Goal: Task Accomplishment & Management: Manage account settings

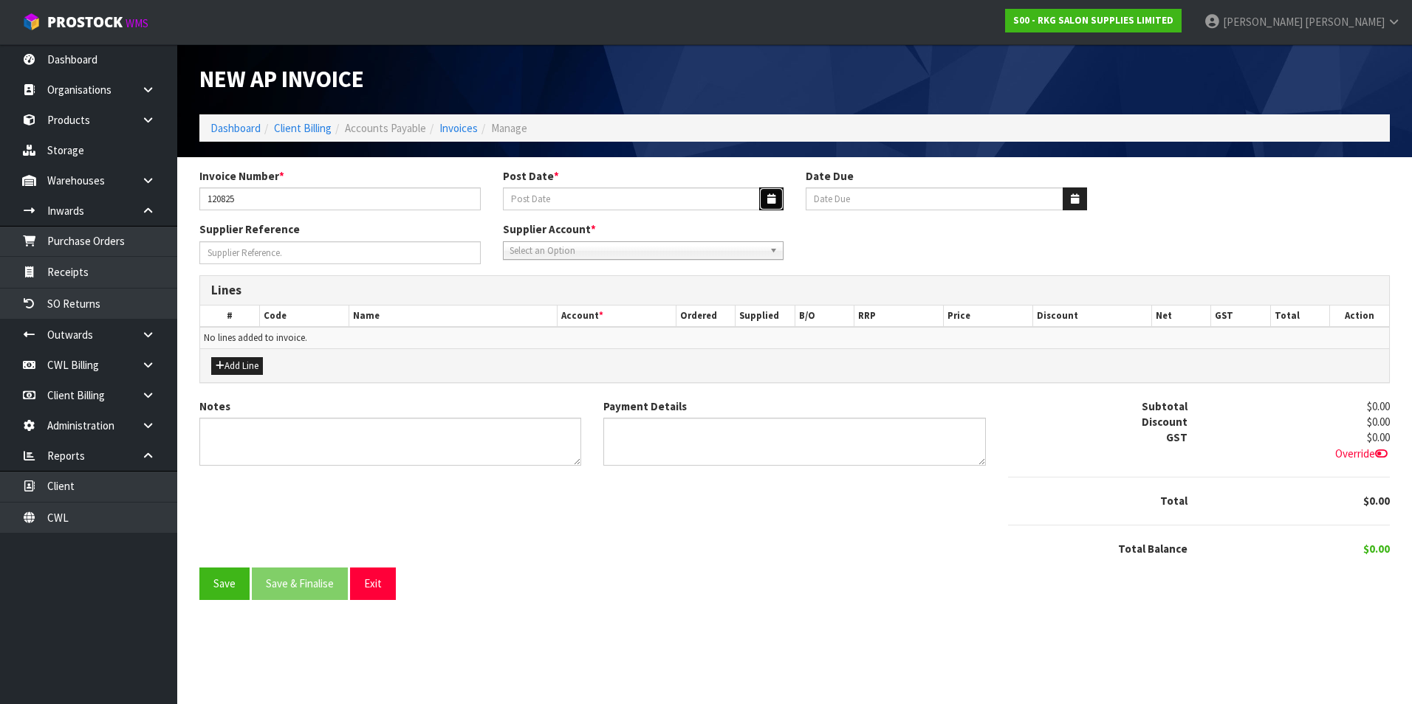
click at [769, 196] on icon "button" at bounding box center [771, 199] width 8 height 10
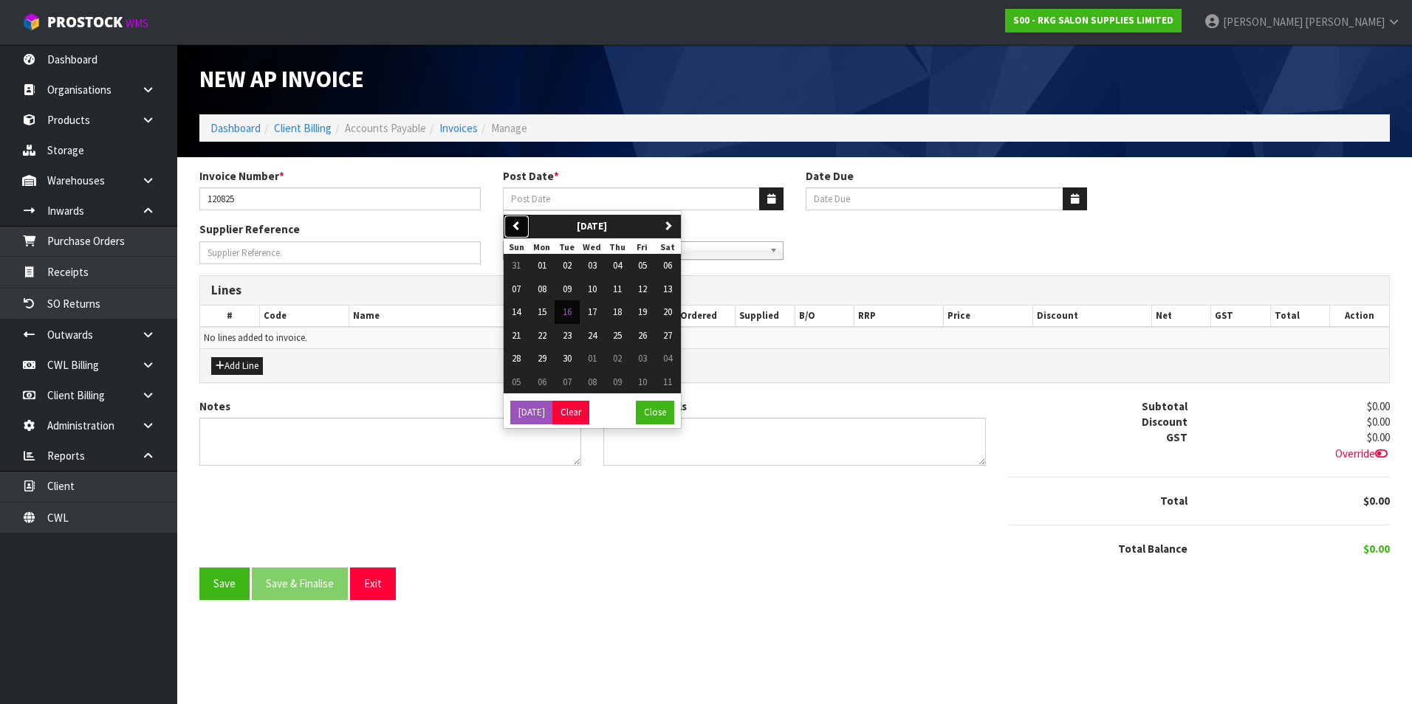
click at [519, 222] on icon "button" at bounding box center [517, 226] width 10 height 10
click at [571, 309] on span "12" at bounding box center [567, 312] width 9 height 13
type input "[DATE]"
type input "20/09/2025"
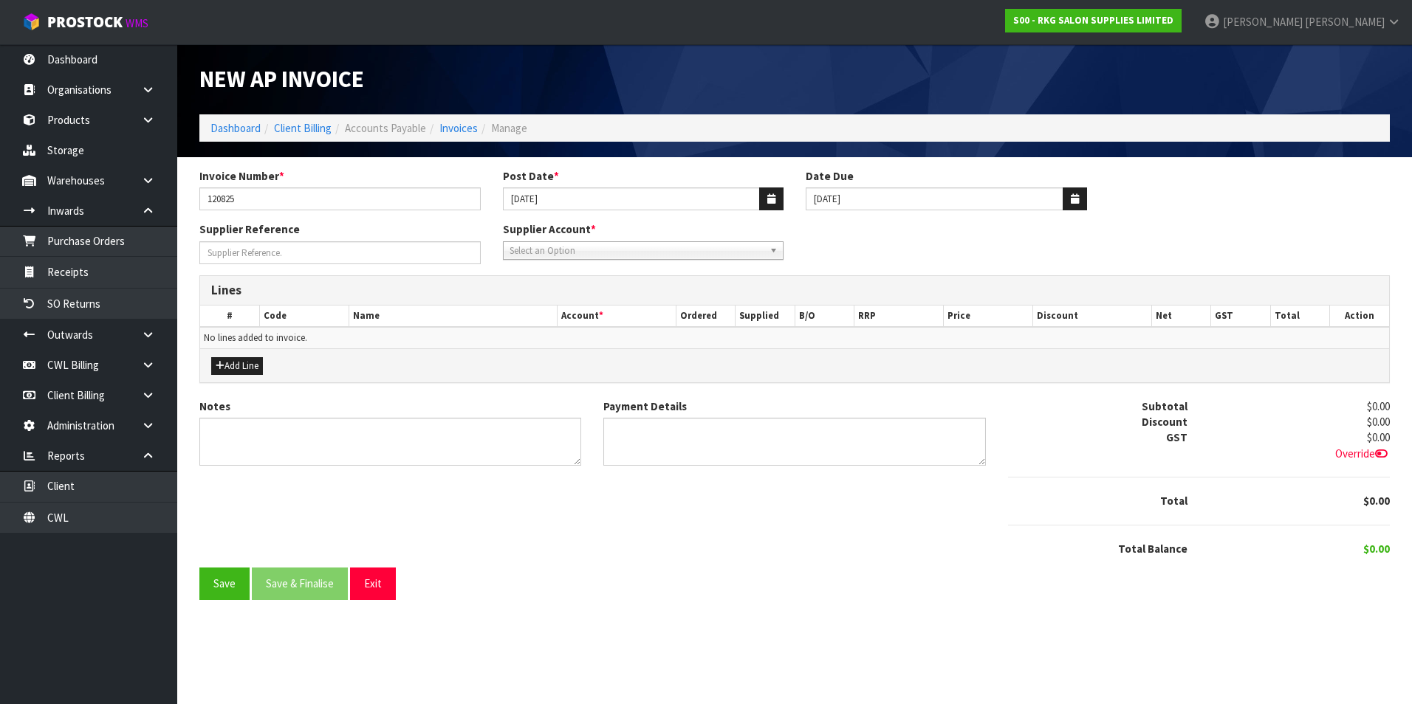
click at [560, 250] on span "Select an Option" at bounding box center [636, 251] width 255 height 18
type input "shie"
click at [583, 290] on li "SHIE LD - SHIELDPRO" at bounding box center [644, 293] width 274 height 18
drag, startPoint x: 233, startPoint y: 368, endPoint x: 264, endPoint y: 361, distance: 31.9
click at [233, 368] on button "Add Line" at bounding box center [237, 366] width 52 height 18
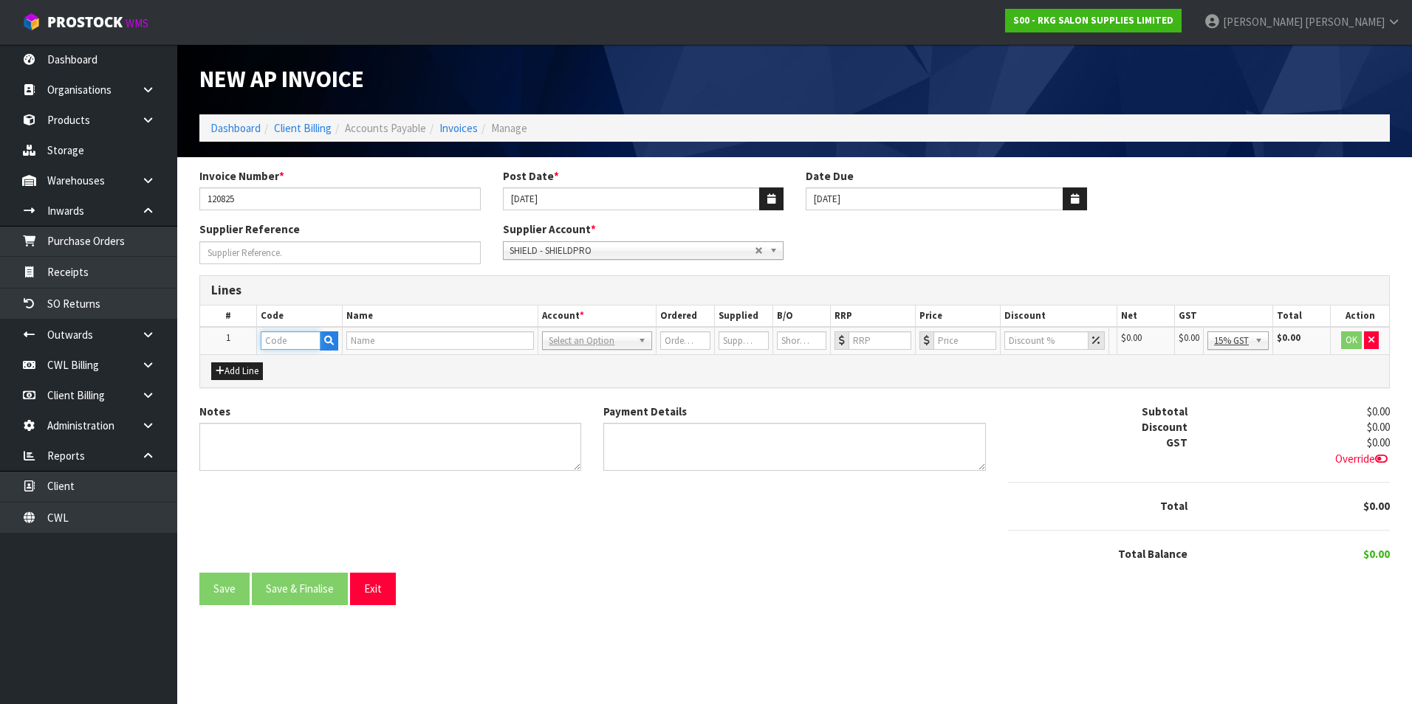
click at [273, 342] on input "text" at bounding box center [291, 341] width 60 height 18
type input "COMP"
click at [329, 345] on button "button" at bounding box center [324, 341] width 18 height 19
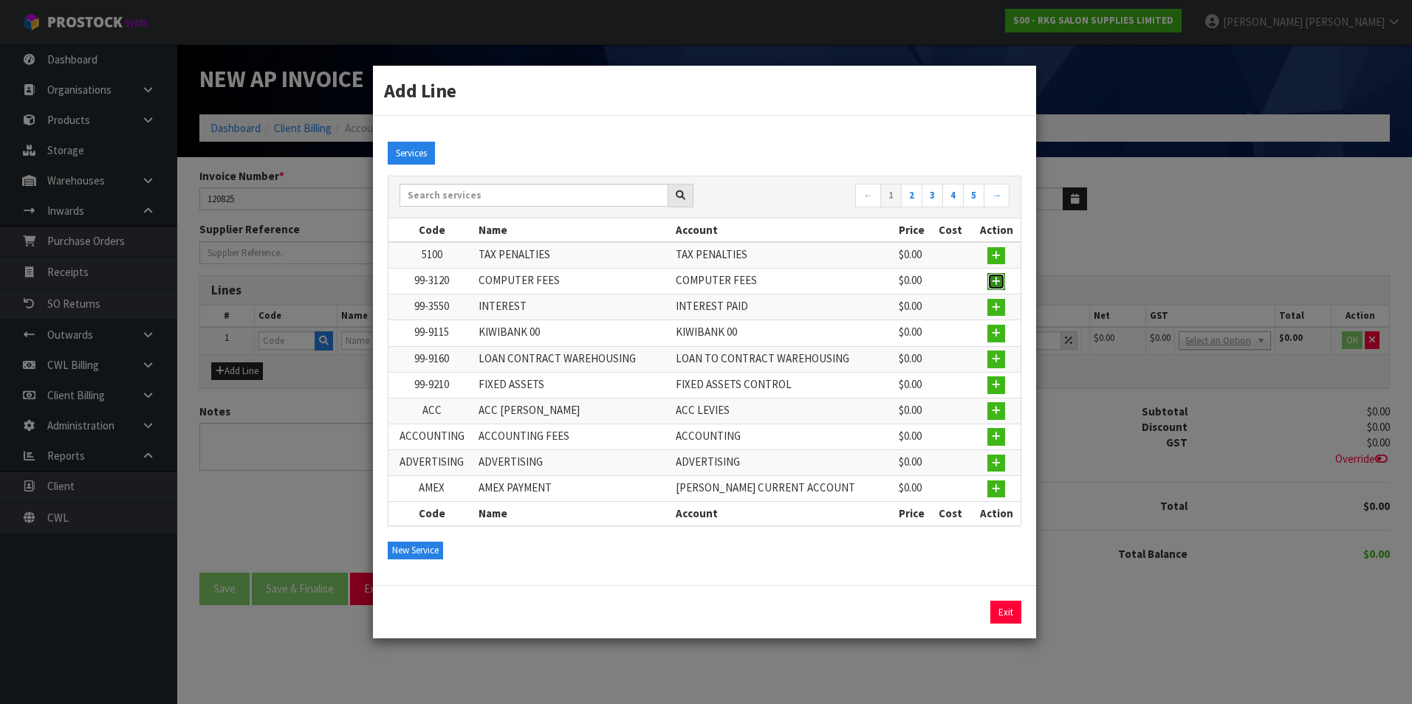
click at [989, 278] on button "button" at bounding box center [996, 282] width 18 height 18
type input "99-3120"
type input "COMPUTER FEES"
type input "1"
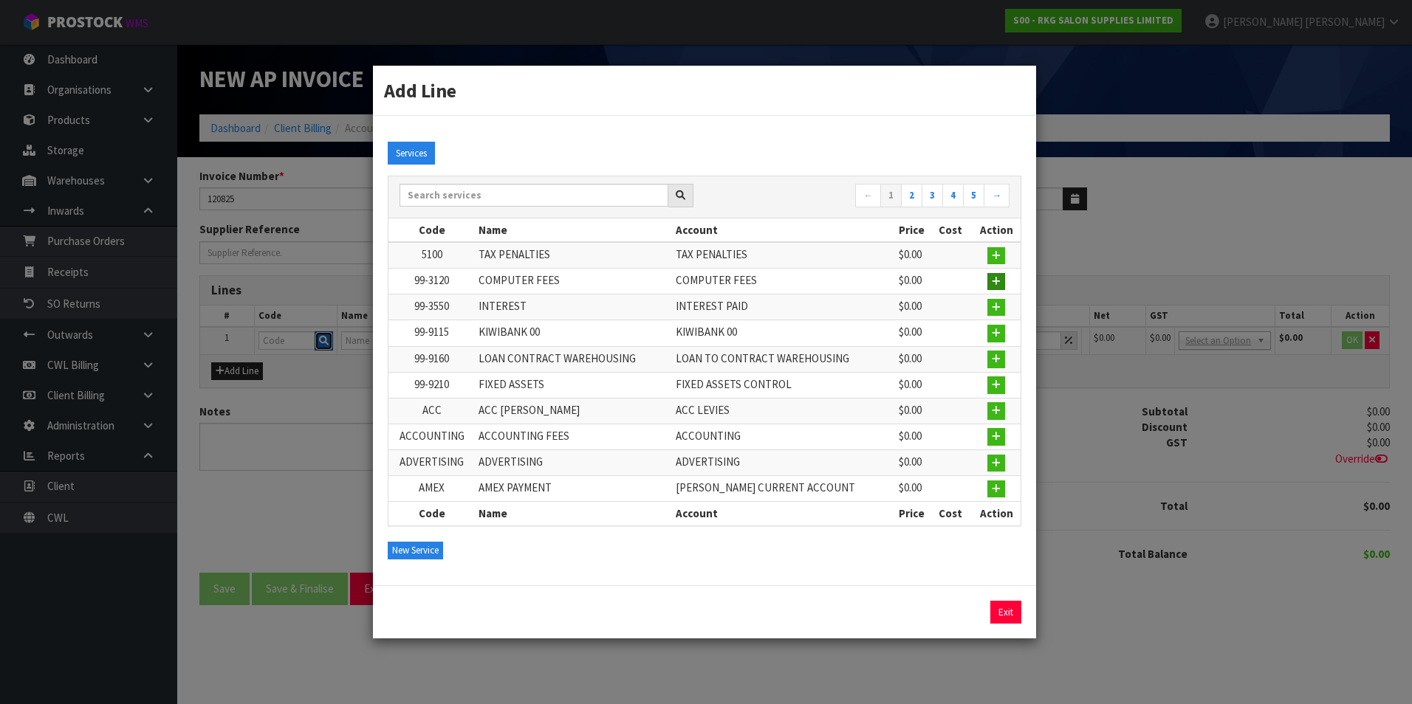
type input "0"
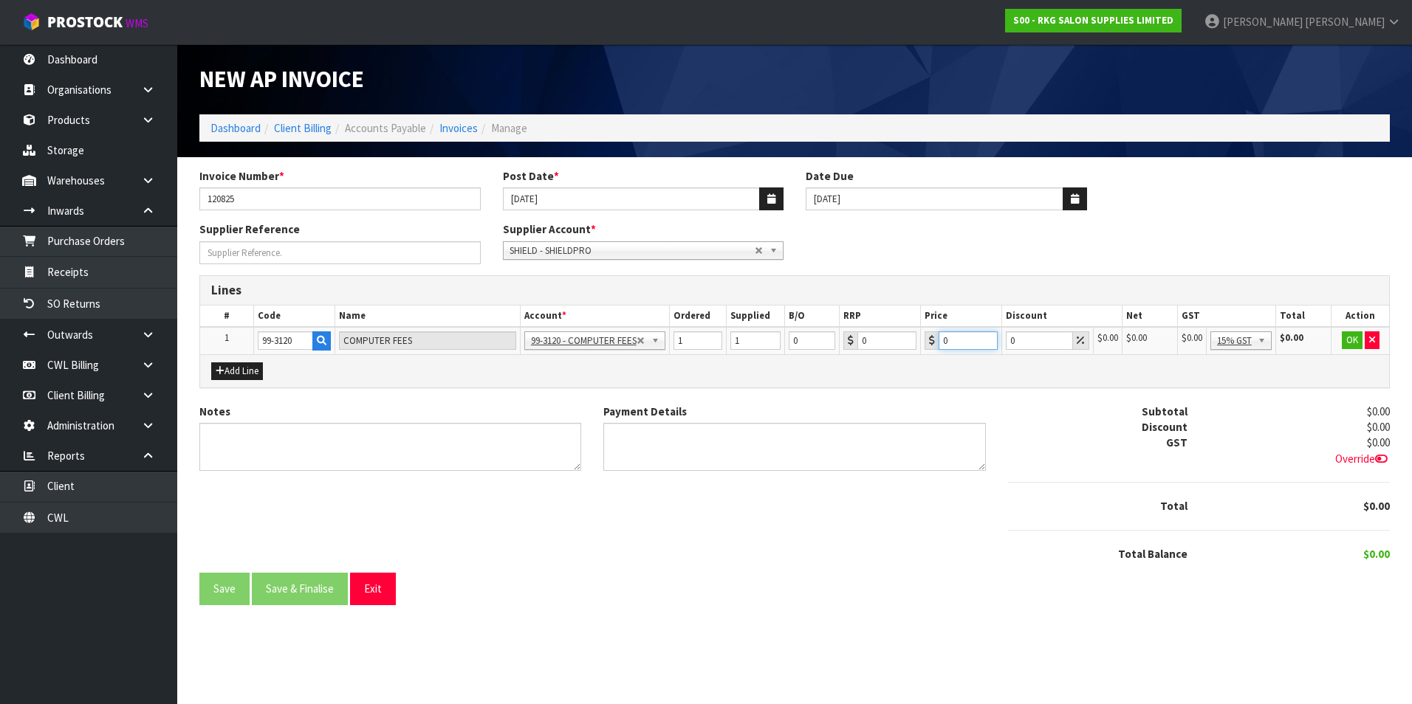
click at [951, 337] on input "0" at bounding box center [967, 341] width 59 height 18
type input "20.72"
drag, startPoint x: 1259, startPoint y: 419, endPoint x: 1362, endPoint y: 352, distance: 122.7
click at [1355, 341] on button "OK" at bounding box center [1352, 341] width 21 height 18
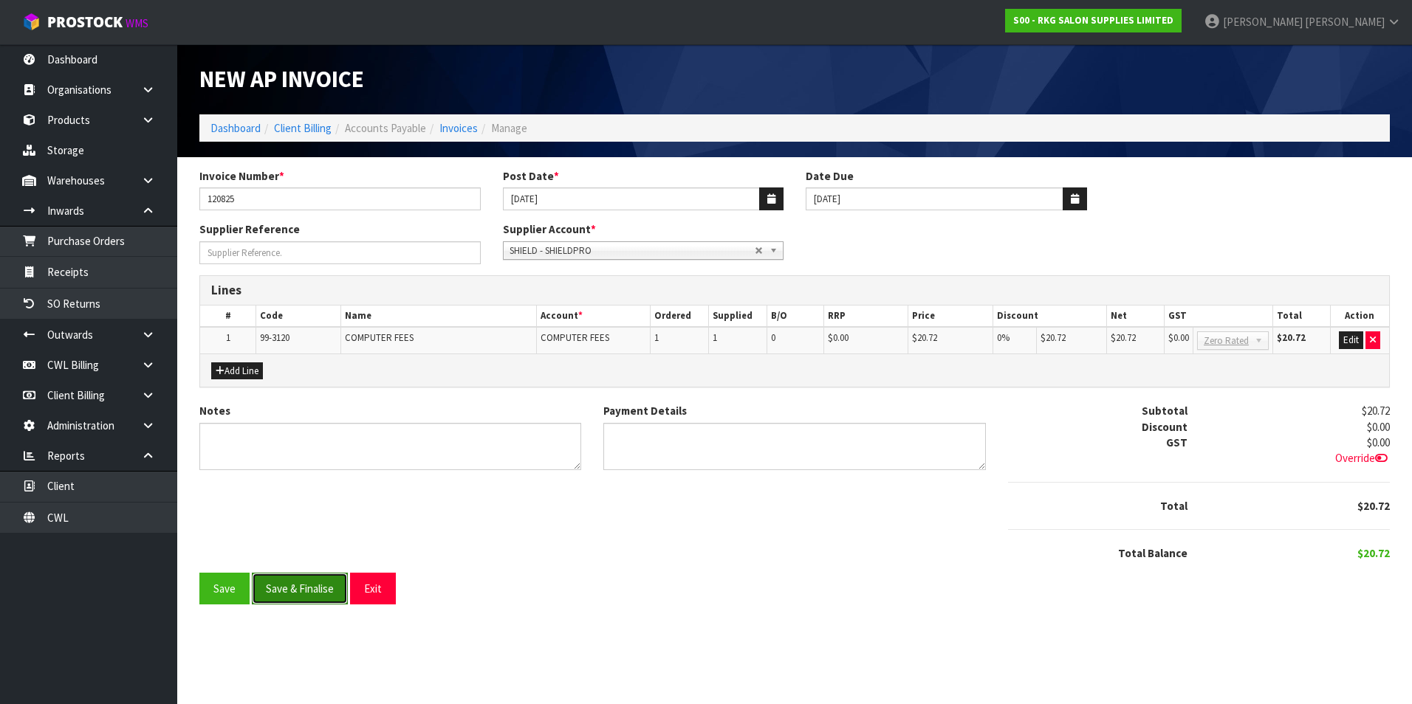
click at [326, 591] on button "Save & Finalise" at bounding box center [300, 589] width 96 height 32
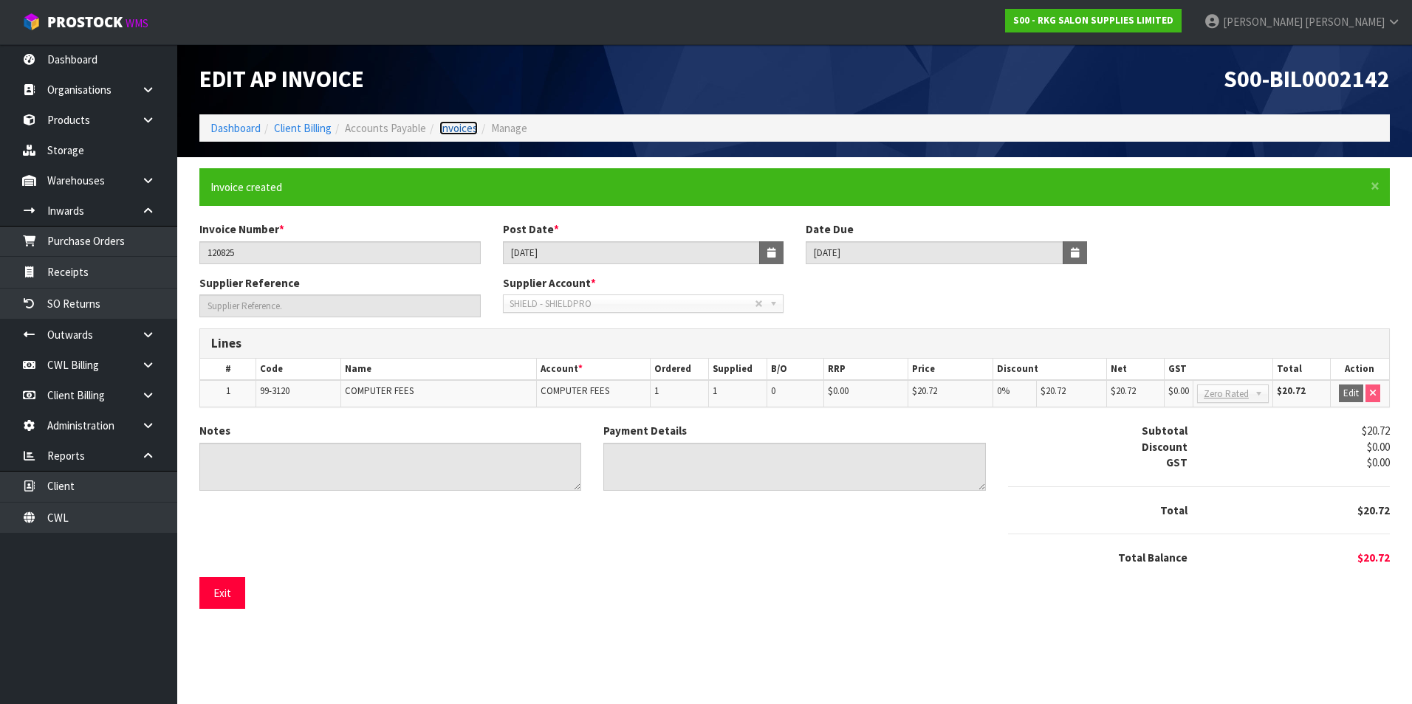
click at [467, 124] on link "Invoices" at bounding box center [458, 128] width 38 height 14
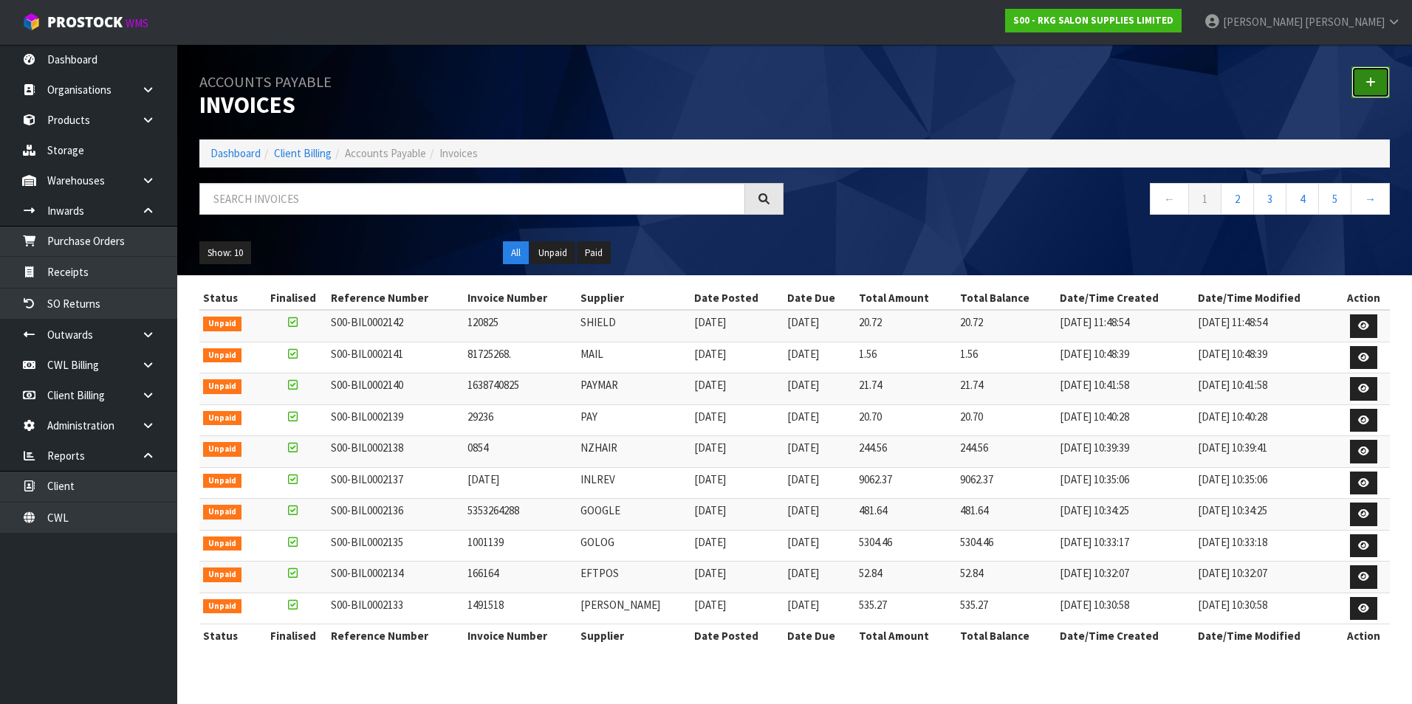
click at [1362, 80] on link at bounding box center [1370, 82] width 38 height 32
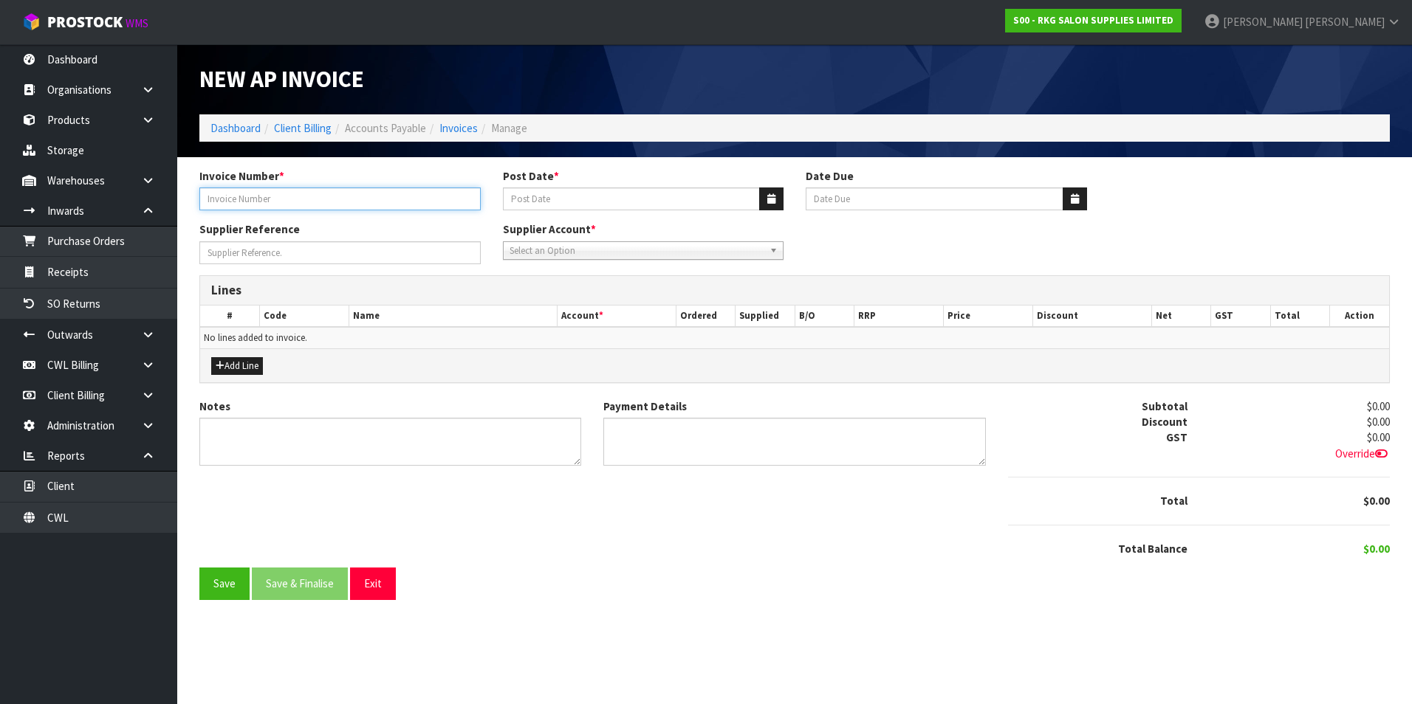
click at [310, 200] on input "Invoice Number *" at bounding box center [339, 199] width 281 height 23
type input "160825"
click at [765, 193] on button "button" at bounding box center [771, 199] width 24 height 23
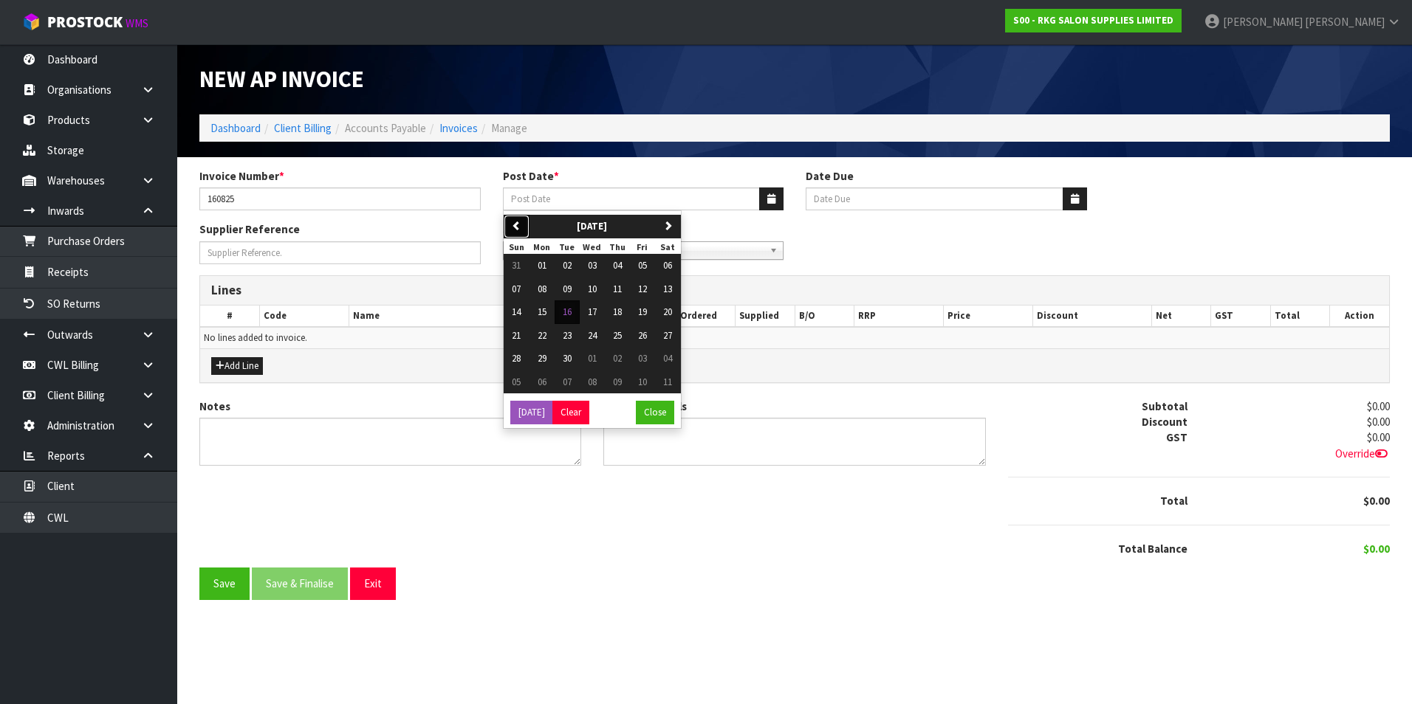
click at [518, 222] on icon "button" at bounding box center [517, 226] width 10 height 10
click at [671, 317] on span "16" at bounding box center [667, 312] width 9 height 13
type input "16/08/2025"
type input "20/09/2025"
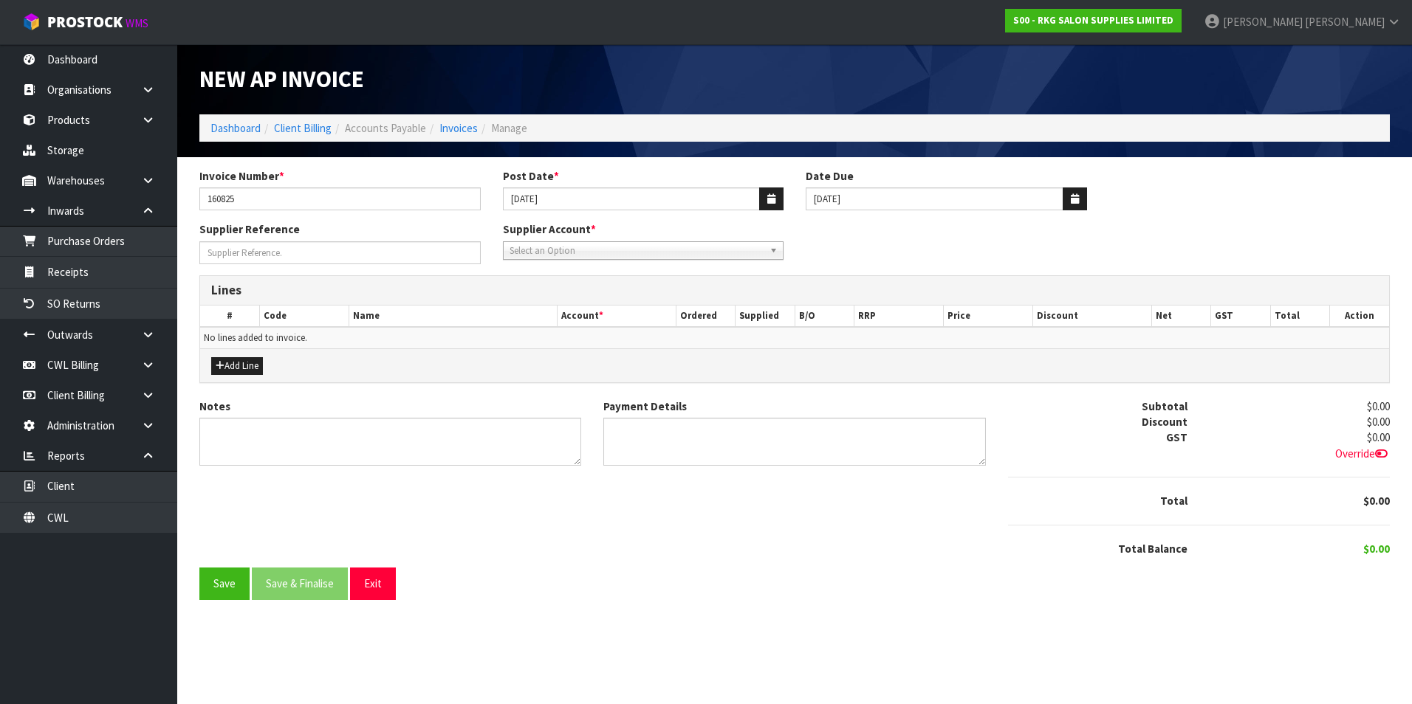
click at [612, 245] on span "Select an Option" at bounding box center [636, 251] width 255 height 18
type input "fb"
click at [589, 291] on li "FB - Facebook Advertising" at bounding box center [644, 293] width 274 height 18
click at [250, 360] on button "Add Line" at bounding box center [237, 366] width 52 height 18
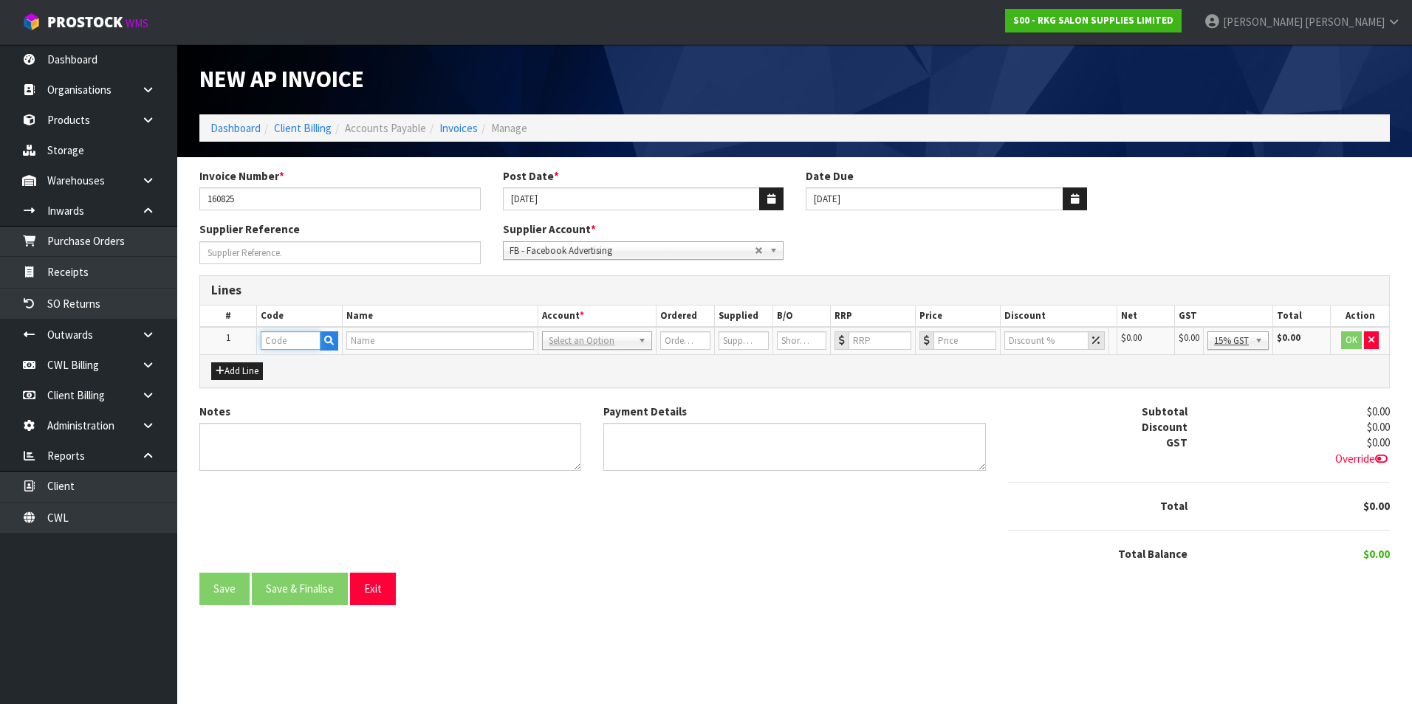
click at [279, 345] on input "text" at bounding box center [291, 341] width 60 height 18
type input "ADV"
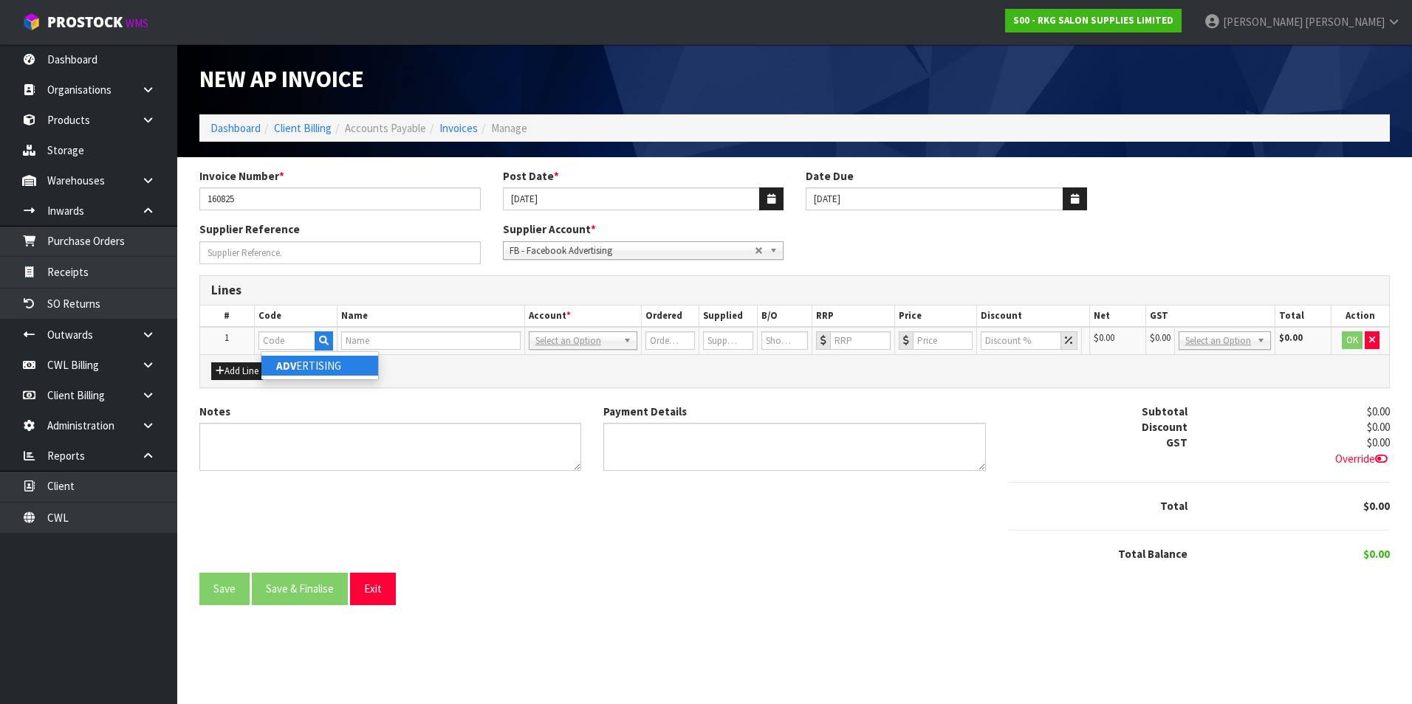
click at [314, 367] on link "ADV ERTISING" at bounding box center [319, 366] width 117 height 20
type input "ADVERTISING"
type input "1"
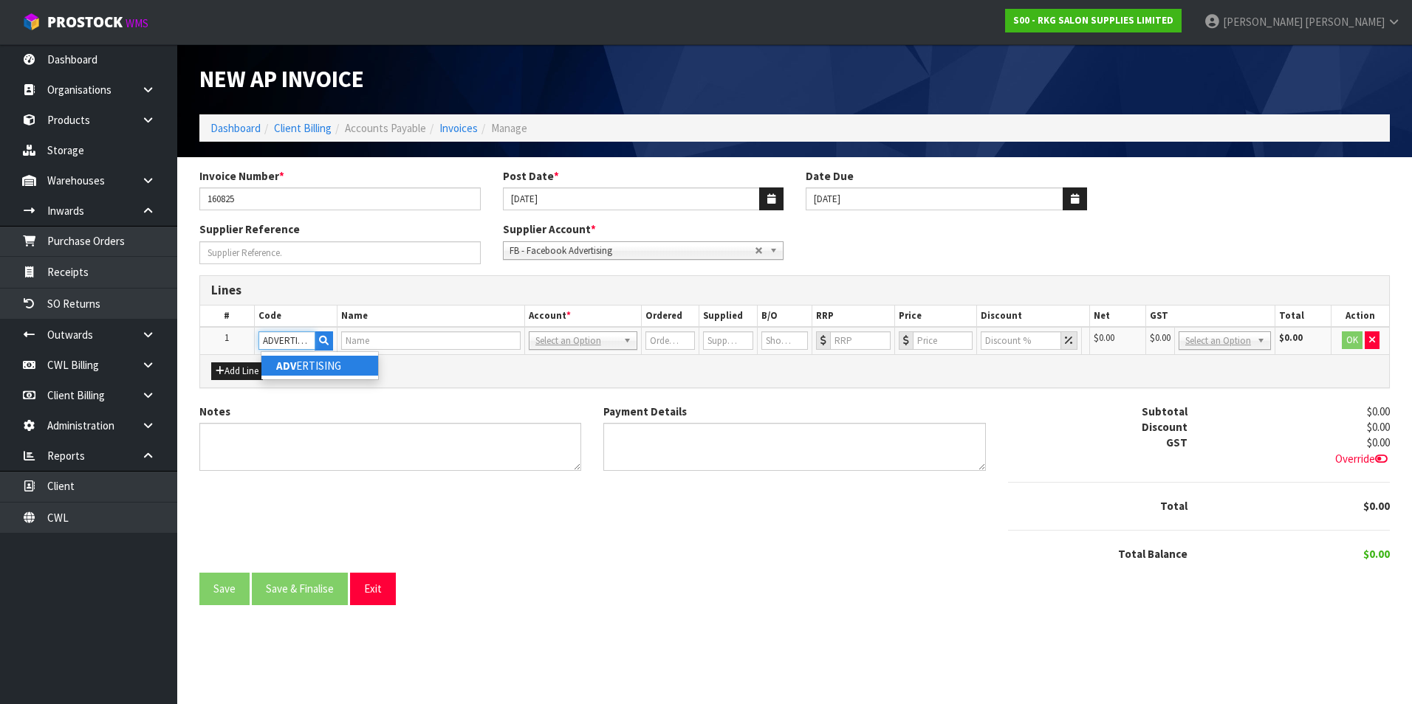
type input "0"
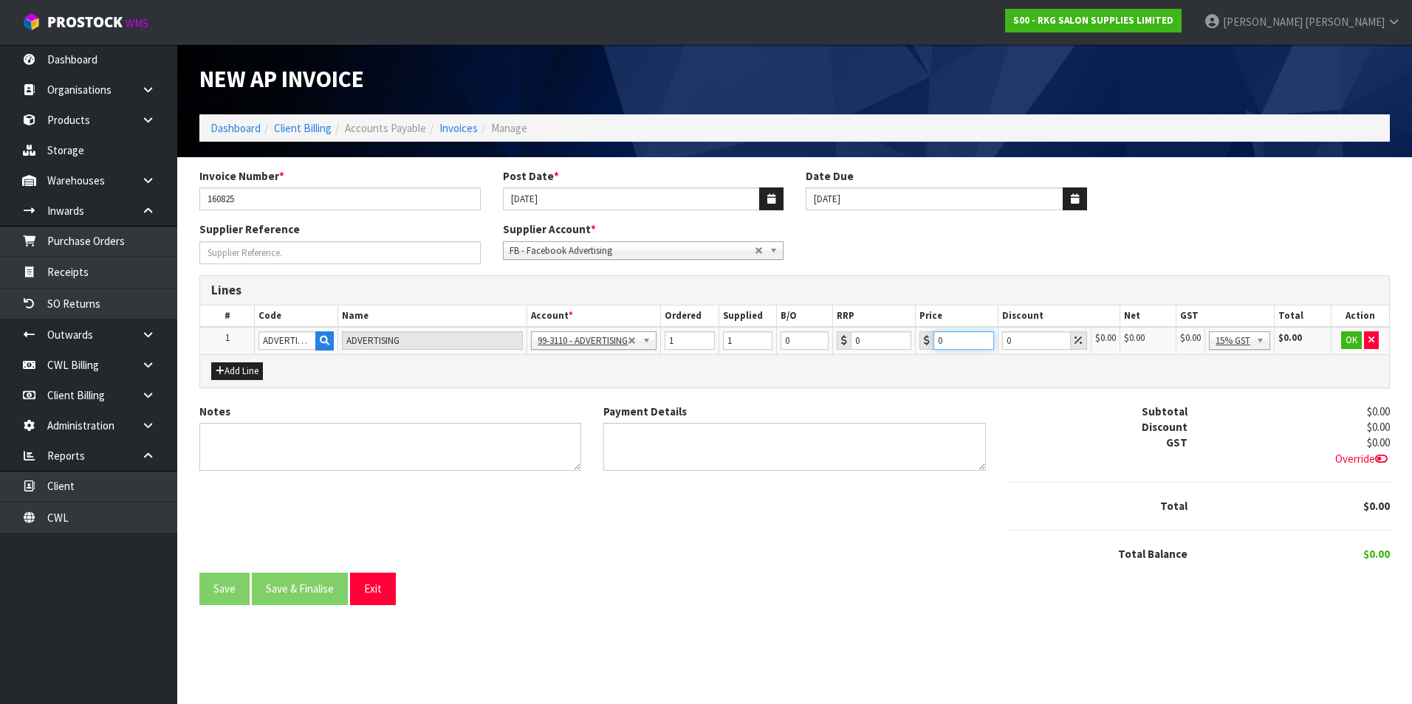
click at [951, 340] on input "0" at bounding box center [963, 341] width 61 height 18
type input "13.91"
drag, startPoint x: 1259, startPoint y: 419, endPoint x: 1271, endPoint y: 403, distance: 20.1
click at [1357, 336] on button "OK" at bounding box center [1352, 341] width 21 height 18
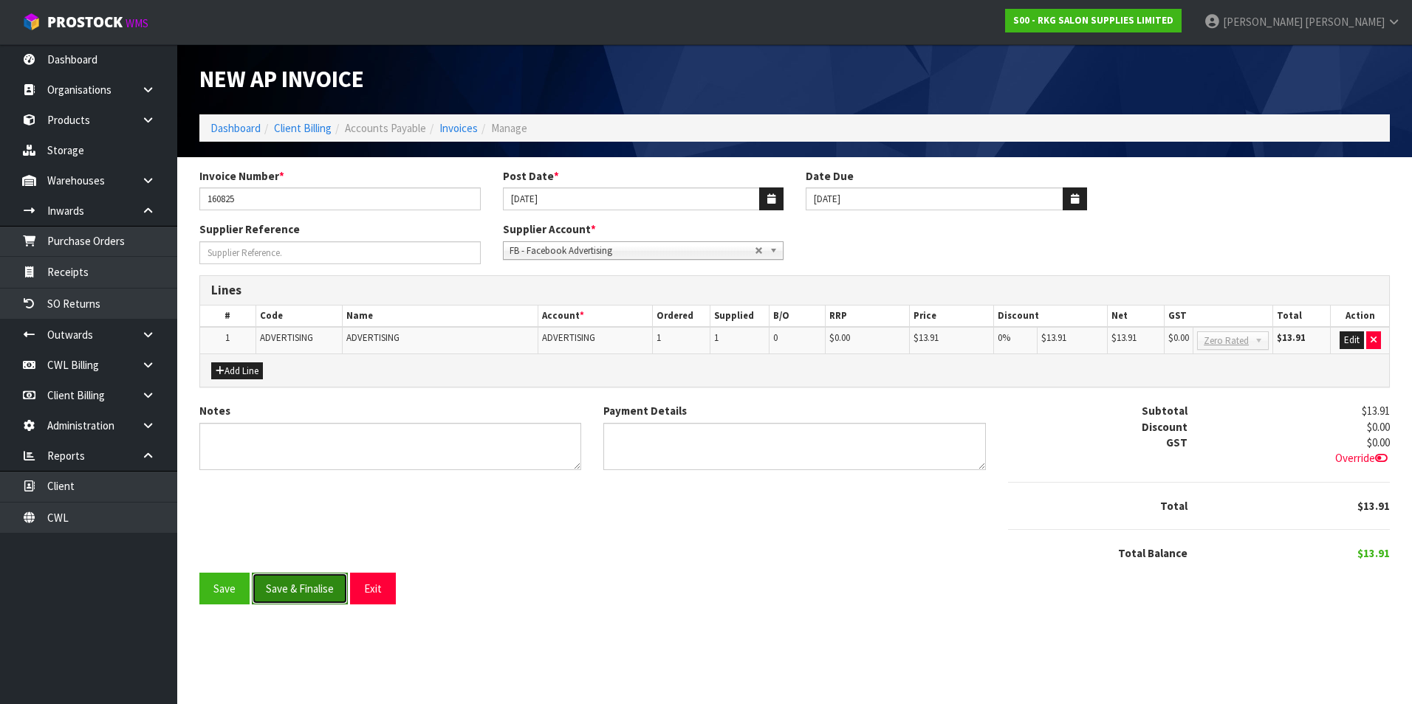
click at [317, 592] on button "Save & Finalise" at bounding box center [300, 589] width 96 height 32
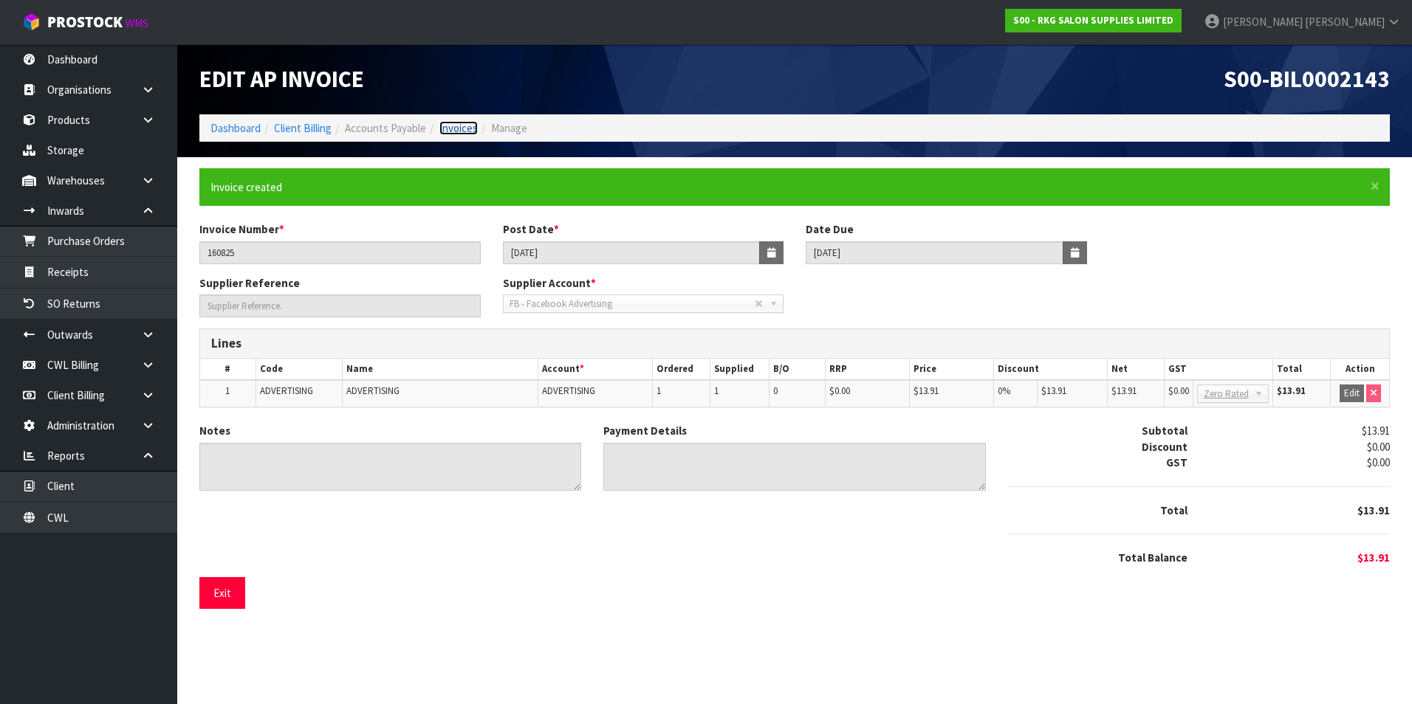
click at [470, 126] on link "Invoices" at bounding box center [458, 128] width 38 height 14
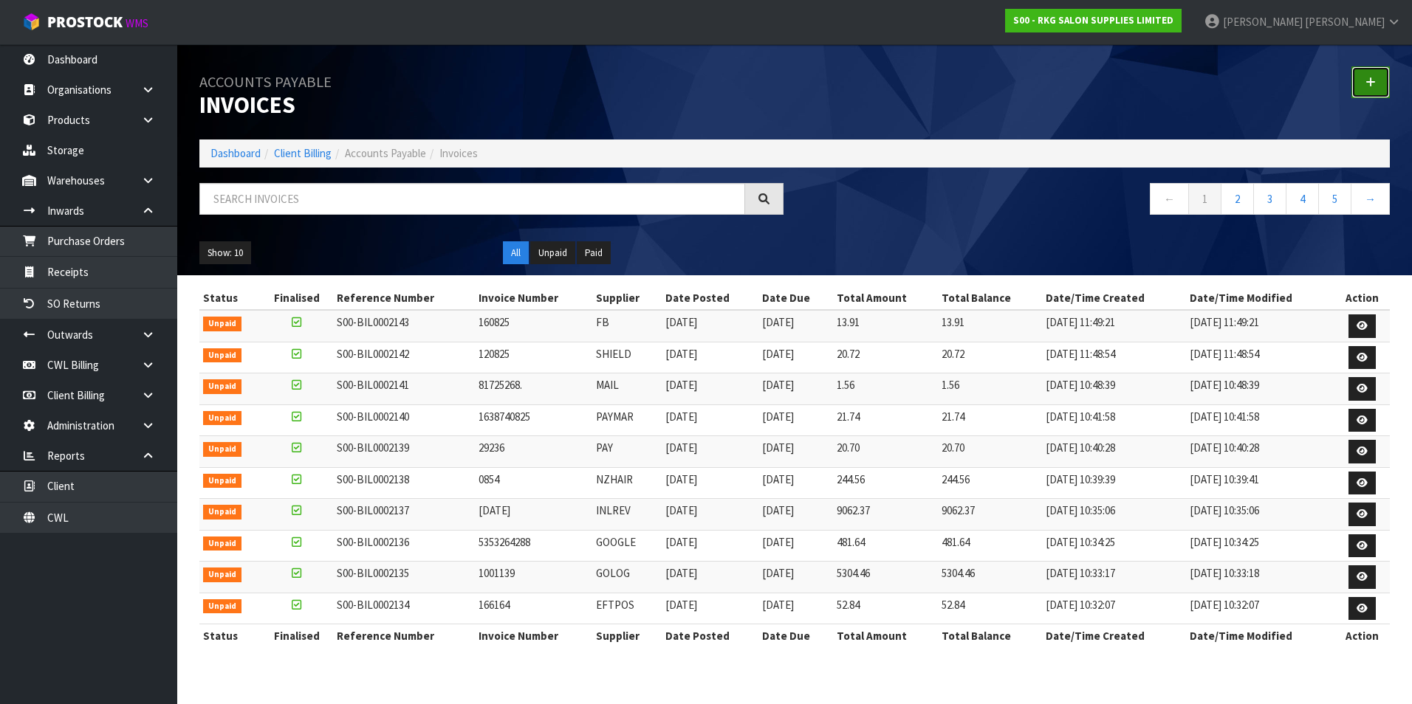
click at [1365, 80] on link at bounding box center [1370, 82] width 38 height 32
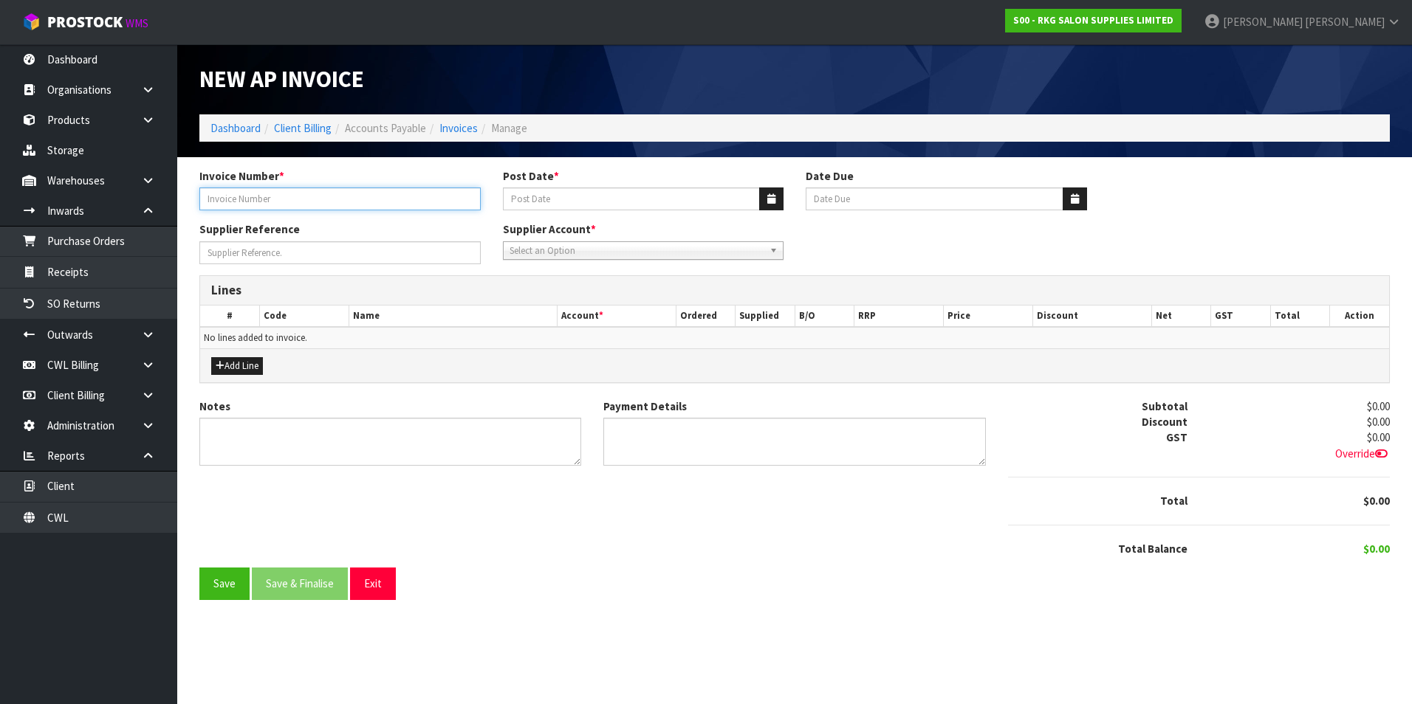
click at [241, 193] on input "Invoice Number *" at bounding box center [339, 199] width 281 height 23
type input "010825"
click at [770, 199] on icon "button" at bounding box center [771, 199] width 8 height 10
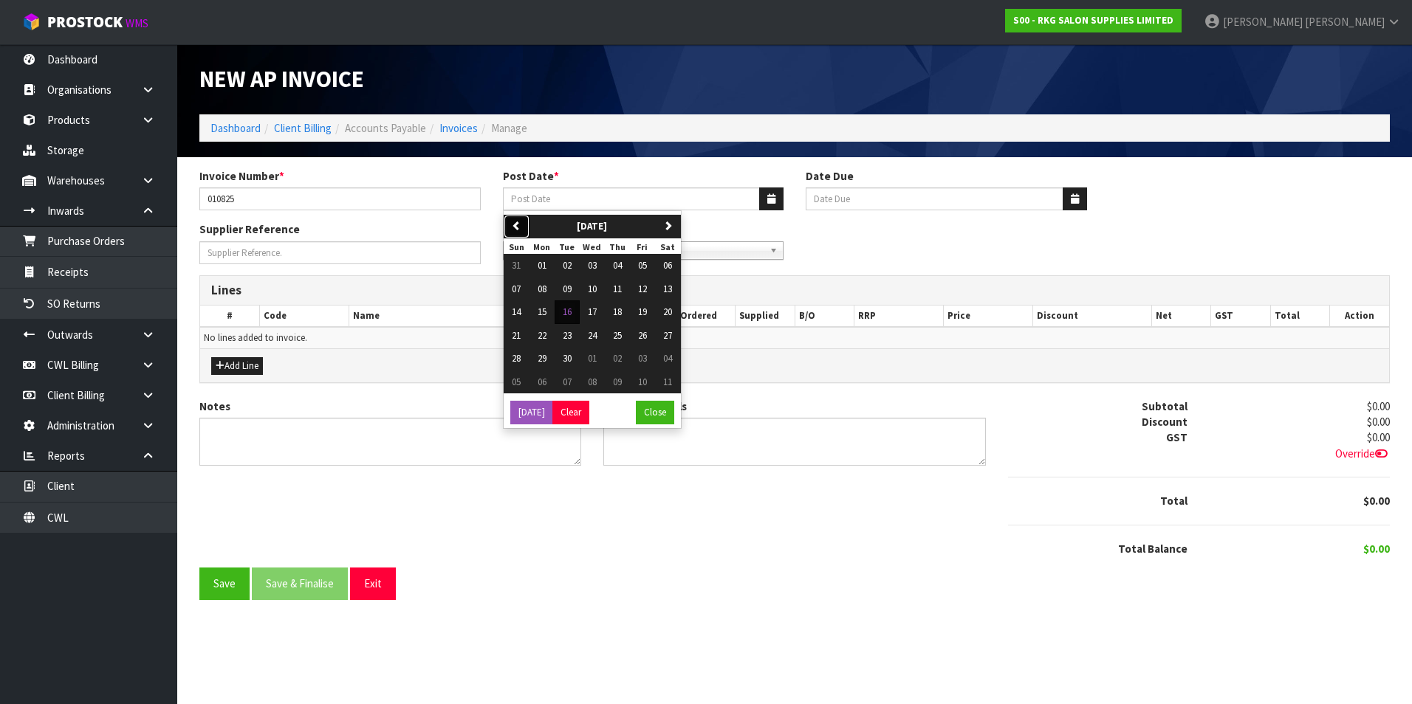
click at [526, 223] on button "previous" at bounding box center [517, 227] width 26 height 24
click at [643, 267] on span "01" at bounding box center [642, 265] width 9 height 13
type input "[DATE]"
type input "20/09/2025"
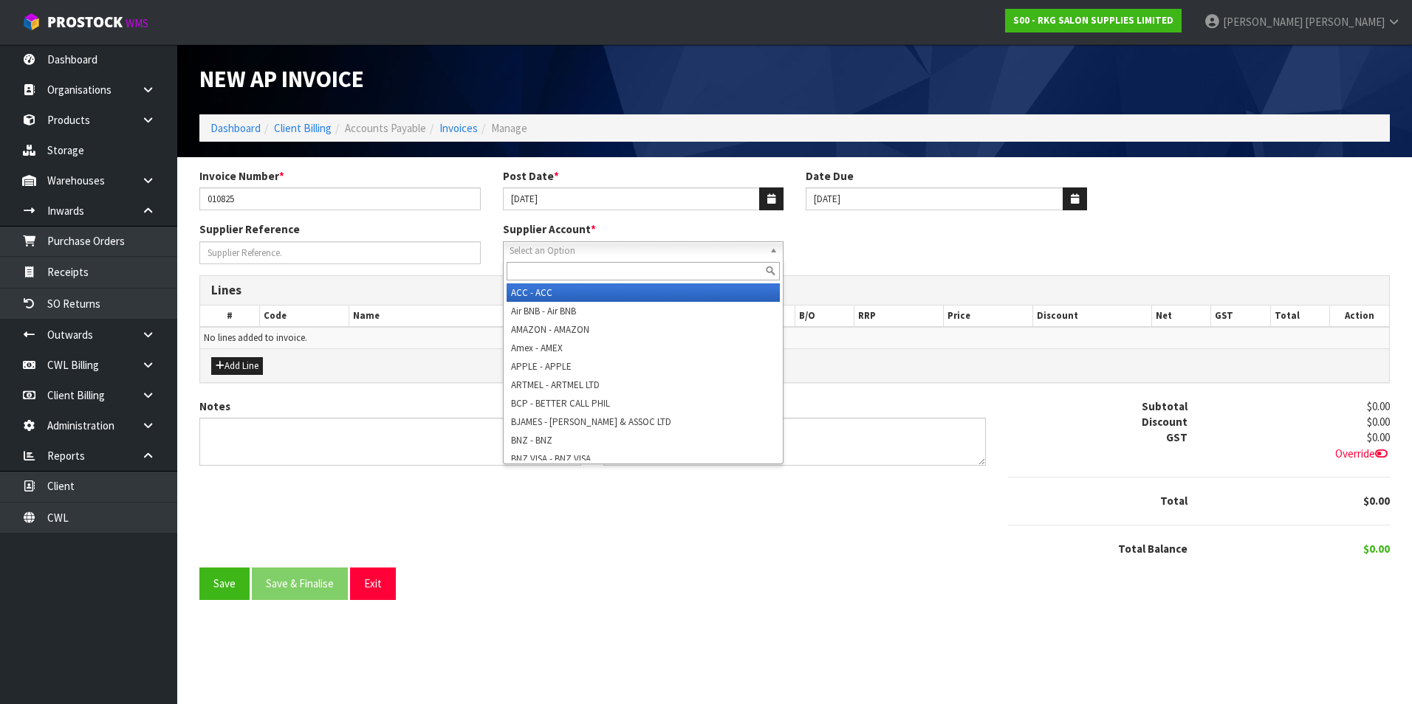
click at [583, 250] on span "Select an Option" at bounding box center [636, 251] width 255 height 18
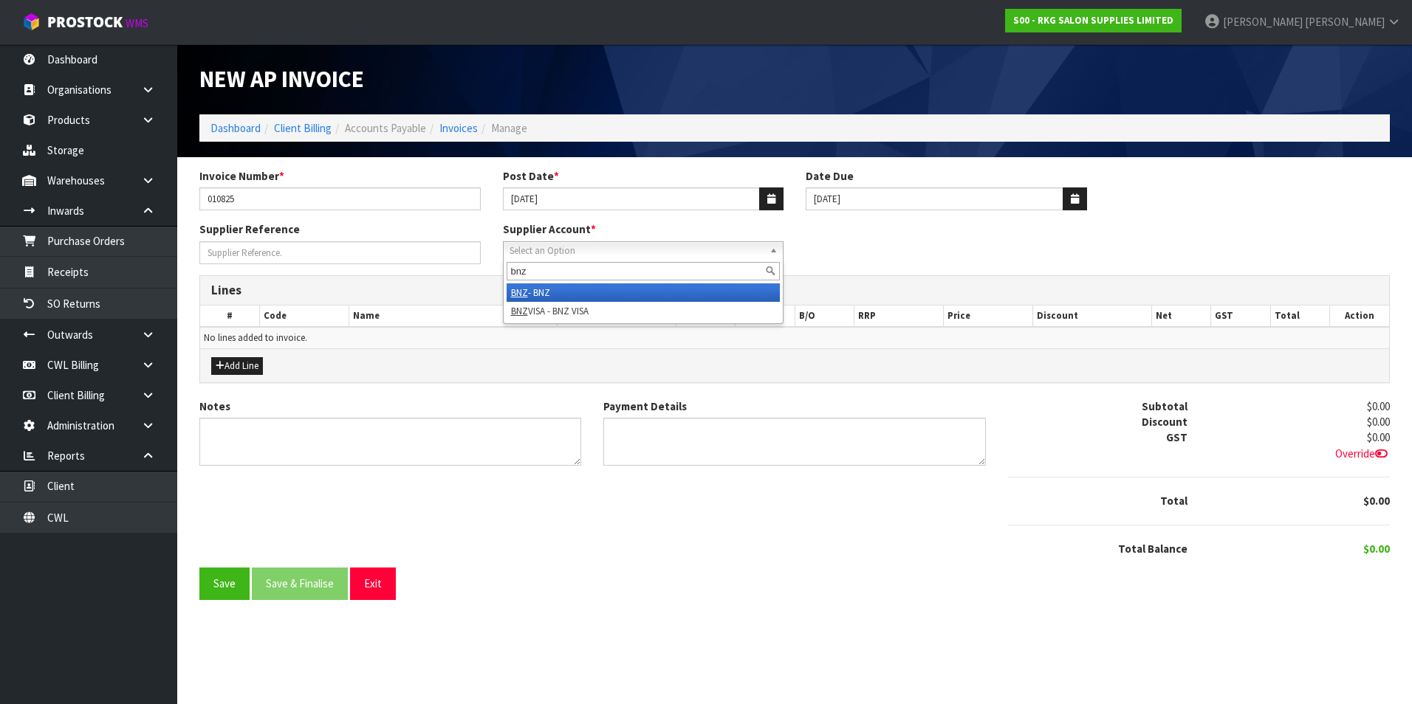
type input "bnz"
click at [580, 292] on li "BNZ - BNZ" at bounding box center [644, 293] width 274 height 18
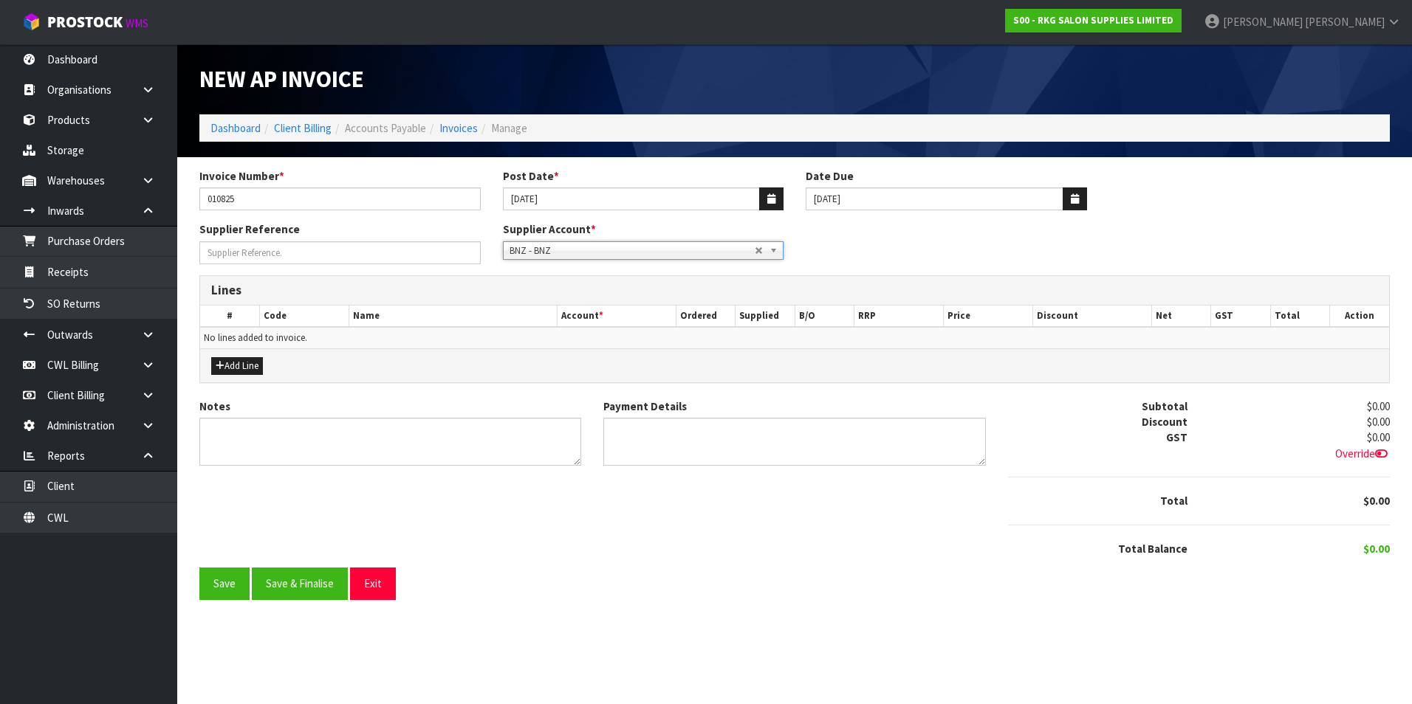
click at [623, 253] on span "BNZ - BNZ" at bounding box center [632, 251] width 246 height 18
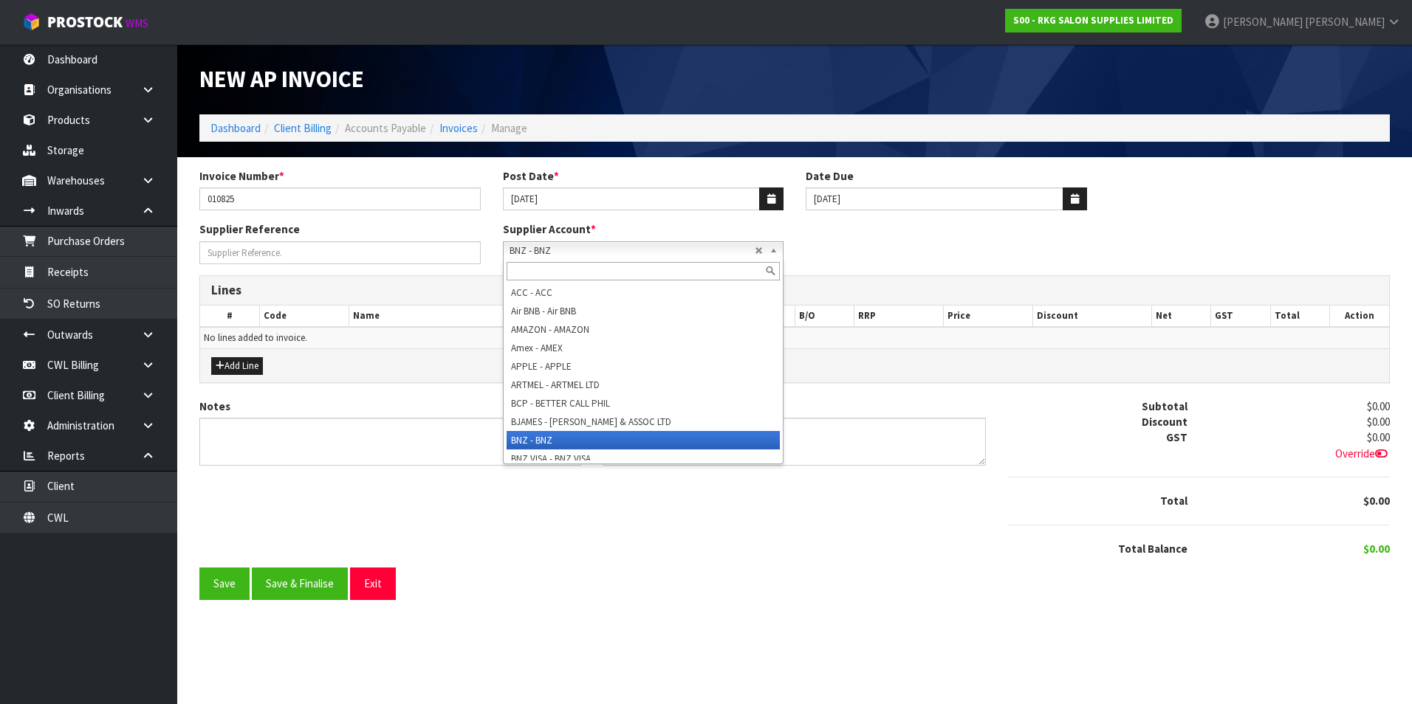
scroll to position [74, 0]
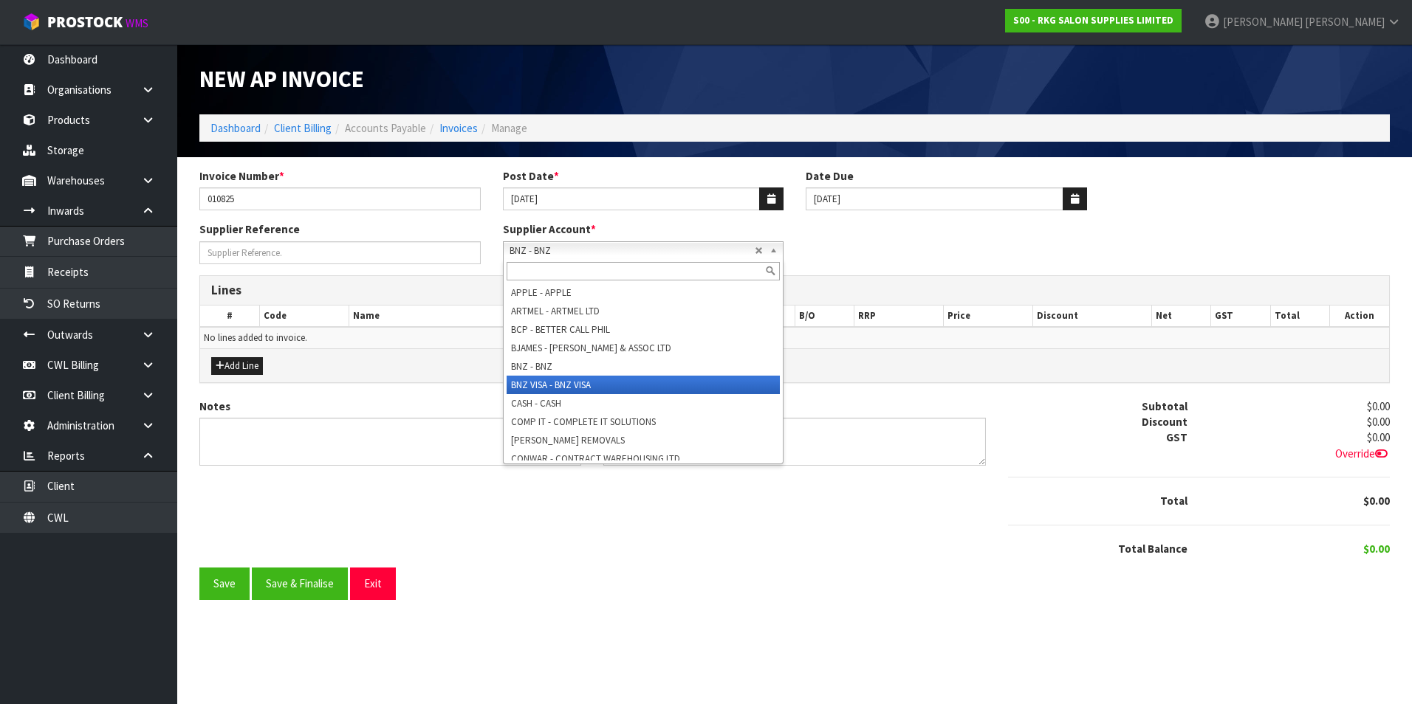
click at [603, 388] on li "BNZ VISA - BNZ VISA" at bounding box center [644, 385] width 274 height 18
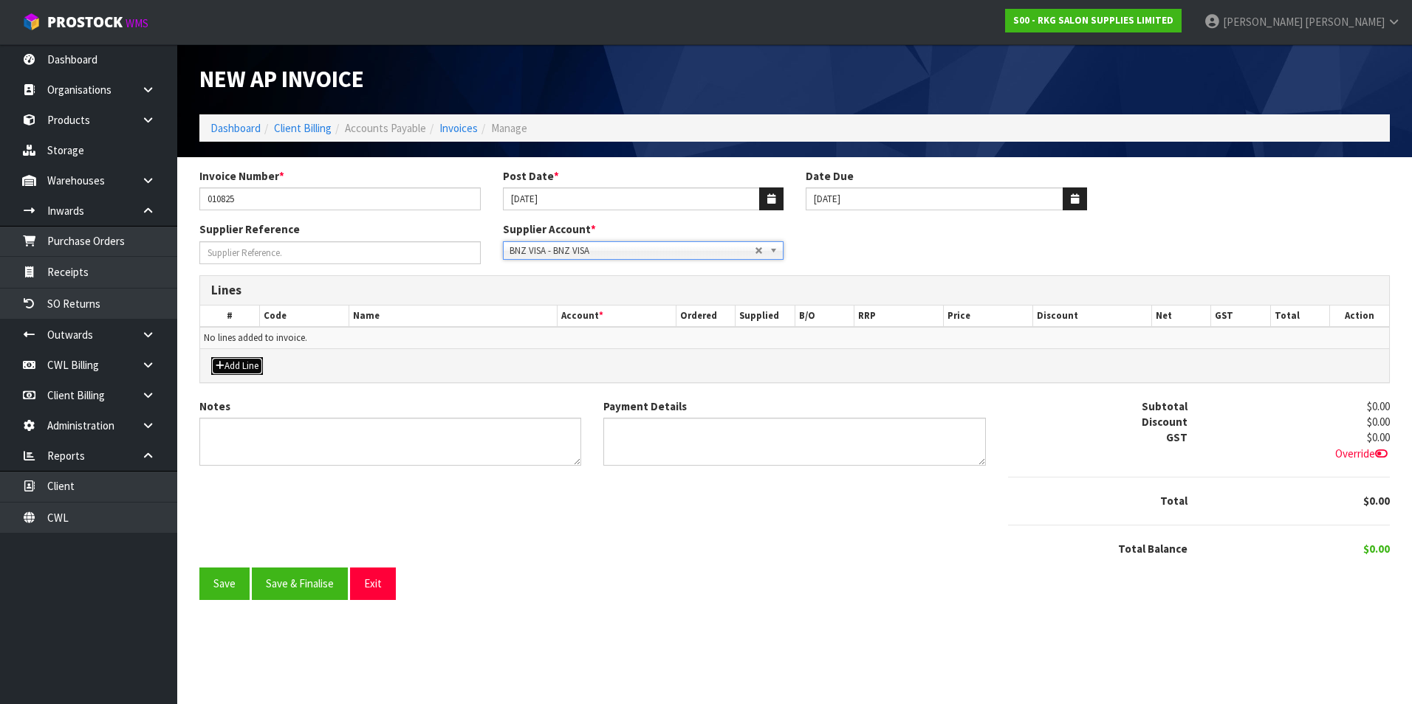
click at [245, 364] on button "Add Line" at bounding box center [237, 366] width 52 height 18
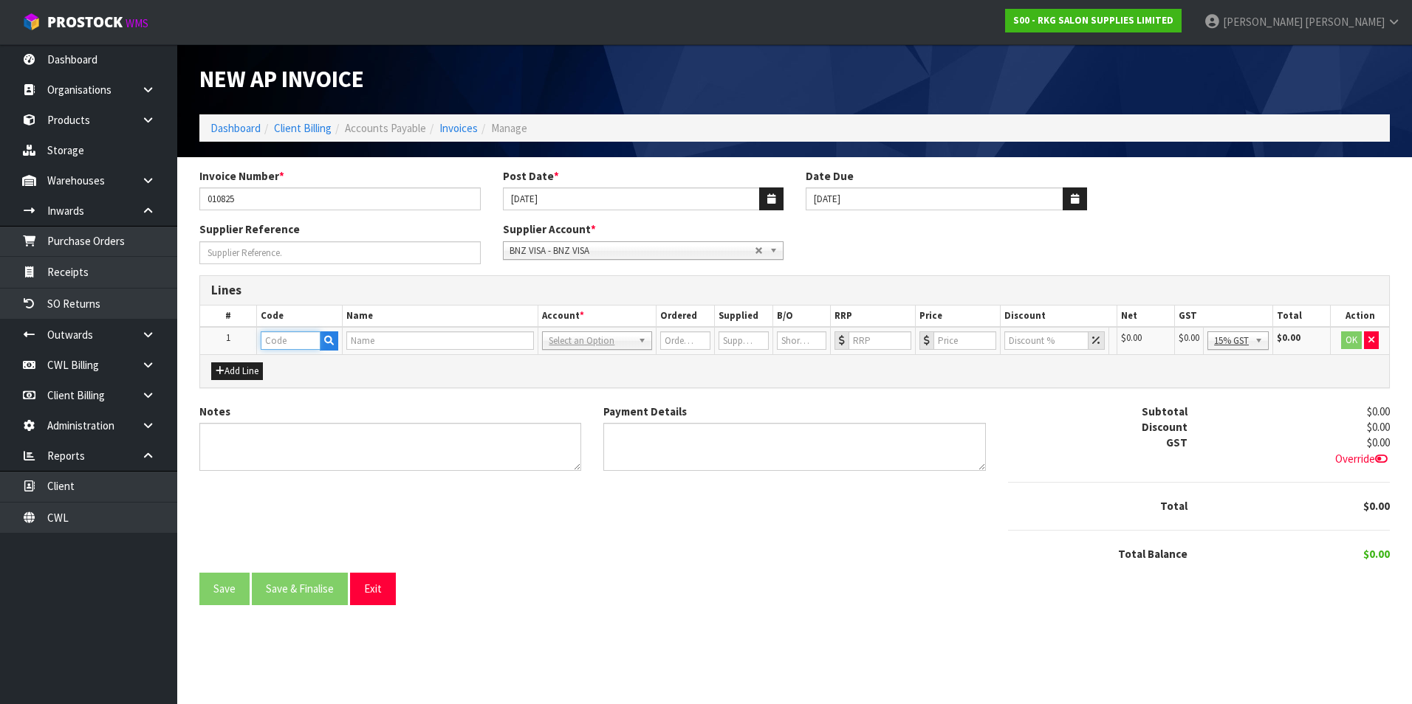
click at [284, 342] on input "text" at bounding box center [291, 341] width 60 height 18
type input "BAN"
click at [310, 371] on link "BAN K FEE" at bounding box center [319, 366] width 117 height 20
type input "BANK FEE"
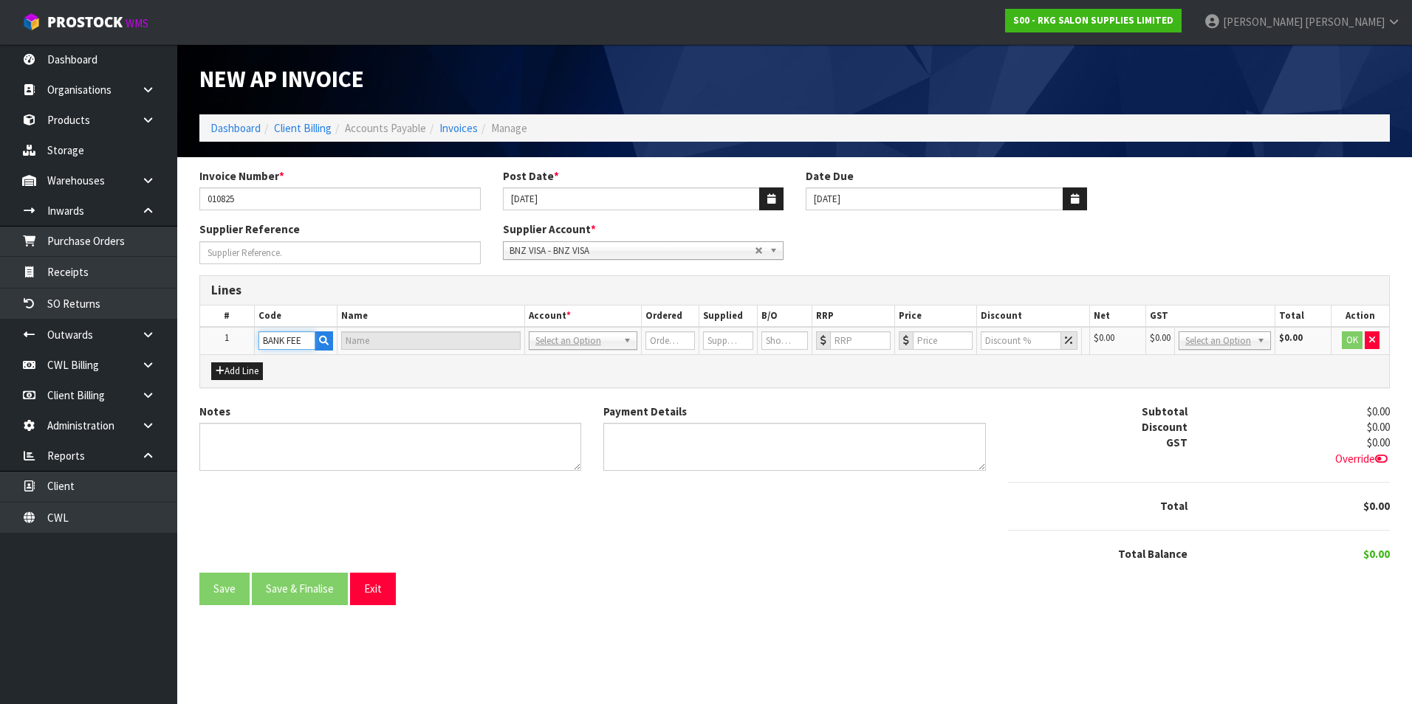
type input "BANK FEE"
type input "1"
type input "0"
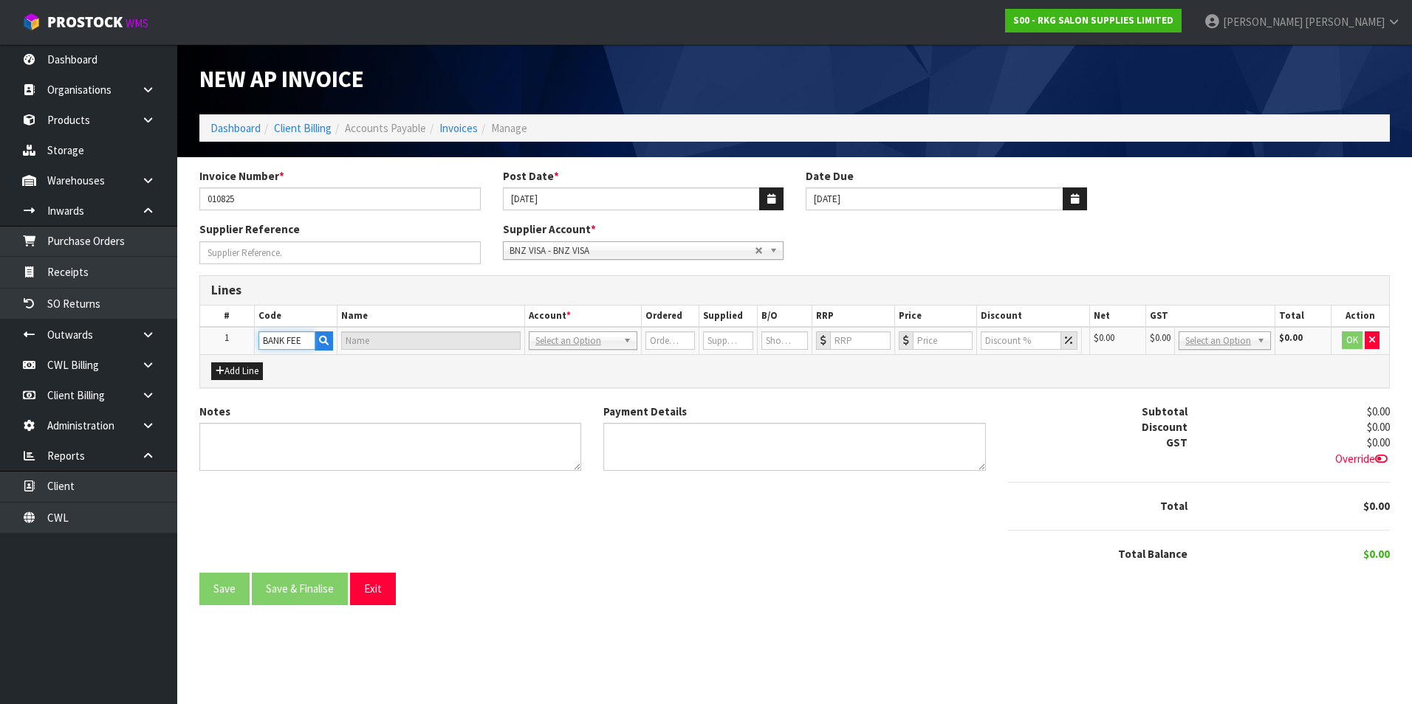
type input "0"
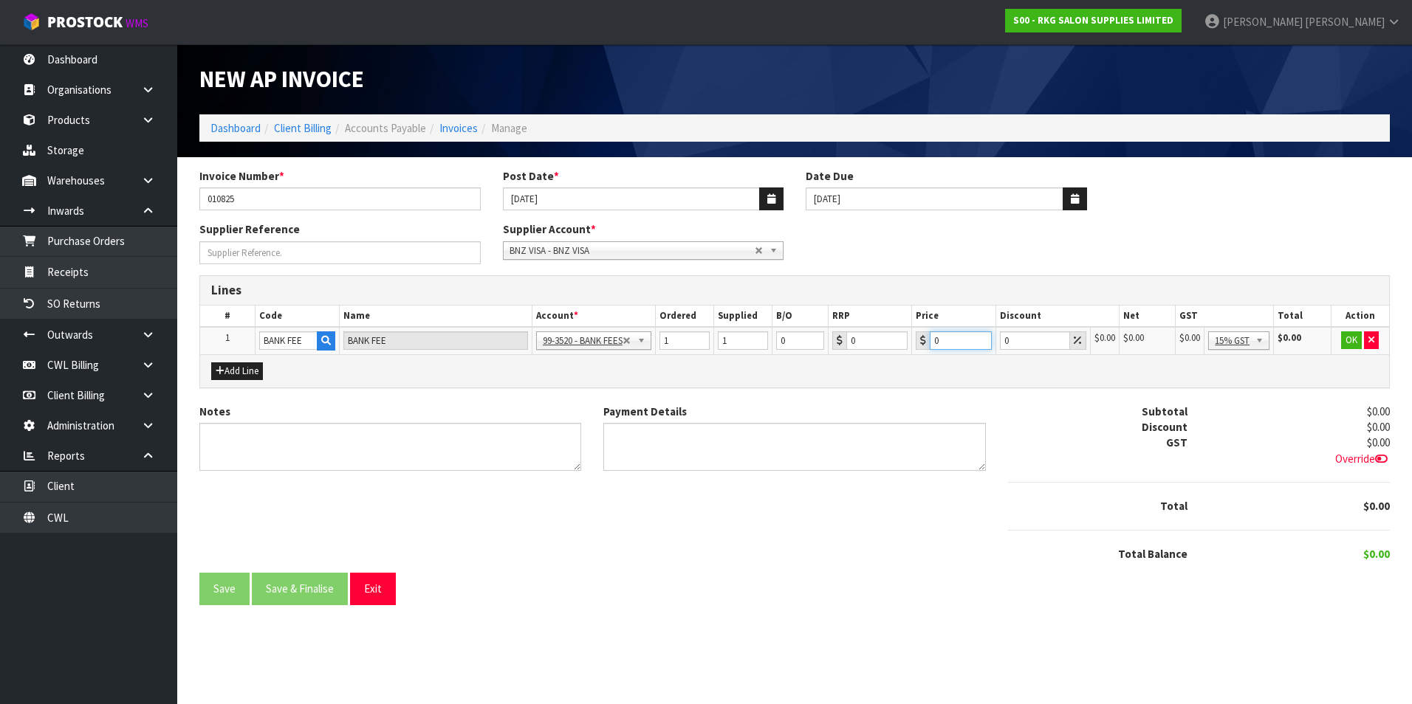
click at [950, 337] on input "0" at bounding box center [961, 341] width 62 height 18
type input "5.00"
drag, startPoint x: 1252, startPoint y: 419, endPoint x: 1316, endPoint y: 376, distance: 77.0
click at [1349, 343] on button "OK" at bounding box center [1351, 341] width 21 height 18
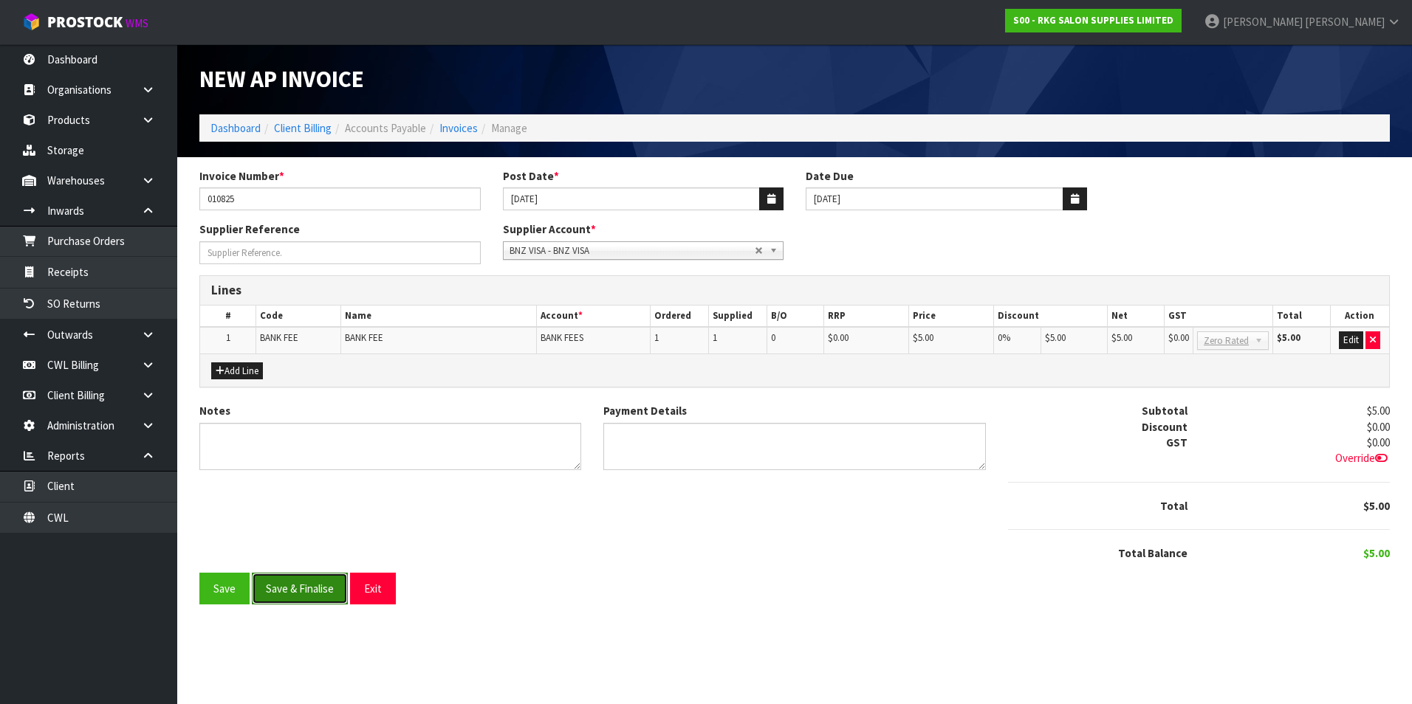
click at [312, 594] on button "Save & Finalise" at bounding box center [300, 589] width 96 height 32
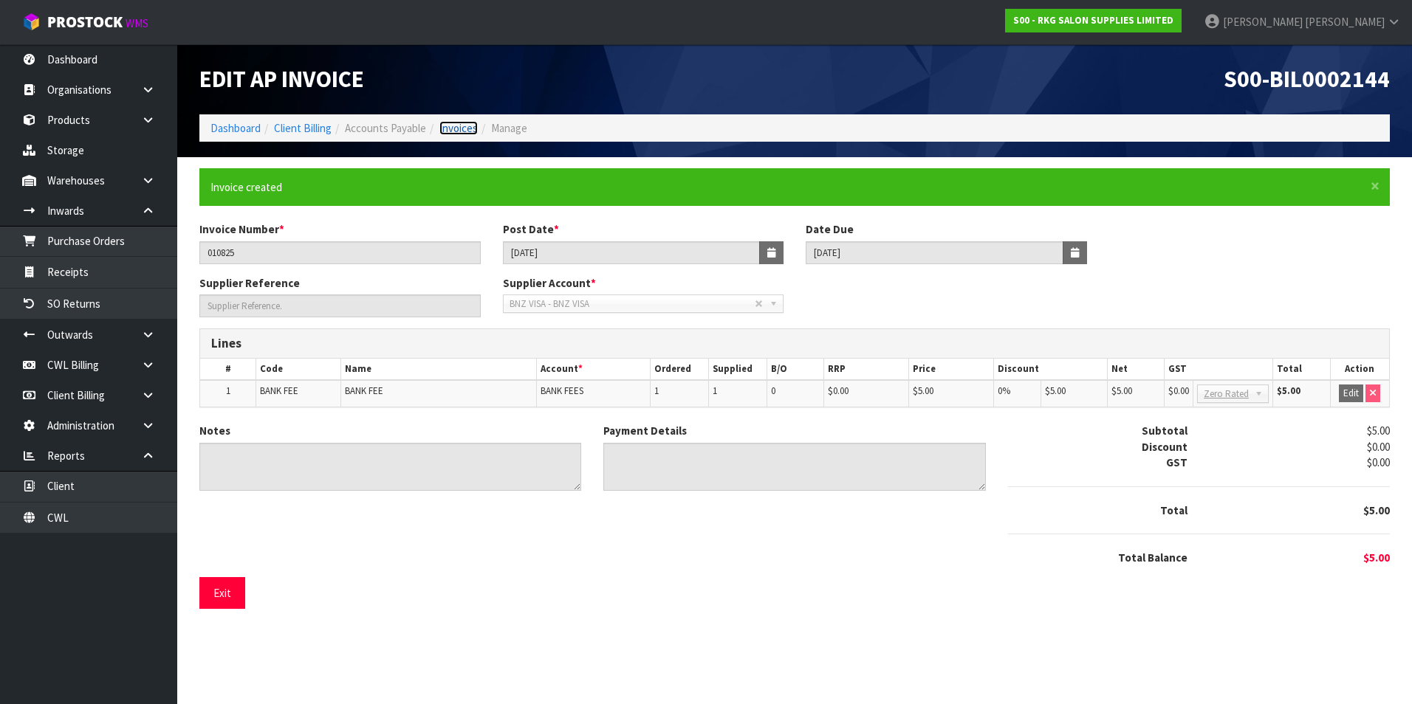
click at [464, 124] on link "Invoices" at bounding box center [458, 128] width 38 height 14
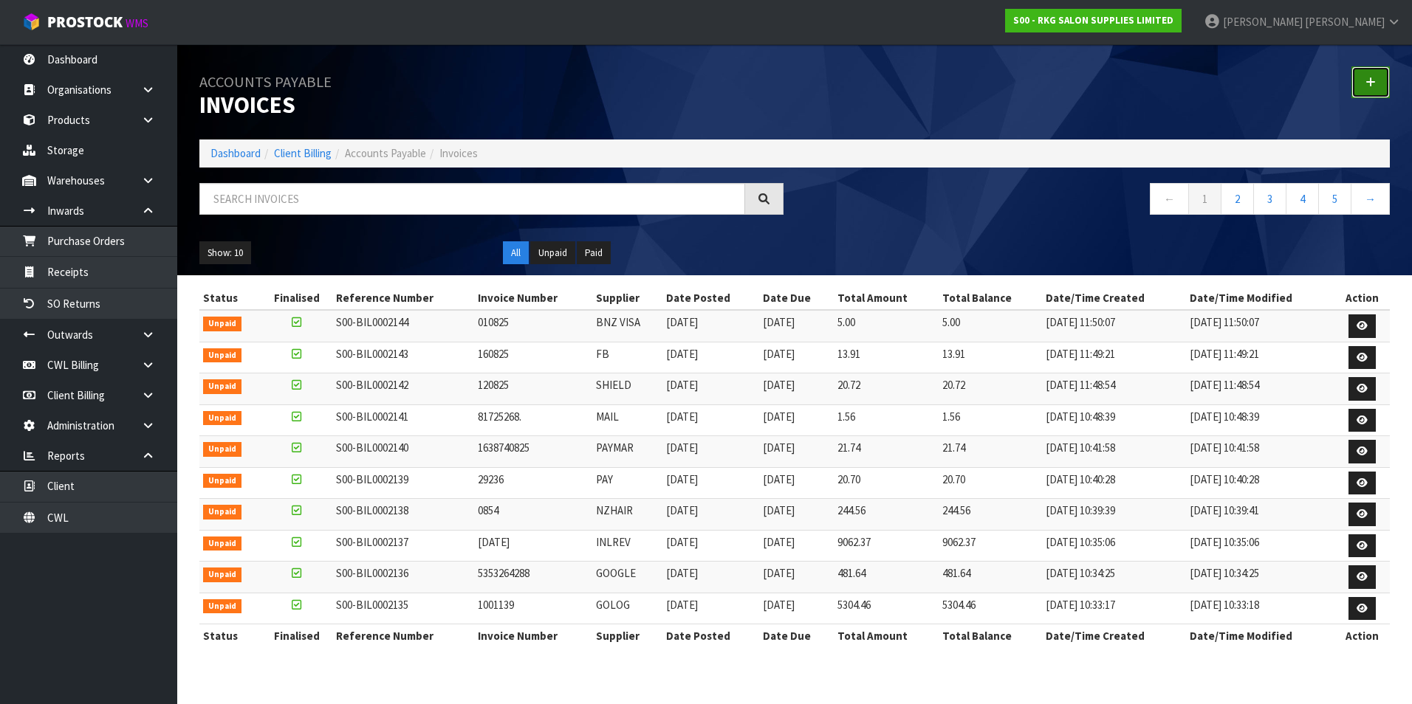
click at [1373, 80] on icon at bounding box center [1370, 82] width 10 height 11
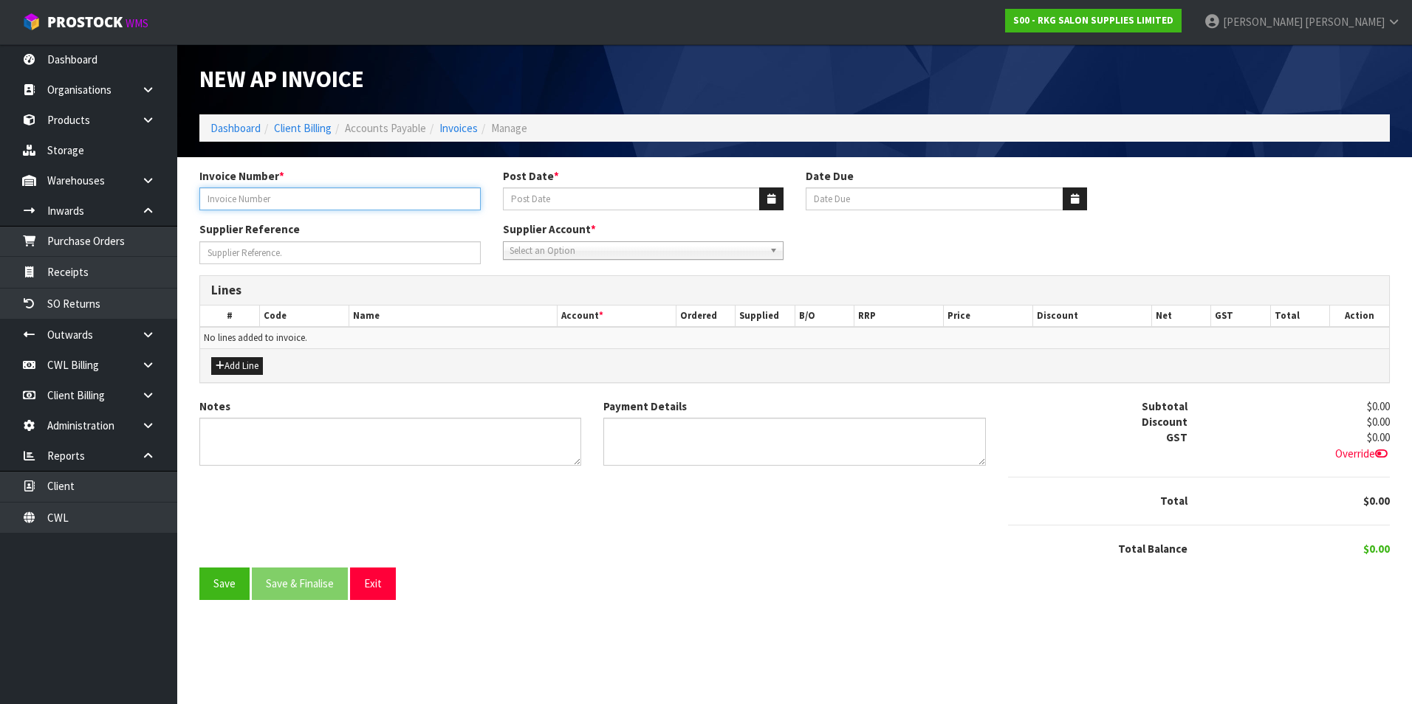
click at [313, 191] on input "Invoice Number *" at bounding box center [339, 199] width 281 height 23
type input "010825"
drag, startPoint x: 780, startPoint y: 198, endPoint x: 755, endPoint y: 203, distance: 25.6
click at [775, 197] on button "button" at bounding box center [771, 199] width 24 height 23
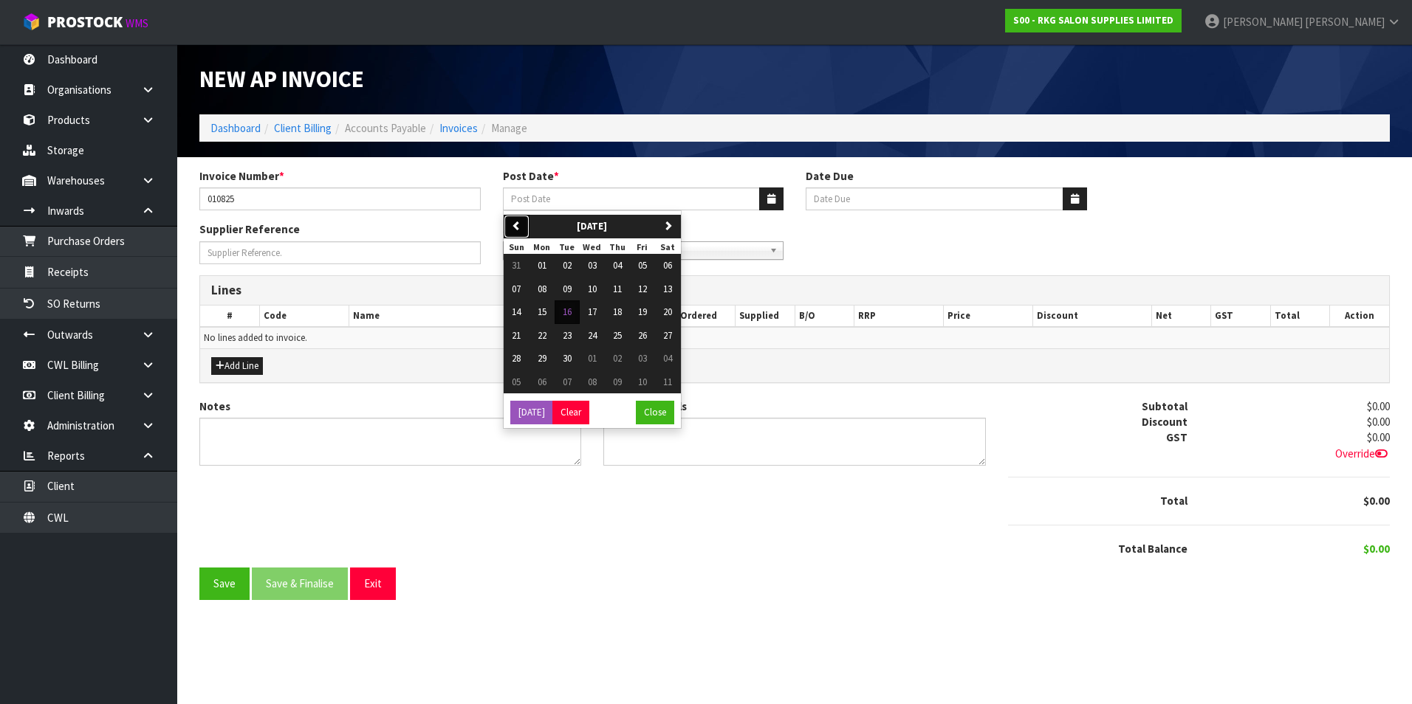
drag, startPoint x: 521, startPoint y: 230, endPoint x: 537, endPoint y: 245, distance: 21.4
click at [522, 230] on button "previous" at bounding box center [517, 227] width 26 height 24
click at [640, 268] on span "01" at bounding box center [642, 265] width 9 height 13
type input "[DATE]"
type input "20/09/2025"
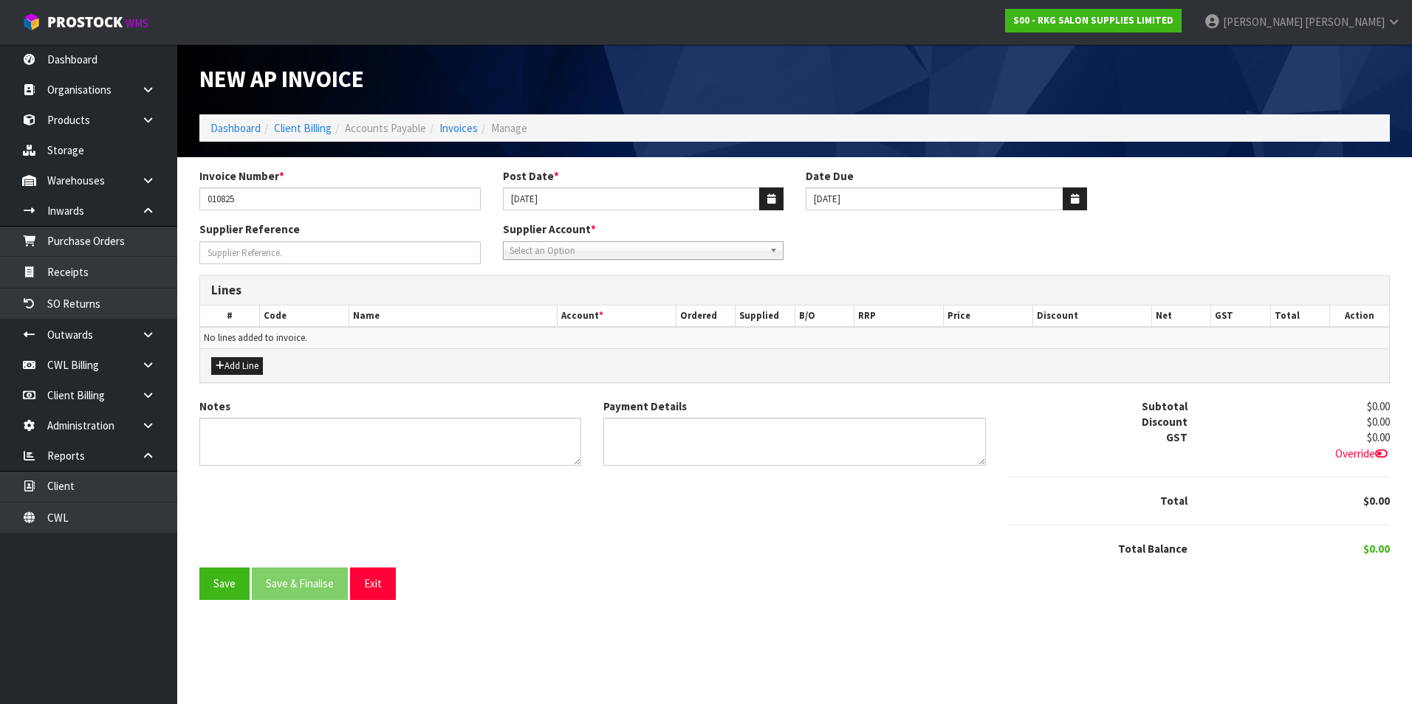
click at [586, 247] on span "Select an Option" at bounding box center [636, 251] width 255 height 18
type input "bnz"
drag, startPoint x: 554, startPoint y: 287, endPoint x: 438, endPoint y: 318, distance: 120.0
click at [548, 289] on li "BNZ - BNZ" at bounding box center [644, 293] width 274 height 18
click at [243, 366] on button "Add Line" at bounding box center [237, 366] width 52 height 18
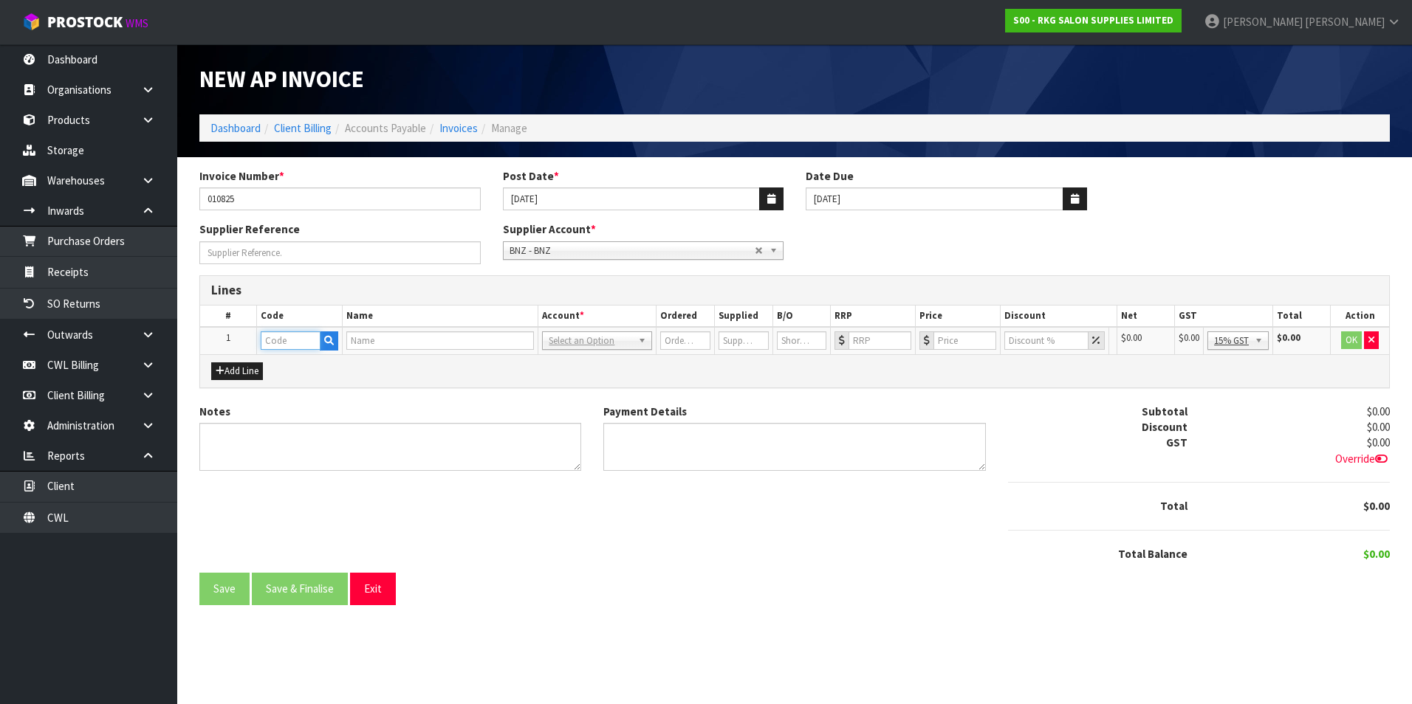
click at [290, 343] on input "text" at bounding box center [291, 341] width 60 height 18
type input "BAN"
click at [313, 366] on link "BAN K FEE" at bounding box center [319, 366] width 117 height 20
type input "BANK FEE"
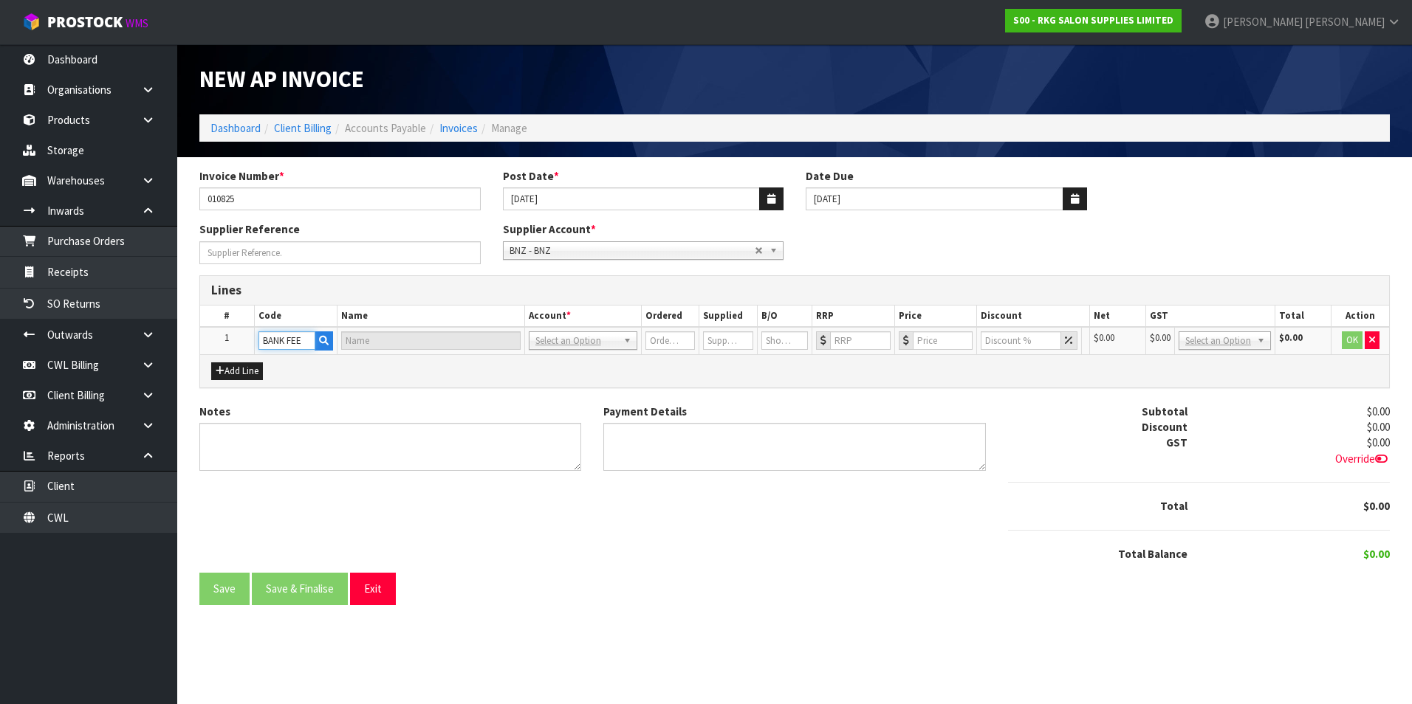
type input "BANK FEE"
type input "1"
type input "0"
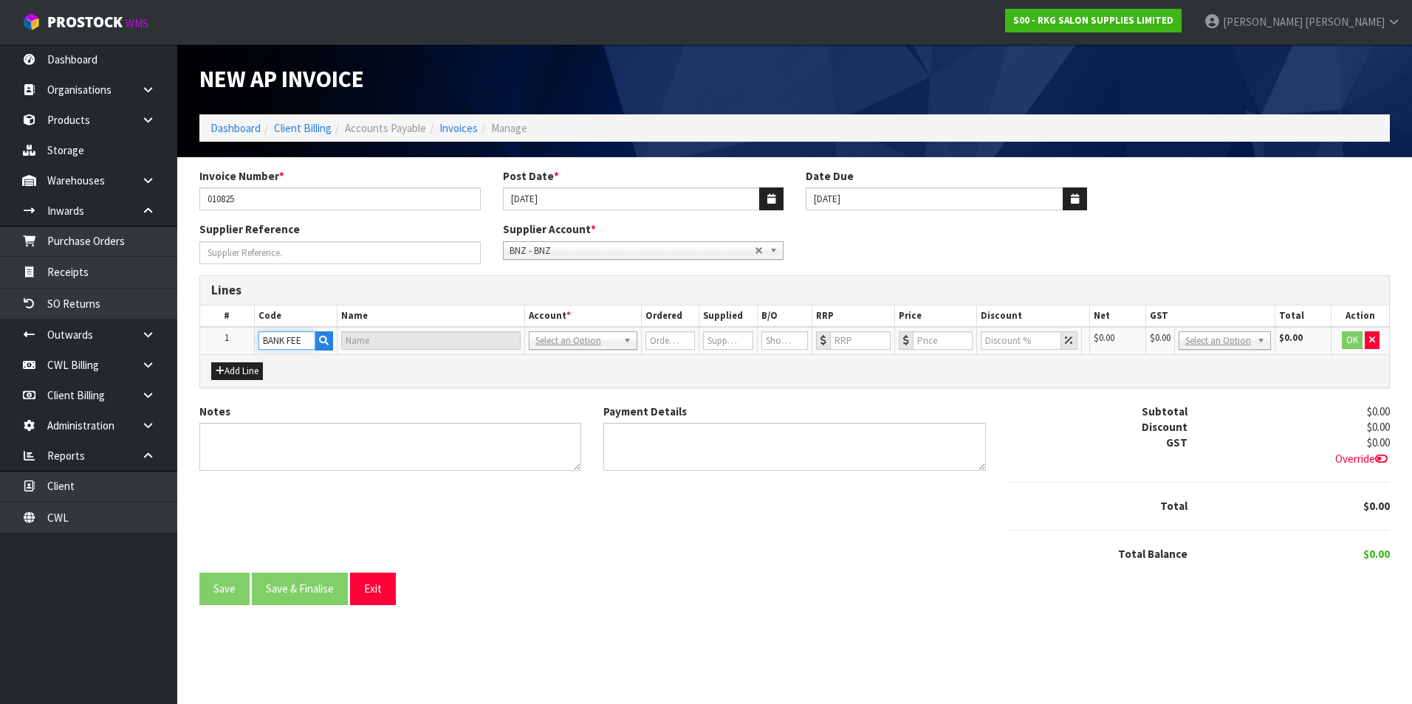
type input "0"
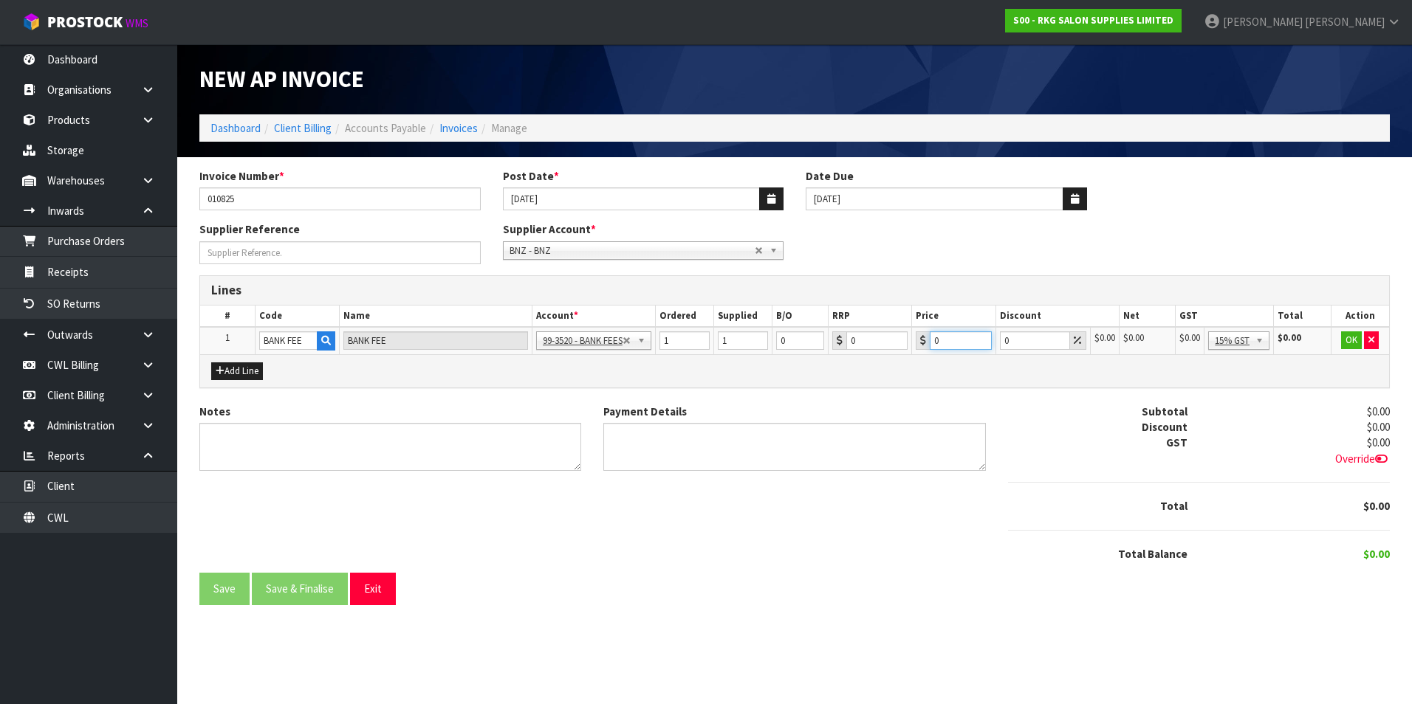
click at [950, 343] on input "0" at bounding box center [961, 341] width 62 height 18
type input "11.00"
click at [1355, 339] on button "OK" at bounding box center [1351, 341] width 21 height 18
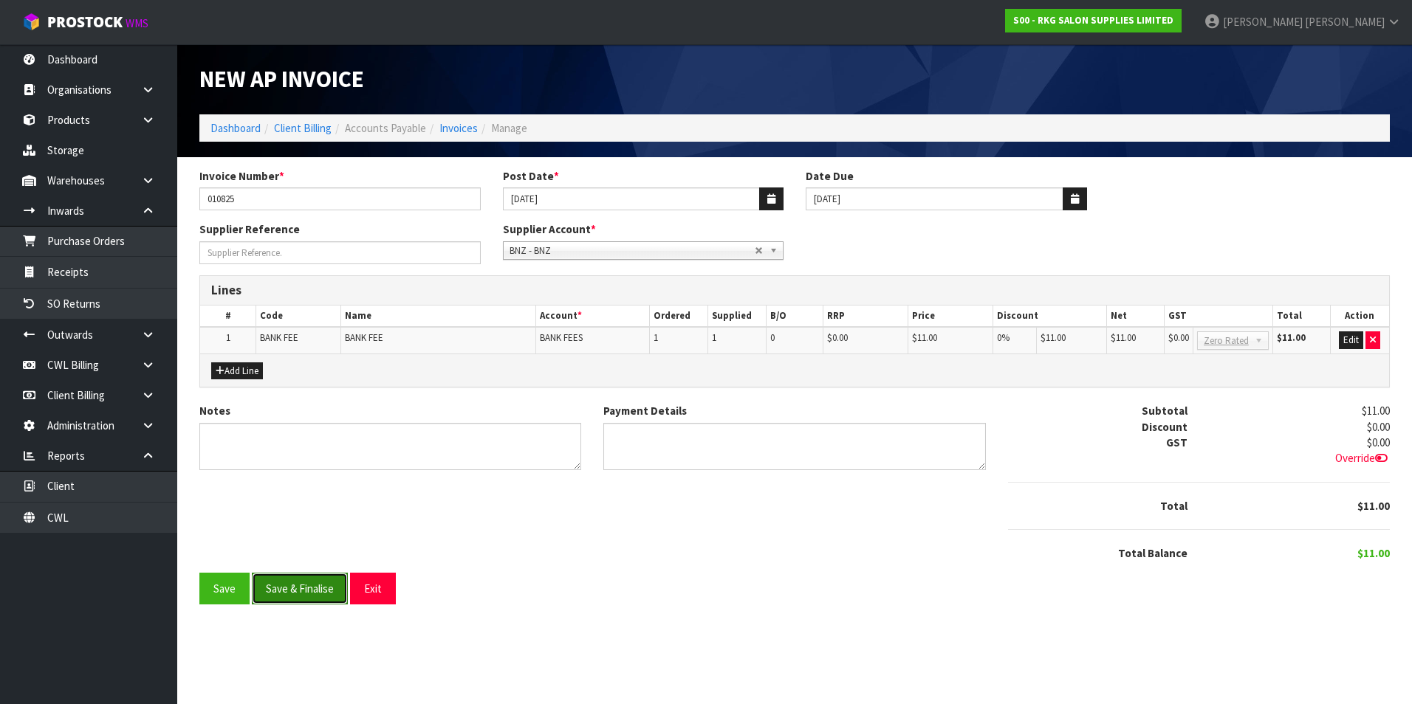
click at [312, 595] on button "Save & Finalise" at bounding box center [300, 589] width 96 height 32
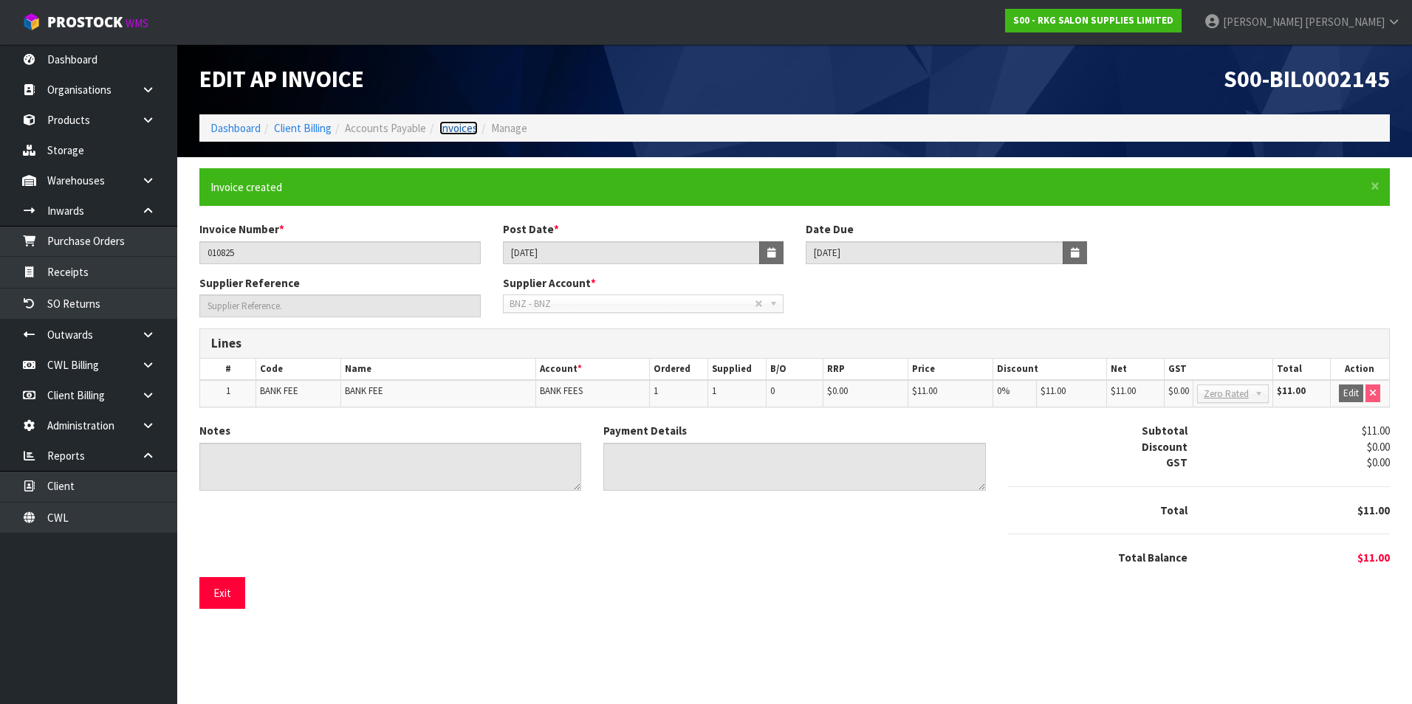
click at [462, 126] on link "Invoices" at bounding box center [458, 128] width 38 height 14
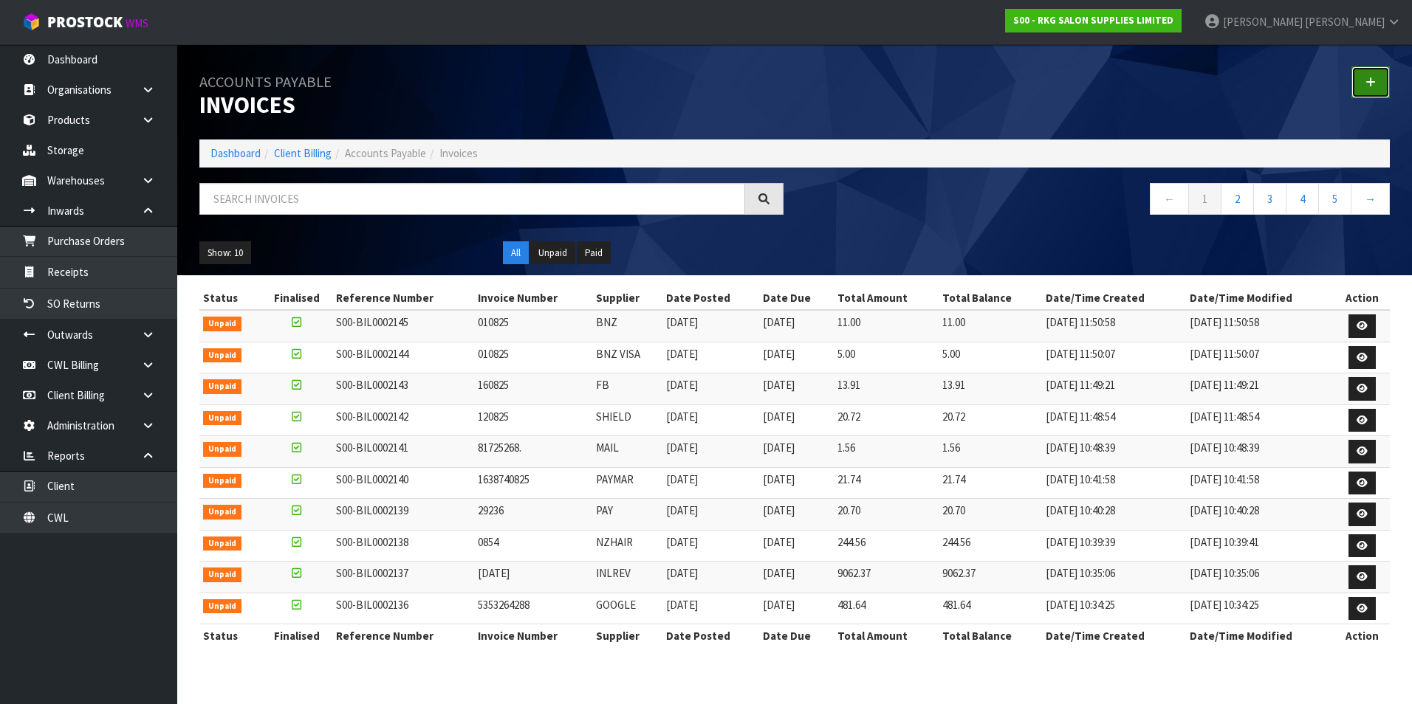
click at [1379, 81] on link at bounding box center [1370, 82] width 38 height 32
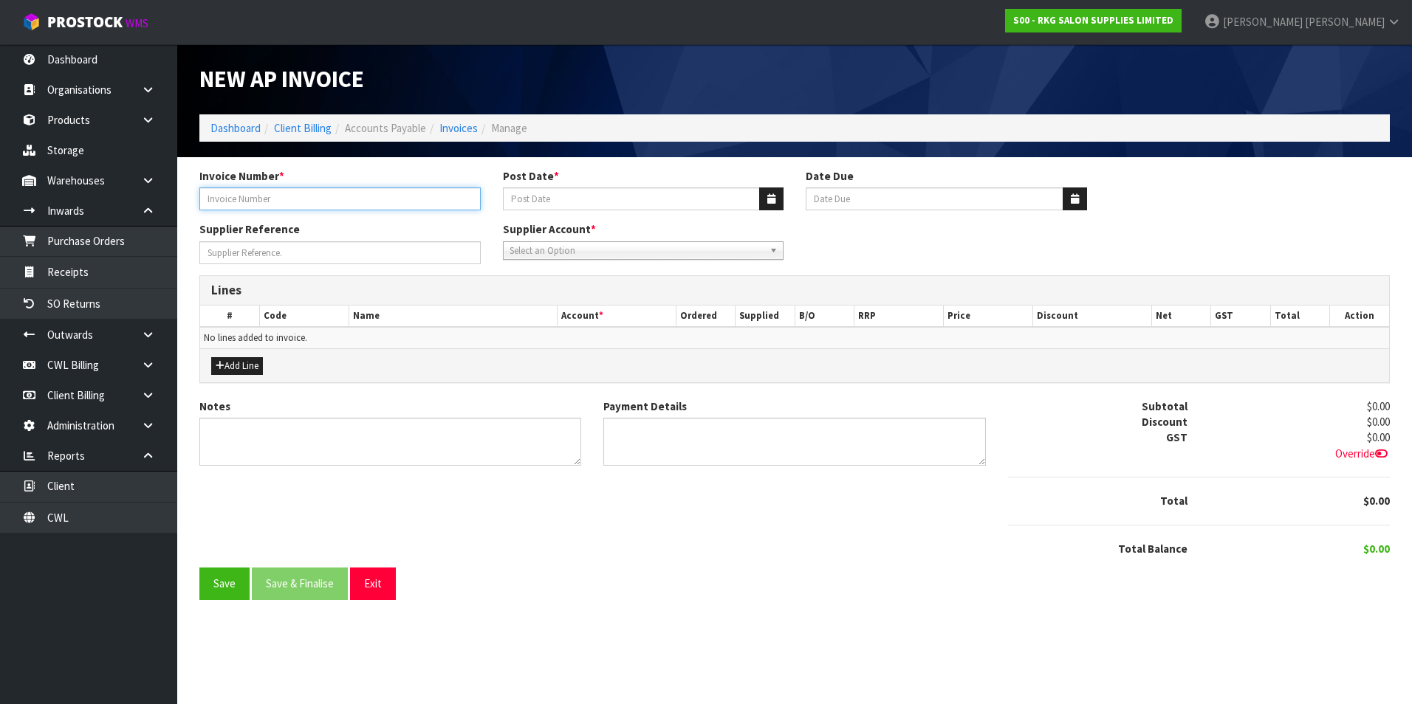
click at [344, 207] on input "Invoice Number *" at bounding box center [339, 199] width 281 height 23
type input "060825"
click at [764, 202] on button "button" at bounding box center [771, 199] width 24 height 23
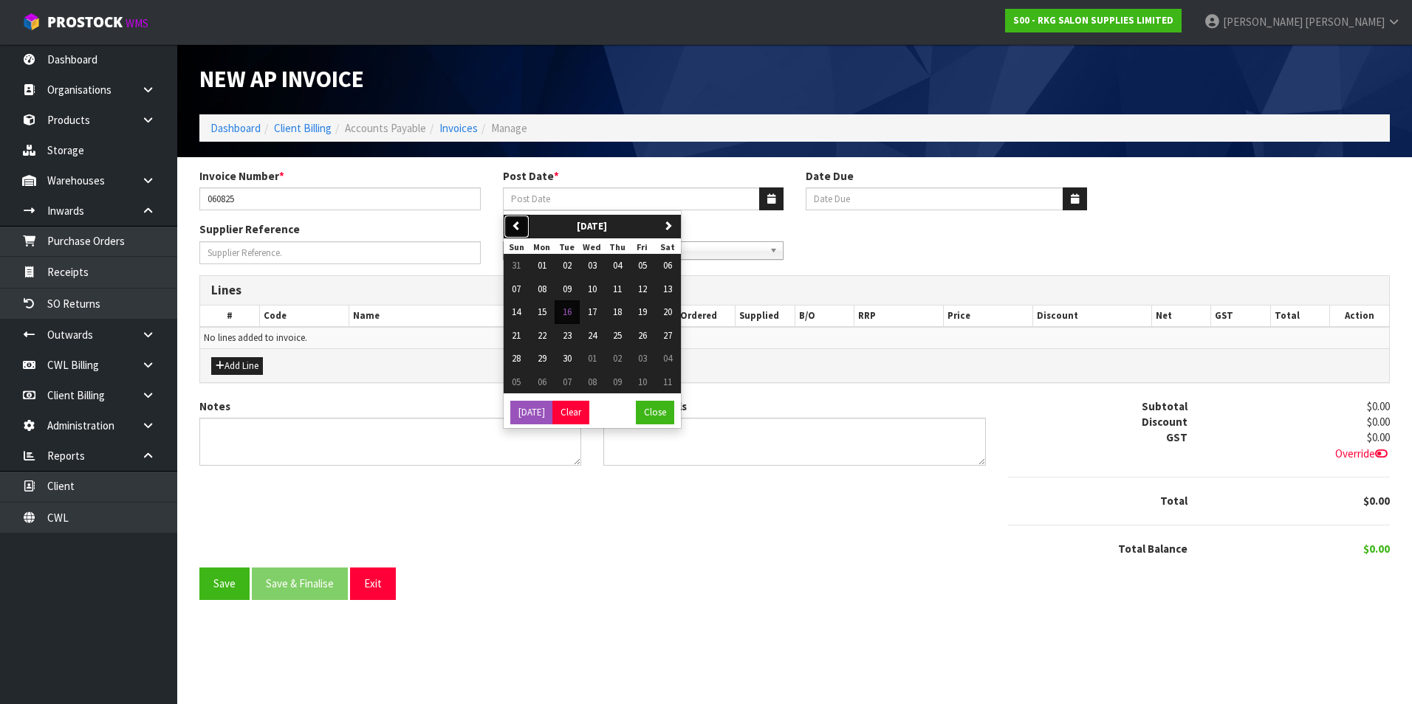
click at [515, 221] on icon "button" at bounding box center [517, 226] width 10 height 10
click at [594, 286] on span "06" at bounding box center [592, 289] width 9 height 13
type input "06/08/2025"
type input "20/09/2025"
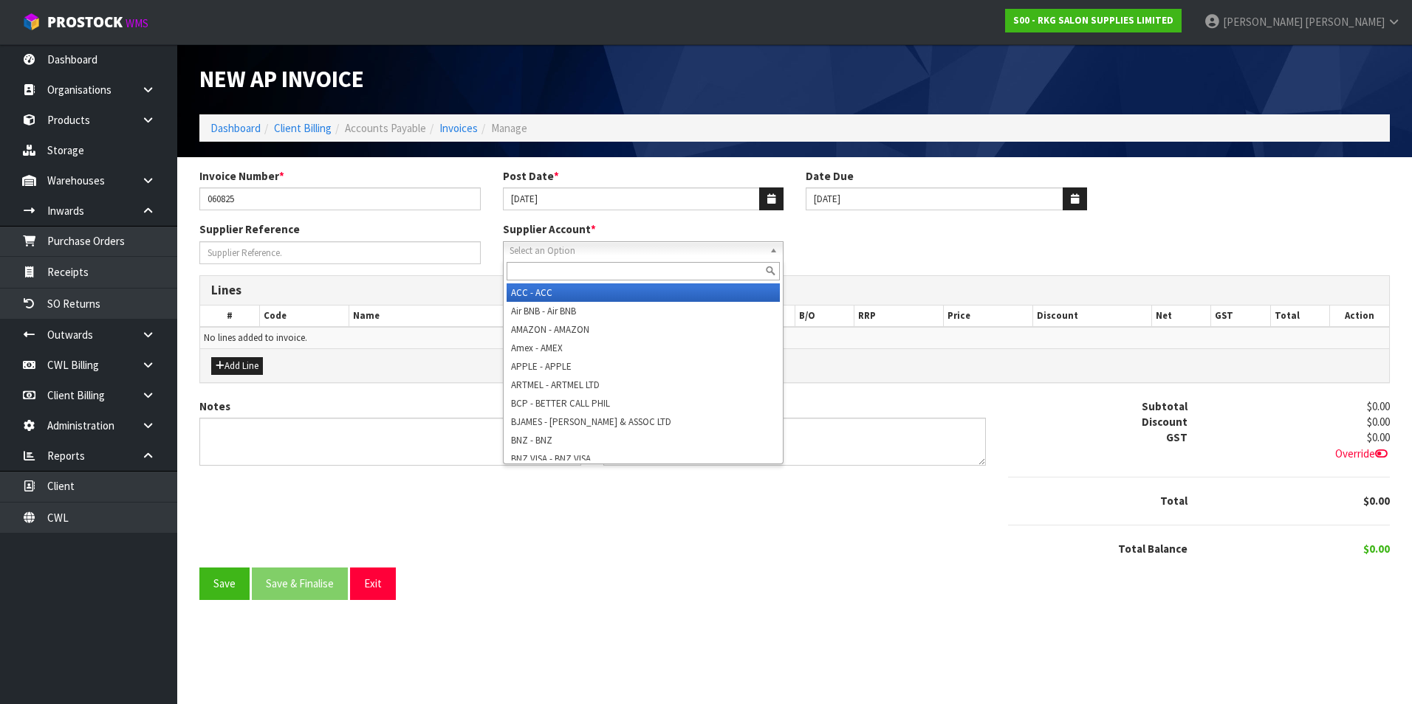
click at [576, 247] on span "Select an Option" at bounding box center [636, 251] width 255 height 18
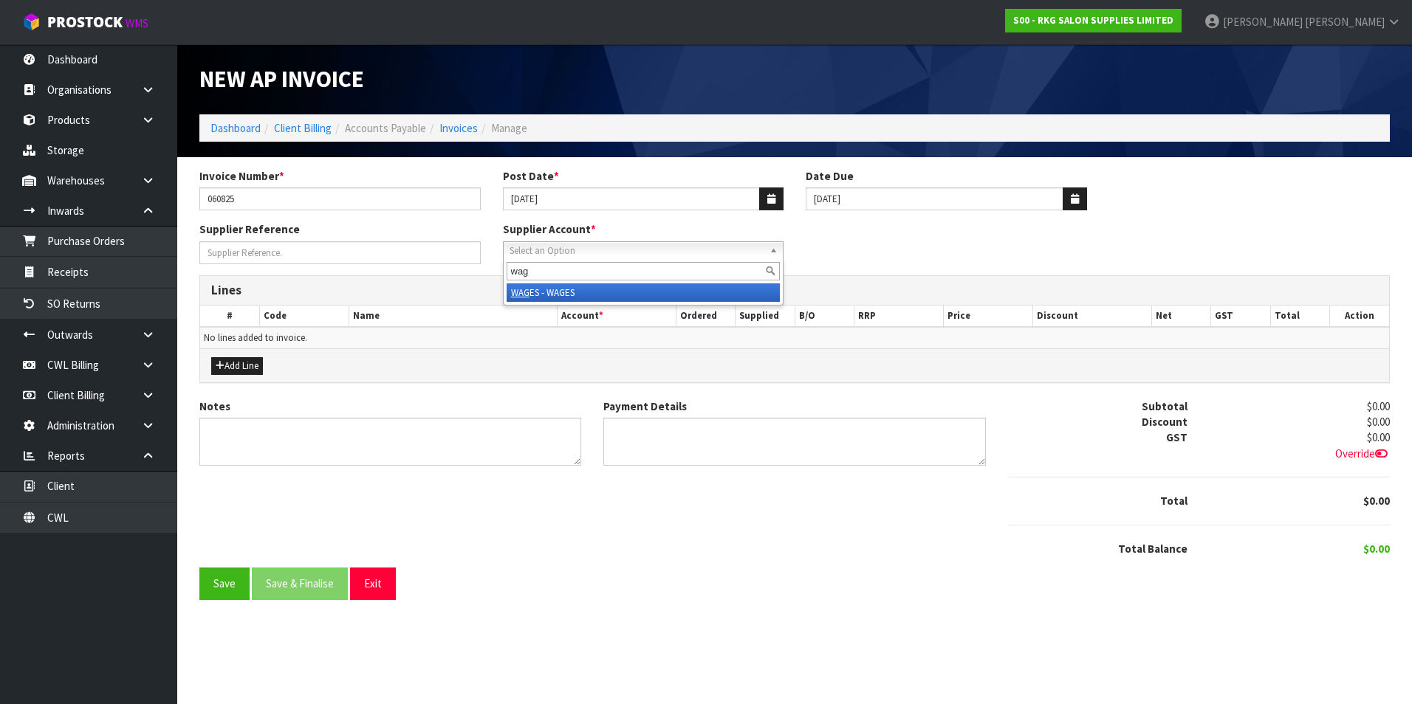
type input "wag"
click at [574, 291] on li "WAG ES - WAGES" at bounding box center [644, 293] width 274 height 18
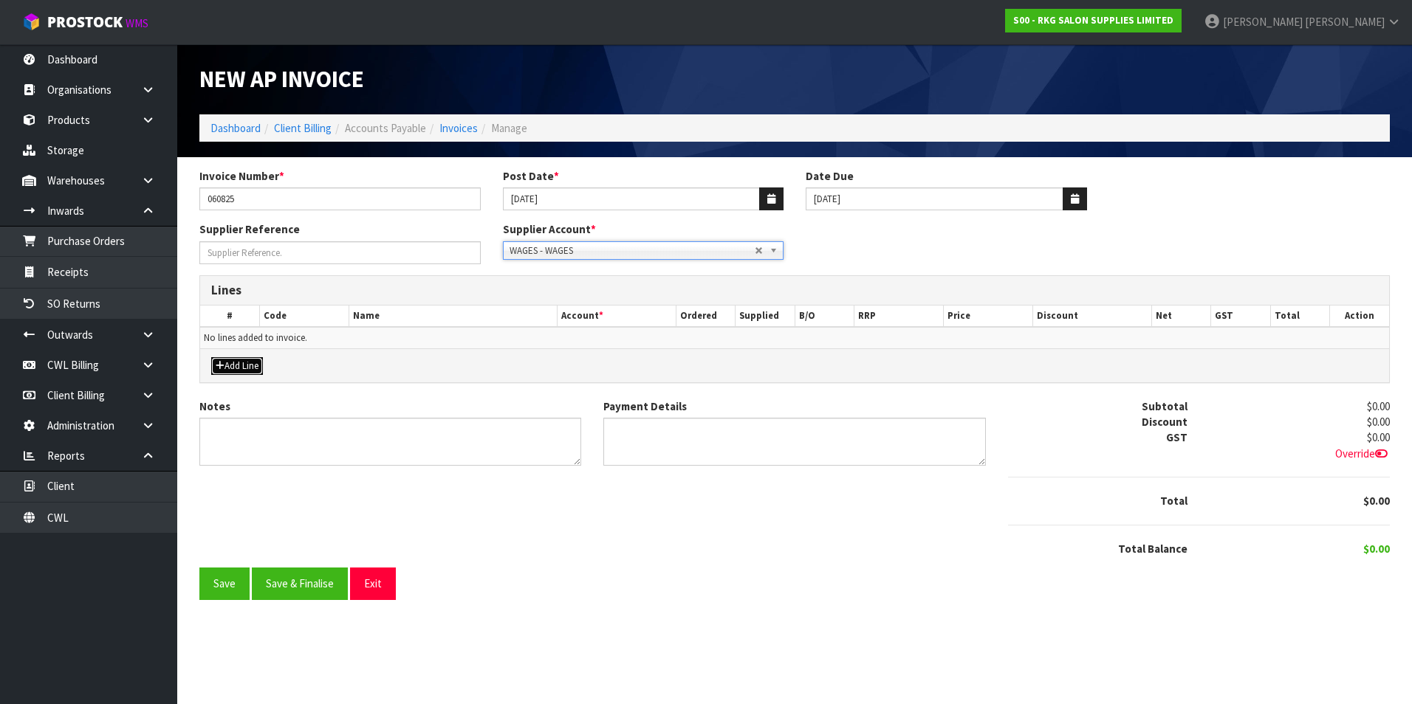
click at [261, 363] on button "Add Line" at bounding box center [237, 366] width 52 height 18
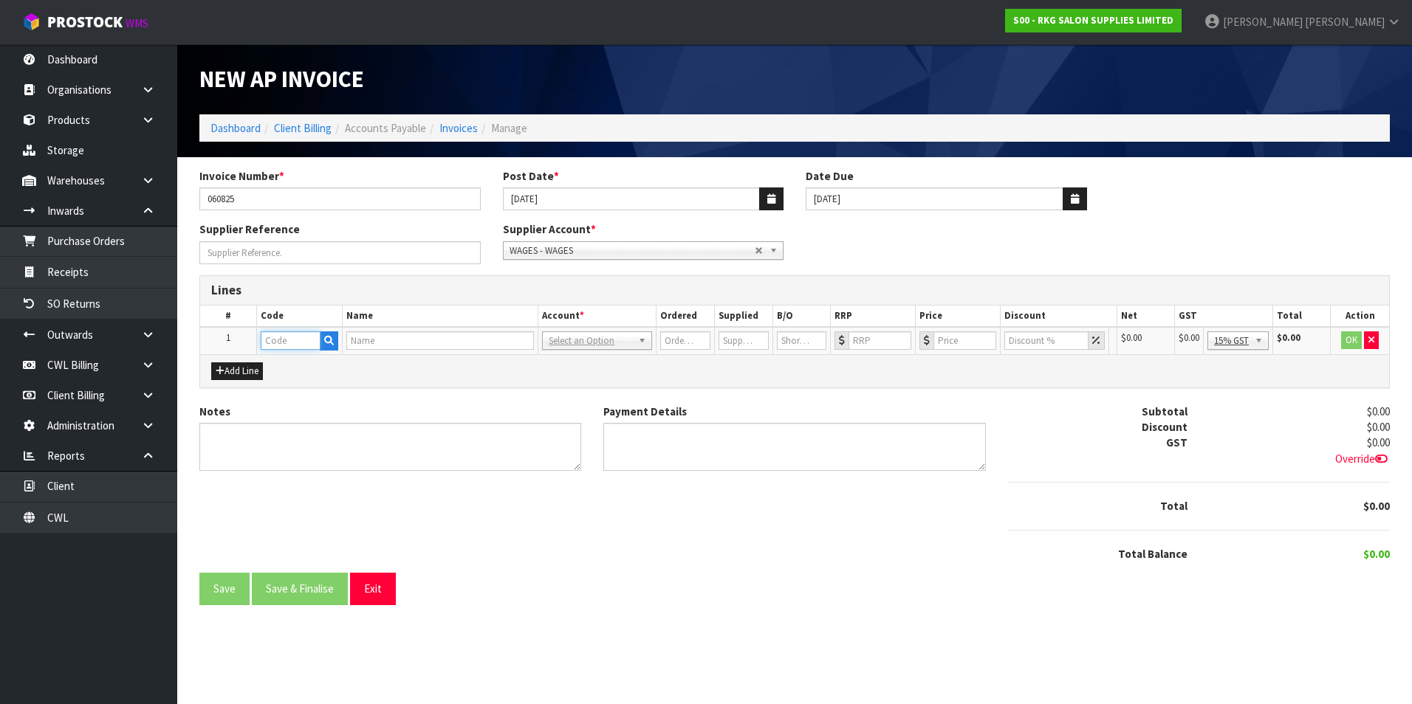
click at [281, 341] on input "text" at bounding box center [291, 341] width 60 height 18
type input "WAG"
click at [294, 360] on strong "WAG" at bounding box center [287, 366] width 23 height 14
type input "WAGES"
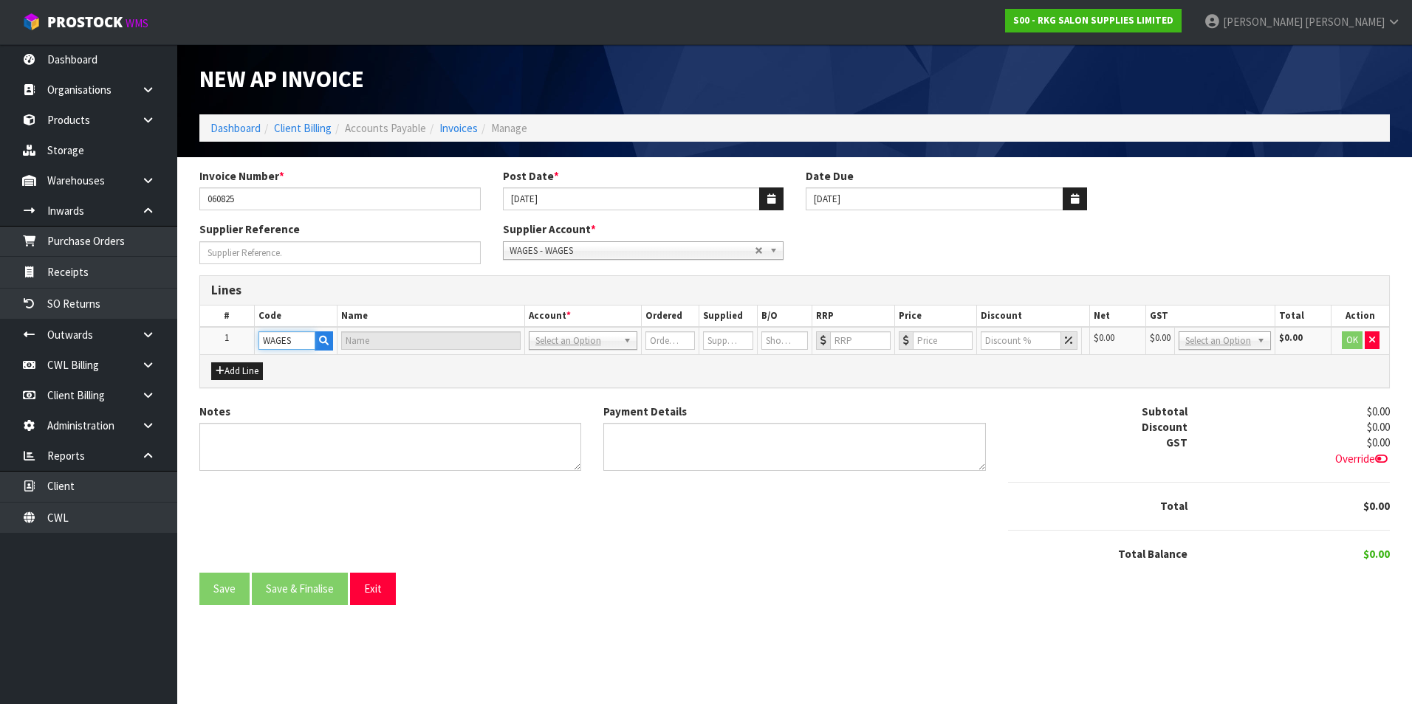
type input "WAGES"
type input "1"
type input "0"
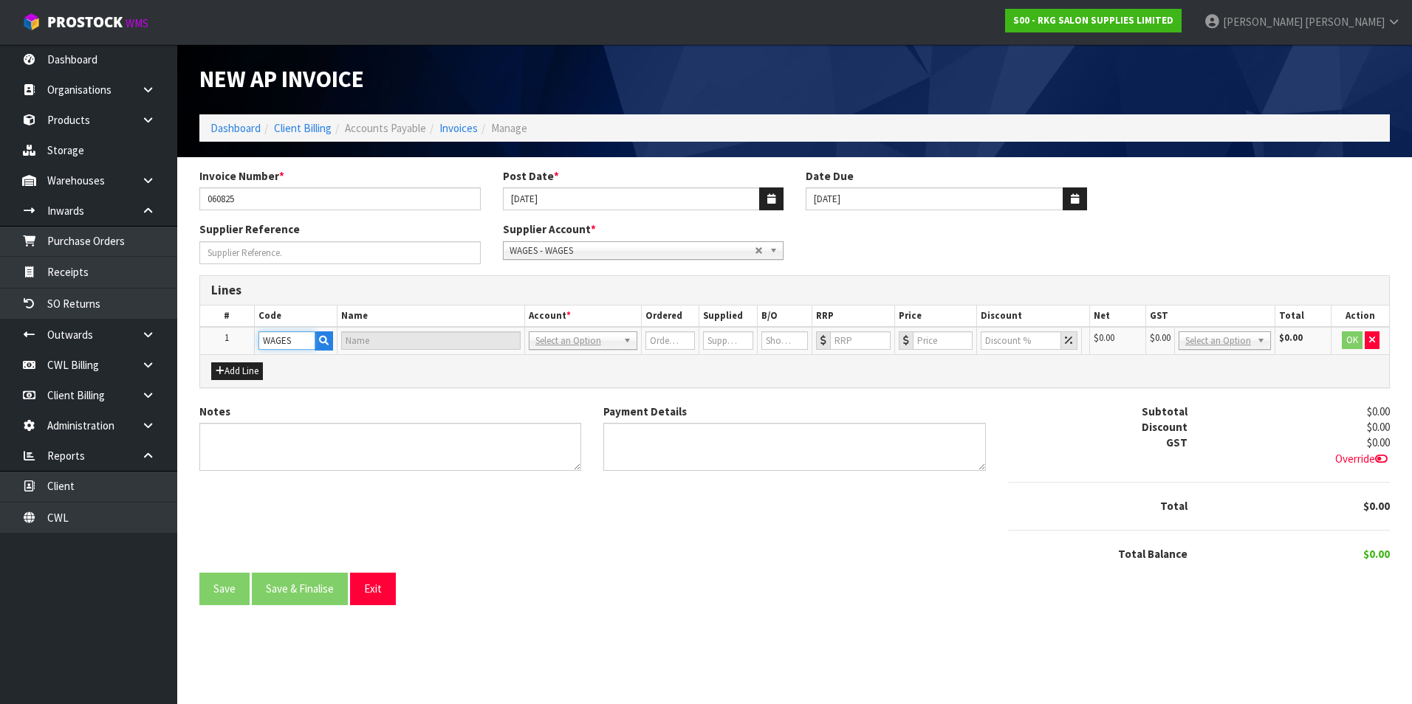
type input "0"
click at [958, 334] on input "0" at bounding box center [959, 341] width 62 height 18
type input "952.49"
click at [1345, 340] on button "OK" at bounding box center [1351, 341] width 21 height 18
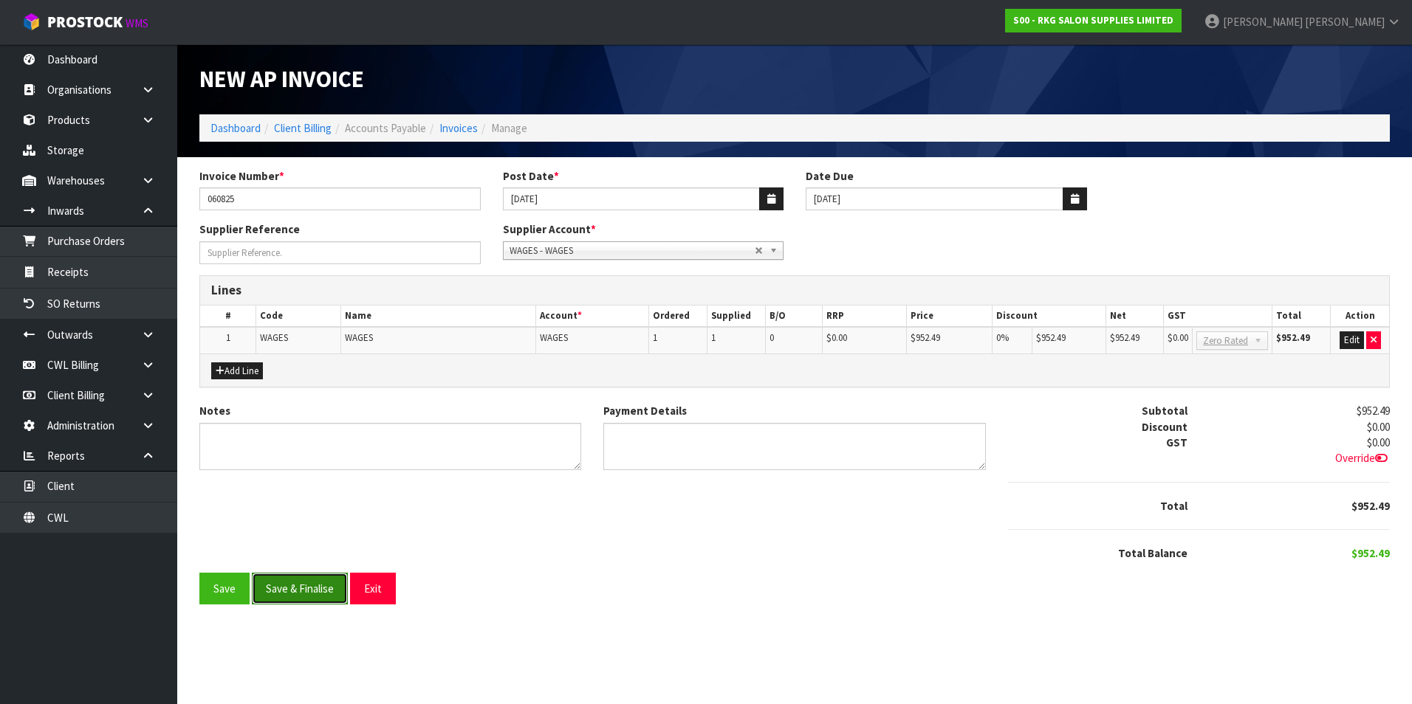
click at [299, 586] on button "Save & Finalise" at bounding box center [300, 589] width 96 height 32
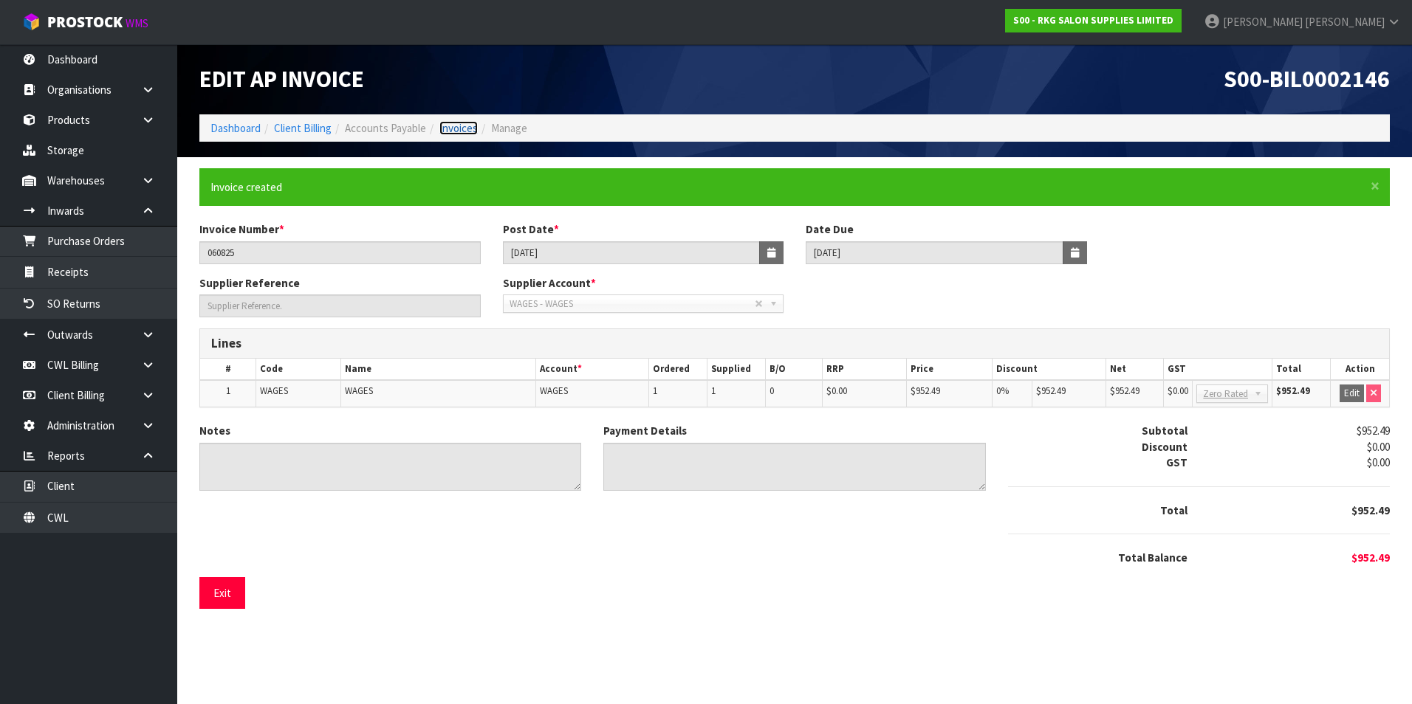
click at [464, 128] on link "Invoices" at bounding box center [458, 128] width 38 height 14
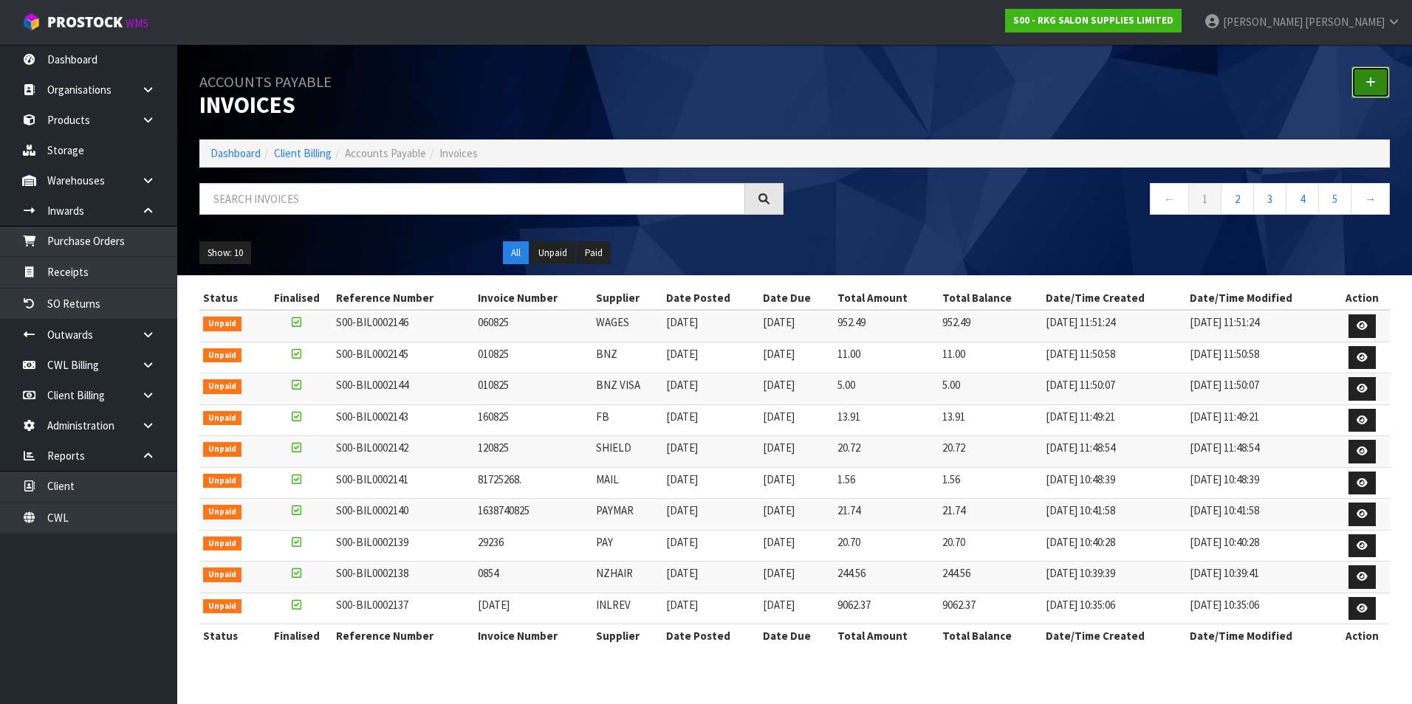
click at [1379, 83] on link at bounding box center [1370, 82] width 38 height 32
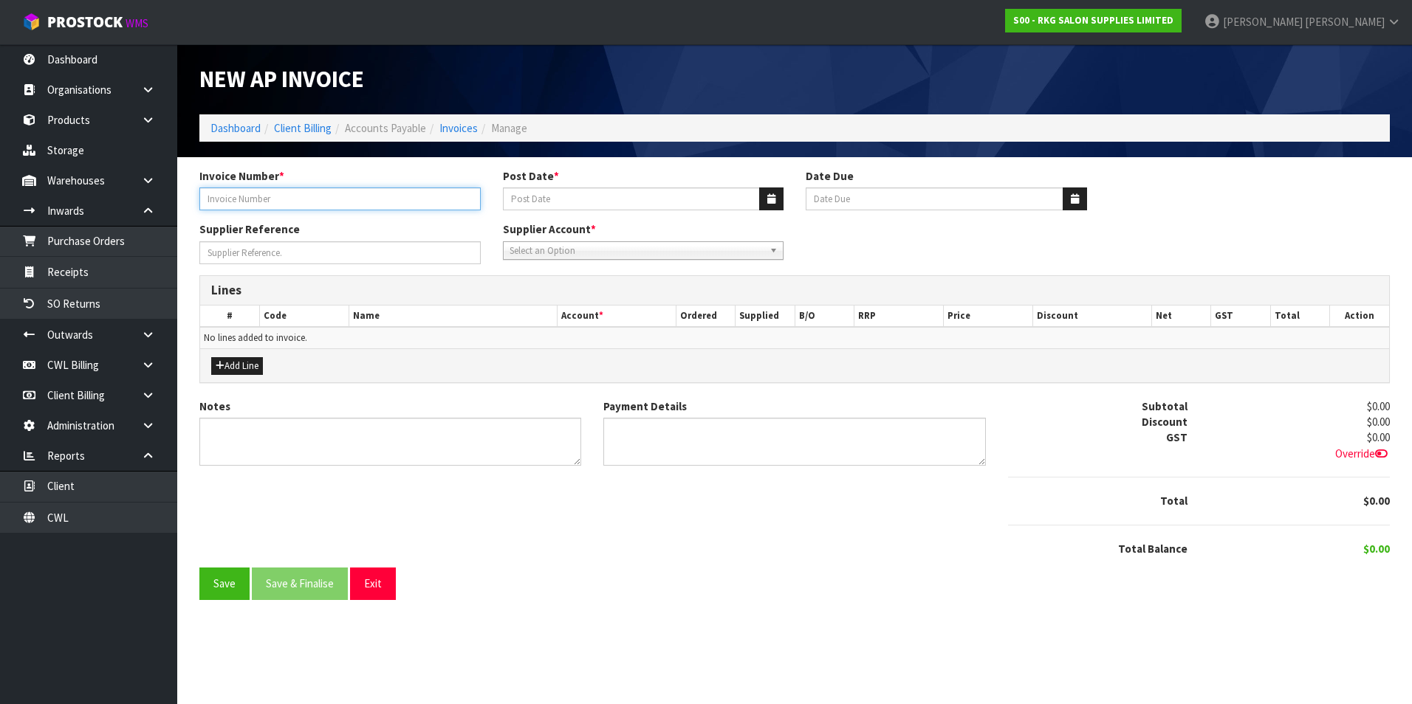
click at [374, 196] on input "Invoice Number *" at bounding box center [339, 199] width 281 height 23
type input "INV-22"
click at [770, 189] on button "button" at bounding box center [771, 199] width 24 height 23
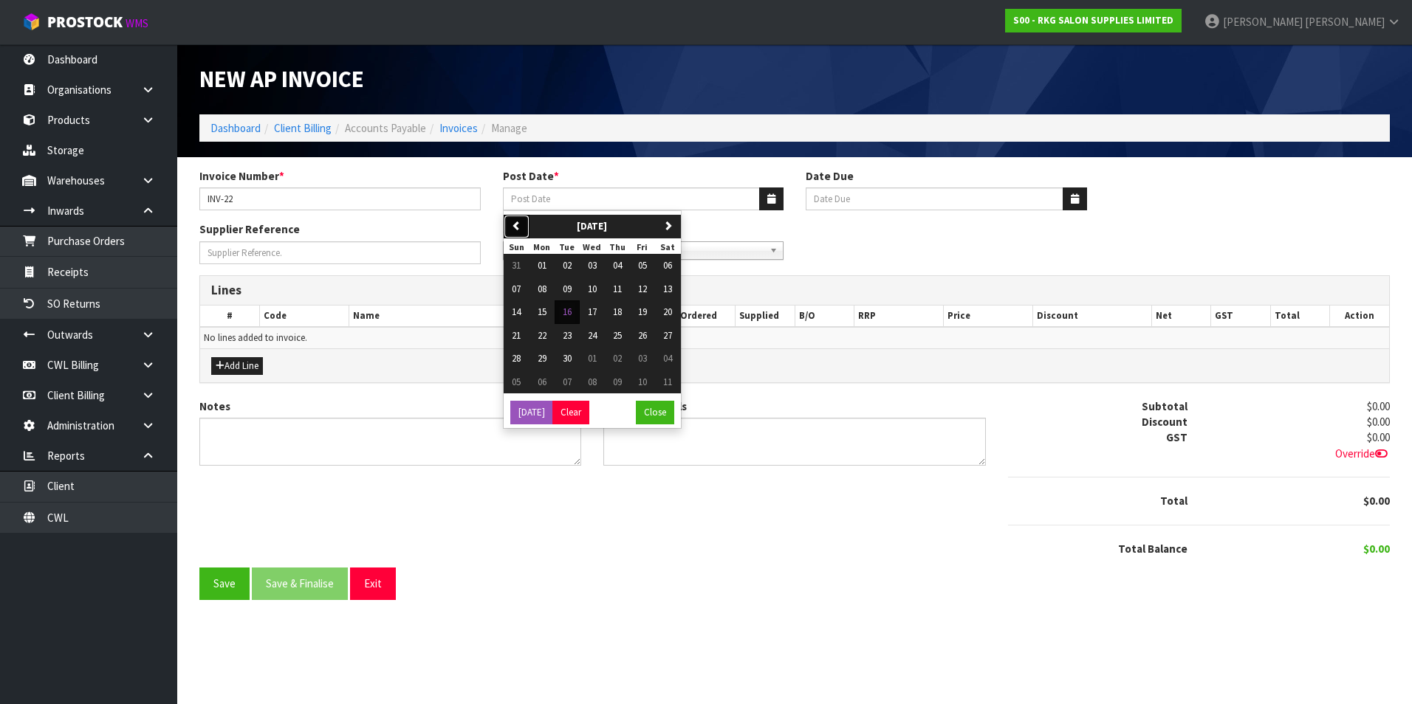
click at [513, 218] on button "previous" at bounding box center [517, 227] width 26 height 24
drag, startPoint x: 648, startPoint y: 265, endPoint x: 631, endPoint y: 260, distance: 18.5
click at [647, 264] on span "01" at bounding box center [642, 265] width 9 height 13
type input "[DATE]"
type input "20/09/2025"
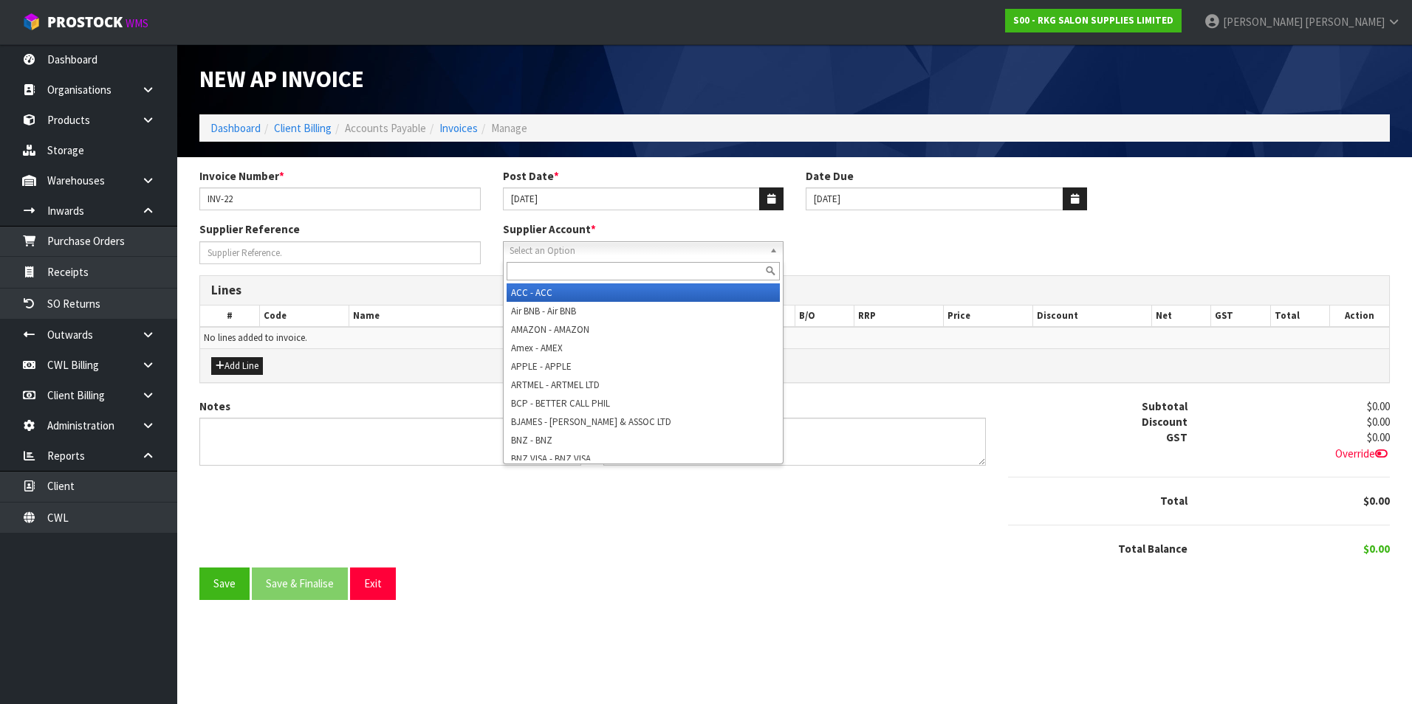
click at [584, 248] on span "Select an Option" at bounding box center [636, 251] width 255 height 18
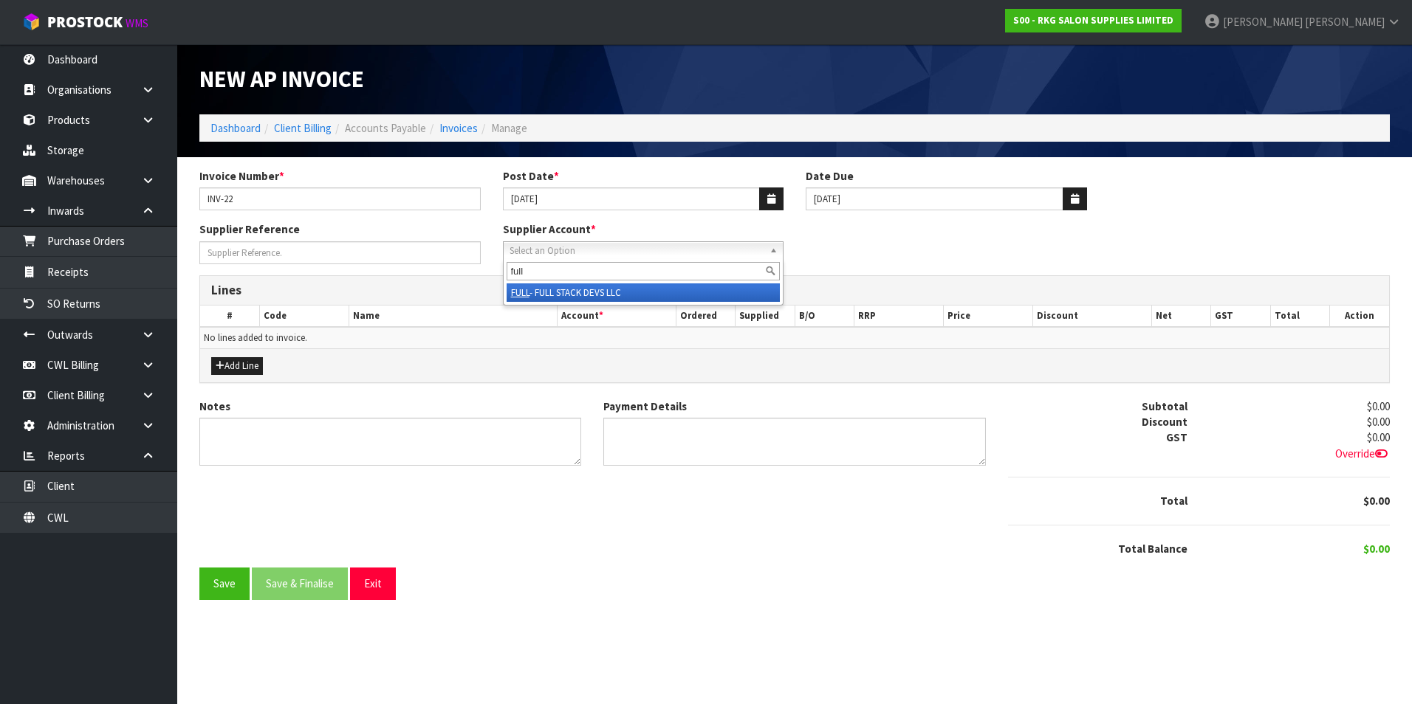
type input "full"
drag, startPoint x: 628, startPoint y: 289, endPoint x: 619, endPoint y: 291, distance: 9.9
click at [626, 290] on li "FULL - FULL STACK DEVS LLC" at bounding box center [644, 293] width 274 height 18
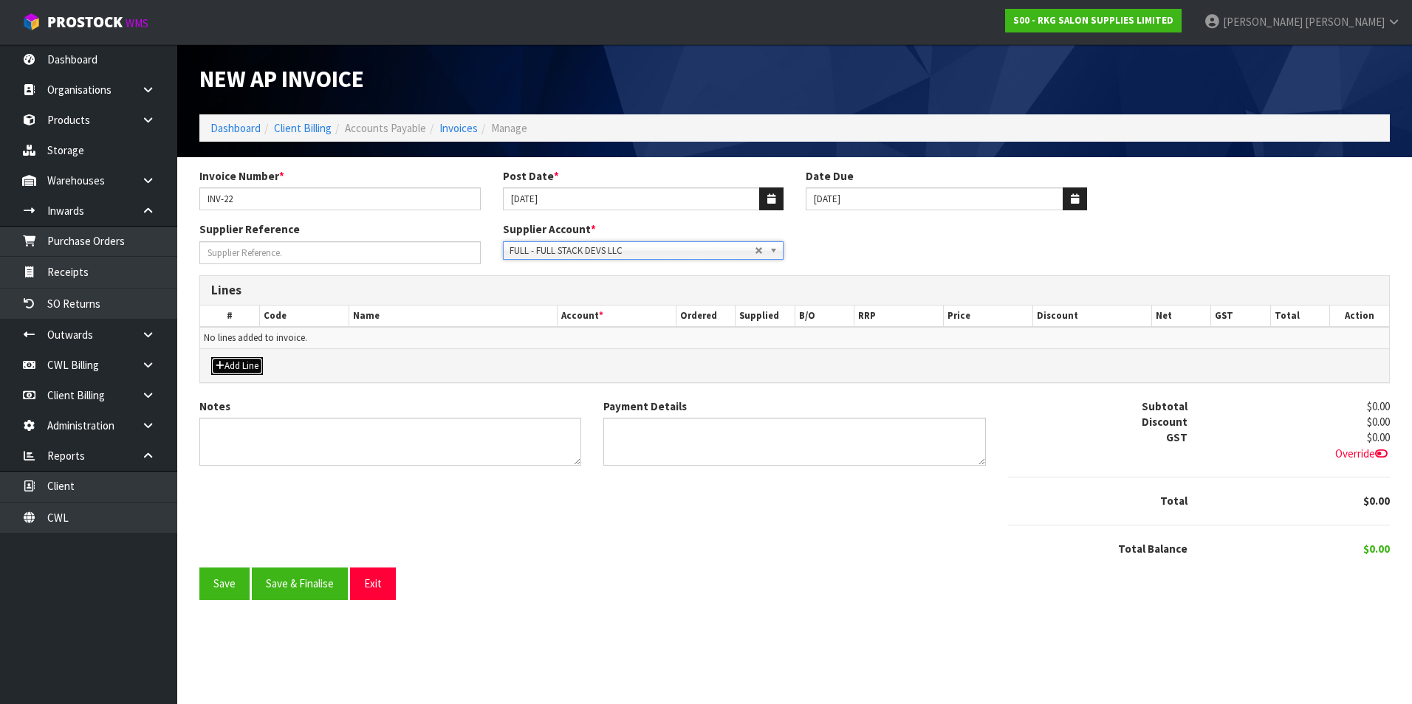
drag, startPoint x: 247, startPoint y: 370, endPoint x: 286, endPoint y: 355, distance: 41.1
click at [249, 370] on button "Add Line" at bounding box center [237, 366] width 52 height 18
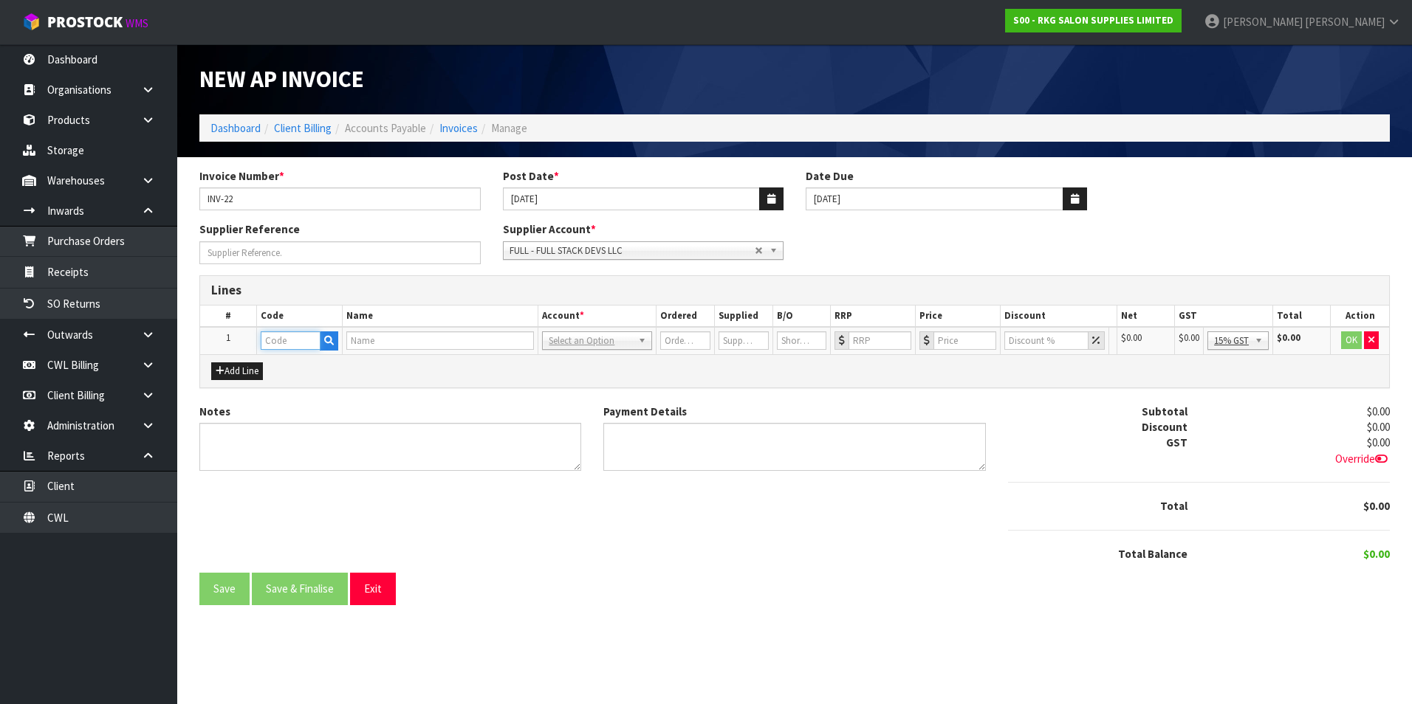
click at [302, 346] on input "text" at bounding box center [291, 341] width 60 height 18
type input "COMP"
click at [321, 337] on button "button" at bounding box center [324, 341] width 18 height 19
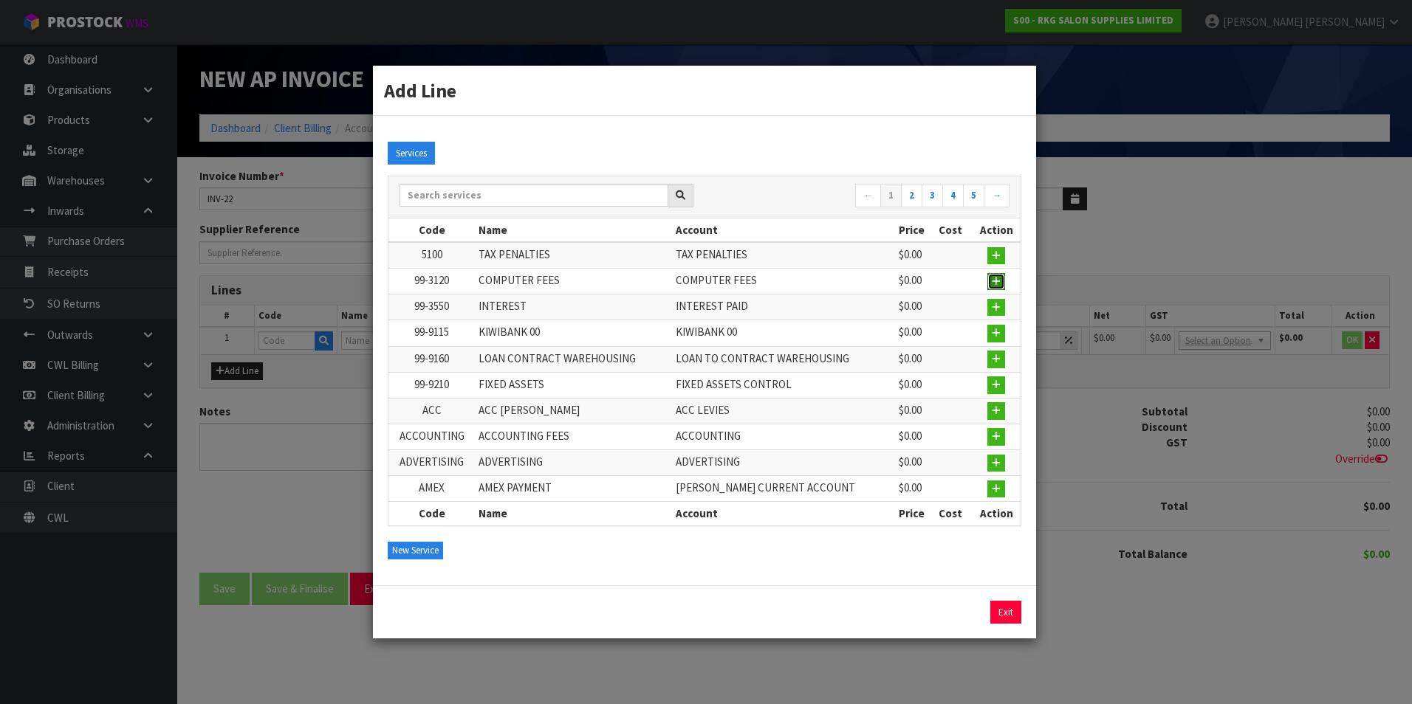
click at [992, 278] on icon "button" at bounding box center [996, 282] width 9 height 10
type input "99-3120"
type input "COMPUTER FEES"
type input "1"
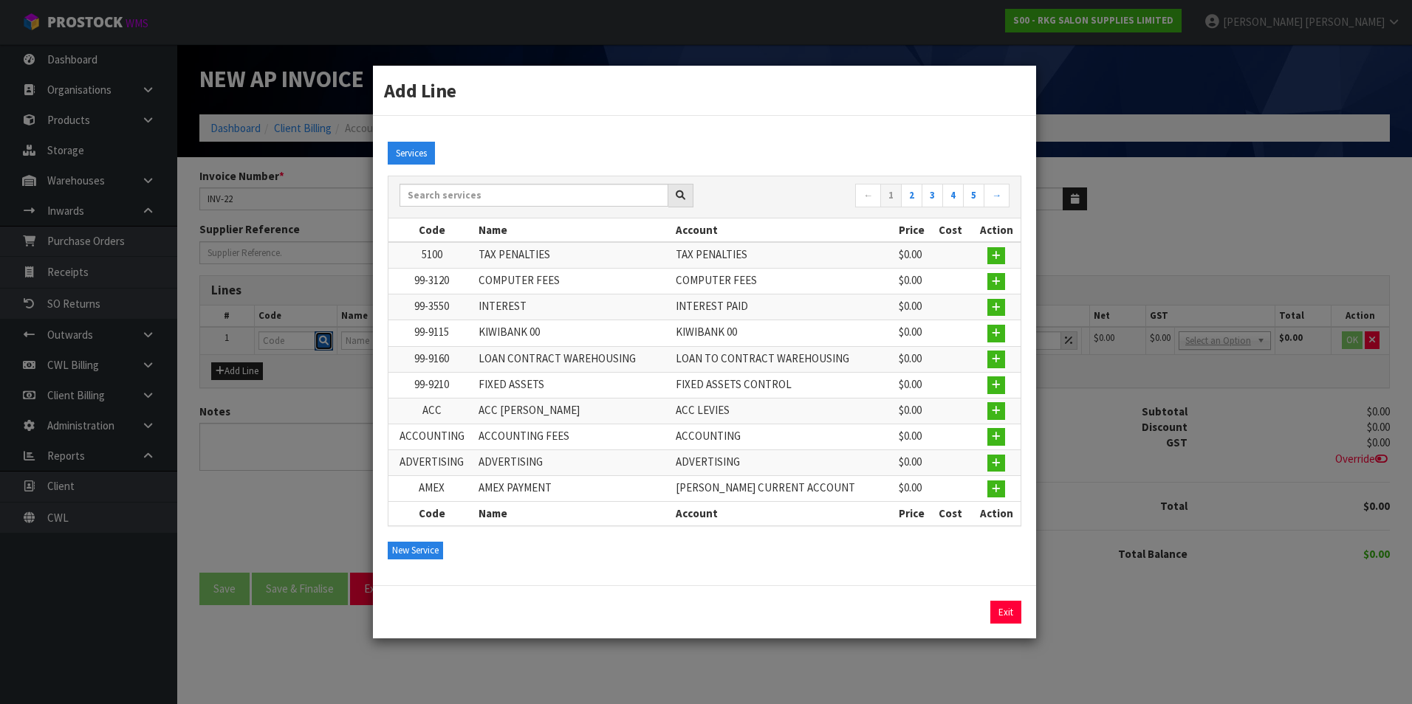
type input "0"
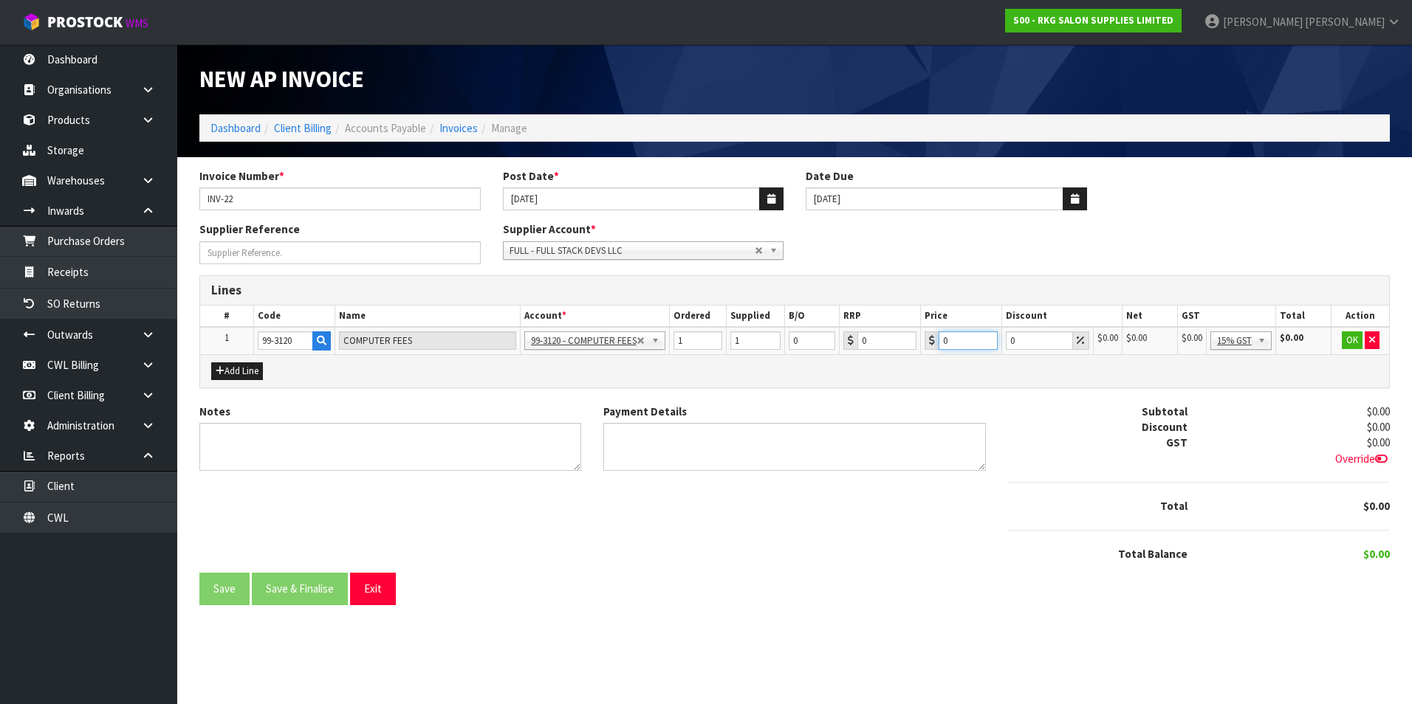
click at [957, 341] on input "0" at bounding box center [967, 341] width 59 height 18
drag, startPoint x: 1250, startPoint y: 340, endPoint x: 1247, endPoint y: 371, distance: 30.4
type input "255.37"
click at [1350, 343] on button "OK" at bounding box center [1352, 341] width 21 height 18
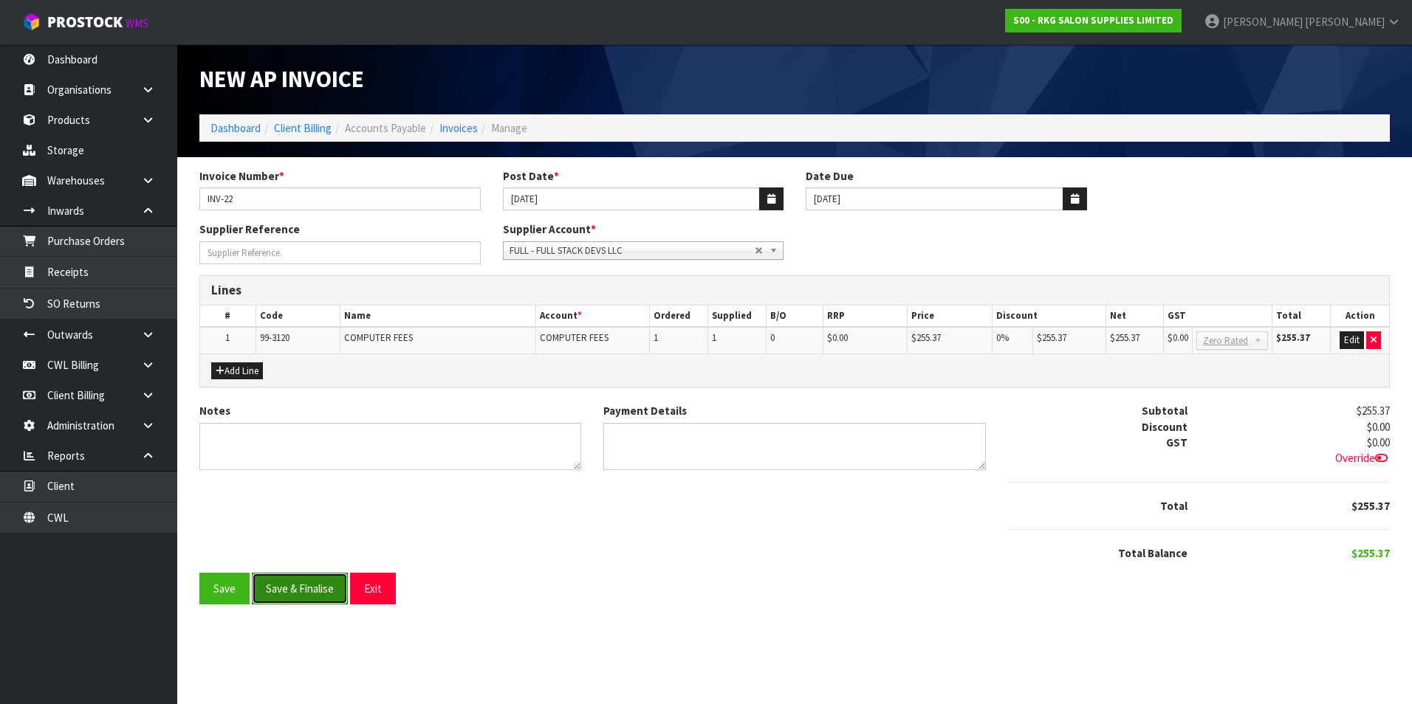
click at [295, 591] on button "Save & Finalise" at bounding box center [300, 589] width 96 height 32
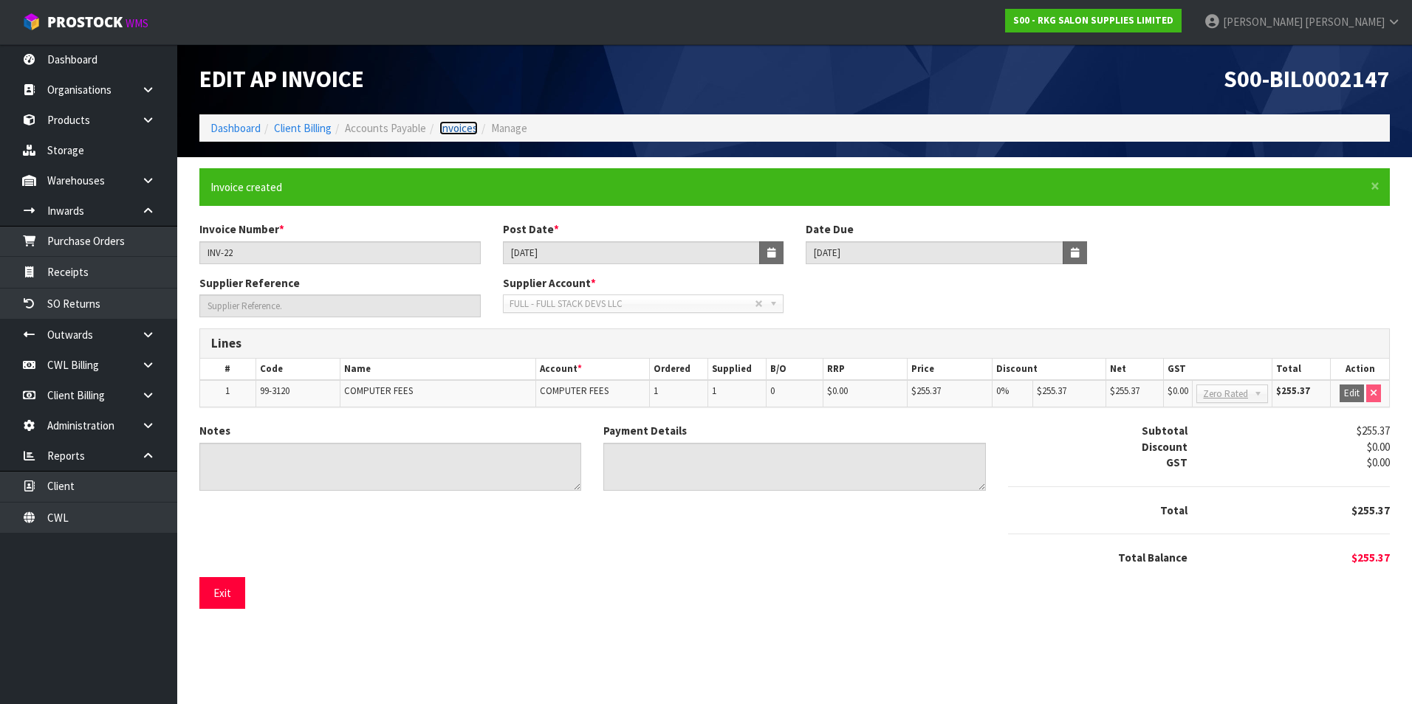
click at [467, 126] on link "Invoices" at bounding box center [458, 128] width 38 height 14
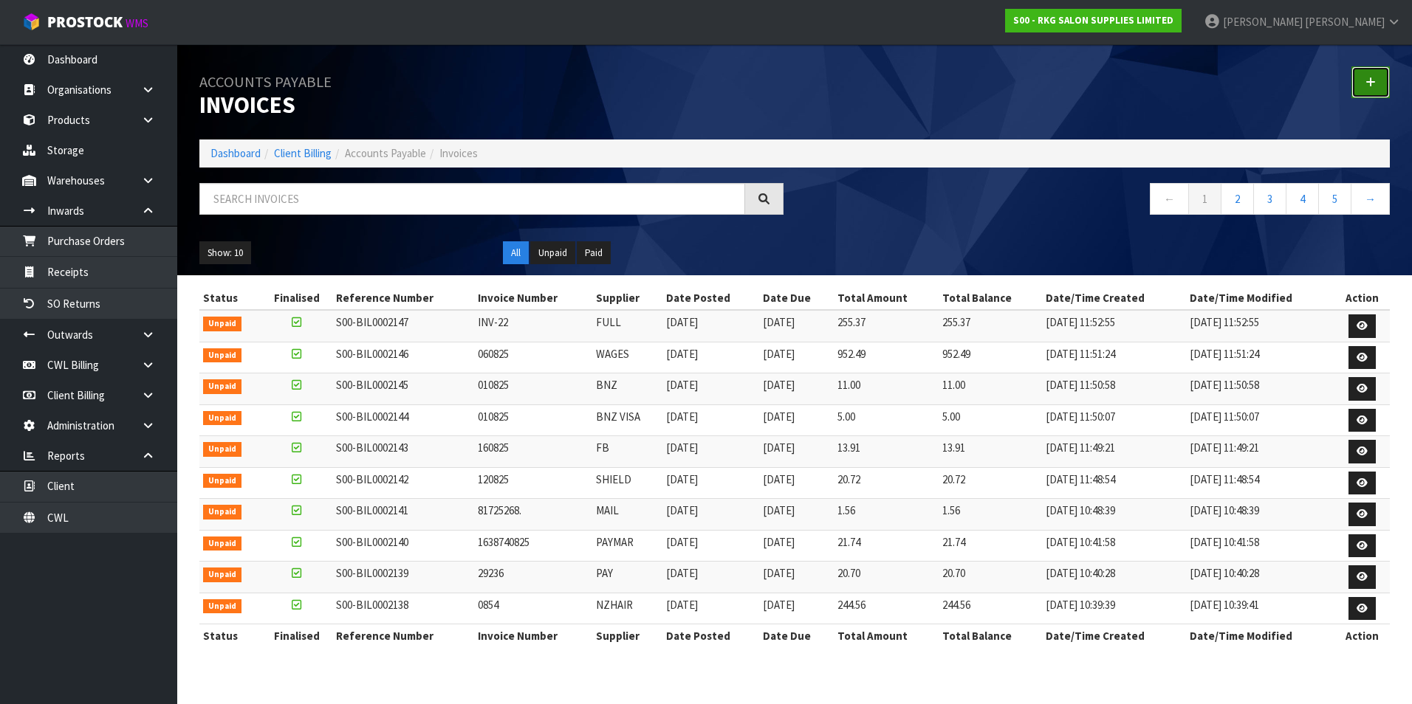
click at [1363, 85] on link at bounding box center [1370, 82] width 38 height 32
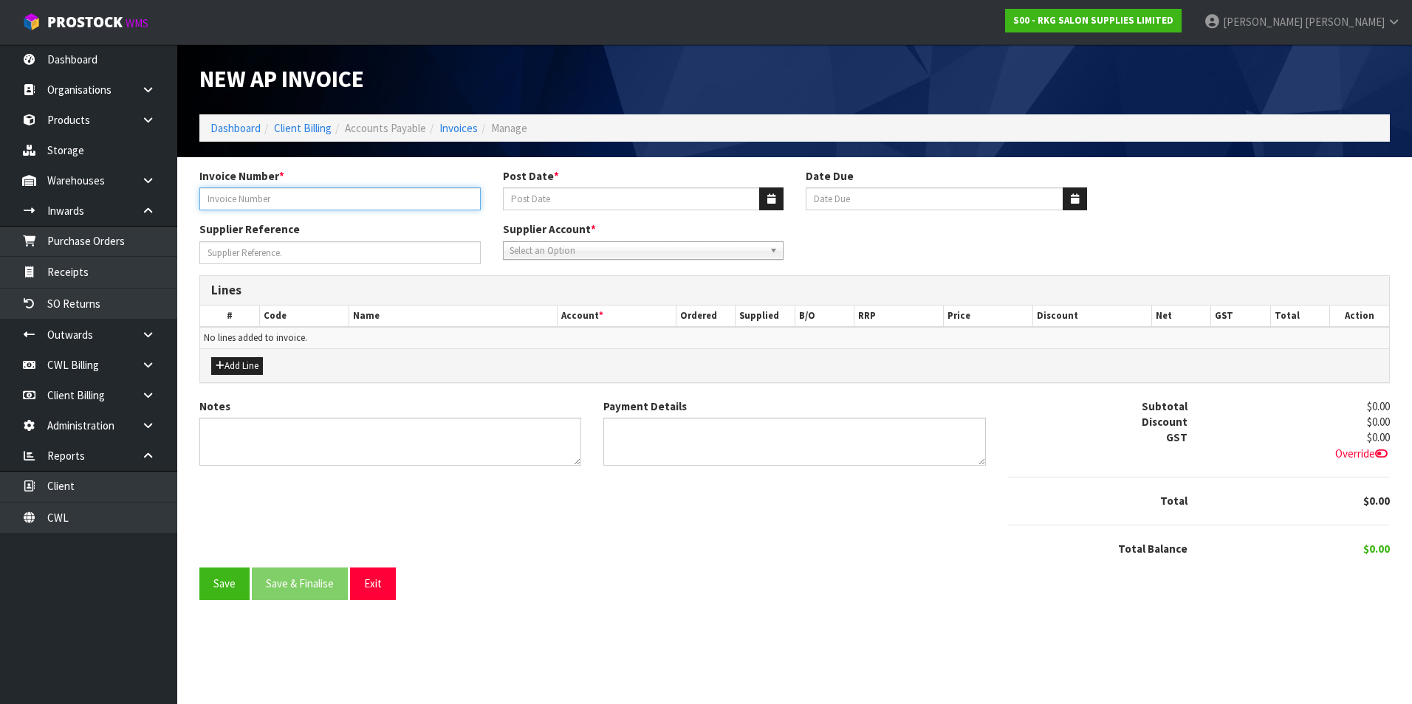
click at [290, 196] on input "Invoice Number *" at bounding box center [339, 199] width 281 height 23
type input "130825 WAGE"
click at [769, 196] on icon "button" at bounding box center [771, 199] width 8 height 10
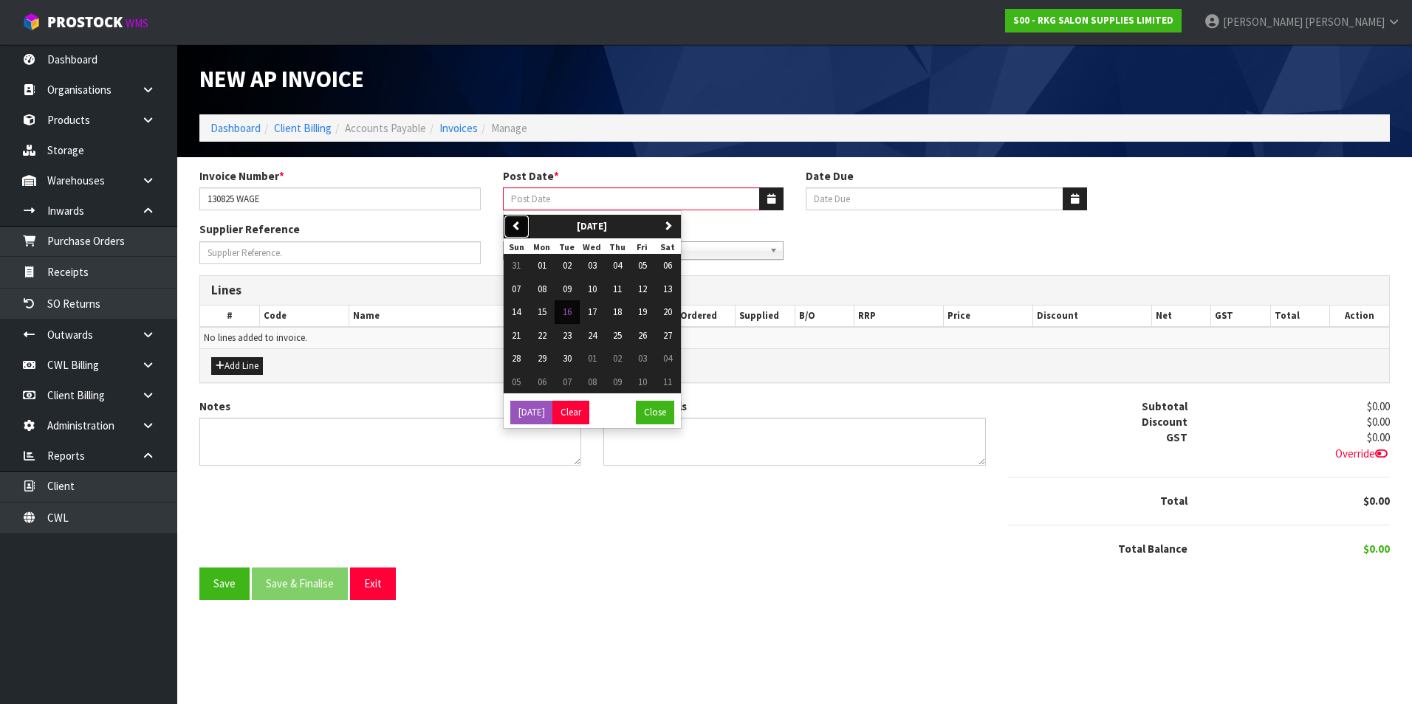
click at [516, 225] on icon "button" at bounding box center [517, 226] width 10 height 10
click at [590, 314] on span "13" at bounding box center [592, 312] width 9 height 13
type input "13/08/2025"
type input "20/09/2025"
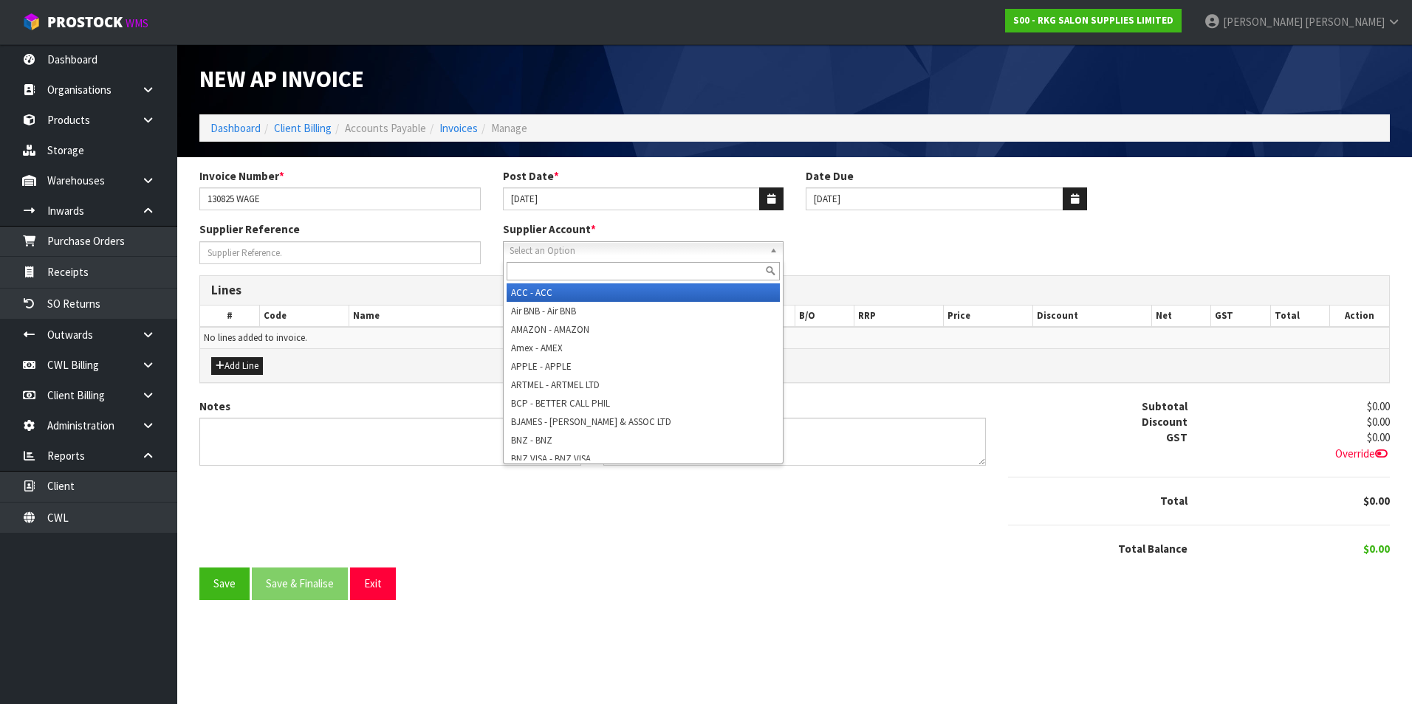
click at [553, 247] on span "Select an Option" at bounding box center [636, 251] width 255 height 18
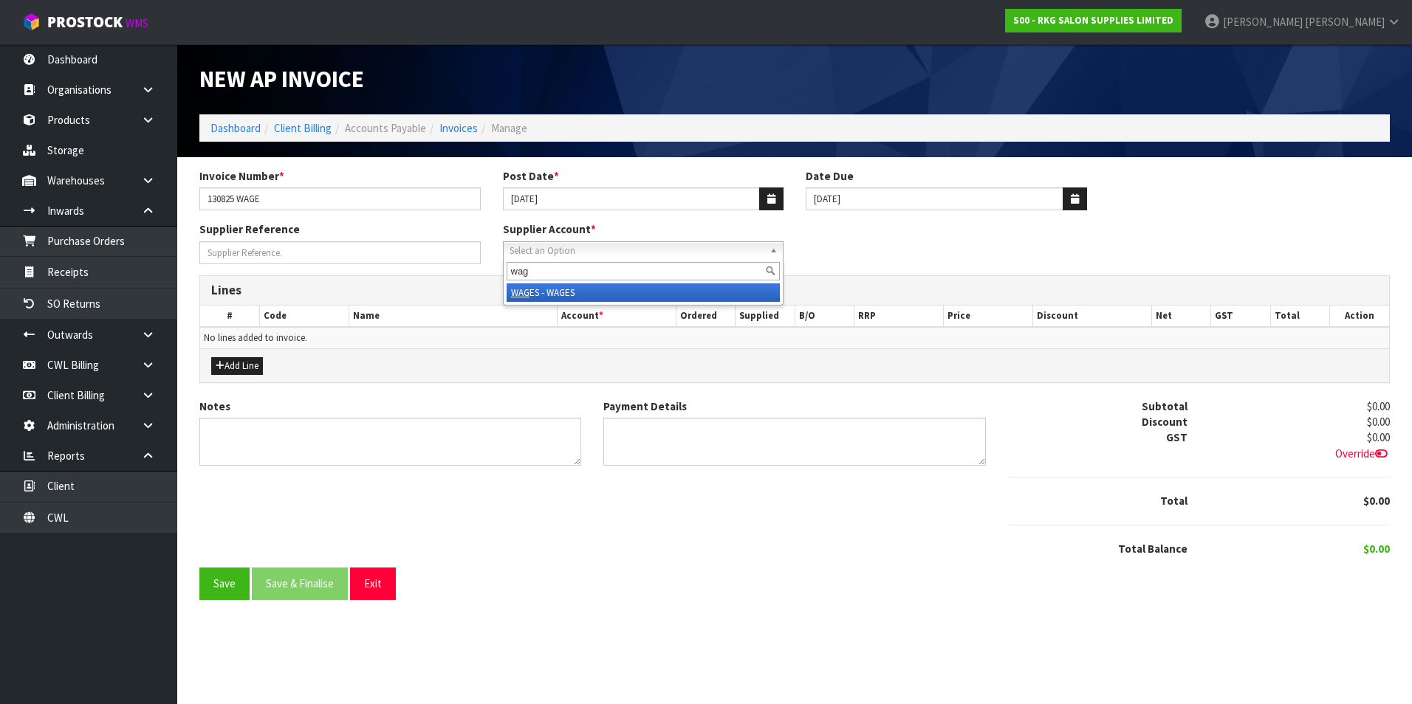
type input "wag"
click at [555, 290] on li "WAG ES - WAGES" at bounding box center [644, 293] width 274 height 18
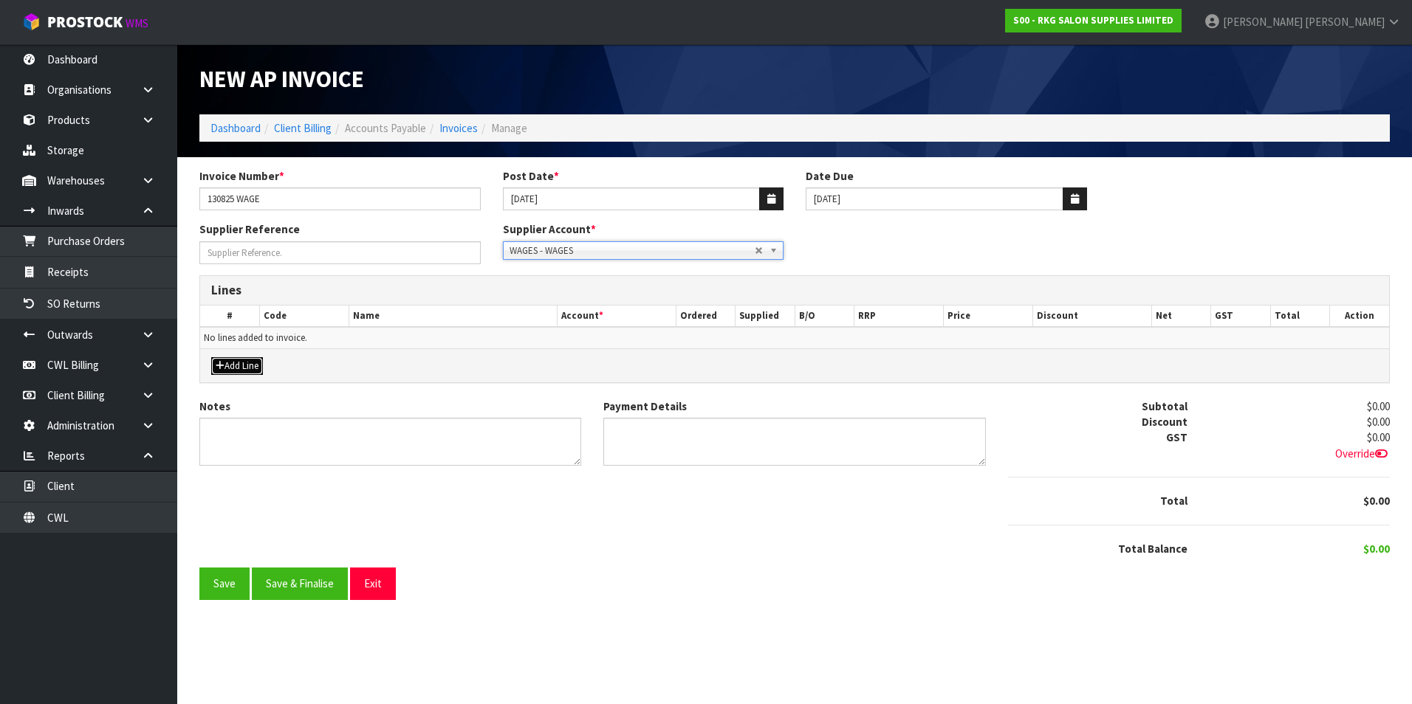
click at [245, 364] on button "Add Line" at bounding box center [237, 366] width 52 height 18
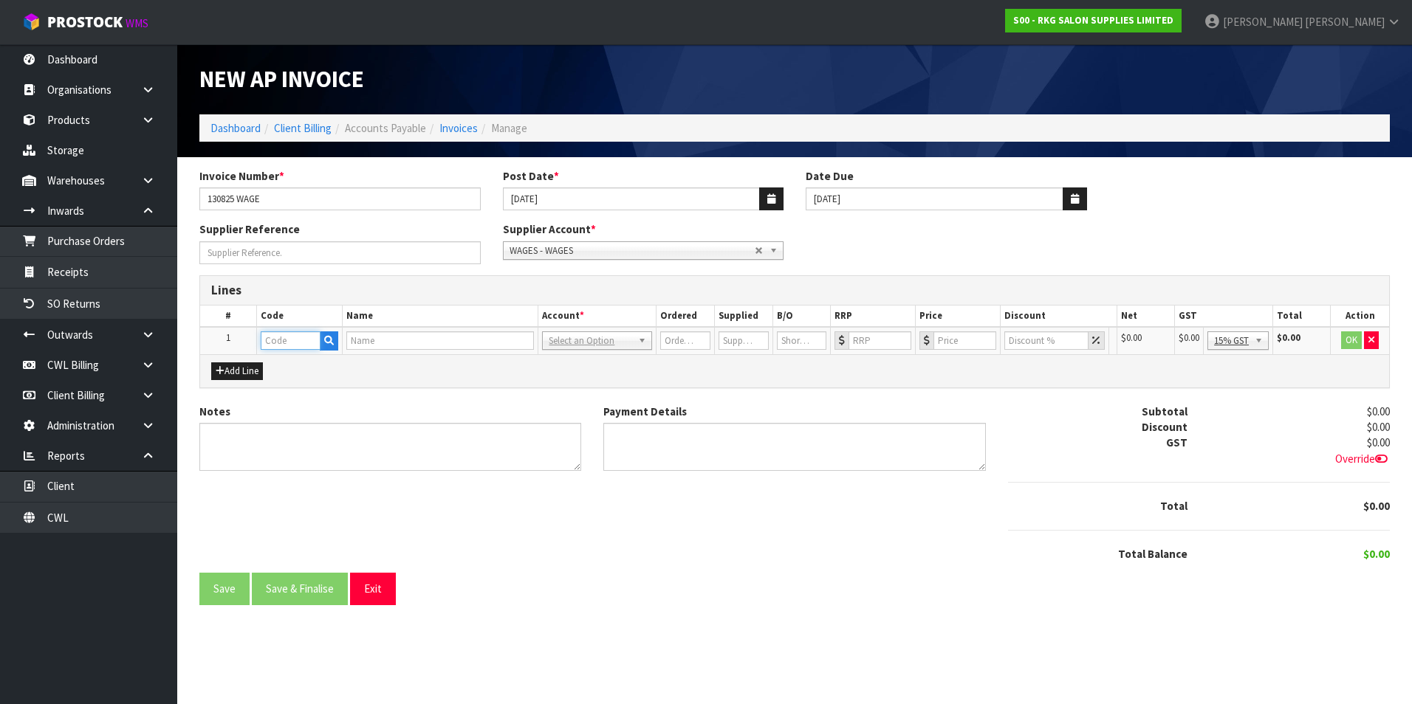
click at [270, 343] on input "text" at bounding box center [291, 341] width 60 height 18
type input "WAG"
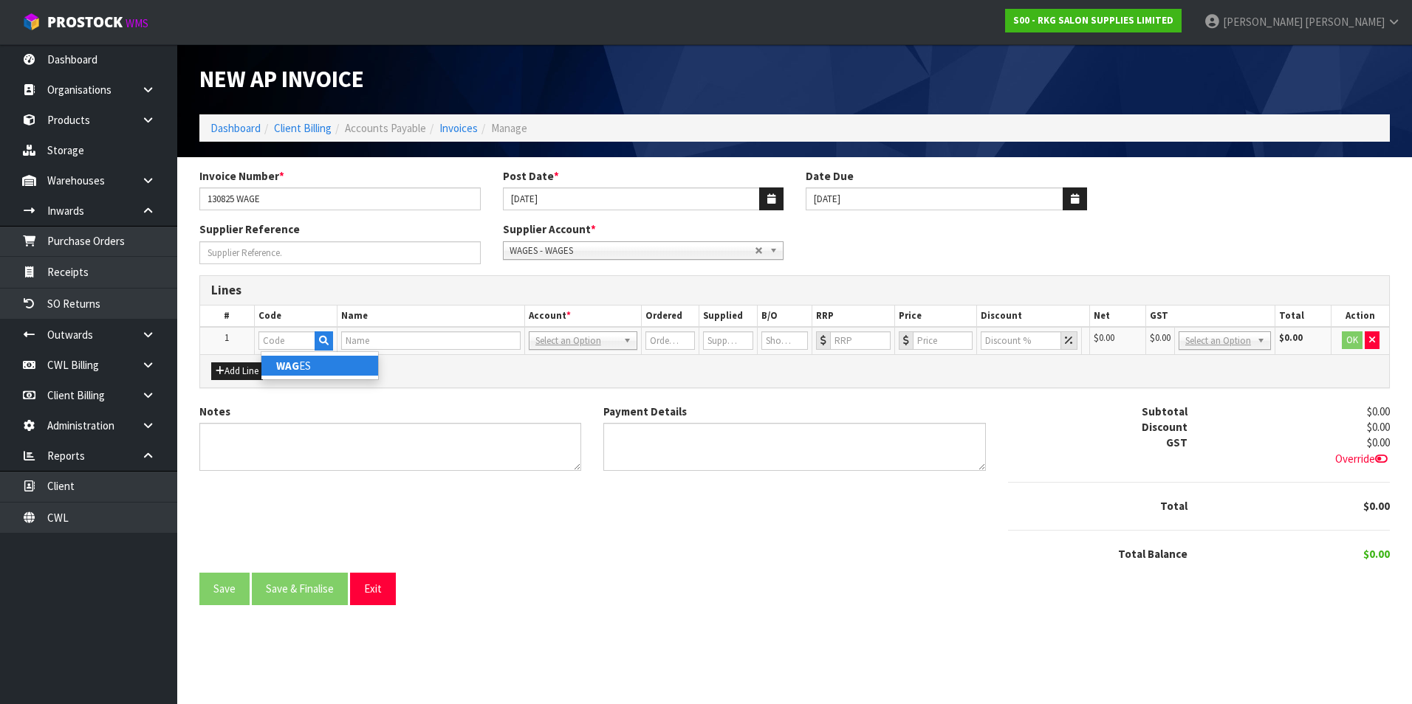
click at [311, 369] on link "WAG ES" at bounding box center [319, 366] width 117 height 20
type input "WAGES"
type input "1"
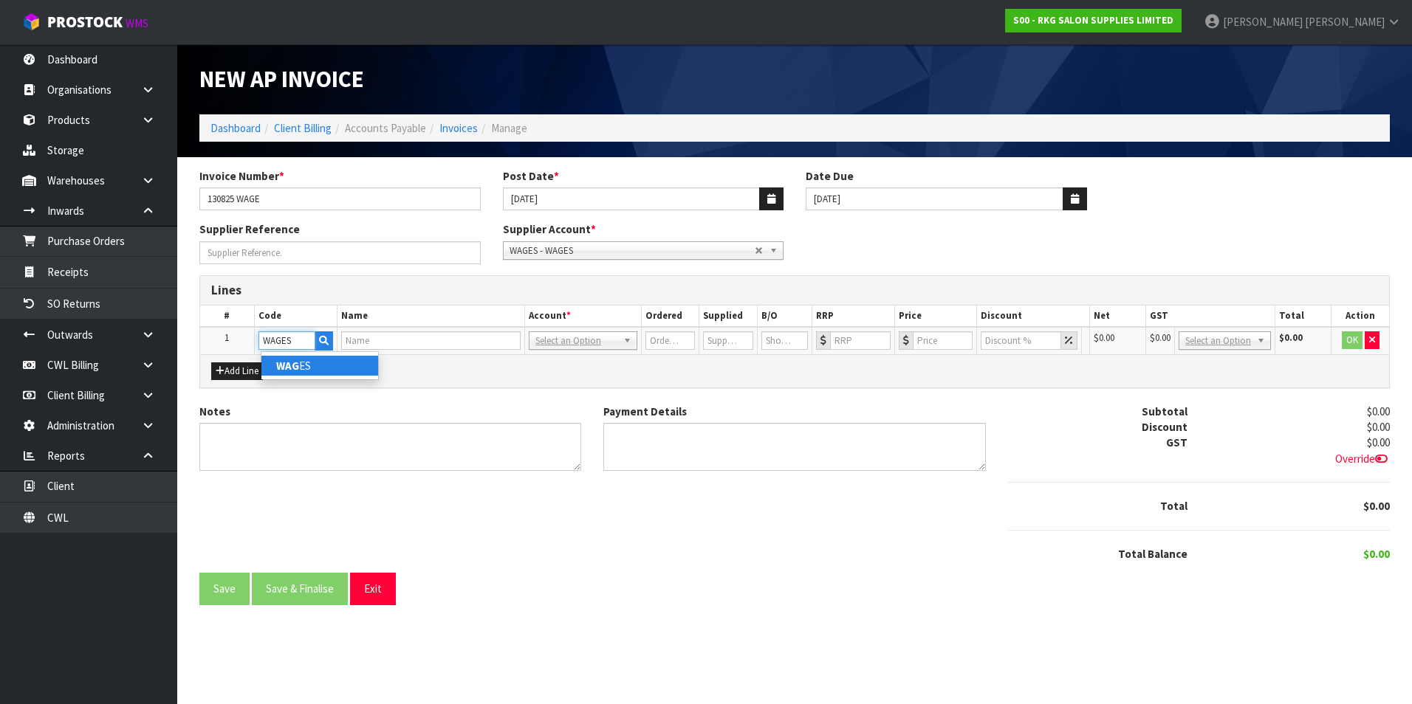
type input "0"
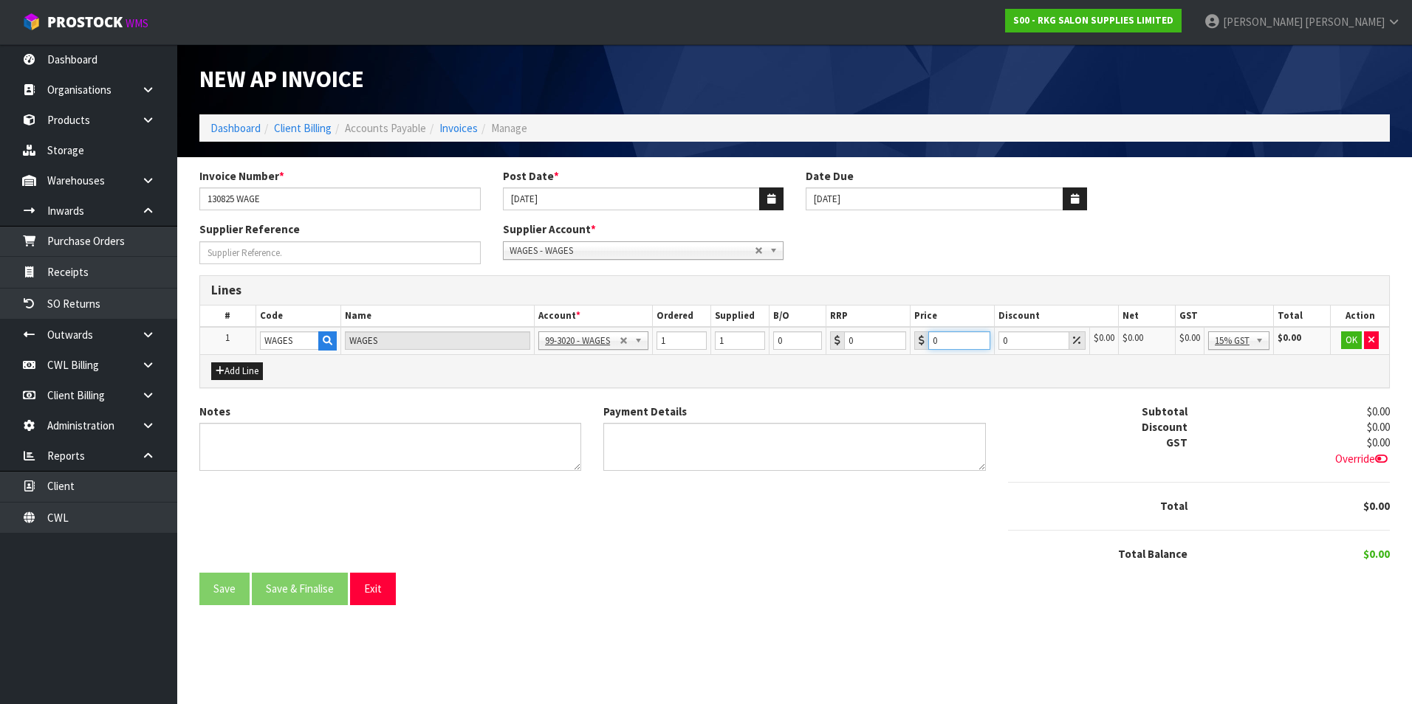
click at [943, 339] on input "0" at bounding box center [959, 341] width 62 height 18
type input "952.49"
click at [1350, 340] on button "OK" at bounding box center [1351, 341] width 21 height 18
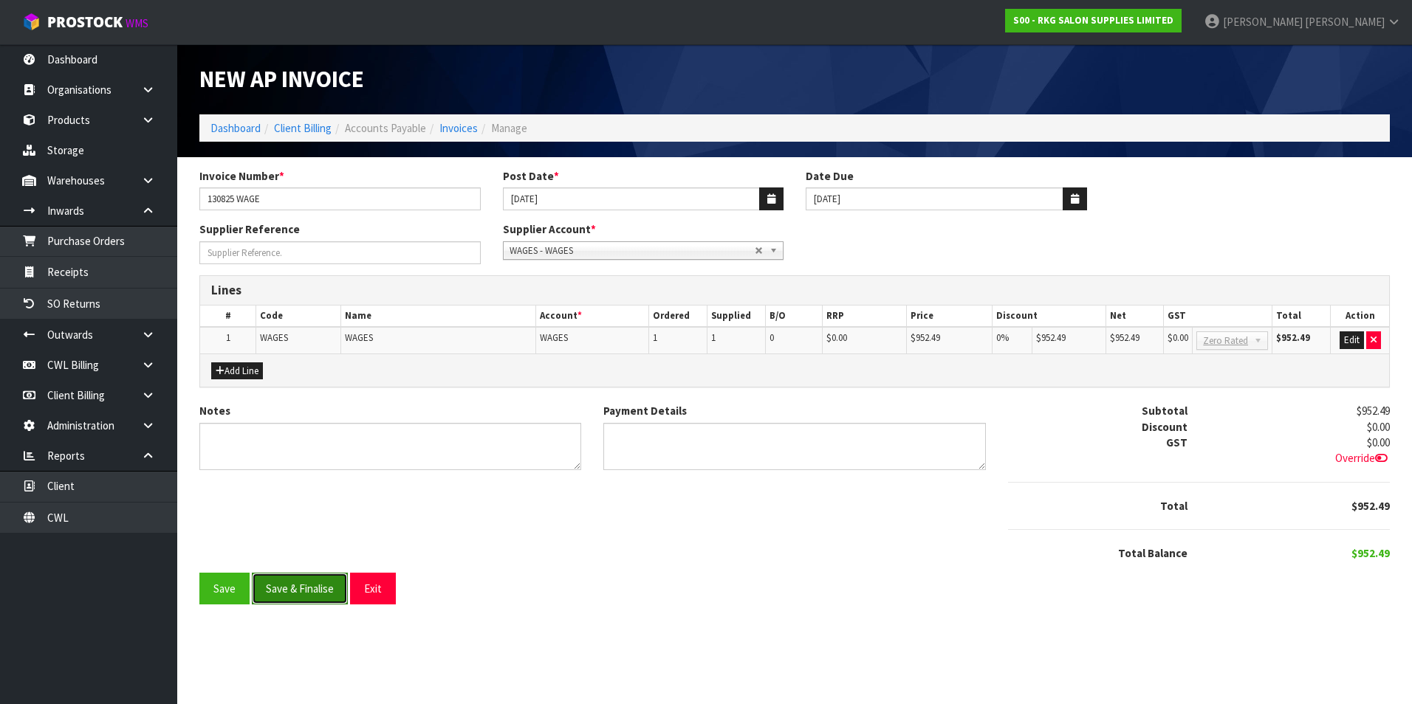
click at [292, 595] on button "Save & Finalise" at bounding box center [300, 589] width 96 height 32
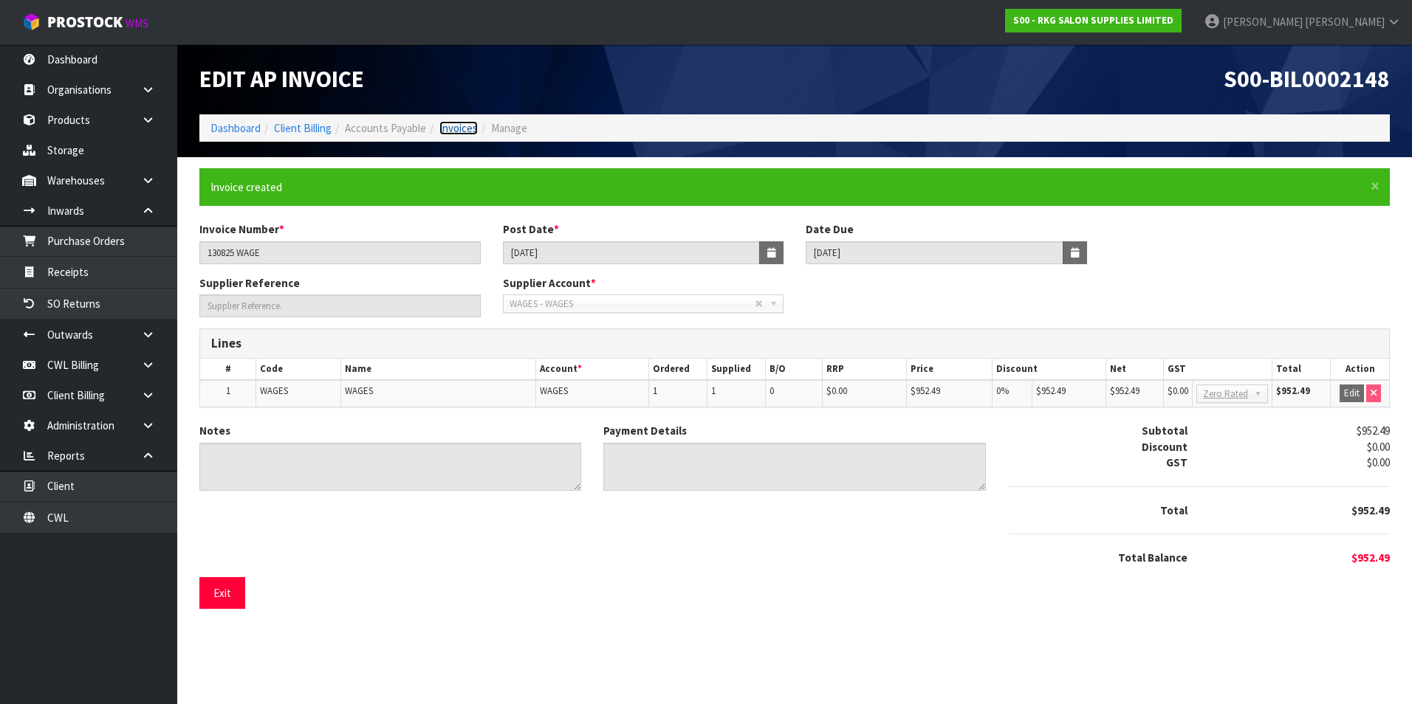
click at [458, 124] on link "Invoices" at bounding box center [458, 128] width 38 height 14
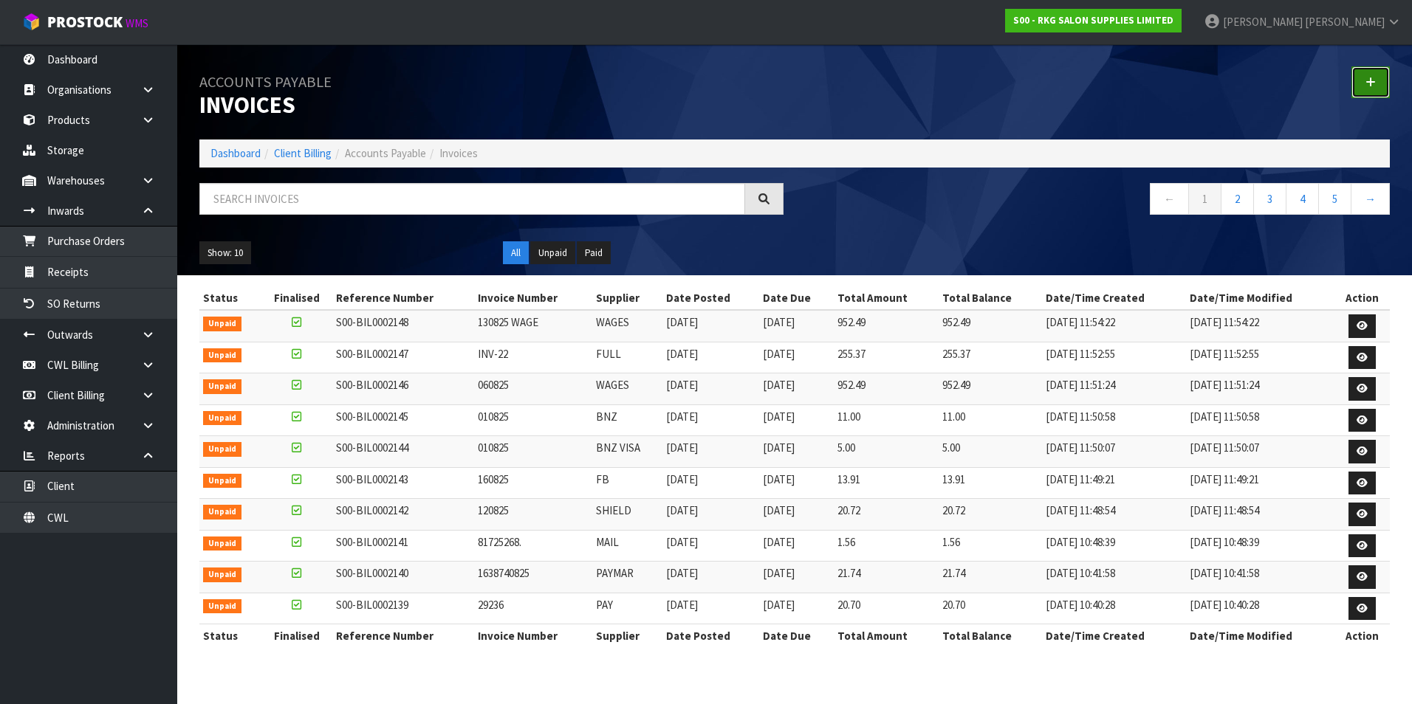
click at [1362, 75] on link at bounding box center [1370, 82] width 38 height 32
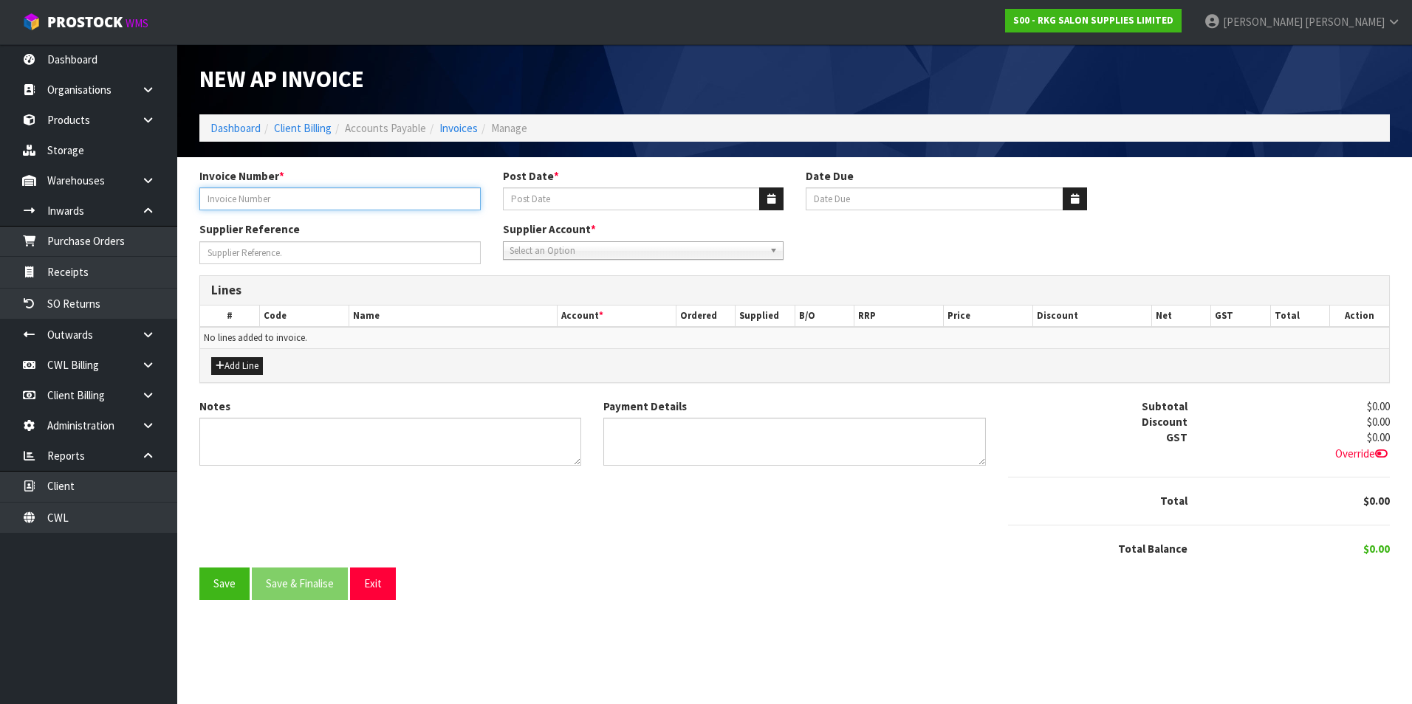
click at [337, 203] on input "Invoice Number *" at bounding box center [339, 199] width 281 height 23
type input "150825"
click at [770, 196] on icon "button" at bounding box center [771, 199] width 8 height 10
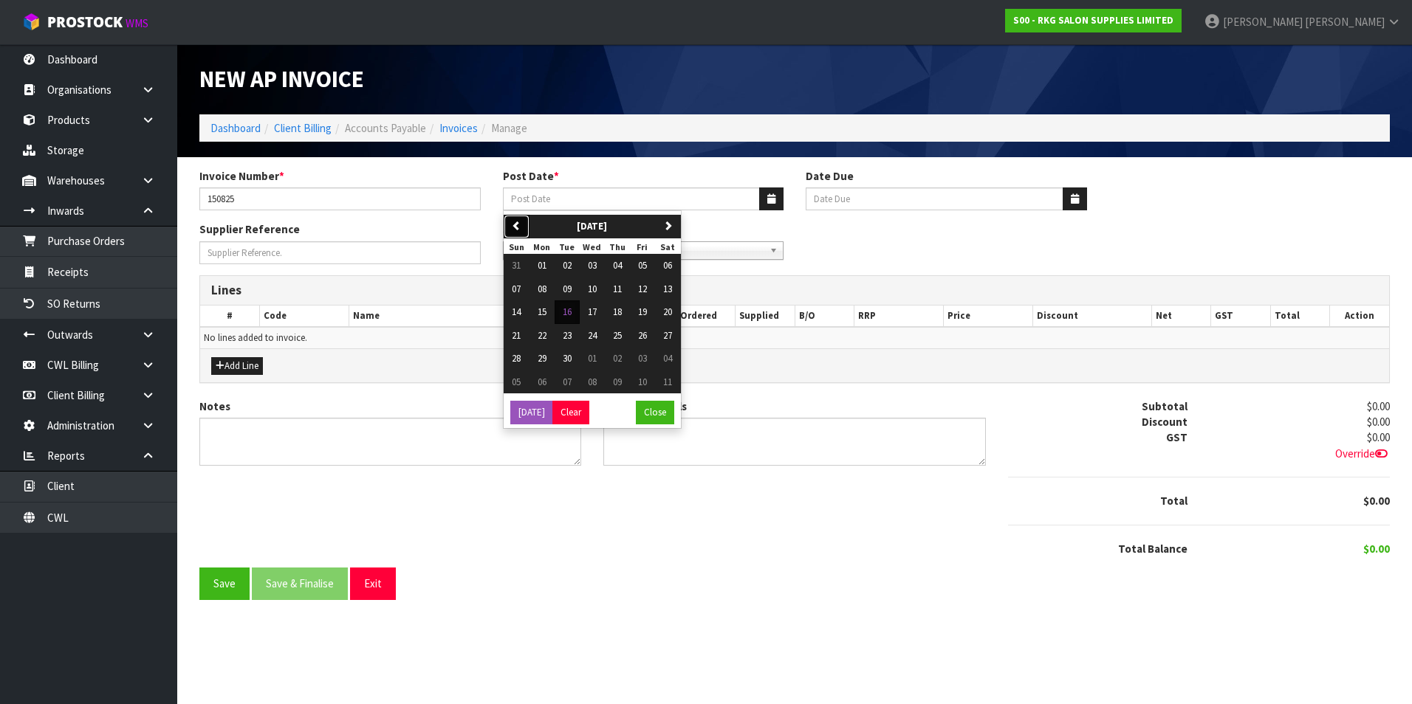
click at [515, 222] on icon "button" at bounding box center [517, 226] width 10 height 10
click at [642, 311] on span "15" at bounding box center [642, 312] width 9 height 13
type input "15/08/2025"
type input "20/09/2025"
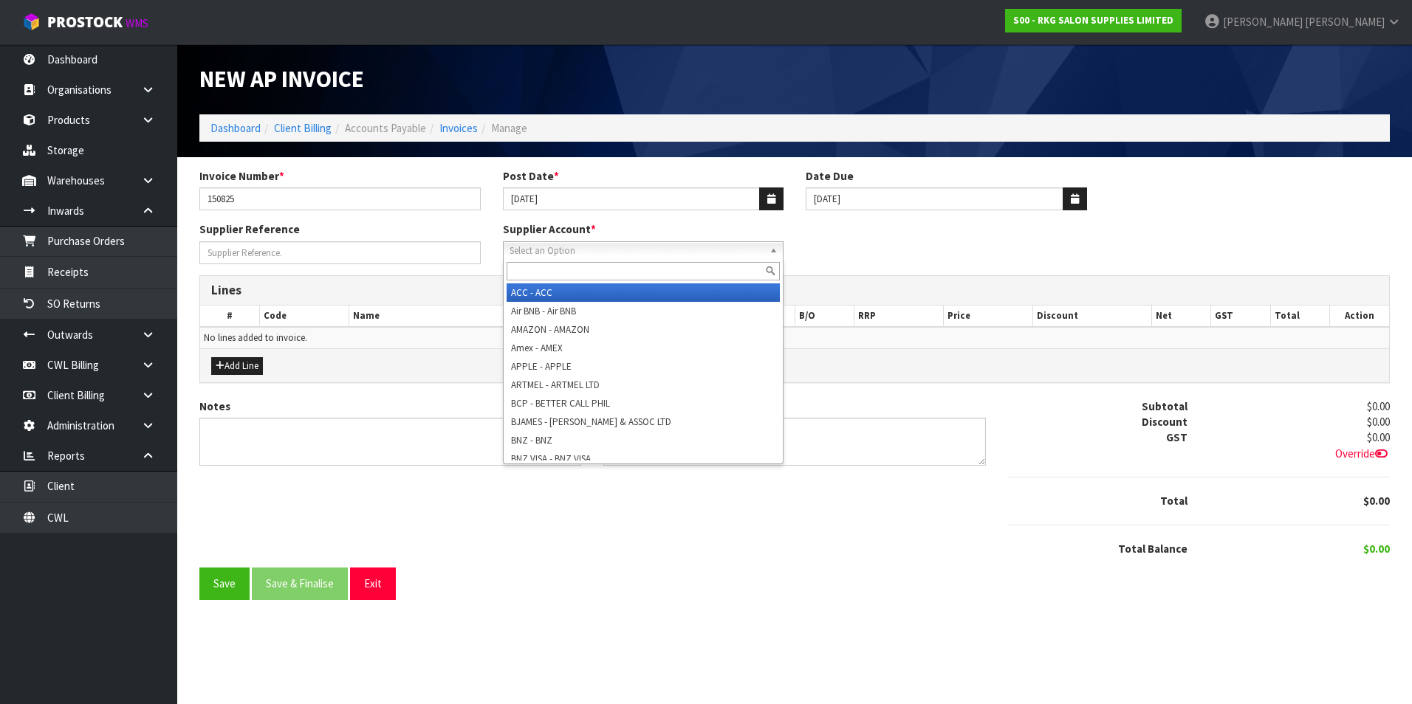
click at [570, 253] on span "Select an Option" at bounding box center [636, 251] width 255 height 18
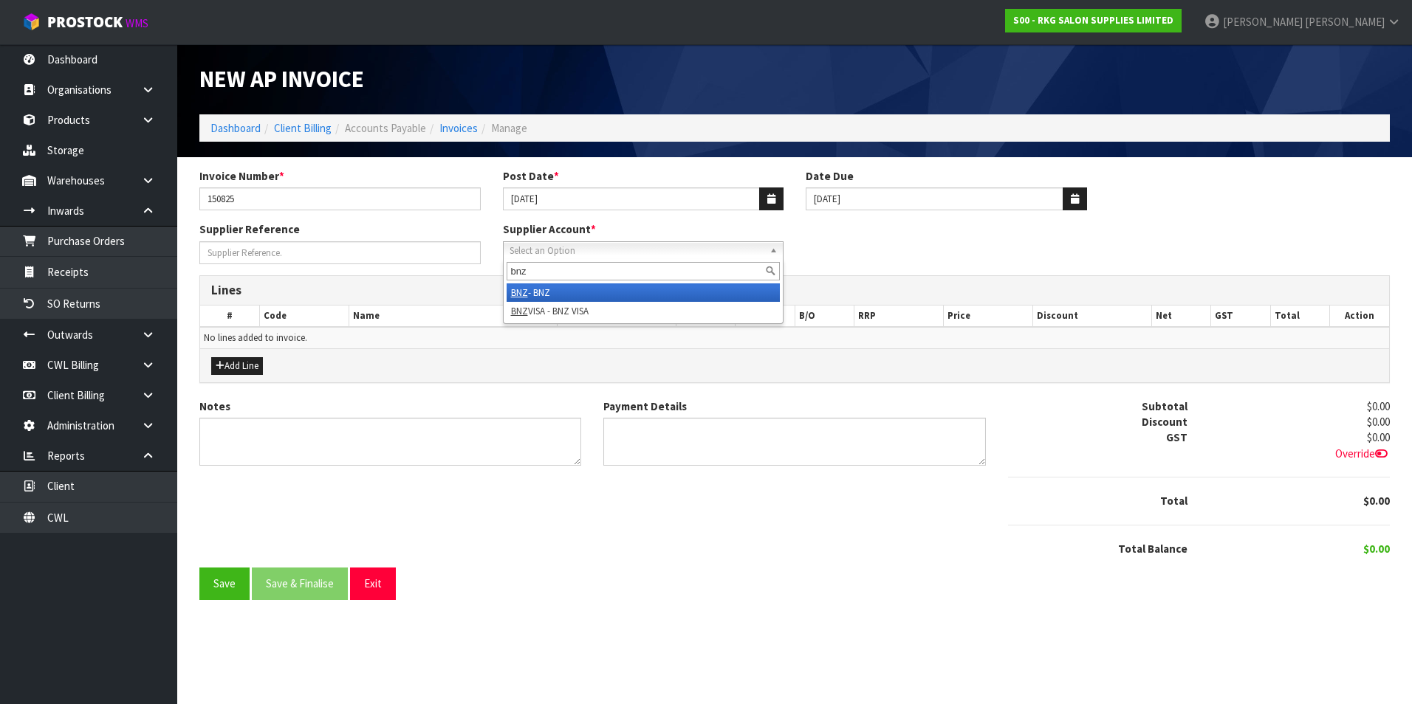
type input "bnz"
drag, startPoint x: 586, startPoint y: 289, endPoint x: 298, endPoint y: 341, distance: 292.6
click at [584, 289] on li "BNZ - BNZ" at bounding box center [644, 293] width 274 height 18
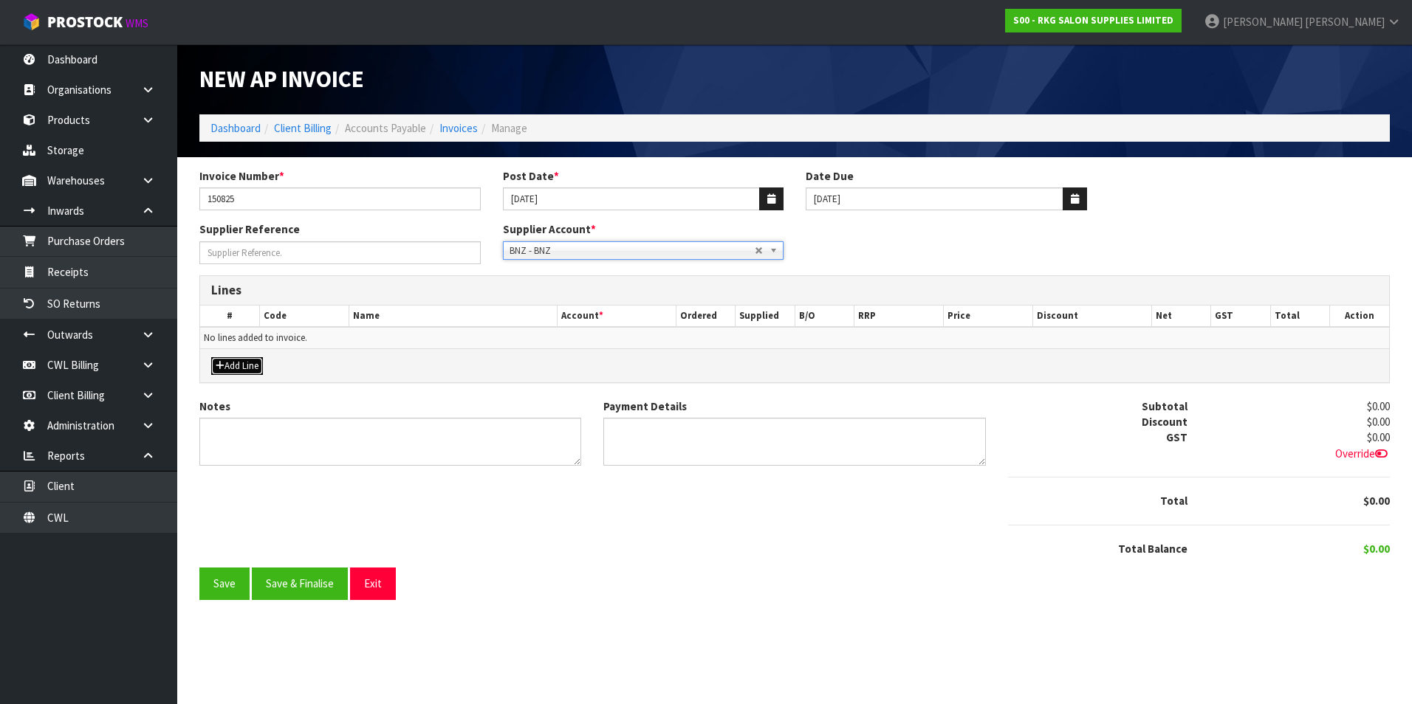
click at [250, 363] on button "Add Line" at bounding box center [237, 366] width 52 height 18
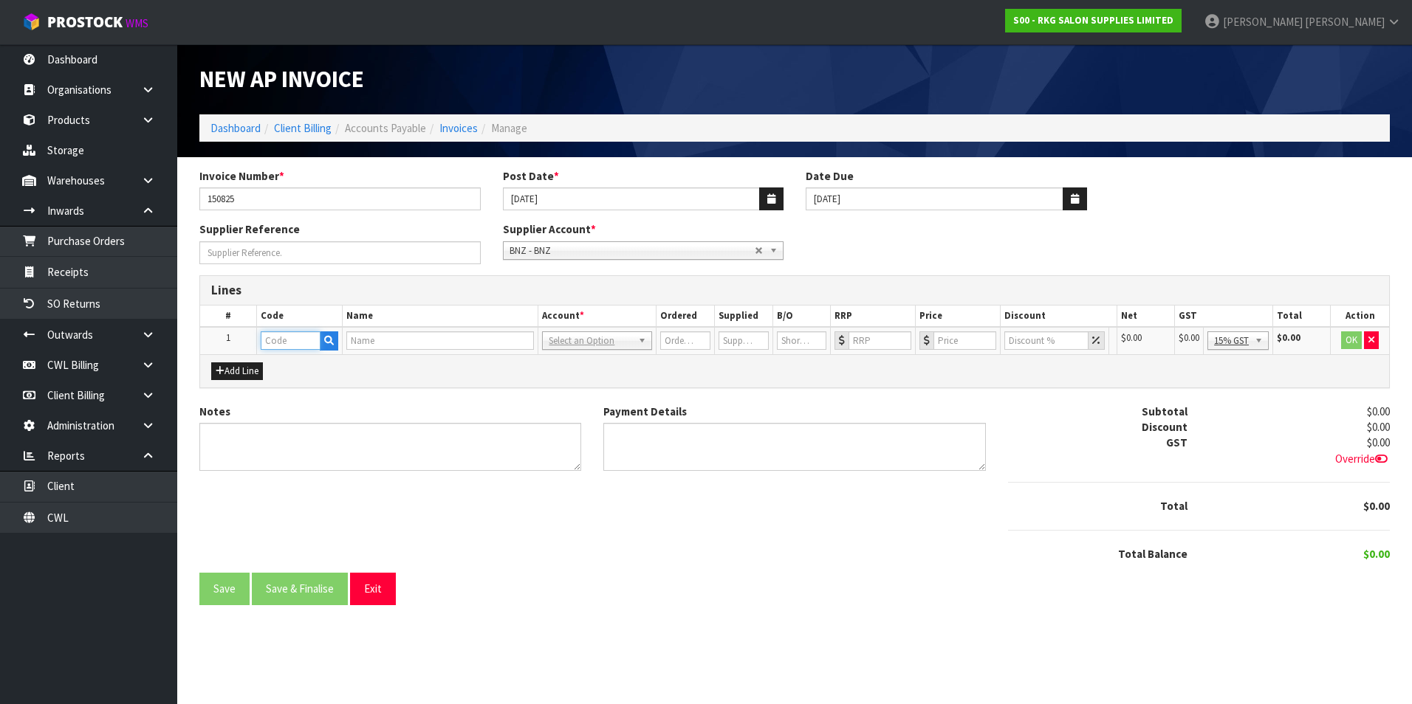
click at [274, 346] on input "text" at bounding box center [291, 341] width 60 height 18
type input "BAN"
click at [290, 360] on strong "BAN" at bounding box center [286, 366] width 21 height 14
type input "BANK FEE"
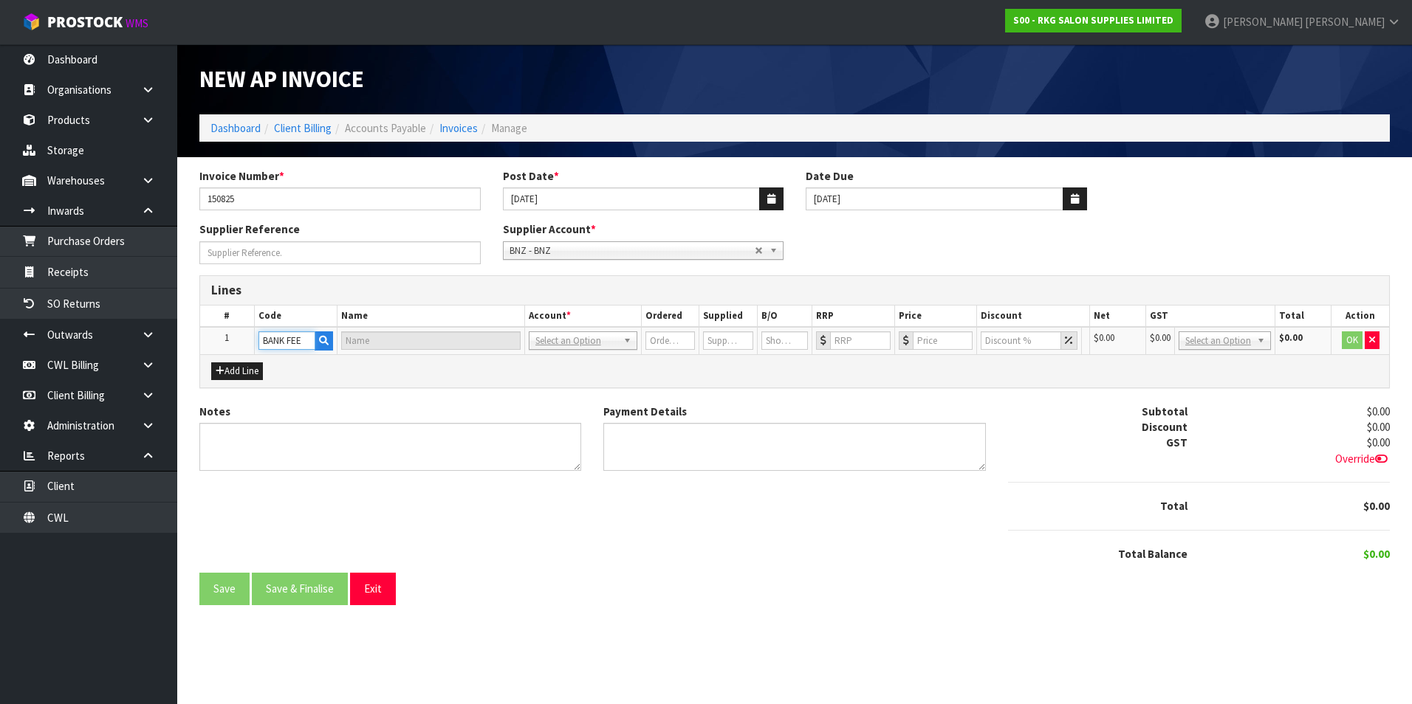
type input "BANK FEE"
type input "1"
type input "0"
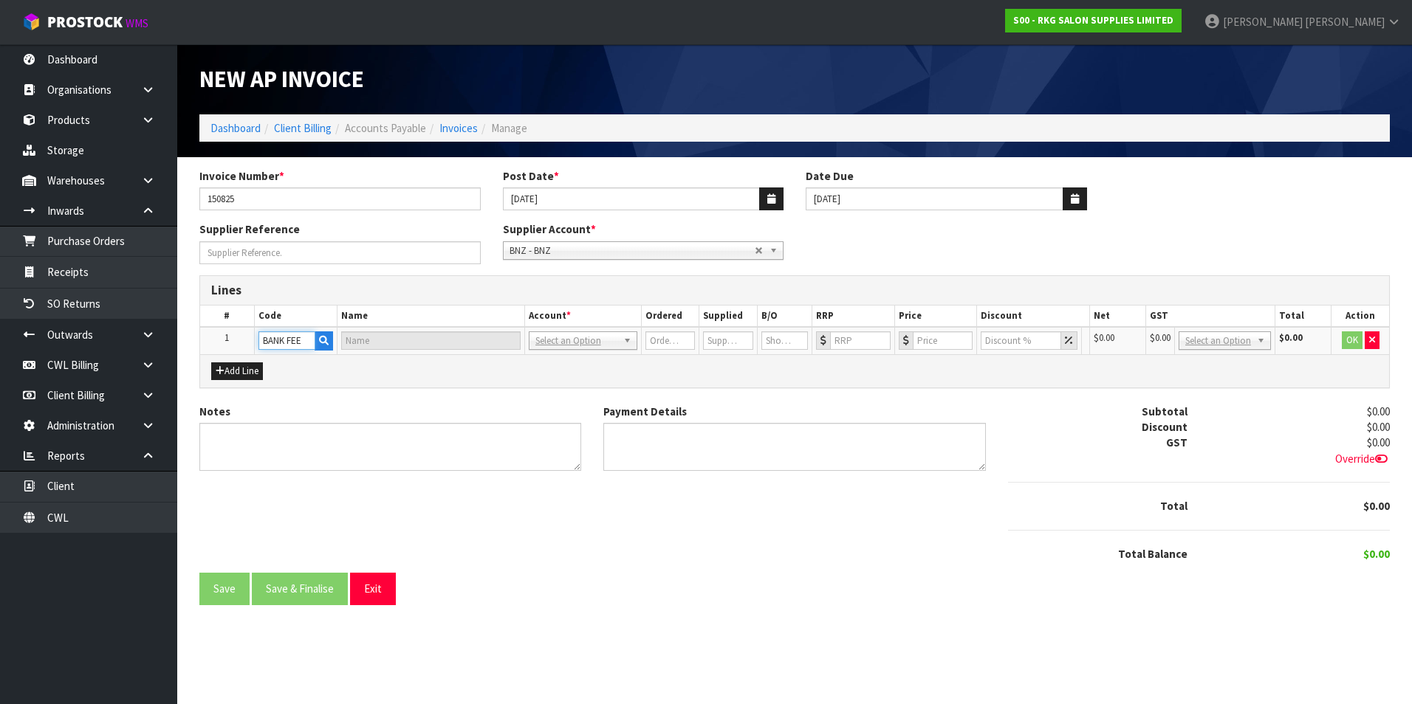
type input "0"
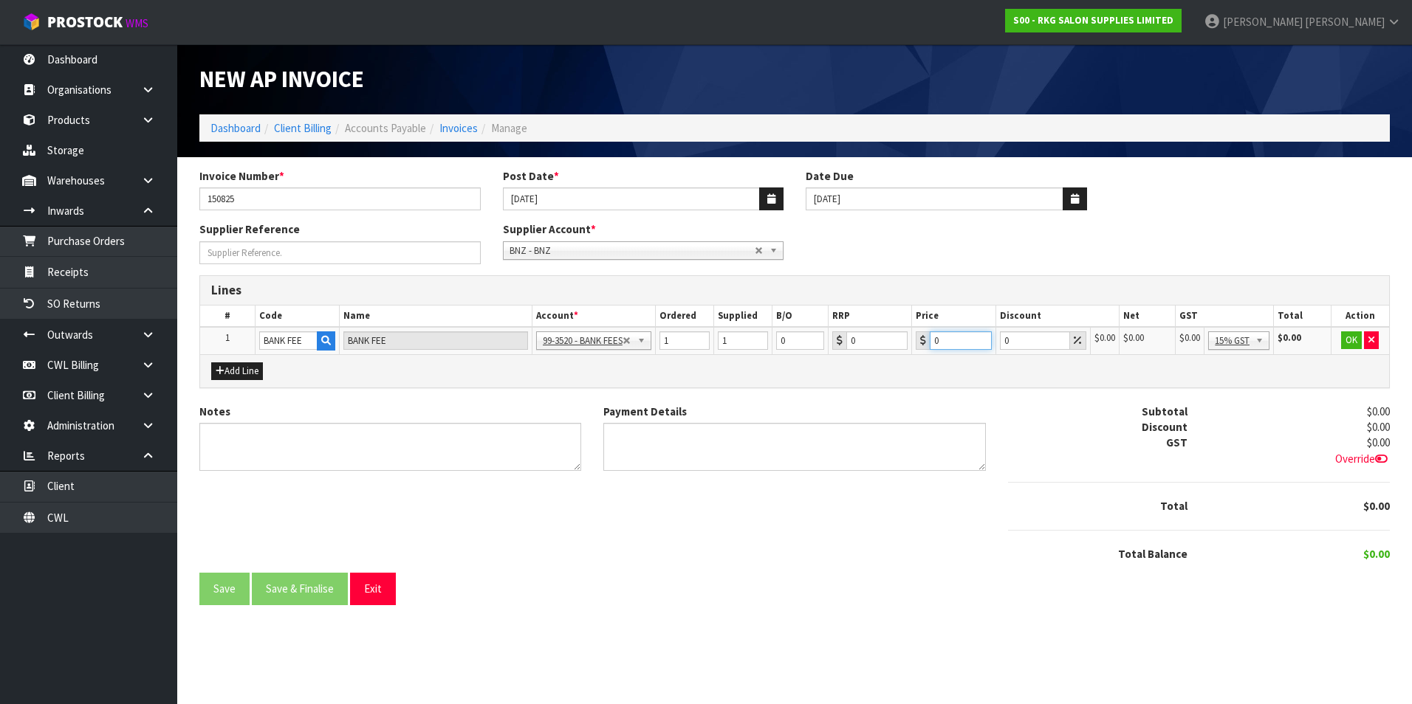
click at [958, 342] on input "0" at bounding box center [961, 341] width 62 height 18
type input "1.3"
drag, startPoint x: 1249, startPoint y: 419, endPoint x: 1294, endPoint y: 387, distance: 55.7
drag, startPoint x: 1348, startPoint y: 344, endPoint x: 1303, endPoint y: 360, distance: 47.6
click at [1347, 343] on button "OK" at bounding box center [1351, 341] width 21 height 18
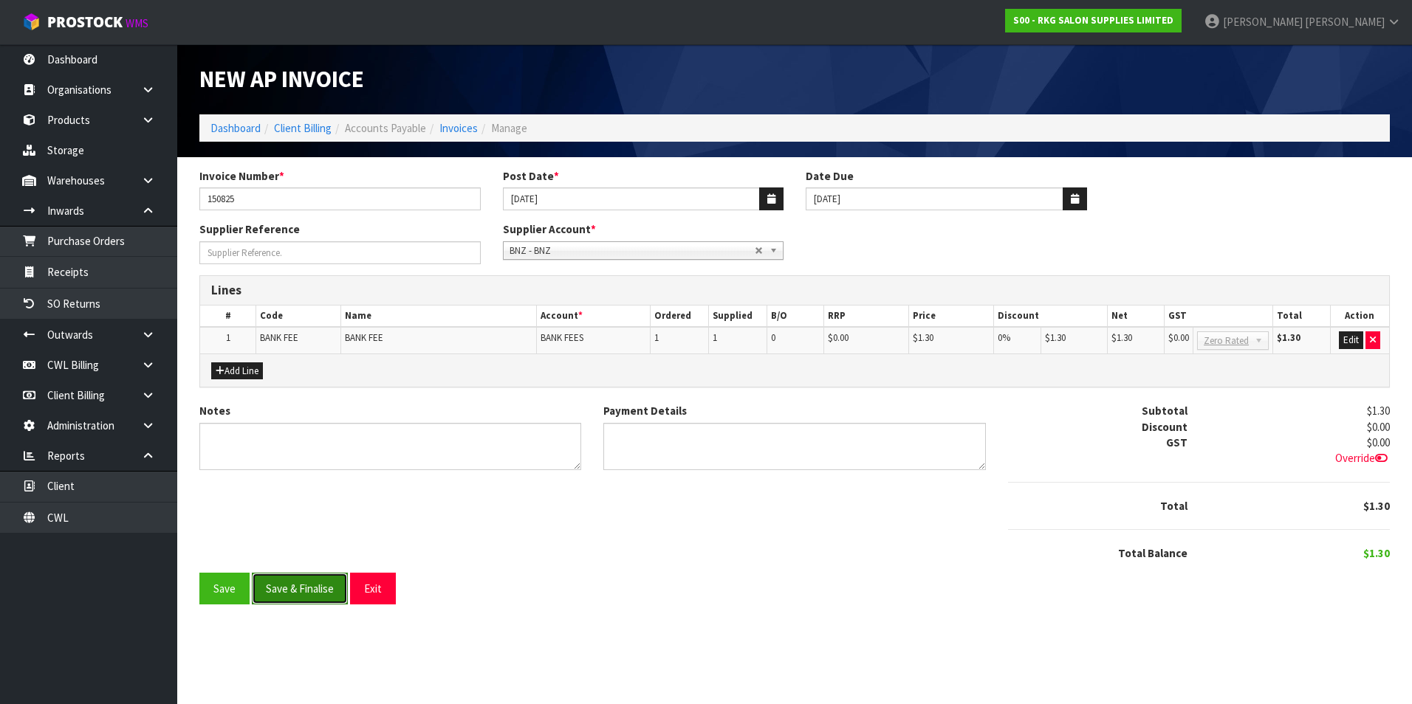
click at [298, 589] on button "Save & Finalise" at bounding box center [300, 589] width 96 height 32
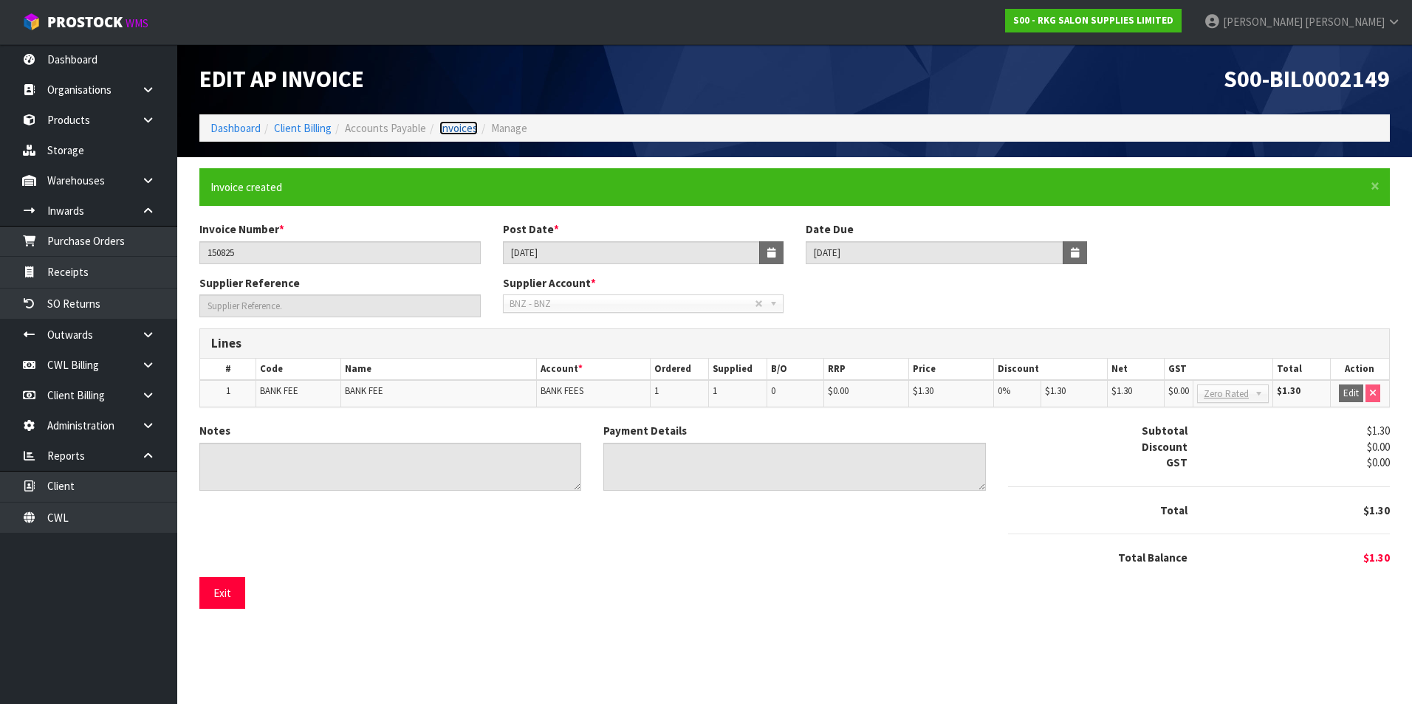
click at [473, 130] on link "Invoices" at bounding box center [458, 128] width 38 height 14
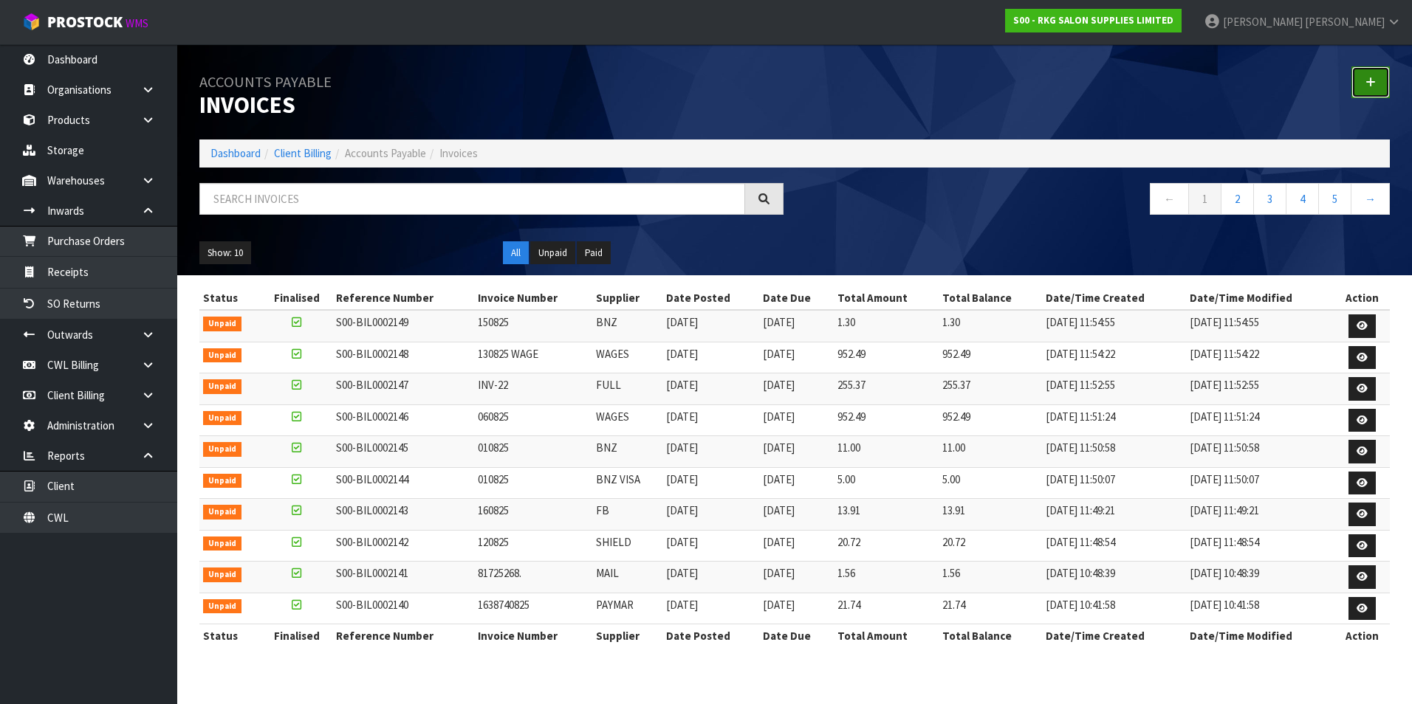
click at [1361, 81] on link at bounding box center [1370, 82] width 38 height 32
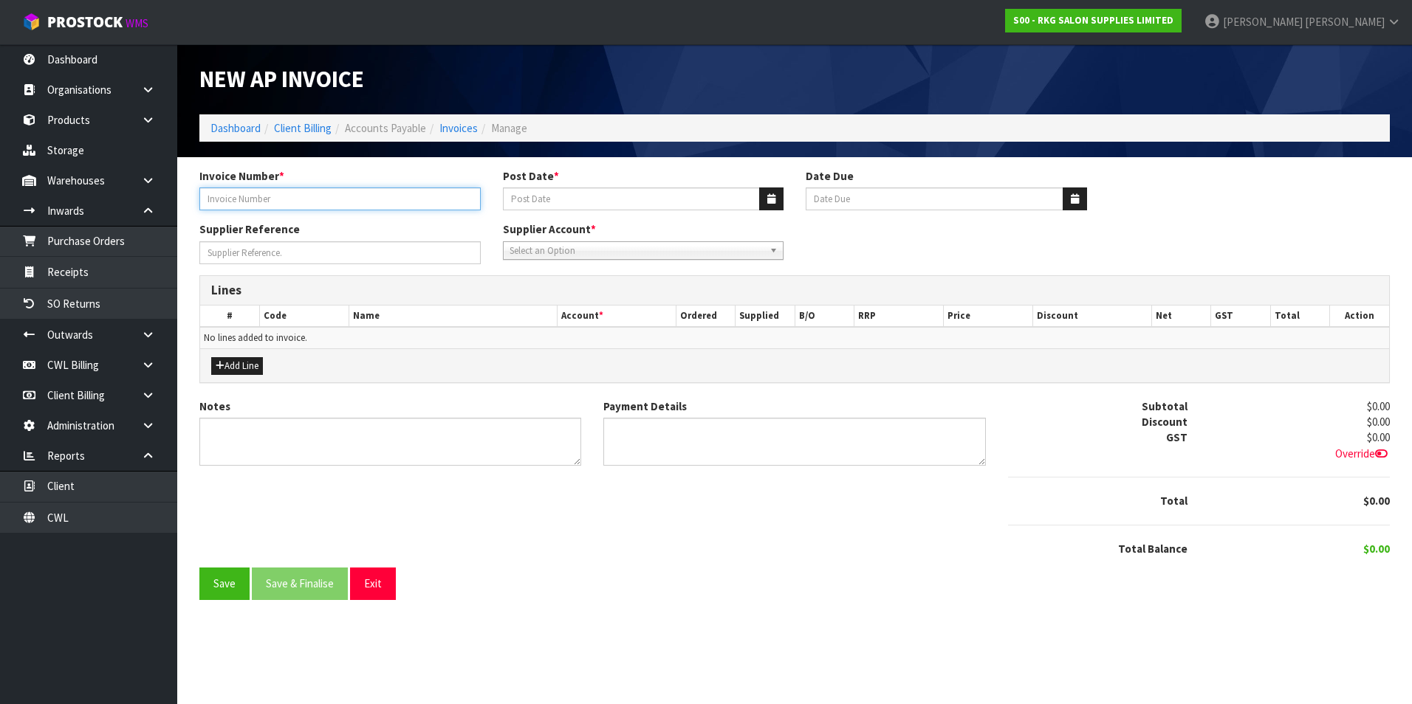
click at [379, 192] on input "Invoice Number *" at bounding box center [339, 199] width 281 height 23
type input "180825"
click at [772, 198] on icon "button" at bounding box center [771, 199] width 8 height 10
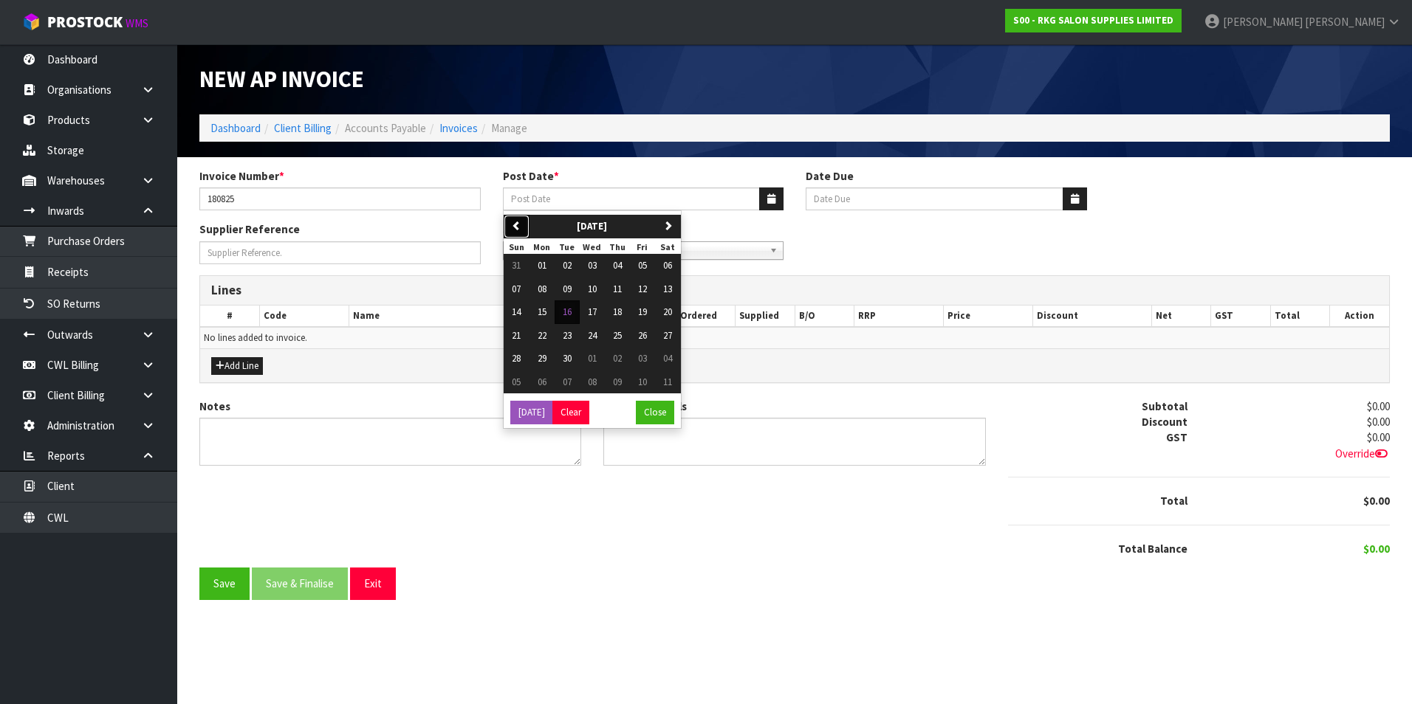
click at [520, 229] on icon "button" at bounding box center [517, 226] width 10 height 10
drag, startPoint x: 542, startPoint y: 339, endPoint x: 541, endPoint y: 270, distance: 68.7
click at [542, 337] on span "18" at bounding box center [542, 335] width 9 height 13
type input "18/08/2025"
type input "20/09/2025"
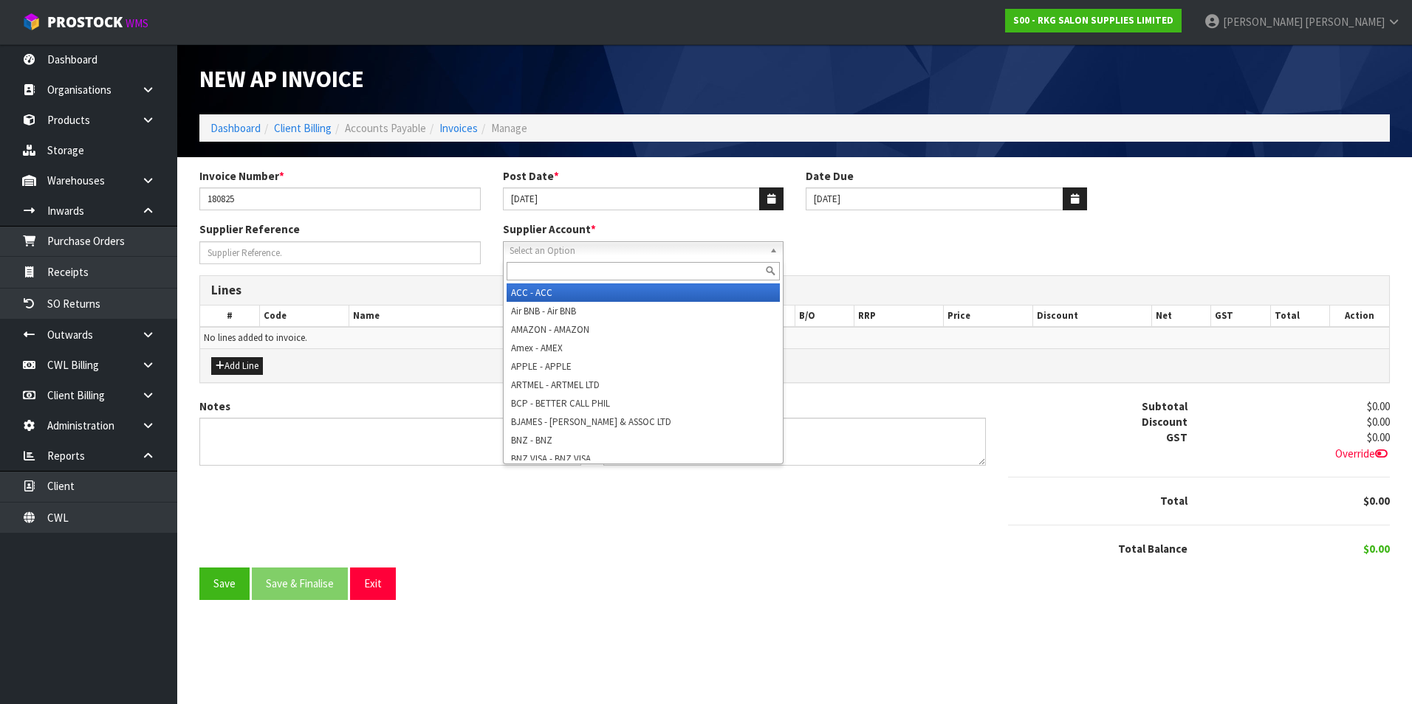
click at [543, 255] on span "Select an Option" at bounding box center [636, 251] width 255 height 18
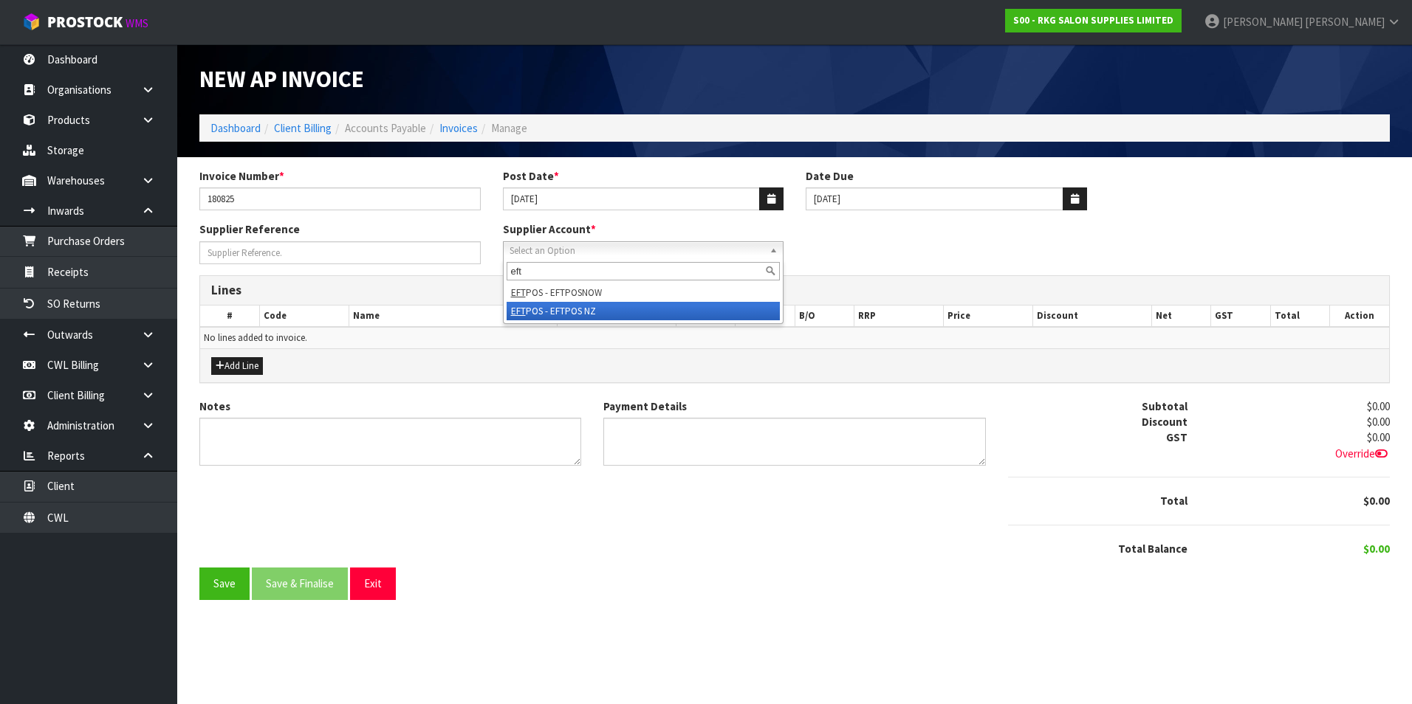
type input "eft"
click at [593, 306] on li "EFT POS - EFTPOS NZ" at bounding box center [644, 311] width 274 height 18
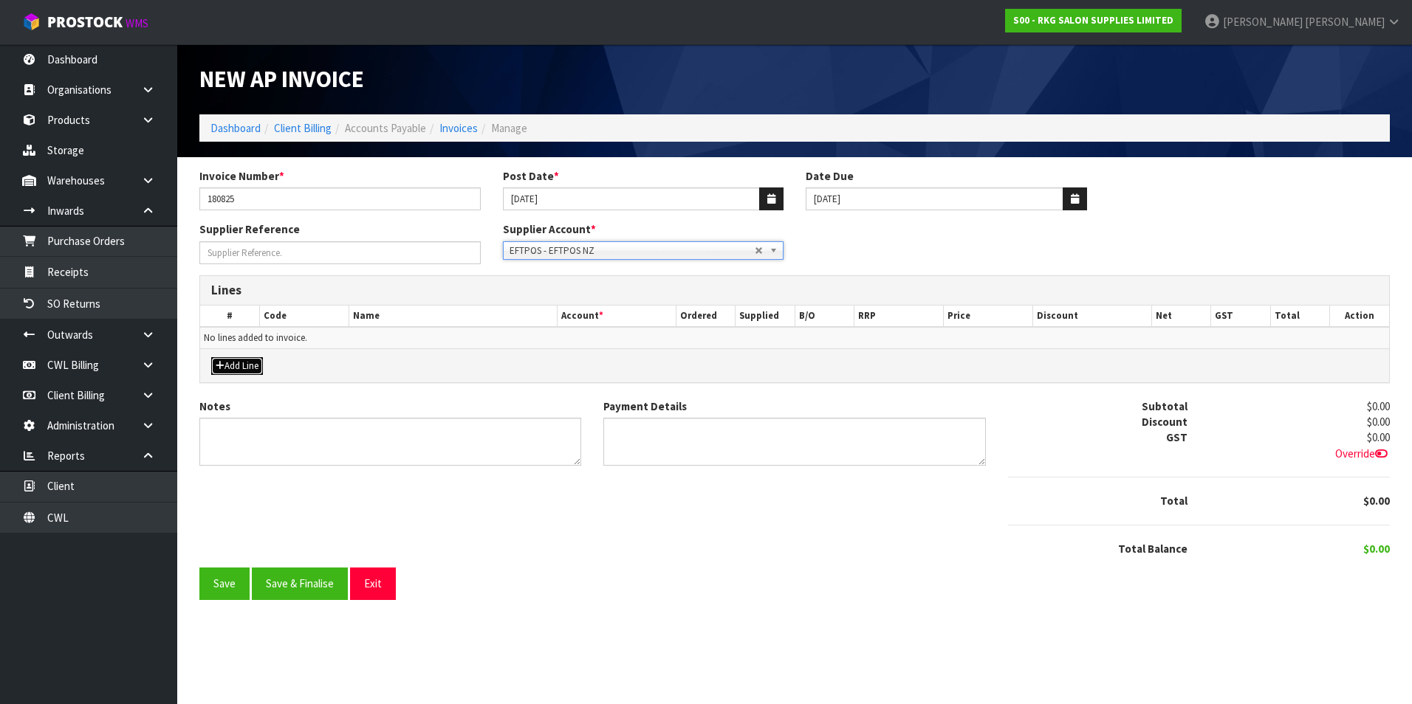
click at [242, 365] on button "Add Line" at bounding box center [237, 366] width 52 height 18
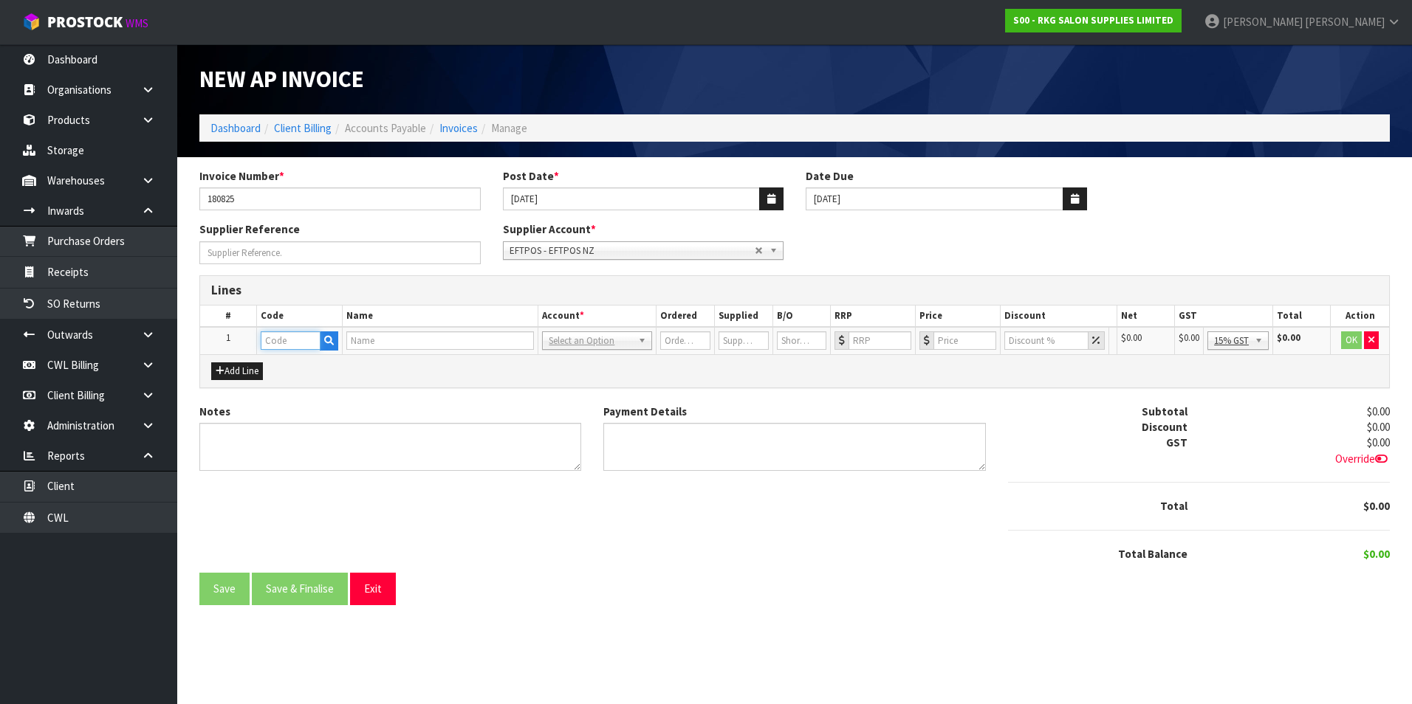
click at [284, 337] on input "text" at bounding box center [291, 341] width 60 height 18
type input "EFT"
click at [302, 368] on link "EFT POS" at bounding box center [319, 366] width 117 height 20
type input "EFTPOS"
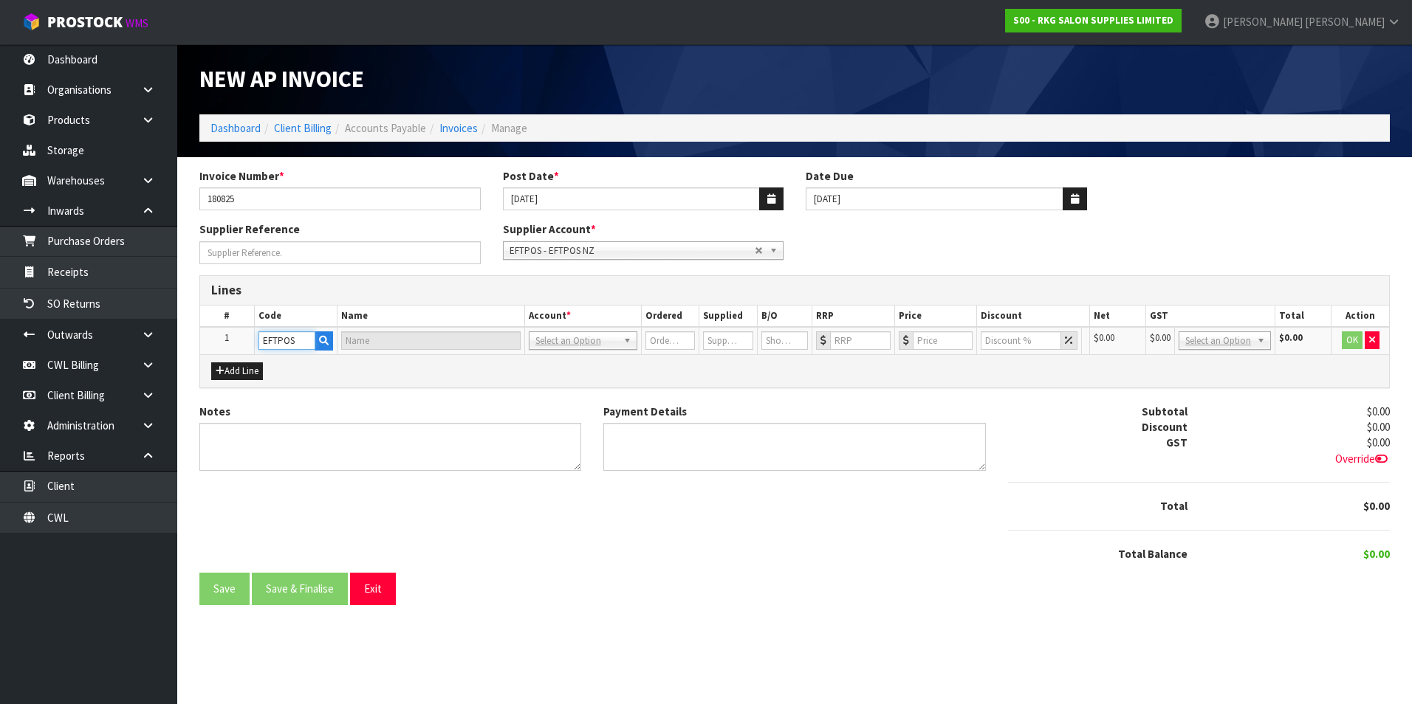
type input "EFTPOS FEES"
type input "1"
type input "0"
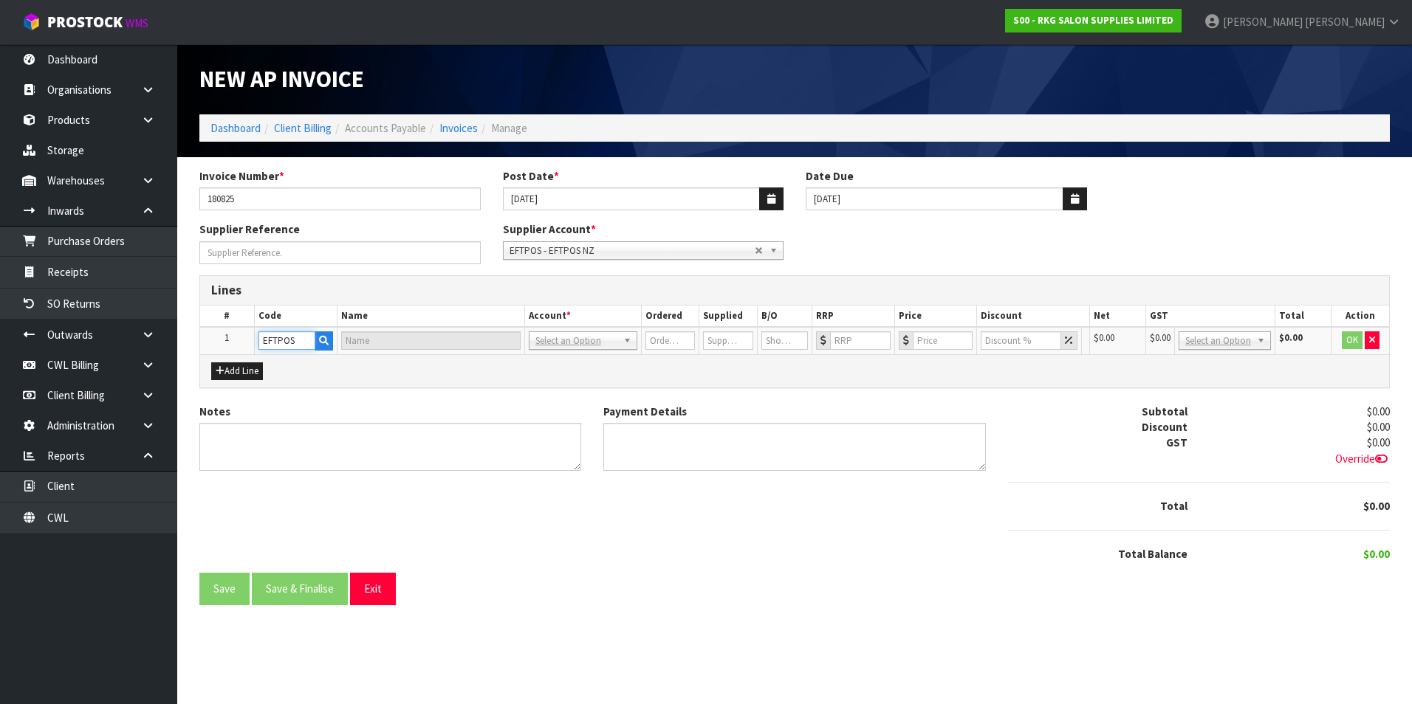
type input "0"
click at [958, 340] on input "0" at bounding box center [963, 341] width 61 height 18
type input "10"
click at [1350, 340] on button "OK" at bounding box center [1352, 341] width 21 height 18
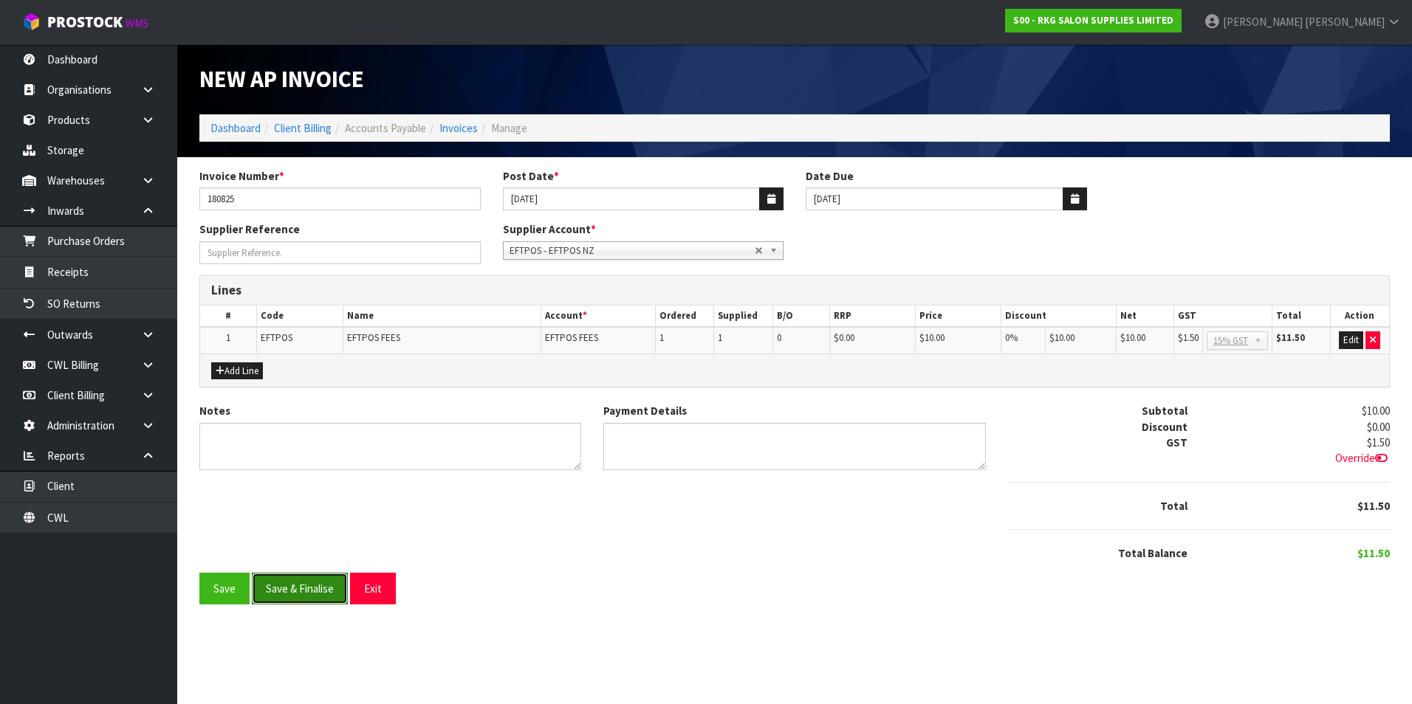
click at [324, 587] on button "Save & Finalise" at bounding box center [300, 589] width 96 height 32
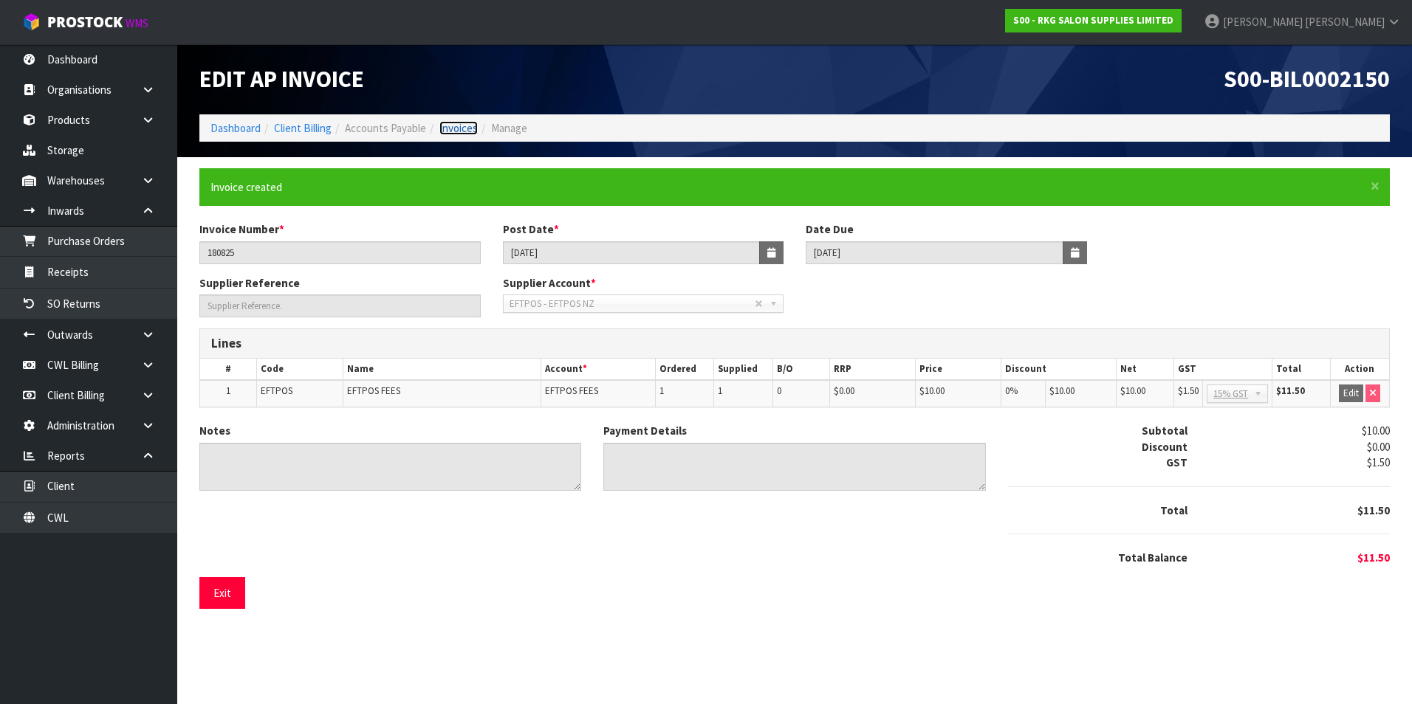
click at [466, 128] on link "Invoices" at bounding box center [458, 128] width 38 height 14
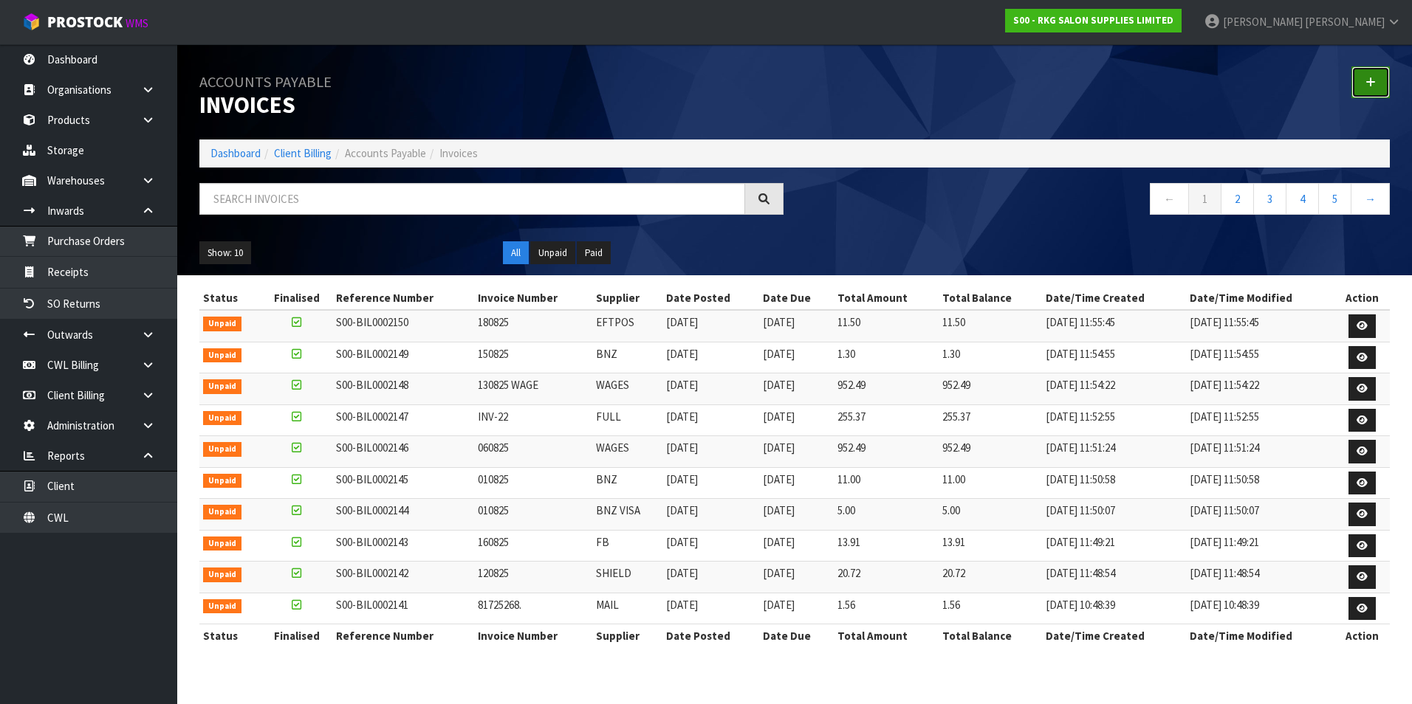
click at [1367, 83] on icon at bounding box center [1370, 82] width 10 height 11
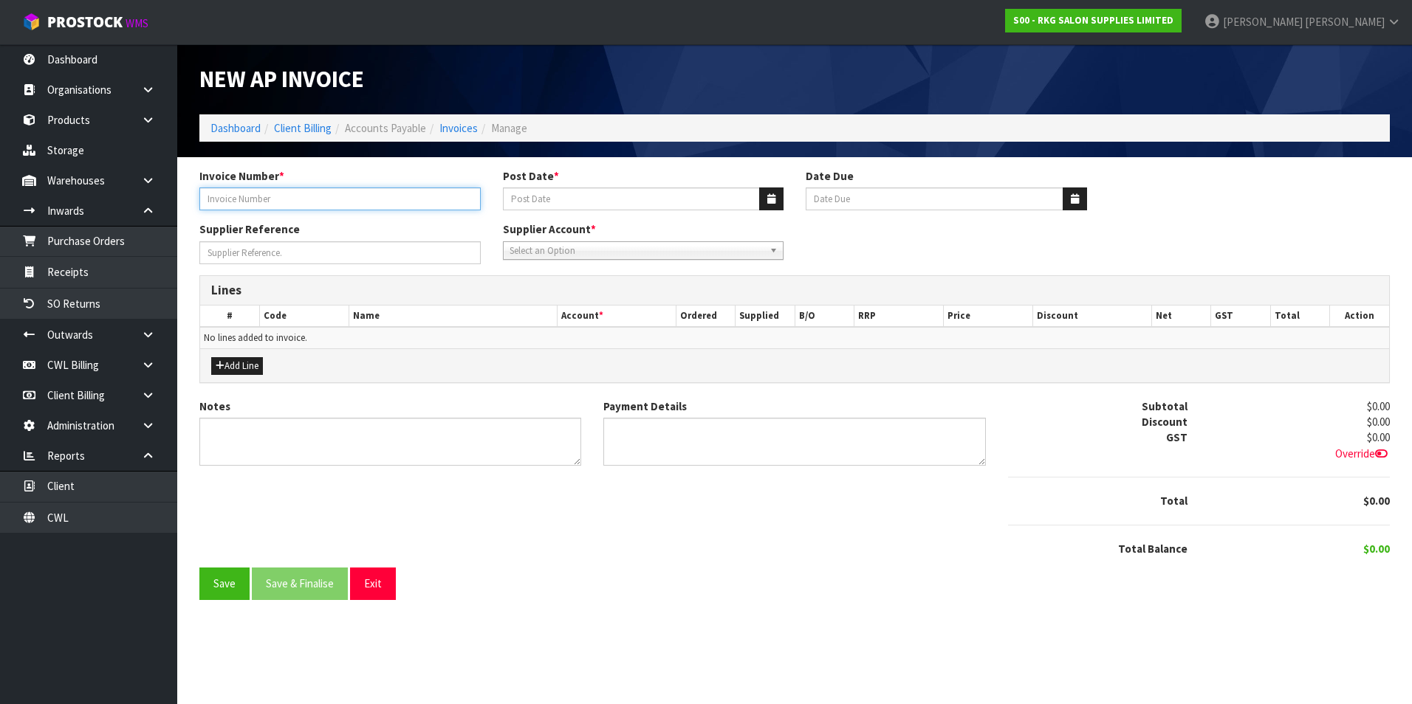
click at [296, 203] on input "Invoice Number *" at bounding box center [339, 199] width 281 height 23
type input "200825 WAGE"
click at [765, 197] on button "button" at bounding box center [771, 199] width 24 height 23
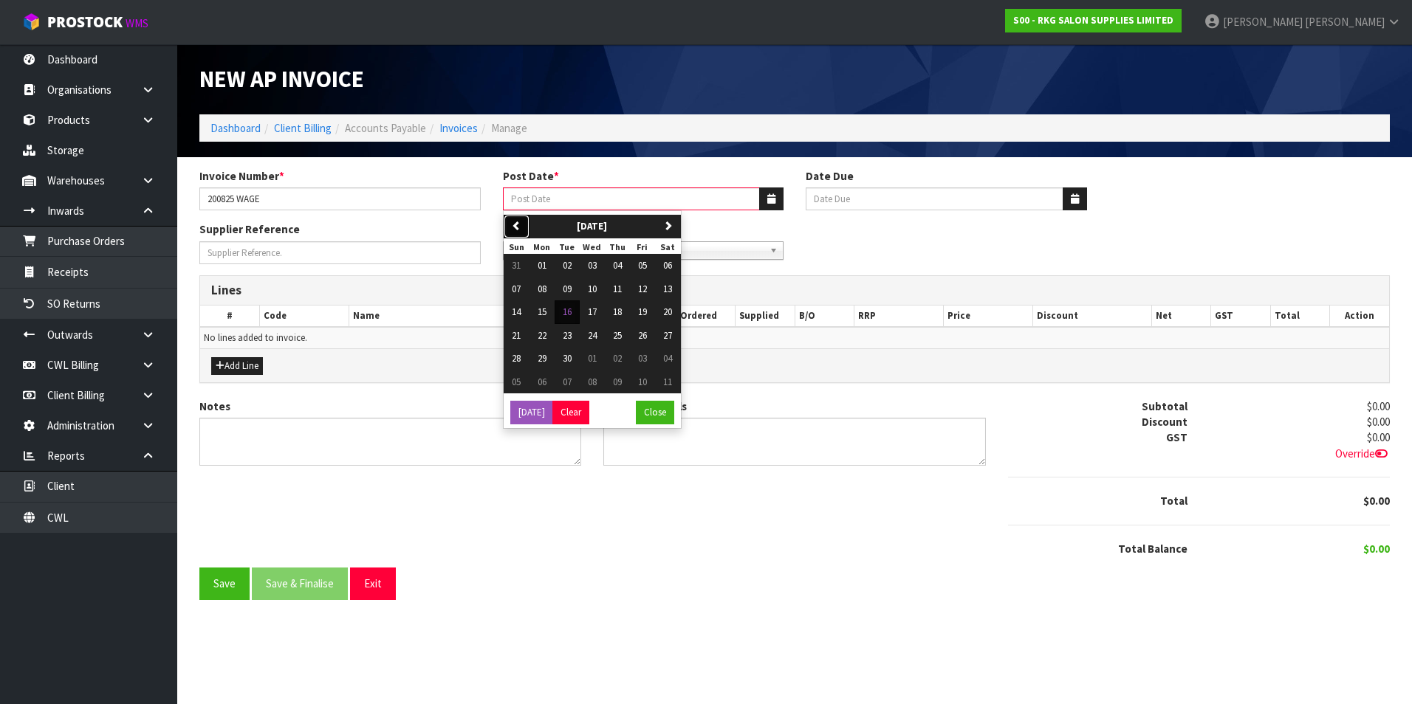
click at [513, 227] on icon "button" at bounding box center [517, 226] width 10 height 10
drag, startPoint x: 593, startPoint y: 335, endPoint x: 569, endPoint y: 277, distance: 62.9
click at [591, 335] on span "20" at bounding box center [592, 335] width 9 height 13
type input "20/08/2025"
type input "20/09/2025"
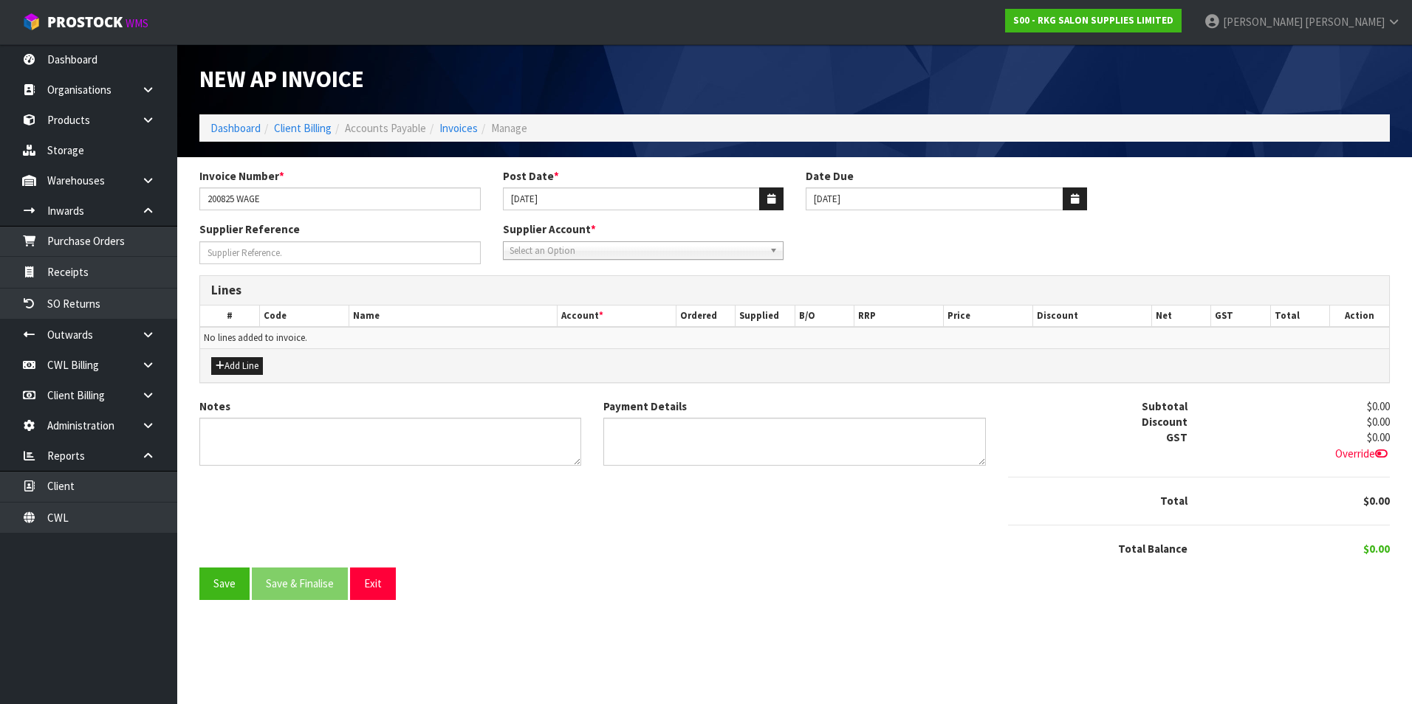
click at [563, 248] on span "Select an Option" at bounding box center [636, 251] width 255 height 18
type input "wag"
drag, startPoint x: 556, startPoint y: 292, endPoint x: 529, endPoint y: 298, distance: 27.4
click at [554, 291] on li "WAG ES - WAGES" at bounding box center [644, 293] width 274 height 18
drag, startPoint x: 237, startPoint y: 368, endPoint x: 259, endPoint y: 357, distance: 25.1
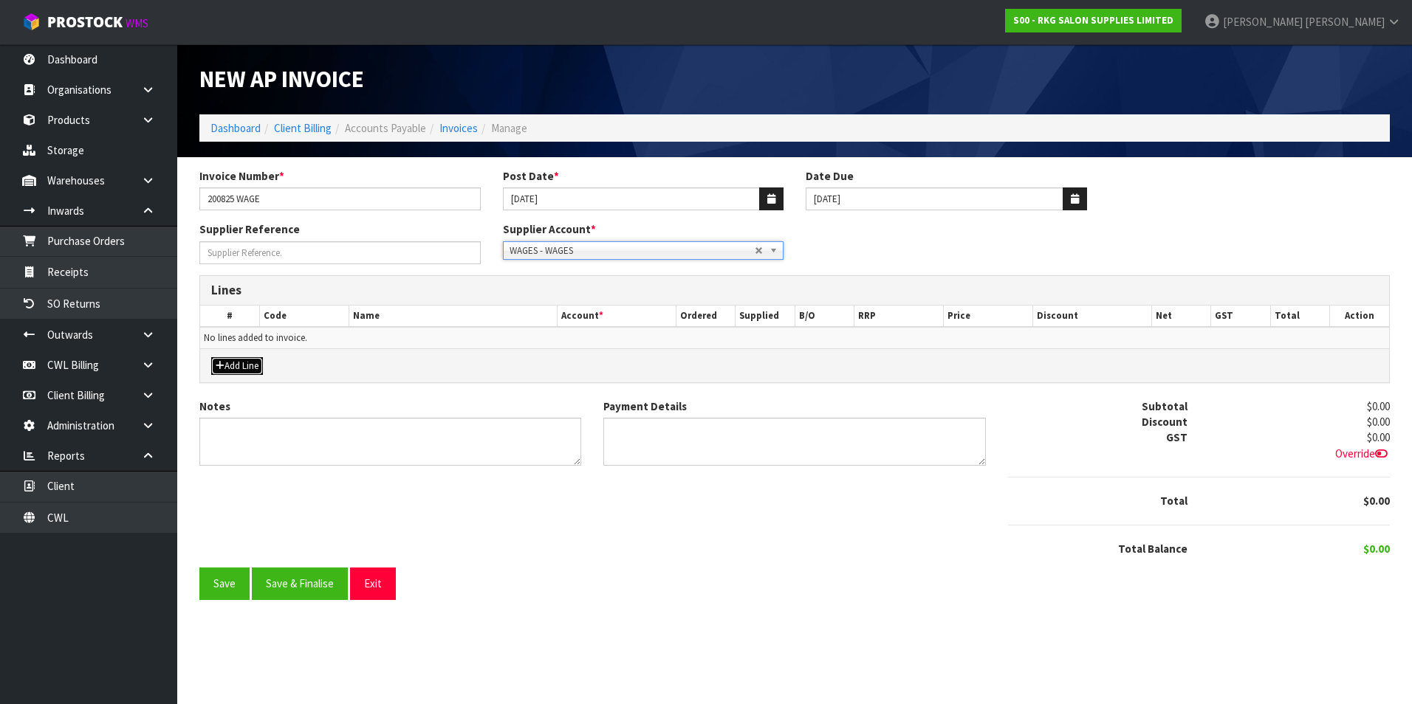
click at [241, 368] on button "Add Line" at bounding box center [237, 366] width 52 height 18
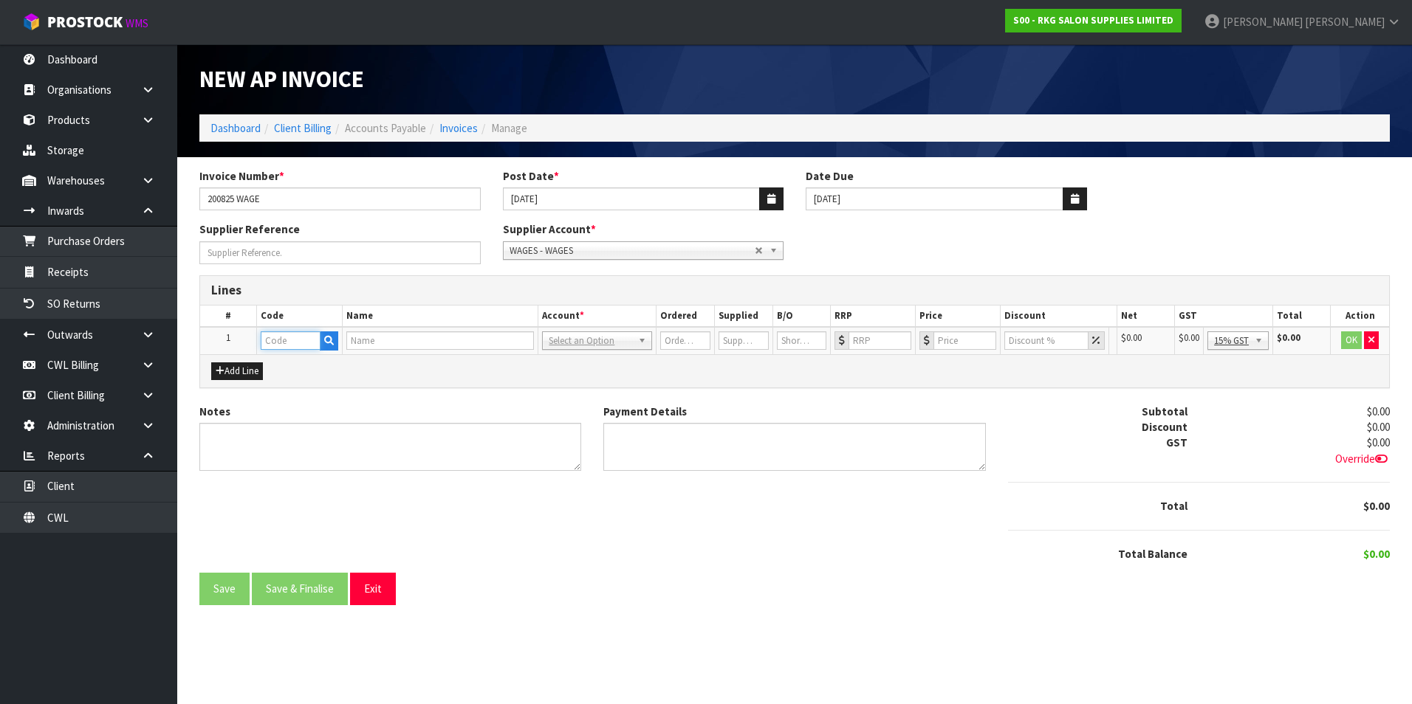
click at [281, 346] on input "text" at bounding box center [291, 341] width 60 height 18
type input "WAGE"
click at [310, 368] on link "WAGE S" at bounding box center [319, 366] width 117 height 20
type input "WAGES"
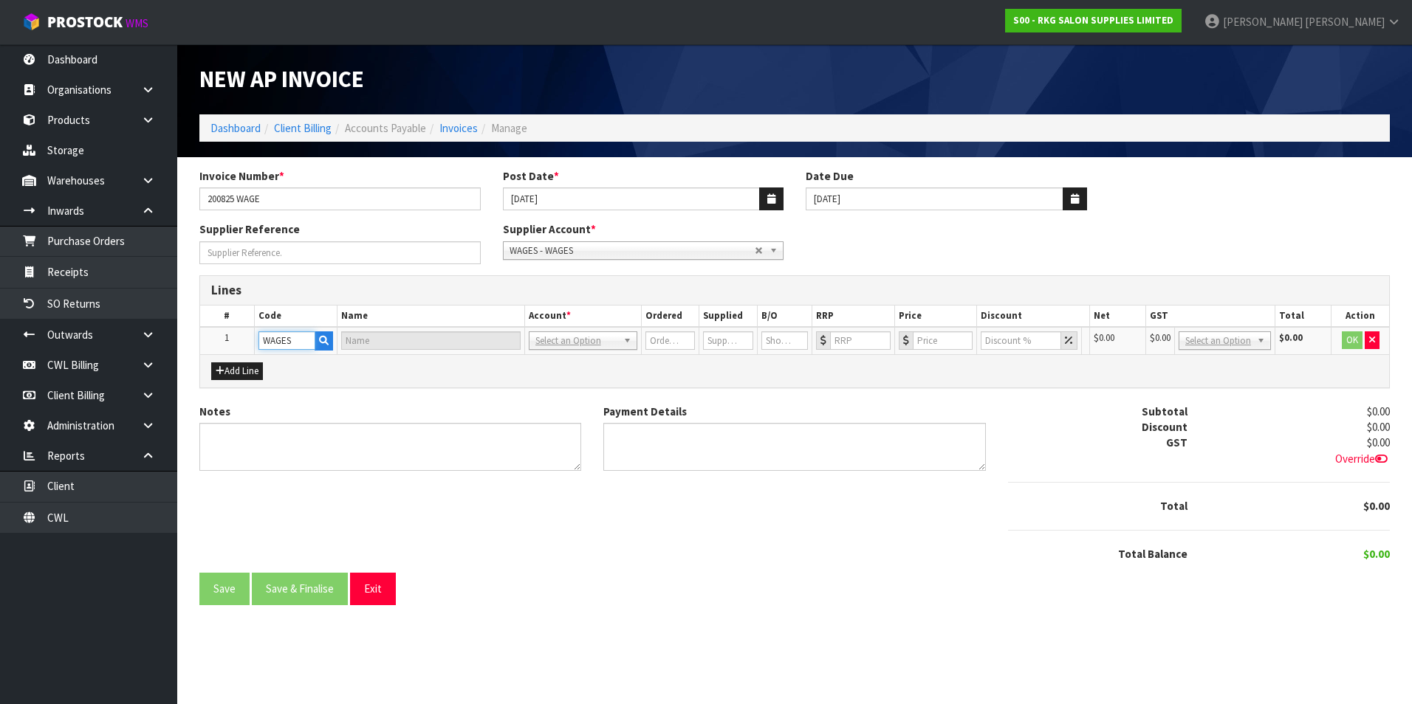
type input "WAGES"
type input "1"
type input "0"
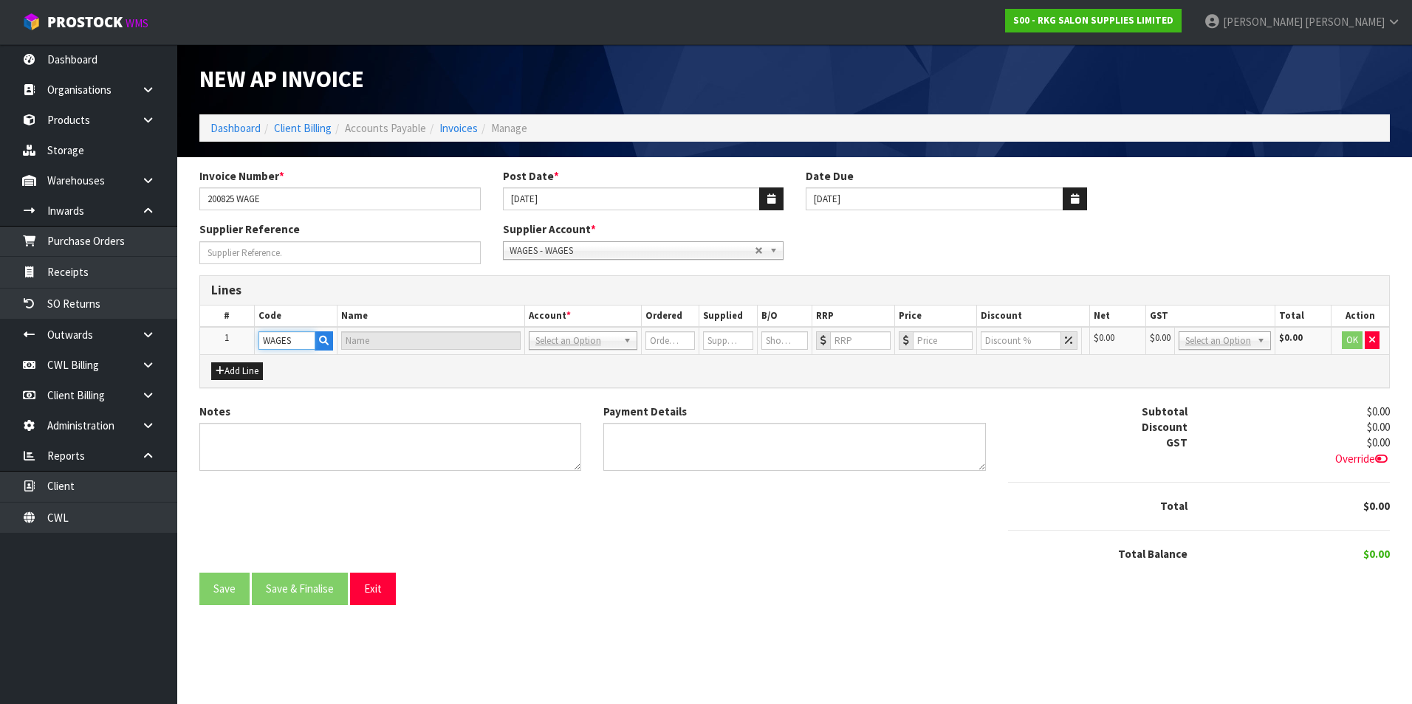
type input "0"
click at [940, 341] on input "0" at bounding box center [959, 341] width 62 height 18
type input "952.49"
click at [1348, 343] on button "OK" at bounding box center [1351, 341] width 21 height 18
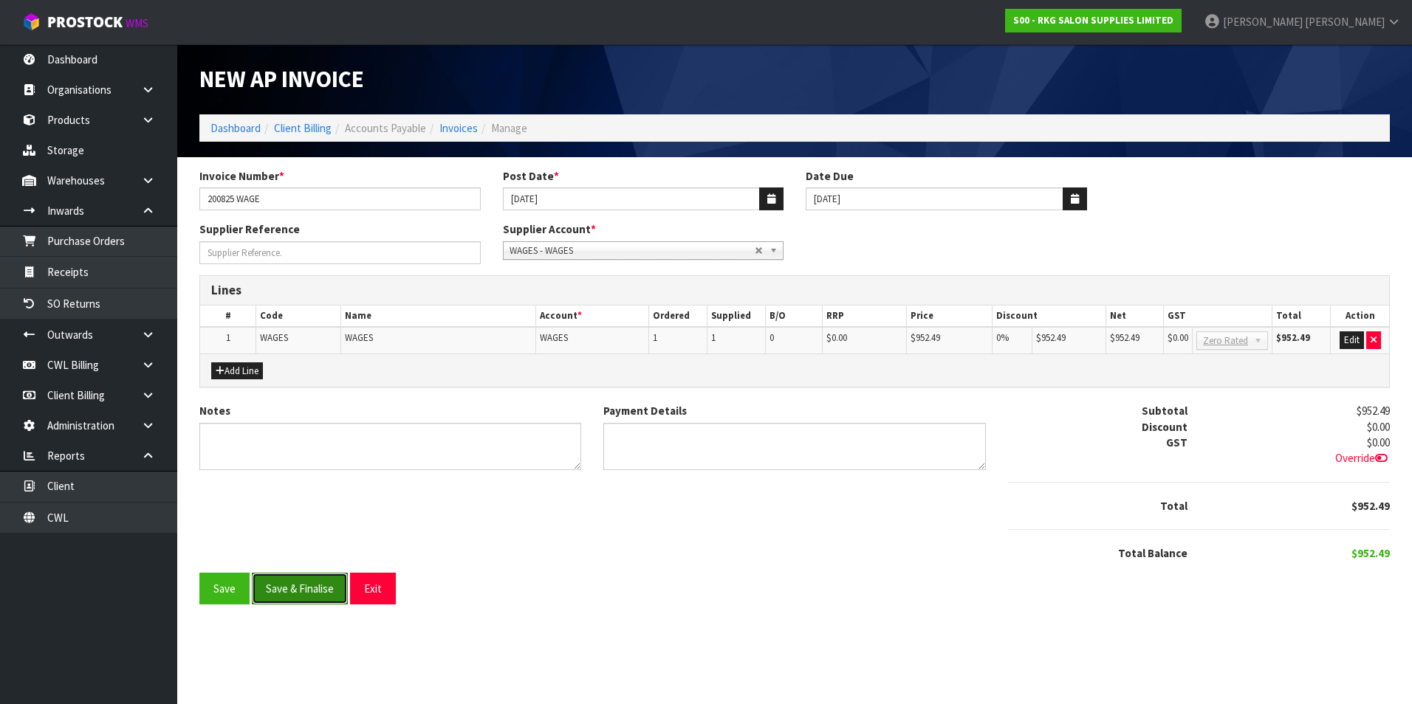
click at [328, 587] on button "Save & Finalise" at bounding box center [300, 589] width 96 height 32
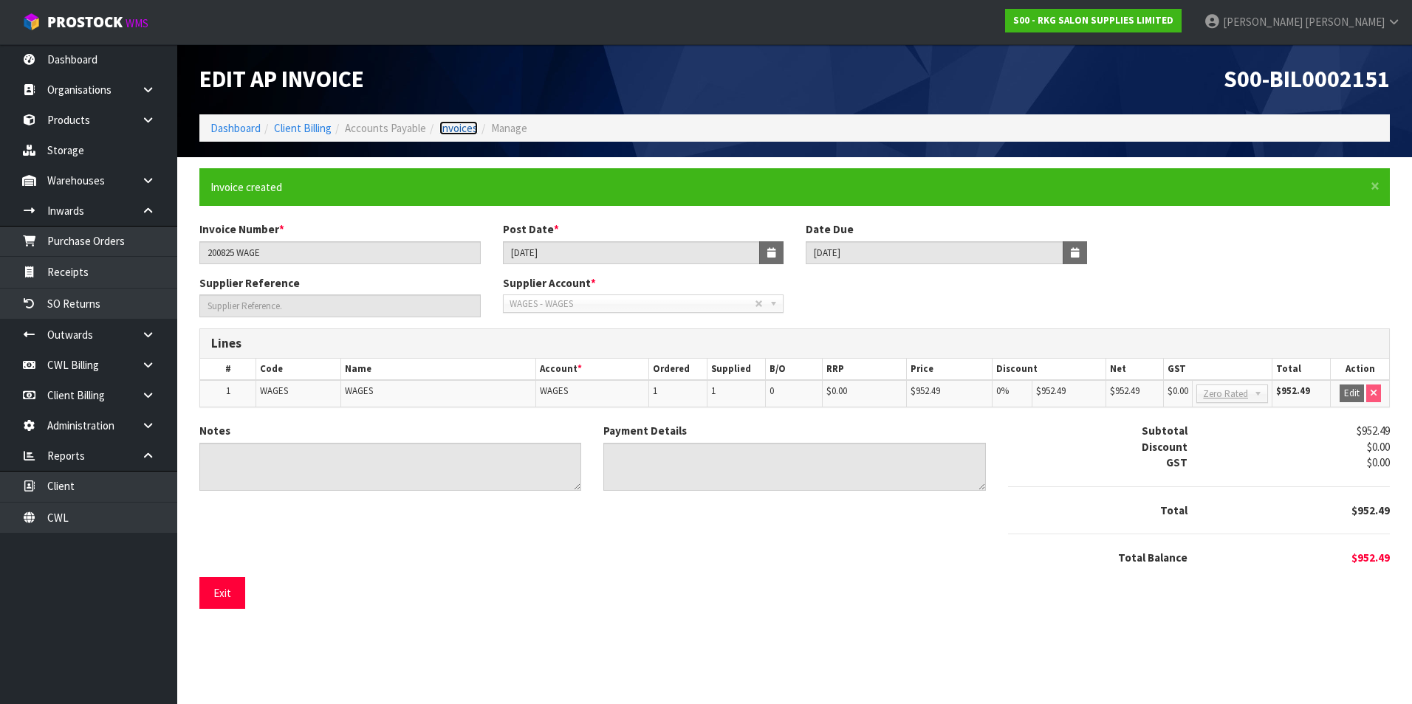
click at [462, 126] on link "Invoices" at bounding box center [458, 128] width 38 height 14
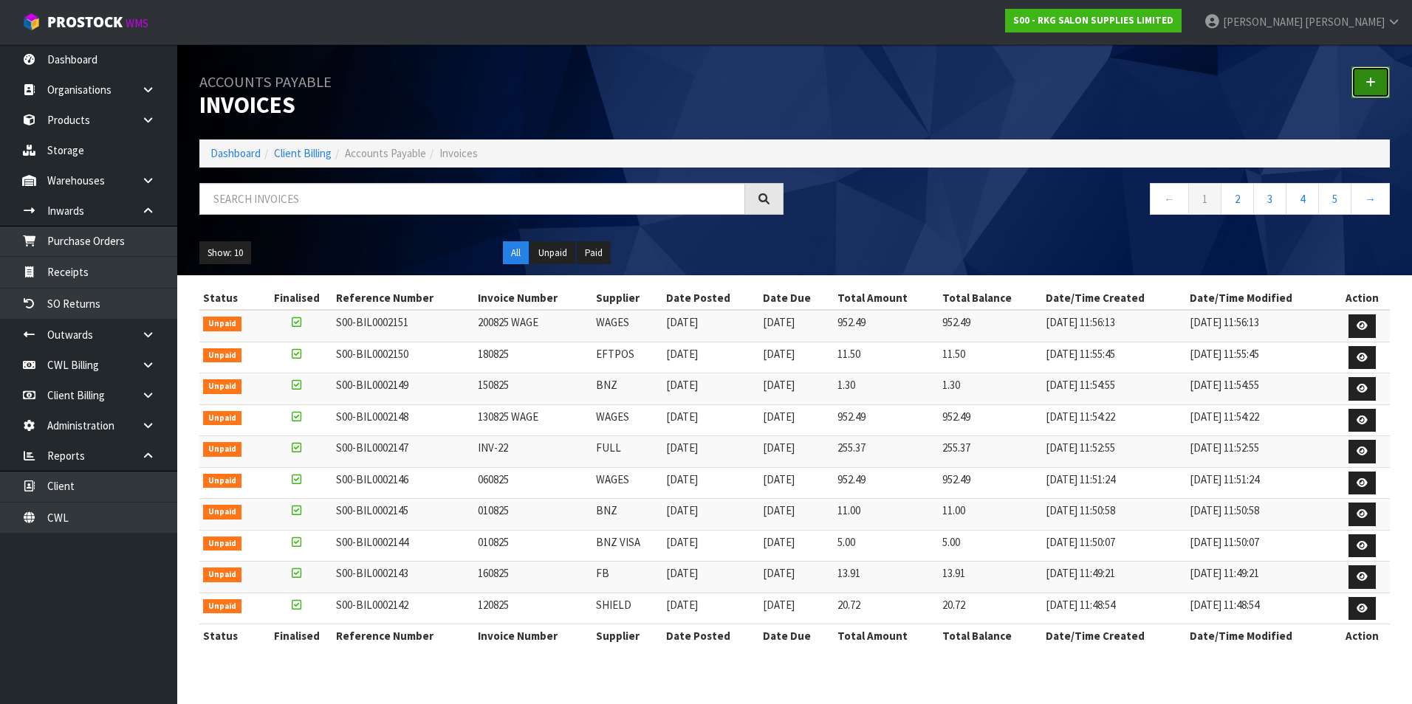
click at [1379, 86] on link at bounding box center [1370, 82] width 38 height 32
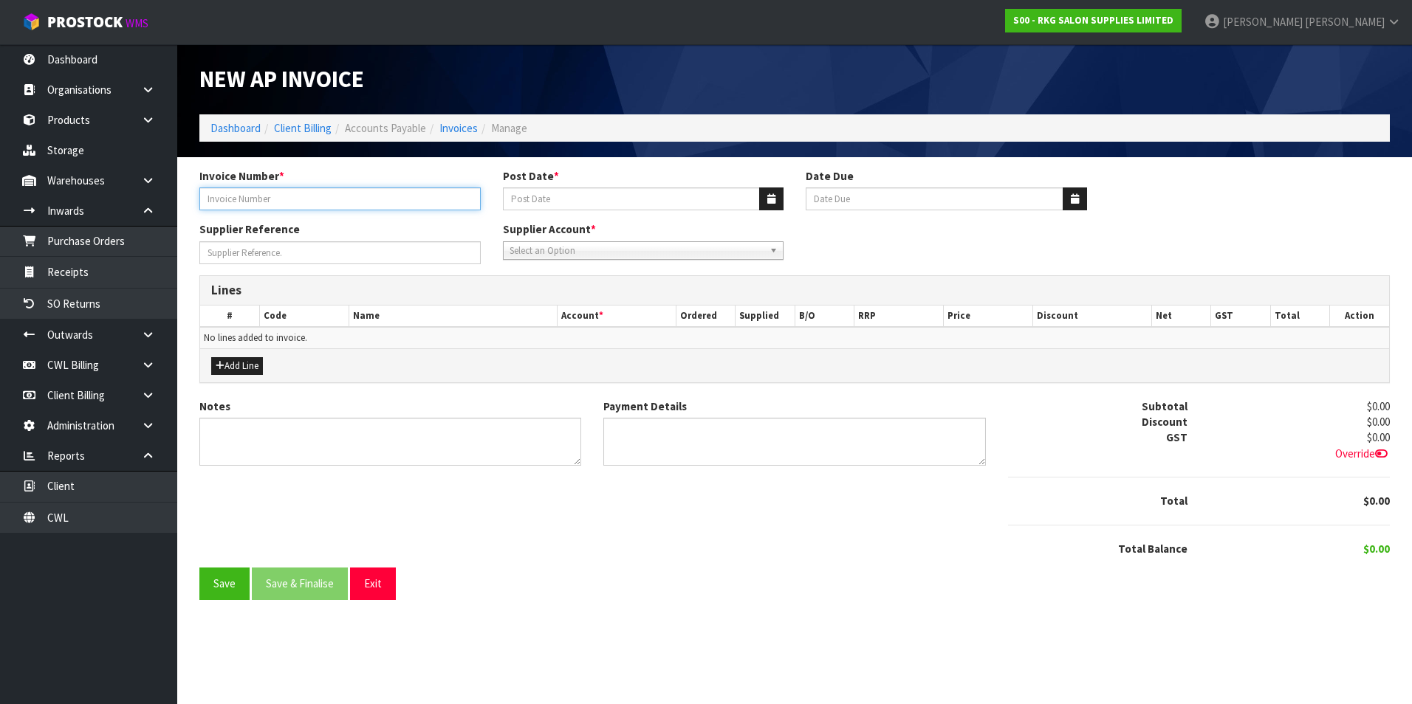
click at [261, 205] on input "Invoice Number *" at bounding box center [339, 199] width 281 height 23
type input "AUG 25"
click at [775, 196] on button "button" at bounding box center [771, 199] width 24 height 23
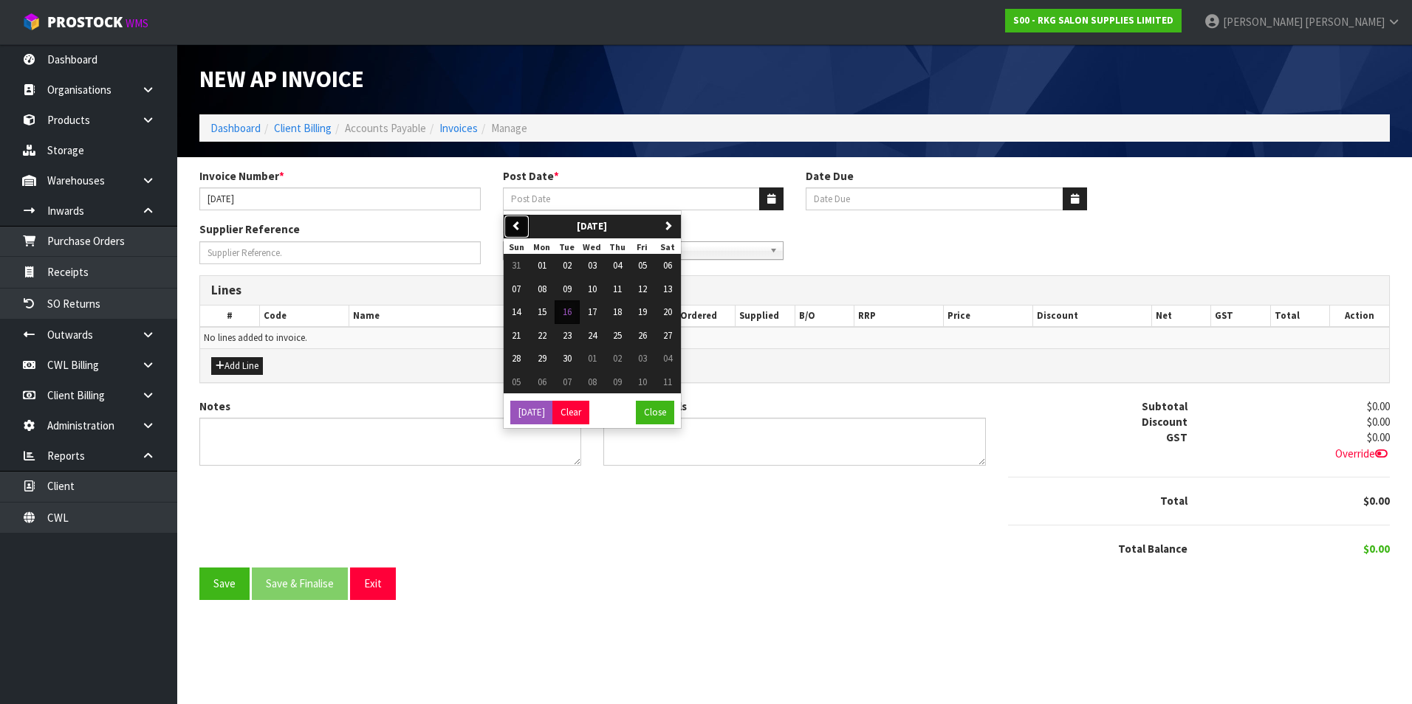
click at [518, 225] on icon "button" at bounding box center [517, 226] width 10 height 10
drag, startPoint x: 590, startPoint y: 334, endPoint x: 562, endPoint y: 266, distance: 74.2
click at [589, 334] on span "20" at bounding box center [592, 335] width 9 height 13
type input "20/08/2025"
type input "20/09/2025"
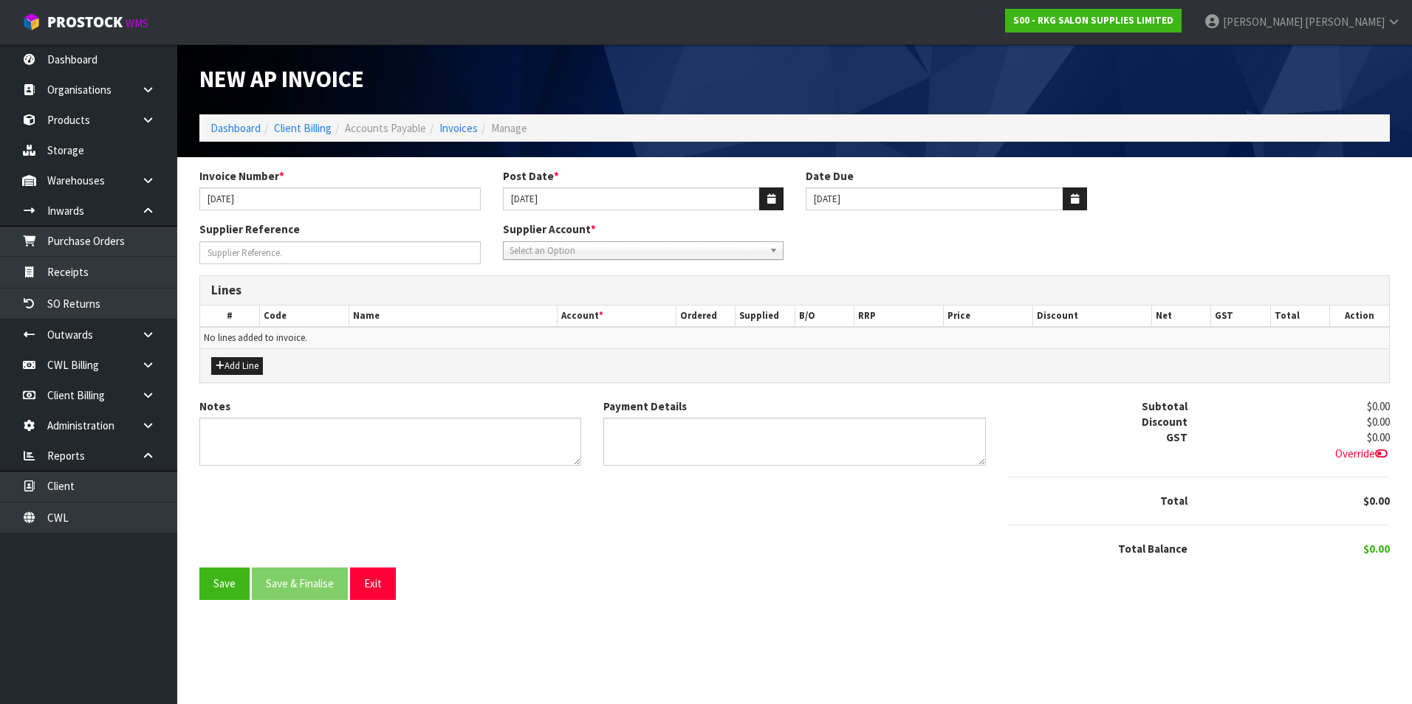
click at [554, 250] on span "Select an Option" at bounding box center [636, 251] width 255 height 18
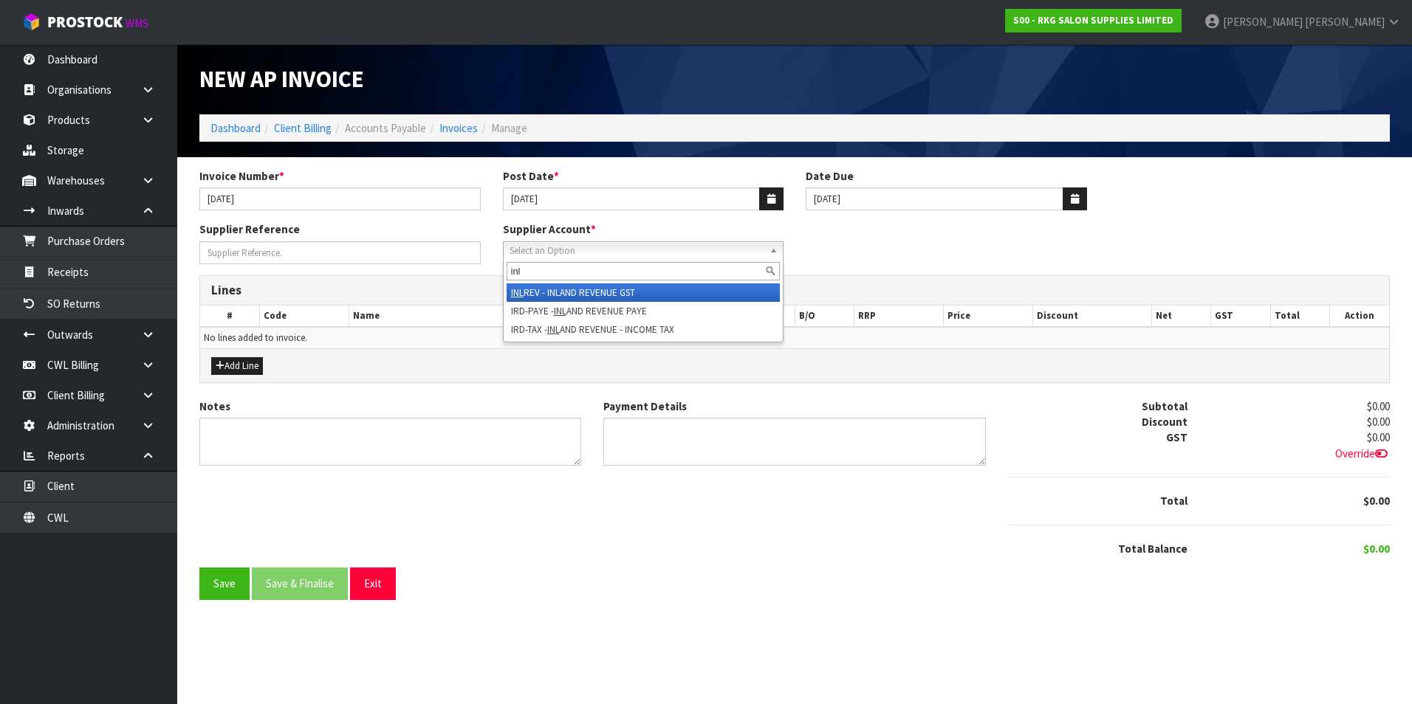
type input "inl"
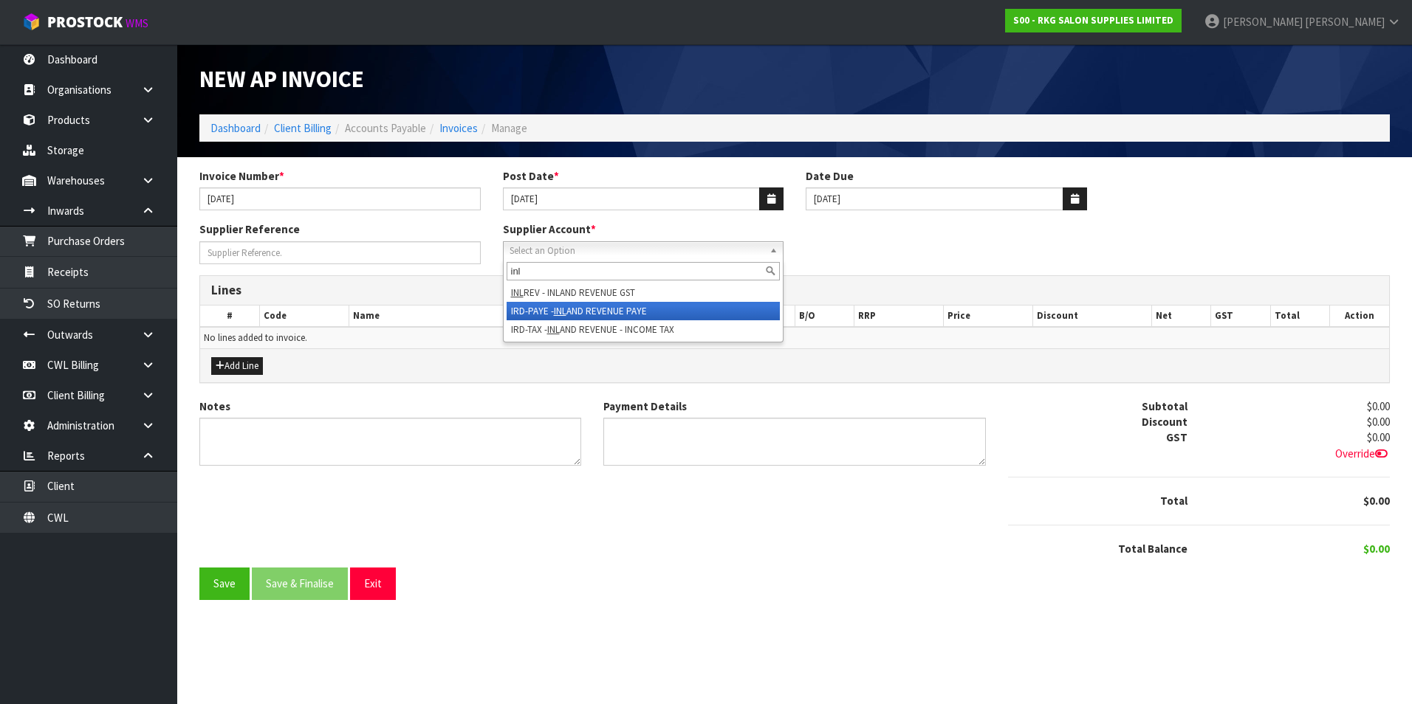
click at [592, 309] on li "IRD-PAYE - INL AND REVENUE PAYE" at bounding box center [644, 311] width 274 height 18
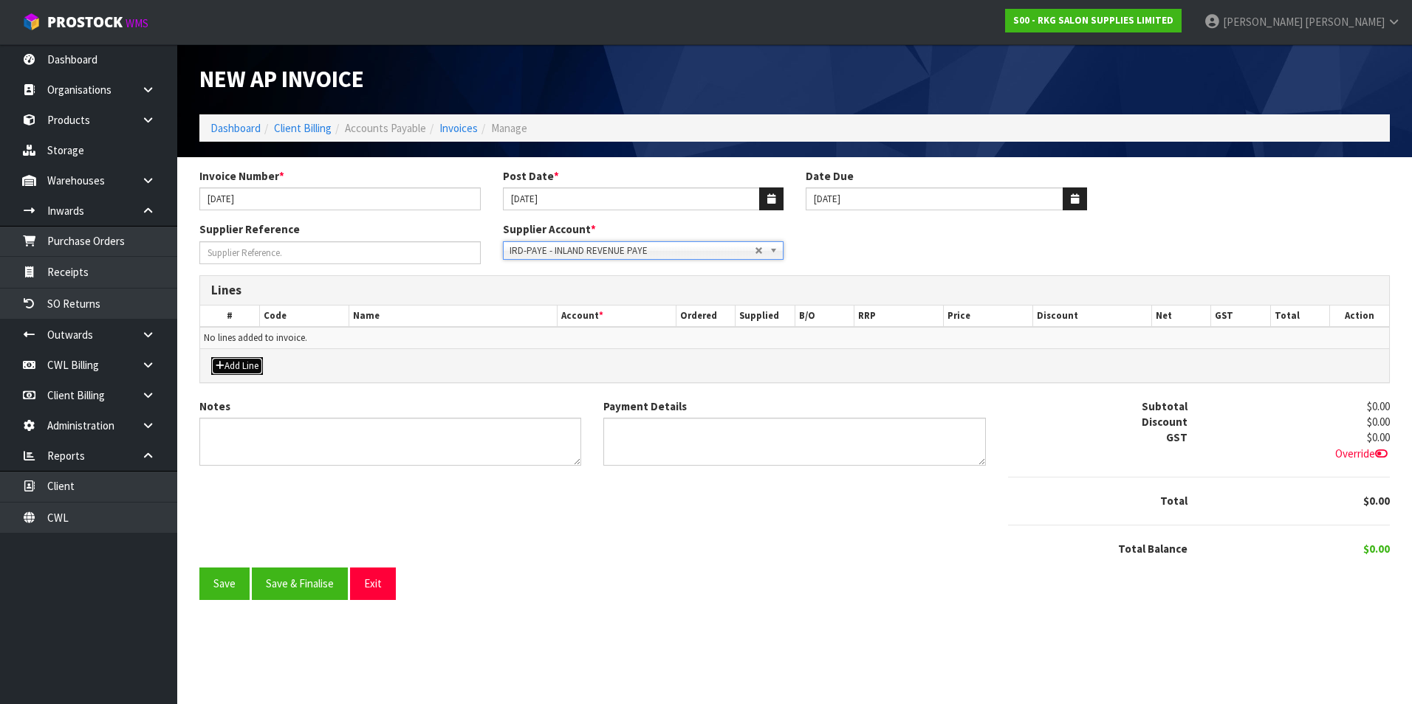
click at [241, 363] on button "Add Line" at bounding box center [237, 366] width 52 height 18
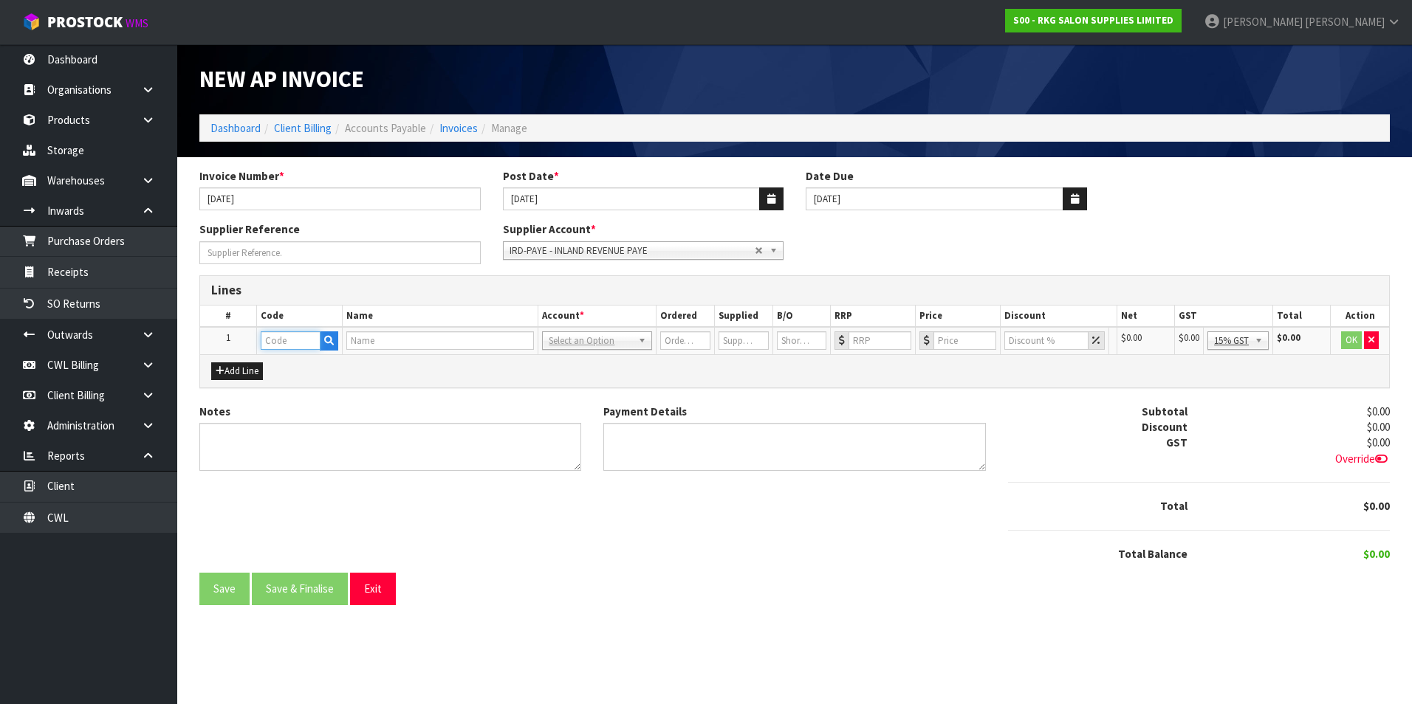
click at [276, 346] on input "text" at bounding box center [291, 341] width 60 height 18
type input "WAG"
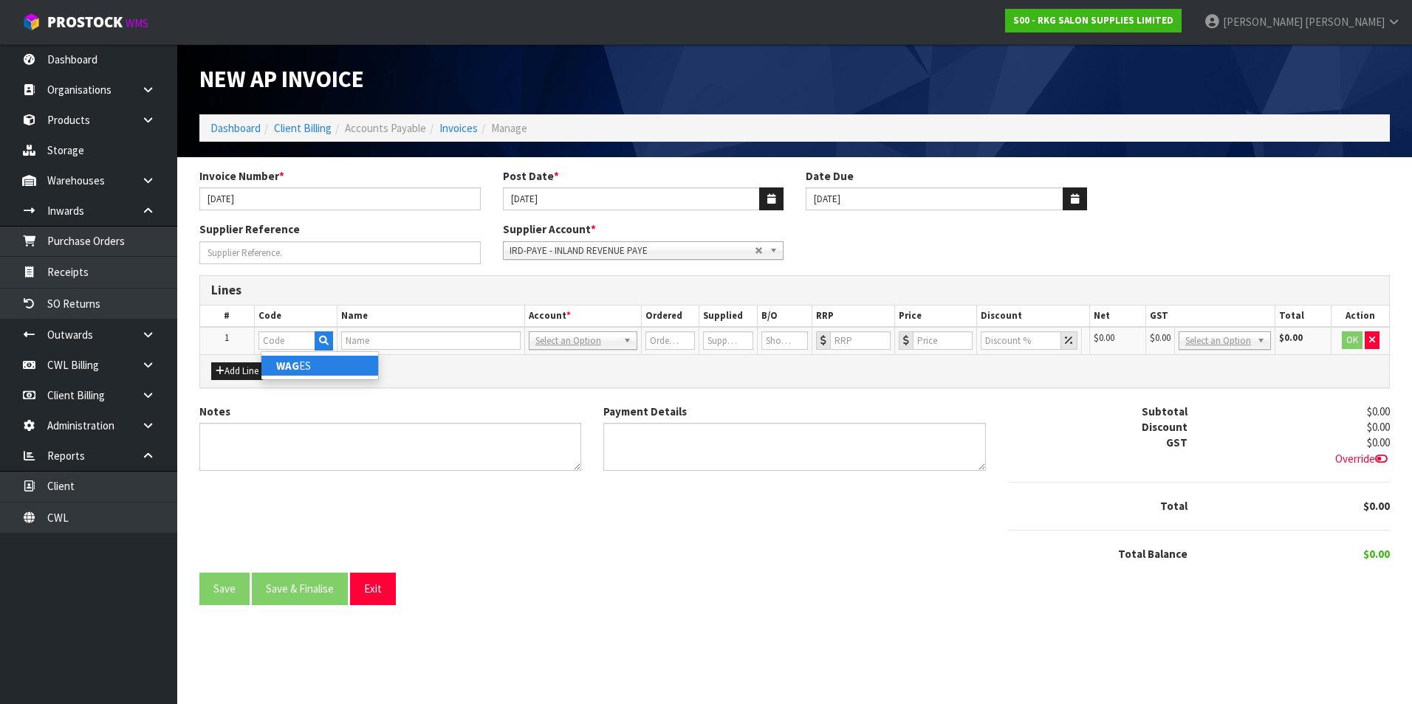
click at [306, 368] on link "WAG ES" at bounding box center [319, 366] width 117 height 20
type input "WAGES"
type input "1"
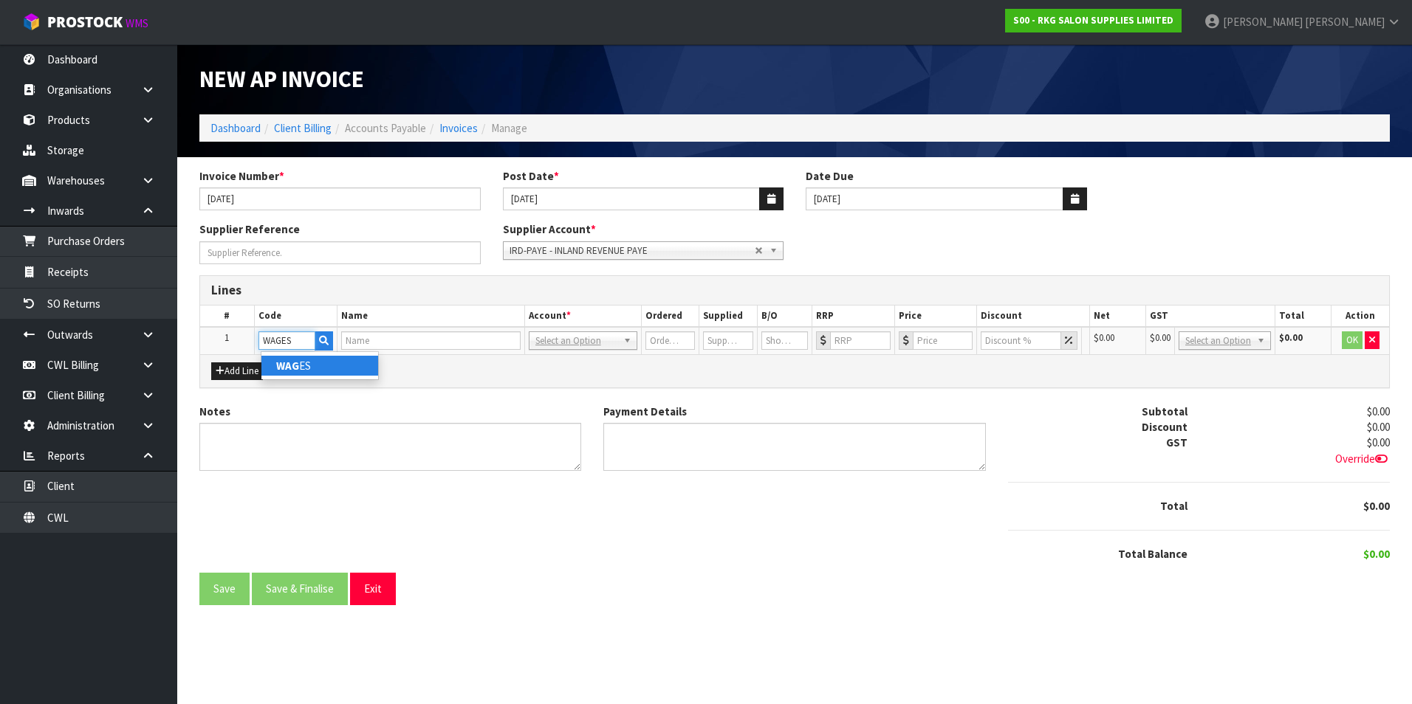
type input "0"
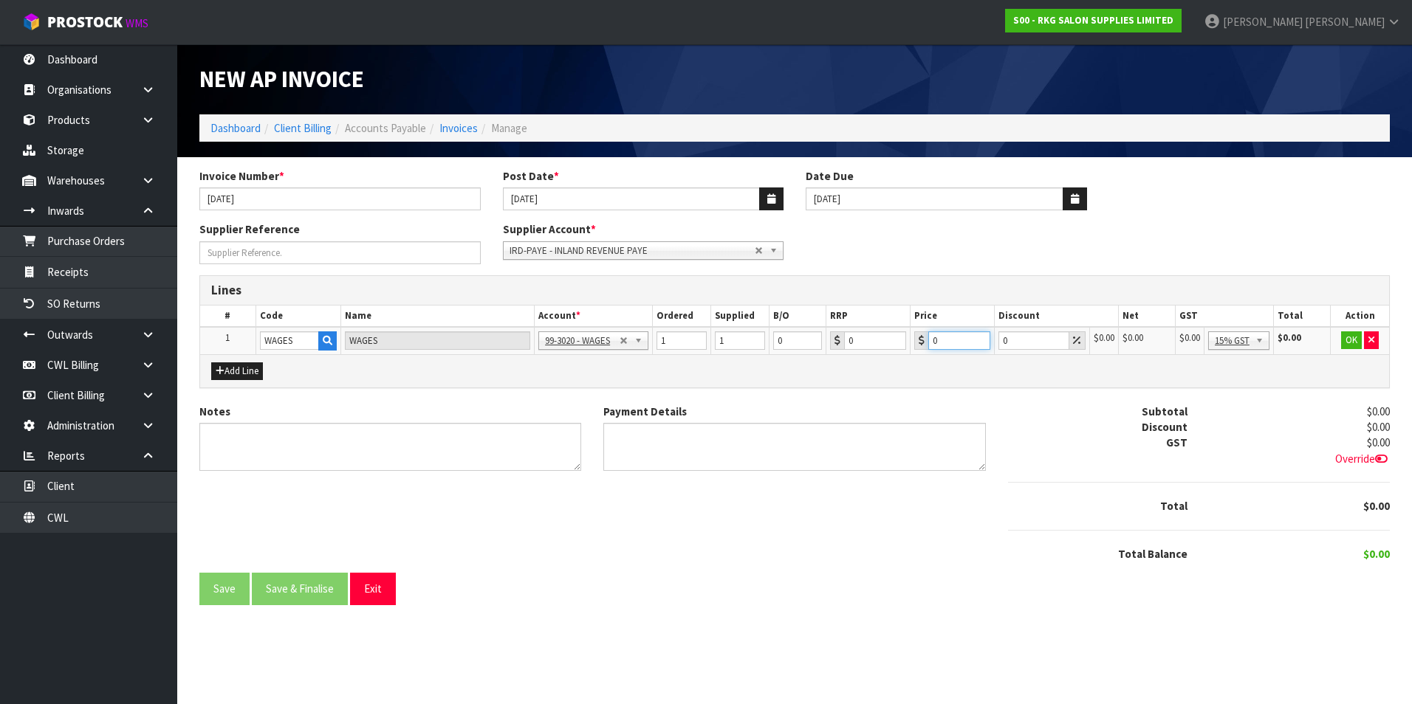
click at [964, 337] on input "0" at bounding box center [959, 341] width 62 height 18
drag, startPoint x: 1247, startPoint y: 343, endPoint x: 1255, endPoint y: 396, distance: 53.8
type input "455.02"
drag, startPoint x: 1254, startPoint y: 419, endPoint x: 1360, endPoint y: 364, distance: 119.9
drag, startPoint x: 1346, startPoint y: 339, endPoint x: 1153, endPoint y: 447, distance: 221.2
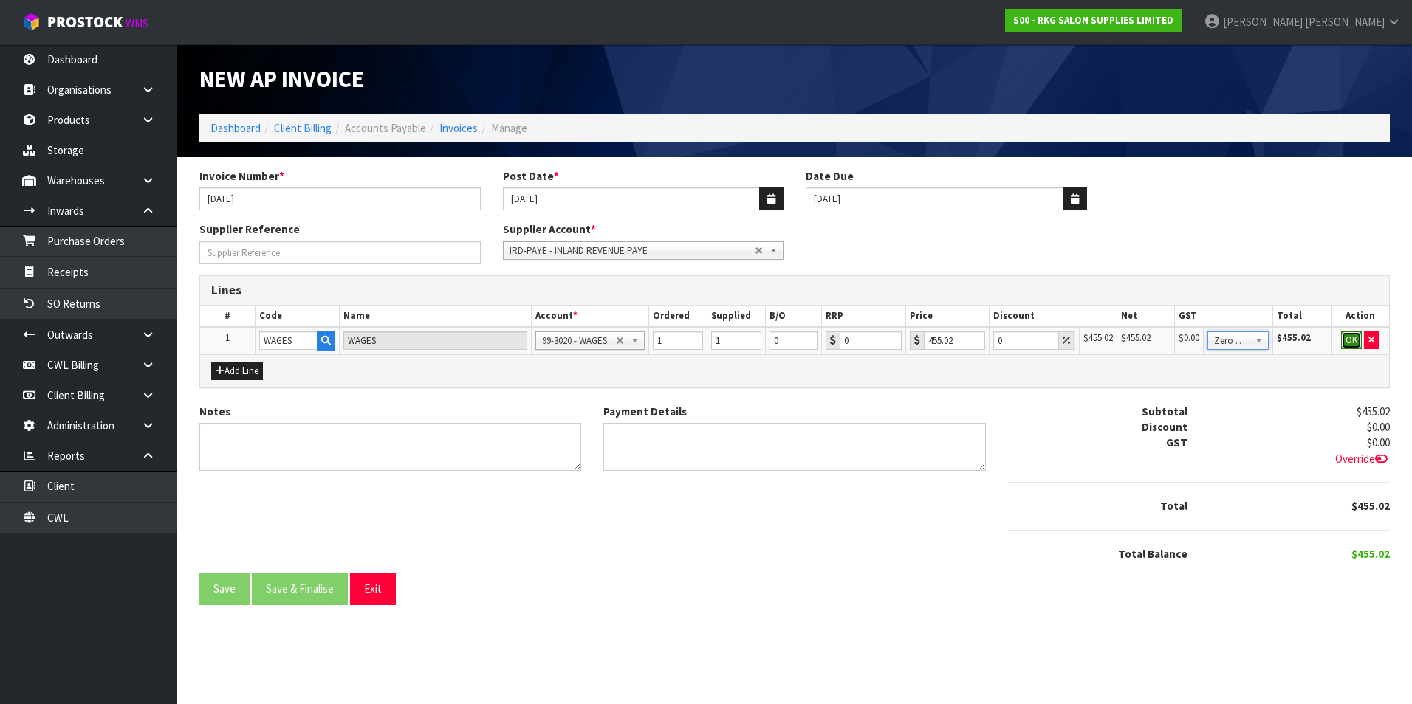
click at [1346, 340] on button "OK" at bounding box center [1351, 341] width 21 height 18
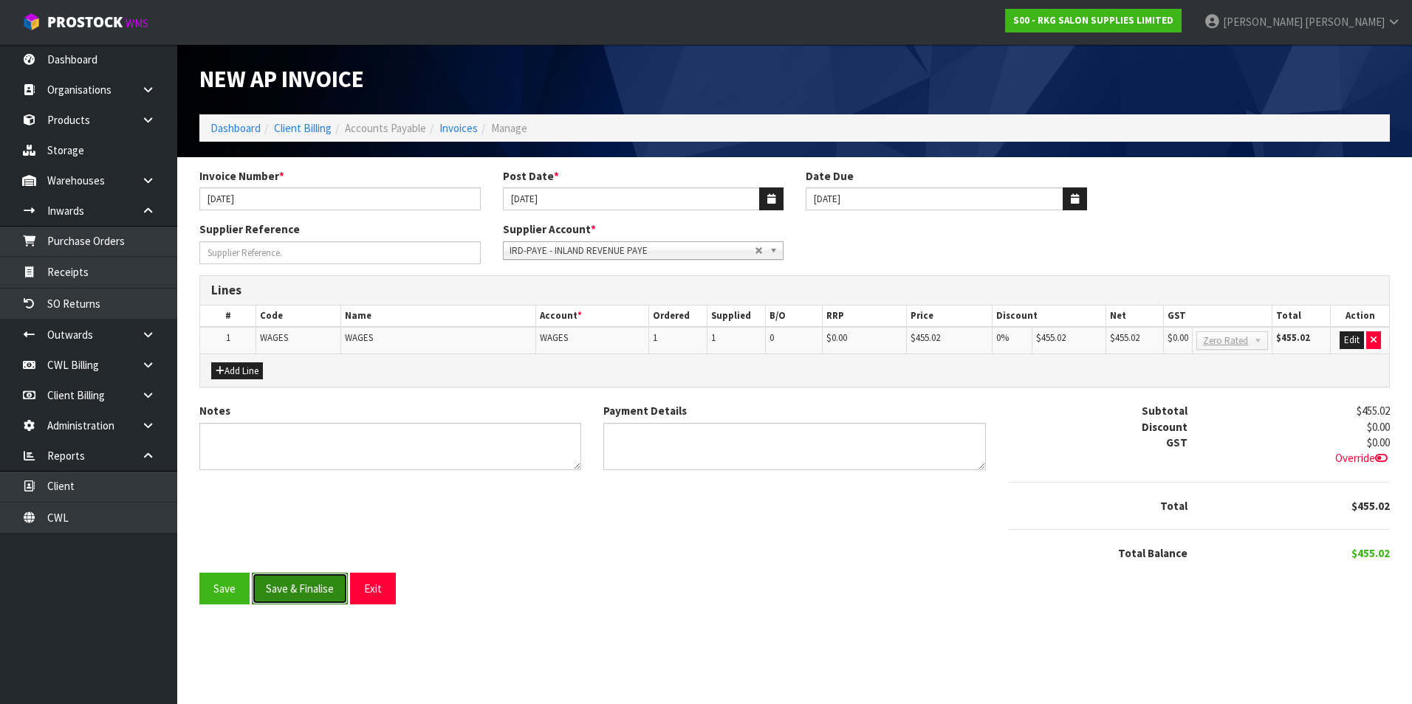
drag, startPoint x: 292, startPoint y: 594, endPoint x: 293, endPoint y: 587, distance: 7.4
click at [293, 589] on button "Save & Finalise" at bounding box center [300, 589] width 96 height 32
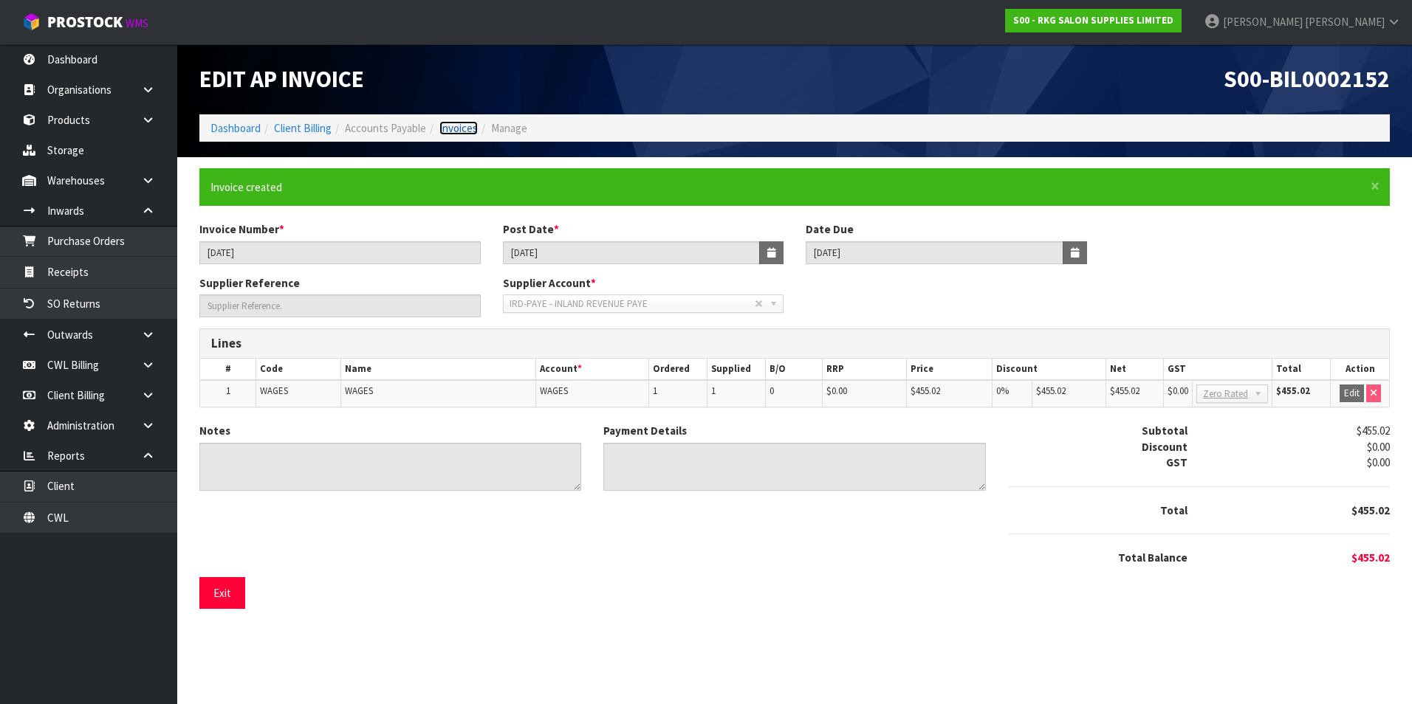
click at [456, 126] on link "Invoices" at bounding box center [458, 128] width 38 height 14
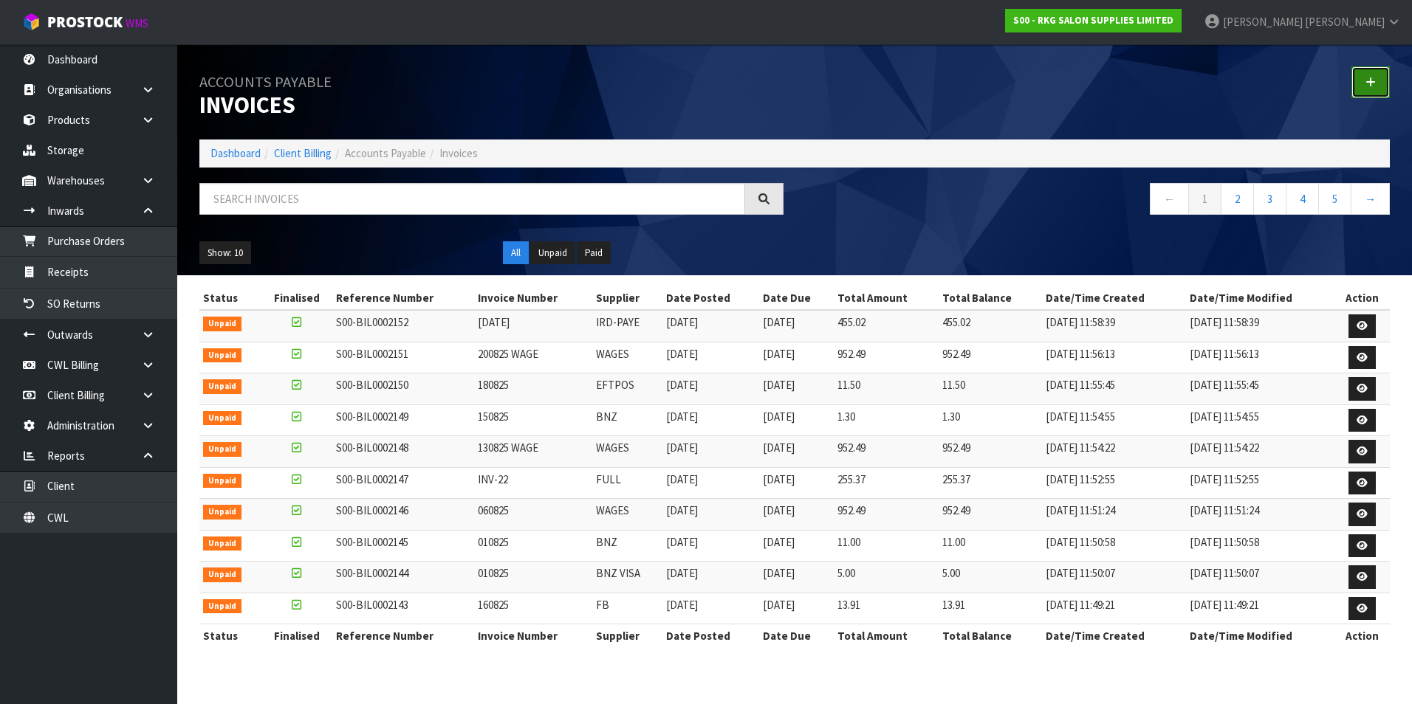
click at [1365, 86] on link at bounding box center [1370, 82] width 38 height 32
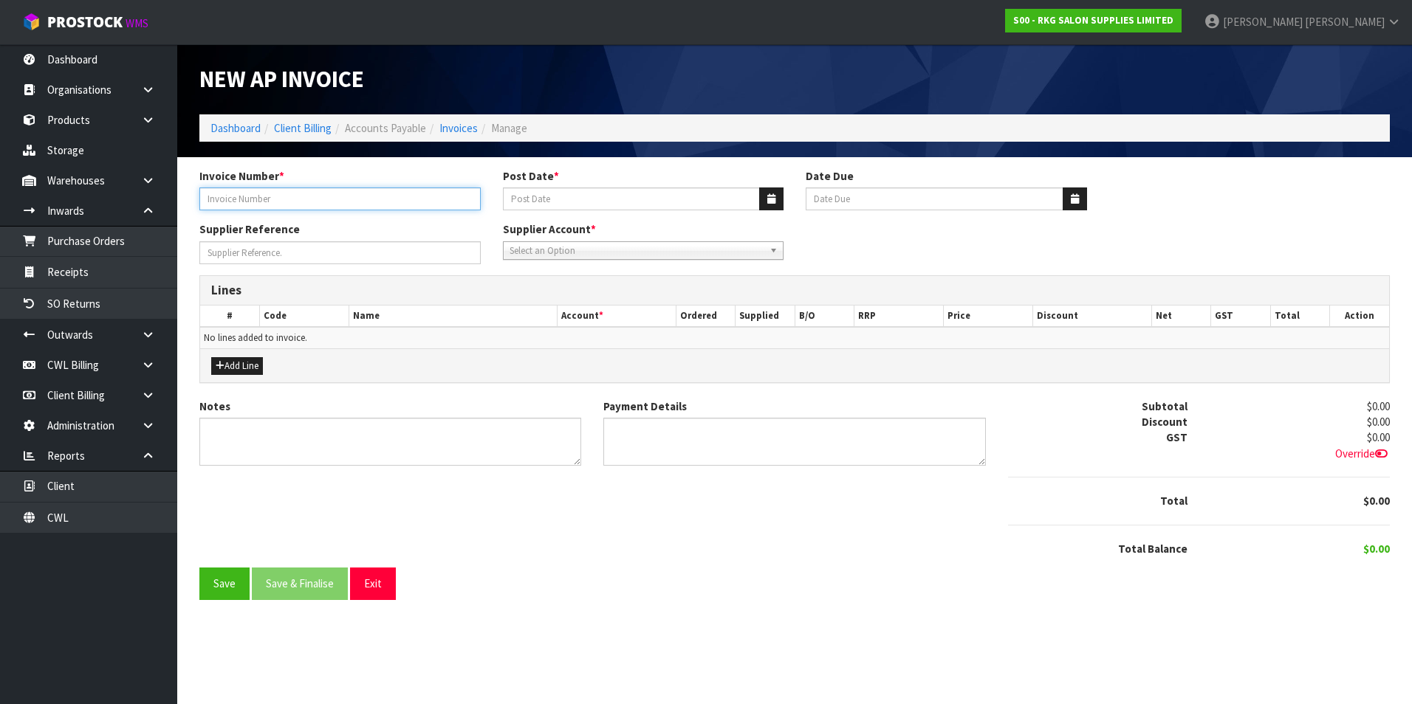
click at [244, 202] on input "Invoice Number *" at bounding box center [339, 199] width 281 height 23
type input "TRF VISA 26.8.25"
click at [767, 195] on icon "button" at bounding box center [771, 199] width 8 height 10
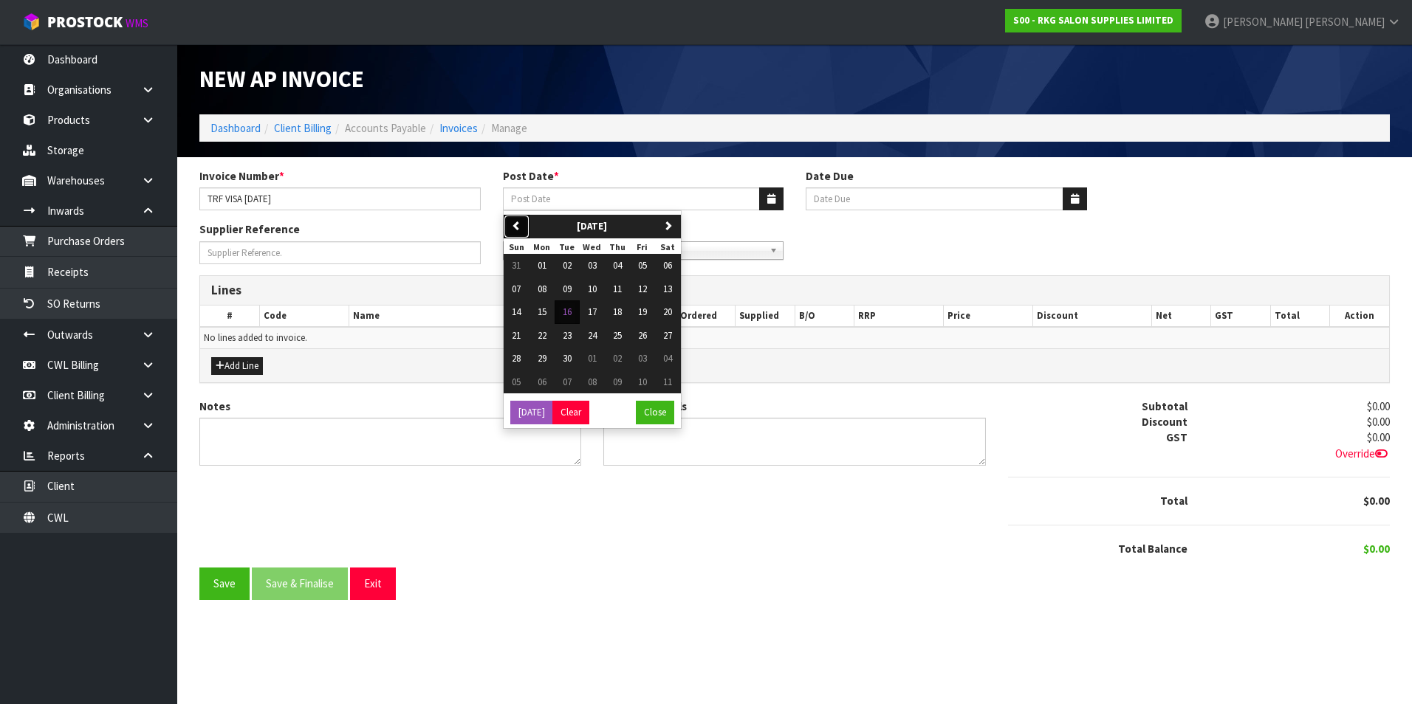
click at [517, 222] on icon "button" at bounding box center [517, 226] width 10 height 10
click at [572, 356] on span "26" at bounding box center [567, 358] width 9 height 13
type input "26/08/2025"
type input "20/09/2025"
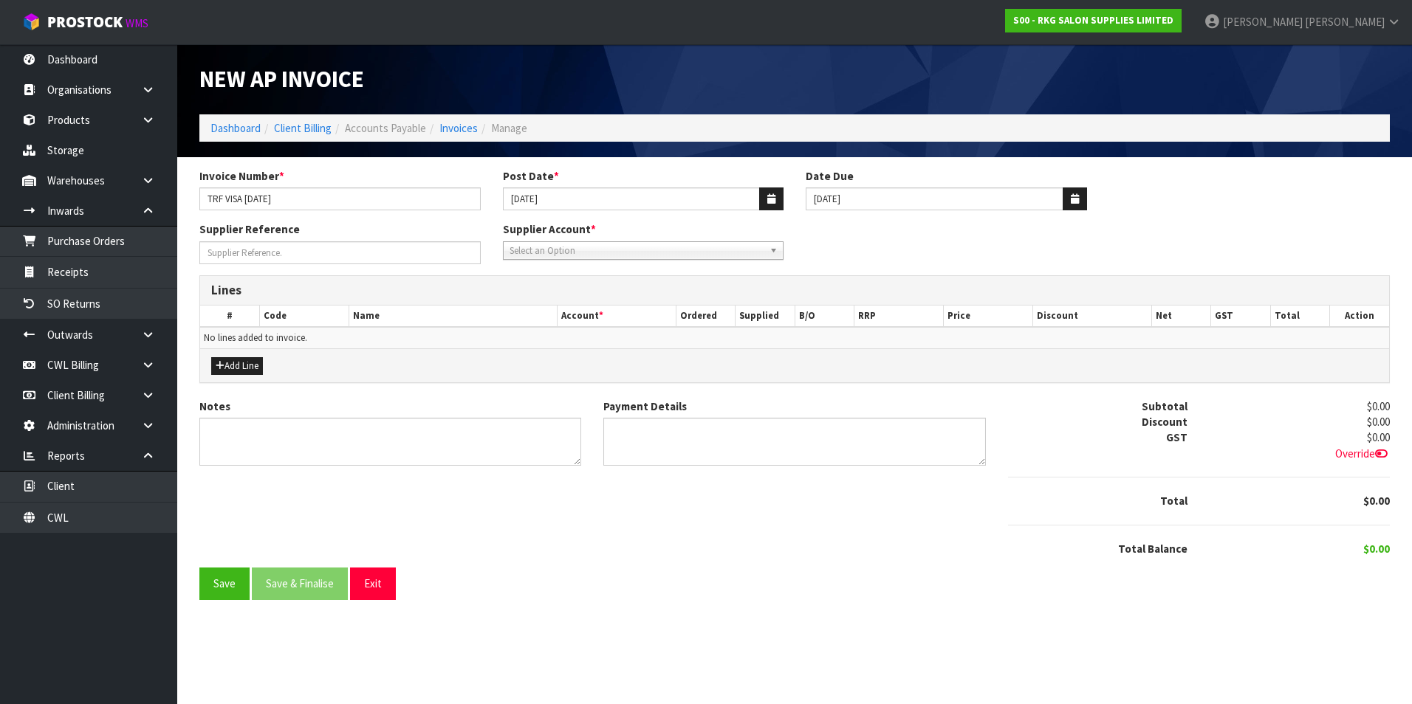
click at [623, 253] on span "Select an Option" at bounding box center [636, 251] width 255 height 18
type input "bnz"
click at [595, 310] on li "BNZ VISA - BNZ VISA" at bounding box center [644, 311] width 274 height 18
click at [249, 358] on button "Add Line" at bounding box center [237, 366] width 52 height 18
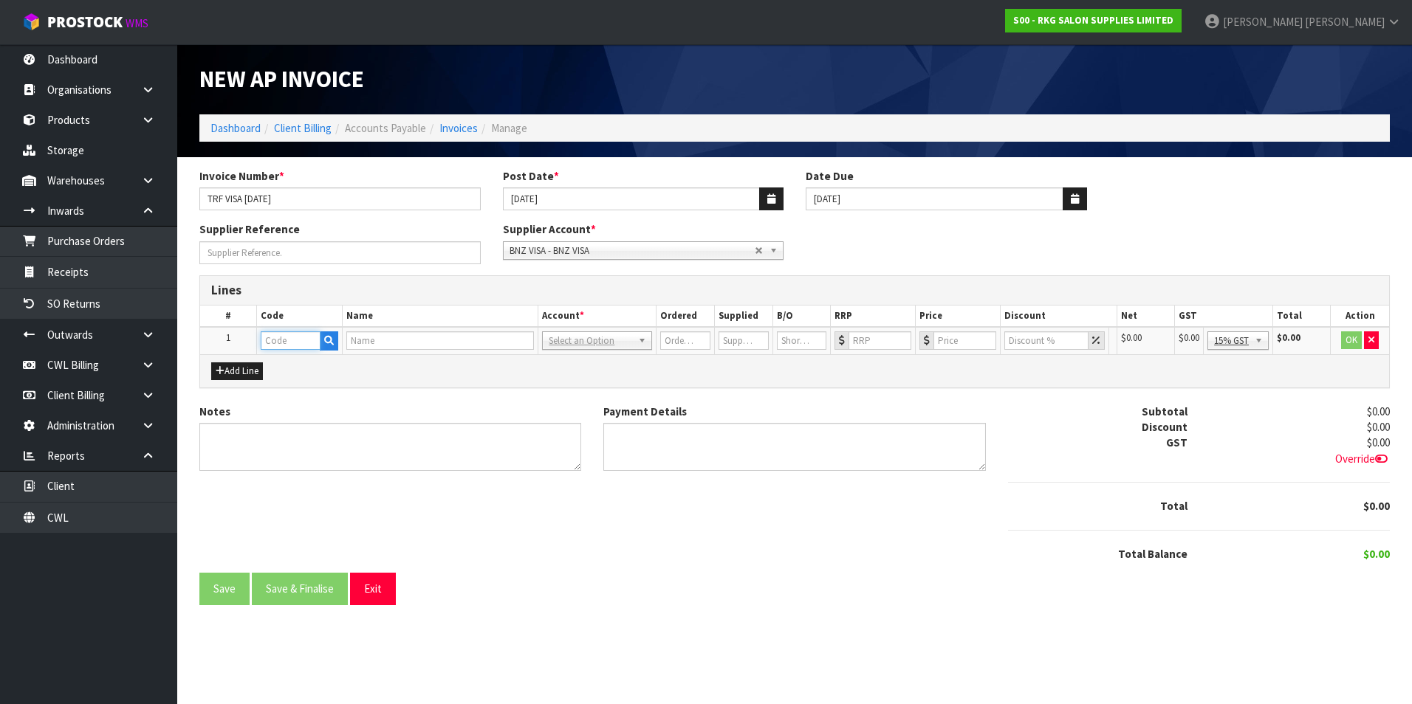
click at [295, 346] on input "text" at bounding box center [291, 341] width 60 height 18
type input "VISA"
type input "VISA PAYMENT"
type input "1"
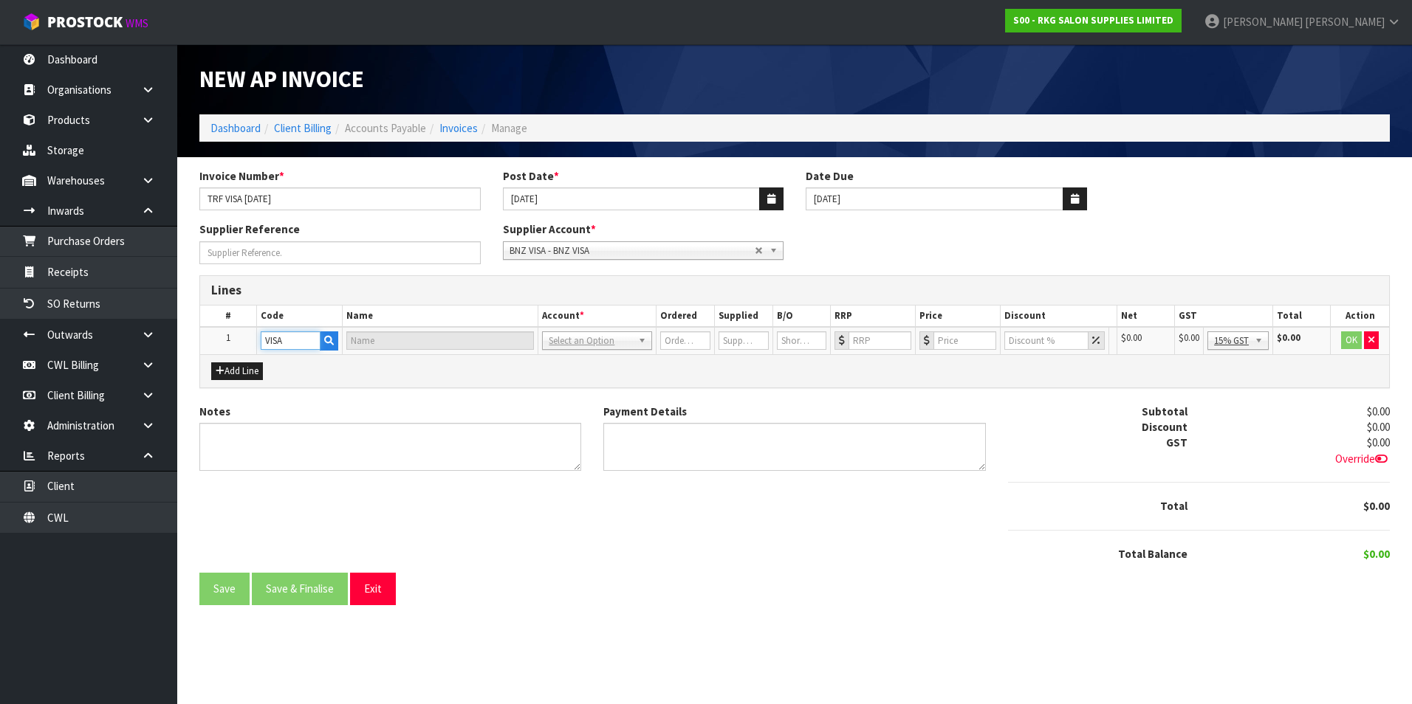
type input "0"
type input "VISA"
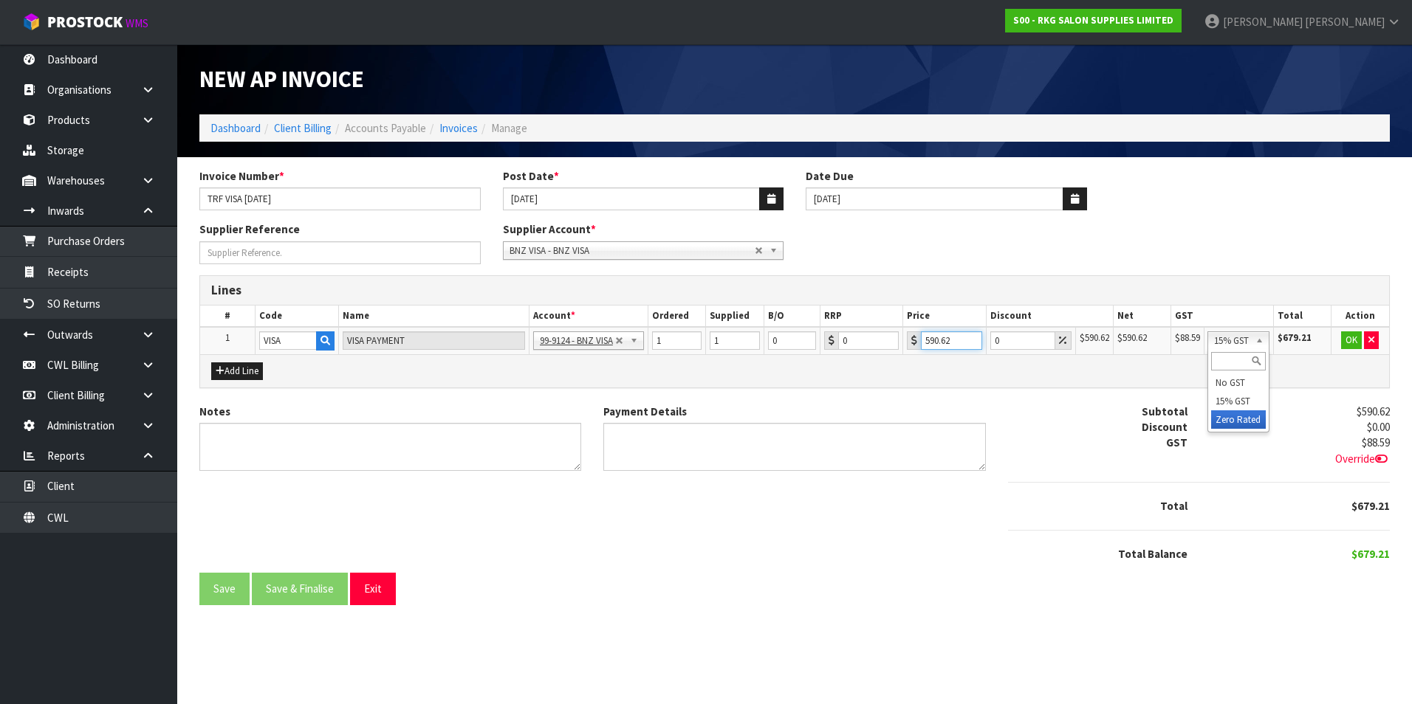
type input "590.62"
click at [1353, 340] on button "OK" at bounding box center [1351, 341] width 21 height 18
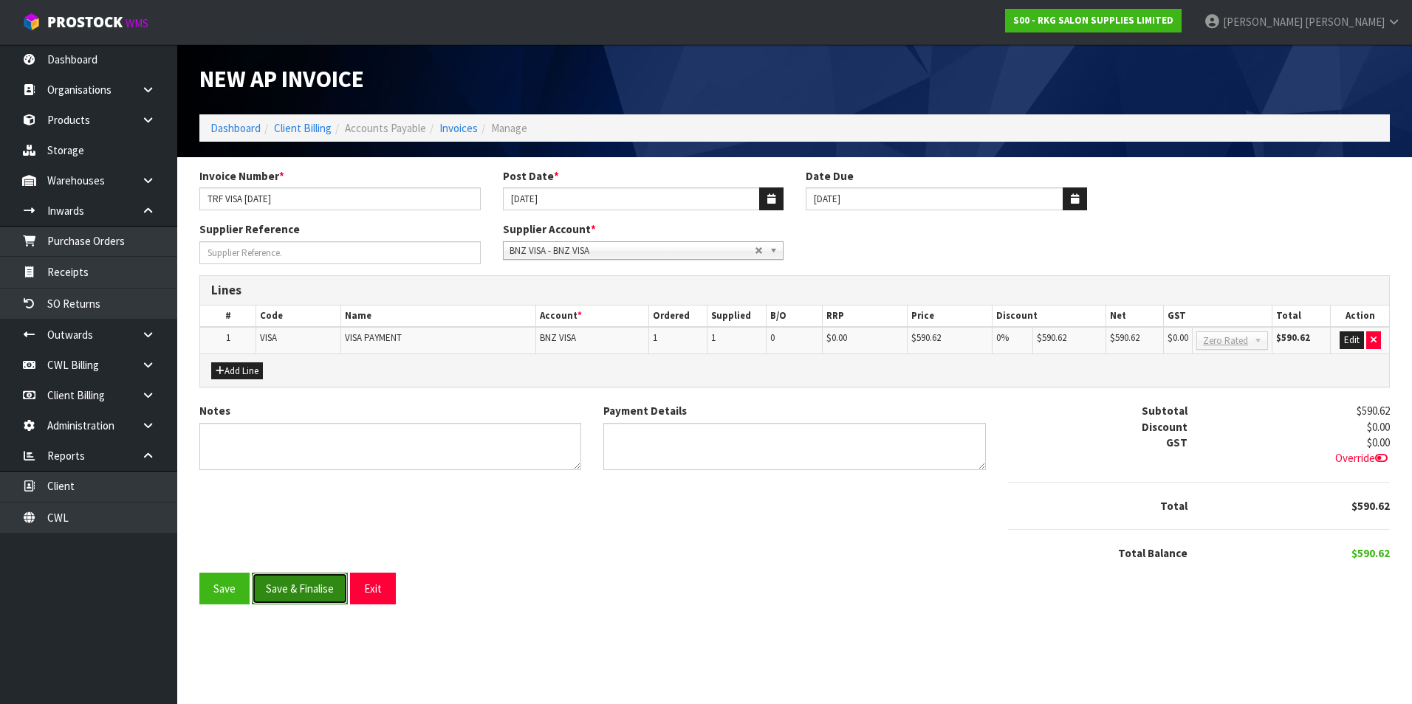
click at [315, 590] on button "Save & Finalise" at bounding box center [300, 589] width 96 height 32
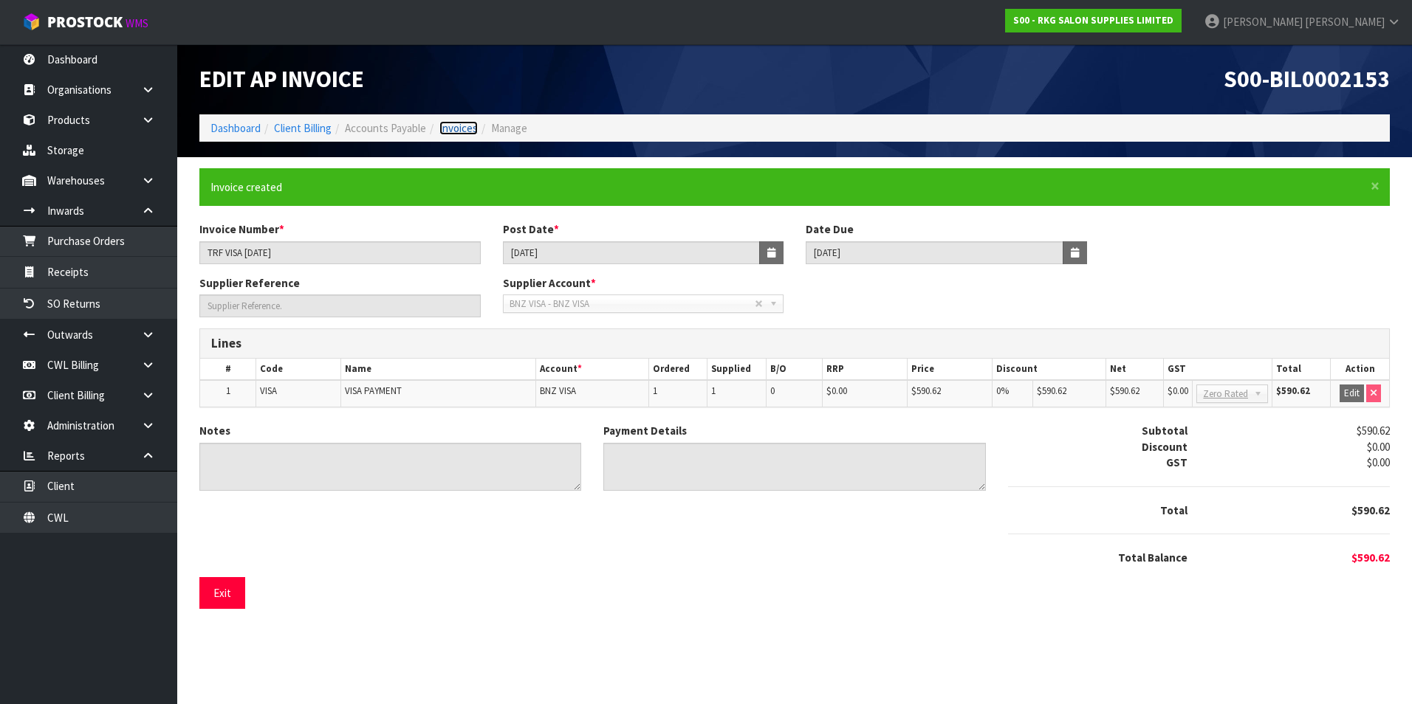
click at [467, 128] on link "Invoices" at bounding box center [458, 128] width 38 height 14
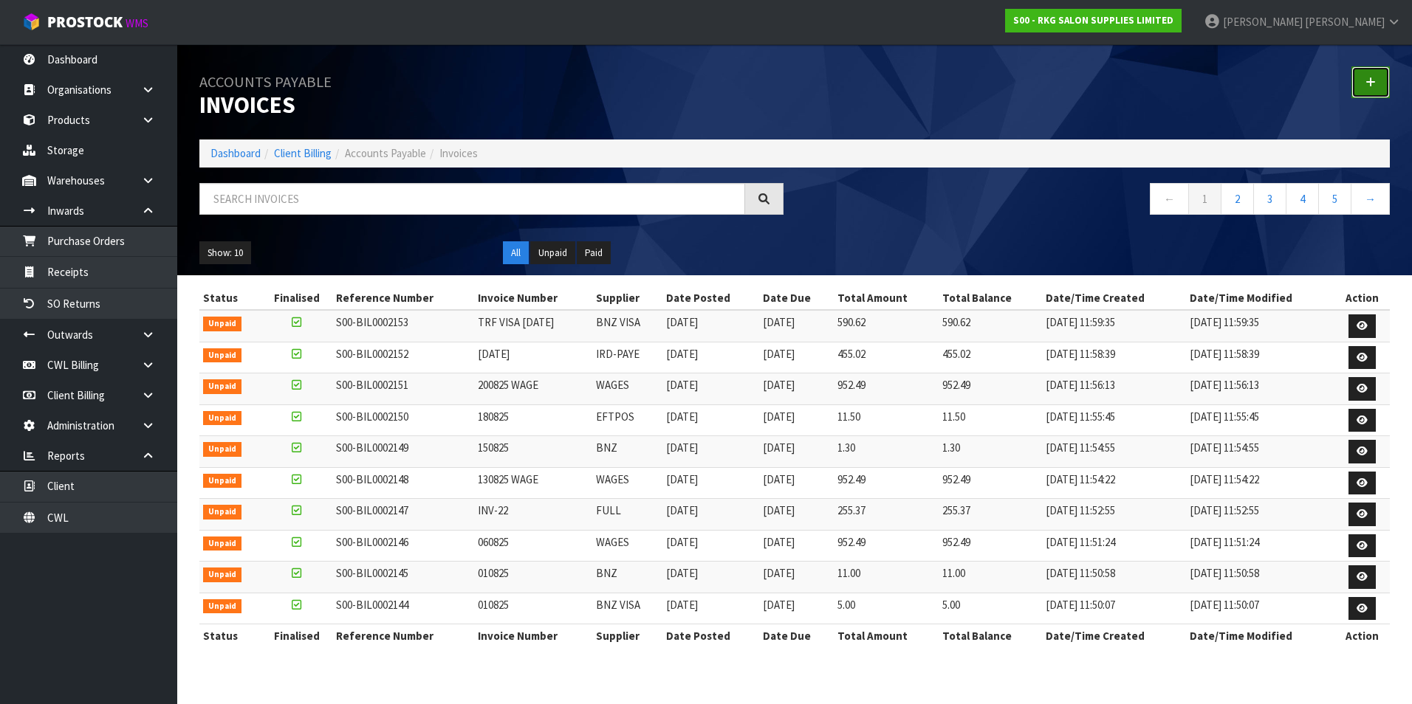
click at [1359, 83] on link at bounding box center [1370, 82] width 38 height 32
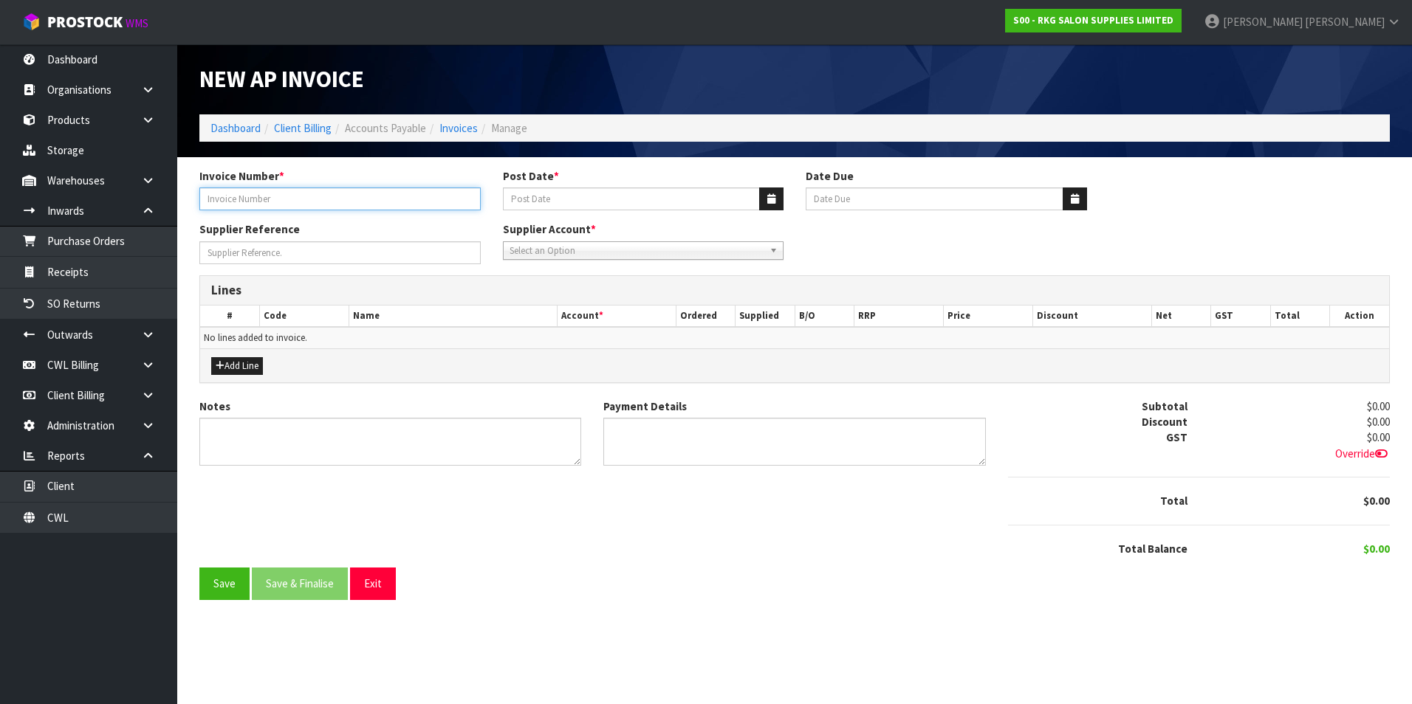
click at [334, 202] on input "Invoice Number *" at bounding box center [339, 199] width 281 height 23
type input "270825 WAGE"
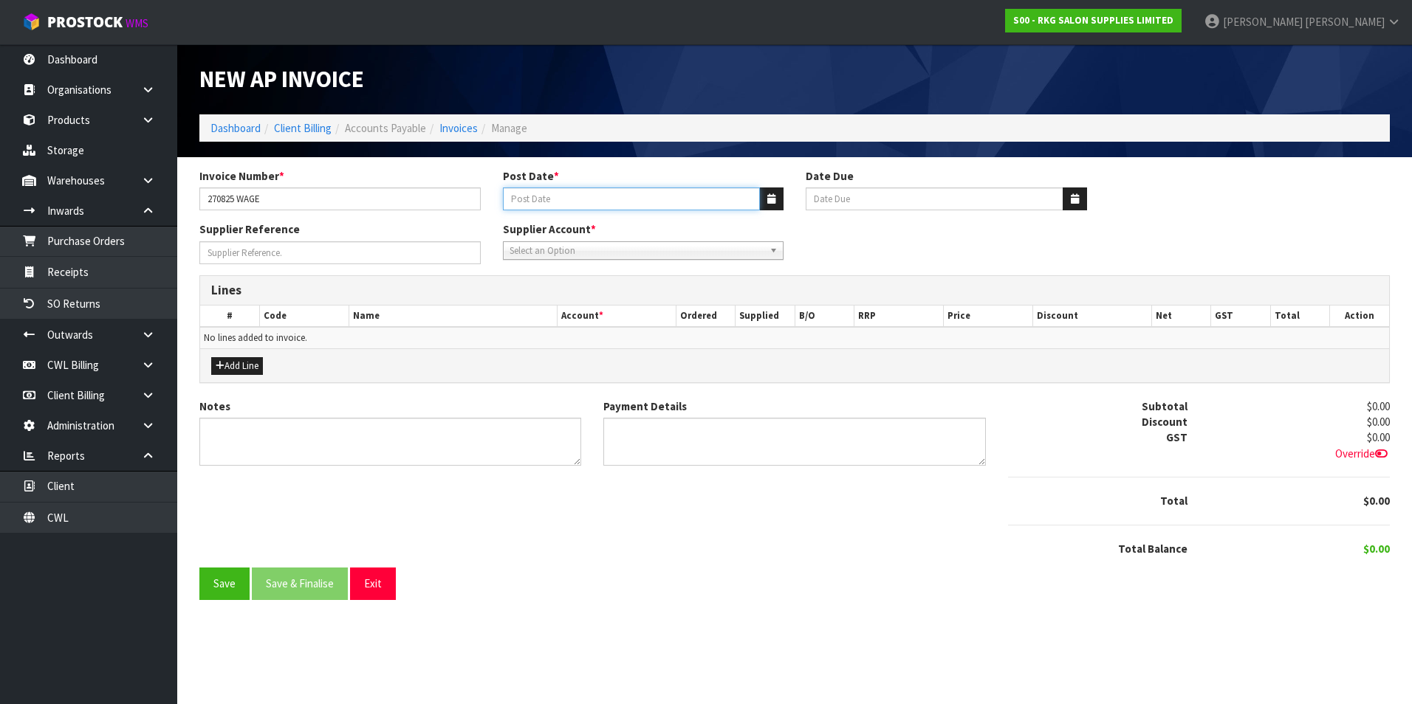
type input "2"
click at [774, 199] on icon "button" at bounding box center [771, 199] width 8 height 10
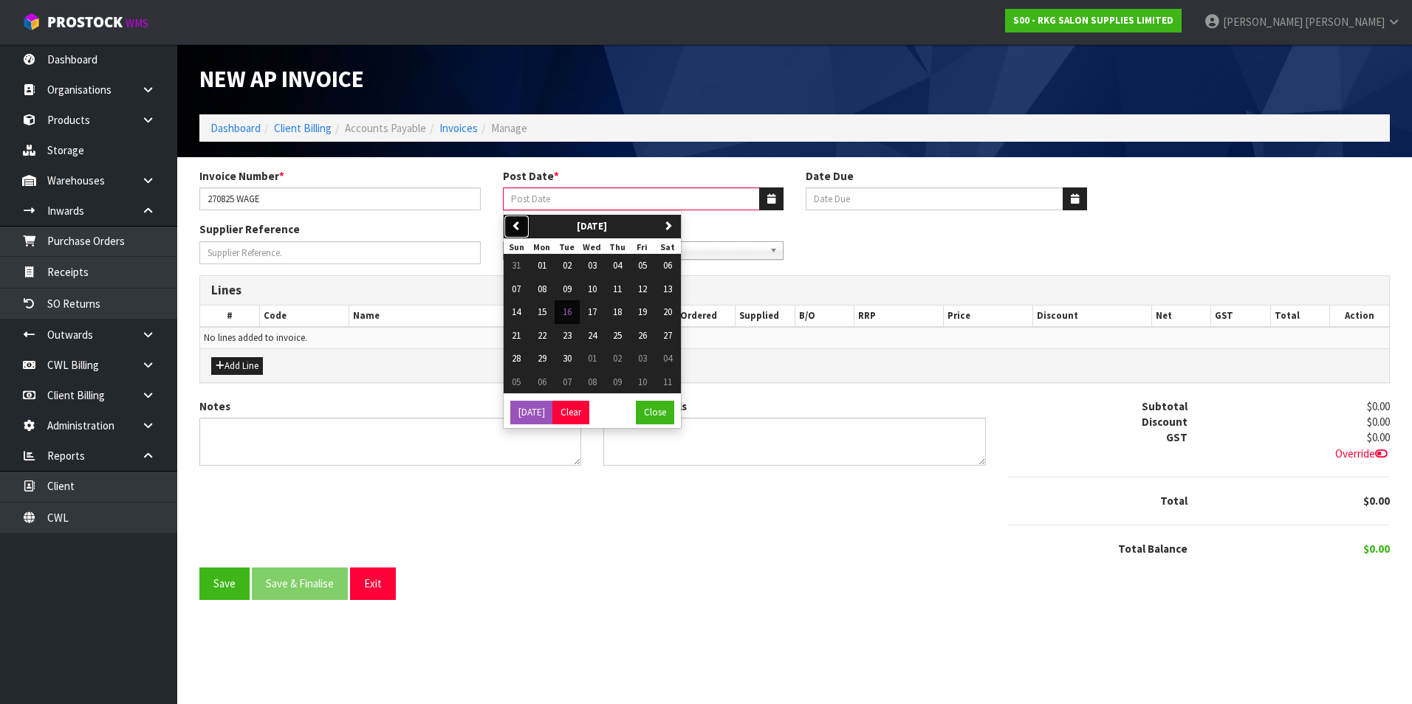
drag, startPoint x: 515, startPoint y: 223, endPoint x: 540, endPoint y: 247, distance: 33.9
click at [516, 224] on icon "button" at bounding box center [517, 226] width 10 height 10
click at [589, 361] on span "27" at bounding box center [592, 358] width 9 height 13
type input "27/08/2025"
type input "20/09/2025"
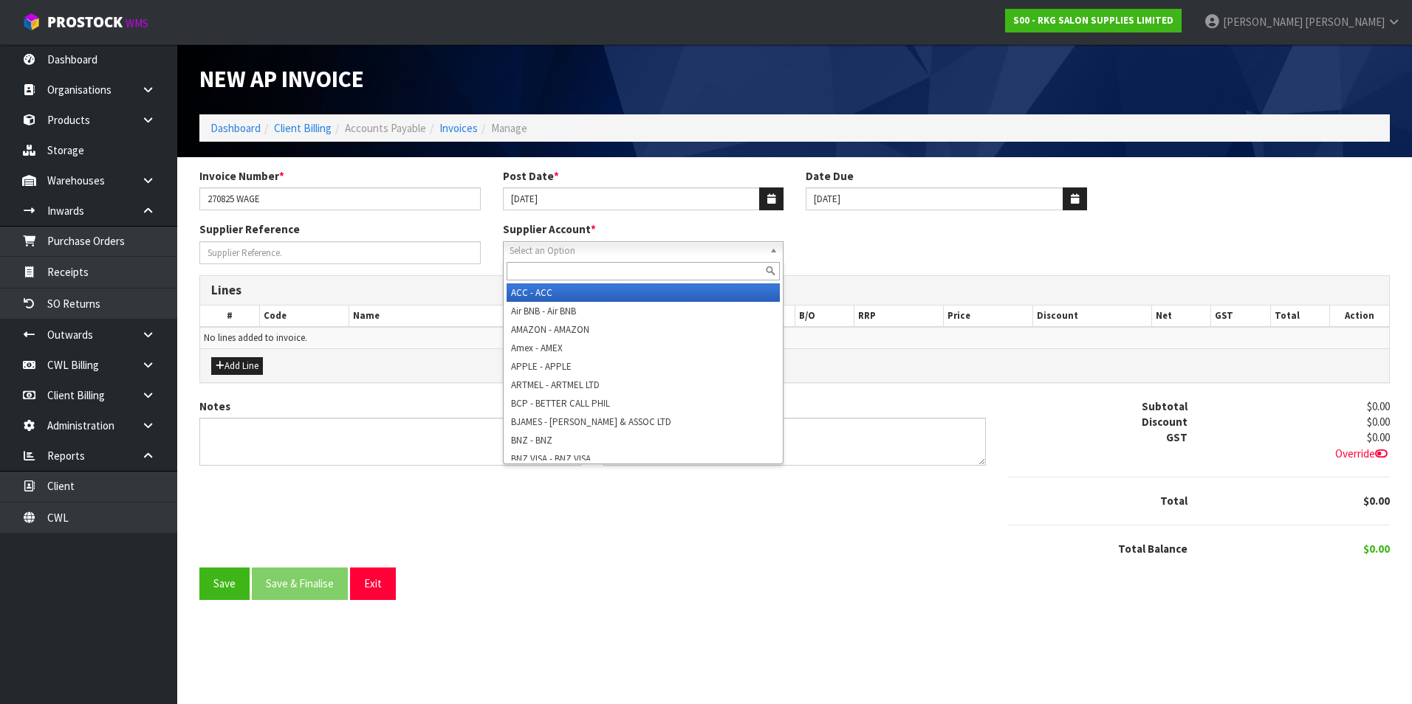
click at [583, 252] on span "Select an Option" at bounding box center [636, 251] width 255 height 18
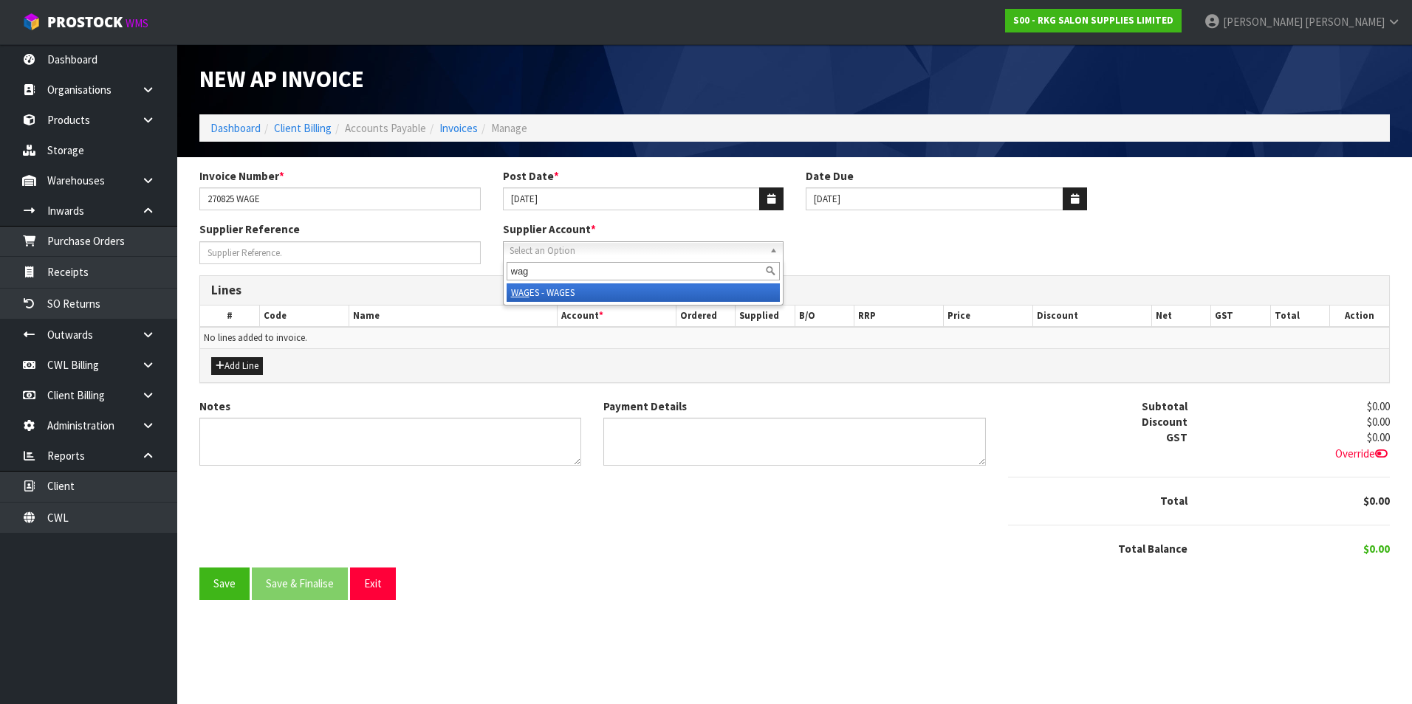
type input "wag"
click at [572, 292] on li "WAG ES - WAGES" at bounding box center [644, 293] width 274 height 18
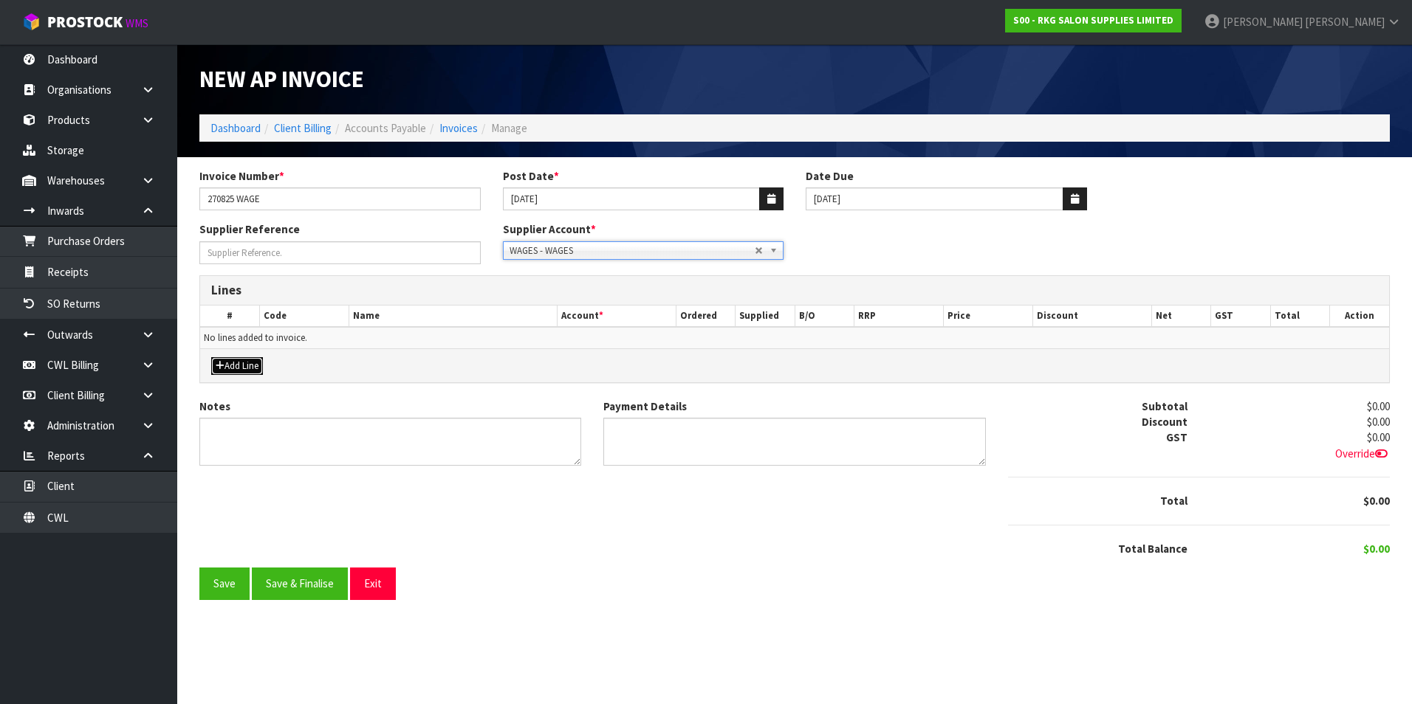
click at [247, 366] on button "Add Line" at bounding box center [237, 366] width 52 height 18
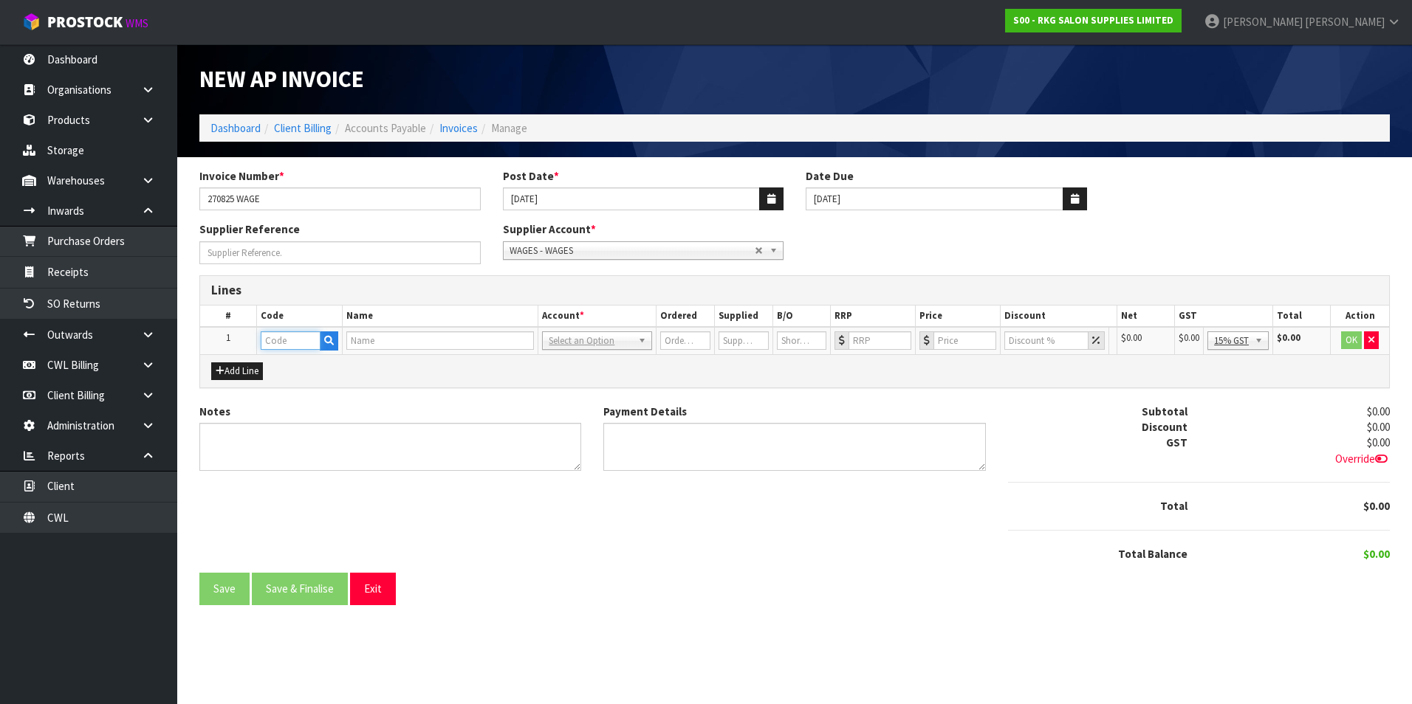
click at [293, 340] on input "text" at bounding box center [291, 341] width 60 height 18
type input "WAG"
click at [292, 365] on strong "WAG" at bounding box center [287, 366] width 23 height 14
type input "WAGES"
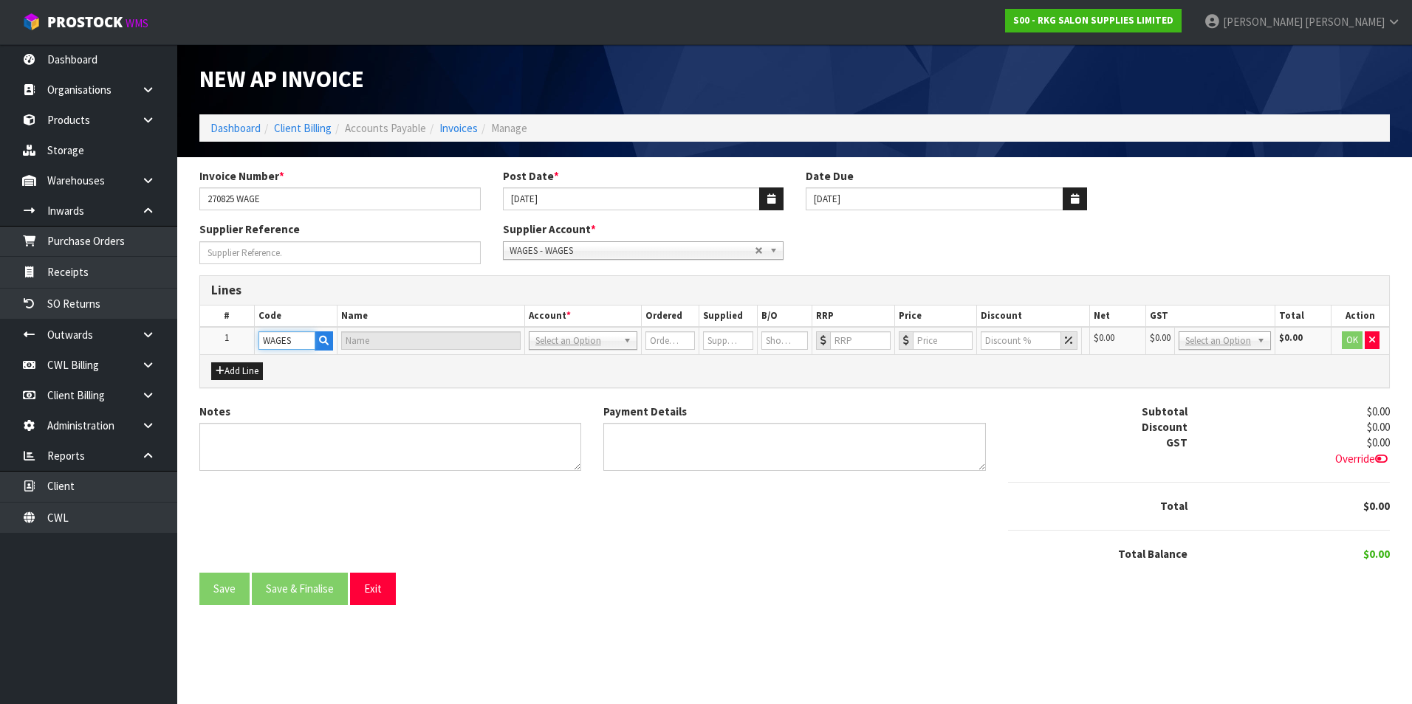
type input "WAGES"
type input "1"
type input "0"
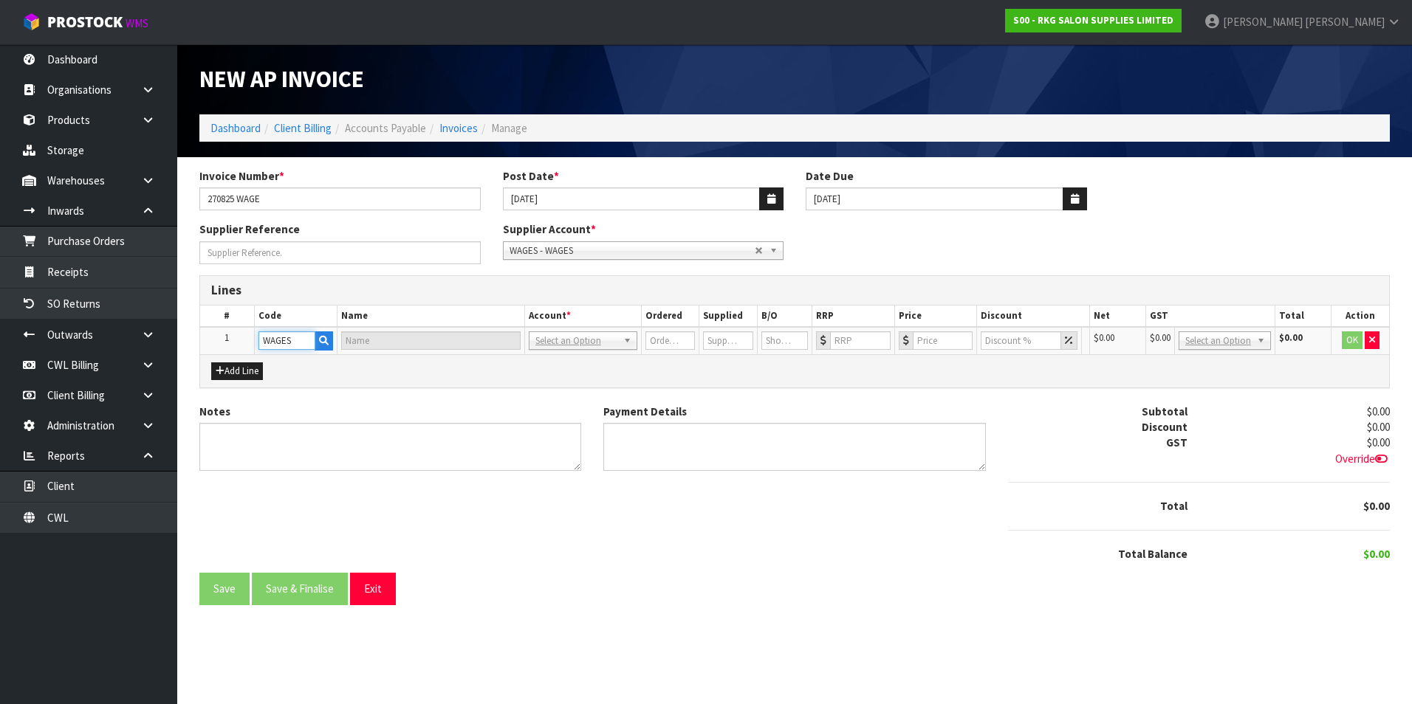
type input "0"
click at [938, 338] on input "0" at bounding box center [959, 341] width 62 height 18
type input "952.49"
drag, startPoint x: 1249, startPoint y: 421, endPoint x: 1311, endPoint y: 385, distance: 71.8
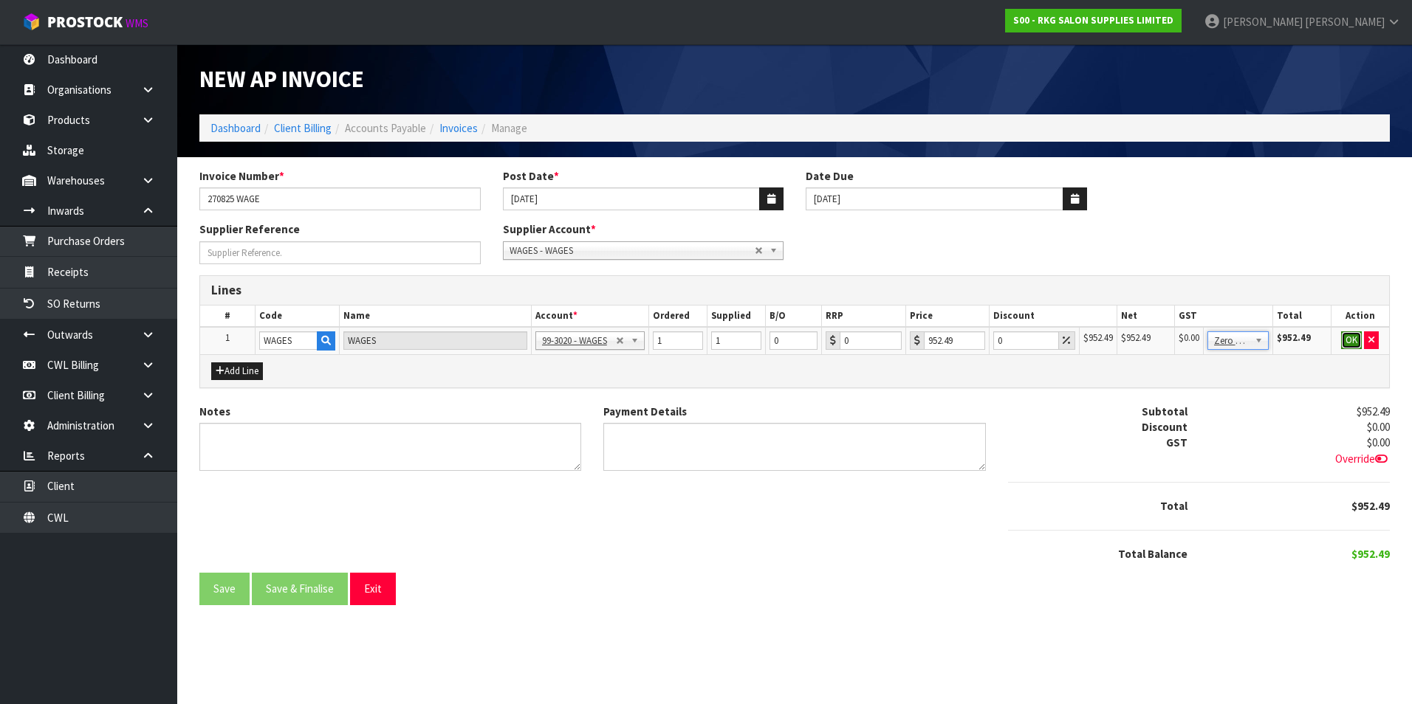
click at [1351, 340] on button "OK" at bounding box center [1351, 341] width 21 height 18
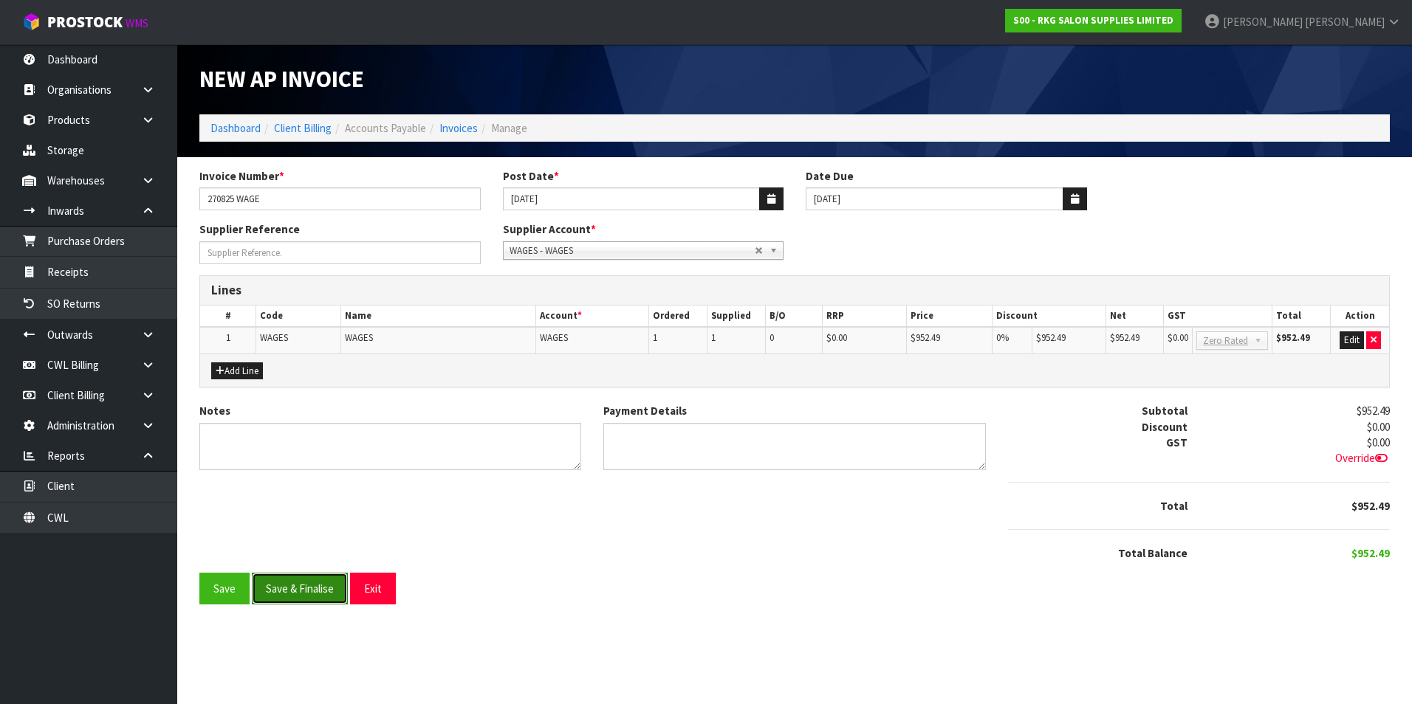
click at [313, 591] on button "Save & Finalise" at bounding box center [300, 589] width 96 height 32
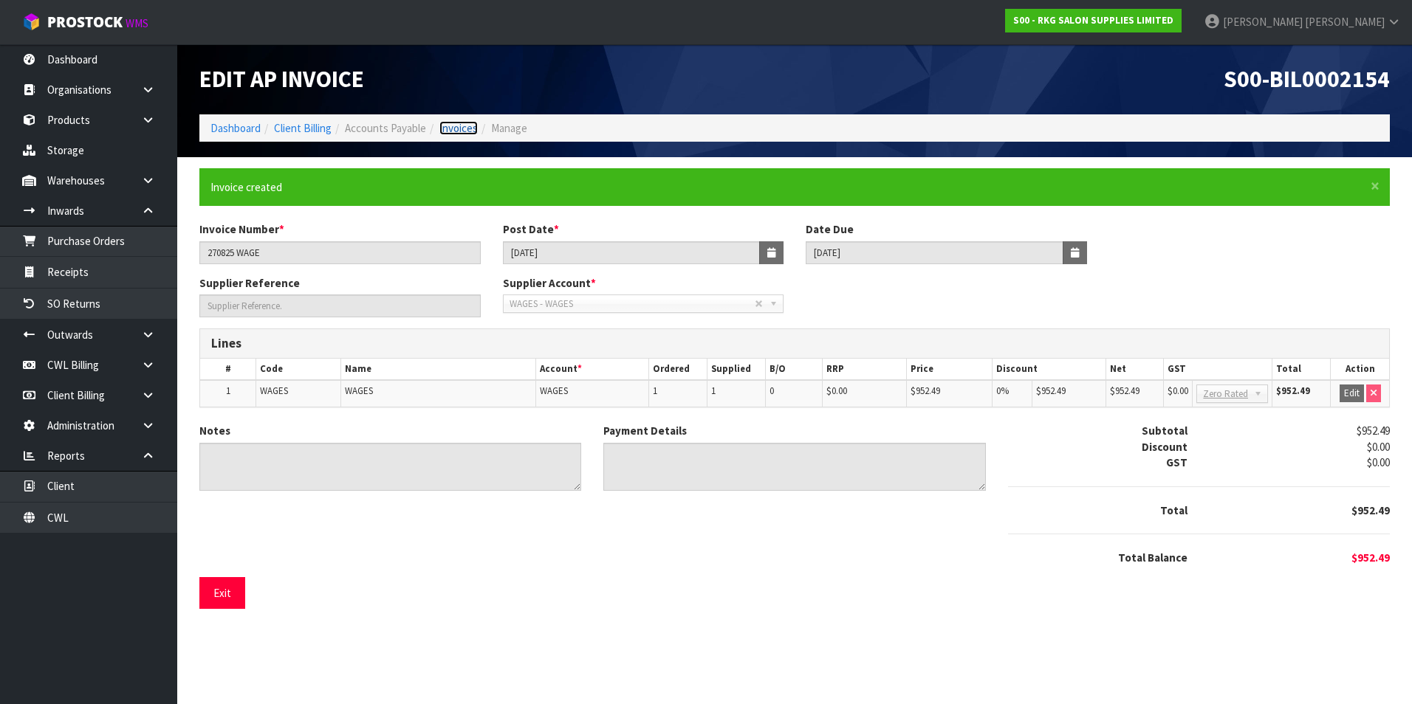
click at [473, 126] on link "Invoices" at bounding box center [458, 128] width 38 height 14
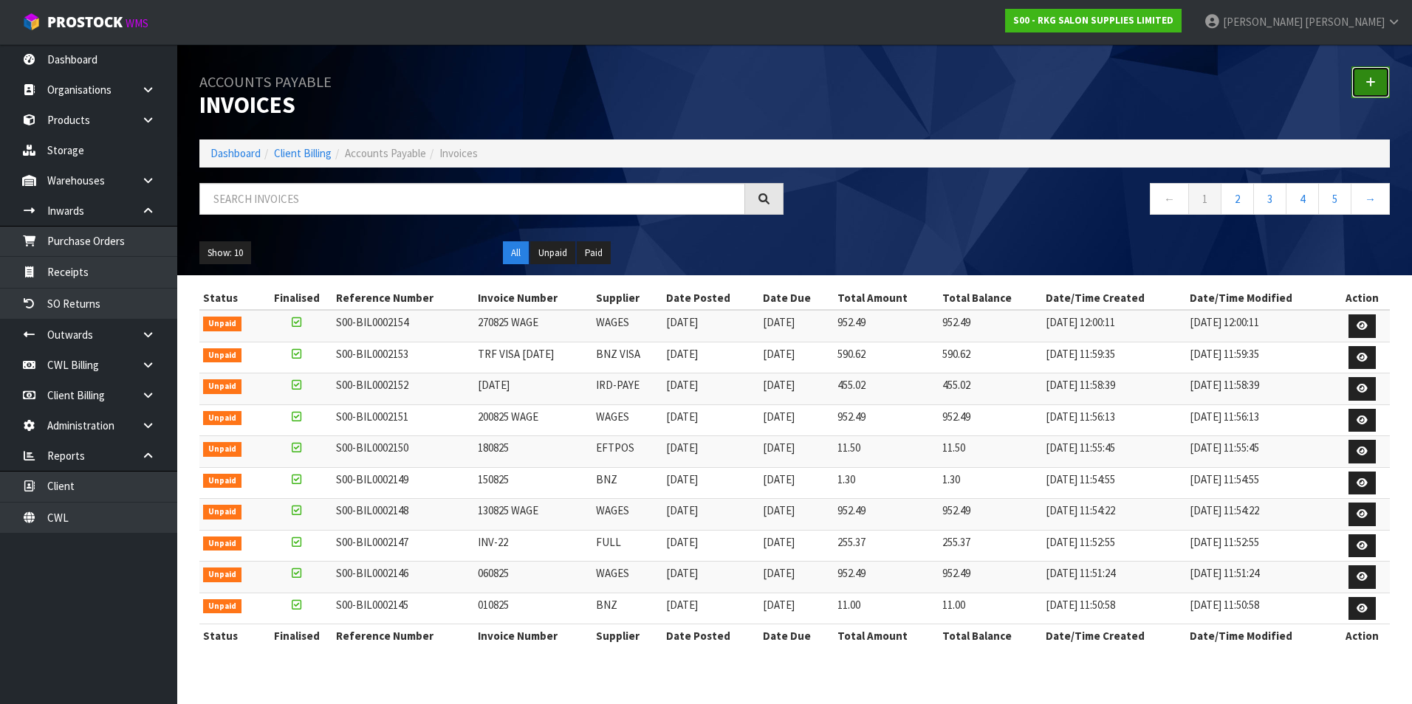
click at [1365, 80] on link at bounding box center [1370, 82] width 38 height 32
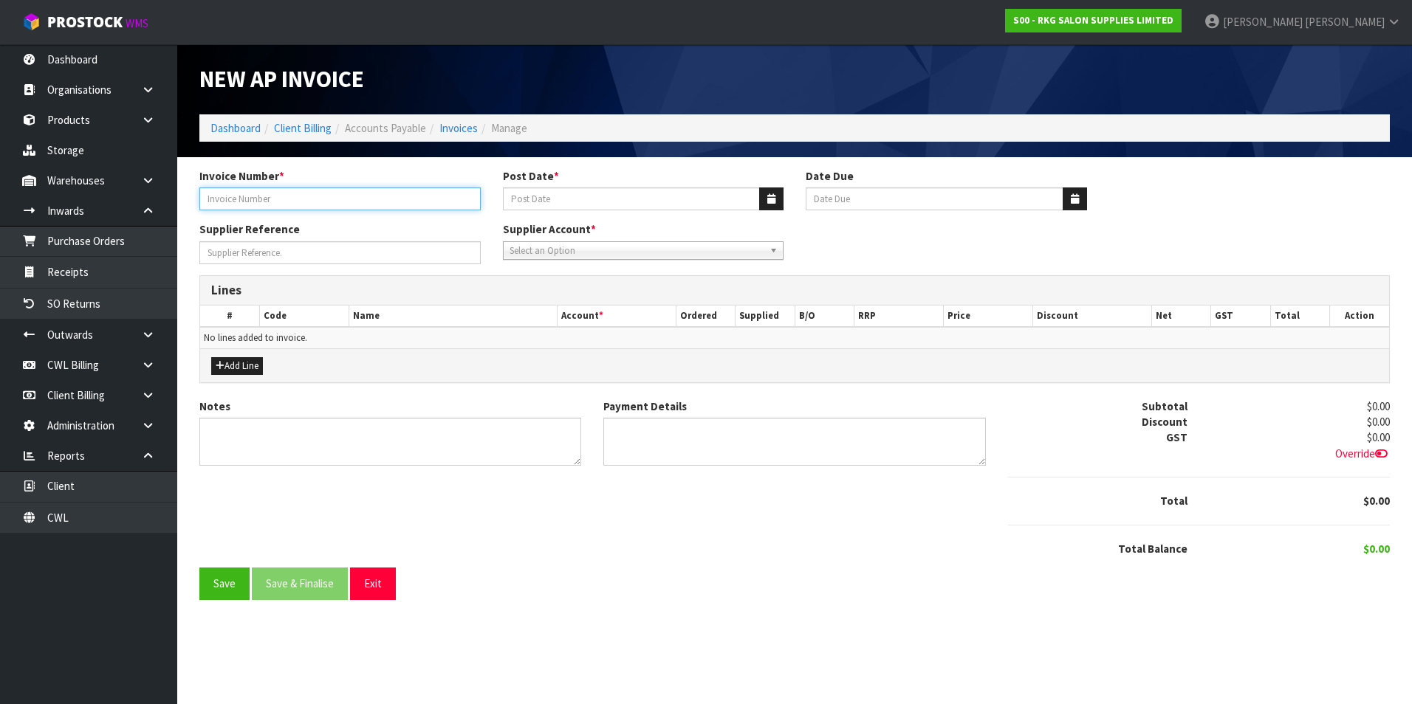
click at [329, 203] on input "Invoice Number *" at bounding box center [339, 199] width 281 height 23
type input "290825"
click at [769, 202] on icon "button" at bounding box center [771, 199] width 8 height 10
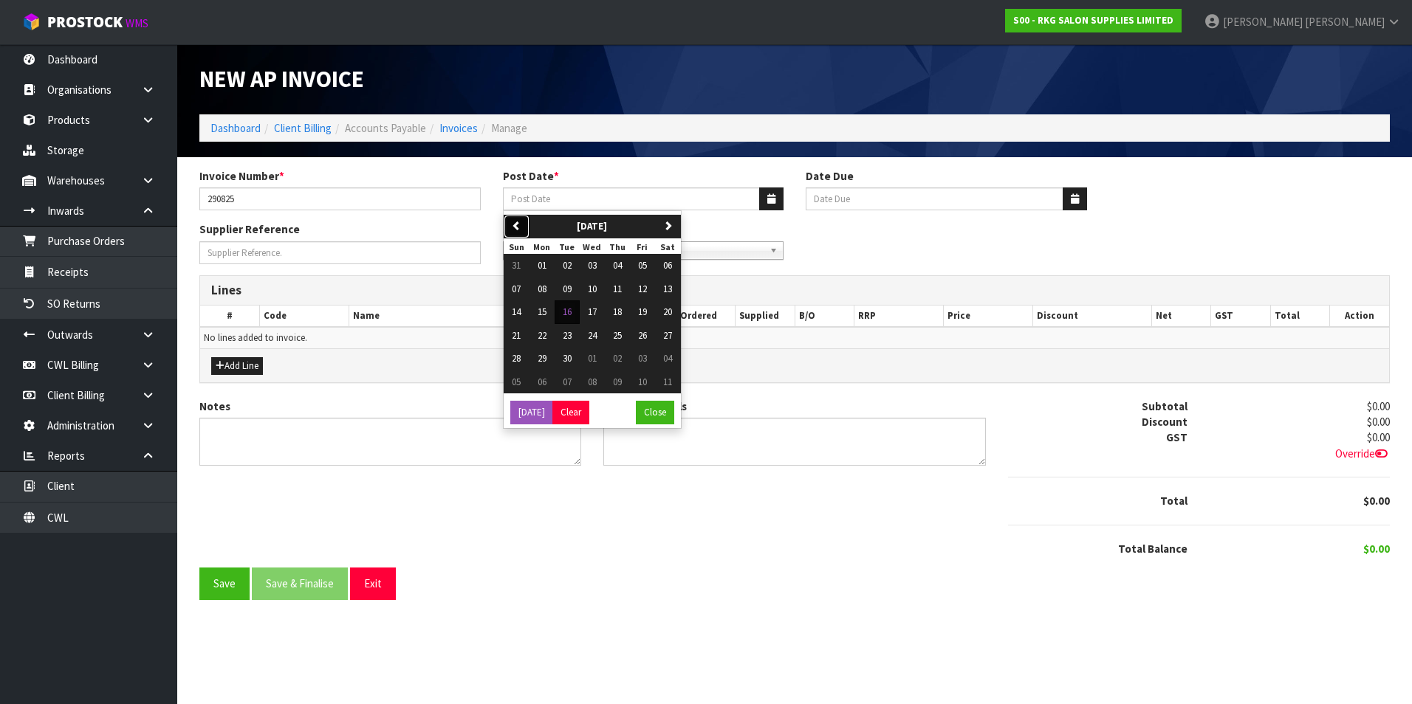
click at [522, 225] on button "previous" at bounding box center [517, 227] width 26 height 24
drag, startPoint x: 648, startPoint y: 357, endPoint x: 639, endPoint y: 341, distance: 18.2
click at [642, 349] on button "29" at bounding box center [642, 359] width 25 height 24
type input "29/08/2025"
type input "20/09/2025"
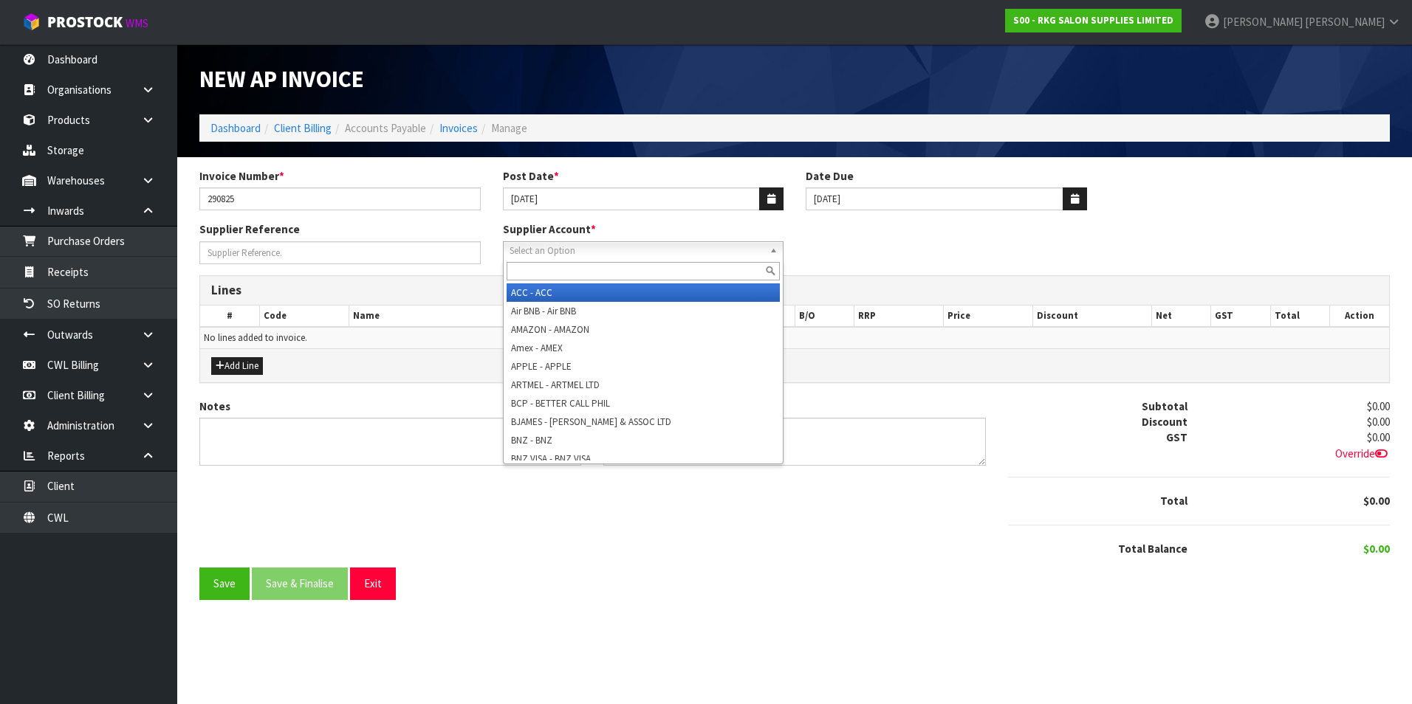
click at [589, 254] on span "Select an Option" at bounding box center [636, 251] width 255 height 18
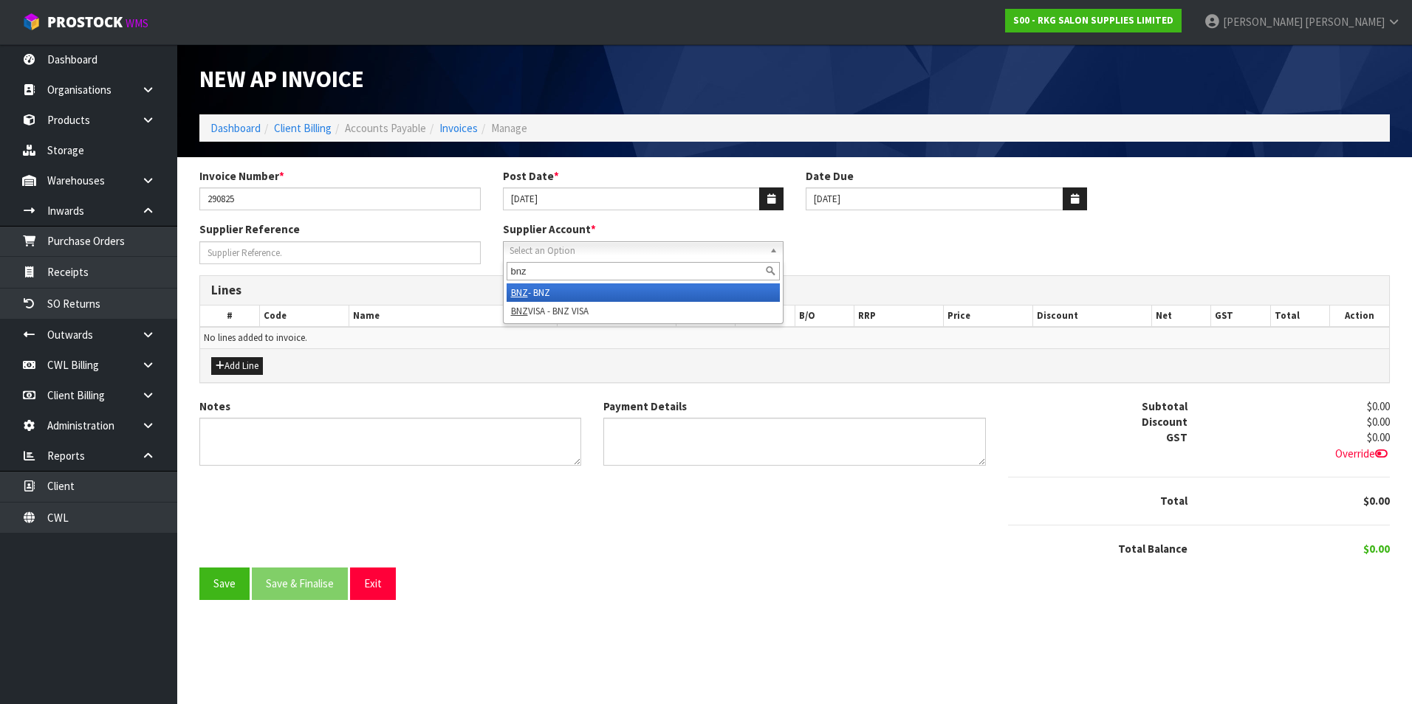
type input "bnz"
click at [594, 290] on li "BNZ - BNZ" at bounding box center [644, 293] width 274 height 18
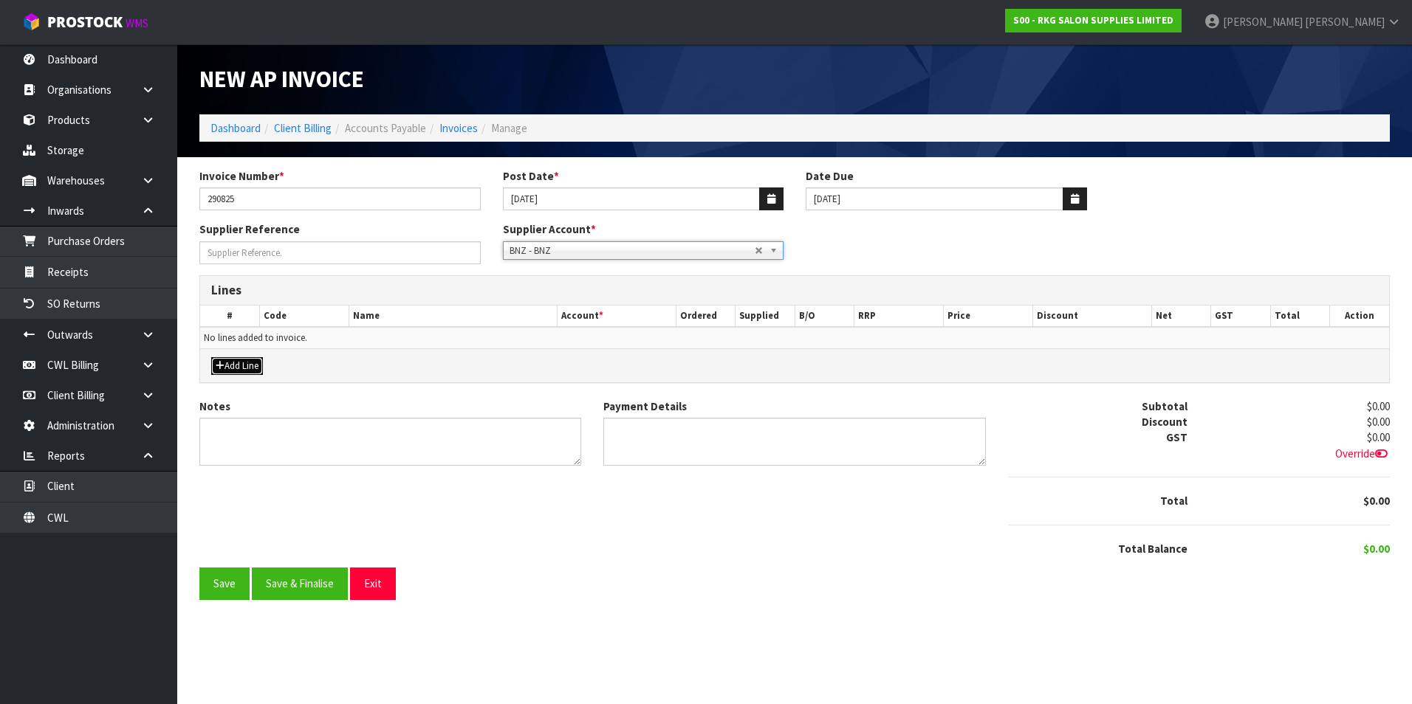
click at [241, 366] on button "Add Line" at bounding box center [237, 366] width 52 height 18
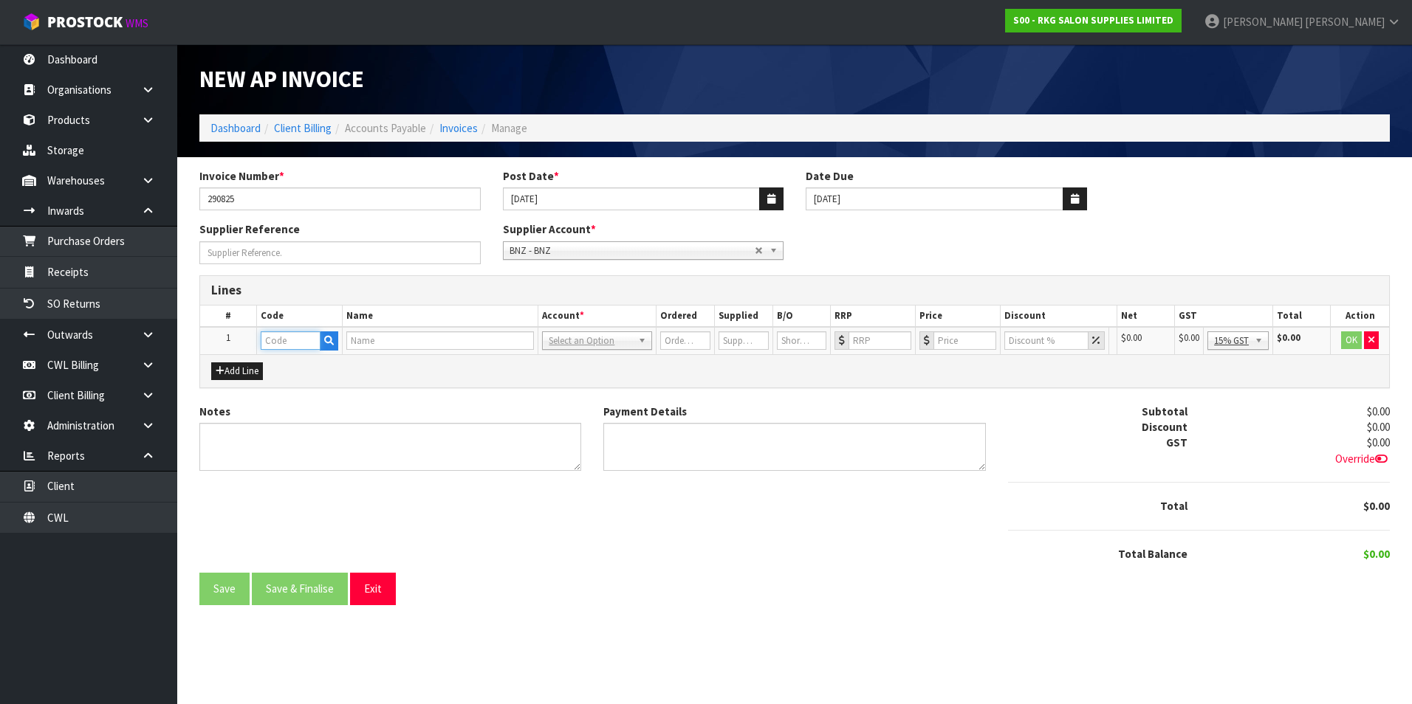
click at [298, 339] on input "text" at bounding box center [291, 341] width 60 height 18
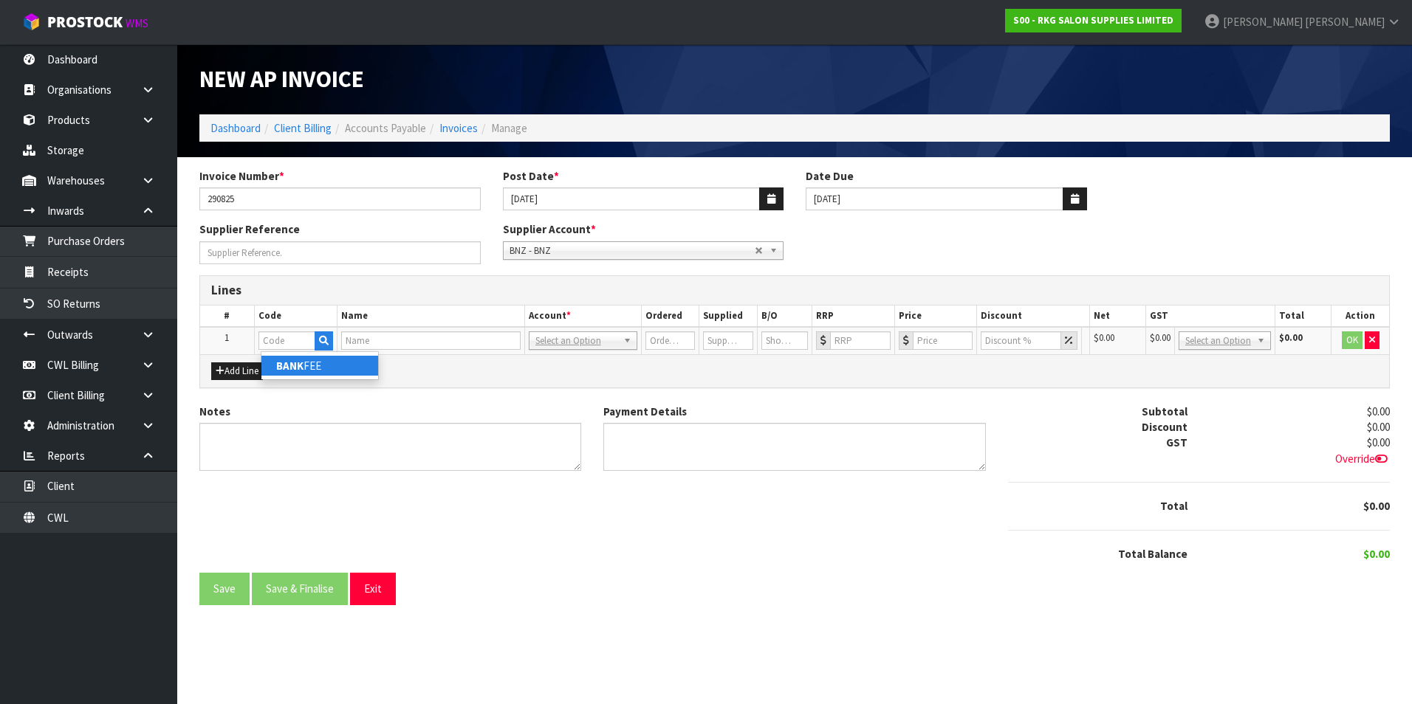
click at [318, 367] on link "BANK FEE" at bounding box center [319, 366] width 117 height 20
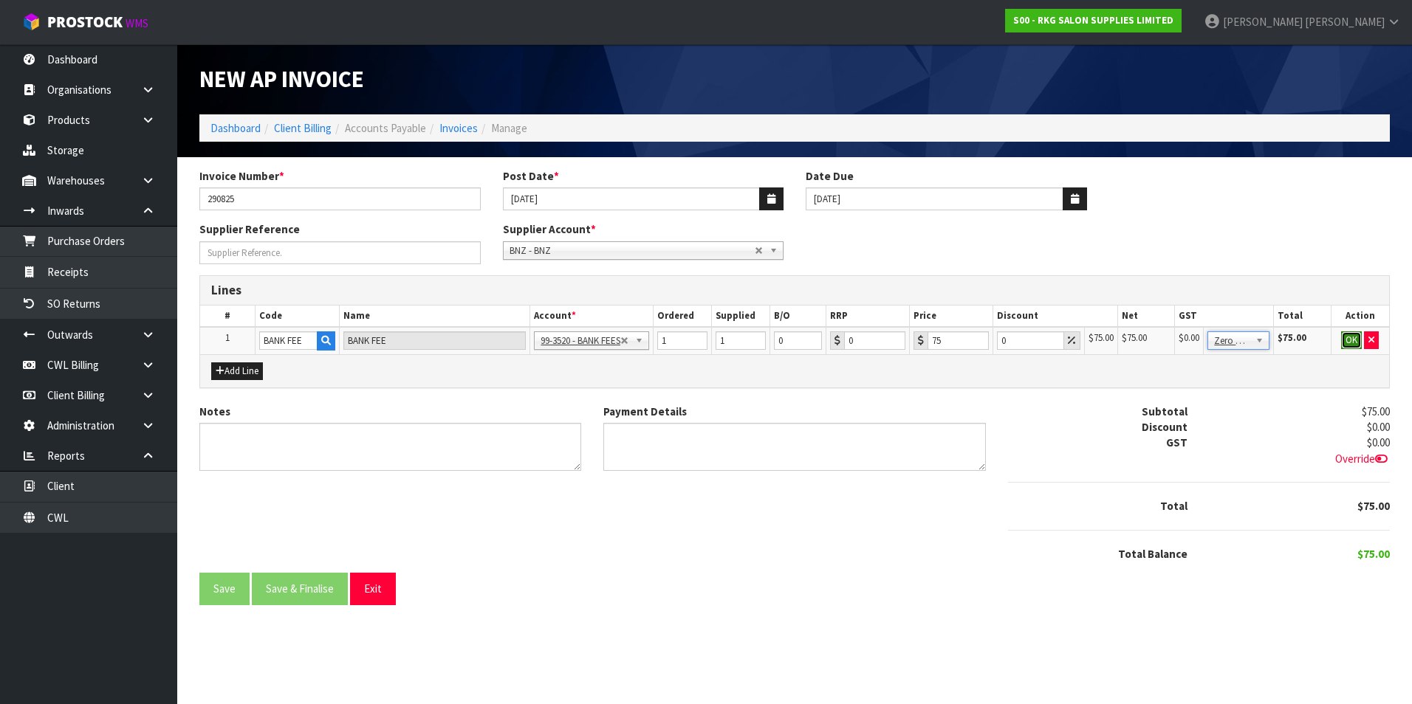
click at [1352, 340] on button "OK" at bounding box center [1351, 341] width 21 height 18
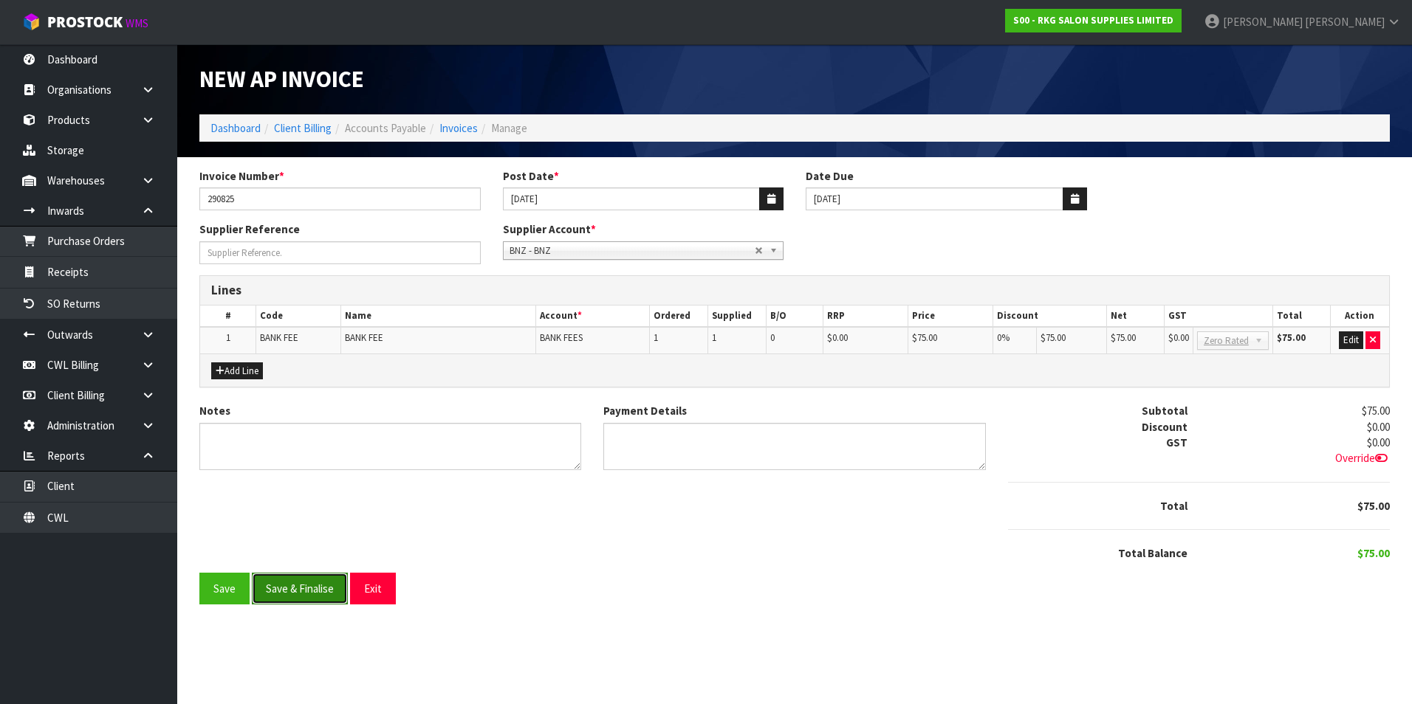
click at [315, 591] on button "Save & Finalise" at bounding box center [300, 589] width 96 height 32
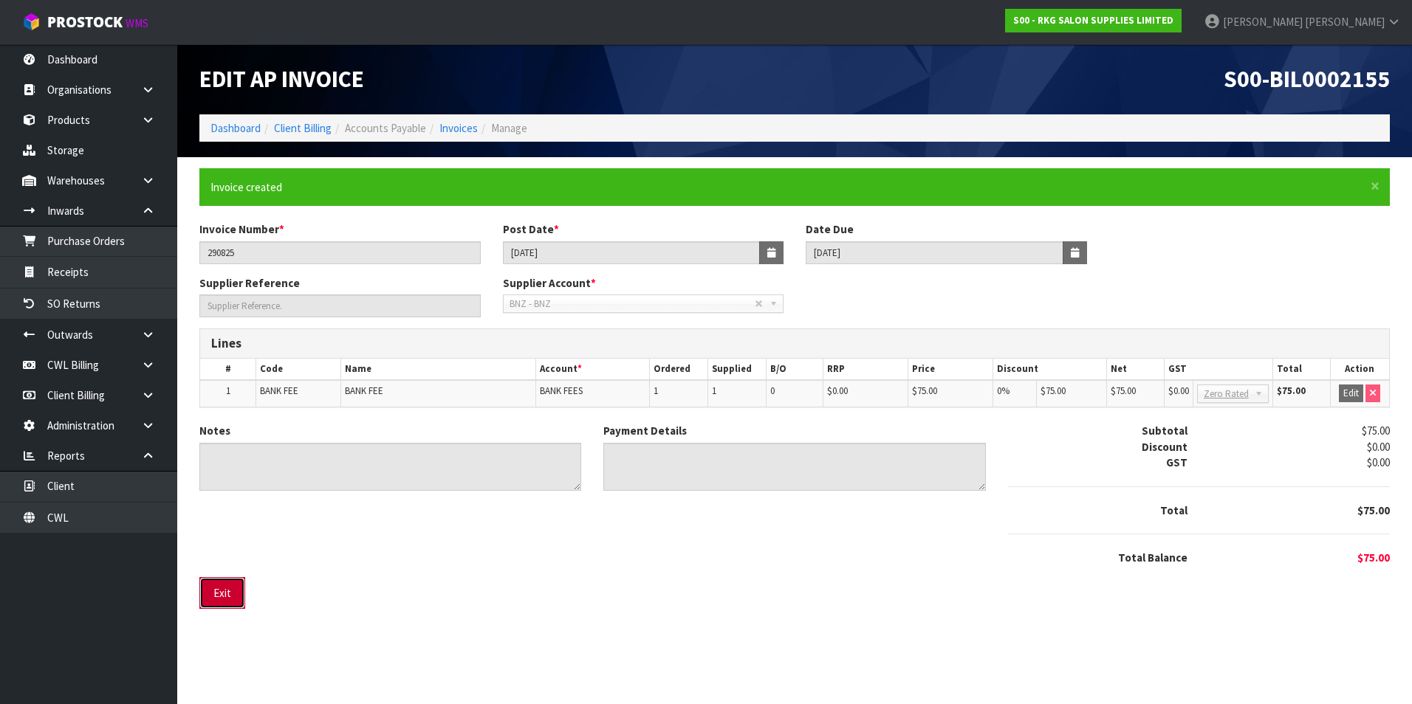
click at [224, 593] on button "Exit" at bounding box center [222, 593] width 46 height 32
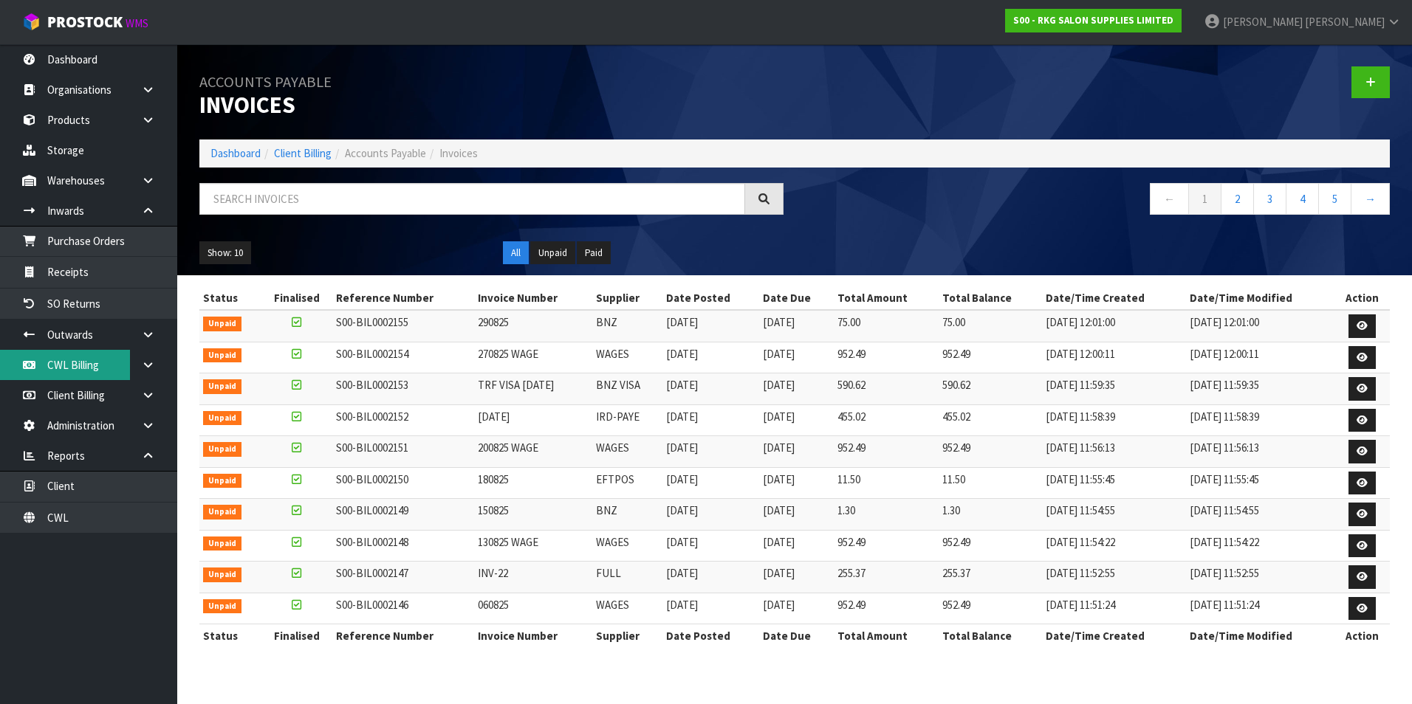
click at [86, 368] on link "CWL Billing" at bounding box center [88, 365] width 177 height 30
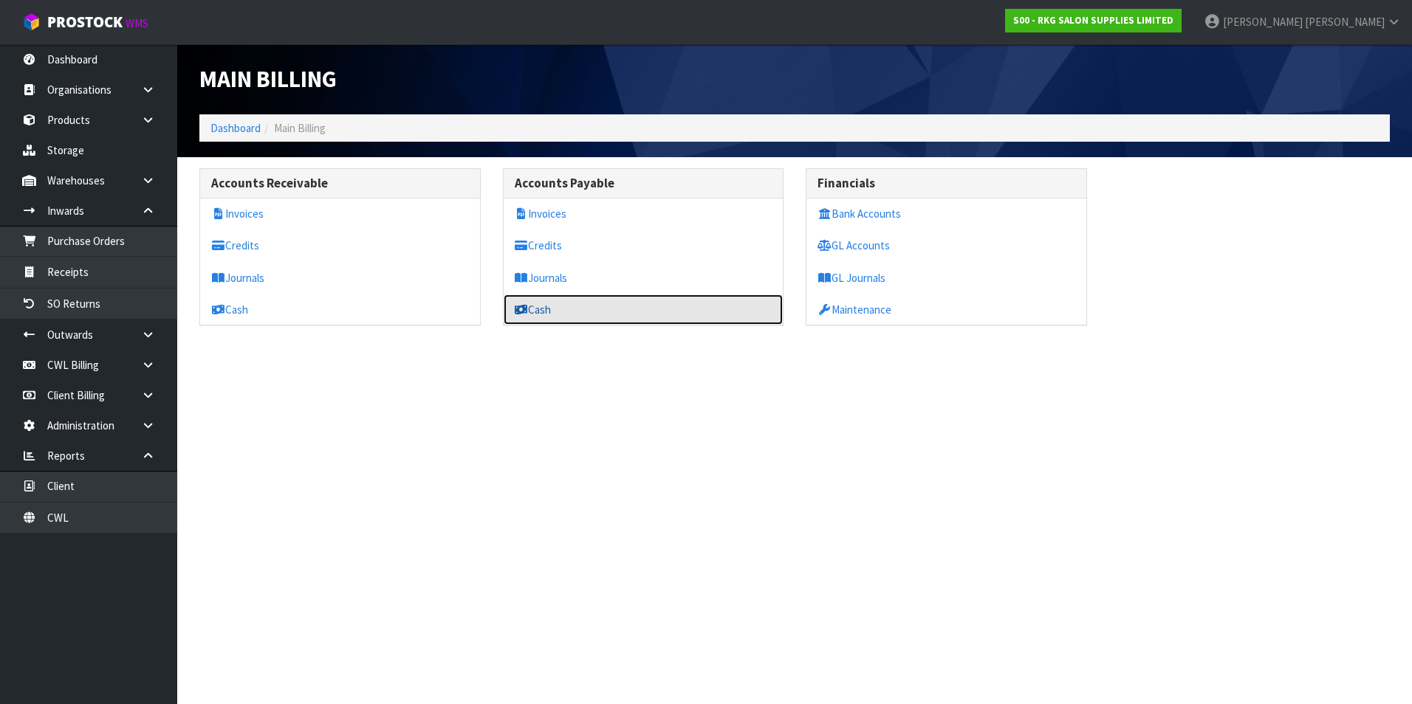
click at [549, 308] on link "Cash" at bounding box center [644, 310] width 280 height 30
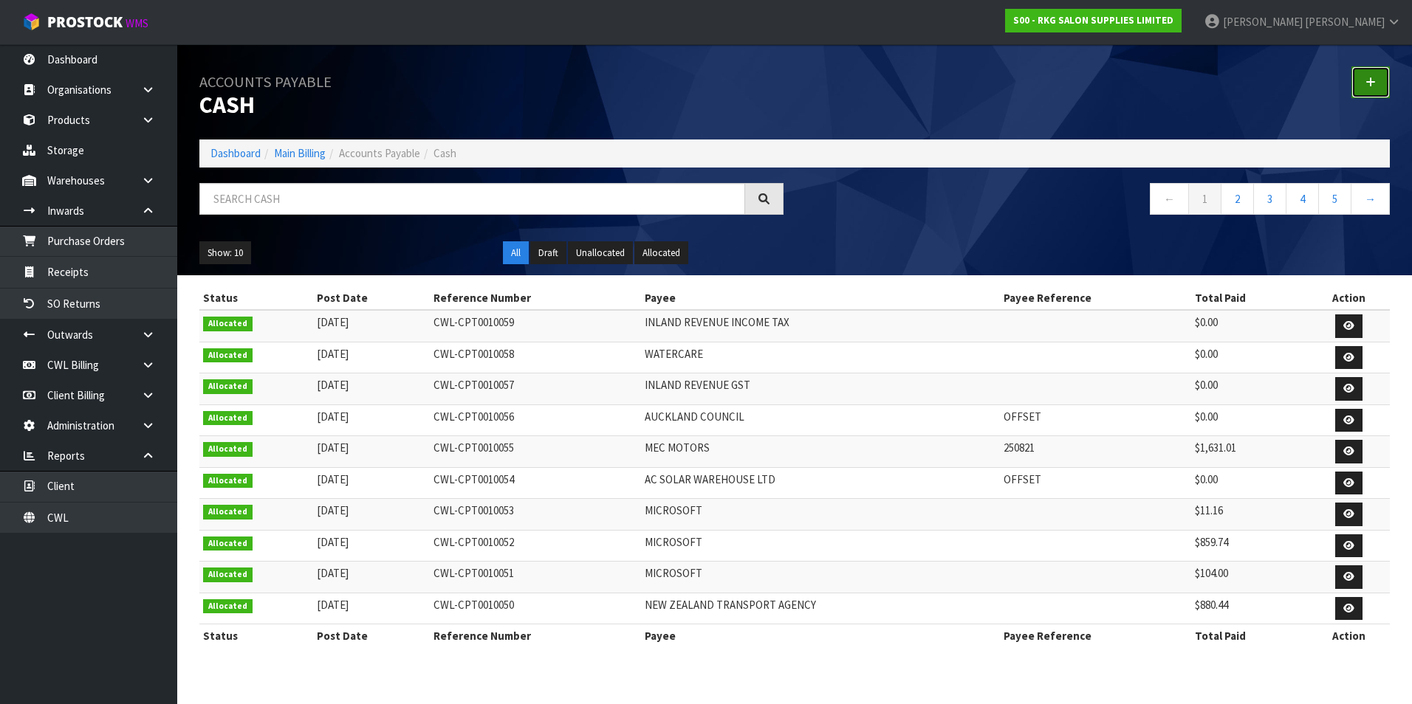
click at [1375, 79] on icon at bounding box center [1370, 82] width 10 height 11
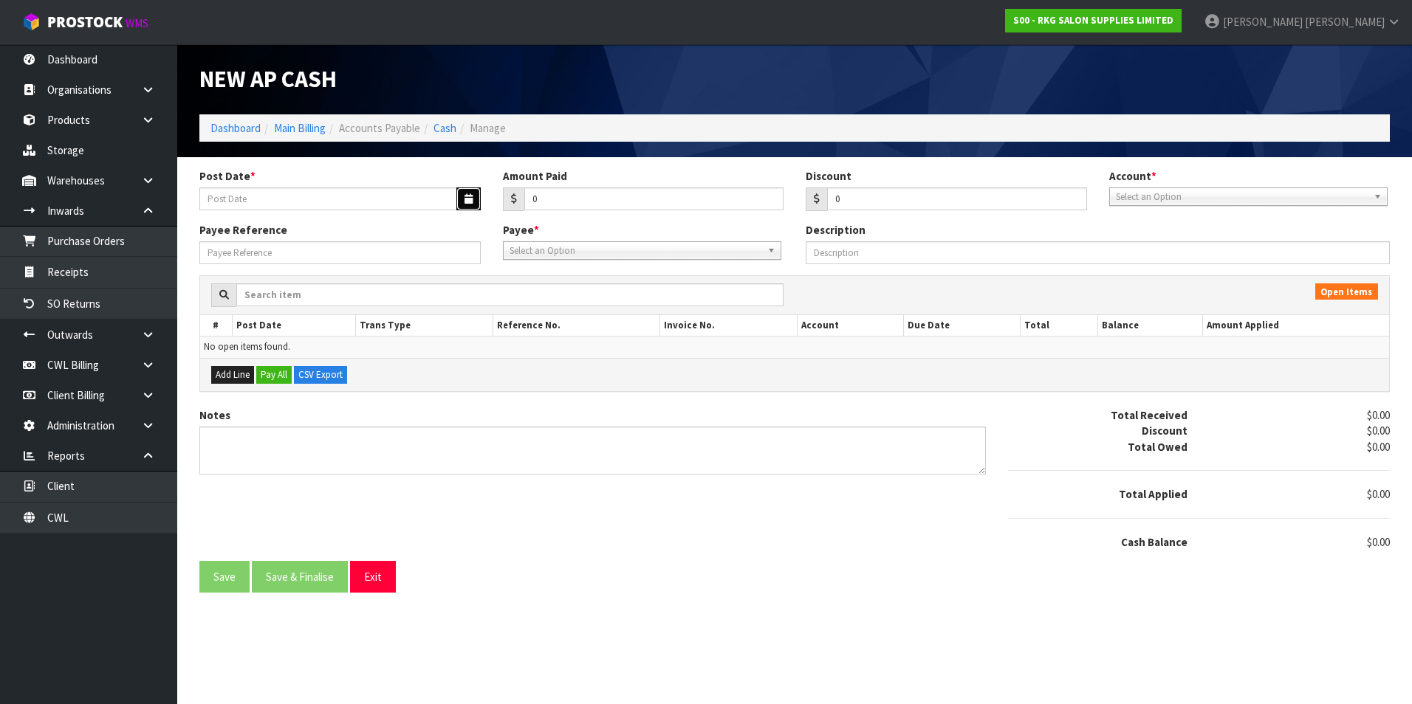
click at [470, 195] on icon "button" at bounding box center [468, 199] width 8 height 10
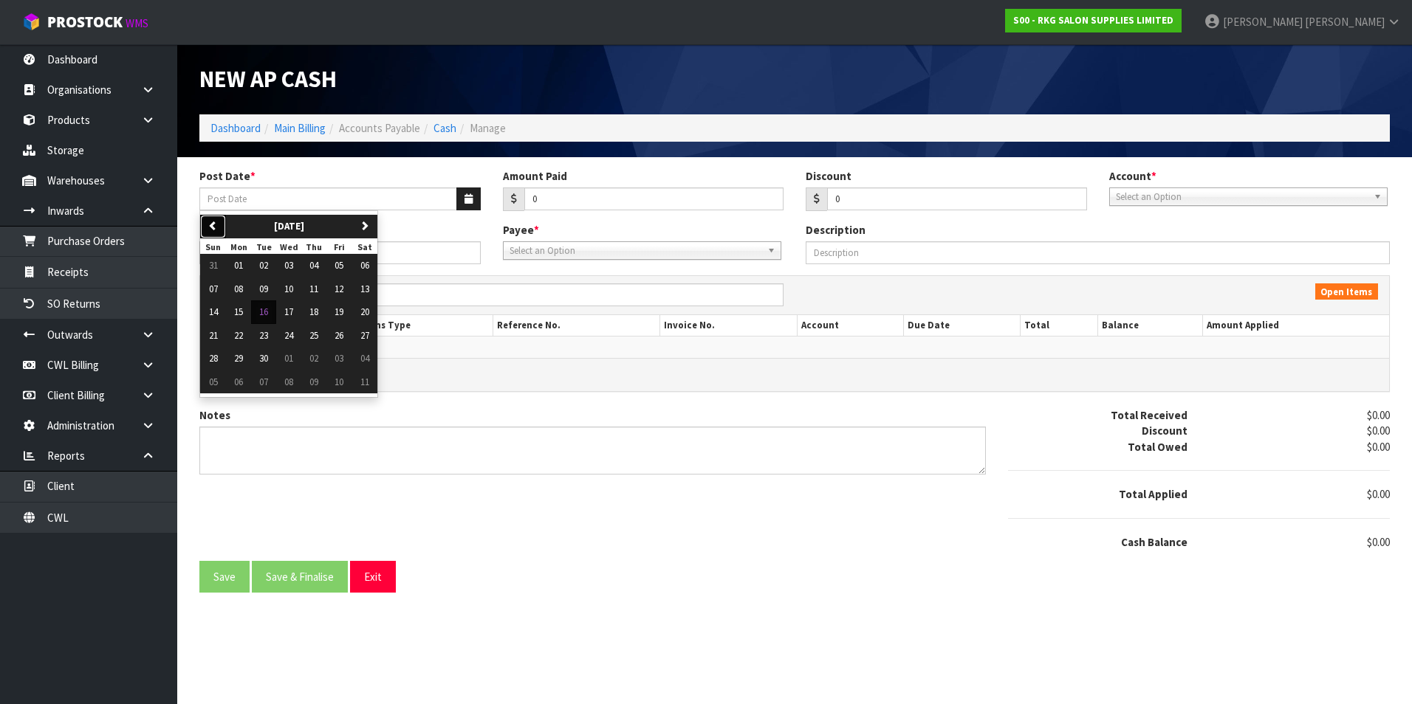
click at [210, 224] on icon "button" at bounding box center [213, 226] width 10 height 10
click at [340, 261] on span "01" at bounding box center [338, 265] width 9 height 13
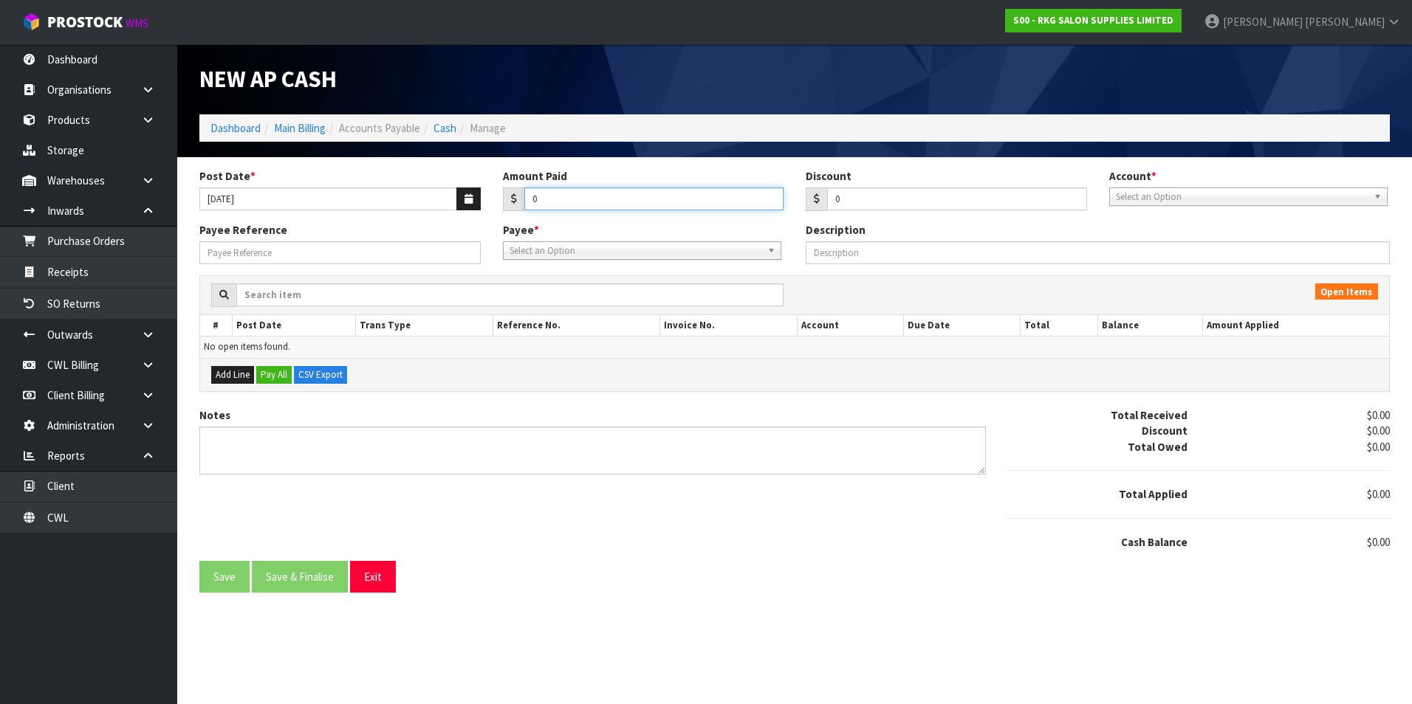
click at [586, 199] on input "0" at bounding box center [654, 199] width 260 height 23
drag, startPoint x: 1156, startPoint y: 195, endPoint x: 1156, endPoint y: 219, distance: 24.4
click at [1156, 195] on span "Select an Option" at bounding box center [1242, 197] width 252 height 18
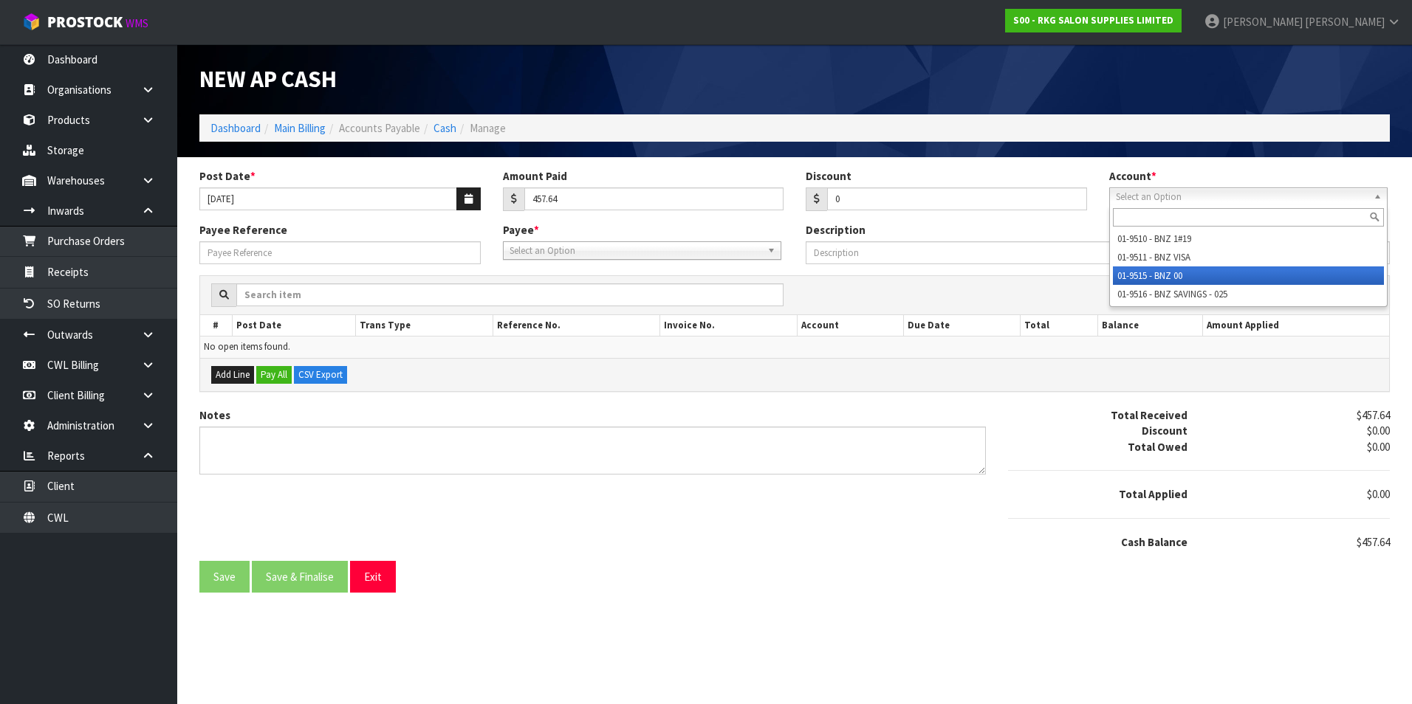
drag, startPoint x: 1147, startPoint y: 272, endPoint x: 1046, endPoint y: 274, distance: 100.4
click at [1142, 272] on li "01-9515 - BNZ 00" at bounding box center [1248, 276] width 271 height 18
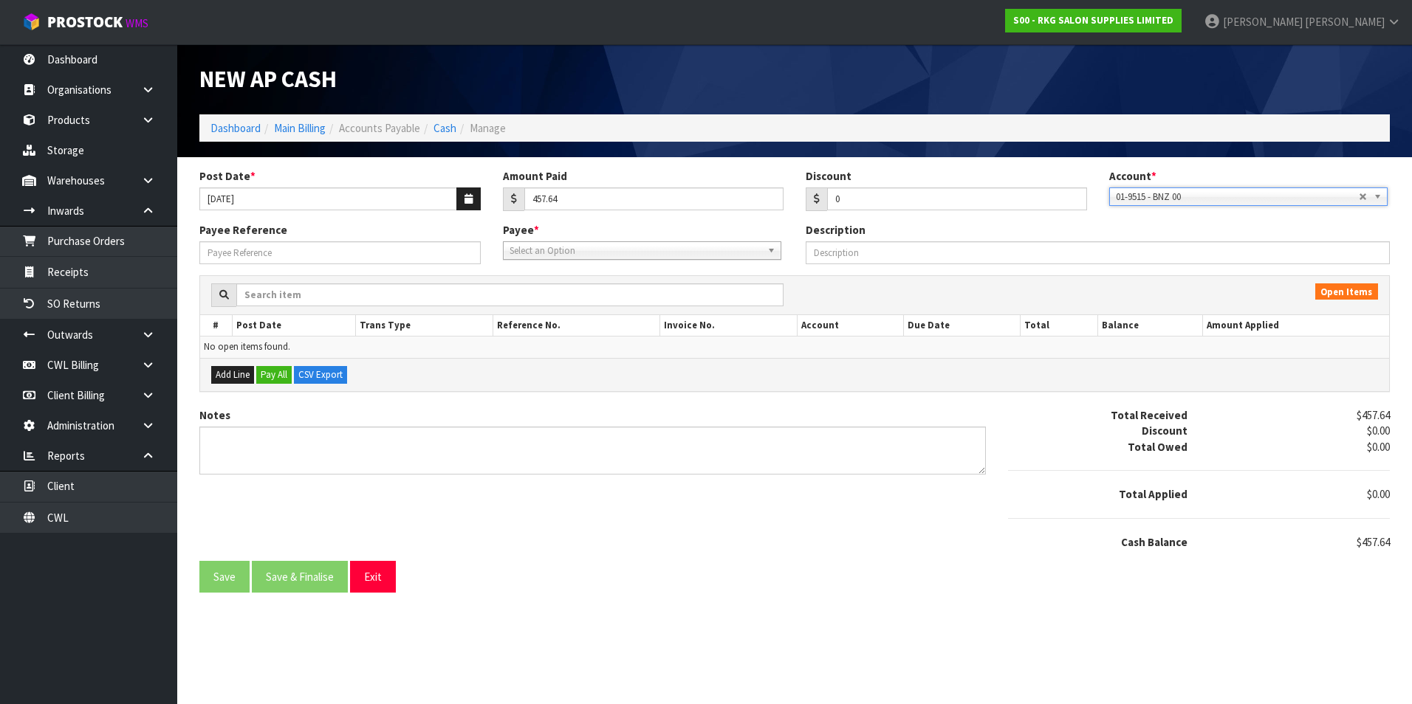
click at [655, 257] on span "Select an Option" at bounding box center [635, 251] width 252 height 18
click at [636, 313] on li "OC ONNOR - O'CONNOR WARREN" at bounding box center [642, 311] width 271 height 18
click at [751, 252] on span "OCONNOR - O'CONNOR WARREN" at bounding box center [630, 251] width 243 height 18
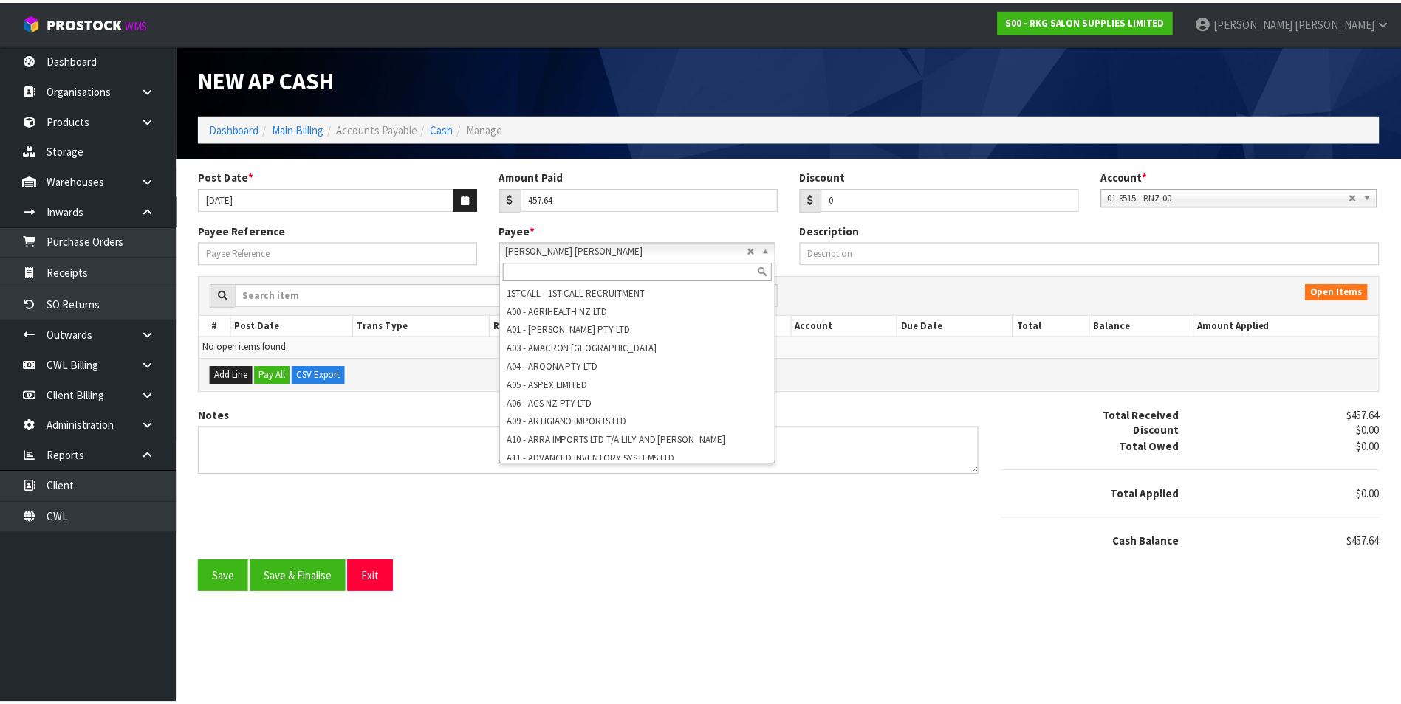
scroll to position [4382, 0]
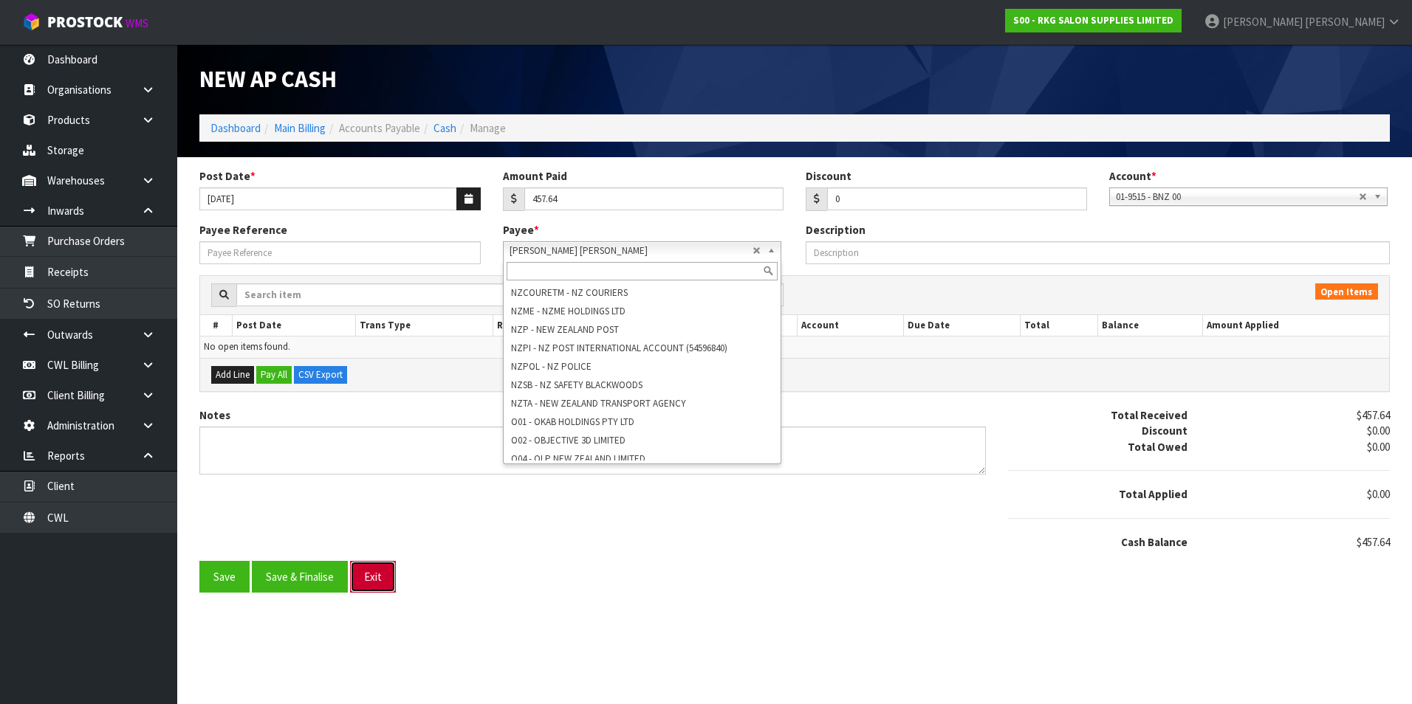
click at [374, 572] on button "Exit" at bounding box center [373, 577] width 46 height 32
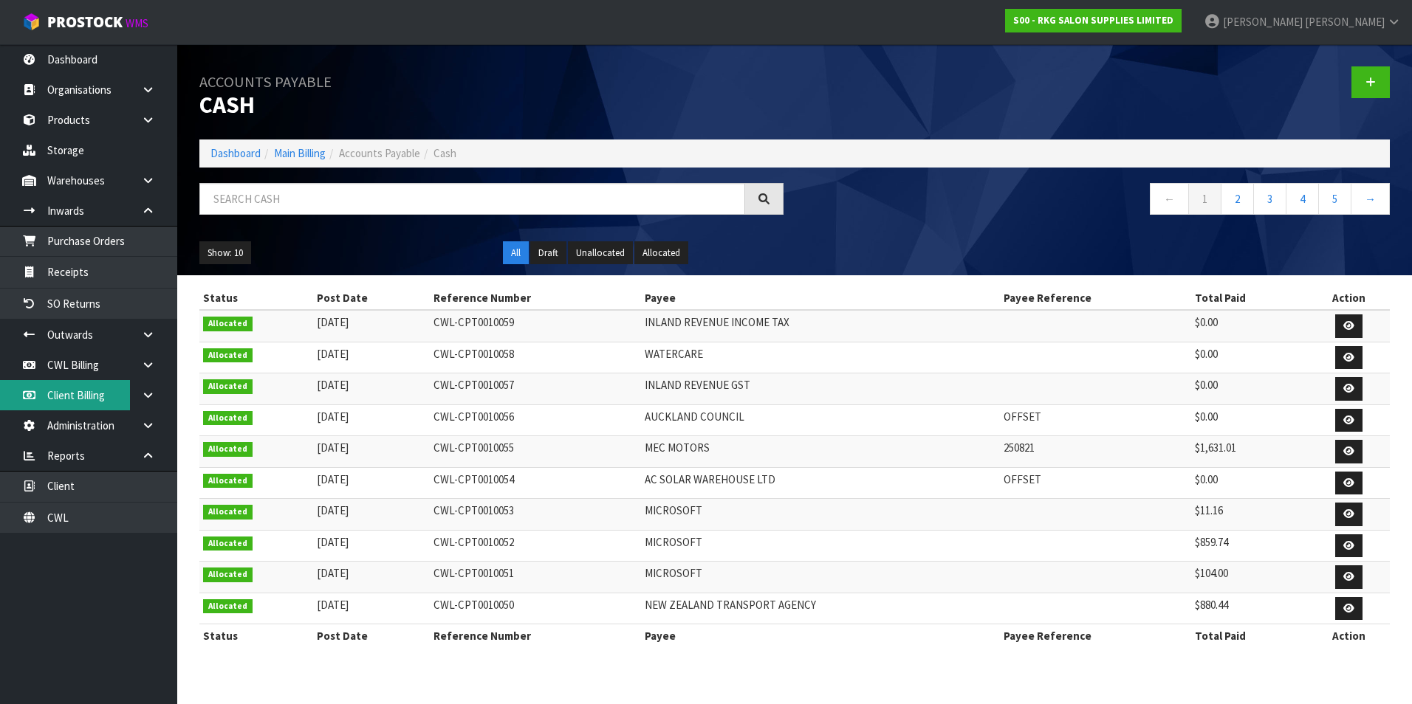
click at [80, 394] on link "Client Billing" at bounding box center [88, 395] width 177 height 30
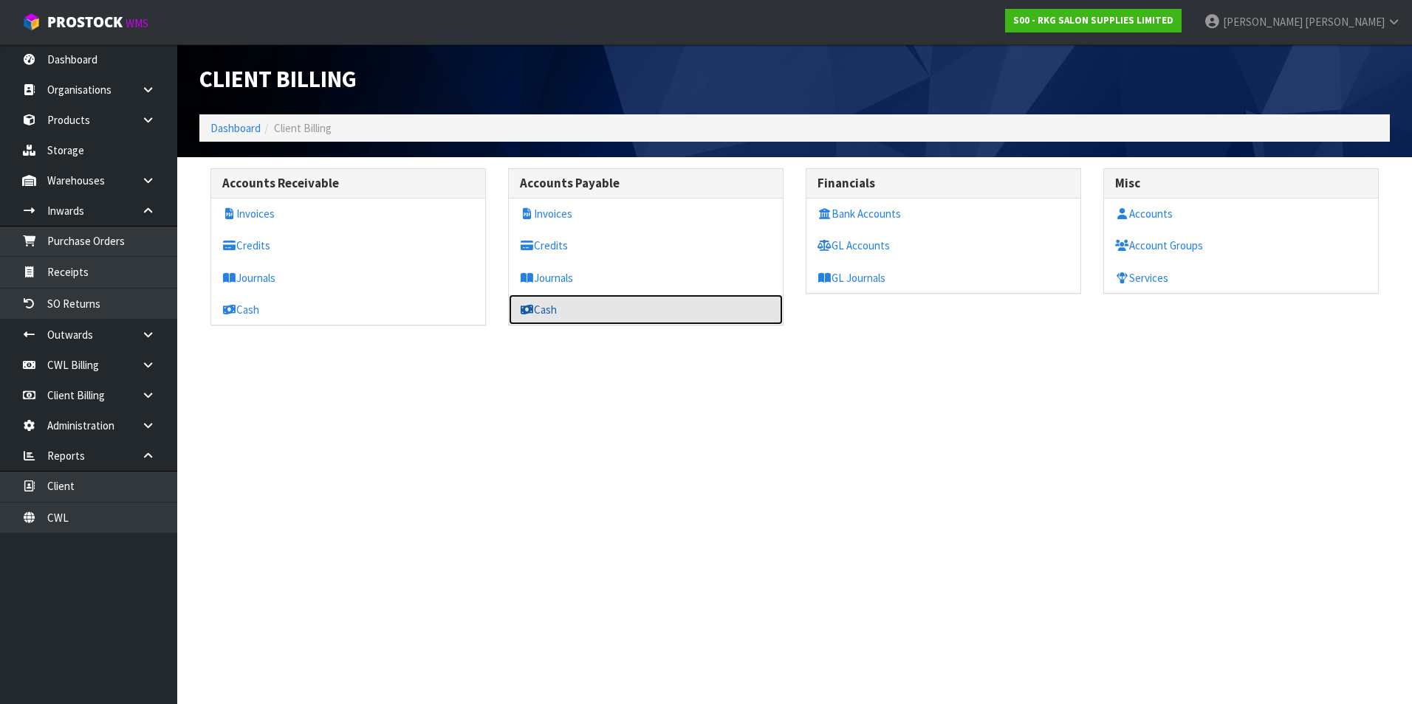
click at [544, 314] on link "Cash" at bounding box center [646, 310] width 274 height 30
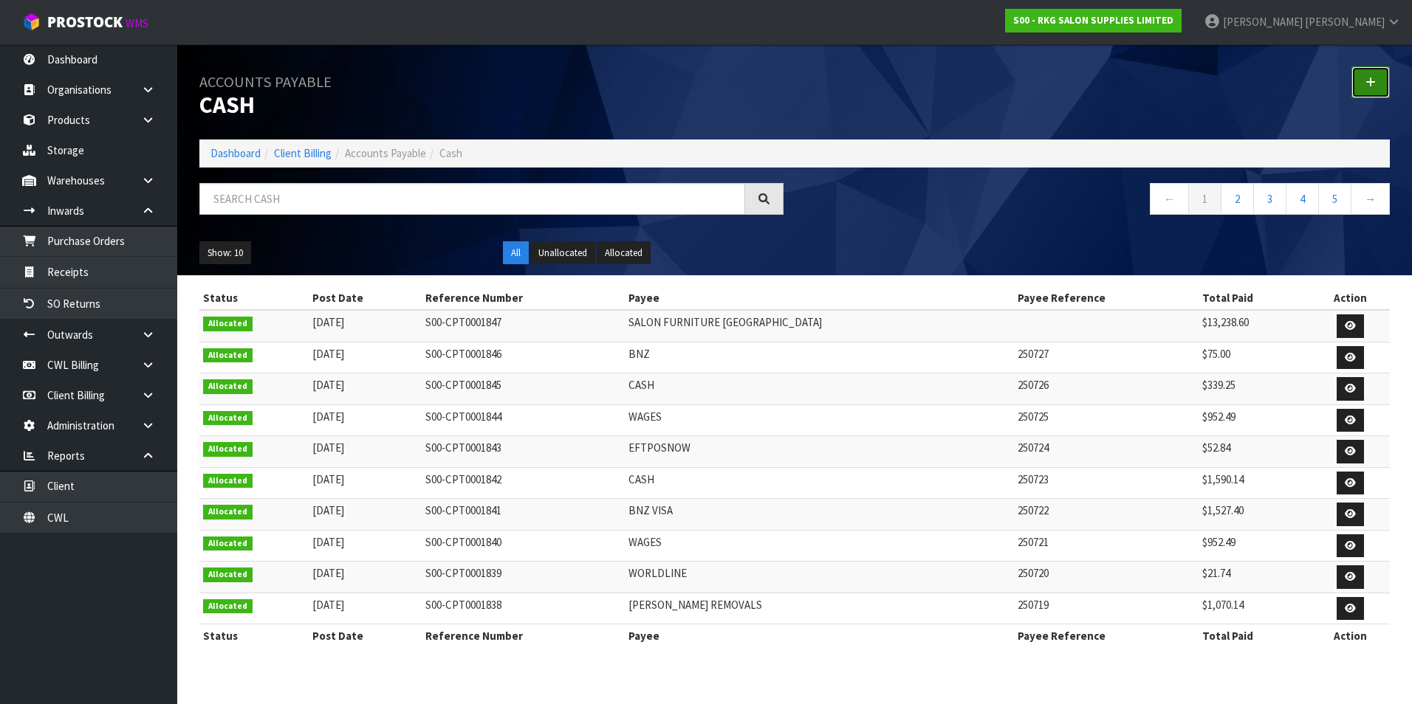
click at [1372, 81] on icon at bounding box center [1370, 82] width 10 height 11
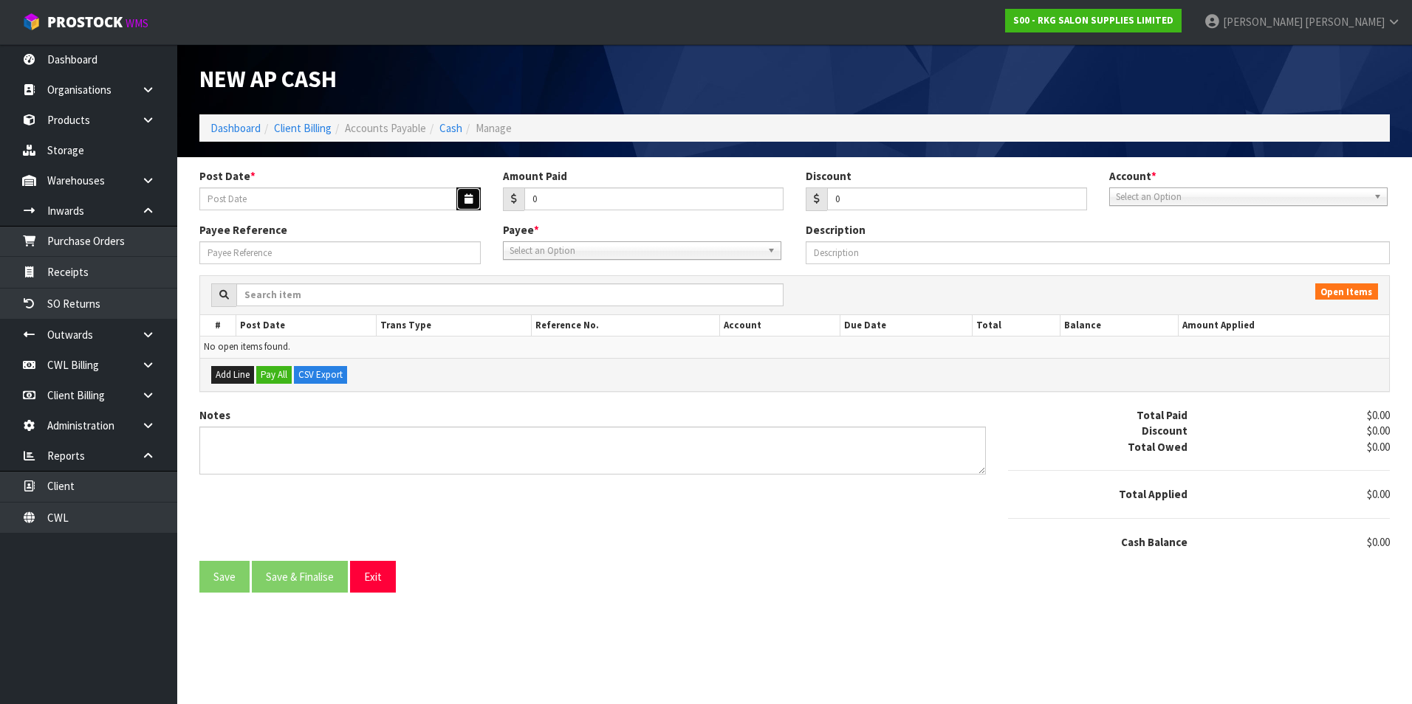
click at [466, 198] on icon "button" at bounding box center [468, 199] width 8 height 10
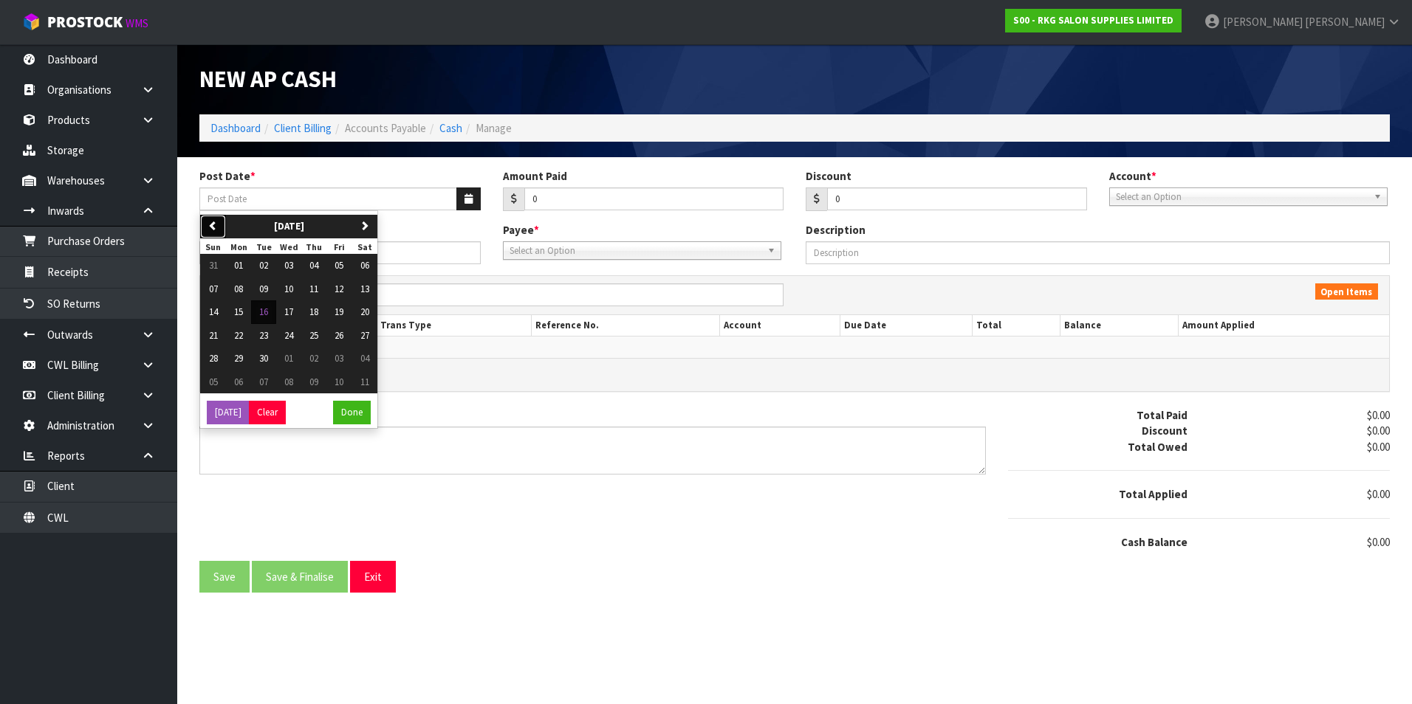
click at [222, 223] on button "previous" at bounding box center [213, 227] width 26 height 24
click at [340, 268] on span "01" at bounding box center [338, 265] width 9 height 13
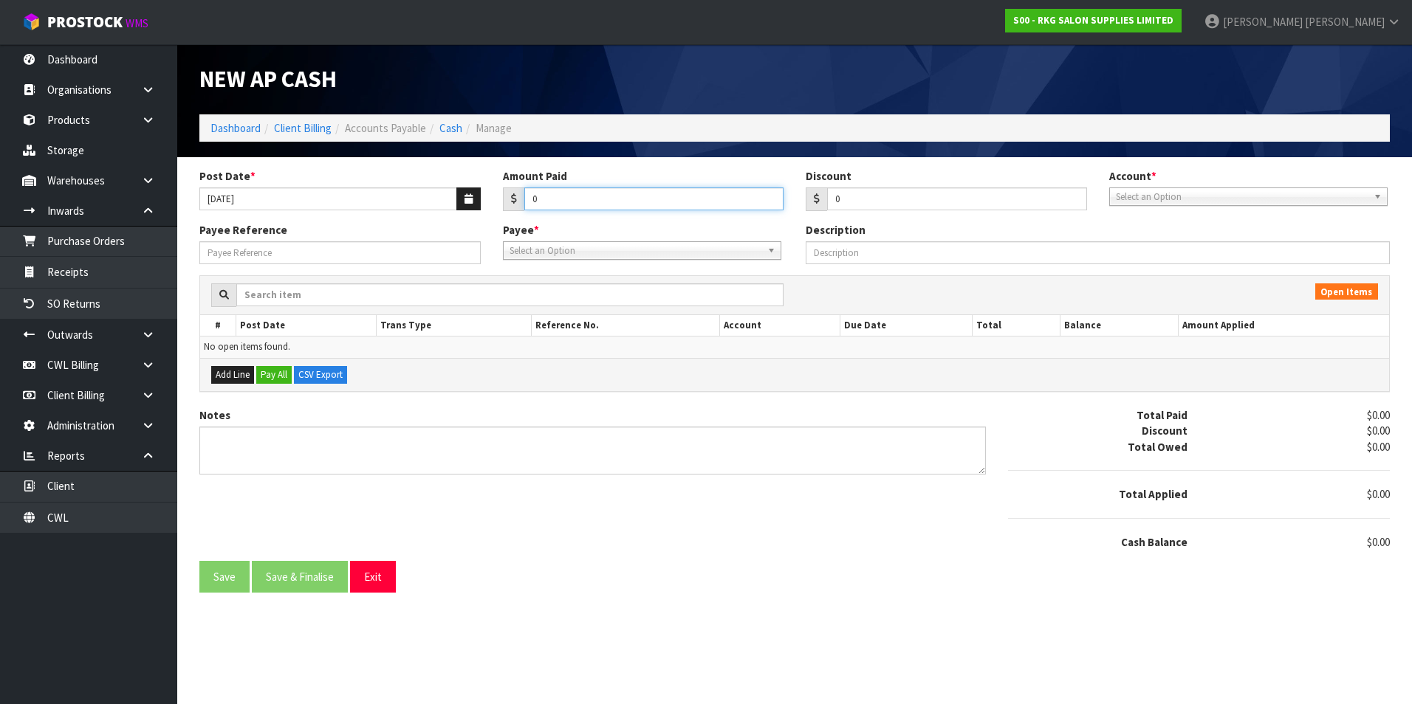
click at [549, 202] on input "0" at bounding box center [654, 199] width 260 height 23
click at [1160, 191] on span "Select an Option" at bounding box center [1242, 197] width 252 height 18
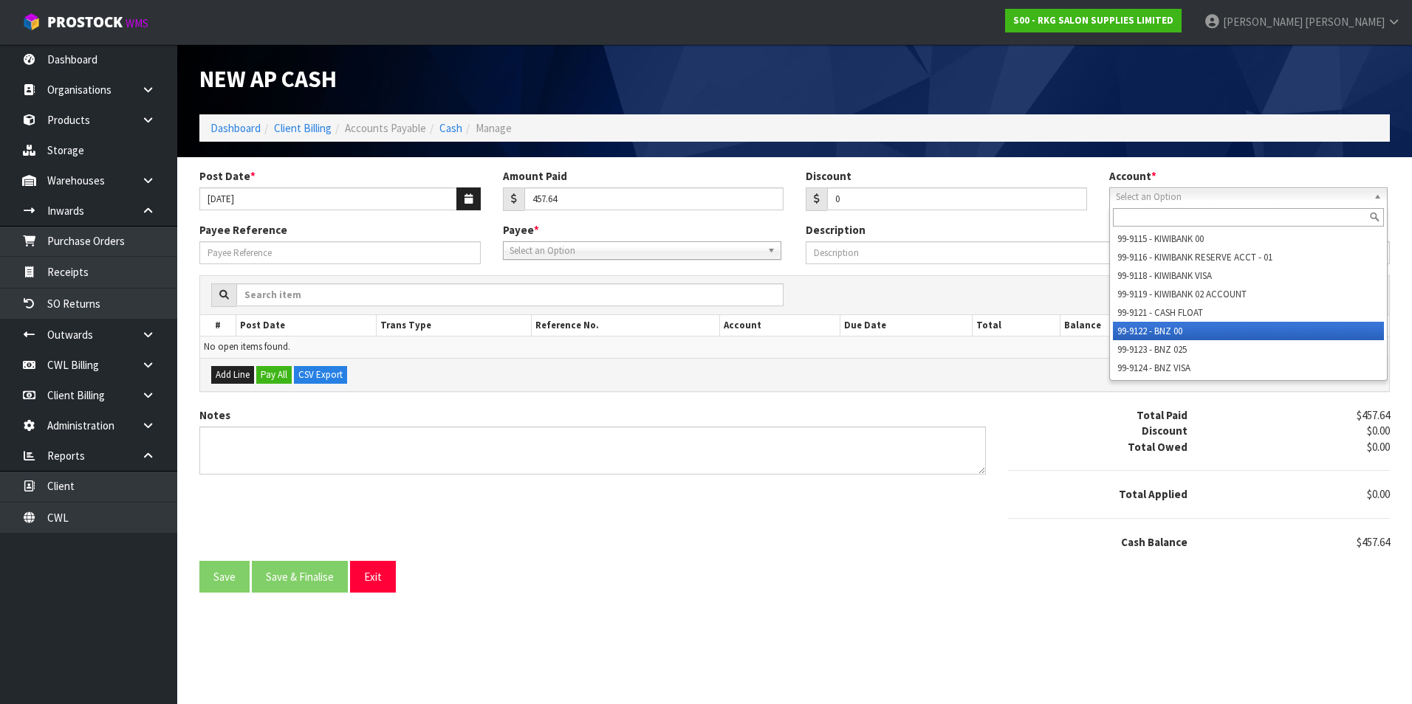
click at [1175, 332] on li "99-9122 - BNZ 00" at bounding box center [1248, 331] width 271 height 18
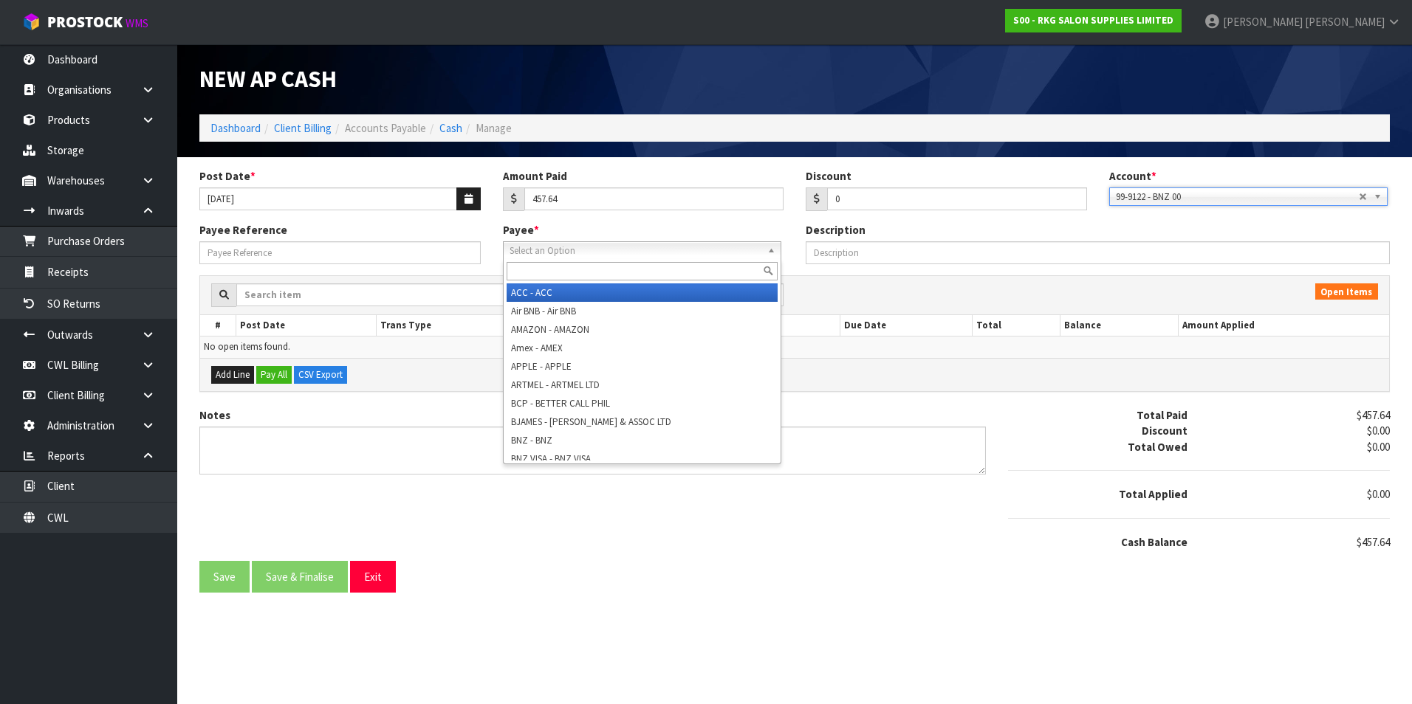
click at [548, 251] on span "Select an Option" at bounding box center [635, 251] width 252 height 18
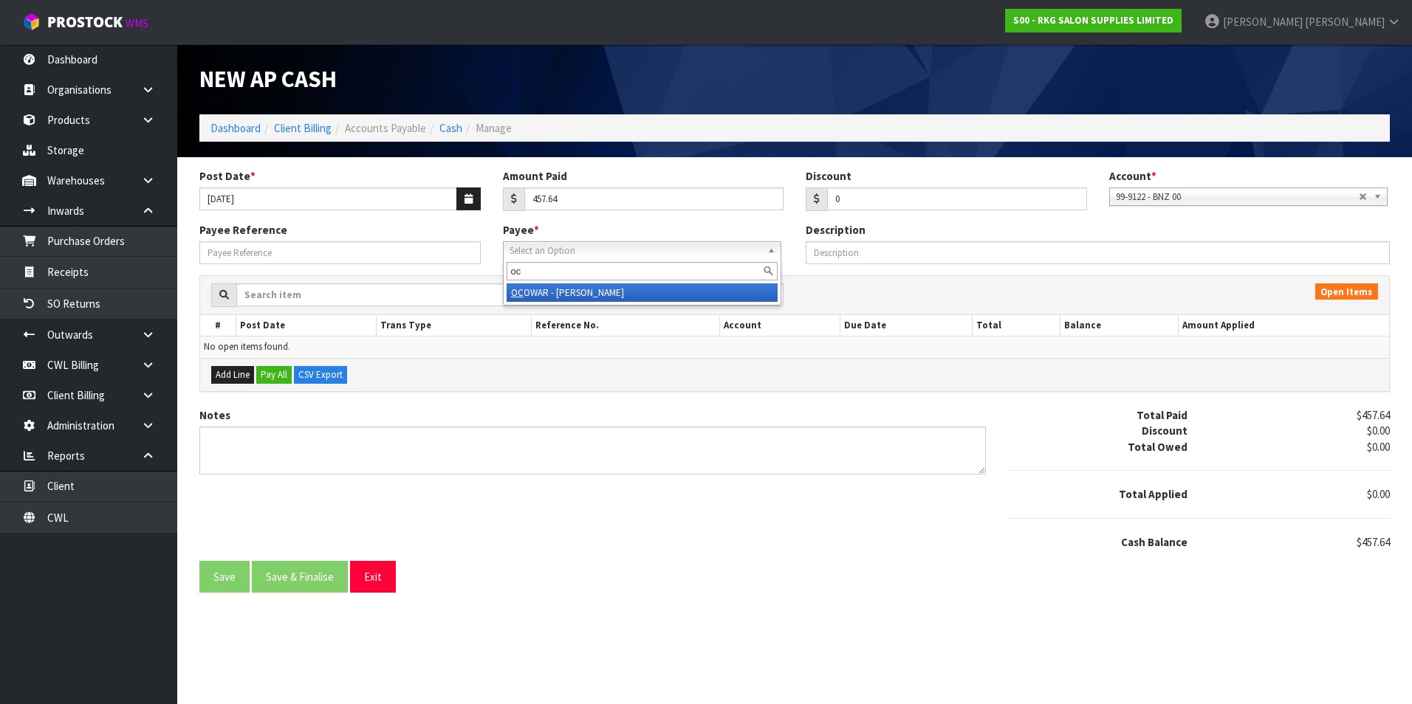
click at [605, 289] on li "OC OWAR - O'CONNOR WARREN" at bounding box center [642, 293] width 271 height 18
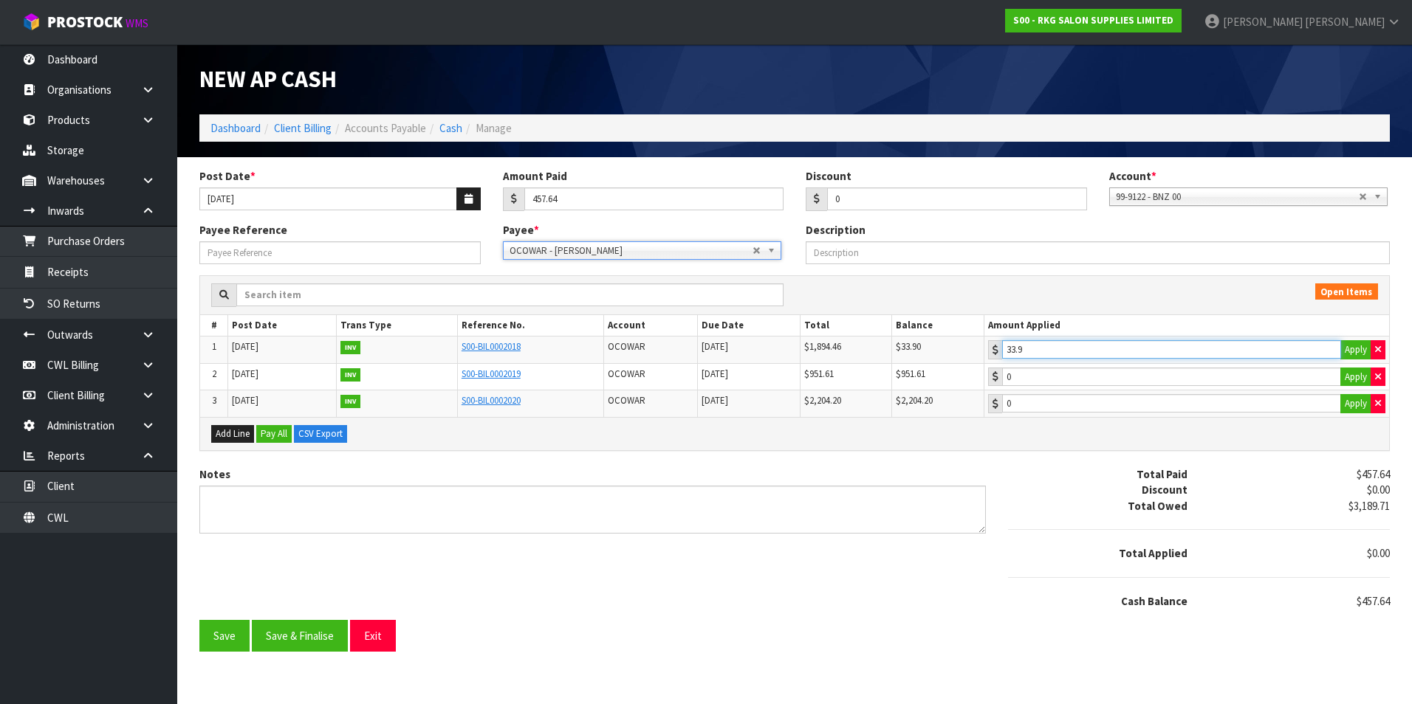
click at [1134, 354] on input "33.9" at bounding box center [1171, 349] width 339 height 18
click at [1116, 379] on input "423.74" at bounding box center [1171, 377] width 339 height 18
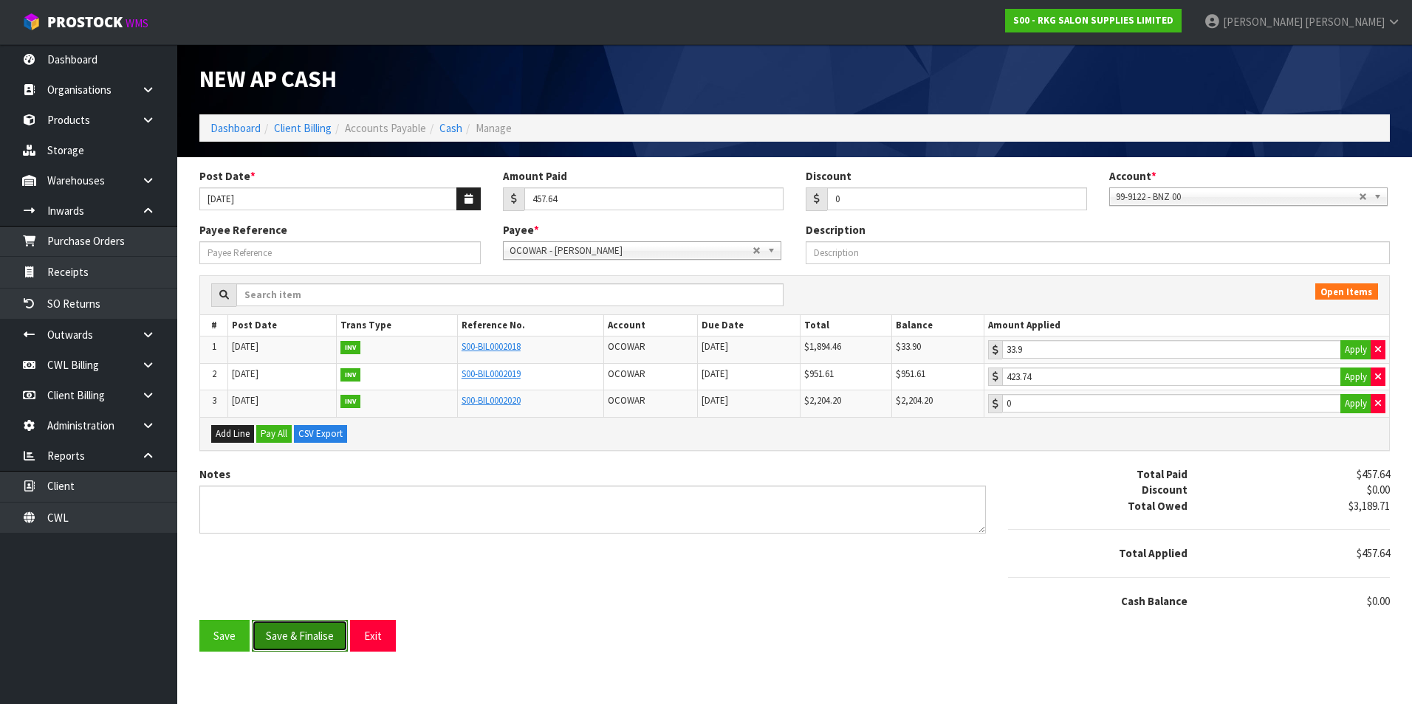
click at [270, 636] on button "Save & Finalise" at bounding box center [300, 636] width 96 height 32
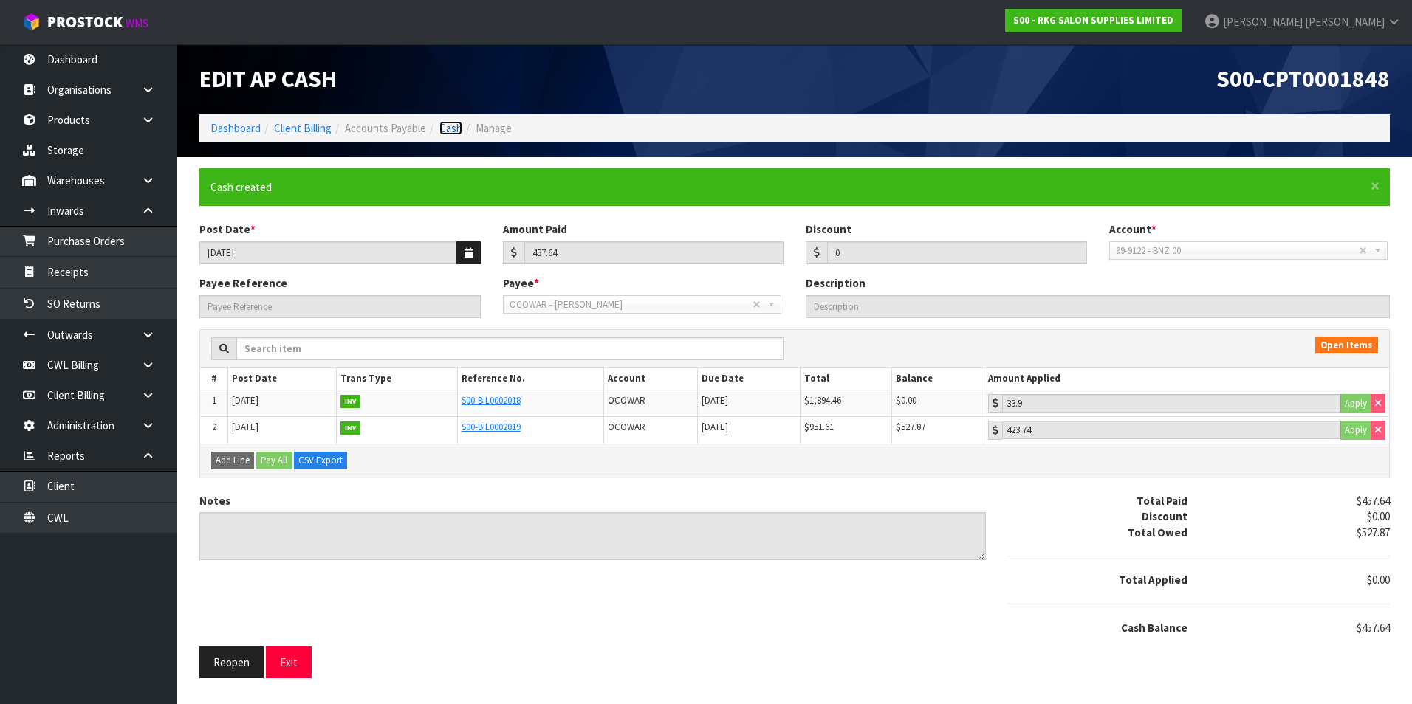
click at [453, 129] on link "Cash" at bounding box center [450, 128] width 23 height 14
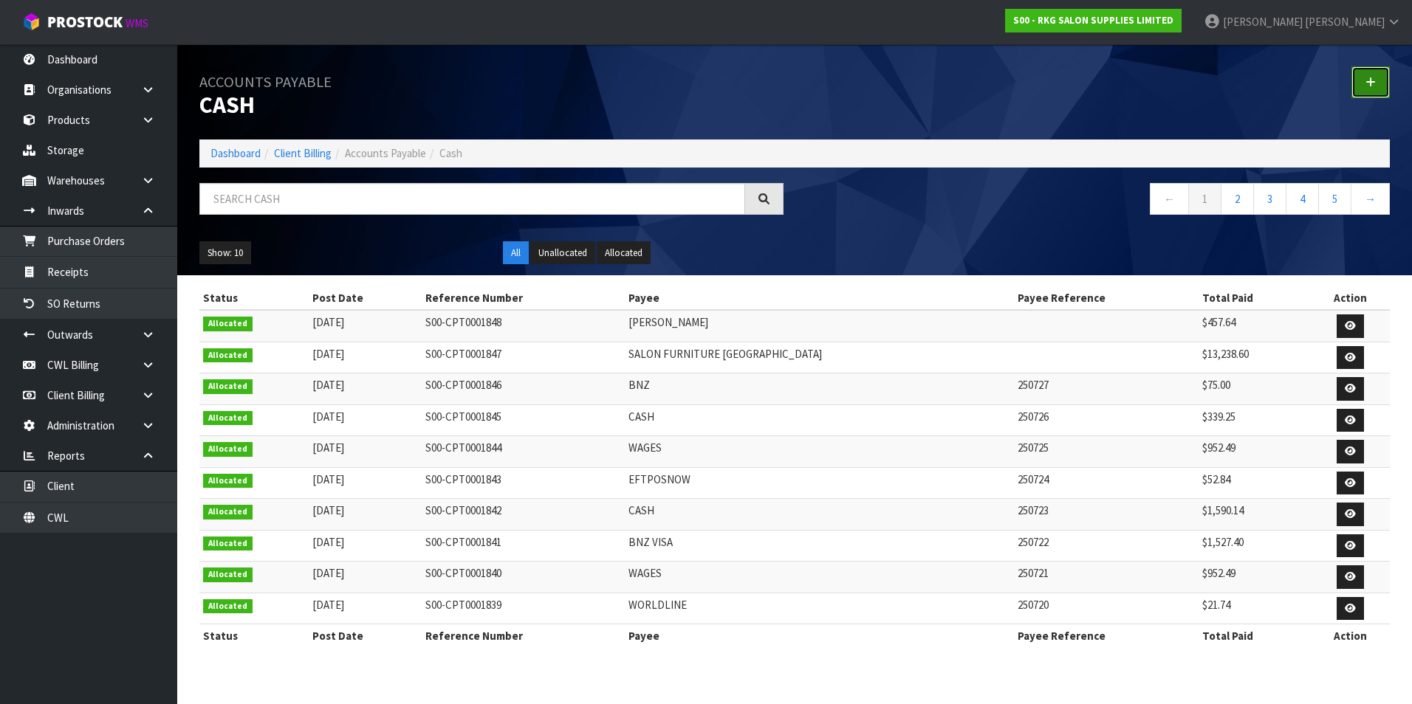
click at [1366, 78] on icon at bounding box center [1370, 82] width 10 height 11
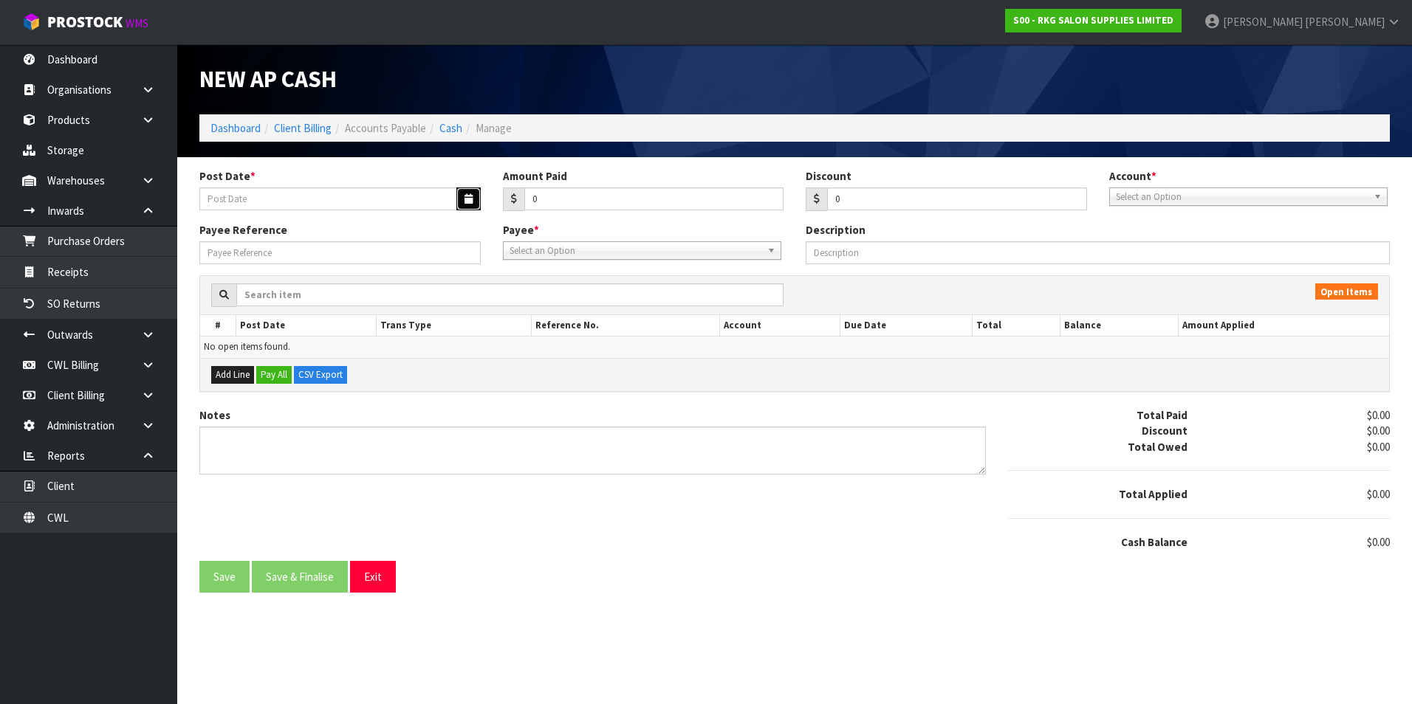
click at [462, 197] on button "button" at bounding box center [468, 199] width 24 height 23
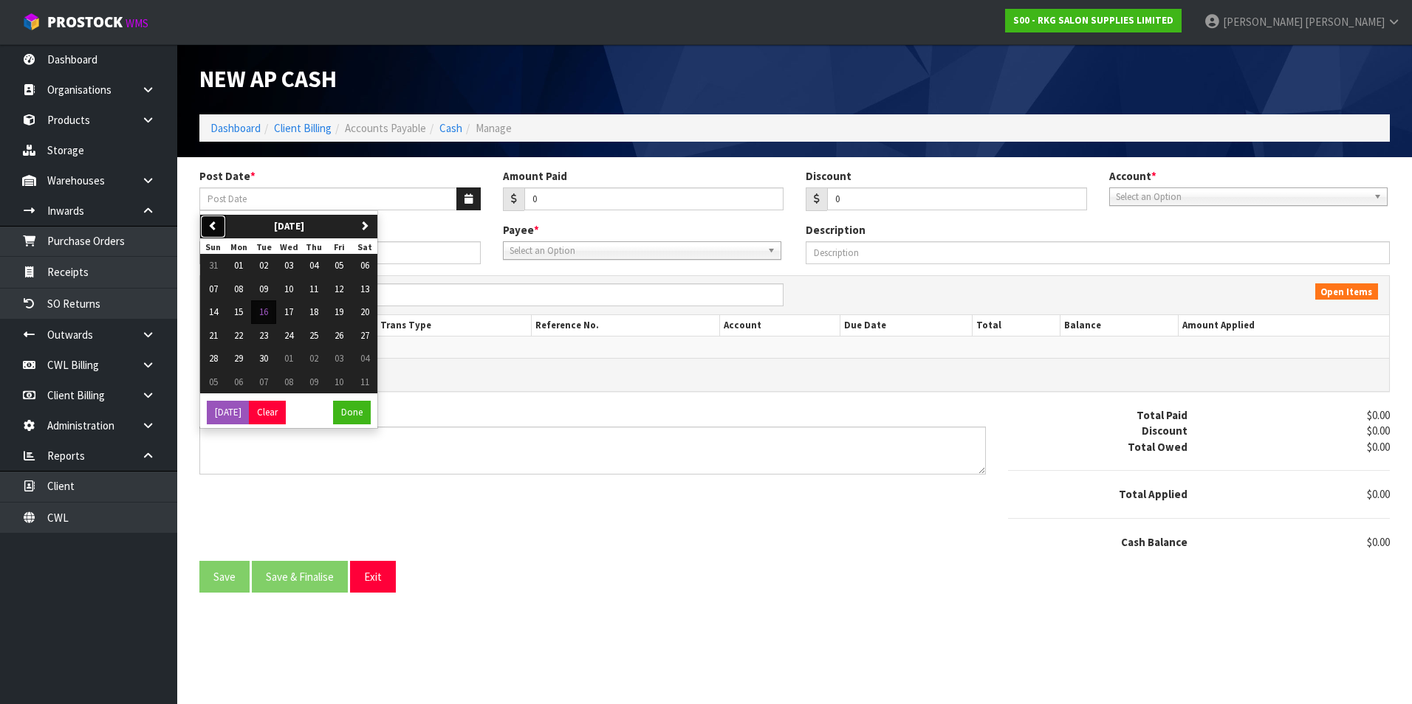
click at [208, 224] on icon "button" at bounding box center [213, 226] width 10 height 10
click at [342, 267] on span "01" at bounding box center [338, 265] width 9 height 13
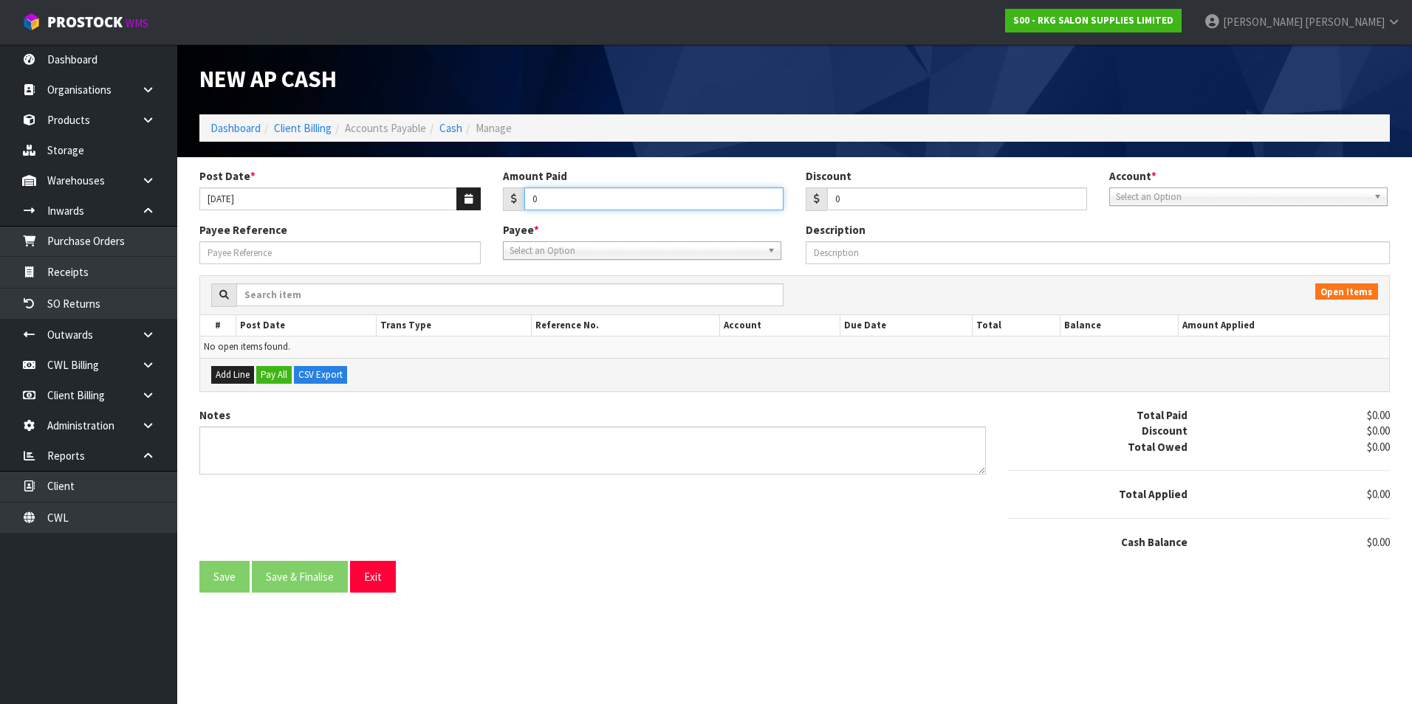
click at [550, 204] on input "0" at bounding box center [654, 199] width 260 height 23
drag, startPoint x: 1116, startPoint y: 201, endPoint x: 1136, endPoint y: 227, distance: 33.1
click at [1116, 201] on span "Select an Option" at bounding box center [1242, 197] width 252 height 18
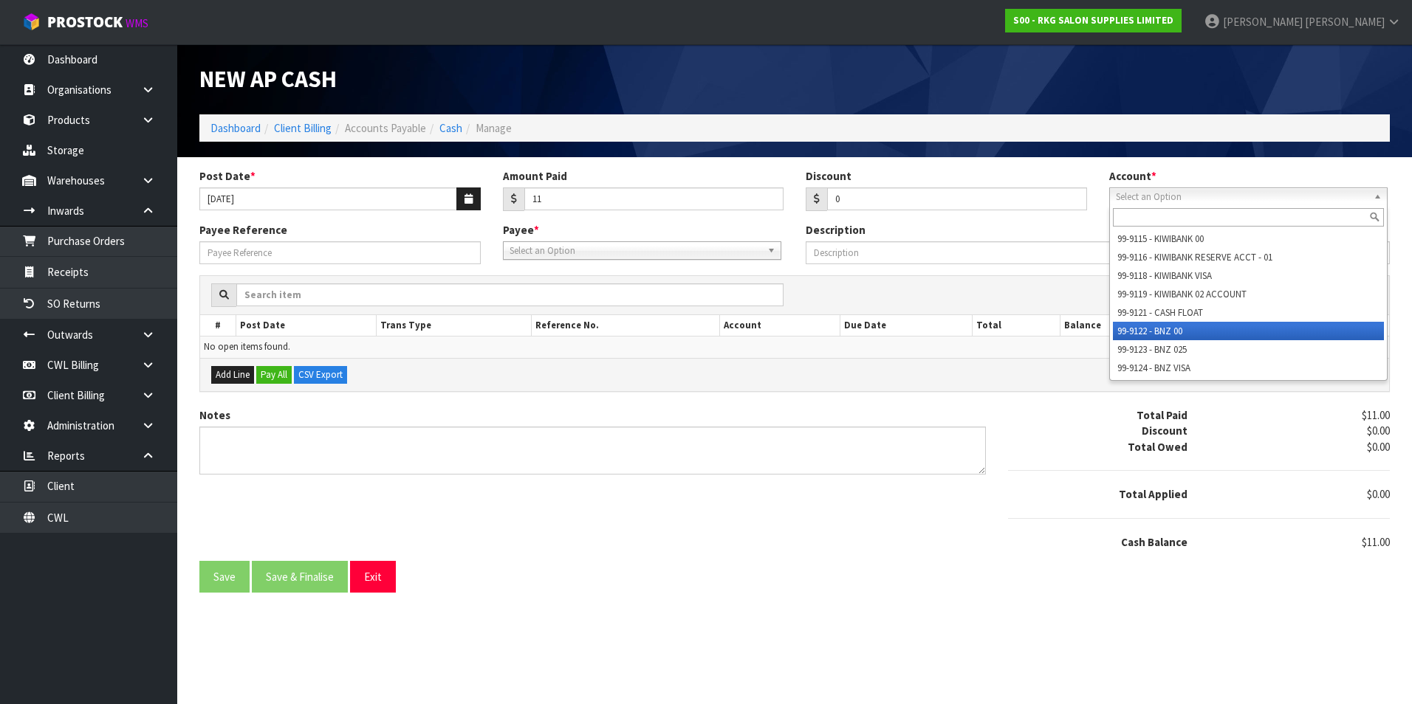
drag, startPoint x: 1163, startPoint y: 325, endPoint x: 930, endPoint y: 309, distance: 233.9
click at [1158, 326] on li "99-9122 - BNZ 00" at bounding box center [1248, 331] width 271 height 18
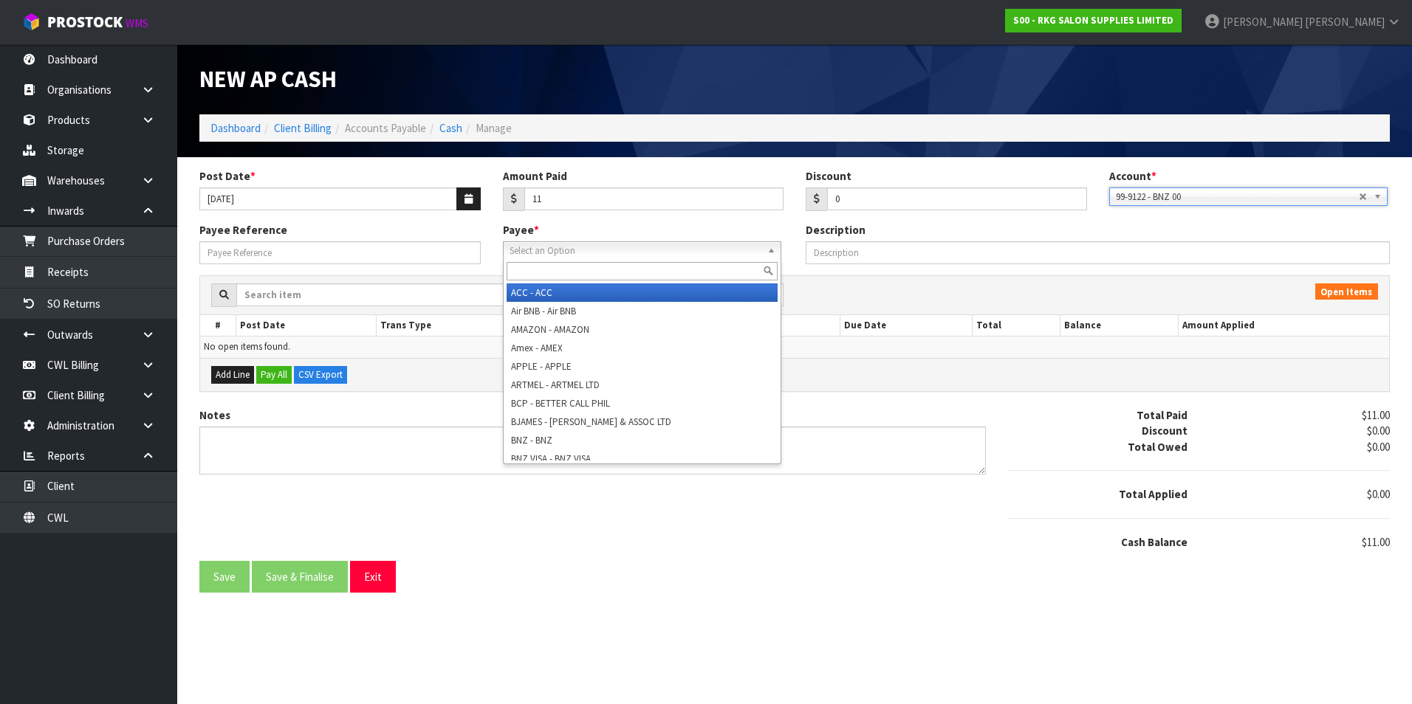
click at [603, 249] on span "Select an Option" at bounding box center [635, 251] width 252 height 18
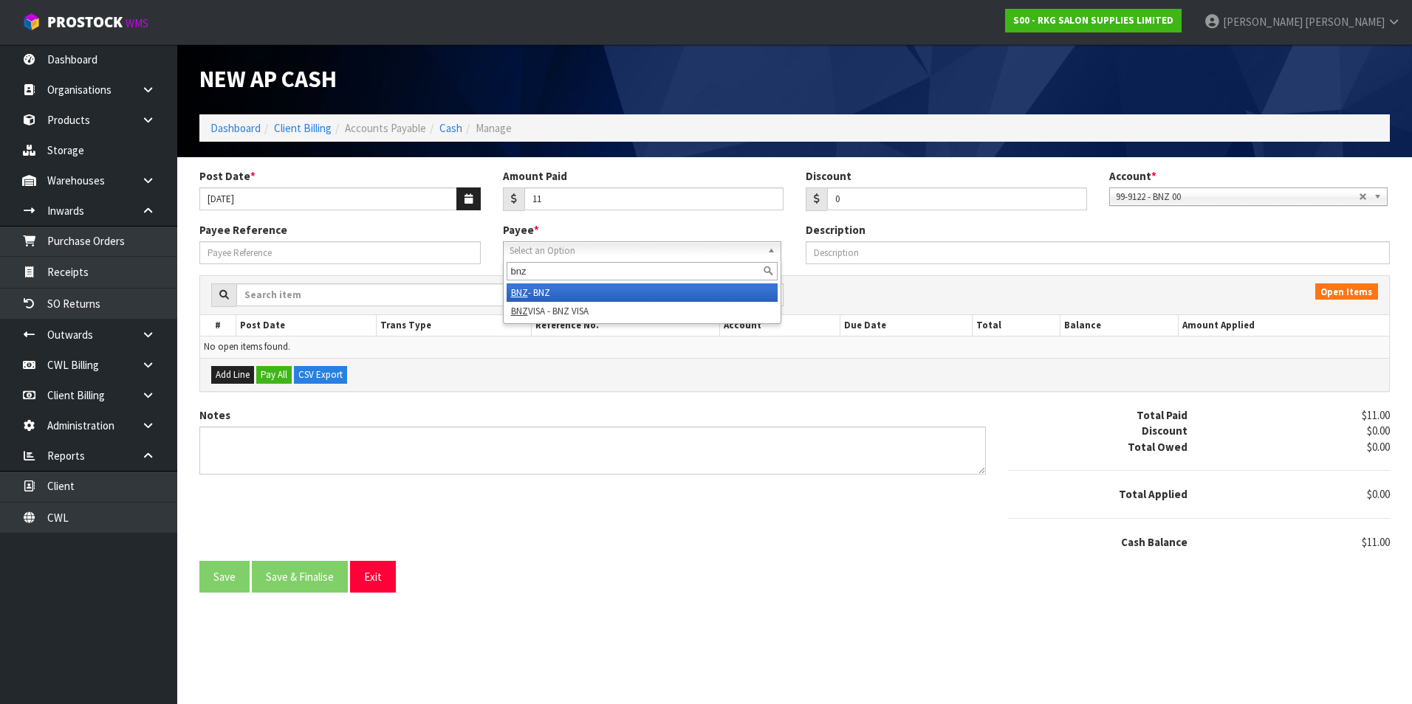
click at [558, 294] on li "BNZ - BNZ" at bounding box center [642, 293] width 271 height 18
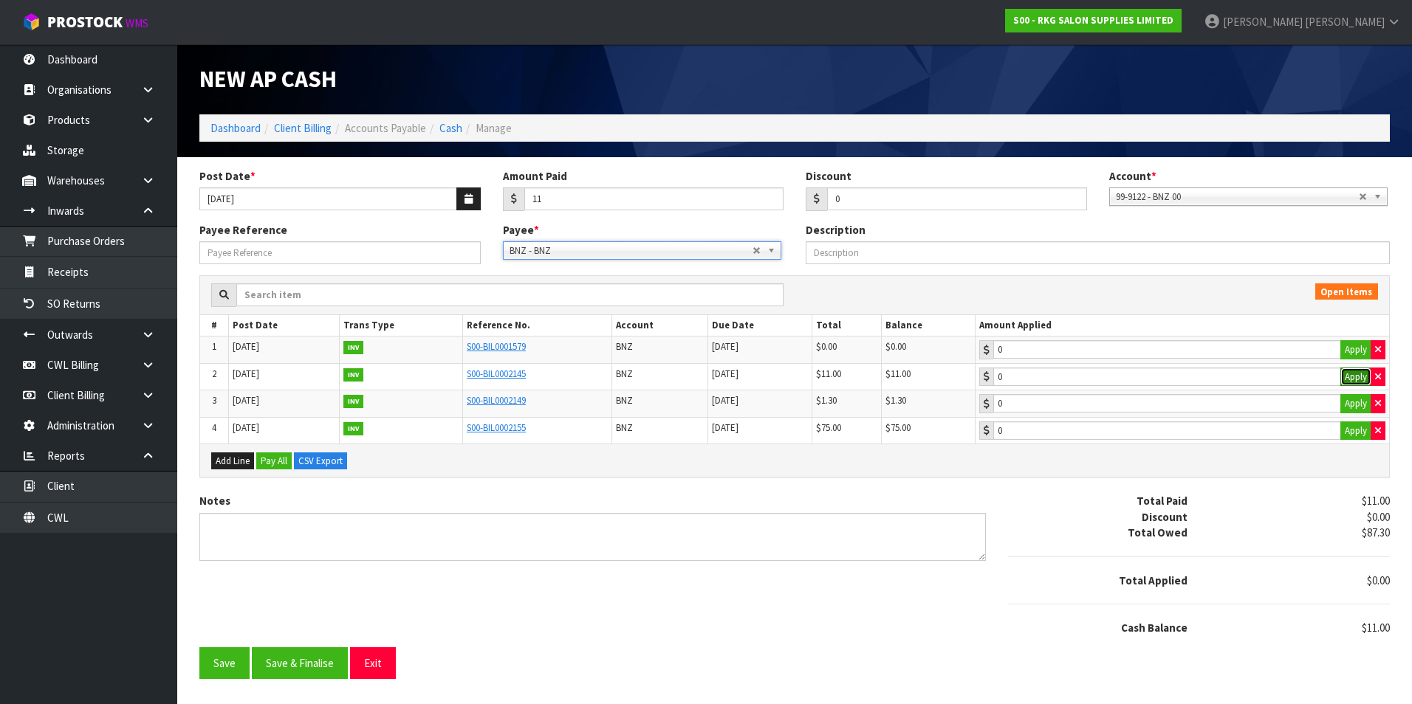
click at [1346, 374] on button "Apply" at bounding box center [1355, 377] width 31 height 19
click at [317, 666] on button "Save & Finalise" at bounding box center [300, 664] width 96 height 32
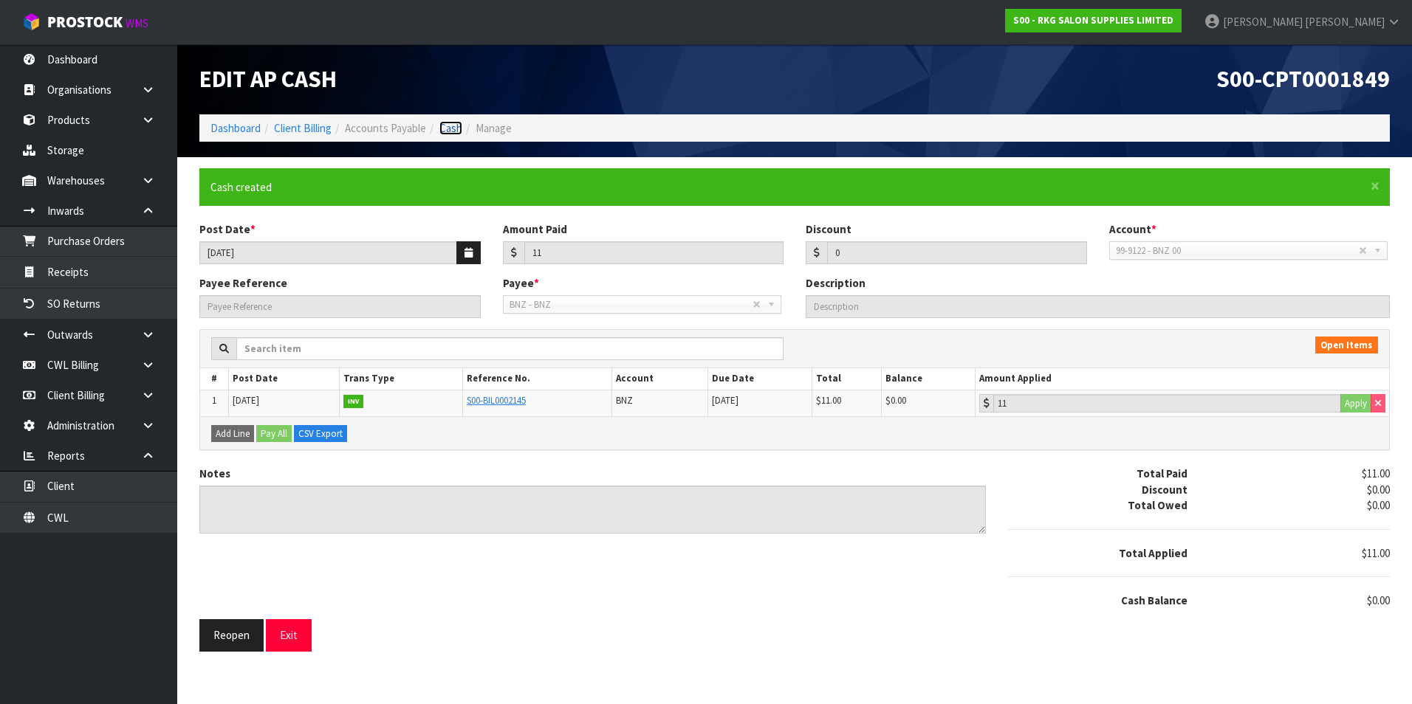
click at [453, 129] on link "Cash" at bounding box center [450, 128] width 23 height 14
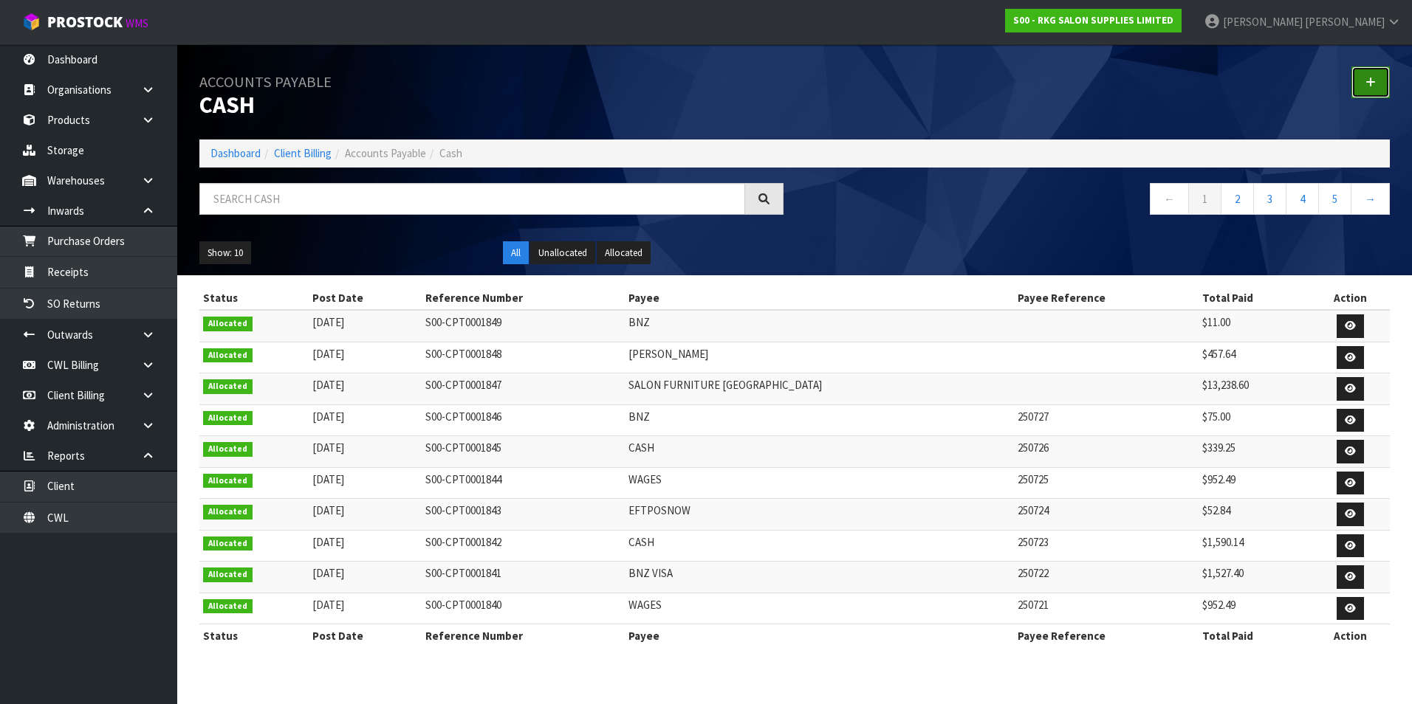
click at [1375, 78] on icon at bounding box center [1370, 82] width 10 height 11
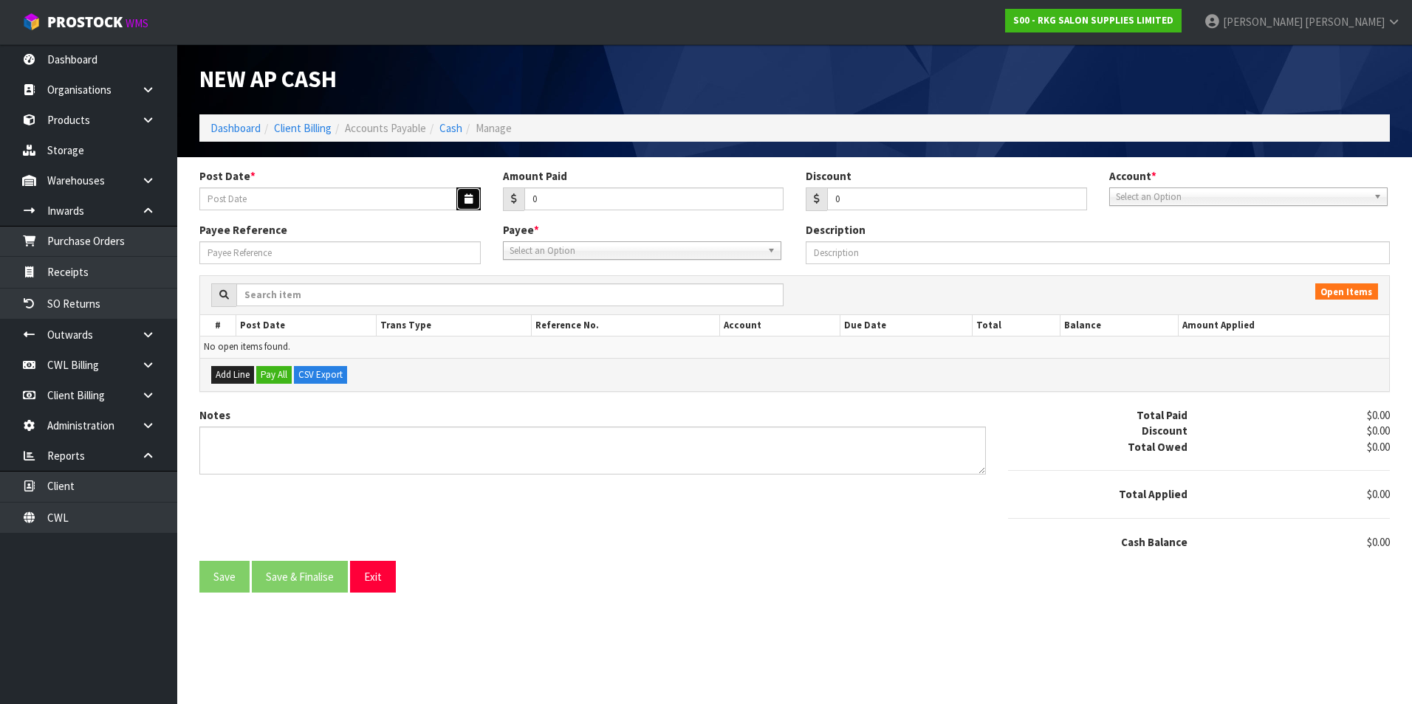
click at [456, 191] on button "button" at bounding box center [468, 199] width 24 height 23
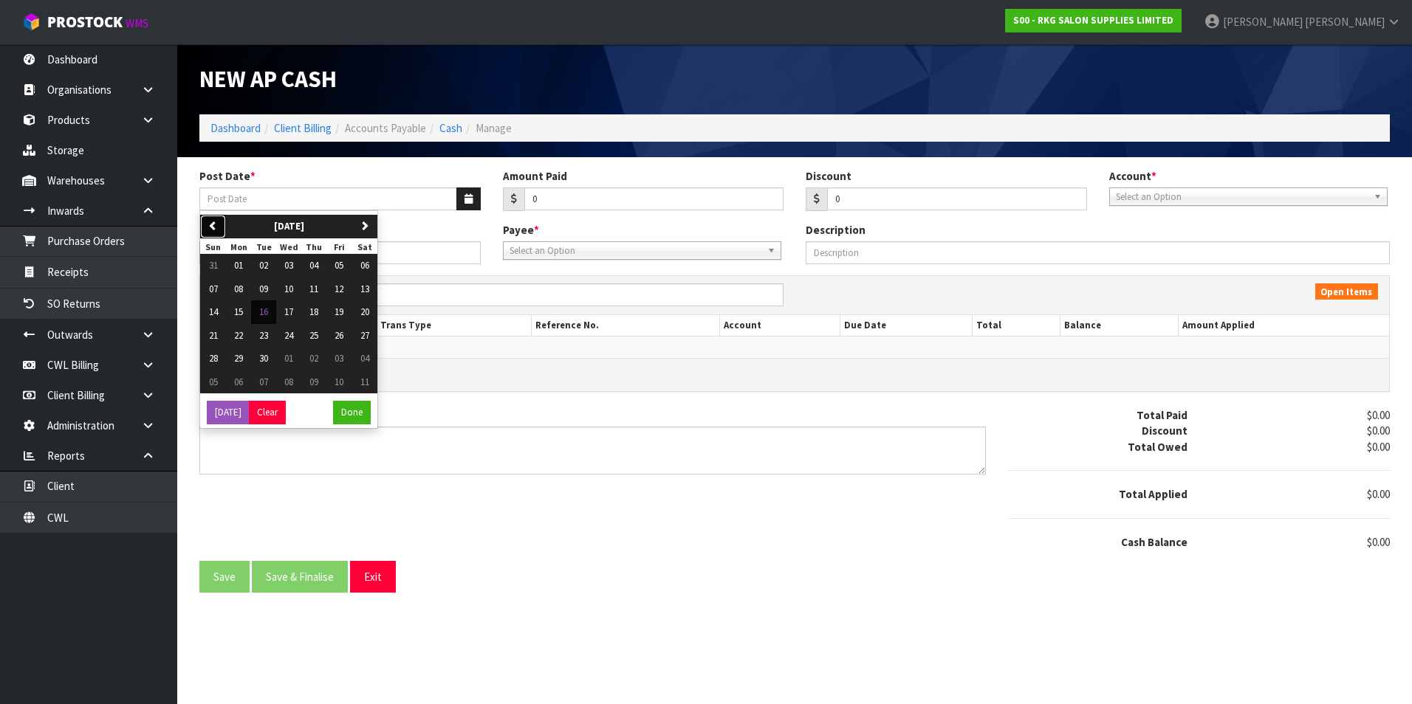
click at [200, 227] on button "previous" at bounding box center [213, 227] width 26 height 24
click at [266, 292] on span "05" at bounding box center [263, 289] width 9 height 13
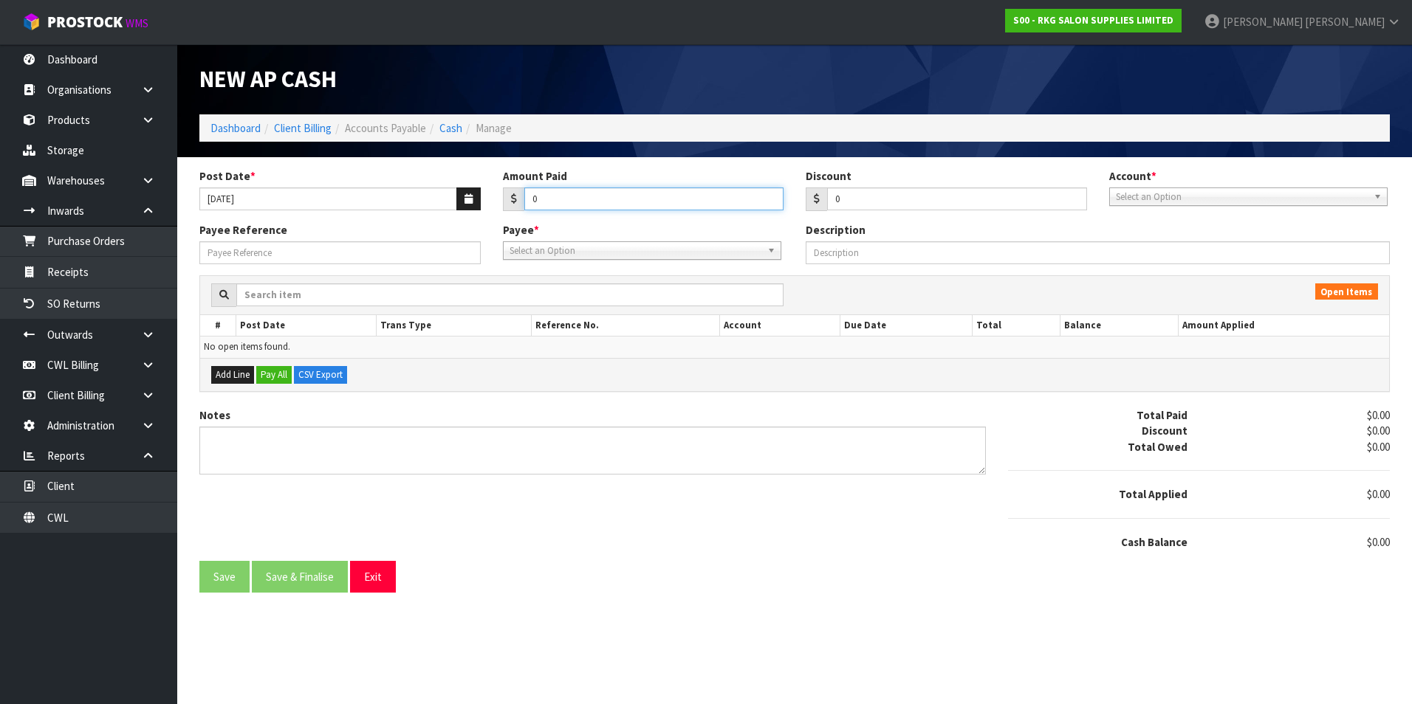
click at [578, 194] on input "0" at bounding box center [654, 199] width 260 height 23
click at [1176, 193] on span "Select an Option" at bounding box center [1242, 197] width 252 height 18
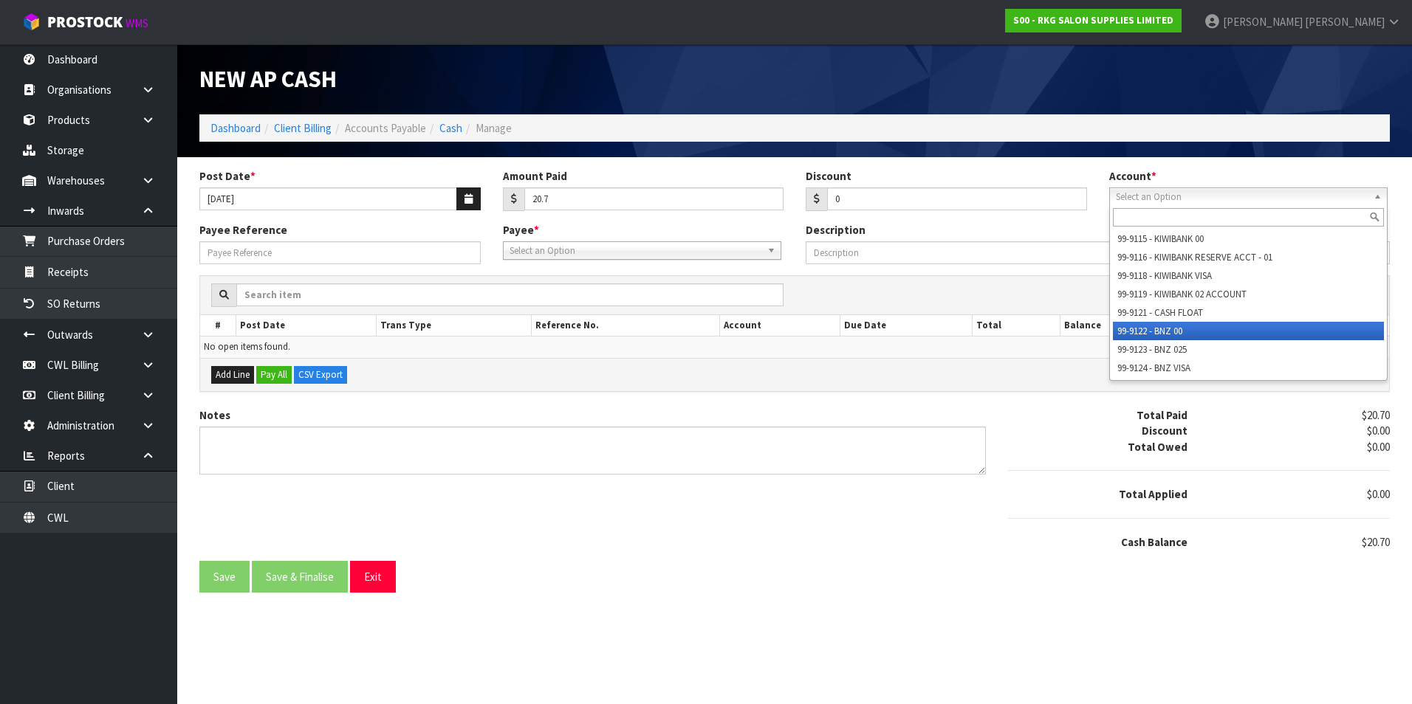
click at [1163, 329] on li "99-9122 - BNZ 00" at bounding box center [1248, 331] width 271 height 18
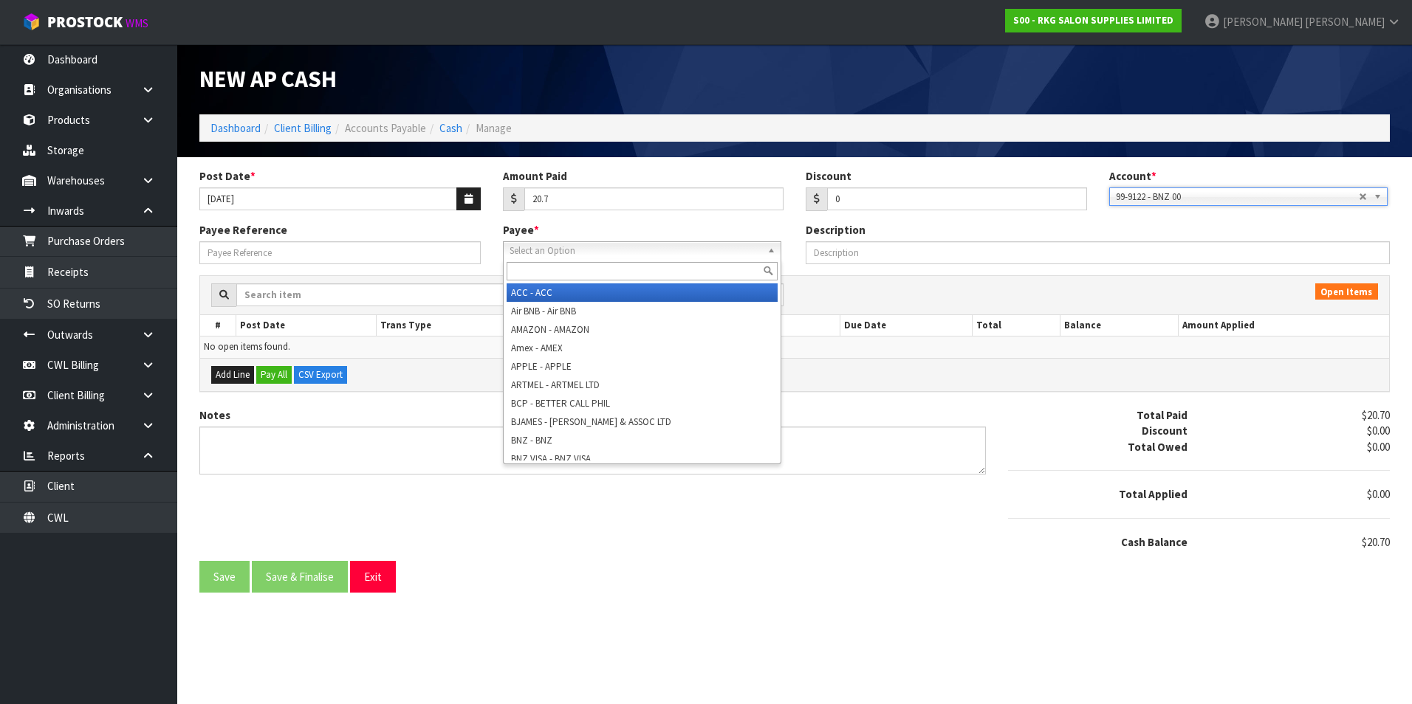
click at [543, 258] on span "Select an Option" at bounding box center [635, 251] width 252 height 18
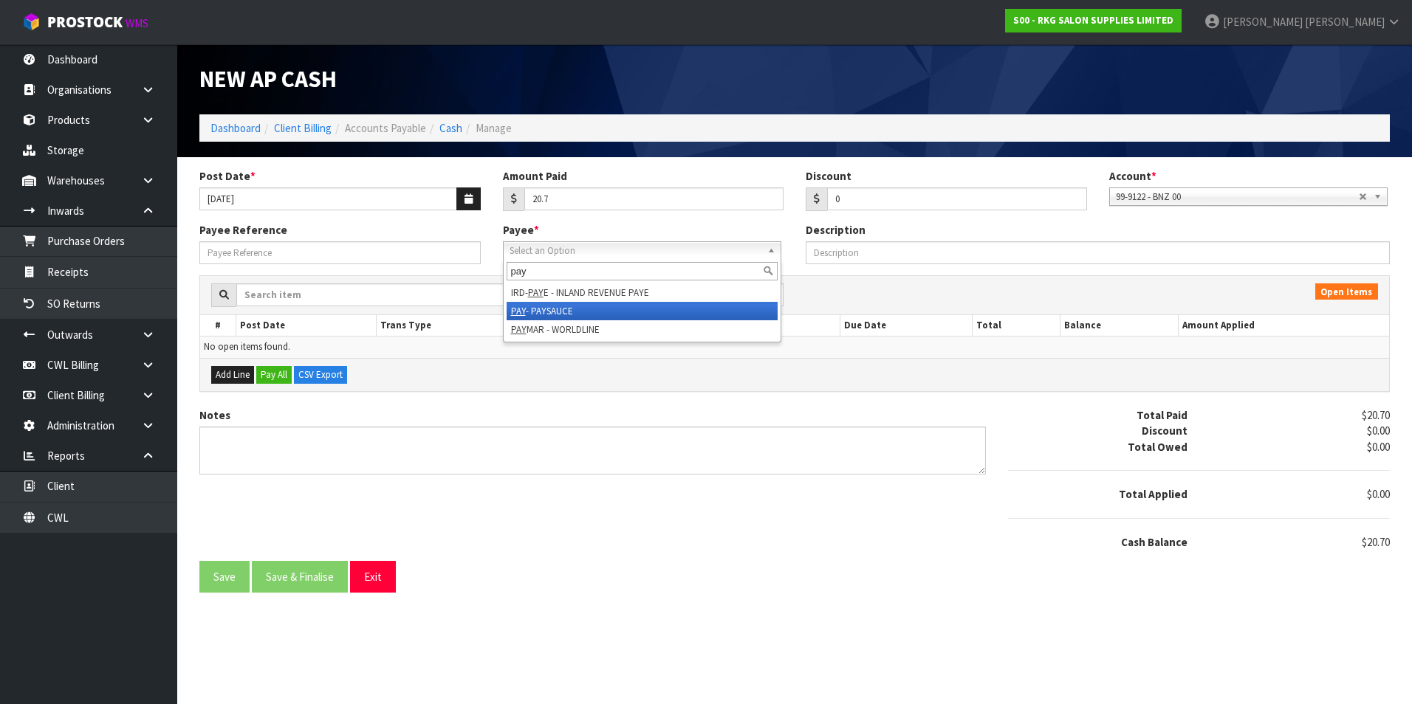
click at [599, 312] on li "PAY - PAYSAUCE" at bounding box center [642, 311] width 271 height 18
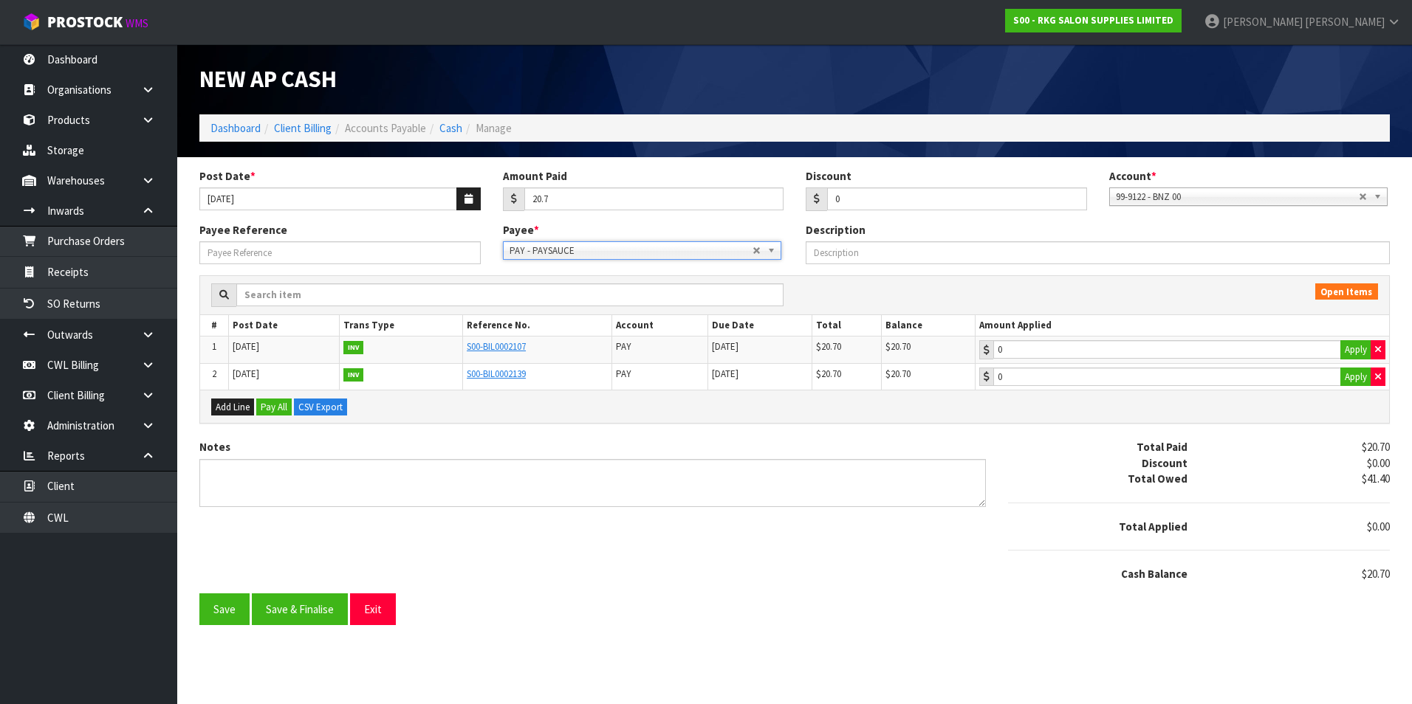
click at [1190, 335] on th "Amount Applied" at bounding box center [1181, 325] width 413 height 21
click at [1359, 349] on button "Apply" at bounding box center [1355, 349] width 31 height 19
click at [329, 615] on button "Save & Finalise" at bounding box center [300, 610] width 96 height 32
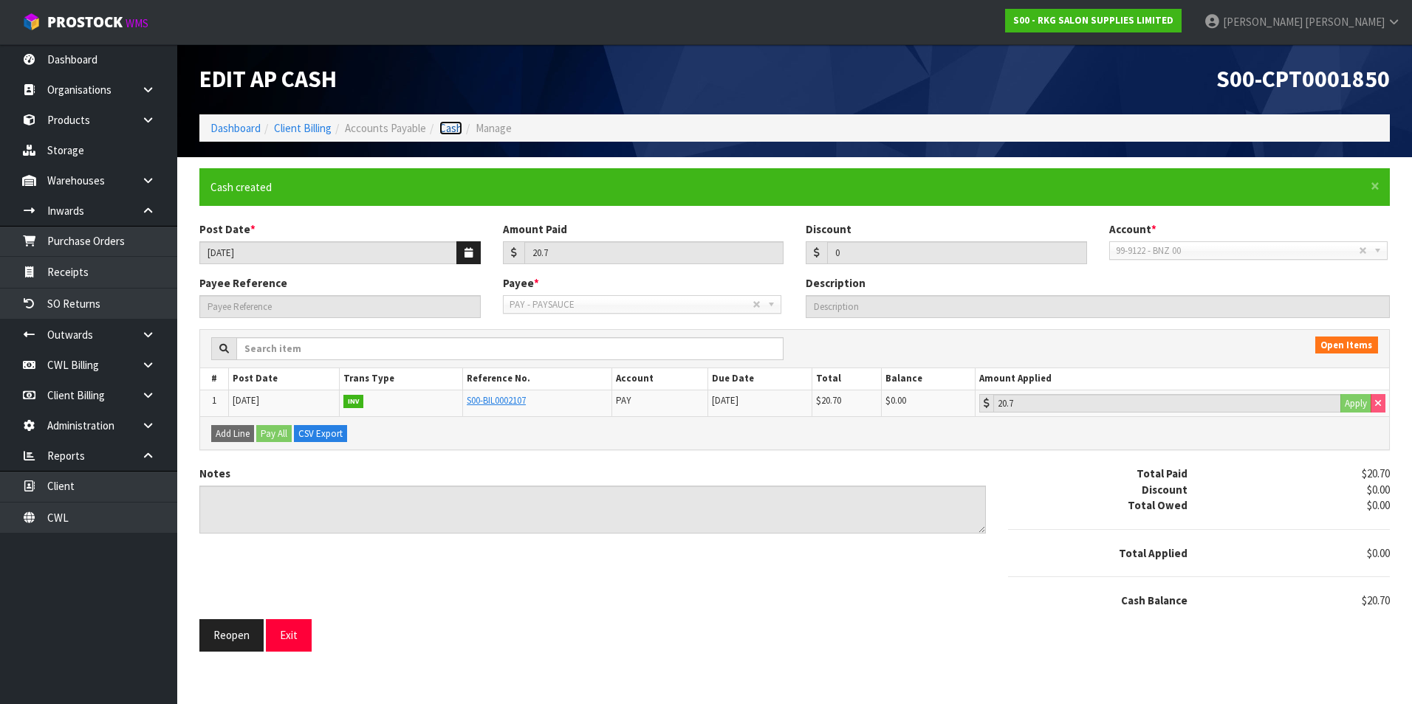
click at [453, 130] on link "Cash" at bounding box center [450, 128] width 23 height 14
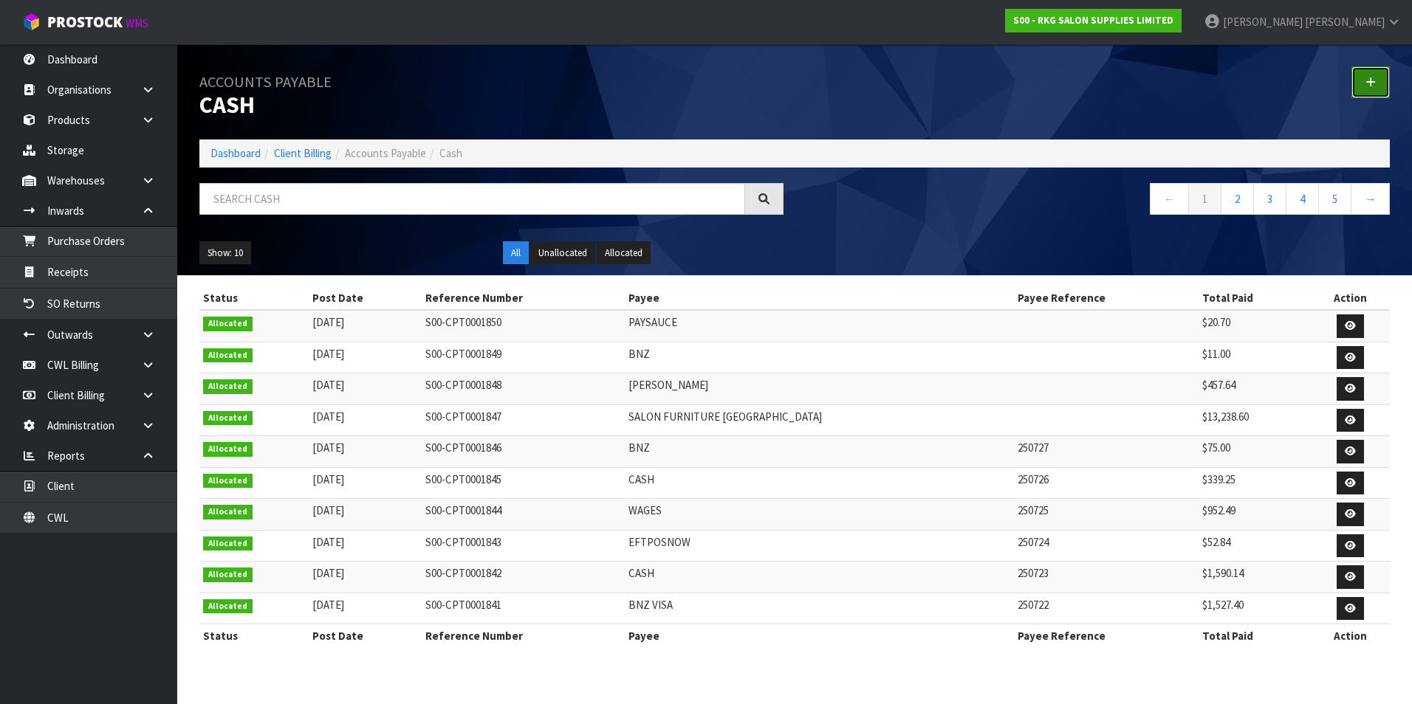
drag, startPoint x: 1368, startPoint y: 82, endPoint x: 1077, endPoint y: 92, distance: 291.1
click at [1367, 82] on icon at bounding box center [1370, 82] width 10 height 11
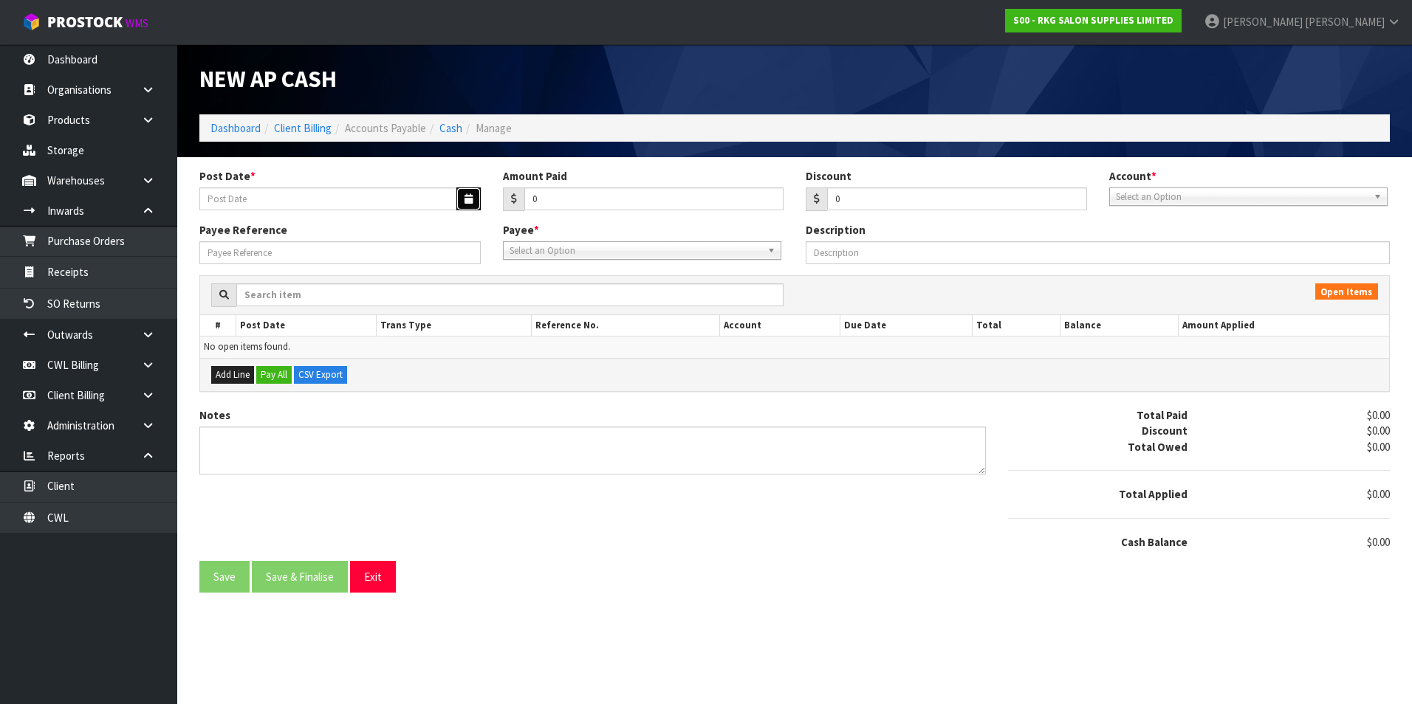
drag, startPoint x: 467, startPoint y: 200, endPoint x: 391, endPoint y: 215, distance: 77.5
click at [465, 199] on icon "button" at bounding box center [468, 199] width 8 height 10
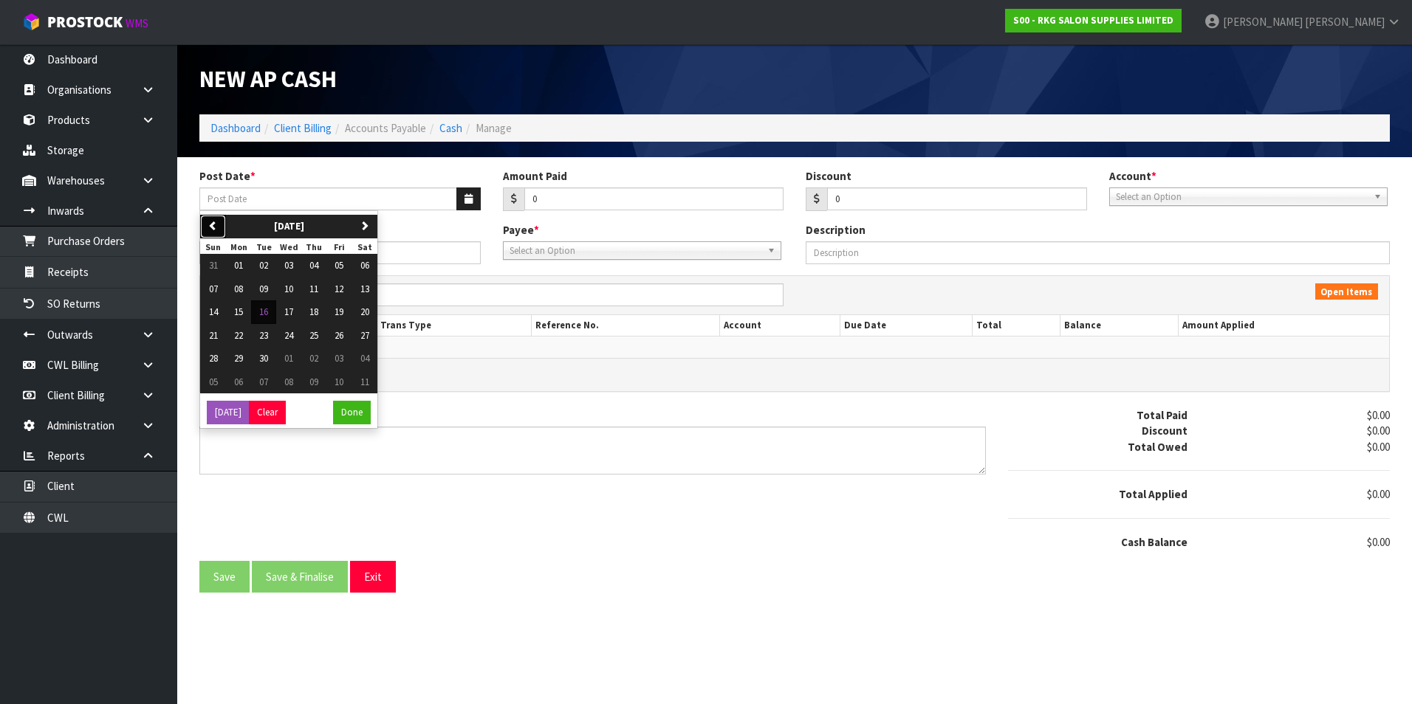
click at [217, 224] on icon "button" at bounding box center [213, 226] width 10 height 10
click at [292, 287] on span "06" at bounding box center [288, 289] width 9 height 13
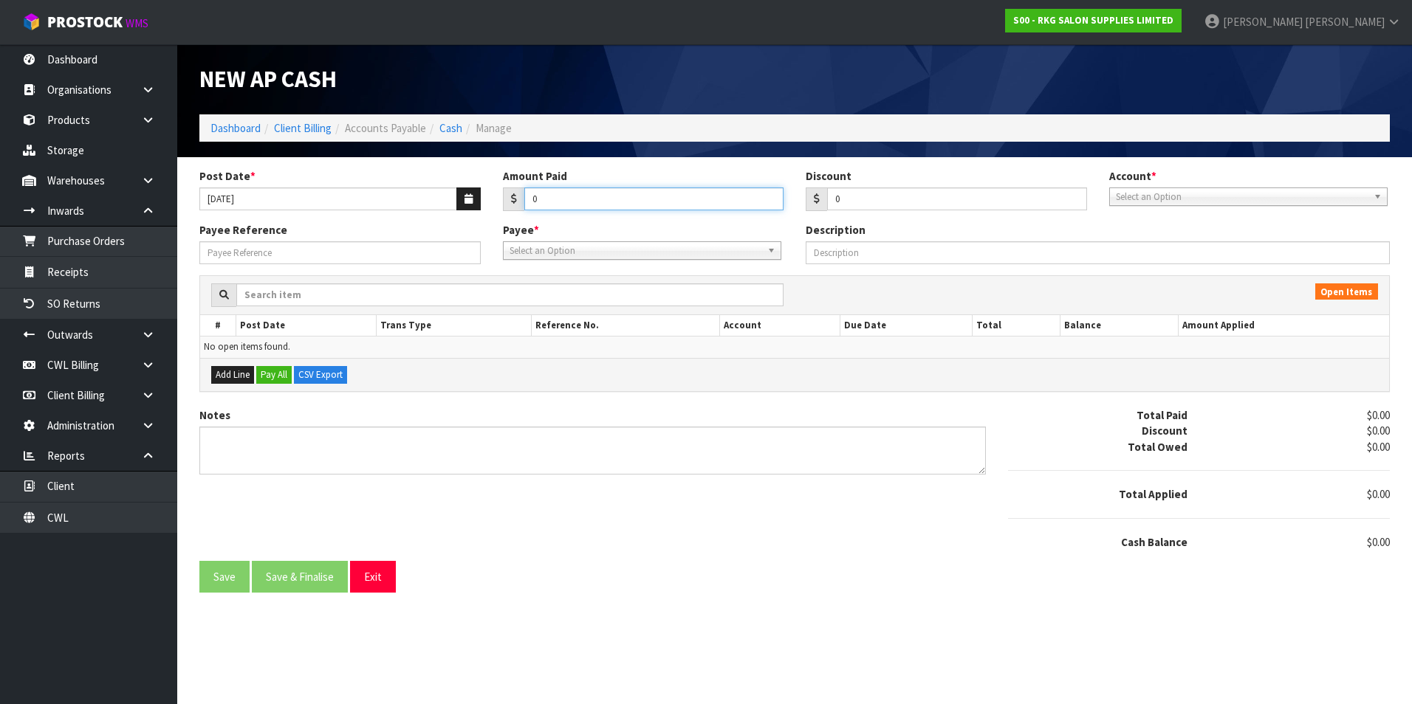
click at [592, 197] on input "0" at bounding box center [654, 199] width 260 height 23
click at [1163, 194] on span "Select an Option" at bounding box center [1242, 197] width 252 height 18
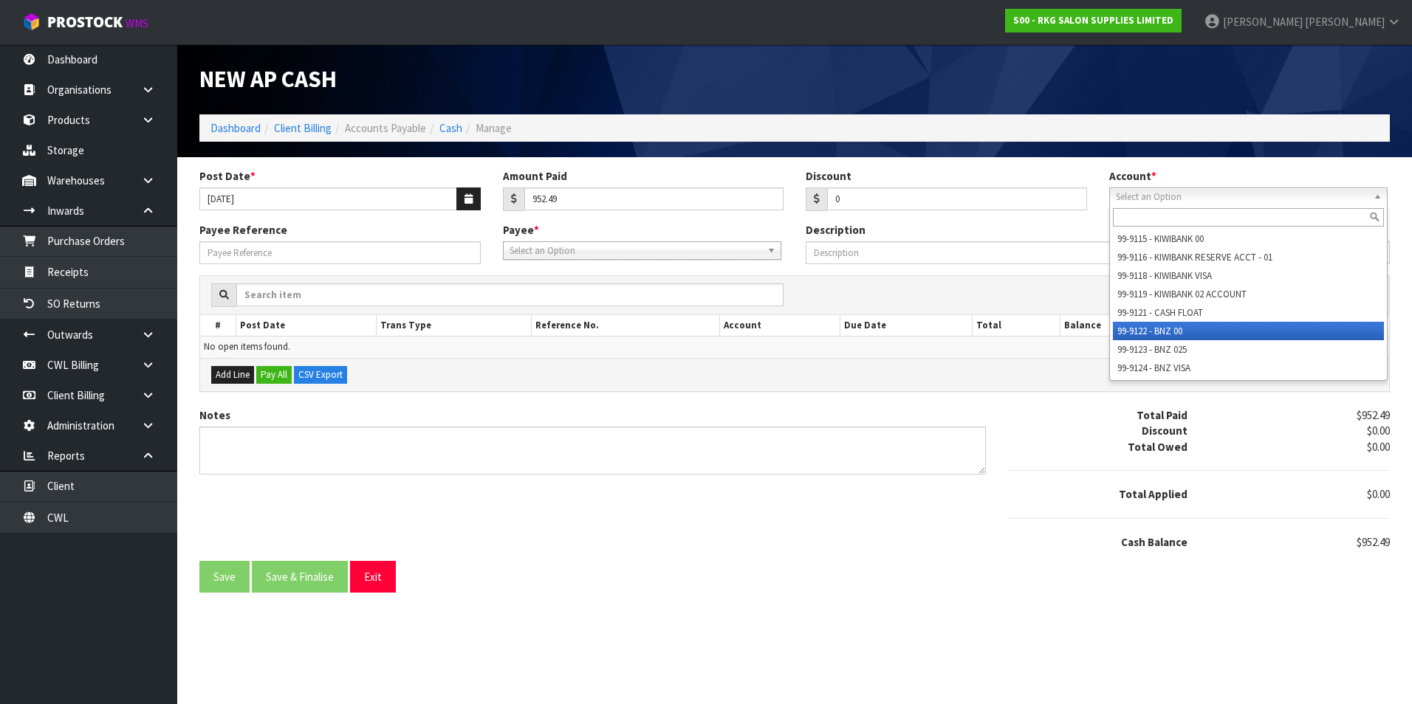
drag, startPoint x: 1161, startPoint y: 328, endPoint x: 1102, endPoint y: 326, distance: 59.1
click at [1160, 328] on li "99-9122 - BNZ 00" at bounding box center [1248, 331] width 271 height 18
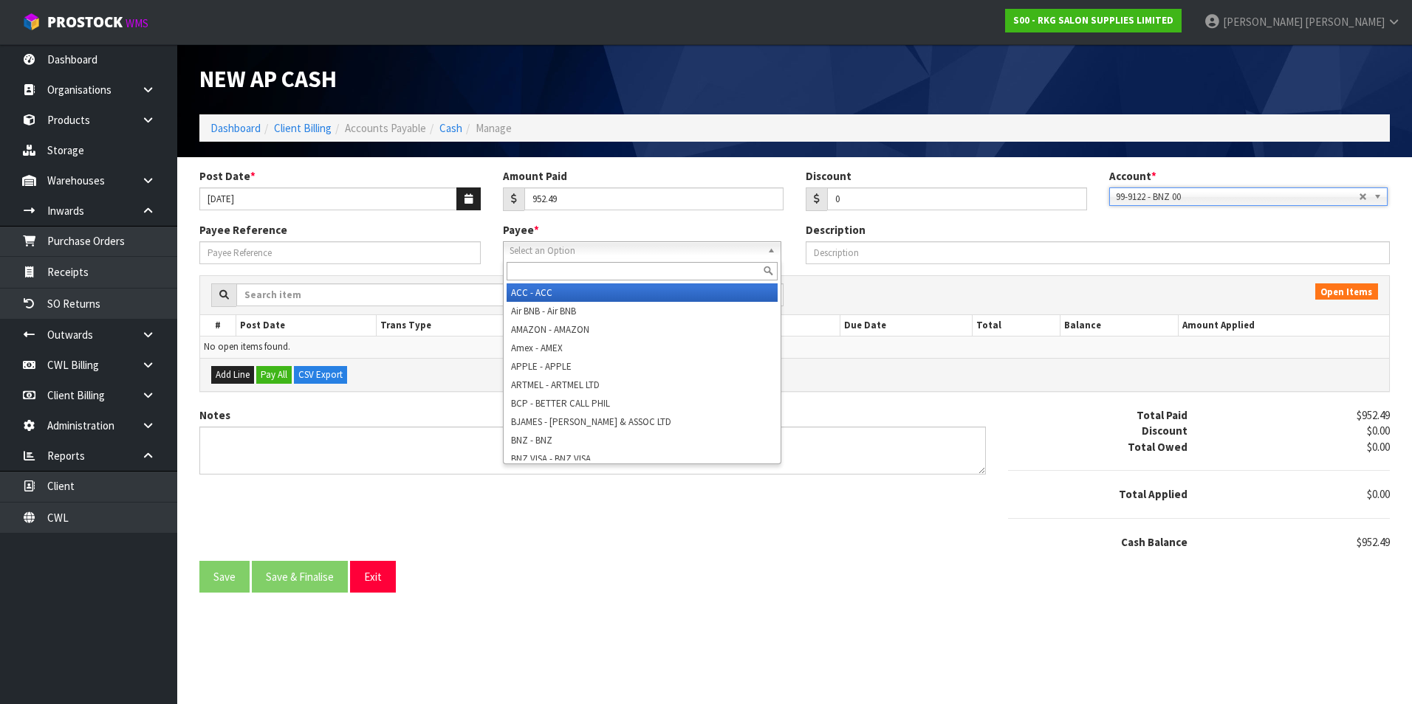
click at [582, 257] on span "Select an Option" at bounding box center [635, 251] width 252 height 18
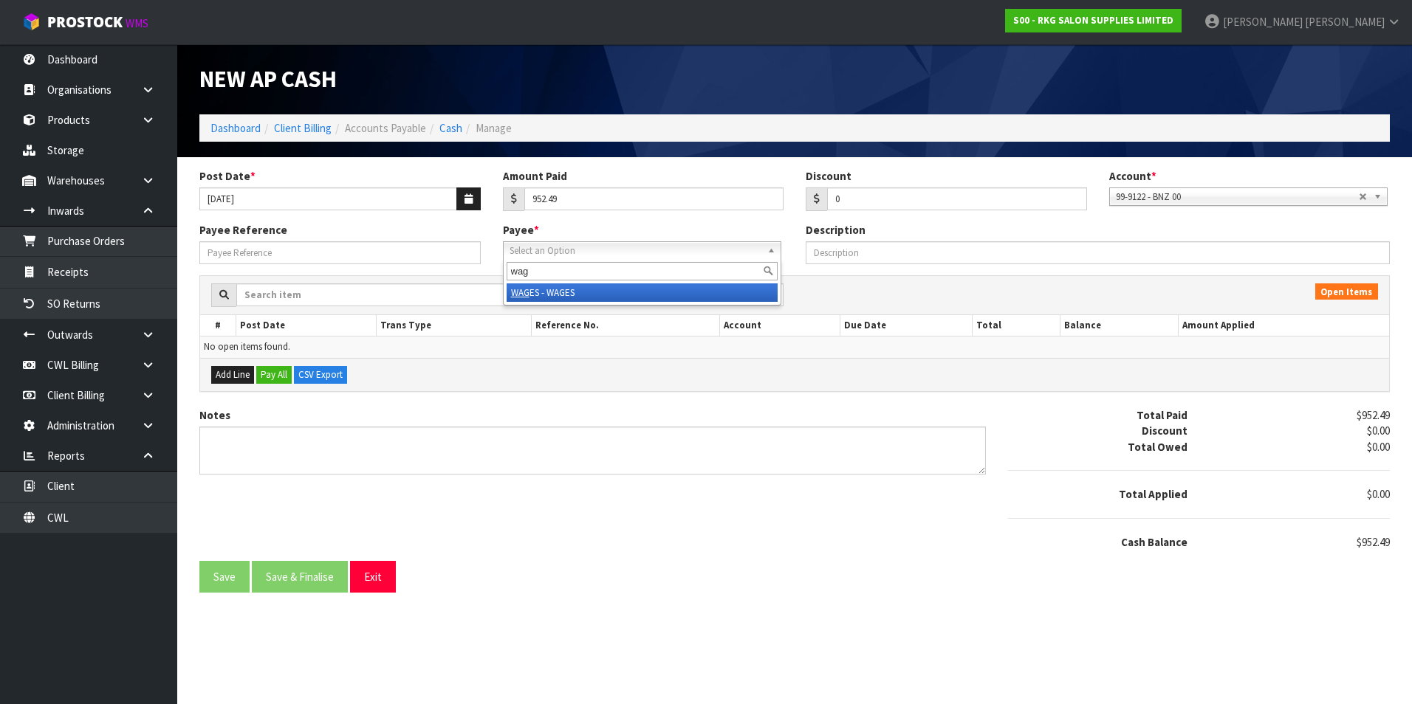
click at [560, 294] on li "WAG ES - WAGES" at bounding box center [642, 293] width 271 height 18
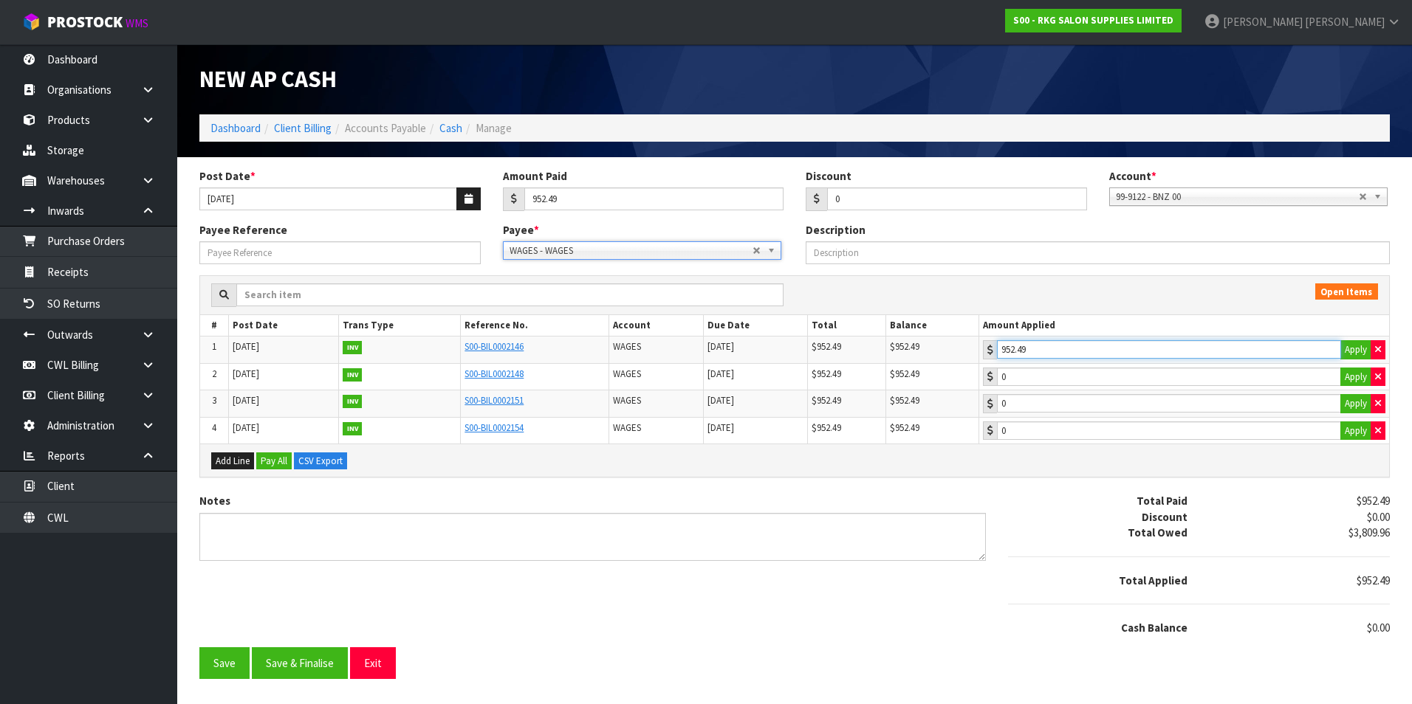
click at [1105, 350] on input "952.49" at bounding box center [1169, 349] width 344 height 18
click at [286, 667] on button "Save & Finalise" at bounding box center [300, 664] width 96 height 32
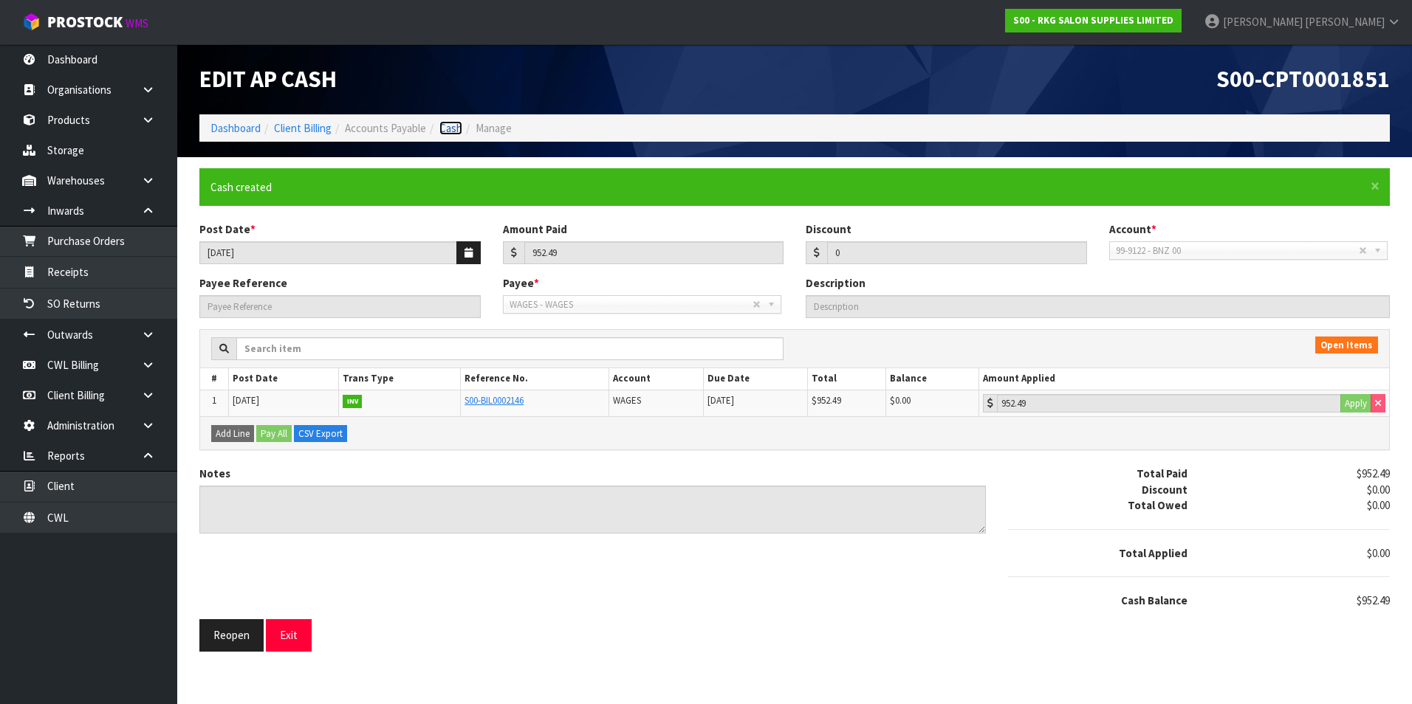
click at [455, 134] on link "Cash" at bounding box center [450, 128] width 23 height 14
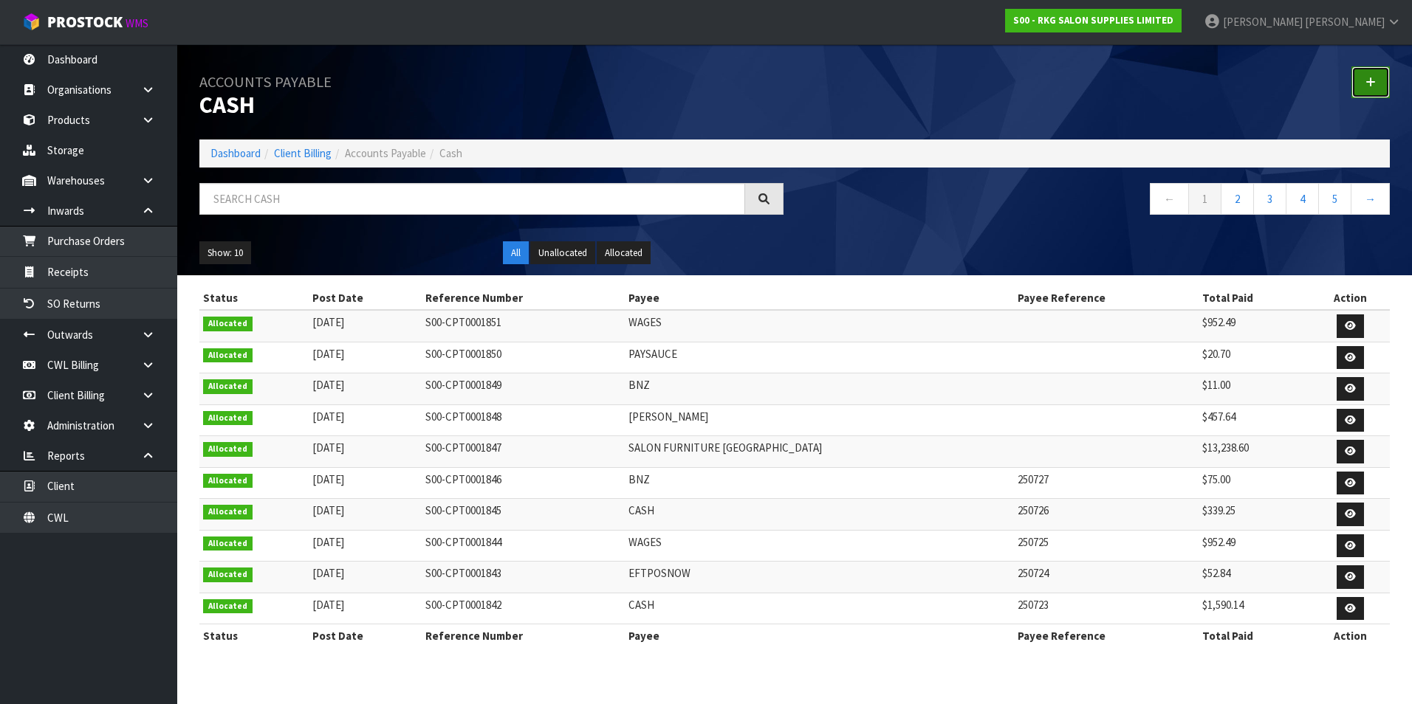
click at [1373, 83] on icon at bounding box center [1370, 82] width 10 height 11
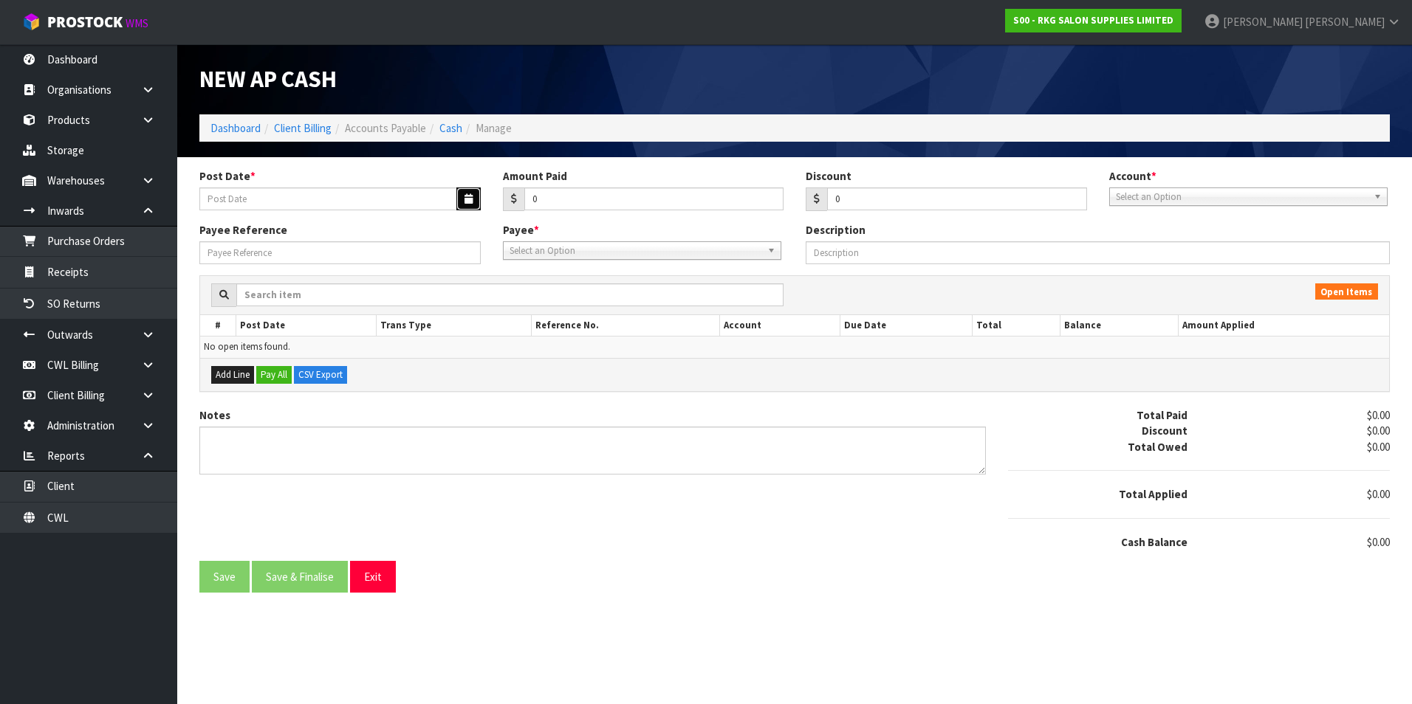
click at [458, 195] on button "button" at bounding box center [468, 199] width 24 height 23
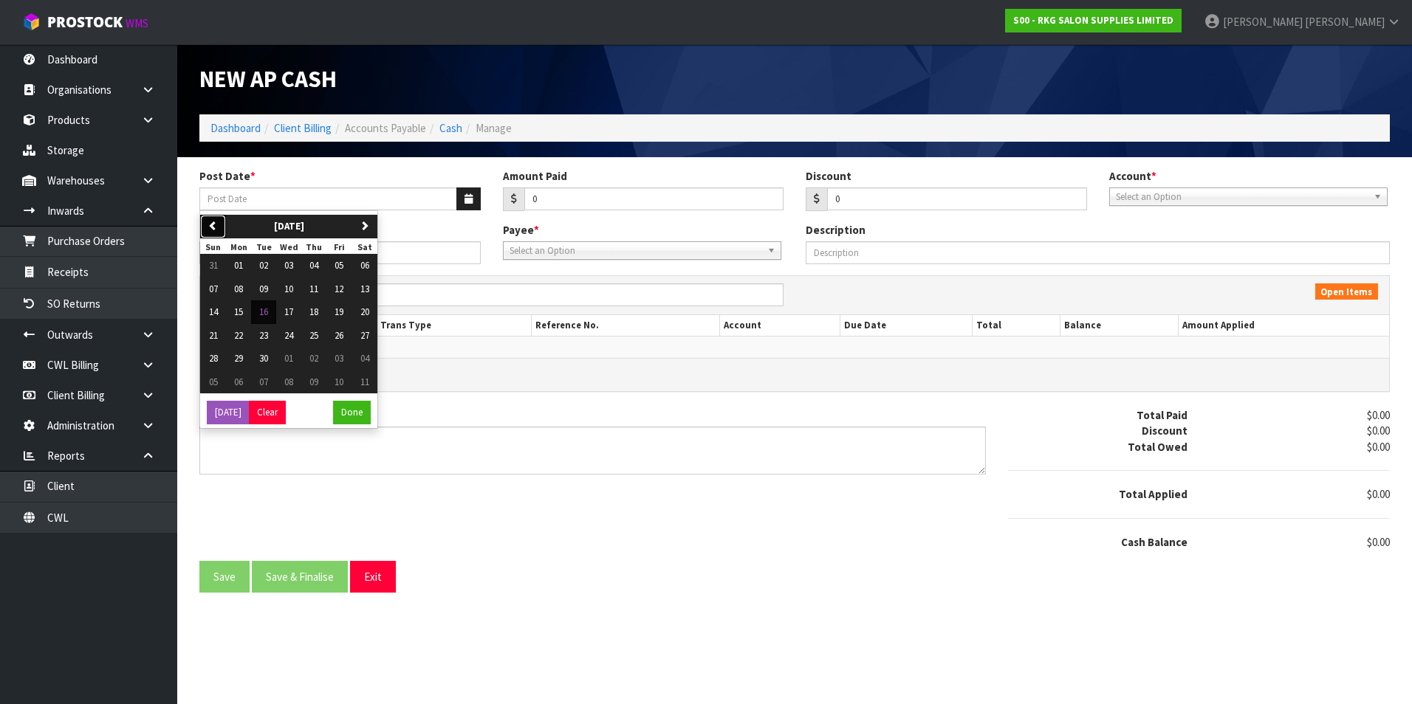
click at [219, 217] on button "previous" at bounding box center [213, 227] width 26 height 24
click at [286, 286] on span "06" at bounding box center [288, 289] width 9 height 13
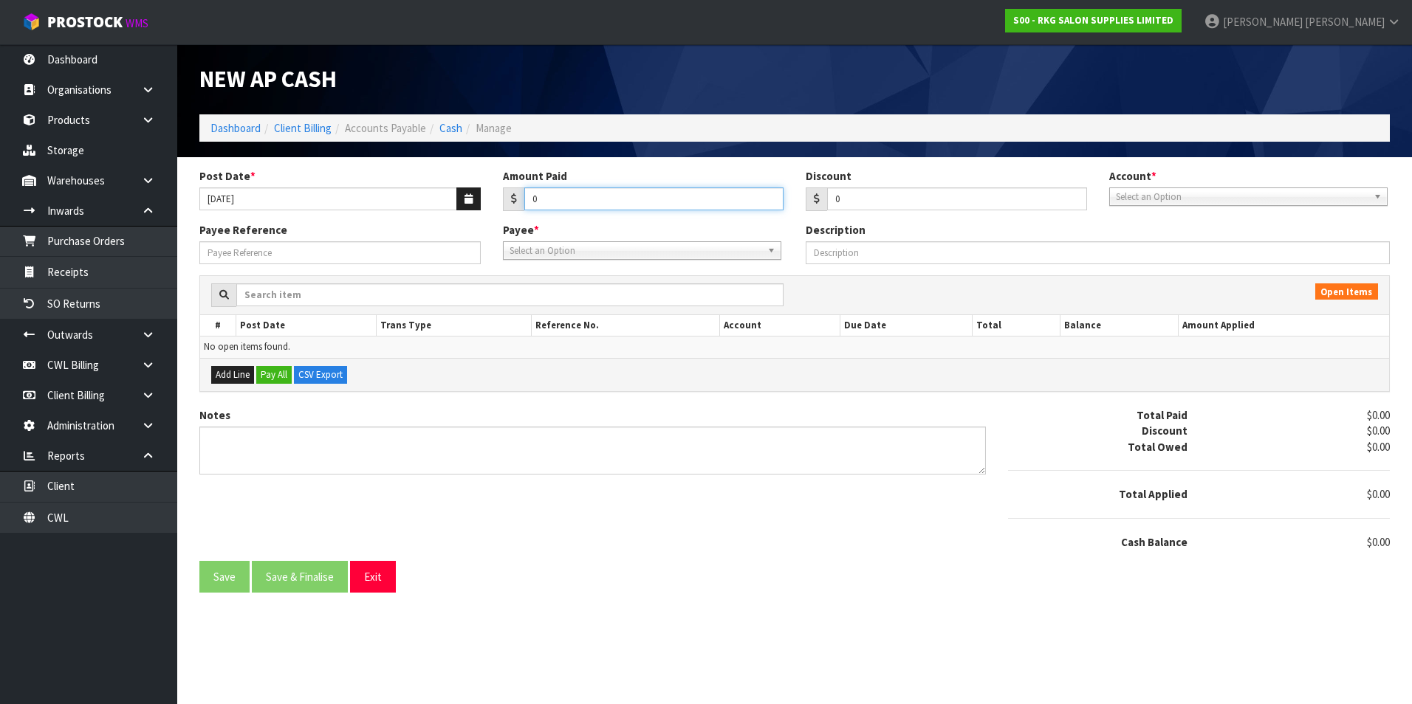
click at [558, 201] on input "0" at bounding box center [654, 199] width 260 height 23
drag, startPoint x: 1158, startPoint y: 195, endPoint x: 1155, endPoint y: 224, distance: 29.7
click at [1156, 201] on span "Select an Option" at bounding box center [1242, 197] width 252 height 18
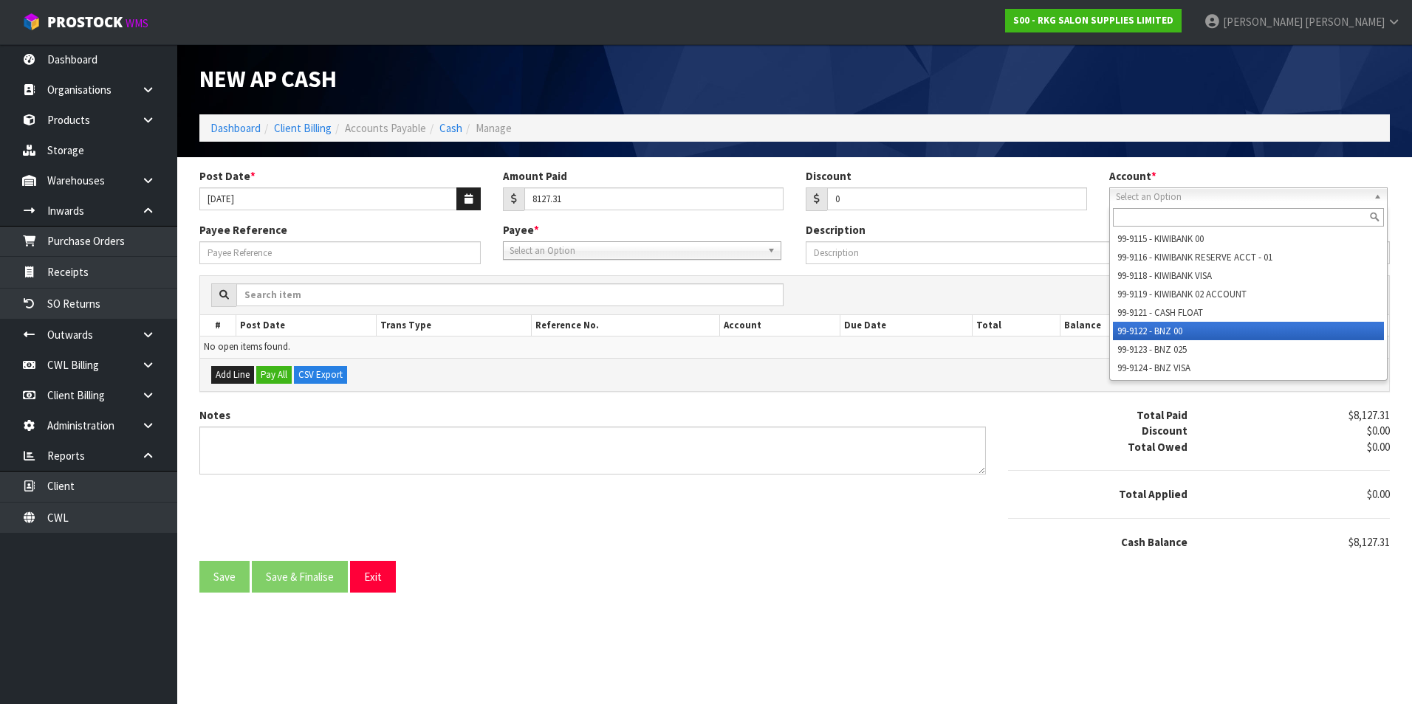
drag, startPoint x: 1149, startPoint y: 329, endPoint x: 721, endPoint y: 247, distance: 436.0
click at [1141, 328] on li "99-9122 - BNZ 00" at bounding box center [1248, 331] width 271 height 18
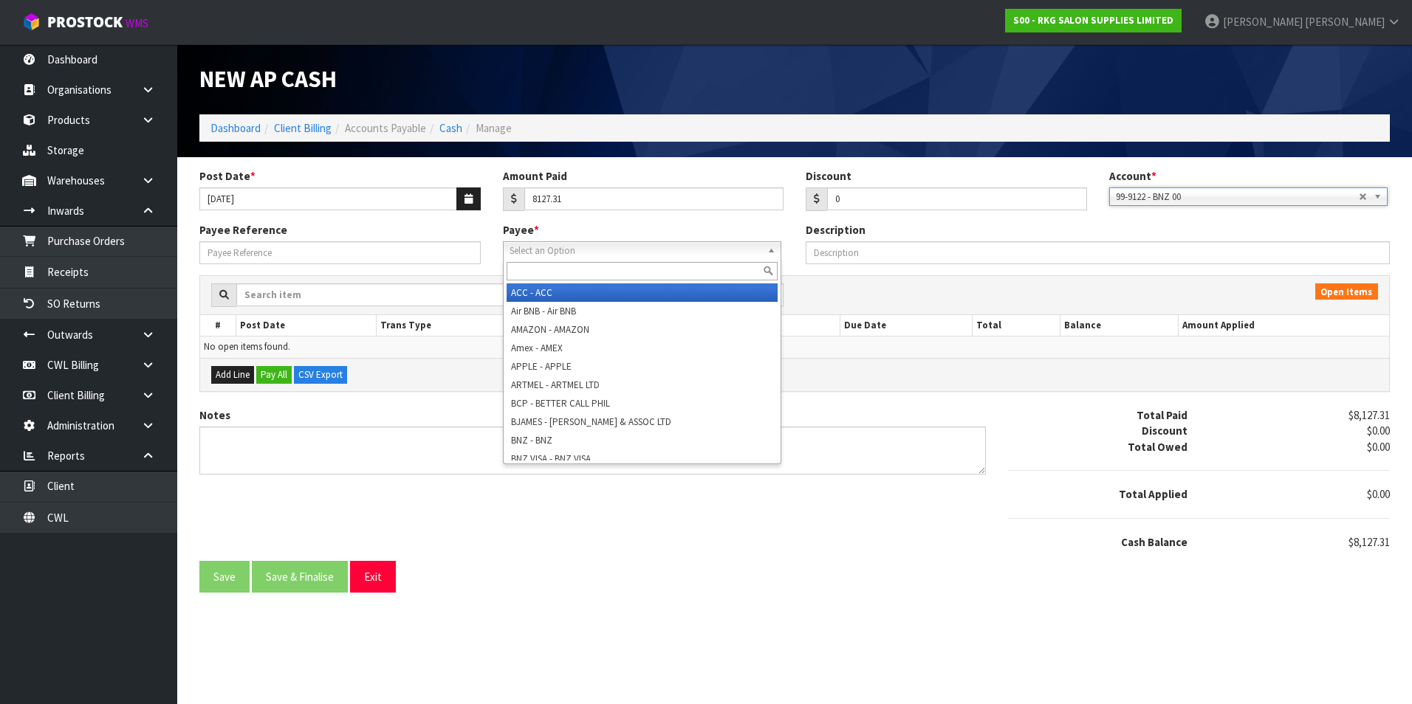
click at [548, 248] on span "Select an Option" at bounding box center [635, 251] width 252 height 18
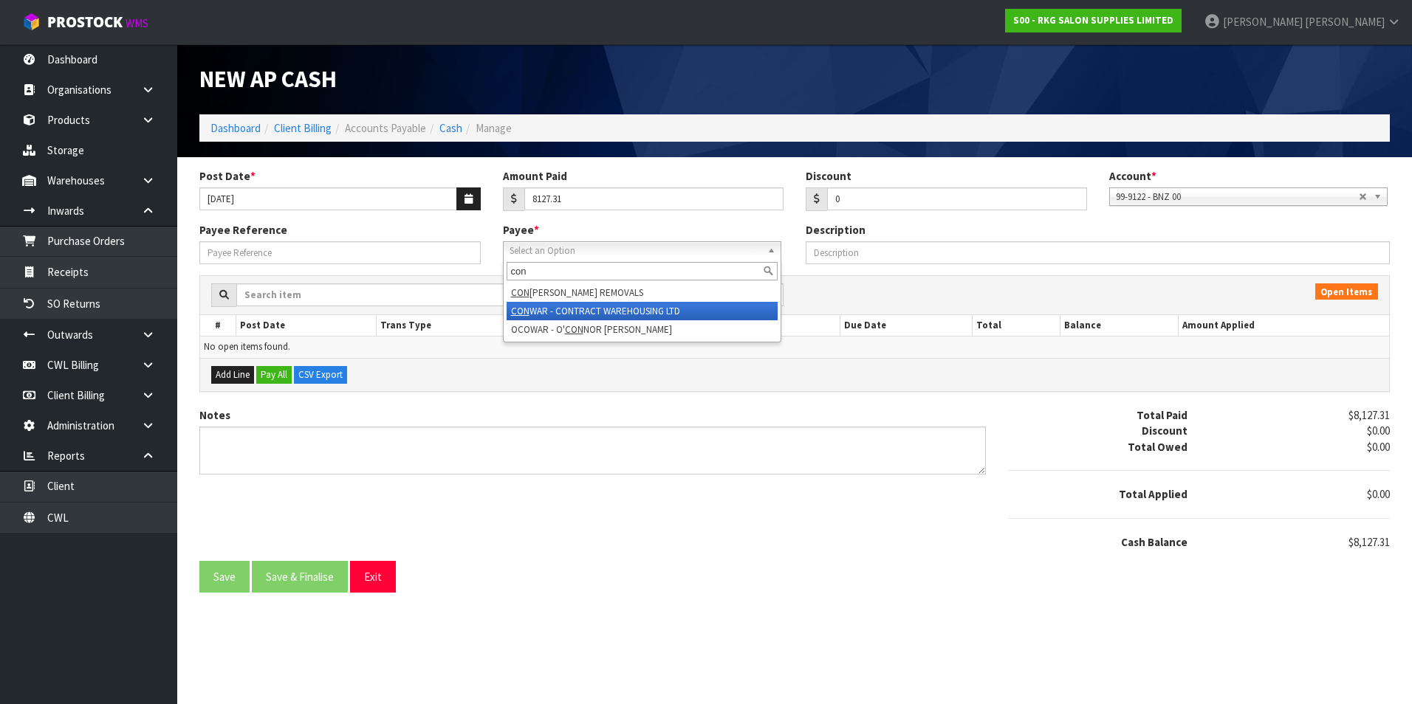
click at [679, 312] on li "CON WAR - CONTRACT WAREHOUSING LTD" at bounding box center [642, 311] width 271 height 18
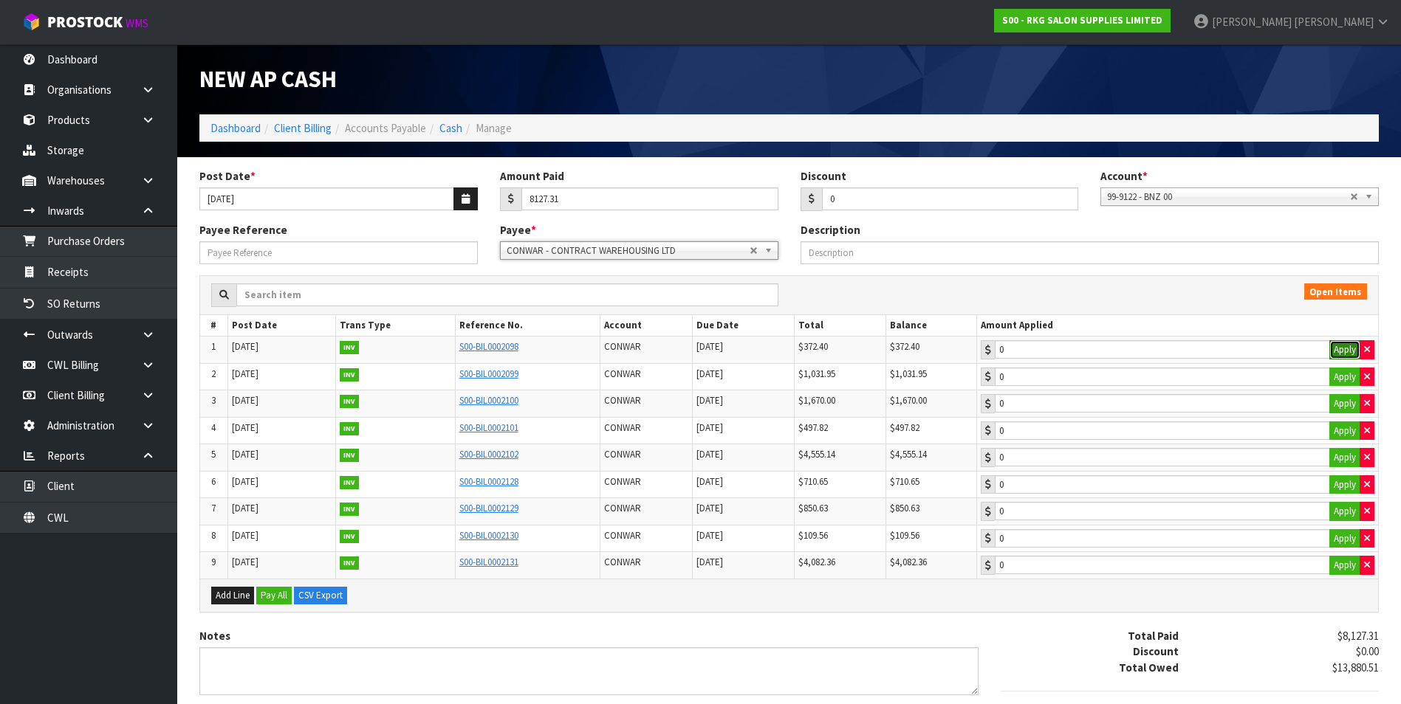
click at [1340, 346] on button "Apply" at bounding box center [1344, 349] width 31 height 19
click at [1338, 369] on button "Apply" at bounding box center [1344, 377] width 31 height 19
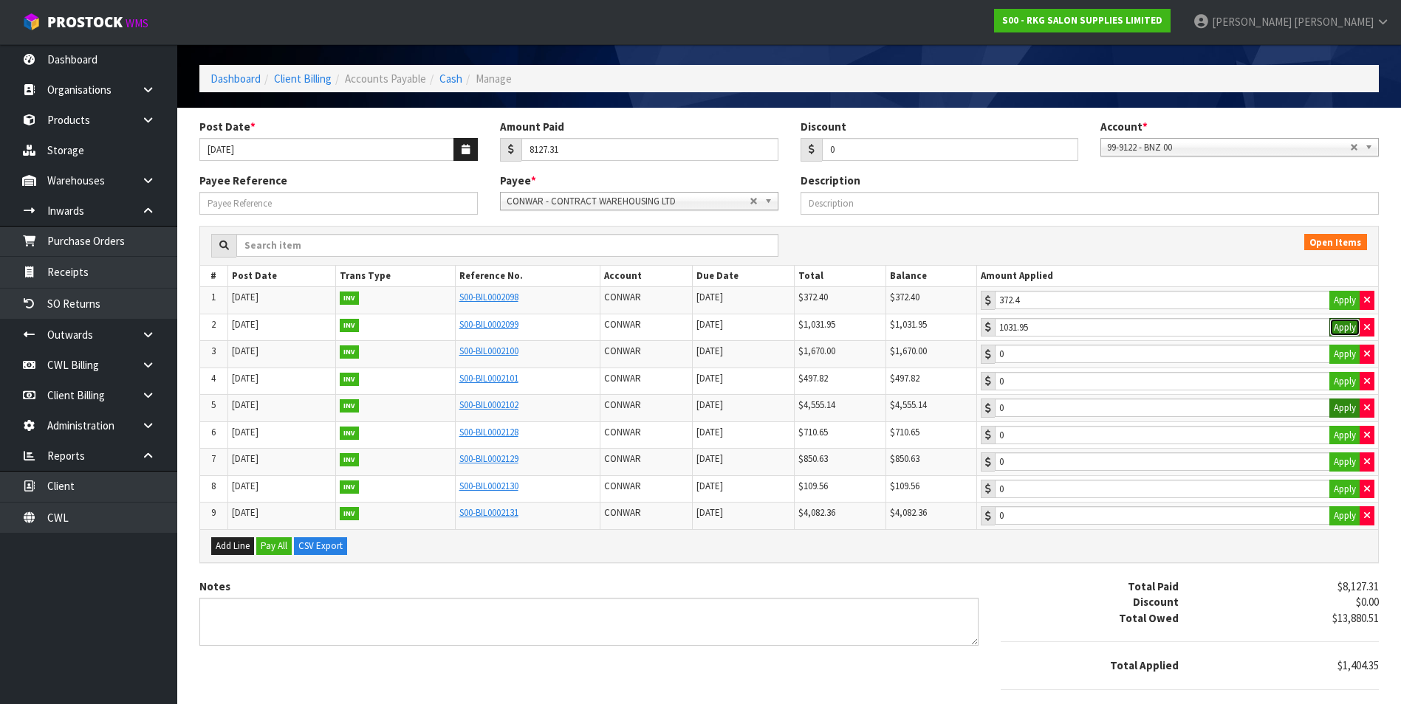
scroll to position [74, 0]
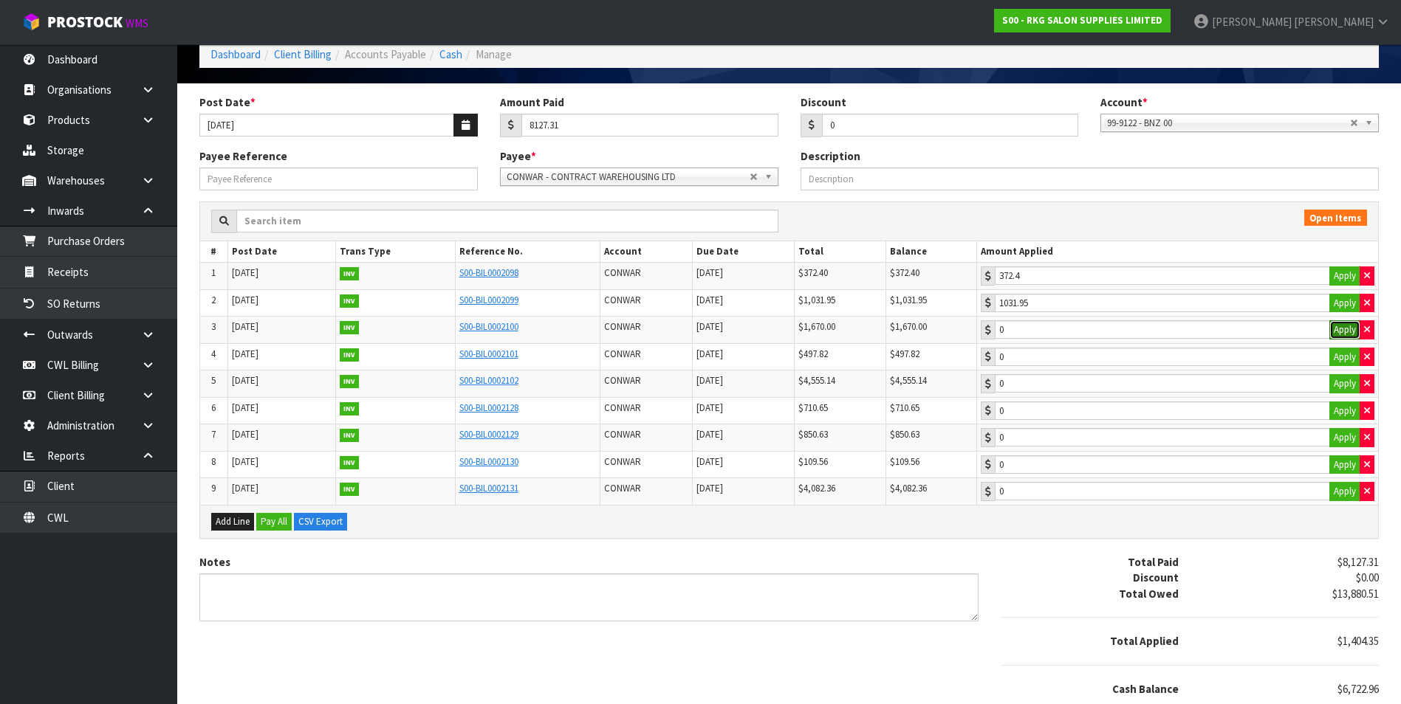
click at [1343, 333] on button "Apply" at bounding box center [1344, 329] width 31 height 19
click at [1339, 357] on button "Apply" at bounding box center [1344, 357] width 31 height 19
click at [1339, 380] on button "Apply" at bounding box center [1344, 383] width 31 height 19
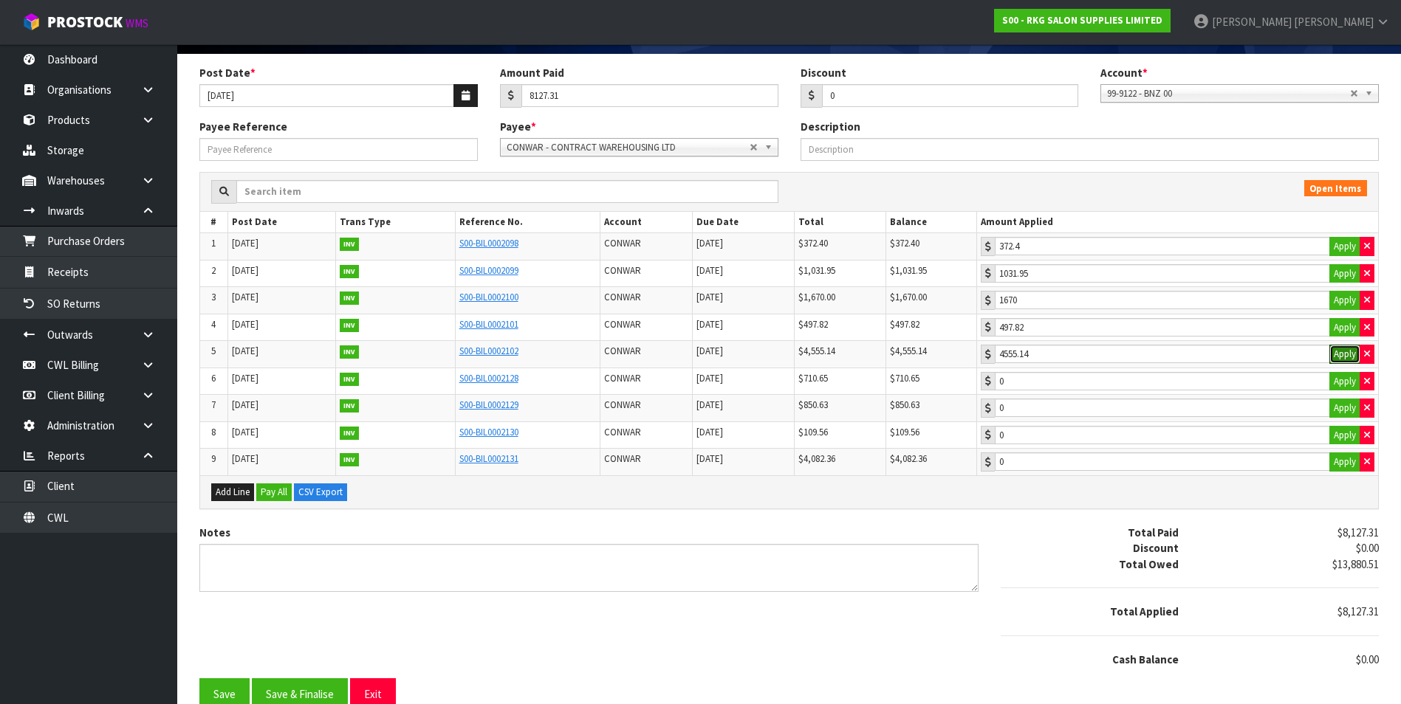
scroll to position [120, 0]
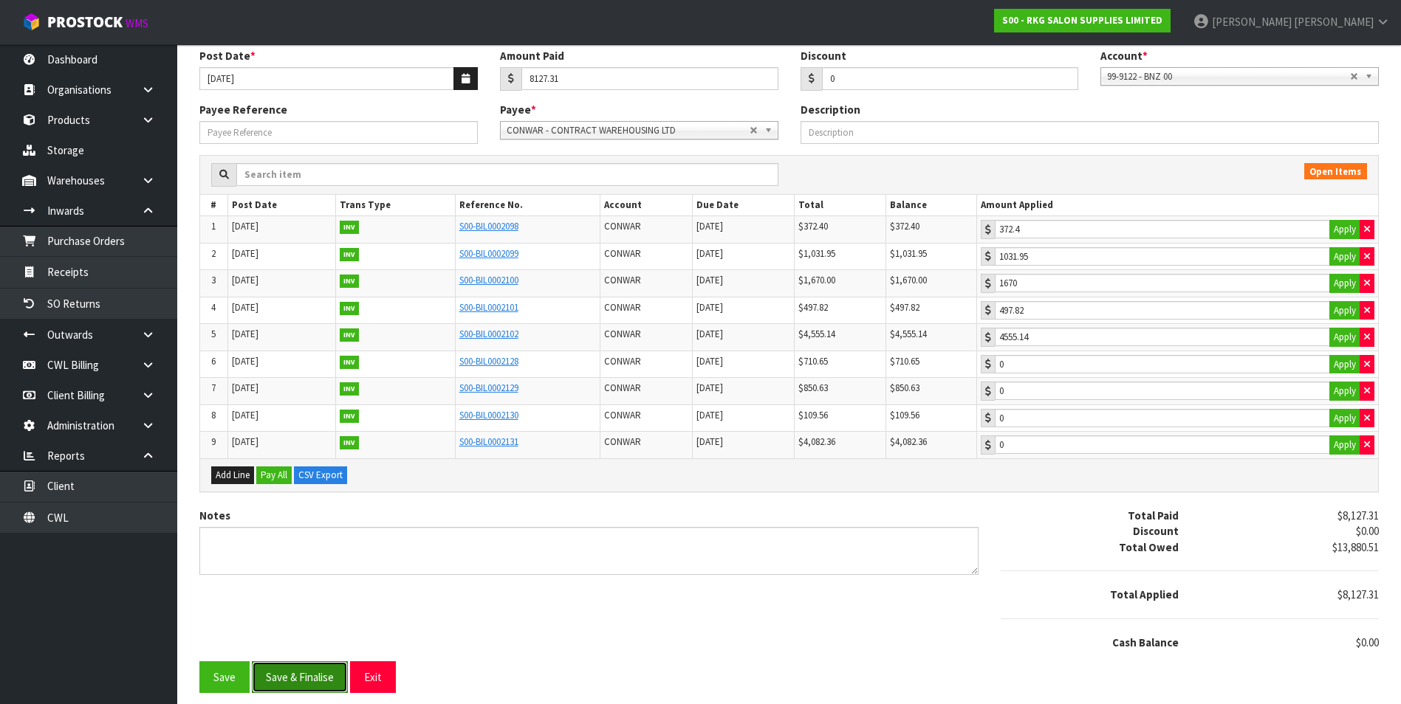
click at [306, 680] on button "Save & Finalise" at bounding box center [300, 678] width 96 height 32
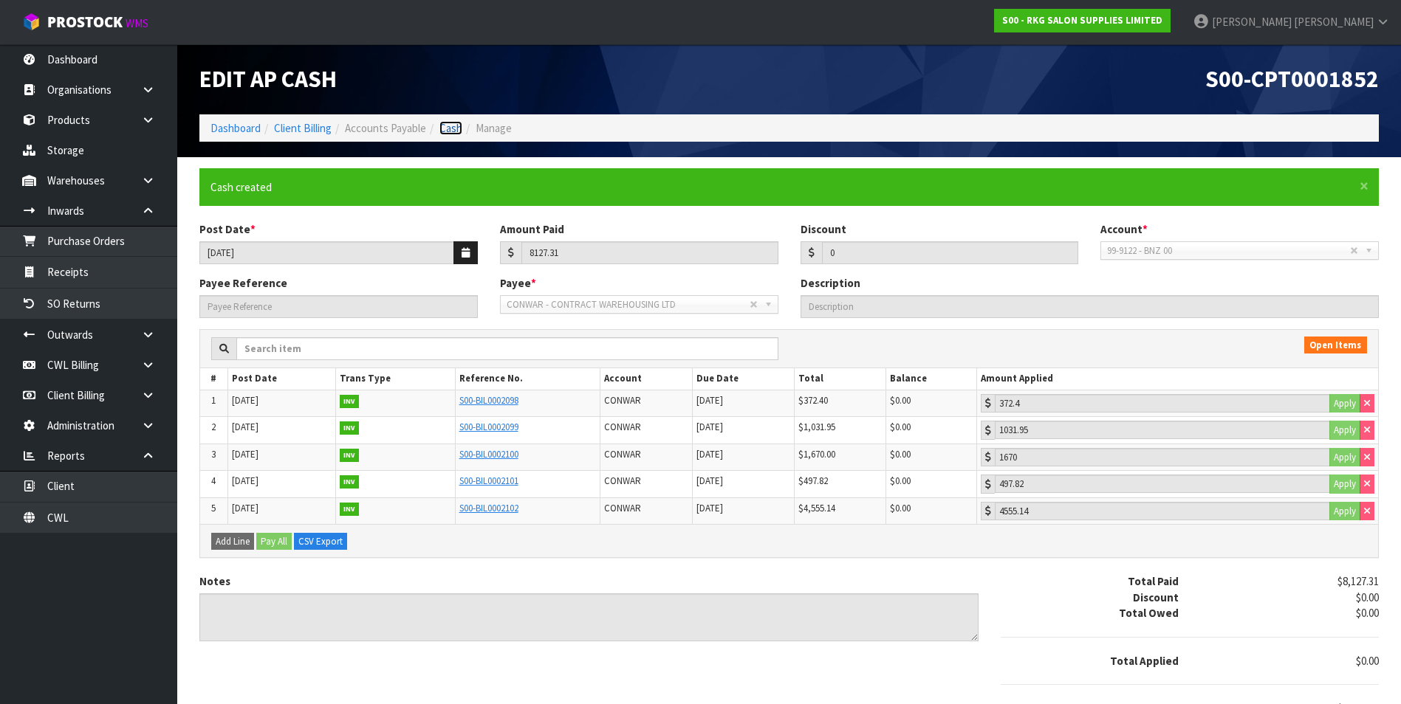
click at [456, 130] on link "Cash" at bounding box center [450, 128] width 23 height 14
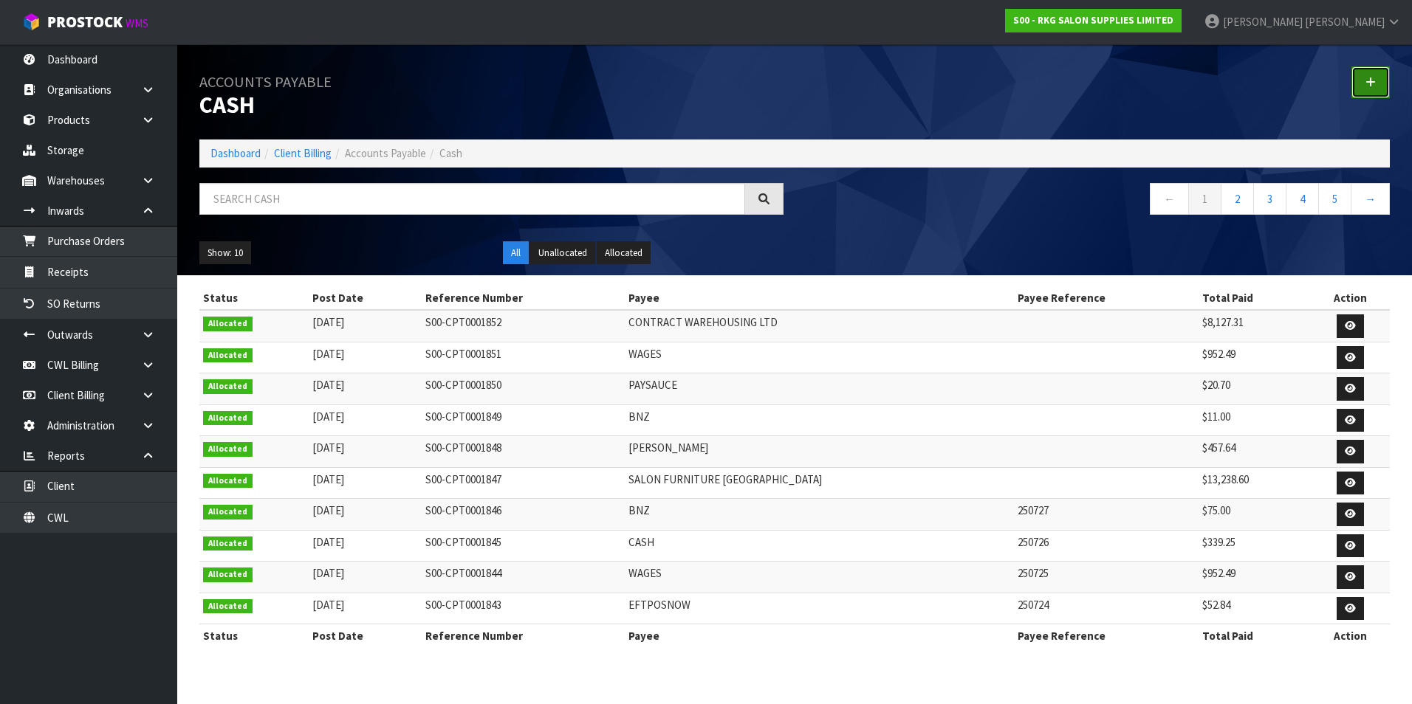
click at [1373, 84] on icon at bounding box center [1370, 82] width 10 height 11
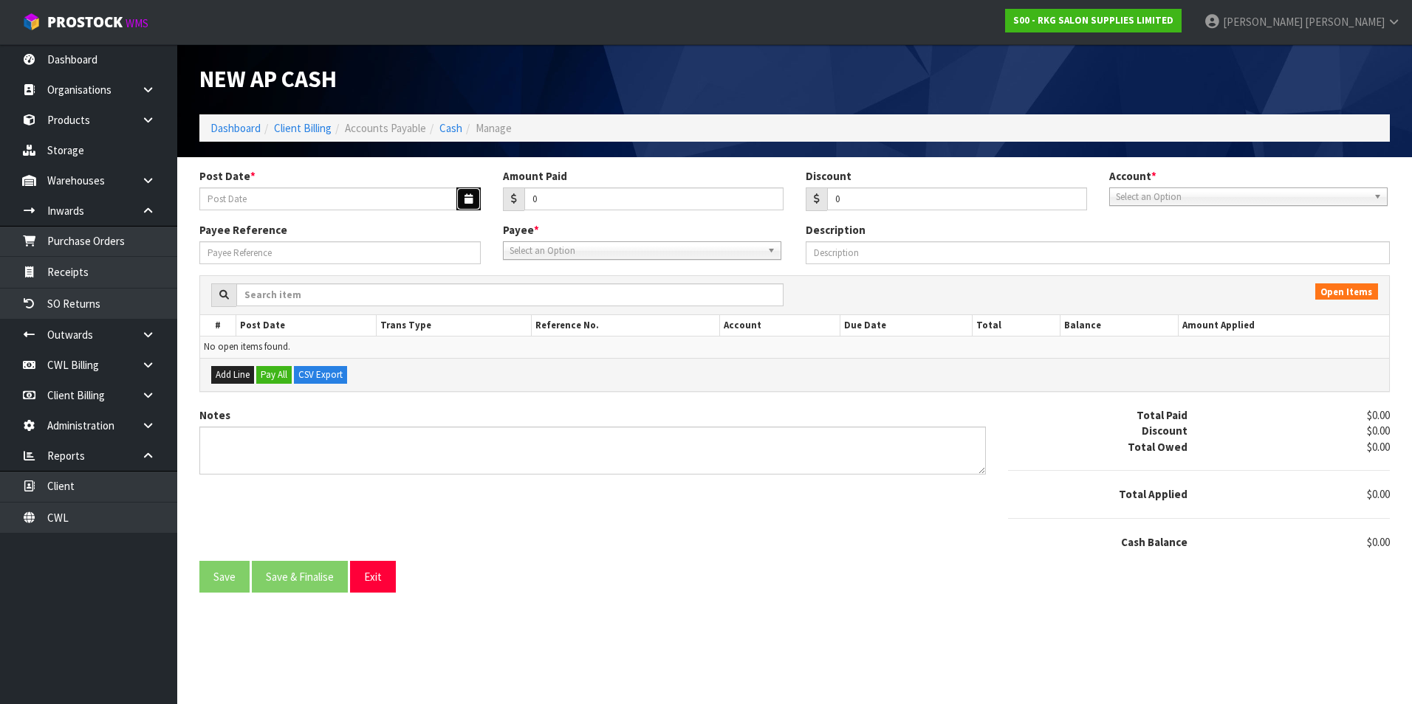
drag, startPoint x: 471, startPoint y: 197, endPoint x: 388, endPoint y: 211, distance: 83.9
click at [470, 197] on icon "button" at bounding box center [468, 199] width 8 height 10
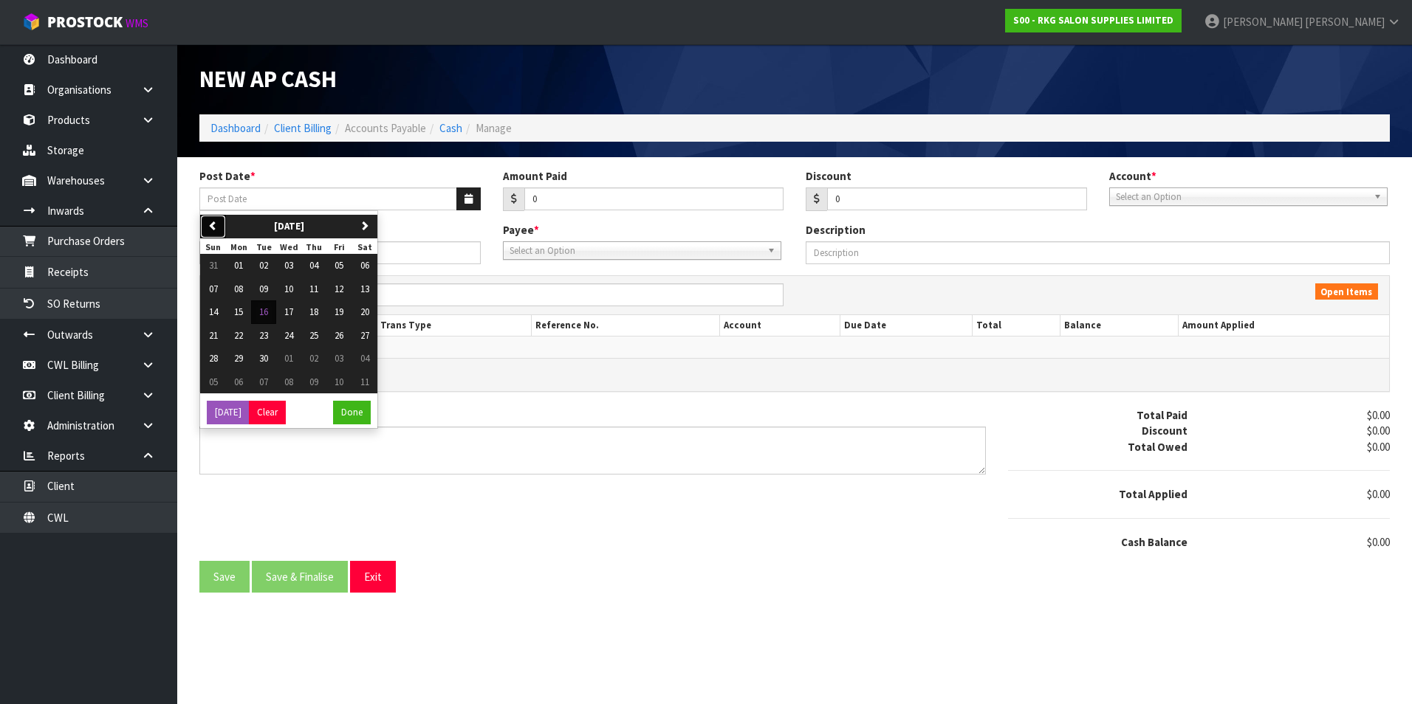
click at [219, 223] on button "previous" at bounding box center [213, 227] width 26 height 24
click at [268, 309] on span "12" at bounding box center [263, 312] width 9 height 13
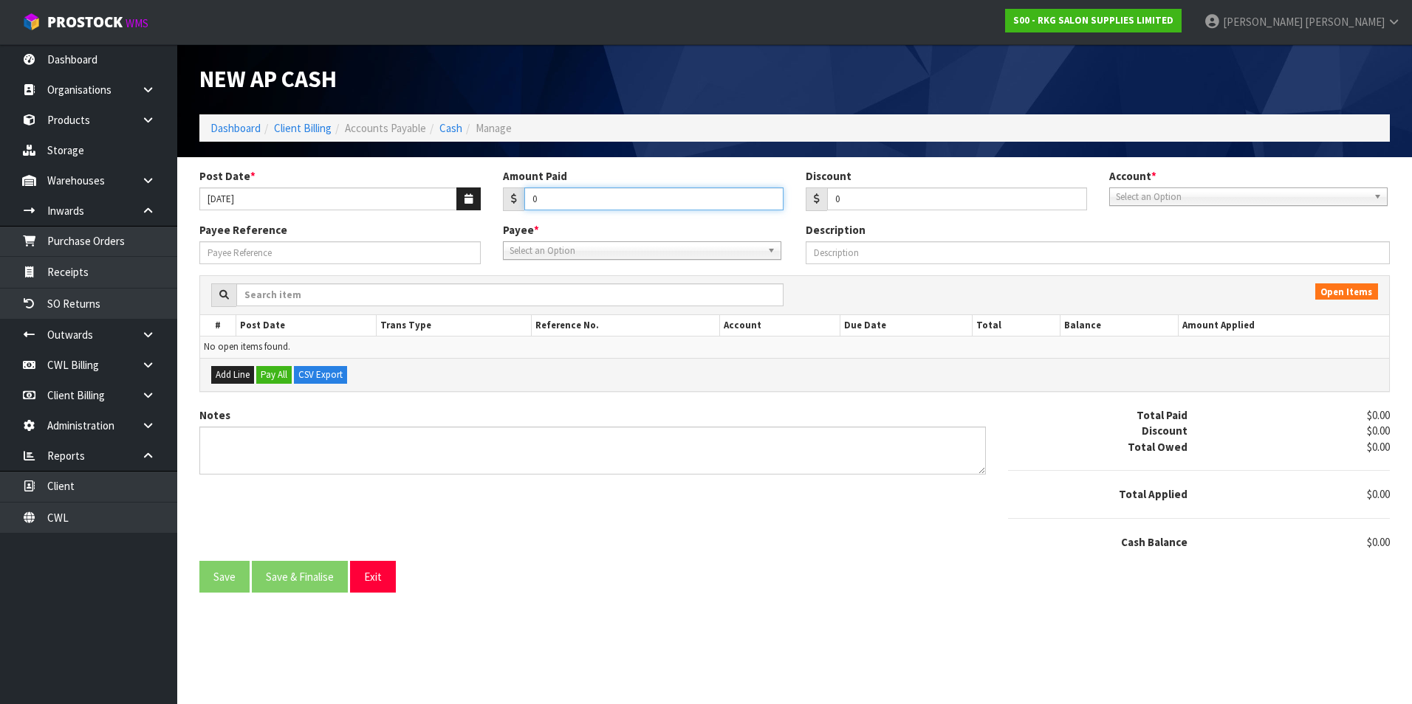
click at [550, 206] on input "0" at bounding box center [654, 199] width 260 height 23
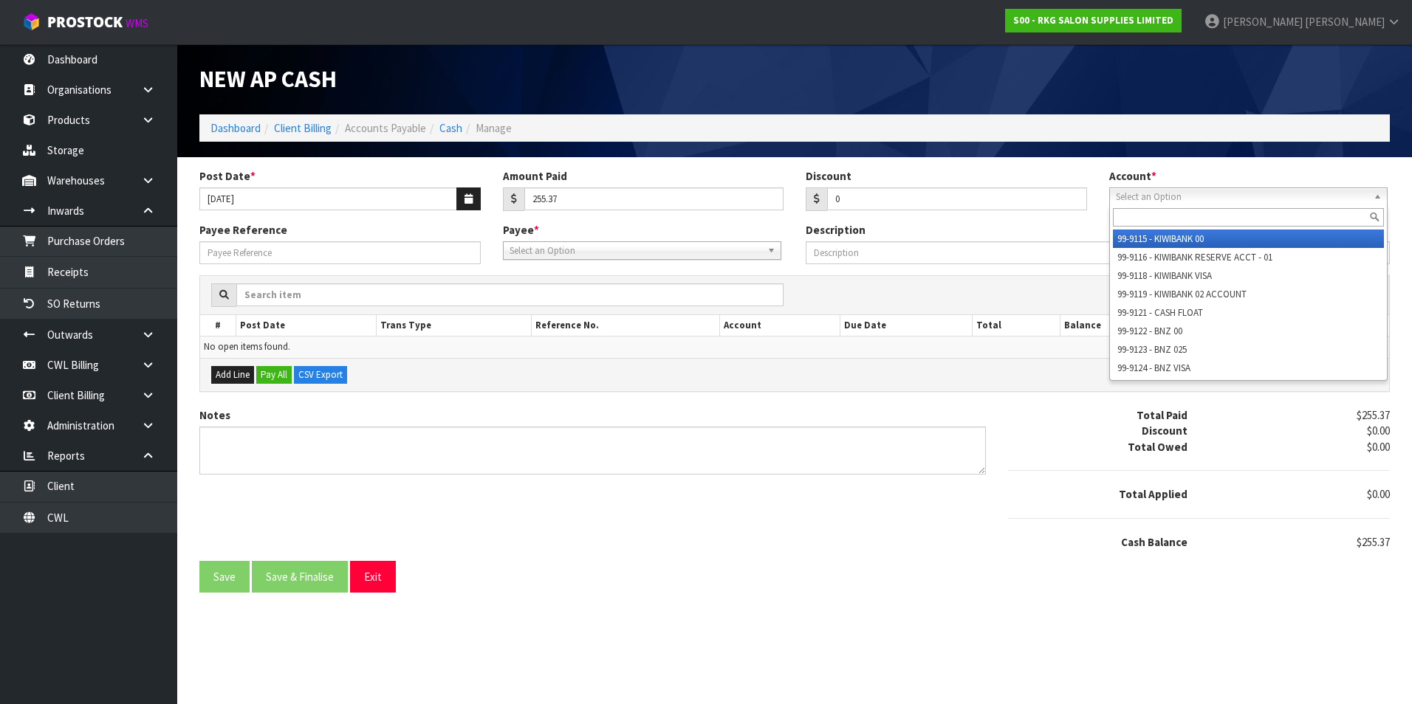
drag, startPoint x: 1176, startPoint y: 193, endPoint x: 1167, endPoint y: 257, distance: 65.0
click at [1176, 193] on span "Select an Option" at bounding box center [1242, 197] width 252 height 18
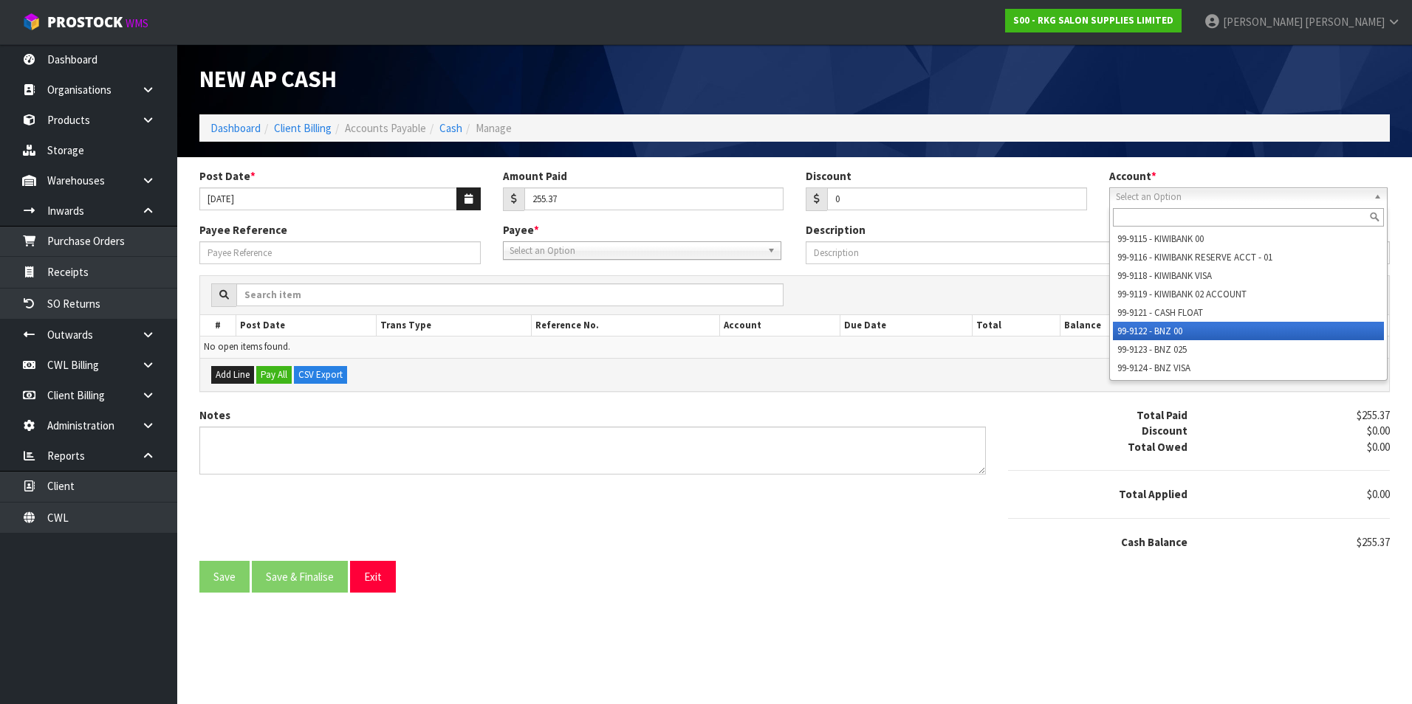
drag, startPoint x: 1154, startPoint y: 330, endPoint x: 926, endPoint y: 312, distance: 228.8
click at [1151, 329] on li "99-9122 - BNZ 00" at bounding box center [1248, 331] width 271 height 18
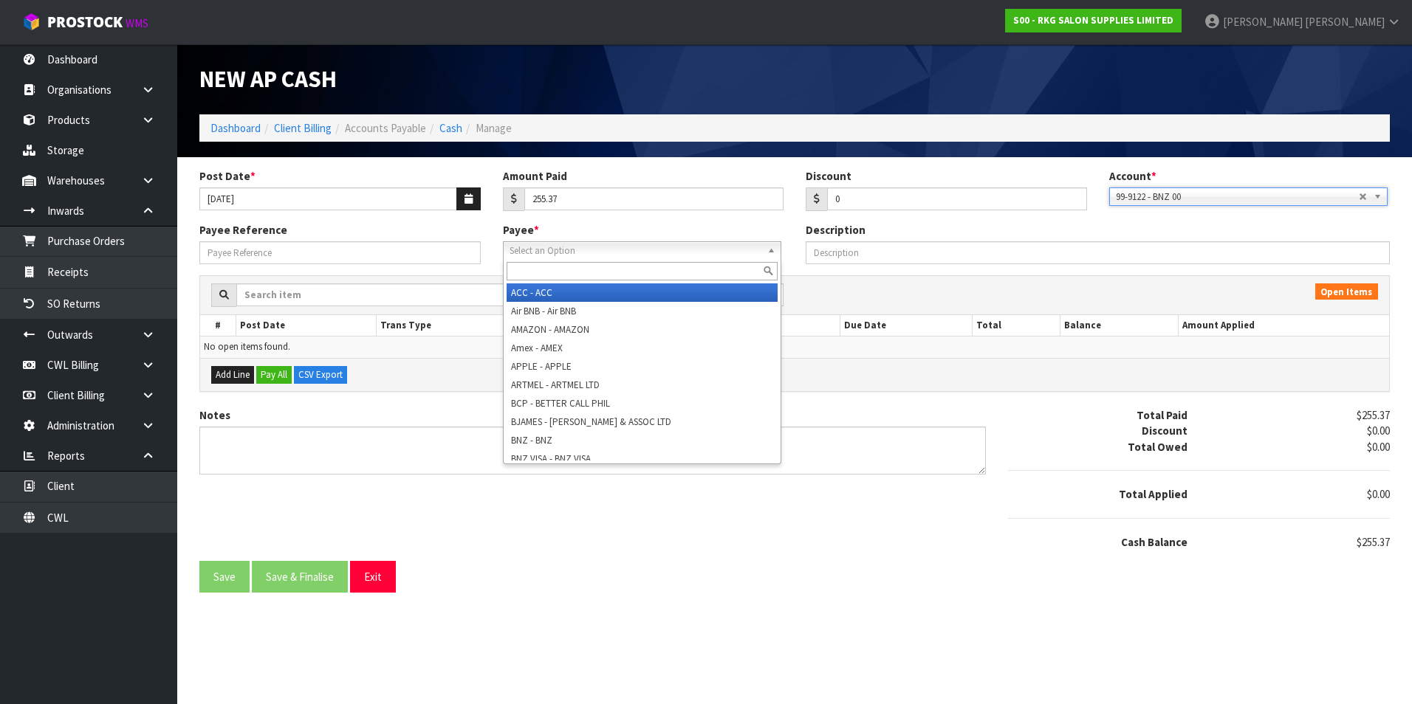
click at [600, 247] on span "Select an Option" at bounding box center [635, 251] width 252 height 18
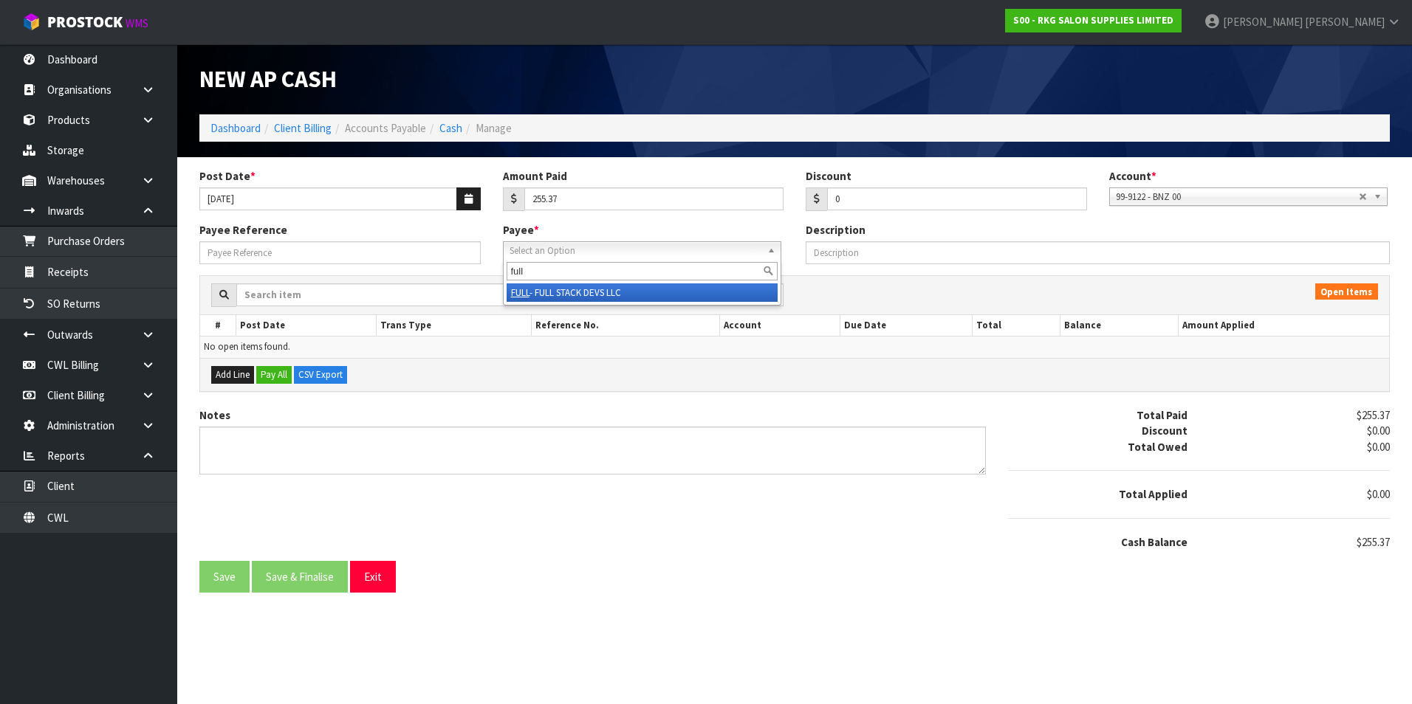
click at [596, 290] on li "FULL - FULL STACK DEVS LLC" at bounding box center [642, 293] width 271 height 18
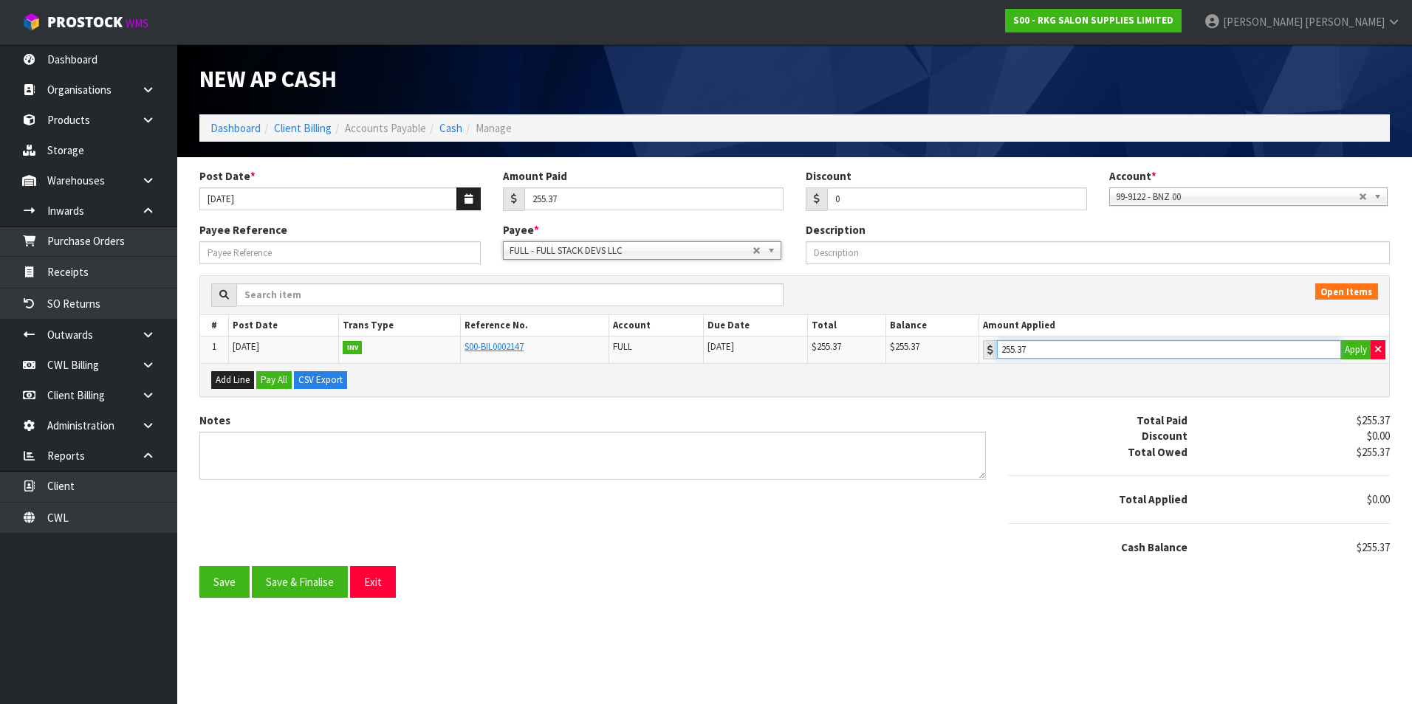
drag, startPoint x: 1113, startPoint y: 353, endPoint x: 964, endPoint y: 395, distance: 154.3
click at [1112, 353] on input "255.37" at bounding box center [1169, 349] width 344 height 18
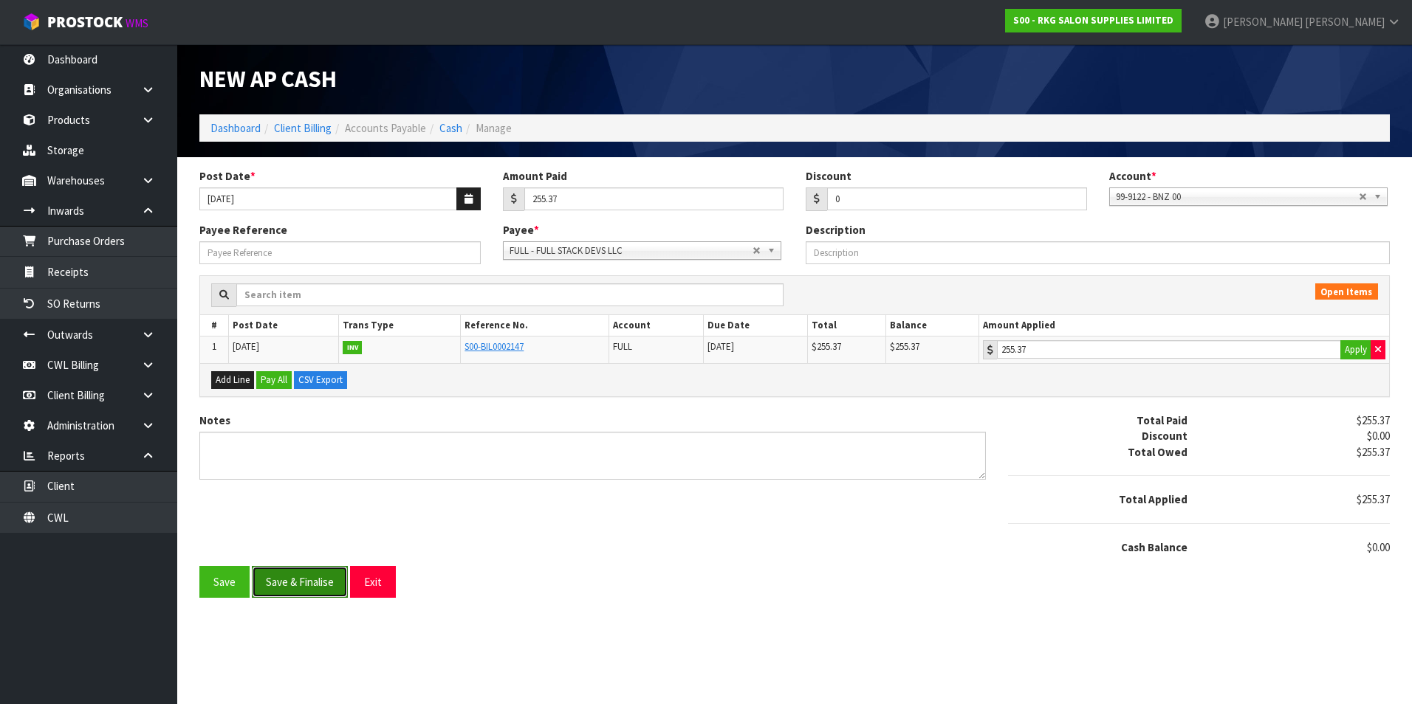
click at [312, 589] on button "Save & Finalise" at bounding box center [300, 582] width 96 height 32
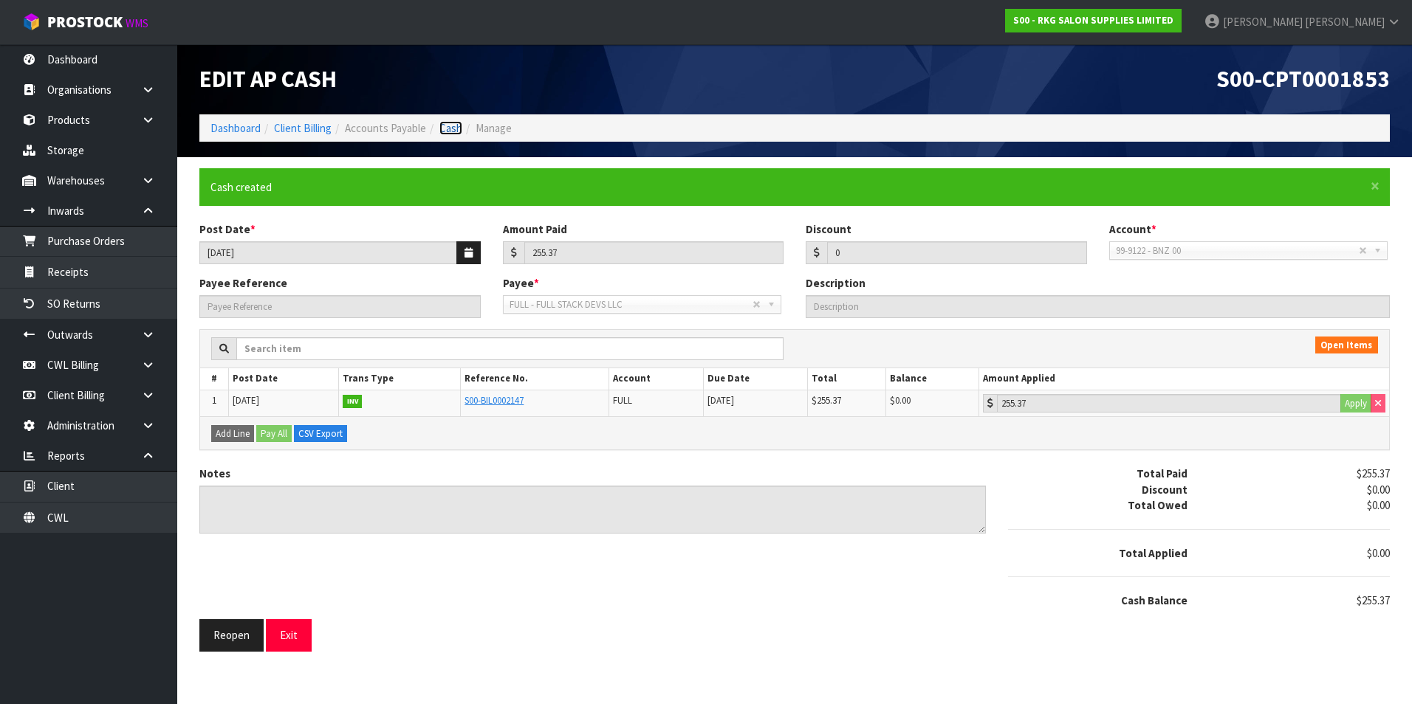
click at [456, 126] on link "Cash" at bounding box center [450, 128] width 23 height 14
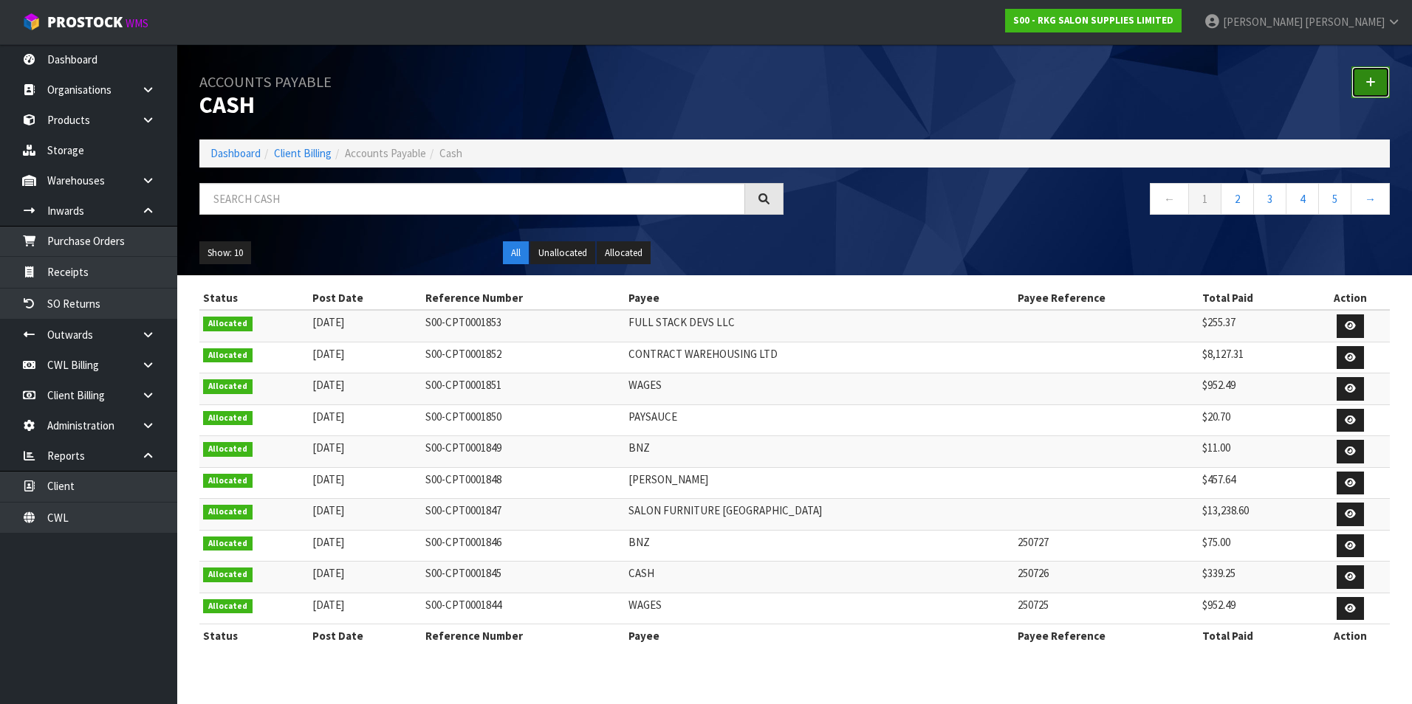
click at [1374, 80] on icon at bounding box center [1370, 82] width 10 height 11
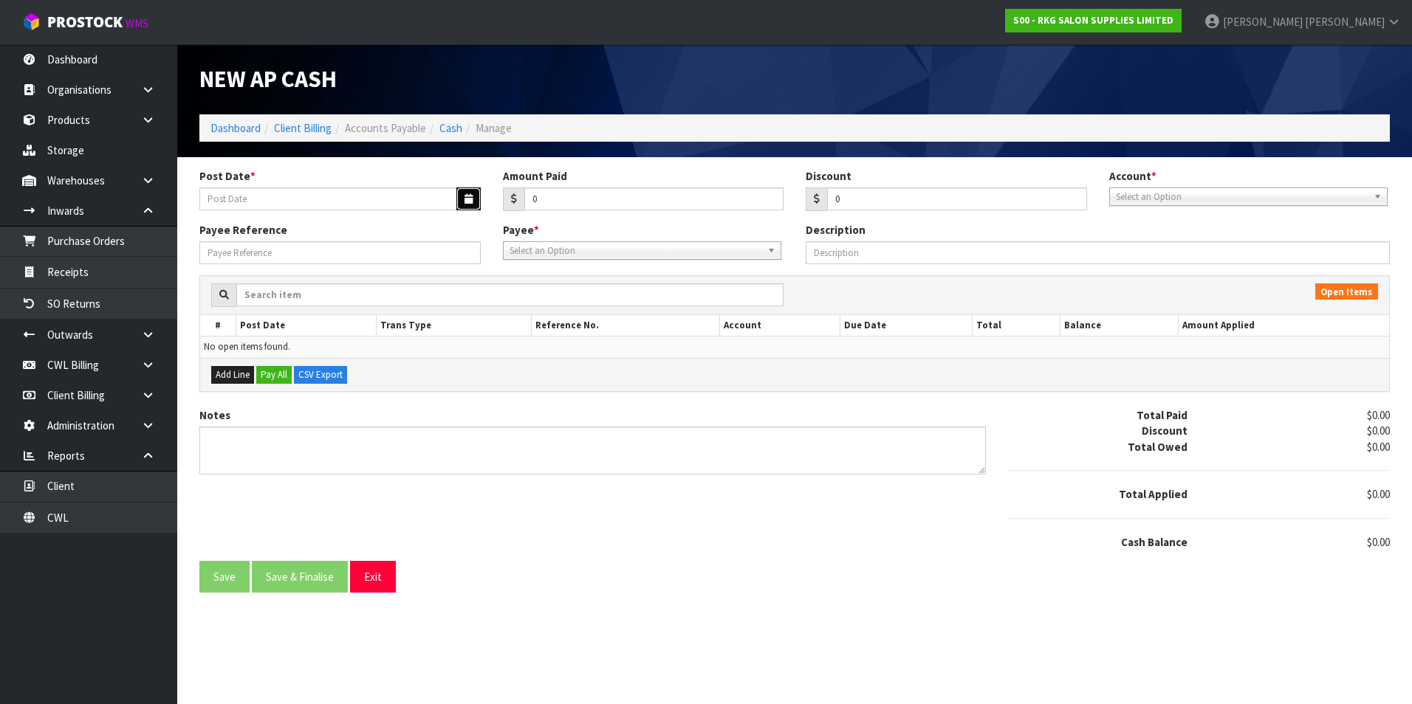
click at [463, 196] on button "button" at bounding box center [468, 199] width 24 height 23
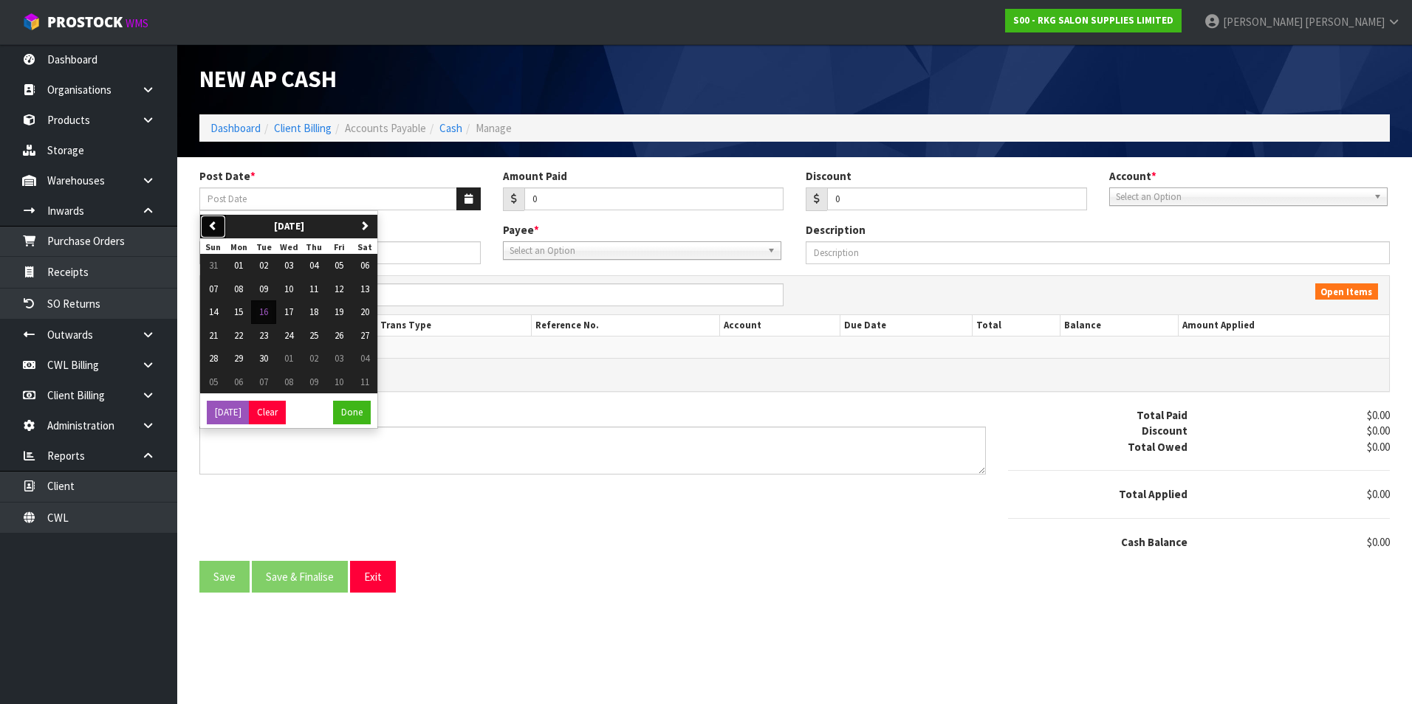
click at [217, 219] on button "previous" at bounding box center [213, 227] width 26 height 24
drag, startPoint x: 289, startPoint y: 312, endPoint x: 468, endPoint y: 260, distance: 186.2
click at [290, 312] on span "13" at bounding box center [288, 312] width 9 height 13
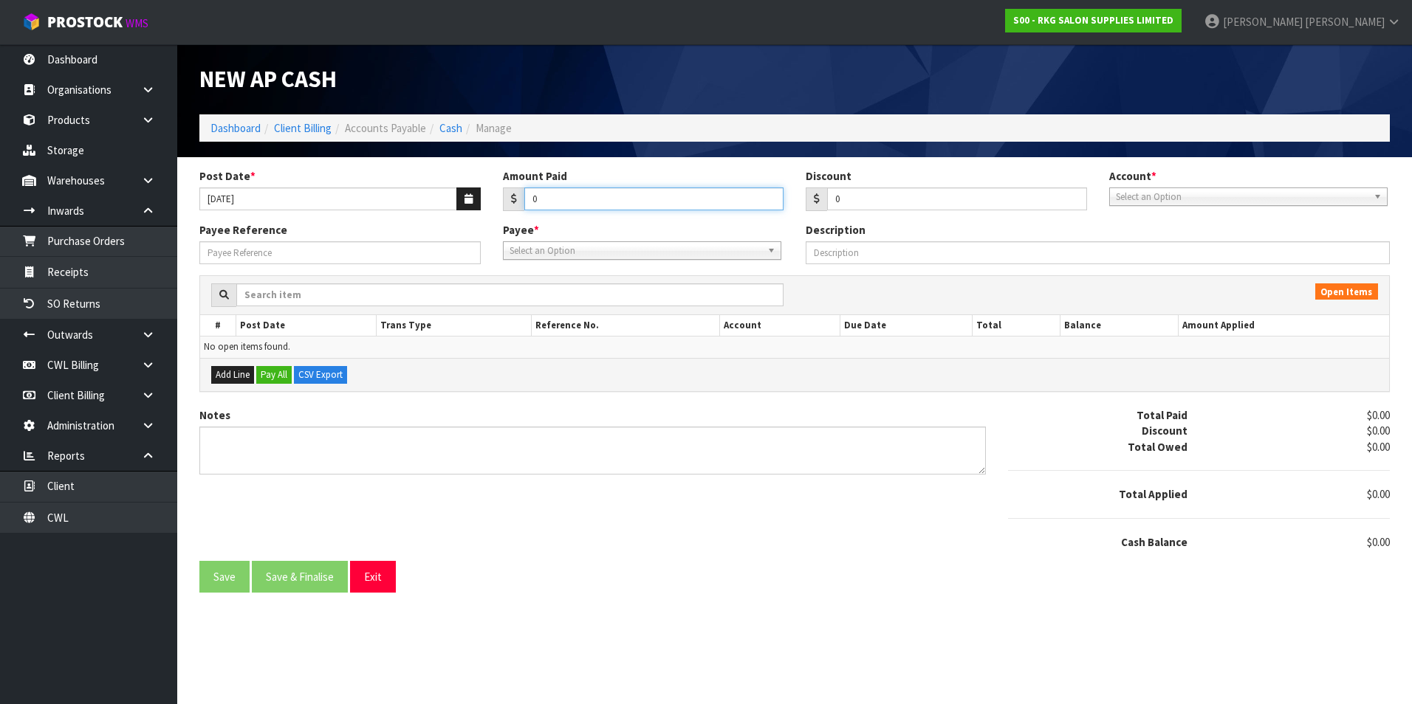
click at [595, 205] on input "0" at bounding box center [654, 199] width 260 height 23
drag, startPoint x: 1130, startPoint y: 198, endPoint x: 1147, endPoint y: 227, distance: 34.1
click at [1130, 199] on span "Select an Option" at bounding box center [1242, 197] width 252 height 18
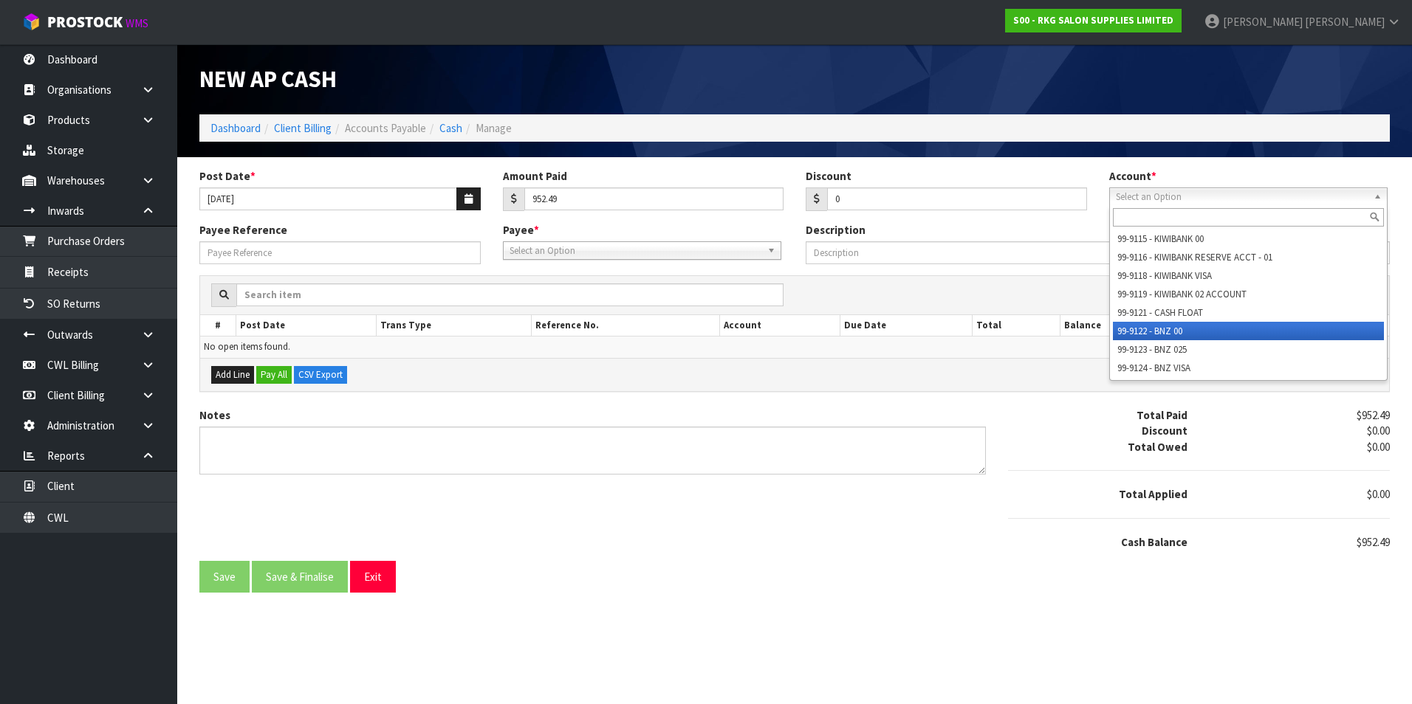
drag, startPoint x: 1136, startPoint y: 331, endPoint x: 947, endPoint y: 305, distance: 190.1
click at [1133, 330] on li "99-9122 - BNZ 00" at bounding box center [1248, 331] width 271 height 18
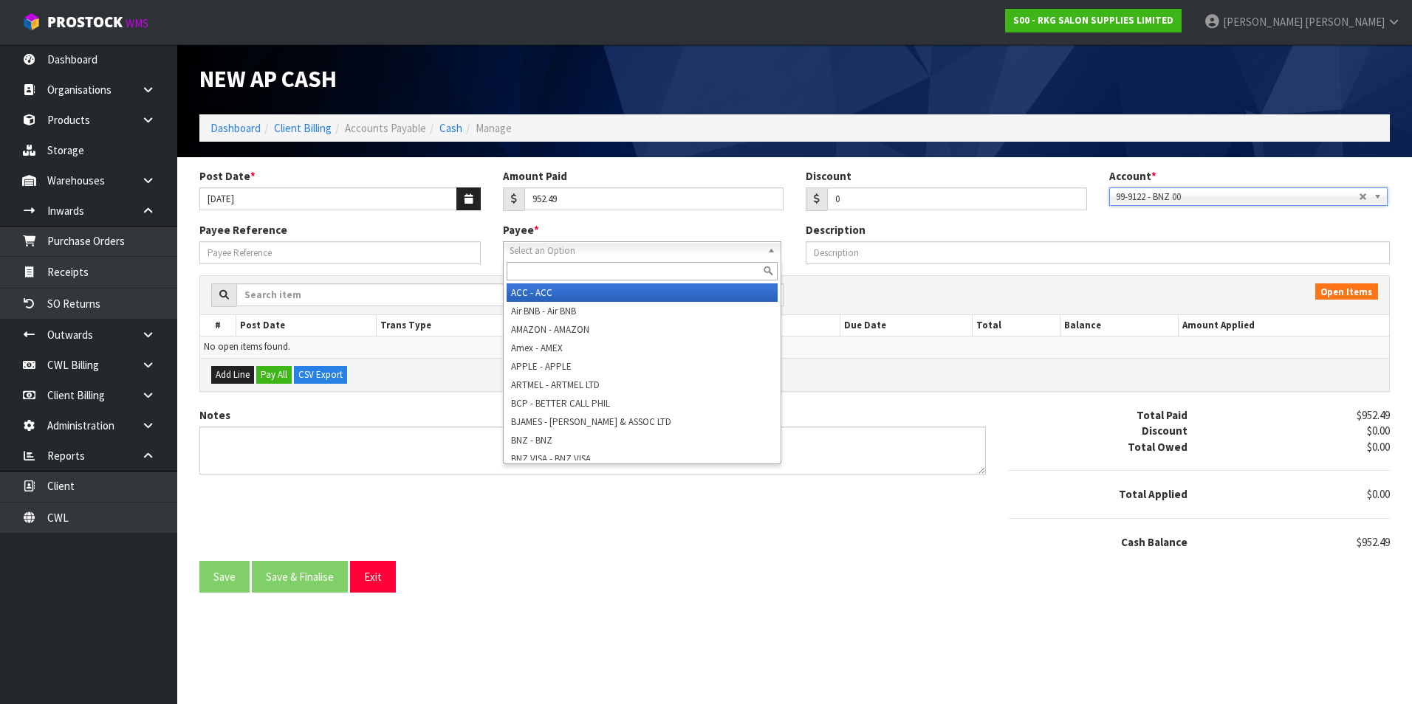
click at [650, 254] on span "Select an Option" at bounding box center [635, 251] width 252 height 18
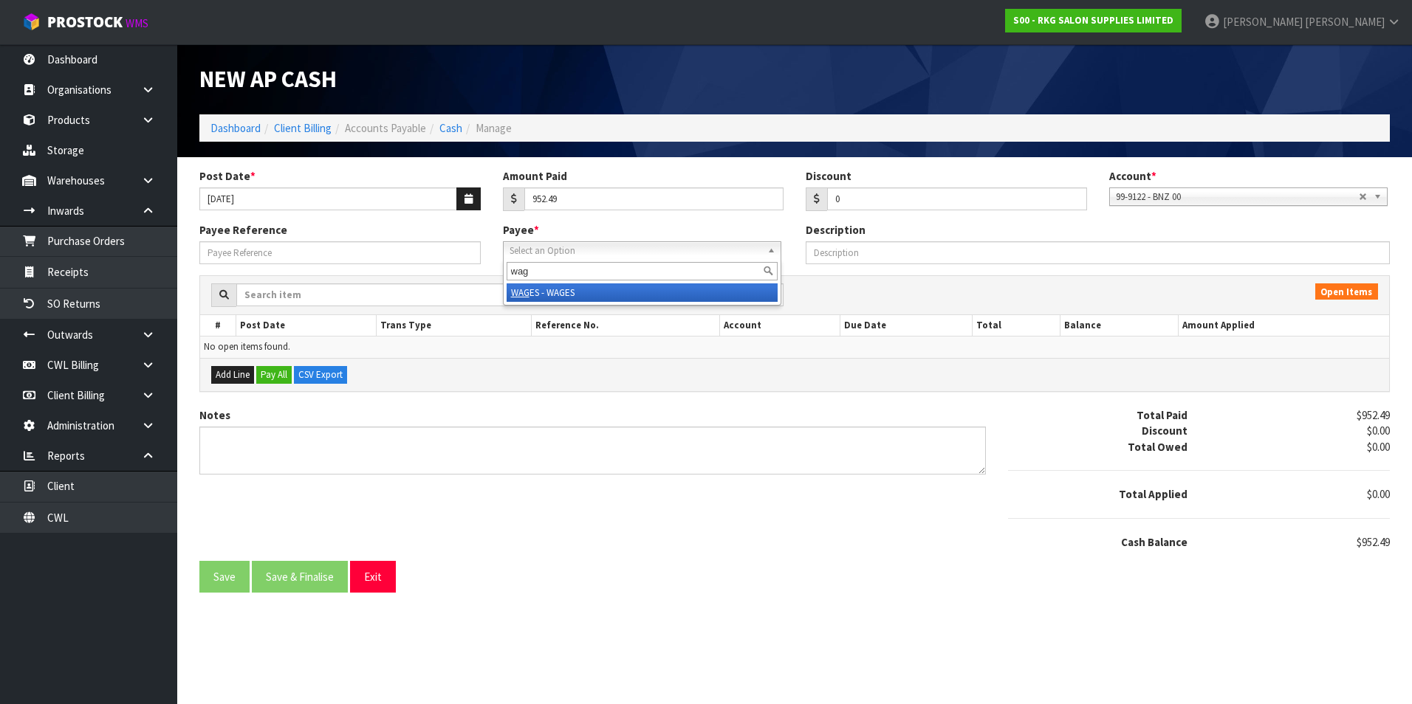
click at [597, 286] on li "WAG ES - WAGES" at bounding box center [642, 293] width 271 height 18
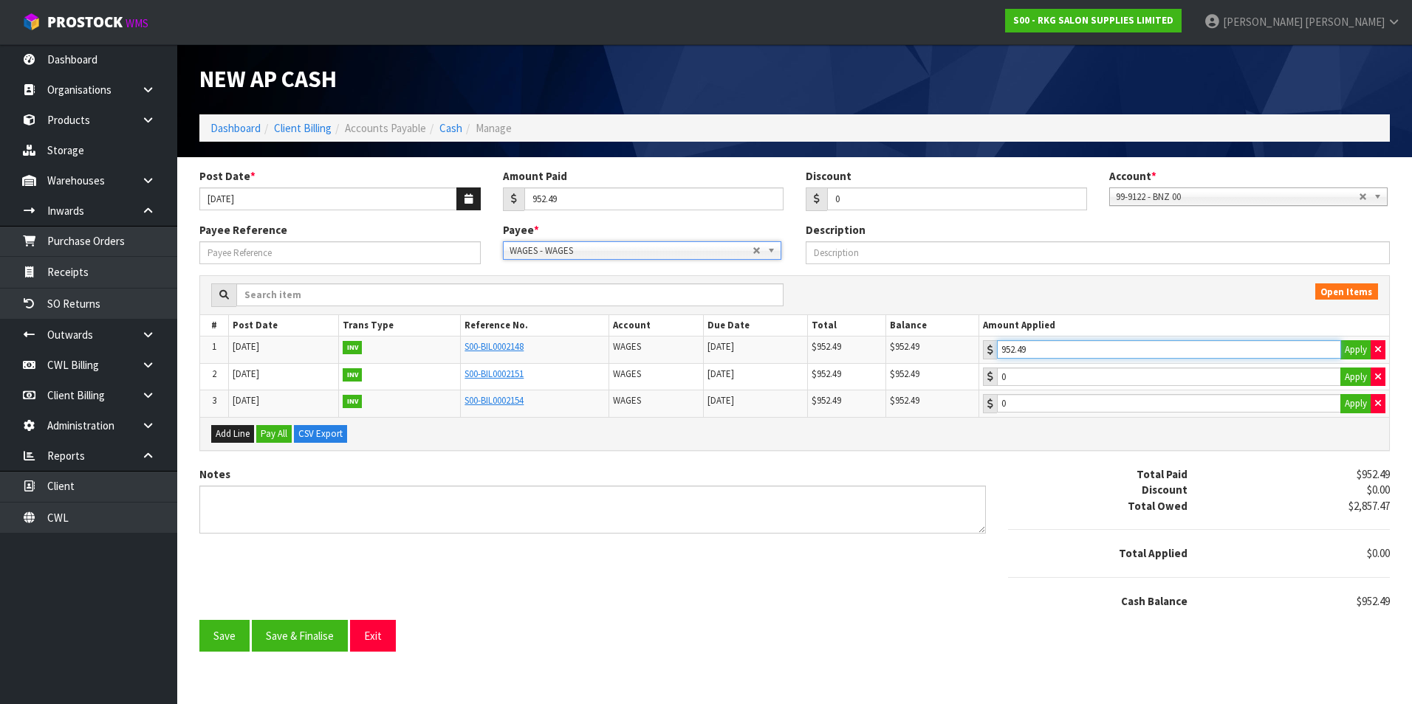
drag, startPoint x: 1100, startPoint y: 342, endPoint x: 1068, endPoint y: 367, distance: 41.1
click at [1099, 342] on input "952.49" at bounding box center [1169, 349] width 344 height 18
click at [313, 631] on button "Save & Finalise" at bounding box center [300, 636] width 96 height 32
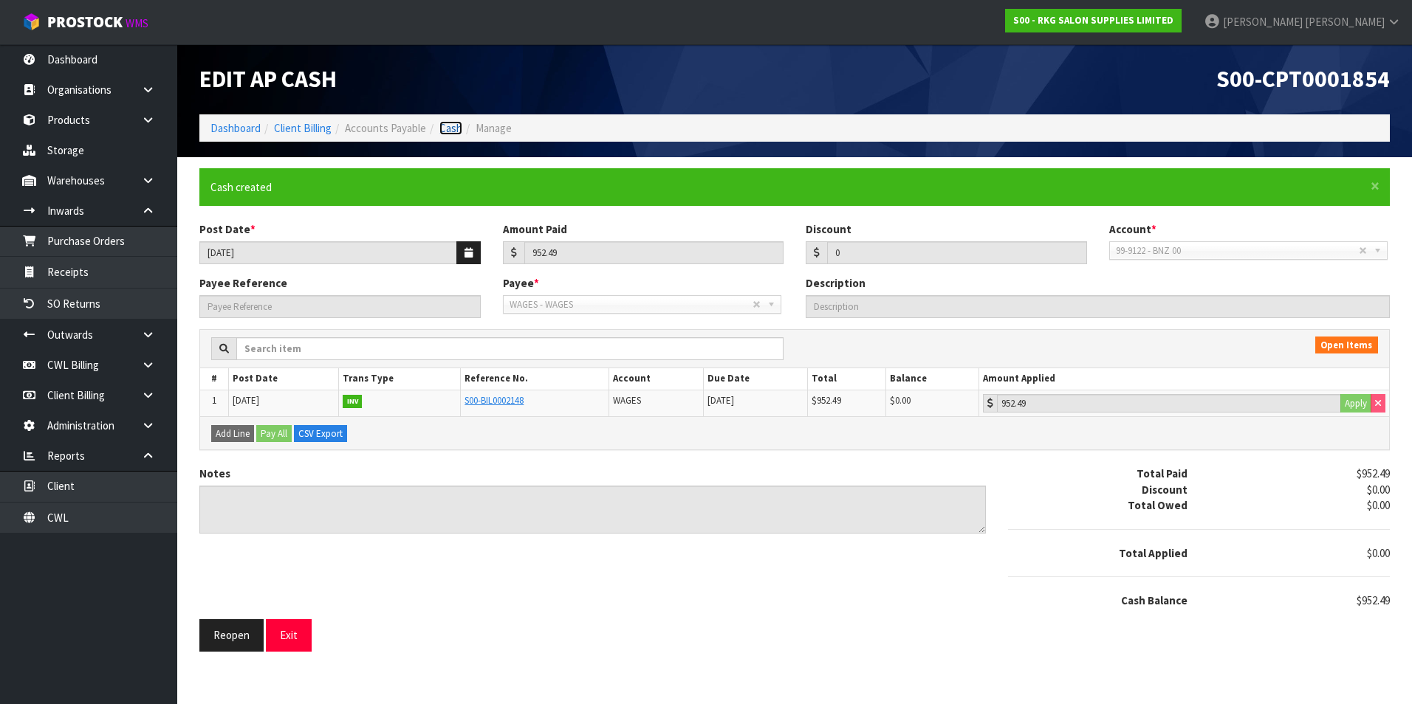
click at [459, 126] on link "Cash" at bounding box center [450, 128] width 23 height 14
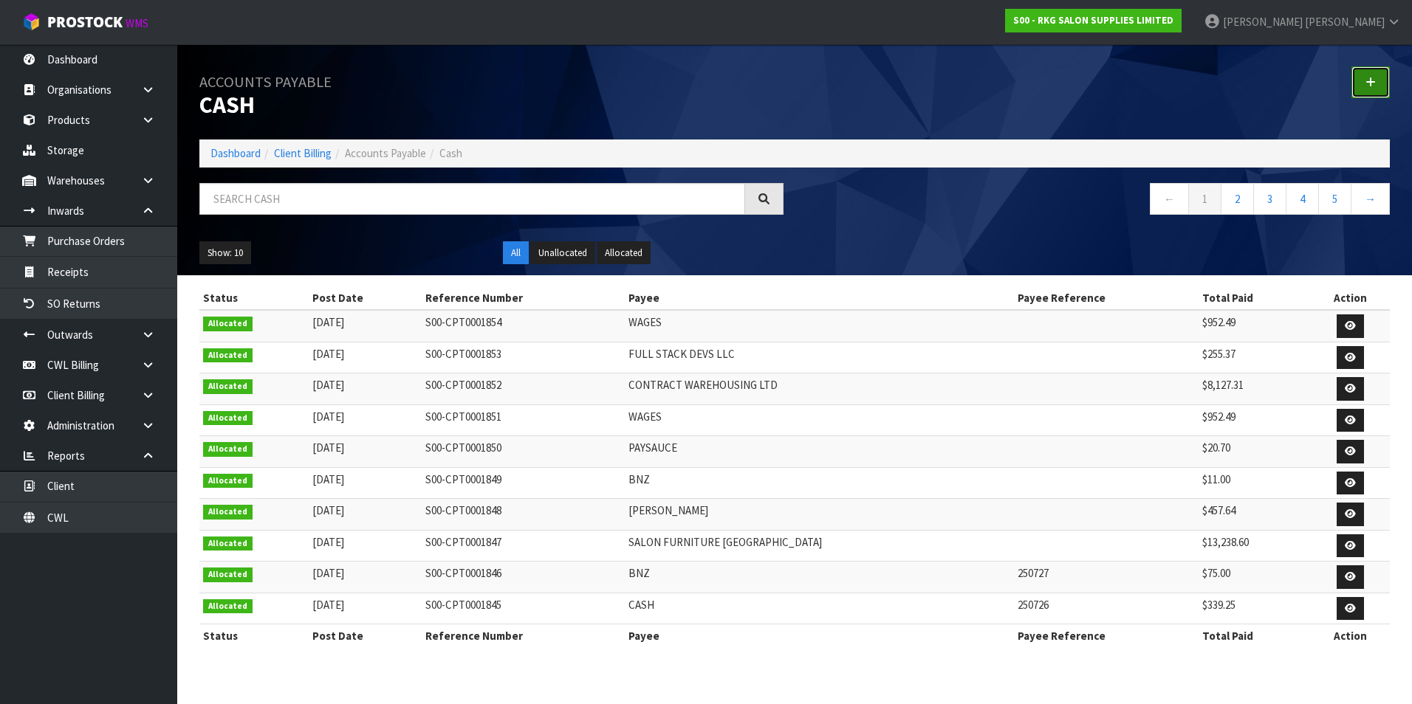
drag, startPoint x: 1365, startPoint y: 71, endPoint x: 1363, endPoint y: 81, distance: 10.4
click at [1365, 72] on link at bounding box center [1370, 82] width 38 height 32
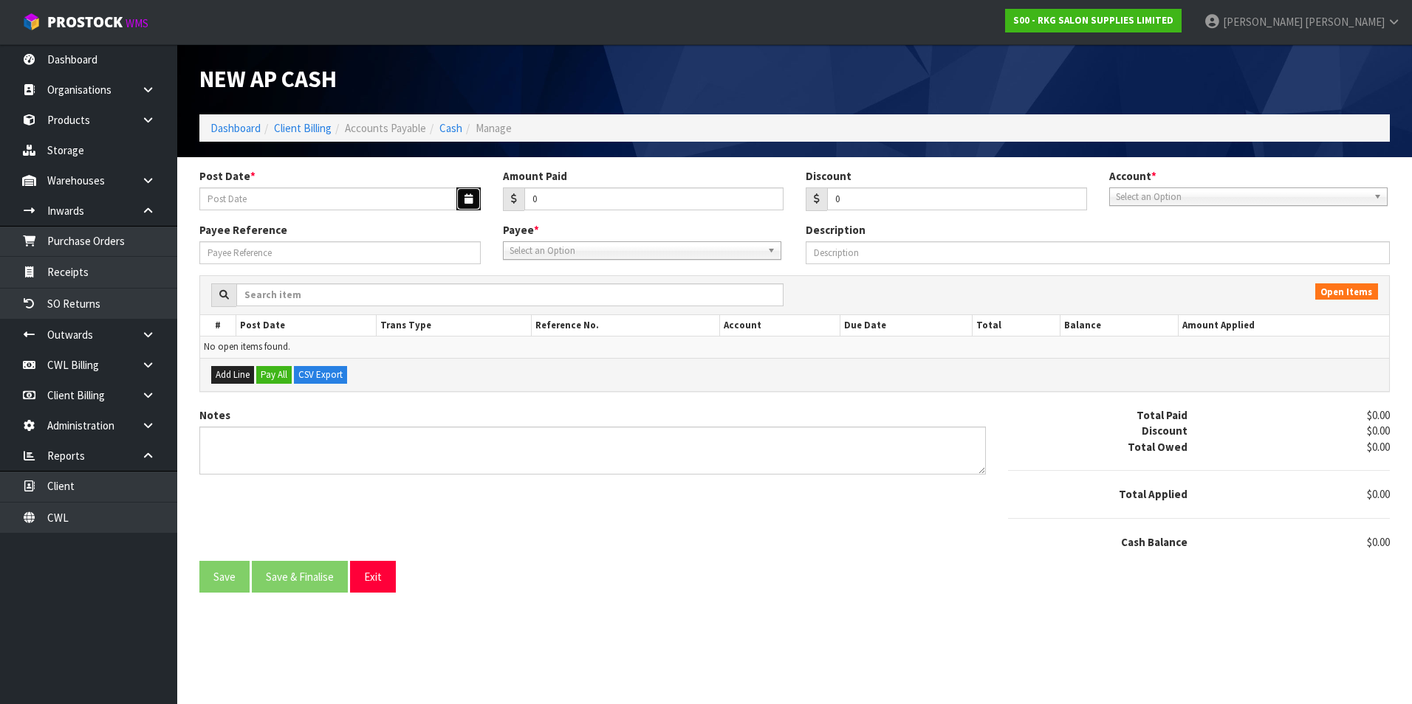
click at [460, 198] on button "button" at bounding box center [468, 199] width 24 height 23
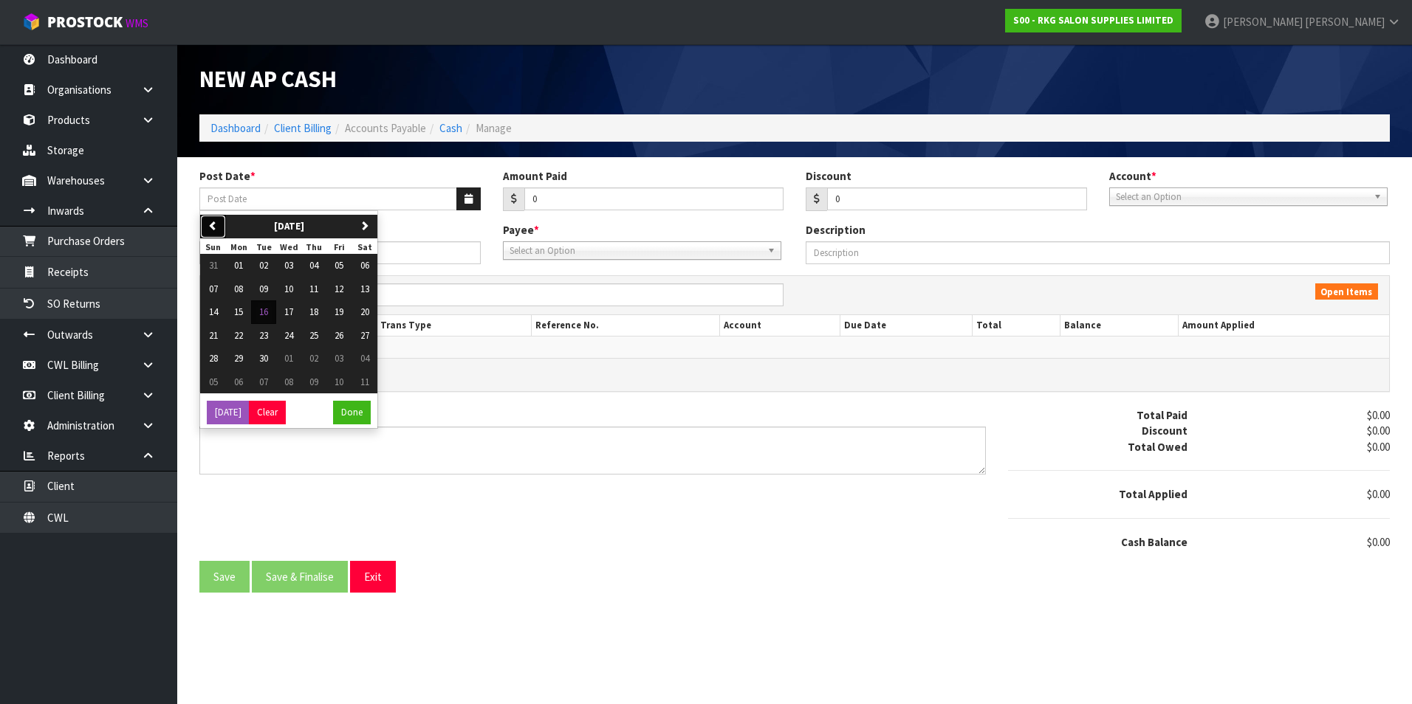
click at [218, 226] on button "previous" at bounding box center [213, 227] width 26 height 24
click at [340, 314] on span "15" at bounding box center [338, 312] width 9 height 13
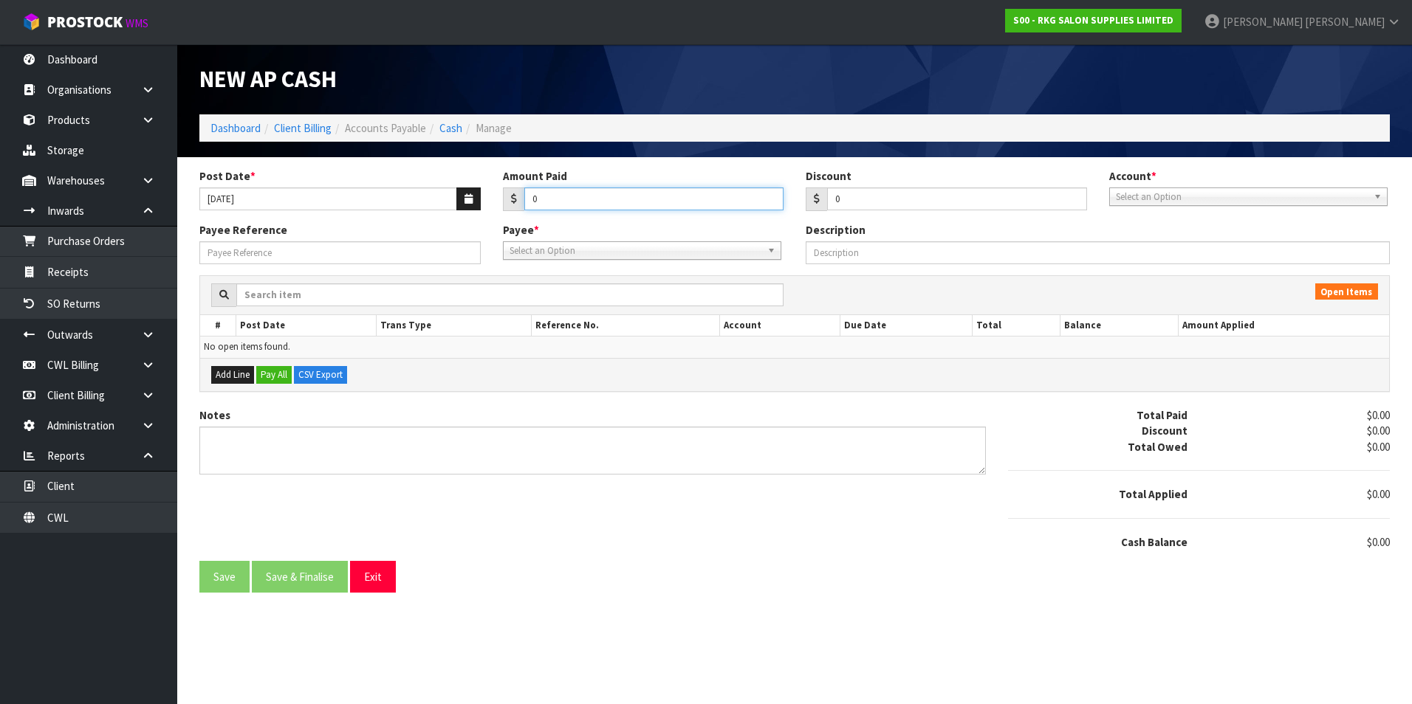
click at [577, 195] on input "0" at bounding box center [654, 199] width 260 height 23
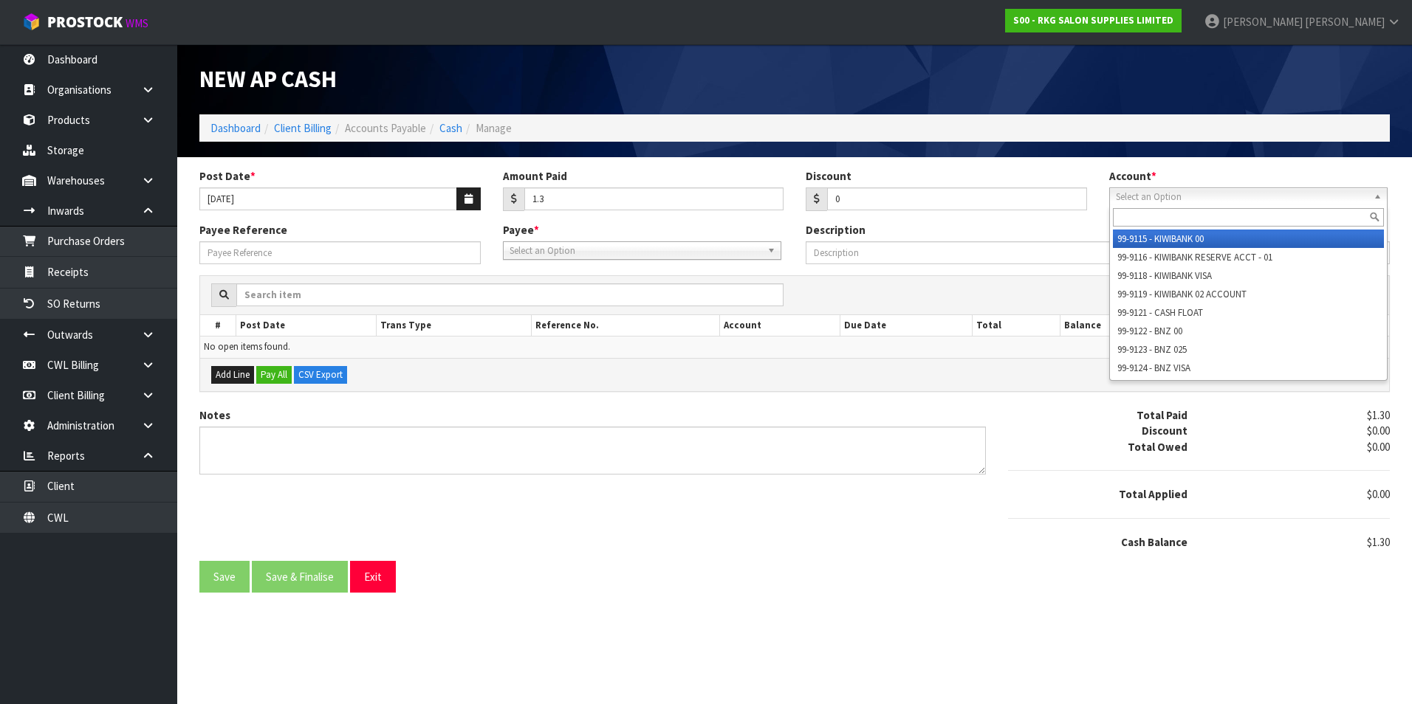
drag, startPoint x: 1150, startPoint y: 194, endPoint x: 1176, endPoint y: 243, distance: 55.2
click at [1150, 195] on span "Select an Option" at bounding box center [1242, 197] width 252 height 18
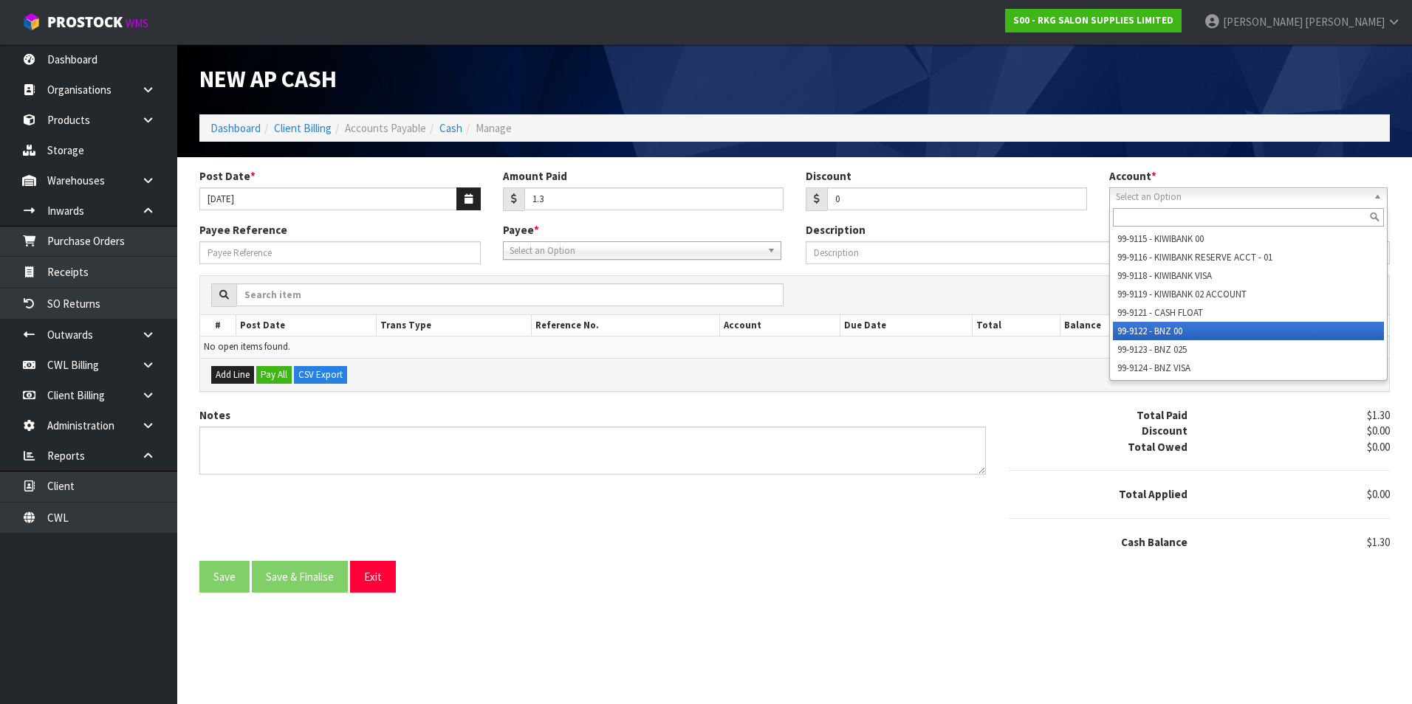
drag, startPoint x: 1162, startPoint y: 329, endPoint x: 1147, endPoint y: 326, distance: 15.8
click at [1153, 326] on li "99-9122 - BNZ 00" at bounding box center [1248, 331] width 271 height 18
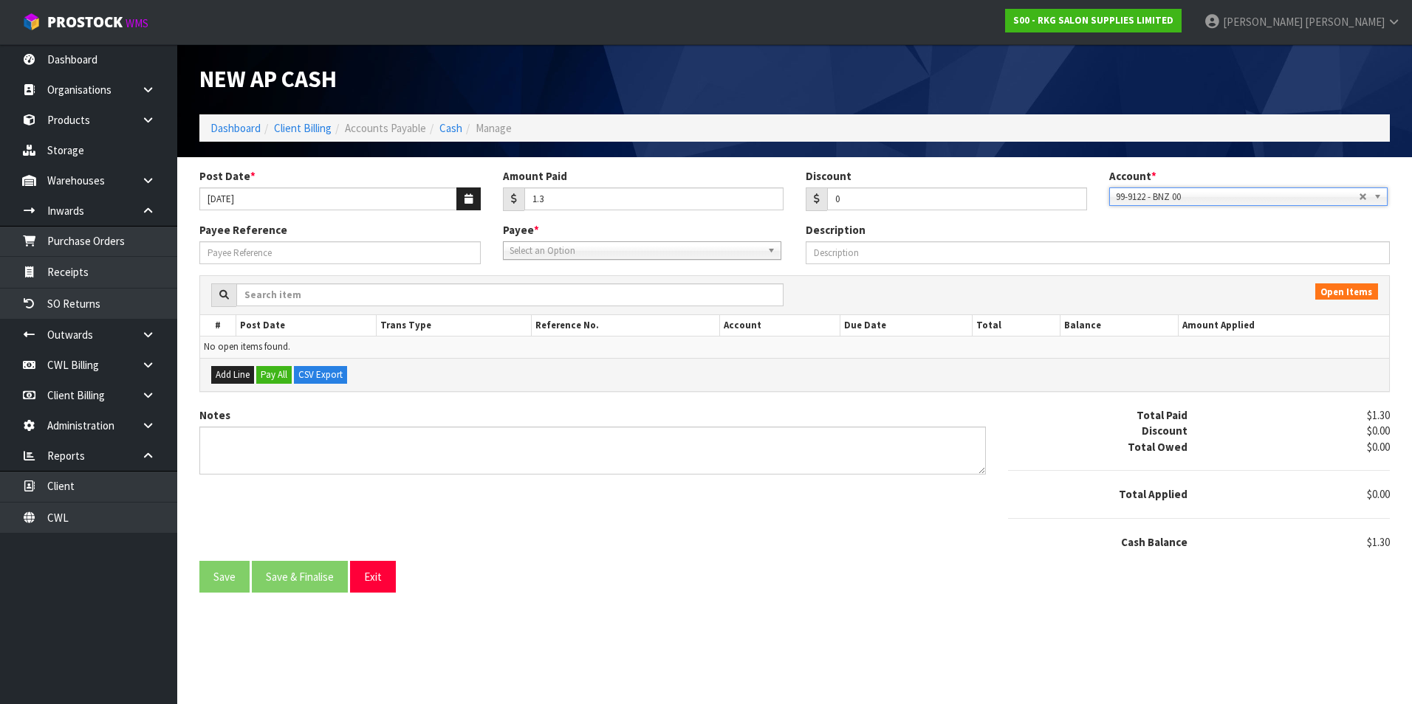
click at [669, 254] on span "Select an Option" at bounding box center [635, 251] width 252 height 18
click at [567, 294] on li "BNZ - BNZ" at bounding box center [642, 293] width 271 height 18
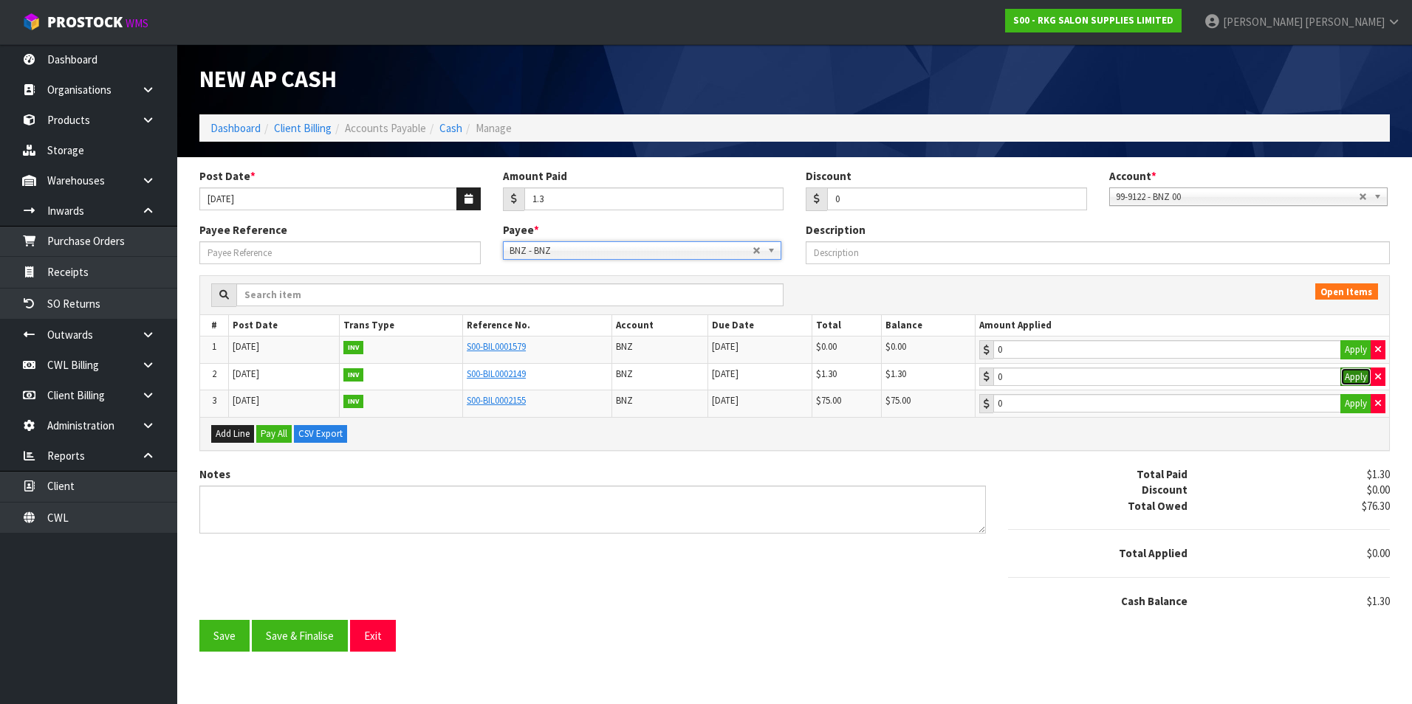
click at [1351, 379] on button "Apply" at bounding box center [1355, 377] width 31 height 19
click at [307, 628] on button "Save & Finalise" at bounding box center [300, 636] width 96 height 32
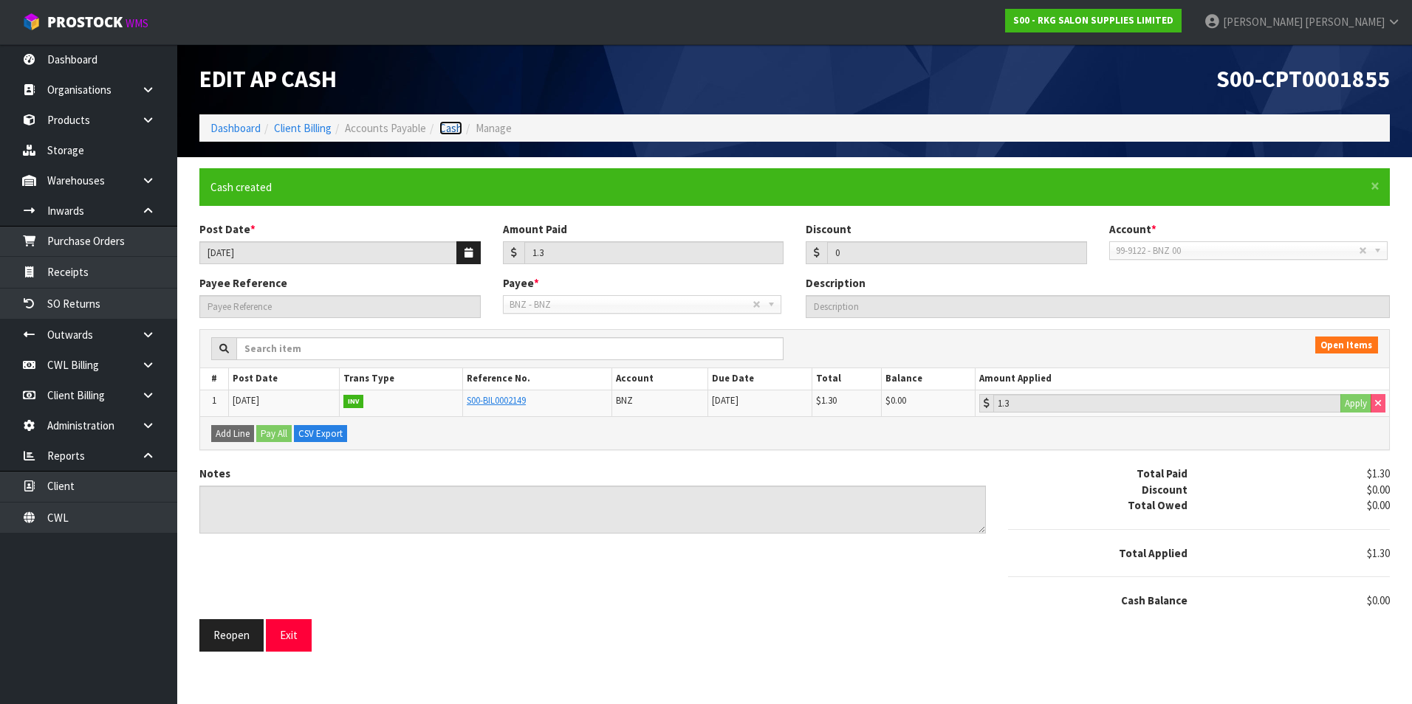
drag, startPoint x: 456, startPoint y: 126, endPoint x: 477, endPoint y: 128, distance: 21.5
click at [456, 126] on link "Cash" at bounding box center [450, 128] width 23 height 14
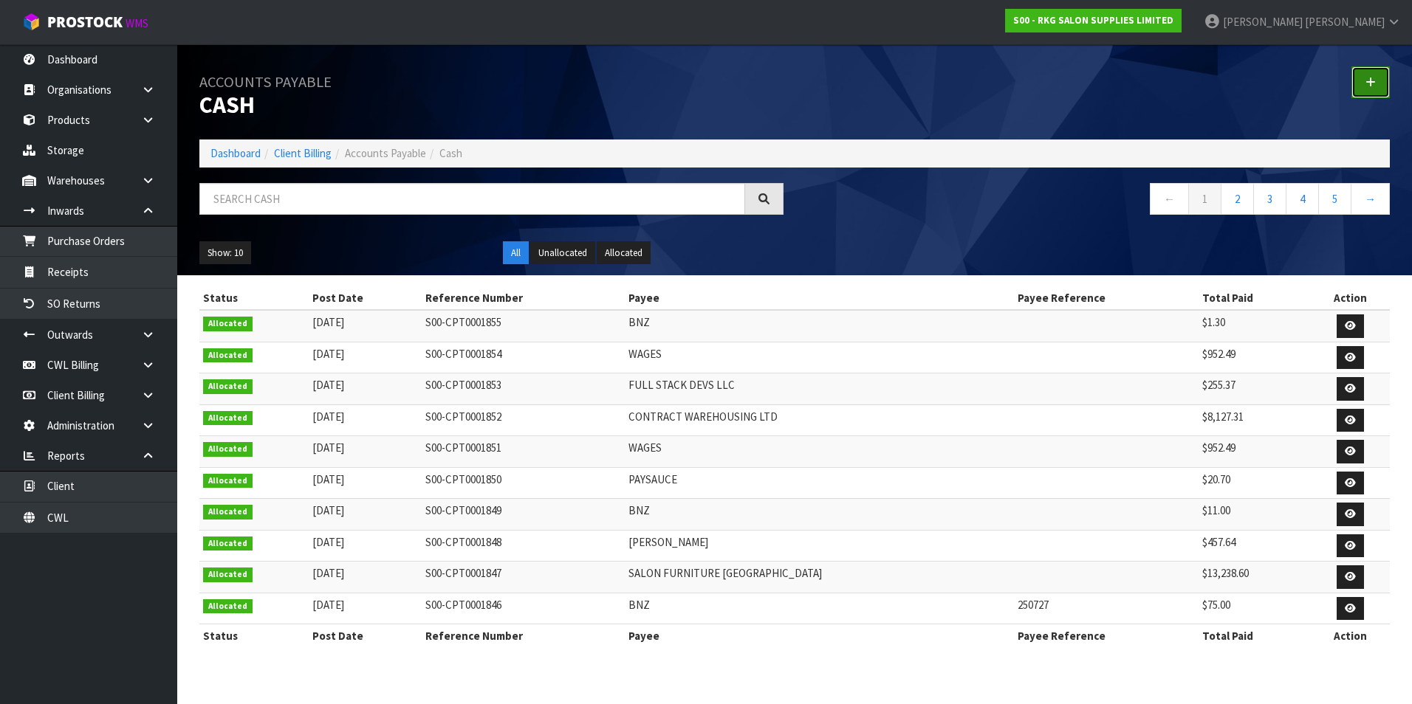
drag, startPoint x: 1370, startPoint y: 80, endPoint x: 1187, endPoint y: 100, distance: 185.0
click at [1370, 79] on icon at bounding box center [1370, 82] width 10 height 11
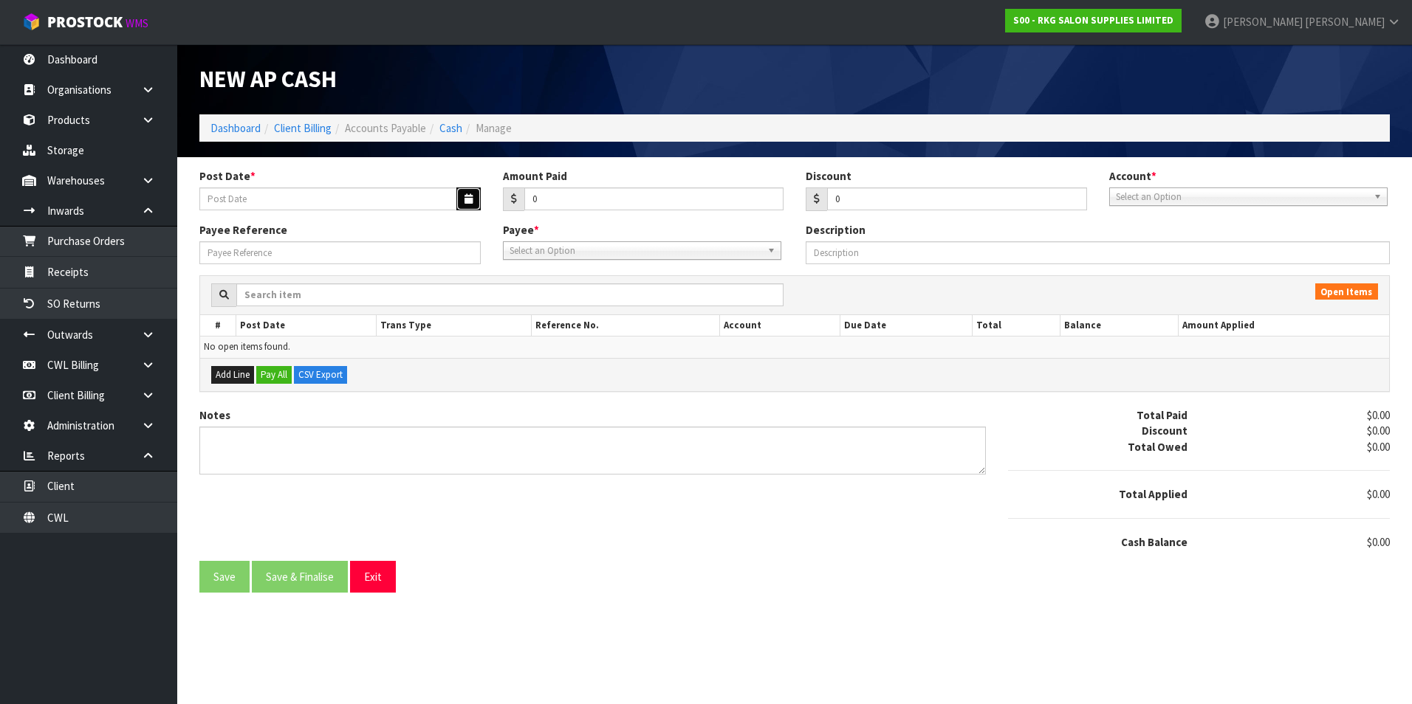
click at [467, 193] on button "button" at bounding box center [468, 199] width 24 height 23
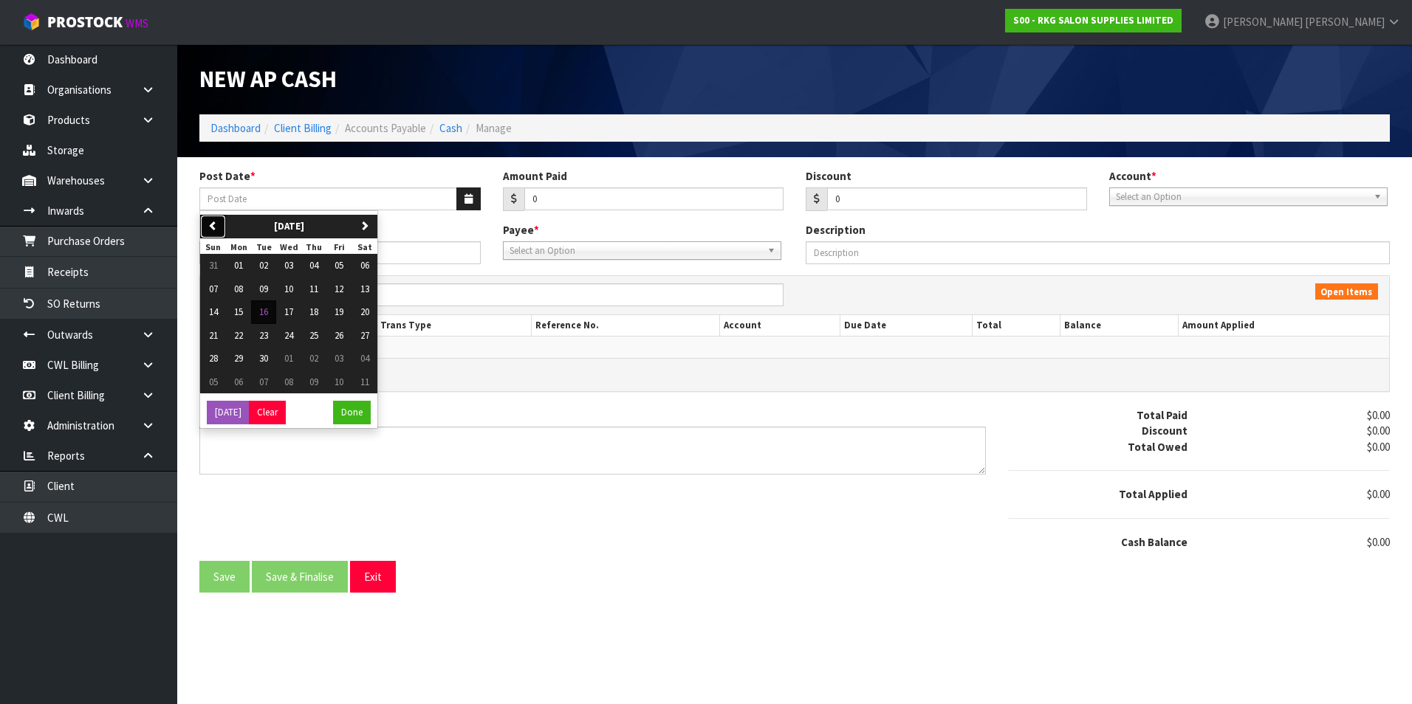
drag, startPoint x: 205, startPoint y: 227, endPoint x: 213, endPoint y: 232, distance: 9.9
click at [206, 229] on button "previous" at bounding box center [213, 227] width 26 height 24
click at [243, 334] on span "18" at bounding box center [238, 335] width 9 height 13
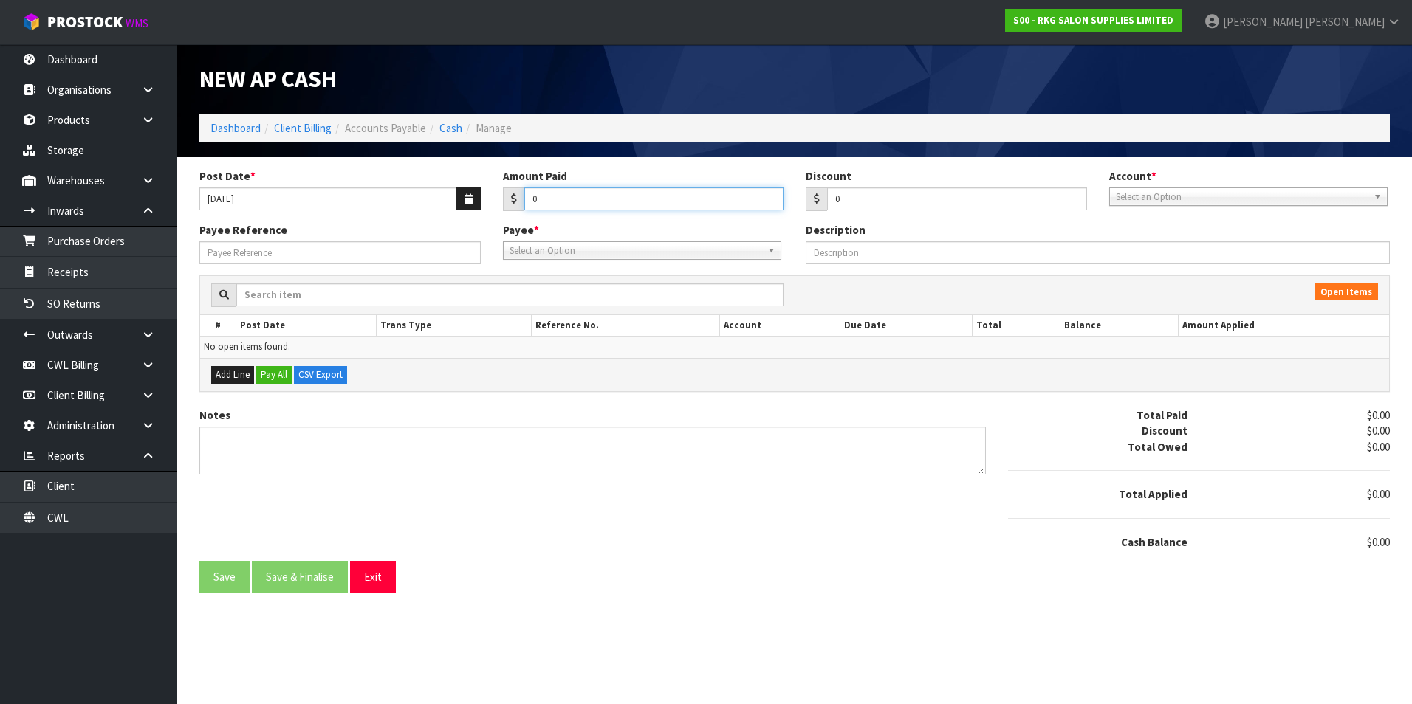
click at [586, 195] on input "0" at bounding box center [654, 199] width 260 height 23
click at [1138, 194] on span "Select an Option" at bounding box center [1242, 197] width 252 height 18
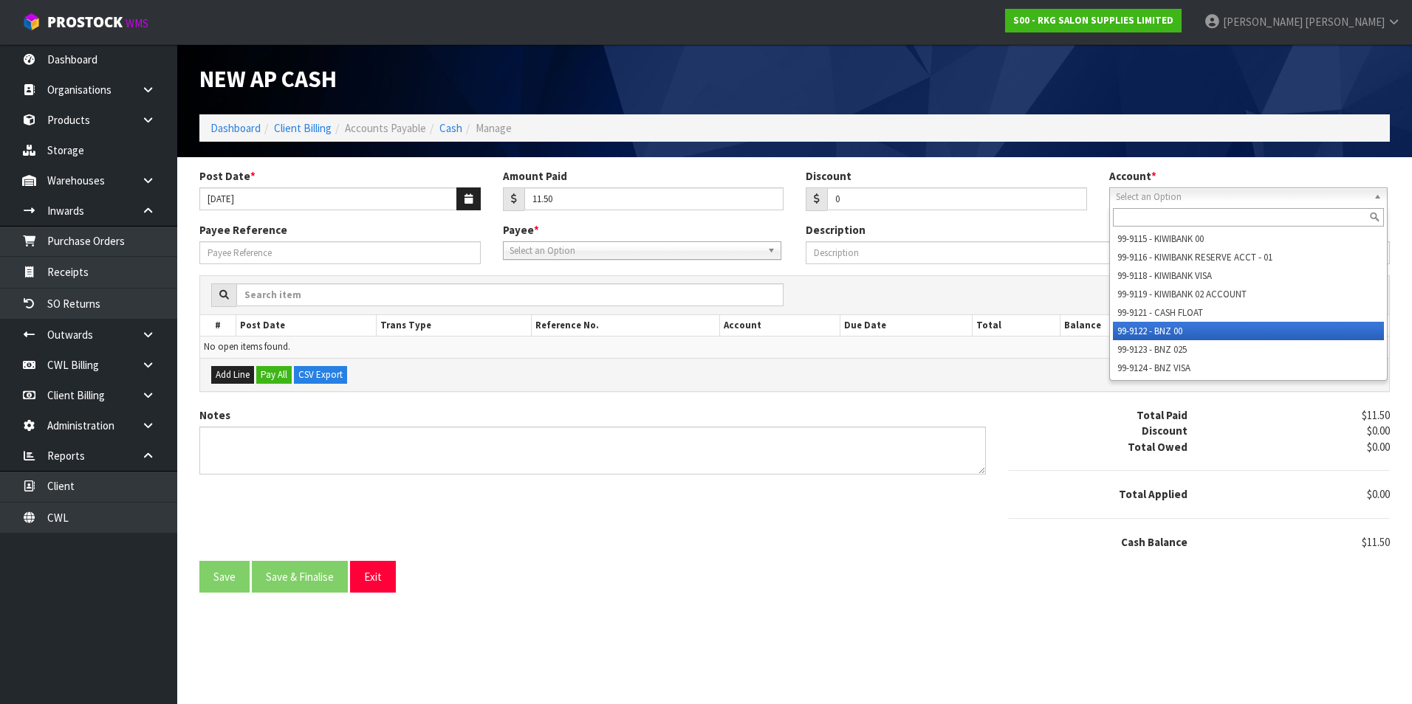
drag, startPoint x: 1156, startPoint y: 329, endPoint x: 951, endPoint y: 318, distance: 204.8
click at [1155, 329] on li "99-9122 - BNZ 00" at bounding box center [1248, 331] width 271 height 18
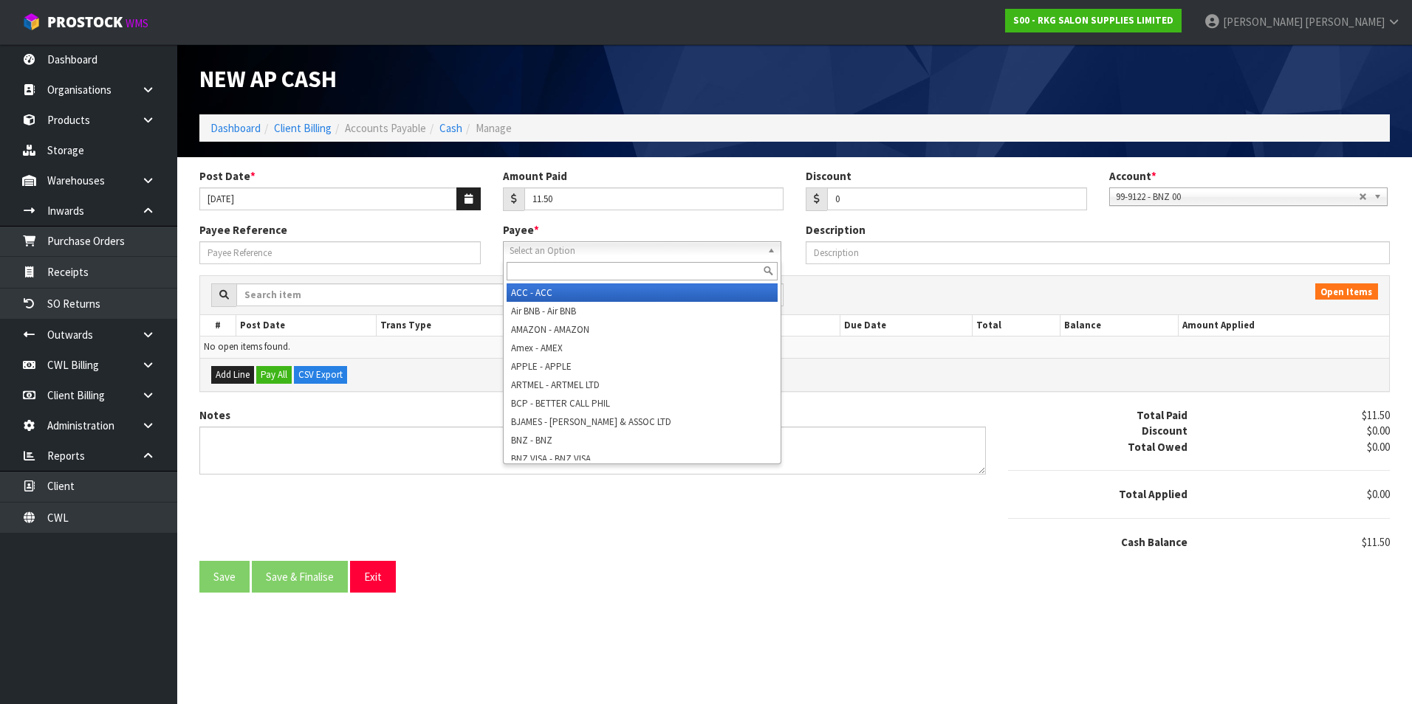
click at [607, 249] on span "Select an Option" at bounding box center [635, 251] width 252 height 18
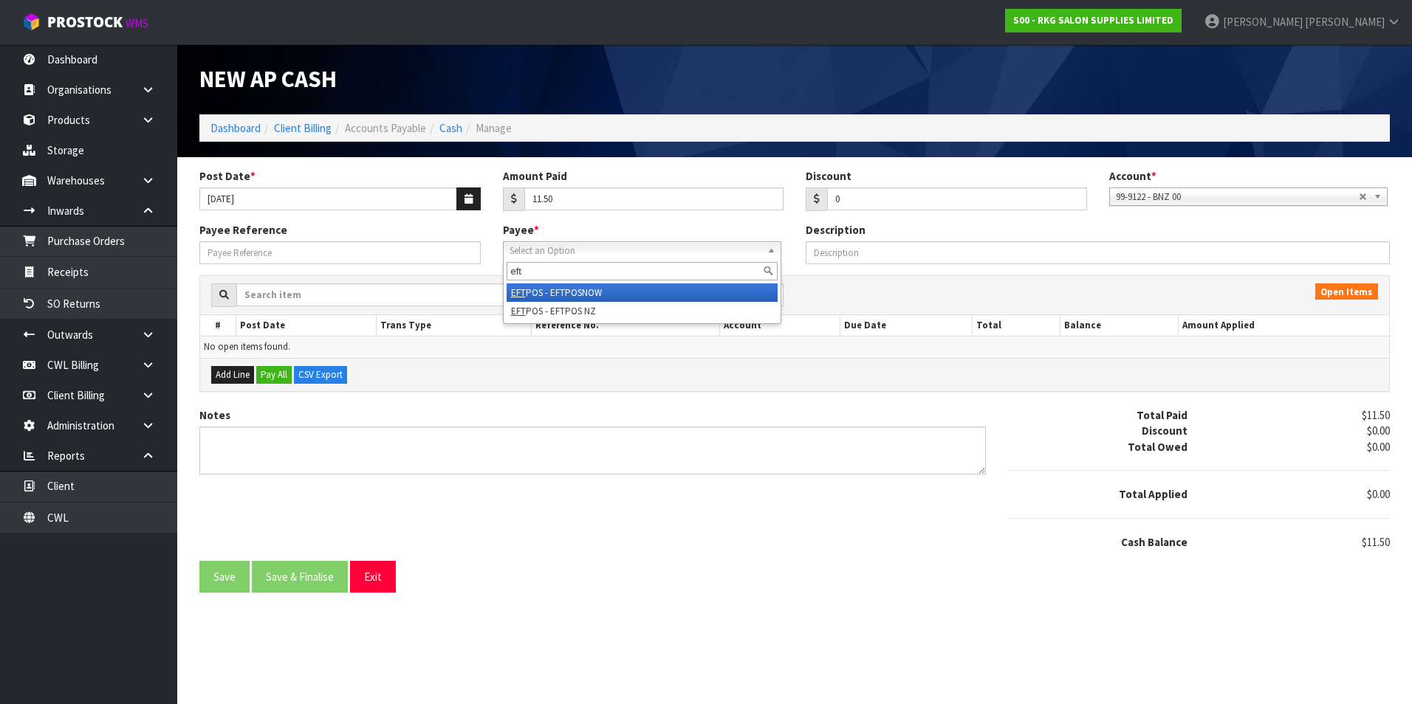
click at [600, 291] on li "EFT POS - EFTPOSNOW" at bounding box center [642, 293] width 271 height 18
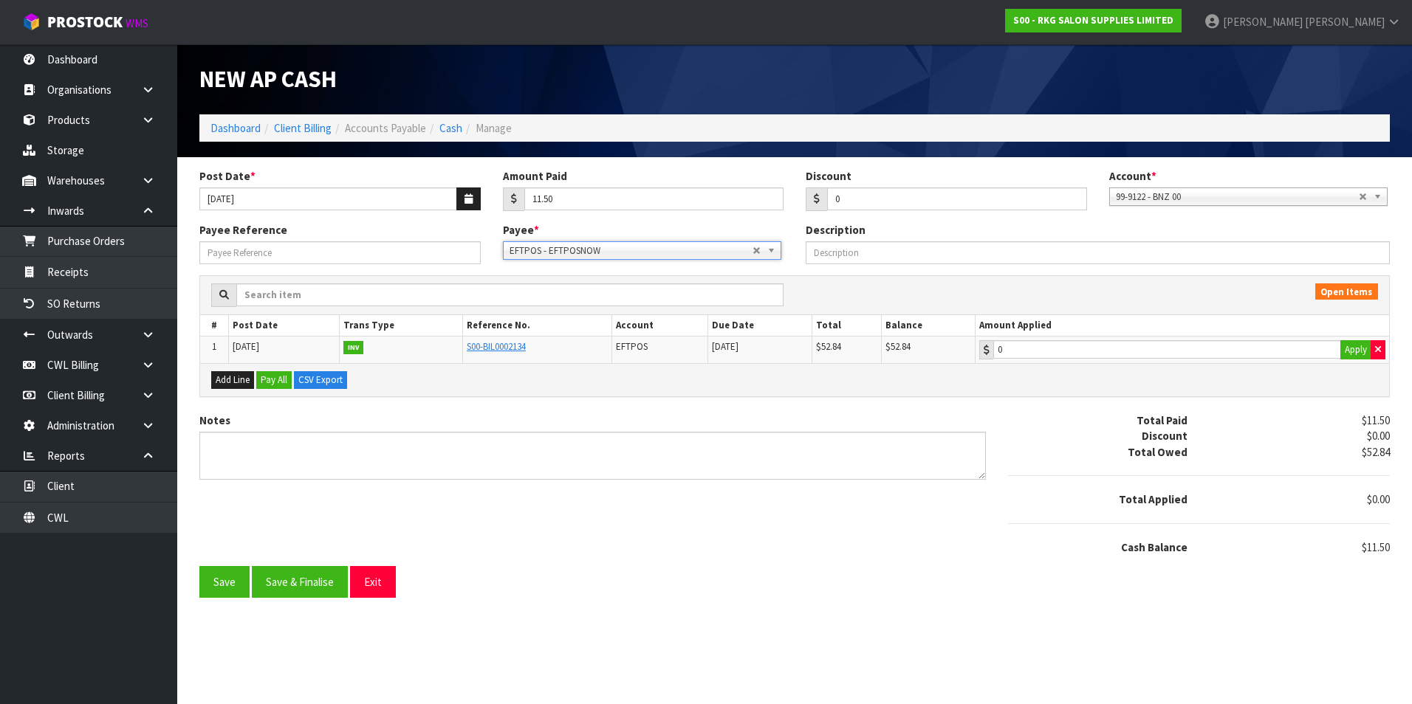
drag, startPoint x: 760, startPoint y: 249, endPoint x: 658, endPoint y: 252, distance: 101.9
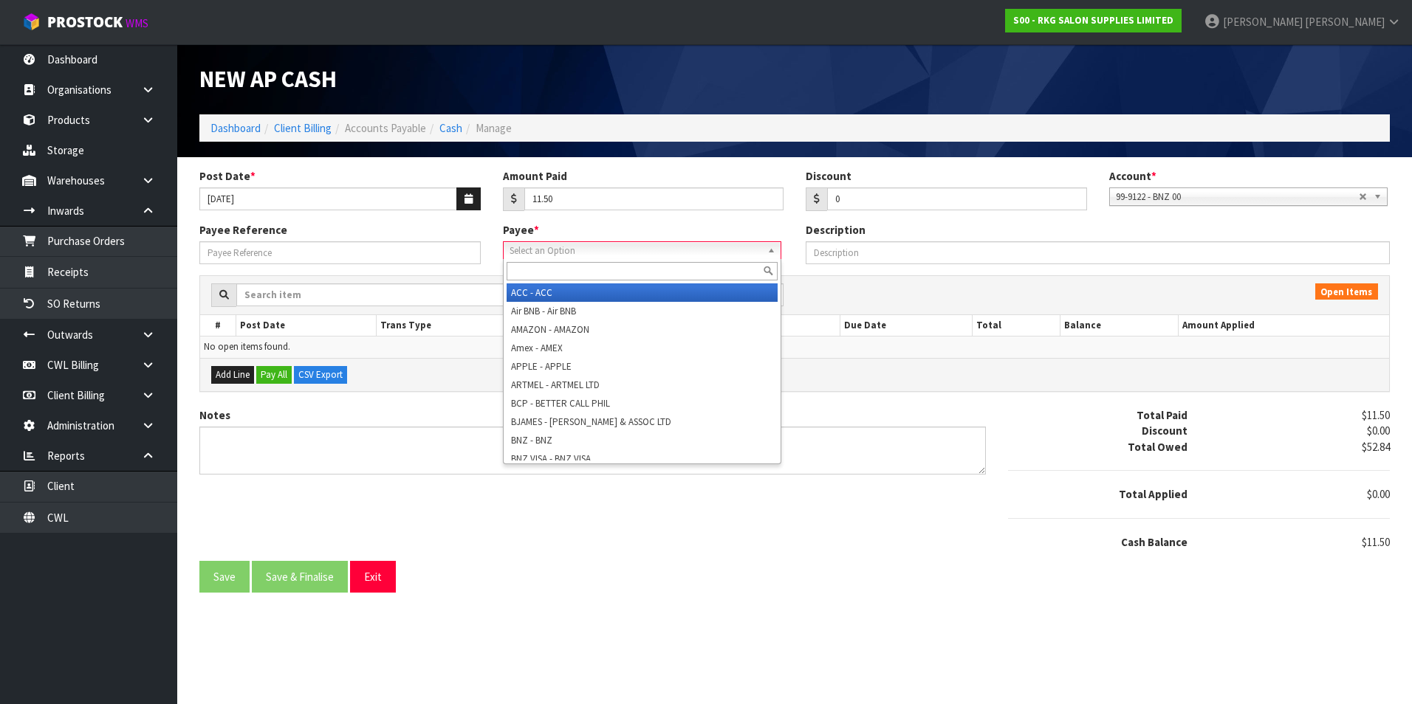
click at [653, 253] on span "Select an Option" at bounding box center [630, 251] width 243 height 18
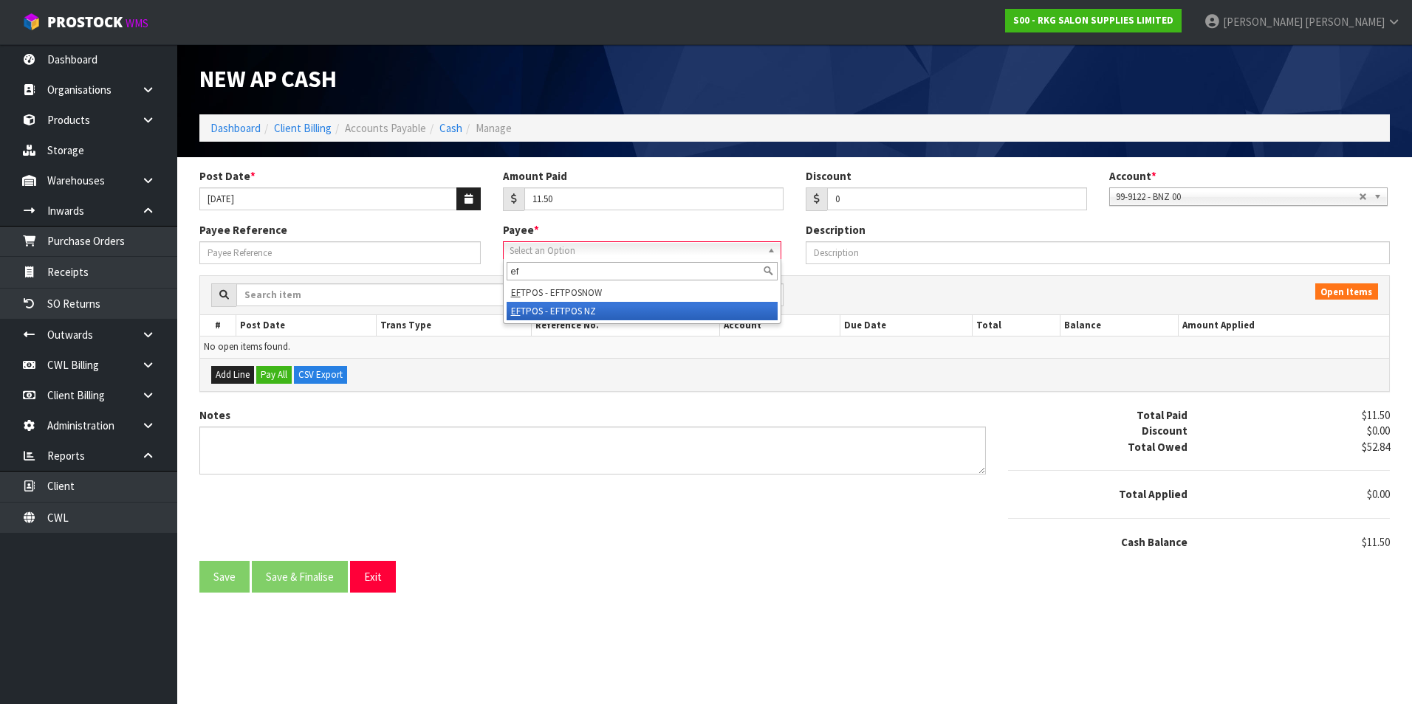
click at [606, 312] on li "EF TPOS - EFTPOS NZ" at bounding box center [642, 311] width 271 height 18
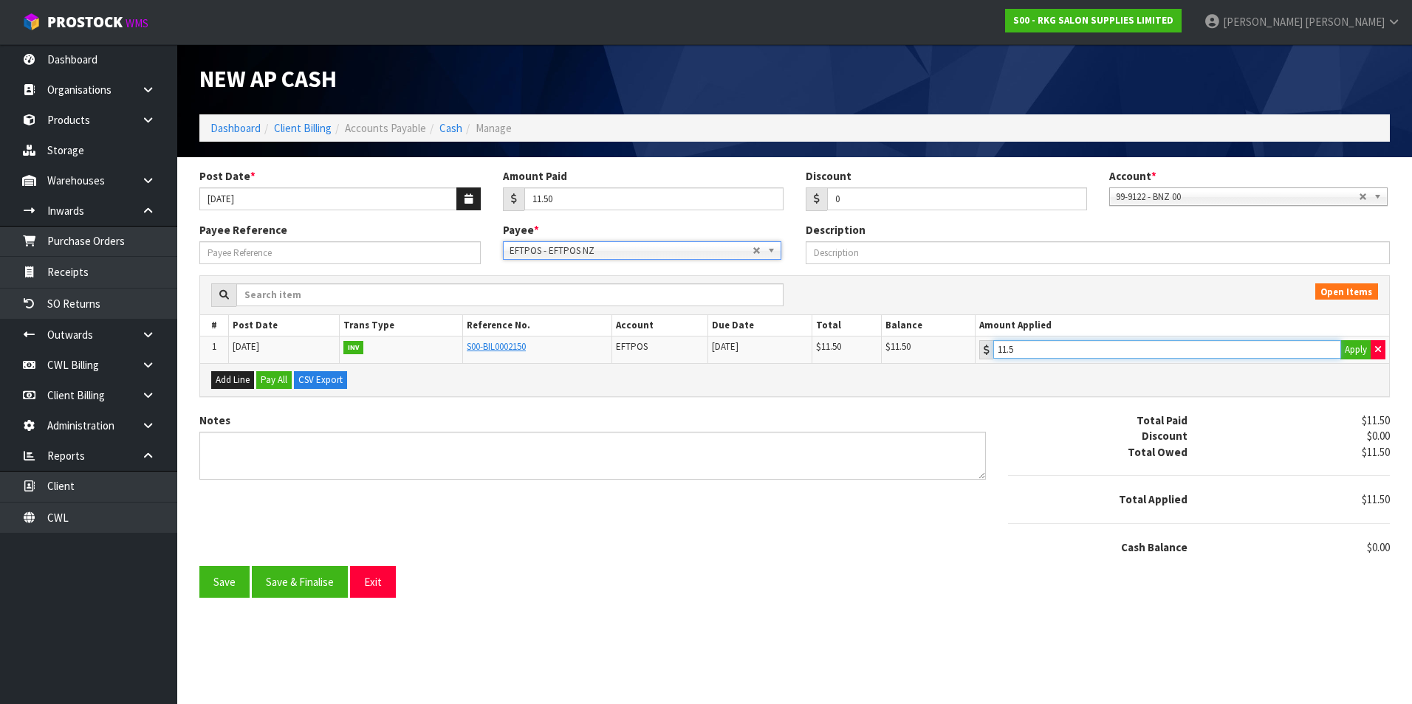
click at [1243, 352] on input "11.5" at bounding box center [1167, 349] width 348 height 18
click at [308, 582] on button "Save & Finalise" at bounding box center [300, 582] width 96 height 32
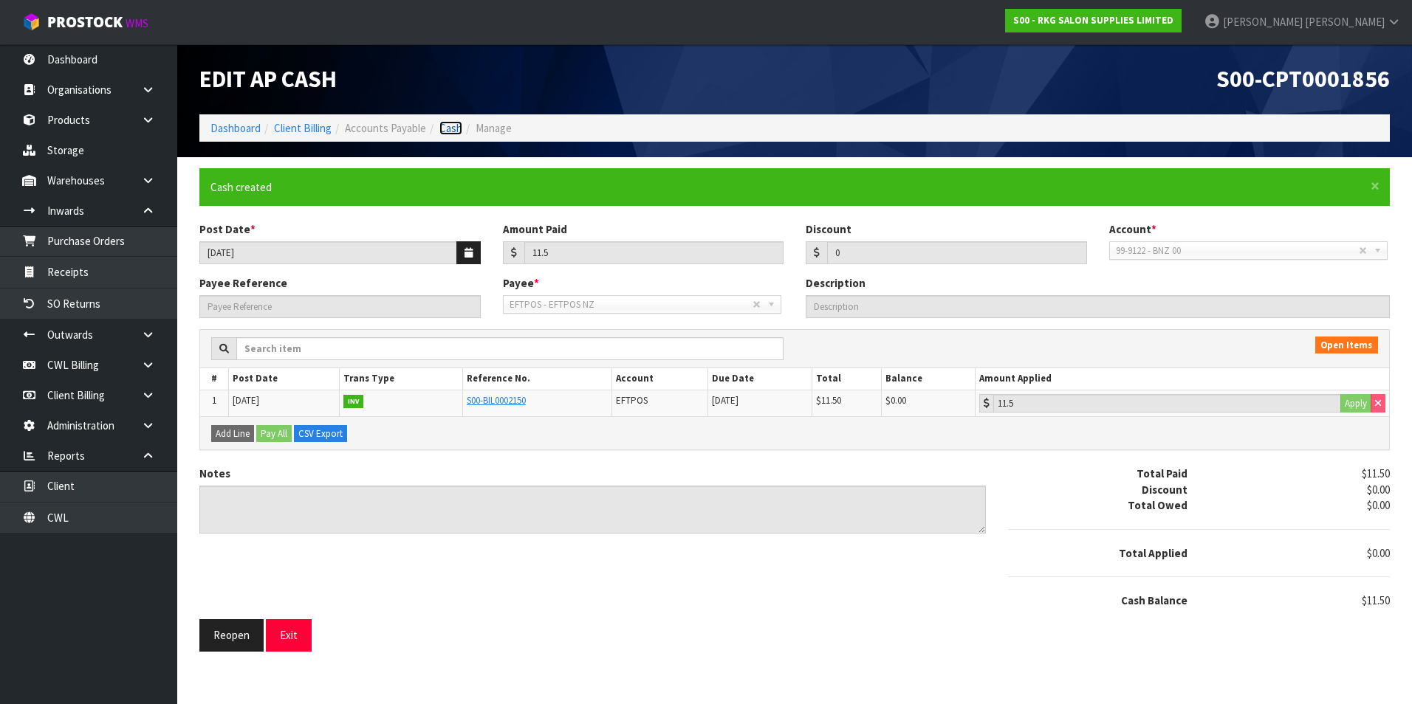
drag, startPoint x: 453, startPoint y: 126, endPoint x: 463, endPoint y: 126, distance: 10.3
click at [453, 126] on link "Cash" at bounding box center [450, 128] width 23 height 14
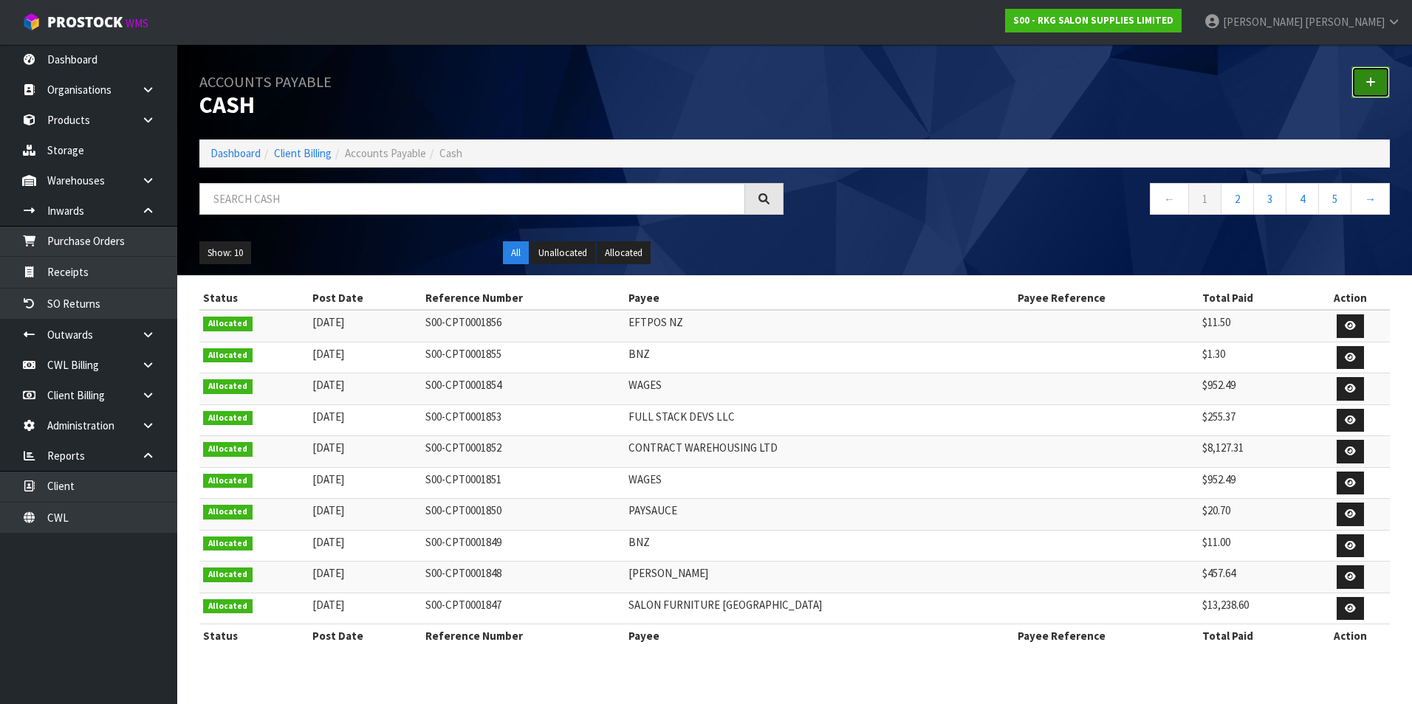
click at [1379, 72] on link at bounding box center [1370, 82] width 38 height 32
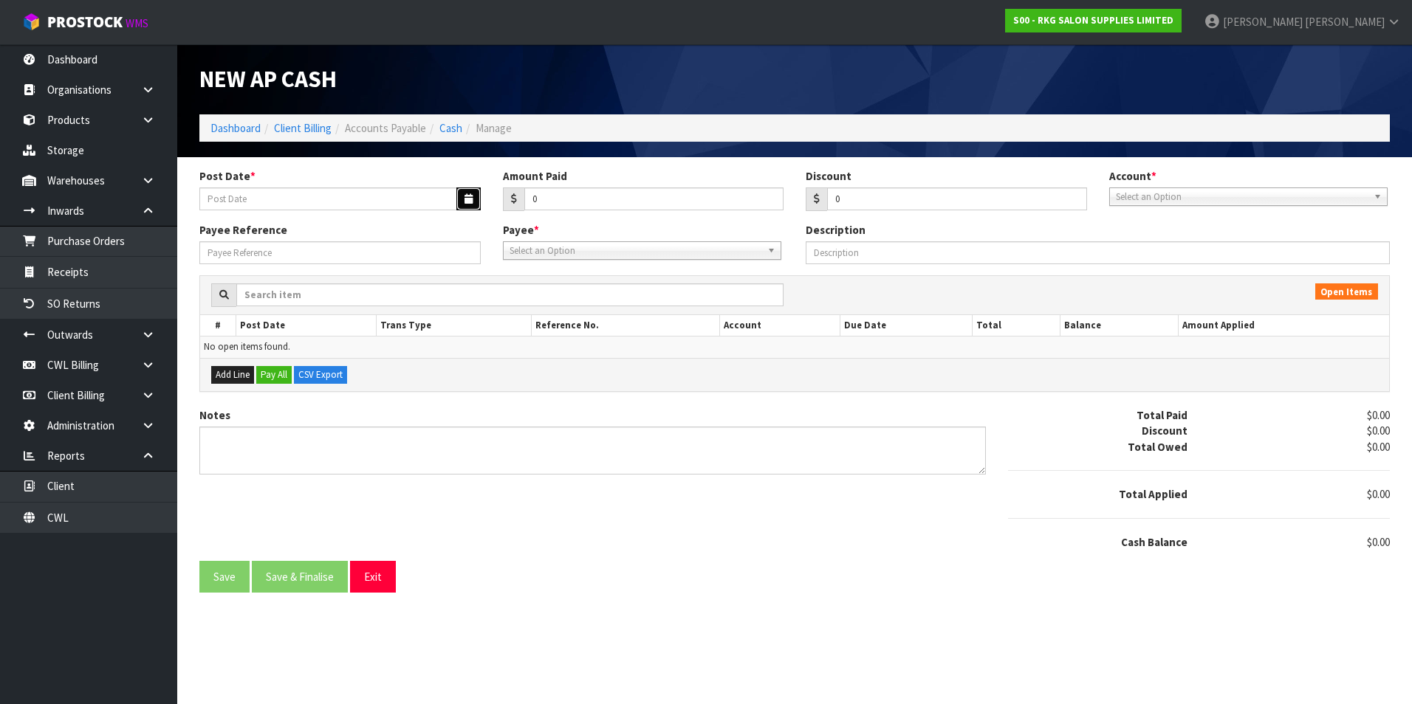
click at [463, 201] on button "button" at bounding box center [468, 199] width 24 height 23
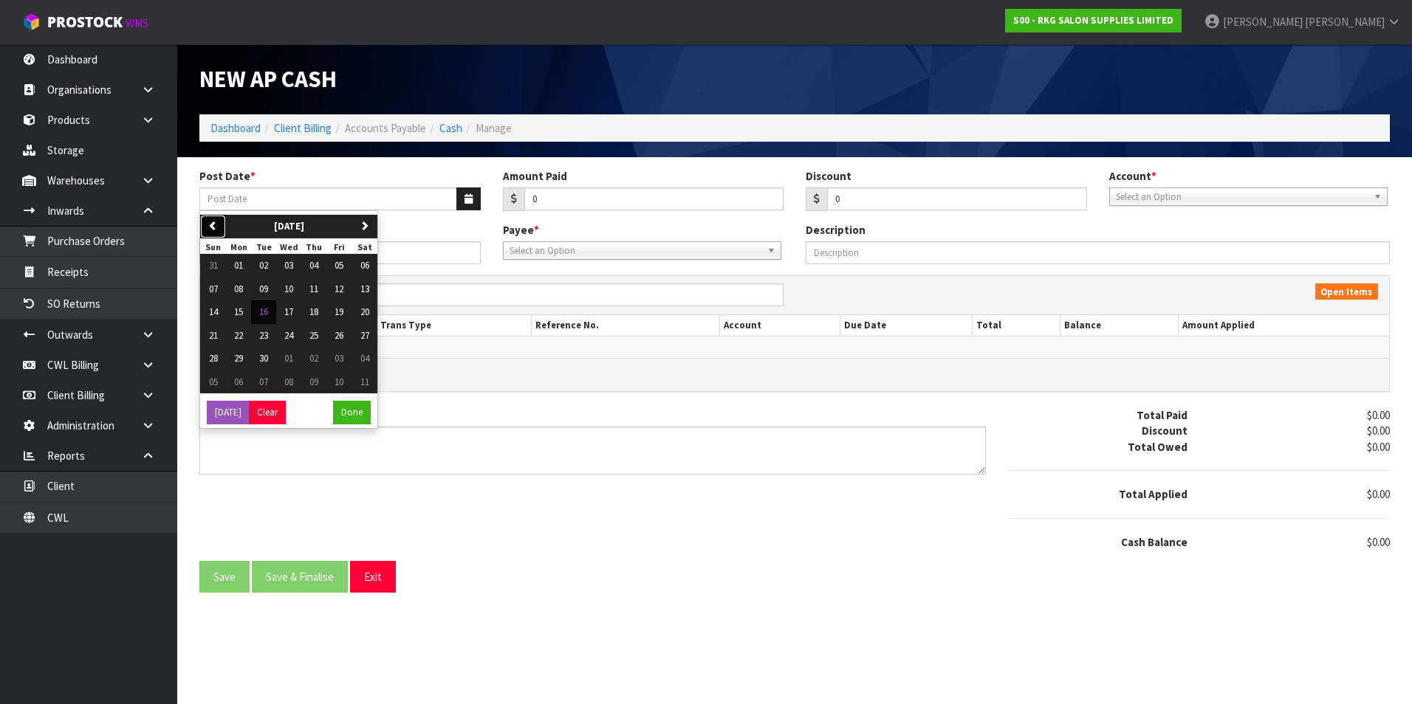
click at [216, 227] on icon "button" at bounding box center [213, 226] width 10 height 10
click at [291, 328] on button "20" at bounding box center [288, 336] width 25 height 24
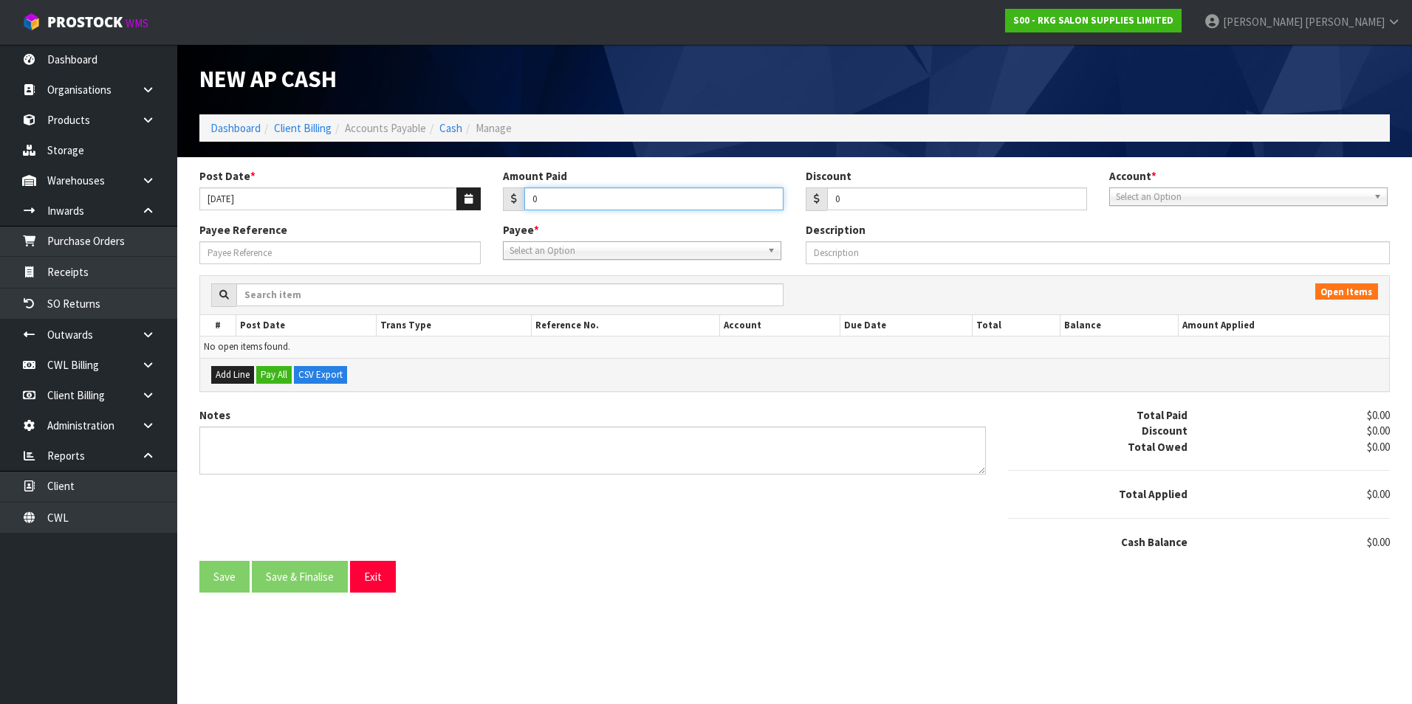
click at [586, 199] on input "0" at bounding box center [654, 199] width 260 height 23
drag, startPoint x: 1143, startPoint y: 196, endPoint x: 1143, endPoint y: 206, distance: 10.3
click at [1143, 196] on span "Select an Option" at bounding box center [1242, 197] width 252 height 18
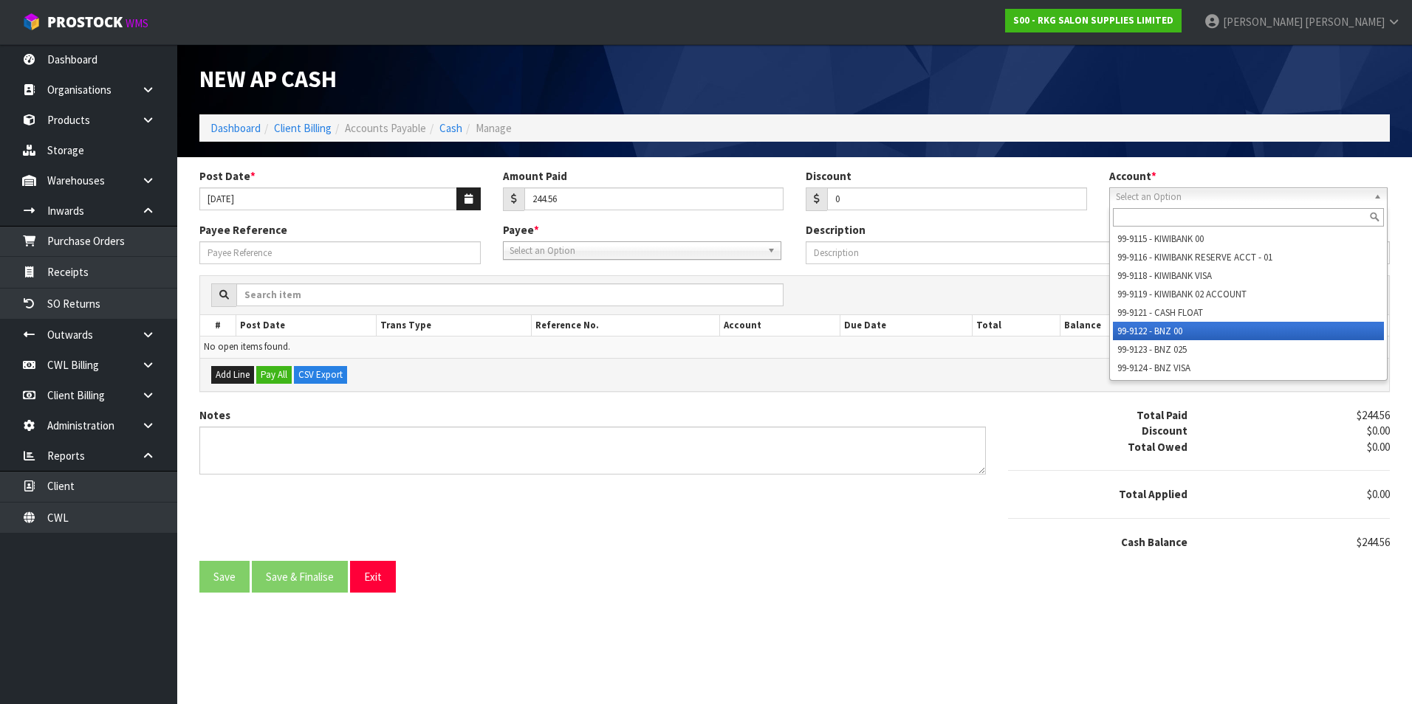
drag, startPoint x: 1152, startPoint y: 326, endPoint x: 847, endPoint y: 315, distance: 305.1
click at [1150, 326] on li "99-9122 - BNZ 00" at bounding box center [1248, 331] width 271 height 18
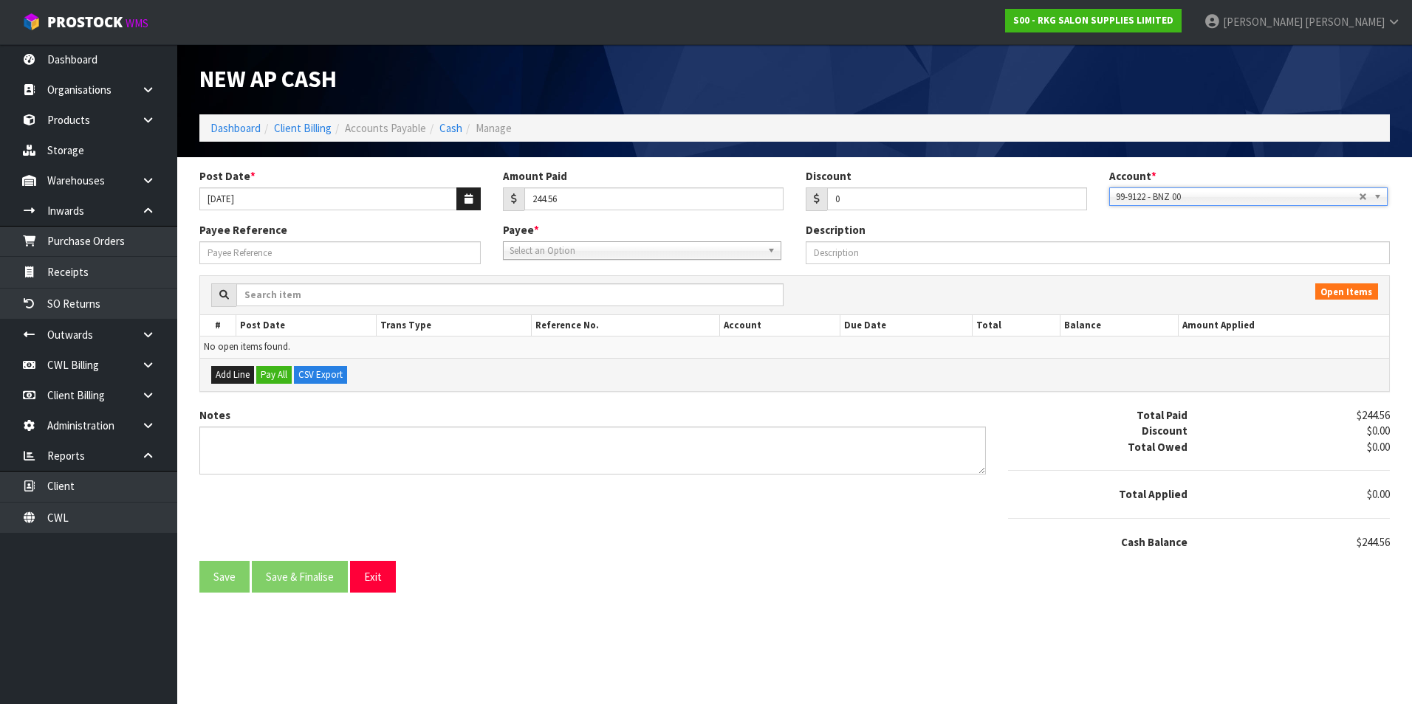
click at [594, 250] on span "Select an Option" at bounding box center [635, 251] width 252 height 18
click at [593, 298] on li "NZHAIR - NZ H AIR & BEAUTY" at bounding box center [642, 293] width 271 height 18
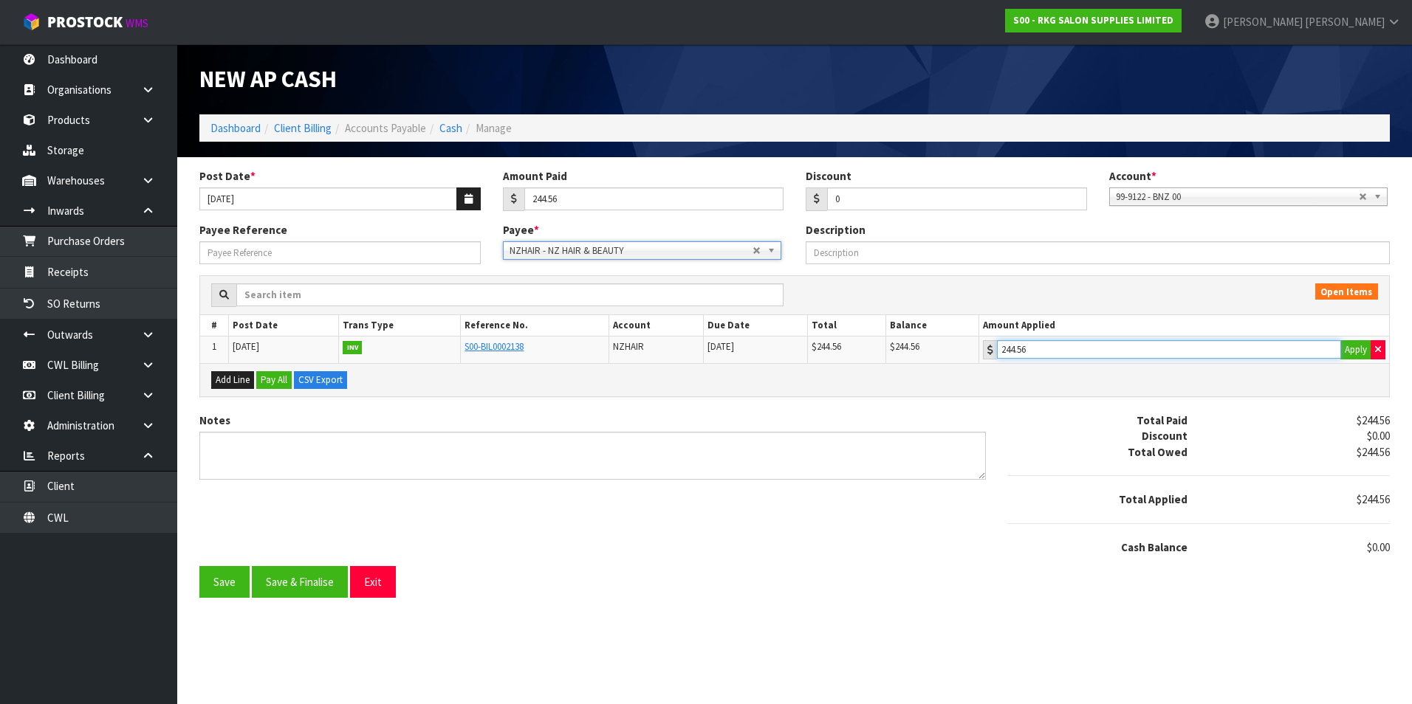
click at [1116, 342] on input "244.56" at bounding box center [1169, 349] width 344 height 18
click at [290, 582] on button "Save & Finalise" at bounding box center [300, 582] width 96 height 32
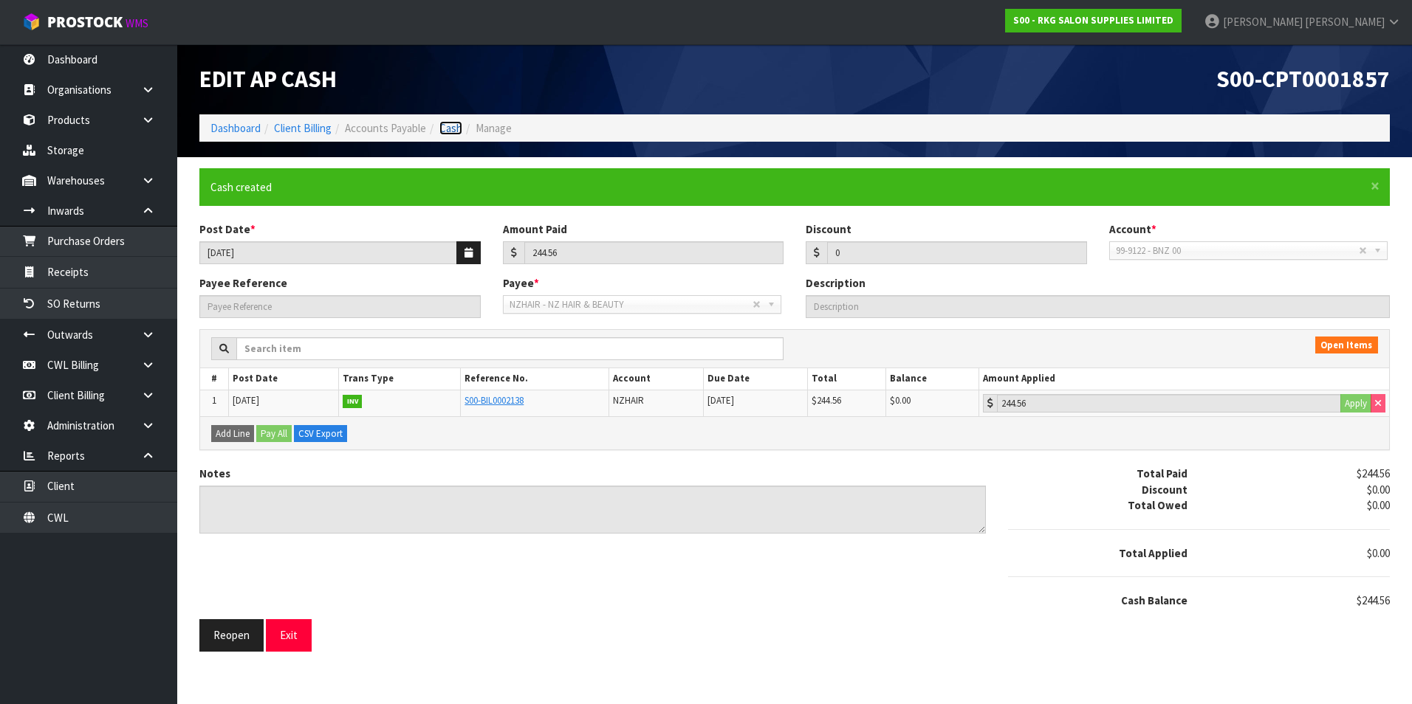
click at [450, 122] on link "Cash" at bounding box center [450, 128] width 23 height 14
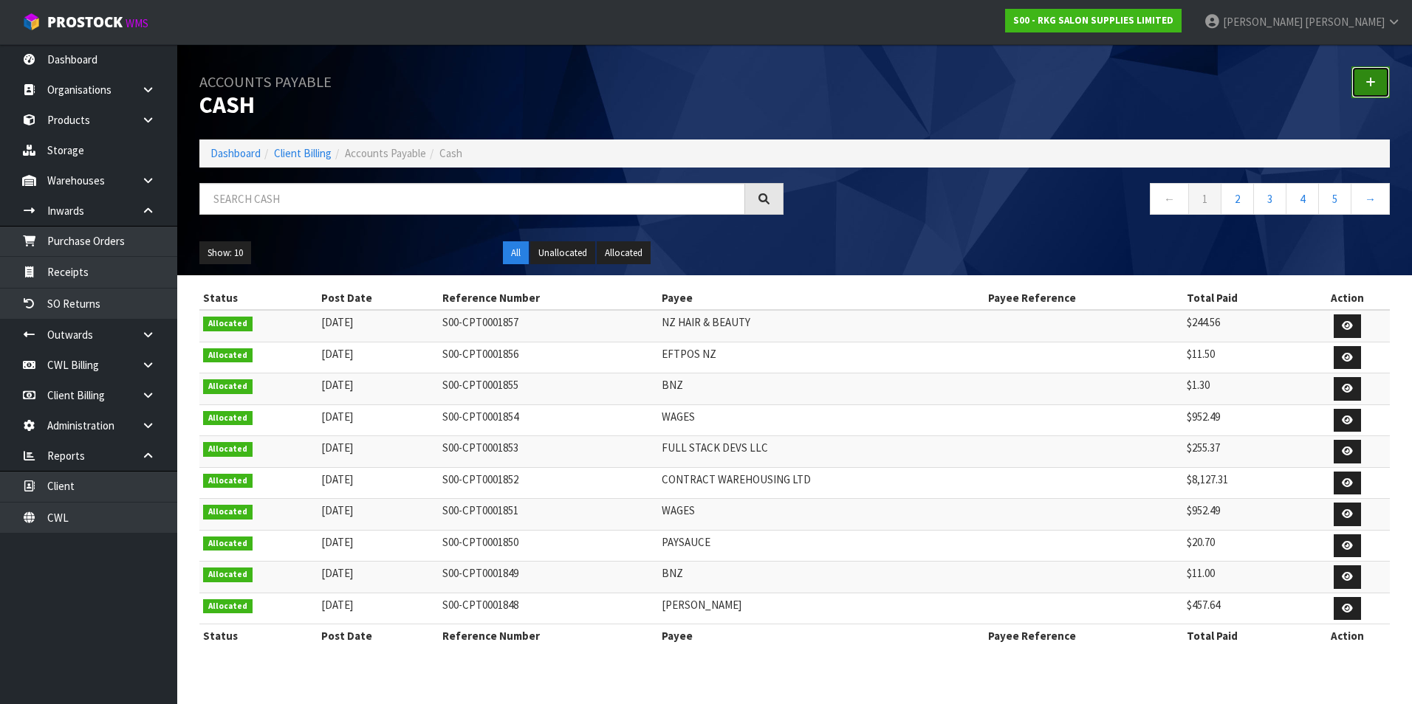
click at [1360, 75] on link at bounding box center [1370, 82] width 38 height 32
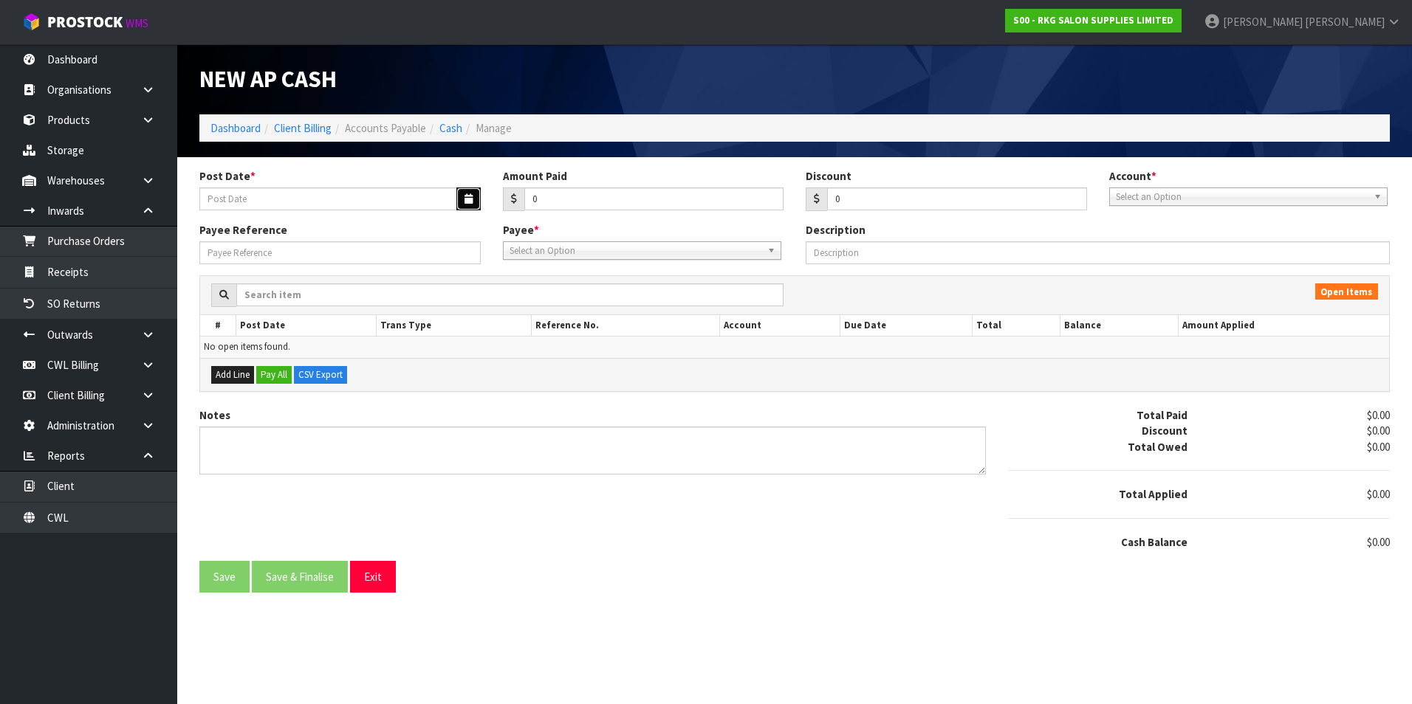
drag, startPoint x: 470, startPoint y: 197, endPoint x: 326, endPoint y: 207, distance: 144.4
click at [470, 197] on icon "button" at bounding box center [468, 199] width 8 height 10
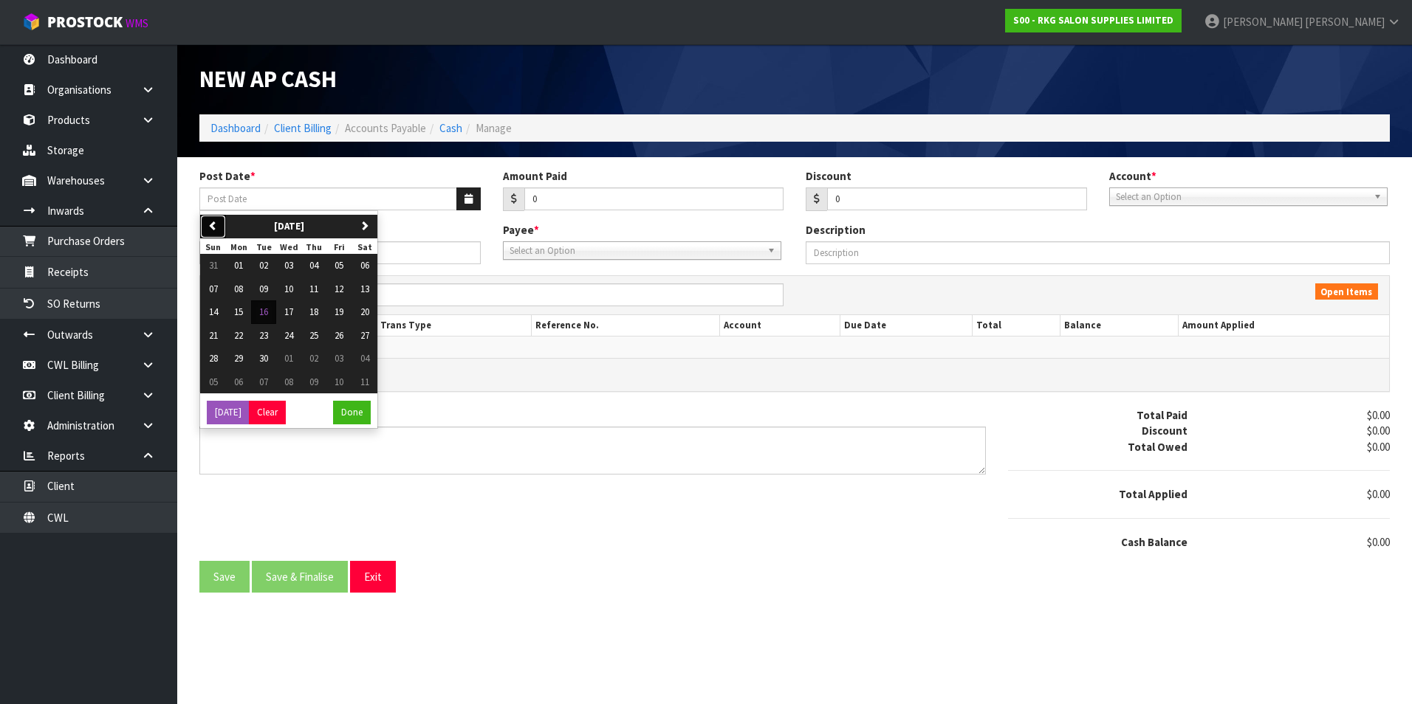
click at [219, 224] on button "previous" at bounding box center [213, 227] width 26 height 24
click at [293, 336] on span "20" at bounding box center [288, 335] width 9 height 13
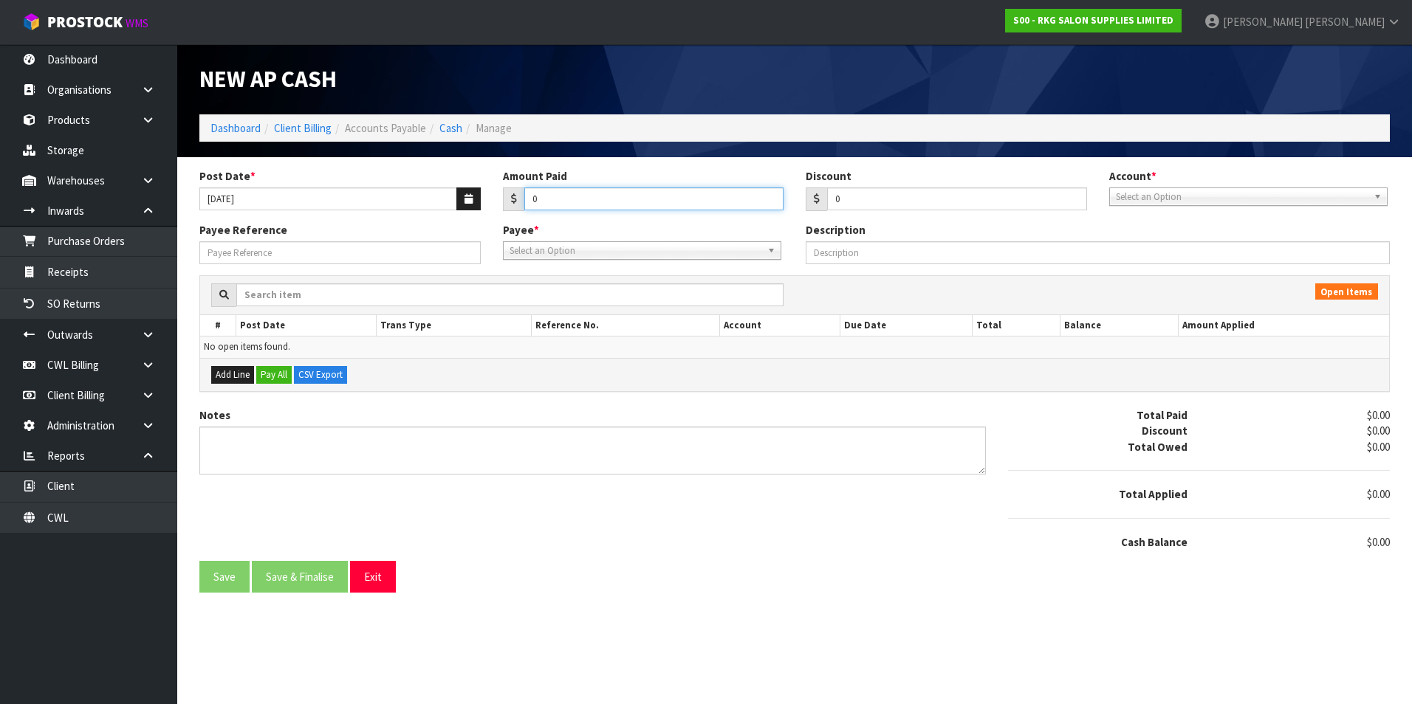
click at [569, 200] on input "0" at bounding box center [654, 199] width 260 height 23
click at [1191, 195] on span "Select an Option" at bounding box center [1242, 197] width 252 height 18
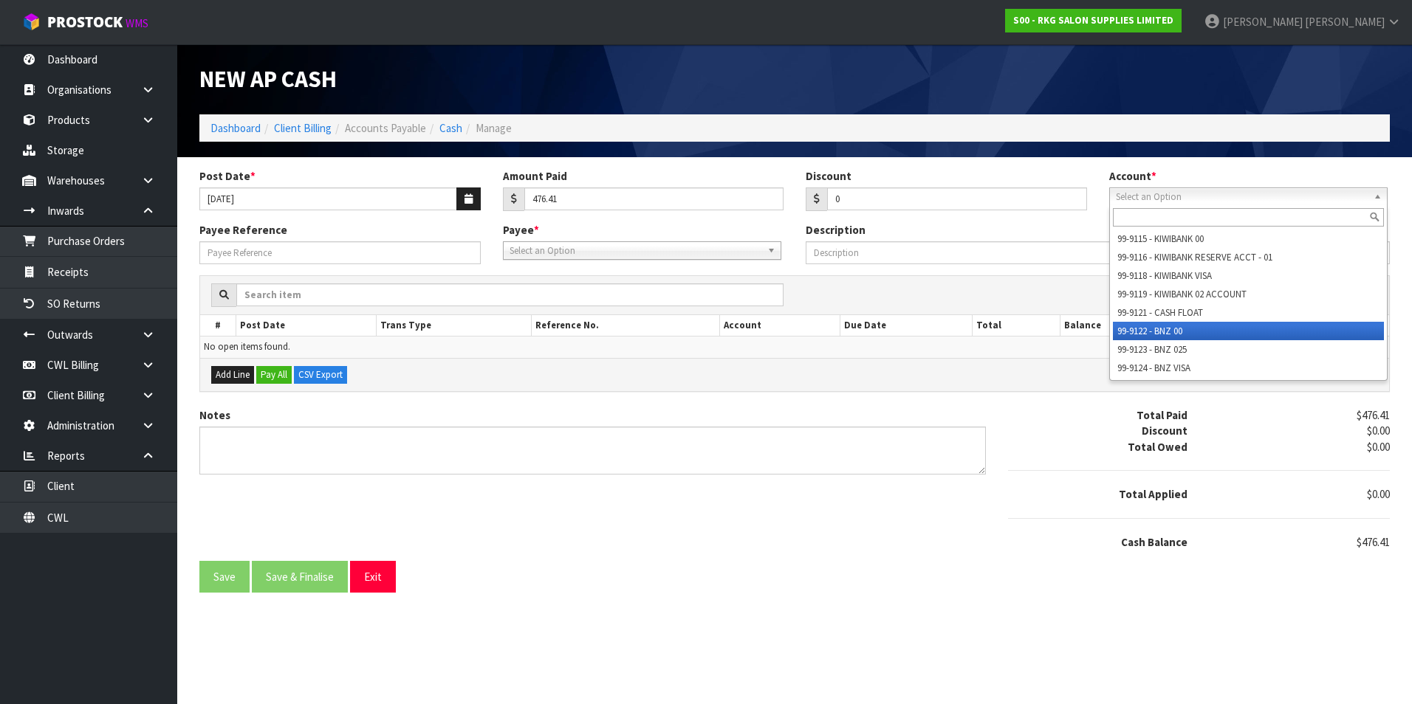
click at [1136, 329] on li "99-9122 - BNZ 00" at bounding box center [1248, 331] width 271 height 18
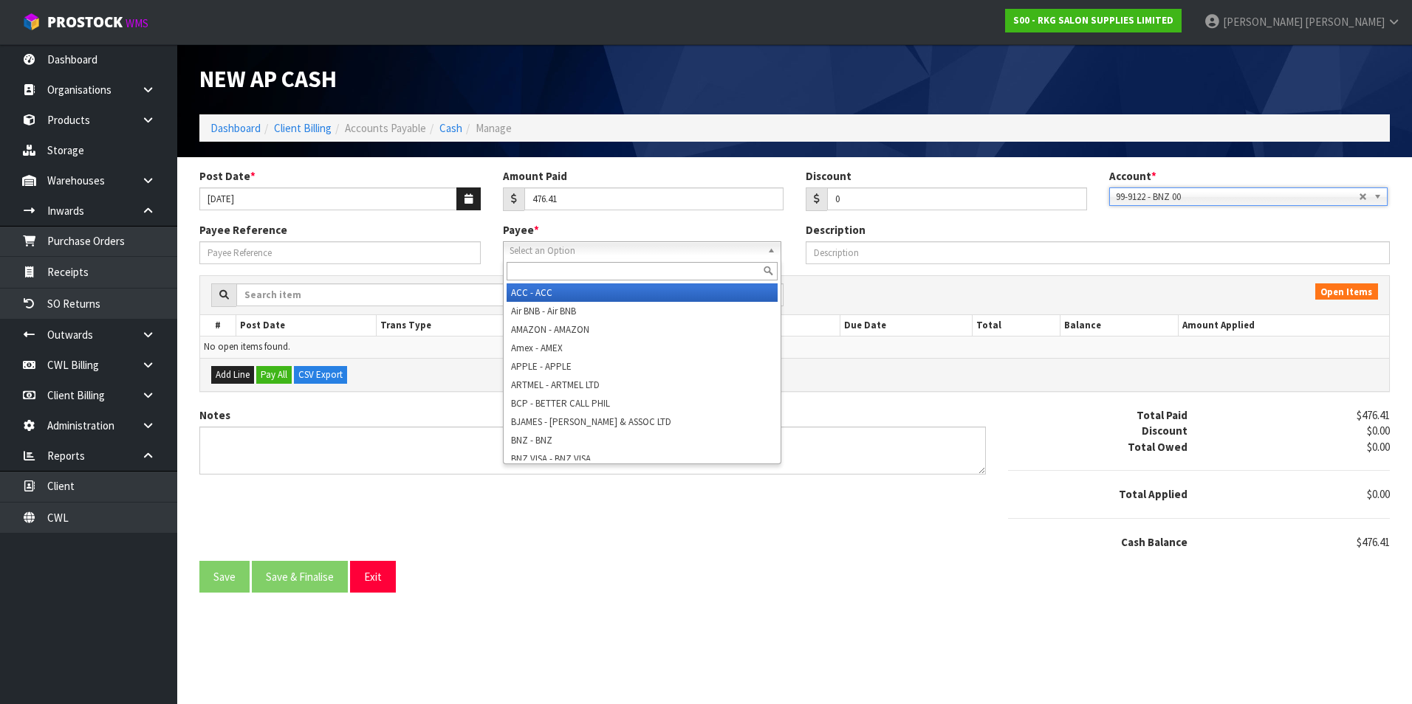
click at [571, 258] on span "Select an Option" at bounding box center [635, 251] width 252 height 18
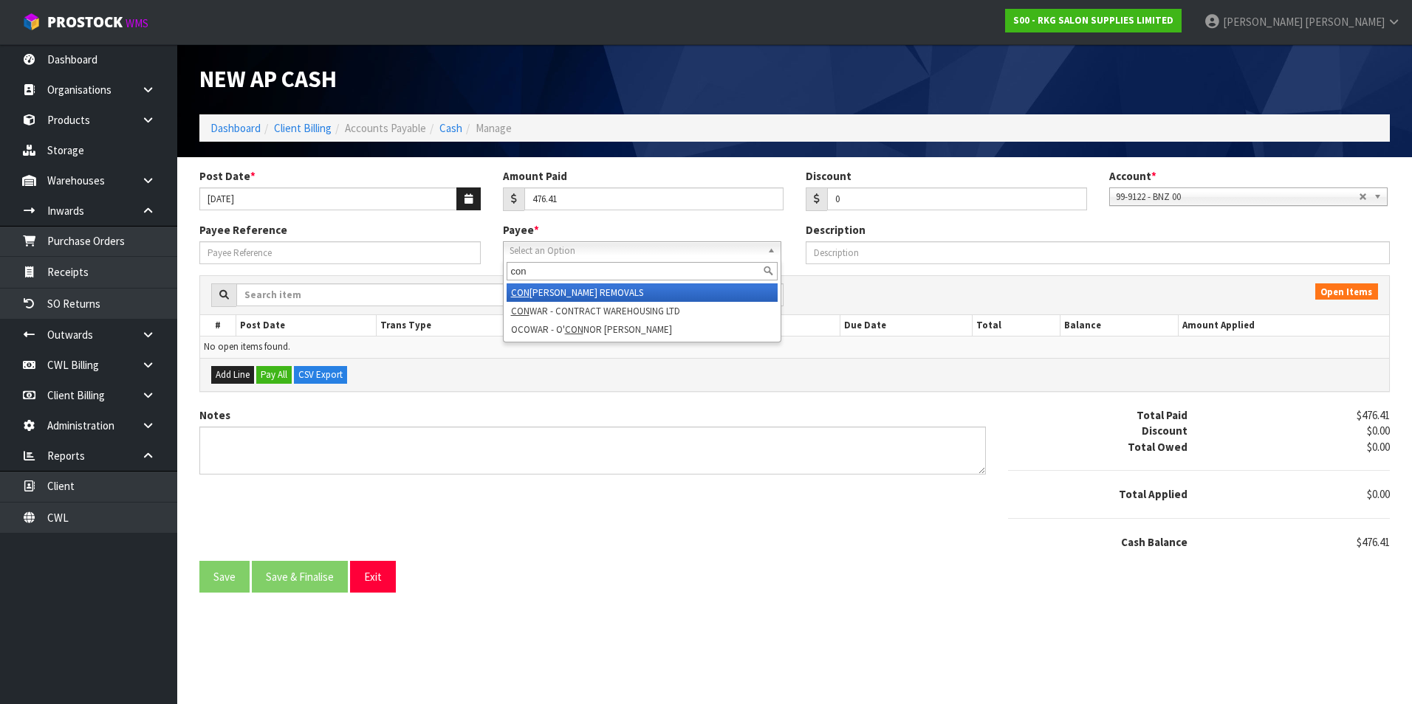
click at [591, 292] on li "CON ROY - CONROY REMOVALS" at bounding box center [642, 293] width 271 height 18
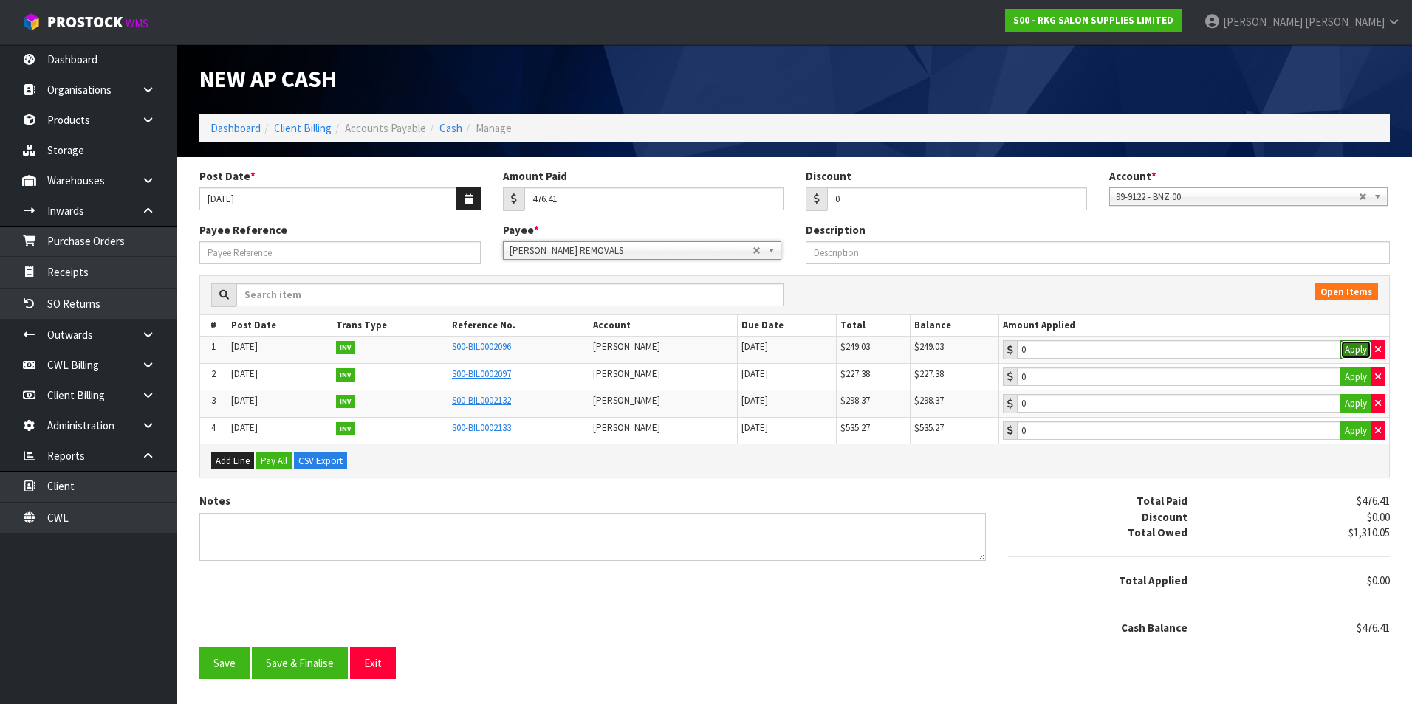
click at [1353, 349] on button "Apply" at bounding box center [1355, 349] width 31 height 19
click at [1345, 377] on button "Apply" at bounding box center [1355, 377] width 31 height 19
click at [295, 665] on button "Save & Finalise" at bounding box center [300, 664] width 96 height 32
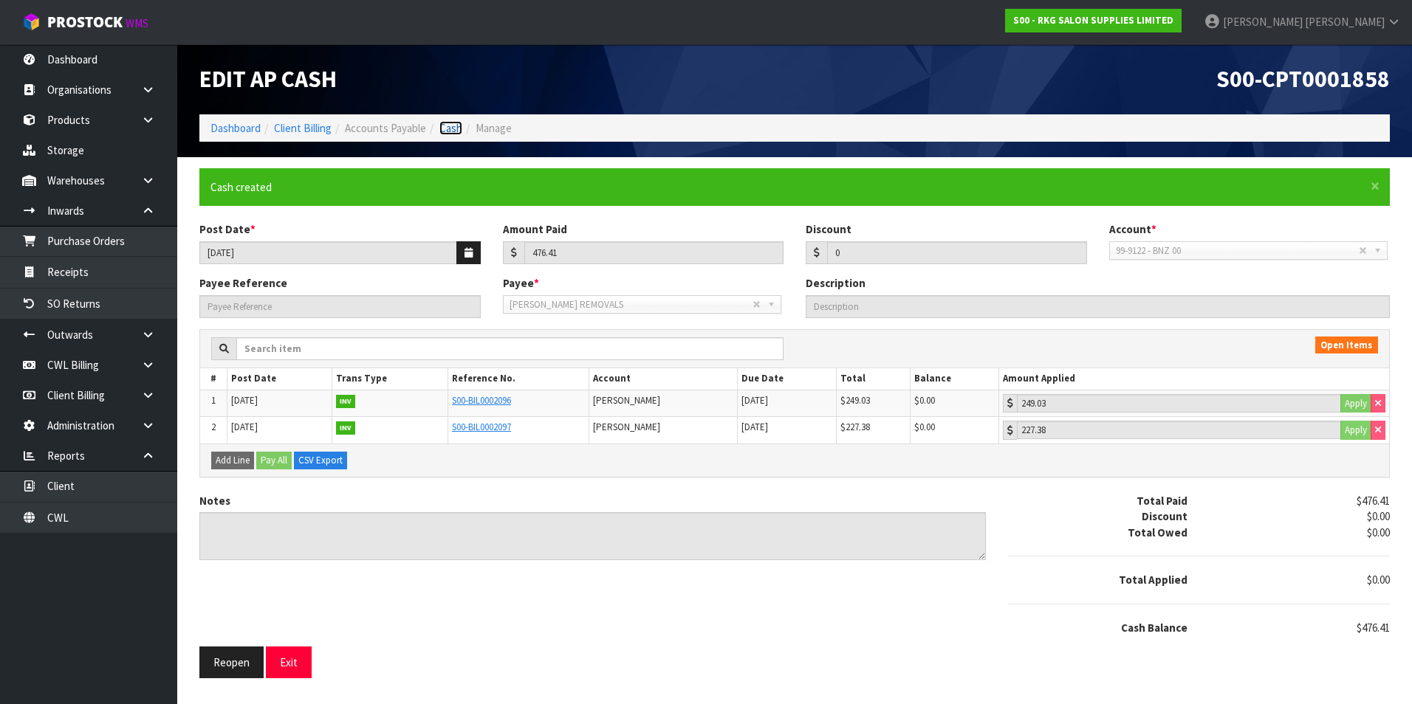
click at [447, 129] on link "Cash" at bounding box center [450, 128] width 23 height 14
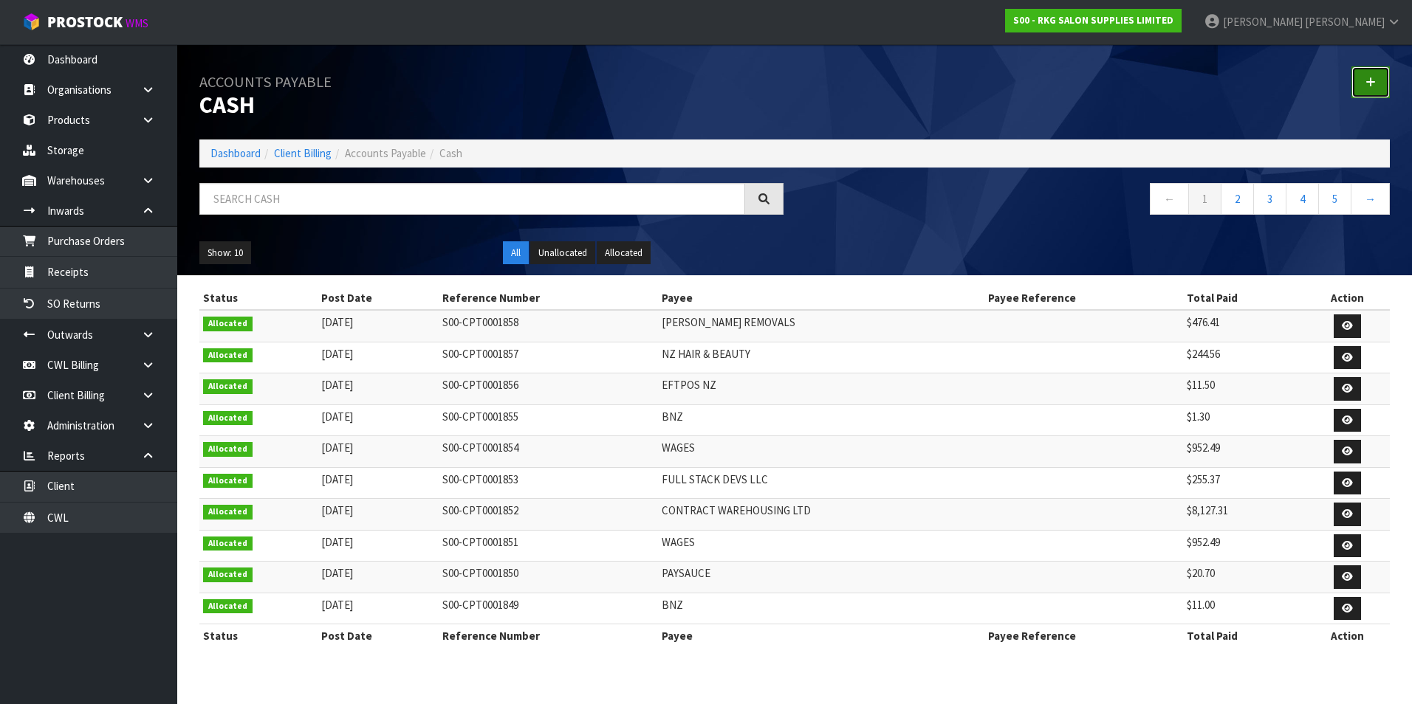
click at [1374, 82] on icon at bounding box center [1370, 82] width 10 height 11
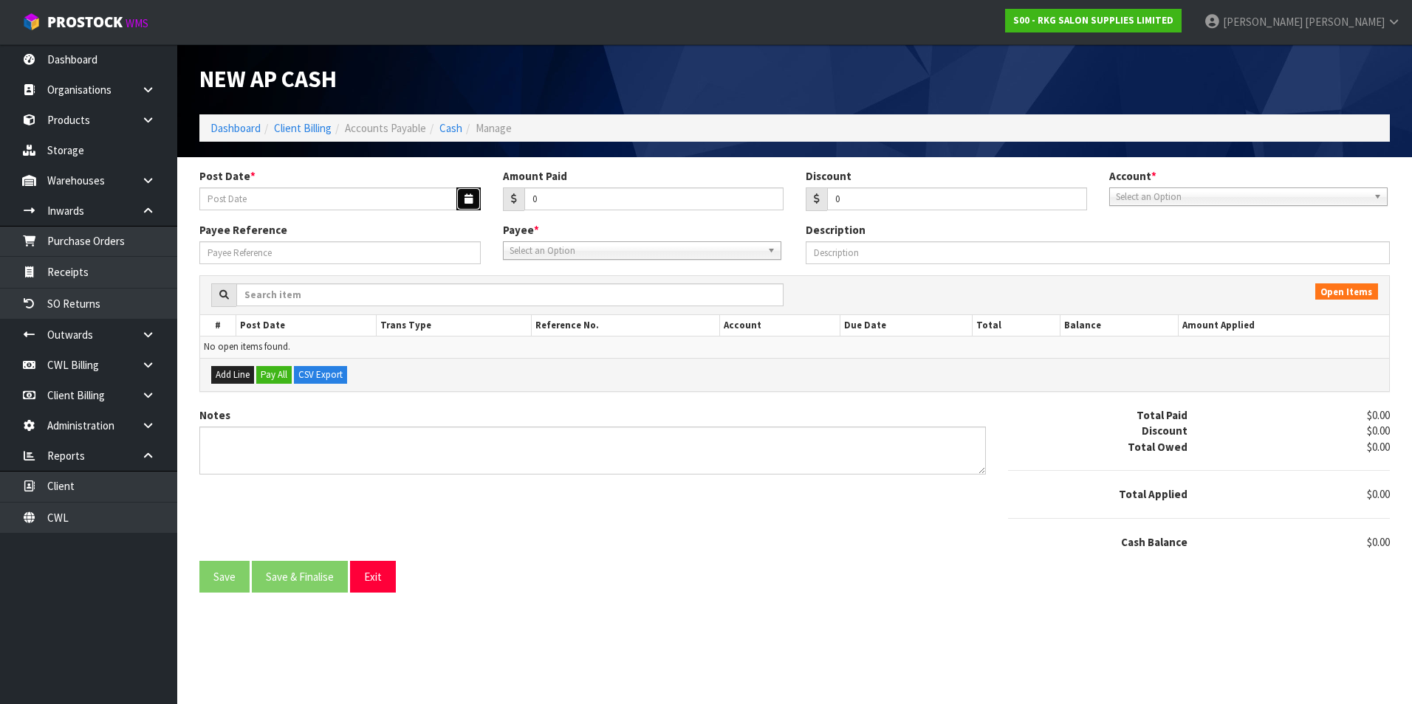
click at [464, 193] on button "button" at bounding box center [468, 199] width 24 height 23
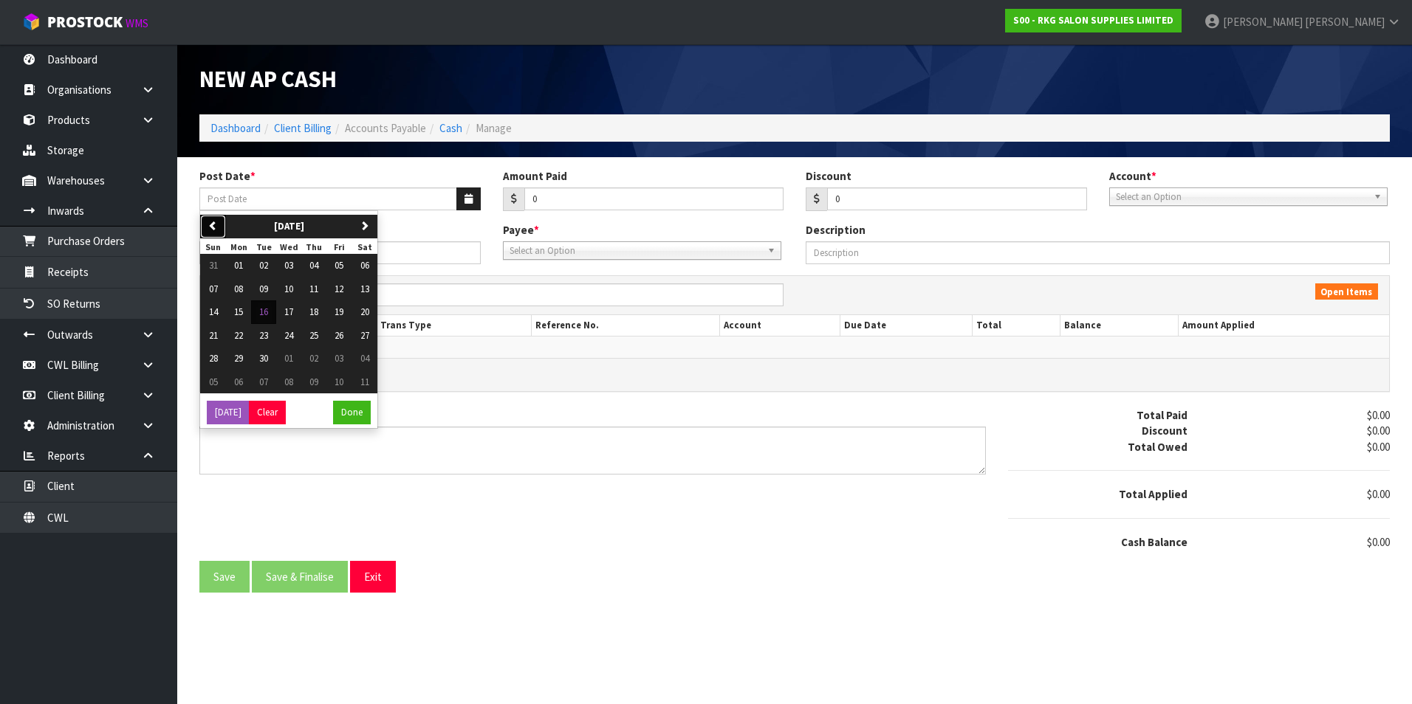
click at [211, 224] on icon "button" at bounding box center [213, 226] width 10 height 10
click at [293, 333] on span "20" at bounding box center [288, 335] width 9 height 13
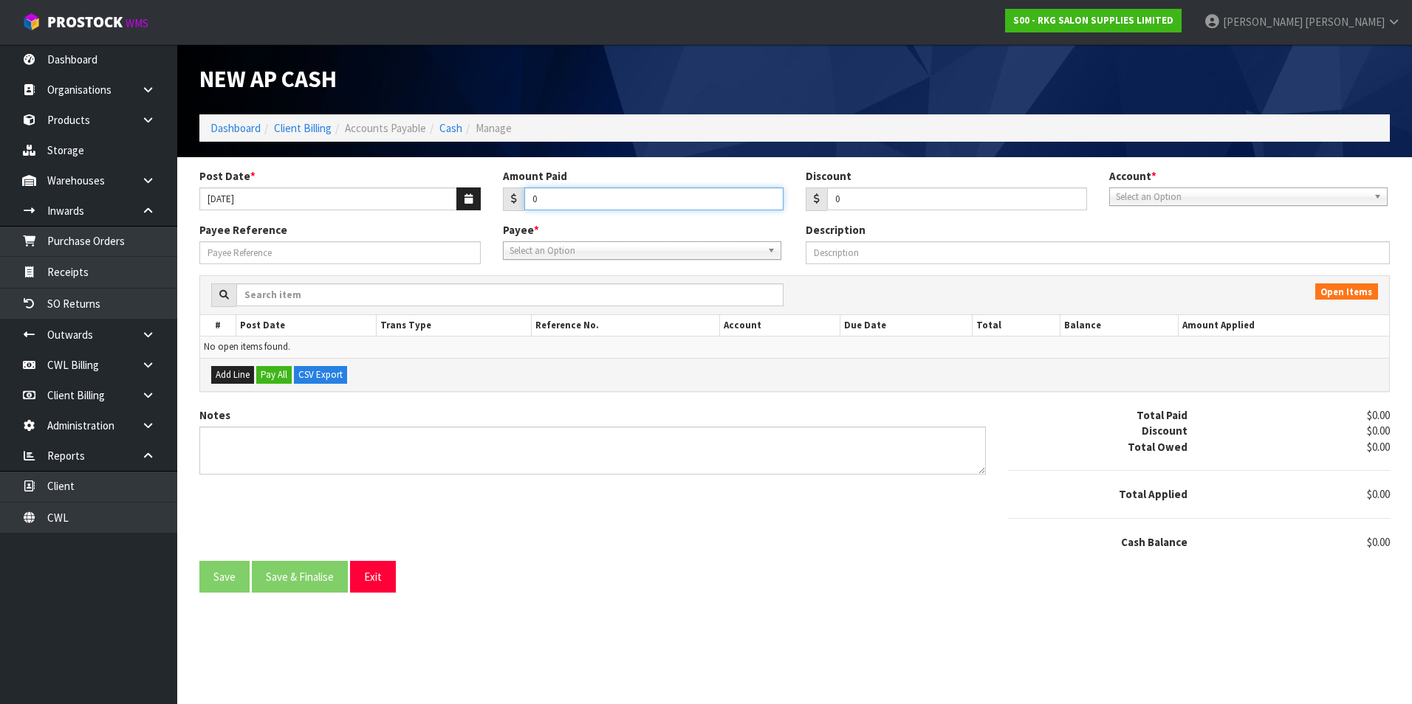
click at [563, 196] on input "0" at bounding box center [654, 199] width 260 height 23
click at [1226, 192] on span "Select an Option" at bounding box center [1242, 197] width 252 height 18
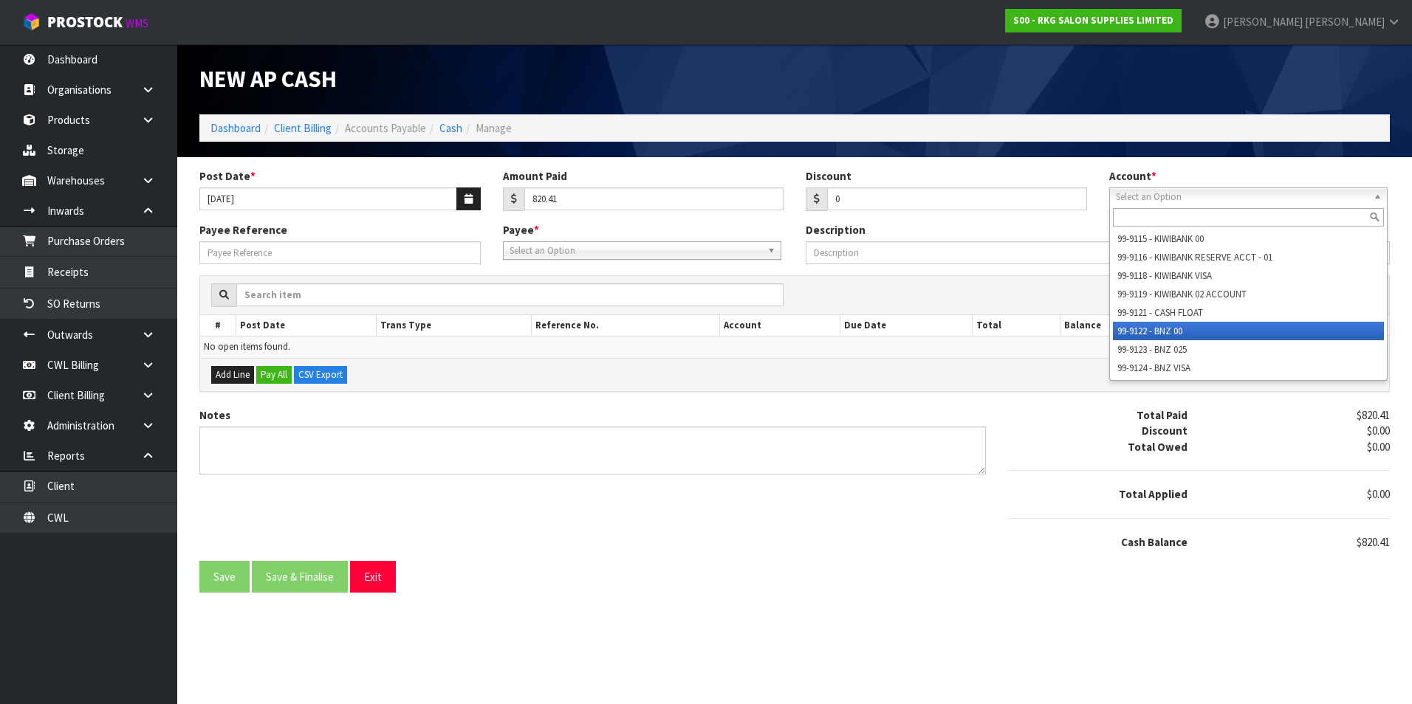
drag, startPoint x: 1179, startPoint y: 330, endPoint x: 1167, endPoint y: 329, distance: 12.6
click at [1177, 330] on li "99-9122 - BNZ 00" at bounding box center [1248, 331] width 271 height 18
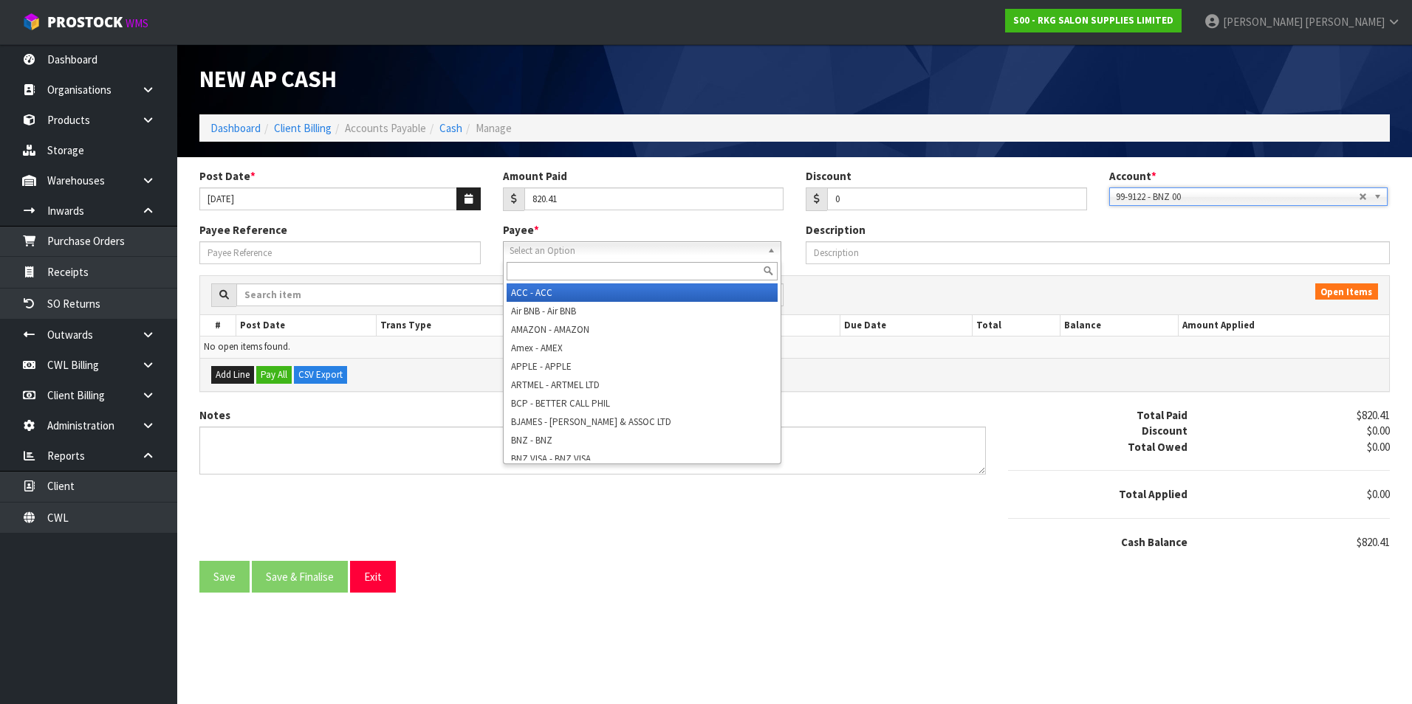
click at [619, 252] on span "Select an Option" at bounding box center [635, 251] width 252 height 18
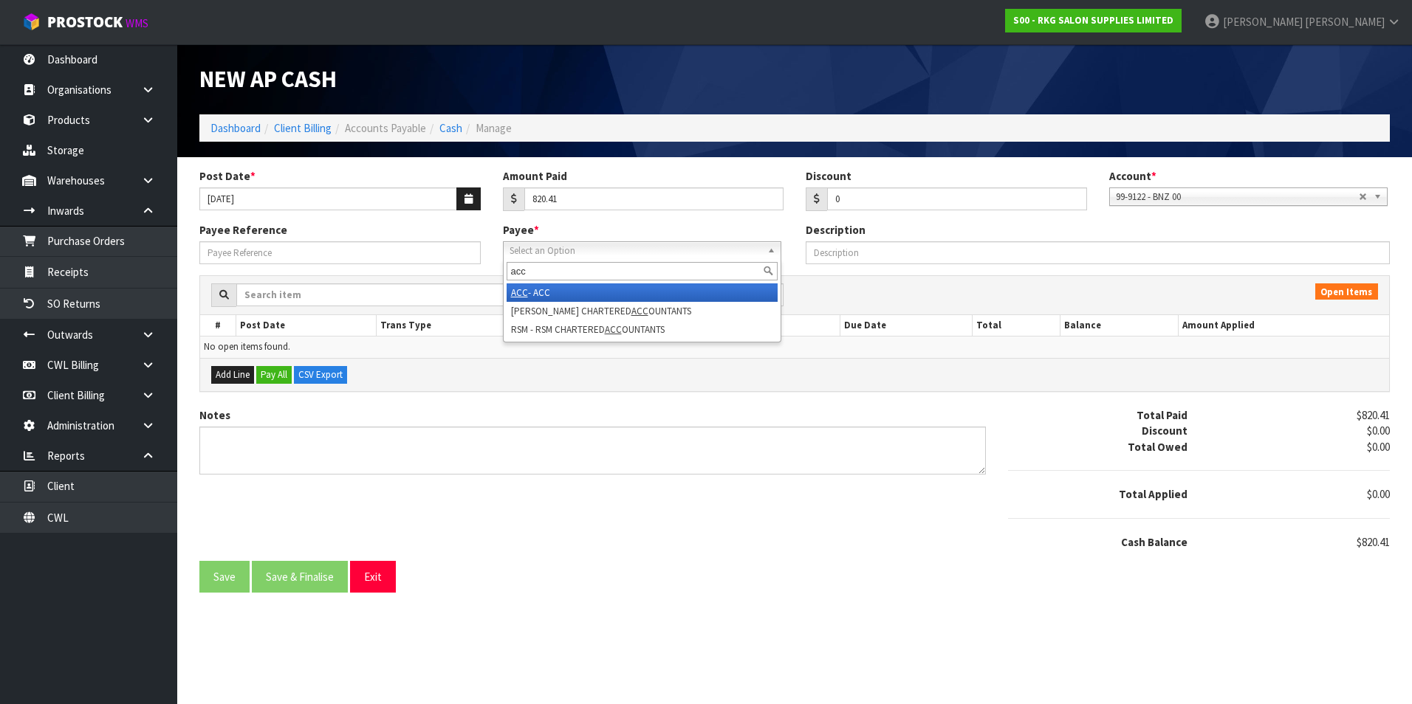
click at [569, 292] on li "ACC - ACC" at bounding box center [642, 293] width 271 height 18
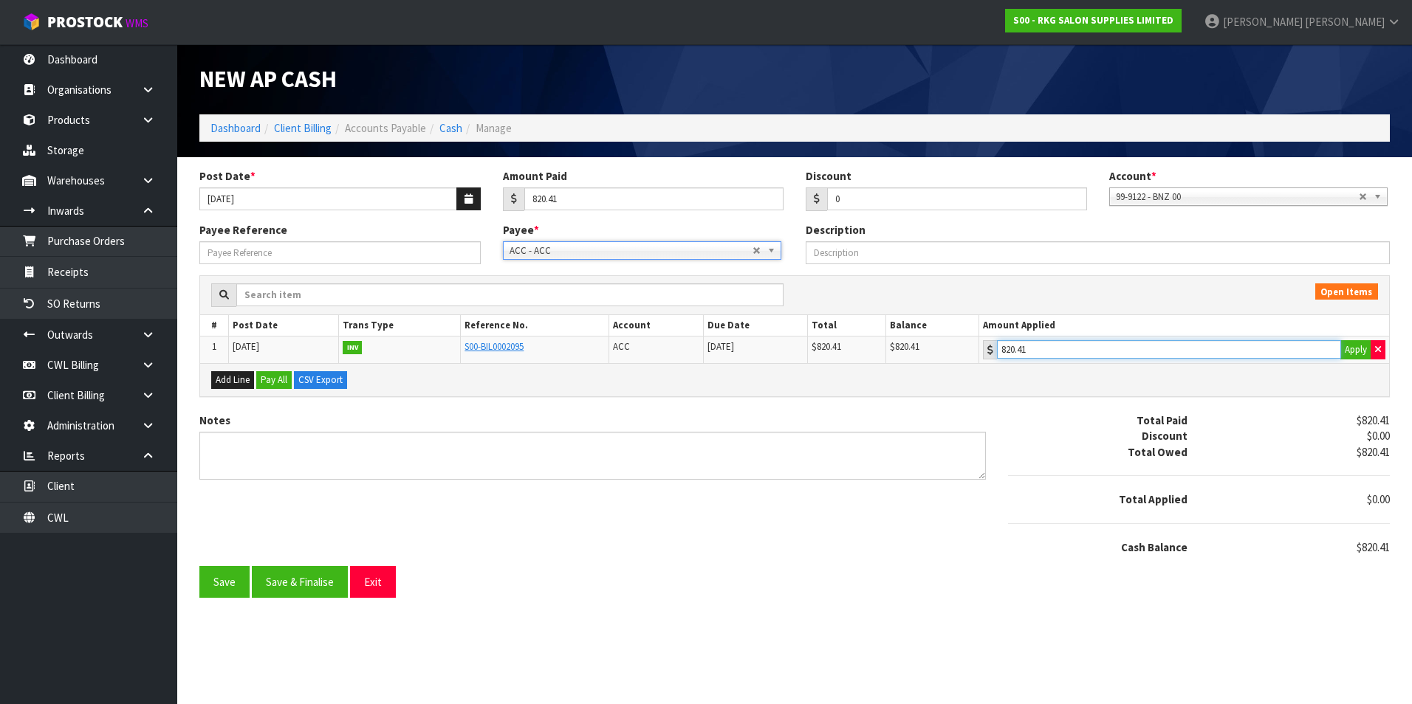
drag, startPoint x: 1157, startPoint y: 343, endPoint x: 1143, endPoint y: 349, distance: 15.5
click at [1153, 343] on input "820.41" at bounding box center [1169, 349] width 344 height 18
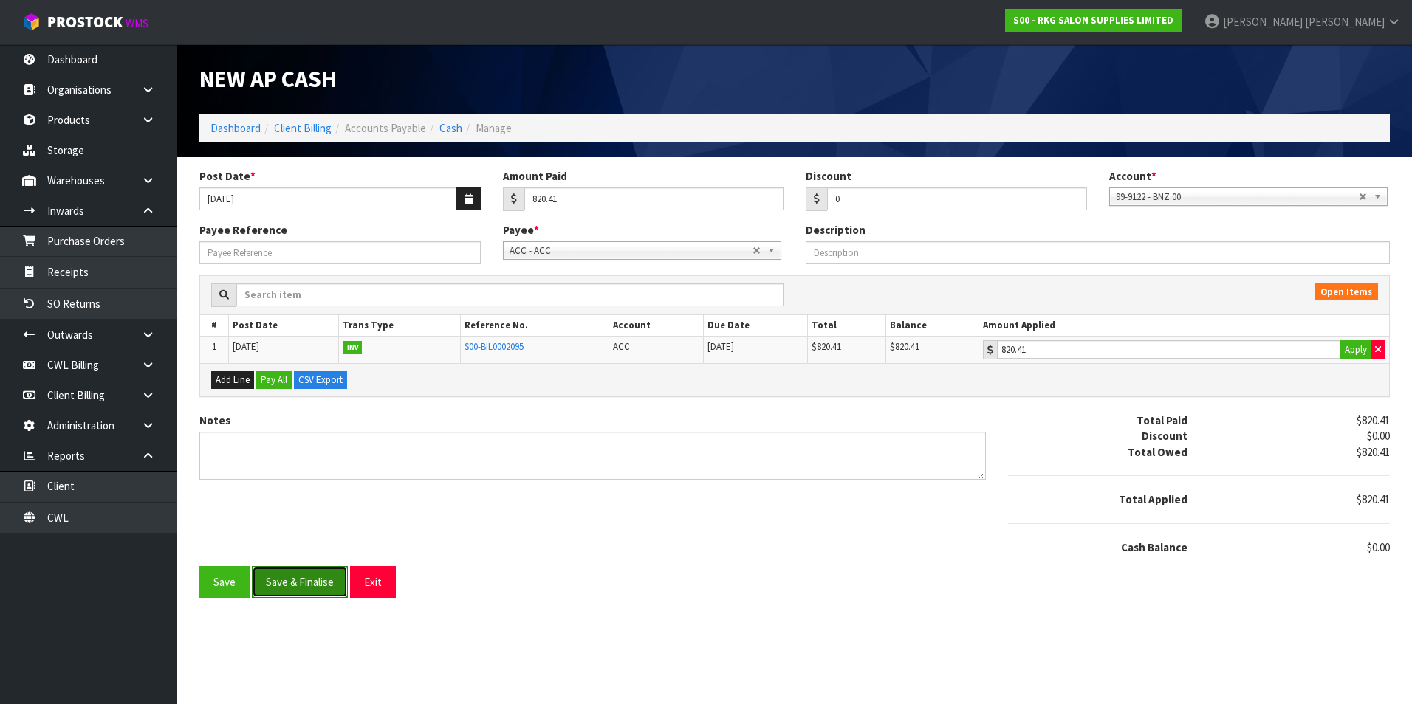
click at [304, 569] on button "Save & Finalise" at bounding box center [300, 582] width 96 height 32
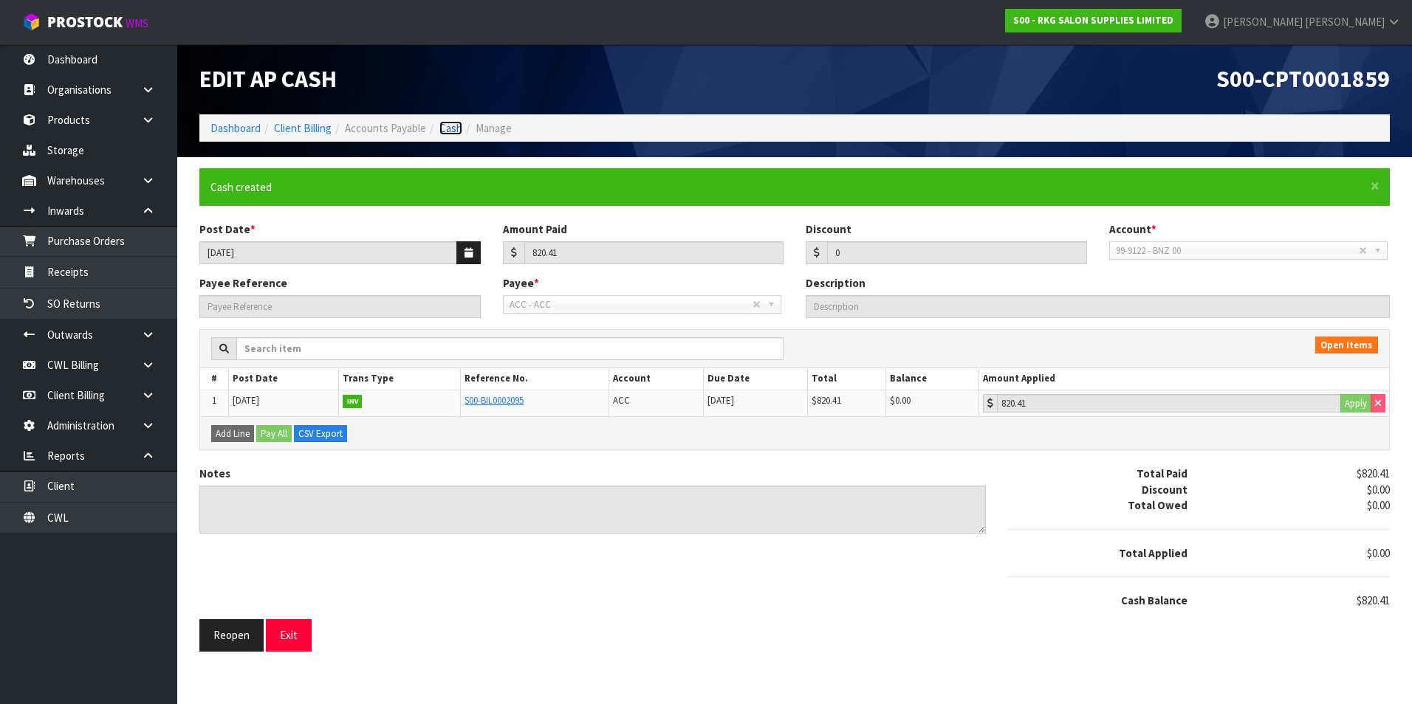
click at [452, 132] on link "Cash" at bounding box center [450, 128] width 23 height 14
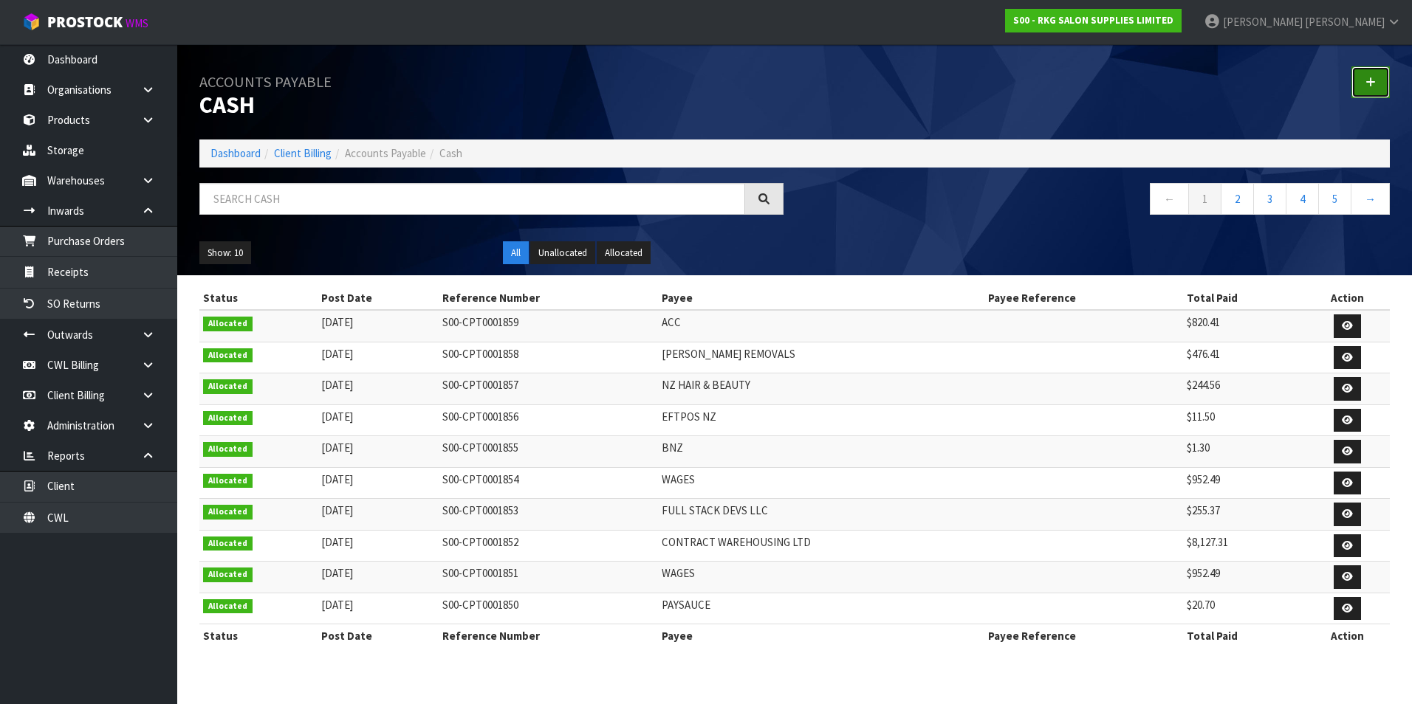
click at [1371, 85] on icon at bounding box center [1370, 82] width 10 height 11
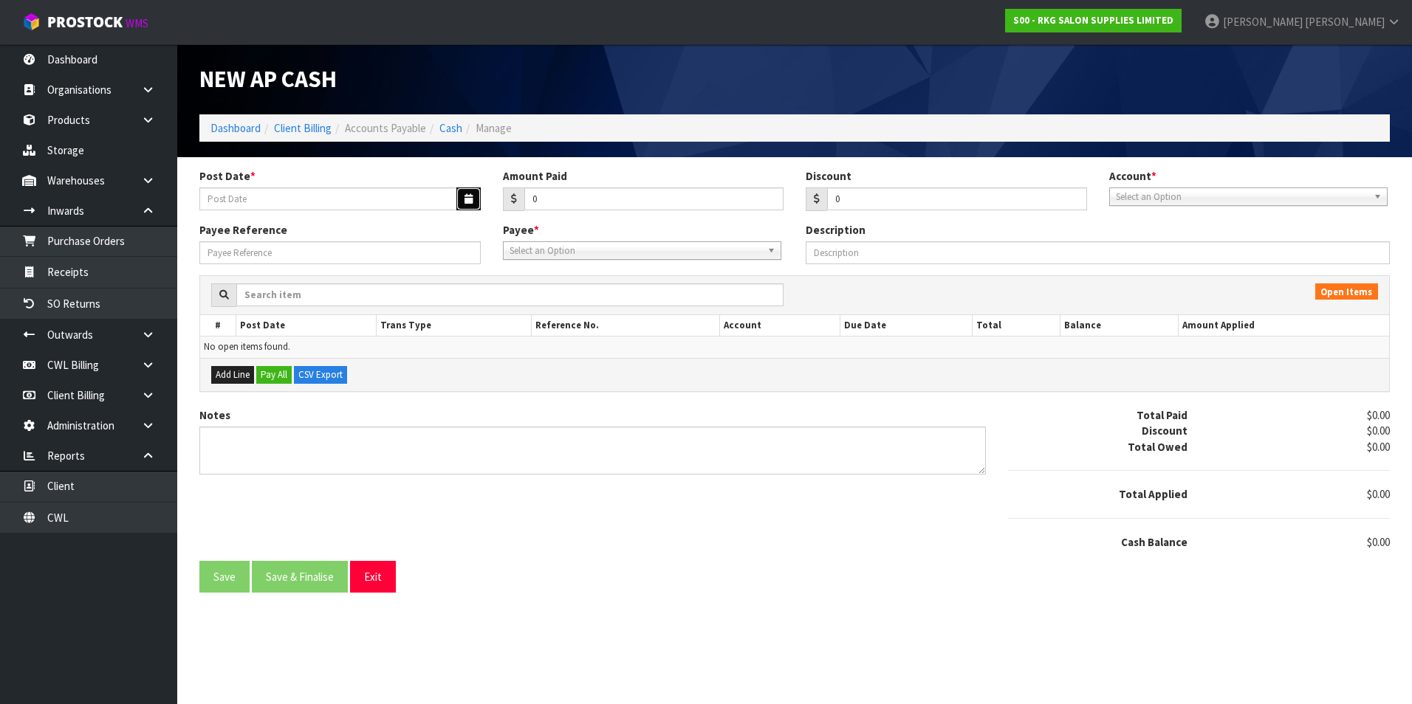
click at [467, 196] on icon "button" at bounding box center [468, 199] width 8 height 10
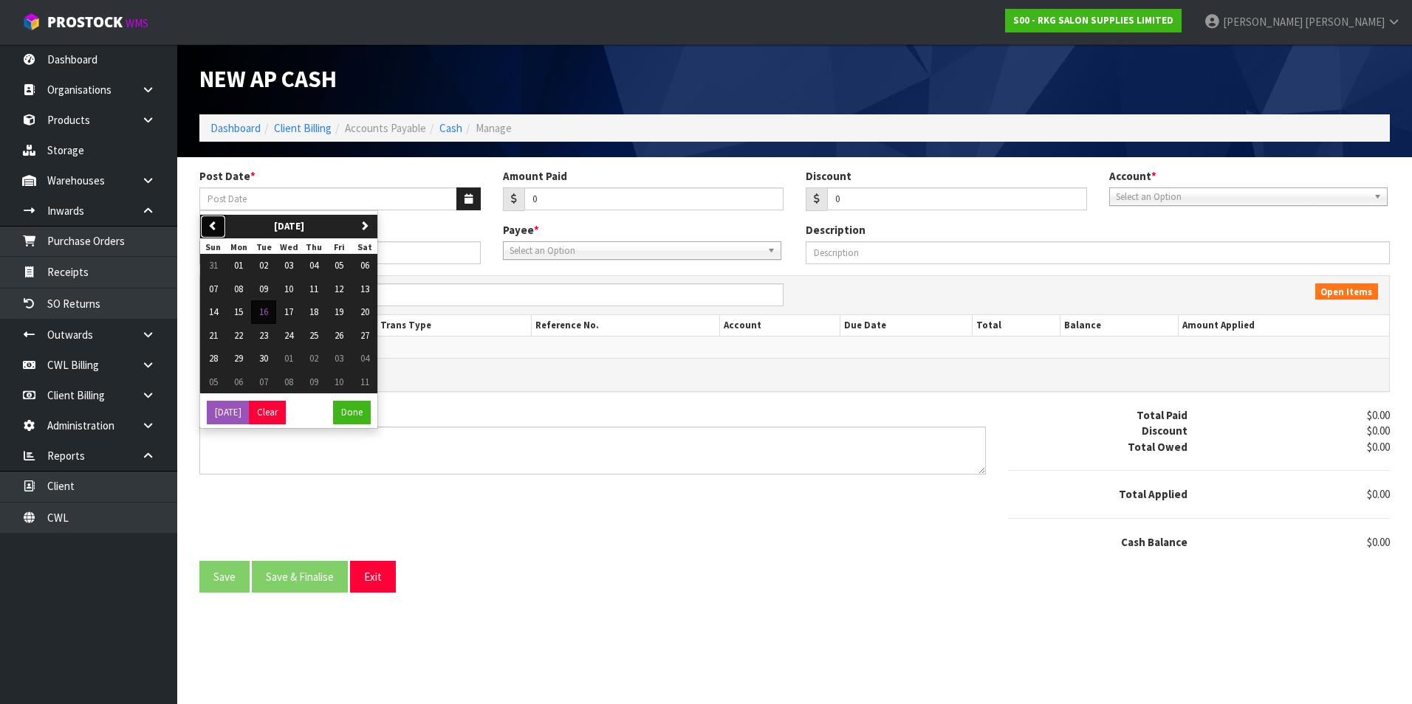
click at [223, 221] on button "previous" at bounding box center [213, 227] width 26 height 24
drag, startPoint x: 288, startPoint y: 329, endPoint x: 397, endPoint y: 316, distance: 110.1
click at [289, 331] on button "20" at bounding box center [288, 336] width 25 height 24
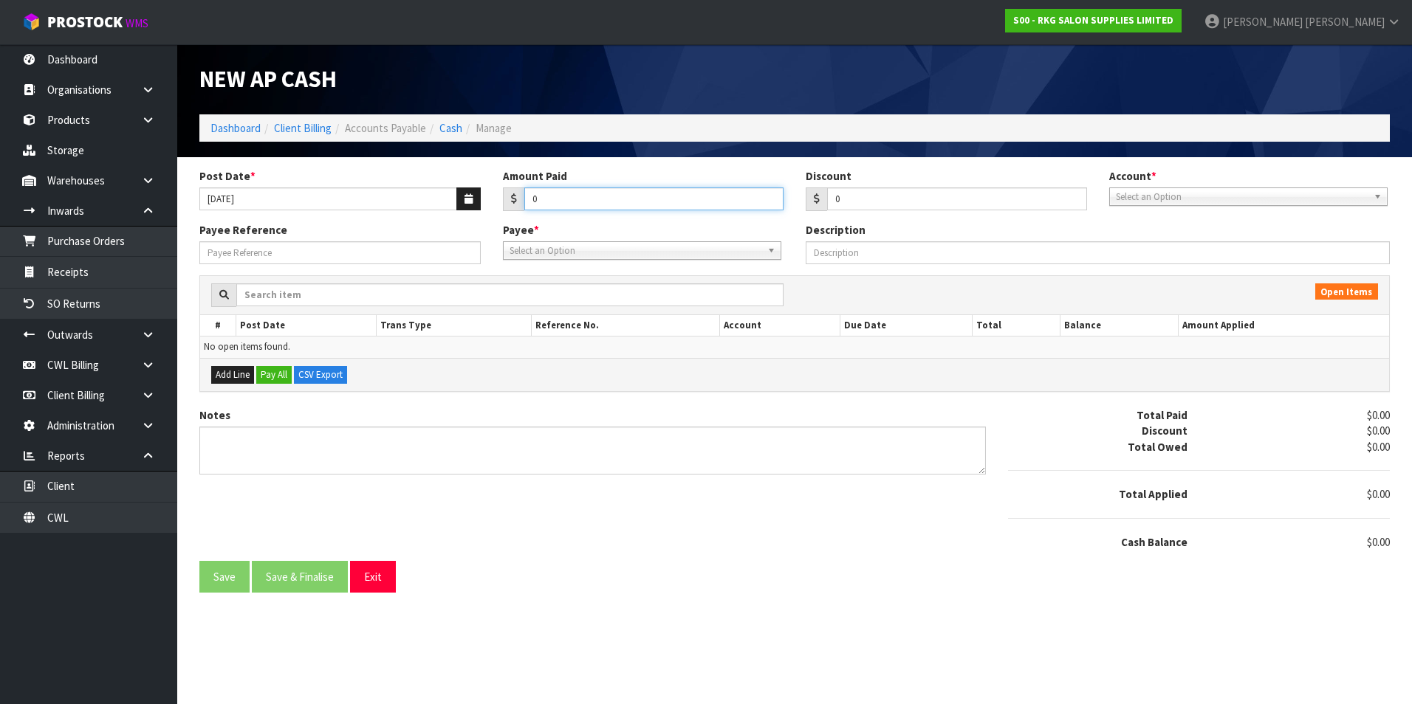
click at [571, 205] on input "0" at bounding box center [654, 199] width 260 height 23
click at [1231, 192] on span "Select an Option" at bounding box center [1242, 197] width 252 height 18
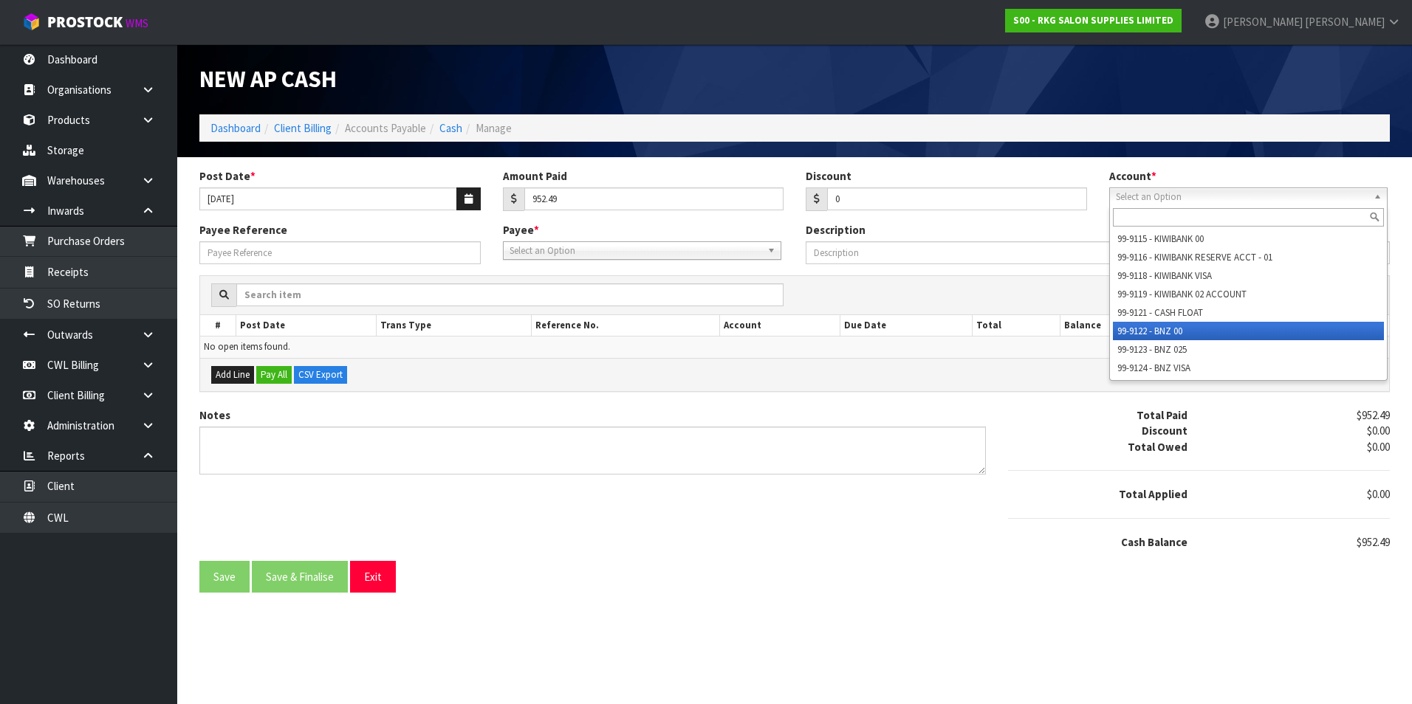
drag, startPoint x: 1163, startPoint y: 332, endPoint x: 876, endPoint y: 295, distance: 289.6
click at [1159, 330] on li "99-9122 - BNZ 00" at bounding box center [1248, 331] width 271 height 18
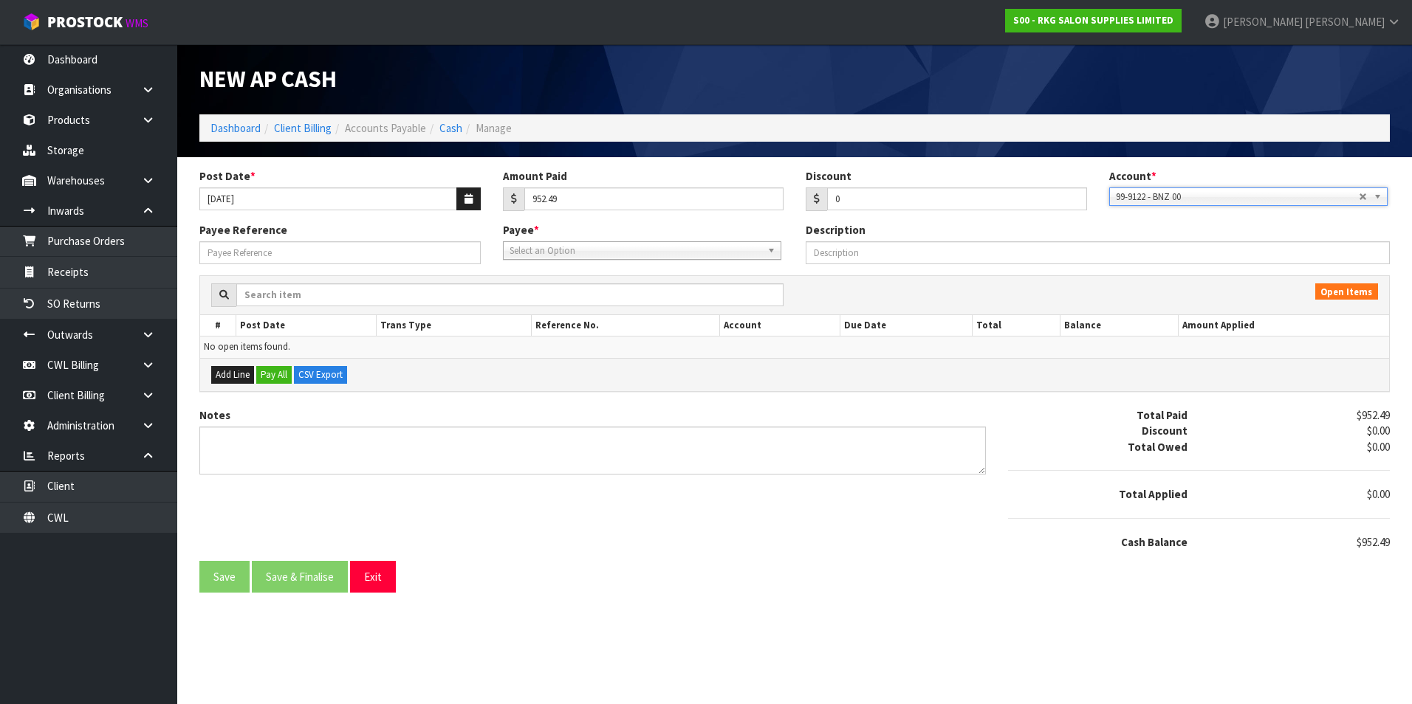
click at [658, 257] on span "Select an Option" at bounding box center [635, 251] width 252 height 18
click at [588, 292] on li "WAG ES - WAGES" at bounding box center [642, 293] width 271 height 18
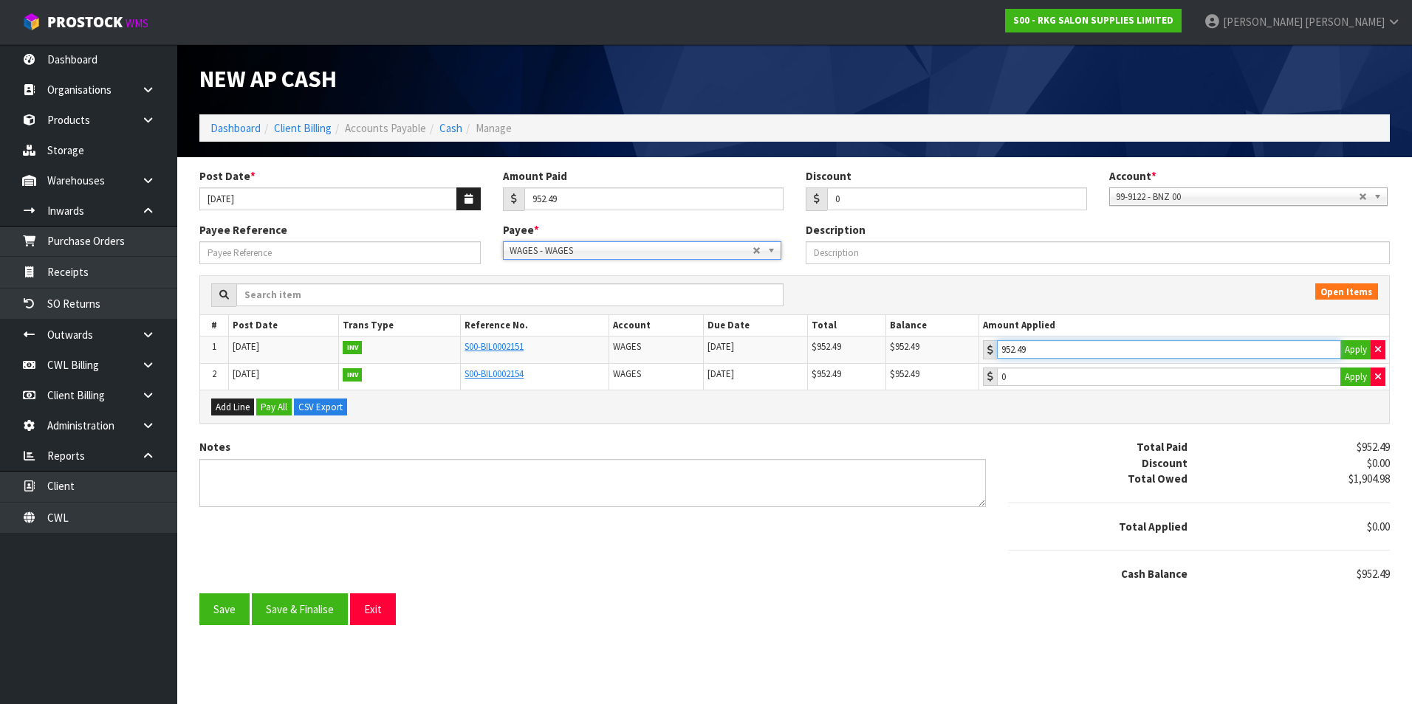
click at [1070, 354] on input "952.49" at bounding box center [1169, 349] width 344 height 18
click at [290, 609] on button "Save & Finalise" at bounding box center [300, 610] width 96 height 32
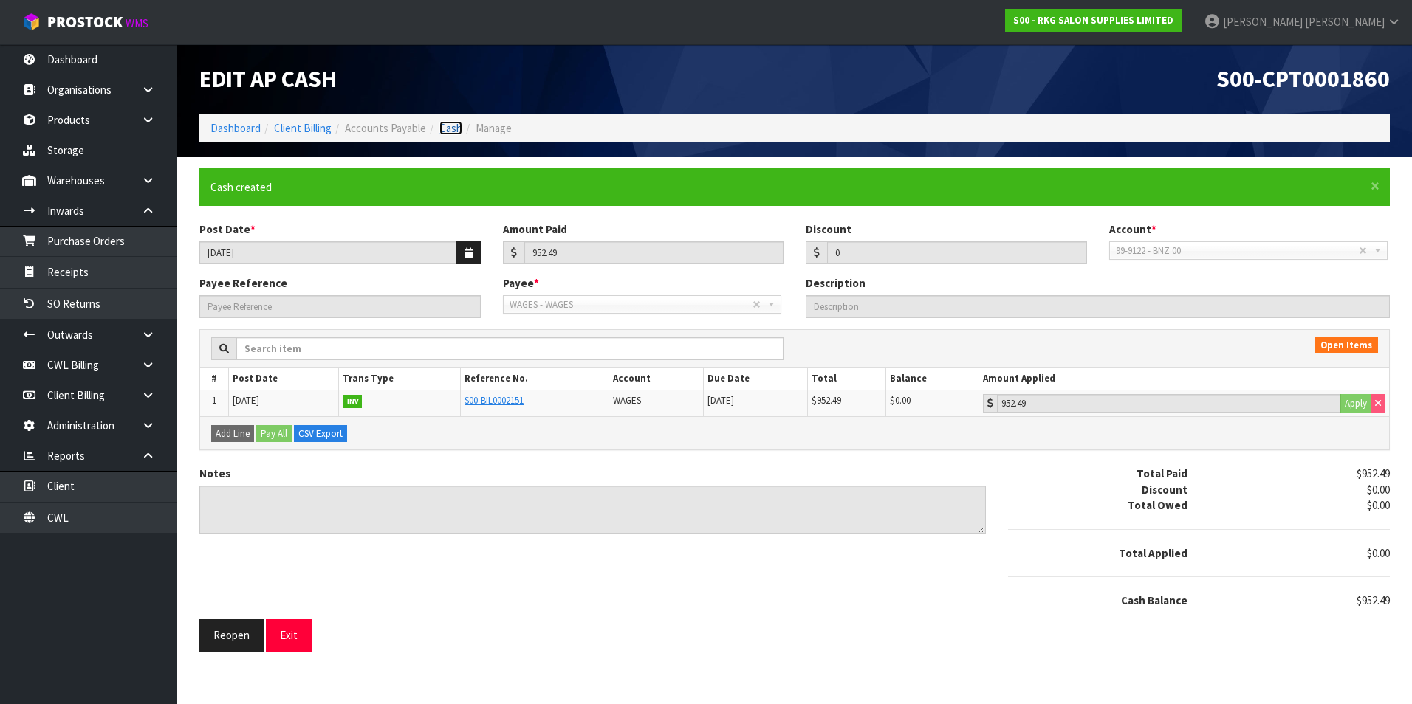
click at [456, 128] on link "Cash" at bounding box center [450, 128] width 23 height 14
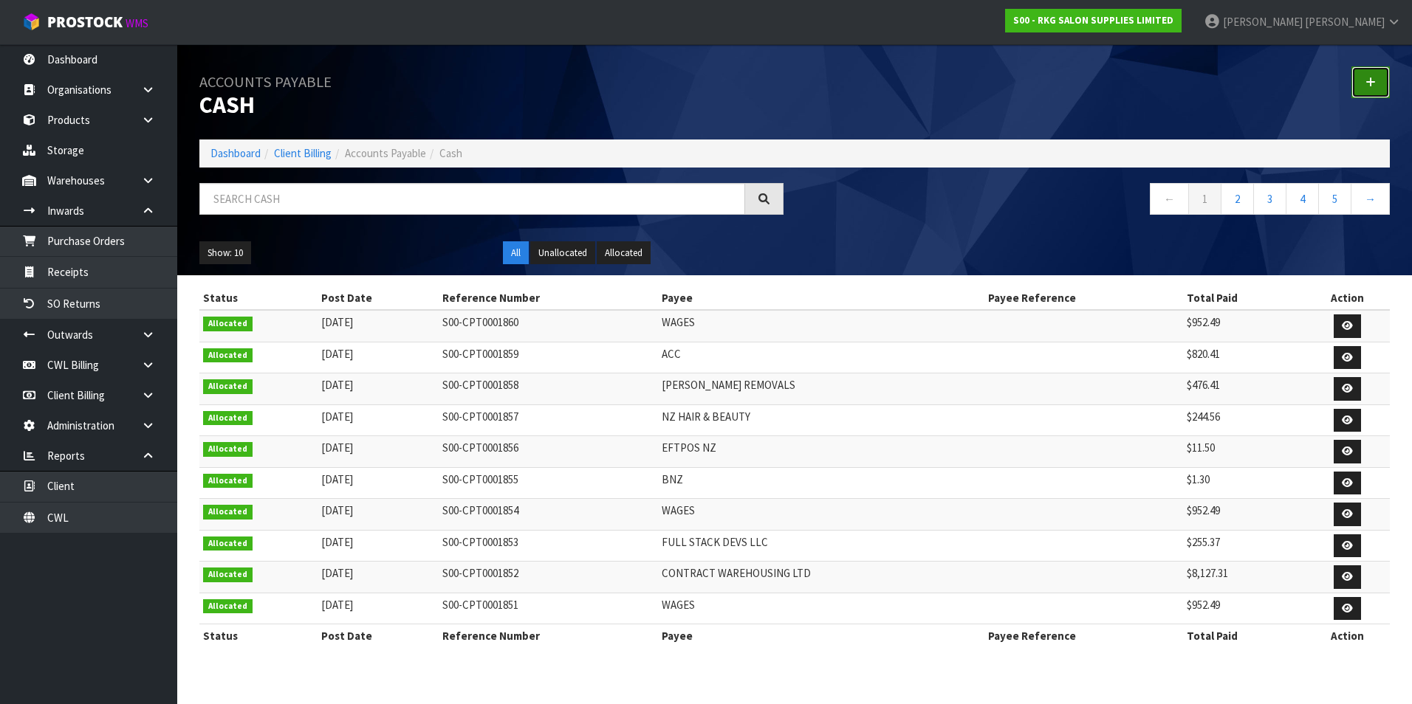
click at [1365, 77] on icon at bounding box center [1370, 82] width 10 height 11
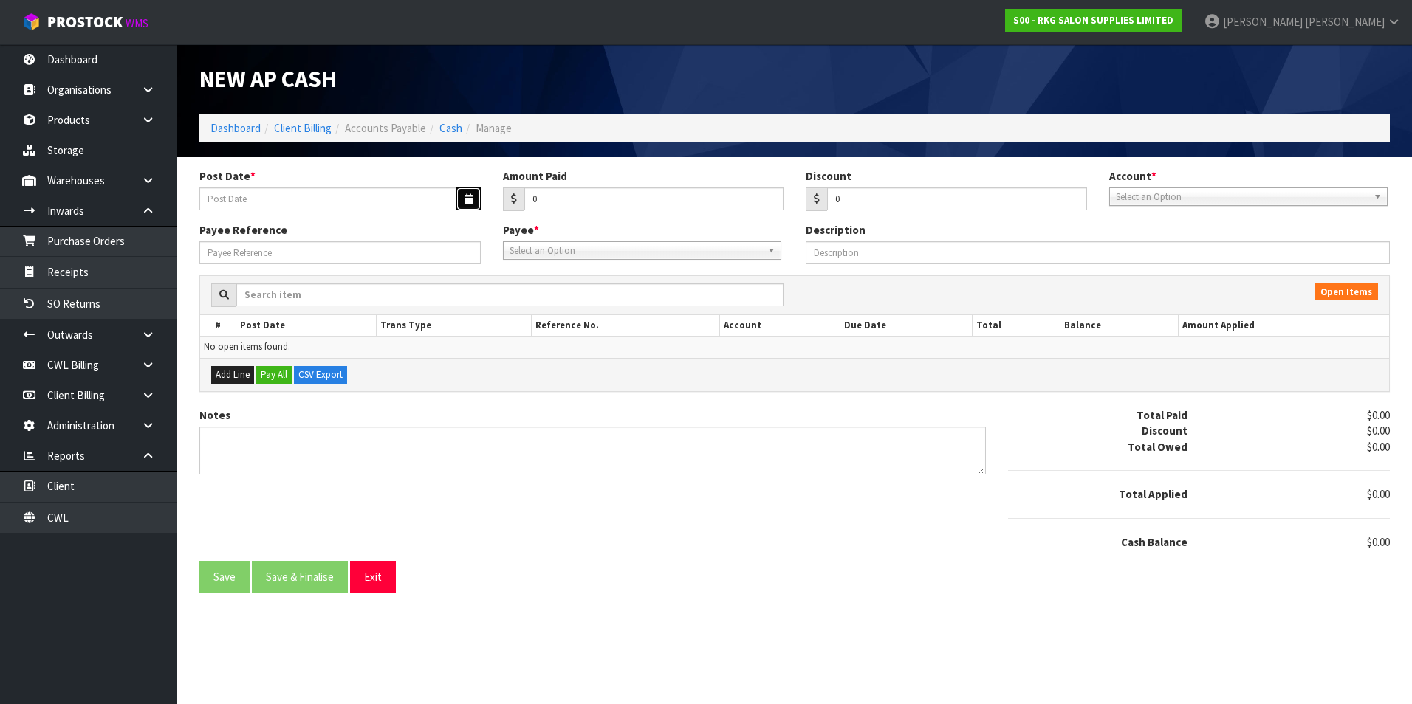
click at [466, 196] on icon "button" at bounding box center [468, 199] width 8 height 10
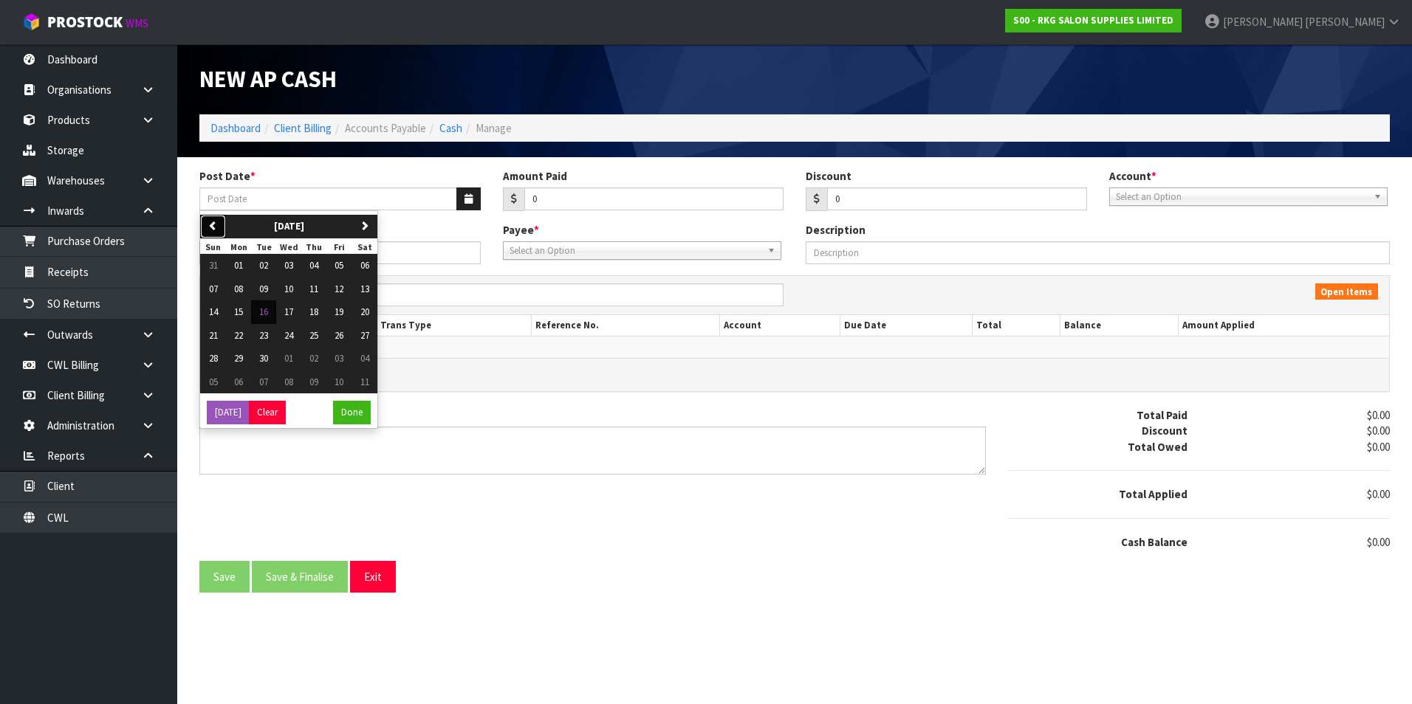
drag, startPoint x: 215, startPoint y: 224, endPoint x: 231, endPoint y: 244, distance: 25.7
click at [216, 224] on icon "button" at bounding box center [213, 226] width 10 height 10
click at [288, 340] on span "20" at bounding box center [288, 335] width 9 height 13
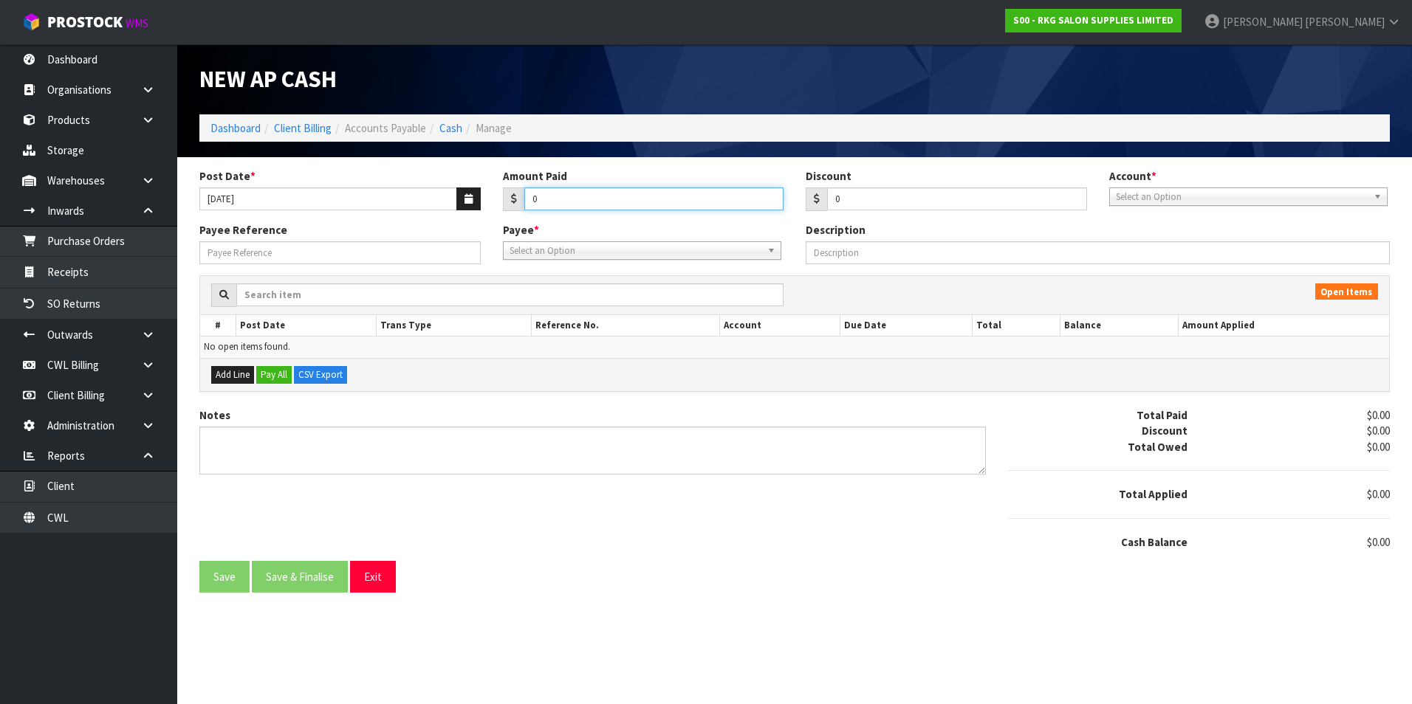
click at [573, 194] on input "0" at bounding box center [654, 199] width 260 height 23
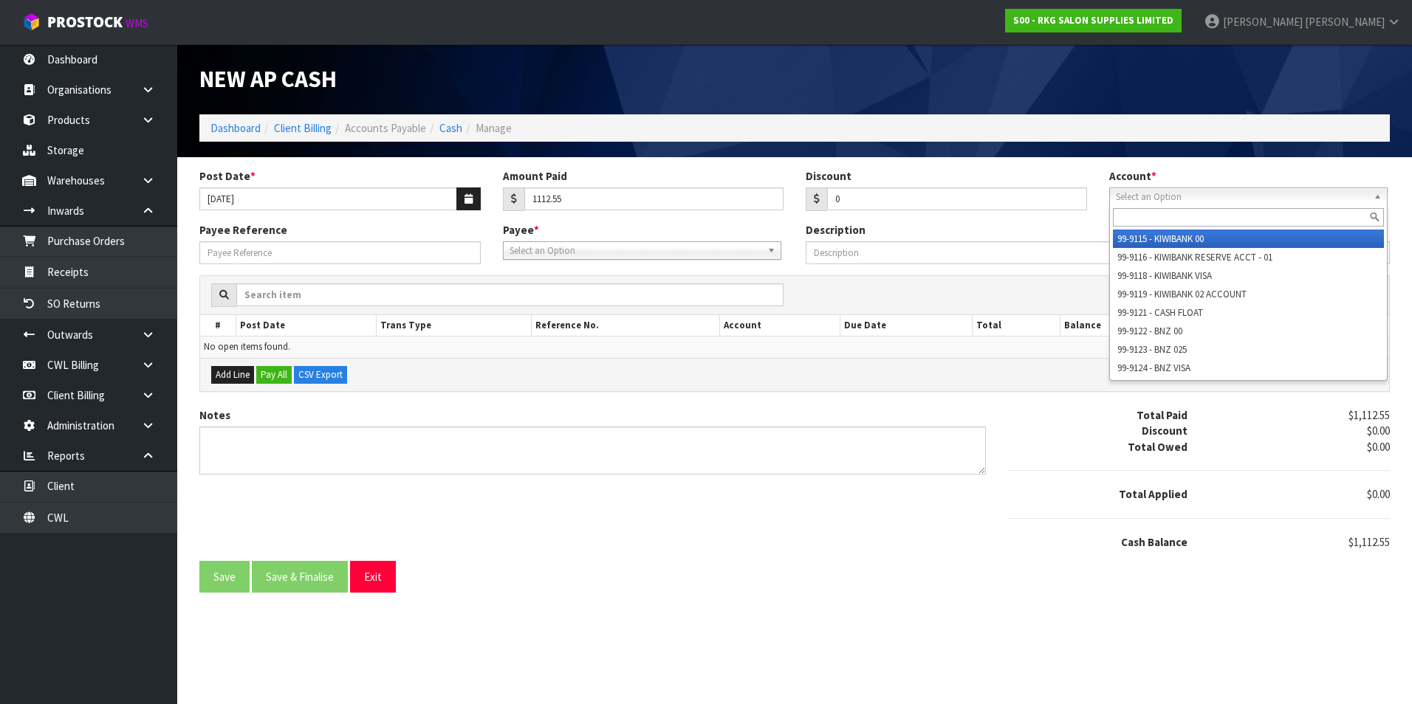
drag, startPoint x: 1240, startPoint y: 199, endPoint x: 1166, endPoint y: 254, distance: 91.9
click at [1239, 199] on span "Select an Option" at bounding box center [1242, 197] width 252 height 18
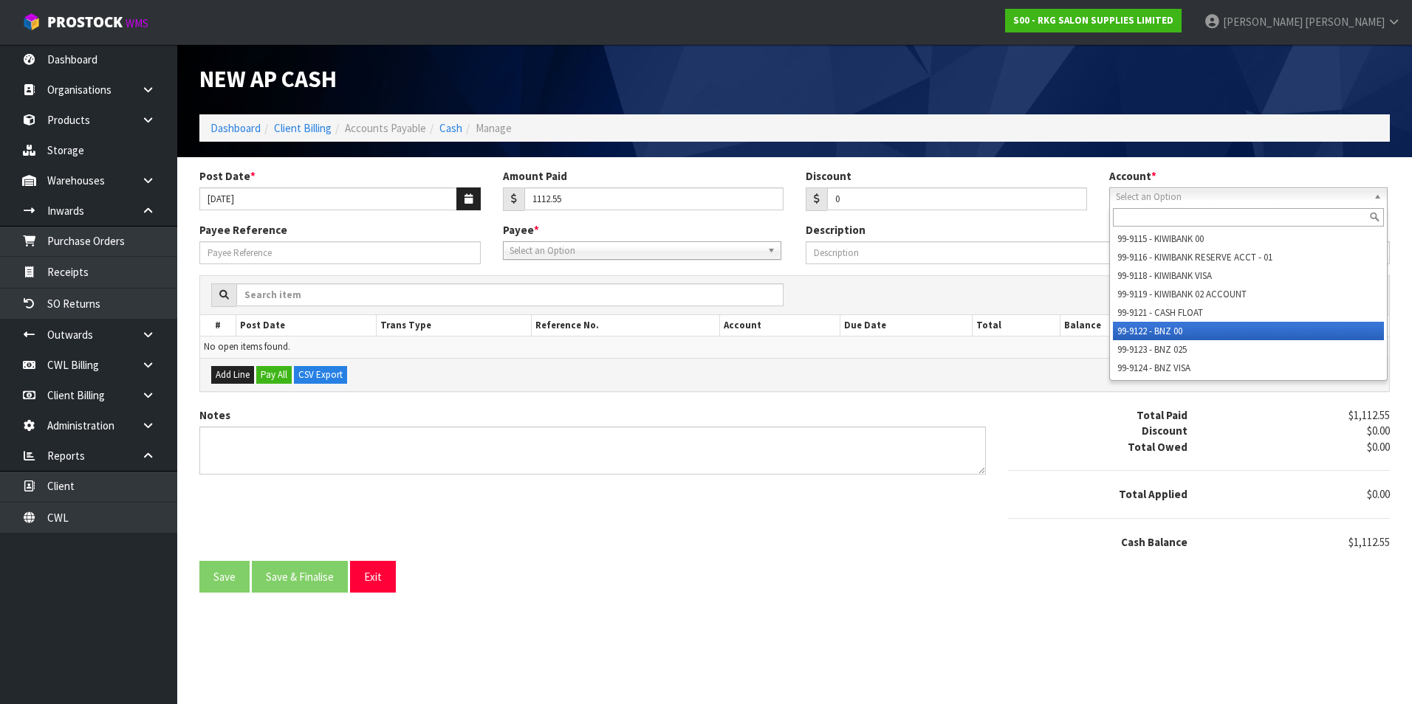
click at [1153, 329] on li "99-9122 - BNZ 00" at bounding box center [1248, 331] width 271 height 18
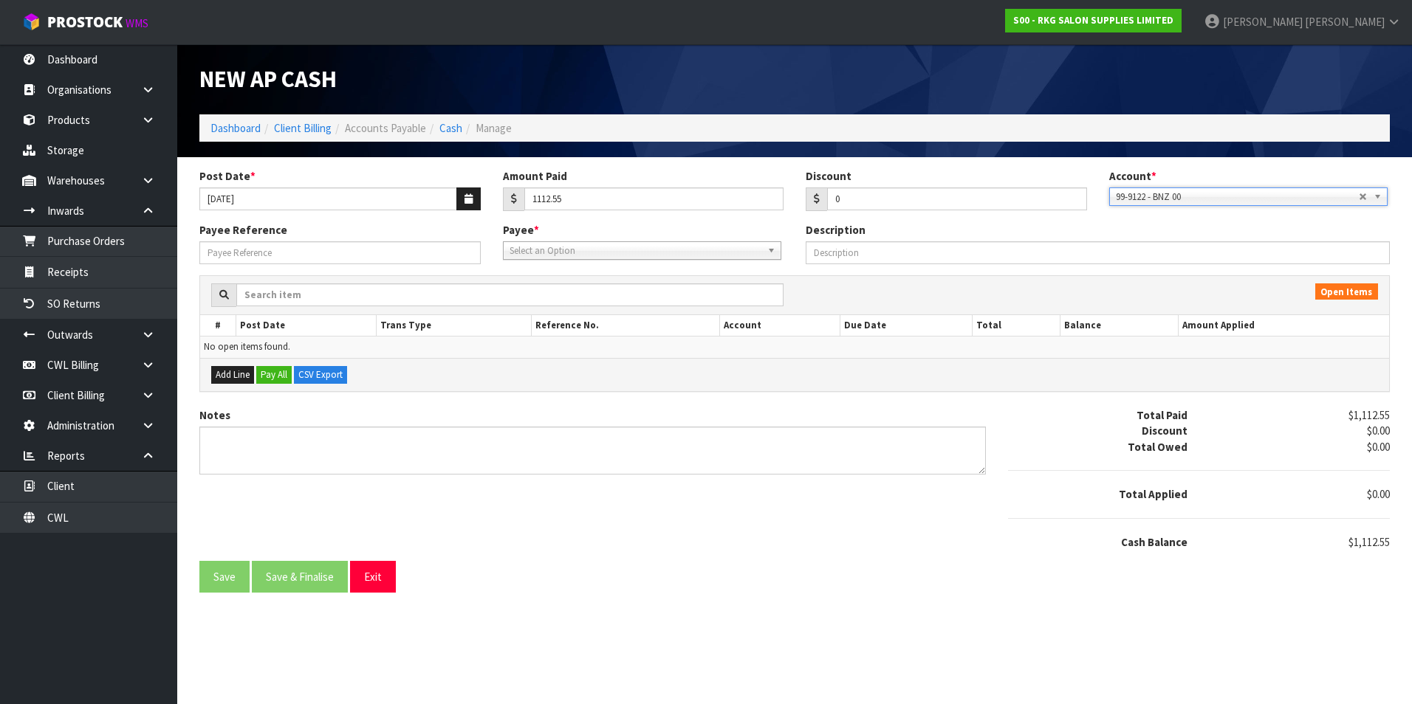
click at [560, 253] on span "Select an Option" at bounding box center [635, 251] width 252 height 18
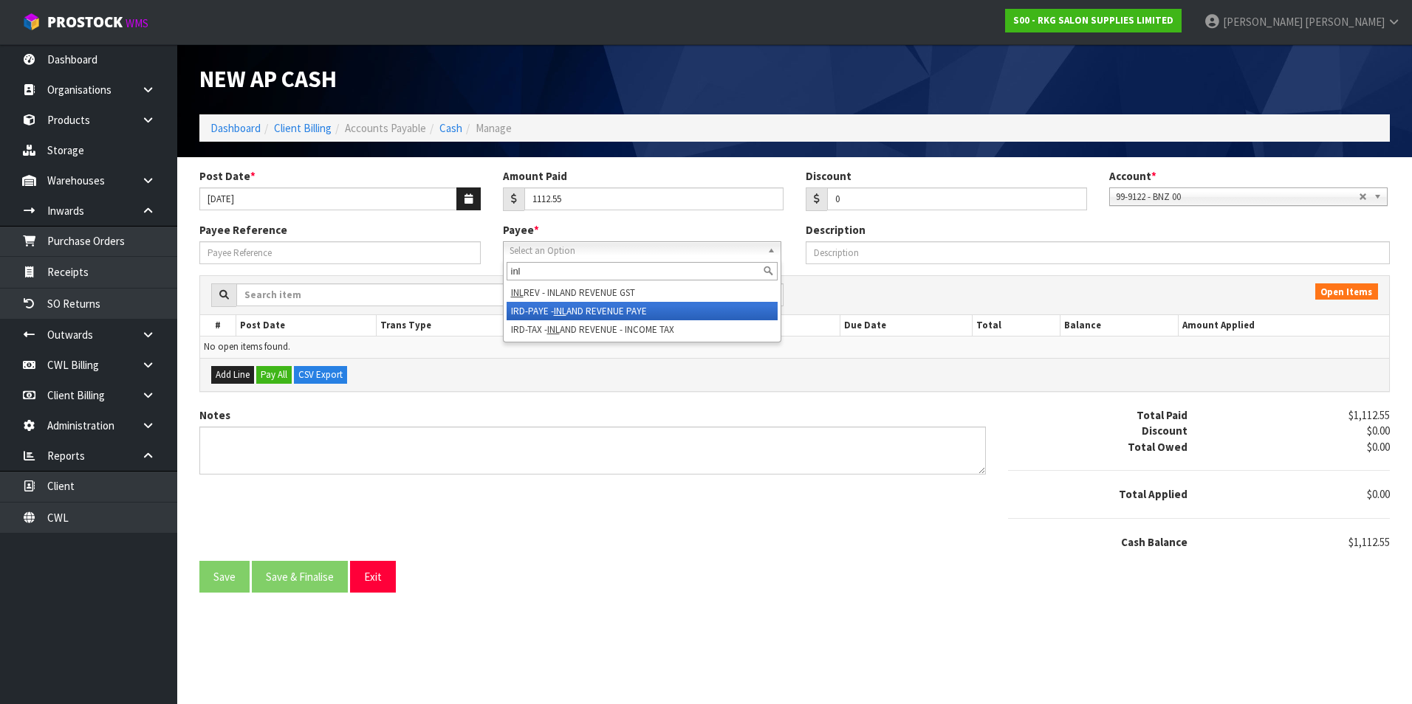
click at [601, 311] on li "IRD-PAYE - INL AND REVENUE PAYE" at bounding box center [642, 311] width 271 height 18
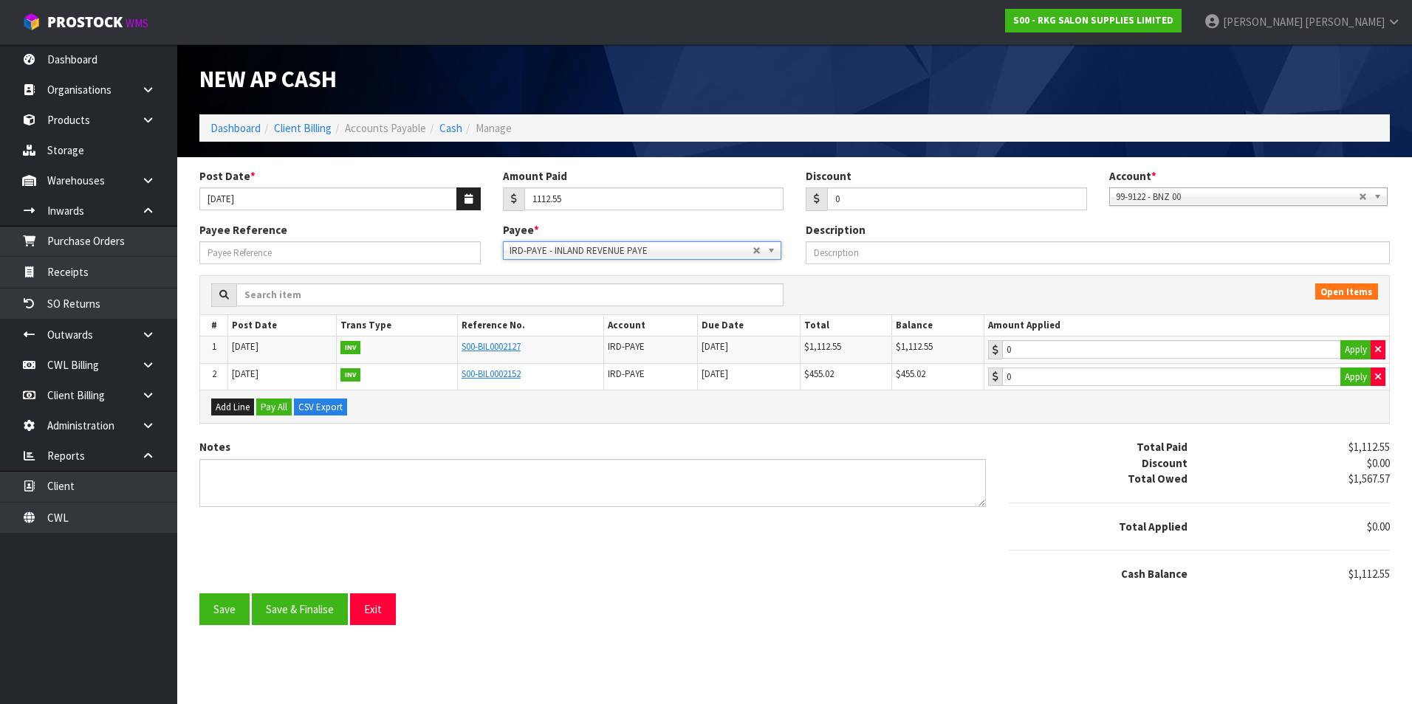
click at [1248, 360] on td "0 Apply" at bounding box center [1186, 350] width 405 height 27
click at [1351, 349] on button "Apply" at bounding box center [1355, 349] width 31 height 19
click at [293, 612] on button "Save & Finalise" at bounding box center [300, 610] width 96 height 32
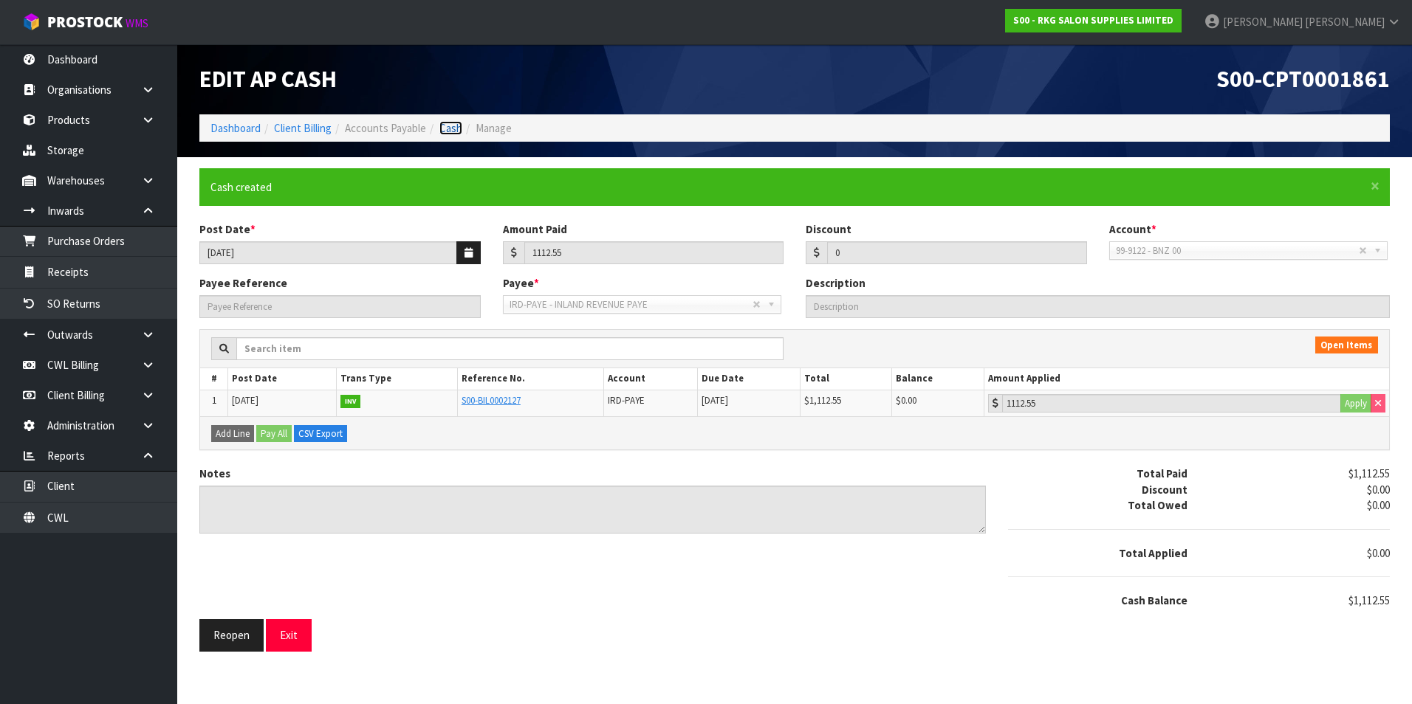
click at [447, 128] on link "Cash" at bounding box center [450, 128] width 23 height 14
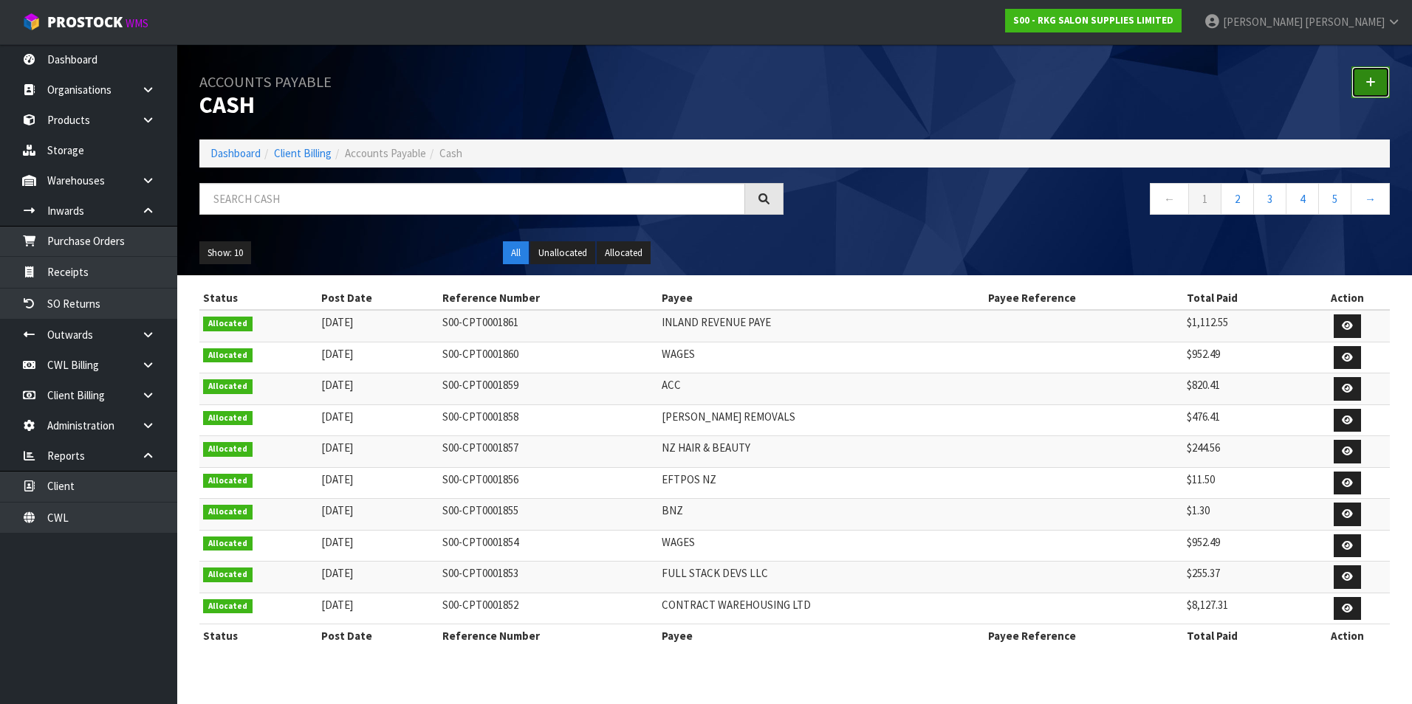
click at [1362, 84] on link at bounding box center [1370, 82] width 38 height 32
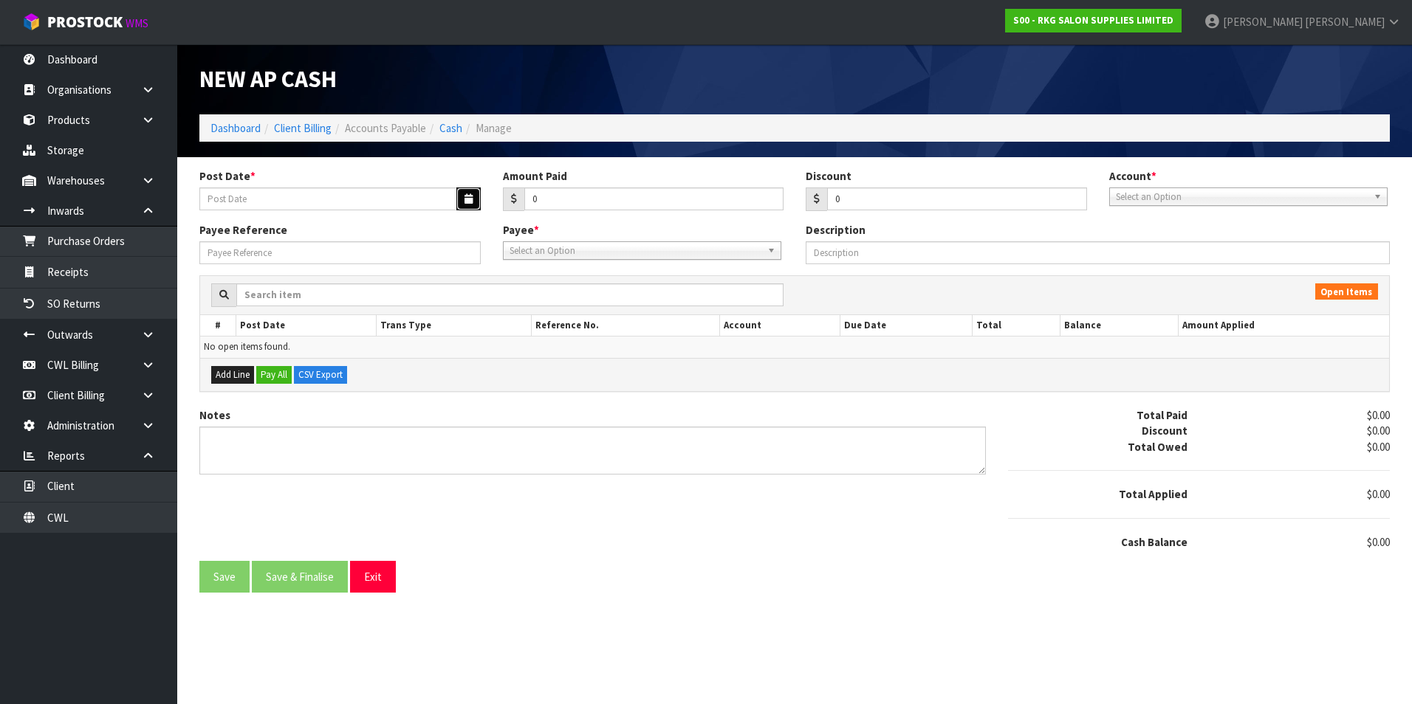
drag, startPoint x: 464, startPoint y: 205, endPoint x: 428, endPoint y: 207, distance: 35.5
click at [464, 205] on button "button" at bounding box center [468, 199] width 24 height 23
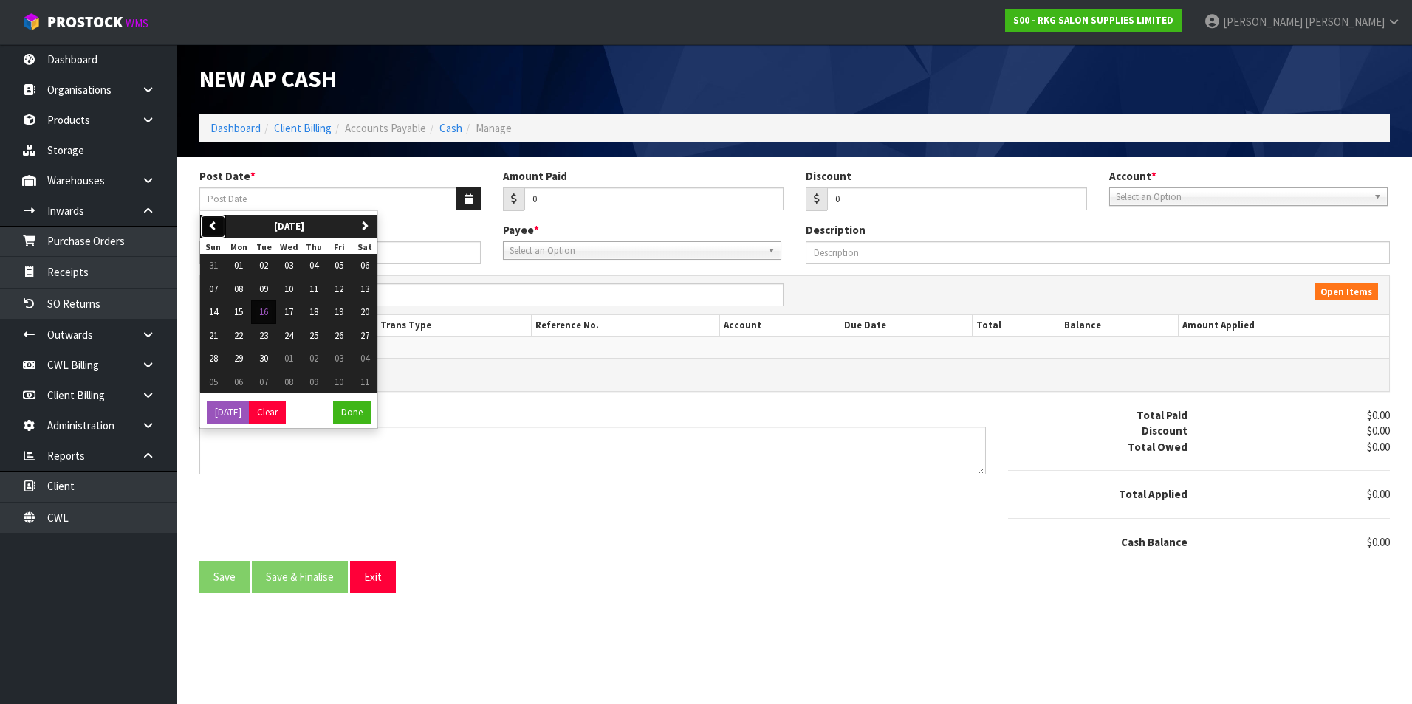
click at [213, 223] on icon "button" at bounding box center [213, 226] width 10 height 10
click at [286, 340] on span "20" at bounding box center [288, 335] width 9 height 13
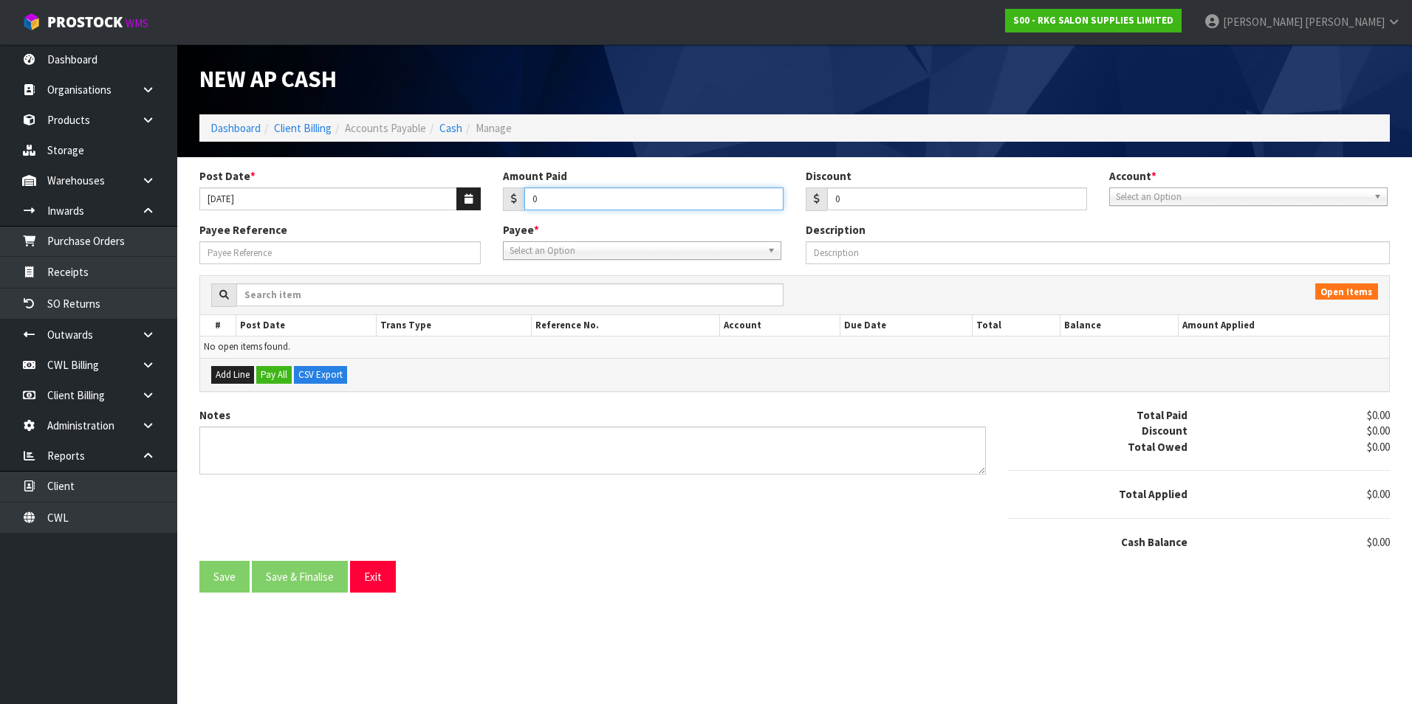
click at [567, 200] on input "0" at bounding box center [654, 199] width 260 height 23
click at [1196, 198] on span "Select an Option" at bounding box center [1242, 197] width 252 height 18
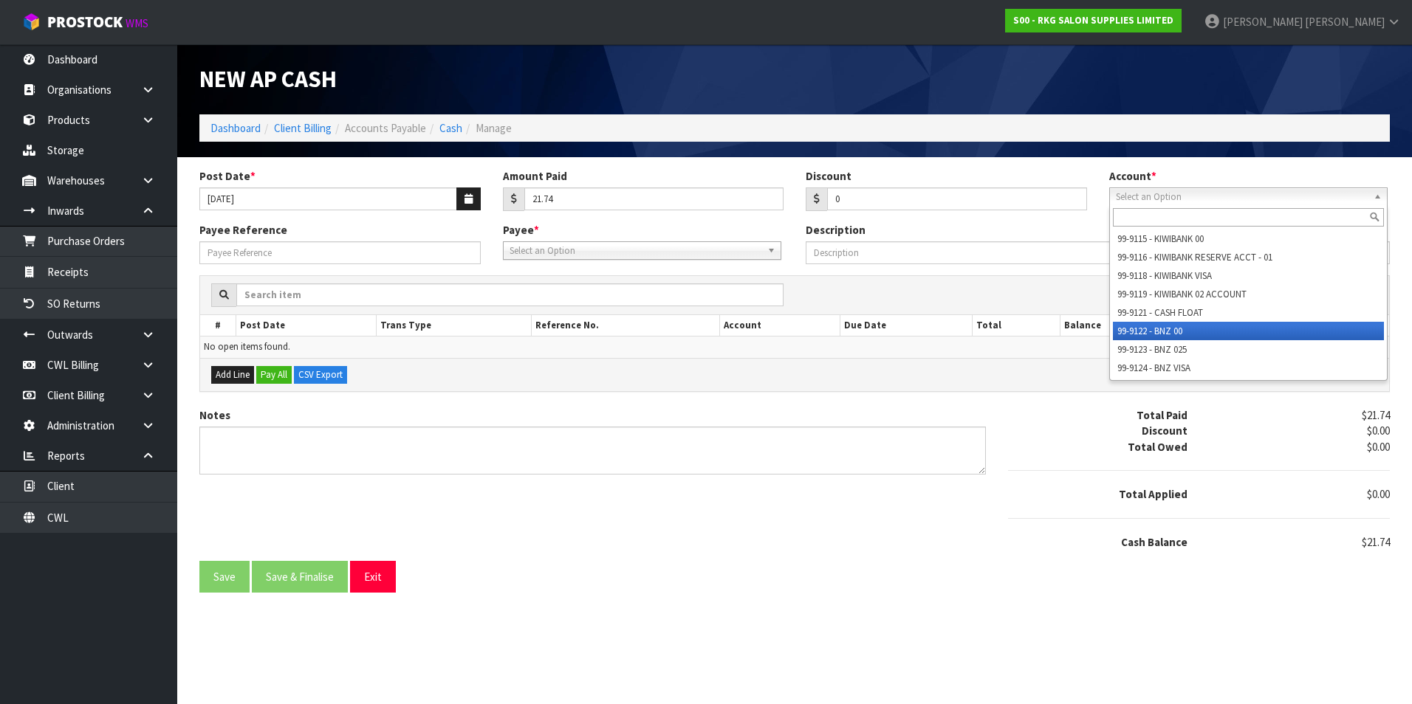
click at [1178, 333] on li "99-9122 - BNZ 00" at bounding box center [1248, 331] width 271 height 18
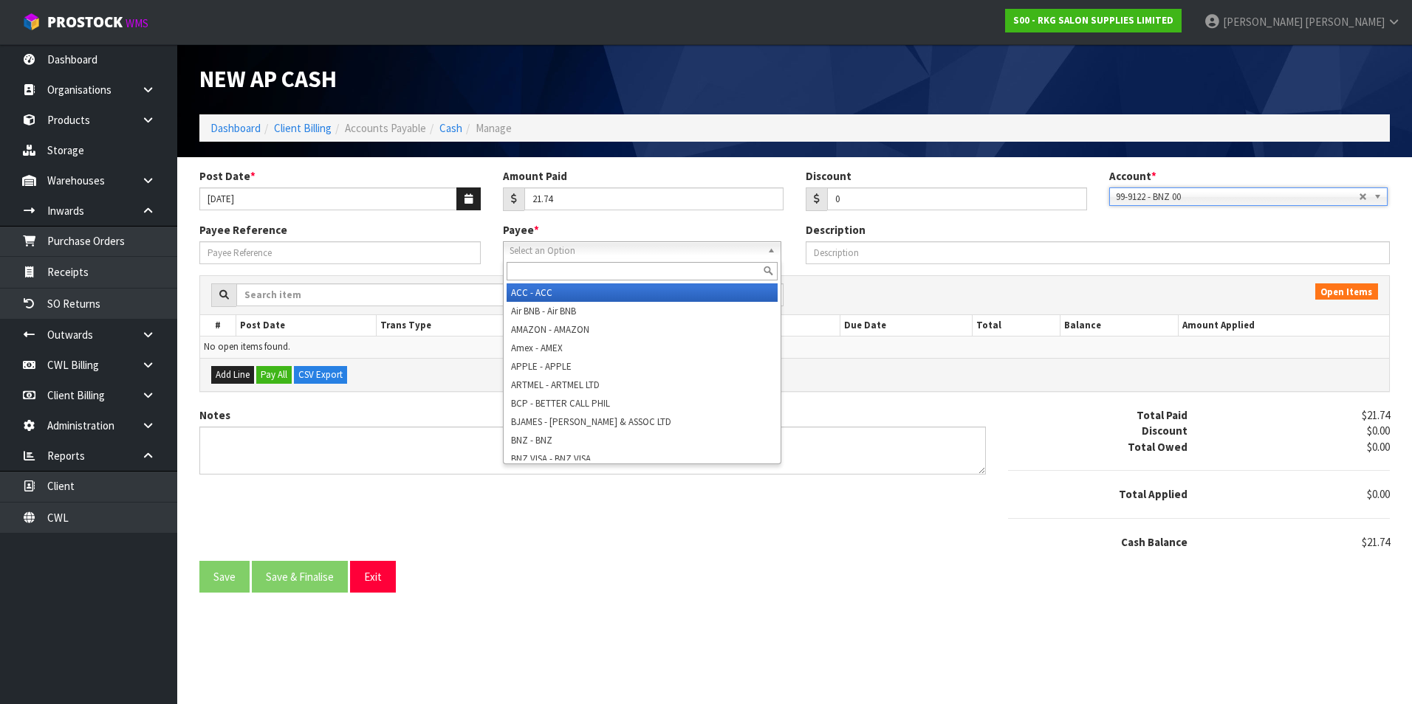
click at [628, 252] on span "Select an Option" at bounding box center [635, 251] width 252 height 18
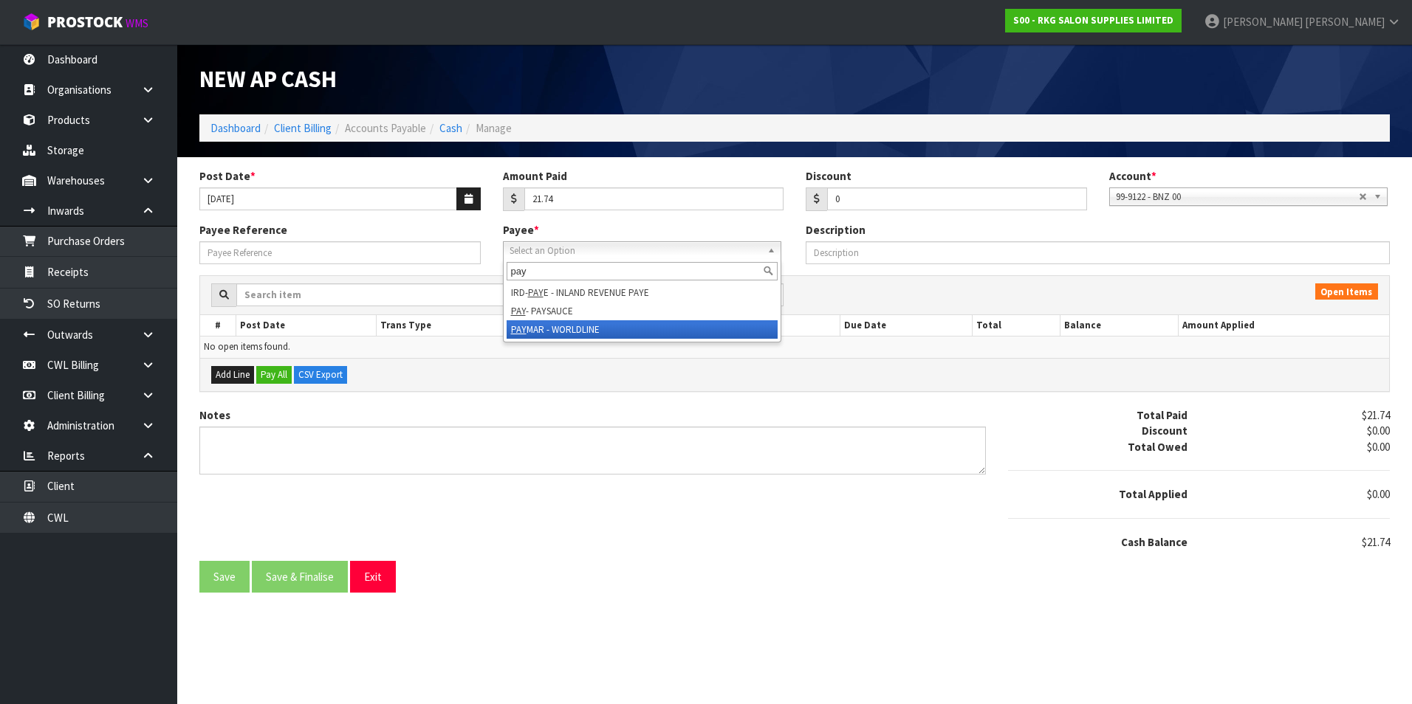
click at [603, 326] on li "PAY MAR - WORLDLINE" at bounding box center [642, 329] width 271 height 18
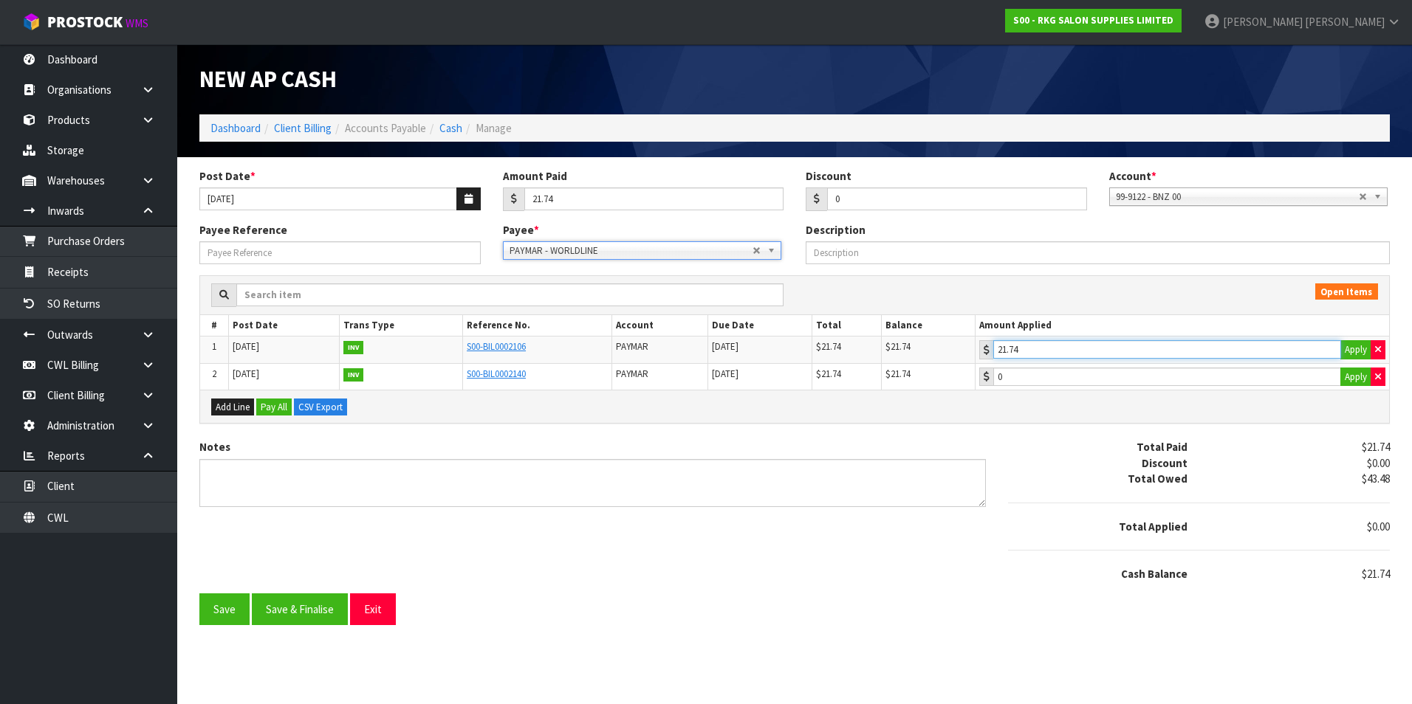
click at [1117, 352] on input "21.74" at bounding box center [1167, 349] width 348 height 18
click at [291, 615] on button "Save & Finalise" at bounding box center [300, 610] width 96 height 32
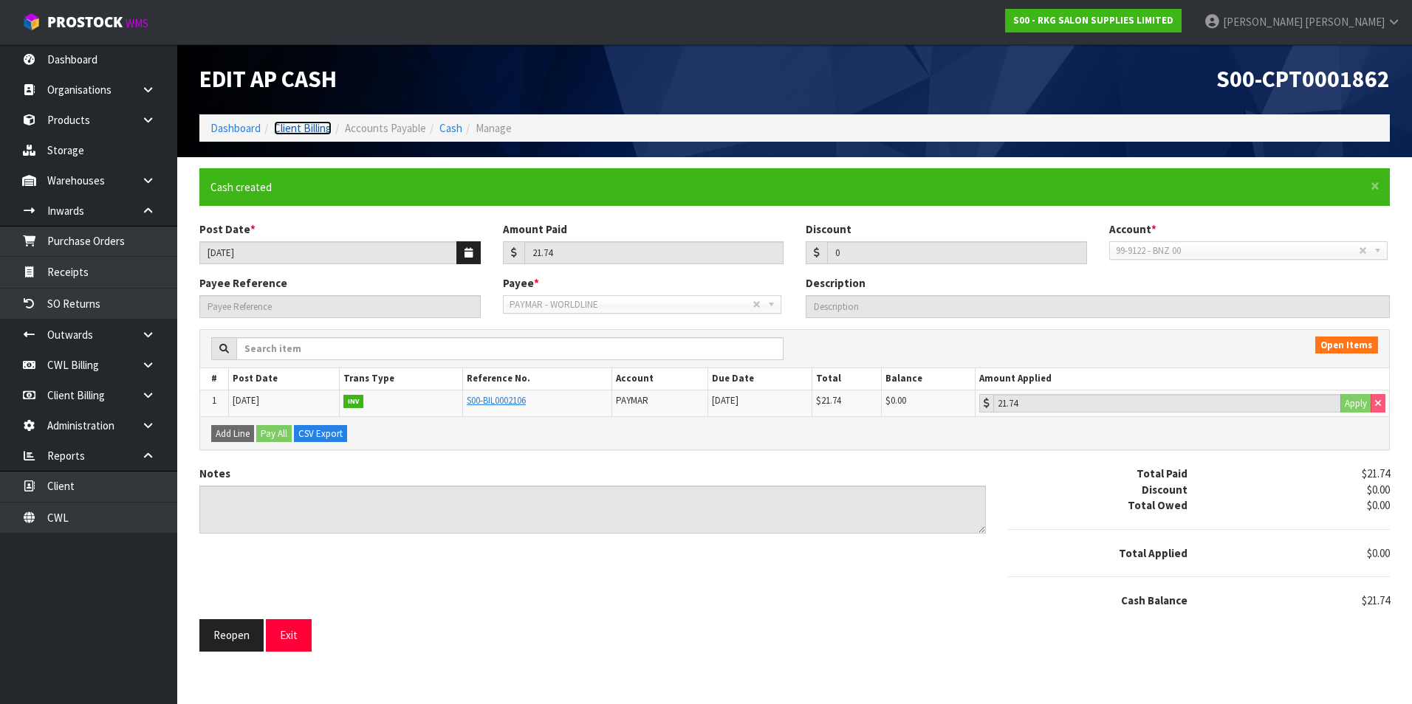
click at [292, 126] on link "Client Billing" at bounding box center [303, 128] width 58 height 14
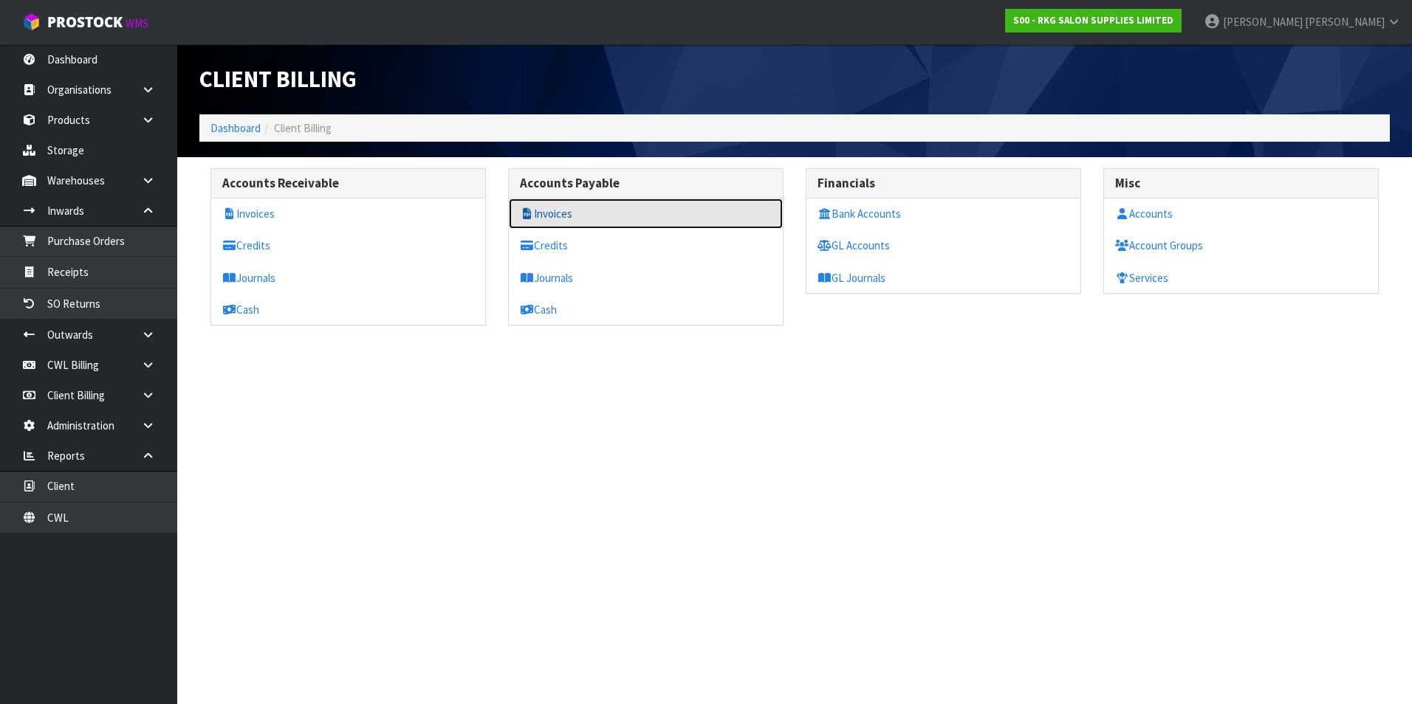
click at [553, 210] on link "Invoices" at bounding box center [646, 214] width 274 height 30
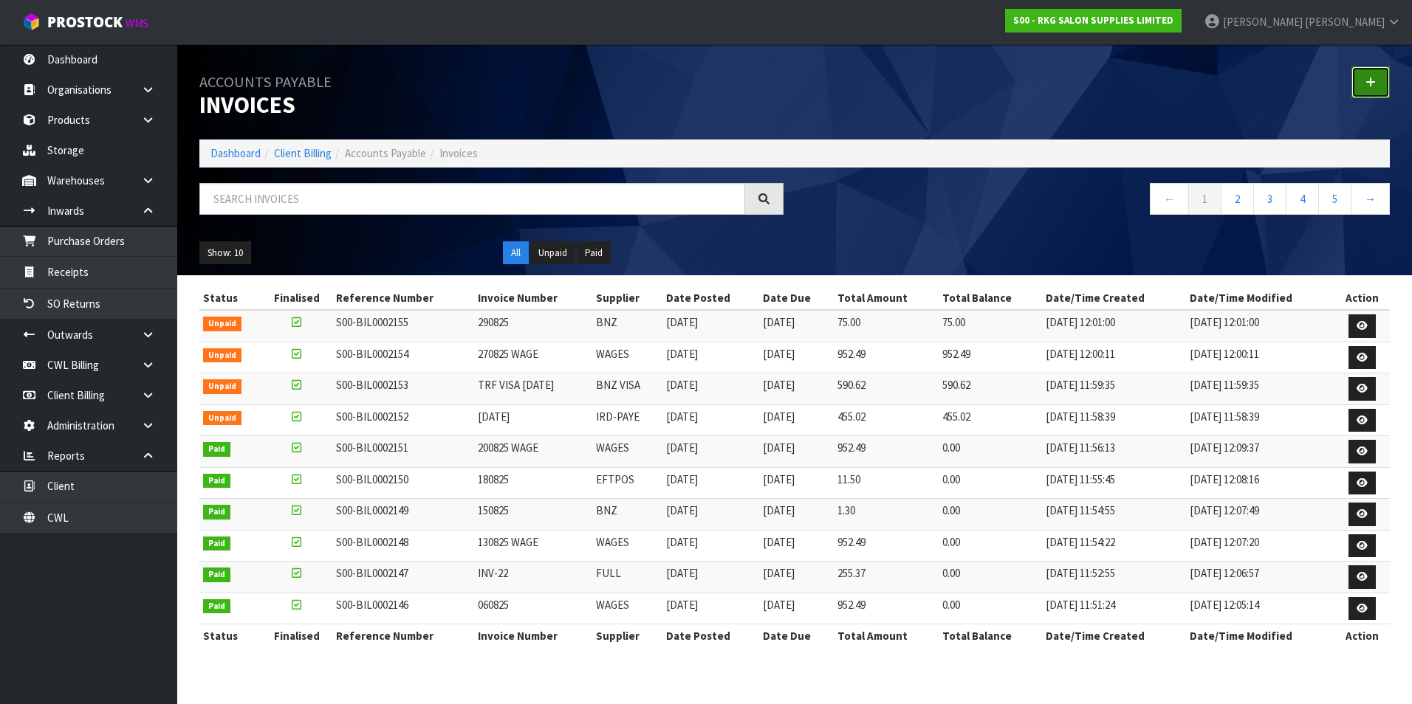
click at [1362, 79] on link at bounding box center [1370, 82] width 38 height 32
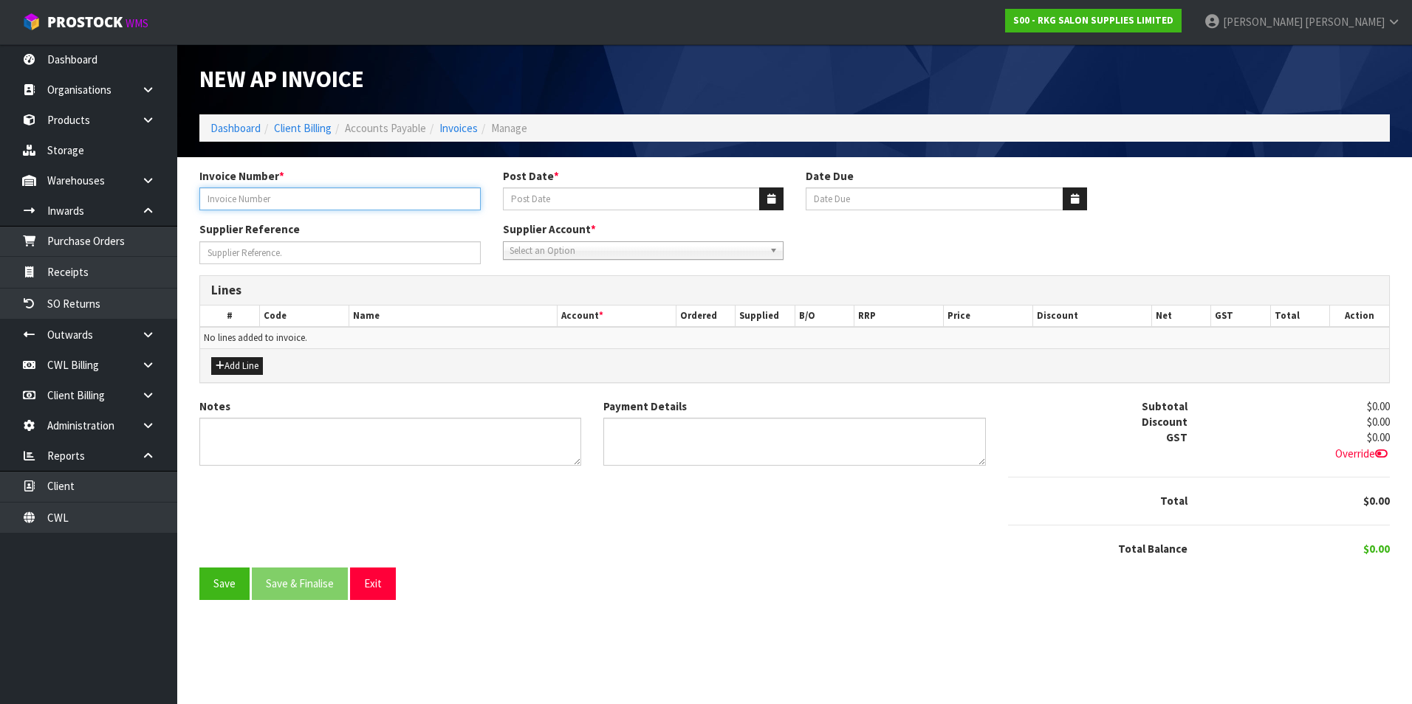
click at [426, 197] on input "Invoice Number *" at bounding box center [339, 199] width 281 height 23
click at [767, 193] on button "button" at bounding box center [771, 199] width 24 height 23
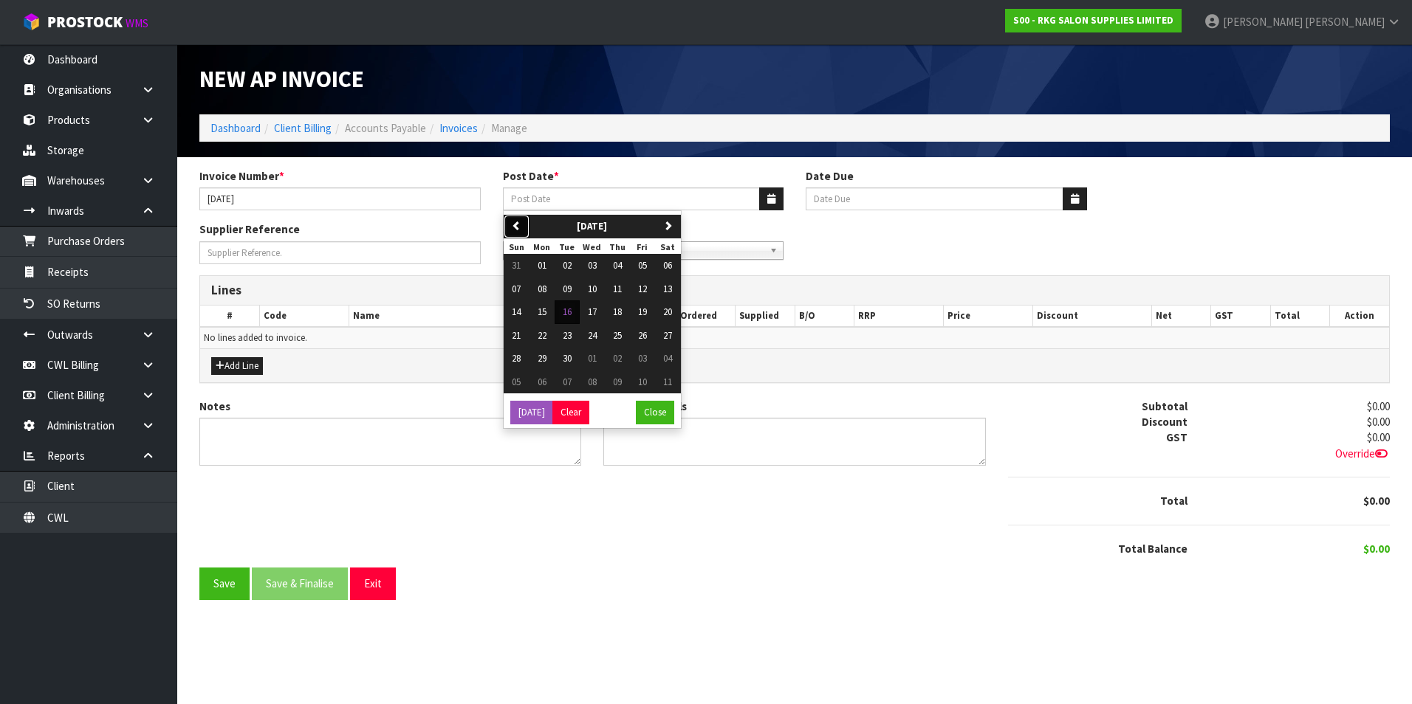
click at [517, 223] on icon "button" at bounding box center [517, 226] width 10 height 10
click at [647, 360] on span "29" at bounding box center [642, 358] width 9 height 13
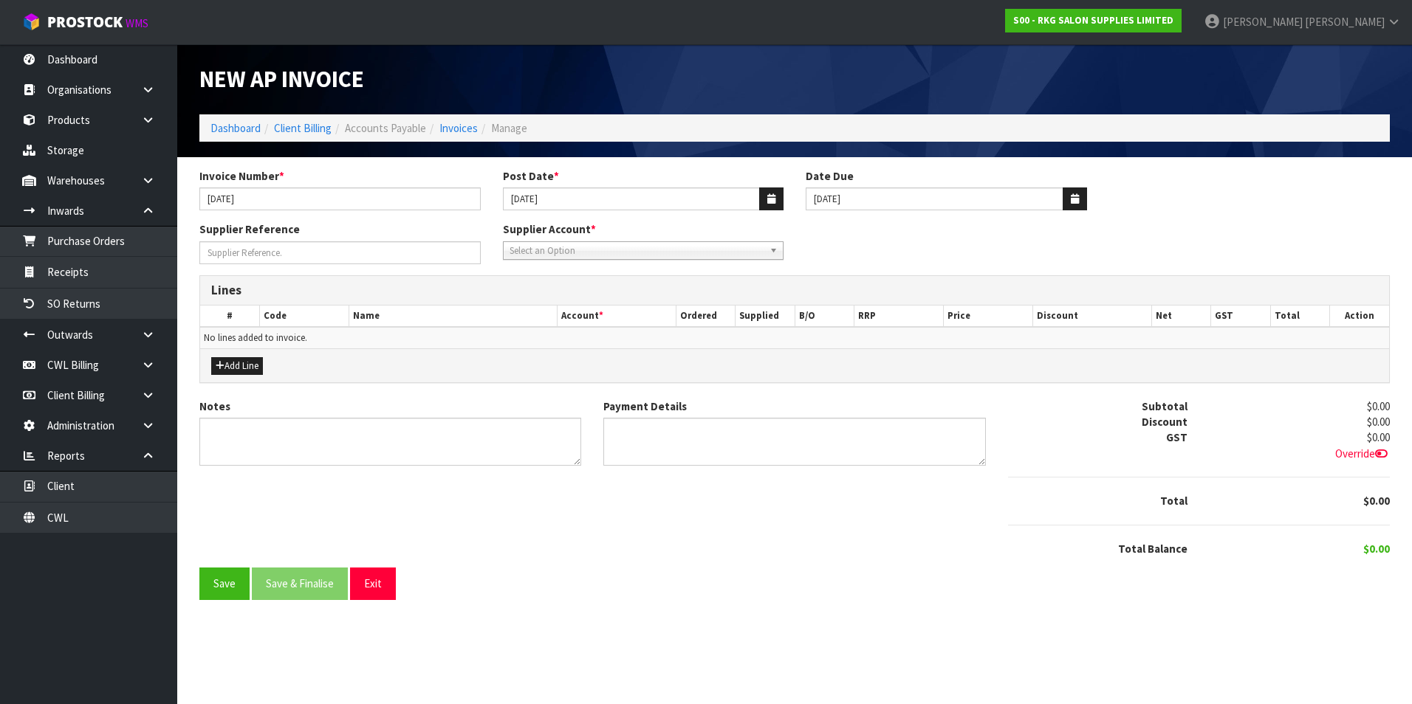
click at [642, 255] on span "Select an Option" at bounding box center [636, 251] width 255 height 18
click at [632, 304] on li "IRD-PAYE - INL AND REVENUE PAYE" at bounding box center [644, 311] width 274 height 18
click at [241, 366] on button "Add Line" at bounding box center [237, 366] width 52 height 18
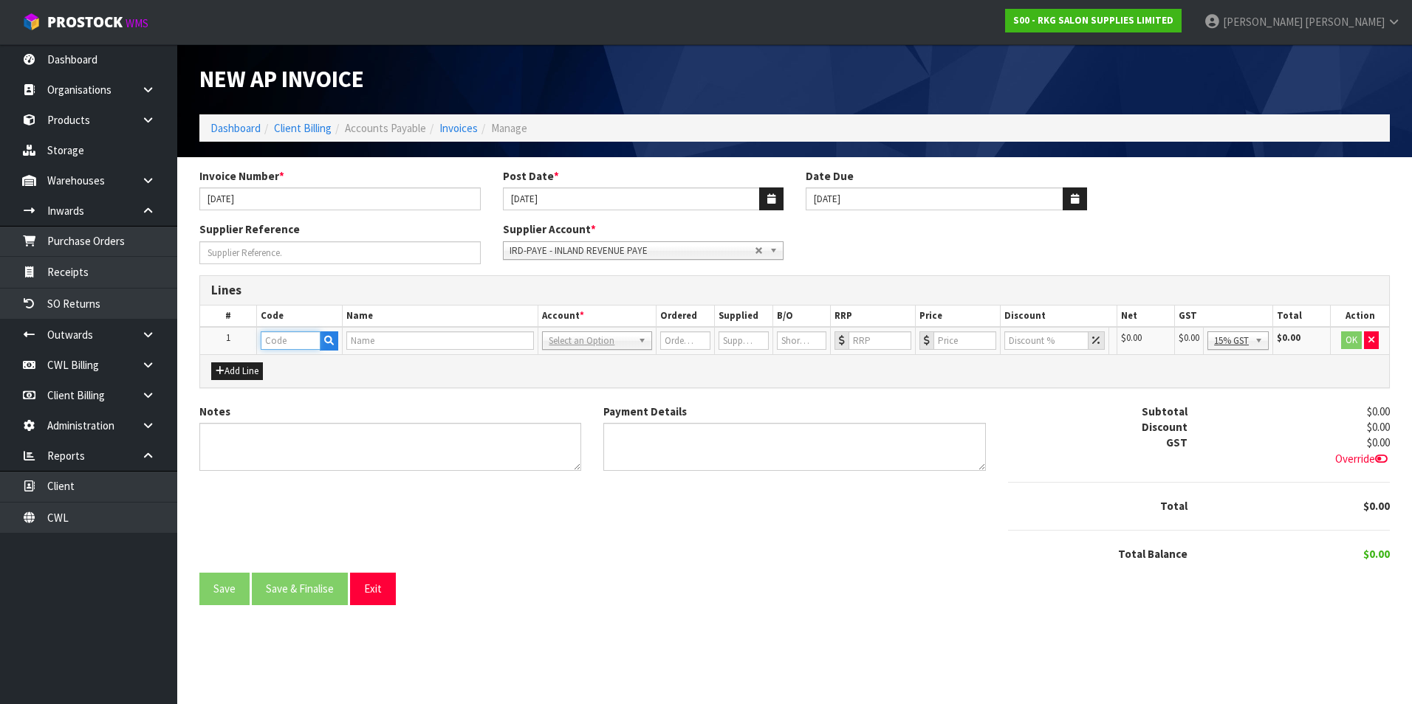
click at [272, 345] on input "text" at bounding box center [291, 341] width 60 height 18
click at [315, 363] on link "WAG ES" at bounding box center [319, 366] width 117 height 20
click at [959, 340] on input "0" at bounding box center [959, 341] width 62 height 18
click at [1353, 339] on button "OK" at bounding box center [1351, 341] width 21 height 18
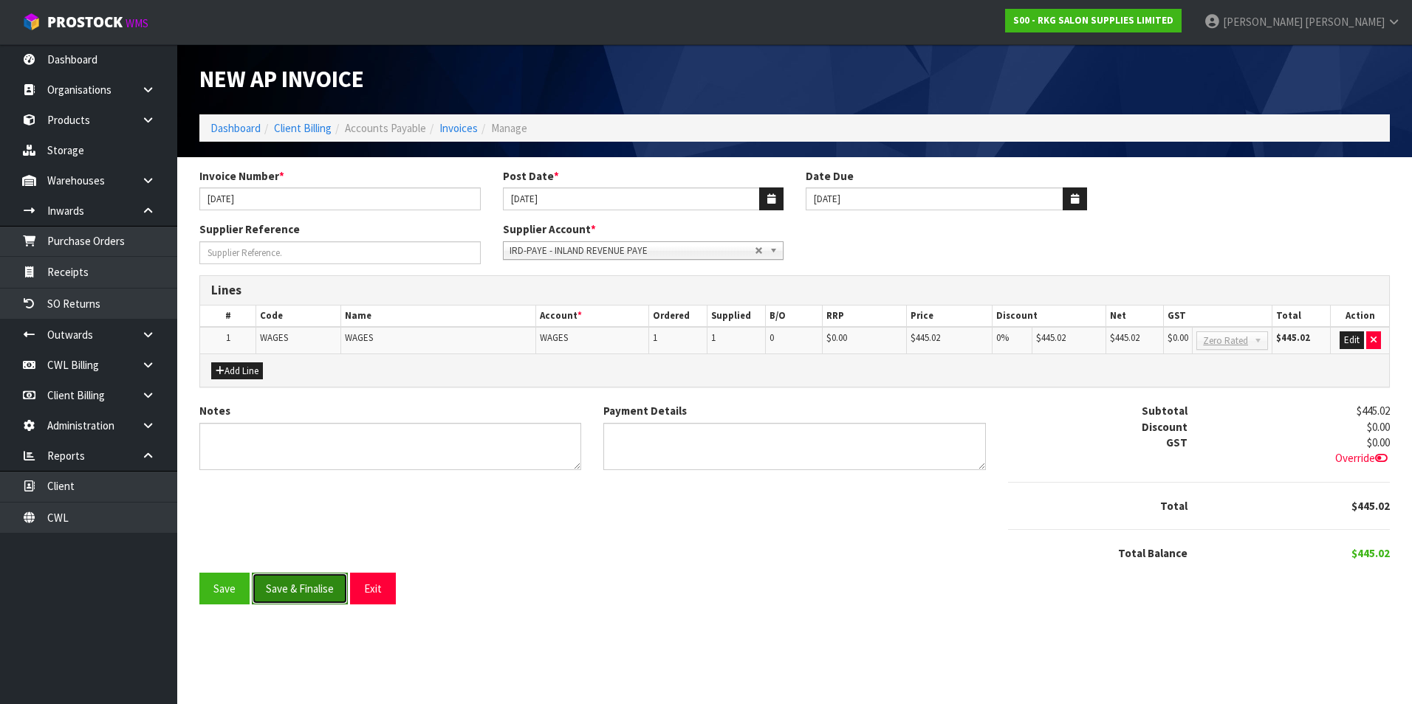
click at [283, 593] on button "Save & Finalise" at bounding box center [300, 589] width 96 height 32
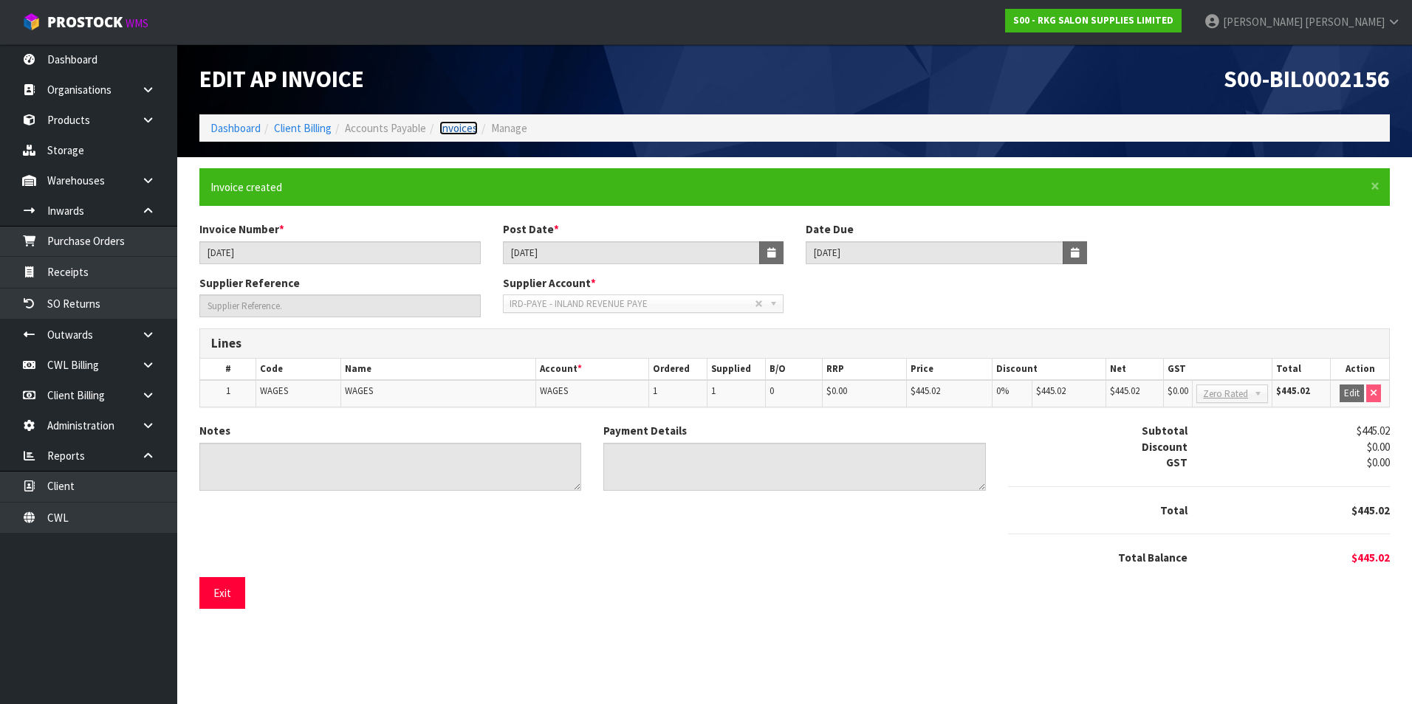
click at [472, 133] on link "Invoices" at bounding box center [458, 128] width 38 height 14
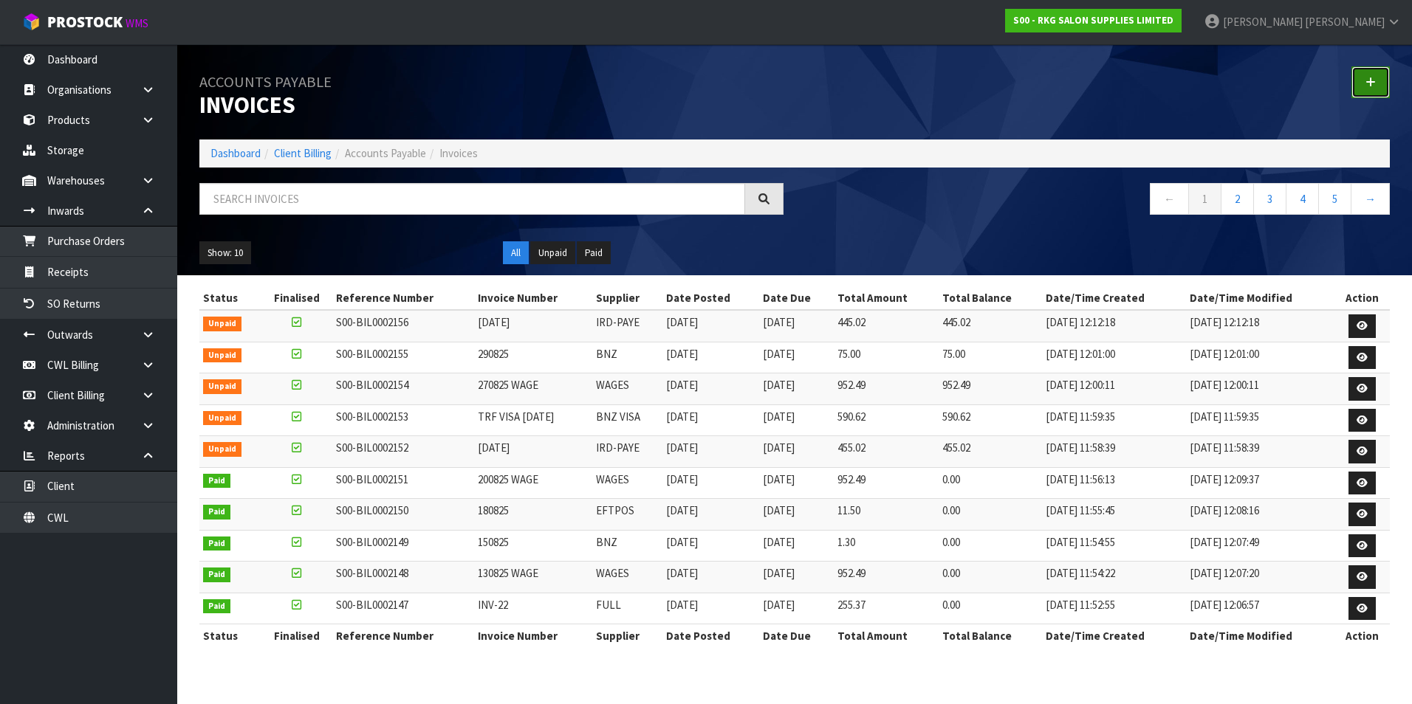
click at [1375, 83] on icon at bounding box center [1370, 82] width 10 height 11
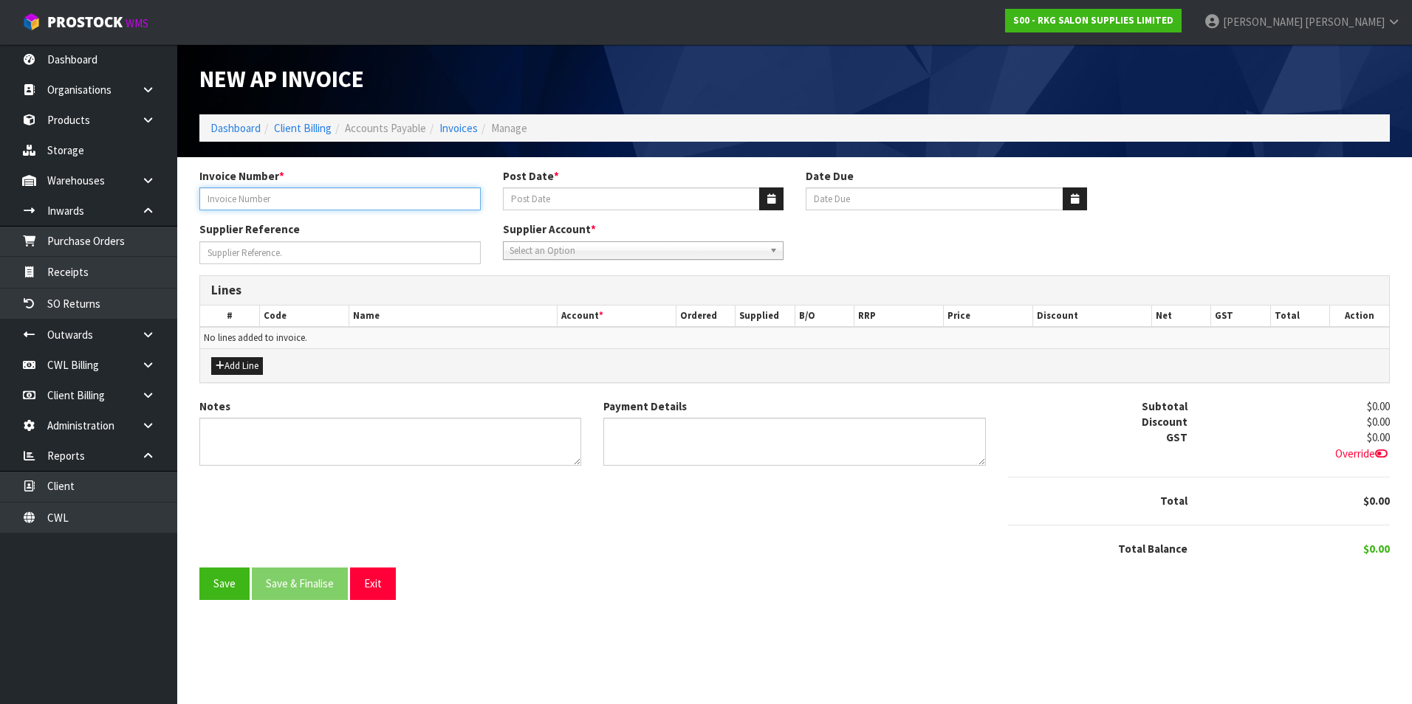
click at [331, 198] on input "Invoice Number *" at bounding box center [339, 199] width 281 height 23
click at [303, 130] on link "Client Billing" at bounding box center [303, 128] width 58 height 14
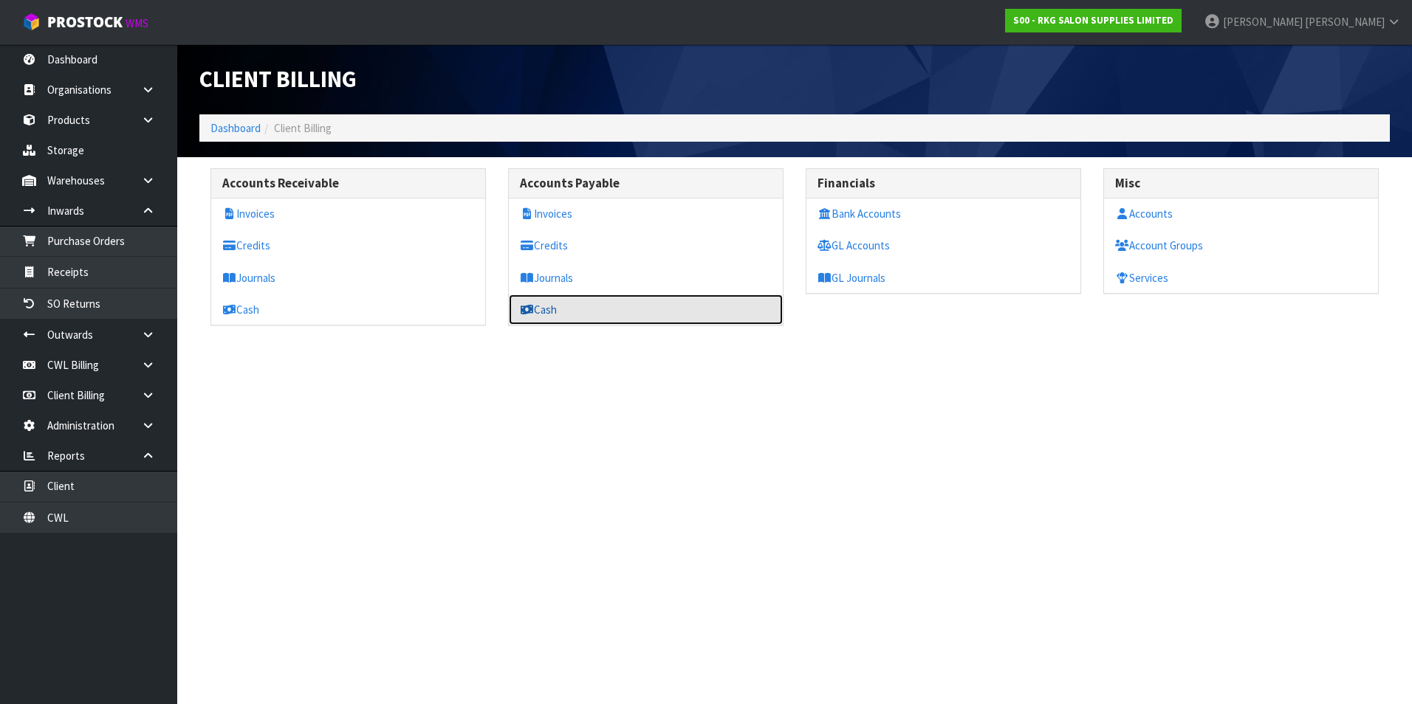
click at [574, 311] on link "Cash" at bounding box center [646, 310] width 274 height 30
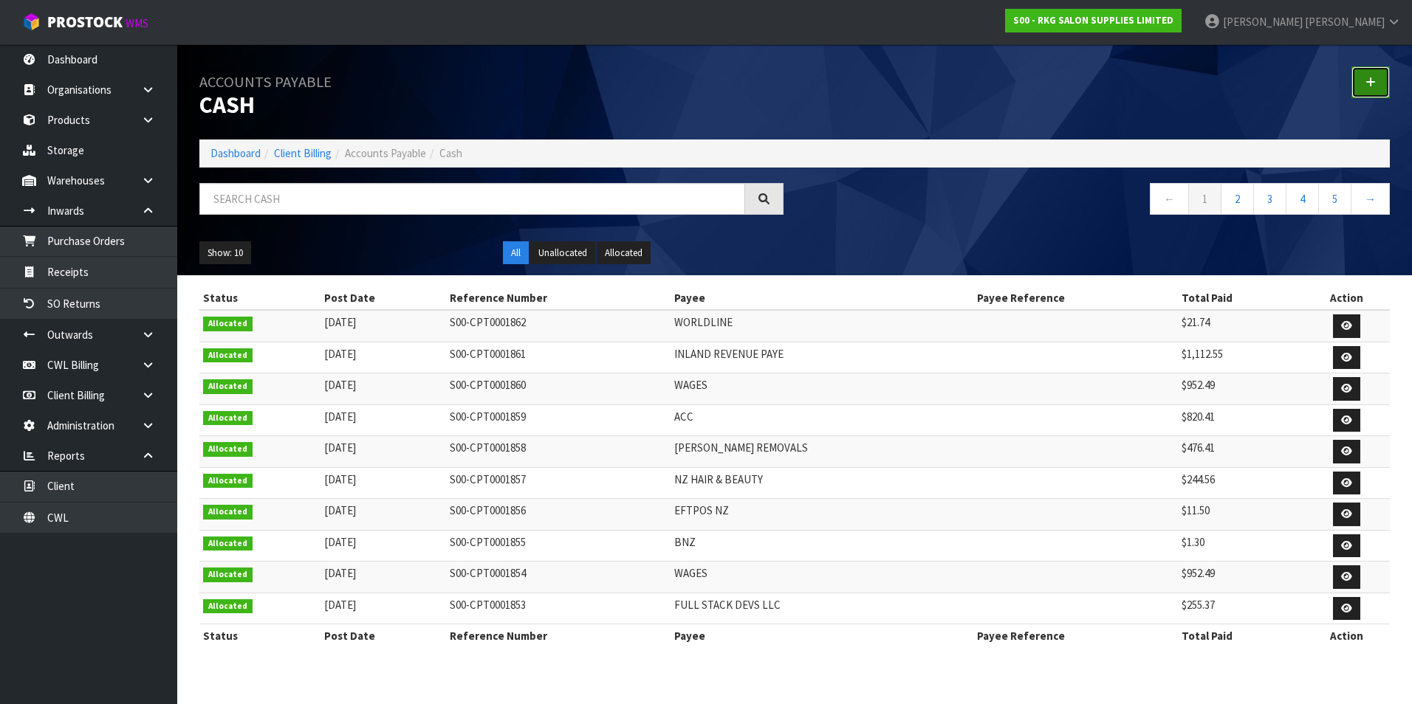
click at [1366, 78] on icon at bounding box center [1370, 82] width 10 height 11
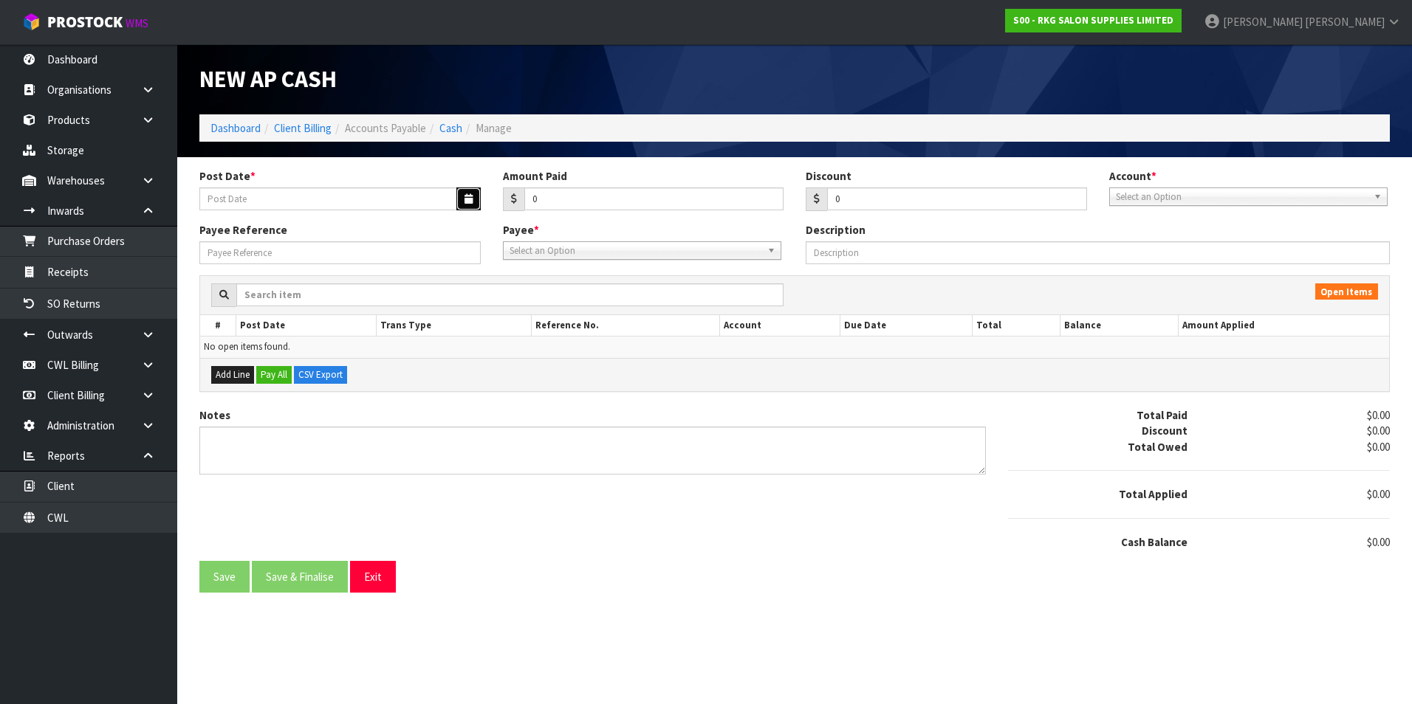
click at [465, 199] on icon "button" at bounding box center [468, 199] width 8 height 10
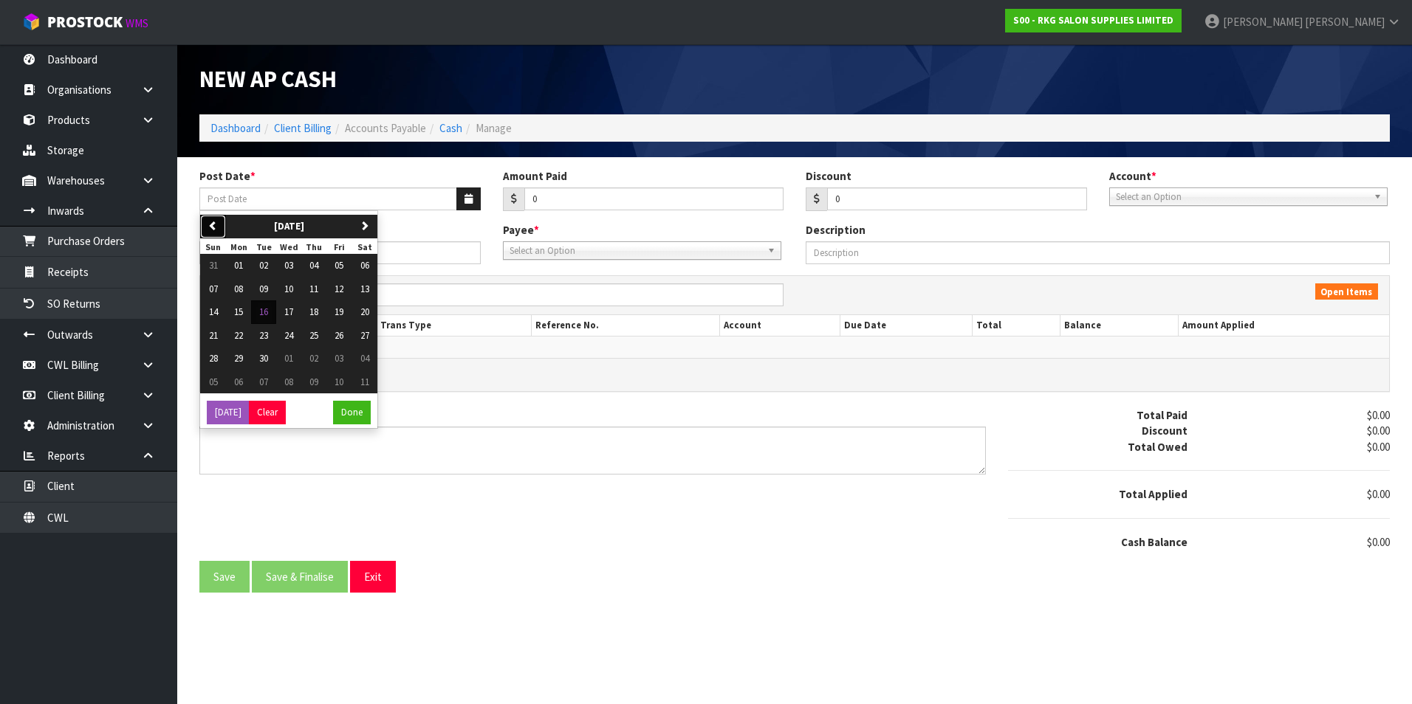
click at [208, 224] on icon "button" at bounding box center [213, 226] width 10 height 10
click at [271, 358] on button "26" at bounding box center [263, 359] width 25 height 24
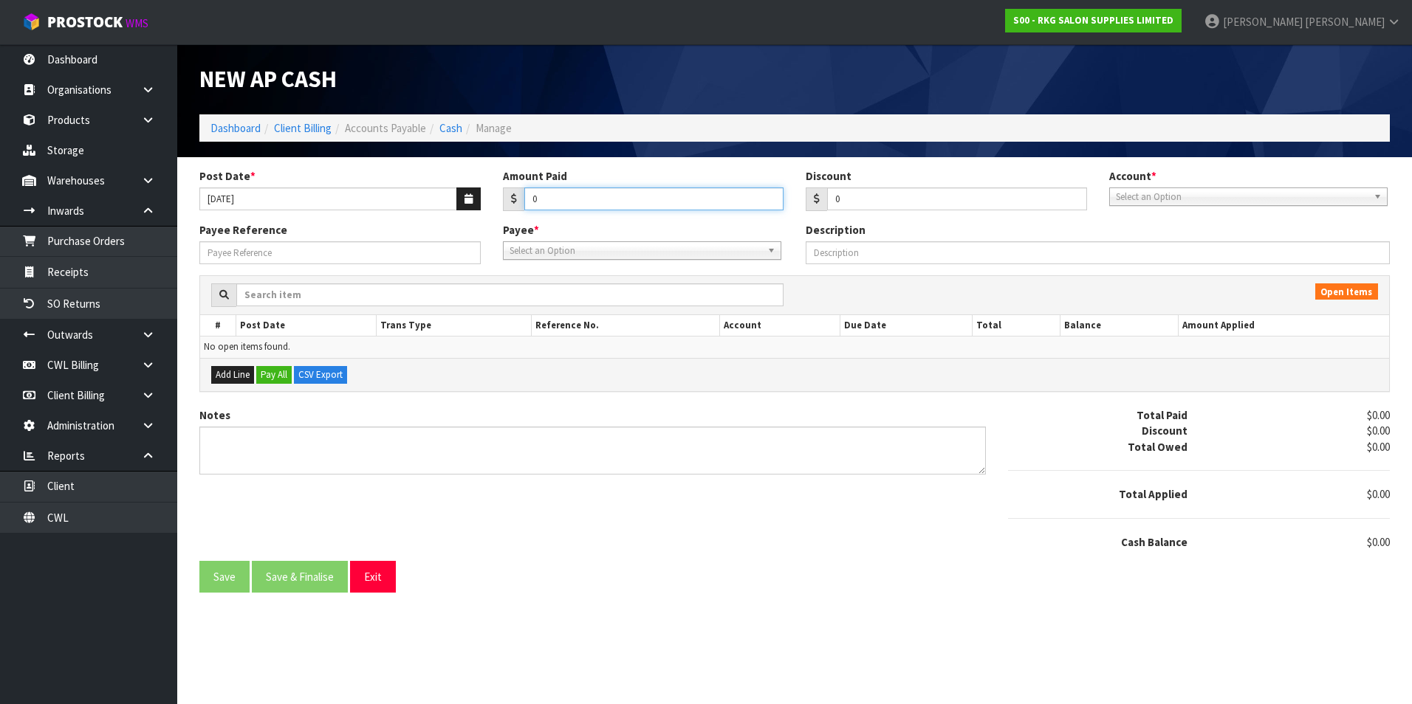
click at [572, 197] on input "0" at bounding box center [654, 199] width 260 height 23
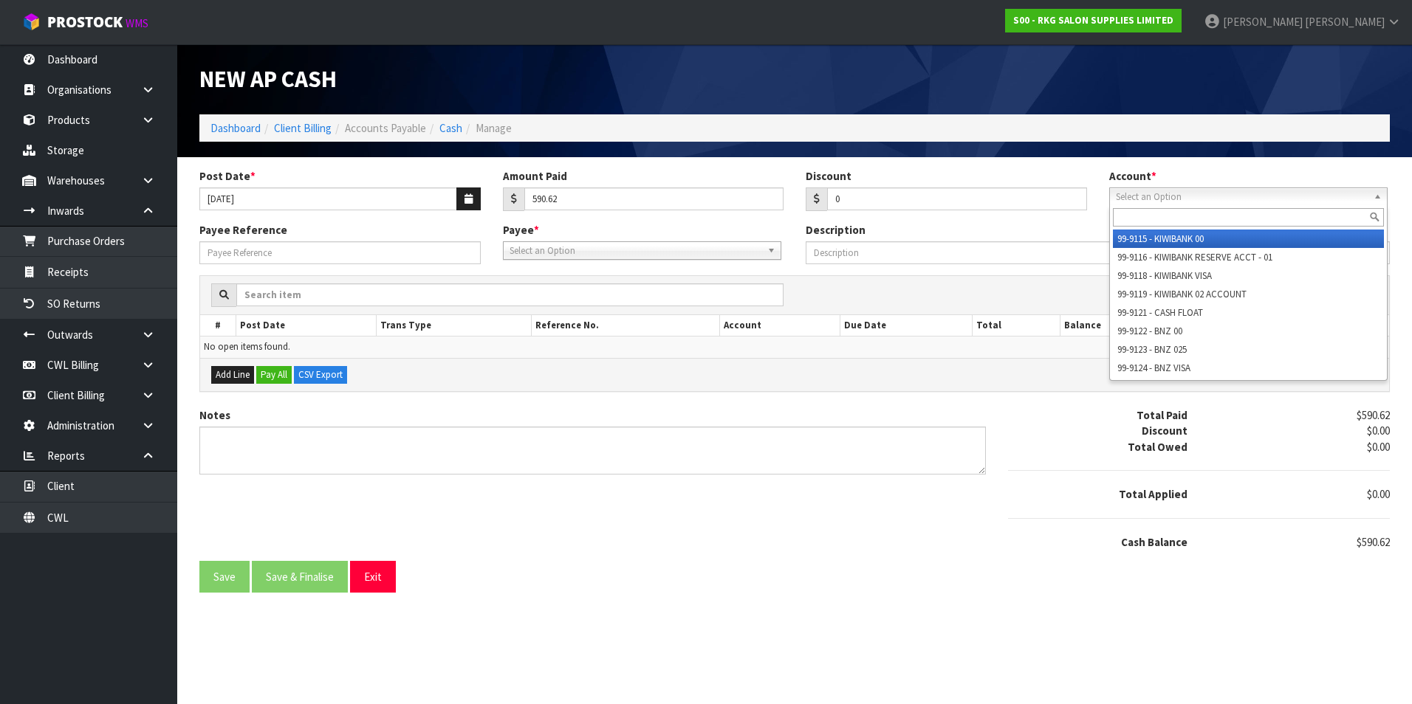
click at [1147, 197] on span "Select an Option" at bounding box center [1242, 197] width 252 height 18
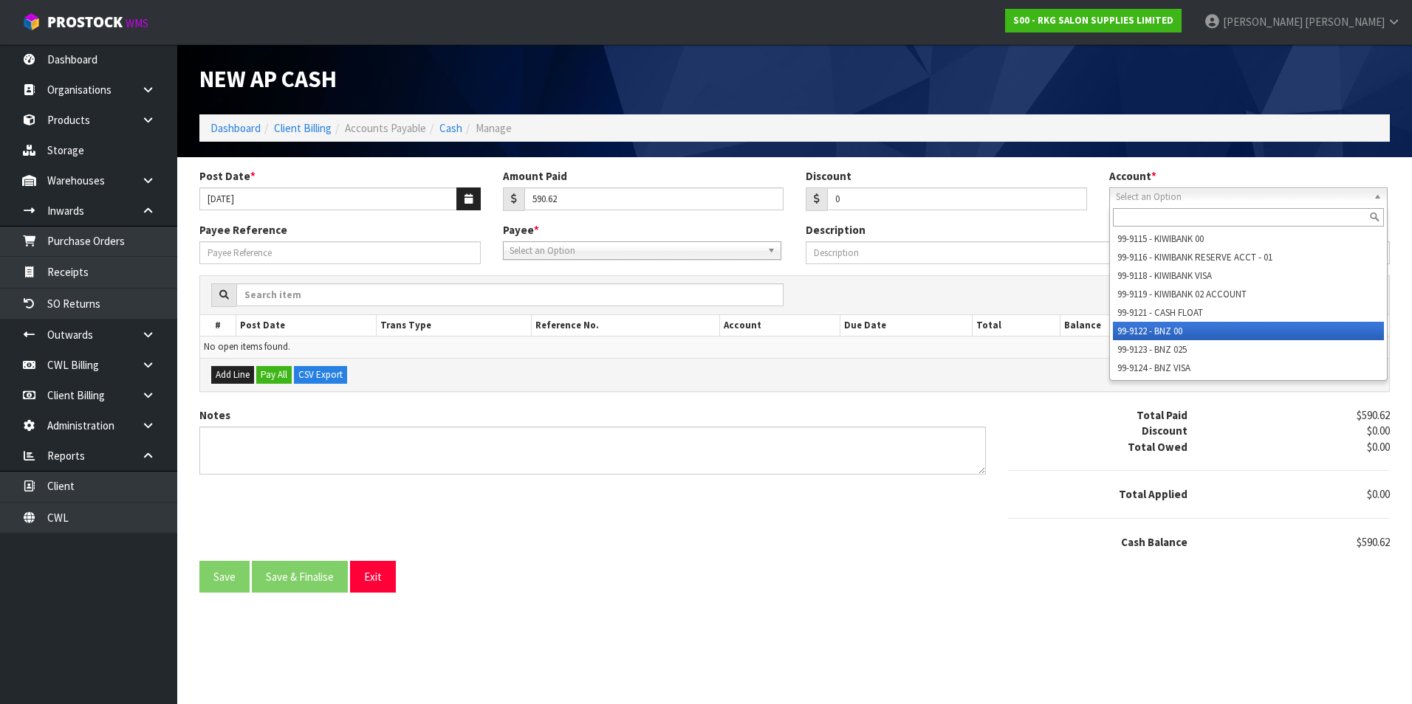
click at [1171, 326] on li "99-9122 - BNZ 00" at bounding box center [1248, 331] width 271 height 18
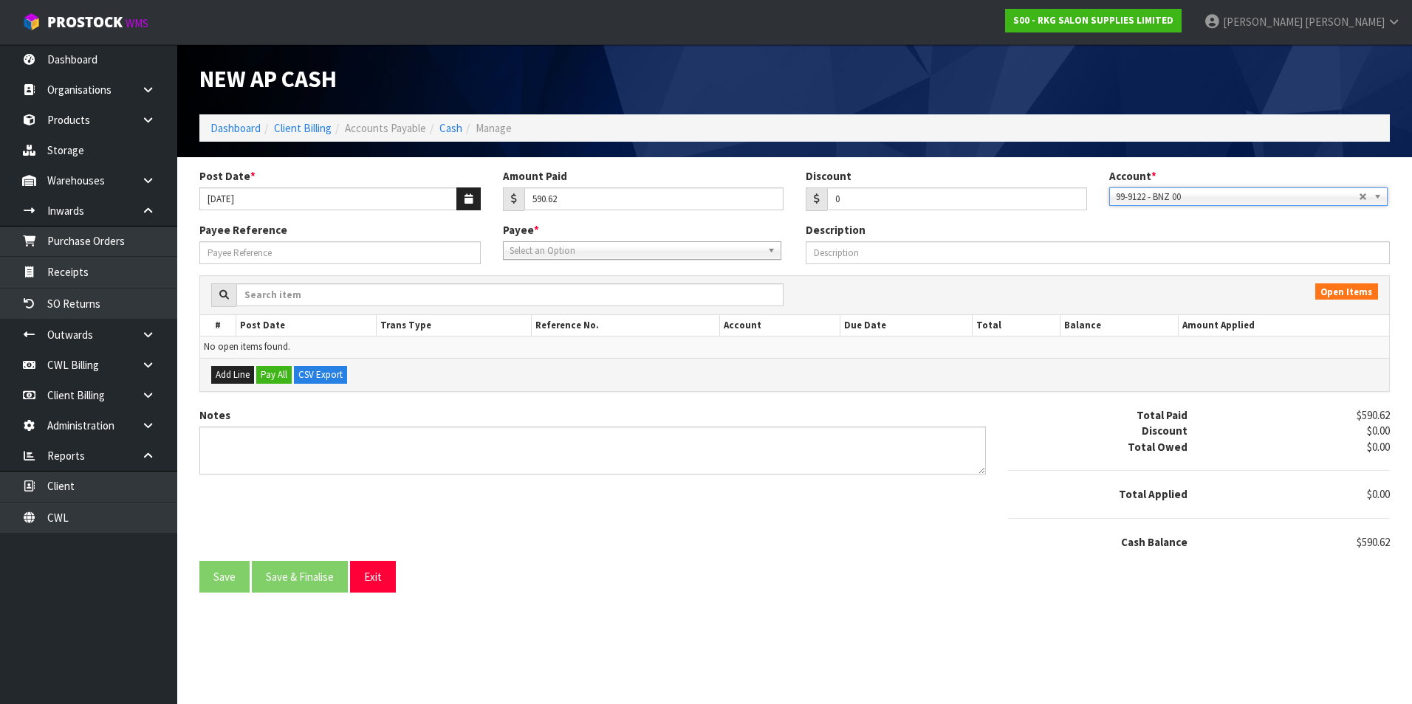
click at [552, 253] on span "Select an Option" at bounding box center [635, 251] width 252 height 18
click at [567, 311] on li "BNZ VISA - BNZ VISA" at bounding box center [642, 311] width 271 height 18
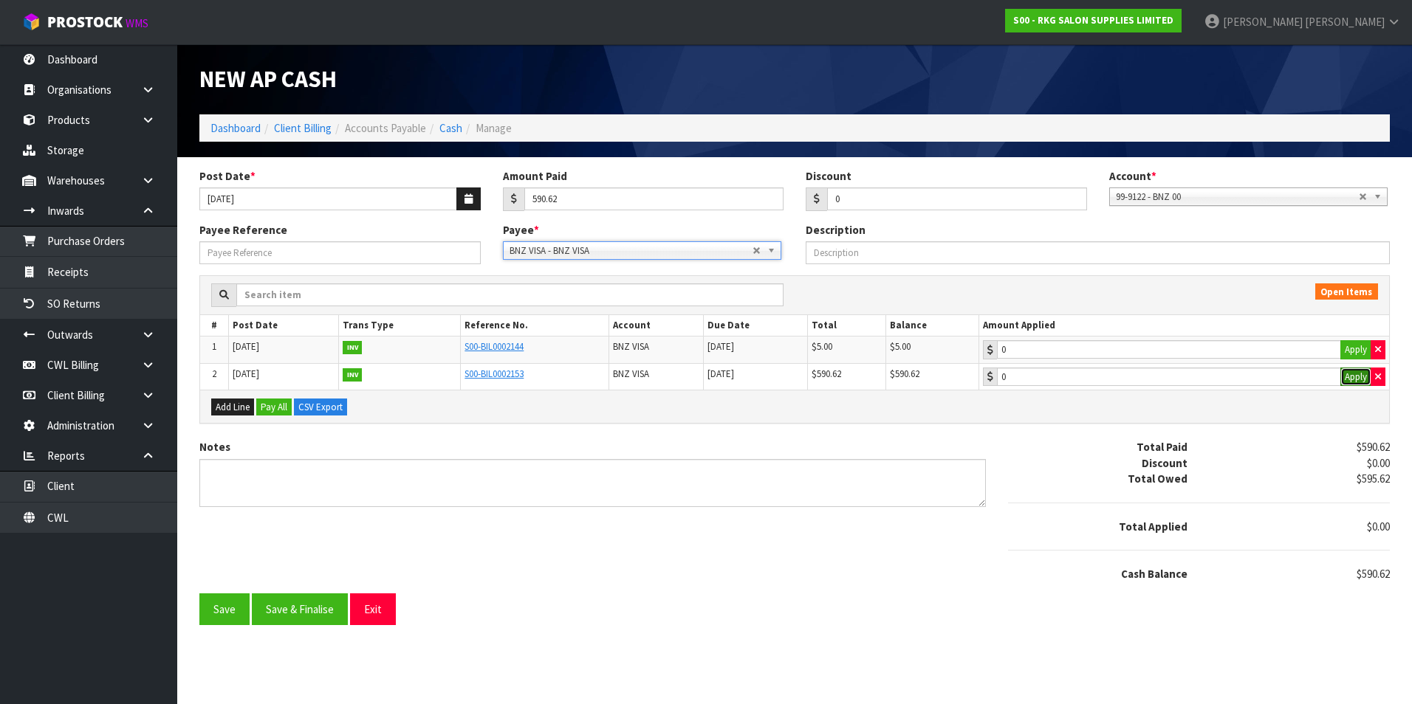
click at [1351, 376] on button "Apply" at bounding box center [1355, 377] width 31 height 19
click at [286, 617] on button "Save & Finalise" at bounding box center [300, 610] width 96 height 32
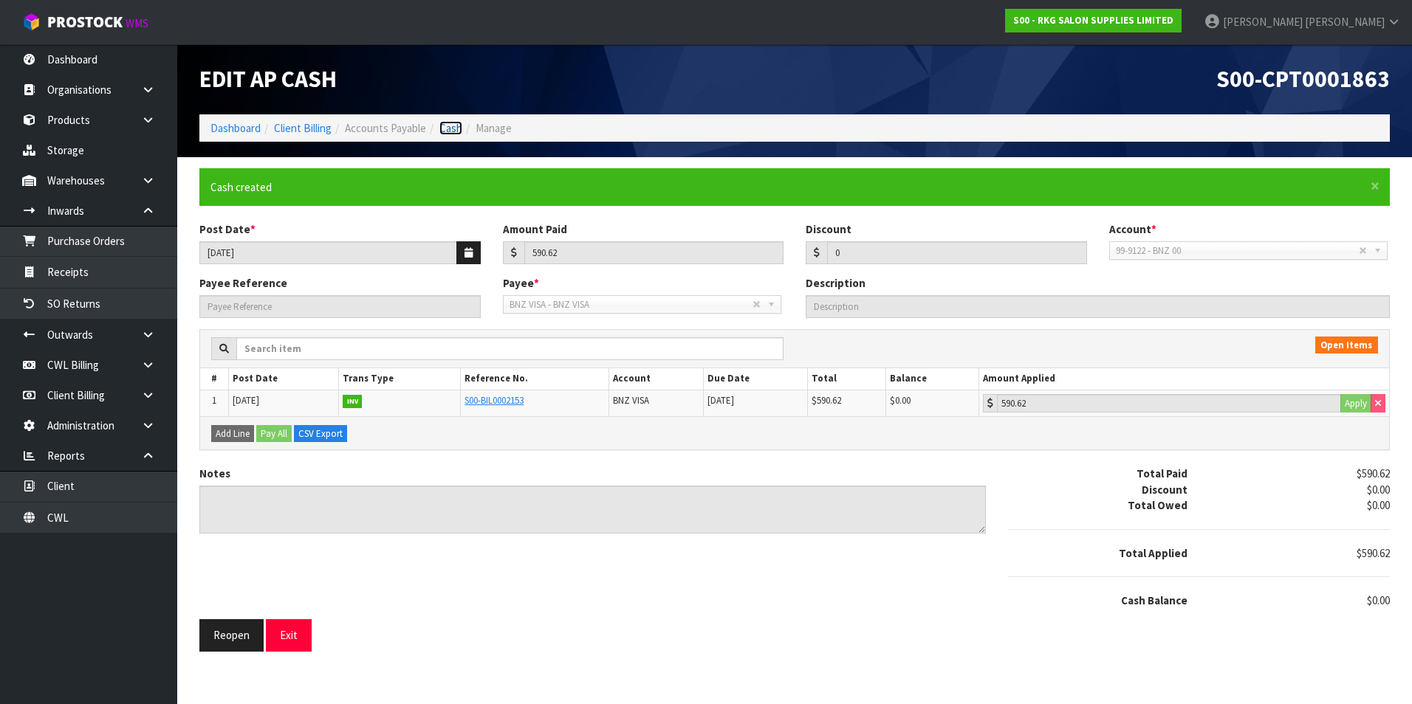
click at [452, 125] on link "Cash" at bounding box center [450, 128] width 23 height 14
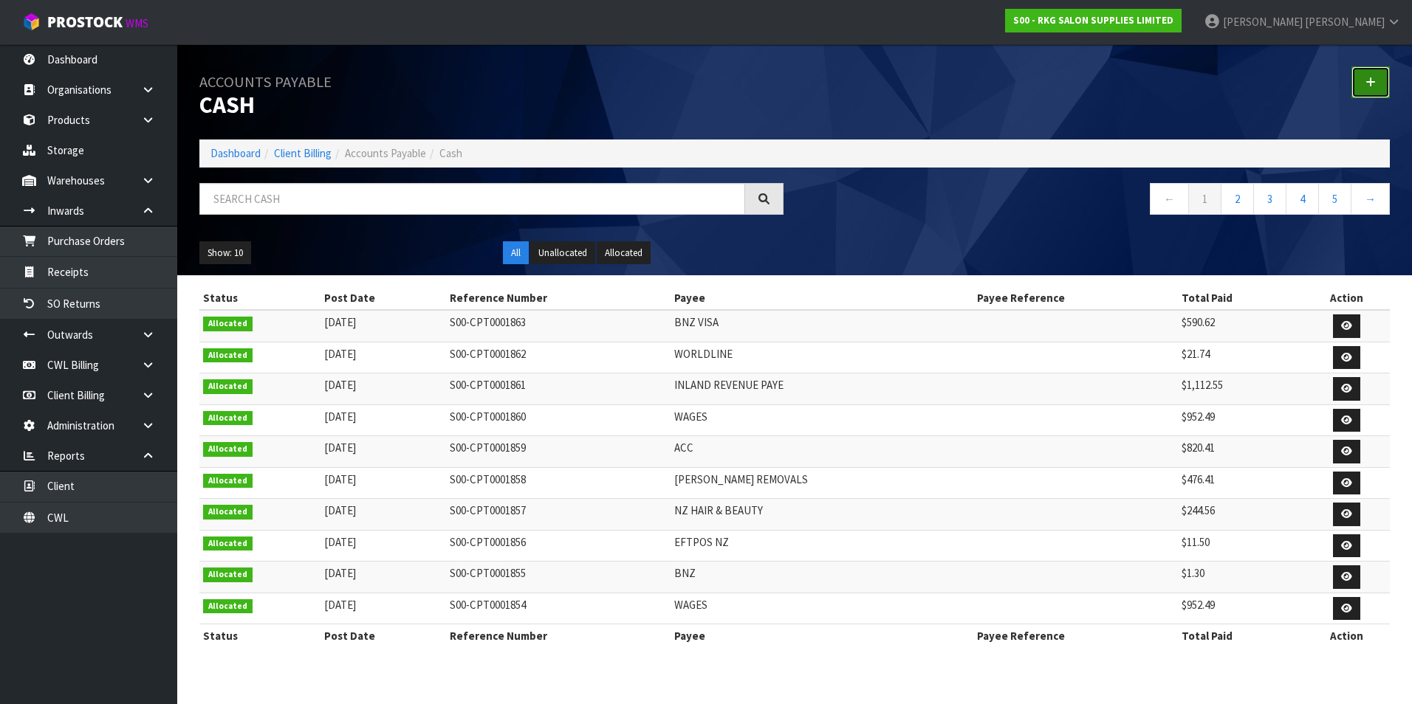
click at [1370, 82] on icon at bounding box center [1370, 82] width 10 height 11
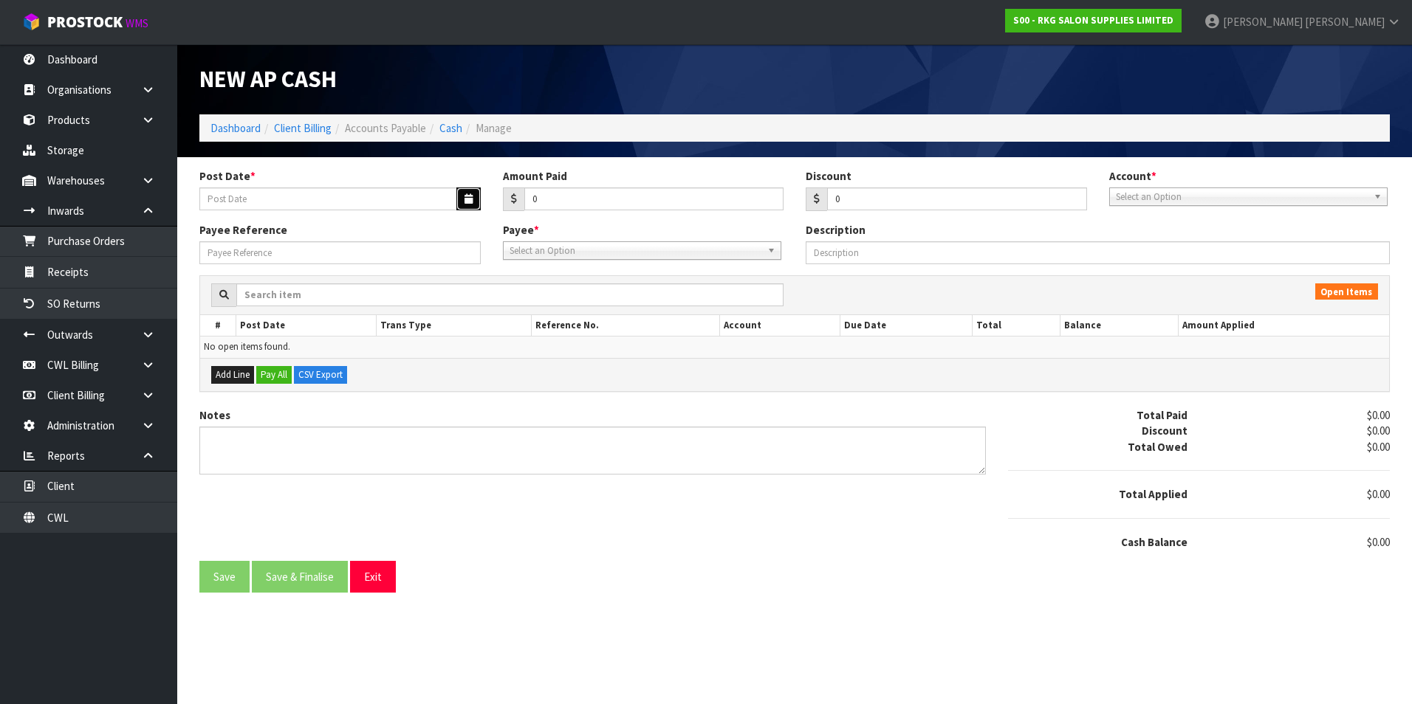
click at [466, 200] on icon "button" at bounding box center [468, 199] width 8 height 10
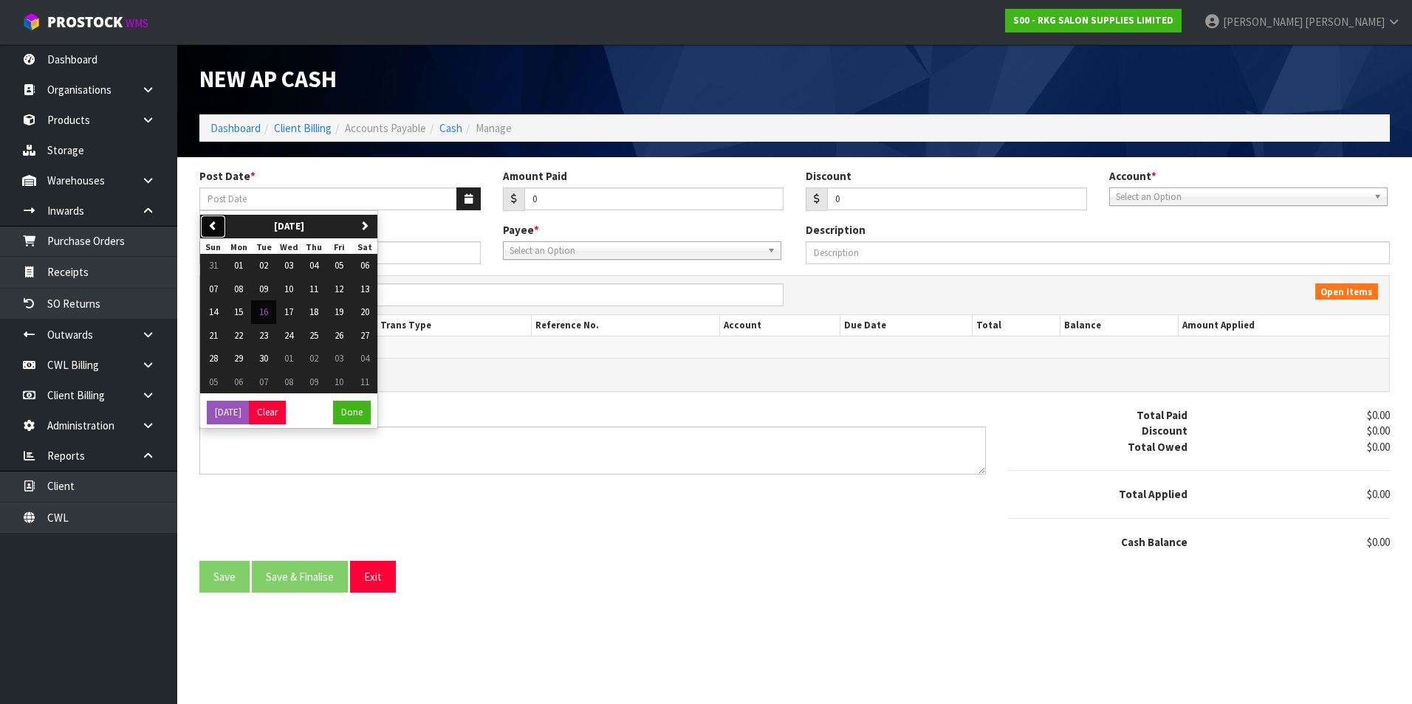
click at [211, 230] on icon "button" at bounding box center [213, 226] width 10 height 10
click at [288, 357] on span "27" at bounding box center [288, 358] width 9 height 13
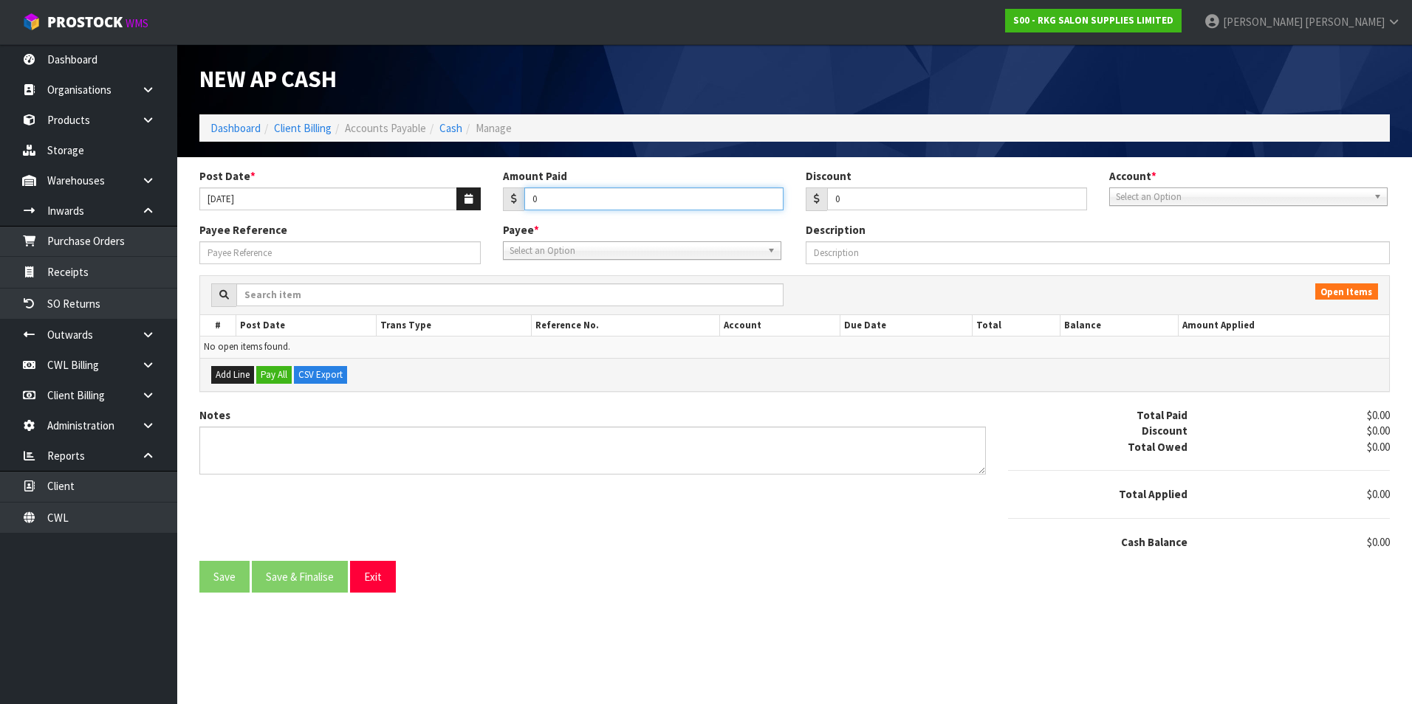
click at [557, 202] on input "0" at bounding box center [654, 199] width 260 height 23
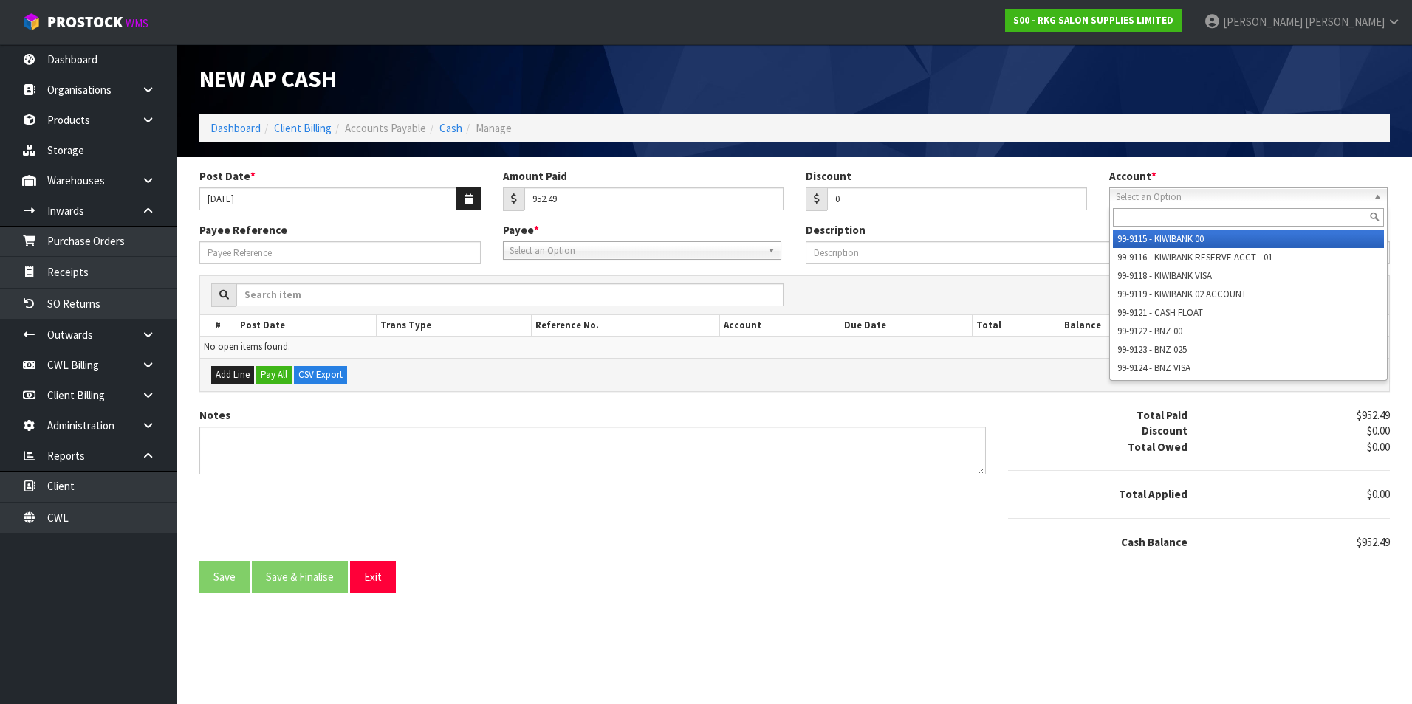
click at [1211, 205] on span "Select an Option" at bounding box center [1242, 197] width 252 height 18
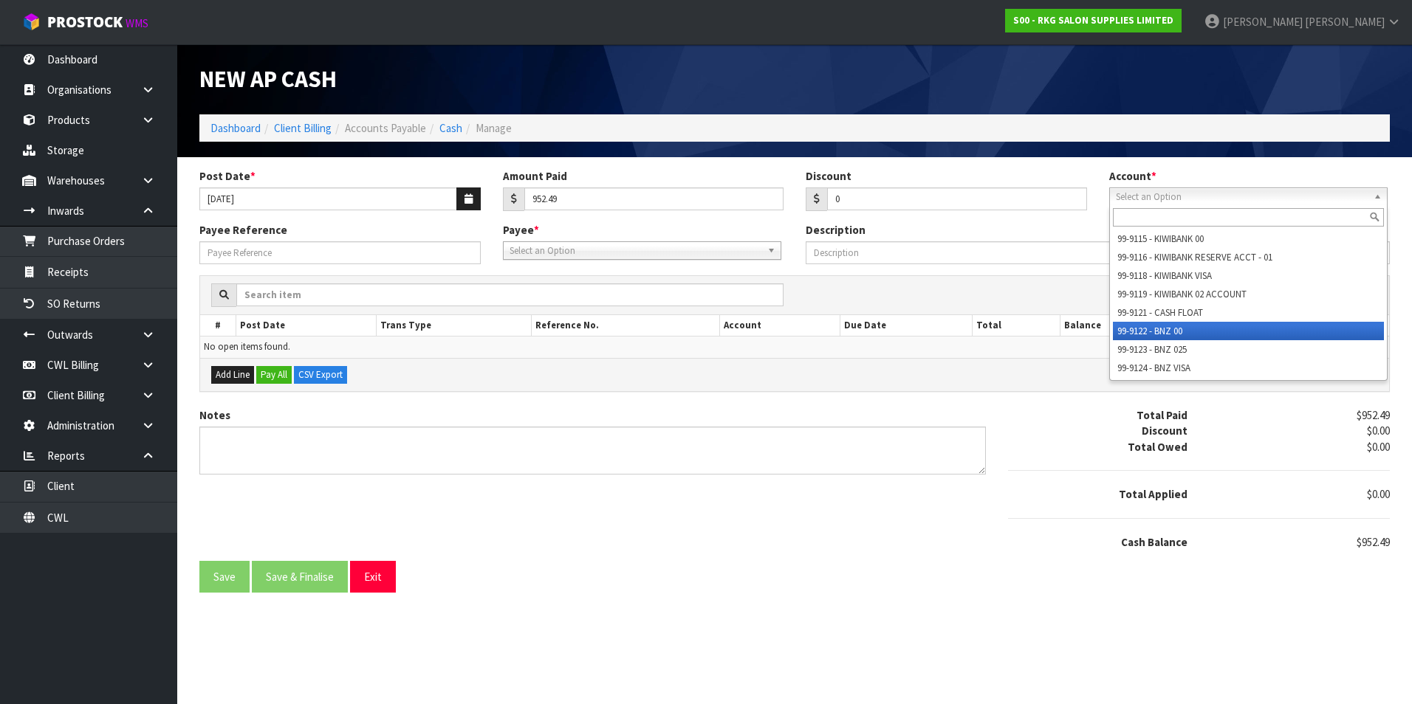
click at [1167, 332] on li "99-9122 - BNZ 00" at bounding box center [1248, 331] width 271 height 18
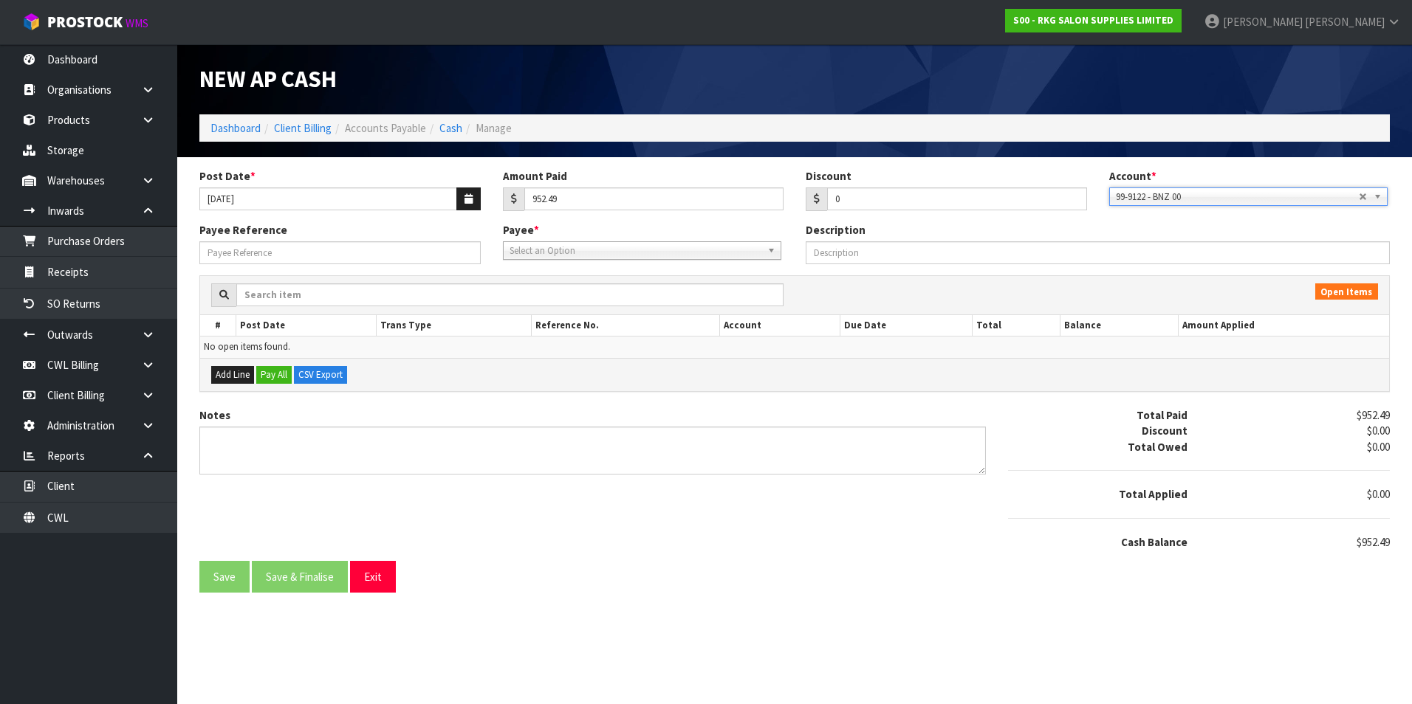
click at [605, 257] on span "Select an Option" at bounding box center [635, 251] width 252 height 18
click at [552, 292] on li "WAG ES - WAGES" at bounding box center [642, 293] width 271 height 18
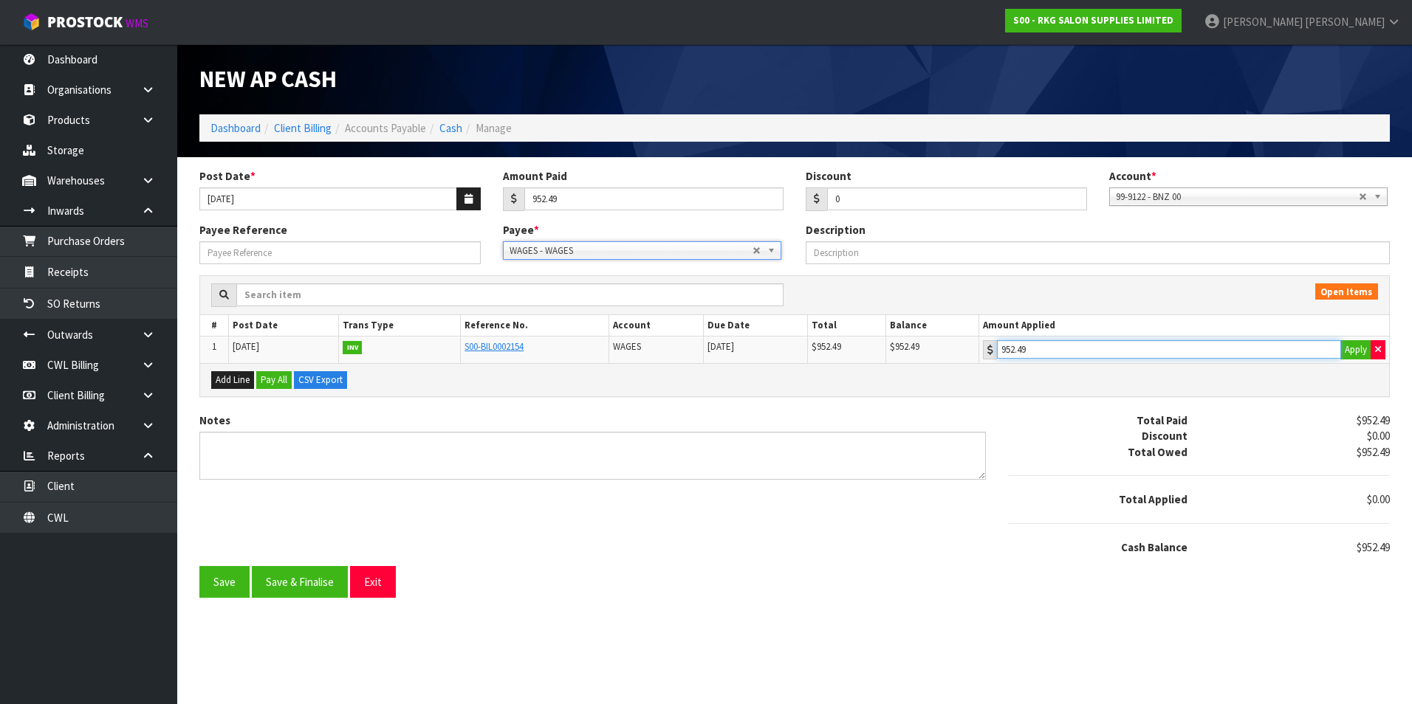
drag, startPoint x: 1075, startPoint y: 349, endPoint x: 1048, endPoint y: 357, distance: 28.5
click at [1074, 349] on input "952.49" at bounding box center [1169, 349] width 344 height 18
click at [309, 579] on button "Save & Finalise" at bounding box center [300, 582] width 96 height 32
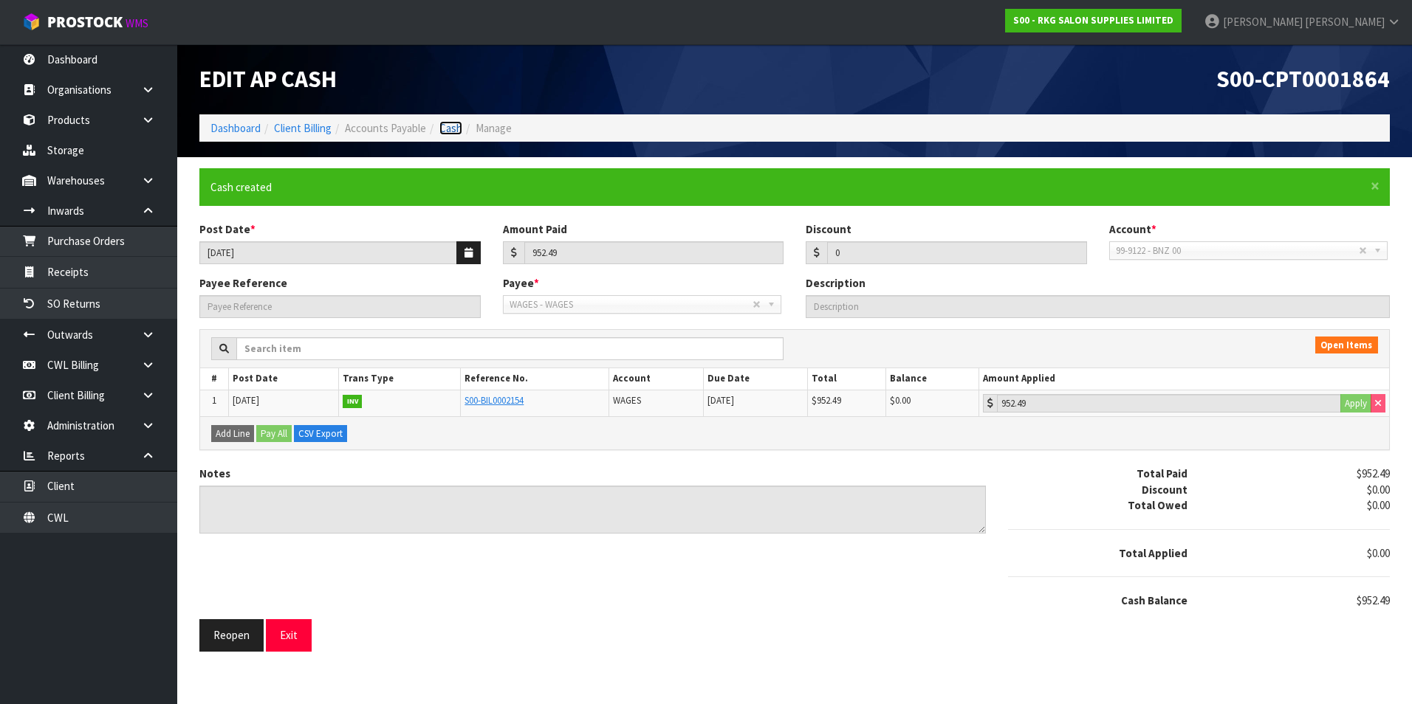
click at [447, 126] on link "Cash" at bounding box center [450, 128] width 23 height 14
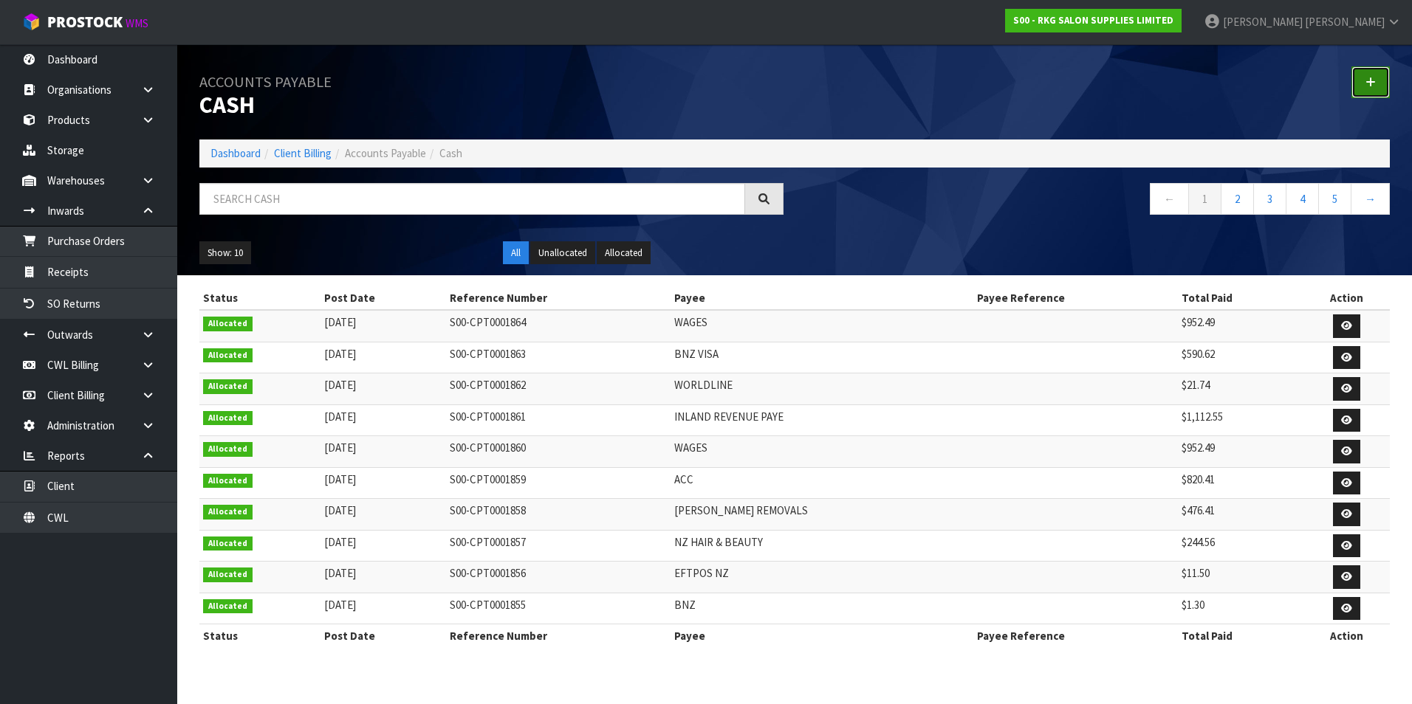
click at [1359, 83] on link at bounding box center [1370, 82] width 38 height 32
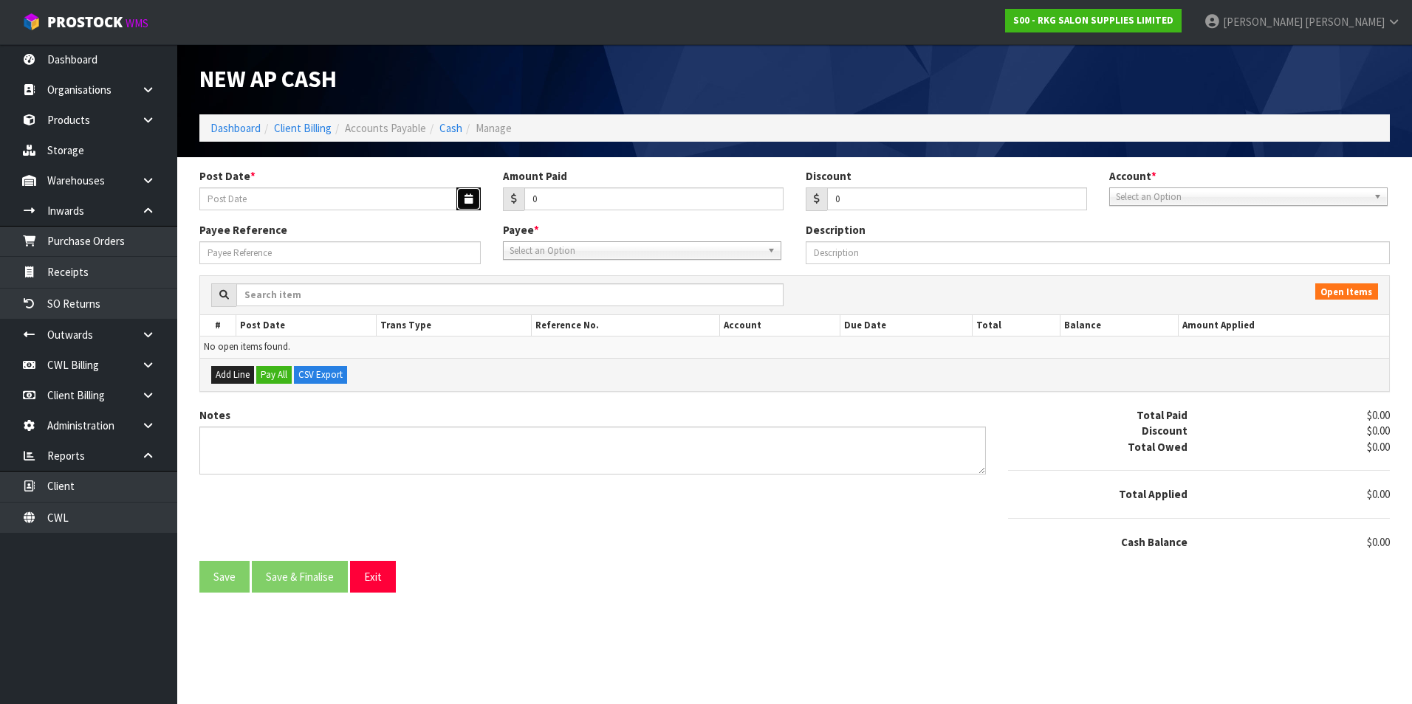
click at [460, 201] on button "button" at bounding box center [468, 199] width 24 height 23
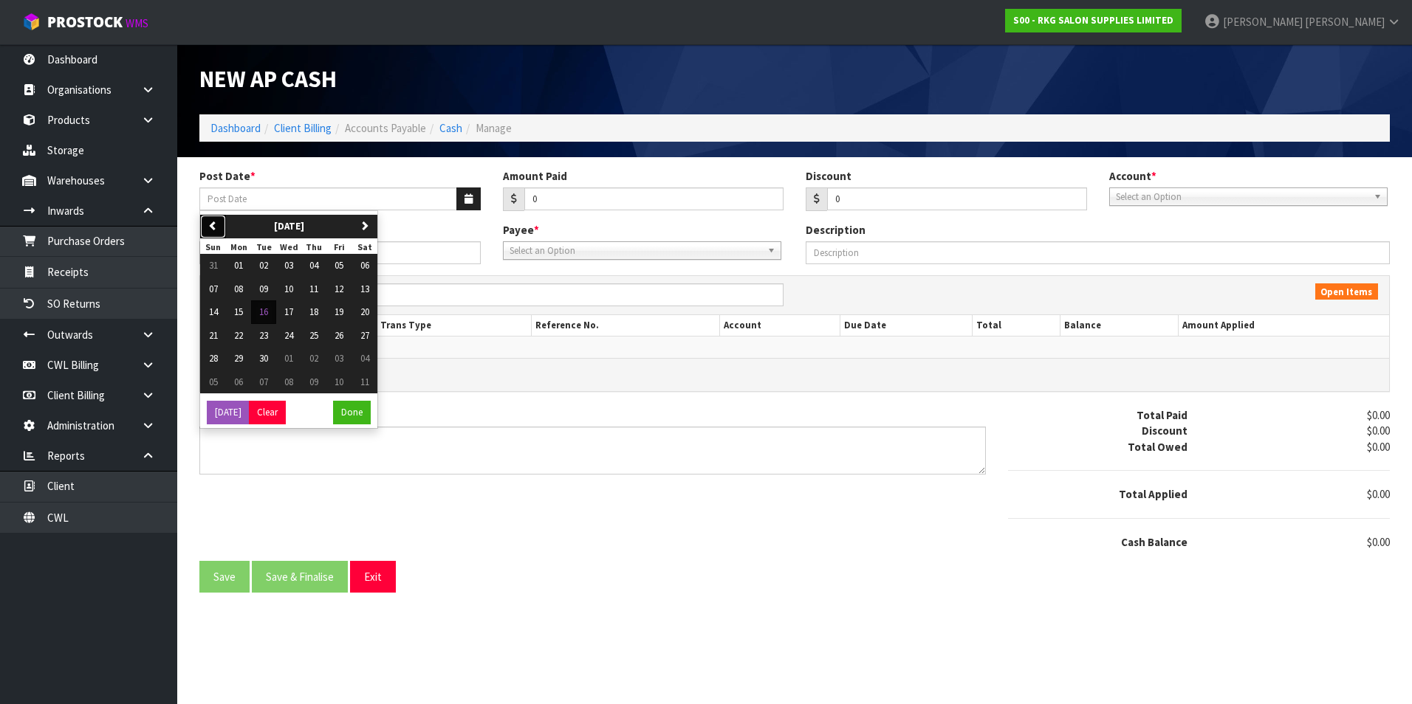
click at [210, 225] on icon "button" at bounding box center [213, 226] width 10 height 10
click at [289, 361] on span "27" at bounding box center [288, 358] width 9 height 13
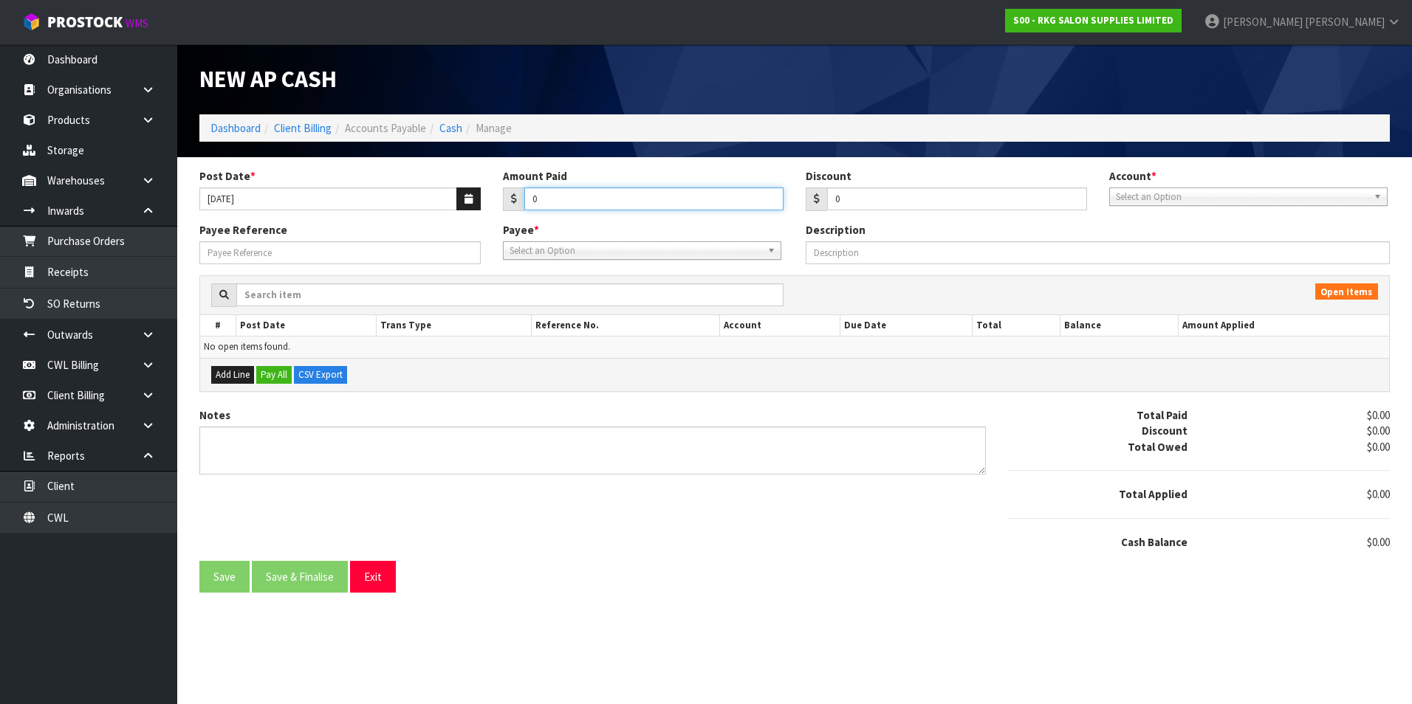
click at [579, 207] on input "0" at bounding box center [654, 199] width 260 height 23
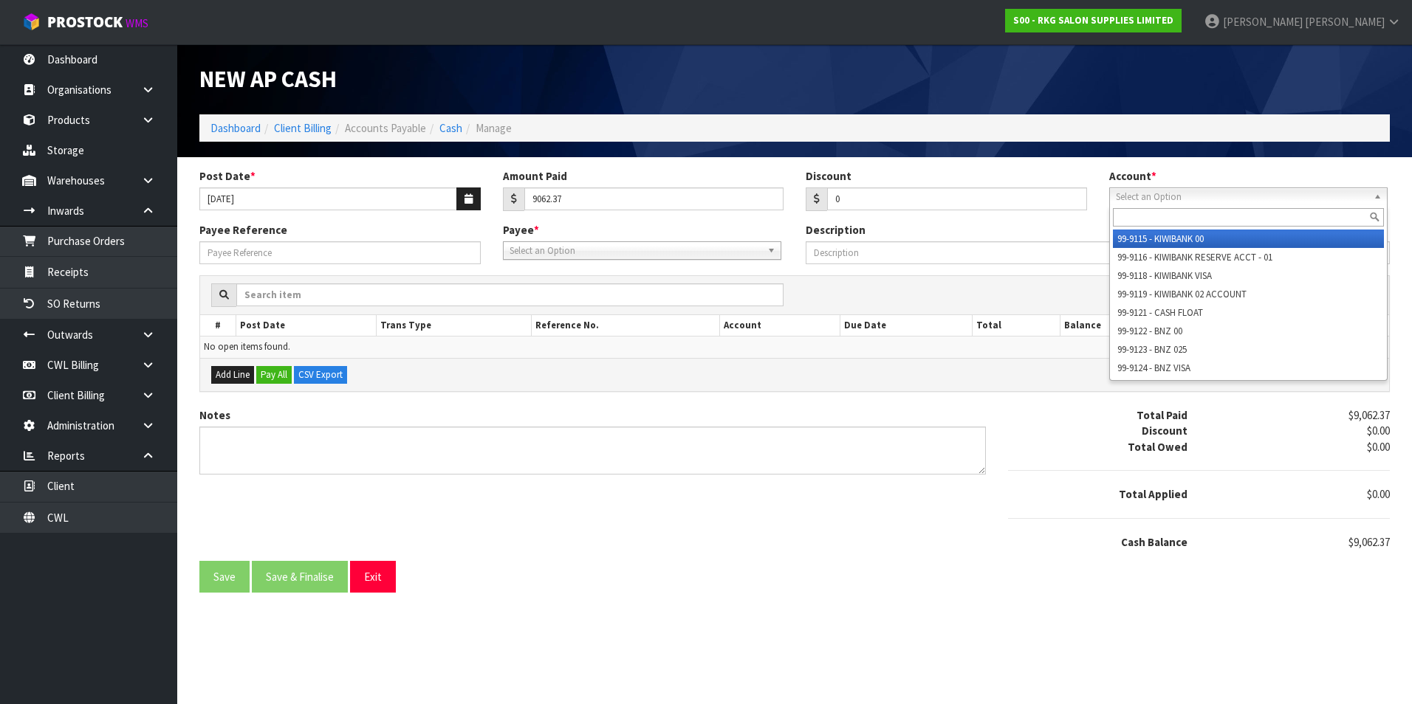
click at [1179, 194] on span "Select an Option" at bounding box center [1242, 197] width 252 height 18
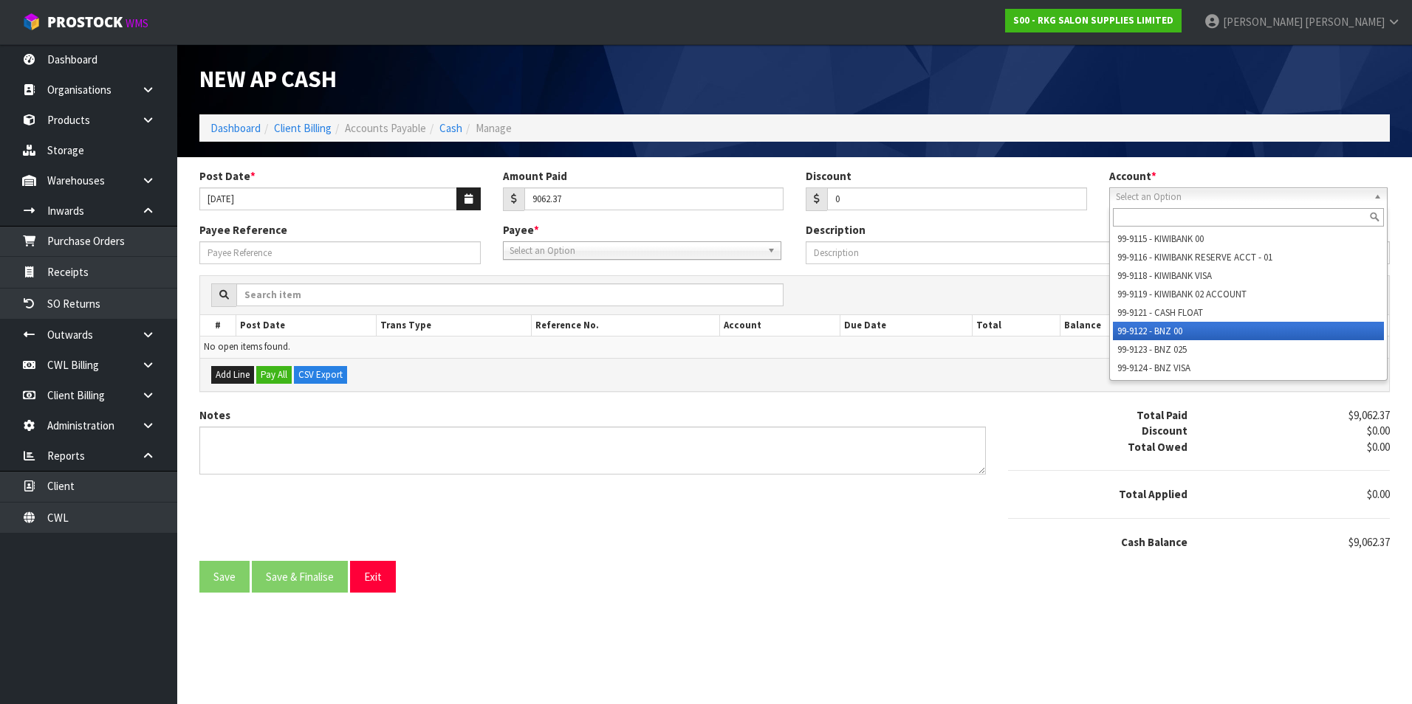
drag, startPoint x: 1162, startPoint y: 334, endPoint x: 1074, endPoint y: 312, distance: 91.2
click at [1159, 332] on li "99-9122 - BNZ 00" at bounding box center [1248, 331] width 271 height 18
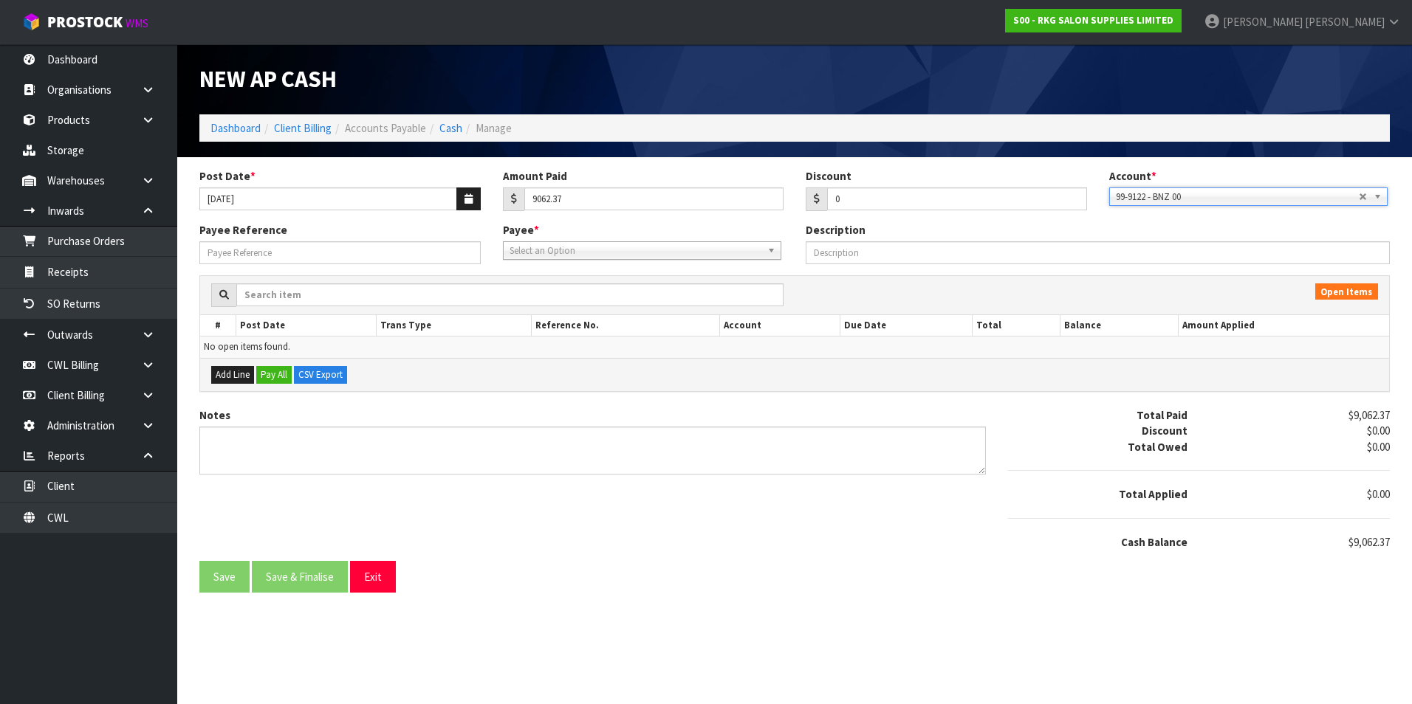
click at [605, 251] on span "Select an Option" at bounding box center [635, 251] width 252 height 18
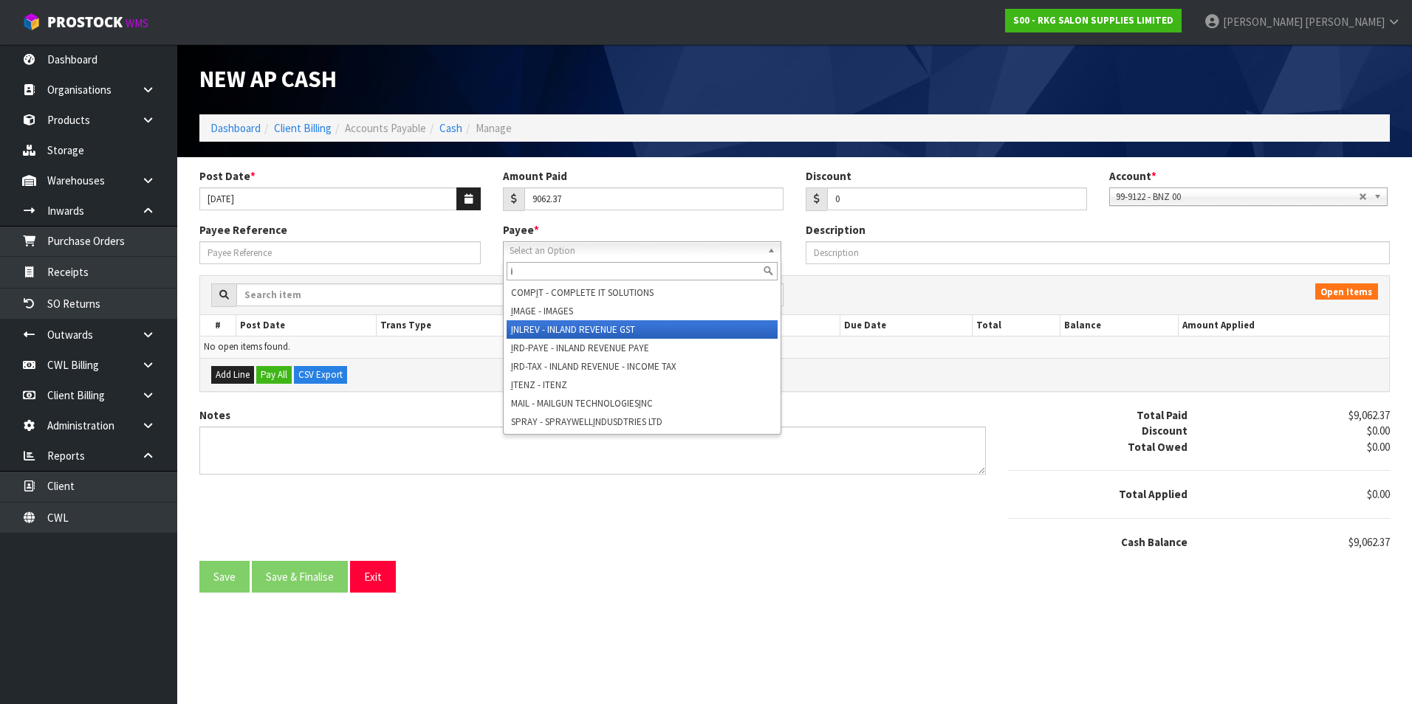
click at [611, 334] on li "I NLREV - INLAND REVENUE GST" at bounding box center [642, 329] width 271 height 18
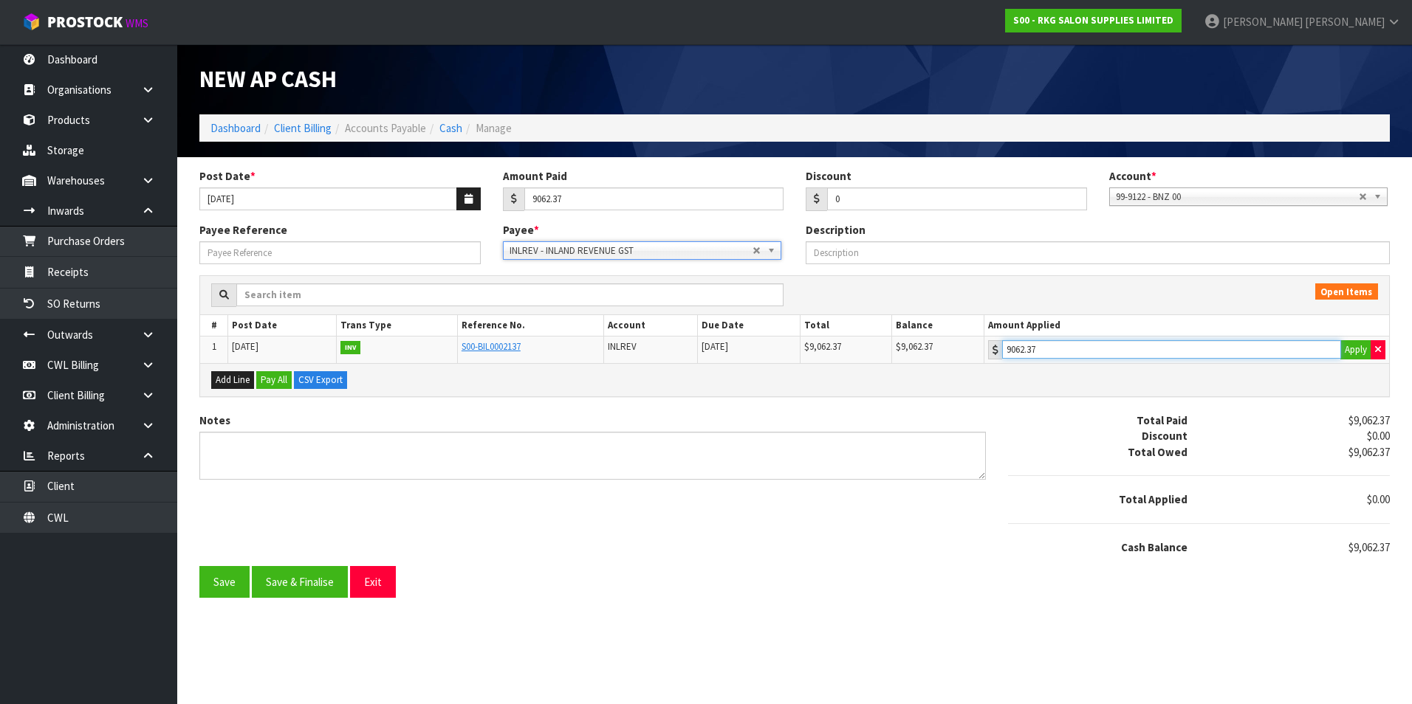
click at [1156, 351] on input "9062.37" at bounding box center [1171, 349] width 339 height 18
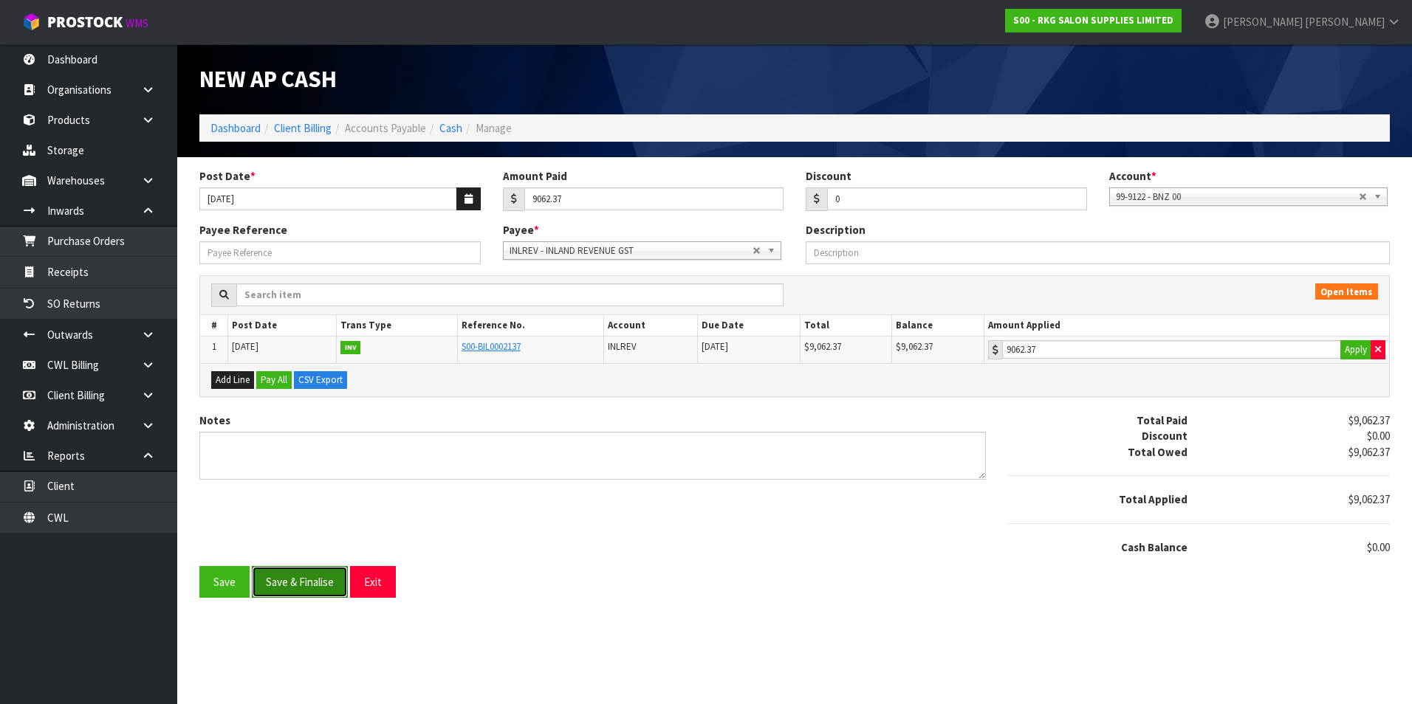
click at [337, 584] on button "Save & Finalise" at bounding box center [300, 582] width 96 height 32
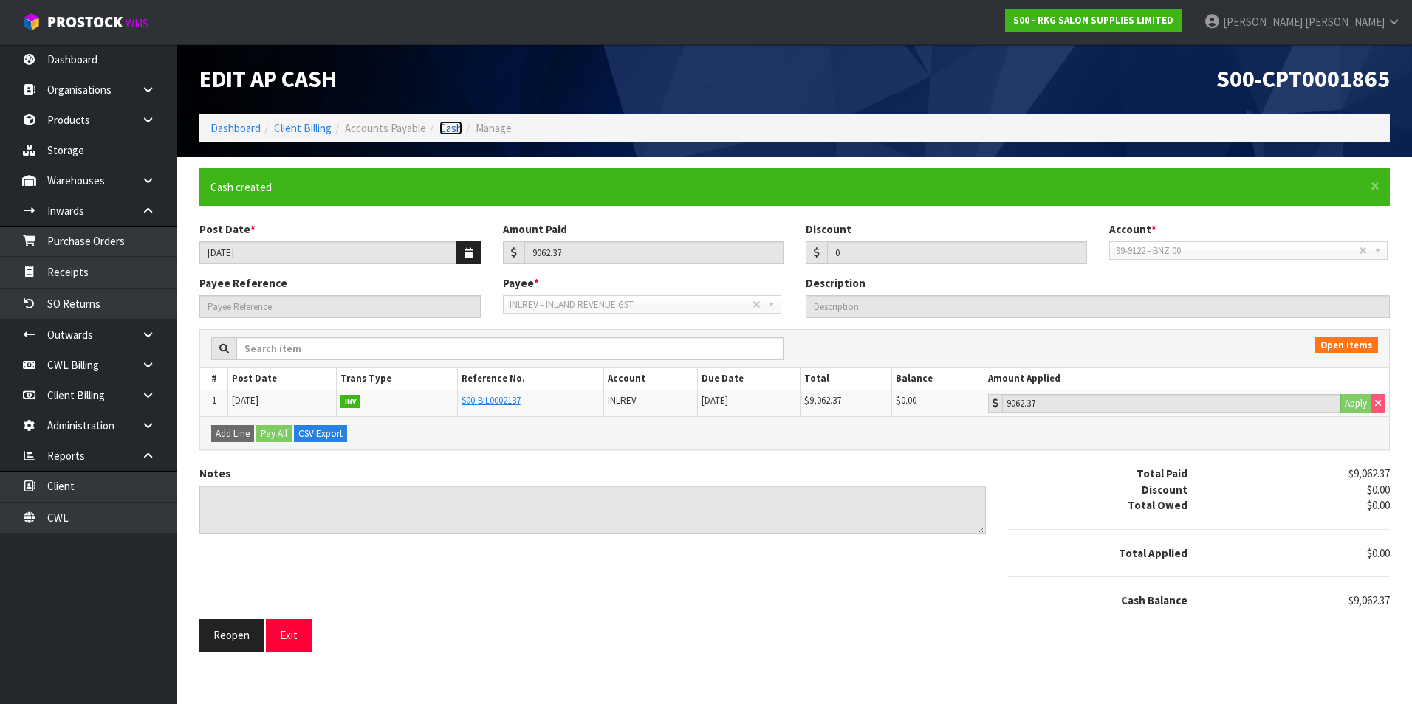
click at [462, 128] on link "Cash" at bounding box center [450, 128] width 23 height 14
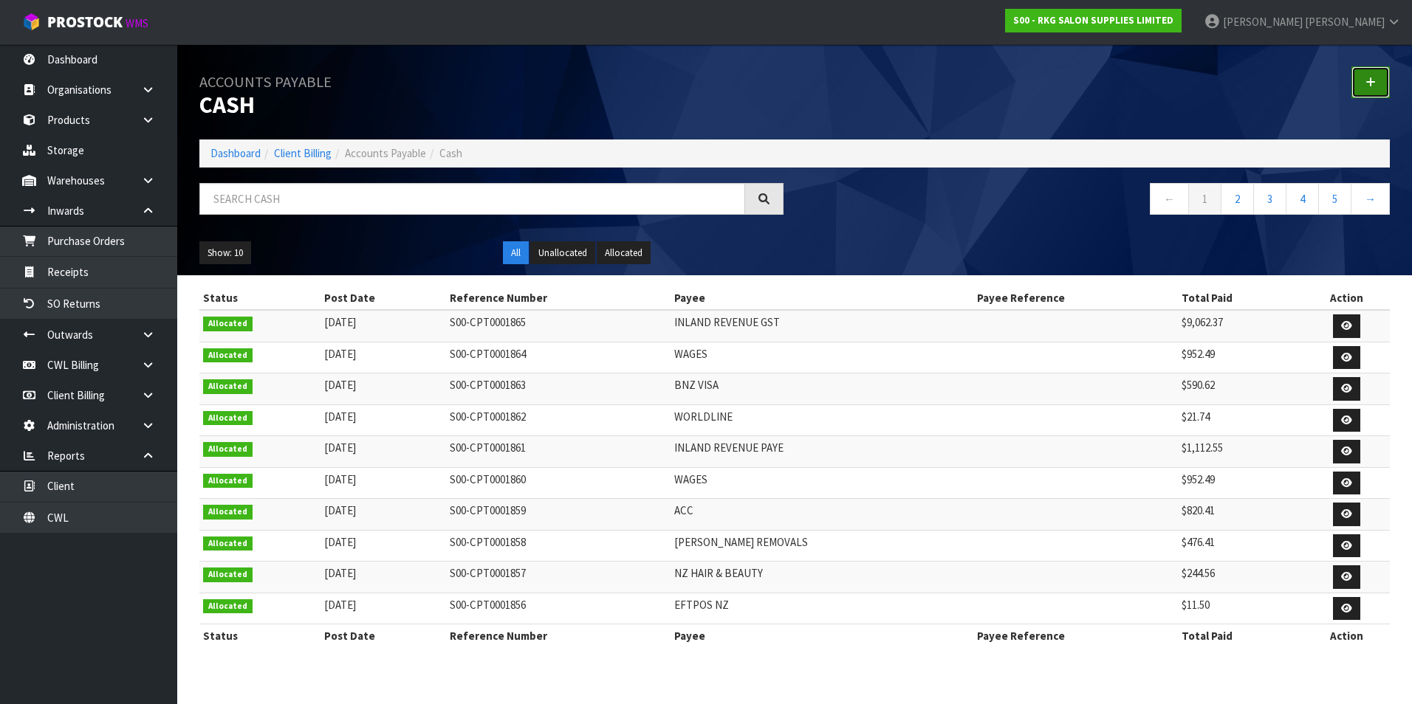
click at [1362, 83] on link at bounding box center [1370, 82] width 38 height 32
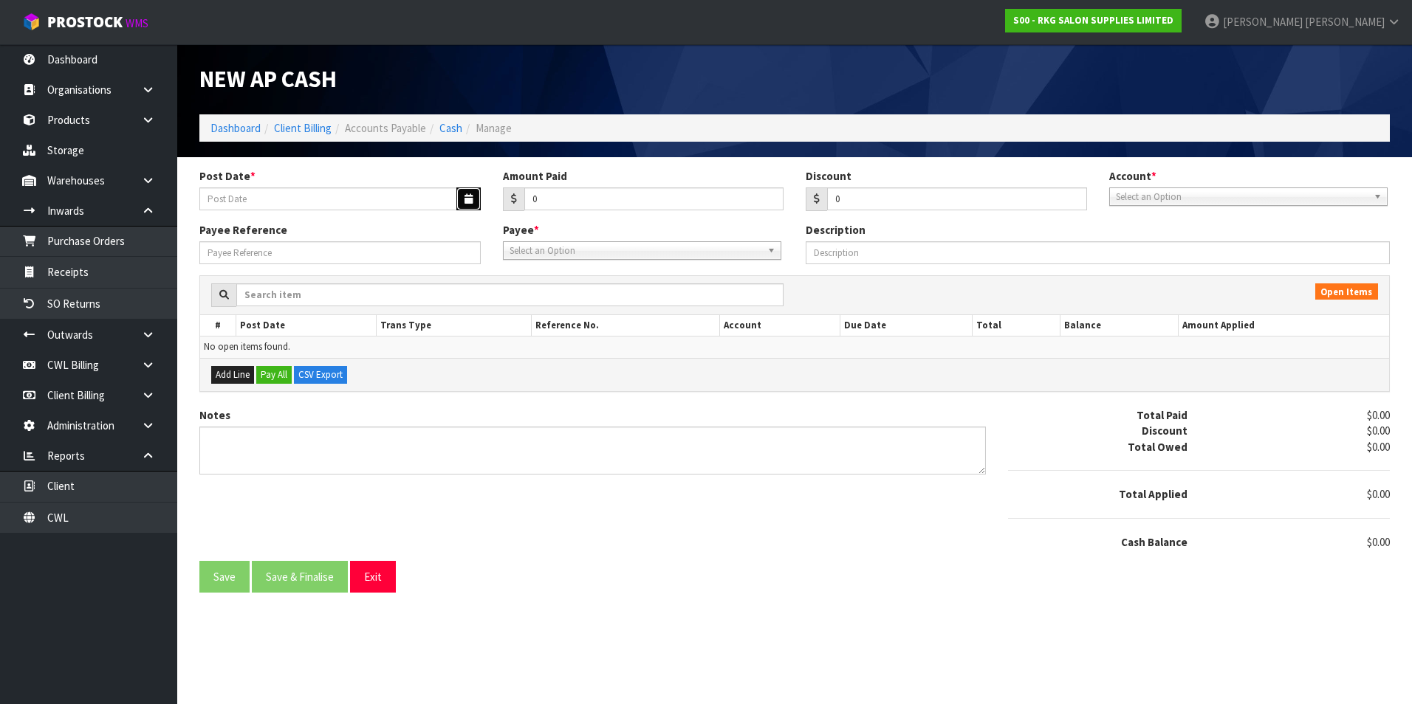
click at [473, 199] on button "button" at bounding box center [468, 199] width 24 height 23
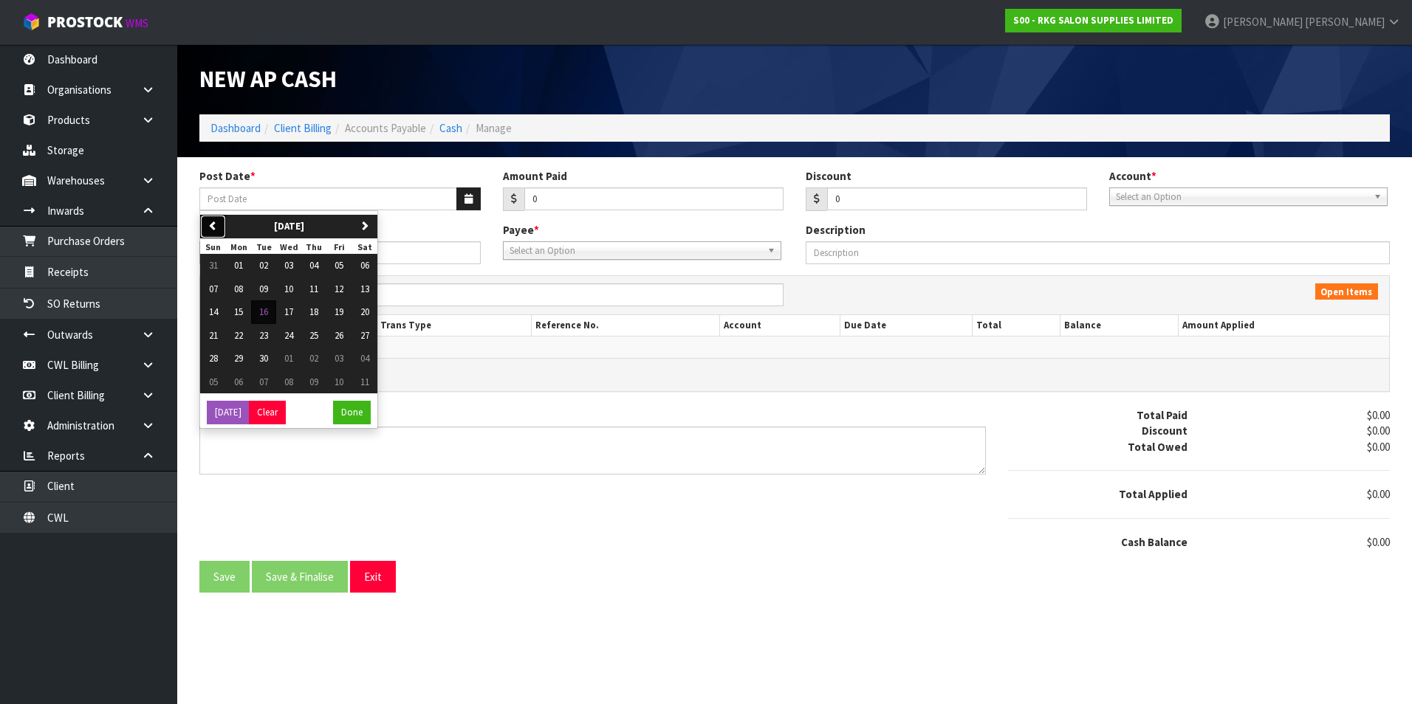
click at [222, 224] on button "previous" at bounding box center [213, 227] width 26 height 24
drag, startPoint x: 347, startPoint y: 357, endPoint x: 530, endPoint y: 241, distance: 217.1
click at [348, 357] on button "29" at bounding box center [338, 359] width 25 height 24
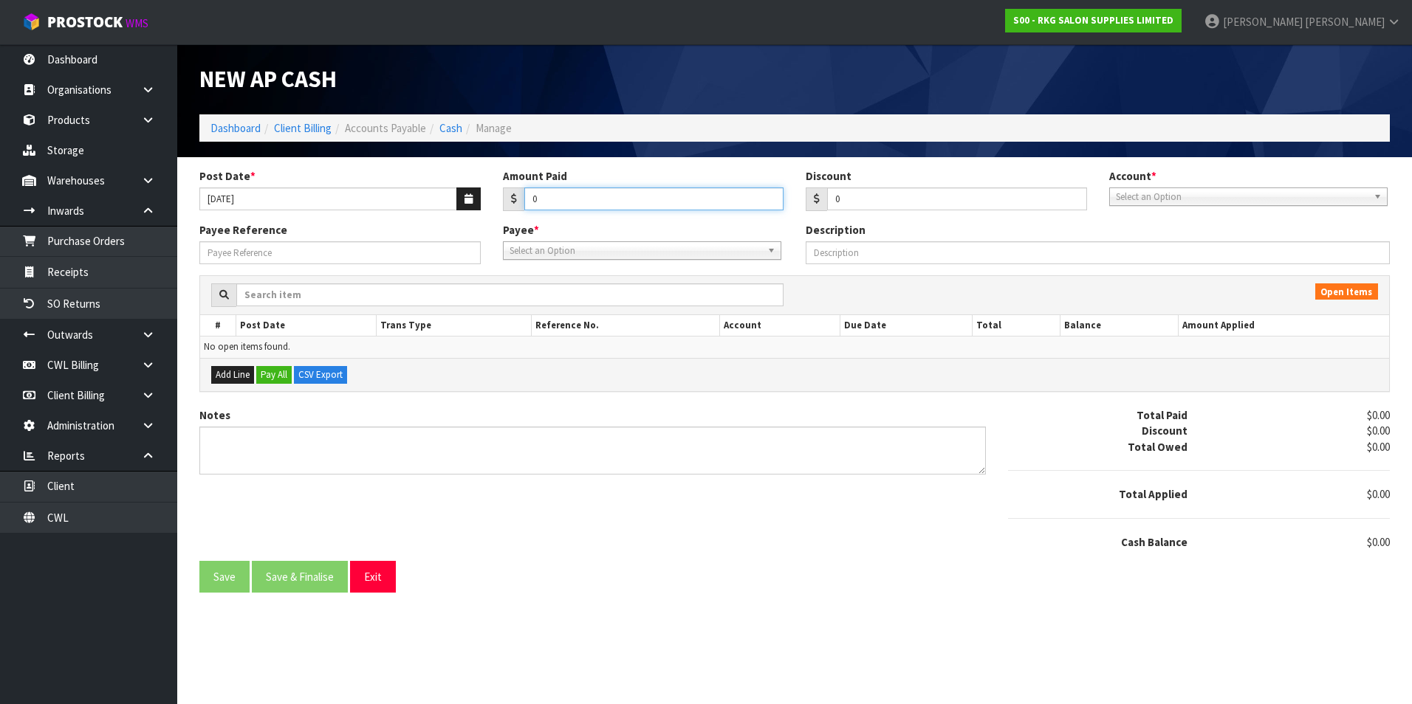
click at [544, 196] on input "0" at bounding box center [654, 199] width 260 height 23
click at [1159, 193] on span "Select an Option" at bounding box center [1242, 197] width 252 height 18
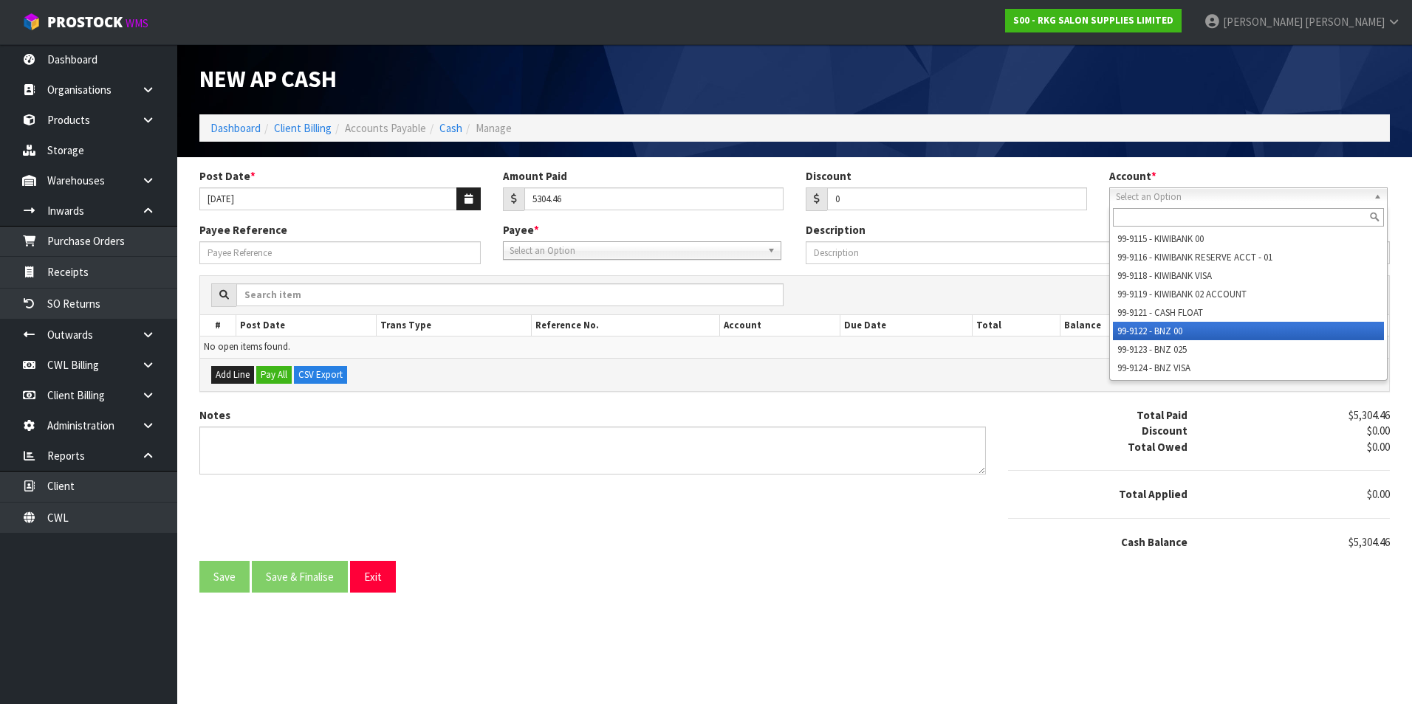
click at [1161, 332] on li "99-9122 - BNZ 00" at bounding box center [1248, 331] width 271 height 18
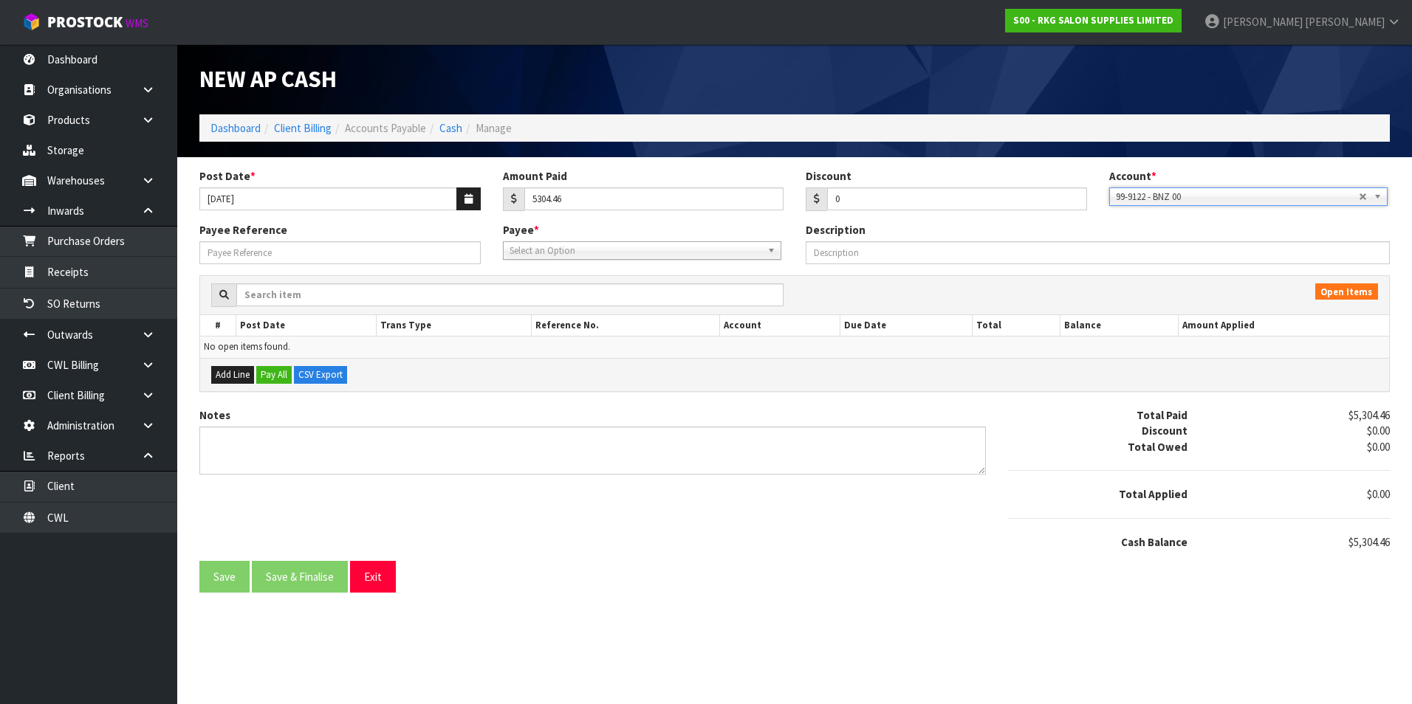
click at [552, 256] on span "Select an Option" at bounding box center [635, 251] width 252 height 18
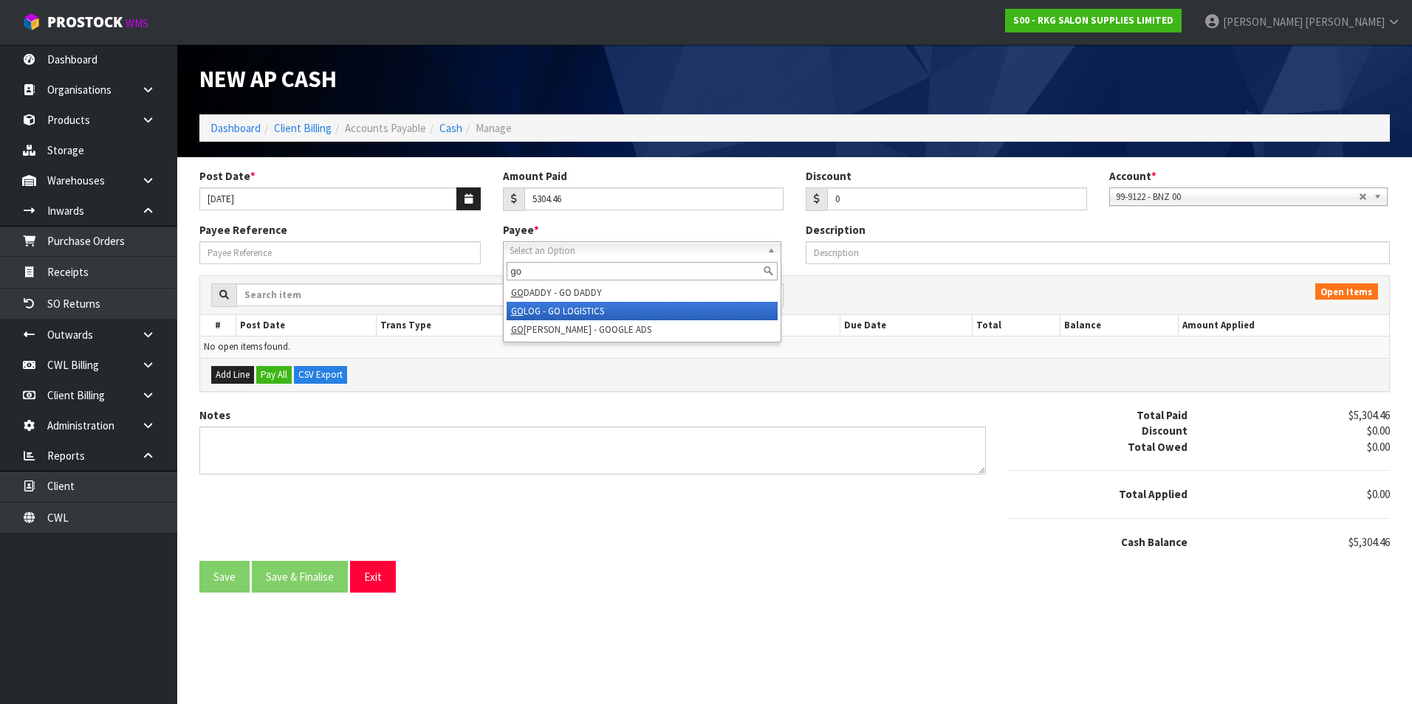
click at [569, 309] on li "GO LOG - GO LOGISTICS" at bounding box center [642, 311] width 271 height 18
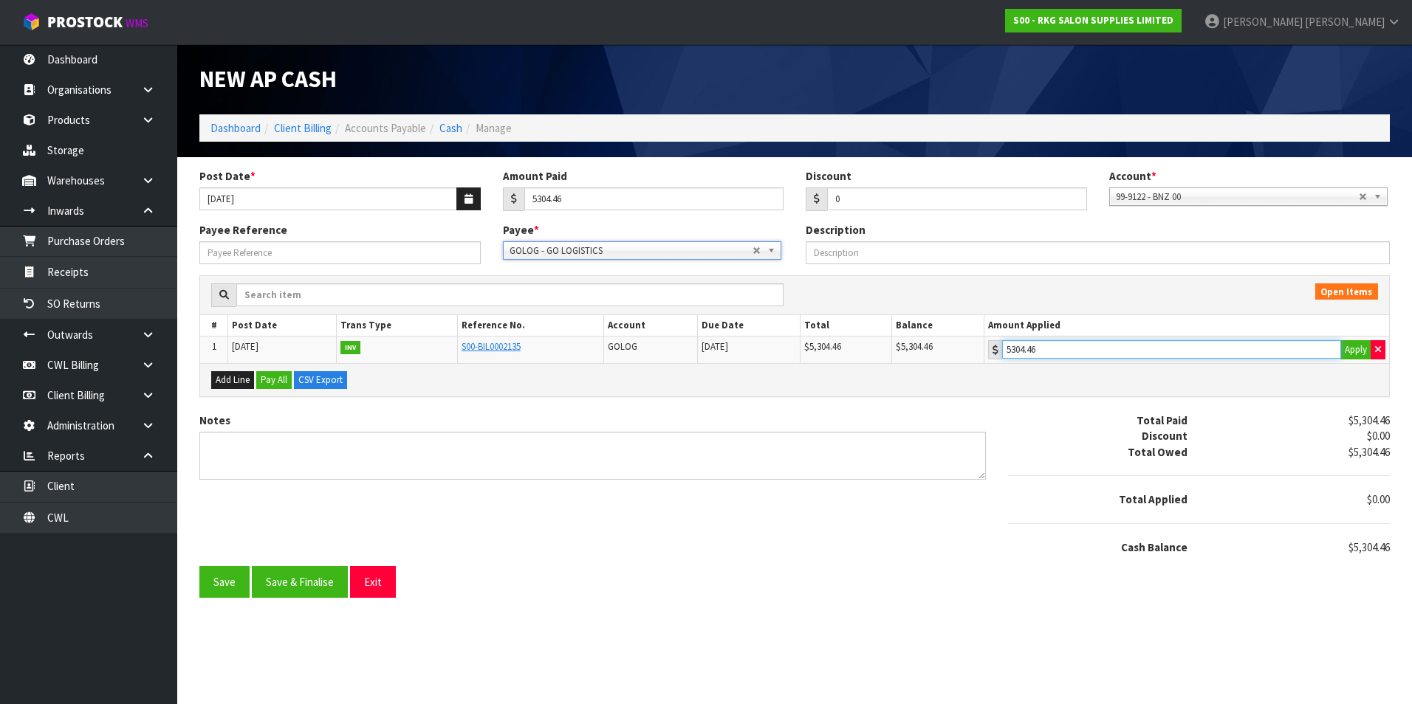
click at [1097, 354] on input "5304.46" at bounding box center [1171, 349] width 339 height 18
click at [304, 585] on button "Save & Finalise" at bounding box center [300, 582] width 96 height 32
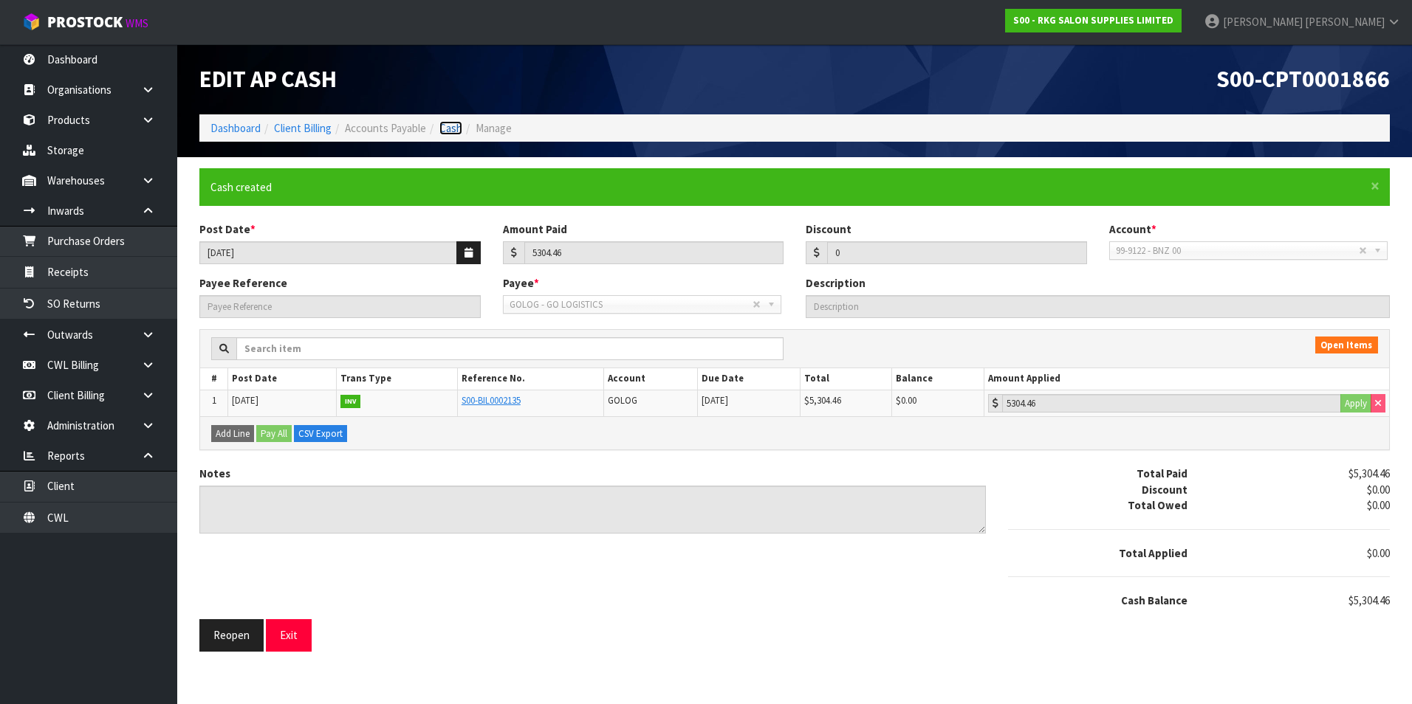
click at [451, 127] on link "Cash" at bounding box center [450, 128] width 23 height 14
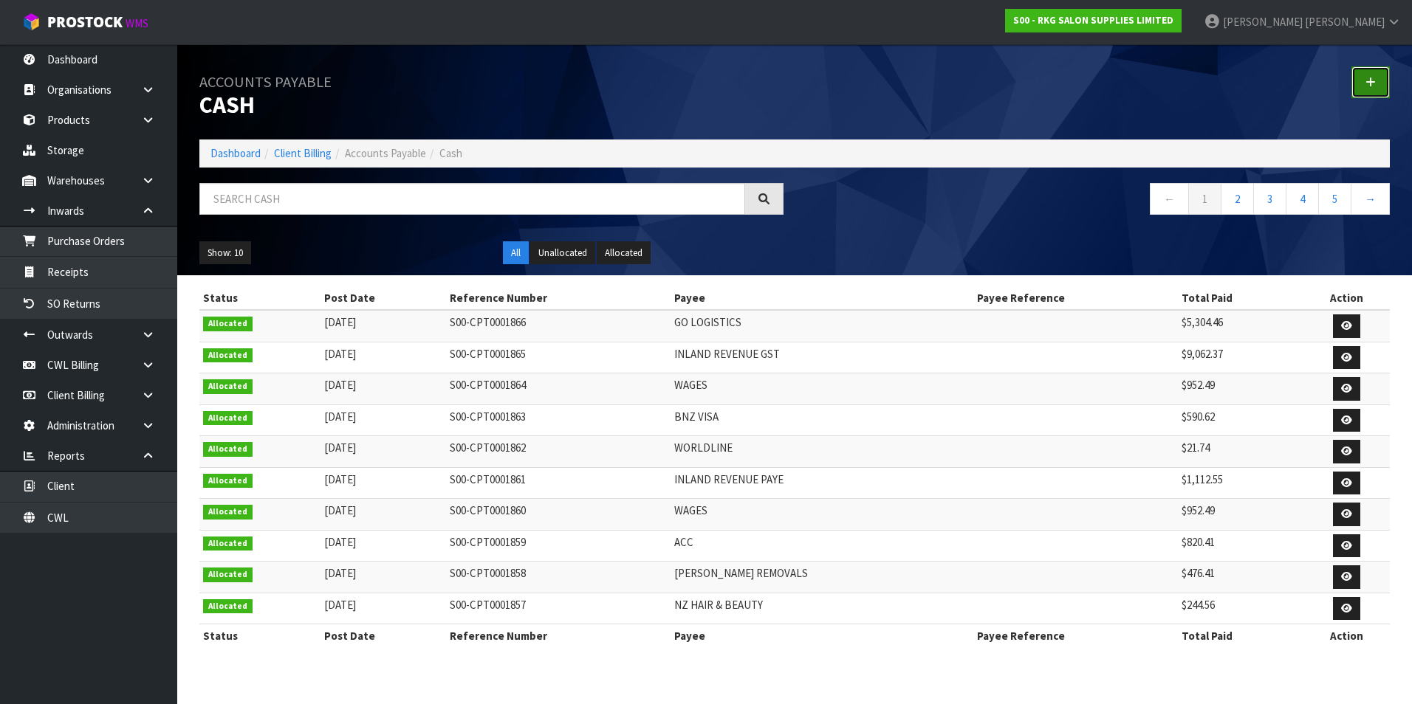
click at [1367, 86] on icon at bounding box center [1370, 82] width 10 height 11
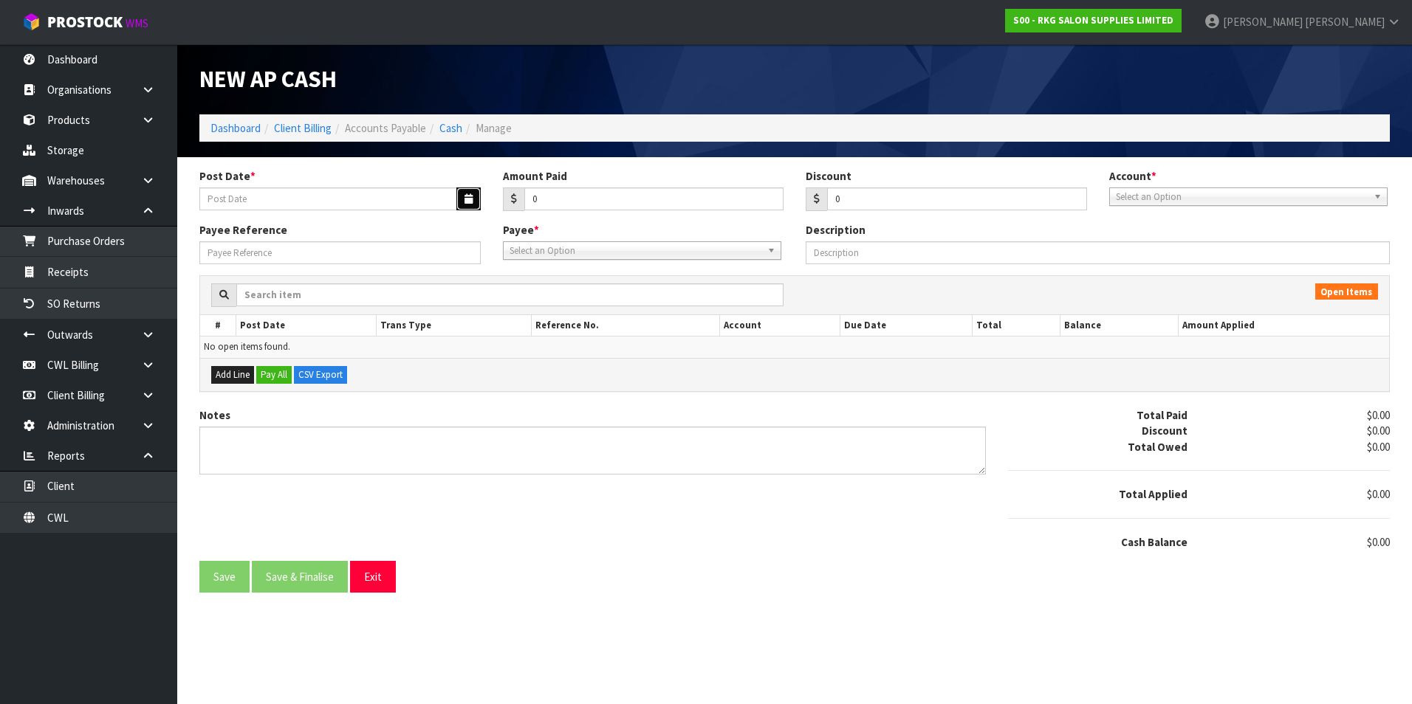
click at [462, 199] on button "button" at bounding box center [468, 199] width 24 height 23
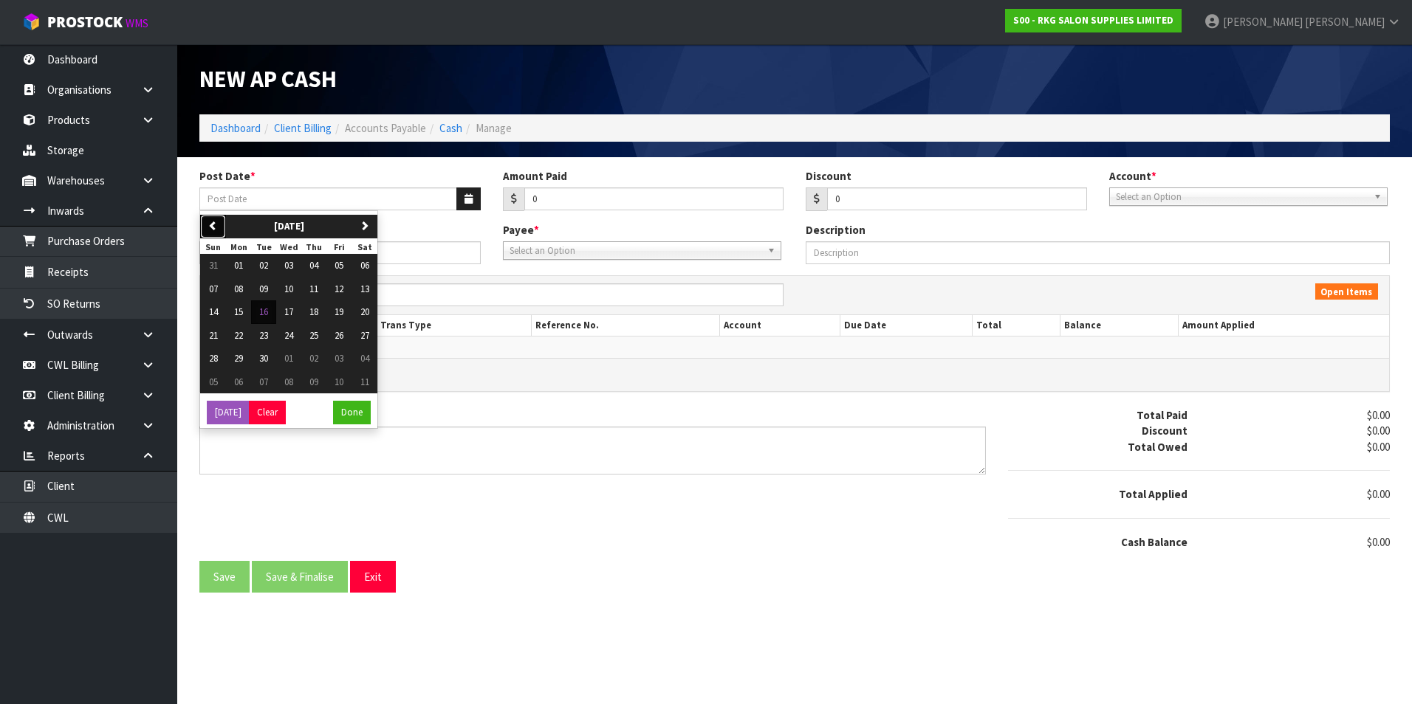
click at [211, 229] on icon "button" at bounding box center [213, 226] width 10 height 10
click at [343, 354] on span "29" at bounding box center [338, 358] width 9 height 13
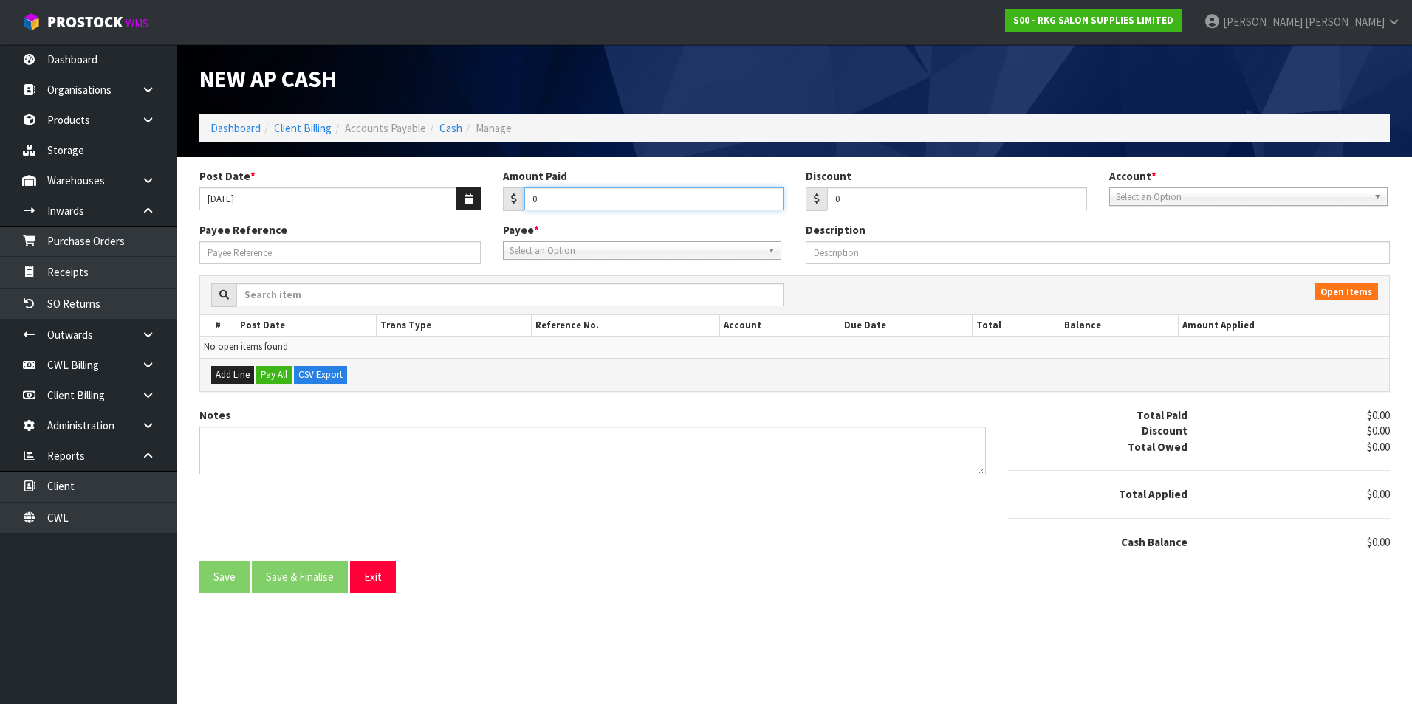
drag, startPoint x: 555, startPoint y: 188, endPoint x: 546, endPoint y: 182, distance: 10.6
click at [549, 185] on div "Amount Paid 0" at bounding box center [643, 189] width 303 height 43
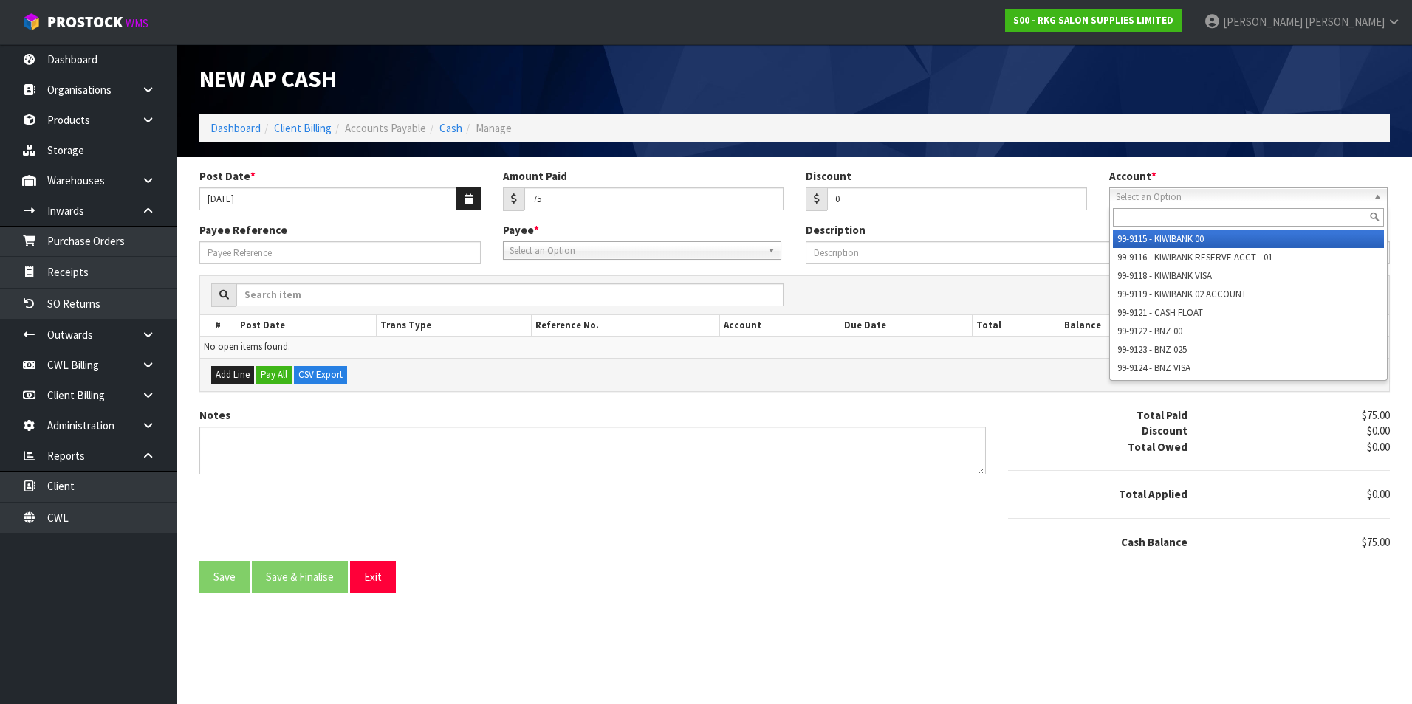
click at [1157, 202] on span "Select an Option" at bounding box center [1242, 197] width 252 height 18
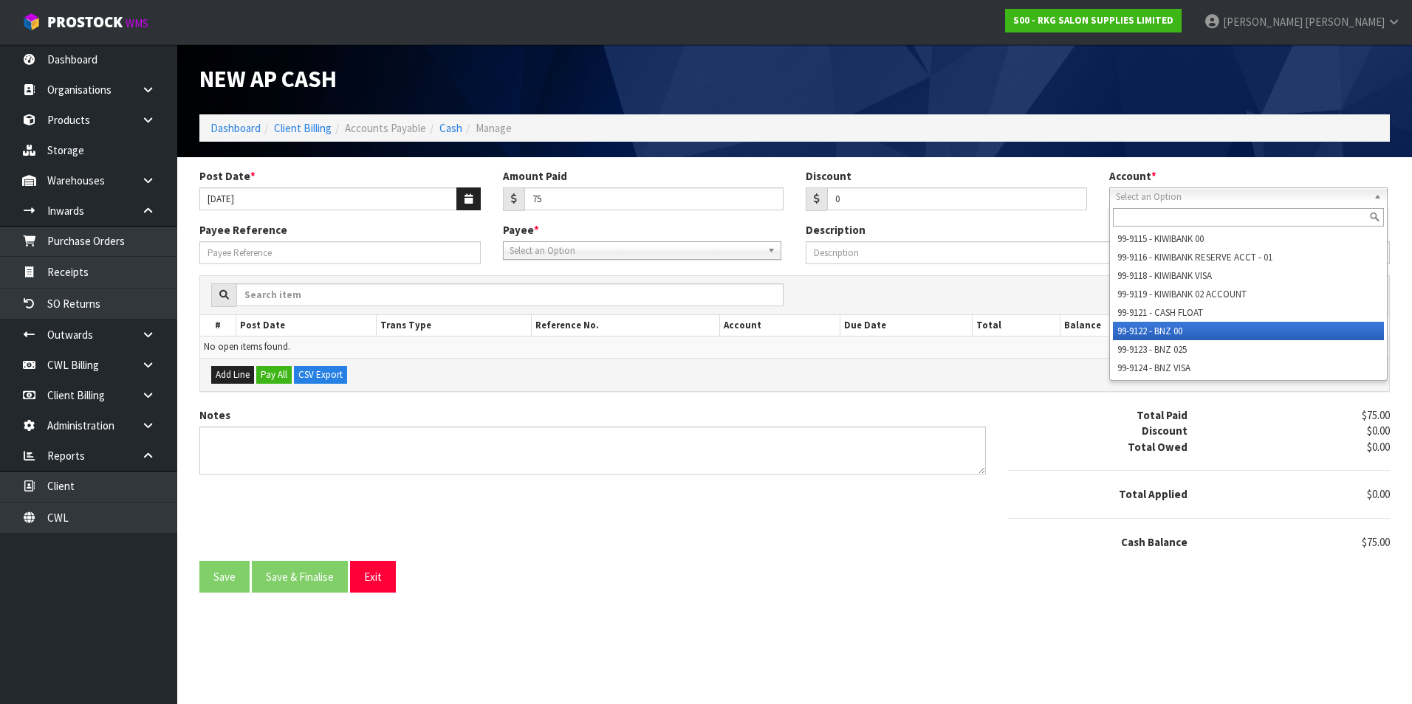
drag, startPoint x: 1156, startPoint y: 332, endPoint x: 882, endPoint y: 312, distance: 274.7
click at [1152, 331] on li "99-9122 - BNZ 00" at bounding box center [1248, 331] width 271 height 18
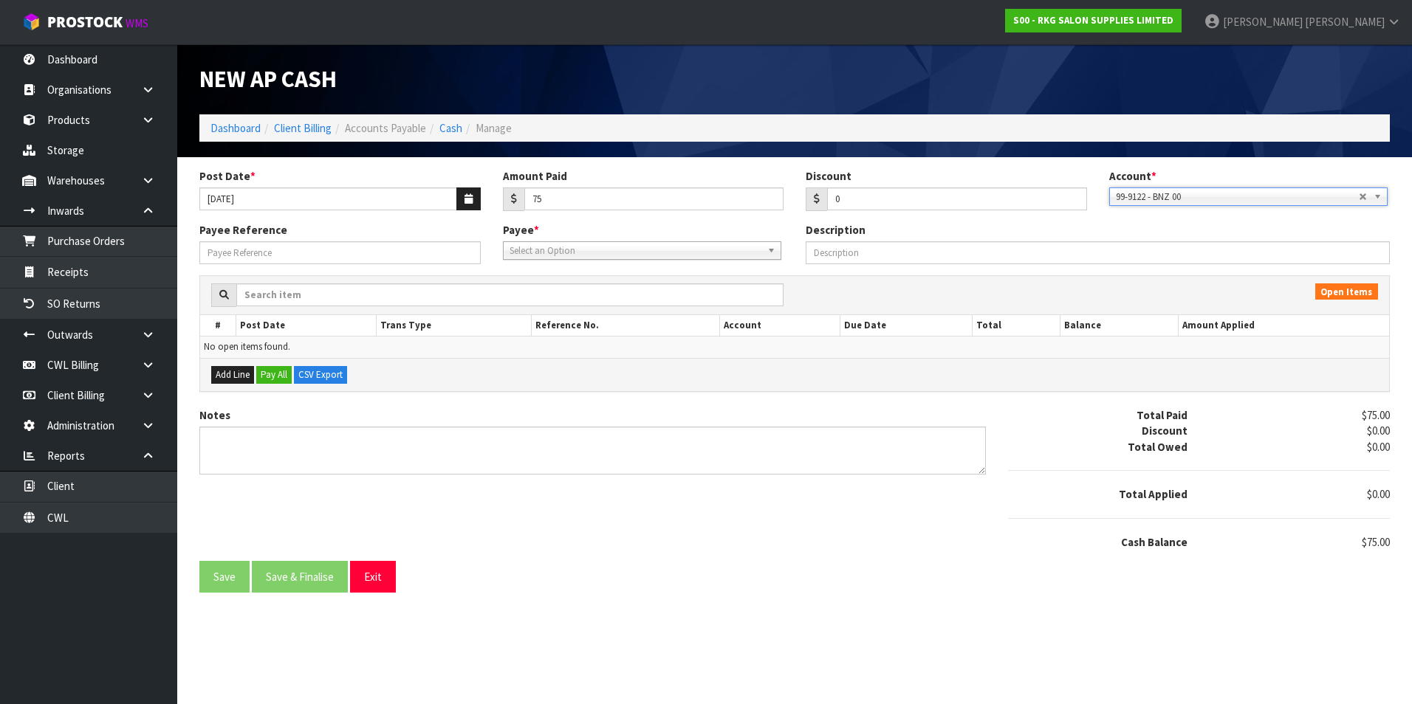
click at [600, 250] on span "Select an Option" at bounding box center [635, 251] width 252 height 18
click at [569, 292] on li "BNZ - BNZ" at bounding box center [642, 293] width 271 height 18
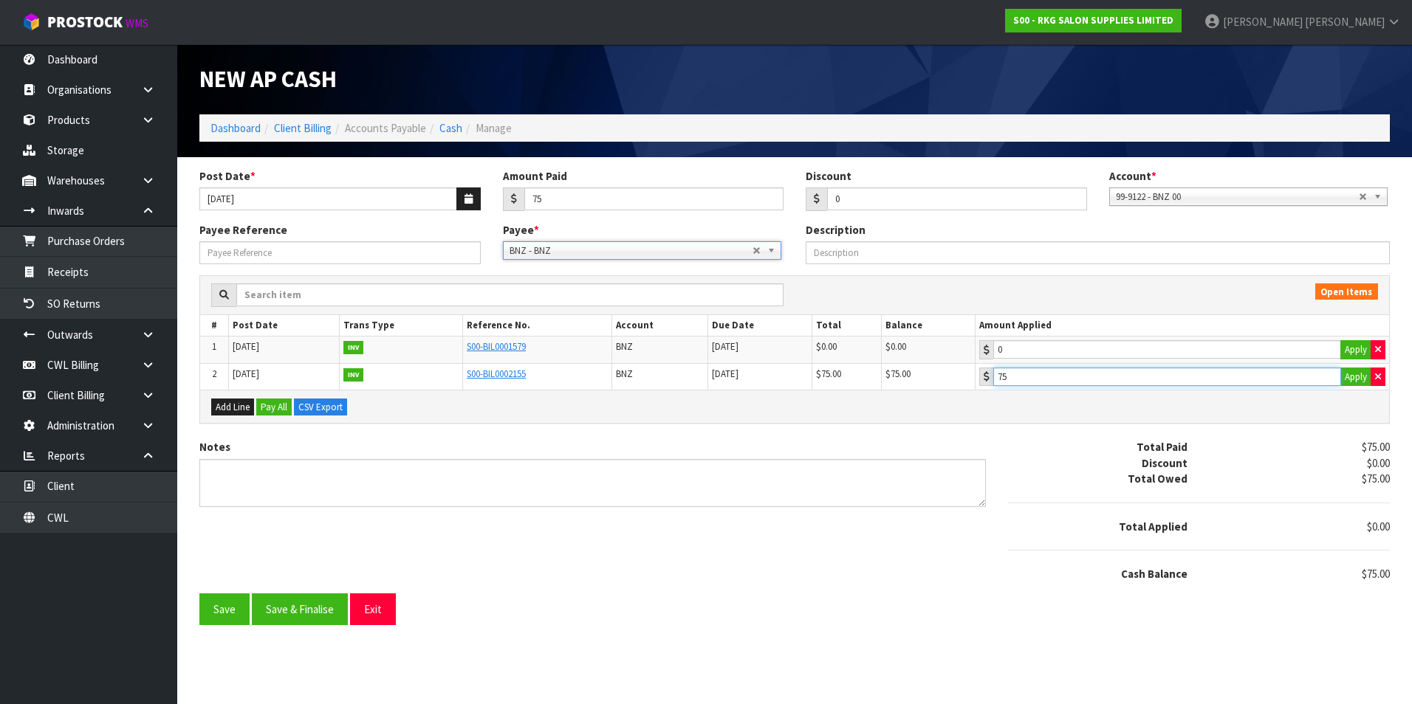
click at [1094, 383] on input "75" at bounding box center [1167, 377] width 348 height 18
drag, startPoint x: 328, startPoint y: 612, endPoint x: 321, endPoint y: 608, distance: 8.0
click at [326, 611] on button "Save & Finalise" at bounding box center [300, 610] width 96 height 32
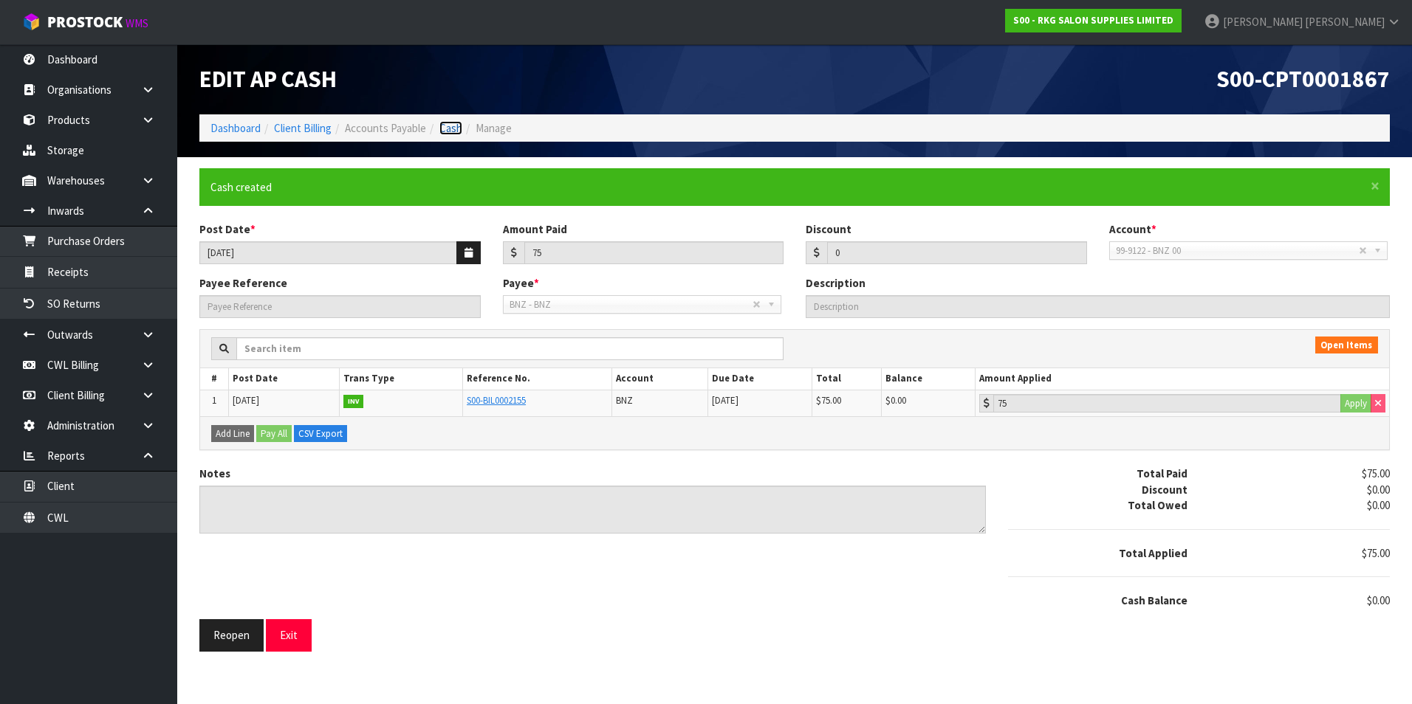
click at [453, 128] on link "Cash" at bounding box center [450, 128] width 23 height 14
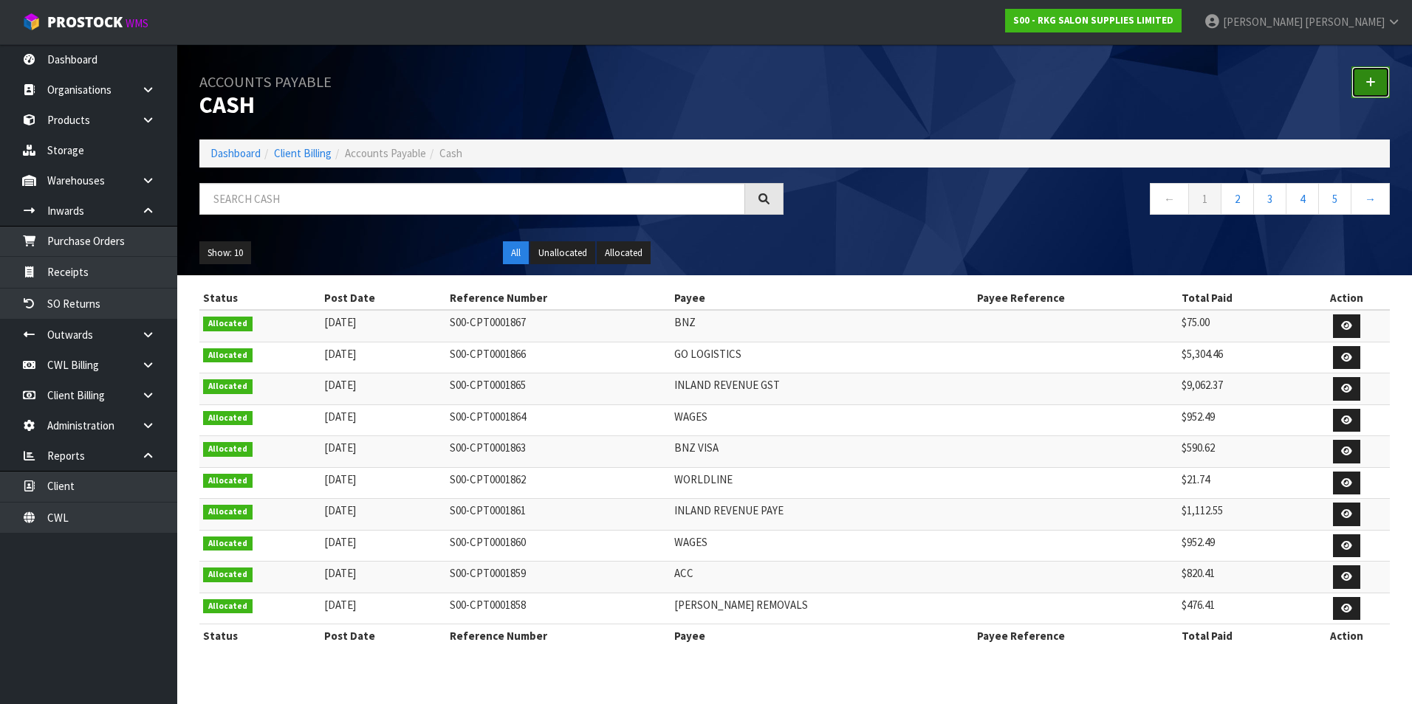
click at [1373, 89] on link at bounding box center [1370, 82] width 38 height 32
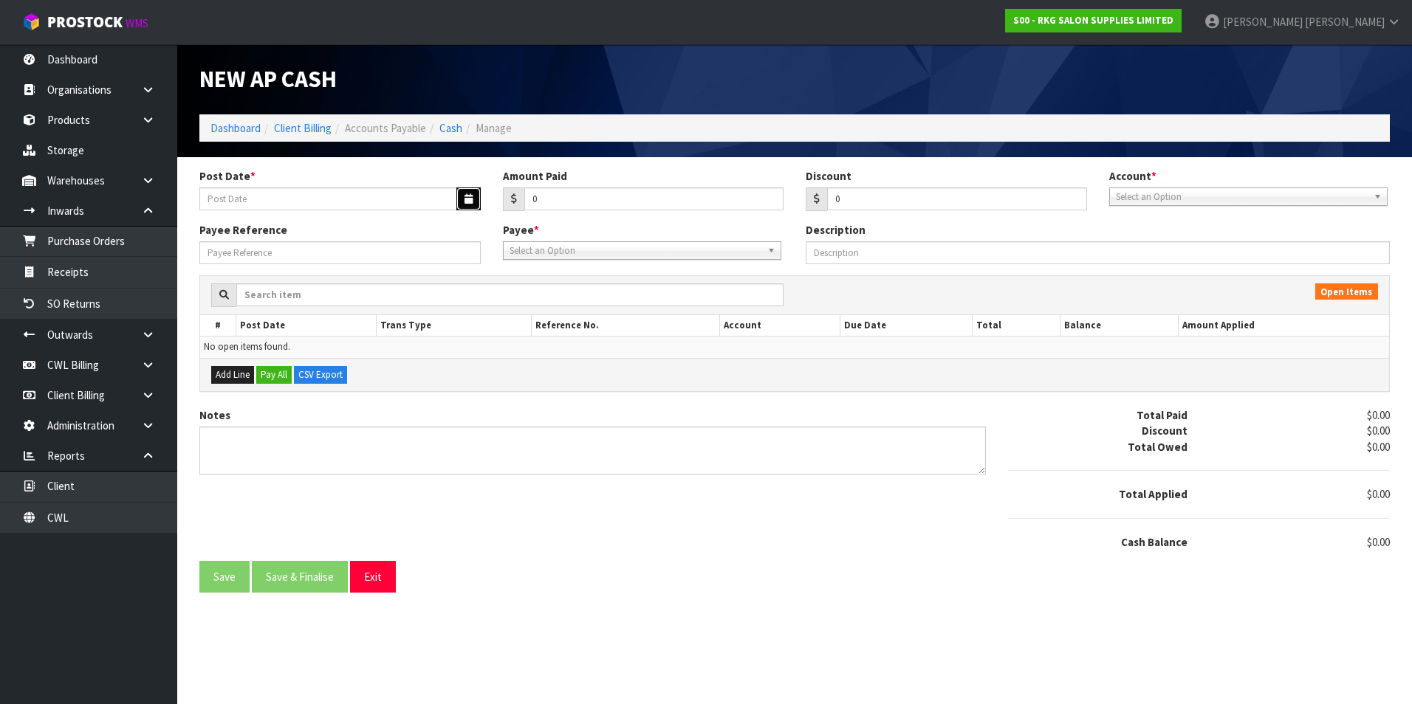
click at [456, 198] on button "button" at bounding box center [468, 199] width 24 height 23
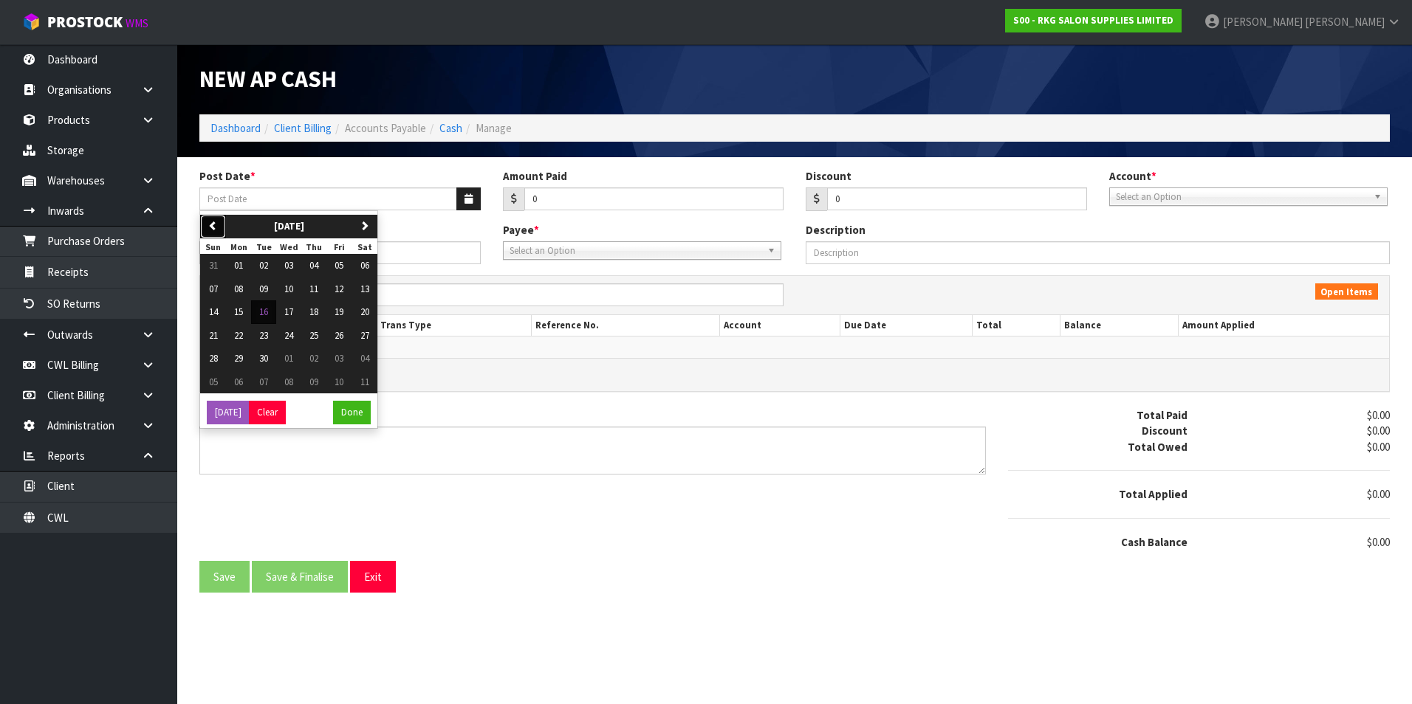
click at [212, 224] on icon "button" at bounding box center [213, 226] width 10 height 10
click at [366, 356] on span "30" at bounding box center [364, 358] width 9 height 13
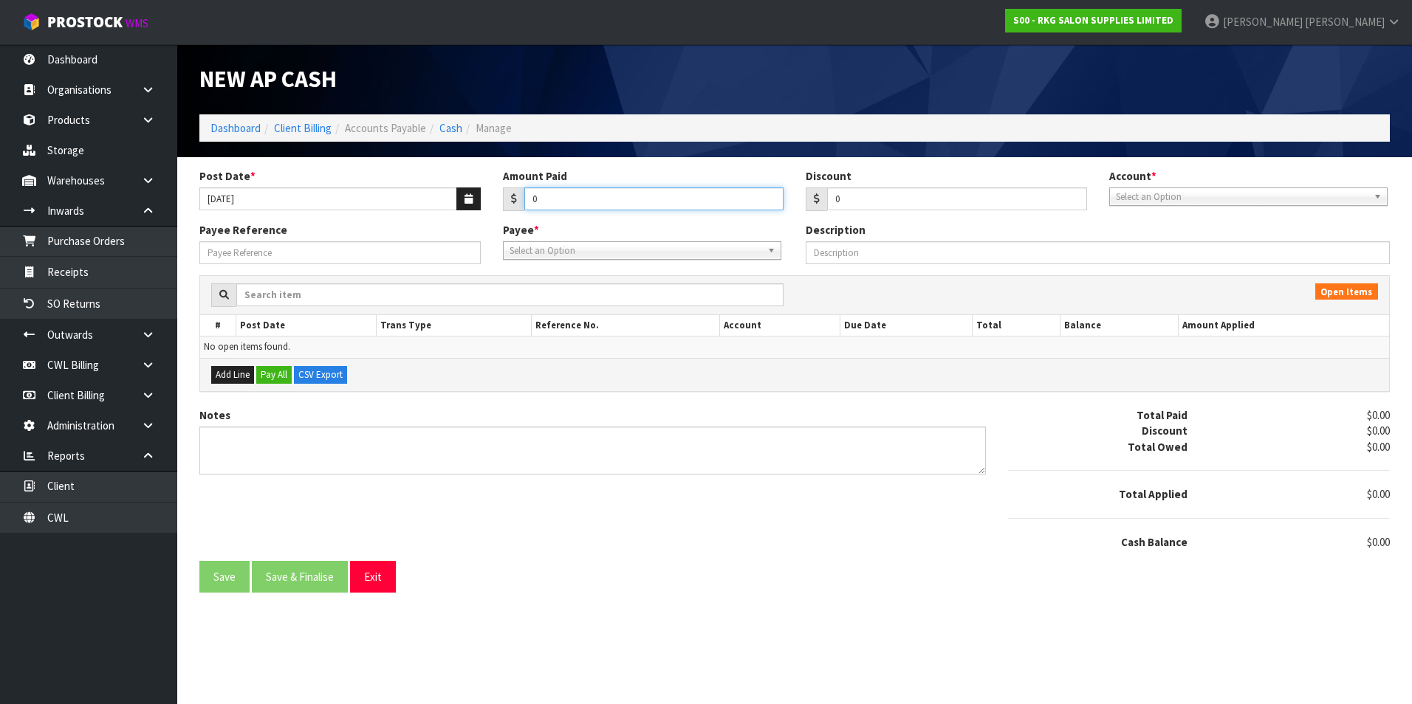
click at [555, 199] on input "0" at bounding box center [654, 199] width 260 height 23
click at [1226, 194] on span "Select an Option" at bounding box center [1242, 197] width 252 height 18
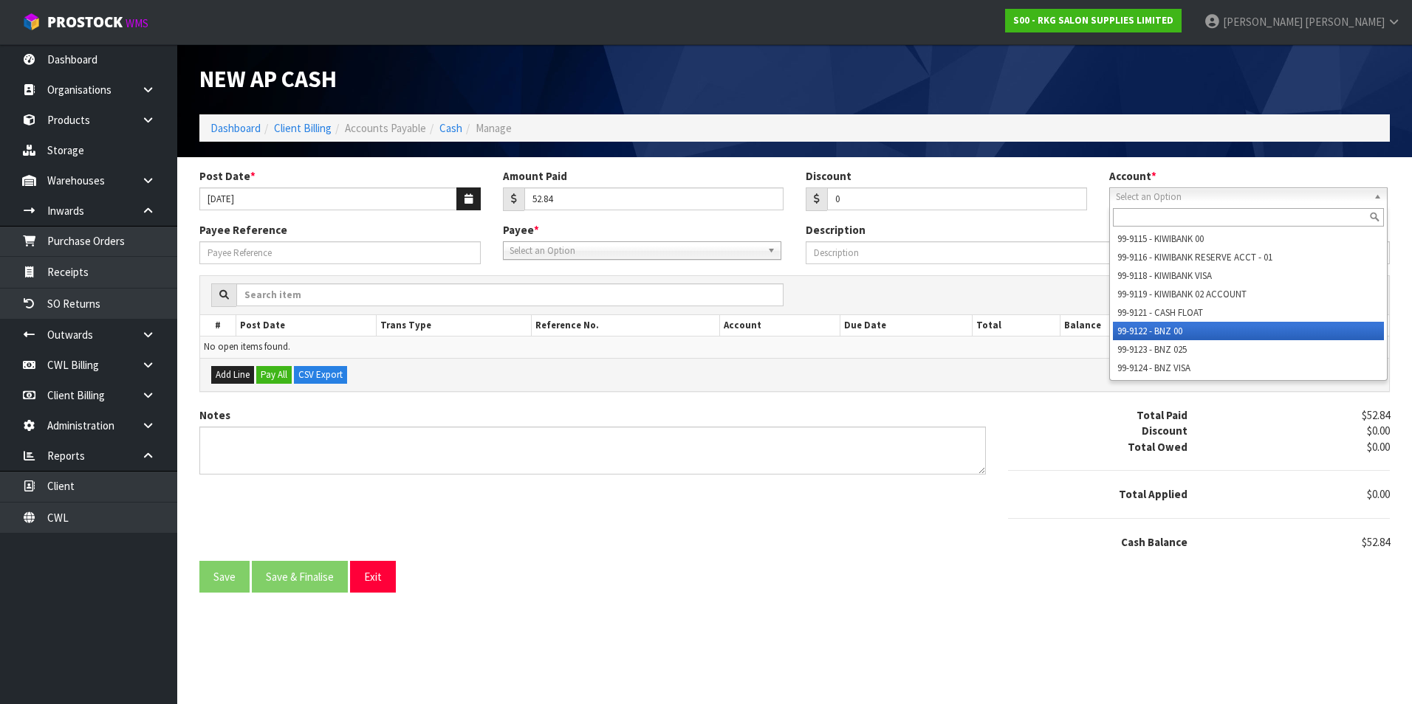
click at [1203, 329] on li "99-9122 - BNZ 00" at bounding box center [1248, 331] width 271 height 18
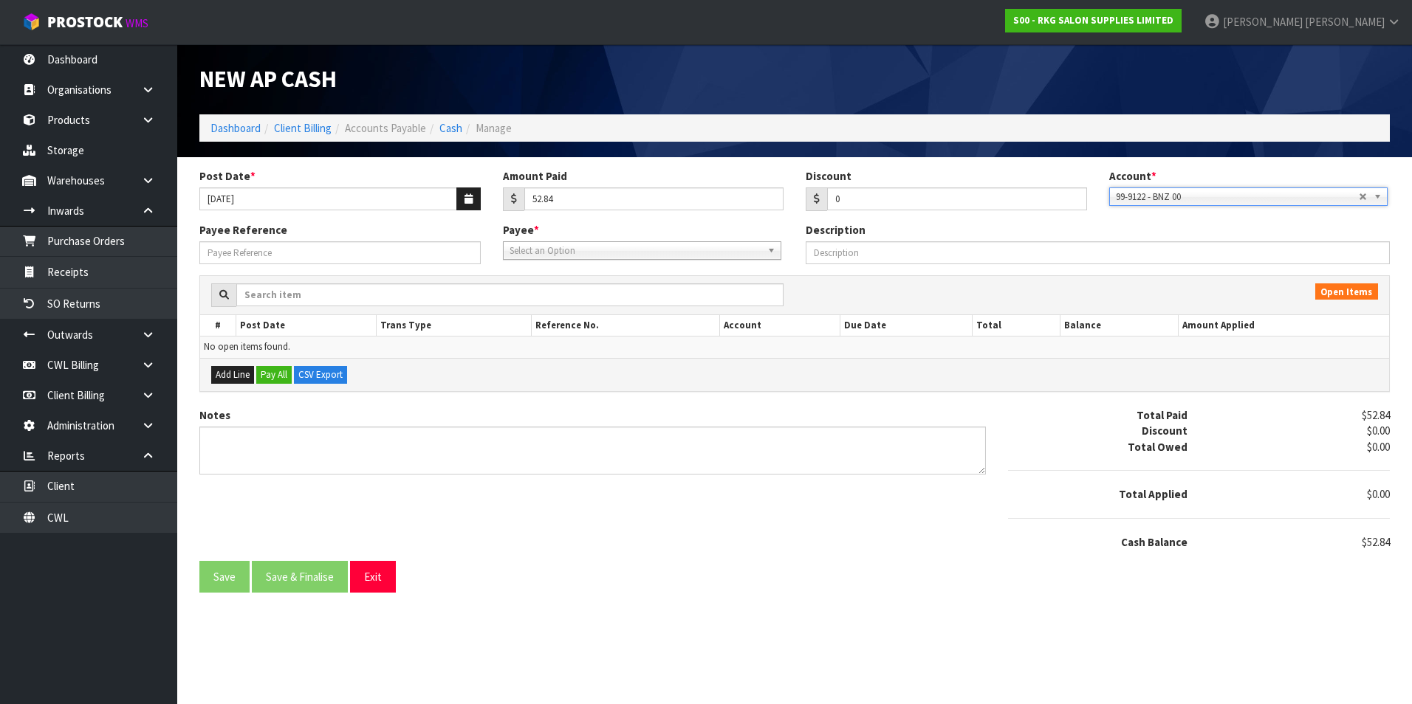
click at [532, 253] on span "Select an Option" at bounding box center [635, 251] width 252 height 18
click at [585, 291] on li "EFT POS - EFTPOSNOW" at bounding box center [642, 293] width 271 height 18
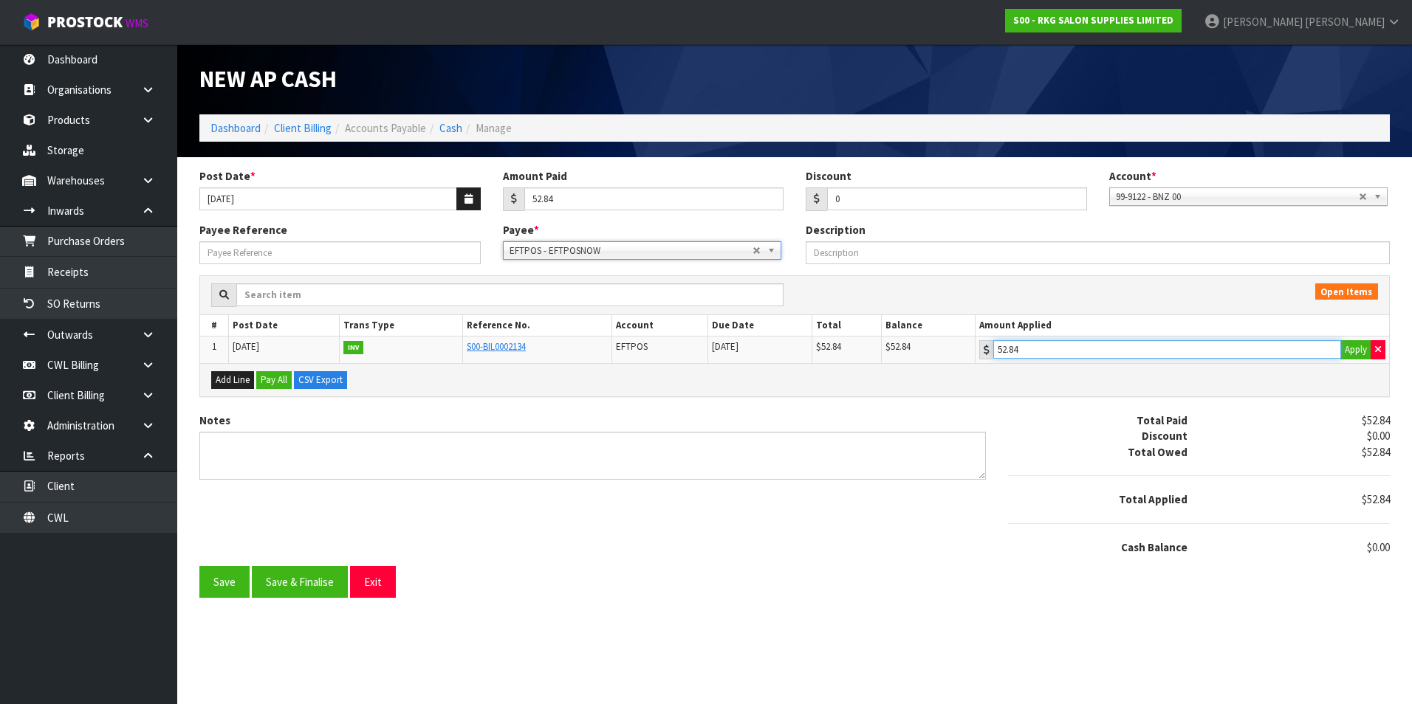
drag, startPoint x: 1125, startPoint y: 354, endPoint x: 987, endPoint y: 405, distance: 146.9
click at [1125, 355] on input "52.84" at bounding box center [1167, 349] width 348 height 18
click at [315, 583] on button "Save & Finalise" at bounding box center [300, 582] width 96 height 32
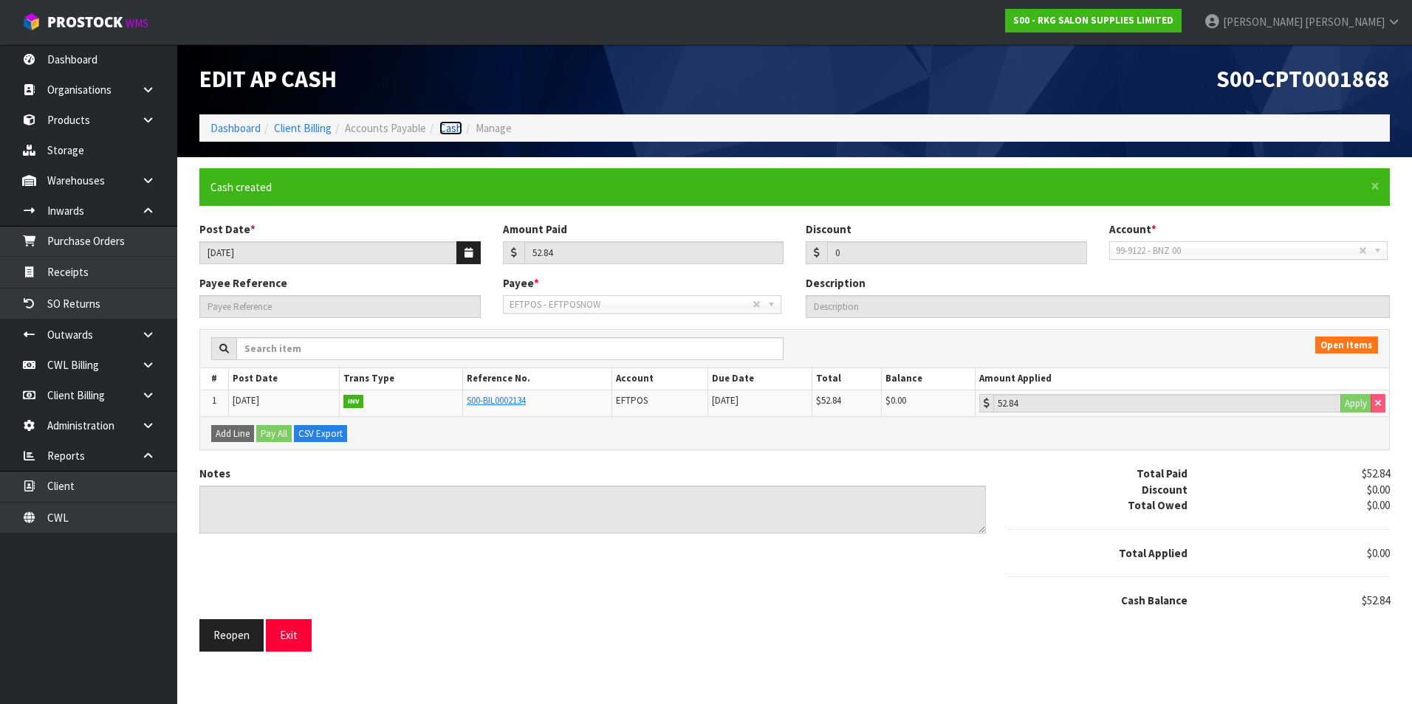
click at [450, 126] on link "Cash" at bounding box center [450, 128] width 23 height 14
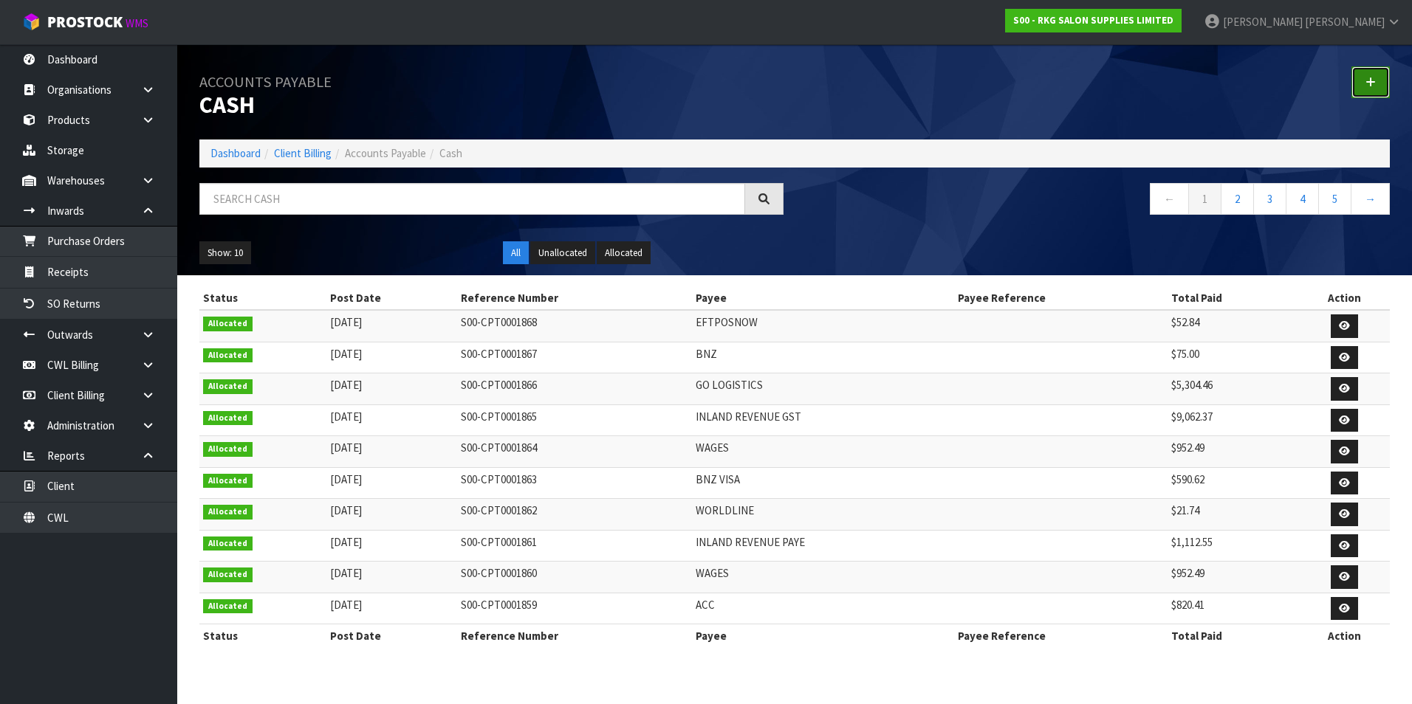
click at [1371, 82] on icon at bounding box center [1370, 82] width 10 height 11
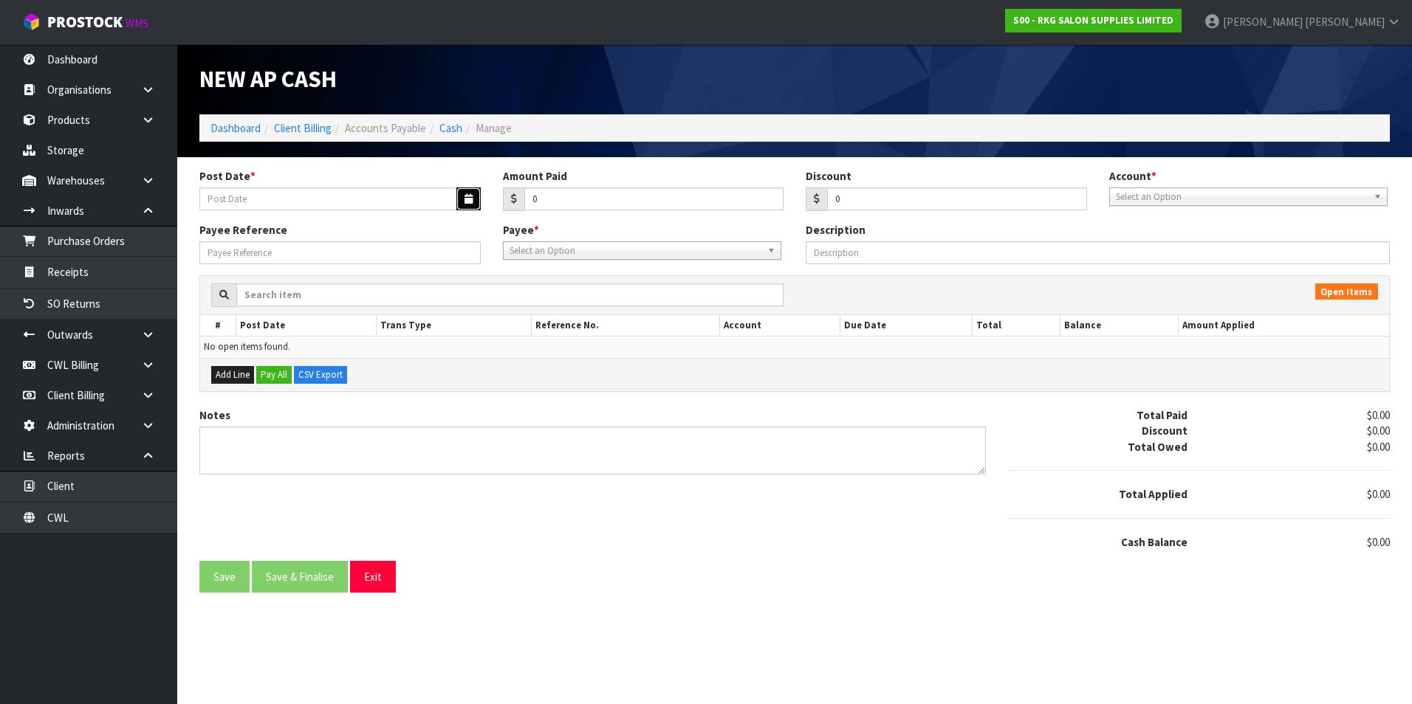
click at [465, 202] on icon "button" at bounding box center [468, 199] width 8 height 10
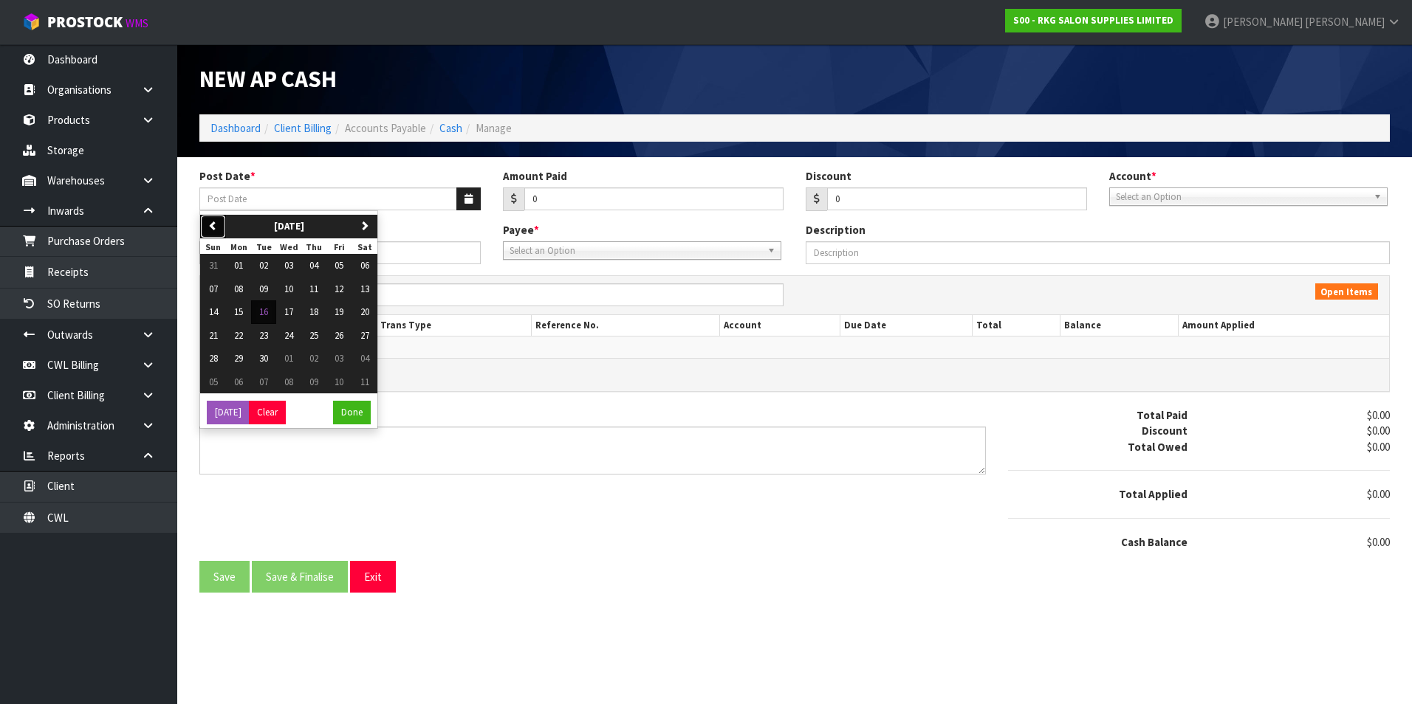
click at [219, 224] on button "previous" at bounding box center [213, 227] width 26 height 24
click at [343, 265] on span "01" at bounding box center [338, 265] width 9 height 13
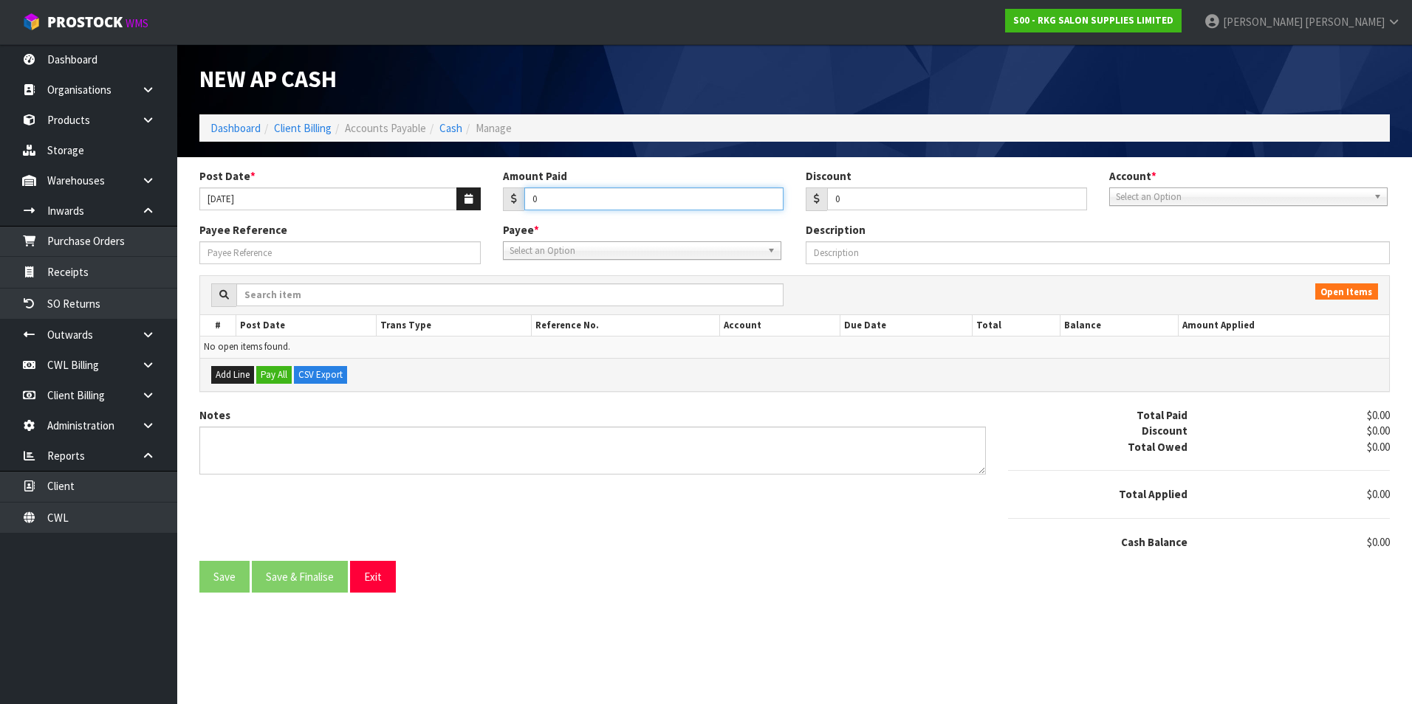
click at [555, 199] on input "0" at bounding box center [654, 199] width 260 height 23
click at [1175, 196] on span "Select an Option" at bounding box center [1242, 197] width 252 height 18
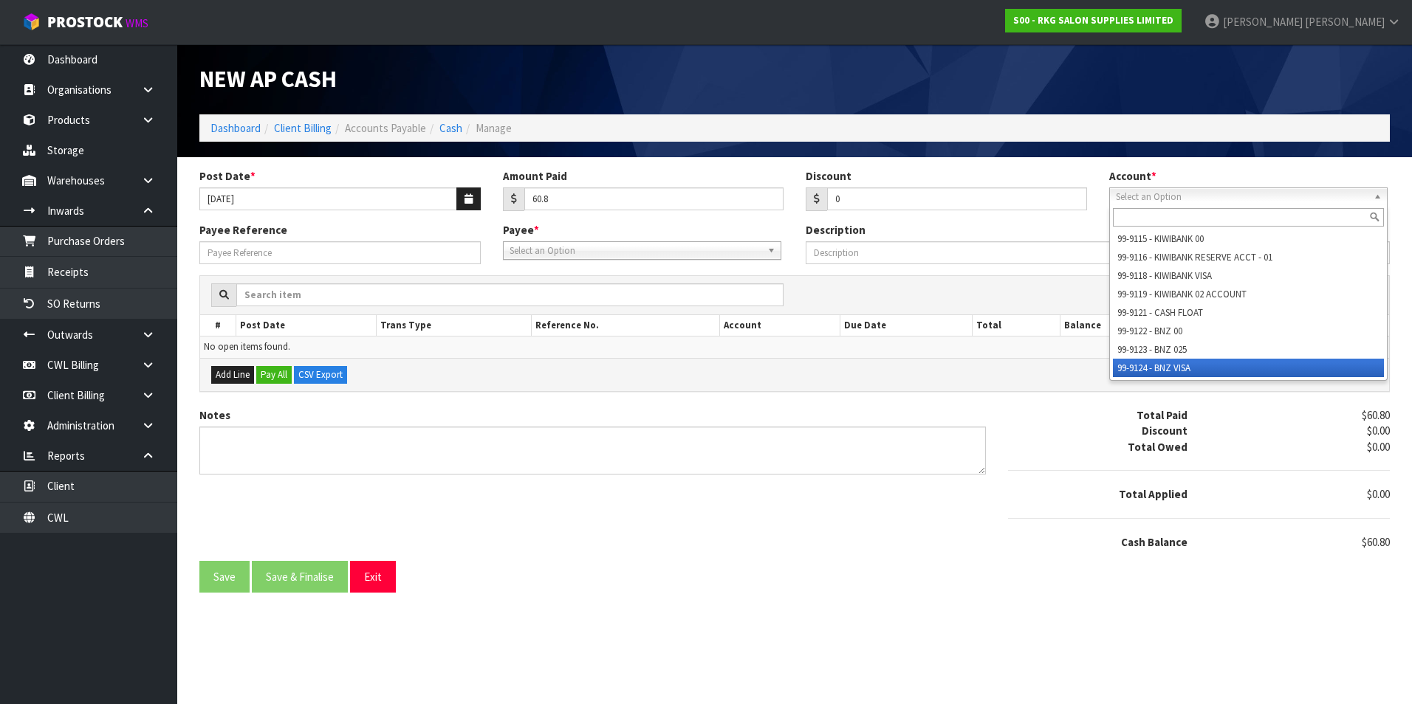
click at [1176, 366] on li "99-9124 - BNZ VISA" at bounding box center [1248, 368] width 271 height 18
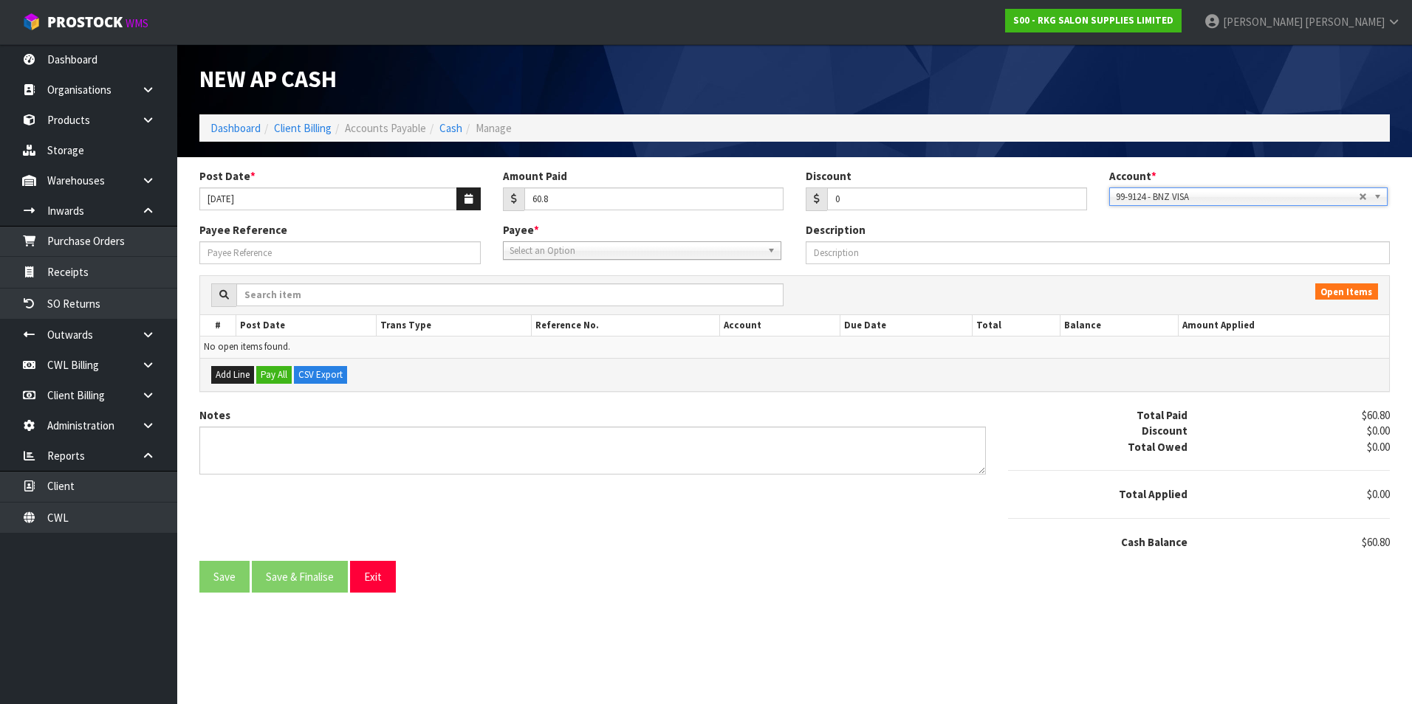
click at [528, 253] on span "Select an Option" at bounding box center [635, 251] width 252 height 18
click at [572, 293] on li "MAIL - MAILGUN TECHNOLOGIES INC" at bounding box center [642, 293] width 271 height 18
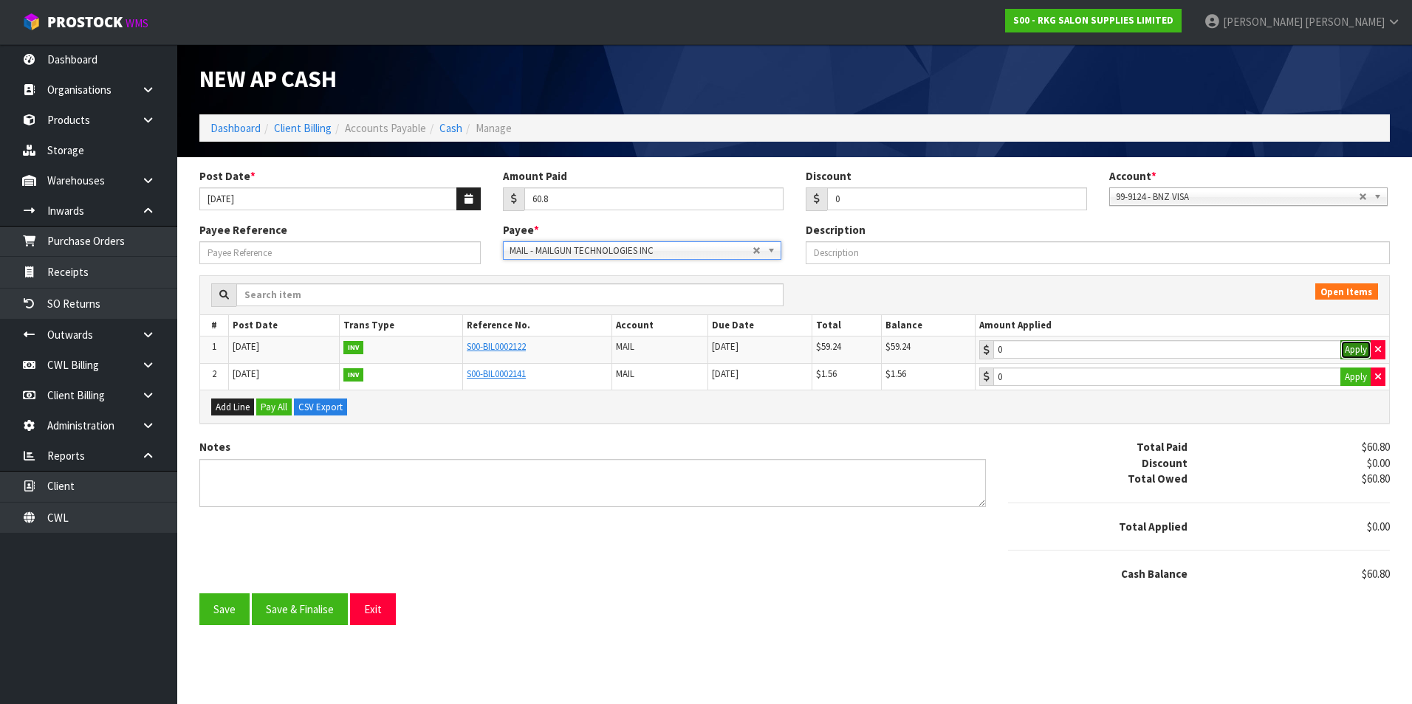
click at [1353, 349] on button "Apply" at bounding box center [1355, 349] width 31 height 19
click at [1350, 374] on button "Apply" at bounding box center [1355, 377] width 31 height 19
click at [307, 610] on button "Save & Finalise" at bounding box center [300, 610] width 96 height 32
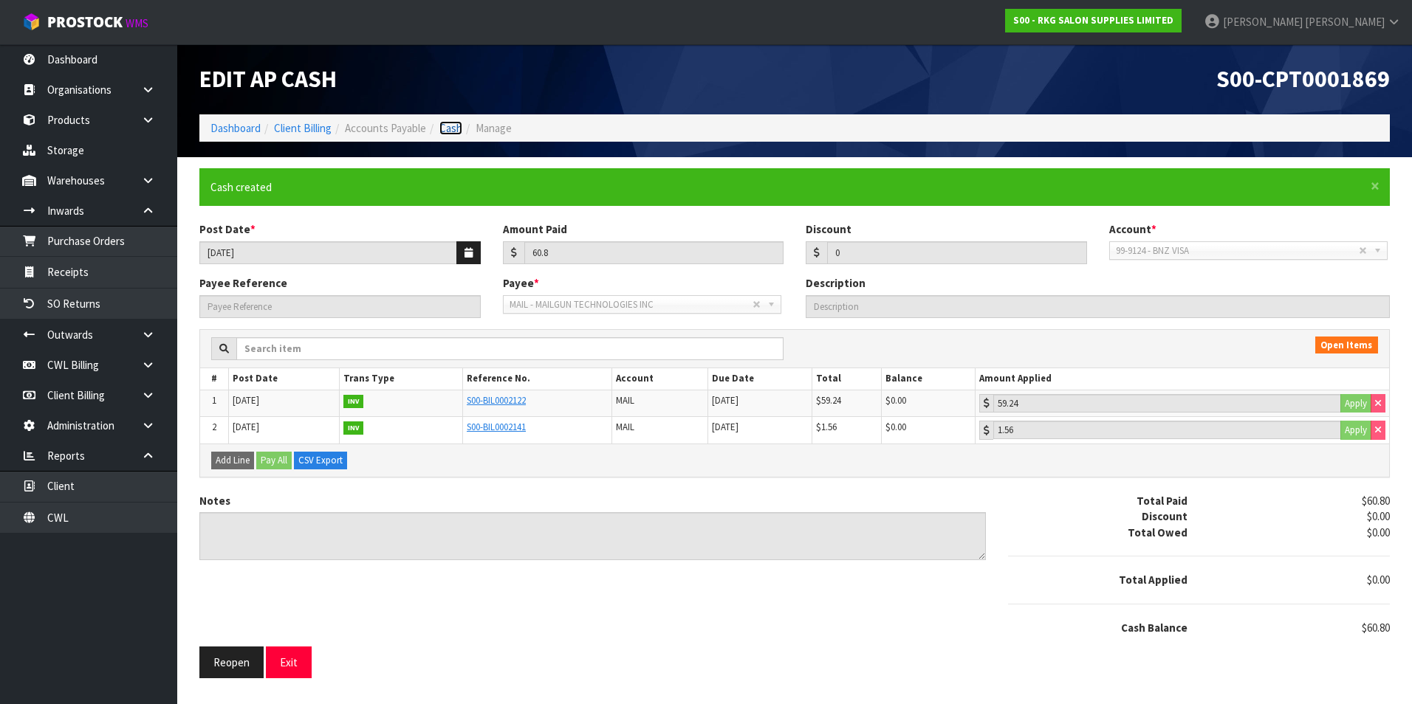
click at [454, 126] on link "Cash" at bounding box center [450, 128] width 23 height 14
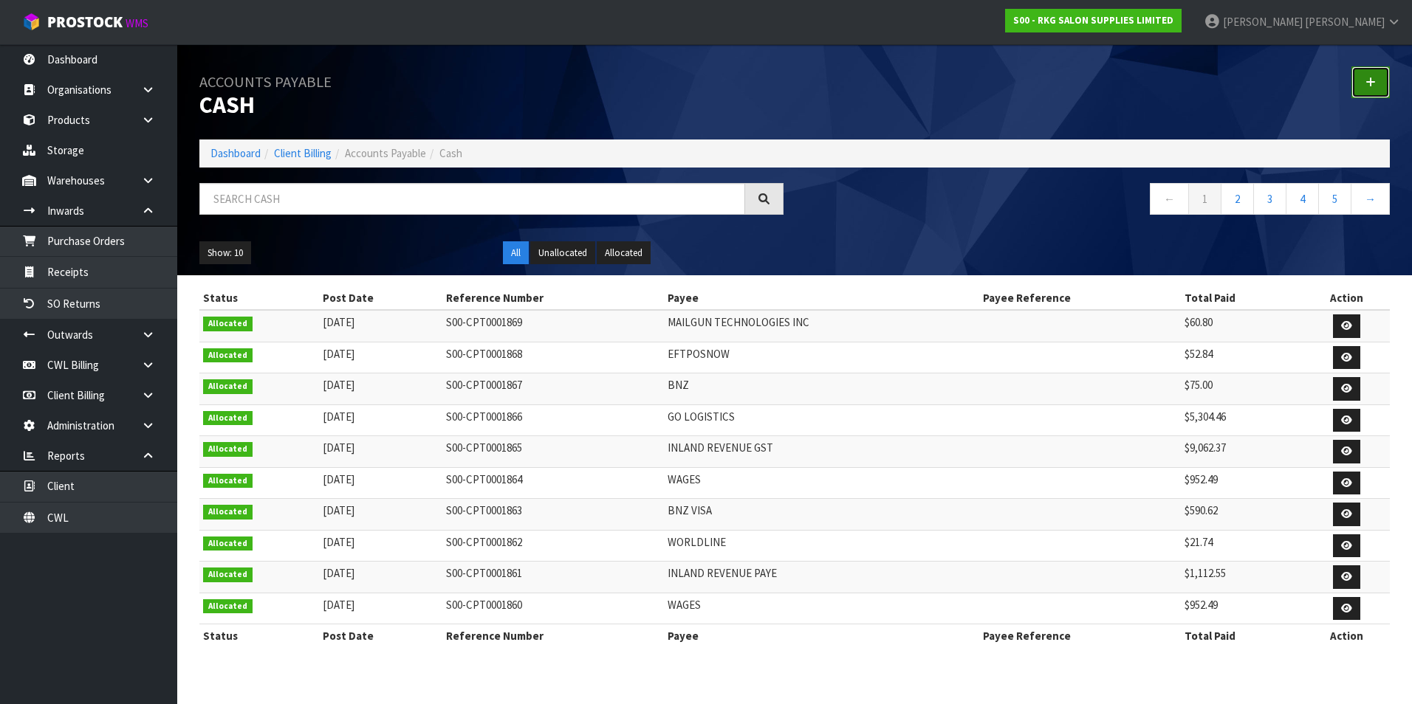
click at [1370, 78] on icon at bounding box center [1370, 82] width 10 height 11
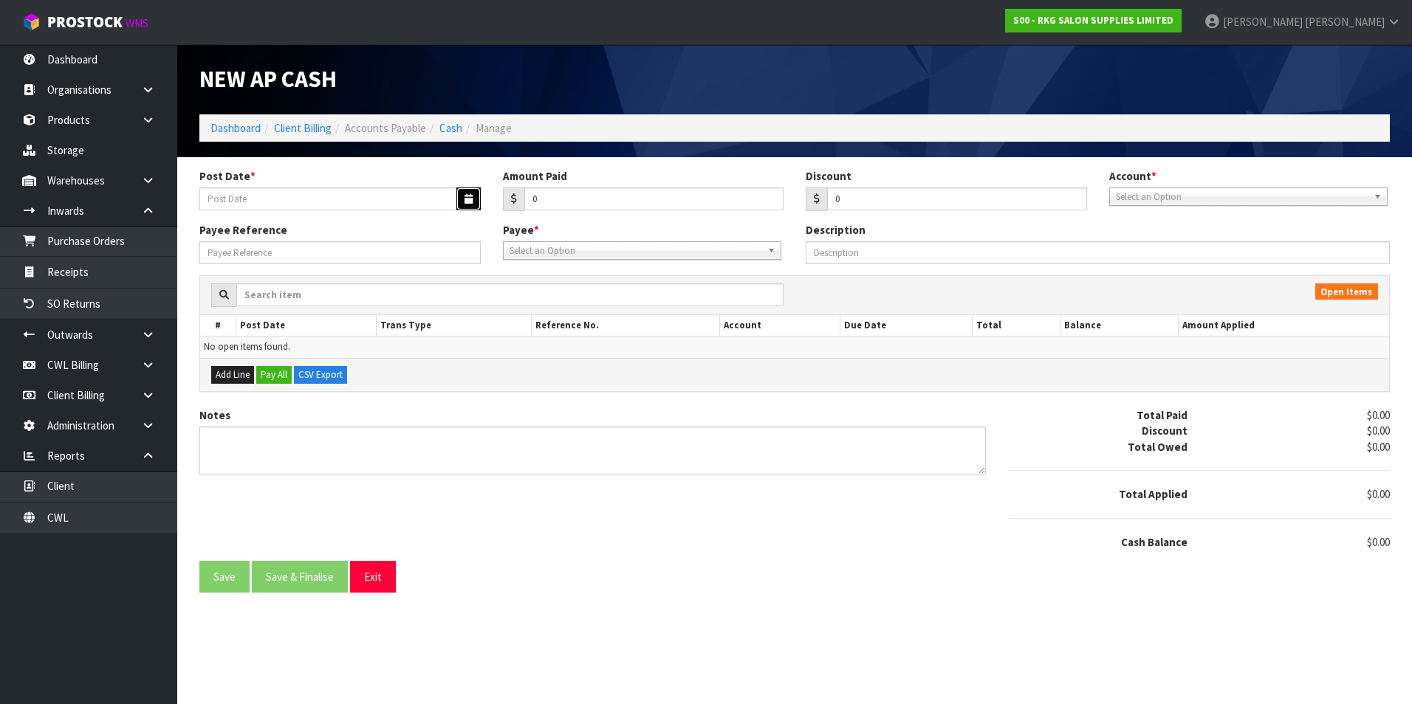
click at [471, 196] on icon "button" at bounding box center [468, 199] width 8 height 10
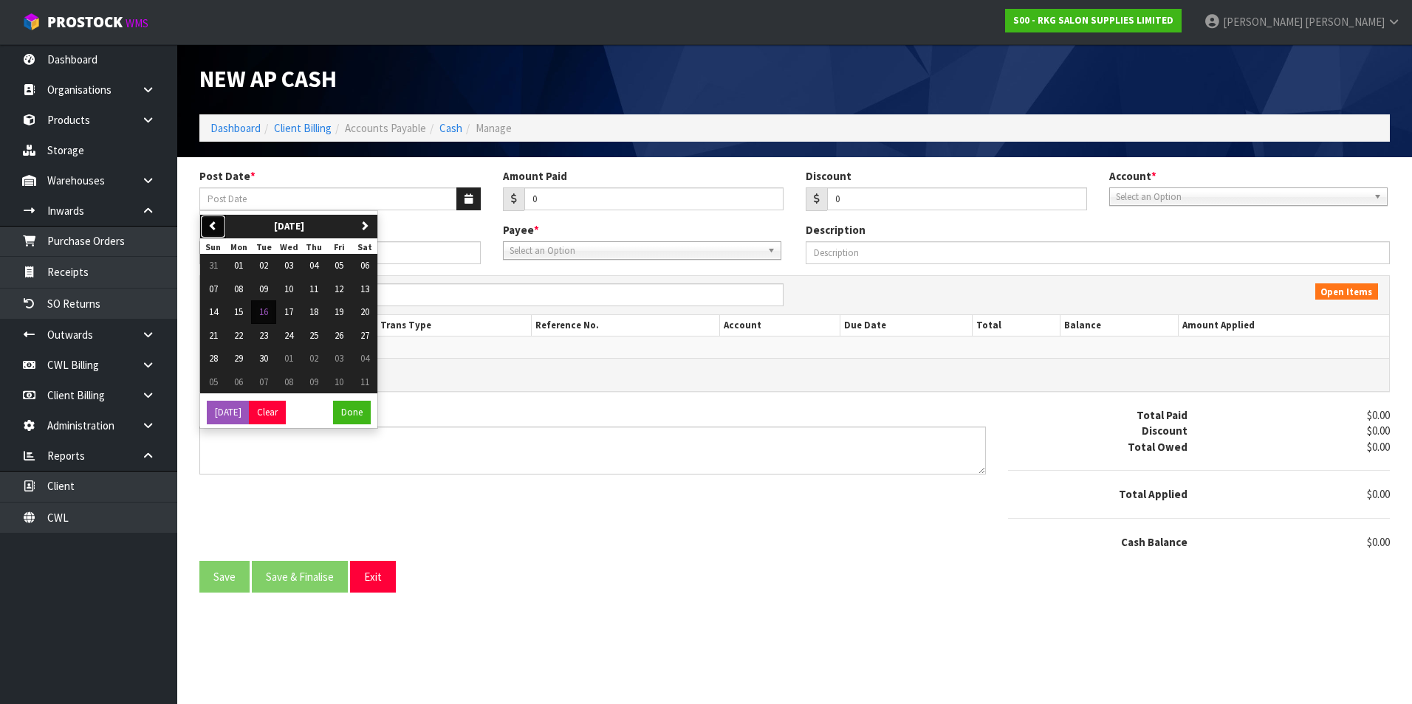
click at [214, 226] on icon "button" at bounding box center [213, 226] width 10 height 10
click at [336, 267] on button "01" at bounding box center [338, 266] width 25 height 24
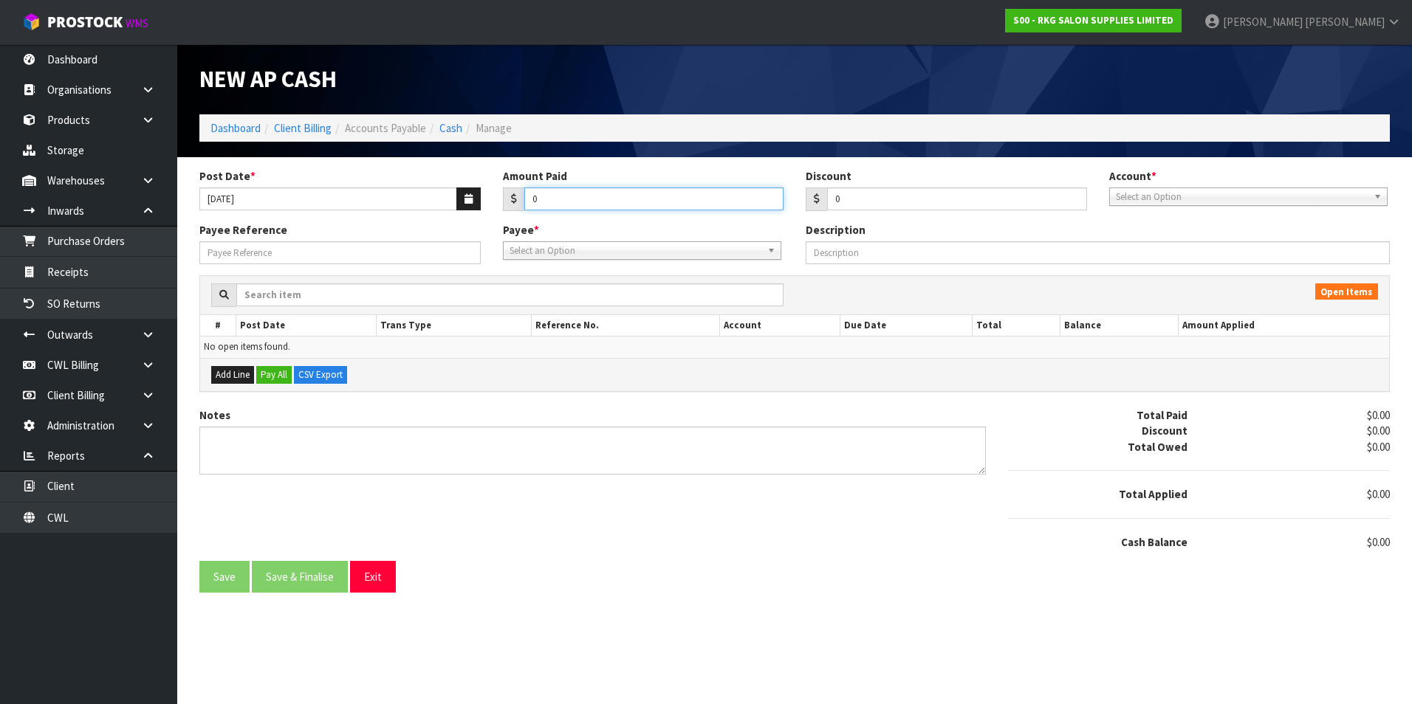
click at [600, 204] on input "0" at bounding box center [654, 199] width 260 height 23
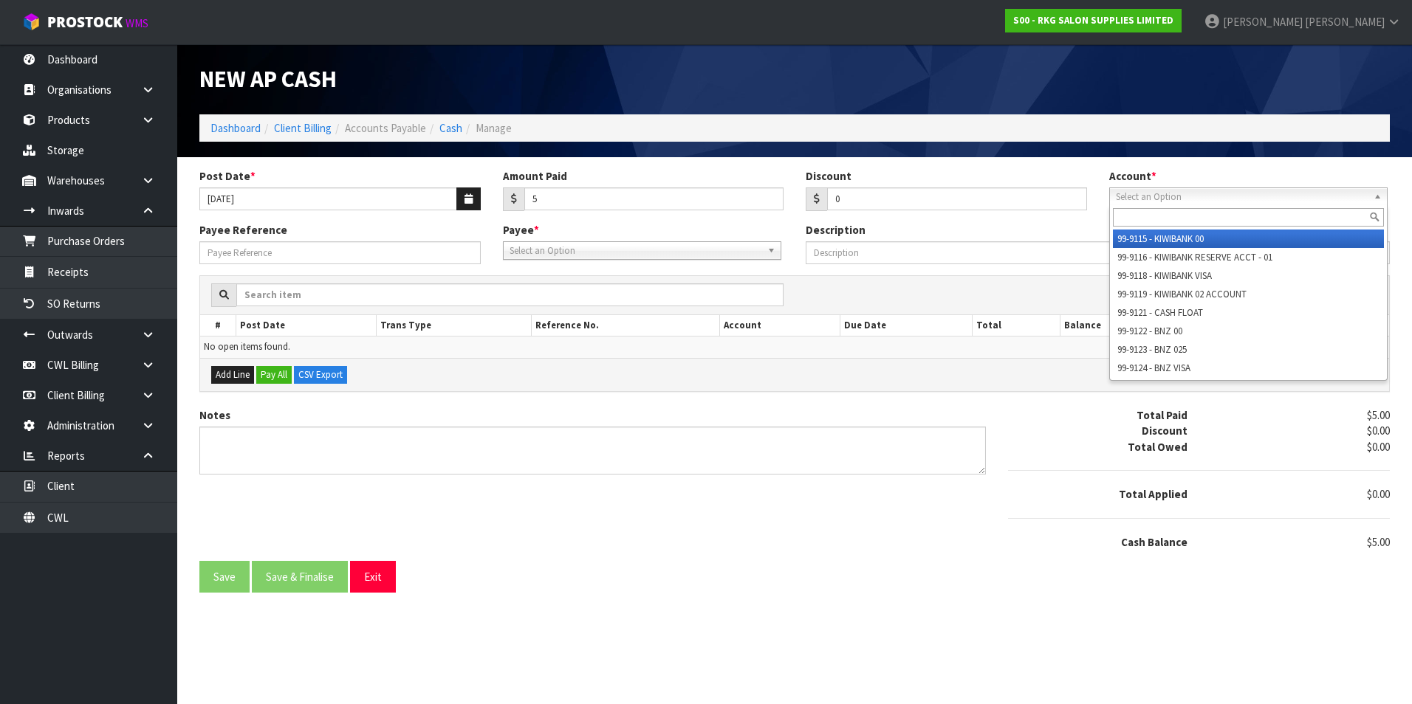
click at [1159, 191] on span "Select an Option" at bounding box center [1242, 197] width 252 height 18
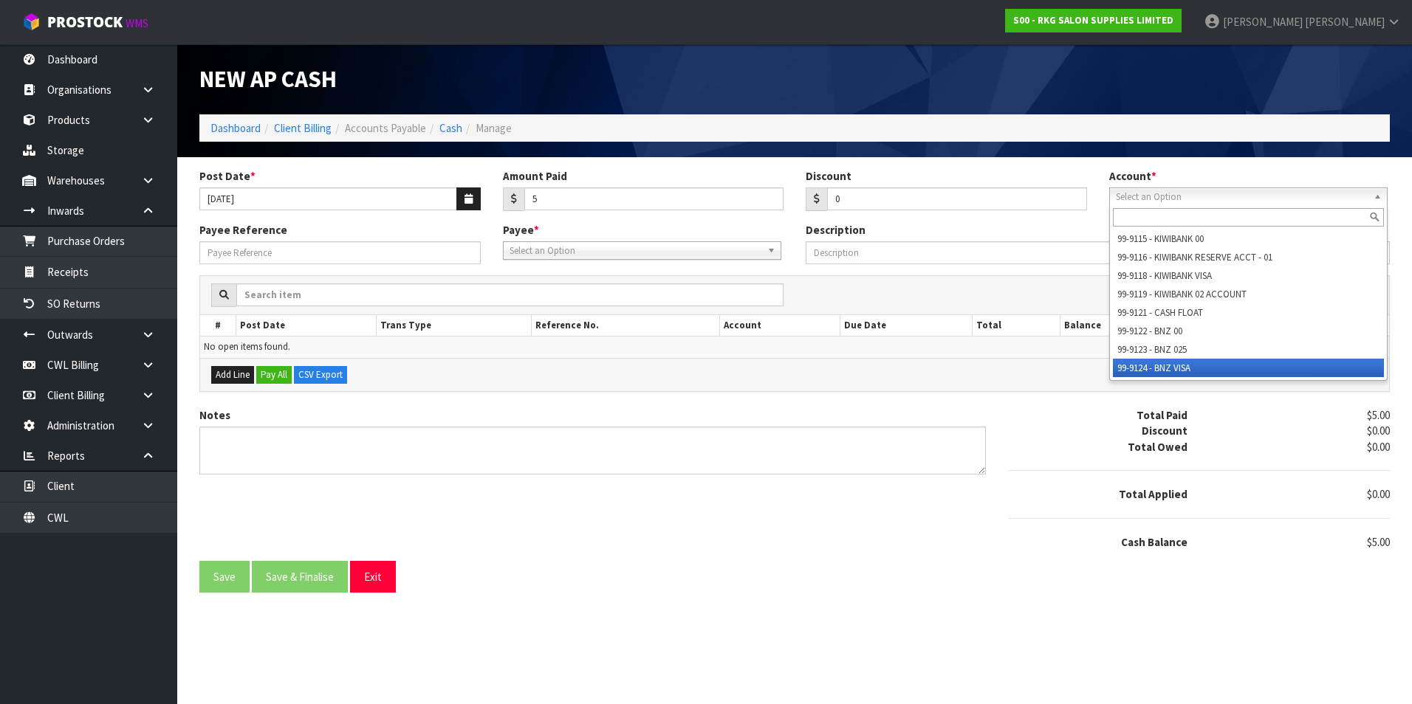
drag, startPoint x: 1168, startPoint y: 368, endPoint x: 693, endPoint y: 308, distance: 479.4
click at [1161, 366] on li "99-9124 - BNZ VISA" at bounding box center [1248, 368] width 271 height 18
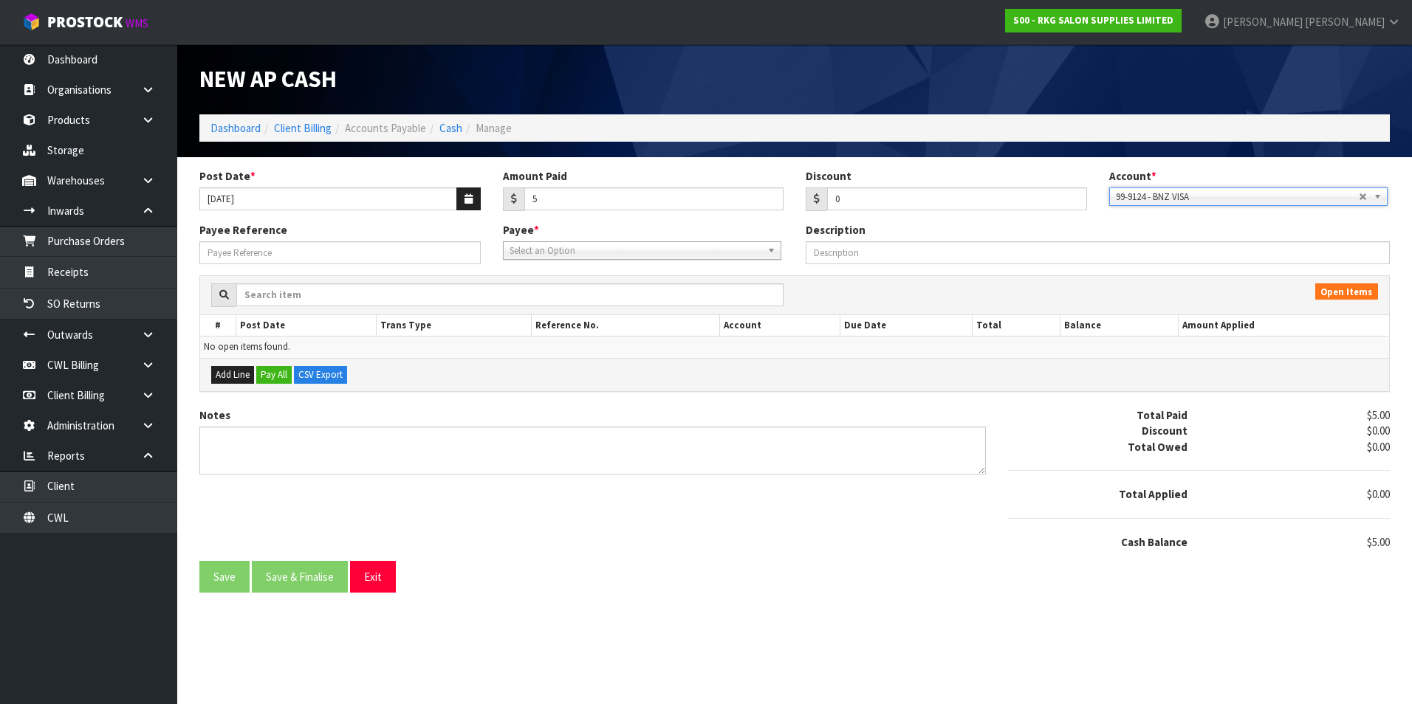
click at [525, 254] on span "Select an Option" at bounding box center [635, 251] width 252 height 18
click at [577, 312] on li "BNZ VISA - BNZ VISA" at bounding box center [642, 311] width 271 height 18
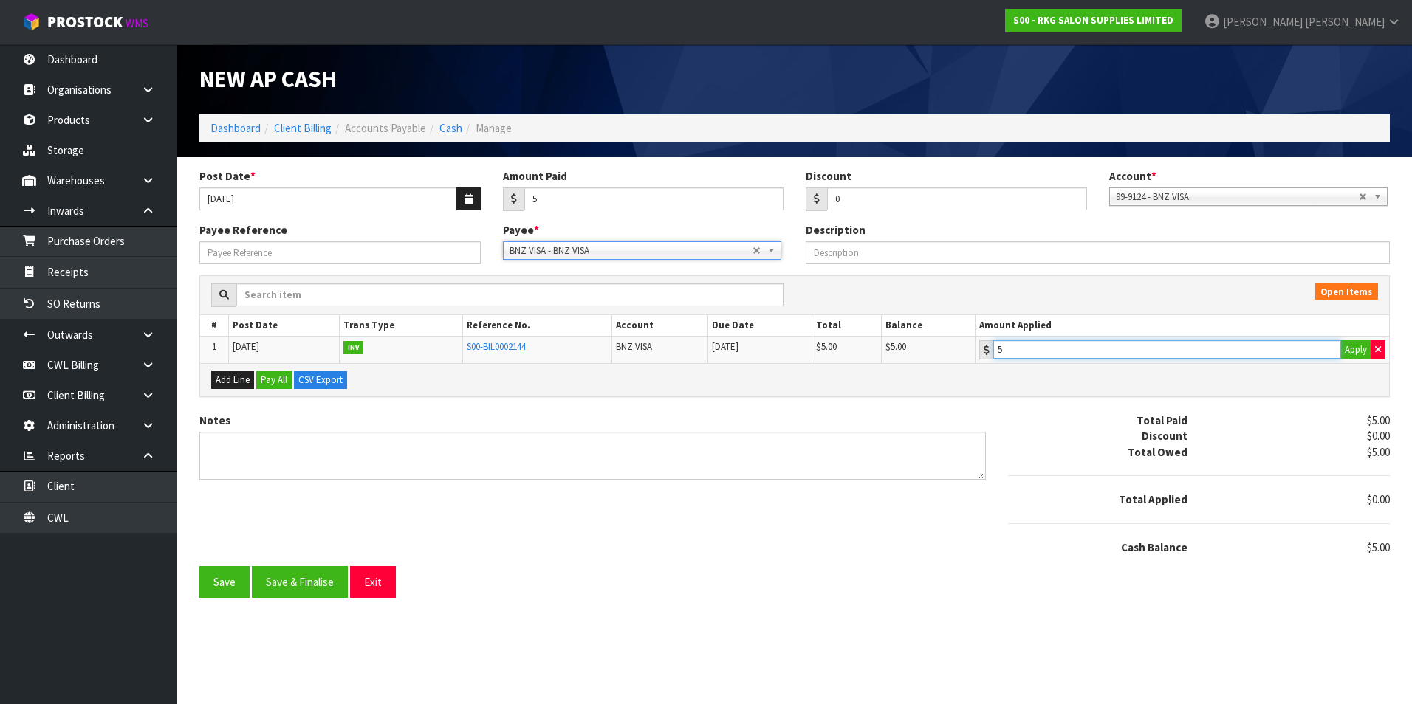
click at [1142, 352] on input "5" at bounding box center [1167, 349] width 348 height 18
click at [294, 590] on button "Save & Finalise" at bounding box center [300, 582] width 96 height 32
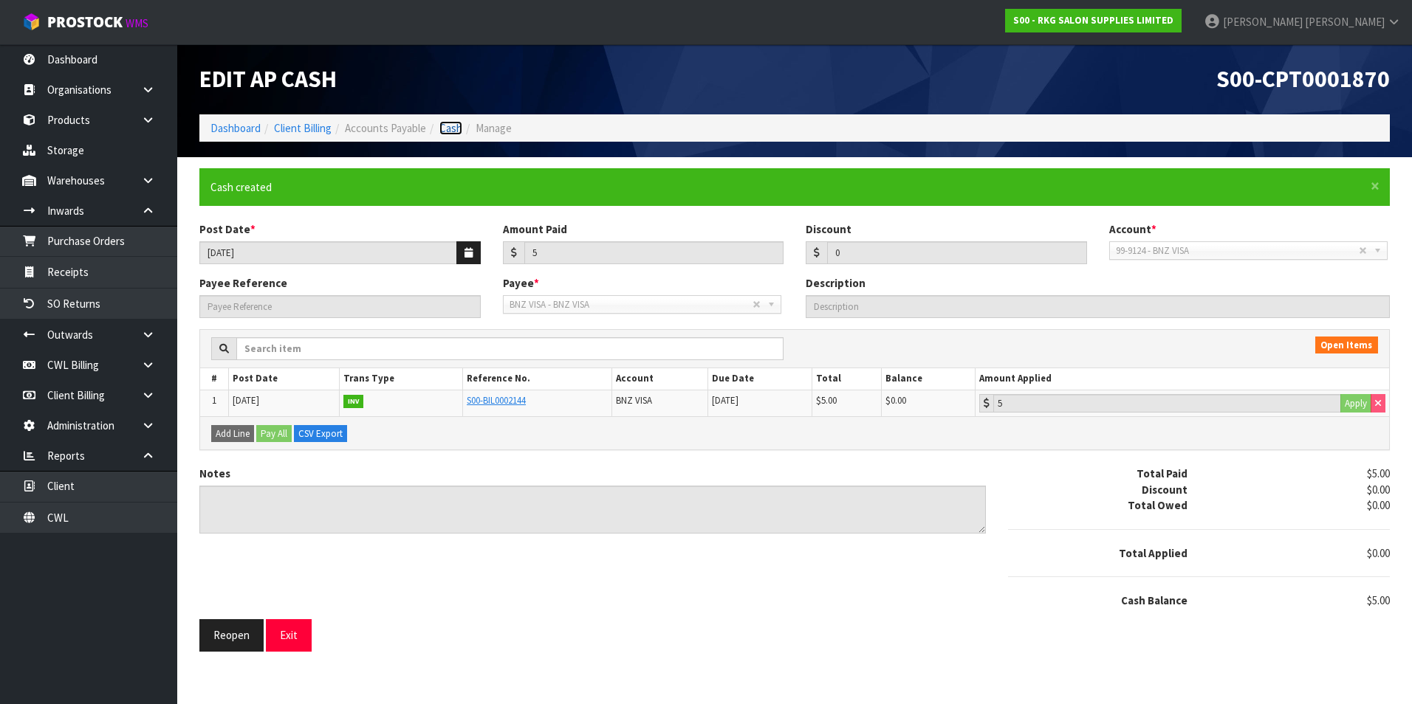
click at [453, 127] on link "Cash" at bounding box center [450, 128] width 23 height 14
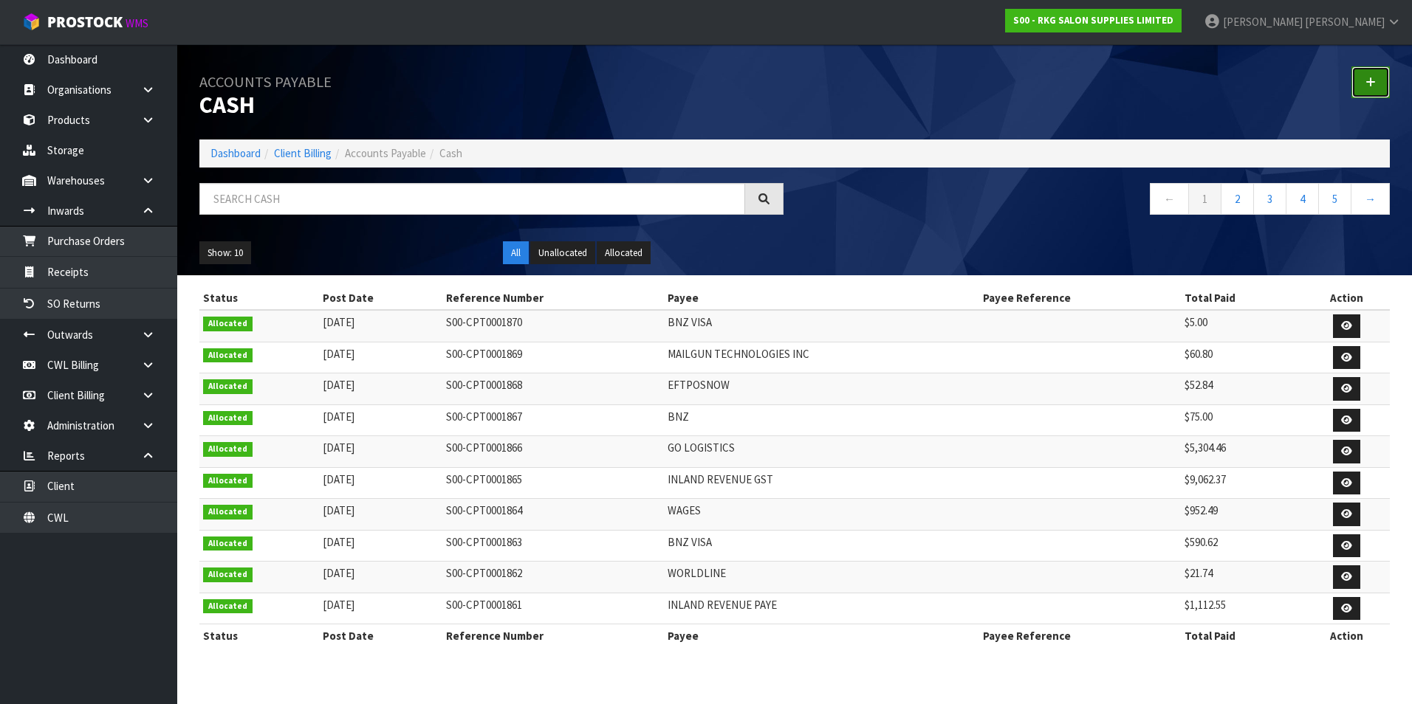
click at [1369, 84] on icon at bounding box center [1370, 82] width 10 height 11
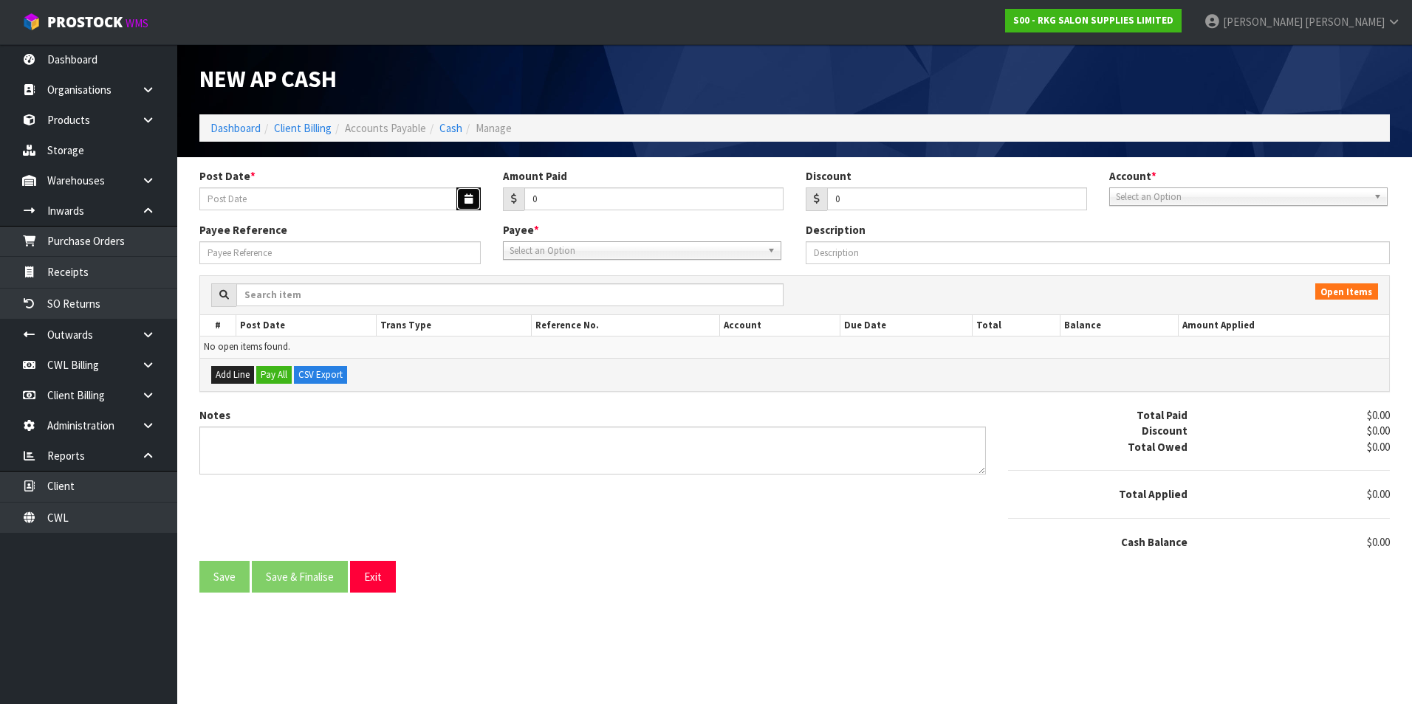
click at [461, 209] on button "button" at bounding box center [468, 199] width 24 height 23
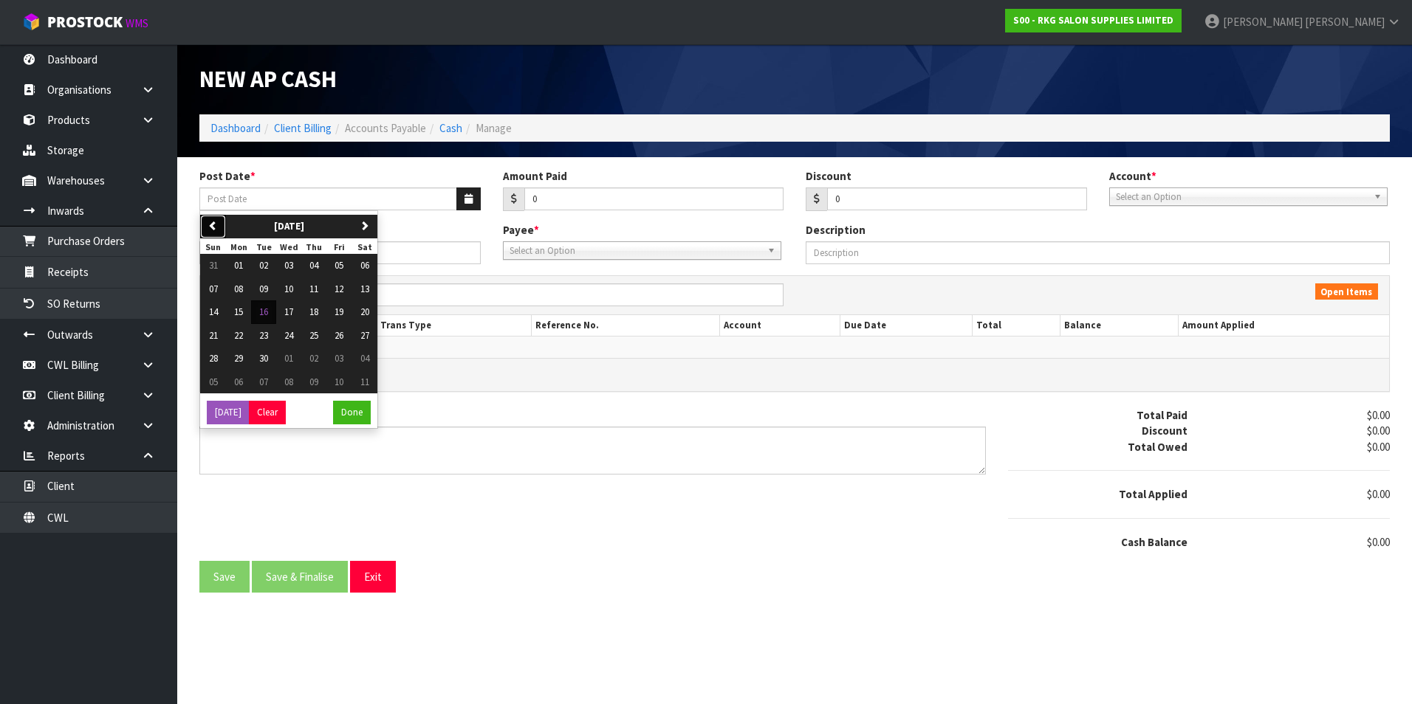
click at [220, 226] on button "previous" at bounding box center [213, 227] width 26 height 24
click at [368, 269] on span "02" at bounding box center [364, 265] width 9 height 13
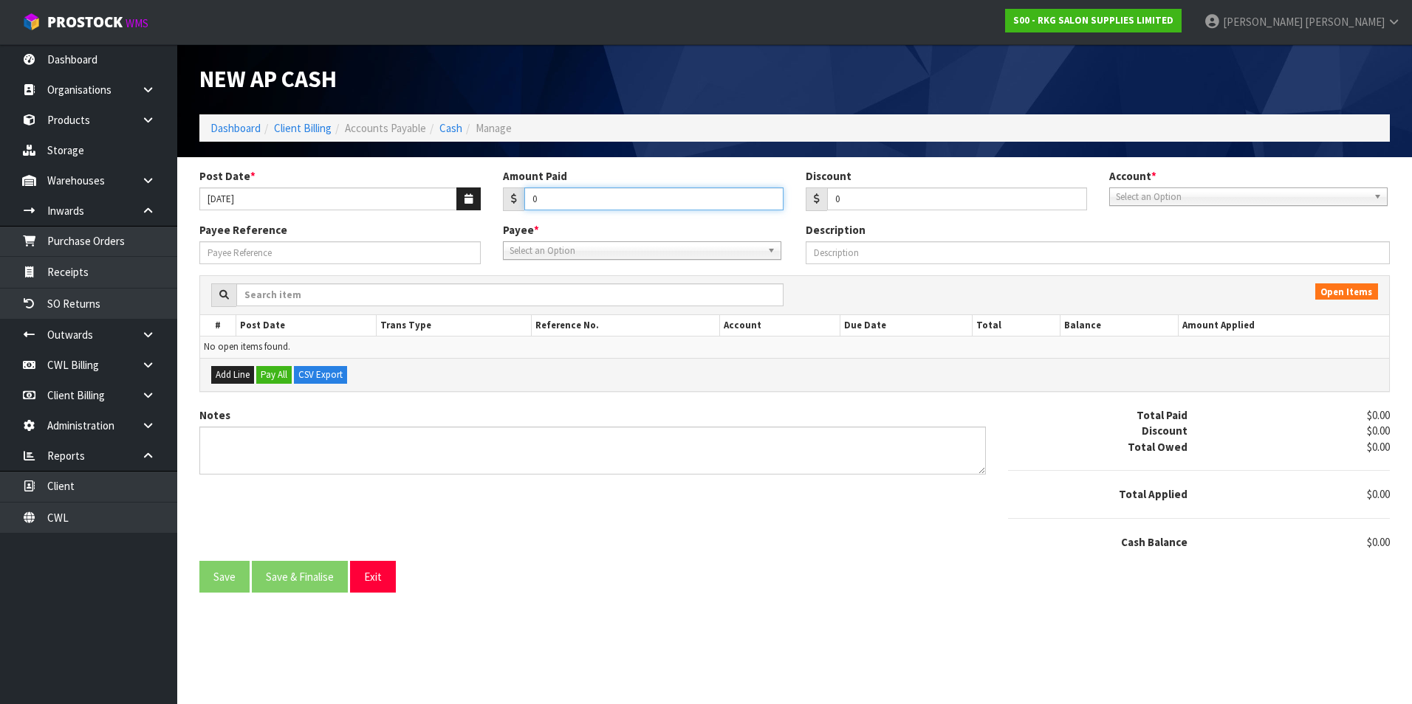
click at [562, 199] on input "0" at bounding box center [654, 199] width 260 height 23
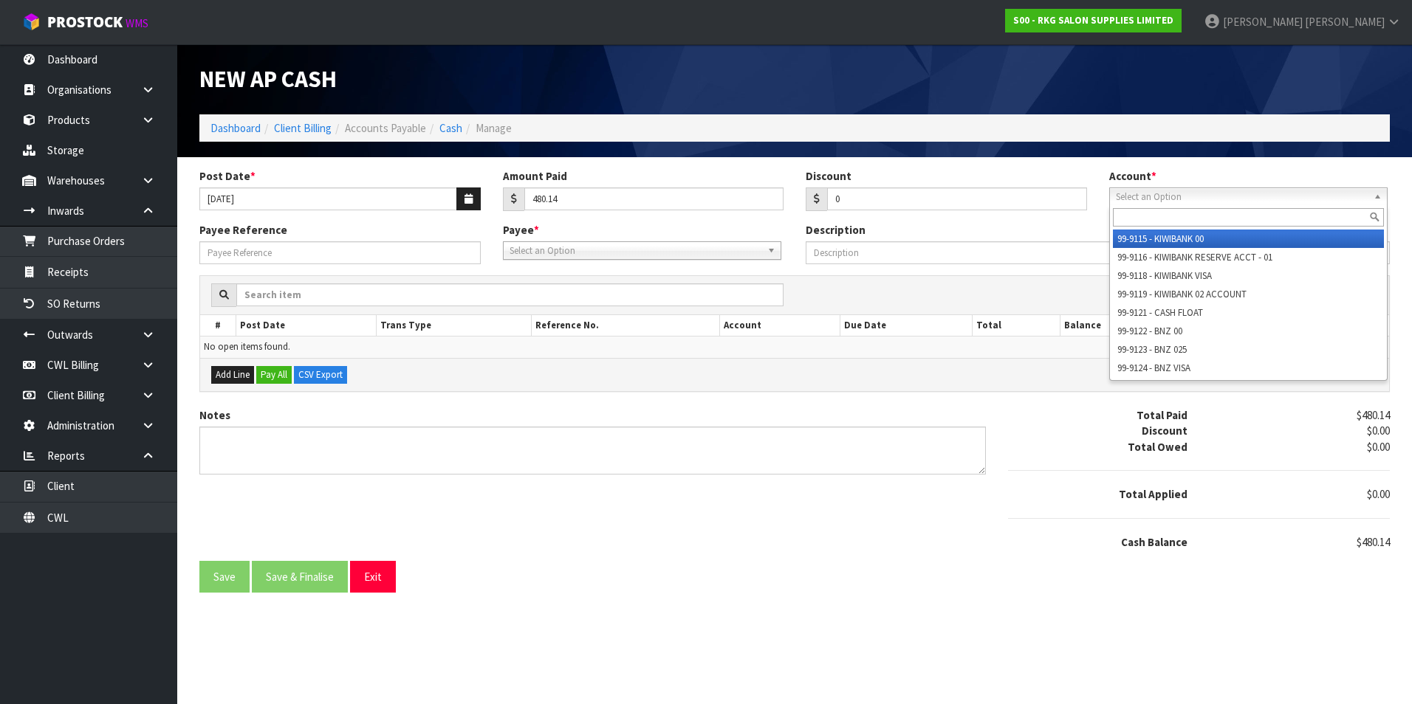
drag, startPoint x: 1219, startPoint y: 188, endPoint x: 1198, endPoint y: 244, distance: 60.5
click at [1218, 188] on link "Select an Option" at bounding box center [1248, 197] width 278 height 18
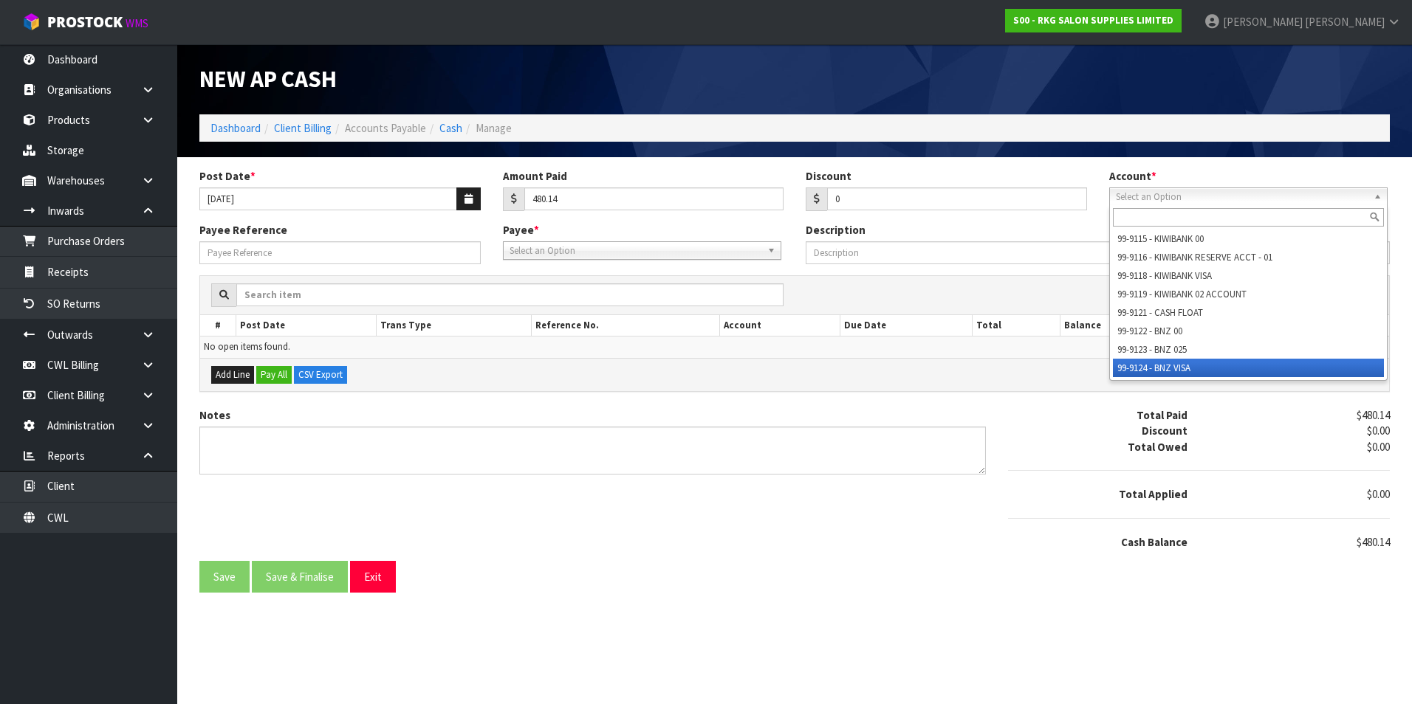
drag, startPoint x: 1188, startPoint y: 367, endPoint x: 795, endPoint y: 281, distance: 402.1
click at [1186, 366] on li "99-9124 - BNZ VISA" at bounding box center [1248, 368] width 271 height 18
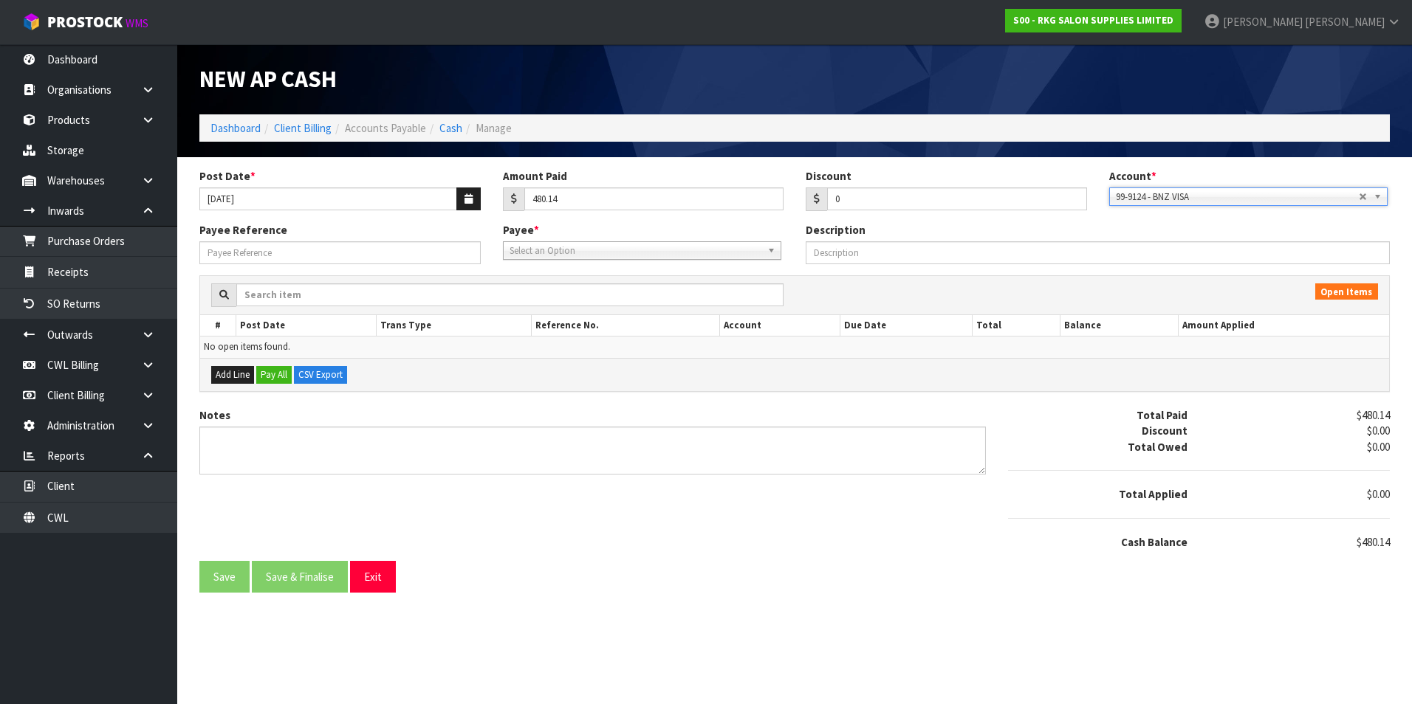
click at [602, 250] on span "Select an Option" at bounding box center [635, 251] width 252 height 18
click at [582, 293] on li "GOO GLE - GOOGLE ADS" at bounding box center [642, 293] width 271 height 18
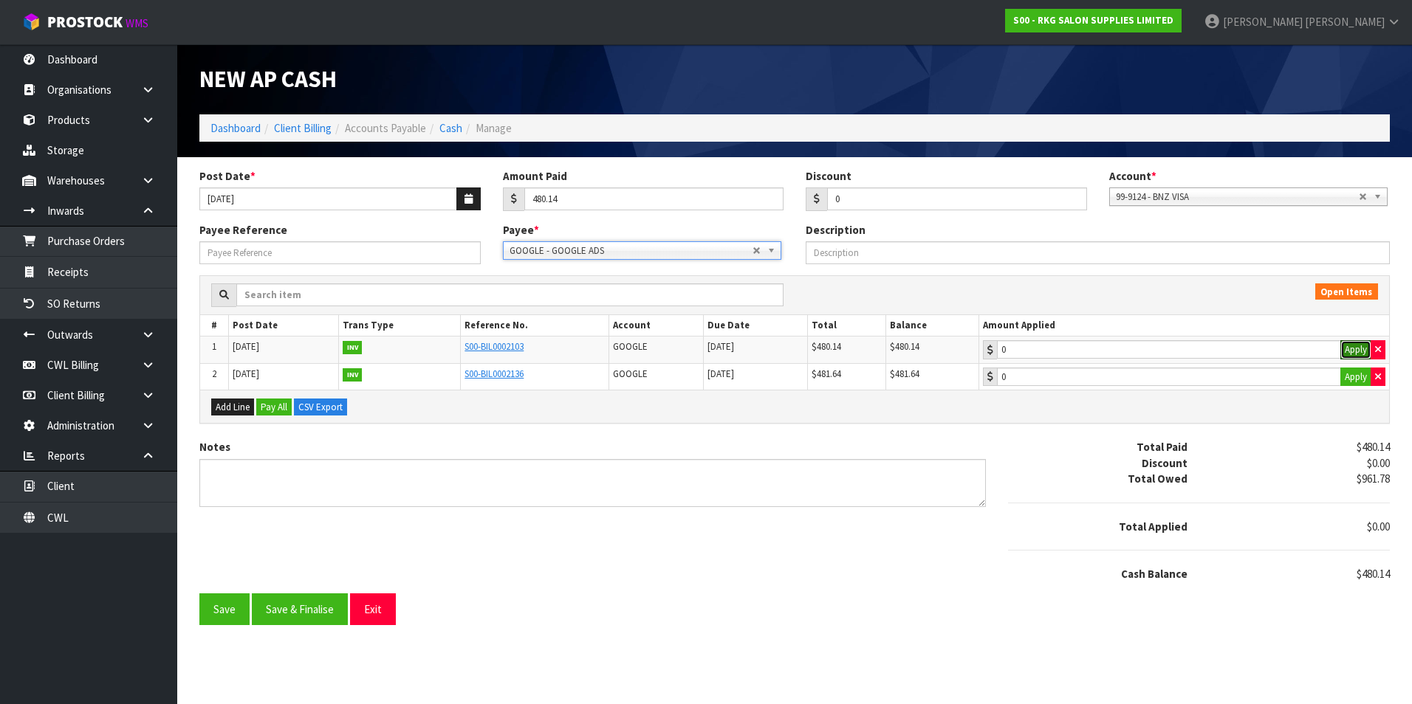
drag, startPoint x: 1358, startPoint y: 351, endPoint x: 939, endPoint y: 461, distance: 433.1
click at [1356, 351] on button "Apply" at bounding box center [1355, 349] width 31 height 19
click at [312, 605] on button "Save & Finalise" at bounding box center [300, 610] width 96 height 32
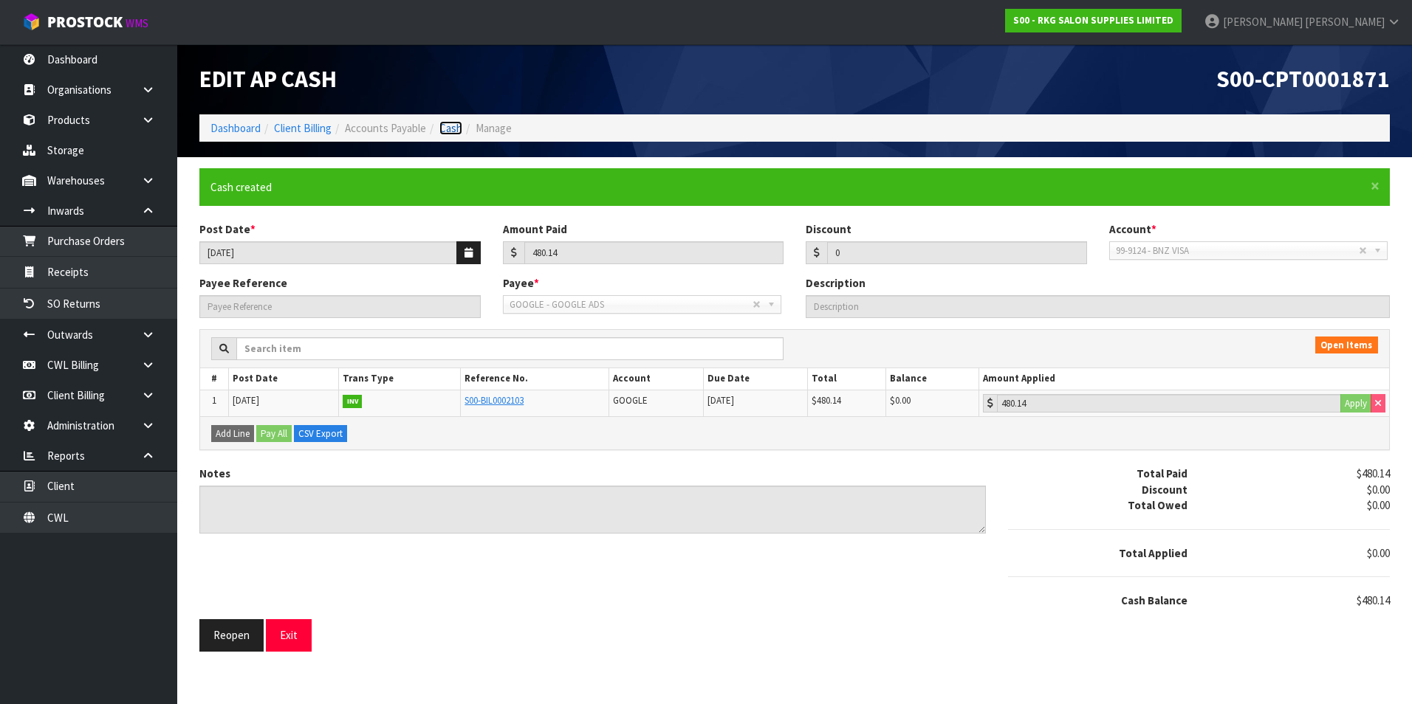
click at [450, 127] on link "Cash" at bounding box center [450, 128] width 23 height 14
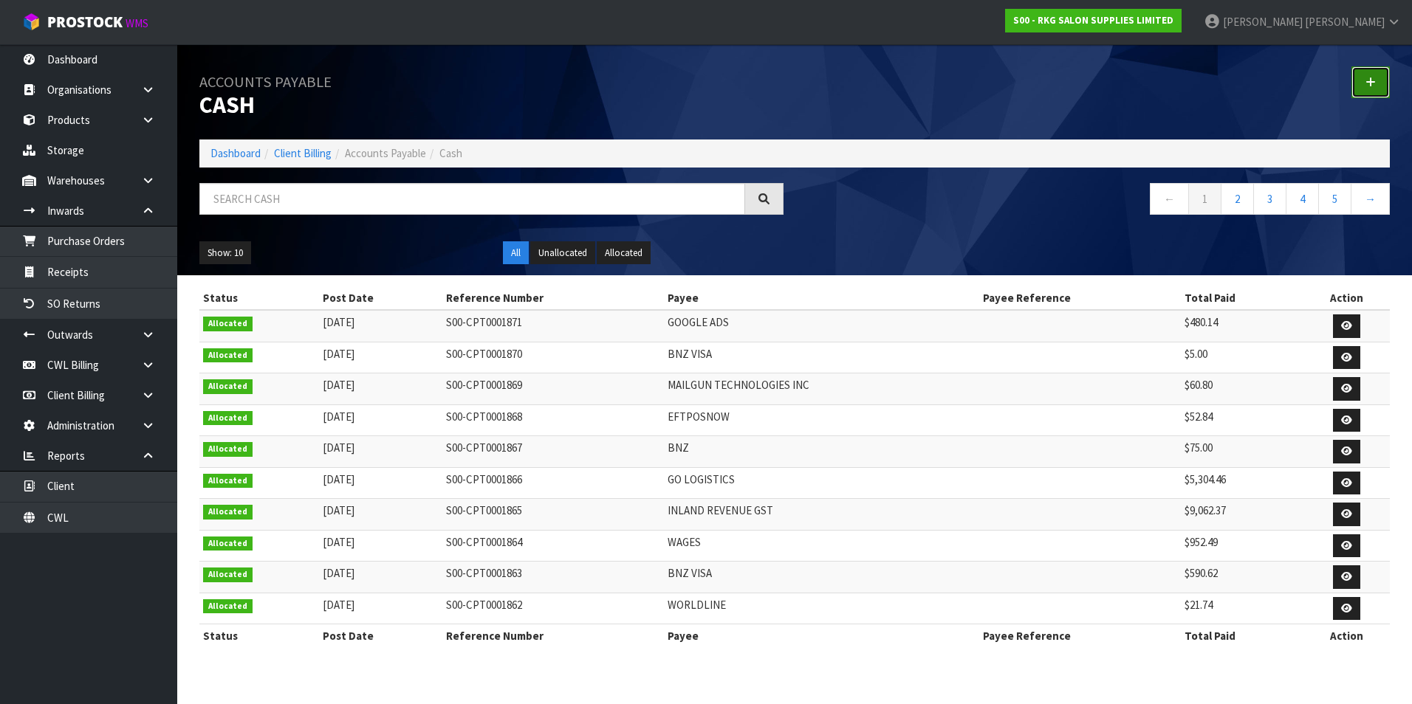
click at [1376, 93] on link at bounding box center [1370, 82] width 38 height 32
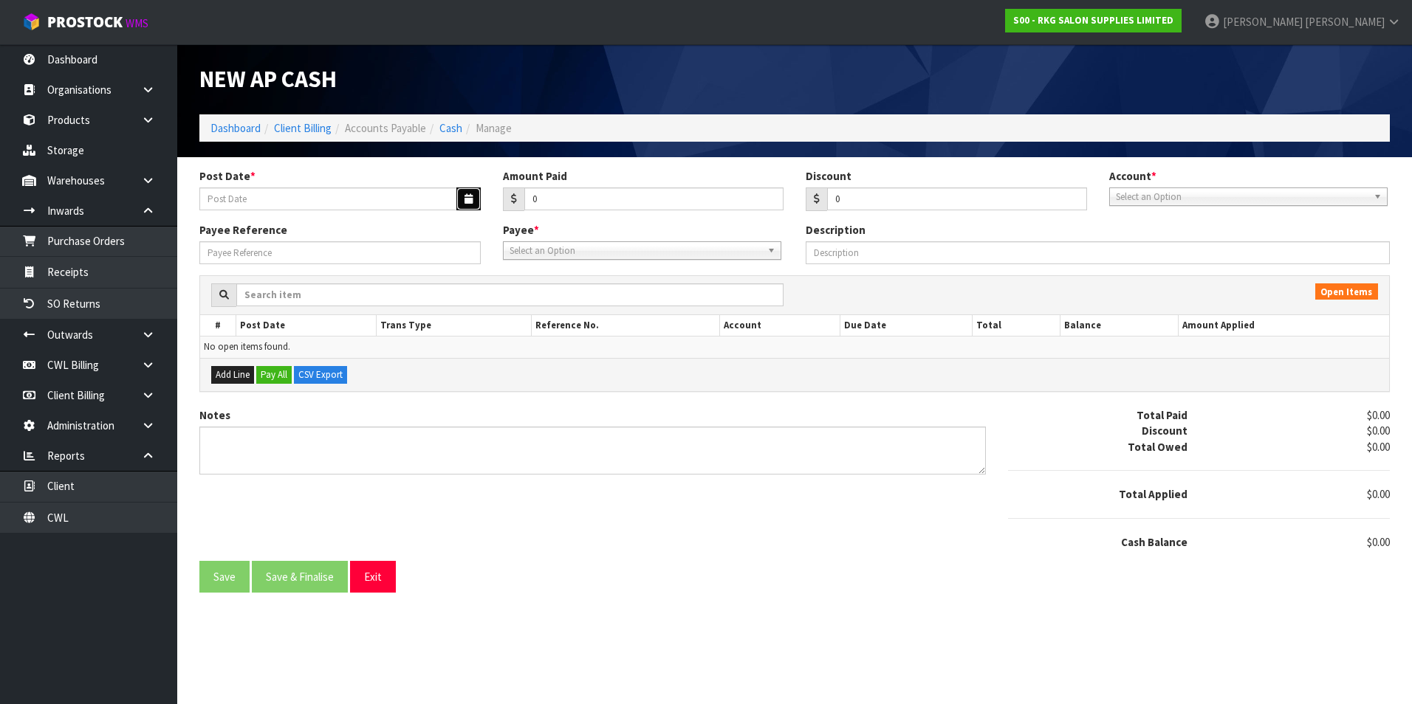
click at [457, 201] on button "button" at bounding box center [468, 199] width 24 height 23
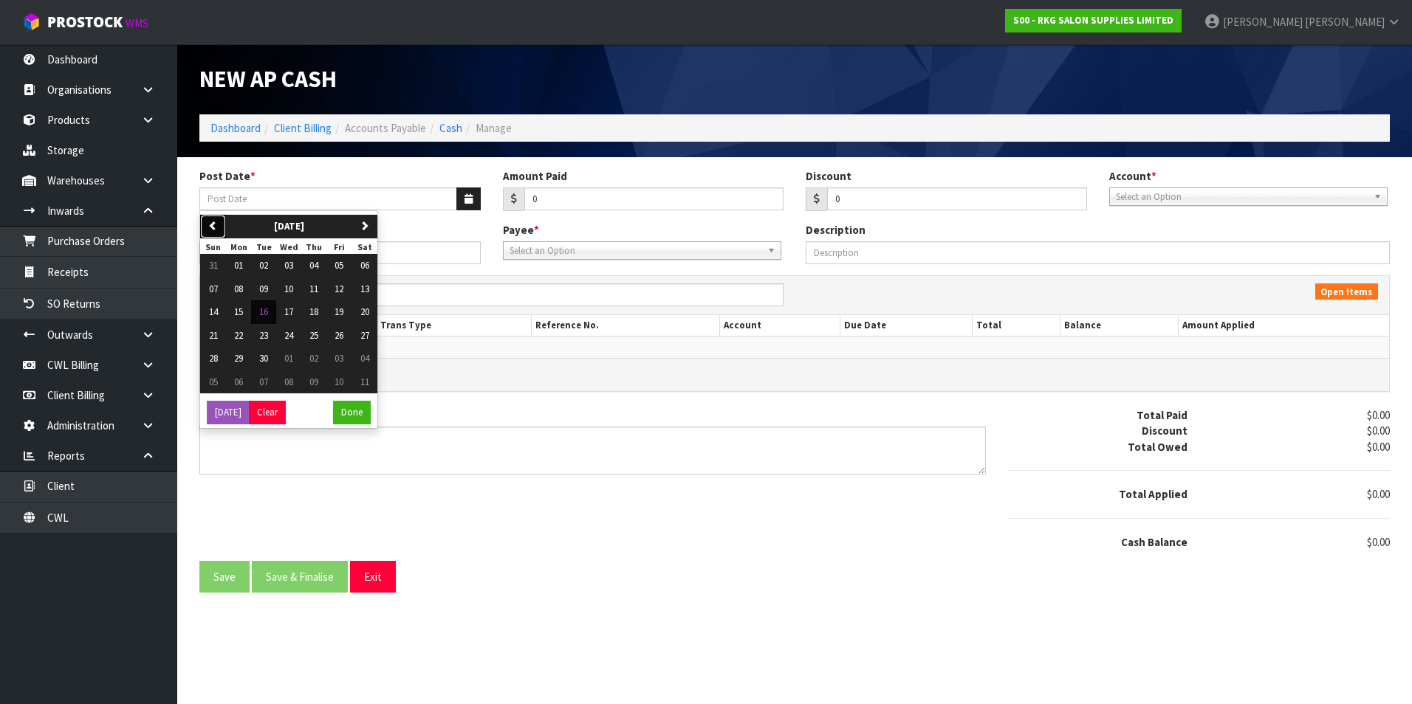
click at [213, 224] on icon "button" at bounding box center [213, 226] width 10 height 10
click at [264, 310] on span "12" at bounding box center [263, 312] width 9 height 13
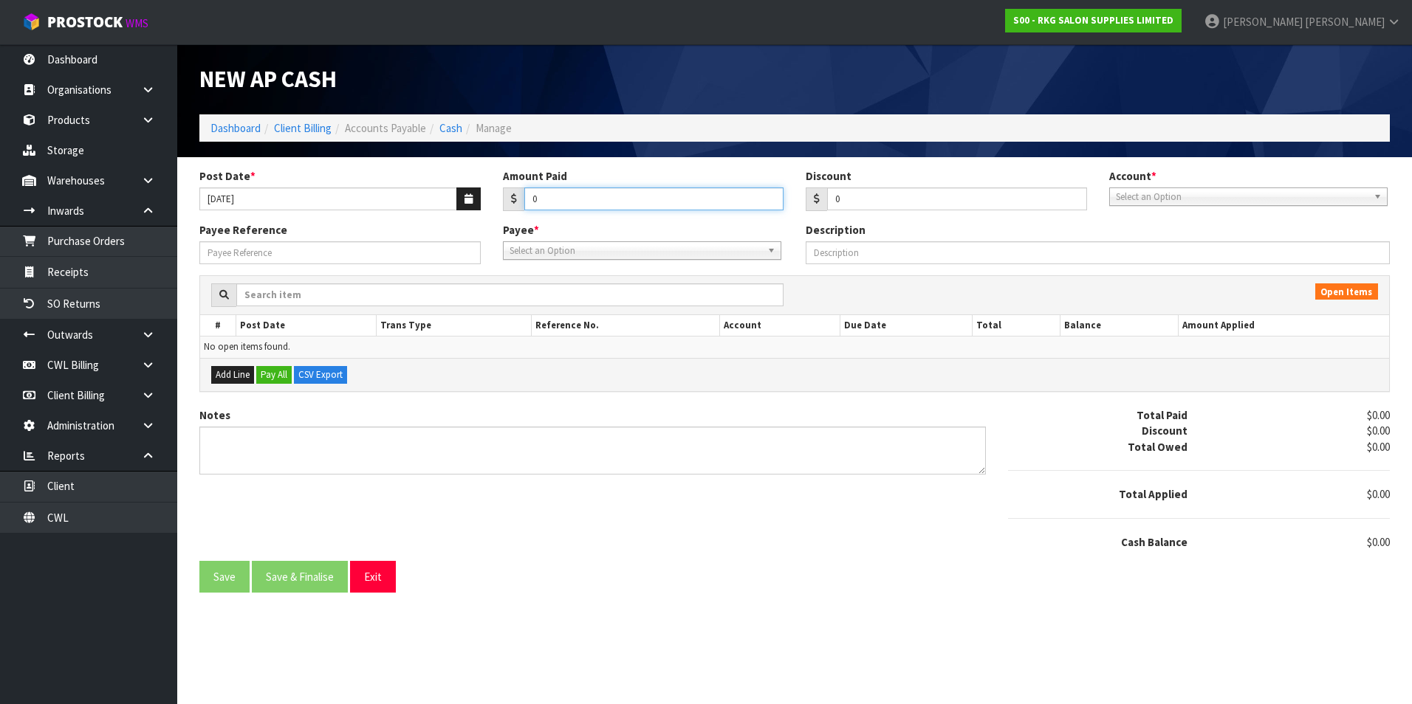
click at [579, 199] on input "0" at bounding box center [654, 199] width 260 height 23
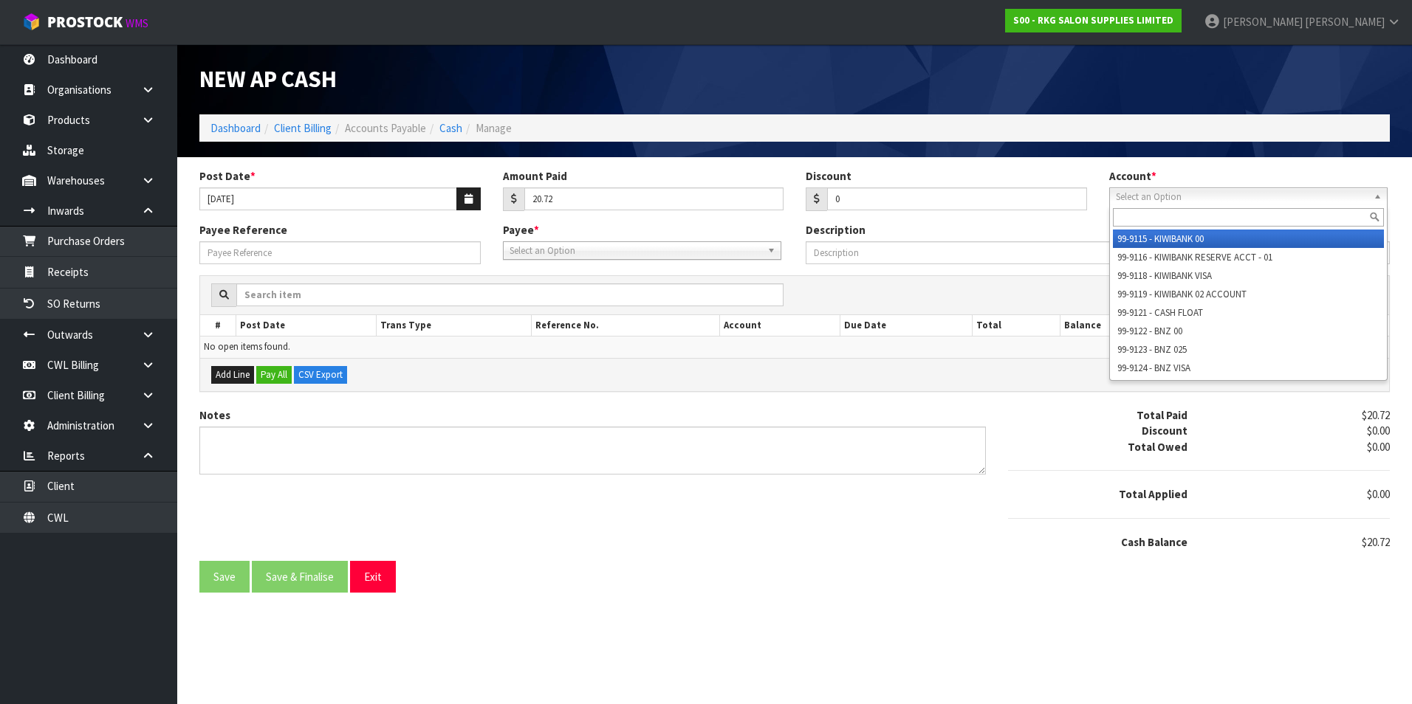
drag, startPoint x: 1178, startPoint y: 197, endPoint x: 1208, endPoint y: 266, distance: 74.8
click at [1178, 201] on span "Select an Option" at bounding box center [1242, 197] width 252 height 18
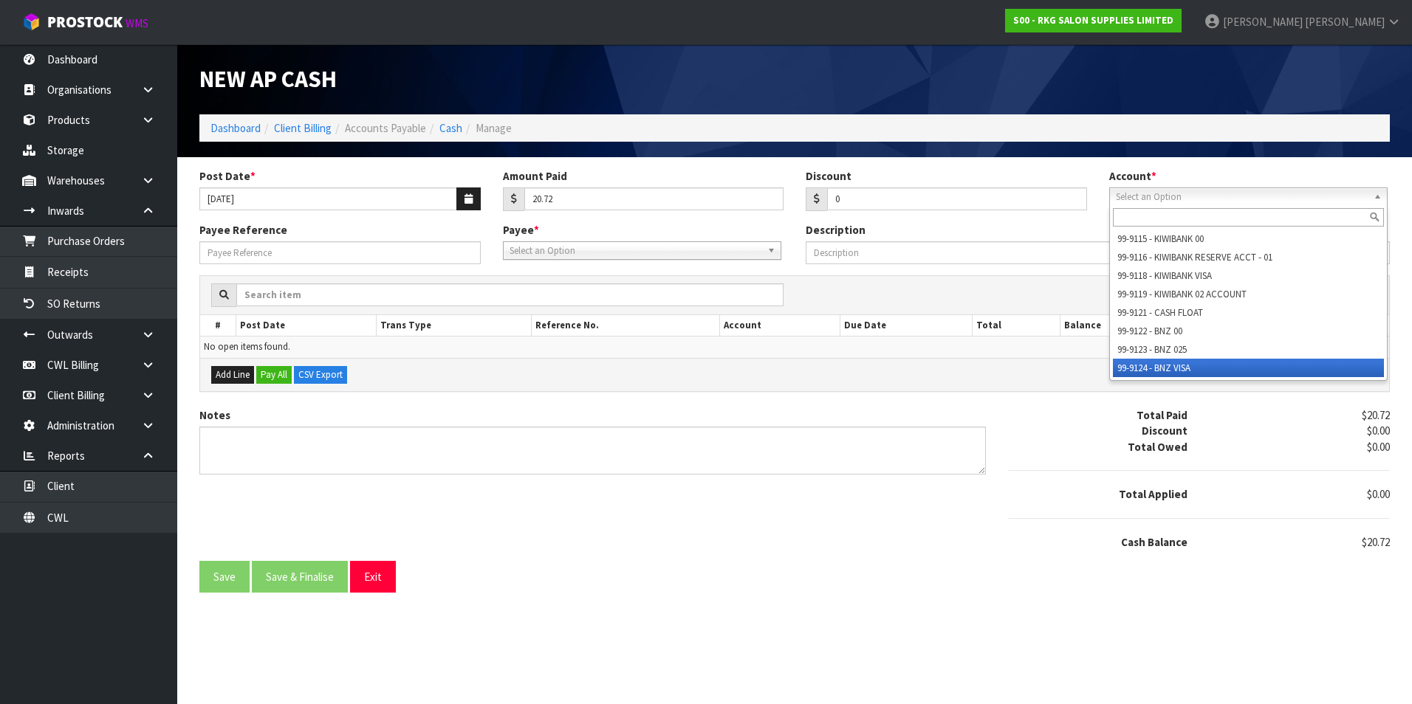
drag, startPoint x: 1182, startPoint y: 371, endPoint x: 1075, endPoint y: 347, distance: 109.8
click at [1181, 371] on li "99-9124 - BNZ VISA" at bounding box center [1248, 368] width 271 height 18
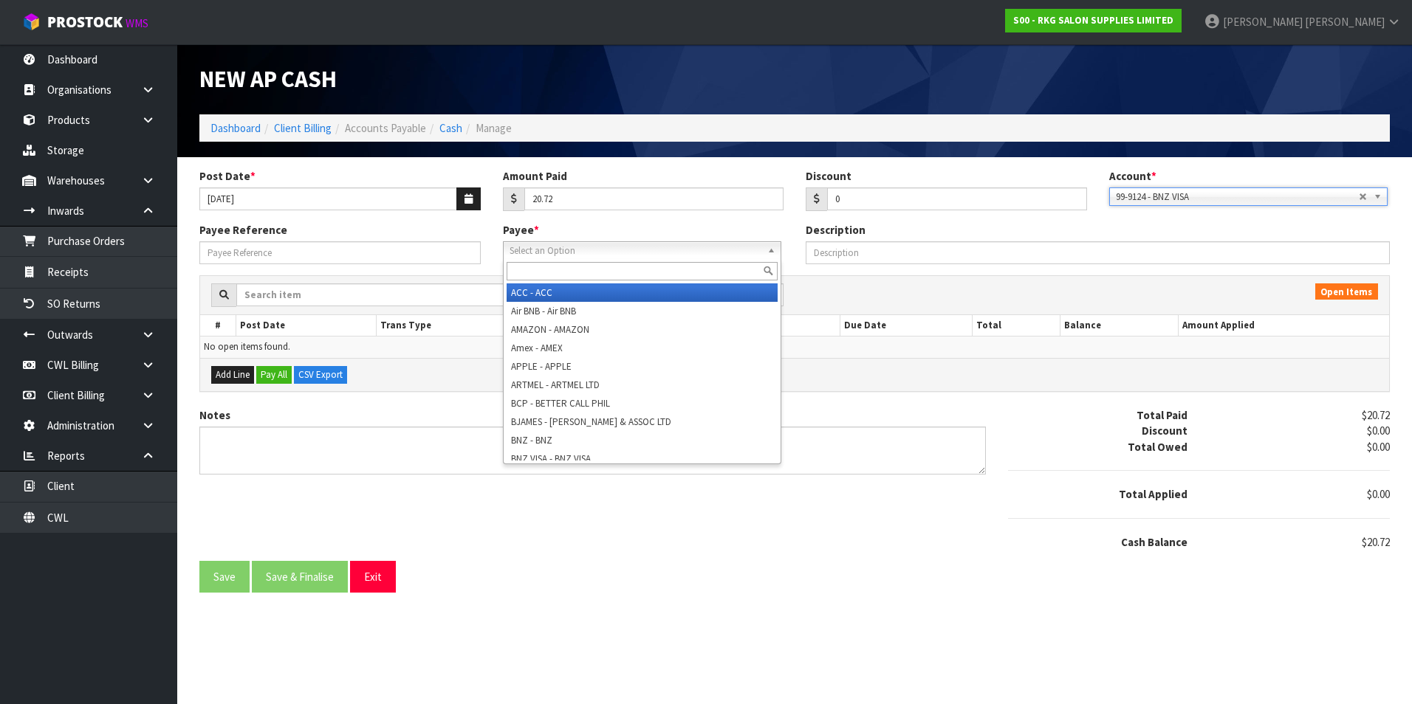
click at [538, 251] on span "Select an Option" at bounding box center [635, 251] width 252 height 18
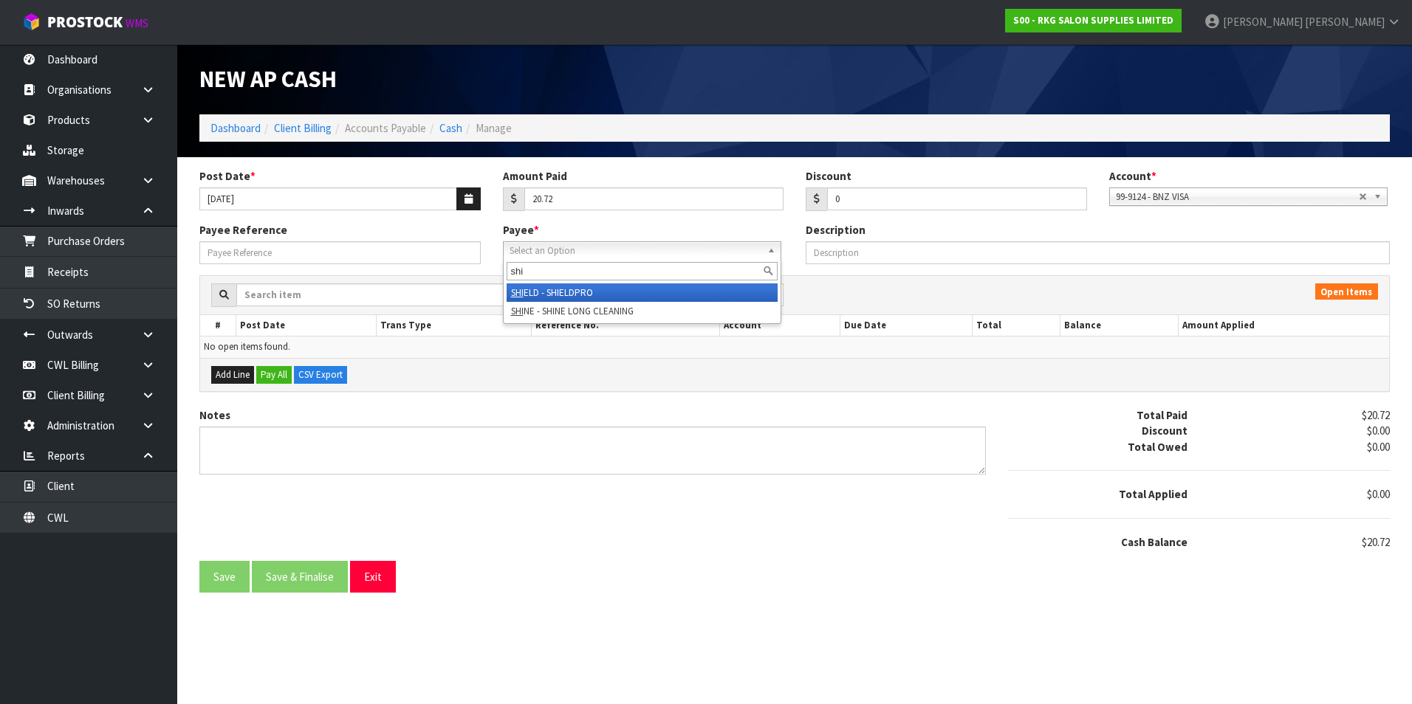
click at [584, 291] on li "SHI ELD - SHIELDPRO" at bounding box center [642, 293] width 271 height 18
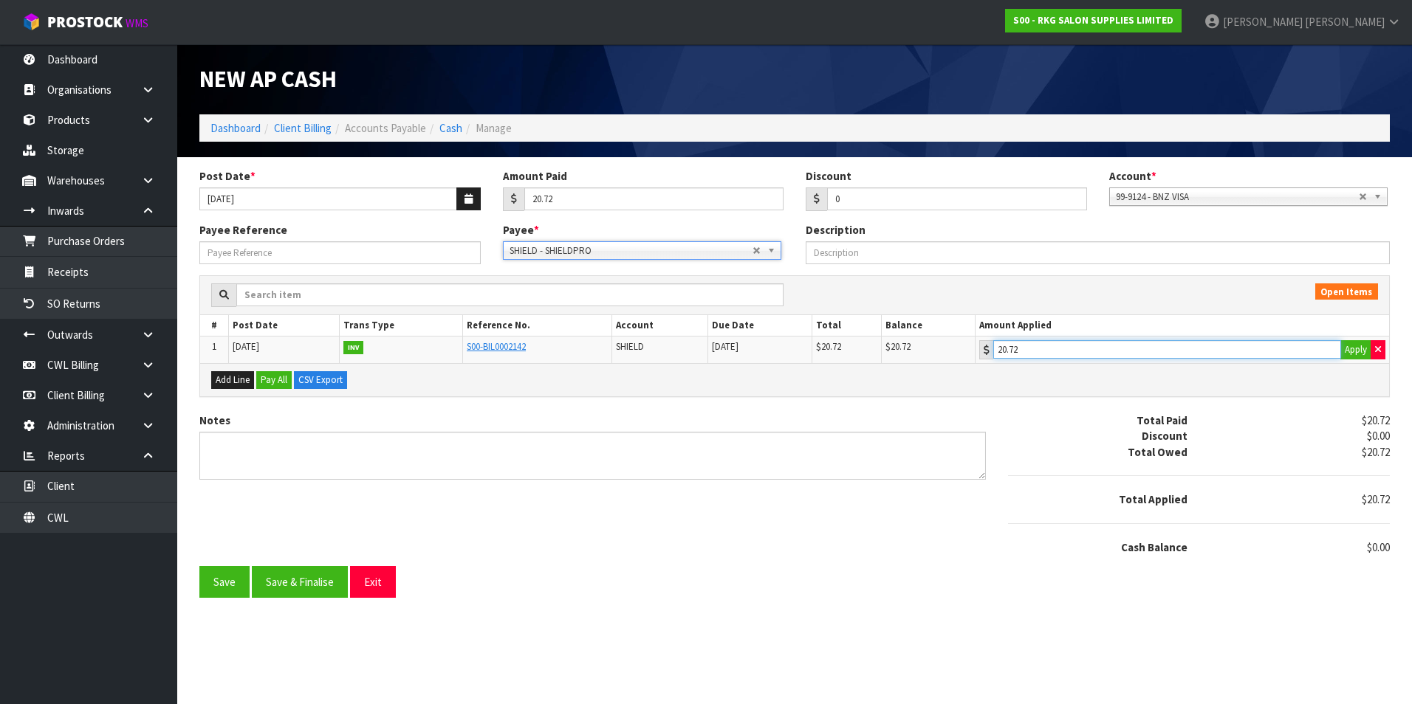
drag, startPoint x: 1138, startPoint y: 345, endPoint x: 879, endPoint y: 424, distance: 270.9
click at [1136, 345] on input "20.72" at bounding box center [1167, 349] width 348 height 18
click at [289, 577] on button "Save & Finalise" at bounding box center [300, 582] width 96 height 32
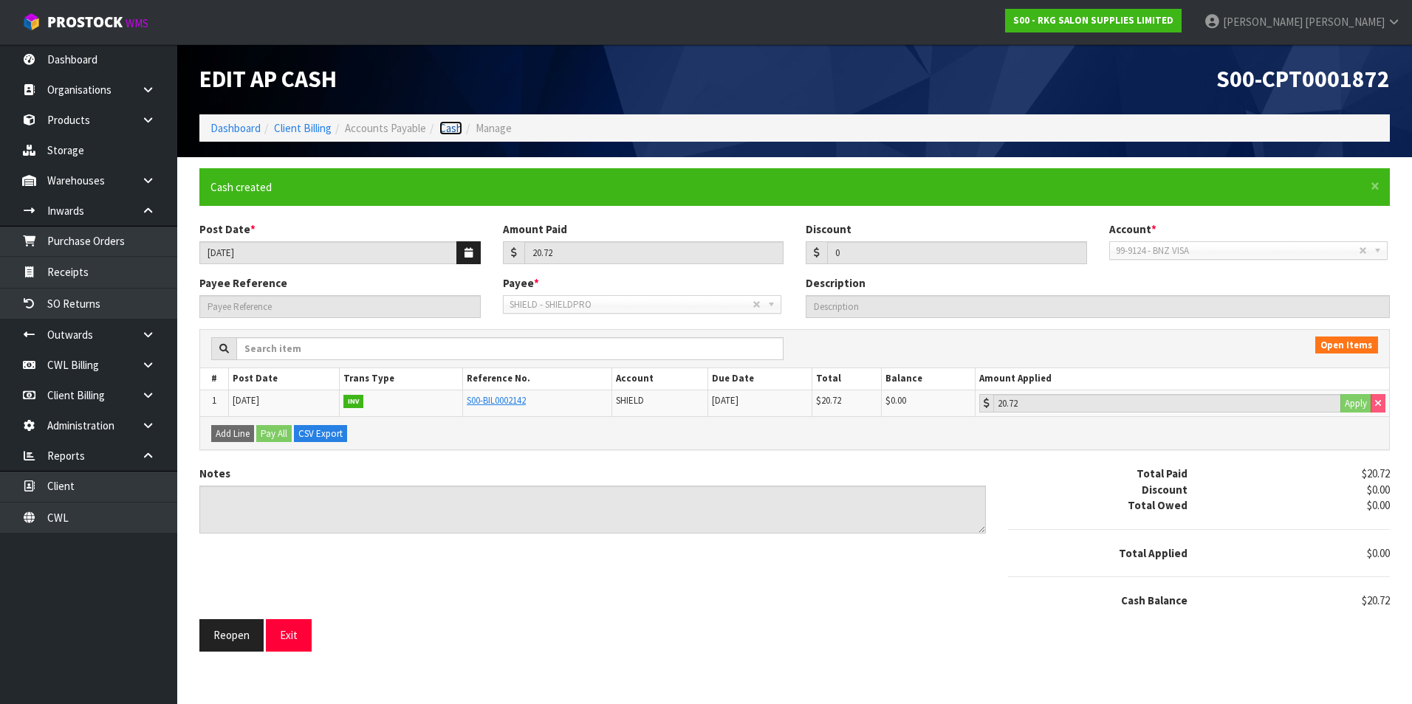
click at [451, 123] on link "Cash" at bounding box center [450, 128] width 23 height 14
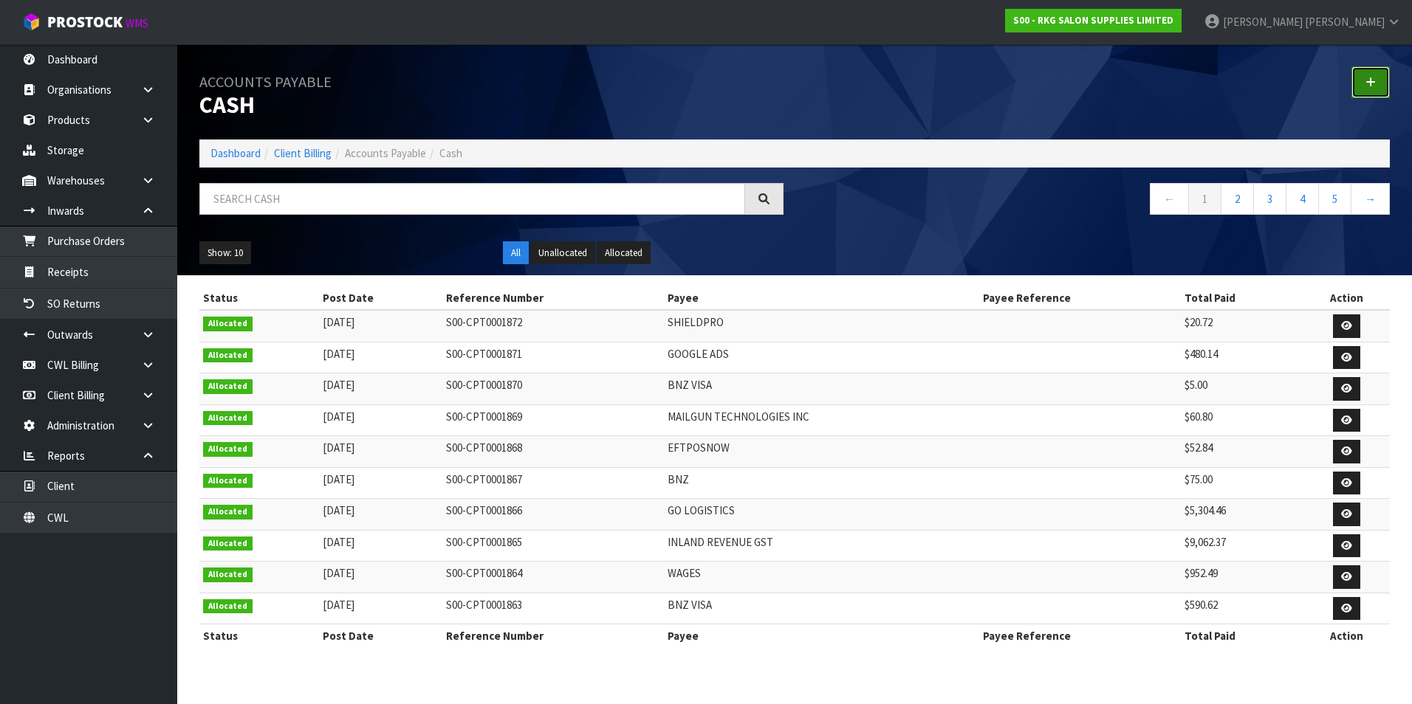
click at [1367, 77] on icon at bounding box center [1370, 82] width 10 height 11
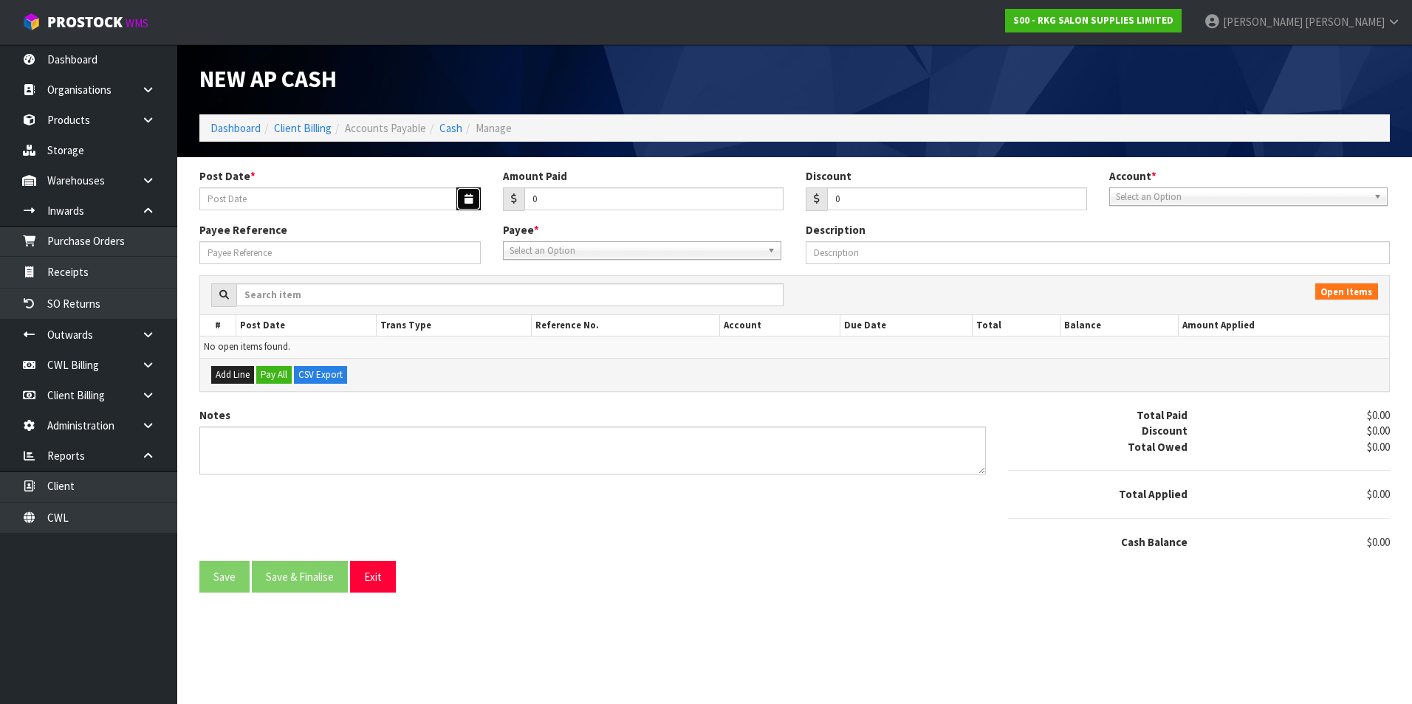
click at [468, 199] on icon "button" at bounding box center [468, 199] width 8 height 10
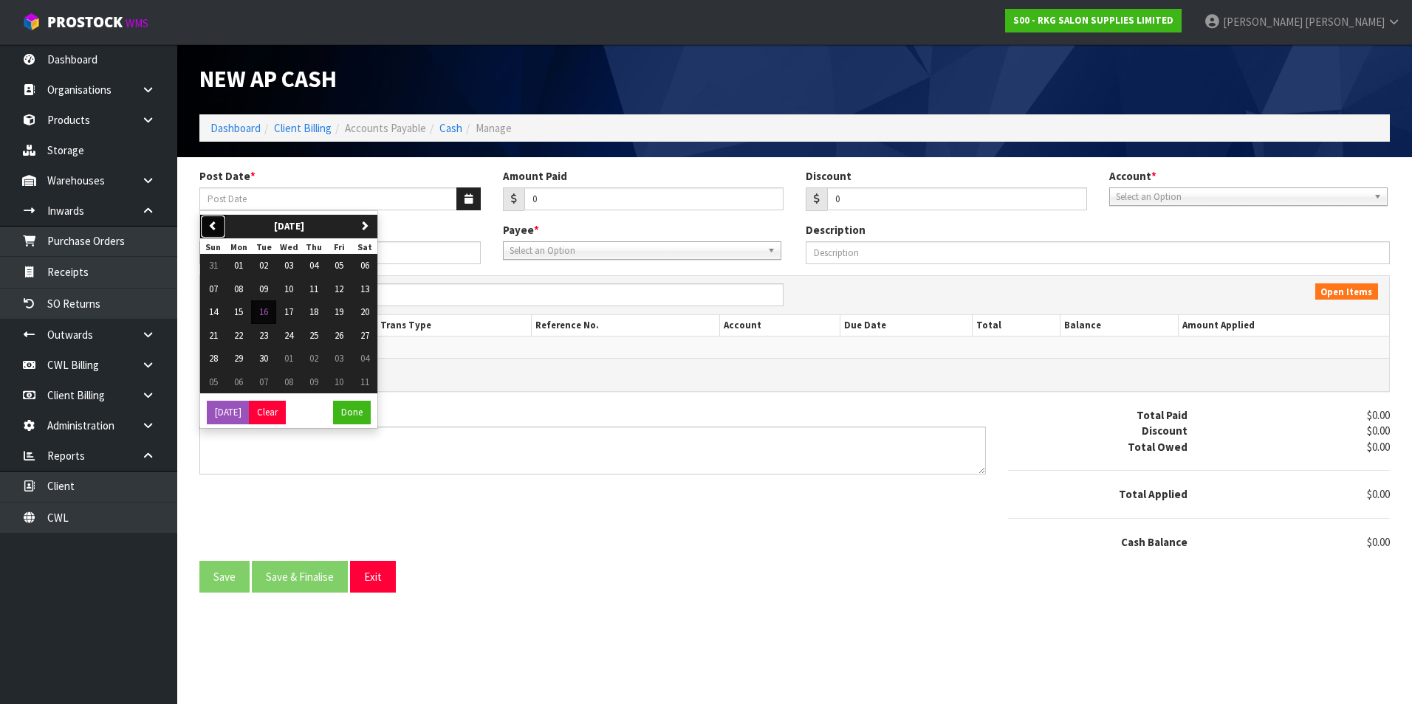
click at [213, 227] on icon "button" at bounding box center [213, 226] width 10 height 10
click at [368, 312] on span "16" at bounding box center [364, 312] width 9 height 13
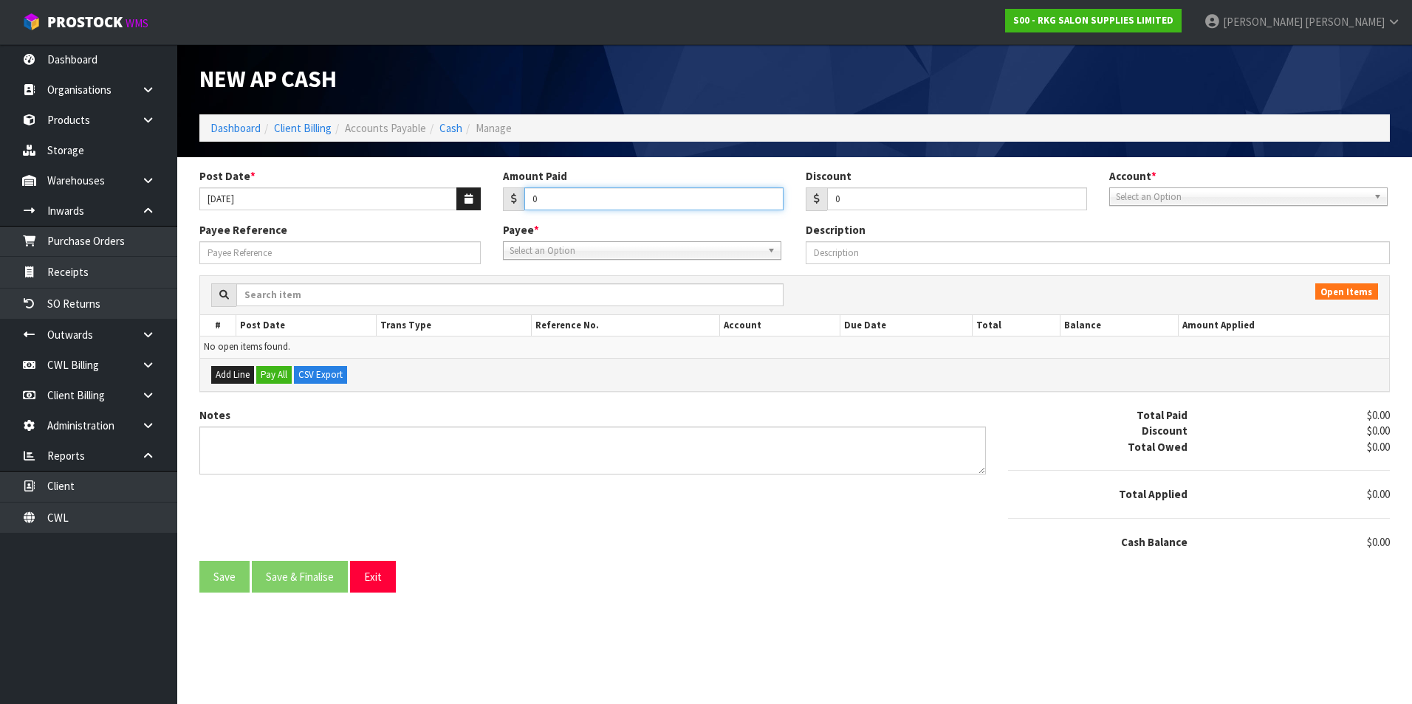
click at [580, 208] on input "0" at bounding box center [654, 199] width 260 height 23
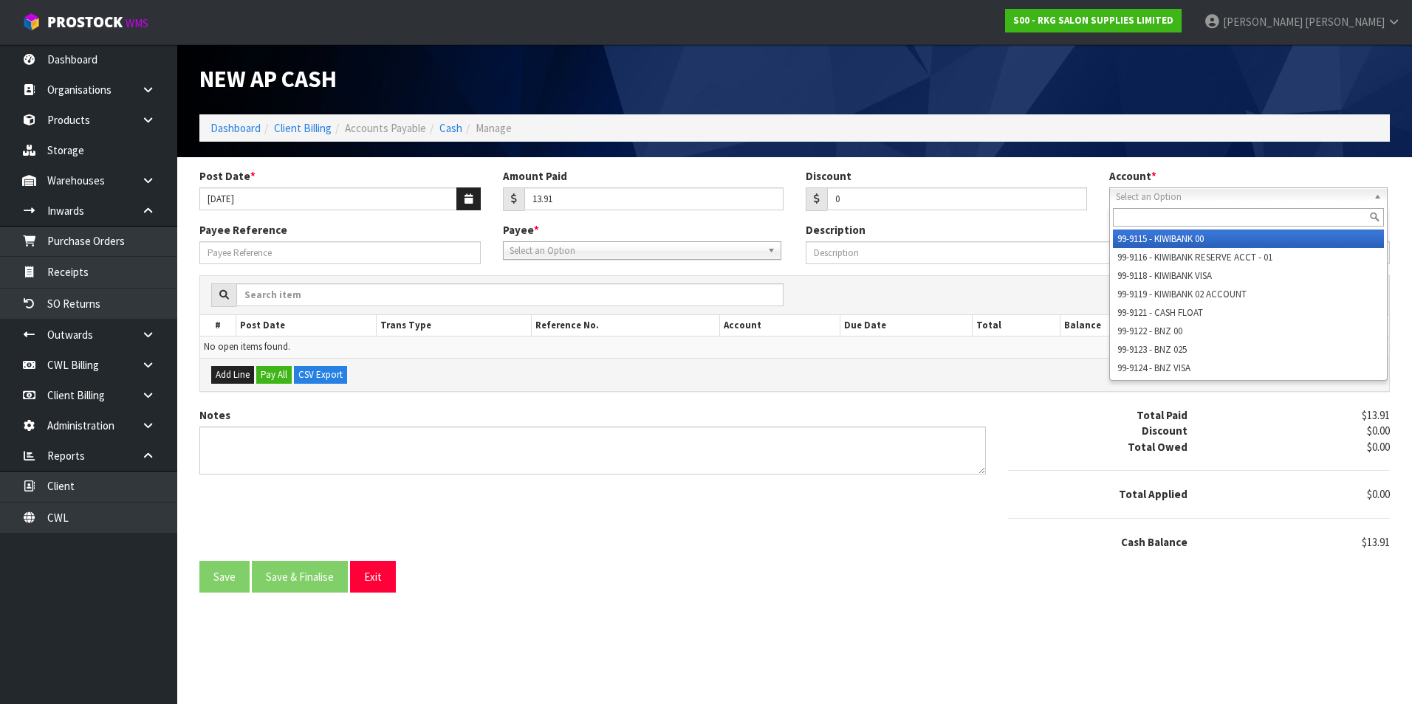
click at [1184, 203] on span "Select an Option" at bounding box center [1242, 197] width 252 height 18
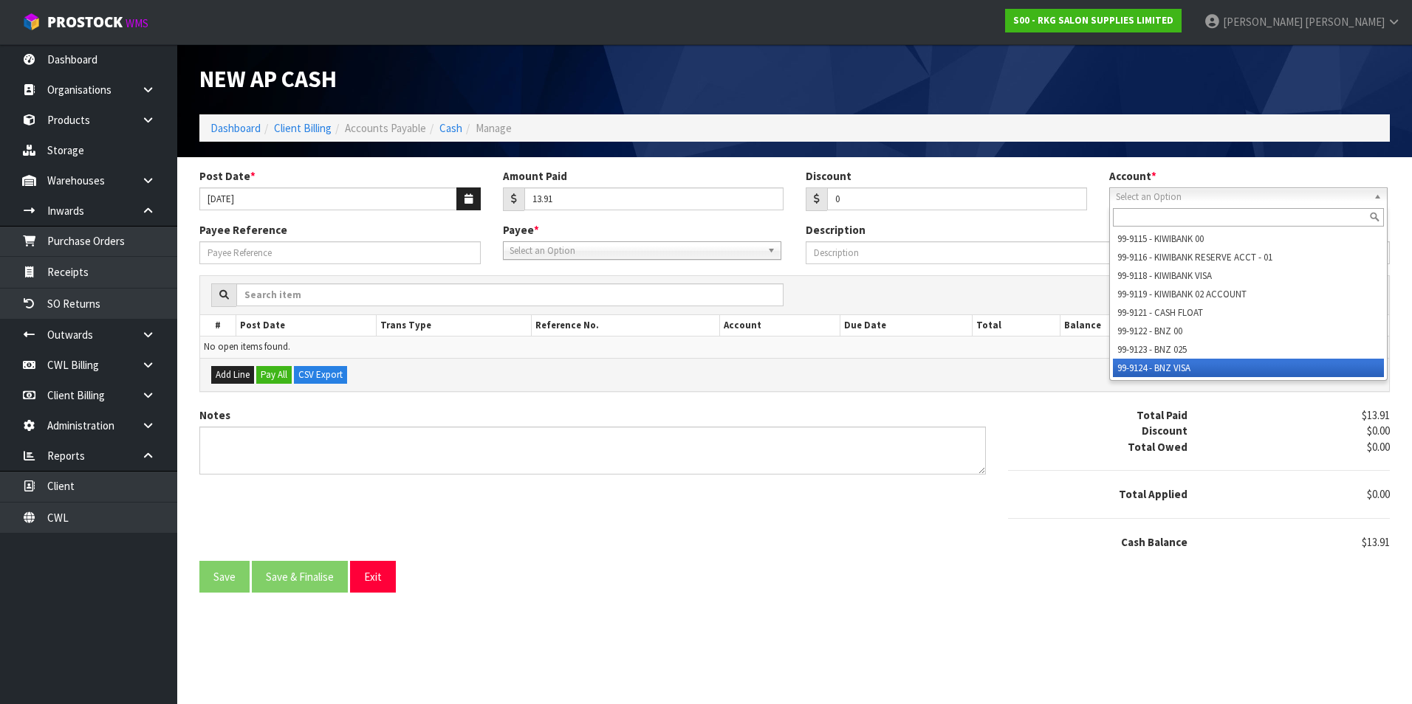
drag, startPoint x: 1182, startPoint y: 371, endPoint x: 892, endPoint y: 345, distance: 291.3
click at [1181, 371] on li "99-9124 - BNZ VISA" at bounding box center [1248, 368] width 271 height 18
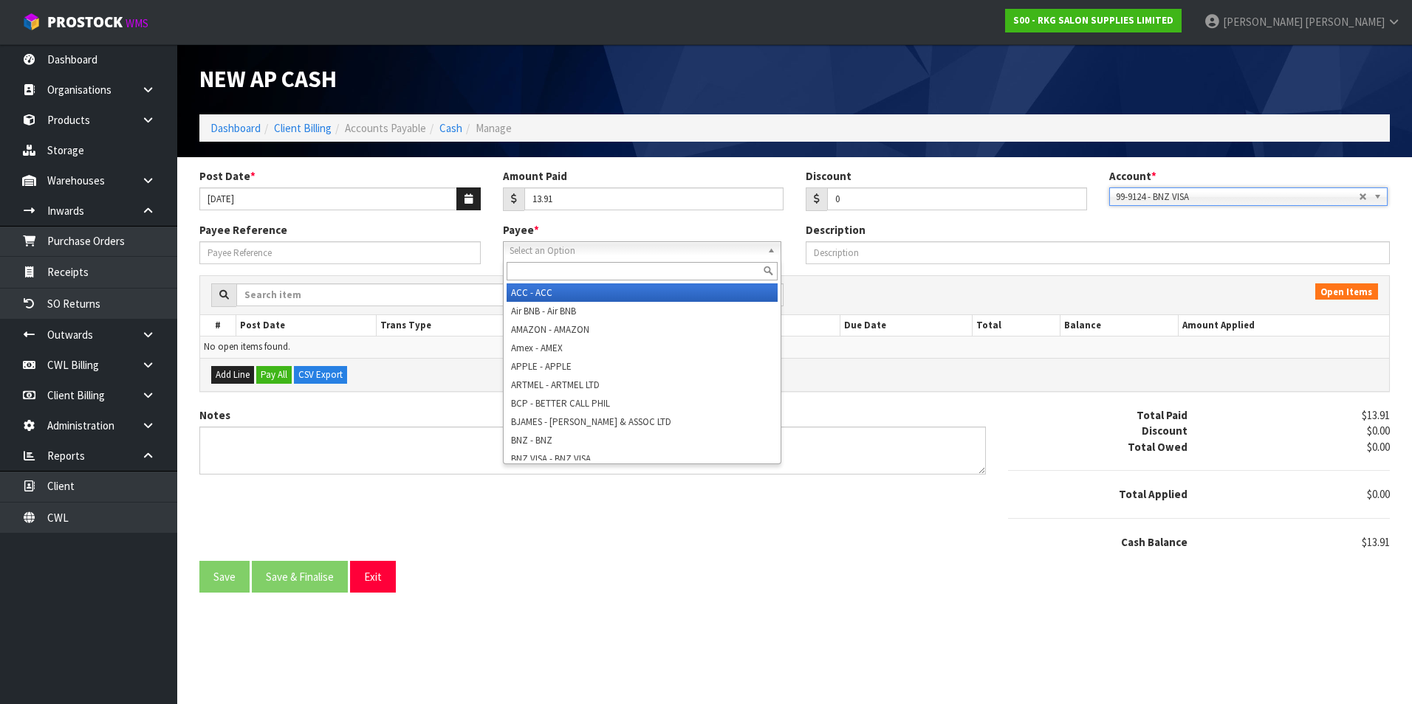
click at [569, 247] on span "Select an Option" at bounding box center [635, 251] width 252 height 18
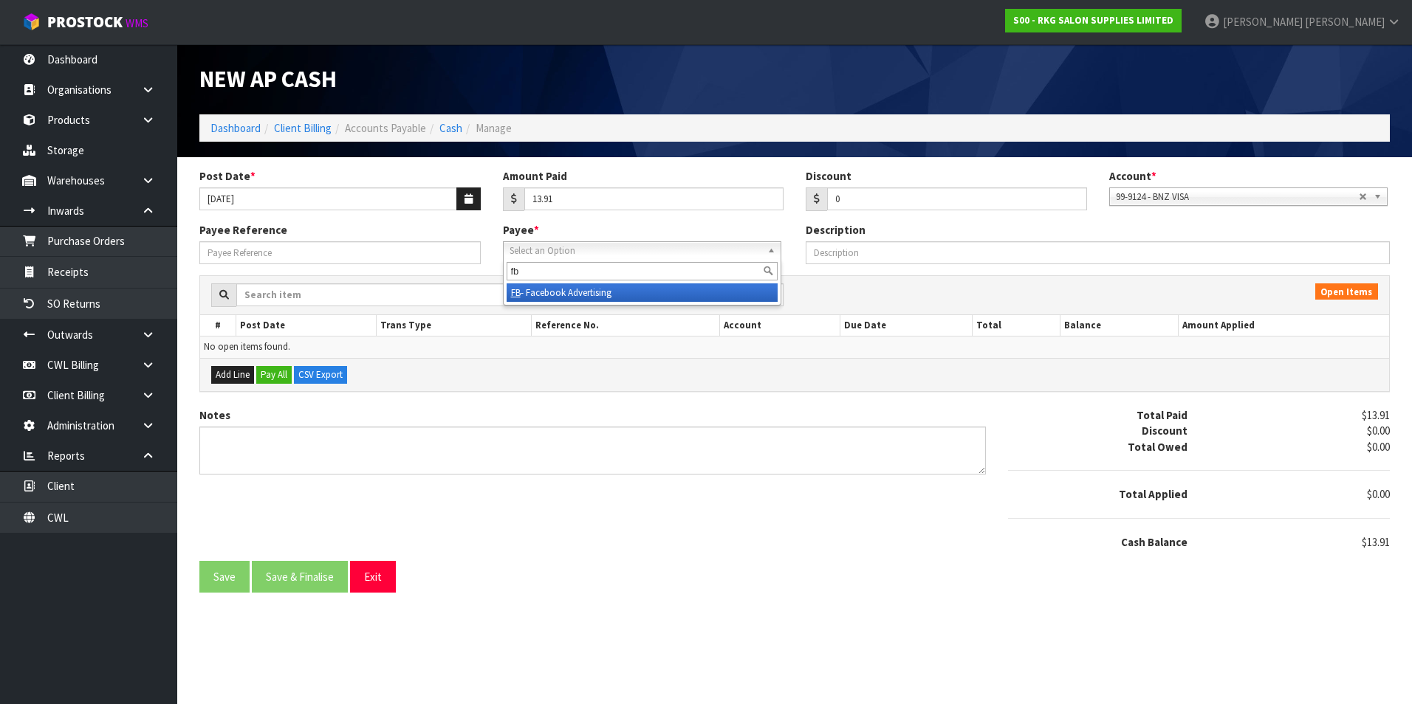
click at [570, 292] on li "FB - Facebook Advertising" at bounding box center [642, 293] width 271 height 18
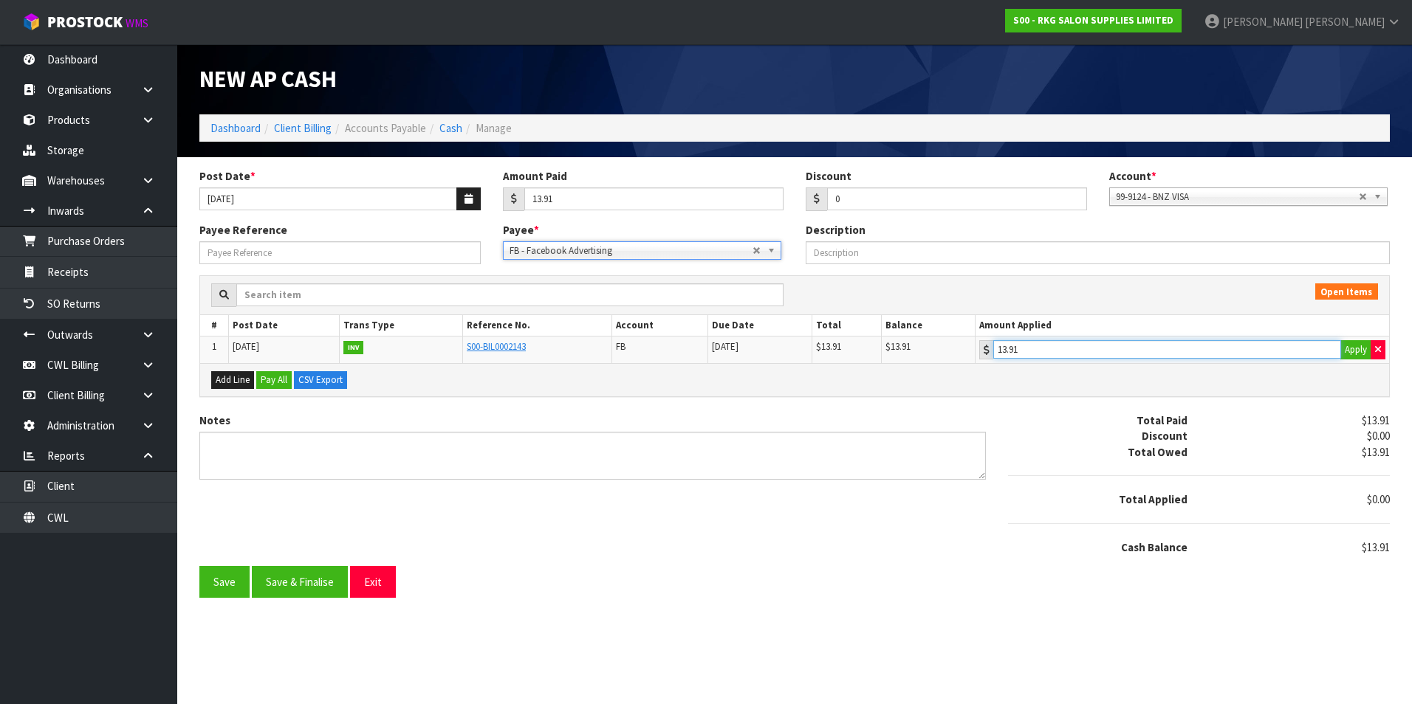
click at [1082, 347] on input "13.91" at bounding box center [1167, 349] width 348 height 18
click at [315, 577] on button "Save & Finalise" at bounding box center [300, 582] width 96 height 32
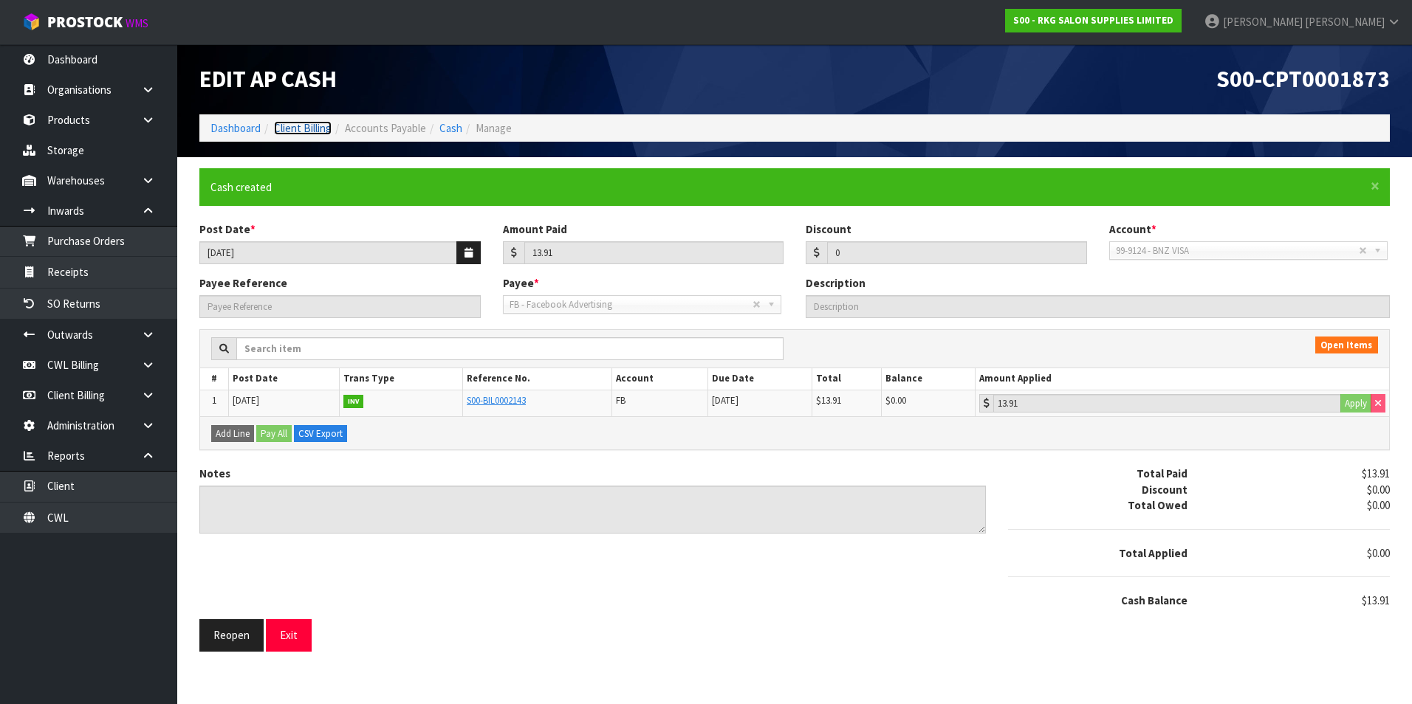
click at [304, 128] on link "Client Billing" at bounding box center [303, 128] width 58 height 14
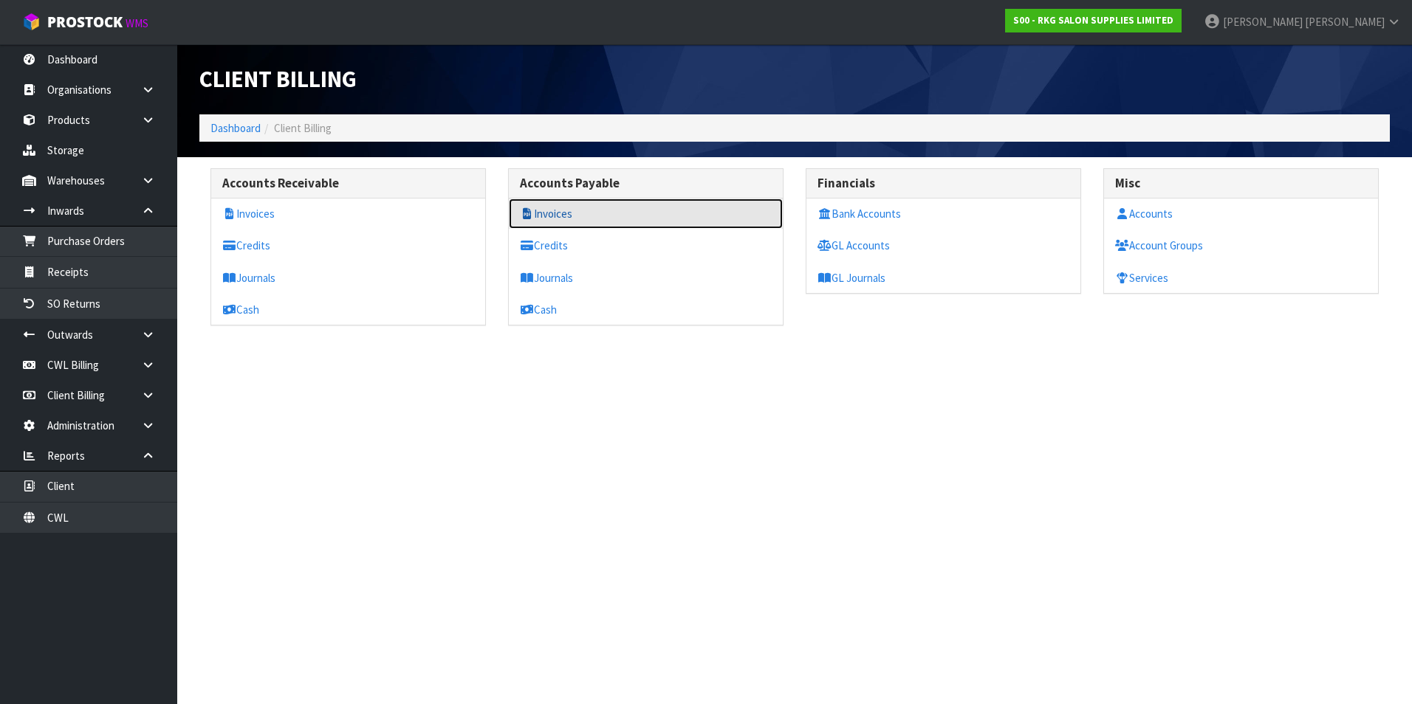
click at [553, 210] on link "Invoices" at bounding box center [646, 214] width 274 height 30
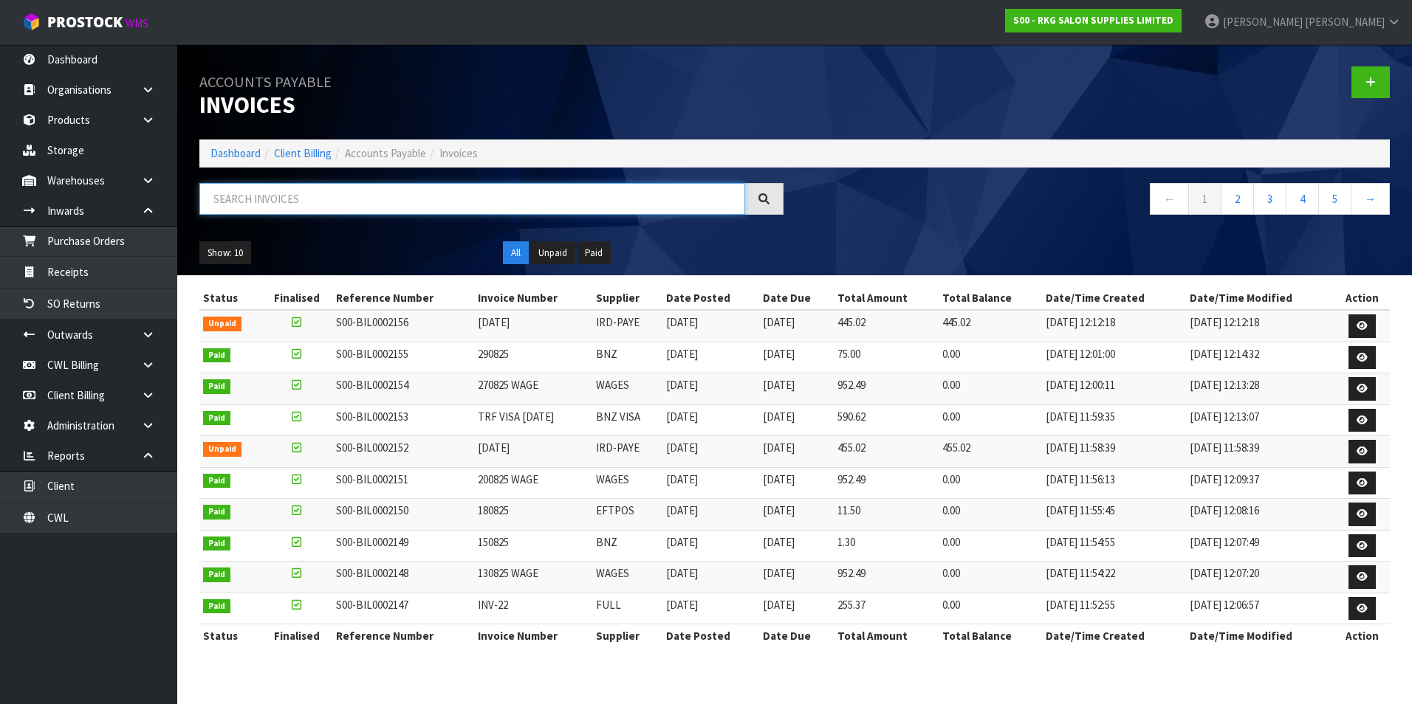
click at [396, 199] on input "text" at bounding box center [472, 199] width 546 height 32
click at [236, 249] on button "Show: 10" at bounding box center [225, 253] width 52 height 24
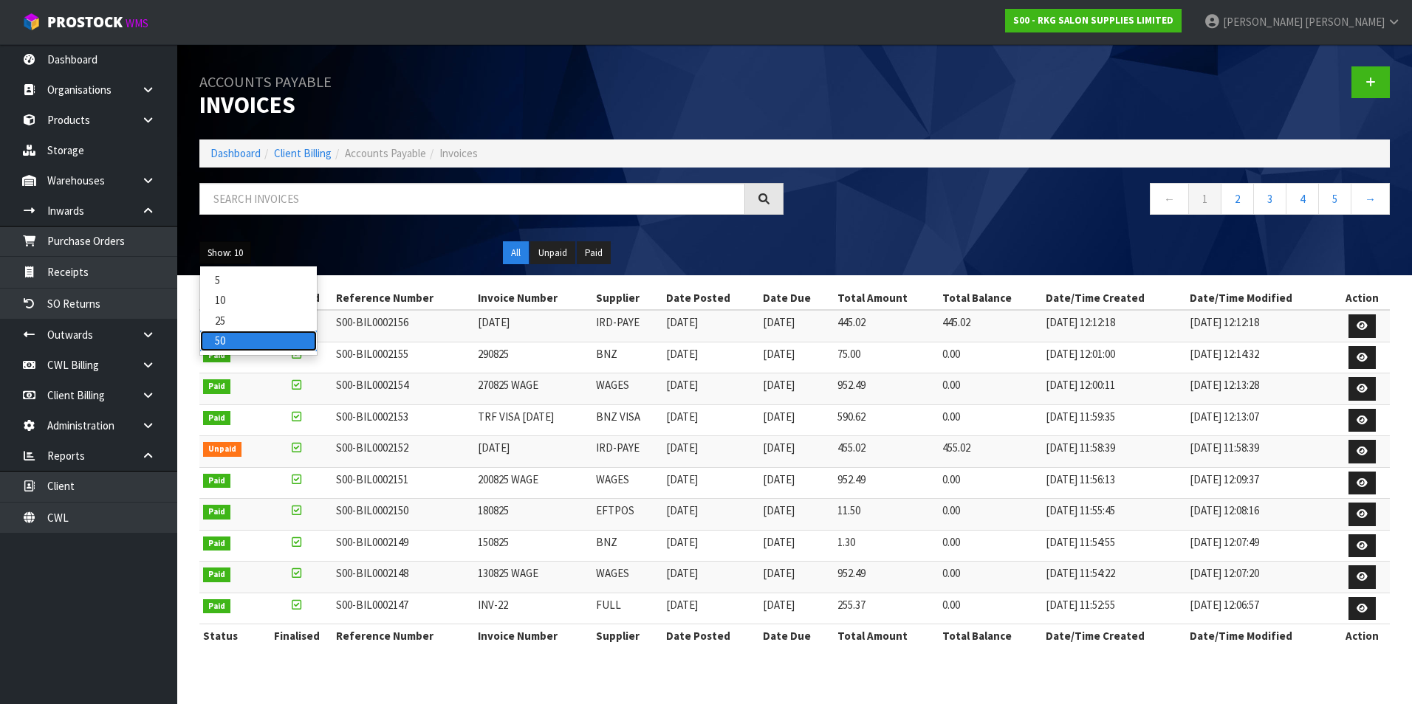
click at [241, 348] on link "50" at bounding box center [258, 341] width 117 height 20
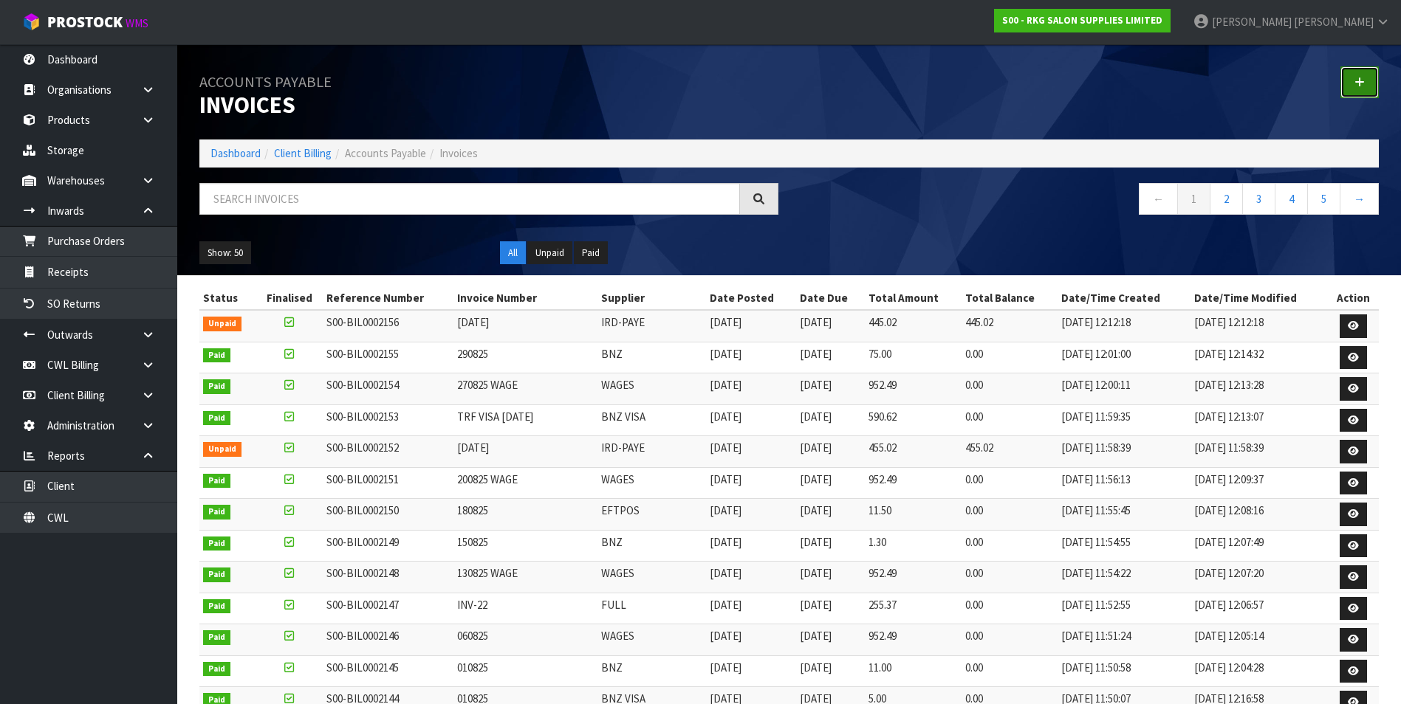
click at [1358, 82] on icon at bounding box center [1359, 82] width 10 height 11
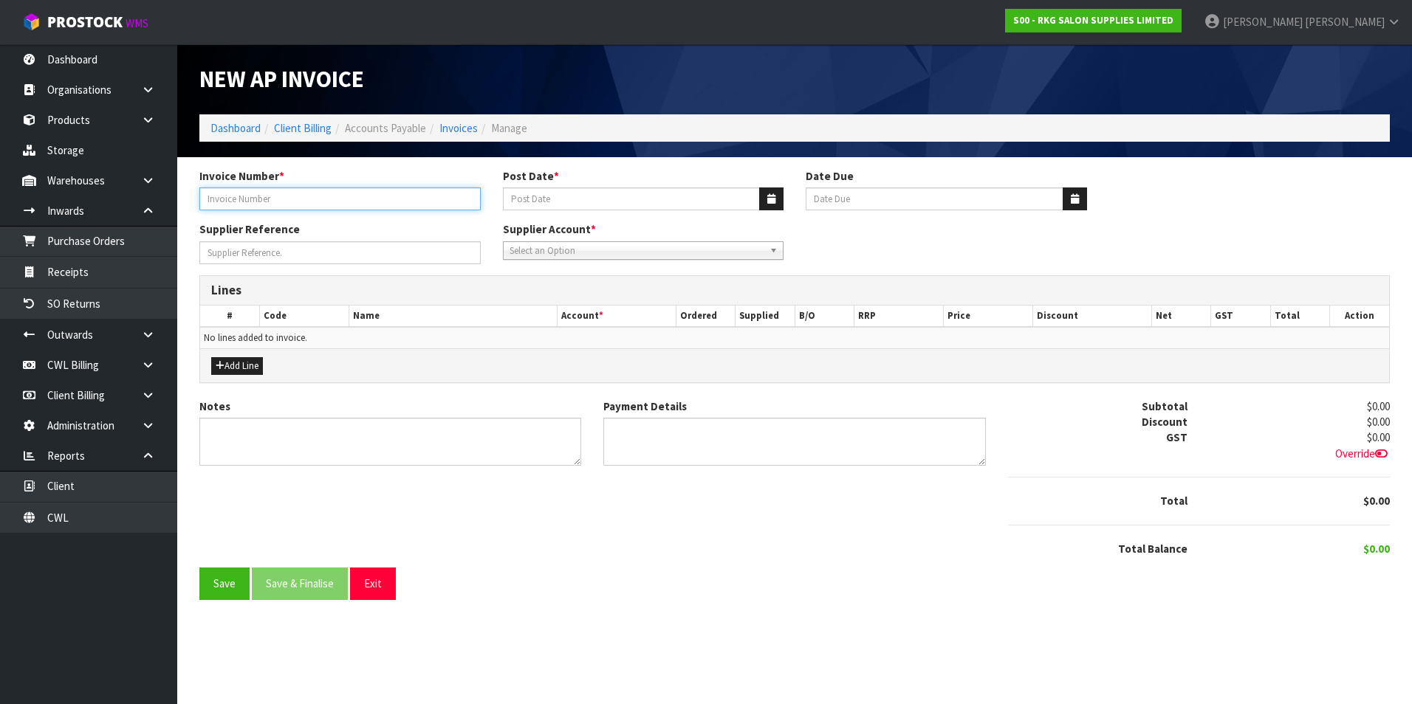
click at [304, 199] on input "Invoice Number *" at bounding box center [339, 199] width 281 height 23
click at [764, 192] on button "button" at bounding box center [771, 199] width 24 height 23
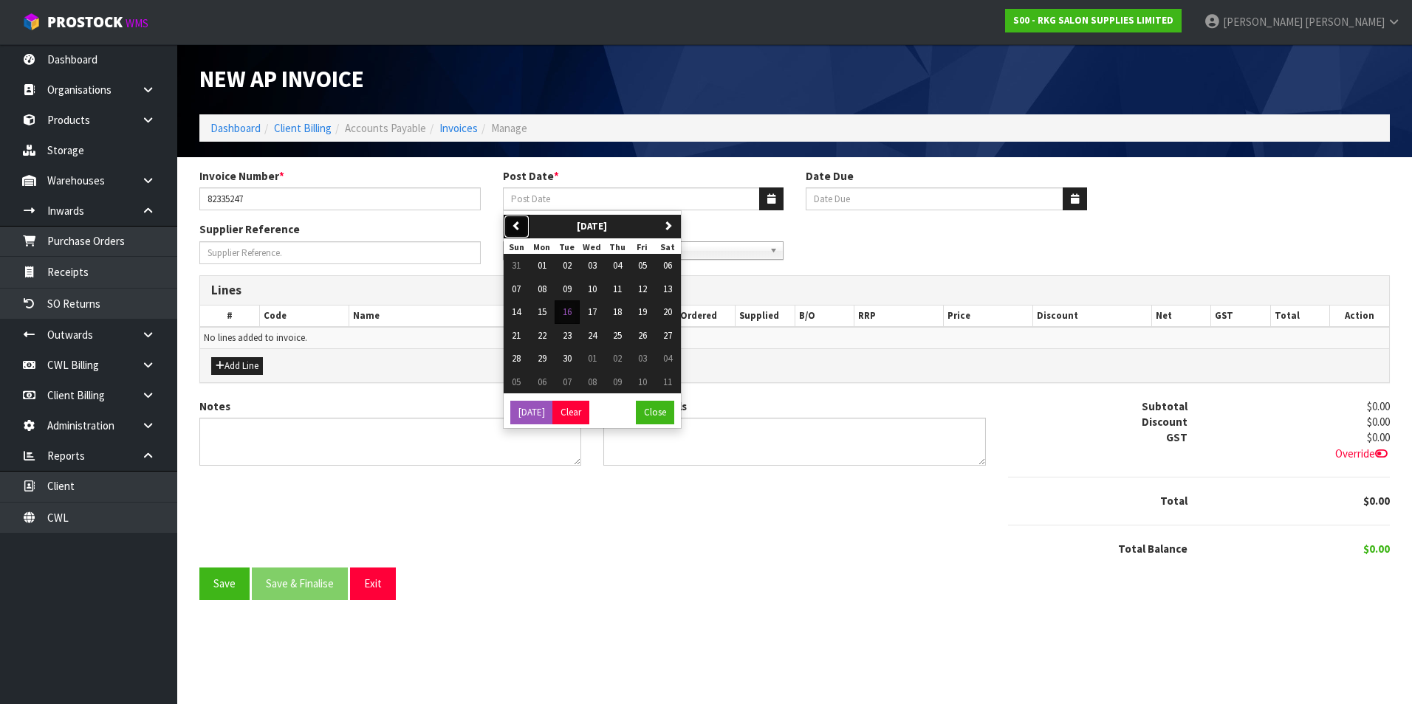
drag, startPoint x: 515, startPoint y: 228, endPoint x: 537, endPoint y: 252, distance: 32.4
click at [518, 230] on icon "button" at bounding box center [517, 226] width 10 height 10
drag, startPoint x: 509, startPoint y: 381, endPoint x: 663, endPoint y: 292, distance: 178.3
click at [509, 381] on button "31" at bounding box center [517, 383] width 26 height 24
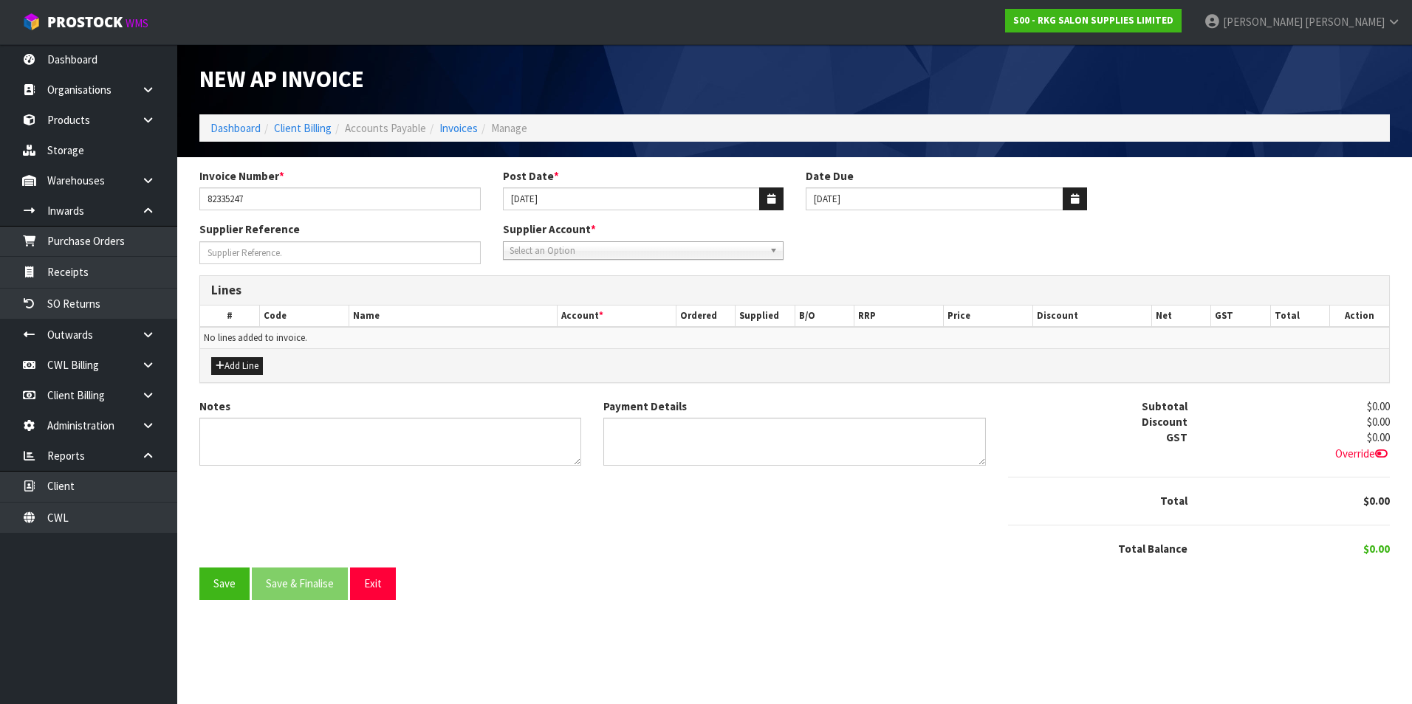
click at [619, 240] on div "Supplier Account * ACC - ACC Air BNB - Air BNB AMAZON - AMAZON Amex - AMEX APPL…" at bounding box center [643, 241] width 303 height 38
click at [604, 250] on span "Select an Option" at bounding box center [636, 251] width 255 height 18
click at [600, 295] on li "MAIL - MAILGUN TECHNOLOGIES INC" at bounding box center [644, 293] width 274 height 18
click at [244, 362] on button "Add Line" at bounding box center [237, 366] width 52 height 18
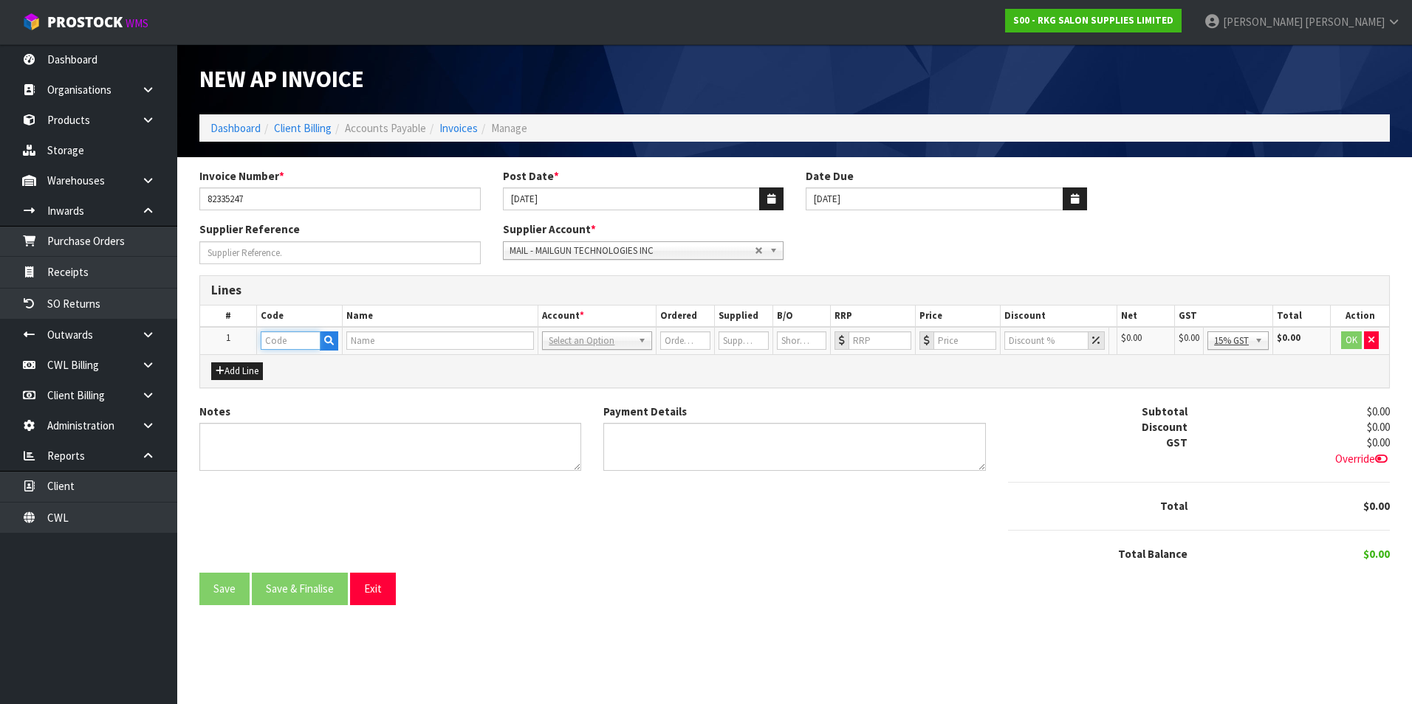
click at [287, 343] on input "text" at bounding box center [291, 341] width 60 height 18
click at [292, 368] on strong "ADV" at bounding box center [286, 366] width 20 height 14
click at [969, 343] on input "0" at bounding box center [963, 341] width 61 height 18
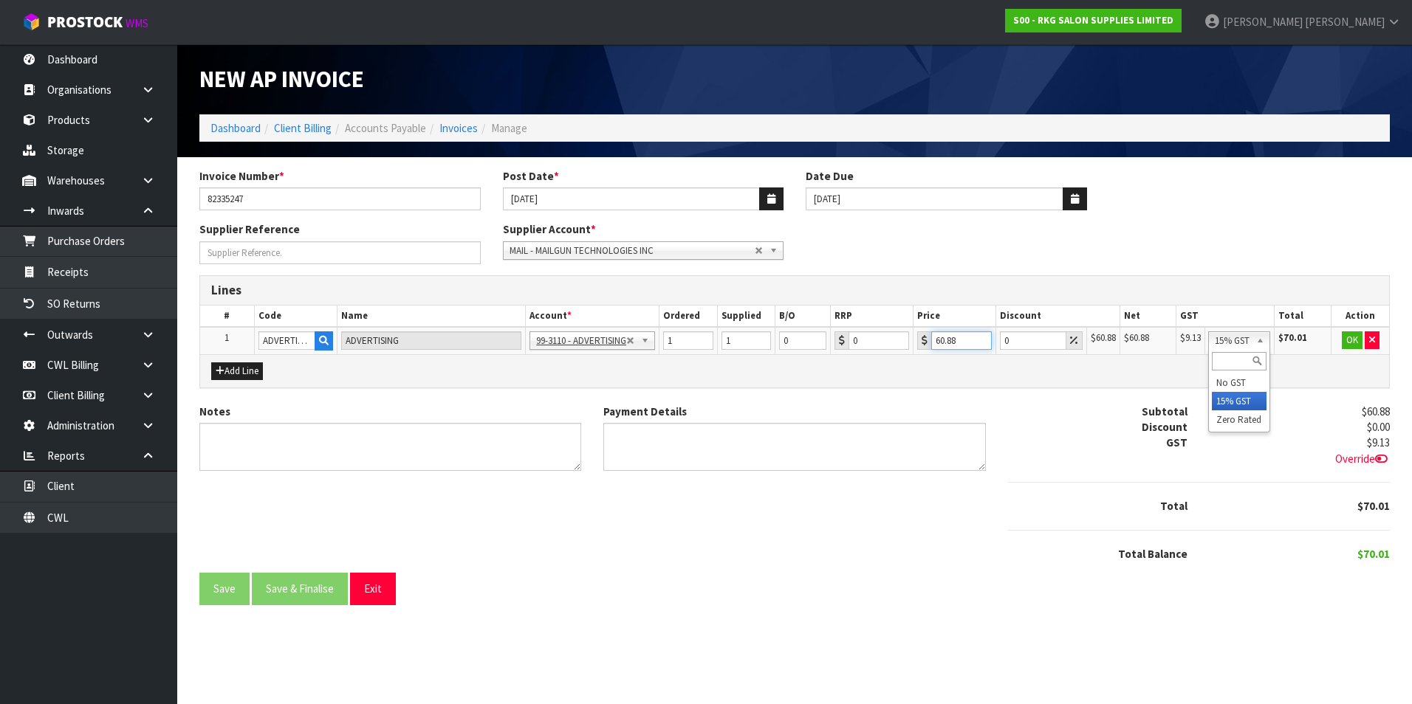
drag, startPoint x: 1267, startPoint y: 340, endPoint x: 1255, endPoint y: 382, distance: 43.7
click at [1353, 343] on button "OK" at bounding box center [1352, 341] width 21 height 18
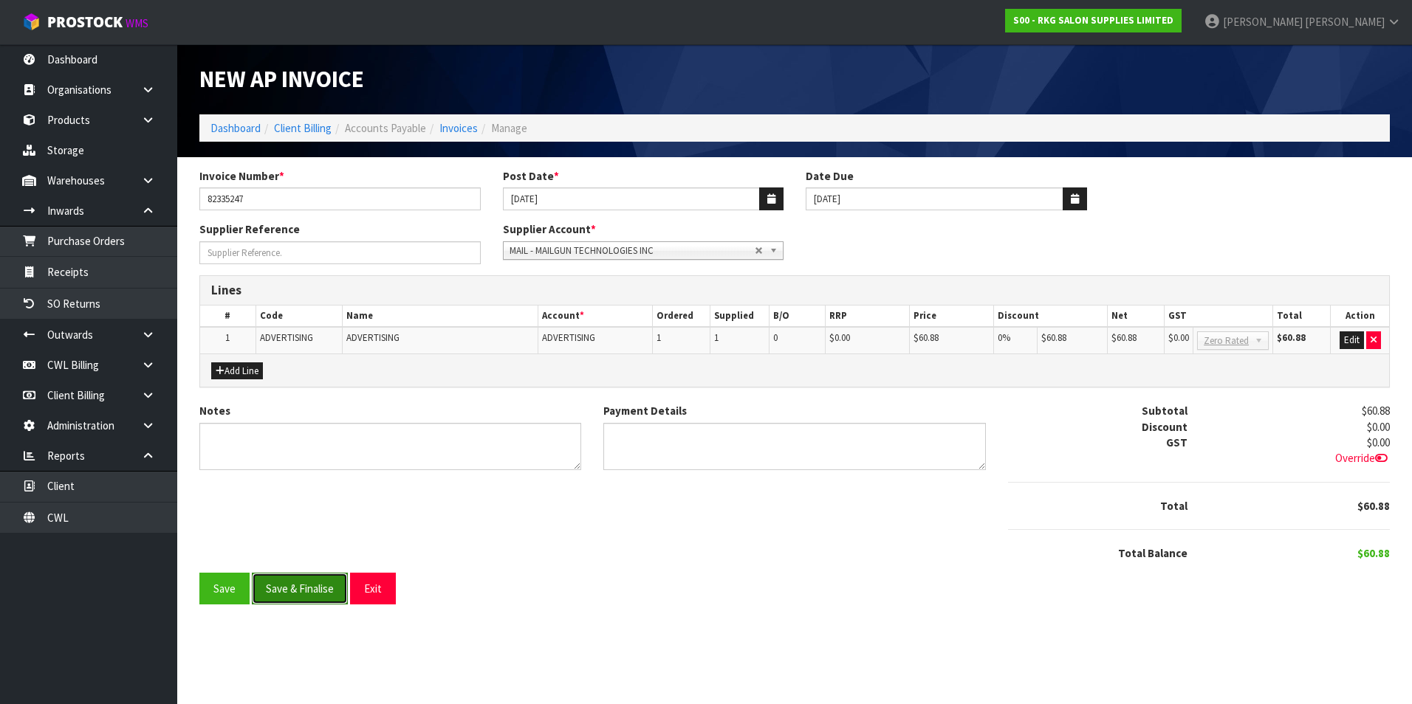
click at [286, 587] on button "Save & Finalise" at bounding box center [300, 589] width 96 height 32
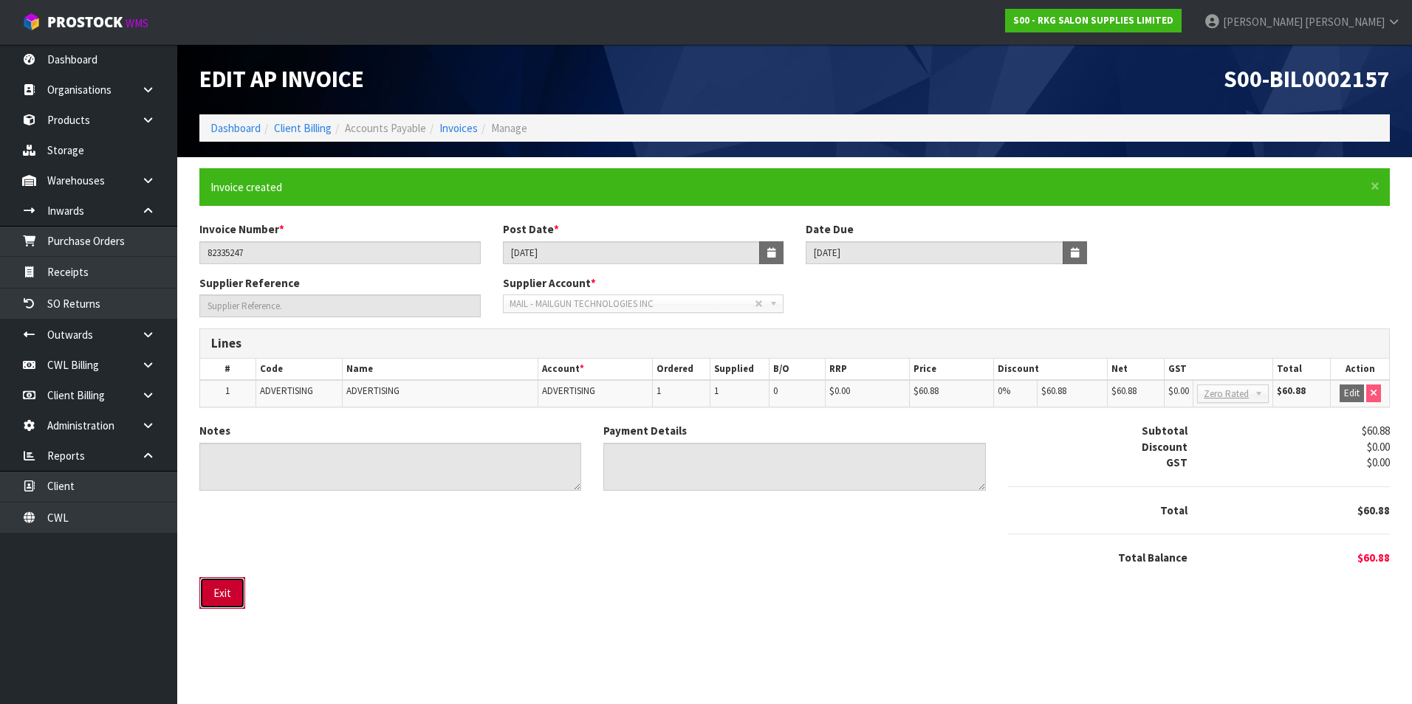
click at [231, 595] on button "Exit" at bounding box center [222, 593] width 46 height 32
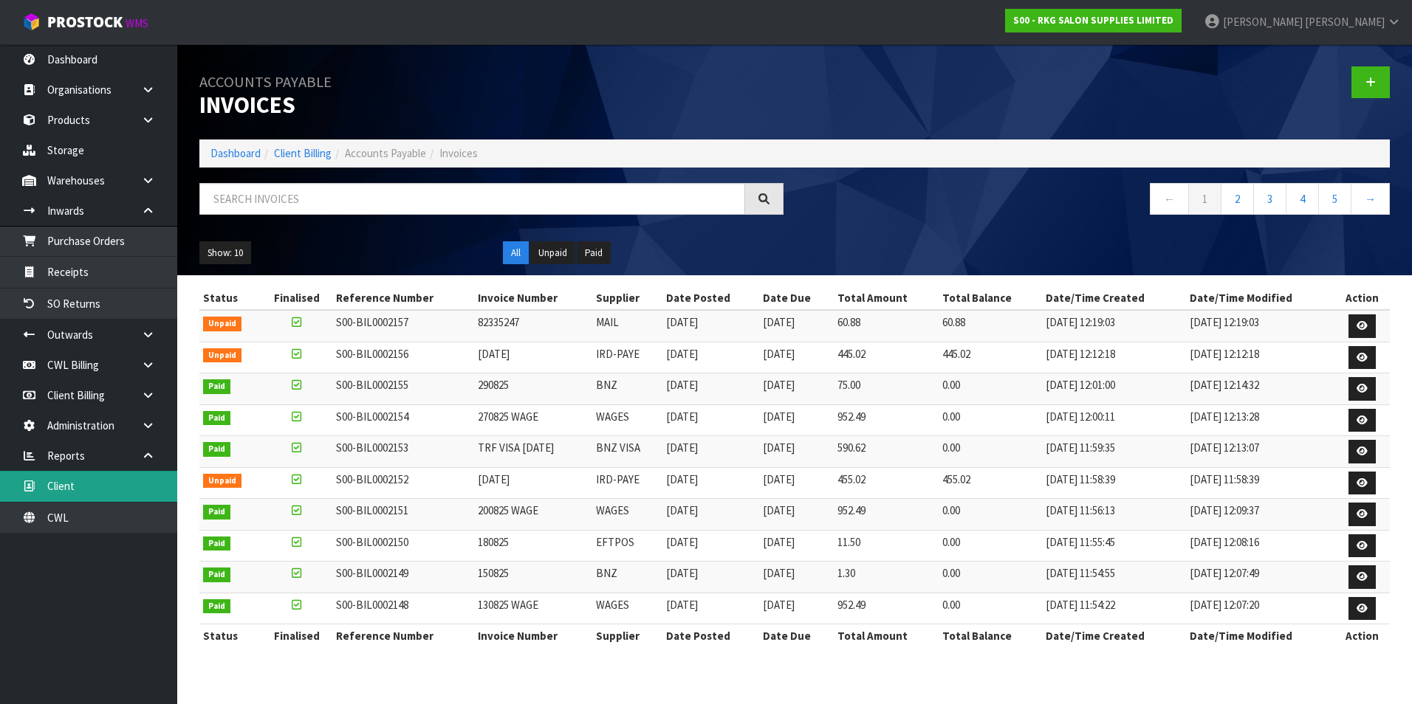
click at [78, 495] on link "Client" at bounding box center [88, 486] width 177 height 30
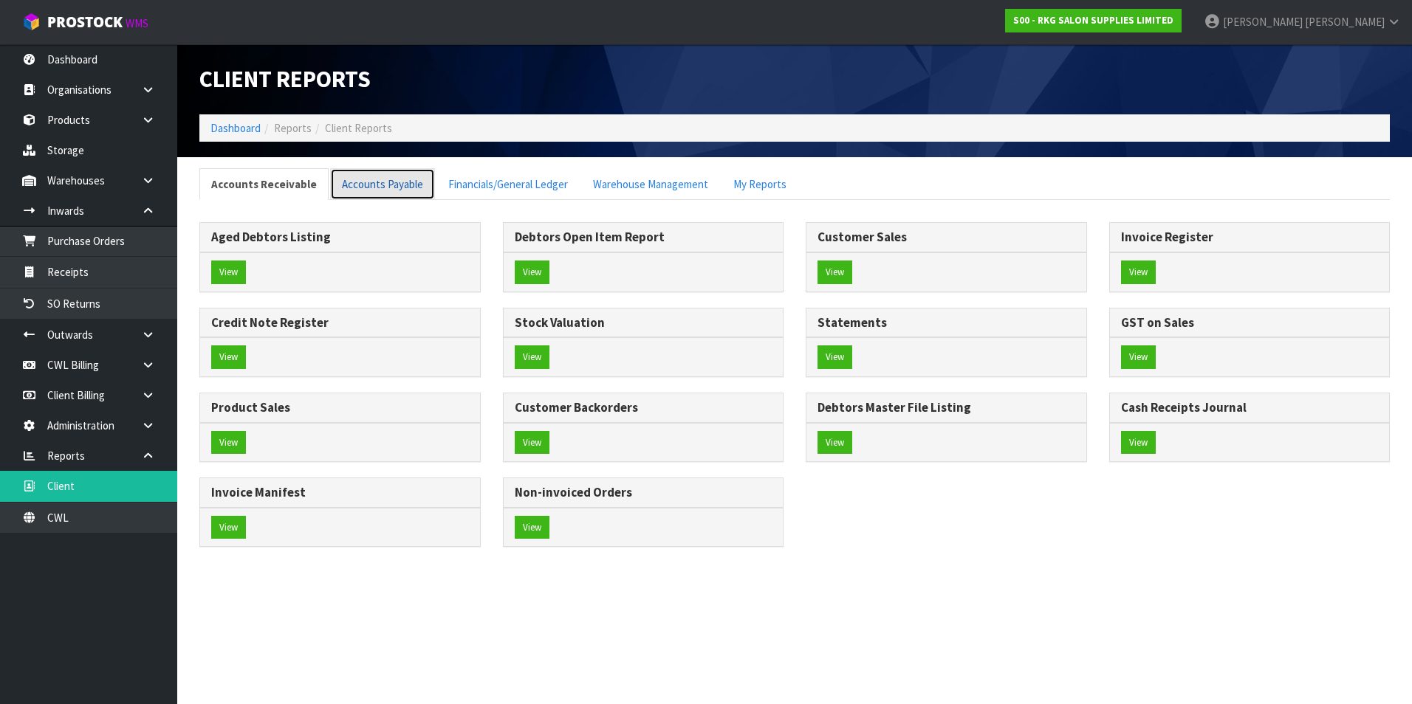
click at [400, 189] on link "Accounts Payable" at bounding box center [382, 184] width 105 height 32
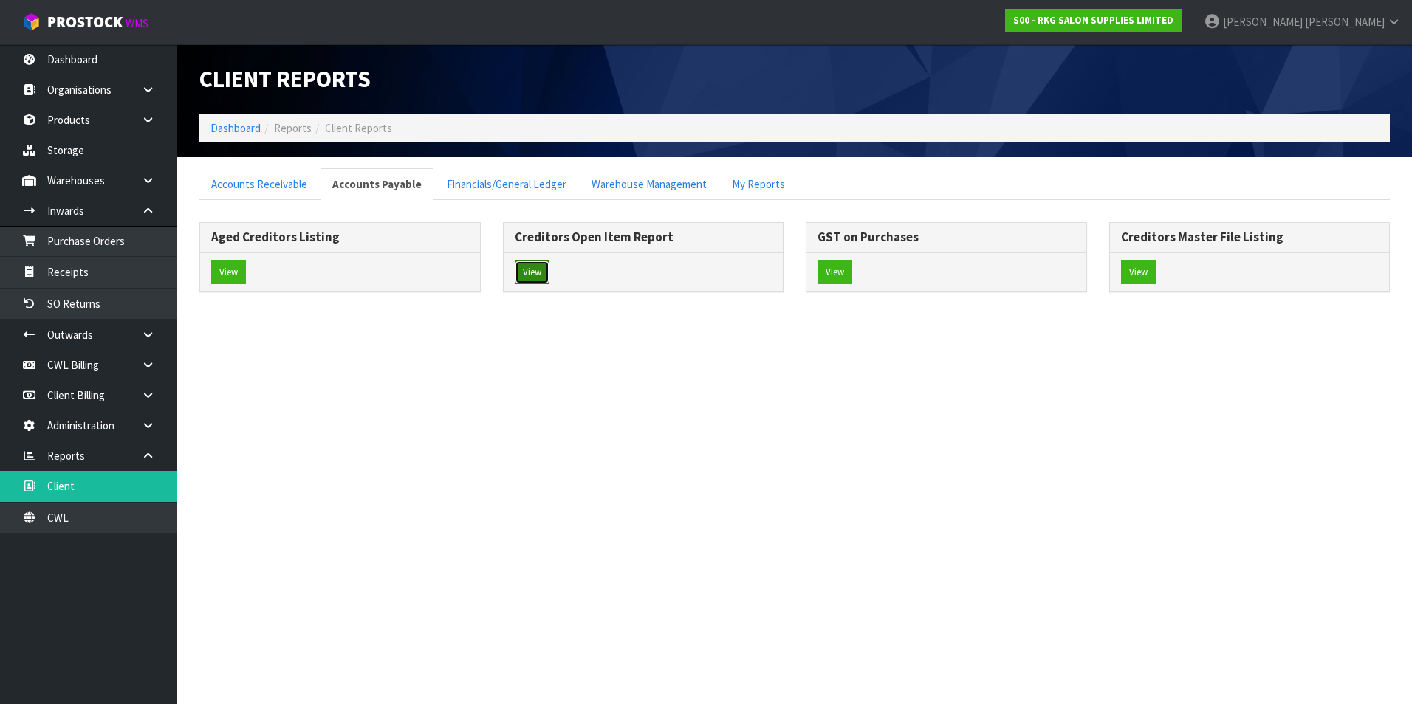
click at [535, 269] on button "View" at bounding box center [532, 273] width 35 height 24
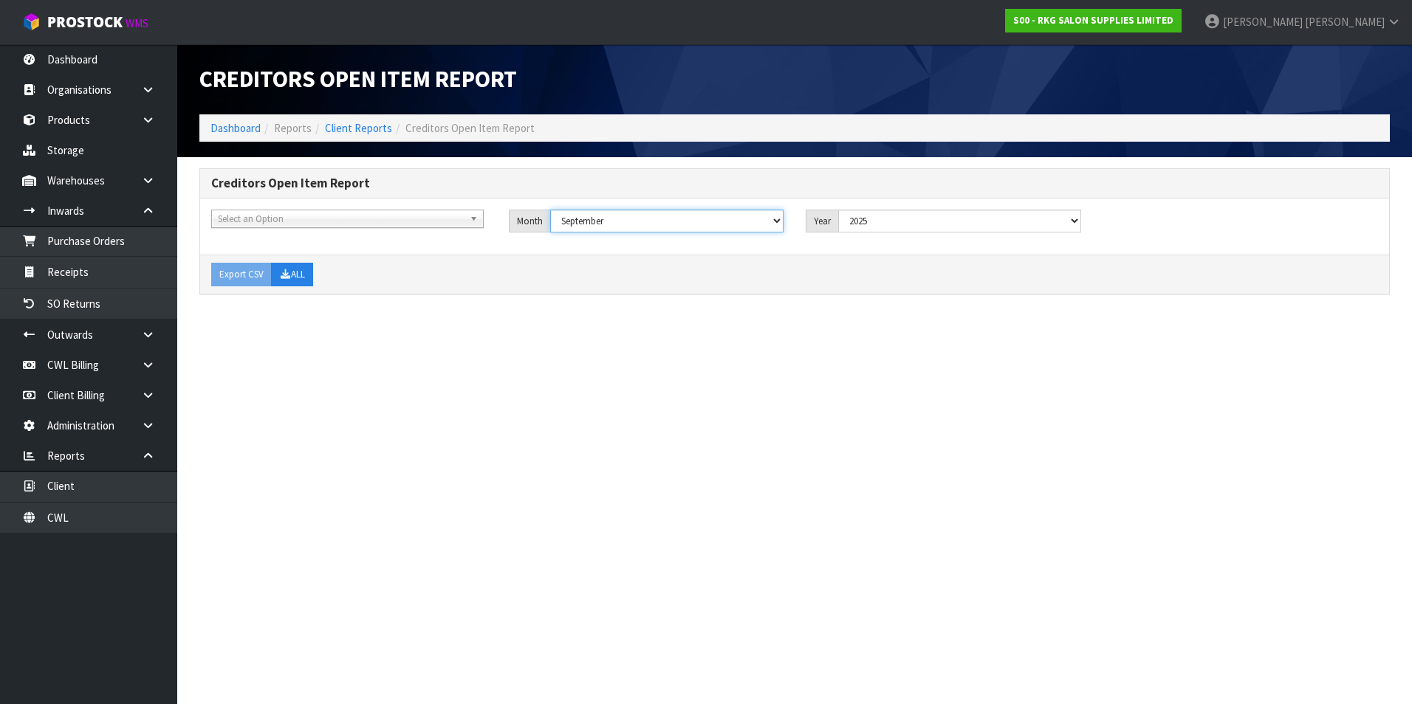
click at [763, 217] on select "January February March April May June July August September October November De…" at bounding box center [667, 221] width 234 height 23
click at [550, 210] on select "January February March April May June July August September October November De…" at bounding box center [667, 221] width 234 height 23
click at [302, 274] on button "ALL" at bounding box center [292, 275] width 42 height 24
click at [361, 134] on link "Client Reports" at bounding box center [358, 128] width 67 height 14
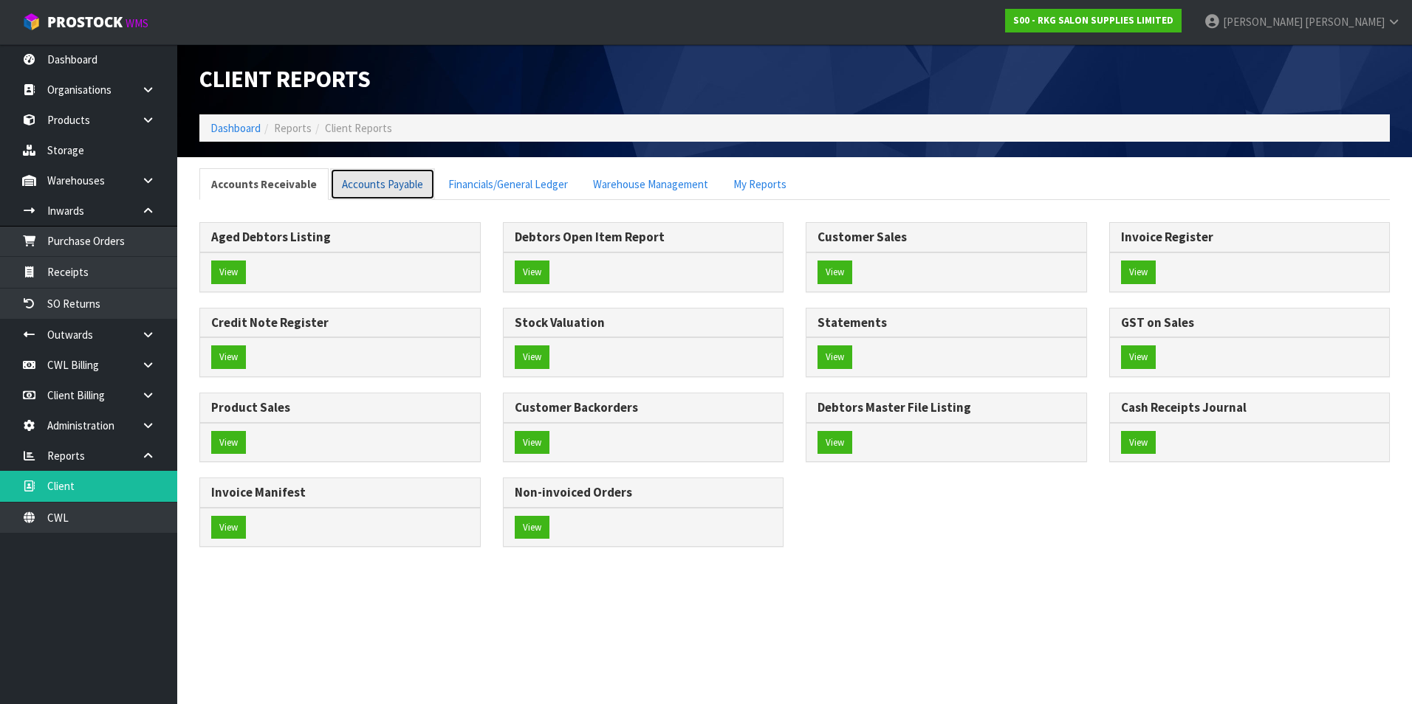
click at [366, 193] on link "Accounts Payable" at bounding box center [382, 184] width 105 height 32
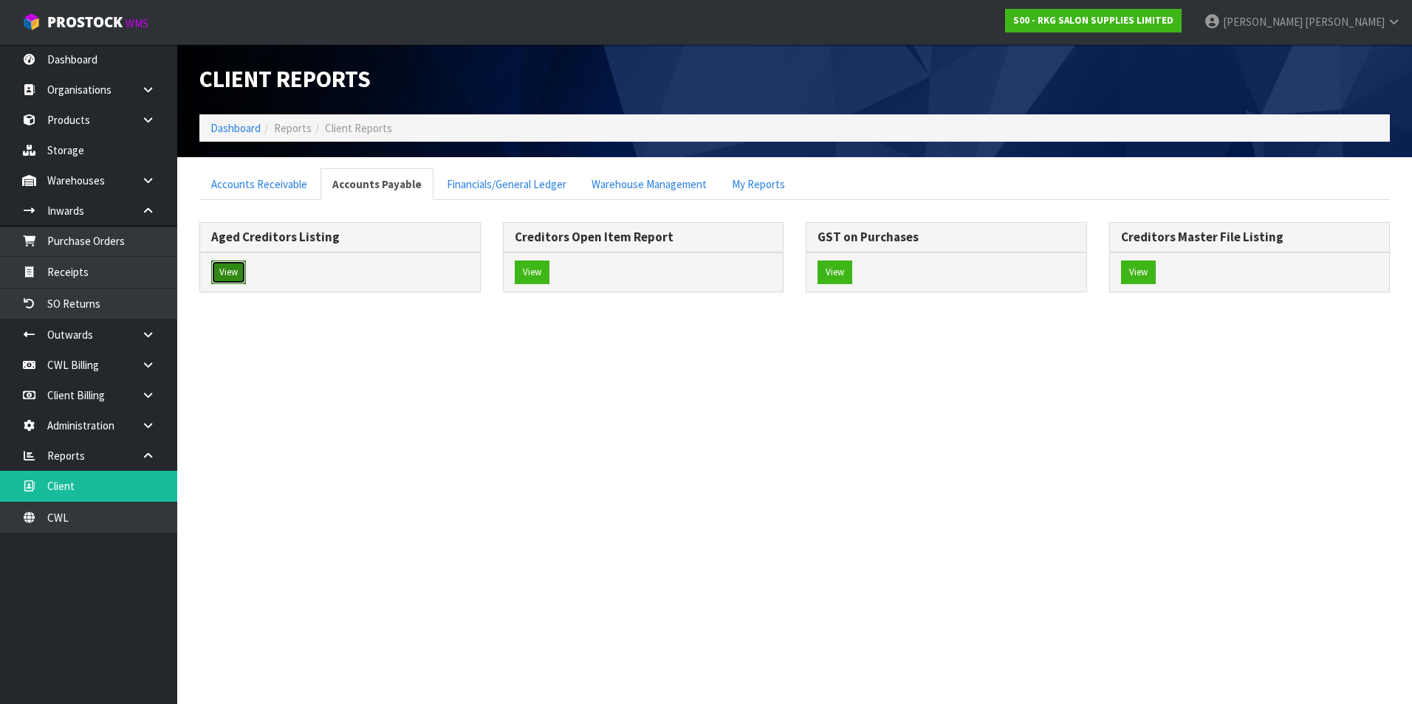
click at [228, 271] on button "View" at bounding box center [228, 273] width 35 height 24
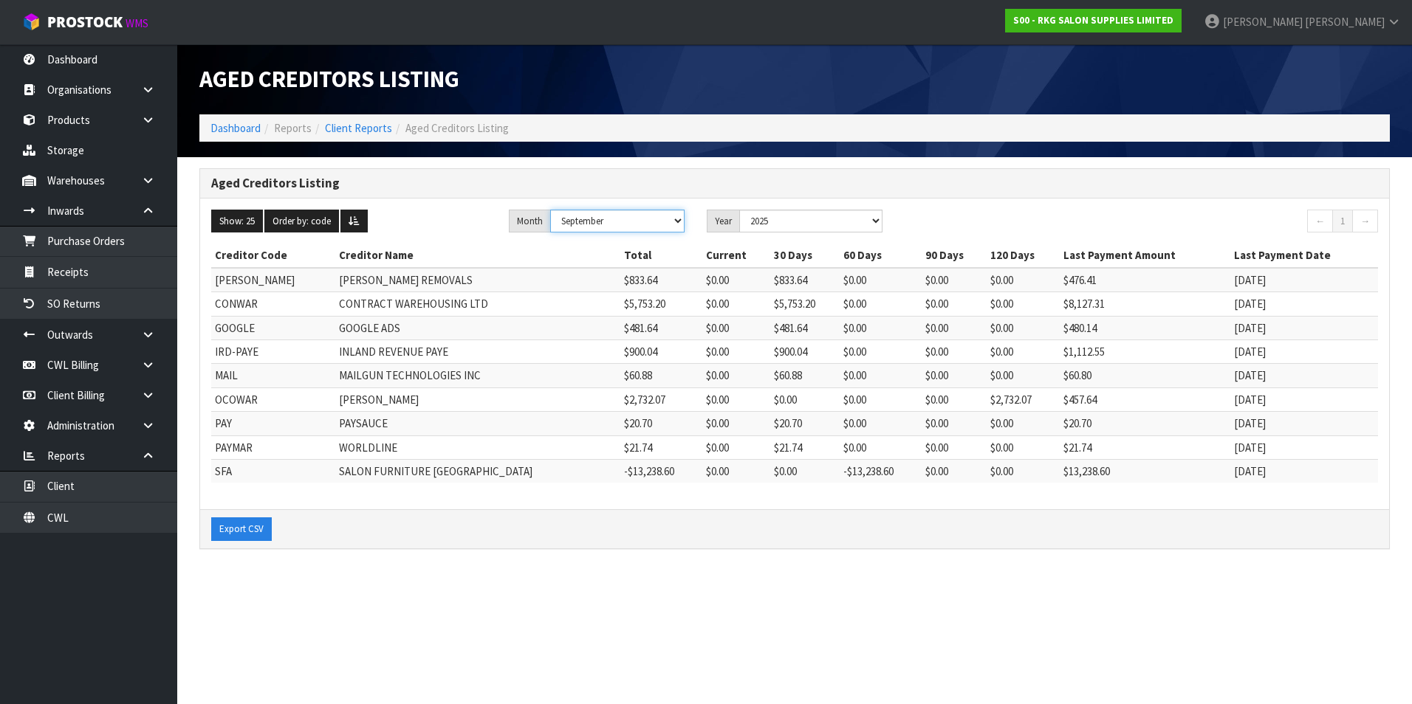
click at [679, 219] on select "January February March April May June July August September October November De…" at bounding box center [617, 221] width 134 height 23
click at [550, 210] on select "January February March April May June July August September October November De…" at bounding box center [617, 221] width 134 height 23
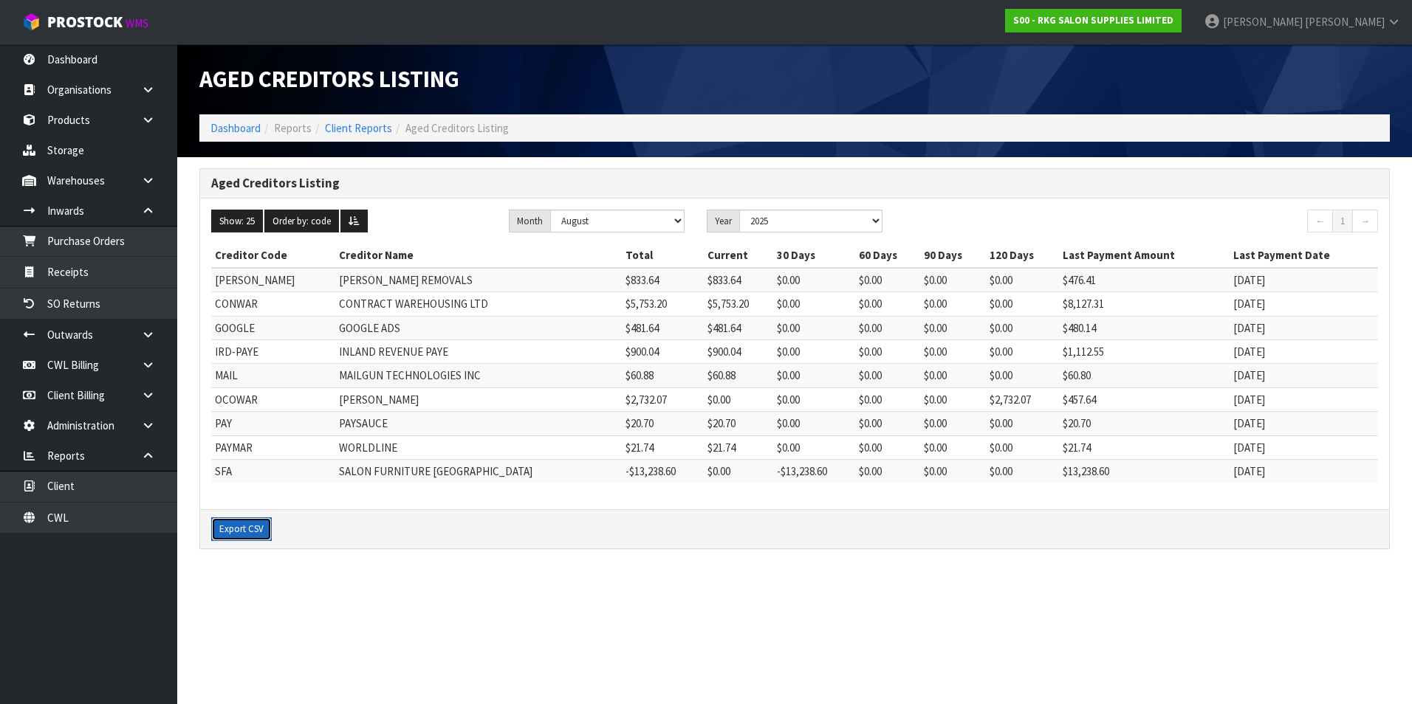
click at [244, 524] on button "Export CSV" at bounding box center [241, 530] width 61 height 24
click at [78, 396] on link "Client Billing" at bounding box center [88, 395] width 177 height 30
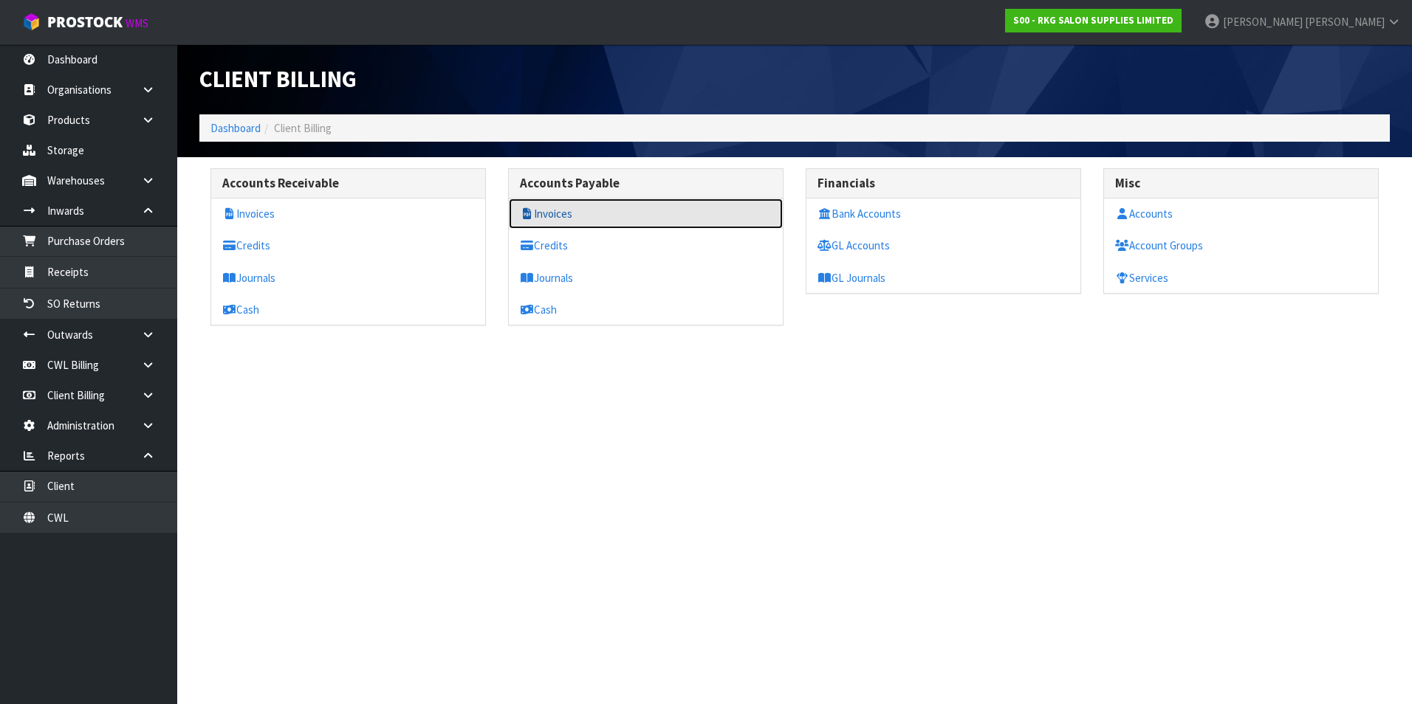
click at [573, 215] on link "Invoices" at bounding box center [646, 214] width 274 height 30
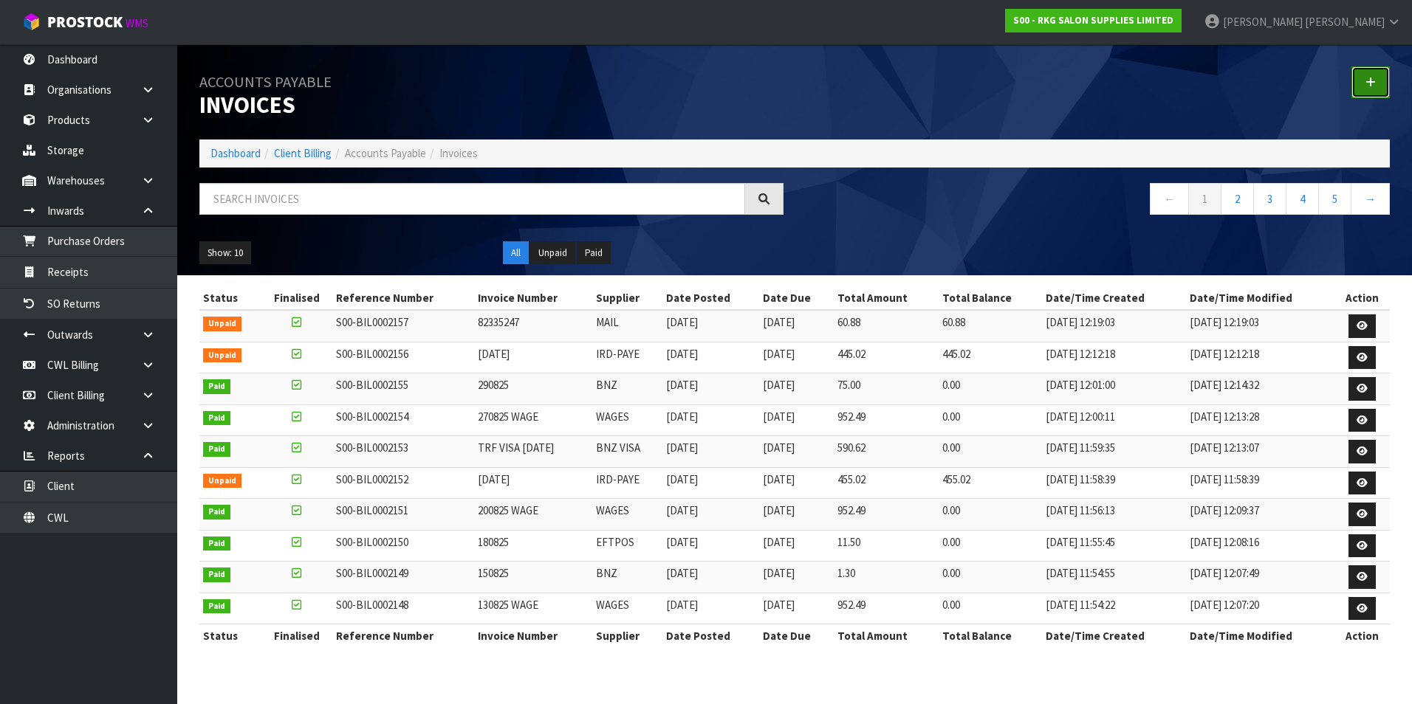
click at [1372, 80] on icon at bounding box center [1370, 82] width 10 height 11
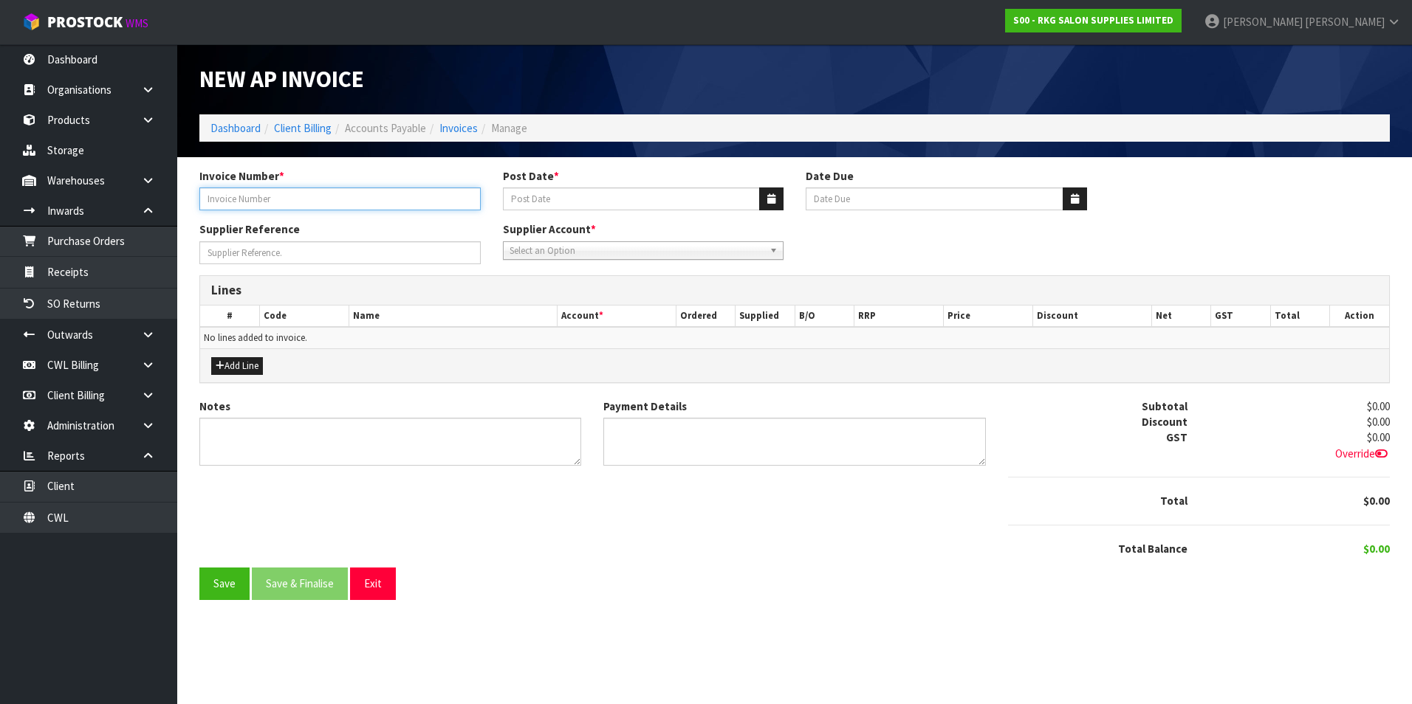
click at [329, 197] on input "Invoice Number *" at bounding box center [339, 199] width 281 height 23
click at [778, 200] on button "button" at bounding box center [771, 199] width 24 height 23
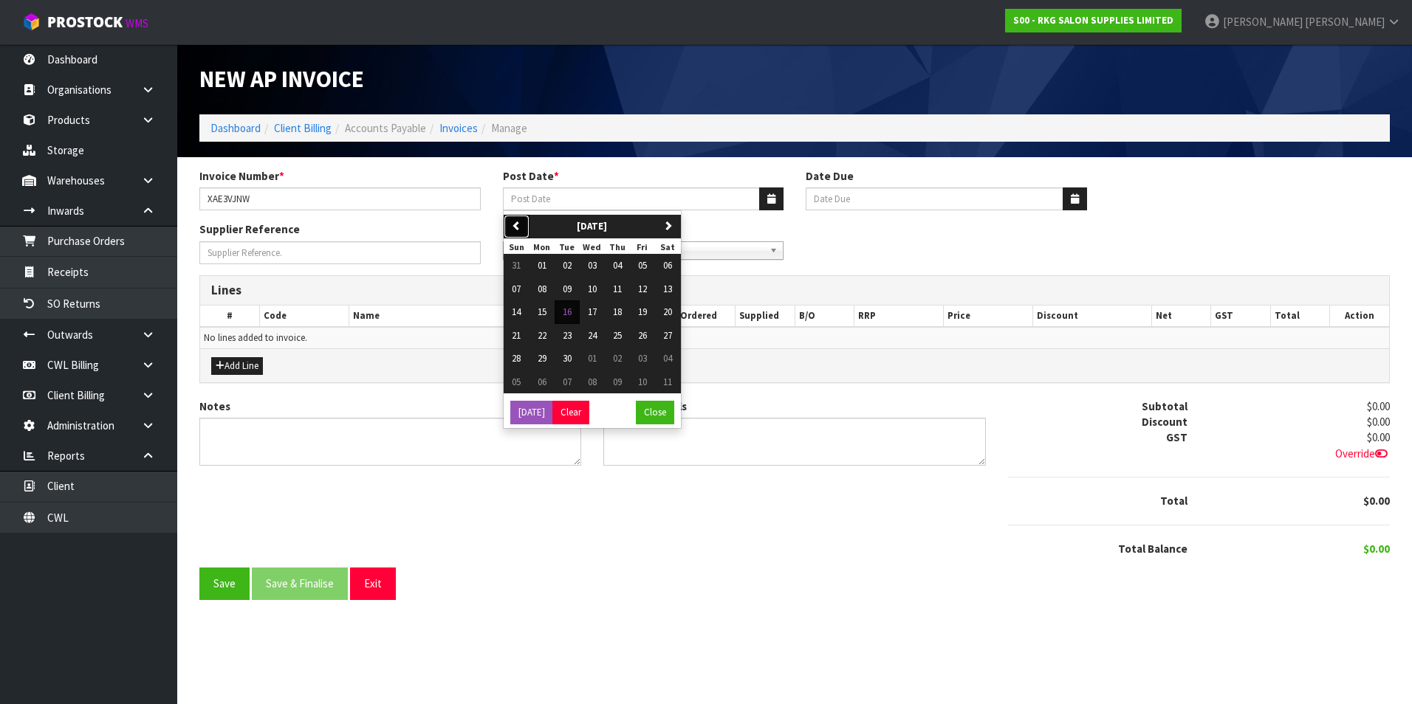
click at [516, 225] on icon "button" at bounding box center [517, 226] width 10 height 10
click at [645, 290] on span "08" at bounding box center [642, 289] width 9 height 13
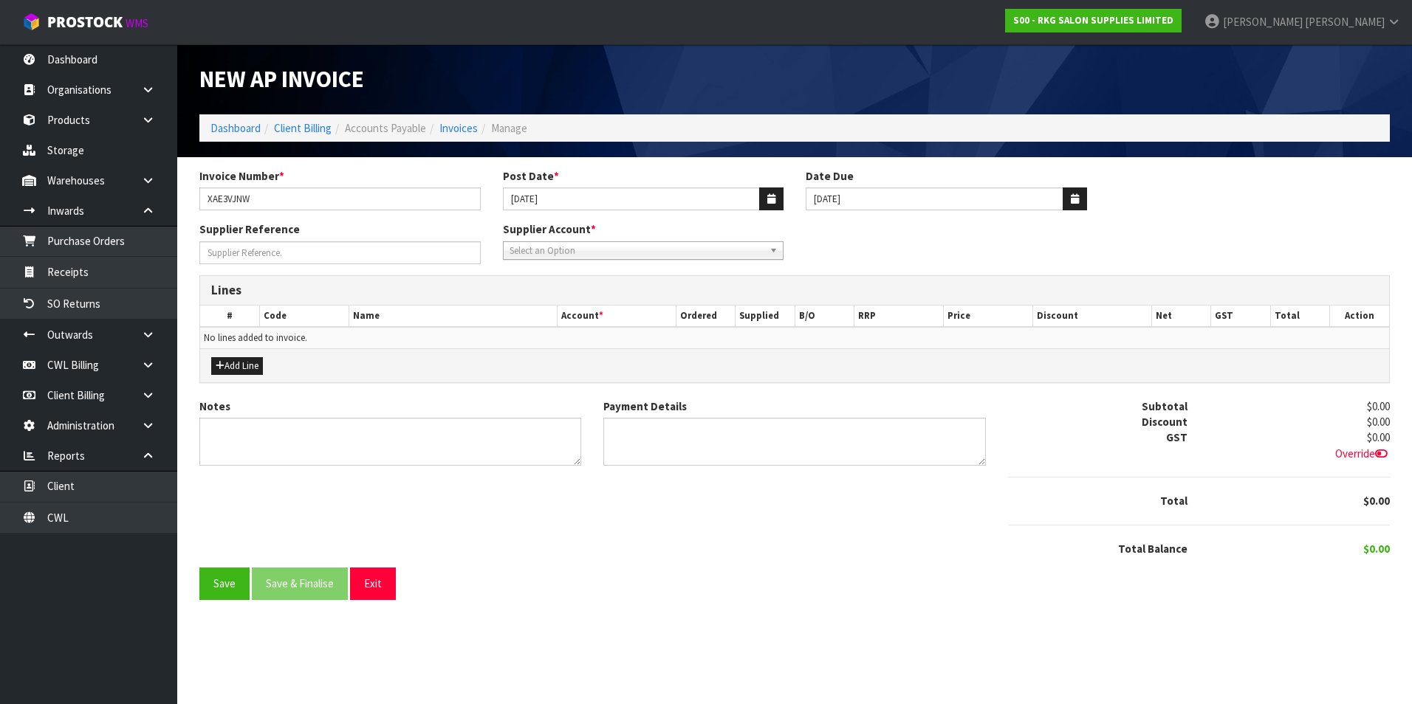
click at [591, 247] on span "Select an Option" at bounding box center [636, 251] width 255 height 18
click at [542, 284] on li "CAS H - CASH" at bounding box center [644, 293] width 274 height 18
click at [233, 370] on button "Add Line" at bounding box center [237, 366] width 52 height 18
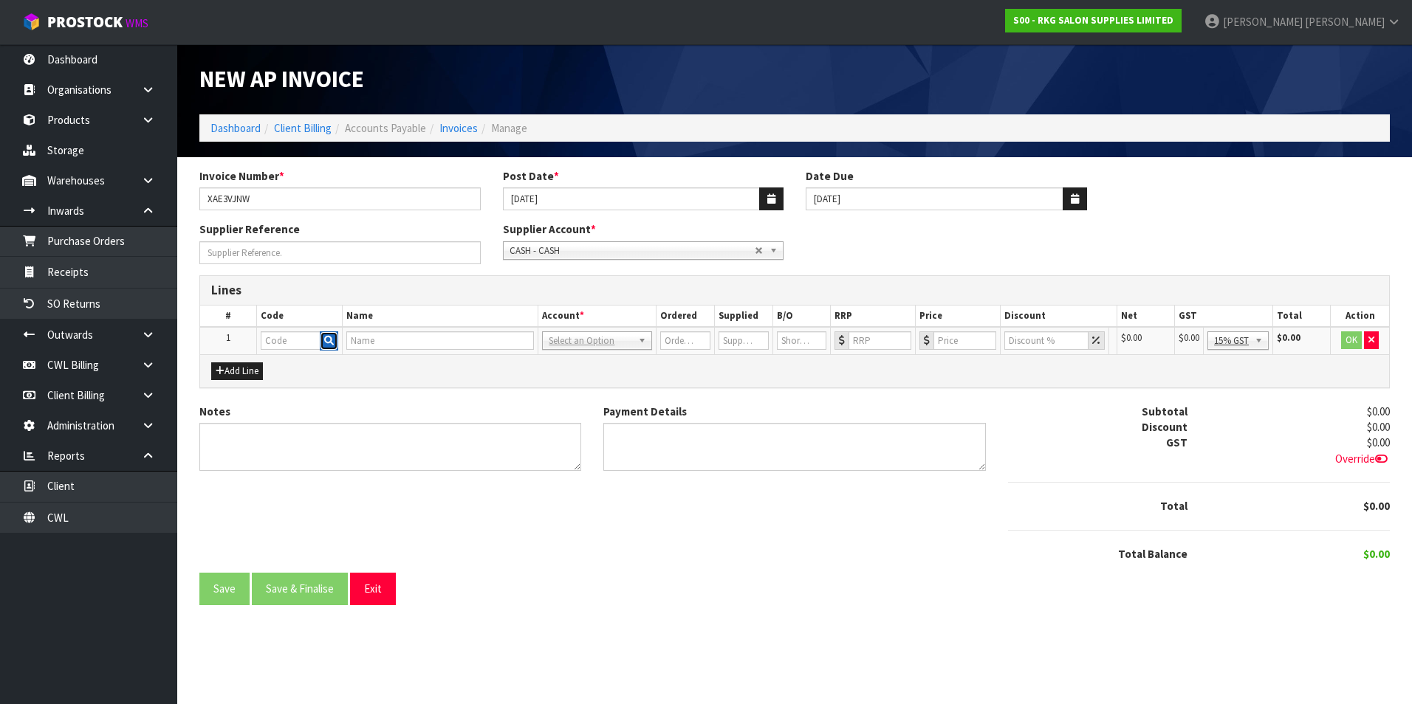
click at [329, 345] on icon "button" at bounding box center [329, 341] width 10 height 10
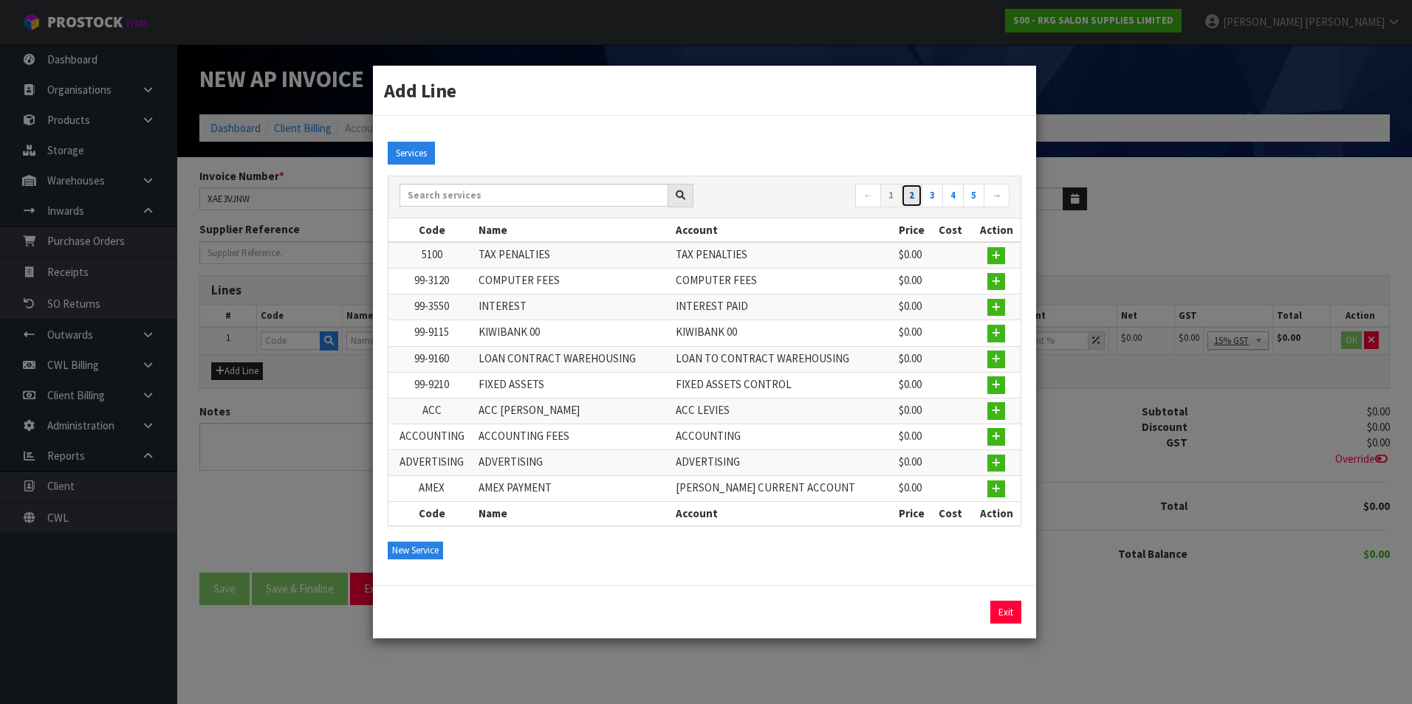
click at [914, 199] on link "2" at bounding box center [911, 196] width 21 height 24
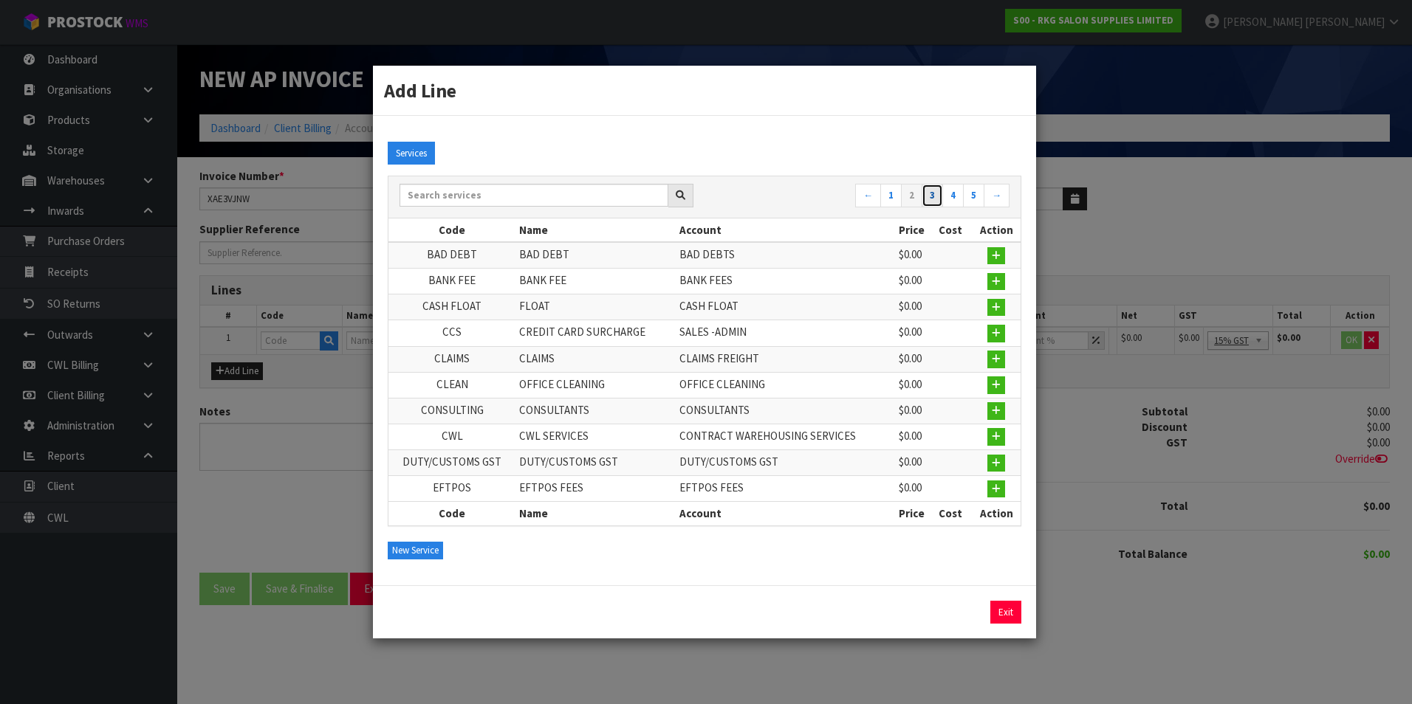
click at [935, 193] on link "3" at bounding box center [932, 196] width 21 height 24
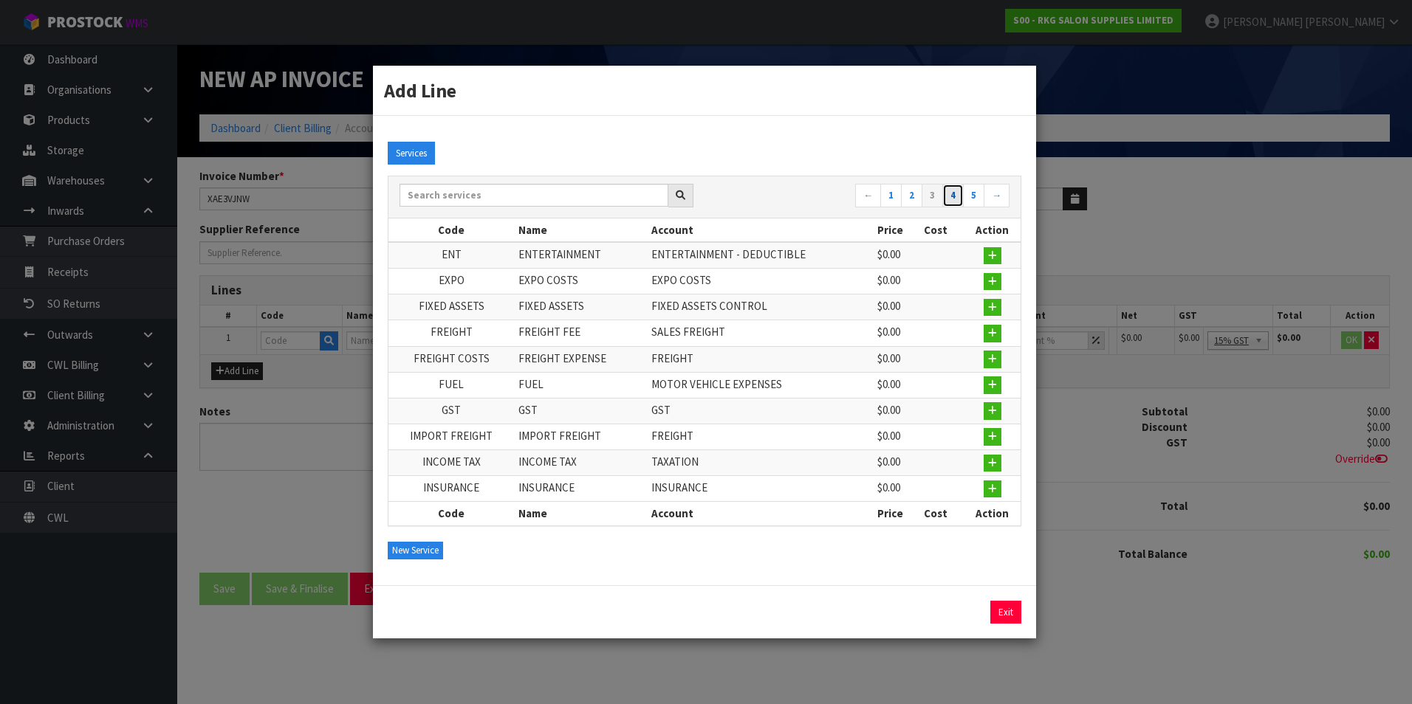
click at [951, 194] on link "4" at bounding box center [952, 196] width 21 height 24
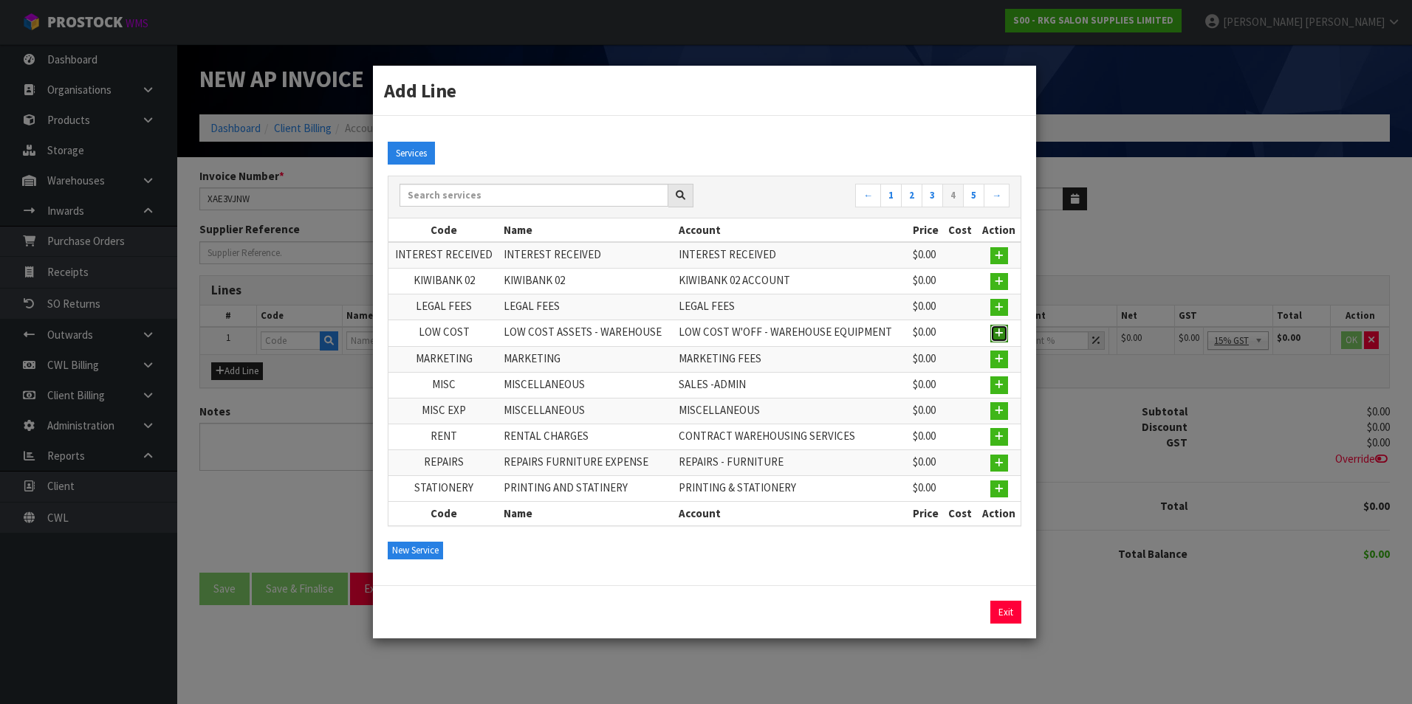
click at [999, 332] on icon "button" at bounding box center [999, 334] width 9 height 10
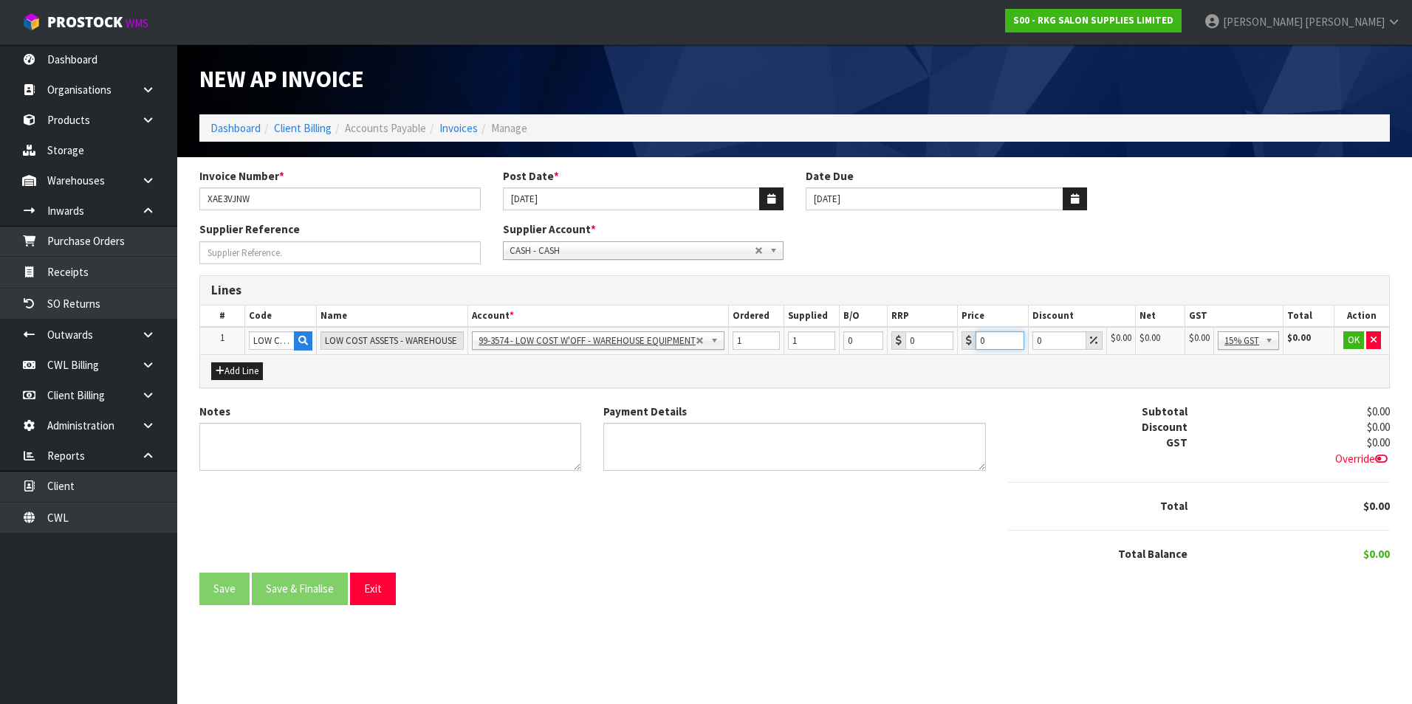
click at [992, 340] on input "0" at bounding box center [999, 341] width 48 height 18
click at [1348, 342] on button "OK" at bounding box center [1353, 341] width 21 height 18
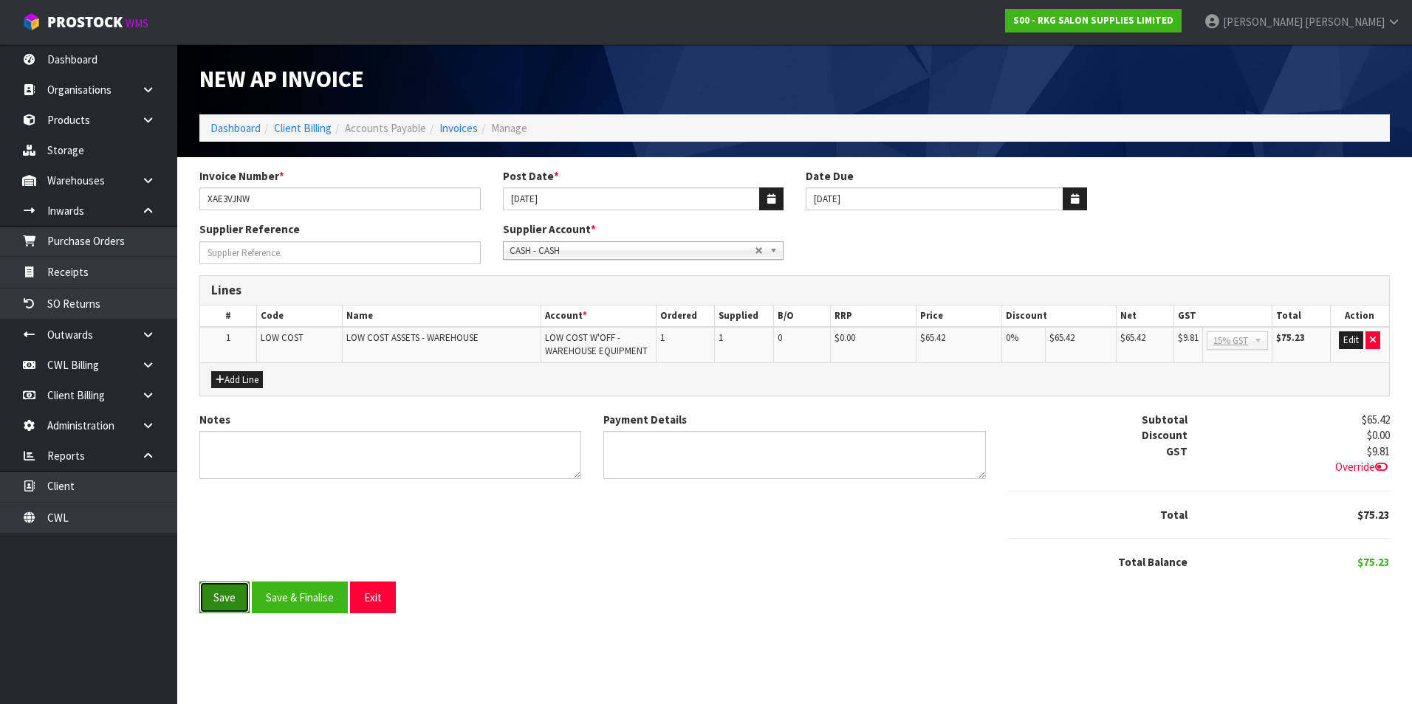
click at [208, 606] on button "Save" at bounding box center [224, 598] width 50 height 32
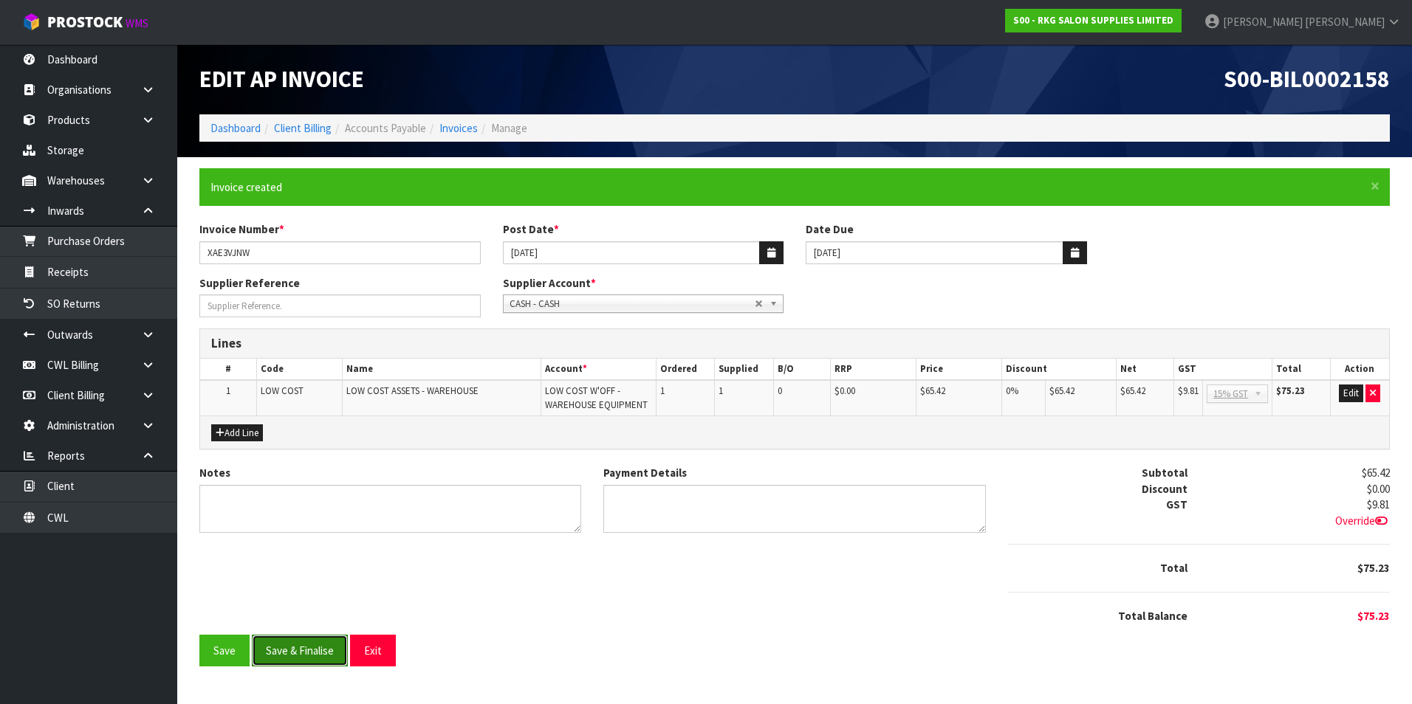
click at [321, 656] on button "Save & Finalise" at bounding box center [300, 651] width 96 height 32
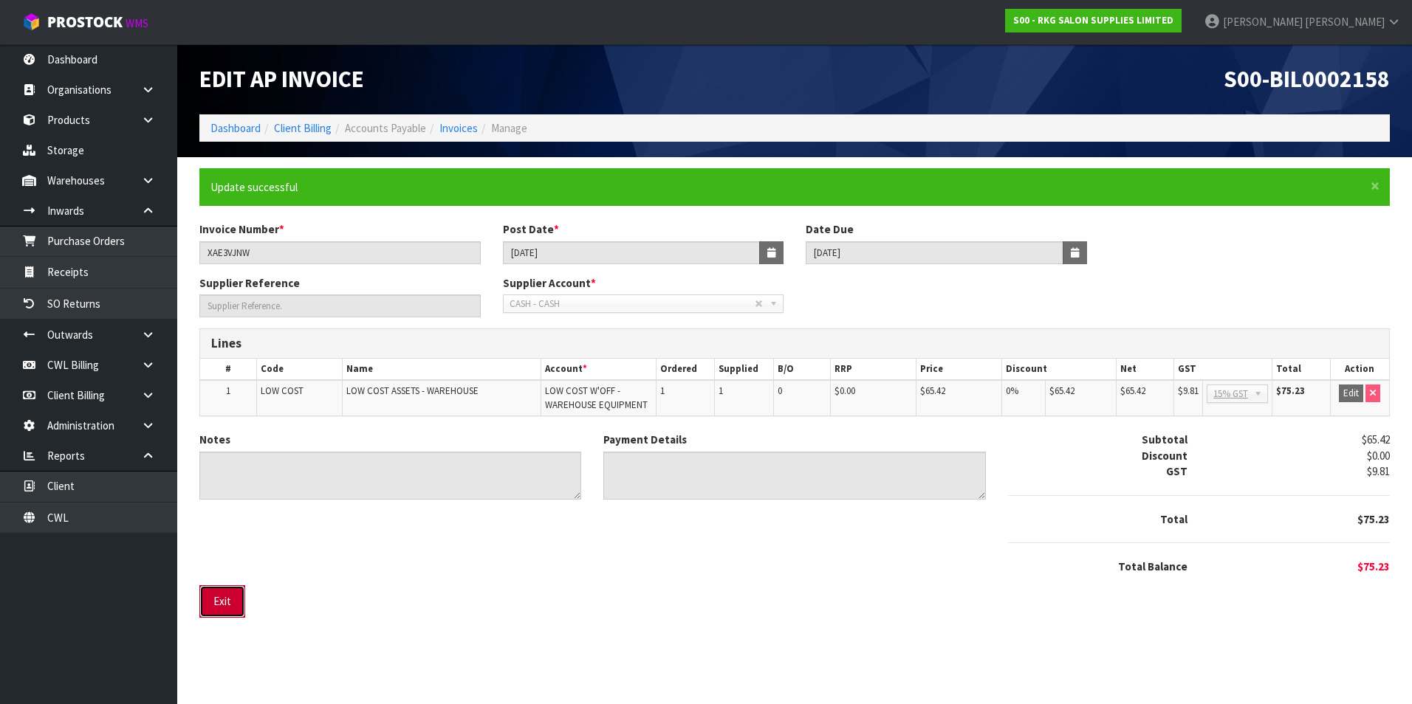
click at [230, 600] on button "Exit" at bounding box center [222, 602] width 46 height 32
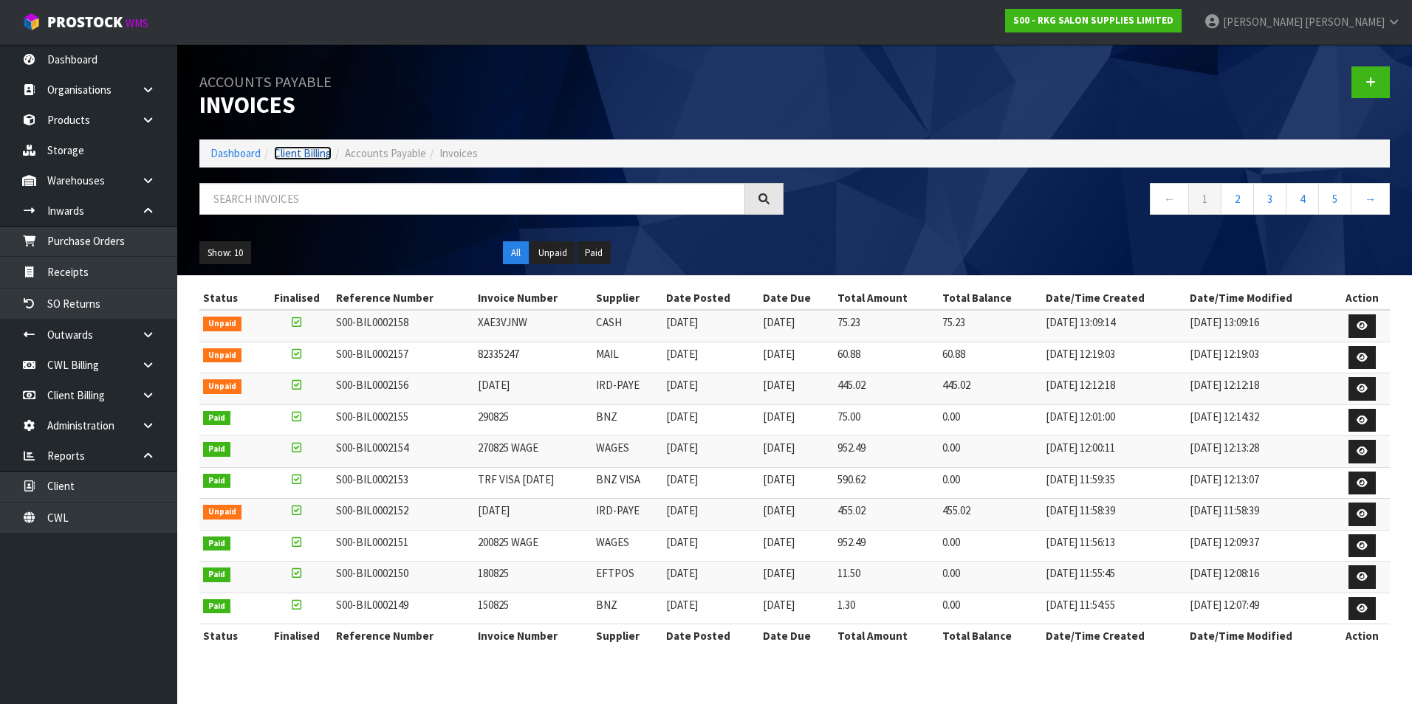
click at [318, 151] on link "Client Billing" at bounding box center [303, 153] width 58 height 14
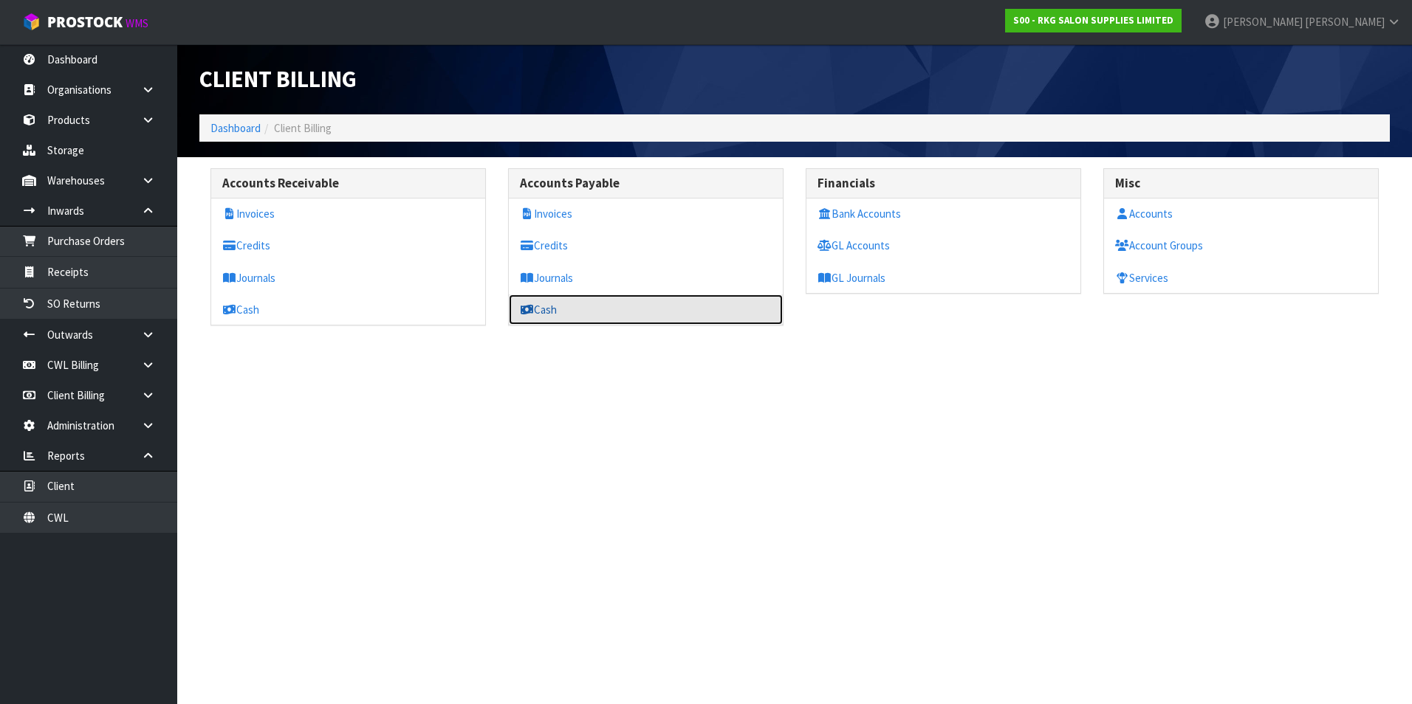
click at [564, 309] on link "Cash" at bounding box center [646, 310] width 274 height 30
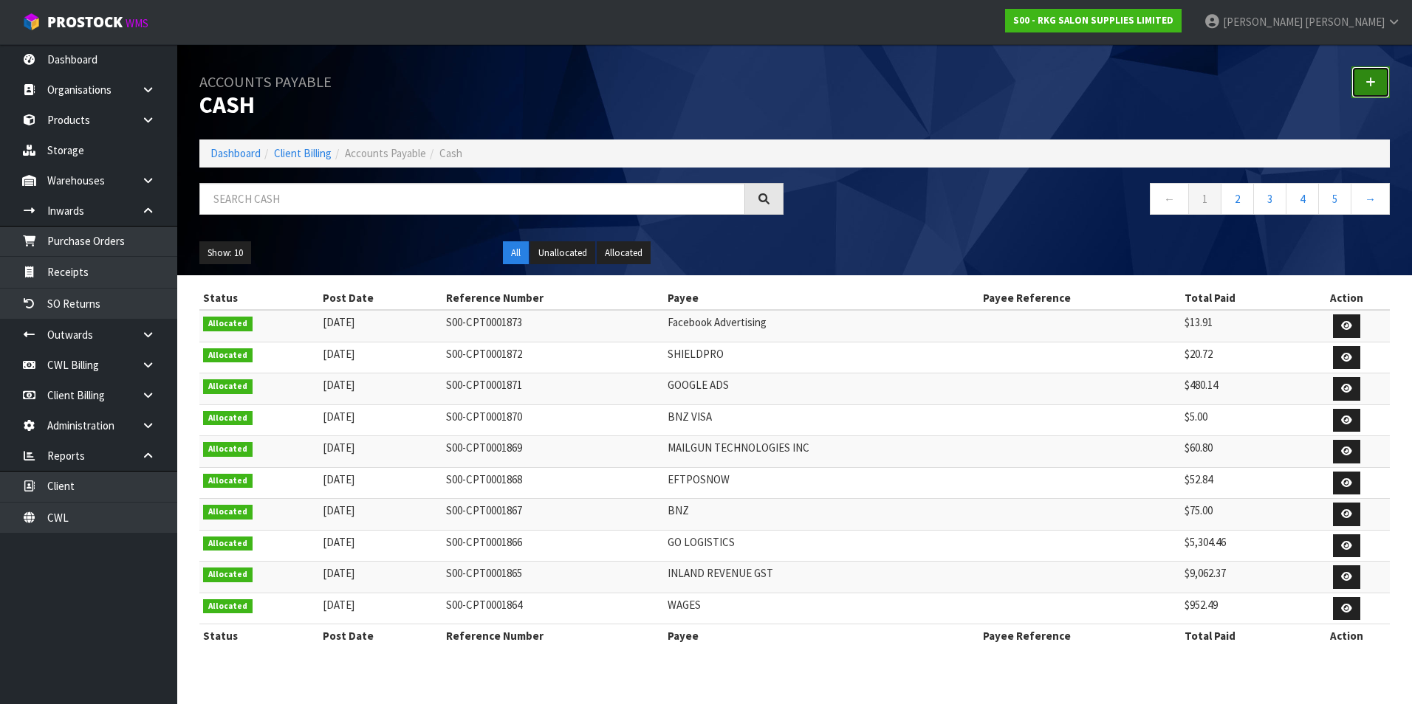
click at [1374, 84] on icon at bounding box center [1370, 82] width 10 height 11
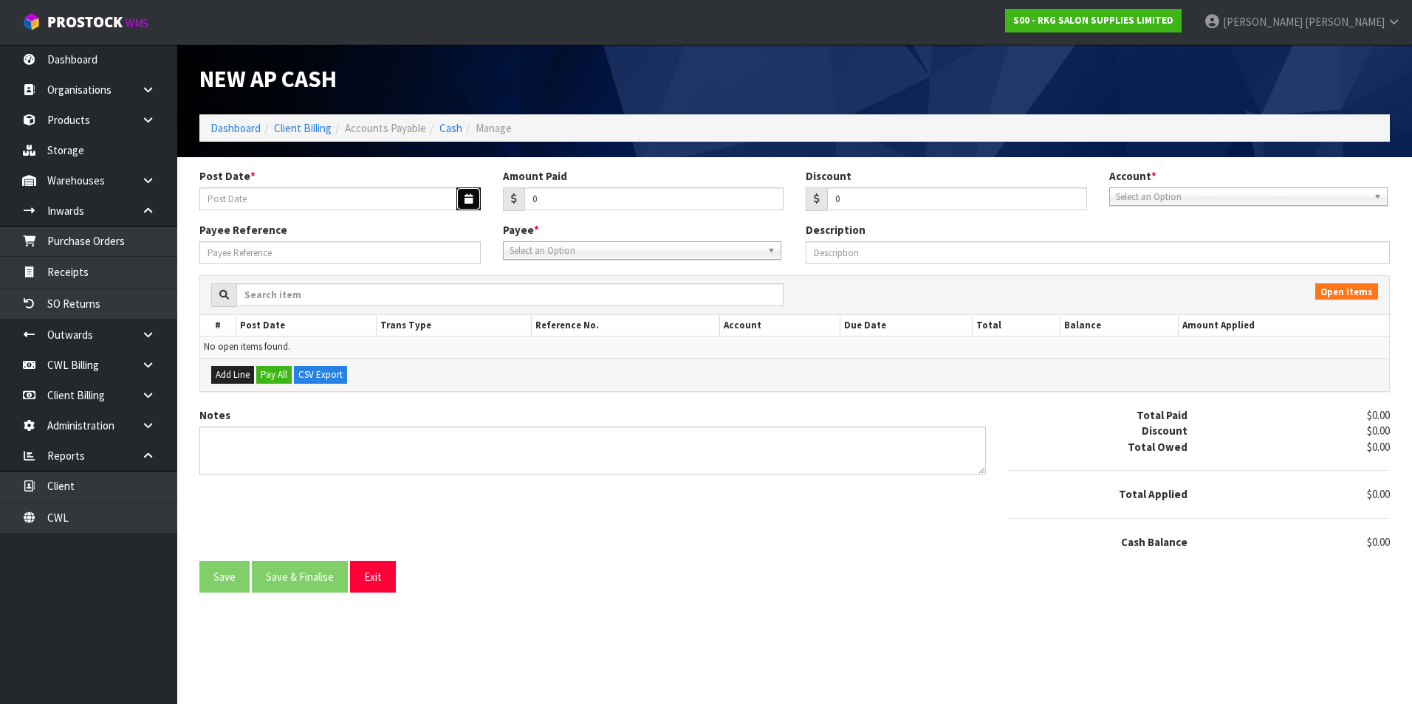
click at [464, 199] on icon "button" at bounding box center [468, 199] width 8 height 10
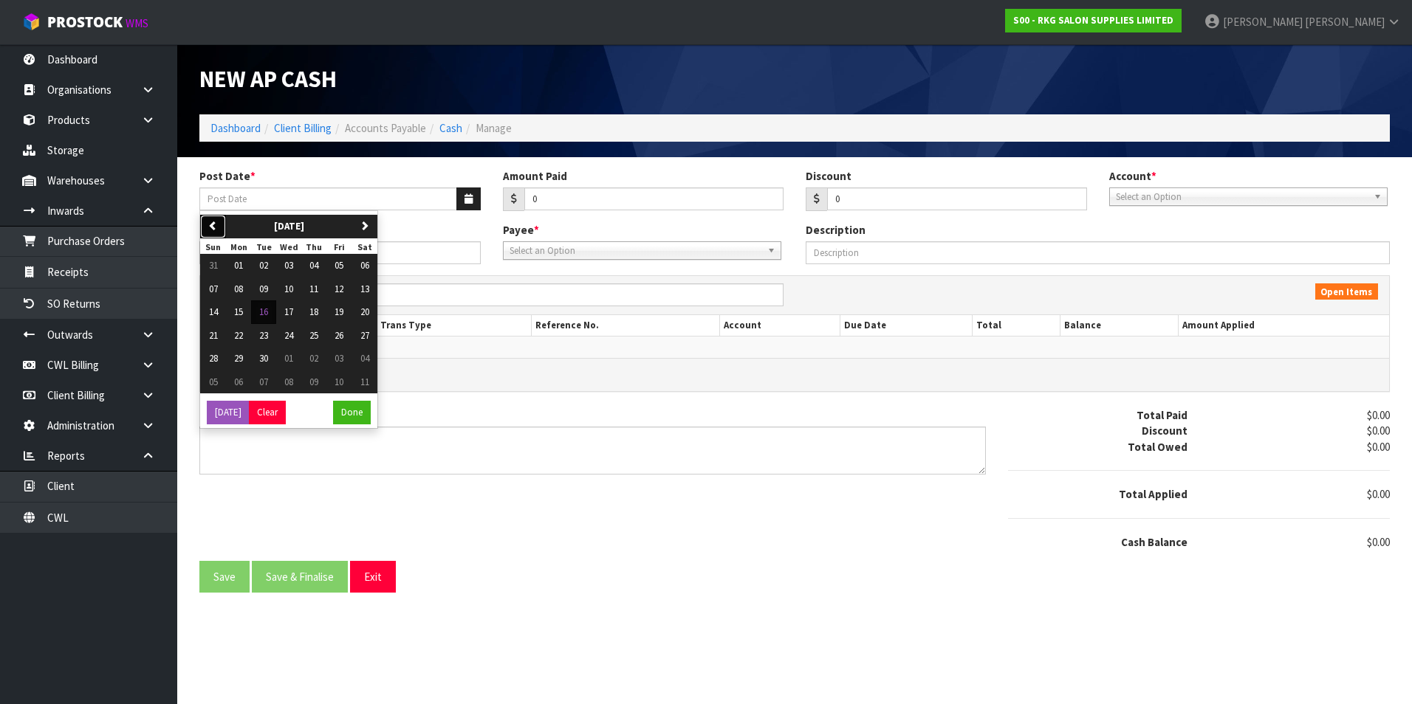
click at [224, 224] on button "previous" at bounding box center [213, 227] width 26 height 24
click at [343, 290] on span "08" at bounding box center [338, 289] width 9 height 13
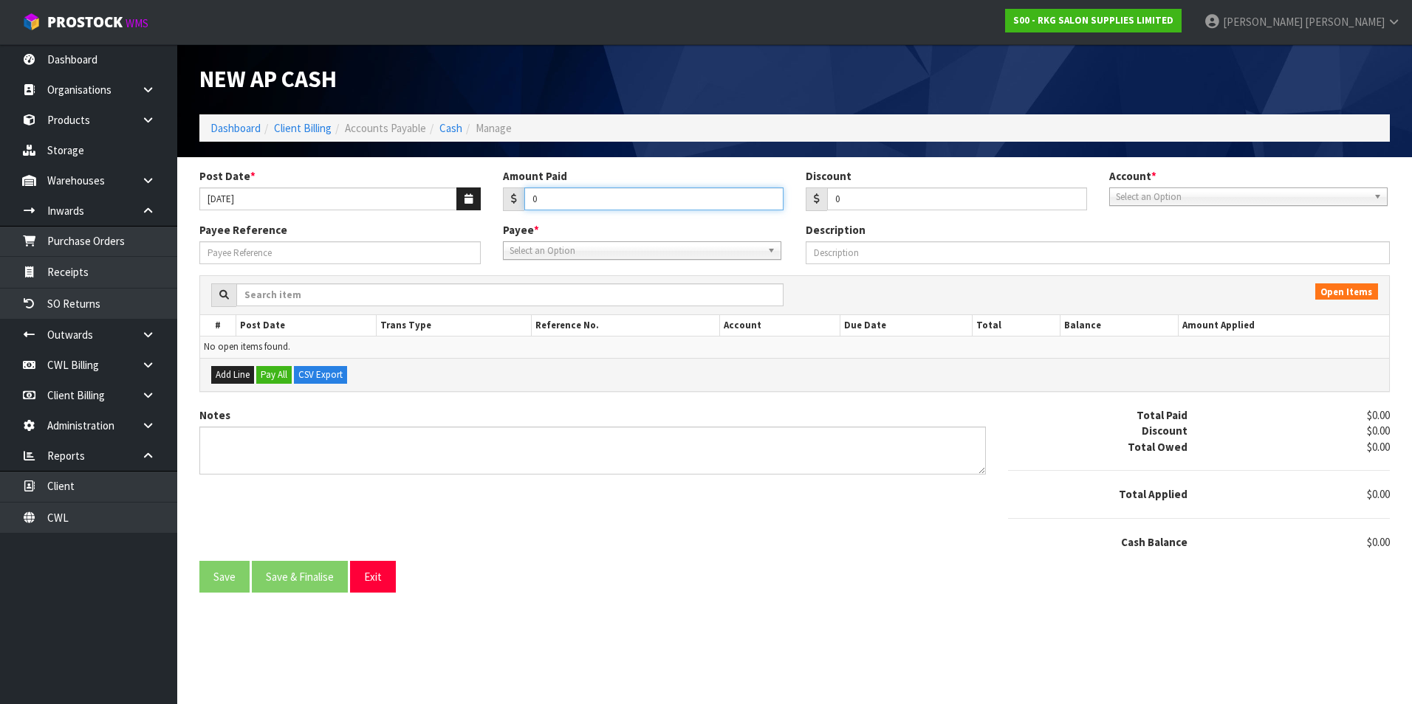
click at [553, 203] on input "0" at bounding box center [654, 199] width 260 height 23
click at [1131, 198] on span "Select an Option" at bounding box center [1242, 197] width 252 height 18
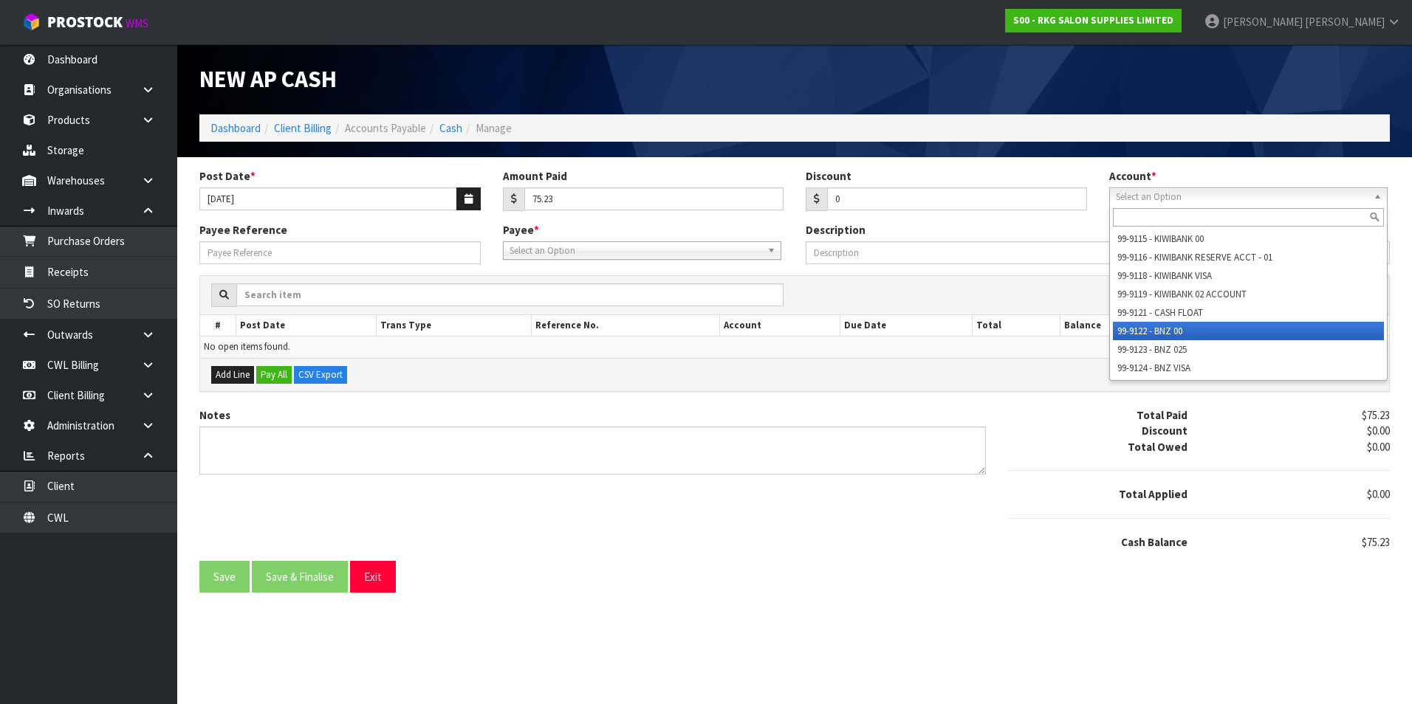
drag, startPoint x: 1167, startPoint y: 331, endPoint x: 892, endPoint y: 290, distance: 277.7
click at [1164, 330] on li "99-9122 - BNZ 00" at bounding box center [1248, 331] width 271 height 18
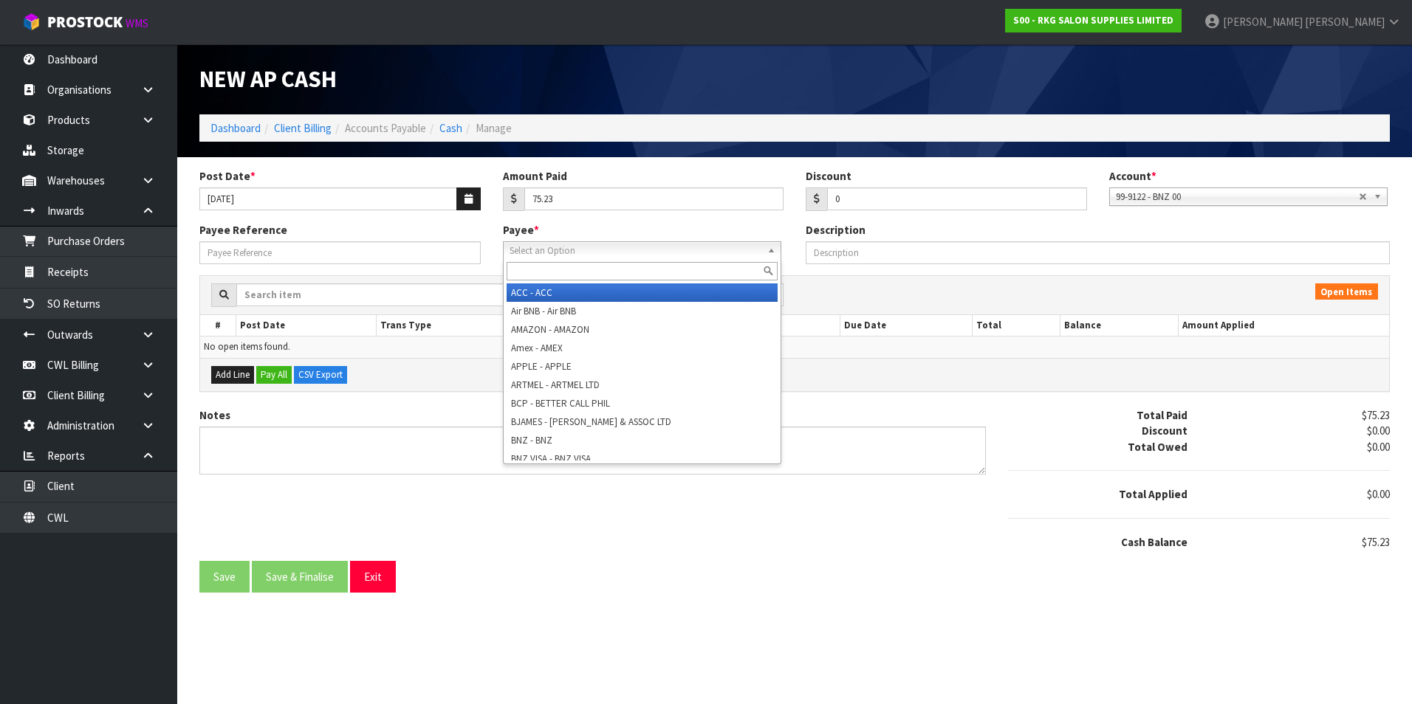
click at [613, 253] on span "Select an Option" at bounding box center [635, 251] width 252 height 18
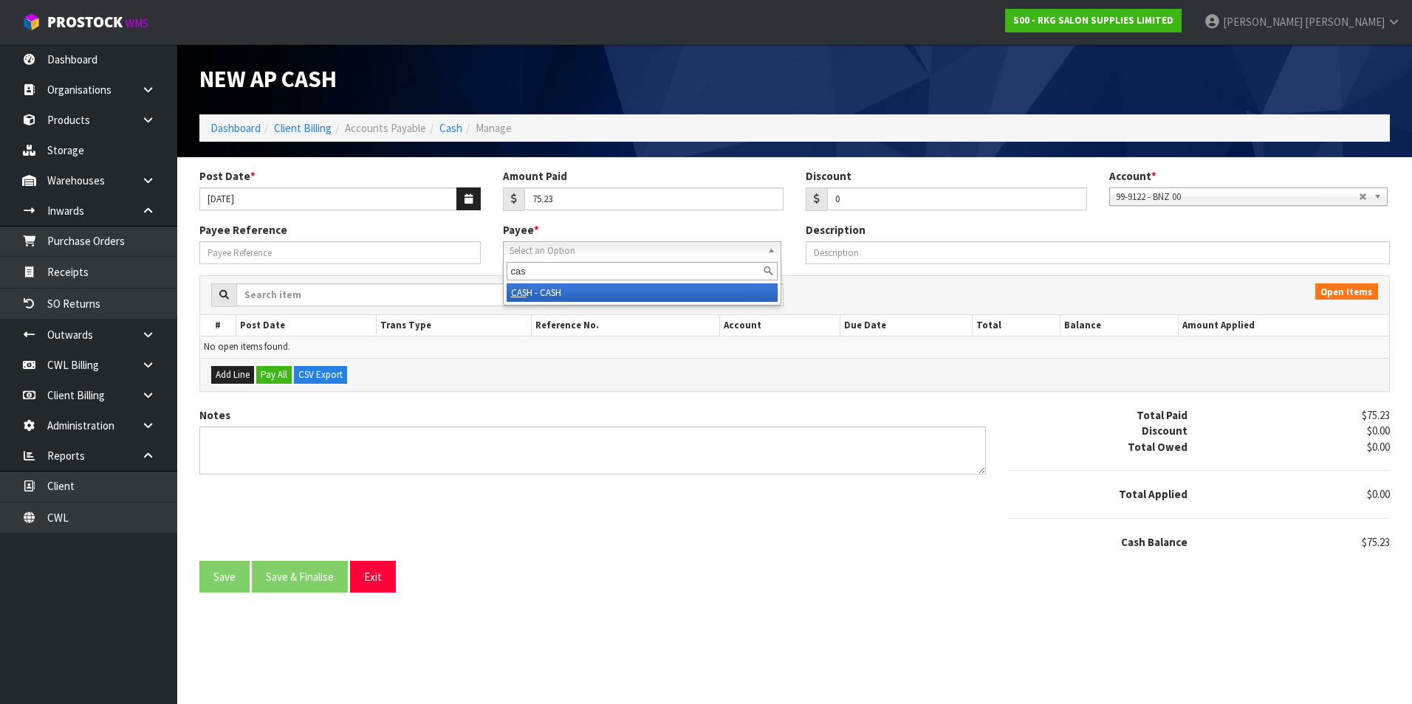
click at [549, 294] on li "CAS H - CASH" at bounding box center [642, 293] width 271 height 18
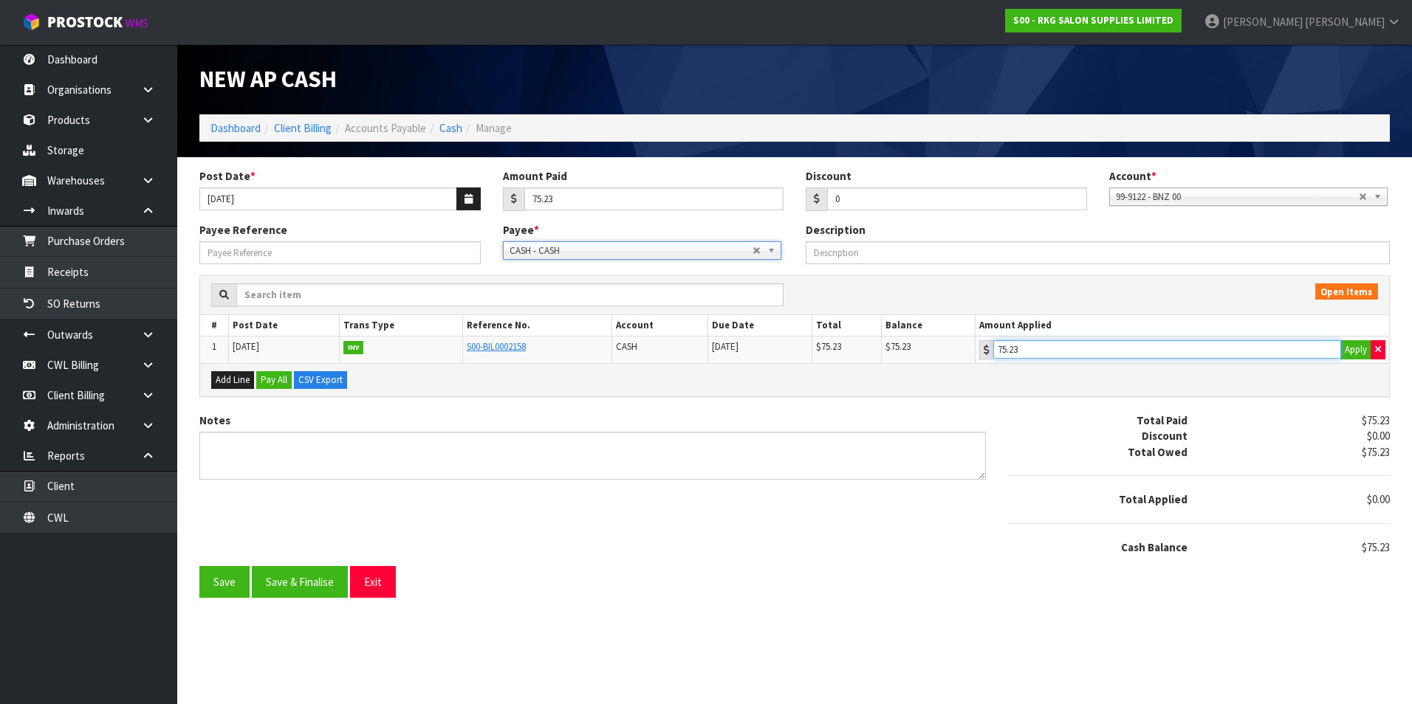
click at [1161, 347] on input "75.23" at bounding box center [1167, 349] width 348 height 18
click at [310, 583] on button "Save & Finalise" at bounding box center [300, 582] width 96 height 32
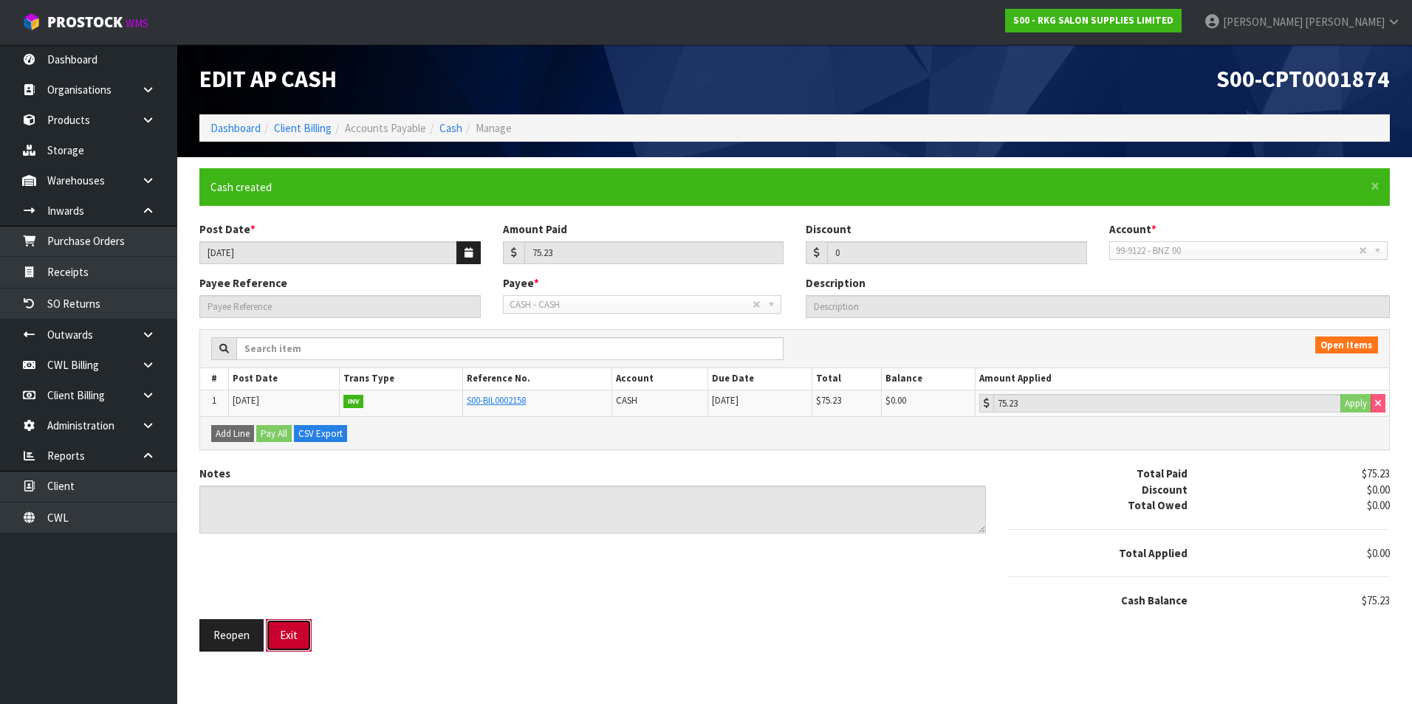
click at [297, 631] on button "Exit" at bounding box center [289, 636] width 46 height 32
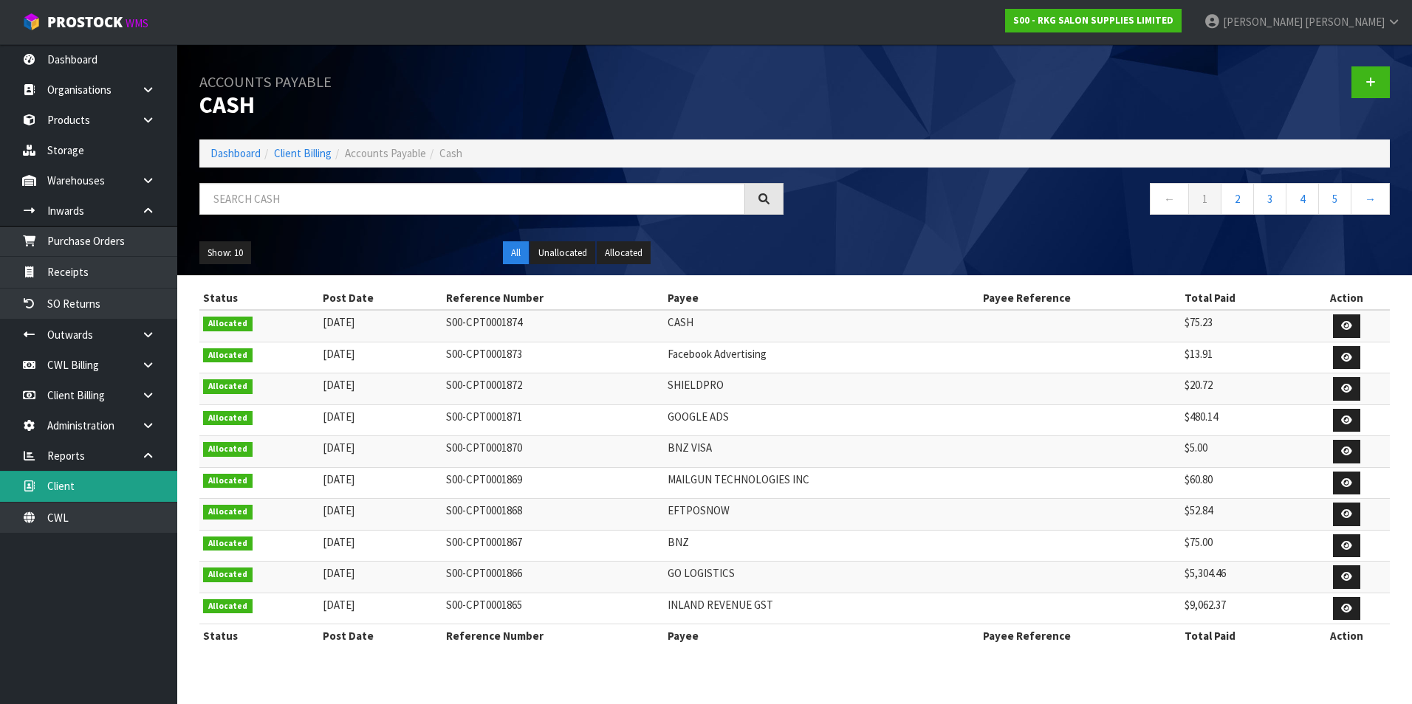
click at [70, 495] on link "Client" at bounding box center [88, 486] width 177 height 30
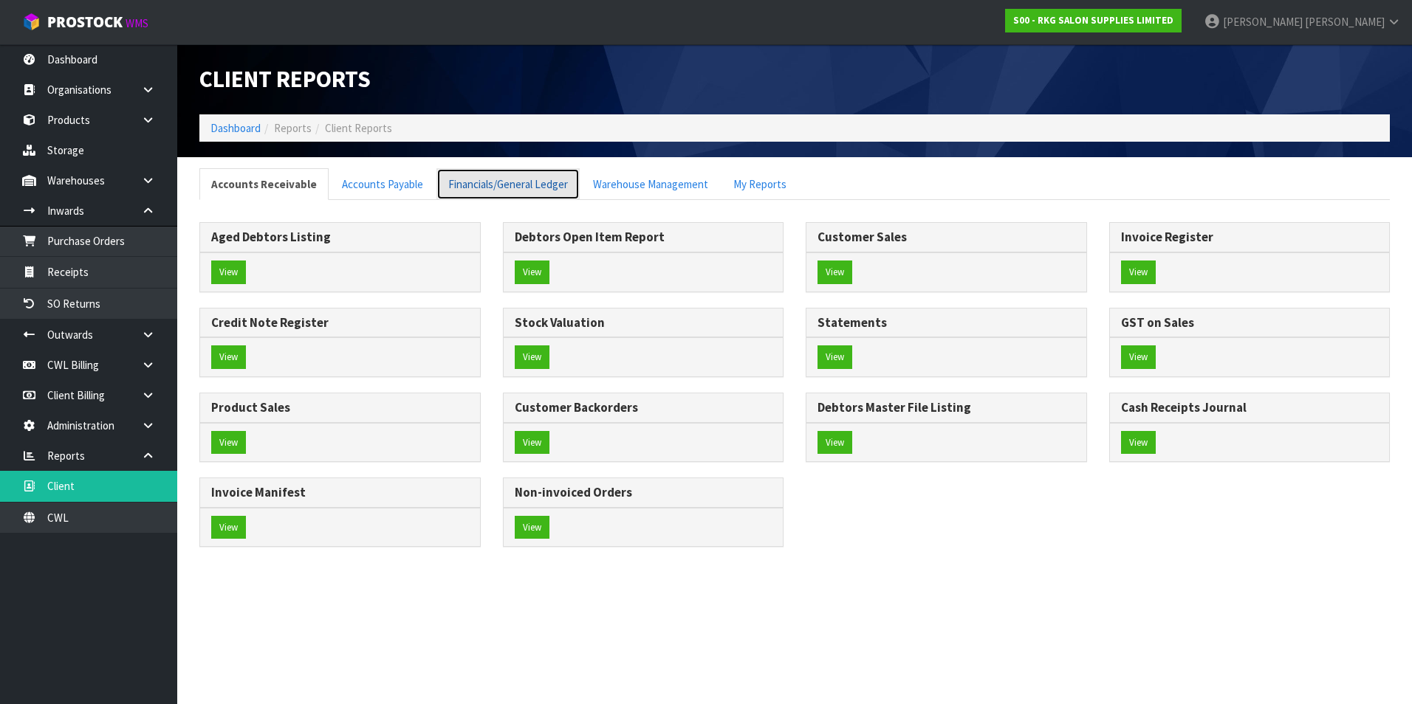
click at [490, 182] on link "Financials/General Ledger" at bounding box center [507, 184] width 143 height 32
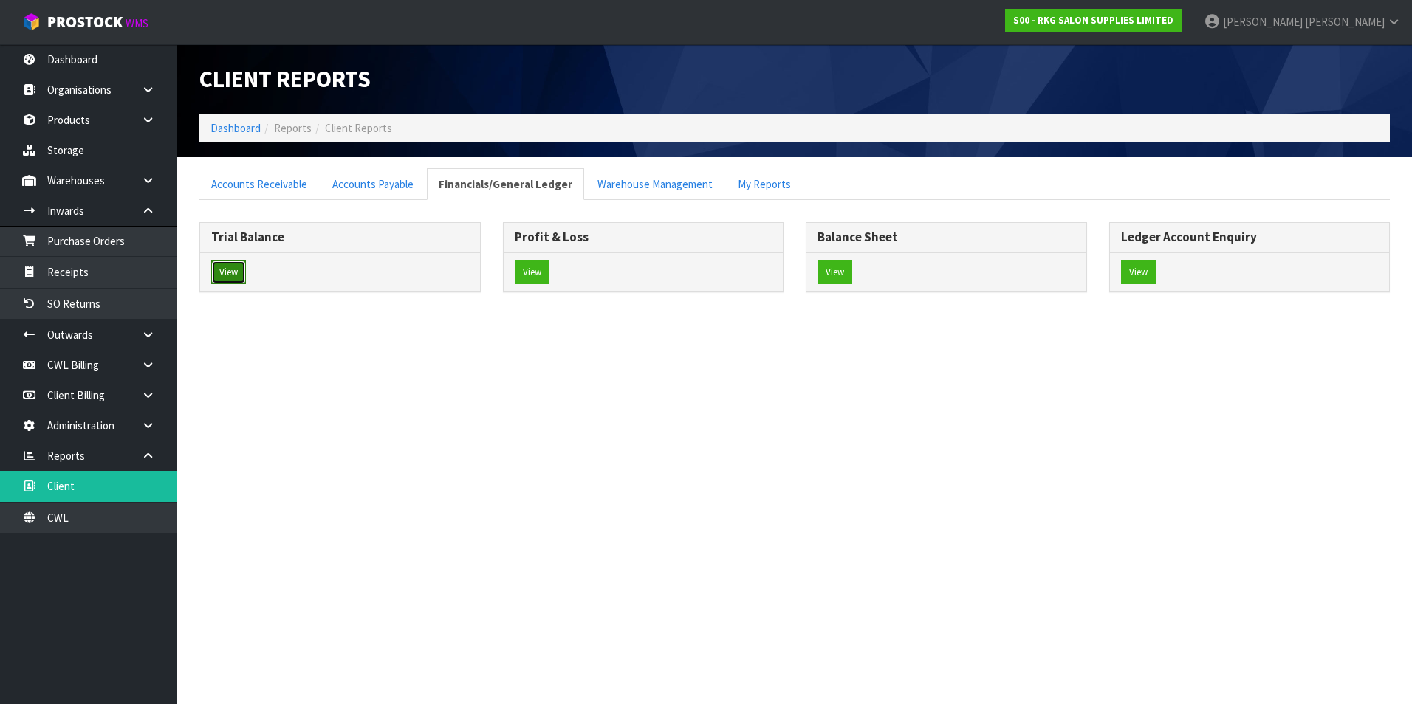
click at [218, 272] on button "View" at bounding box center [228, 273] width 35 height 24
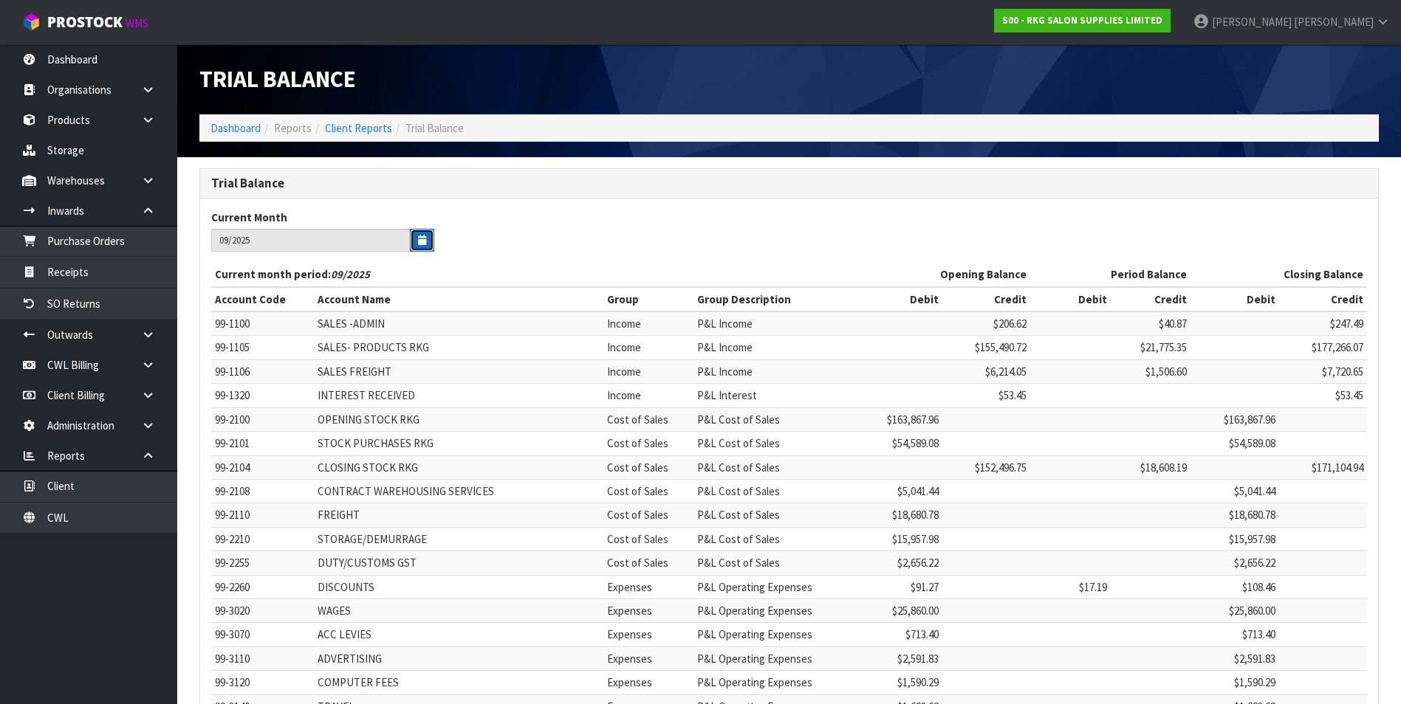
click at [416, 241] on button "button" at bounding box center [422, 240] width 24 height 23
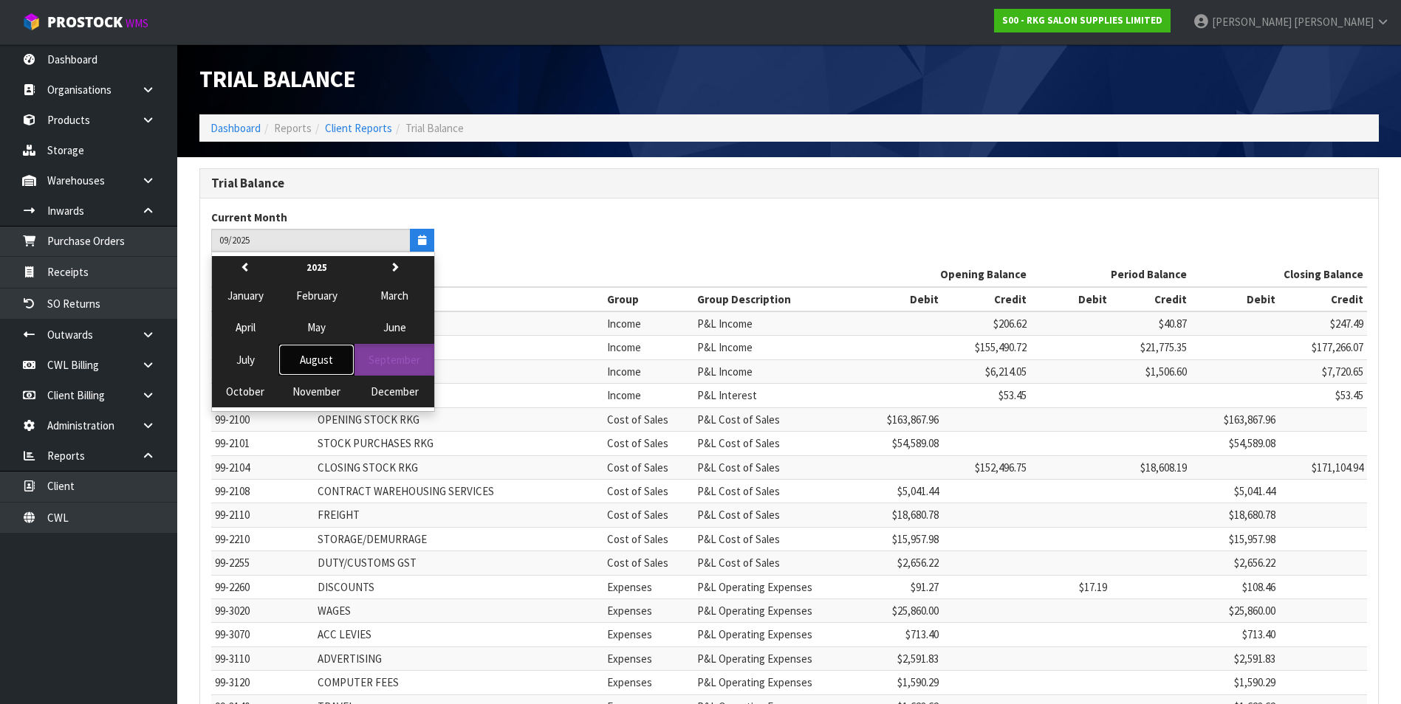
click at [317, 365] on span "August" at bounding box center [316, 360] width 33 height 14
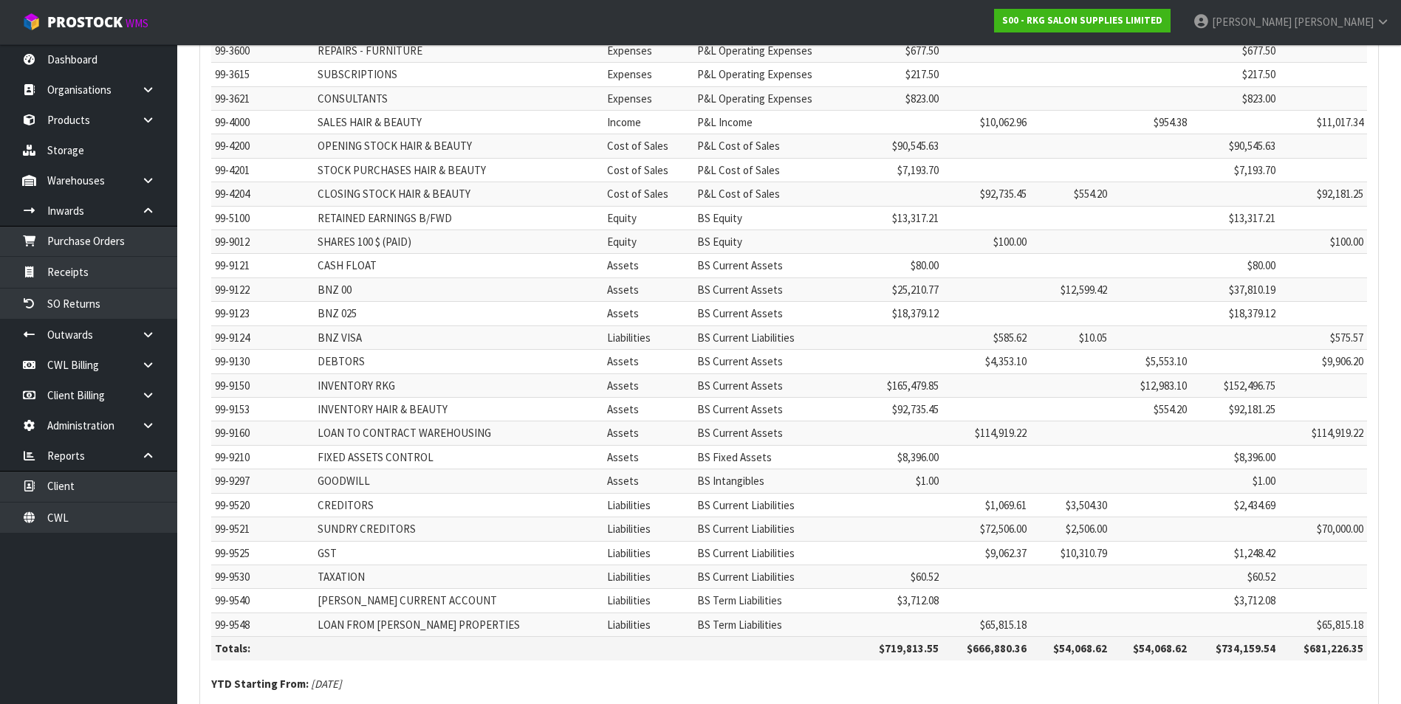
scroll to position [1064, 0]
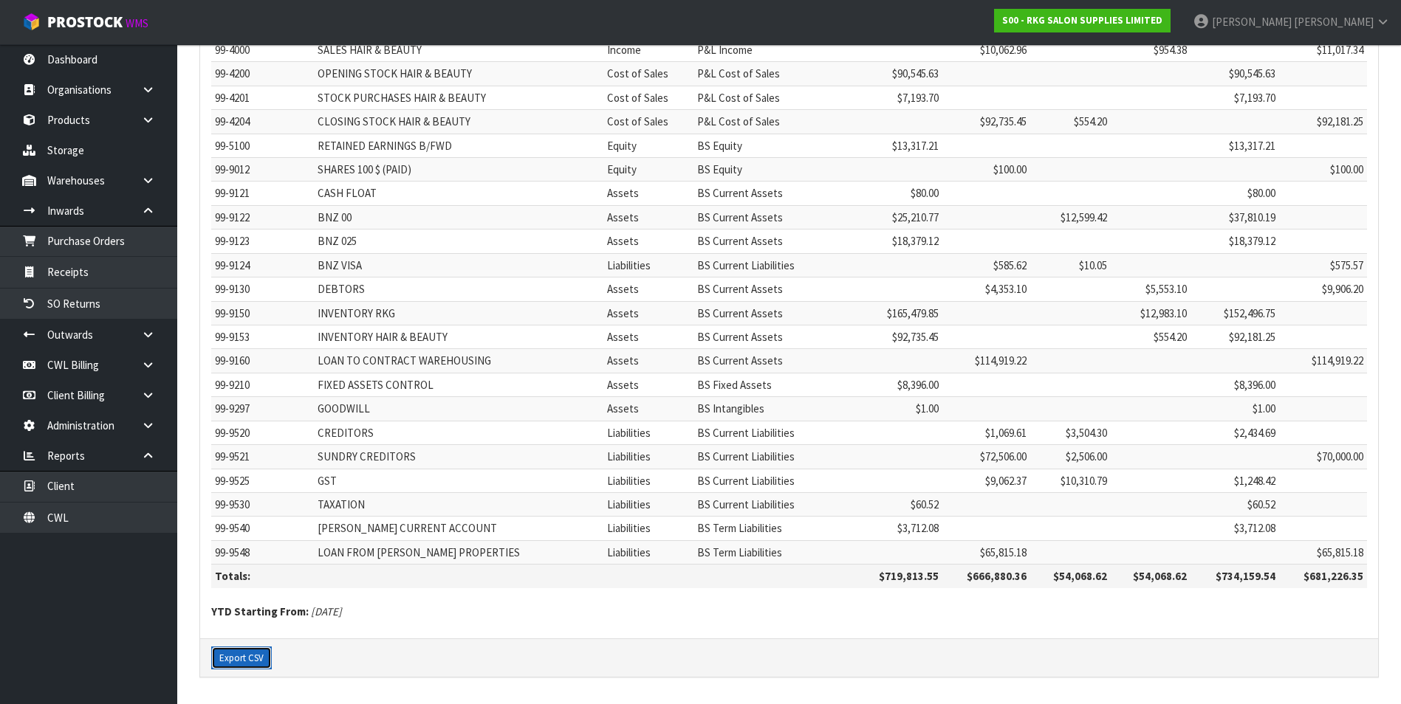
click at [240, 662] on button "Export CSV" at bounding box center [241, 659] width 61 height 24
click at [64, 493] on link "Client" at bounding box center [88, 486] width 177 height 30
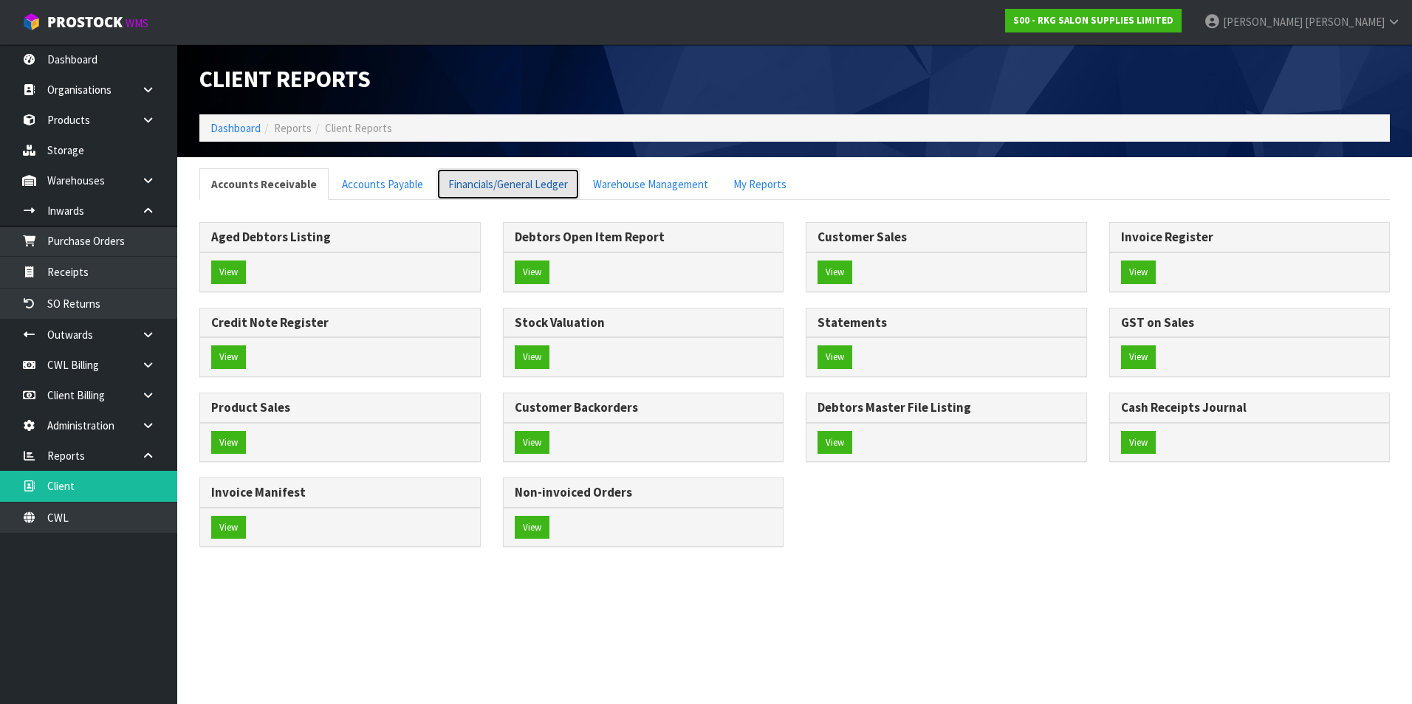
click at [529, 185] on link "Financials/General Ledger" at bounding box center [507, 184] width 143 height 32
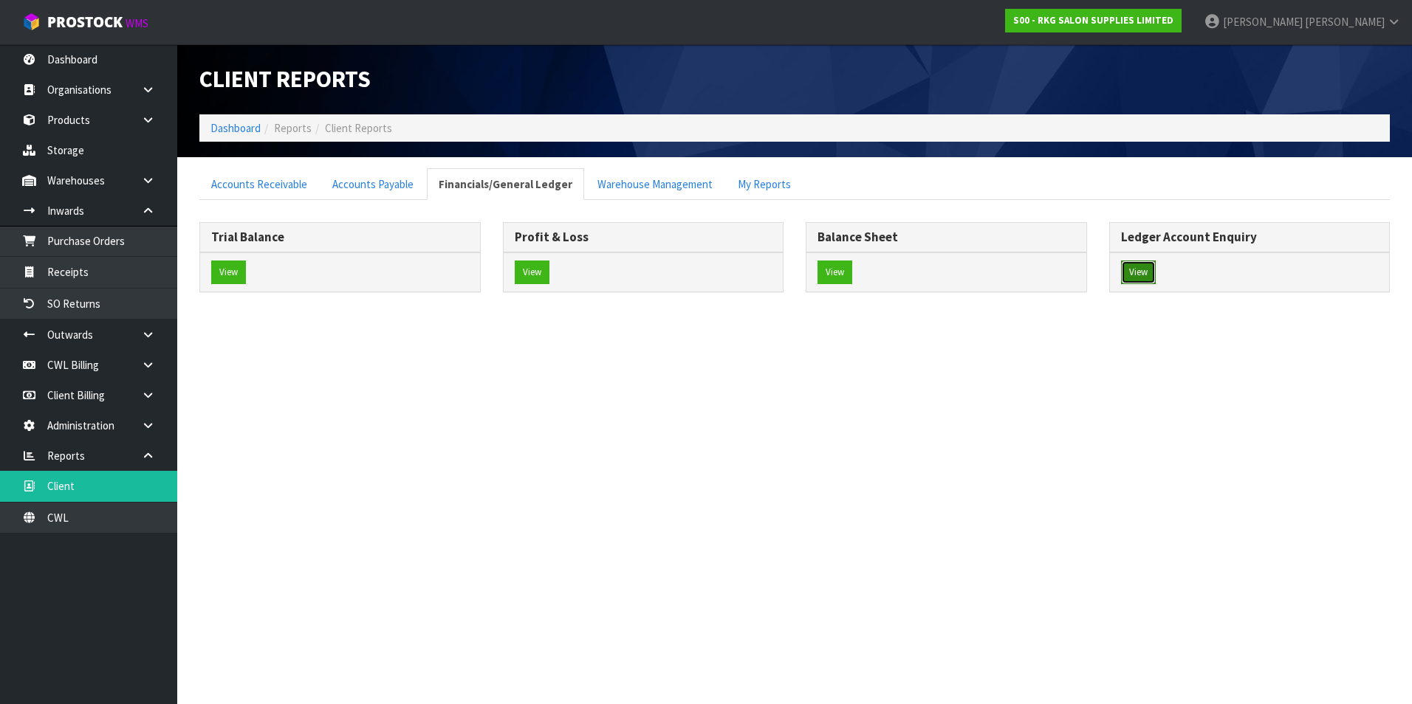
drag, startPoint x: 1126, startPoint y: 271, endPoint x: 1027, endPoint y: 248, distance: 101.6
click at [1126, 270] on button "View" at bounding box center [1138, 273] width 35 height 24
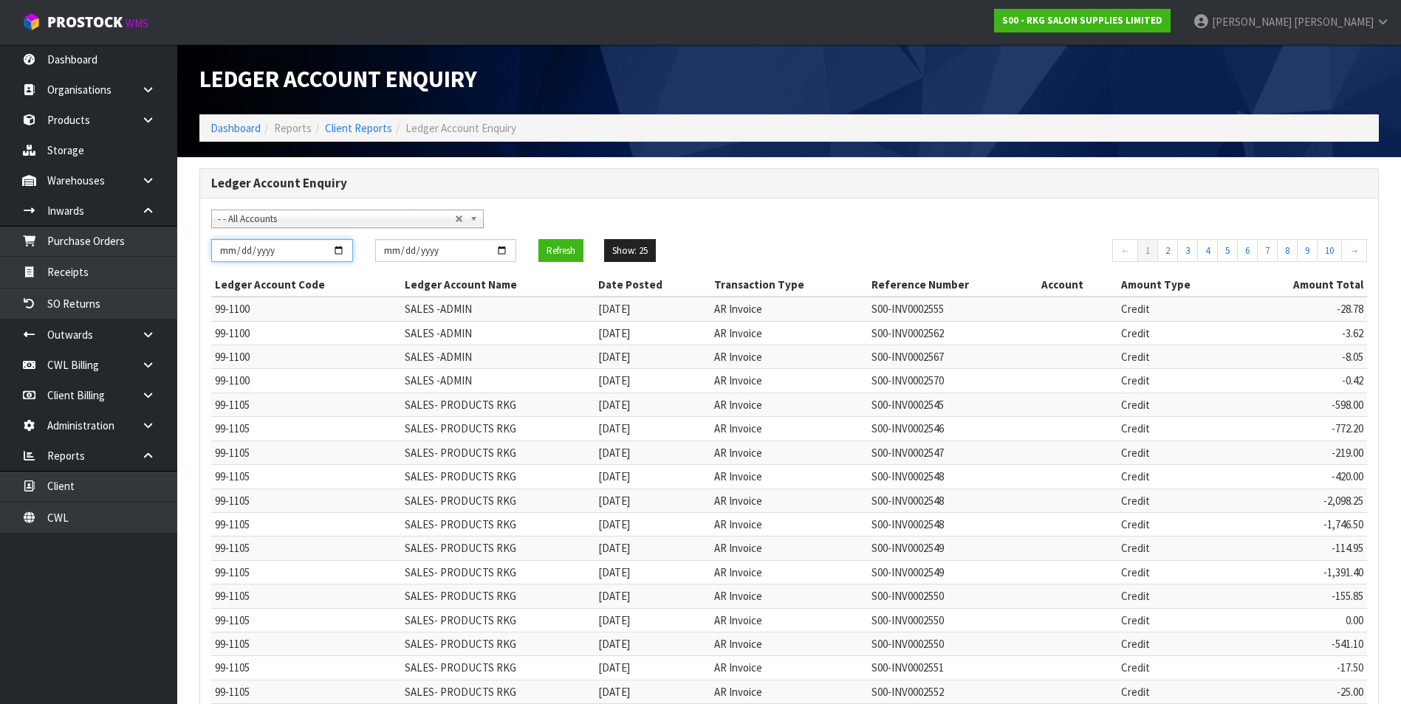
click at [337, 253] on input "2025-09-01" at bounding box center [282, 250] width 142 height 23
click at [499, 250] on input "2025-09-30" at bounding box center [446, 250] width 142 height 23
click at [552, 253] on button "Refresh" at bounding box center [560, 251] width 45 height 24
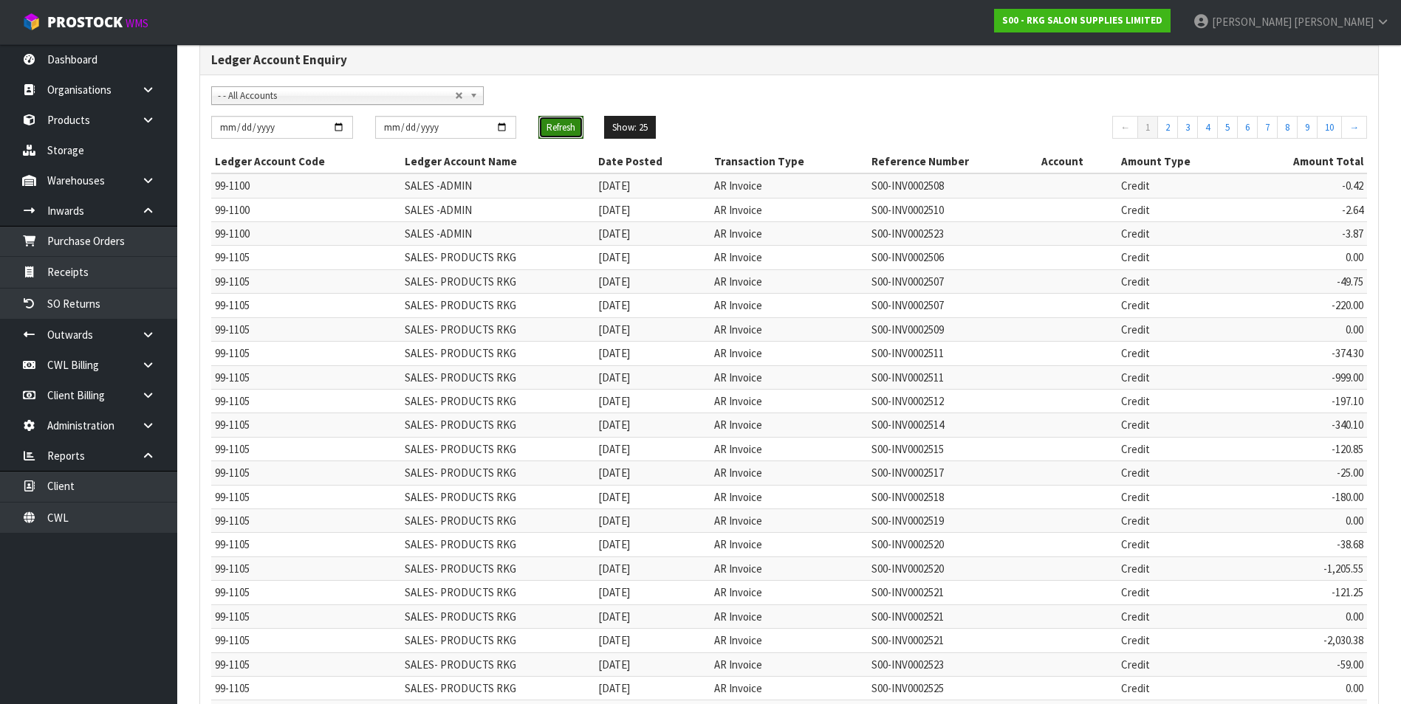
scroll to position [284, 0]
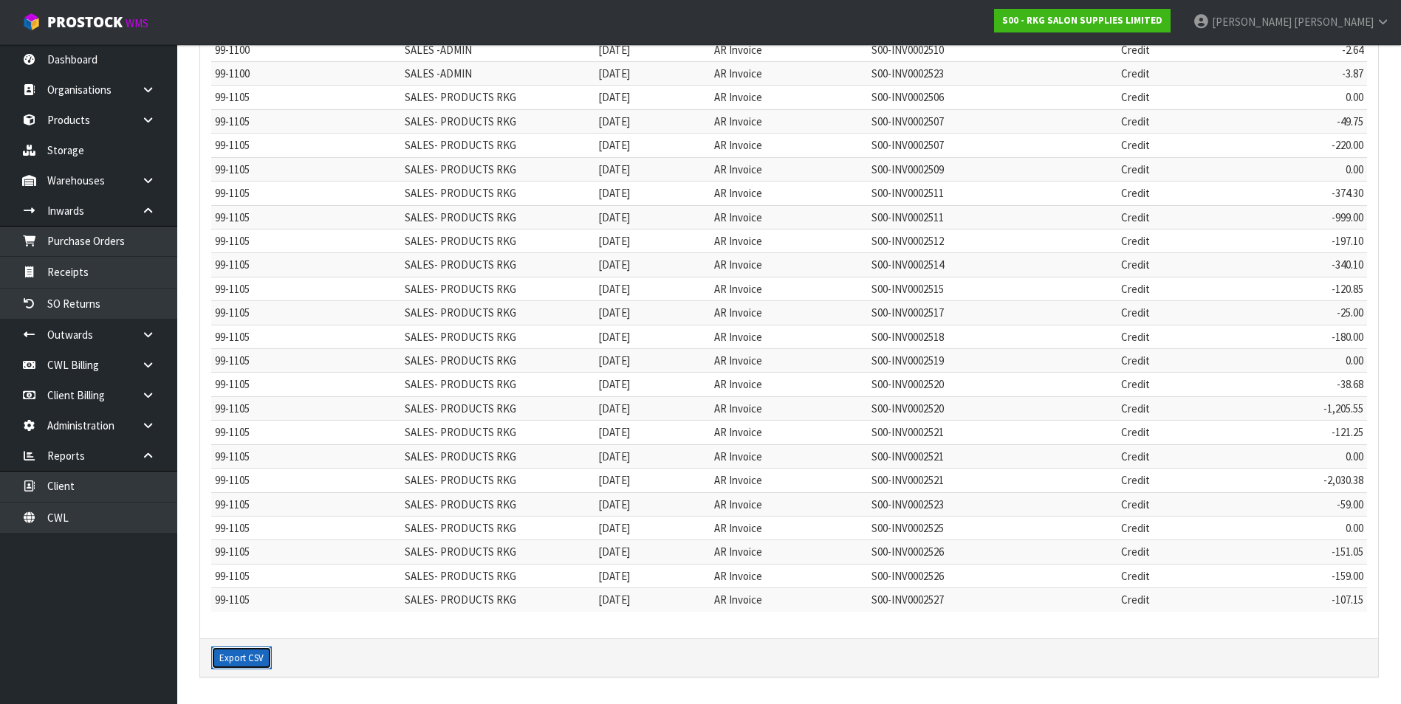
click at [246, 662] on button "Export CSV" at bounding box center [241, 659] width 61 height 24
click at [75, 338] on link "Outwards" at bounding box center [88, 335] width 177 height 30
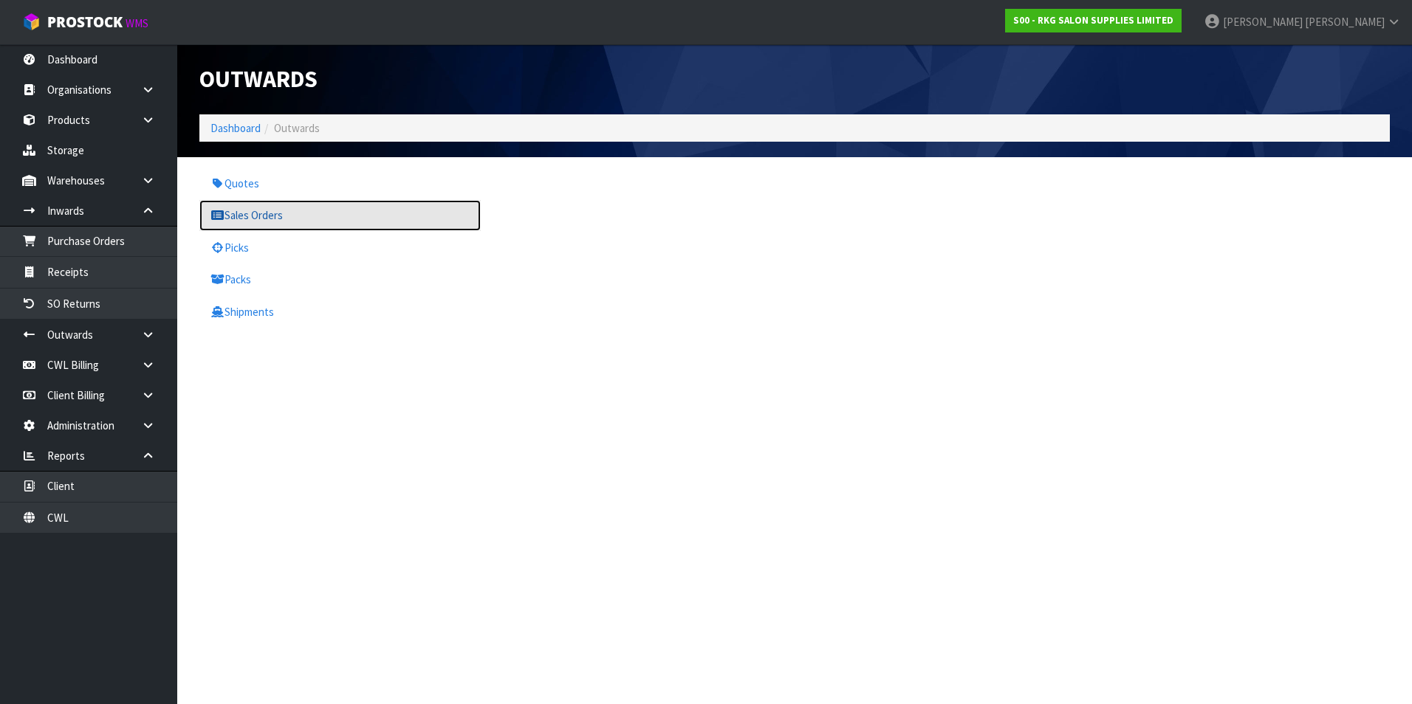
click at [267, 214] on link "Sales Orders" at bounding box center [339, 215] width 281 height 30
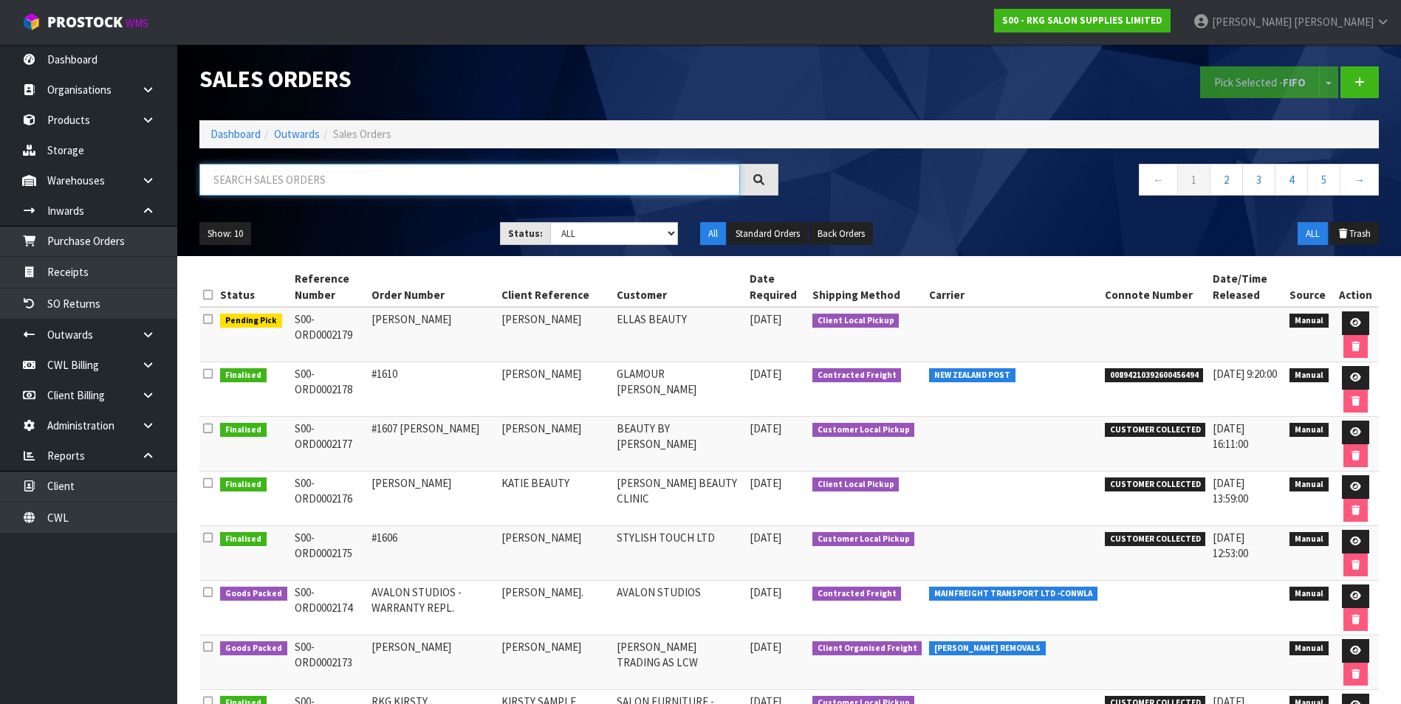
click at [255, 180] on input "text" at bounding box center [469, 180] width 540 height 32
paste input "S00-ORD0002106"
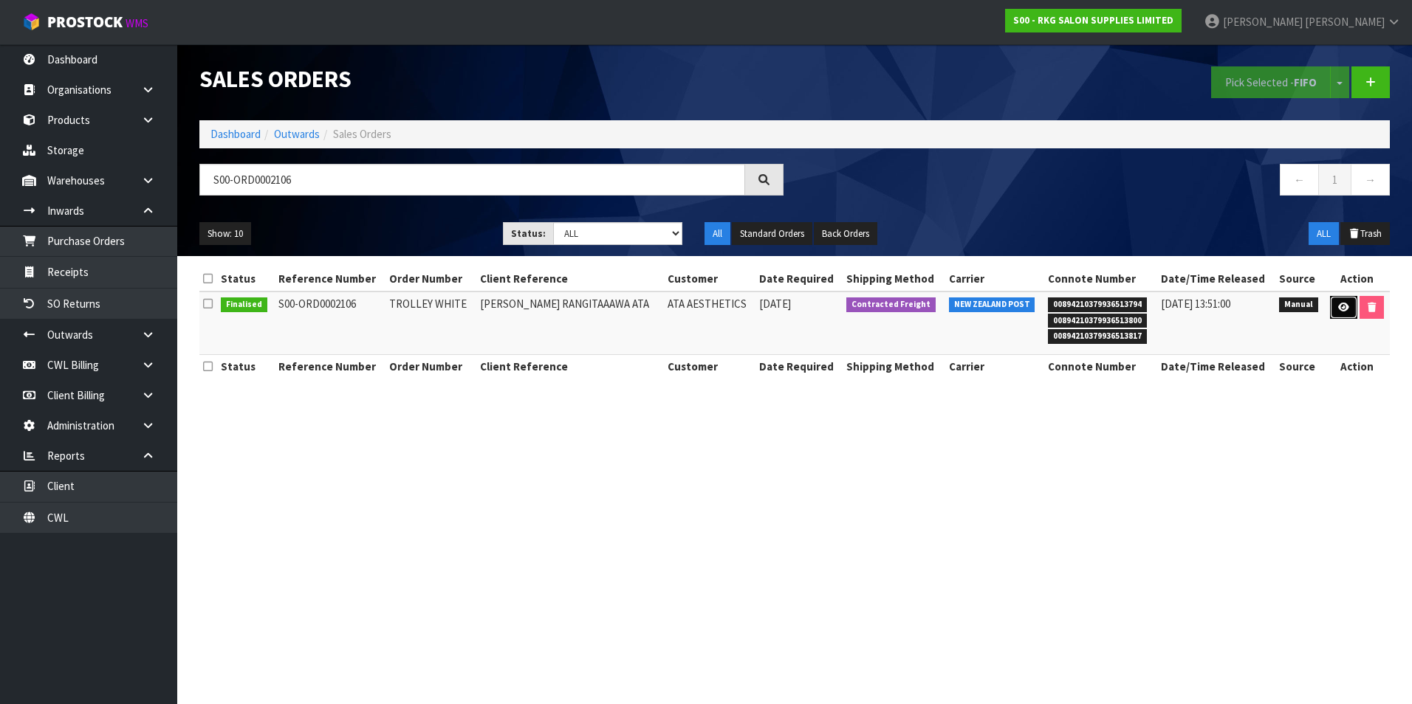
click at [1339, 306] on icon at bounding box center [1343, 308] width 11 height 10
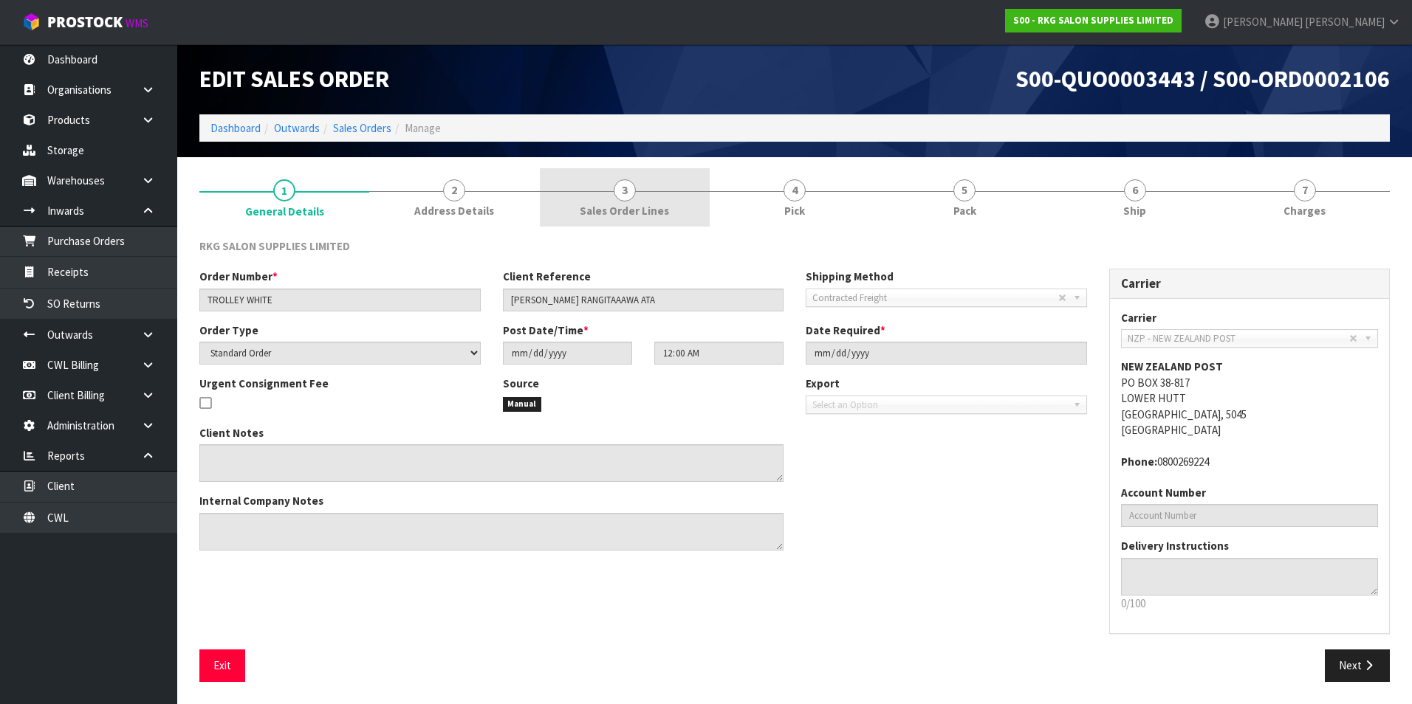
click at [623, 196] on span "3" at bounding box center [625, 190] width 22 height 22
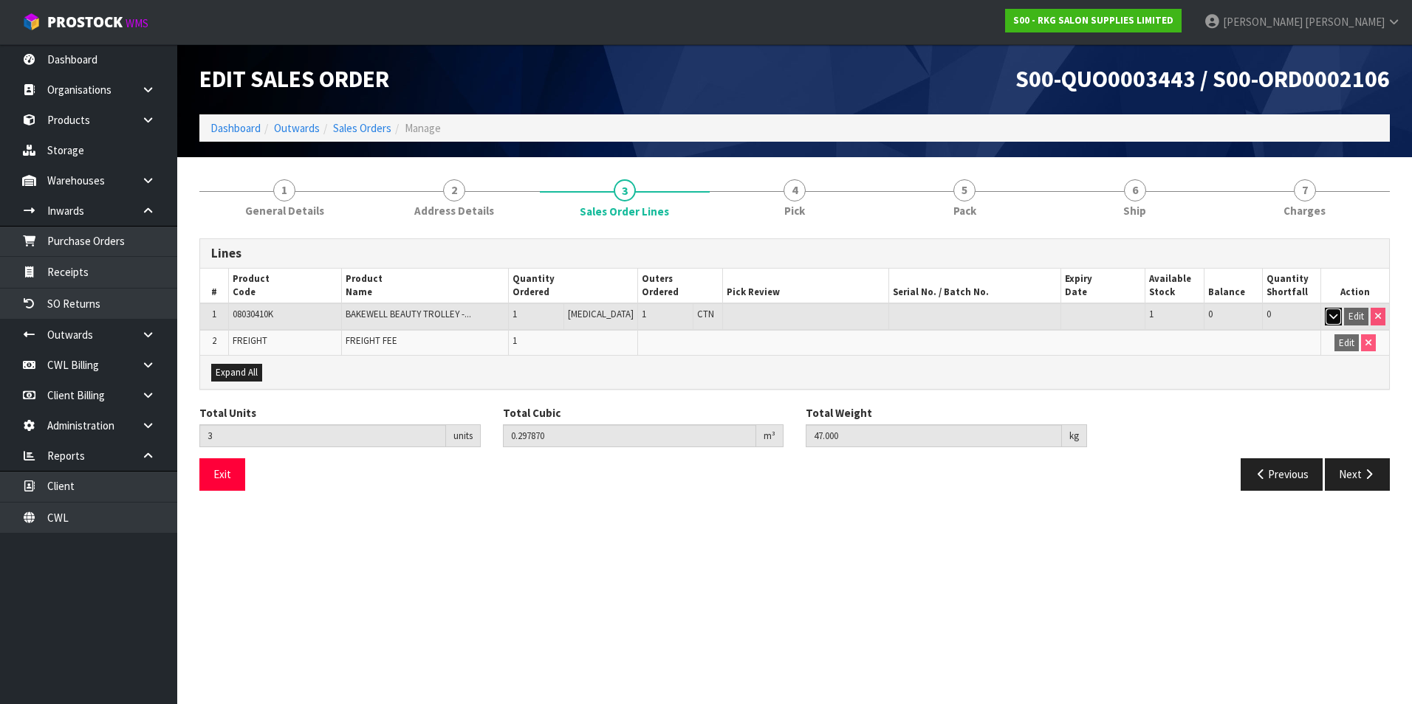
click at [1340, 315] on button "button" at bounding box center [1333, 317] width 17 height 18
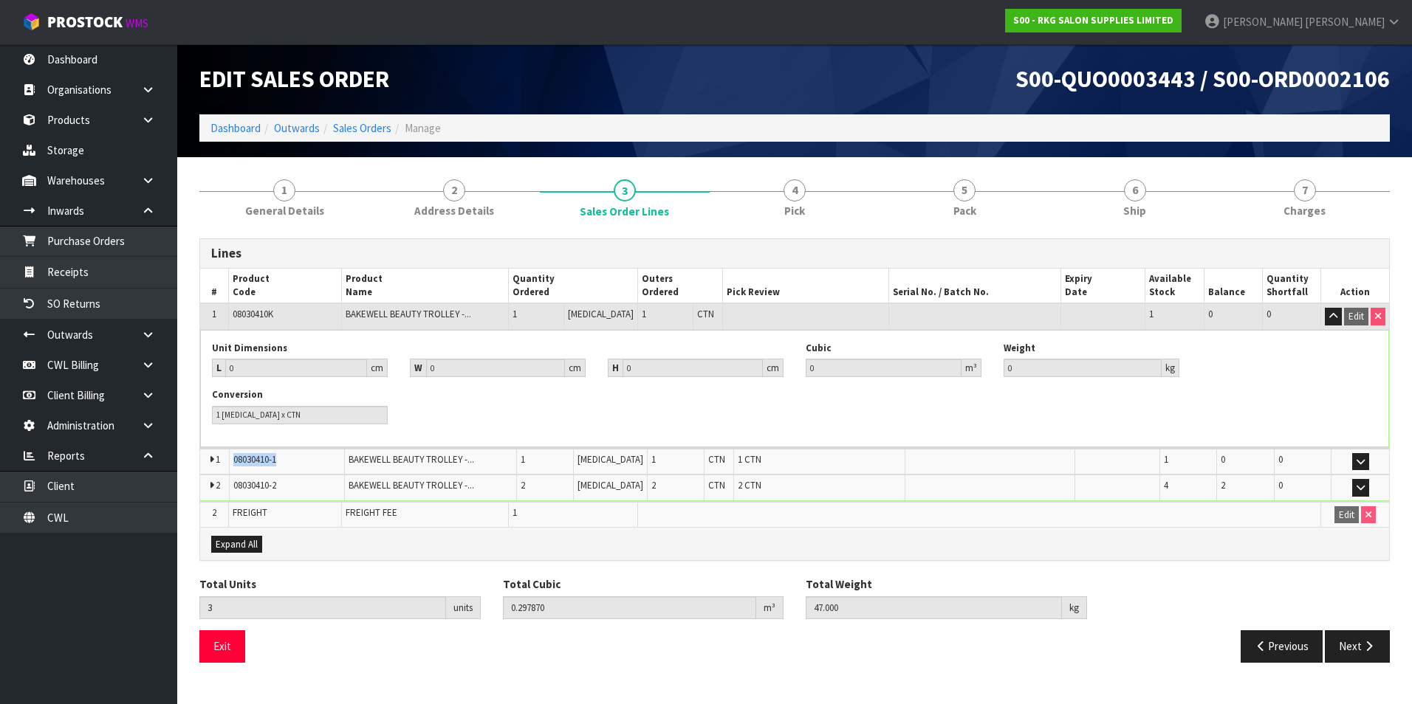
drag, startPoint x: 281, startPoint y: 464, endPoint x: 235, endPoint y: 457, distance: 47.0
click at [235, 457] on td "08030410-1" at bounding box center [286, 462] width 115 height 26
copy span "08030410-1"
click at [382, 131] on link "Sales Orders" at bounding box center [362, 128] width 58 height 14
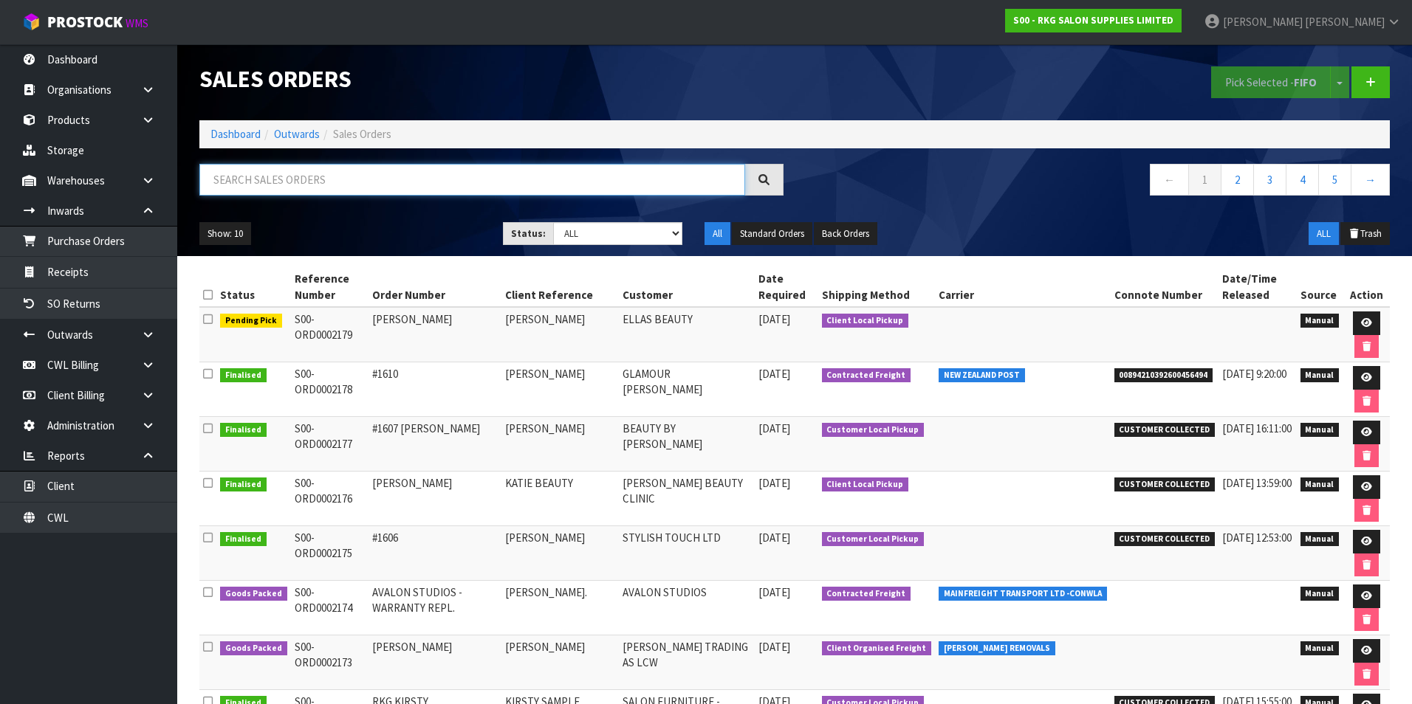
click at [270, 180] on input "text" at bounding box center [472, 180] width 546 height 32
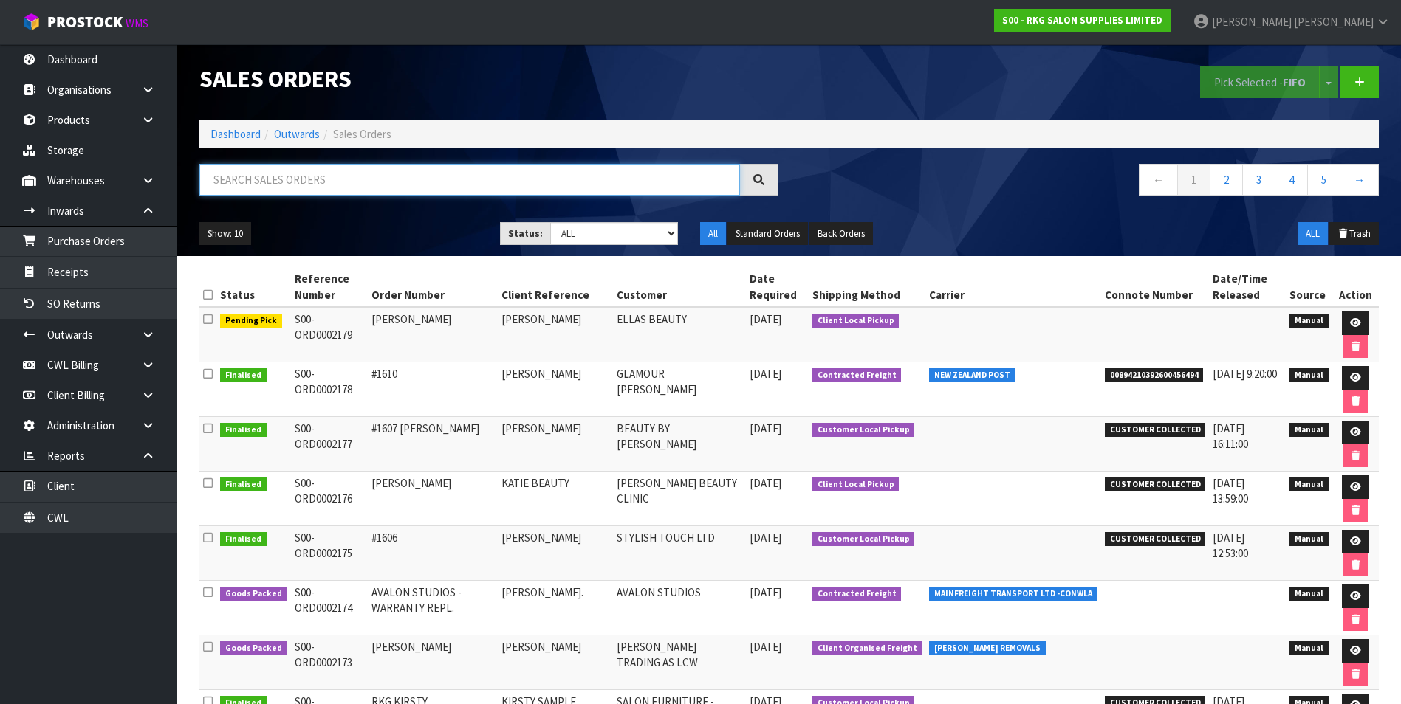
paste input "S00-ORD0002115"
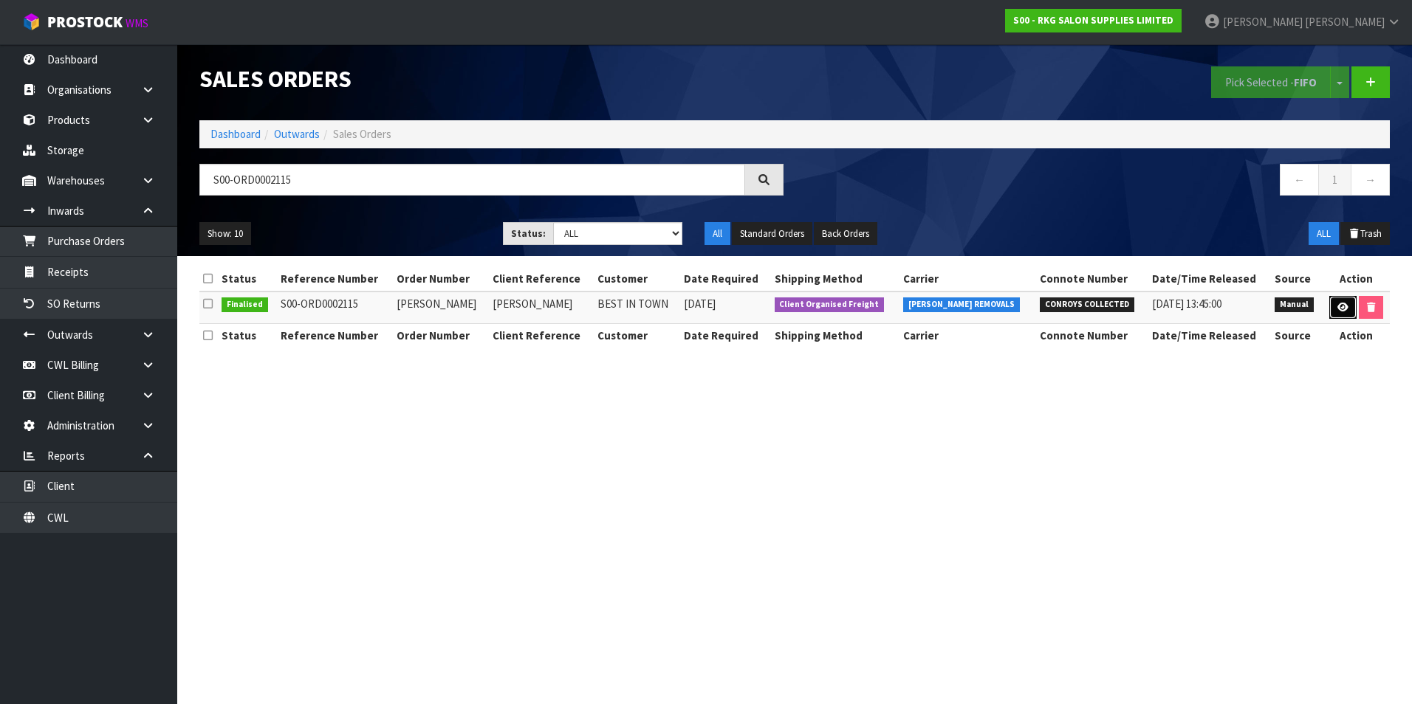
click at [1337, 303] on icon at bounding box center [1342, 308] width 11 height 10
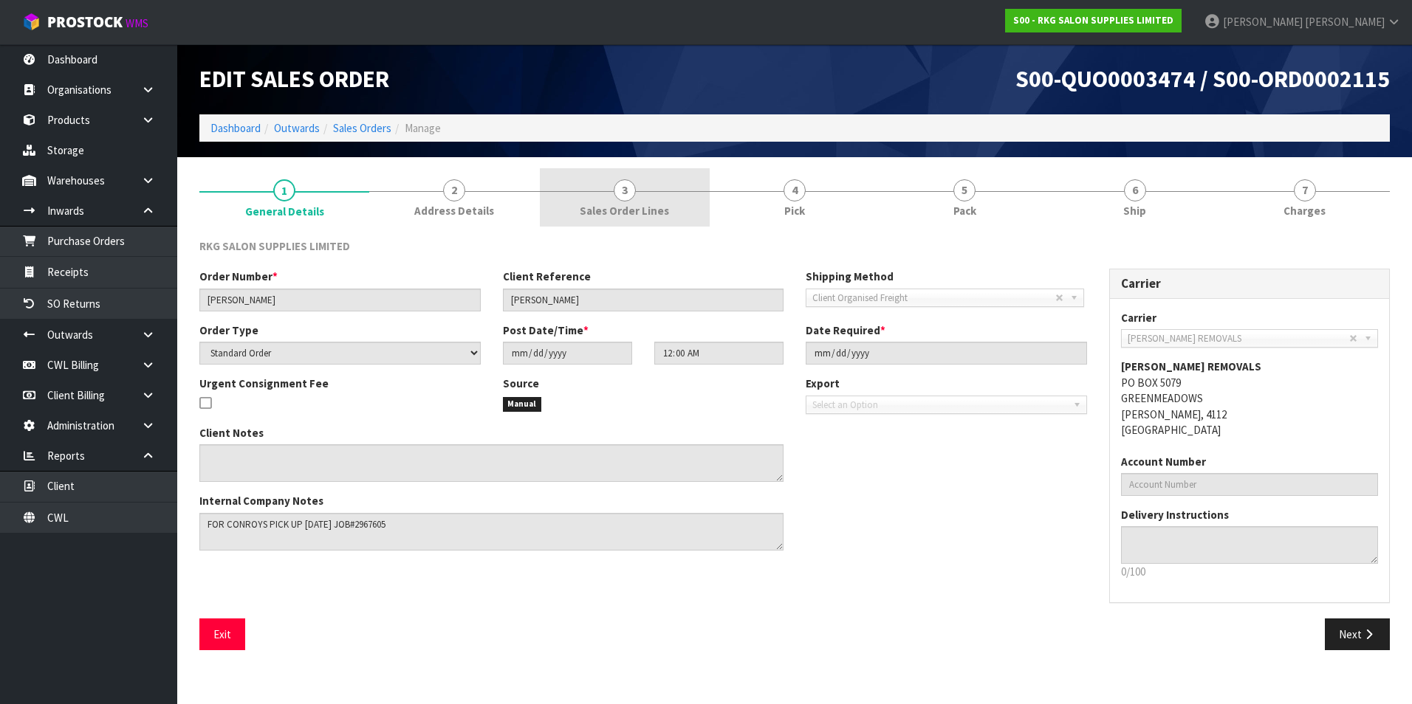
click at [630, 196] on span "3" at bounding box center [625, 190] width 22 height 22
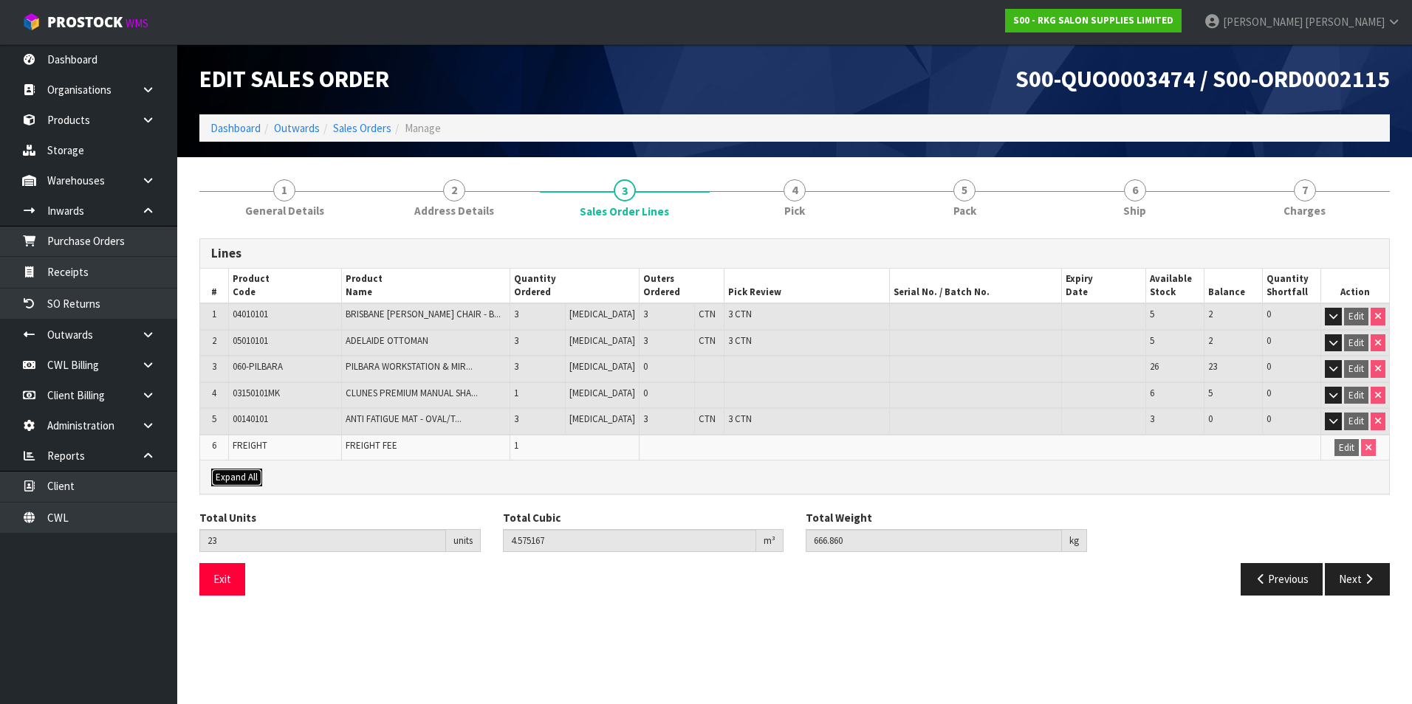
click at [230, 479] on span "Expand All" at bounding box center [237, 477] width 42 height 13
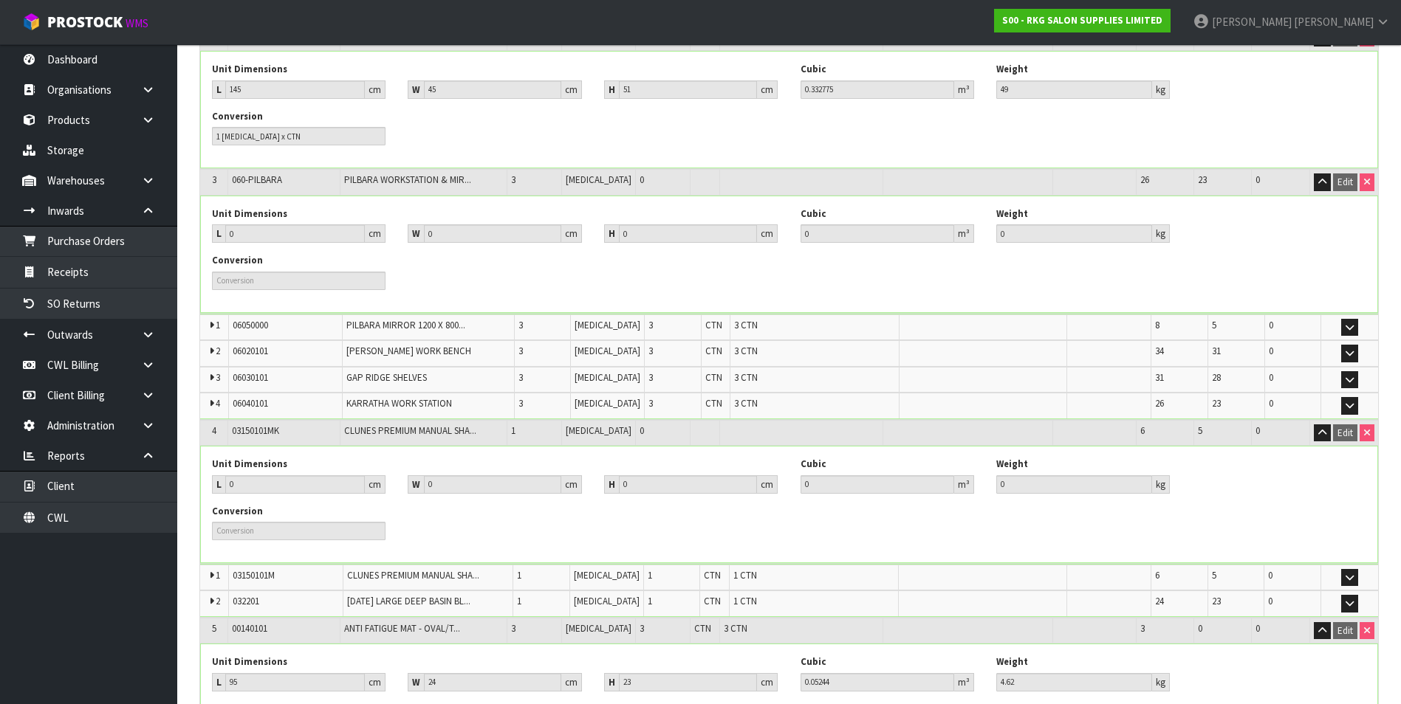
scroll to position [443, 0]
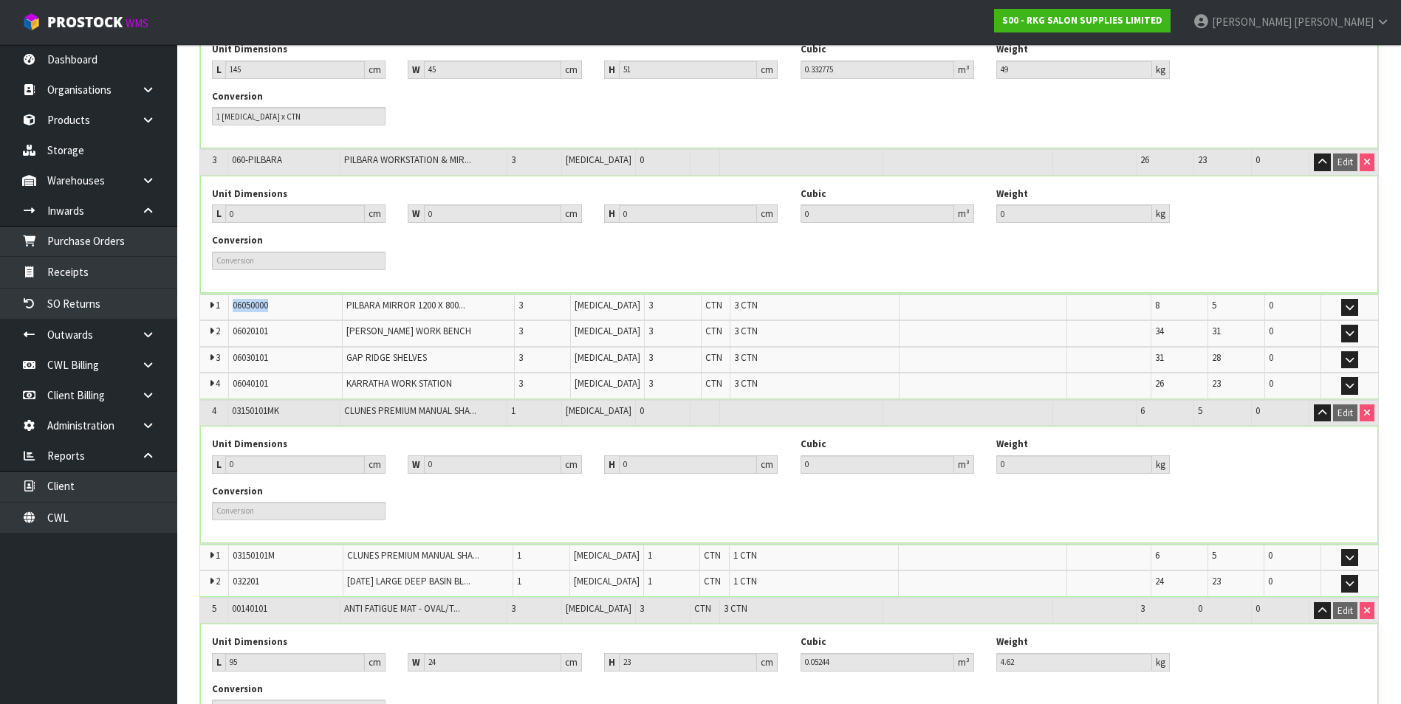
drag, startPoint x: 287, startPoint y: 306, endPoint x: 231, endPoint y: 309, distance: 56.2
click at [231, 309] on td "06050000" at bounding box center [286, 308] width 114 height 26
drag, startPoint x: 231, startPoint y: 309, endPoint x: 238, endPoint y: 304, distance: 8.0
copy span "06050000"
click at [268, 563] on td "03150101M" at bounding box center [286, 558] width 114 height 26
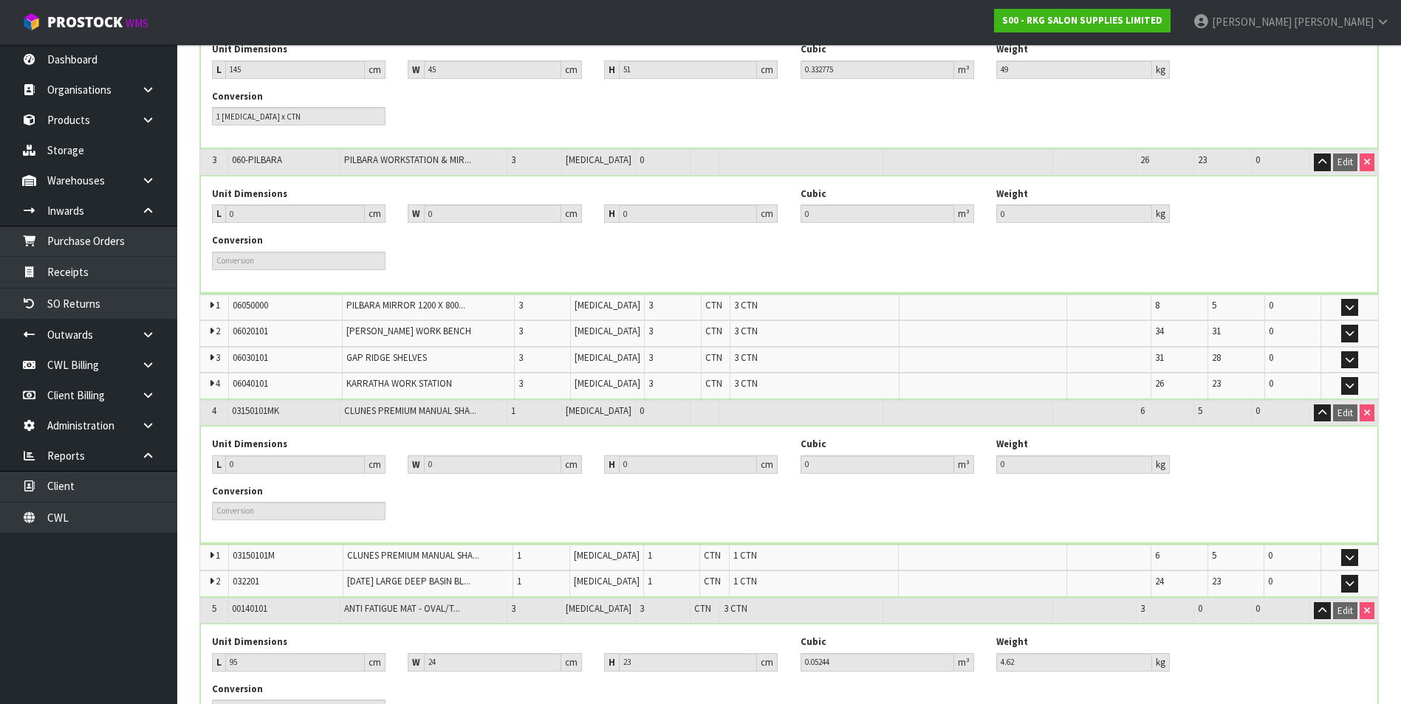
drag, startPoint x: 268, startPoint y: 563, endPoint x: 289, endPoint y: 582, distance: 28.8
click at [289, 582] on td "032201" at bounding box center [286, 584] width 114 height 26
drag, startPoint x: 282, startPoint y: 559, endPoint x: 234, endPoint y: 560, distance: 48.0
click at [234, 560] on td "03150101M" at bounding box center [286, 558] width 114 height 26
copy span "03150101M"
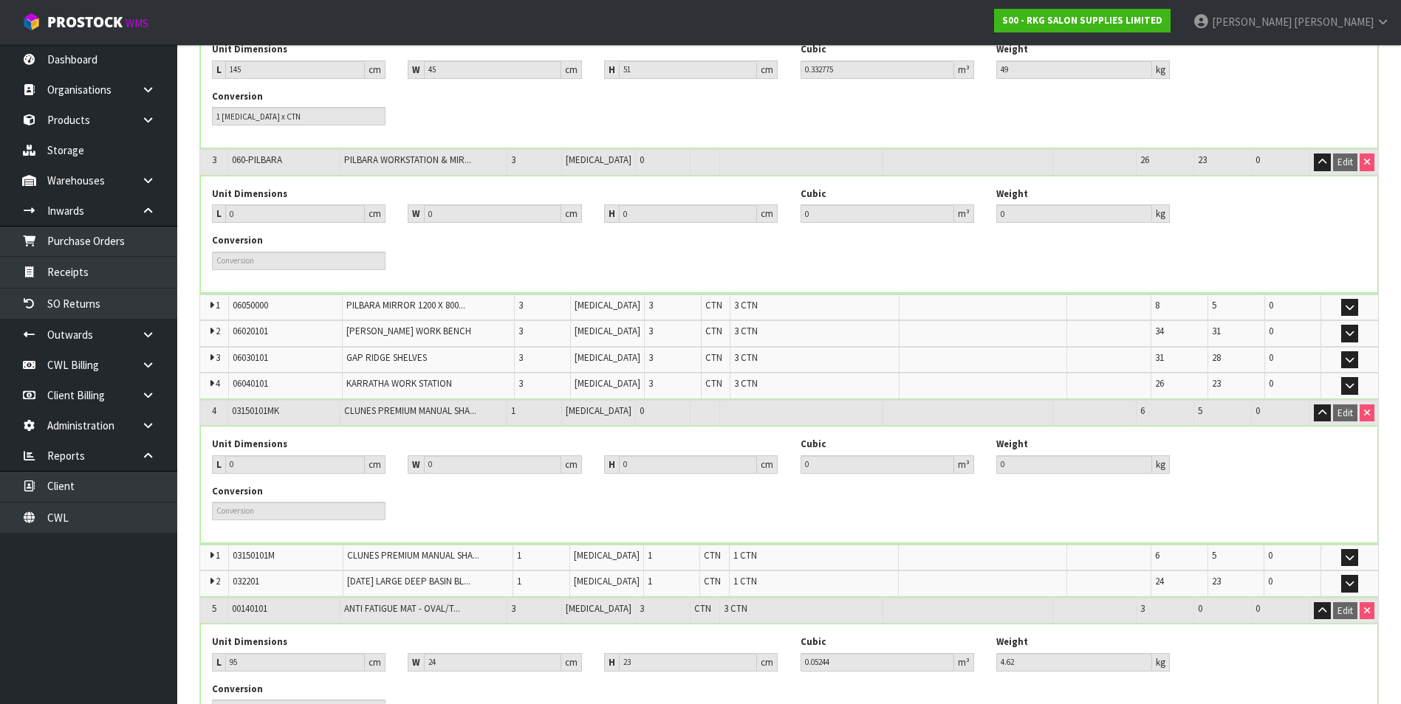
click at [275, 609] on td "00140101" at bounding box center [283, 611] width 111 height 26
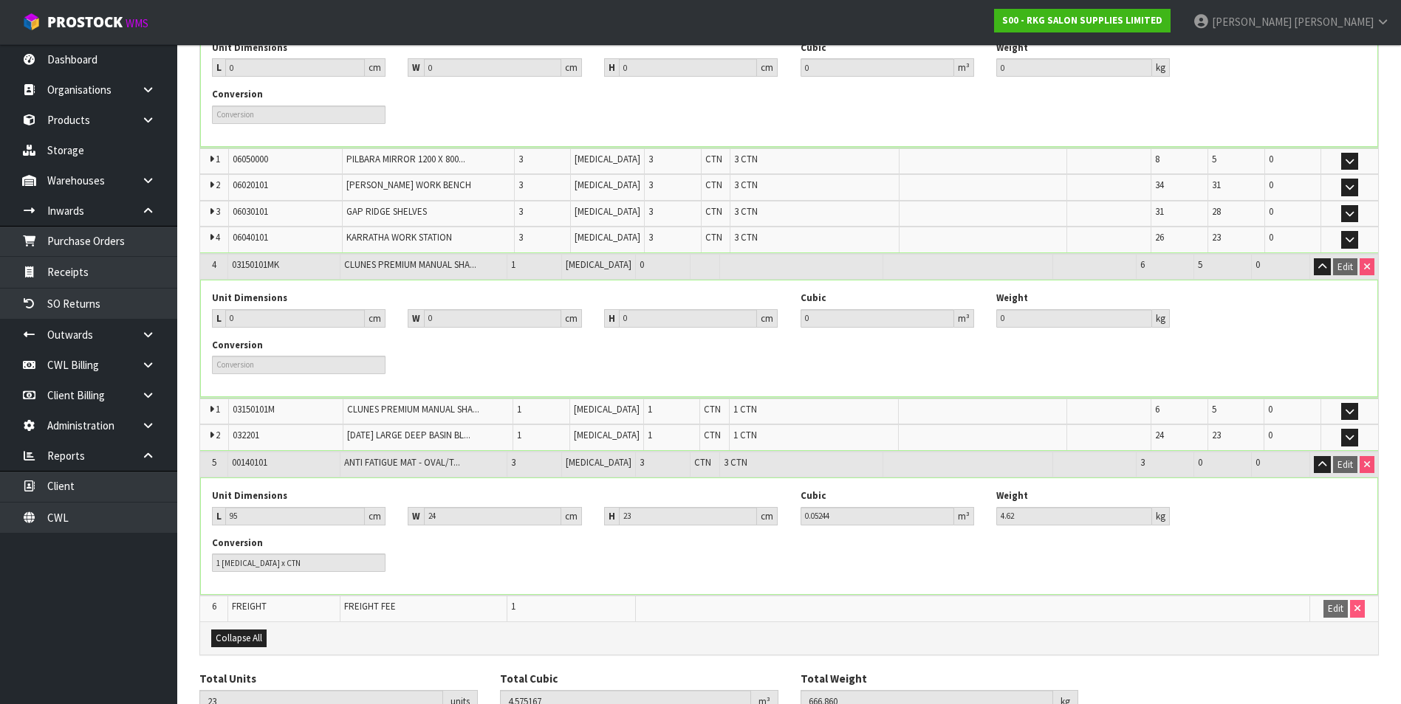
scroll to position [591, 0]
click at [1322, 264] on icon "button" at bounding box center [1322, 266] width 8 height 10
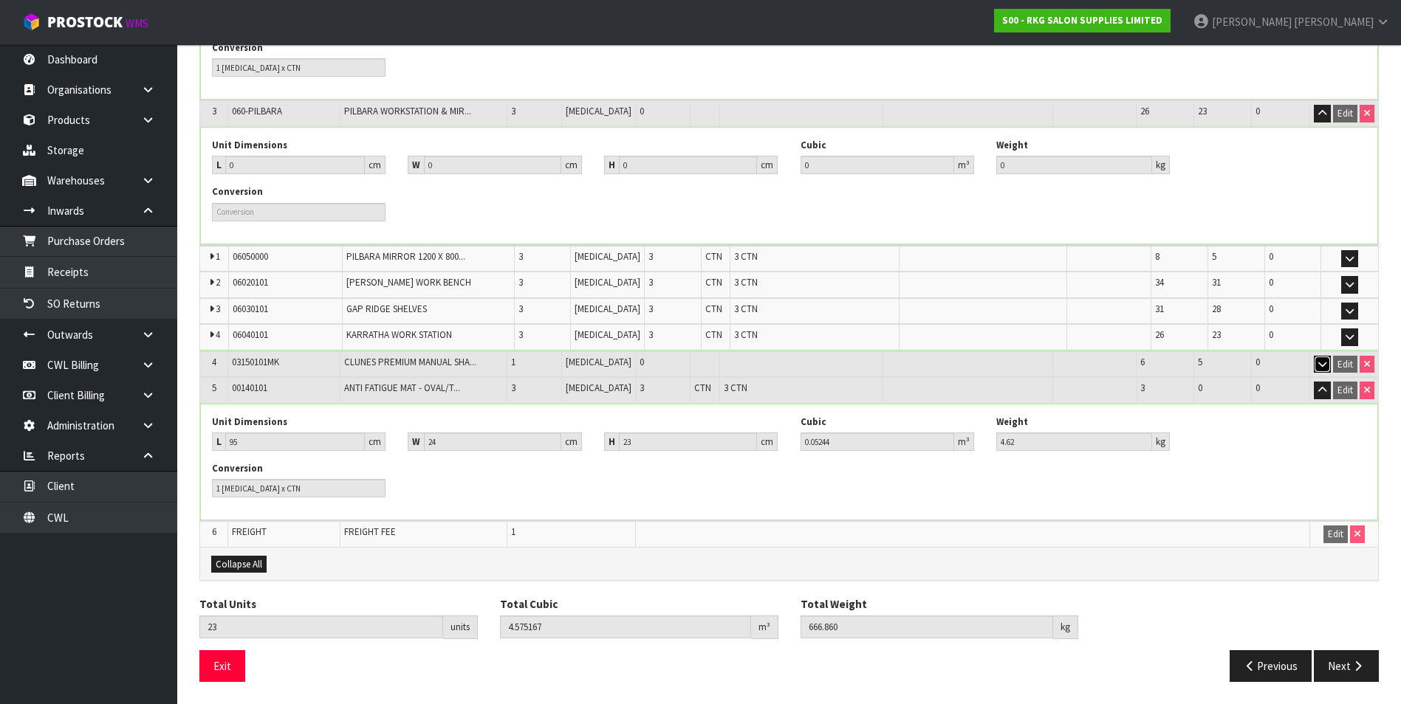
click at [1322, 366] on icon "button" at bounding box center [1322, 365] width 8 height 10
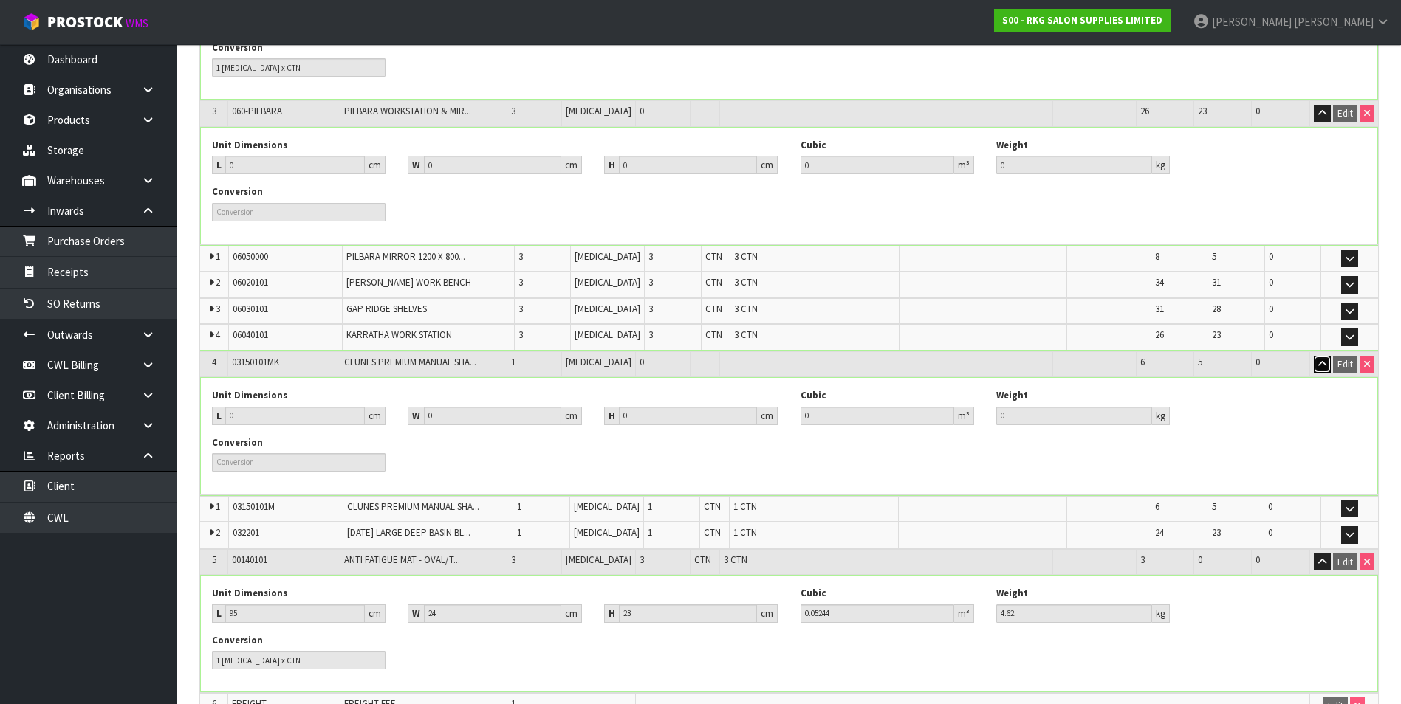
scroll to position [591, 0]
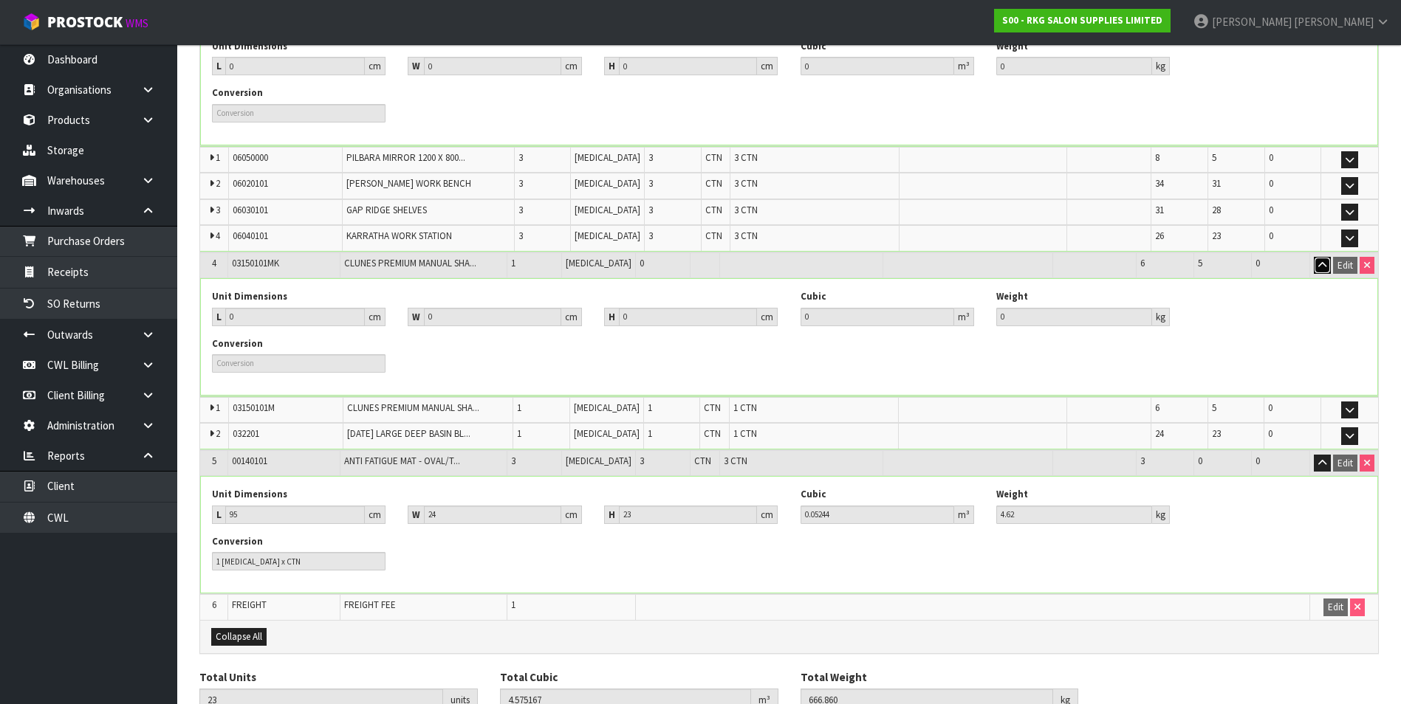
click at [1316, 266] on button "button" at bounding box center [1322, 266] width 17 height 18
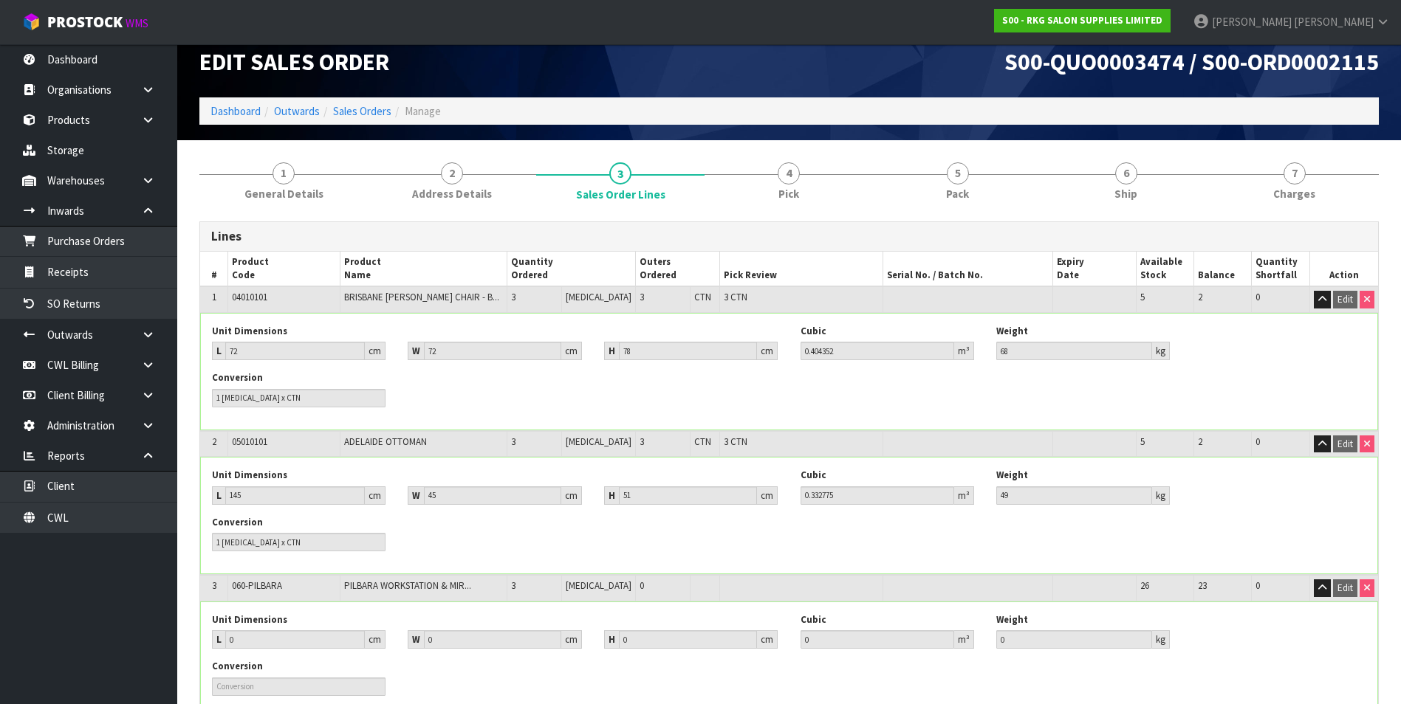
scroll to position [0, 0]
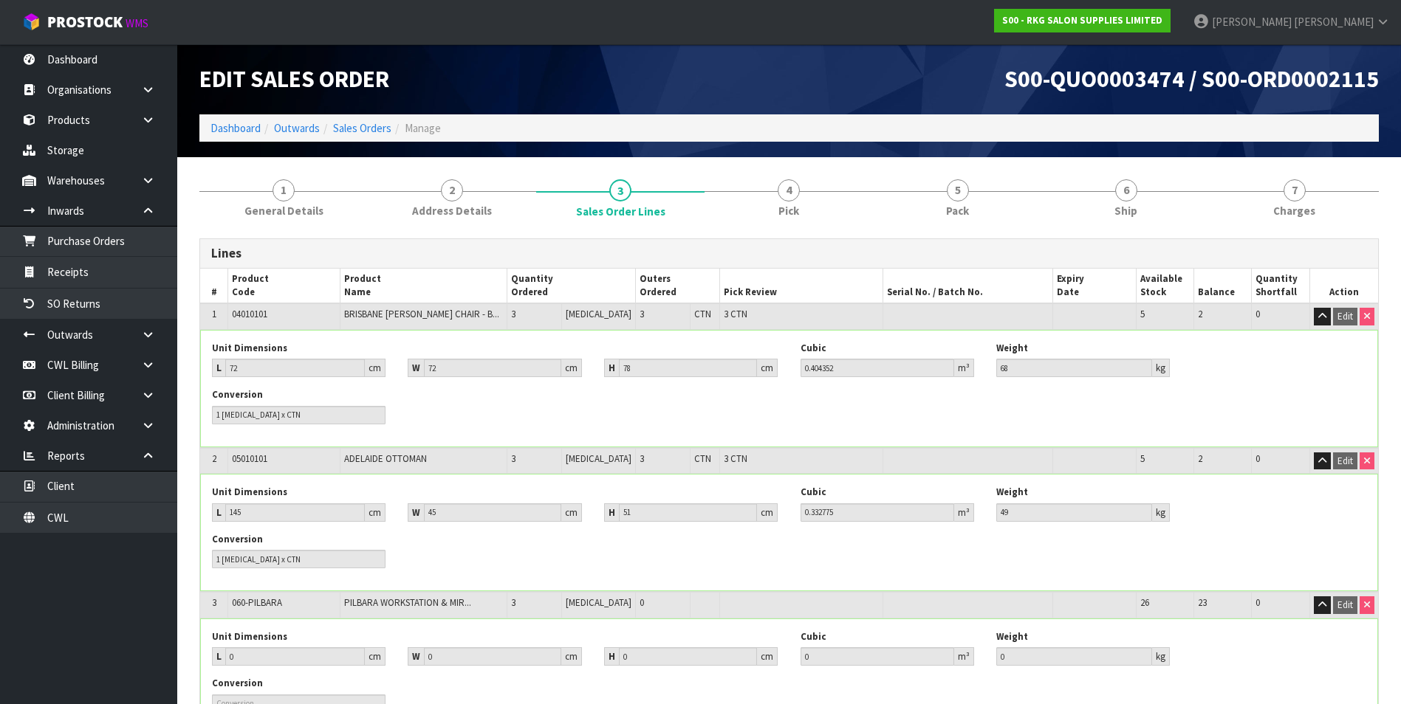
click at [379, 137] on ol "Dashboard Outwards Sales Orders Manage" at bounding box center [788, 127] width 1179 height 27
click at [374, 131] on link "Sales Orders" at bounding box center [362, 128] width 58 height 14
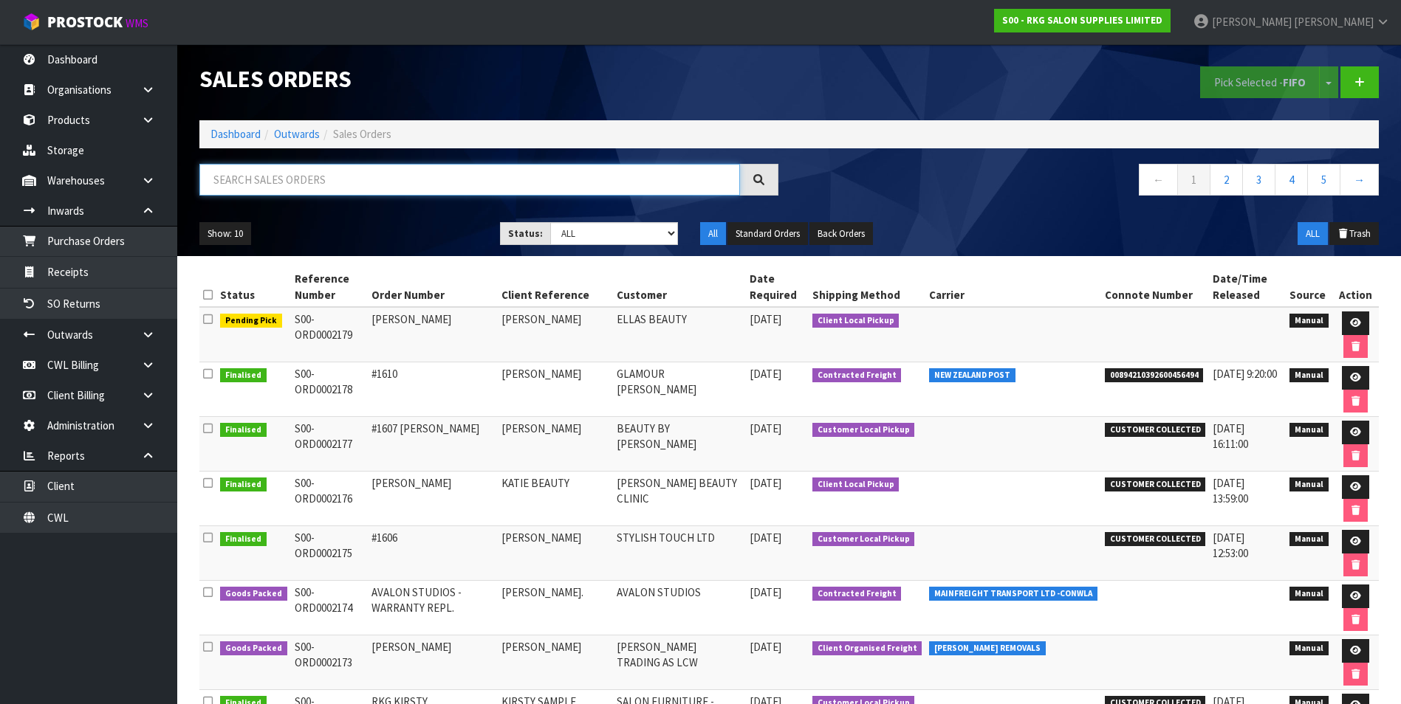
click at [252, 186] on input "text" at bounding box center [469, 180] width 540 height 32
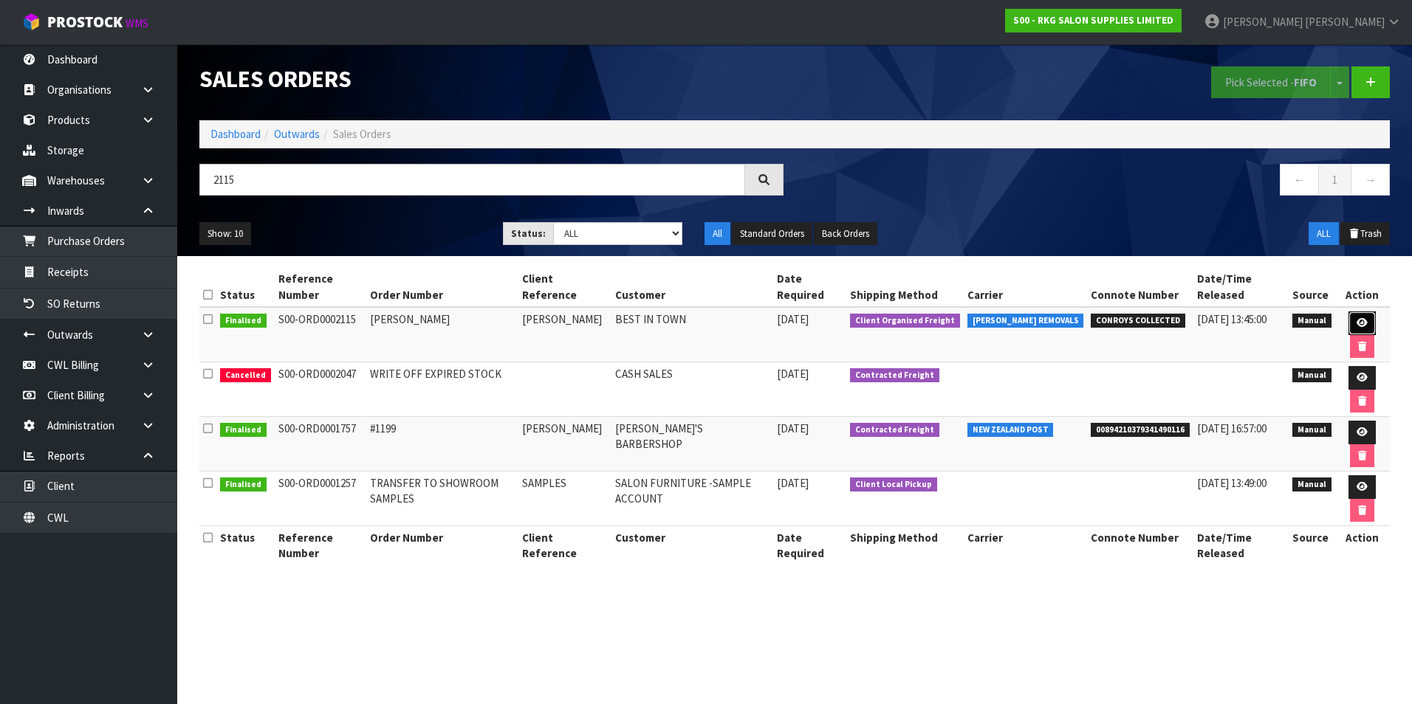
click at [1364, 321] on icon at bounding box center [1361, 323] width 11 height 10
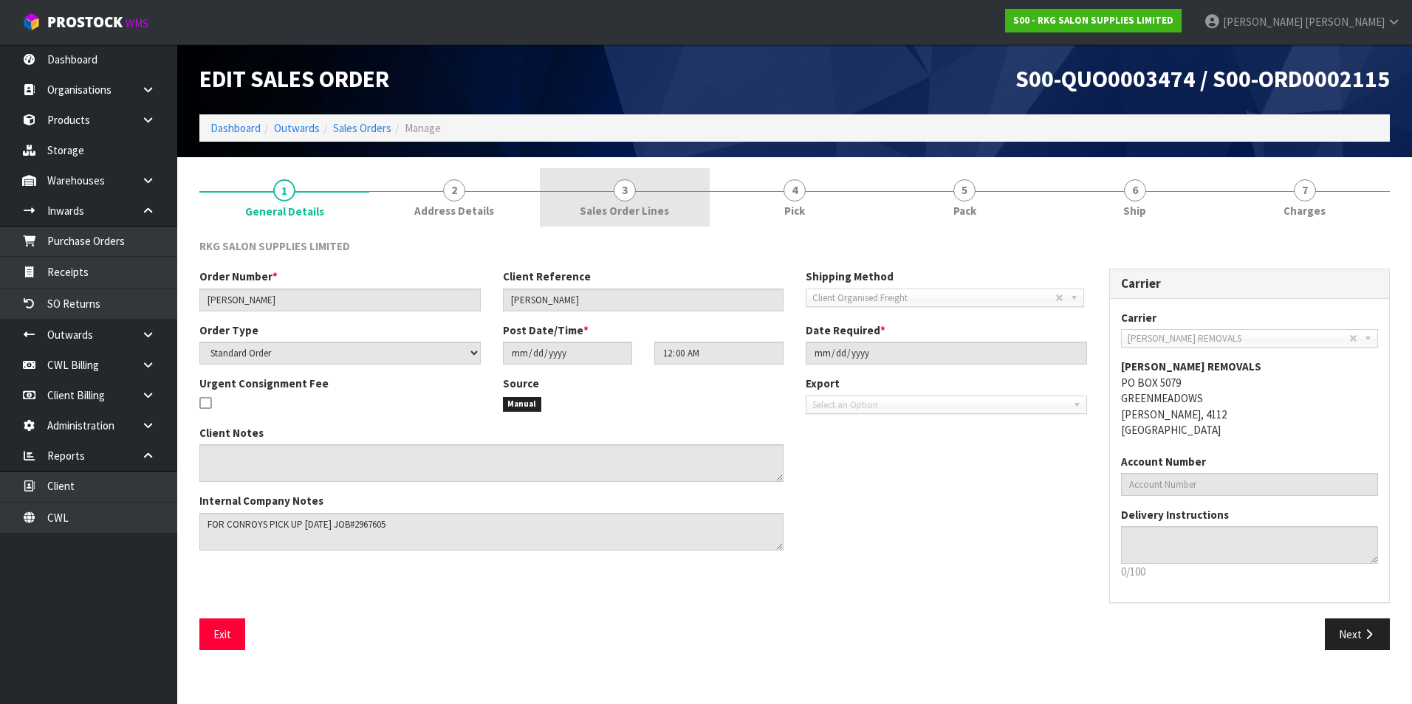
click at [631, 199] on span "3" at bounding box center [625, 190] width 22 height 22
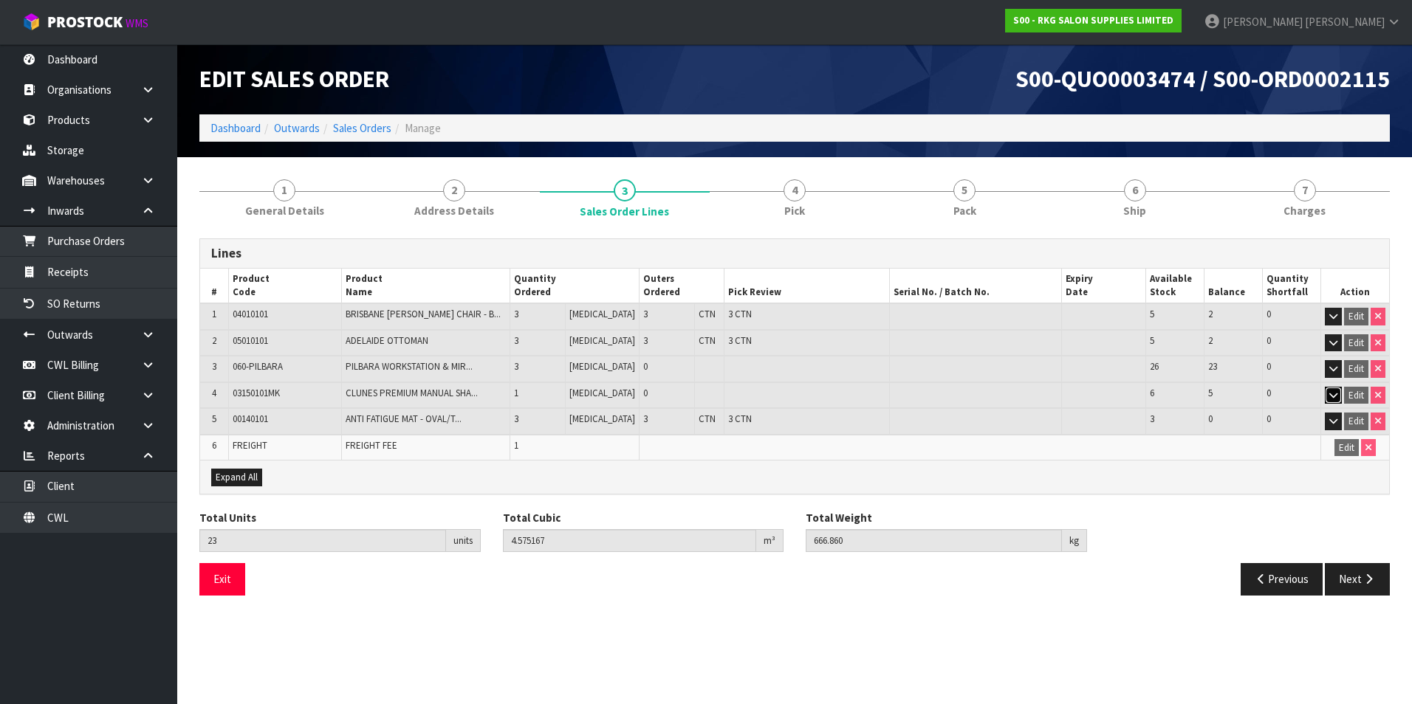
click at [1336, 397] on icon "button" at bounding box center [1333, 396] width 8 height 10
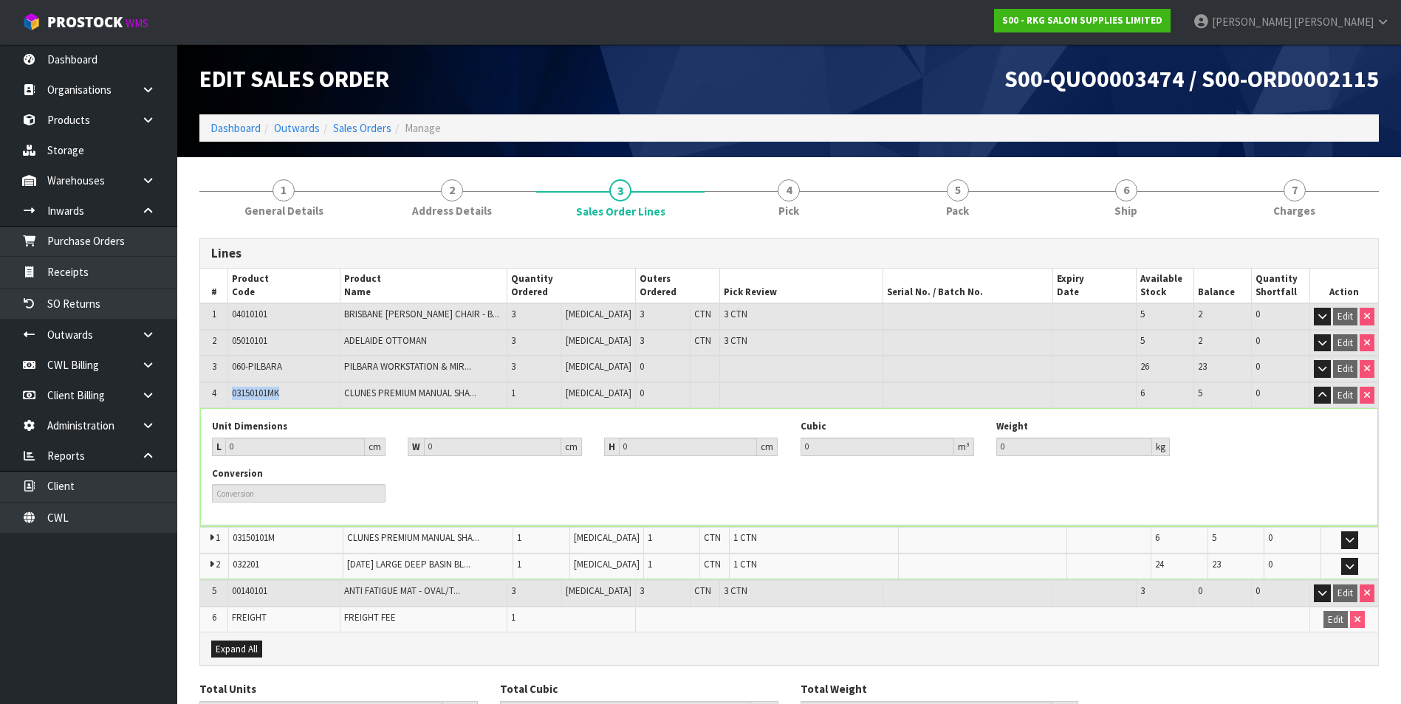
drag, startPoint x: 285, startPoint y: 395, endPoint x: 238, endPoint y: 394, distance: 47.3
click at [238, 394] on td "03150101MK" at bounding box center [283, 395] width 111 height 26
drag, startPoint x: 238, startPoint y: 394, endPoint x: 246, endPoint y: 392, distance: 8.3
drag, startPoint x: 246, startPoint y: 392, endPoint x: 755, endPoint y: 481, distance: 517.1
click at [761, 481] on div "Conversion" at bounding box center [789, 490] width 1176 height 47
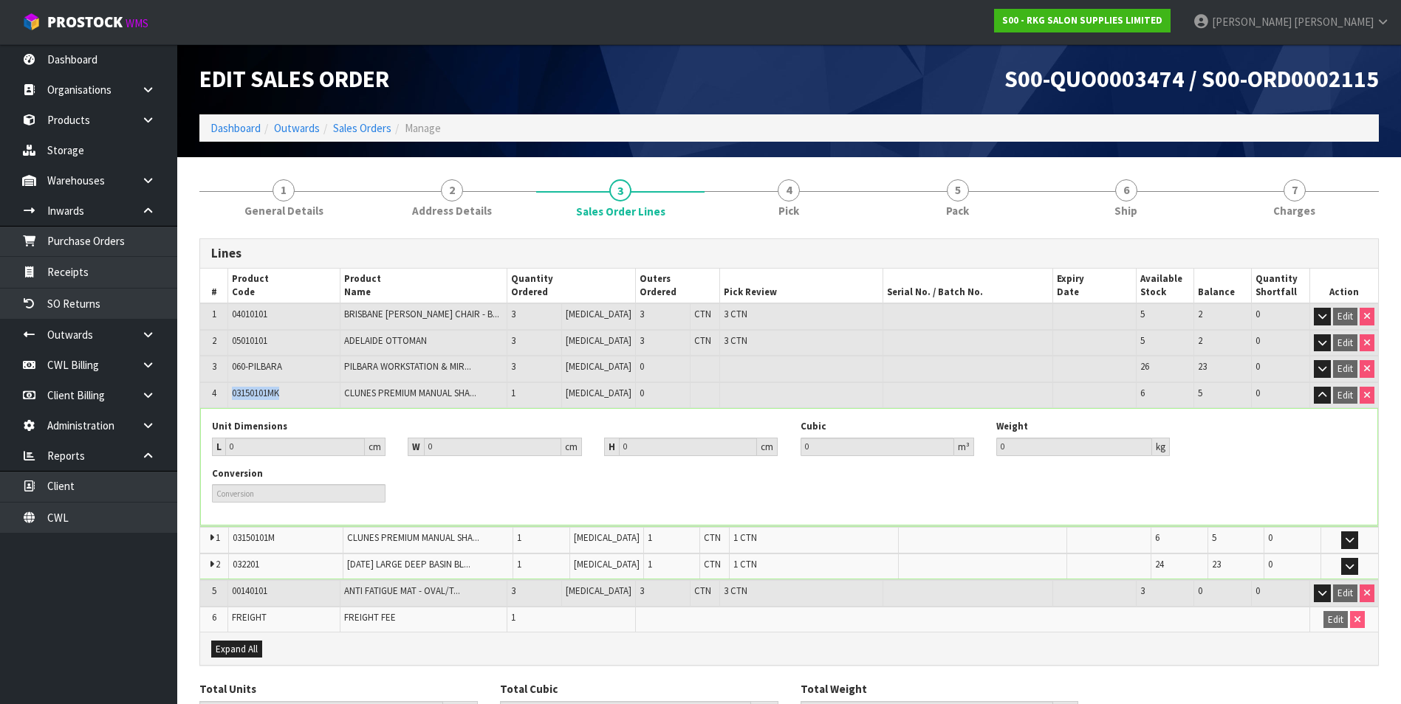
drag, startPoint x: 301, startPoint y: 394, endPoint x: 230, endPoint y: 393, distance: 70.9
click at [230, 393] on td "03150101MK" at bounding box center [283, 395] width 111 height 26
copy span "03150101MK"
click at [1324, 397] on icon "button" at bounding box center [1322, 396] width 8 height 10
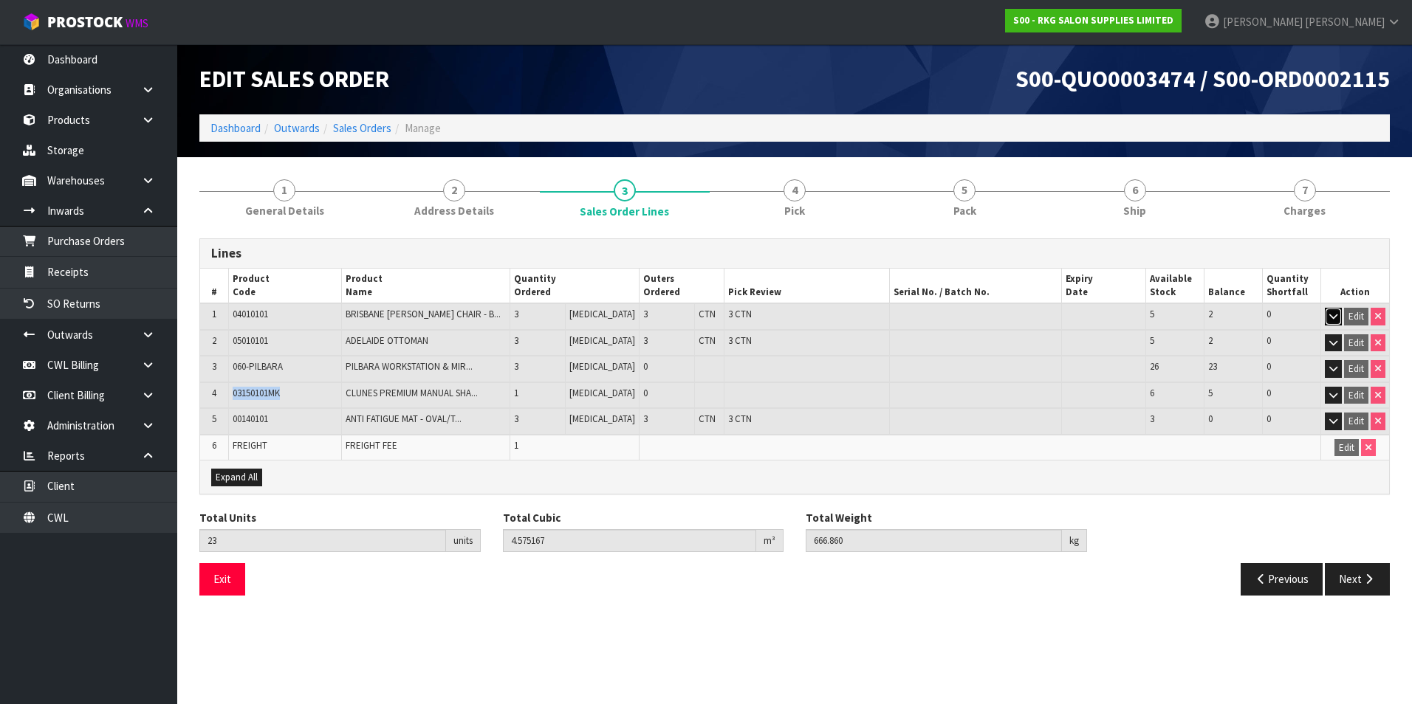
click at [1332, 315] on icon "button" at bounding box center [1333, 317] width 8 height 10
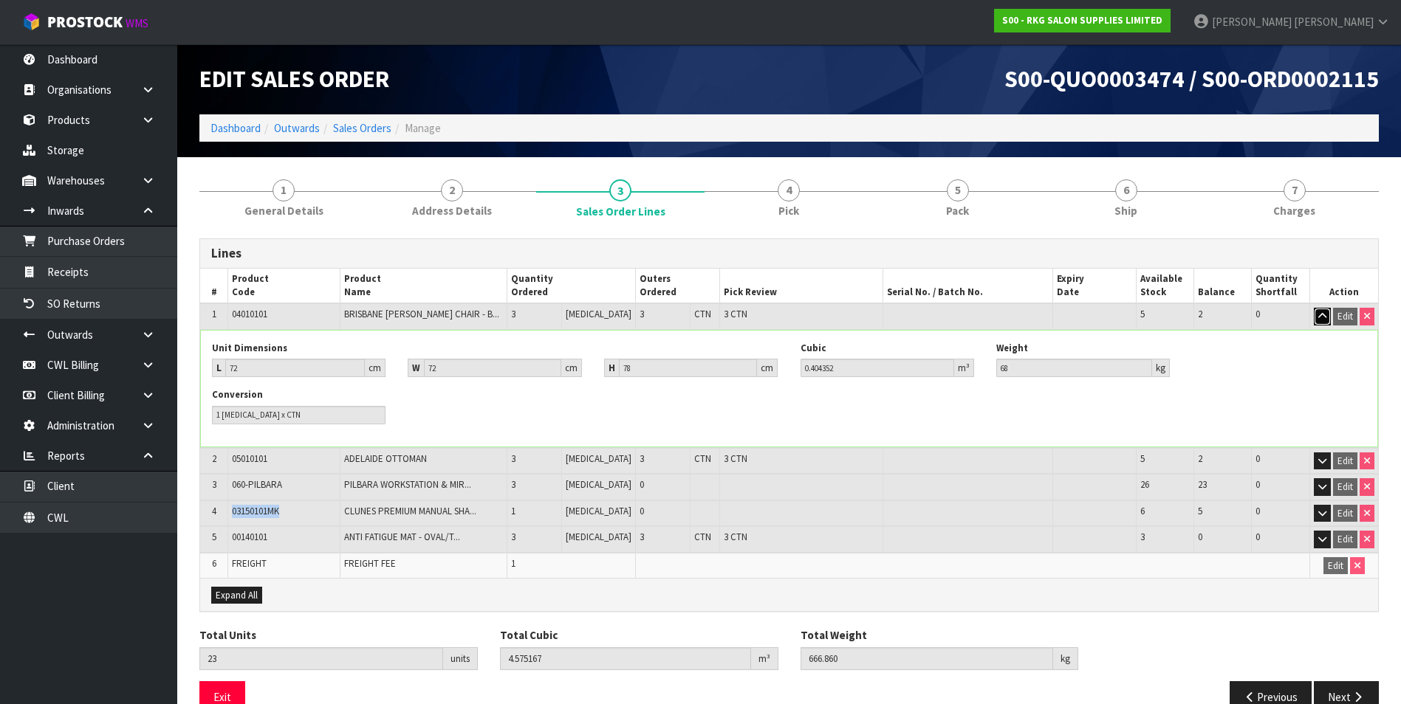
click at [1319, 317] on icon "button" at bounding box center [1322, 317] width 8 height 10
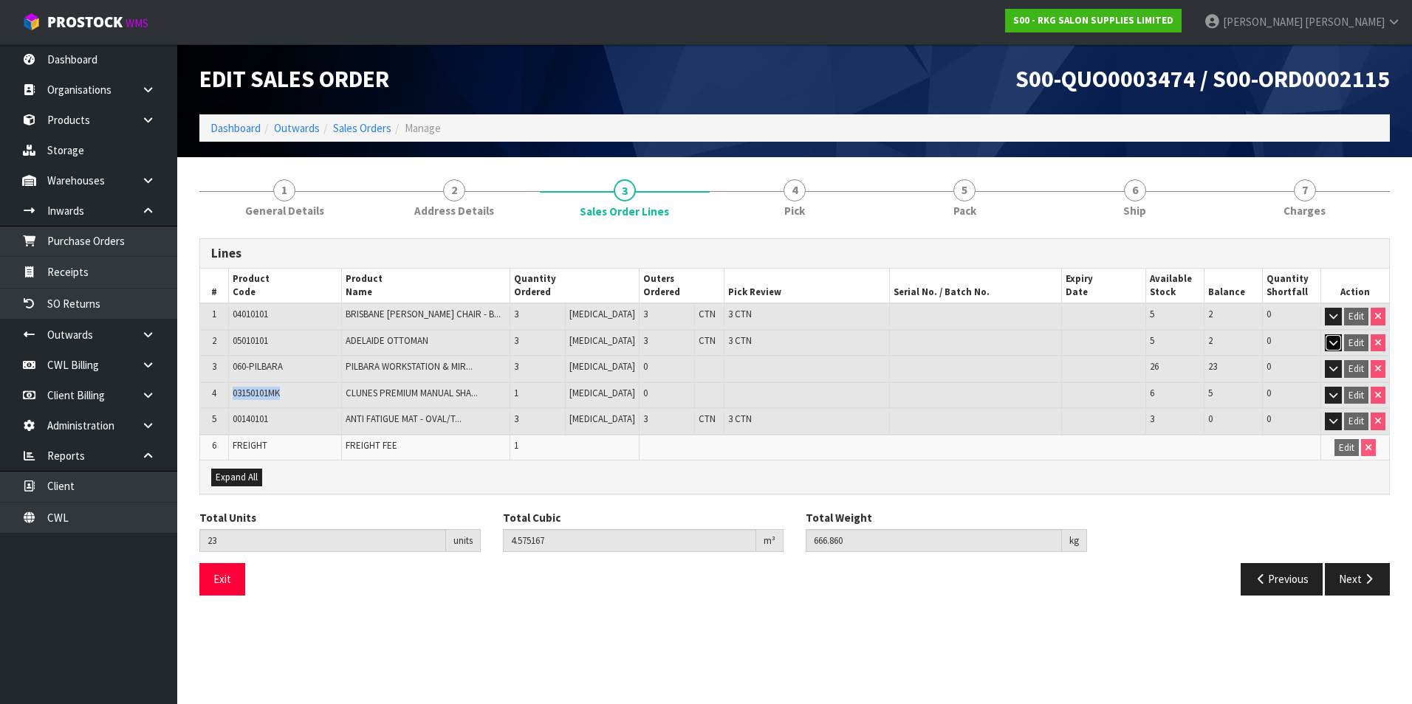
click at [1334, 339] on icon "button" at bounding box center [1333, 343] width 8 height 10
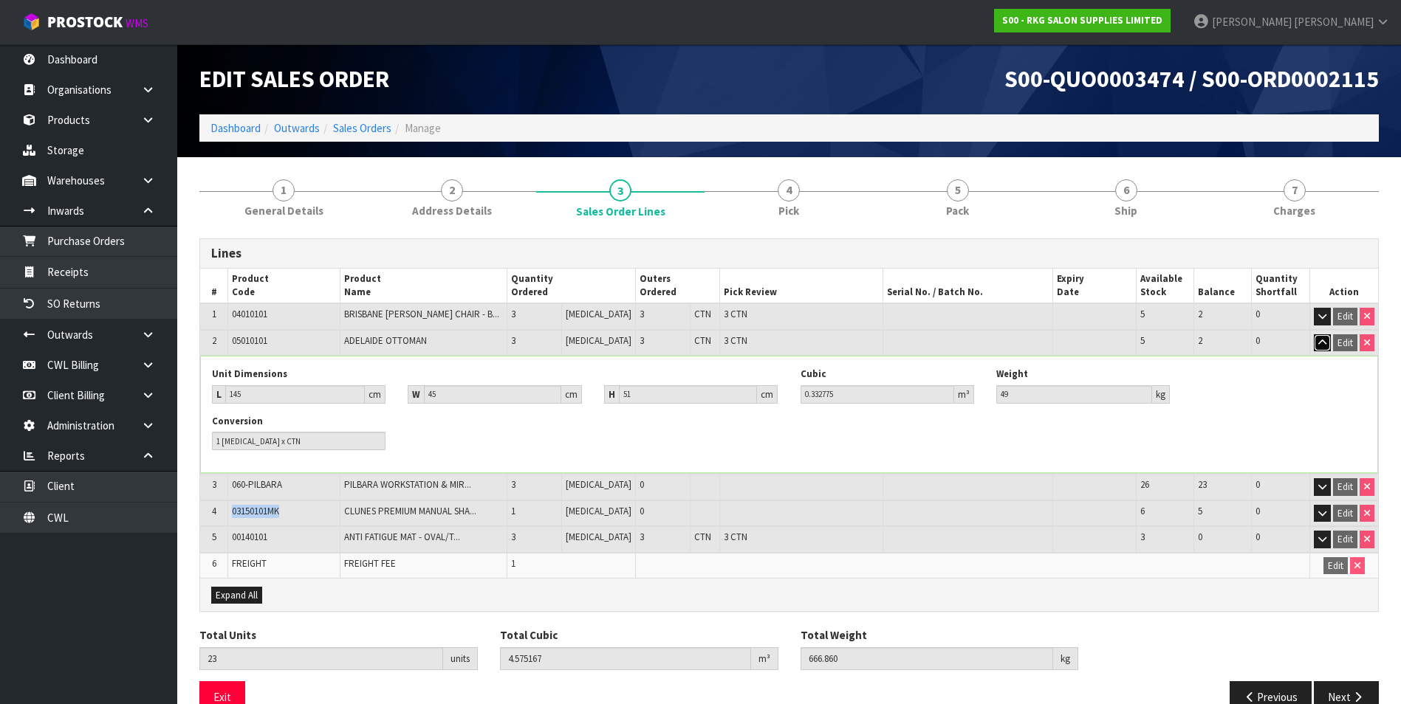
click at [1319, 345] on icon "button" at bounding box center [1322, 343] width 8 height 10
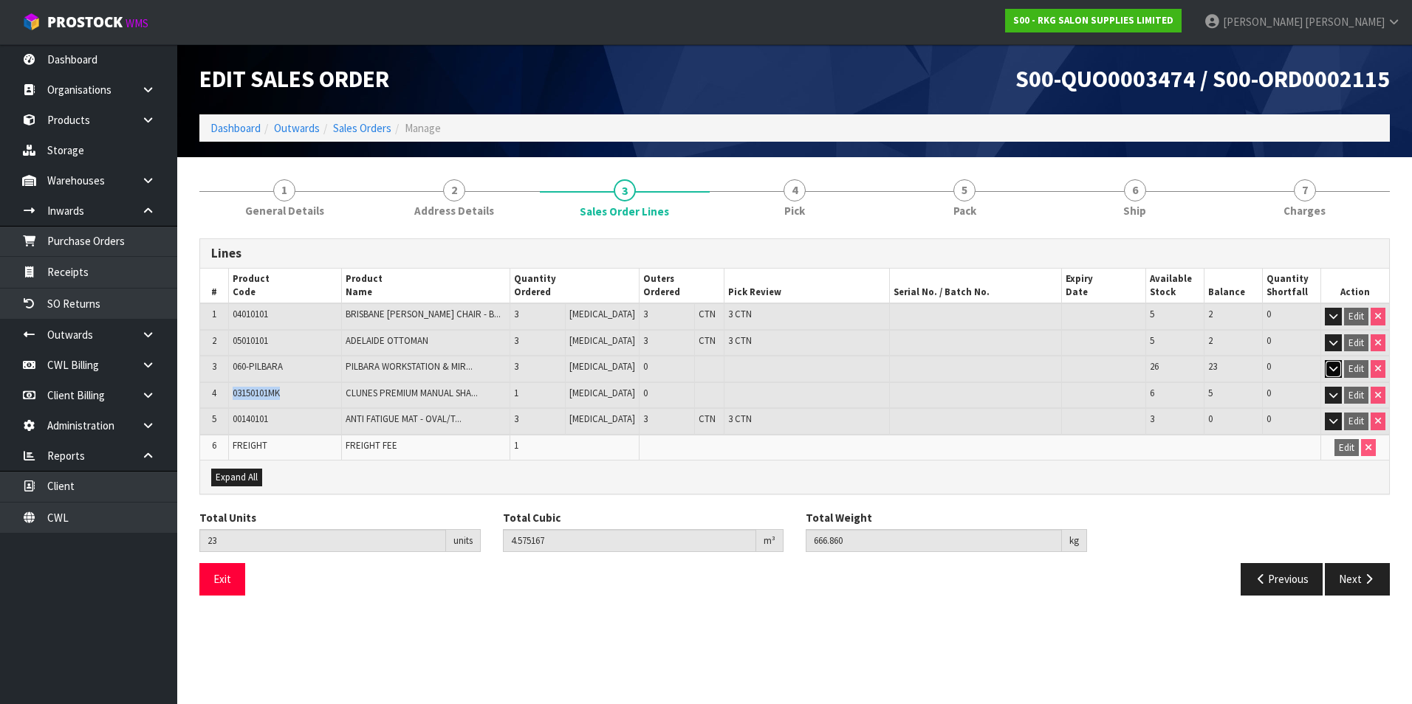
click at [1335, 371] on icon "button" at bounding box center [1333, 369] width 8 height 10
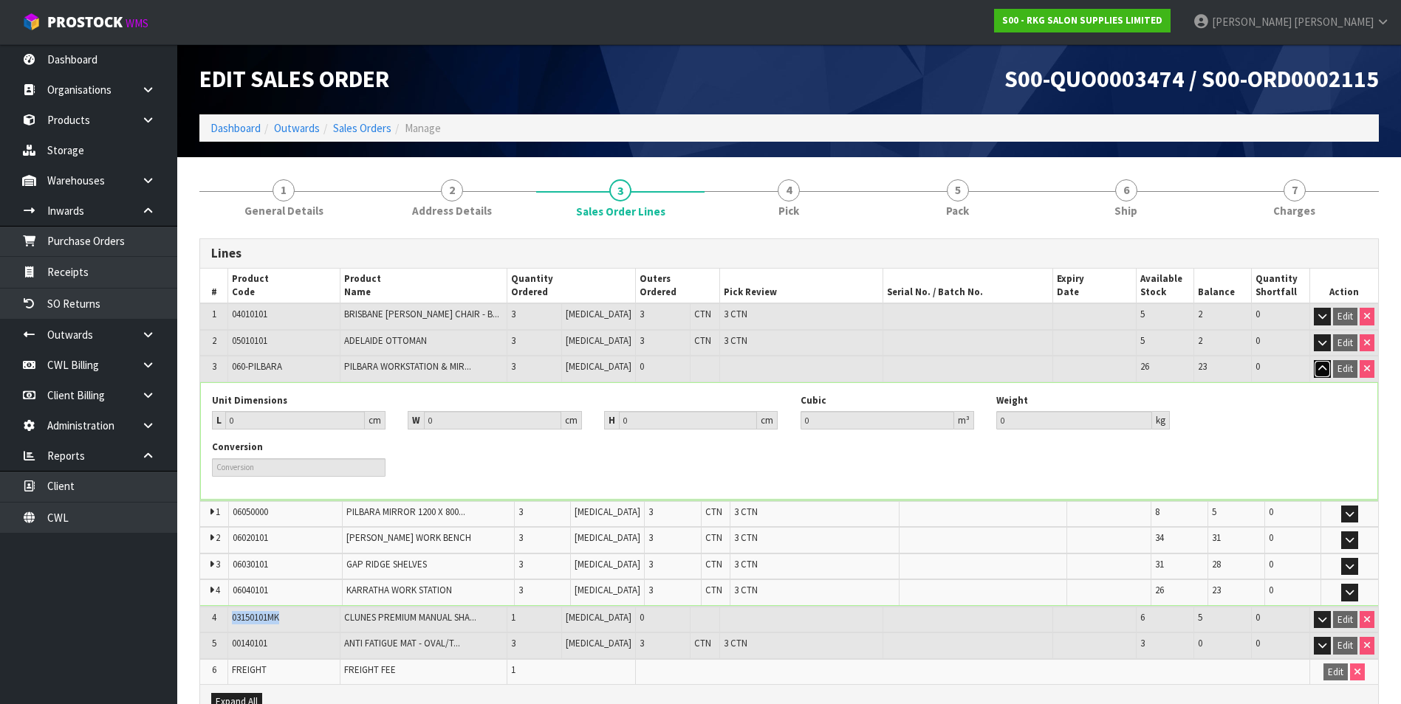
click at [1325, 370] on icon "button" at bounding box center [1322, 369] width 8 height 10
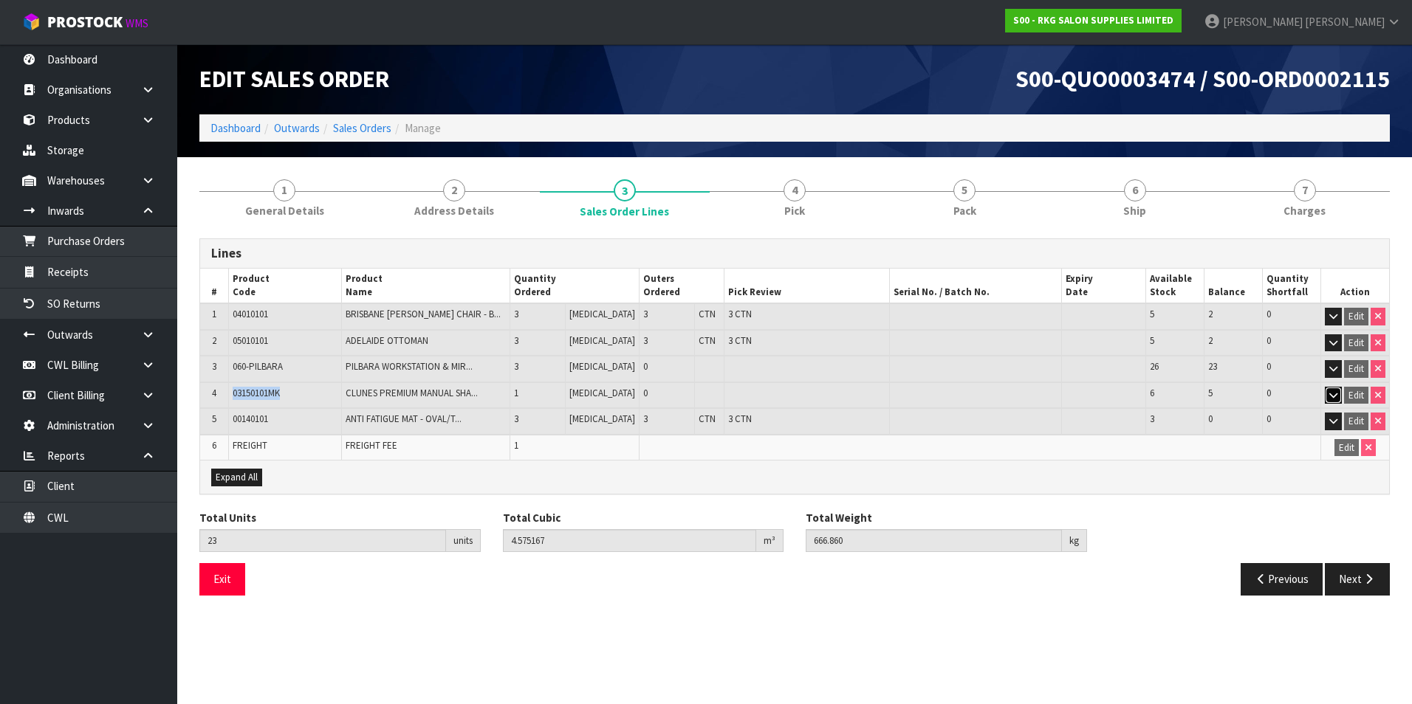
click at [1331, 394] on icon "button" at bounding box center [1333, 396] width 8 height 10
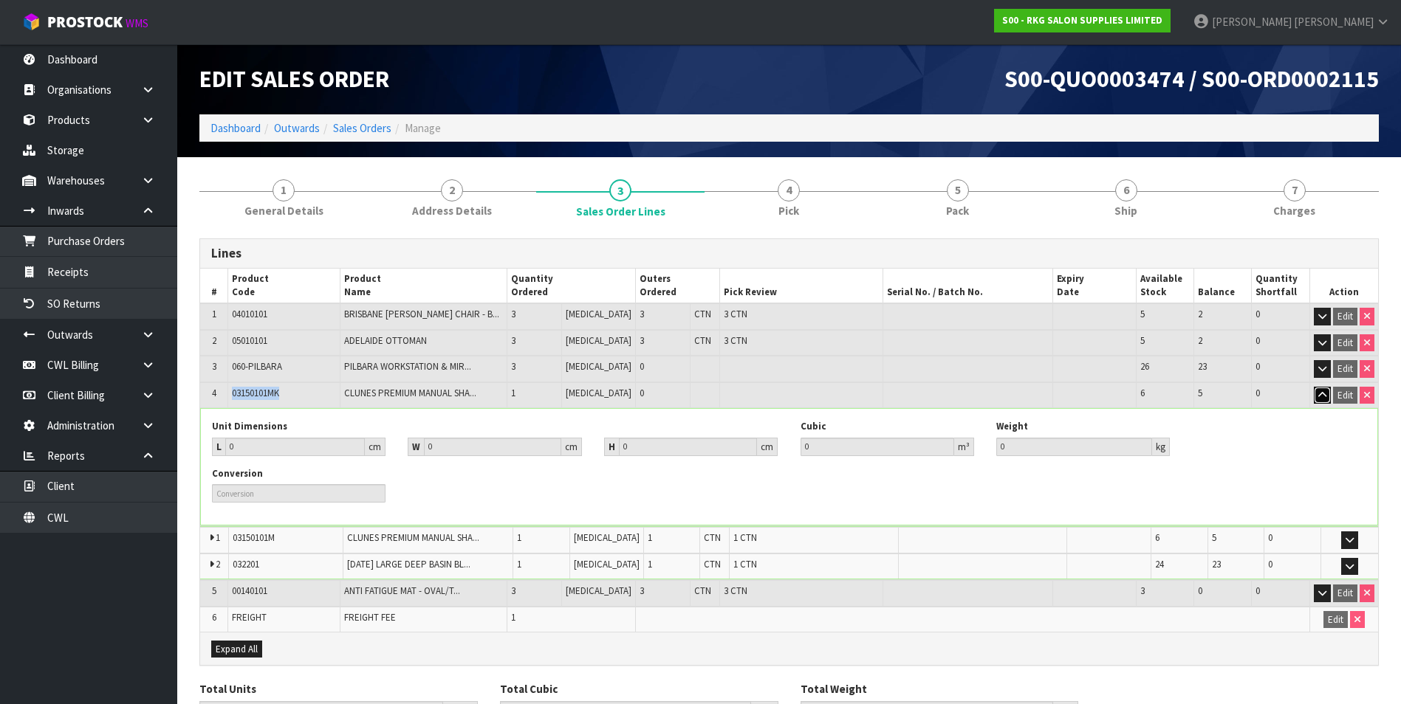
click at [1321, 396] on icon "button" at bounding box center [1322, 396] width 8 height 10
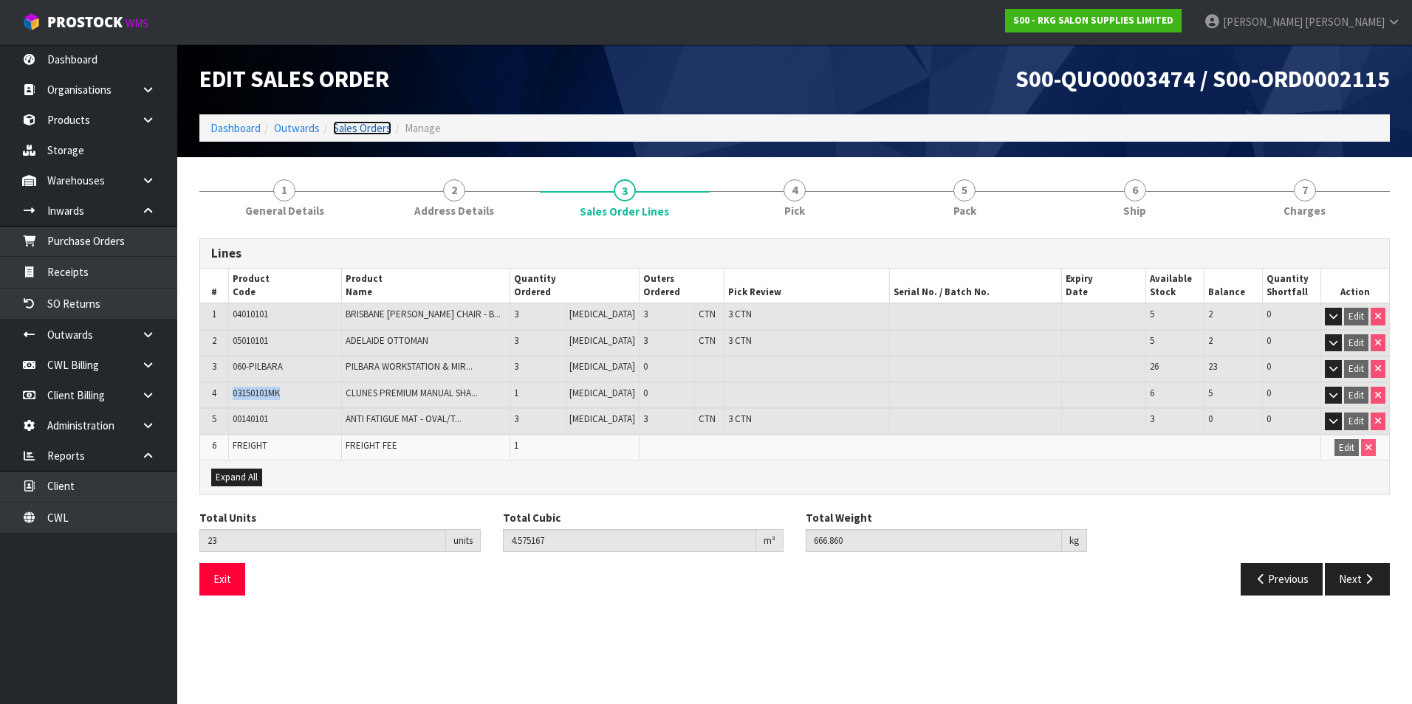
click at [366, 127] on link "Sales Orders" at bounding box center [362, 128] width 58 height 14
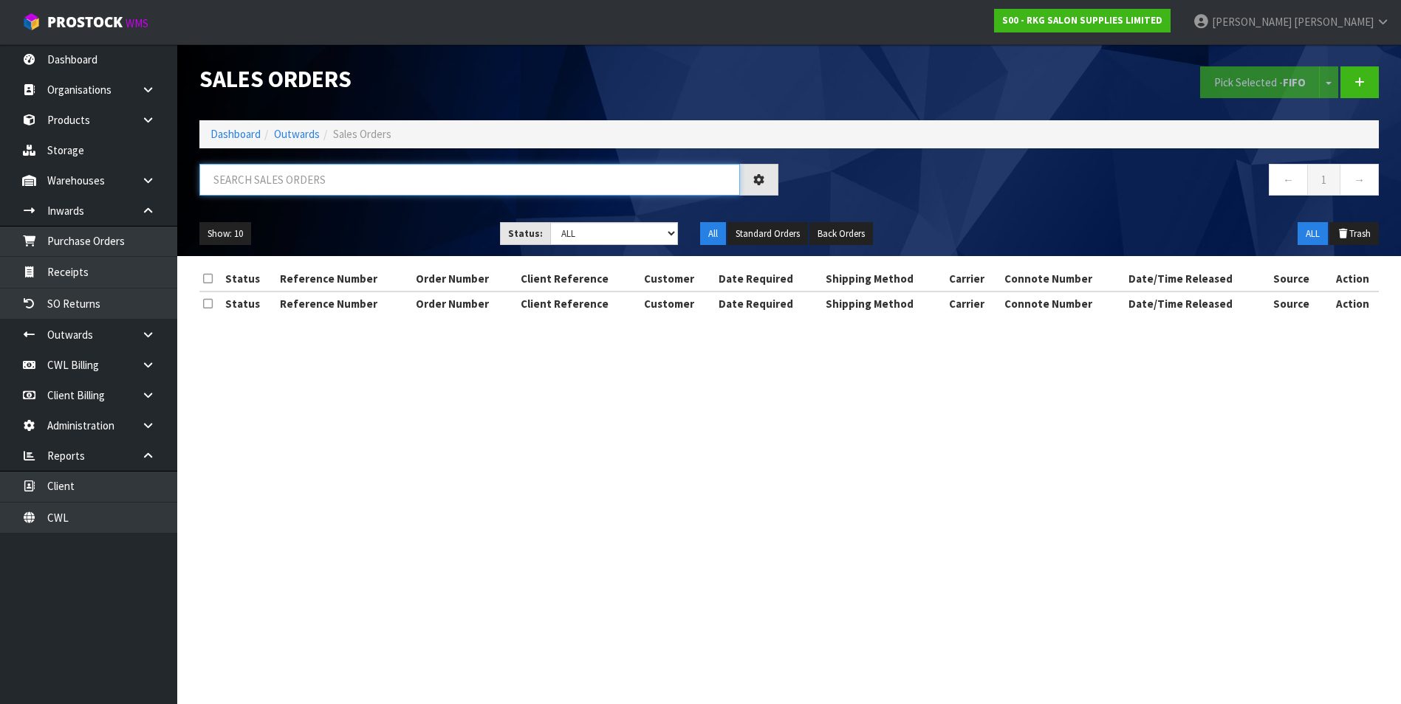
click at [256, 176] on input "text" at bounding box center [469, 180] width 540 height 32
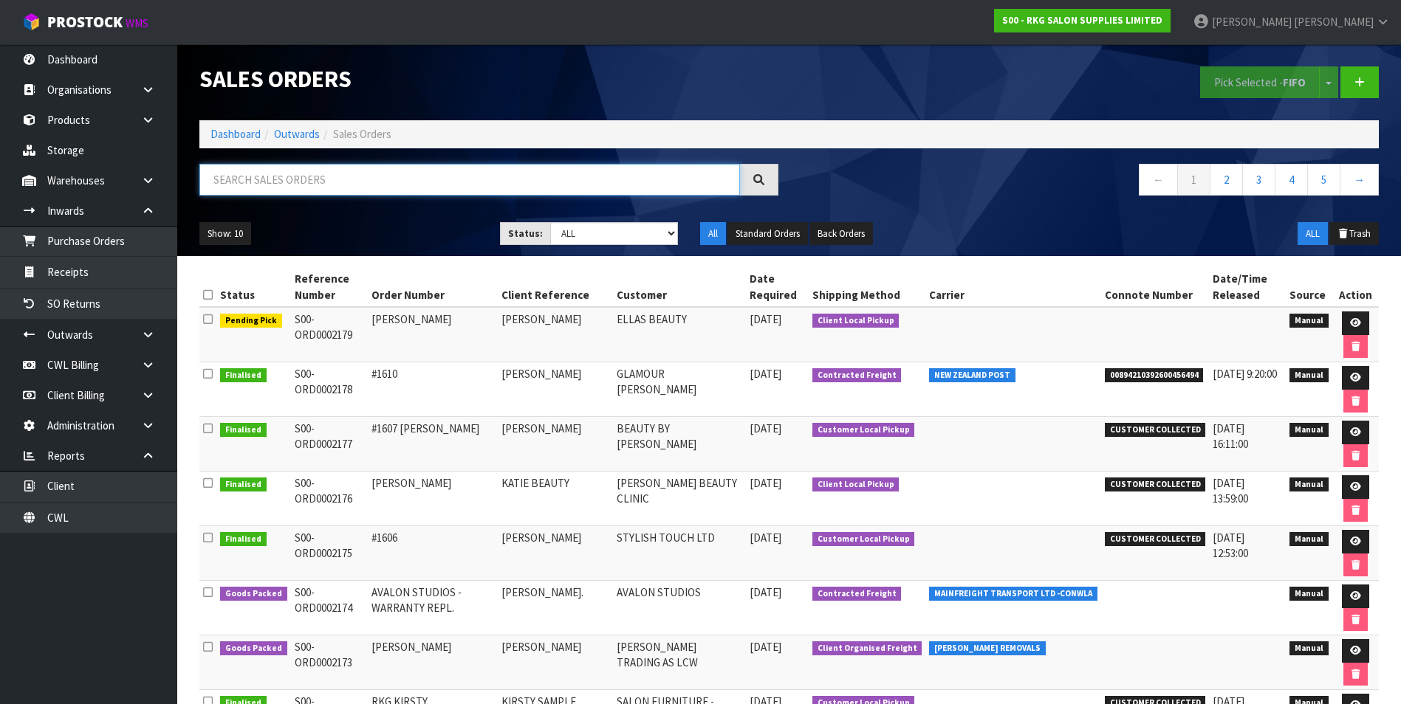
paste input "S00-ORD0002124"
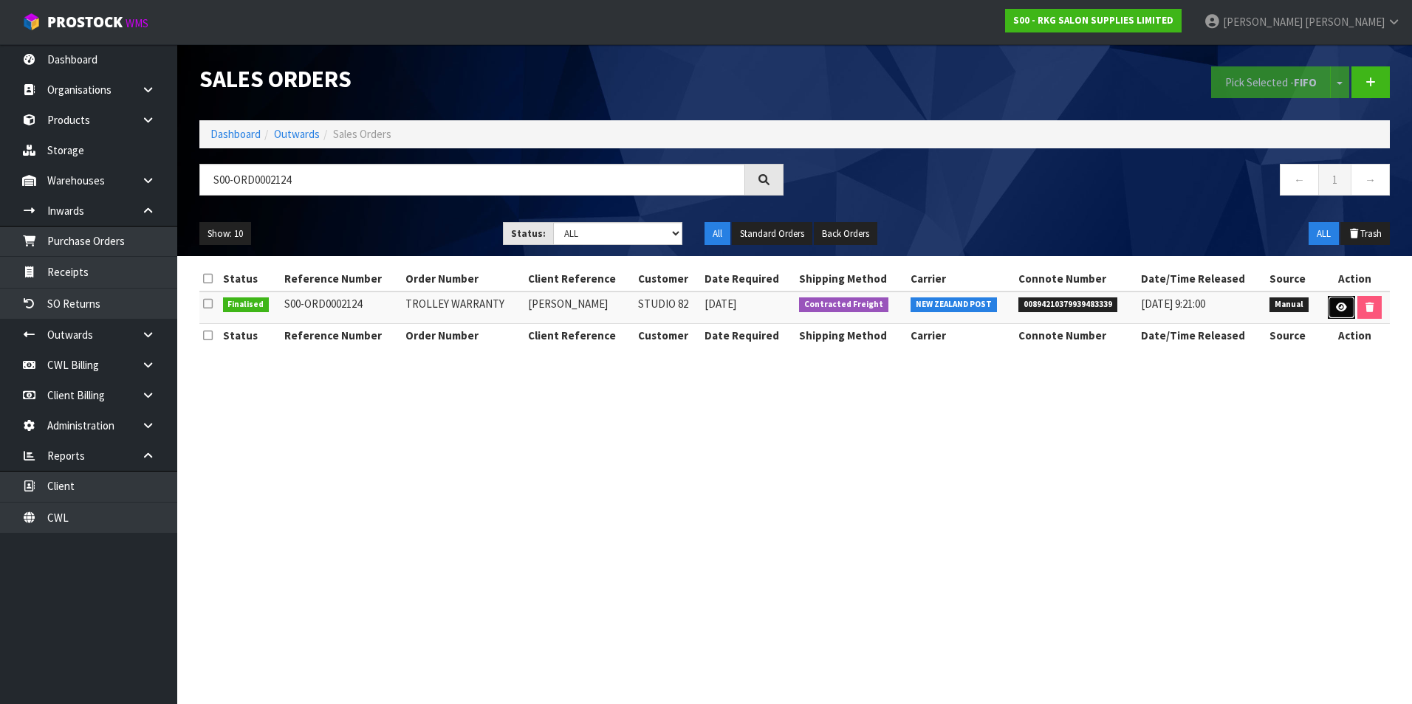
click at [1338, 309] on icon at bounding box center [1341, 308] width 11 height 10
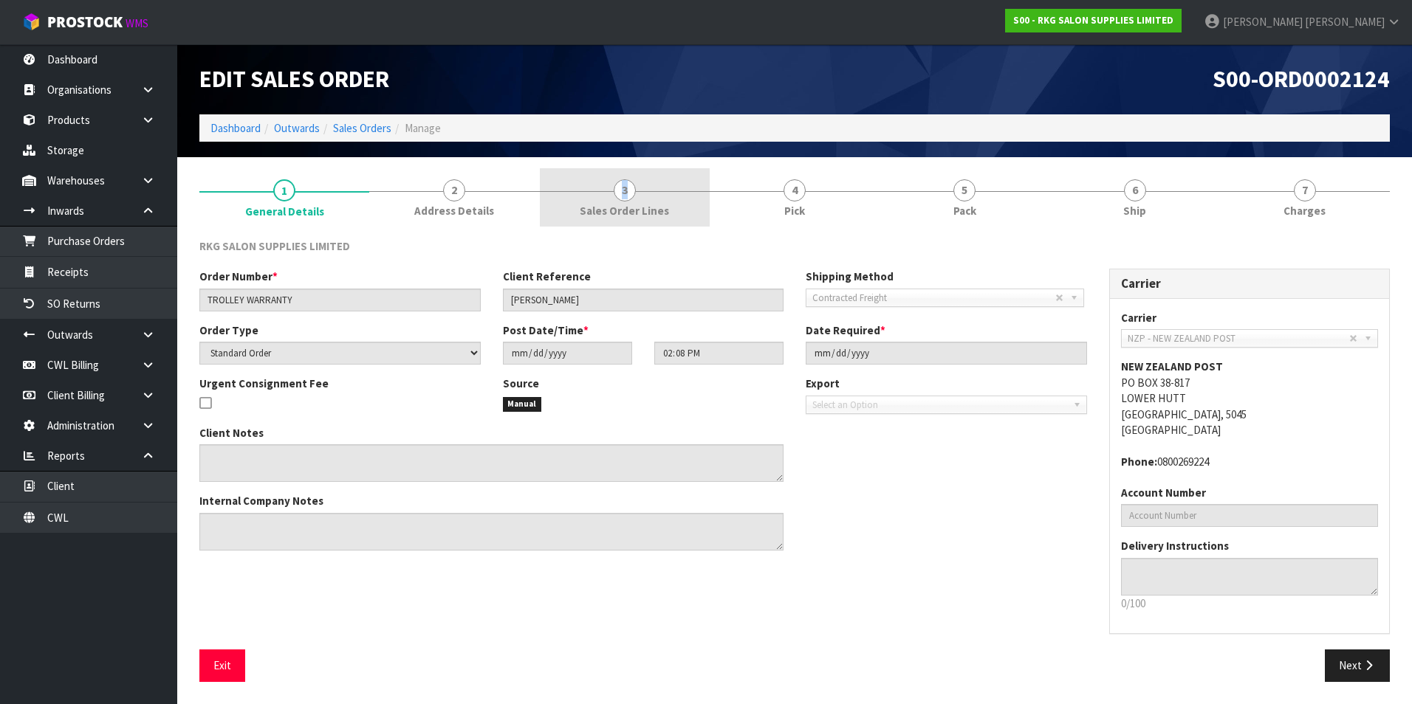
click at [625, 196] on span "3" at bounding box center [625, 190] width 22 height 22
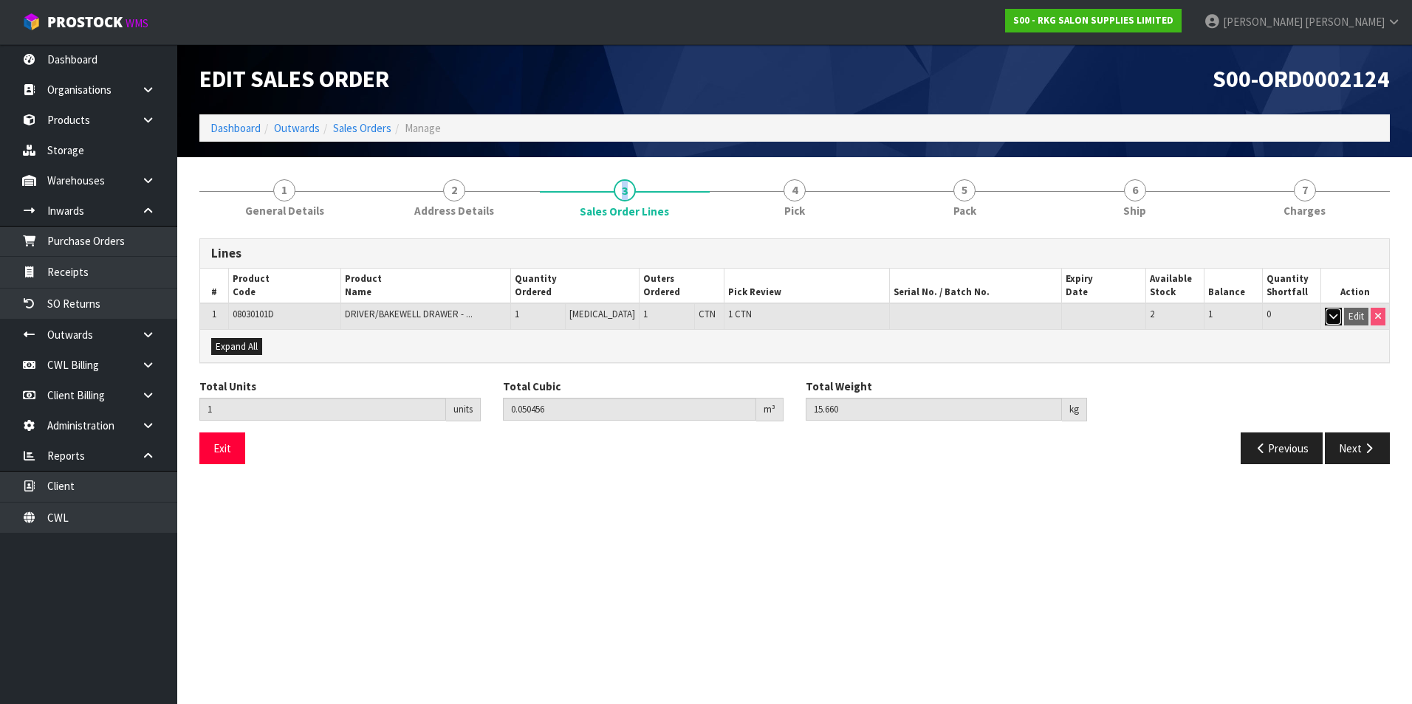
click at [1341, 318] on button "button" at bounding box center [1333, 317] width 17 height 18
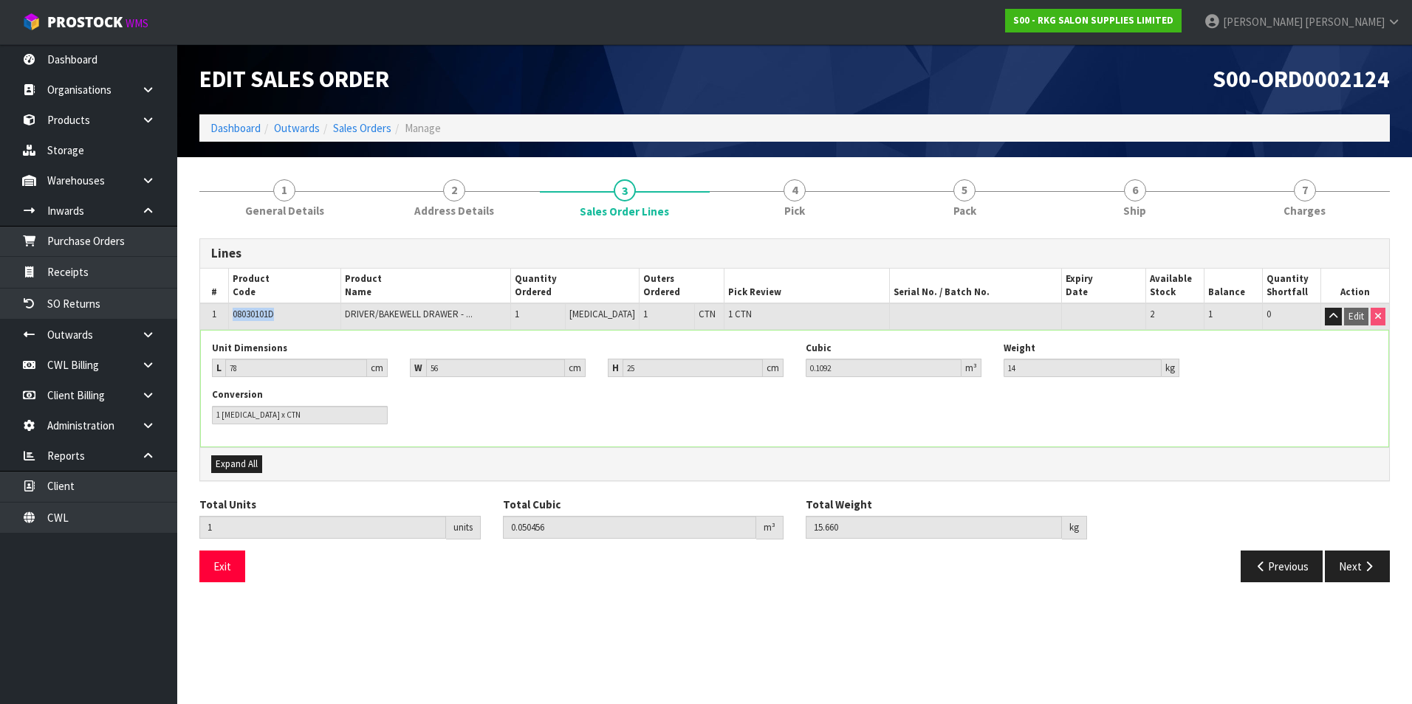
drag, startPoint x: 286, startPoint y: 316, endPoint x: 234, endPoint y: 315, distance: 51.7
click at [234, 315] on td "08030101D" at bounding box center [284, 316] width 112 height 26
copy span "08030101D"
click at [370, 127] on link "Sales Orders" at bounding box center [362, 128] width 58 height 14
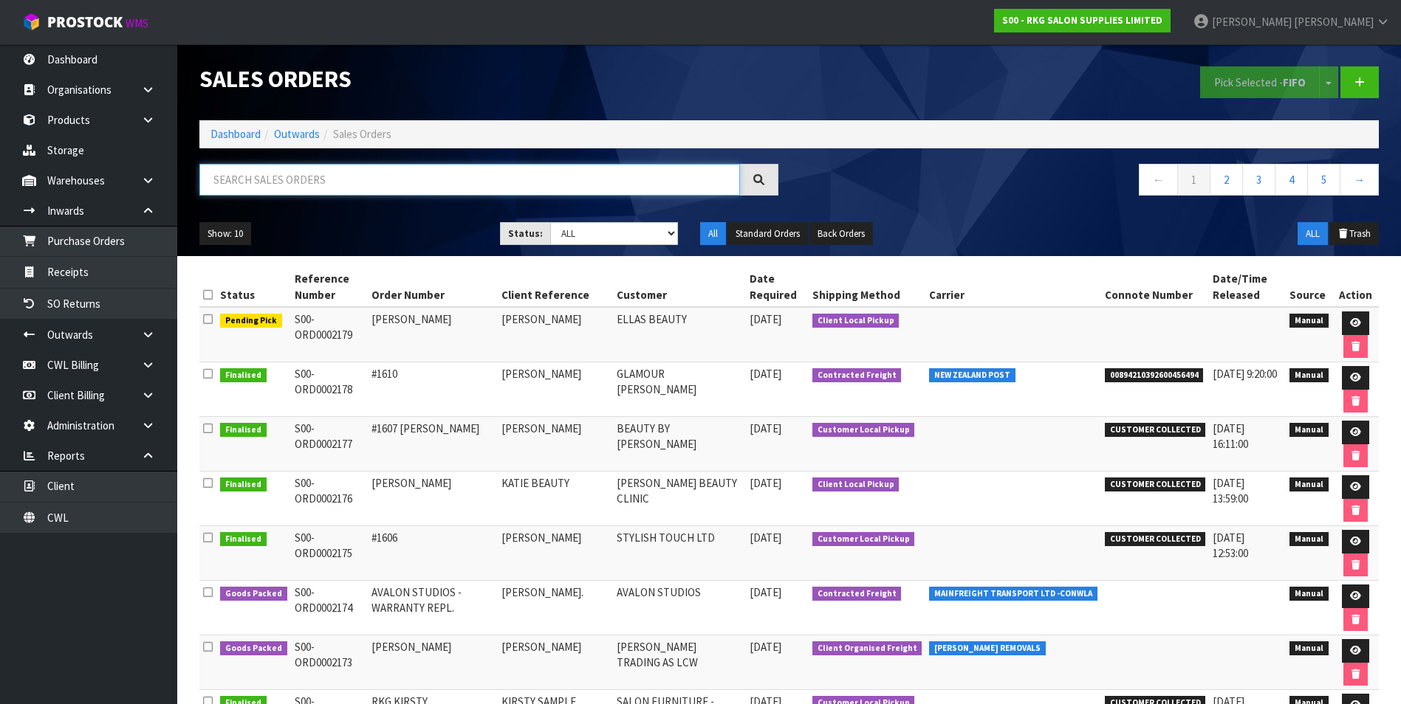
click at [254, 177] on input "text" at bounding box center [469, 180] width 540 height 32
paste input "S00-ORD0002119"
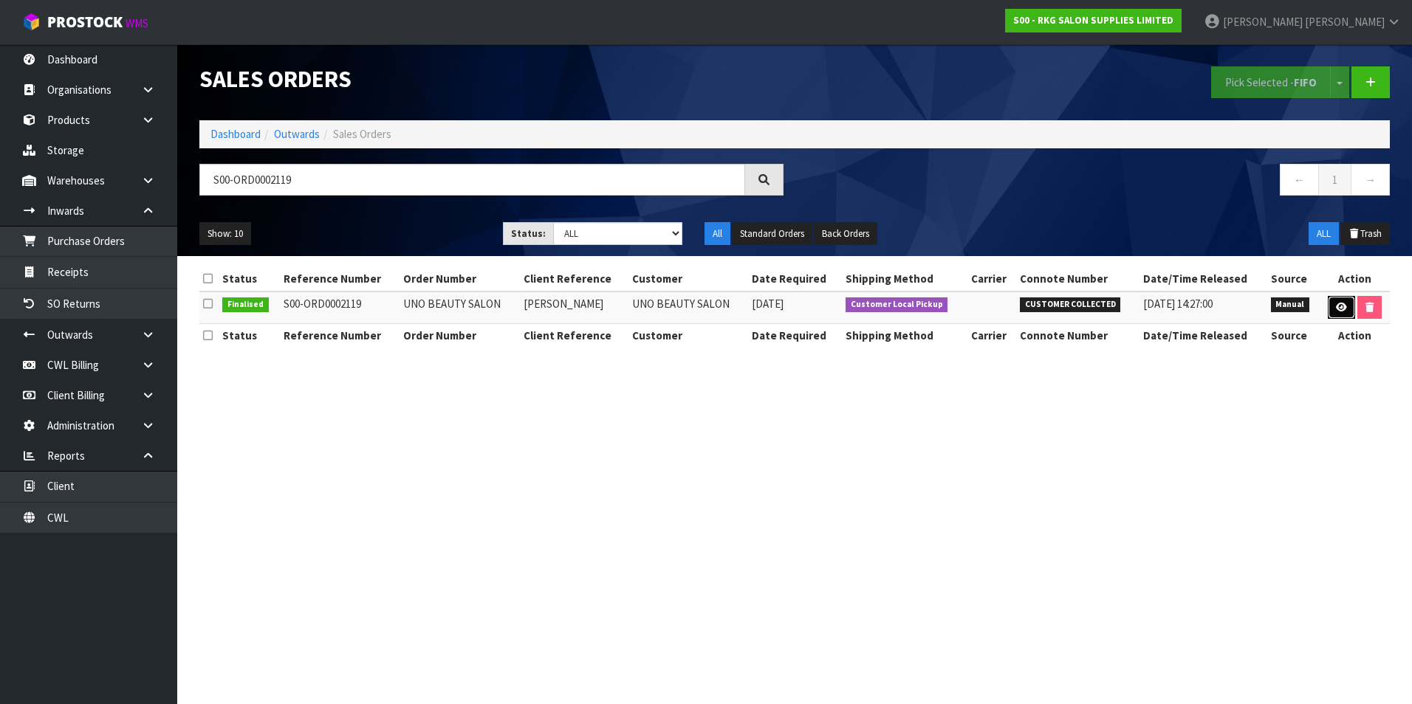
click at [1337, 309] on icon at bounding box center [1341, 308] width 11 height 10
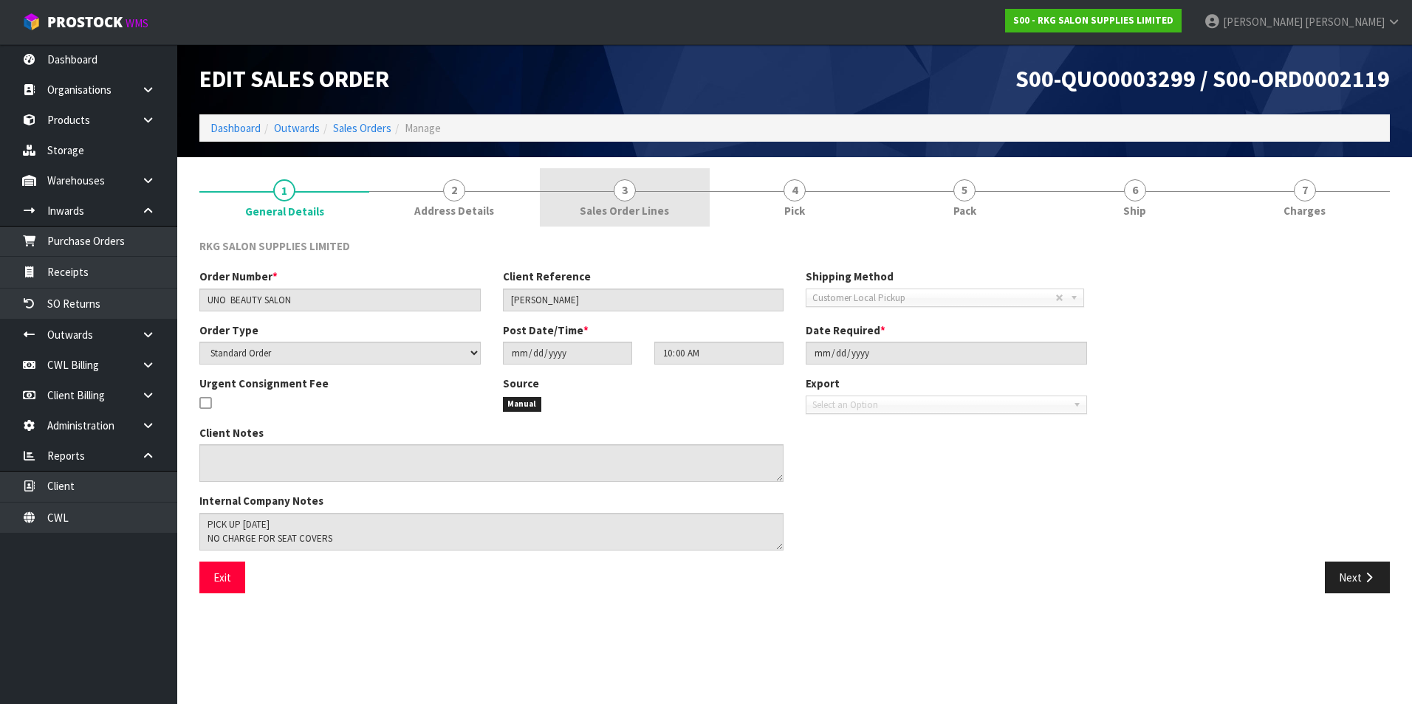
click at [622, 193] on span "3" at bounding box center [625, 190] width 22 height 22
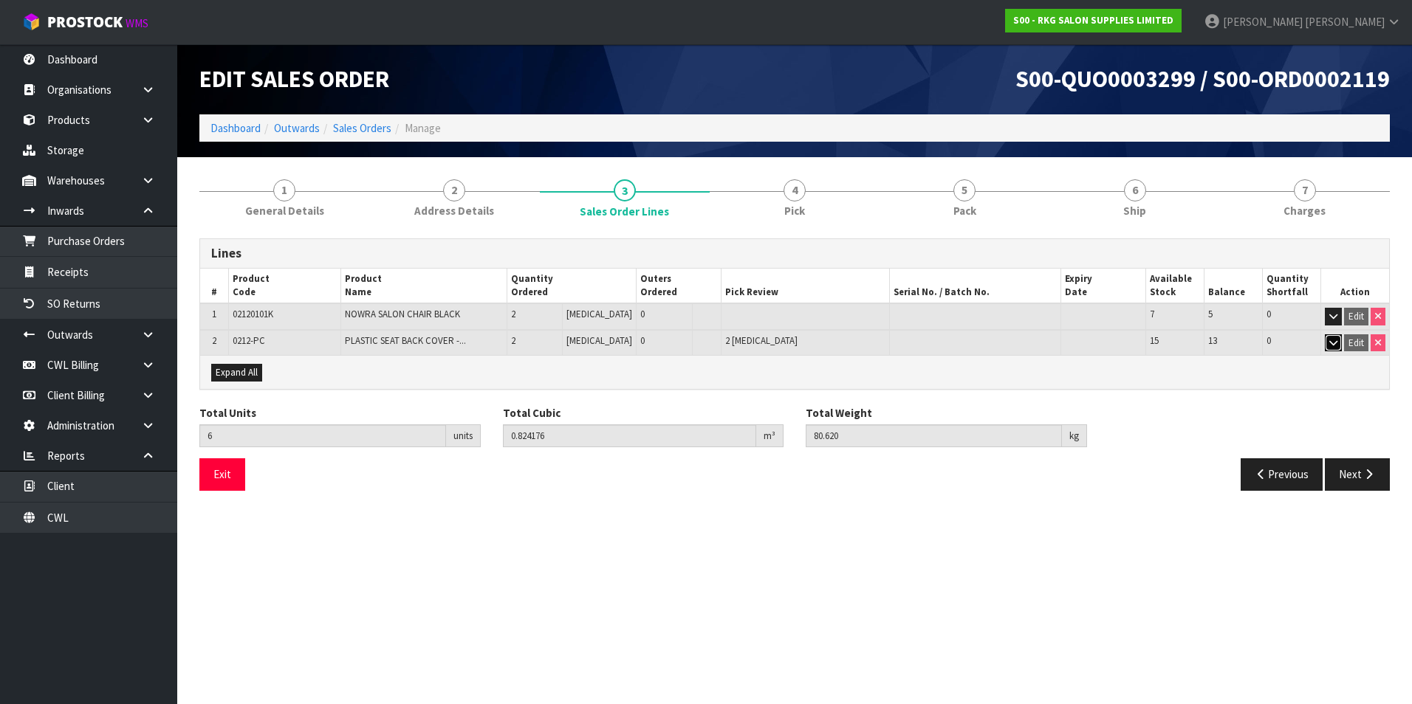
click at [1333, 343] on icon "button" at bounding box center [1333, 343] width 8 height 10
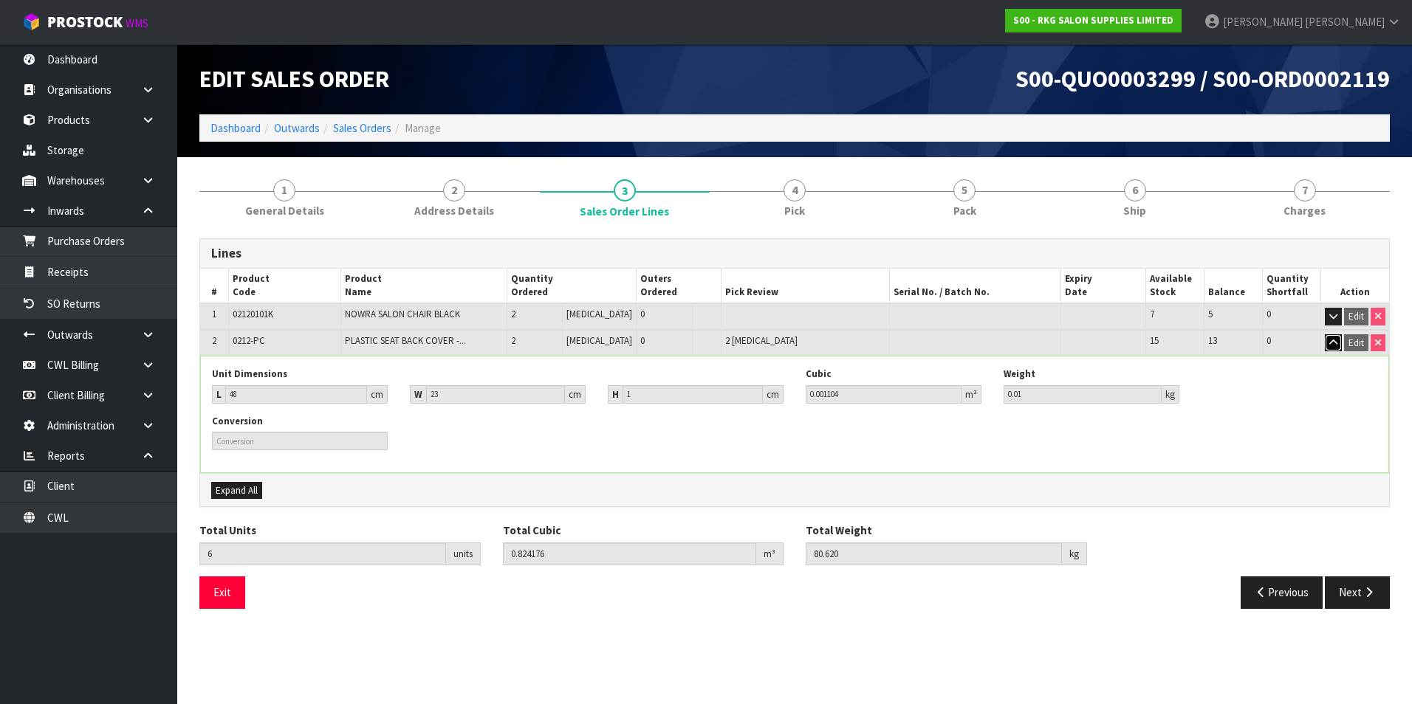
click at [1333, 343] on icon "button" at bounding box center [1333, 343] width 8 height 10
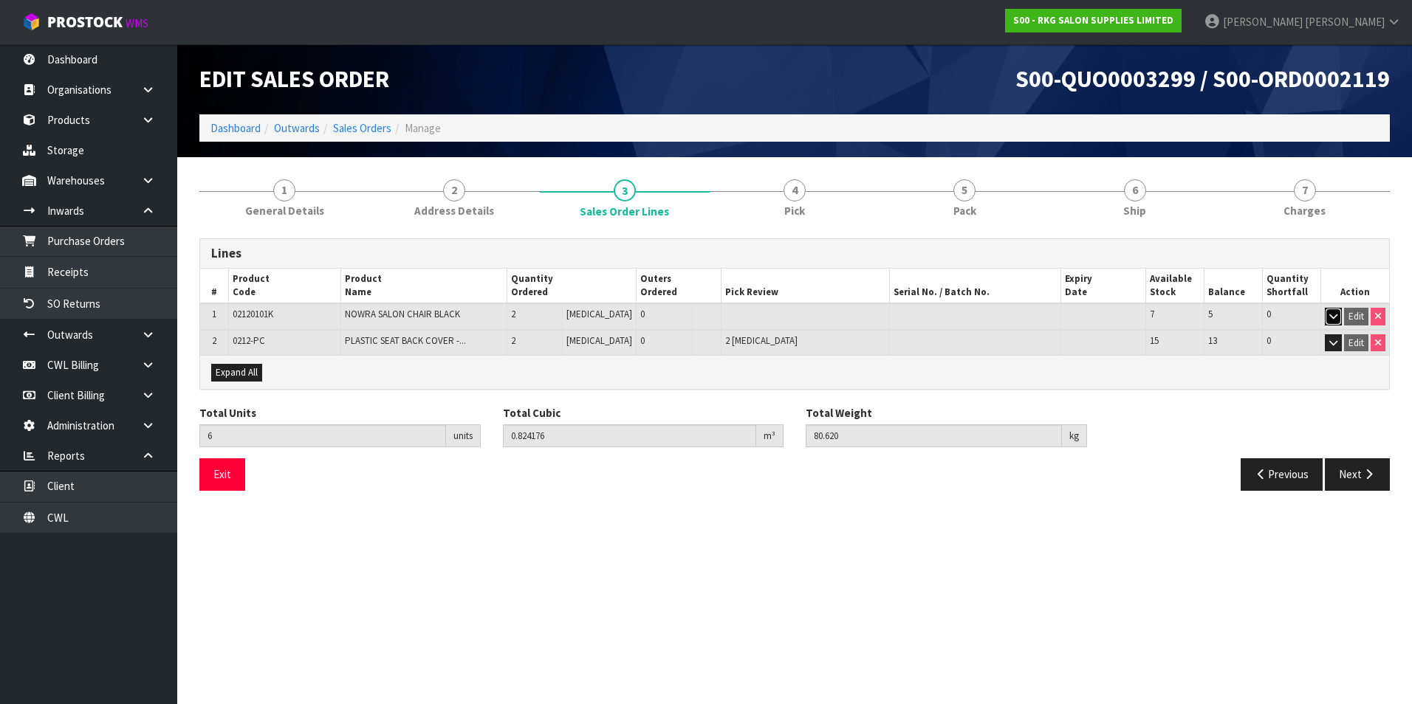
click at [1330, 317] on icon "button" at bounding box center [1333, 317] width 8 height 10
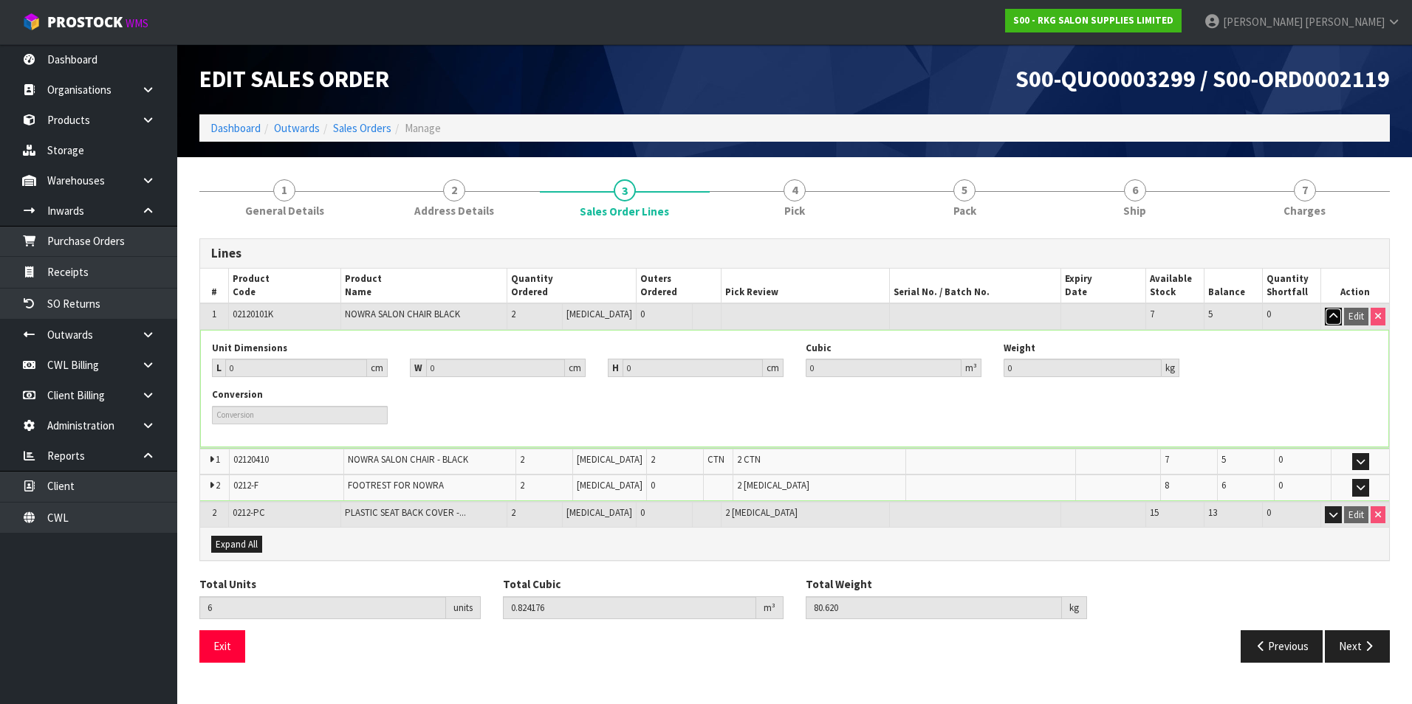
click at [1330, 317] on icon "button" at bounding box center [1333, 317] width 8 height 10
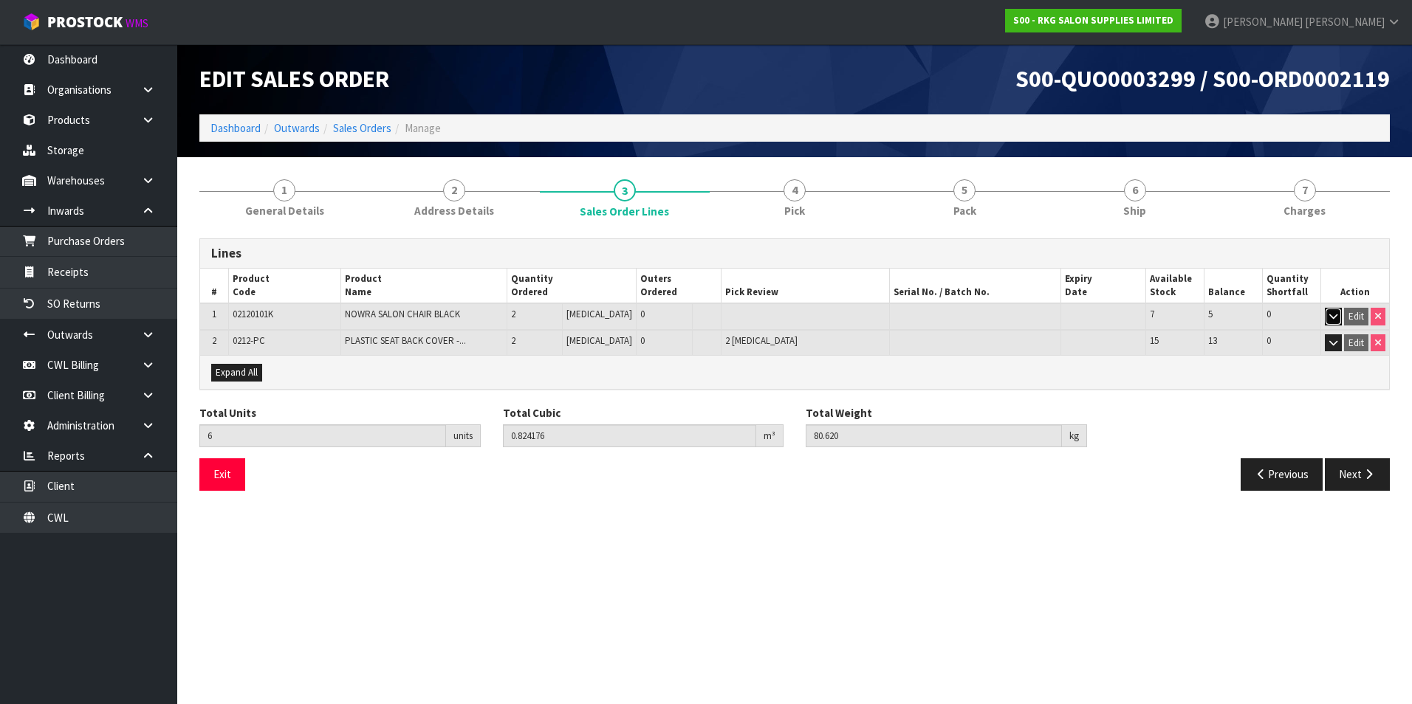
click at [1330, 317] on icon "button" at bounding box center [1333, 317] width 8 height 10
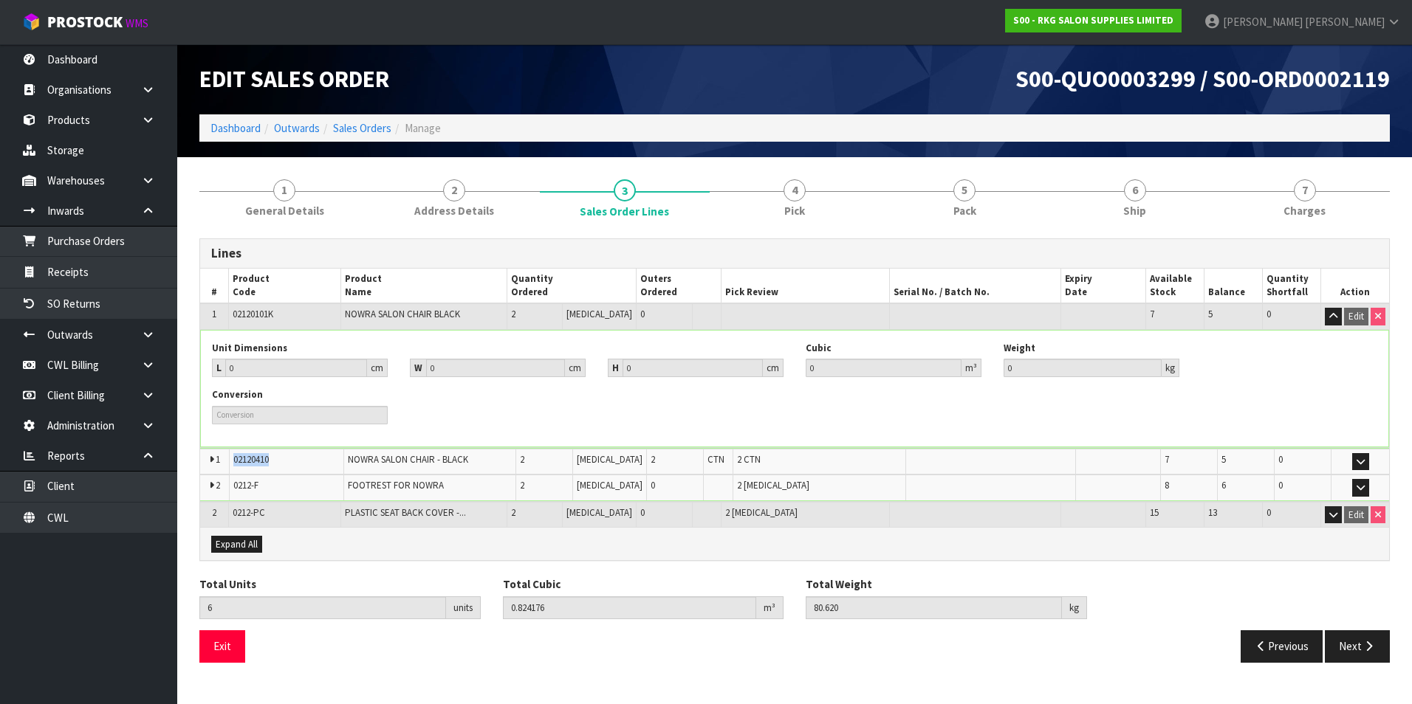
drag, startPoint x: 281, startPoint y: 459, endPoint x: 231, endPoint y: 459, distance: 49.5
click at [231, 459] on td "02120410" at bounding box center [286, 462] width 115 height 26
copy span "02120410"
click at [281, 498] on td "0212-F" at bounding box center [286, 488] width 115 height 26
drag, startPoint x: 267, startPoint y: 487, endPoint x: 233, endPoint y: 485, distance: 33.3
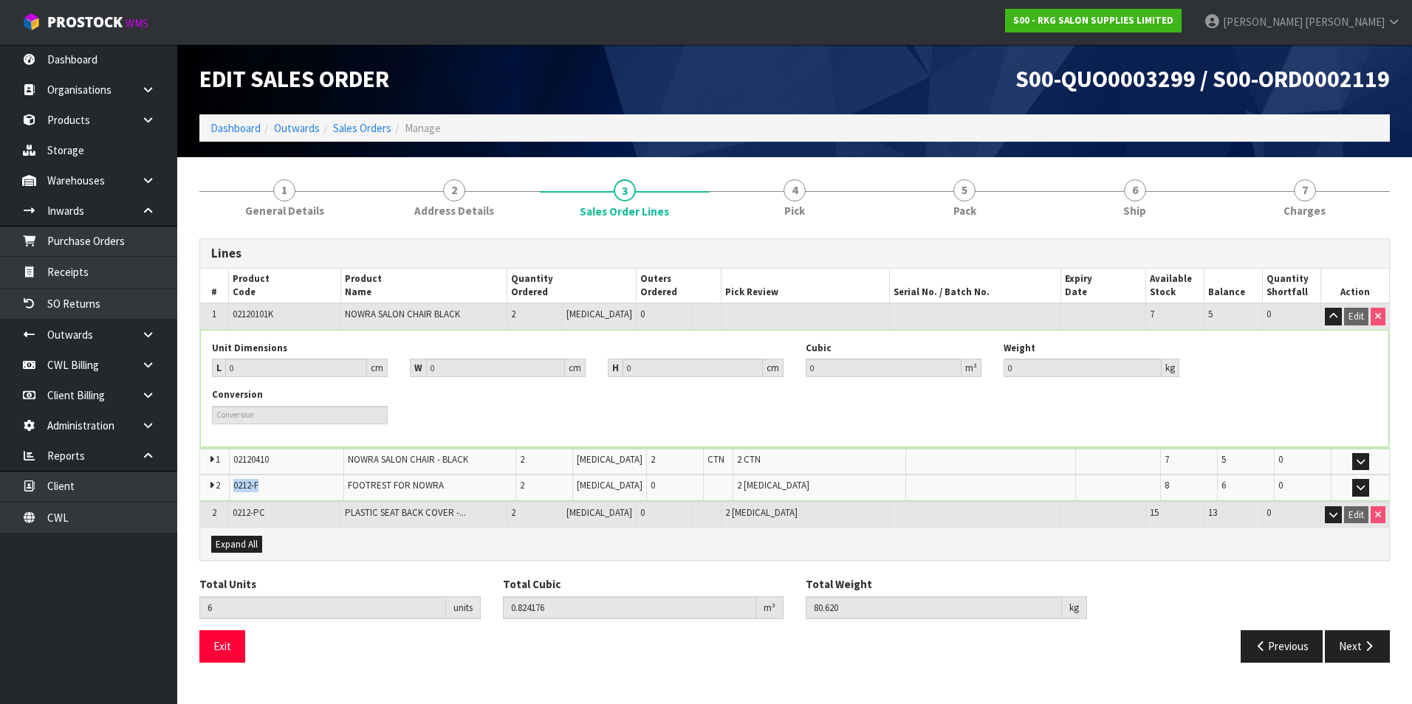
click at [233, 485] on td "0212-F" at bounding box center [286, 488] width 115 height 26
copy span "0212-F"
click at [362, 128] on link "Sales Orders" at bounding box center [362, 128] width 58 height 14
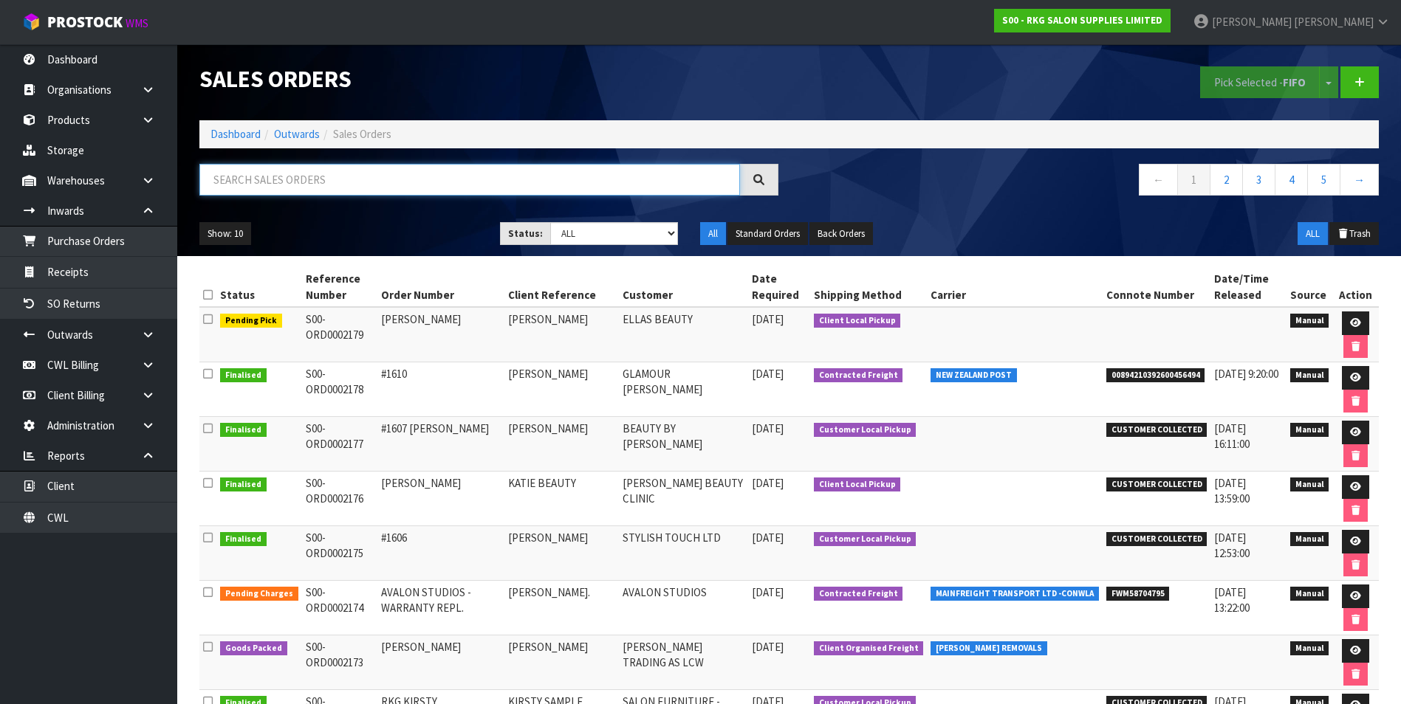
click at [323, 177] on input "text" at bounding box center [469, 180] width 540 height 32
paste input "S00-ORD0002135"
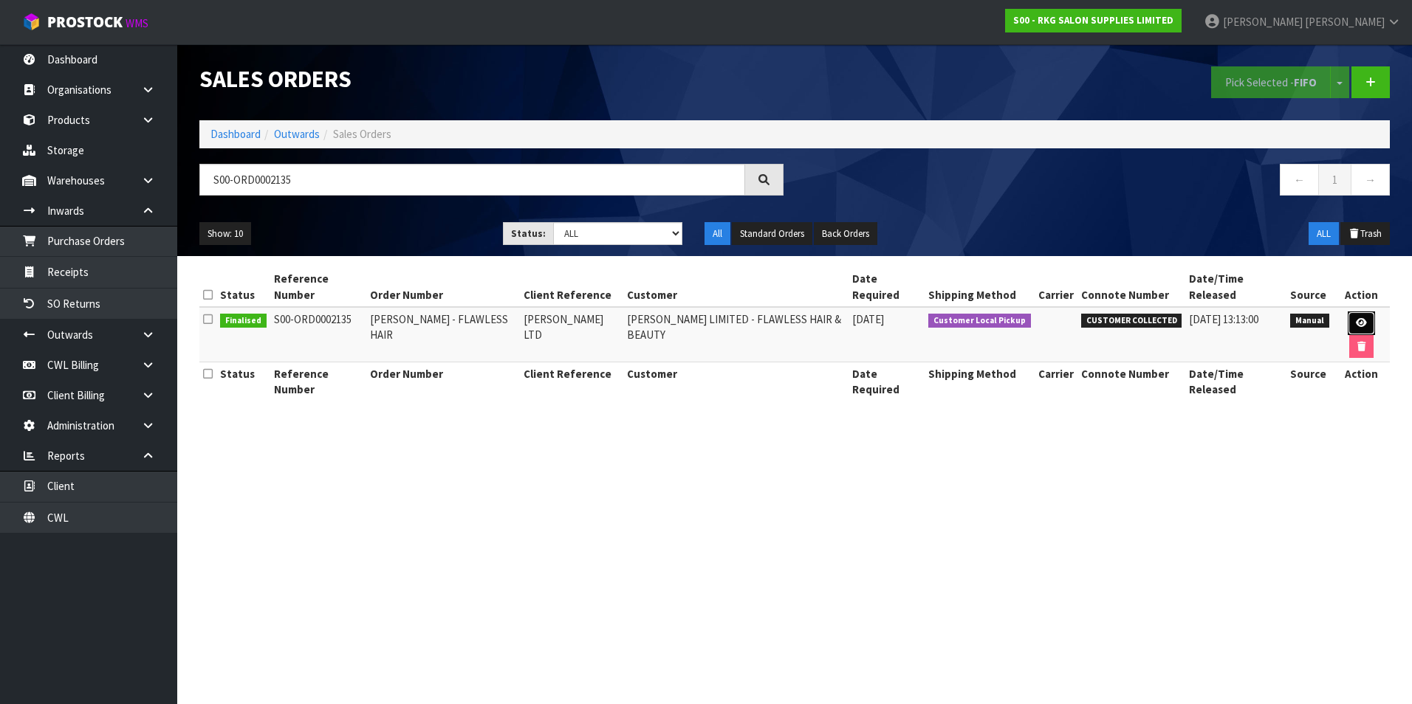
click at [1348, 312] on link at bounding box center [1361, 324] width 27 height 24
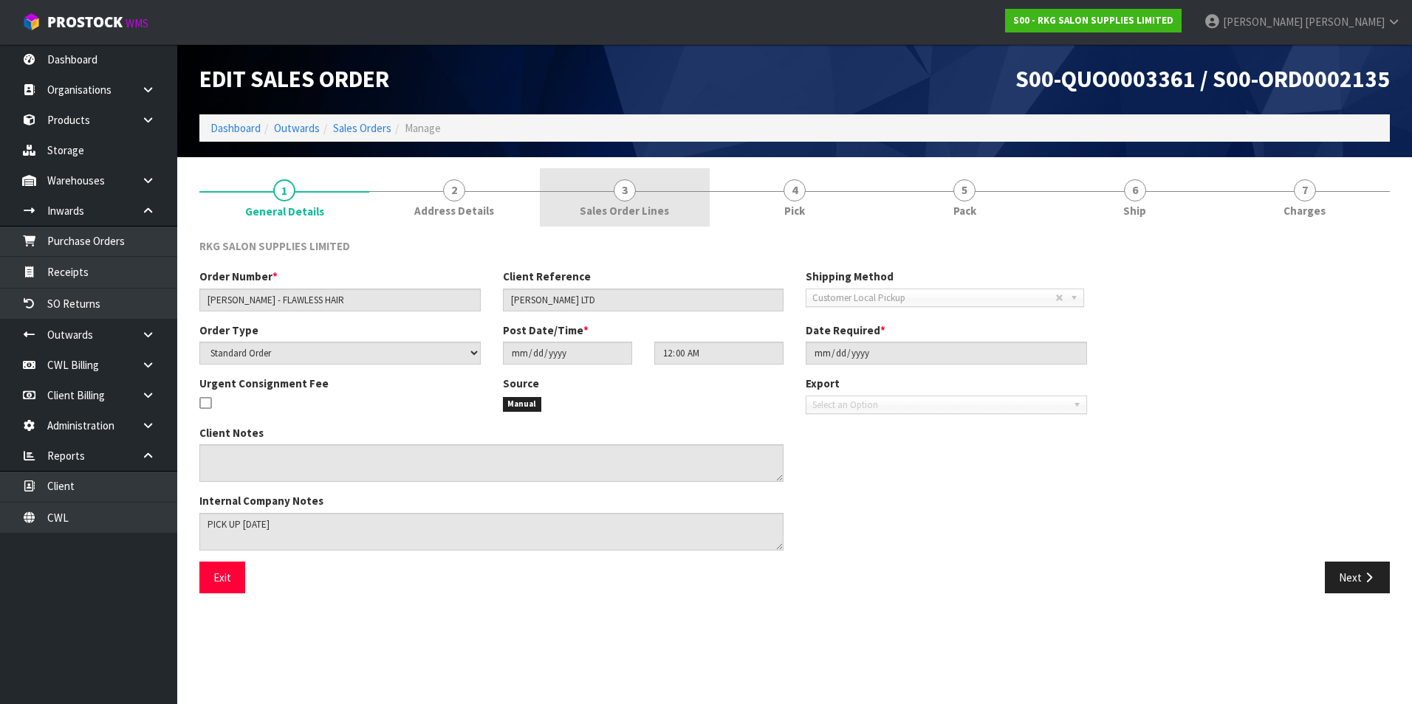
click at [625, 198] on span "3" at bounding box center [625, 190] width 22 height 22
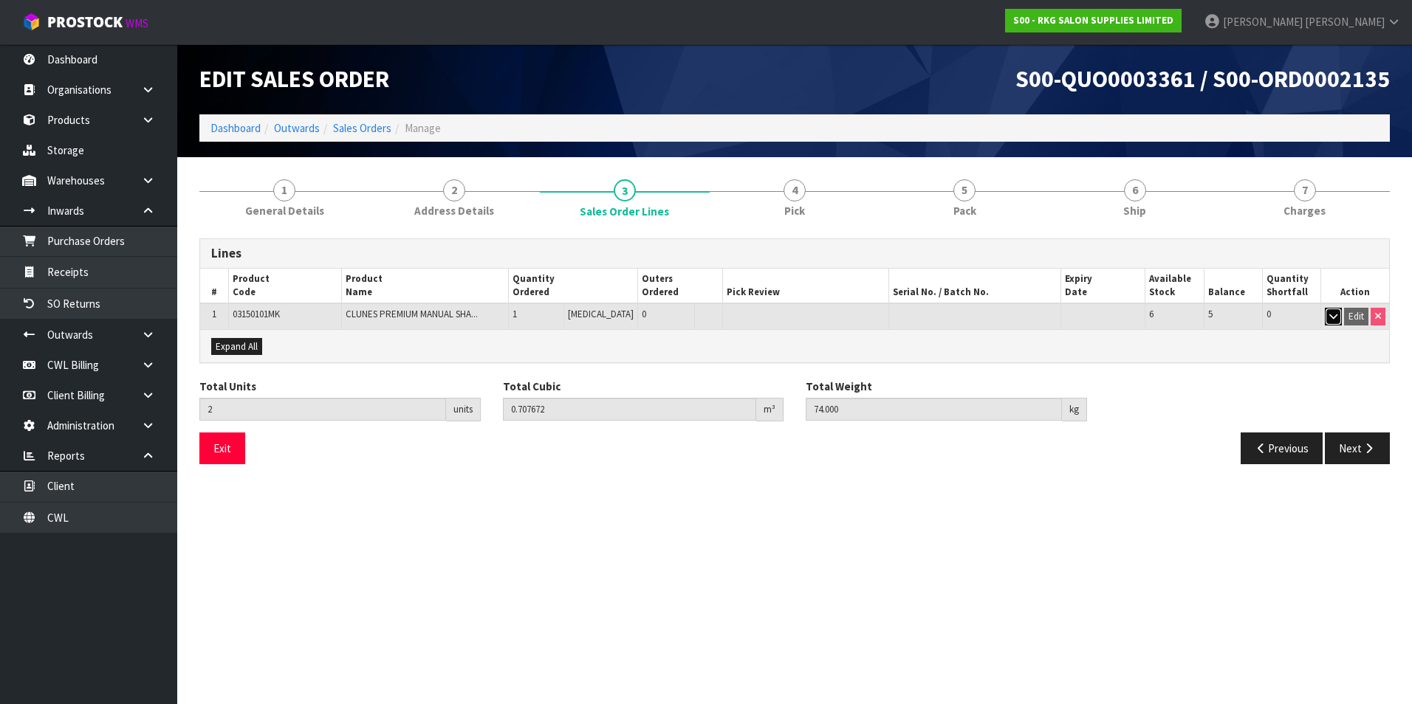
click at [1326, 315] on button "button" at bounding box center [1333, 317] width 17 height 18
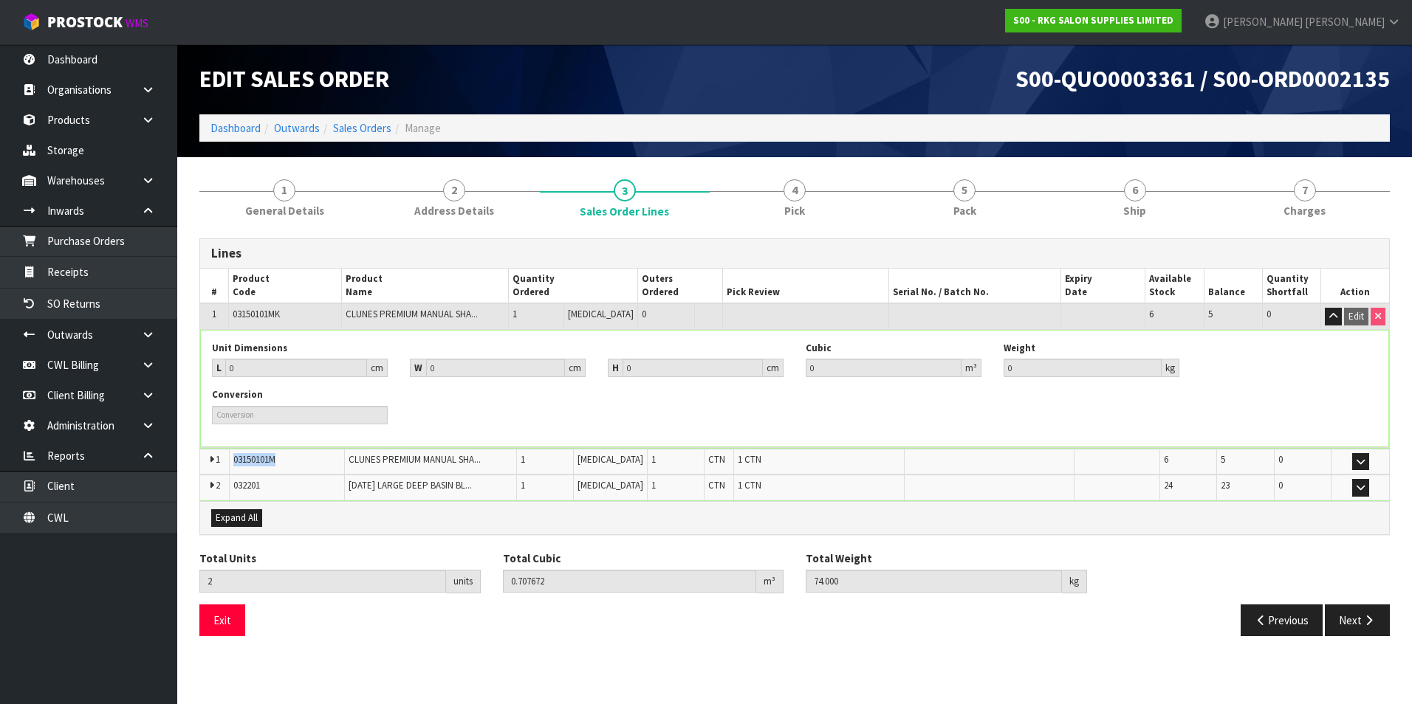
drag, startPoint x: 289, startPoint y: 464, endPoint x: 231, endPoint y: 461, distance: 57.7
click at [231, 461] on td "03150101M" at bounding box center [286, 462] width 115 height 26
copy span "03150101M"
drag, startPoint x: 1396, startPoint y: 405, endPoint x: 1411, endPoint y: 404, distance: 15.6
click at [1405, 406] on section "1 General Details 2 Address Details 3 Sales Order Lines 4 Pick 5 Pack 6 Ship 7 …" at bounding box center [794, 407] width 1235 height 501
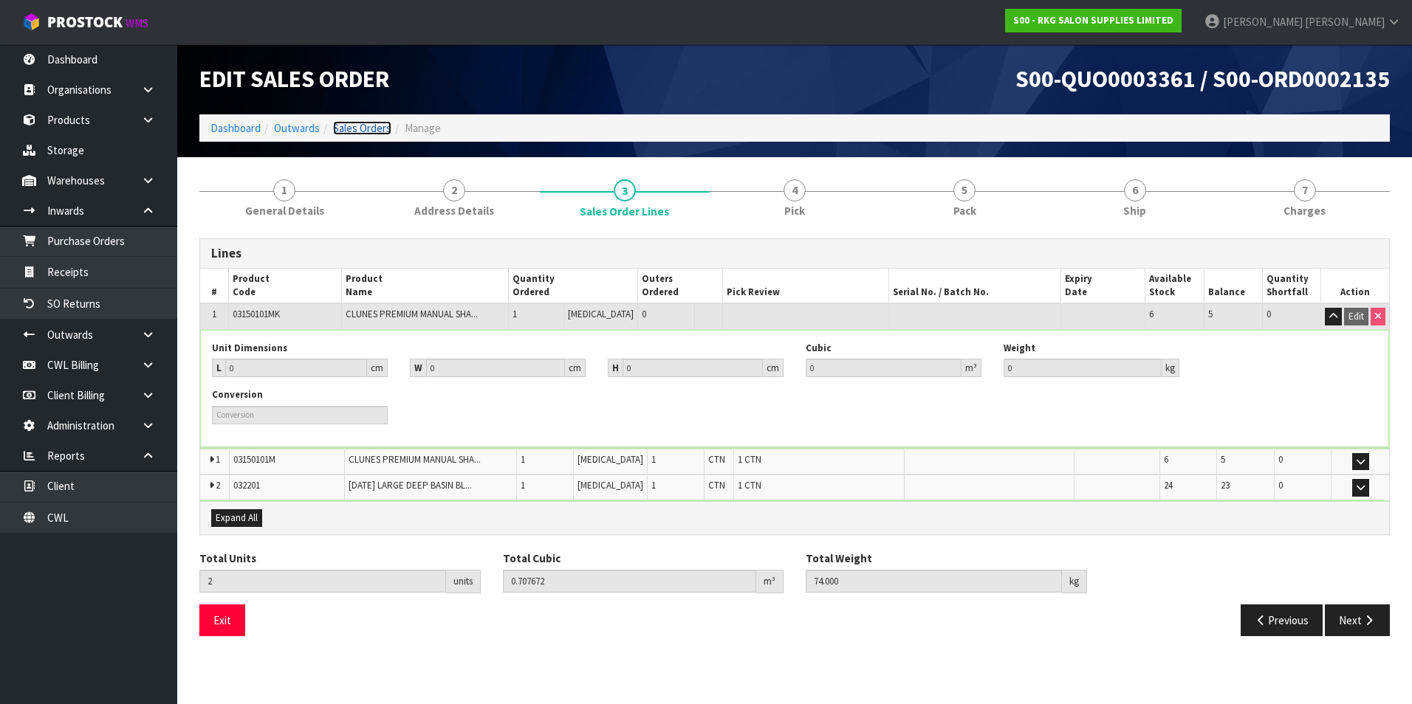
click at [365, 131] on link "Sales Orders" at bounding box center [362, 128] width 58 height 14
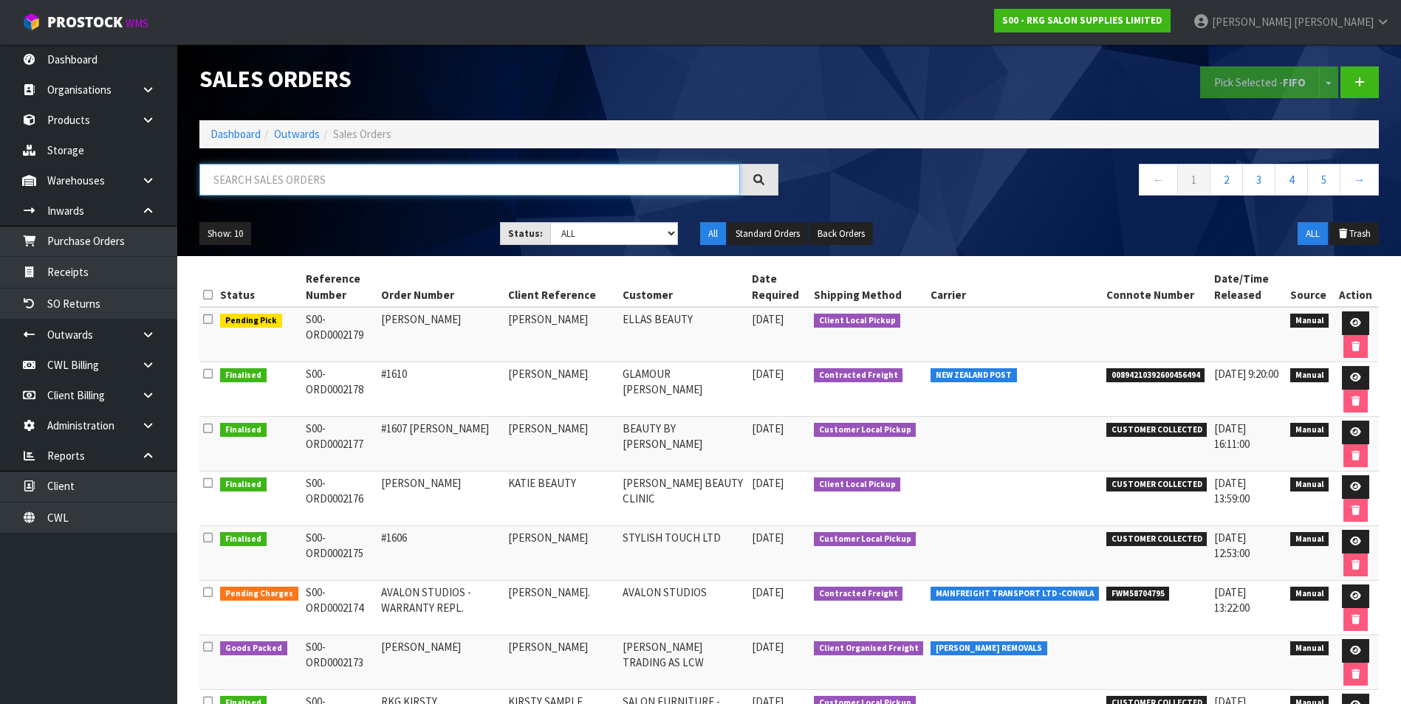
click at [266, 180] on input "text" at bounding box center [469, 180] width 540 height 32
paste input "S00-ORD0002104"
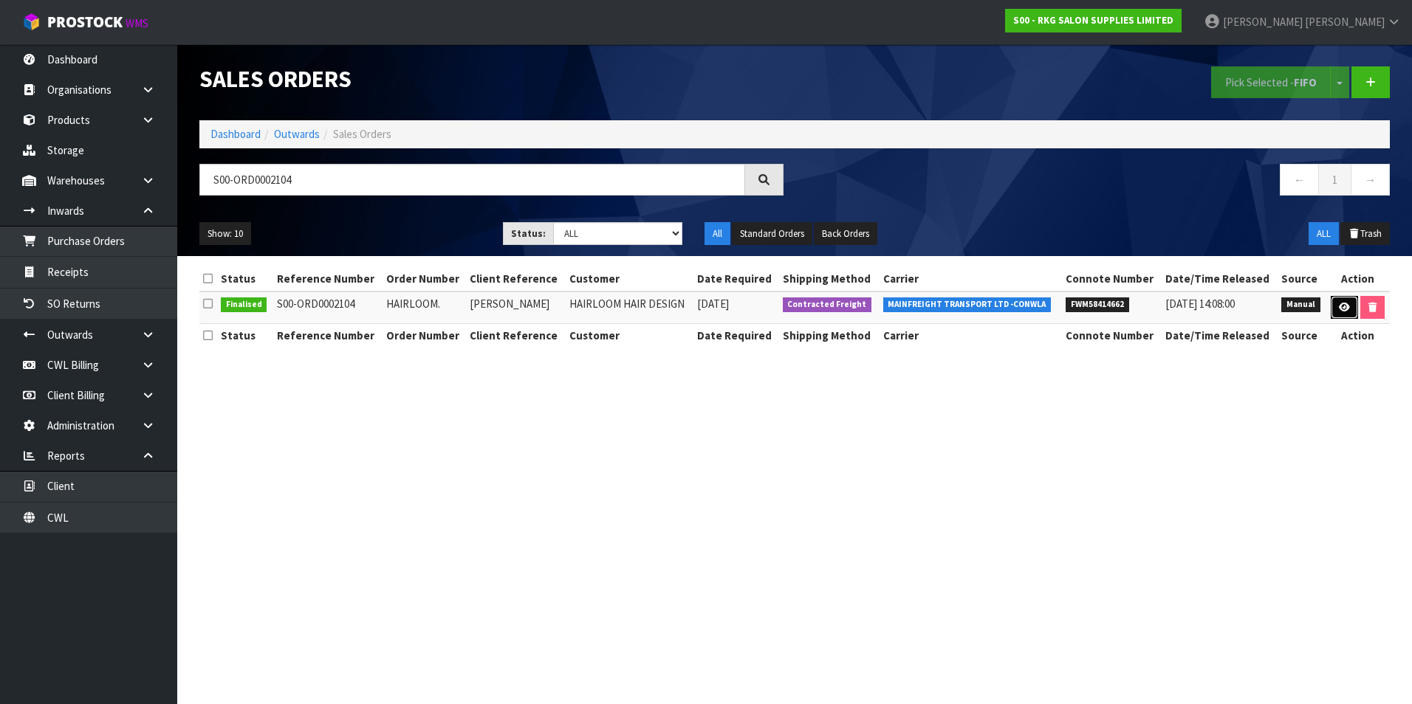
click at [1347, 312] on link at bounding box center [1344, 308] width 27 height 24
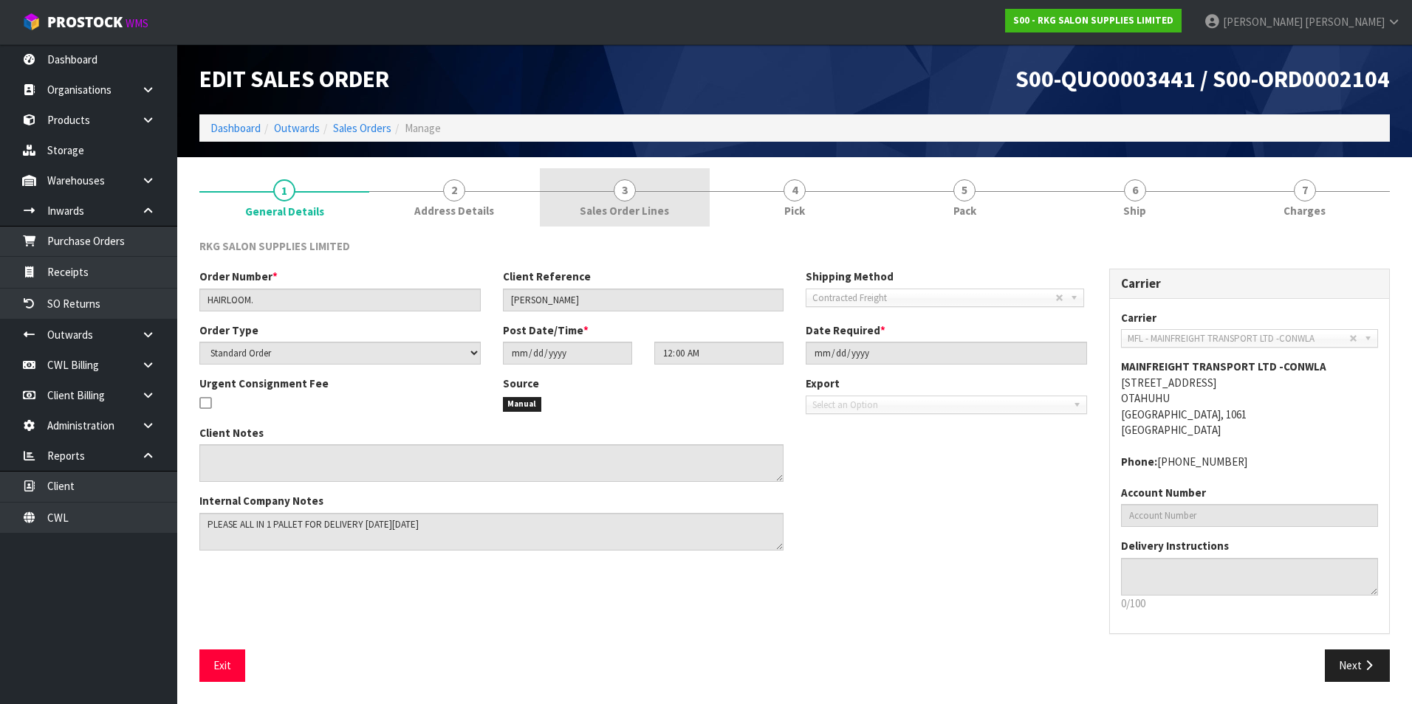
click at [623, 193] on span "3" at bounding box center [625, 190] width 22 height 22
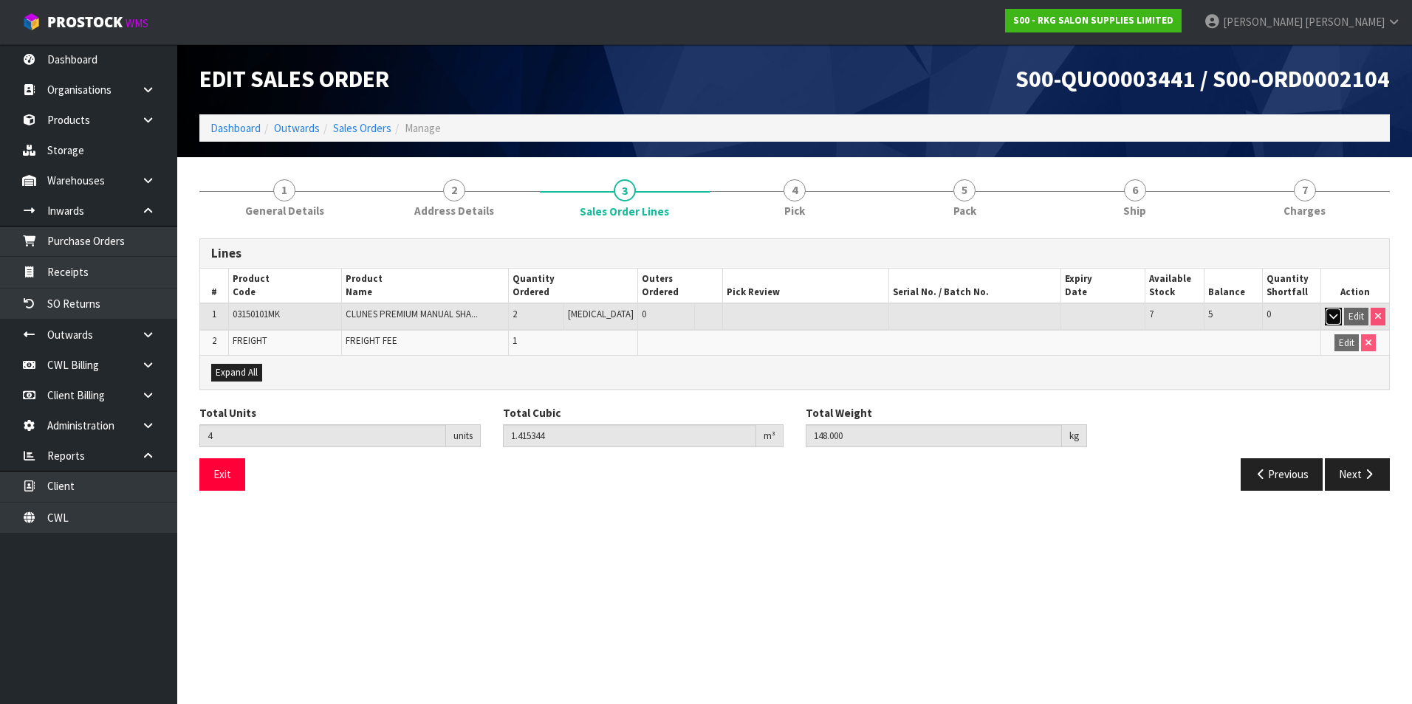
click at [1333, 315] on icon "button" at bounding box center [1333, 317] width 8 height 10
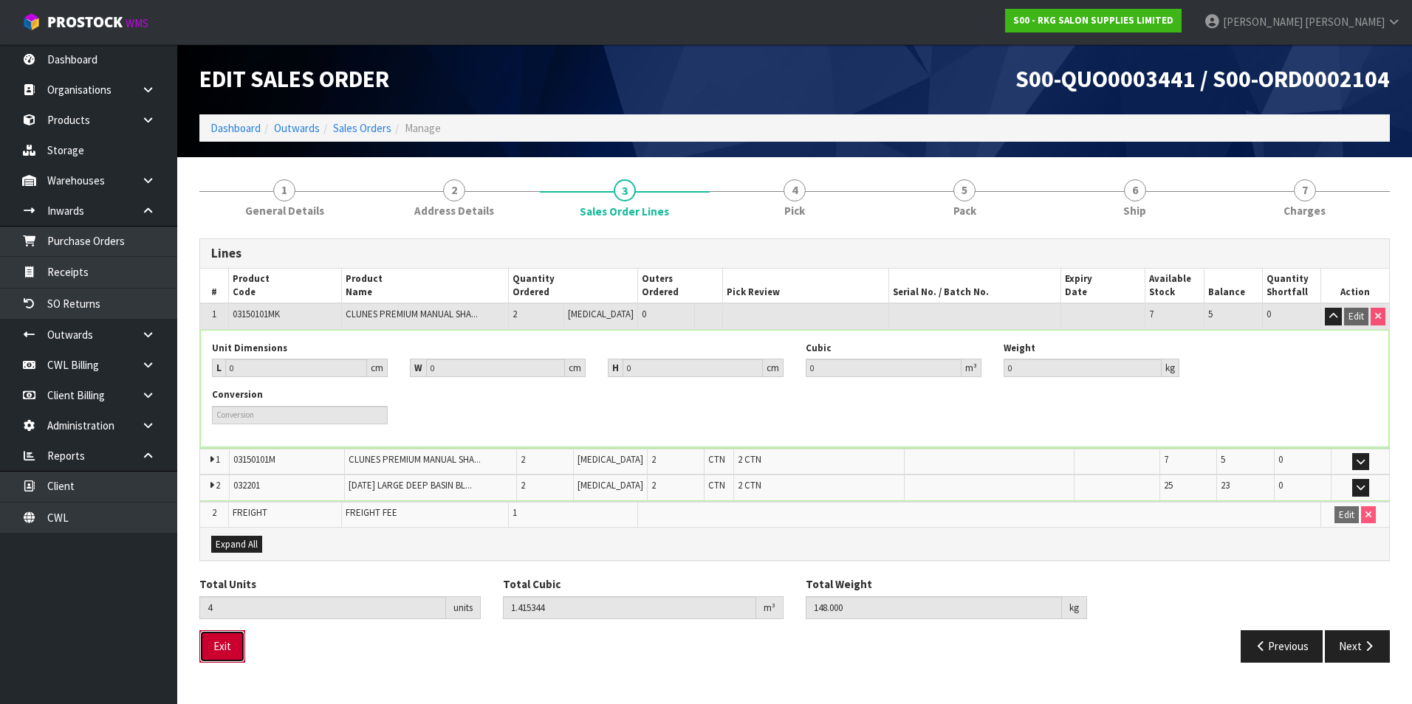
click at [224, 648] on button "Exit" at bounding box center [222, 647] width 46 height 32
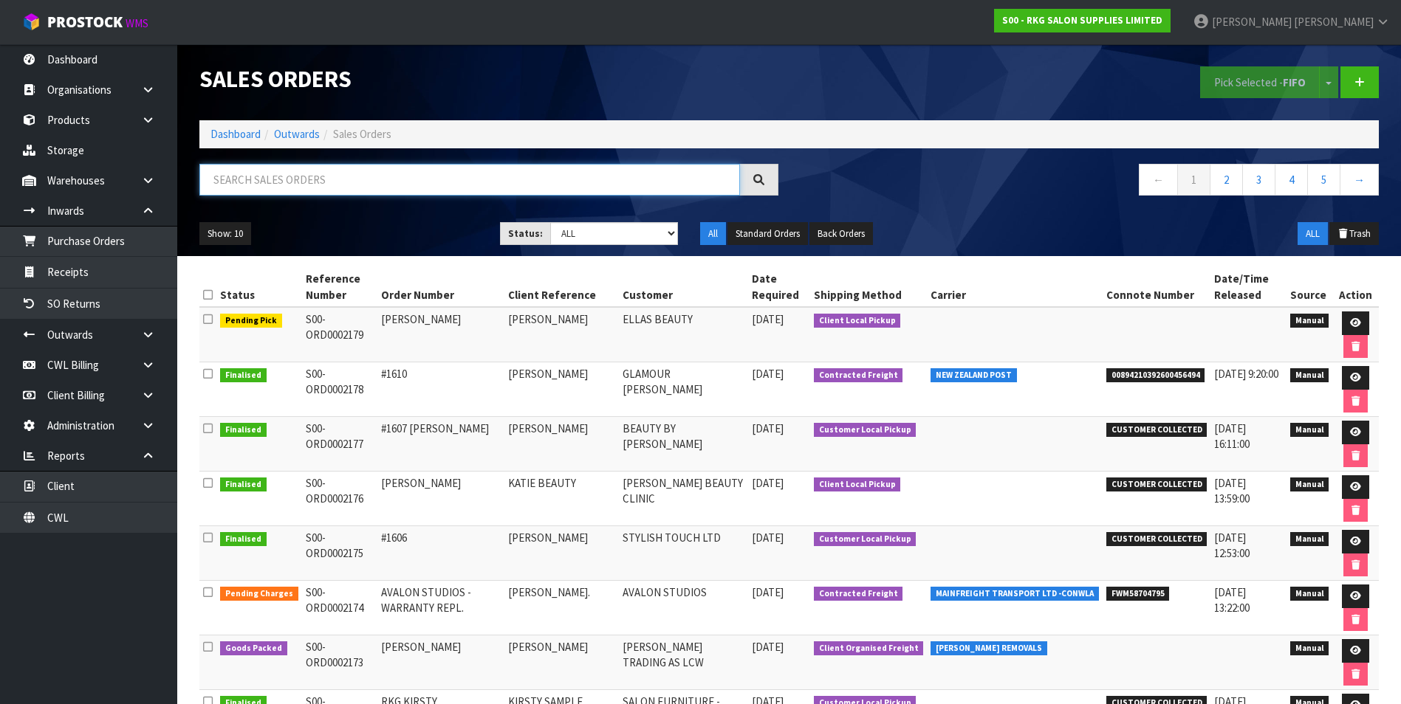
click at [236, 181] on input "text" at bounding box center [469, 180] width 540 height 32
paste input "S00-ORD0002140"
click at [402, 178] on input "S00-ORD0002140" at bounding box center [469, 180] width 540 height 32
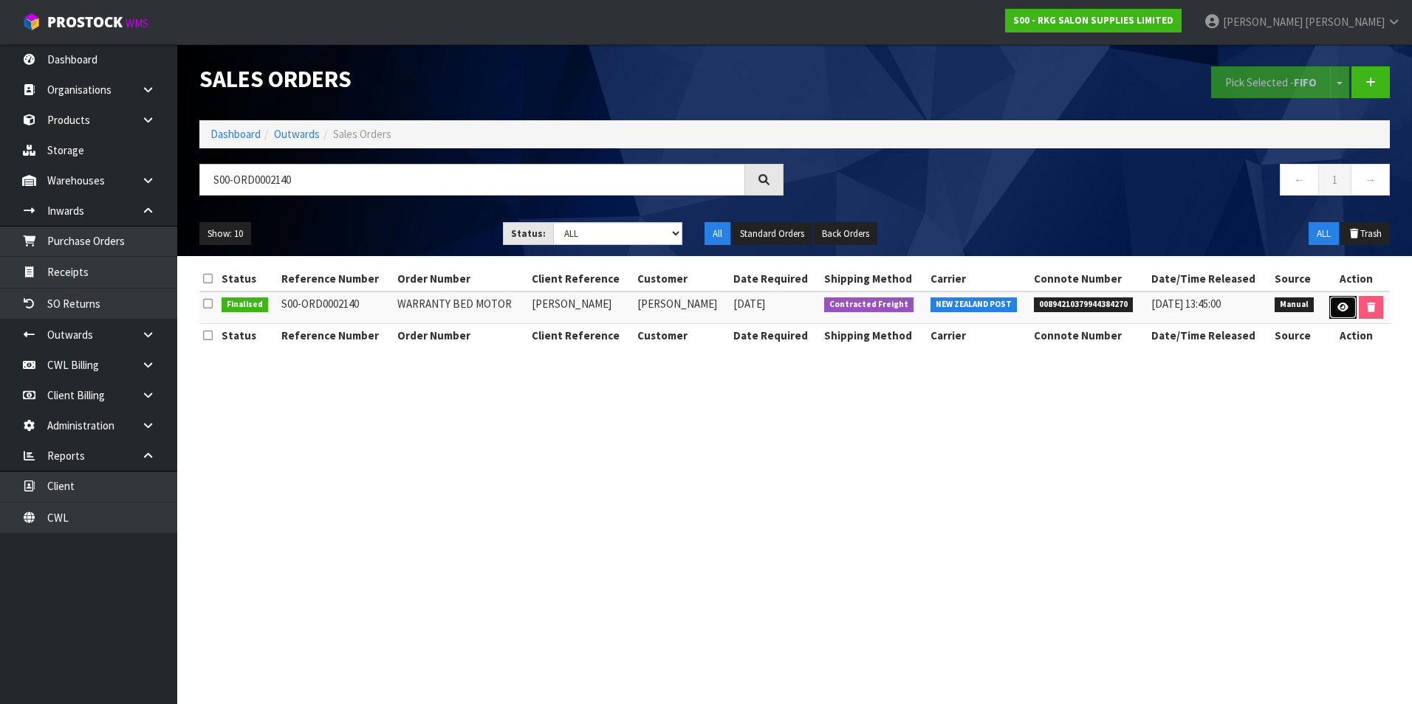
click at [1338, 305] on icon at bounding box center [1342, 308] width 11 height 10
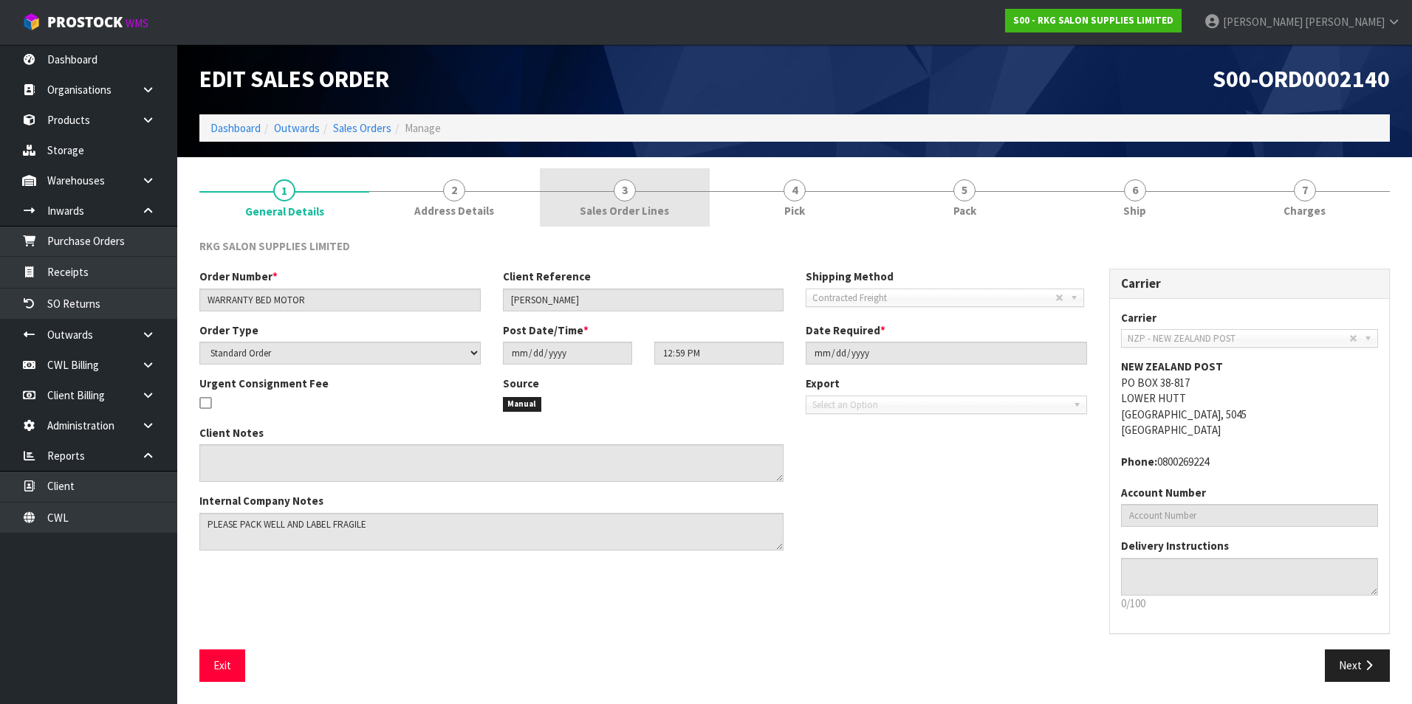
click at [624, 195] on span "3" at bounding box center [625, 190] width 22 height 22
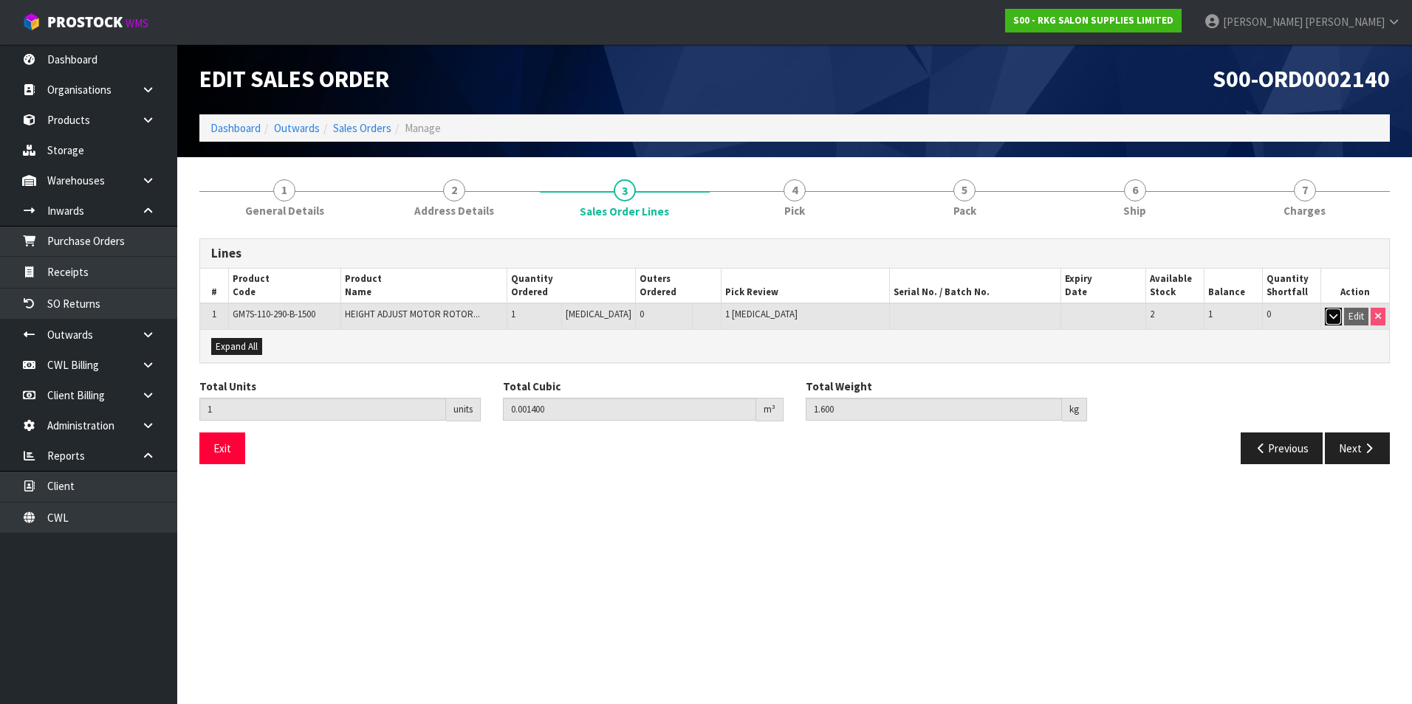
click at [1336, 317] on icon "button" at bounding box center [1333, 317] width 8 height 10
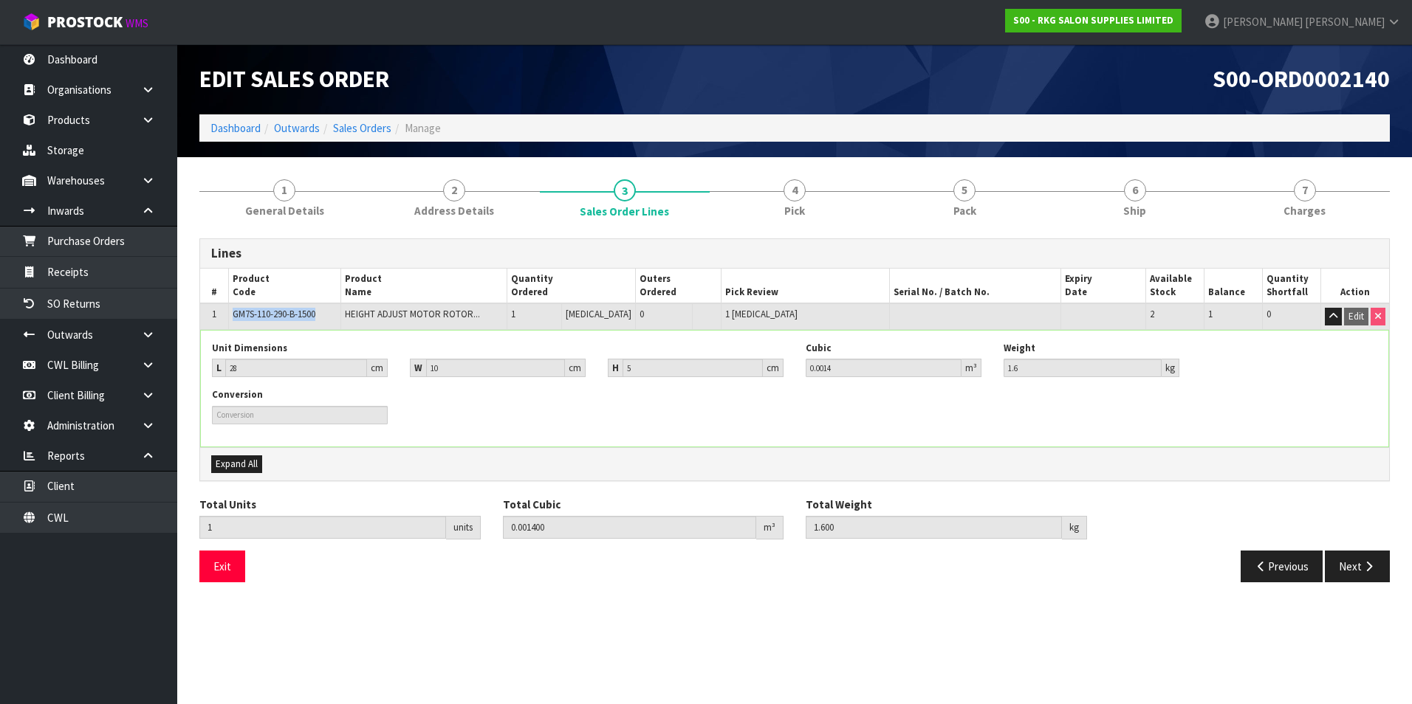
drag, startPoint x: 321, startPoint y: 313, endPoint x: 235, endPoint y: 312, distance: 86.4
click at [235, 312] on td "GM7S-110-290-B-1500" at bounding box center [284, 316] width 112 height 26
copy span "GM7S-110-290-B-1500"
click at [94, 391] on link "Client Billing" at bounding box center [88, 395] width 177 height 30
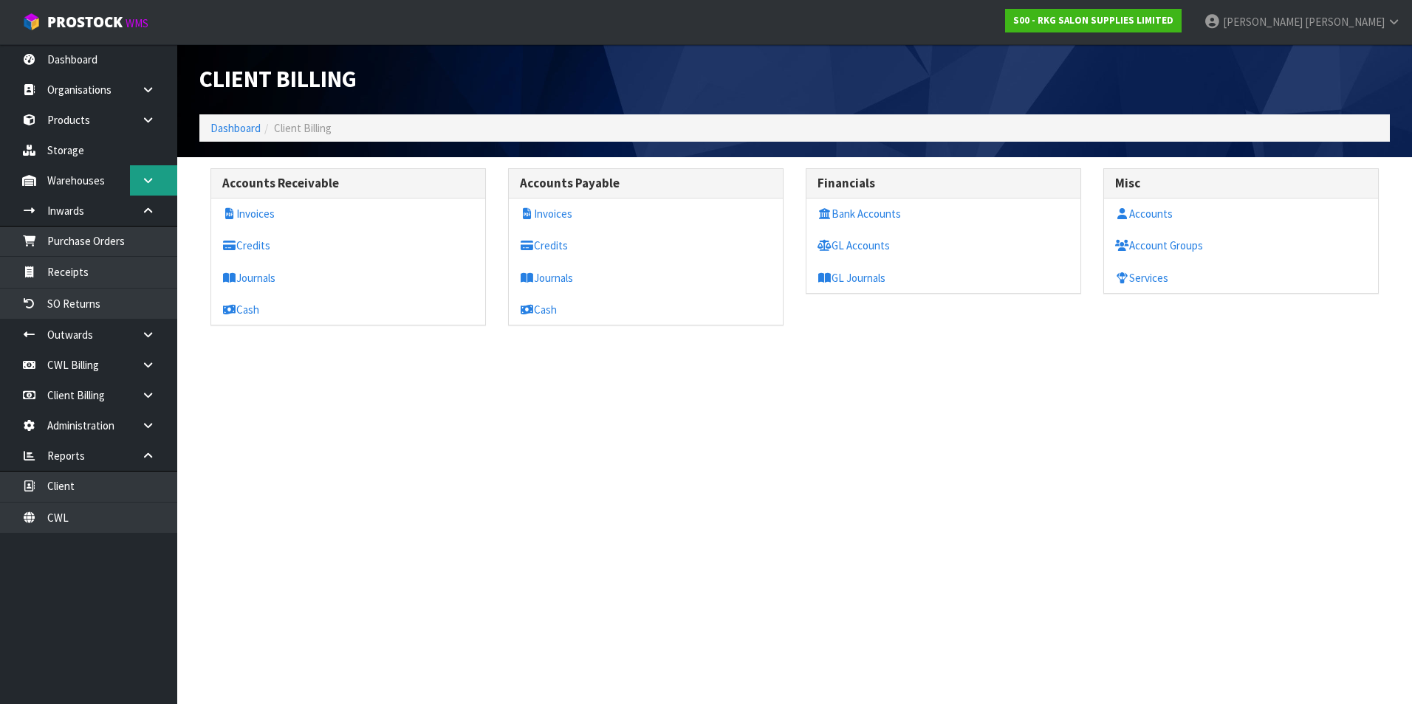
click at [140, 181] on link at bounding box center [153, 180] width 47 height 30
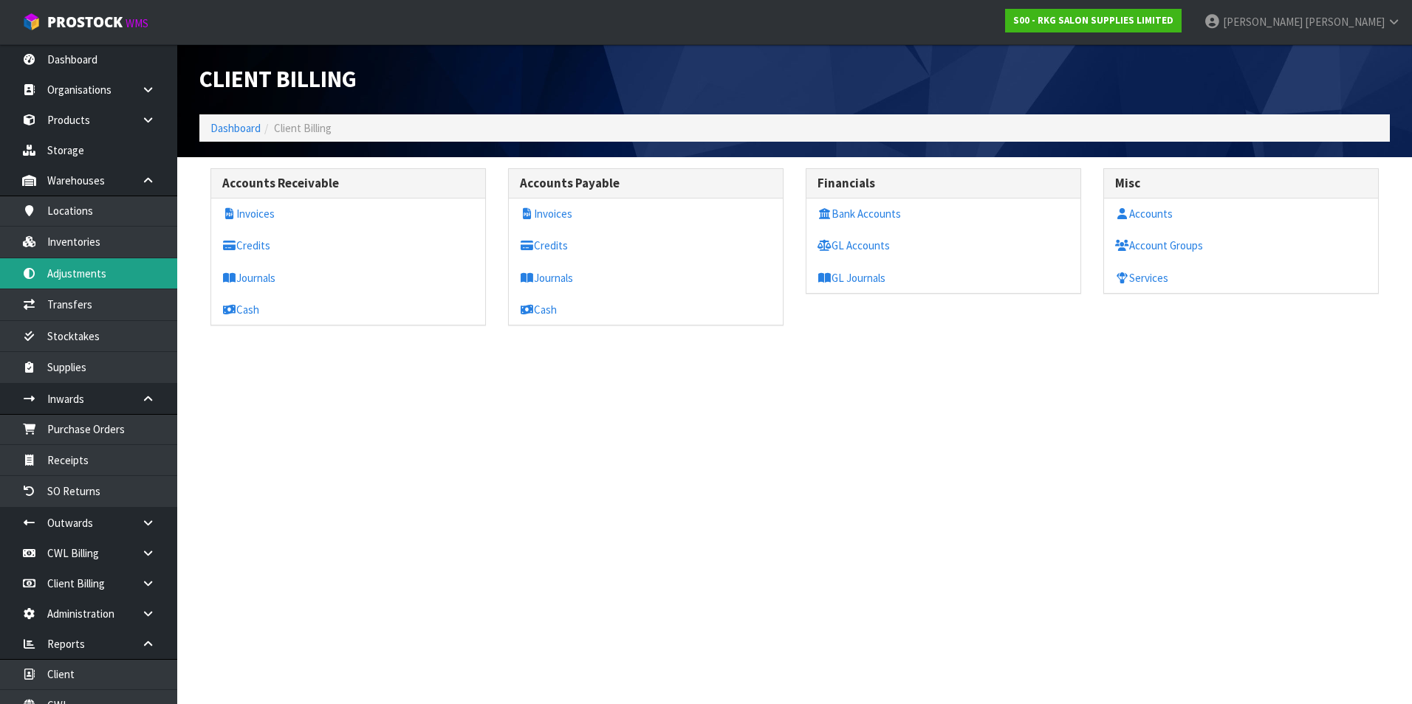
click at [97, 277] on link "Adjustments" at bounding box center [88, 273] width 177 height 30
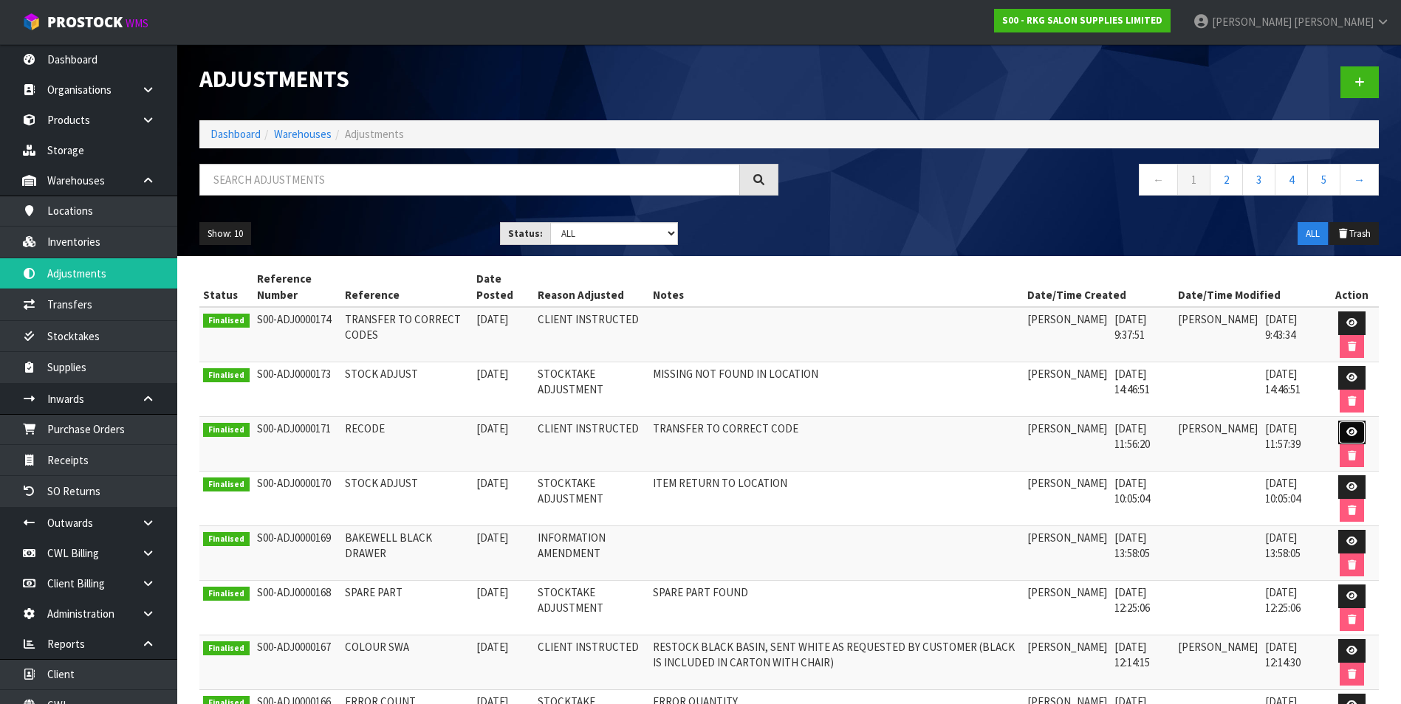
click at [1349, 428] on icon at bounding box center [1351, 433] width 11 height 10
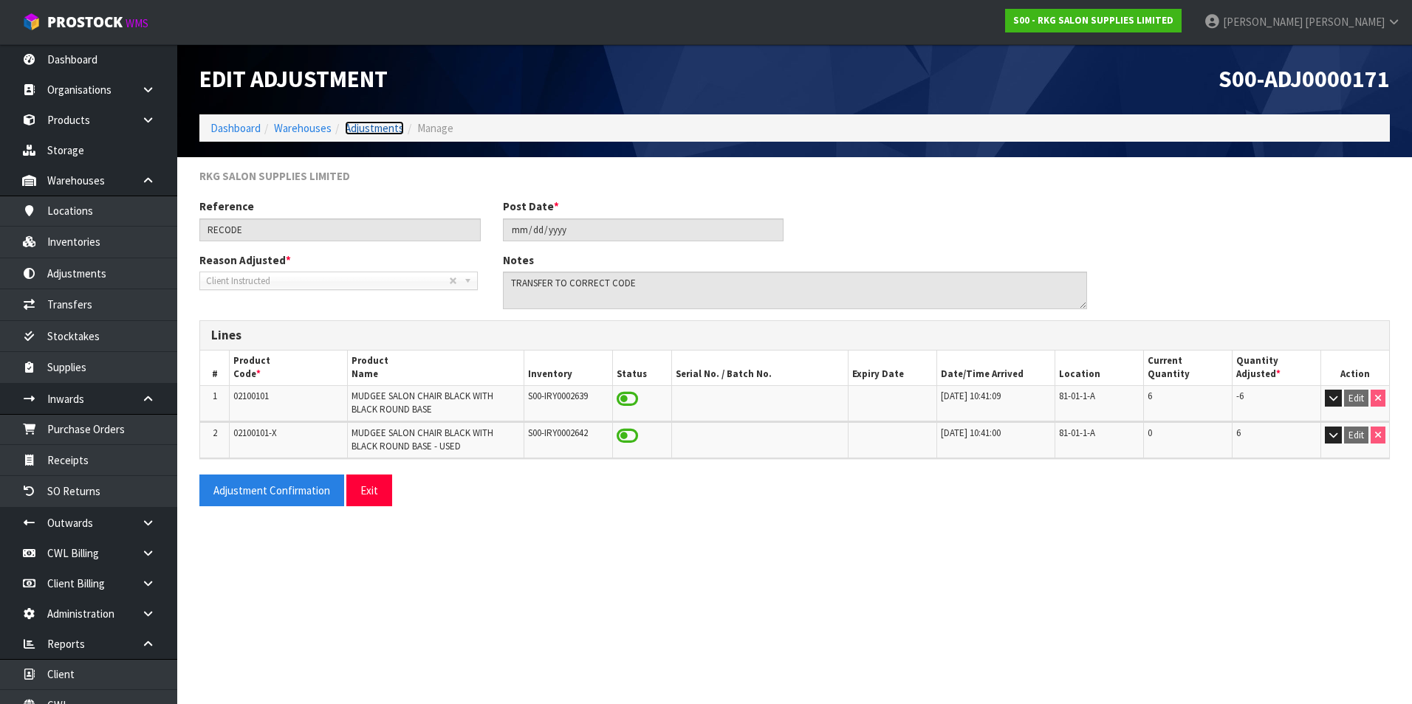
click at [375, 129] on link "Adjustments" at bounding box center [374, 128] width 59 height 14
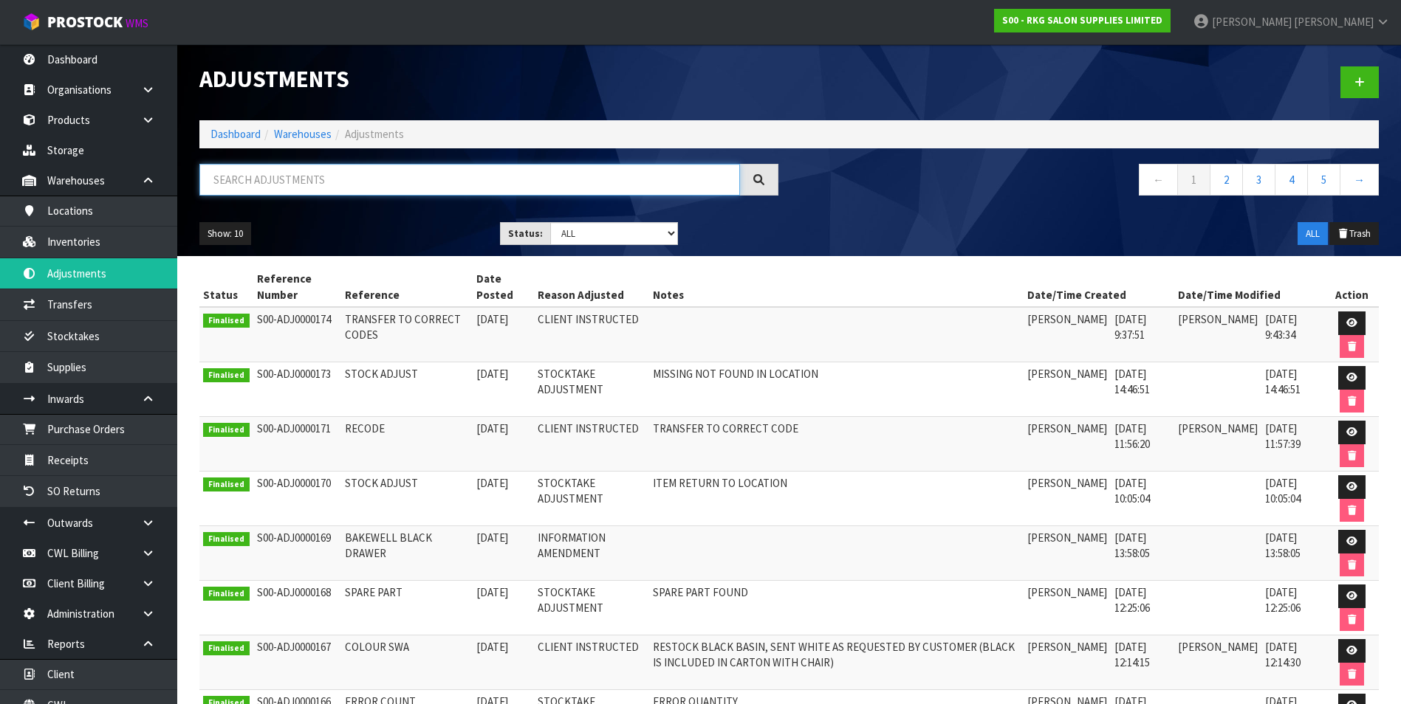
click at [329, 174] on input "text" at bounding box center [469, 180] width 540 height 32
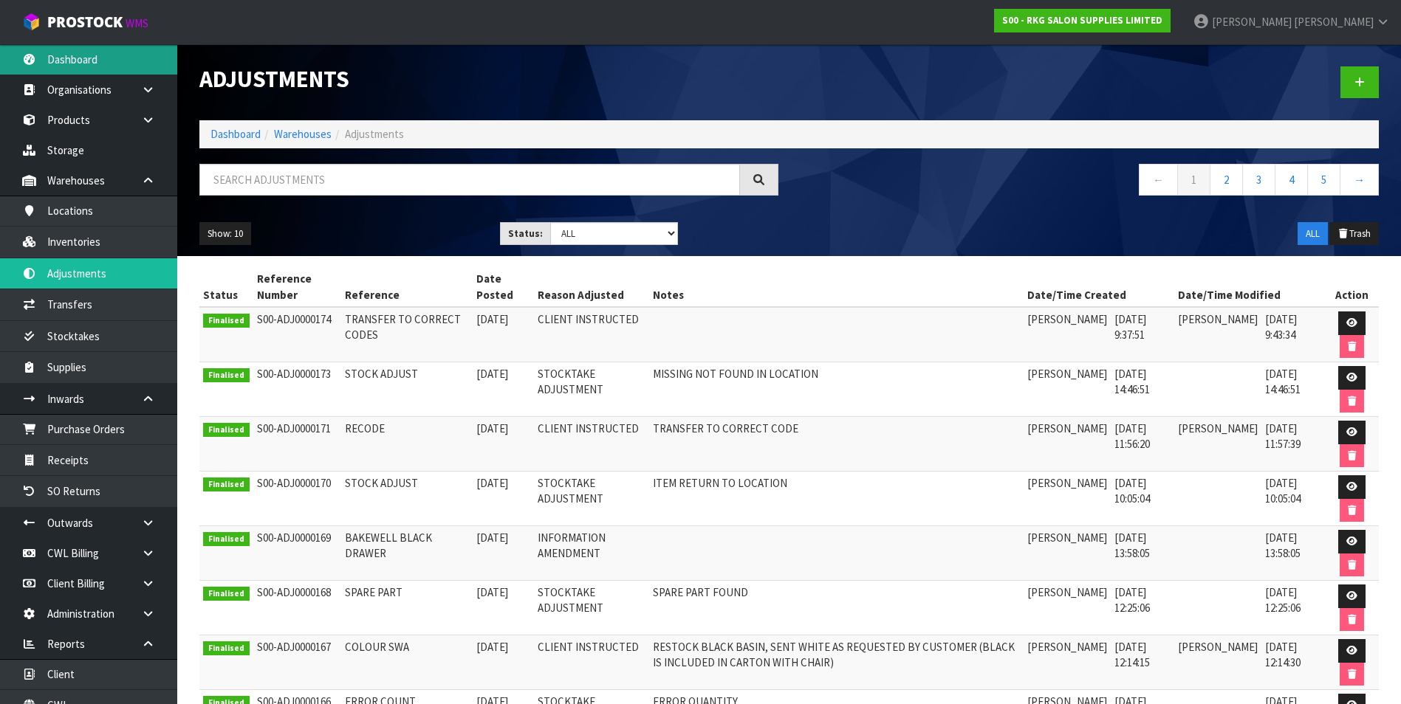
click at [83, 49] on link "Dashboard" at bounding box center [88, 59] width 177 height 30
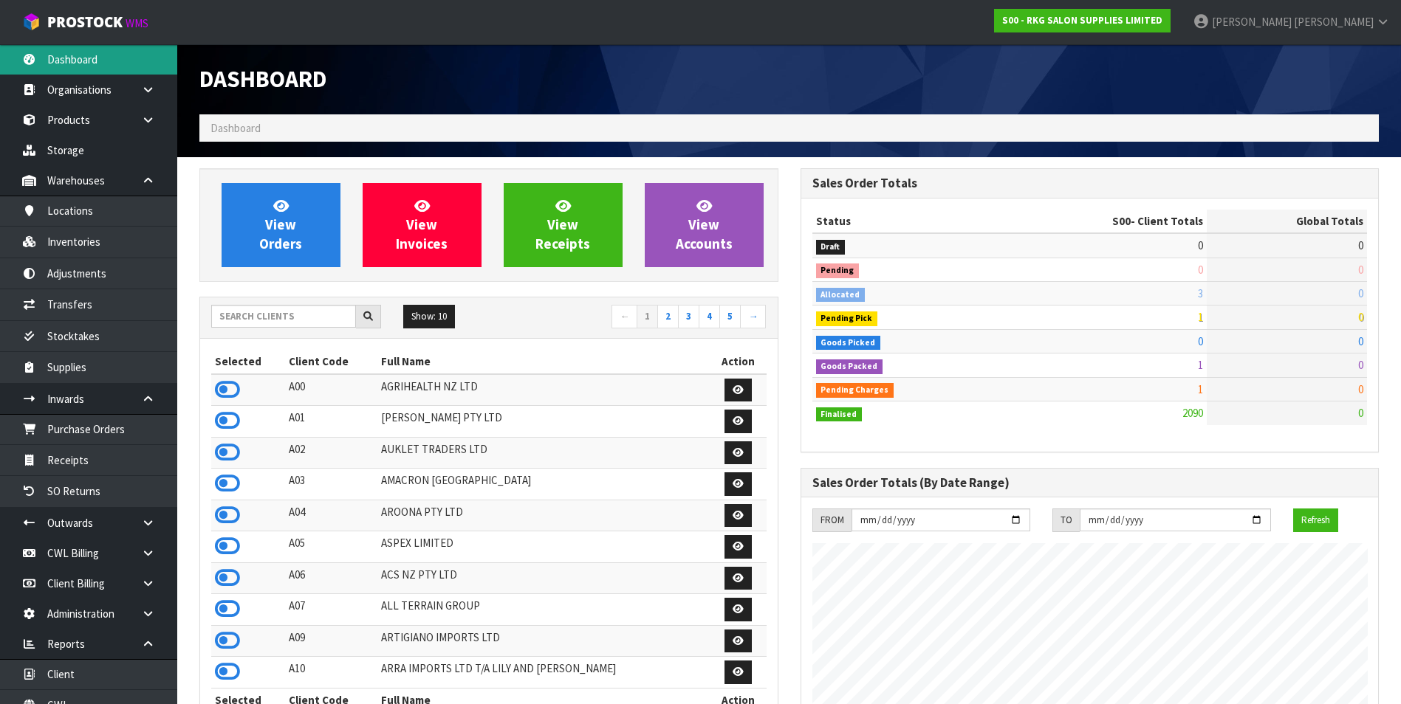
scroll to position [1119, 600]
click at [240, 321] on input "text" at bounding box center [283, 316] width 145 height 23
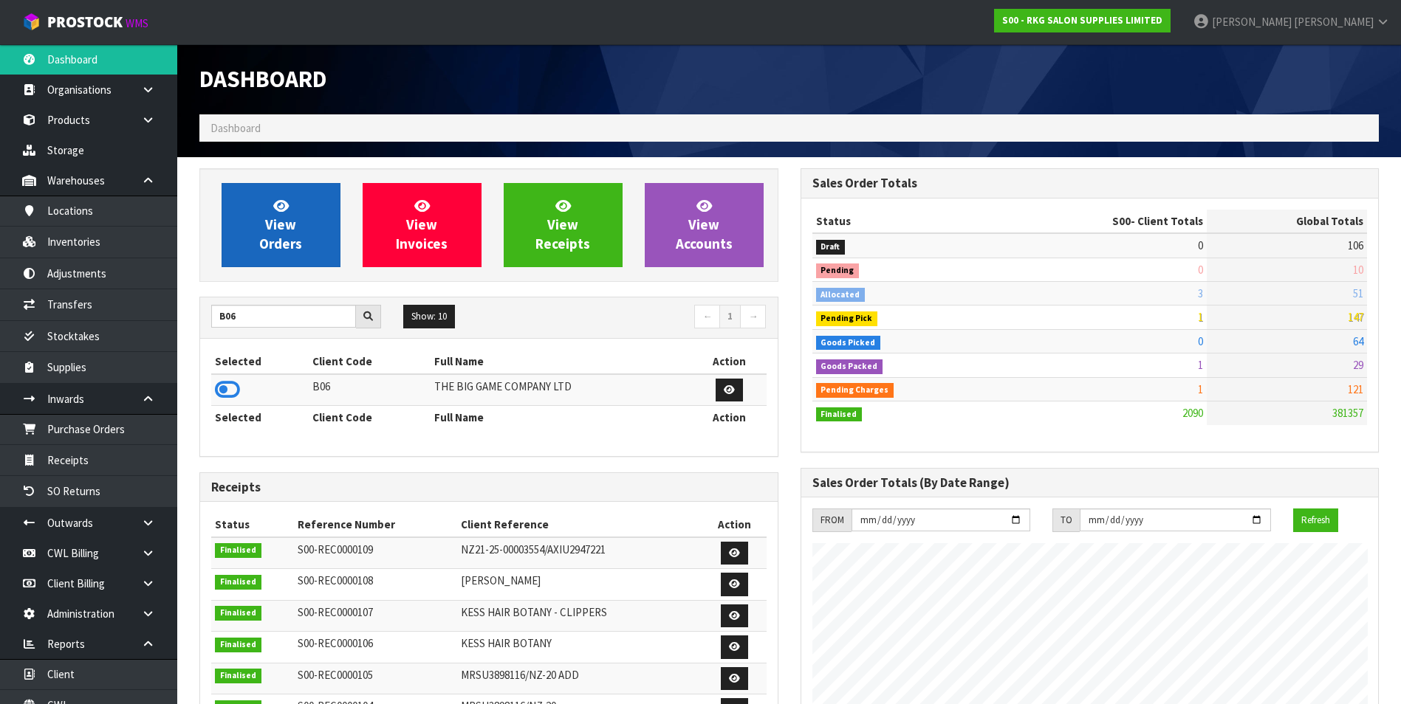
drag, startPoint x: 223, startPoint y: 388, endPoint x: 291, endPoint y: 227, distance: 174.0
click at [225, 385] on icon at bounding box center [227, 390] width 25 height 22
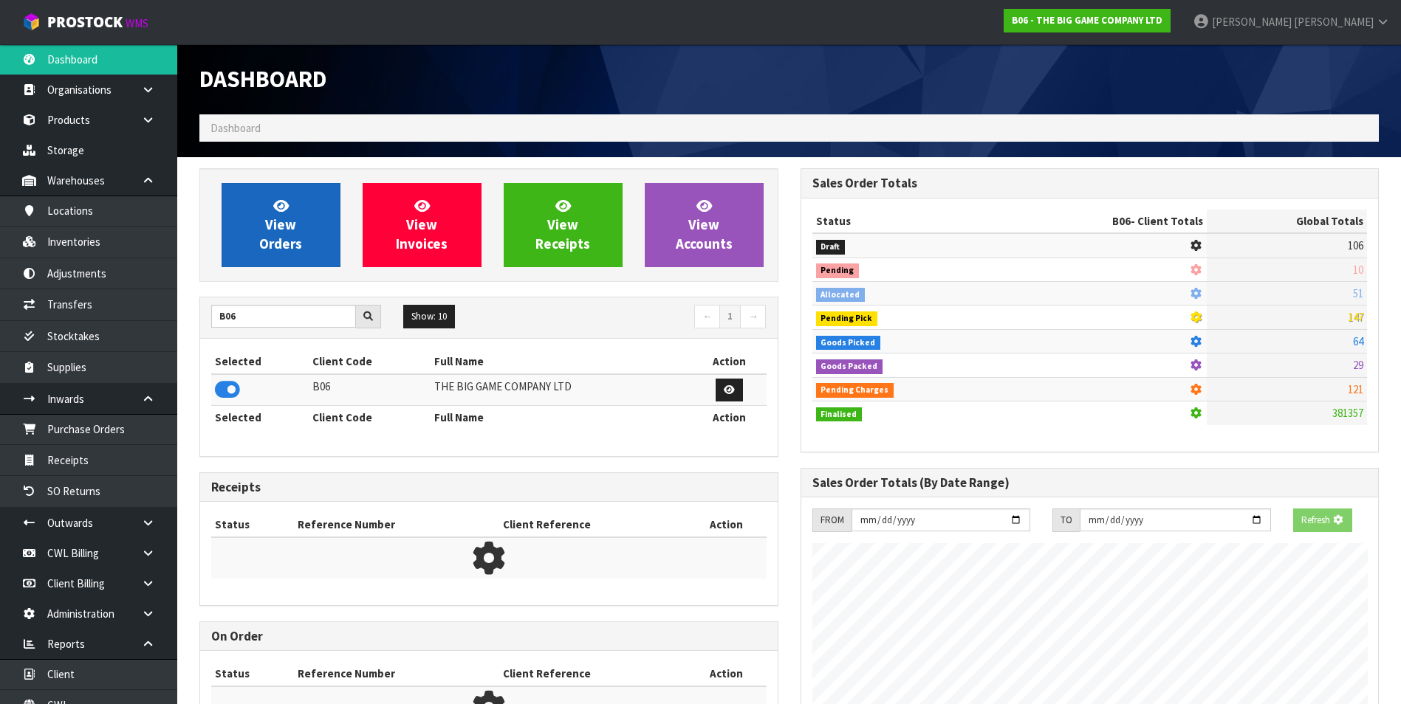
scroll to position [921, 600]
click at [287, 211] on icon at bounding box center [281, 206] width 16 height 14
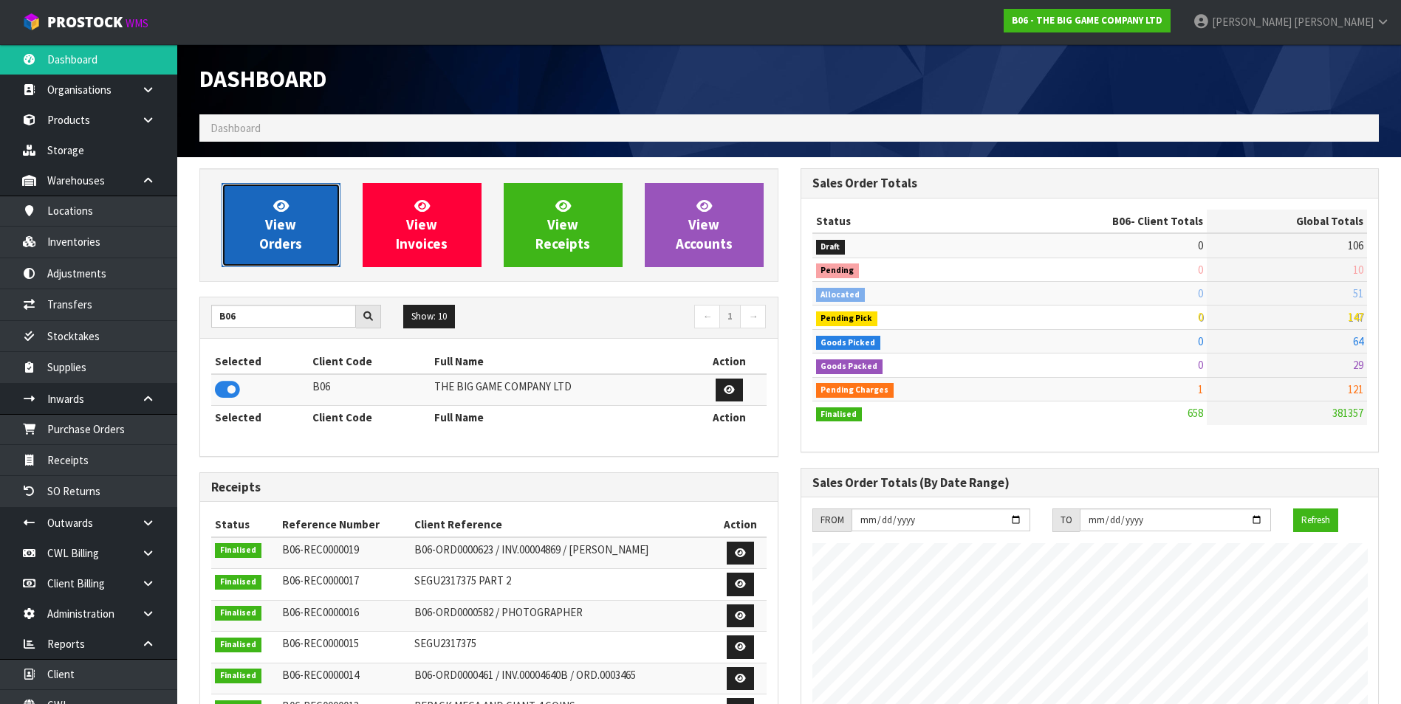
scroll to position [975, 600]
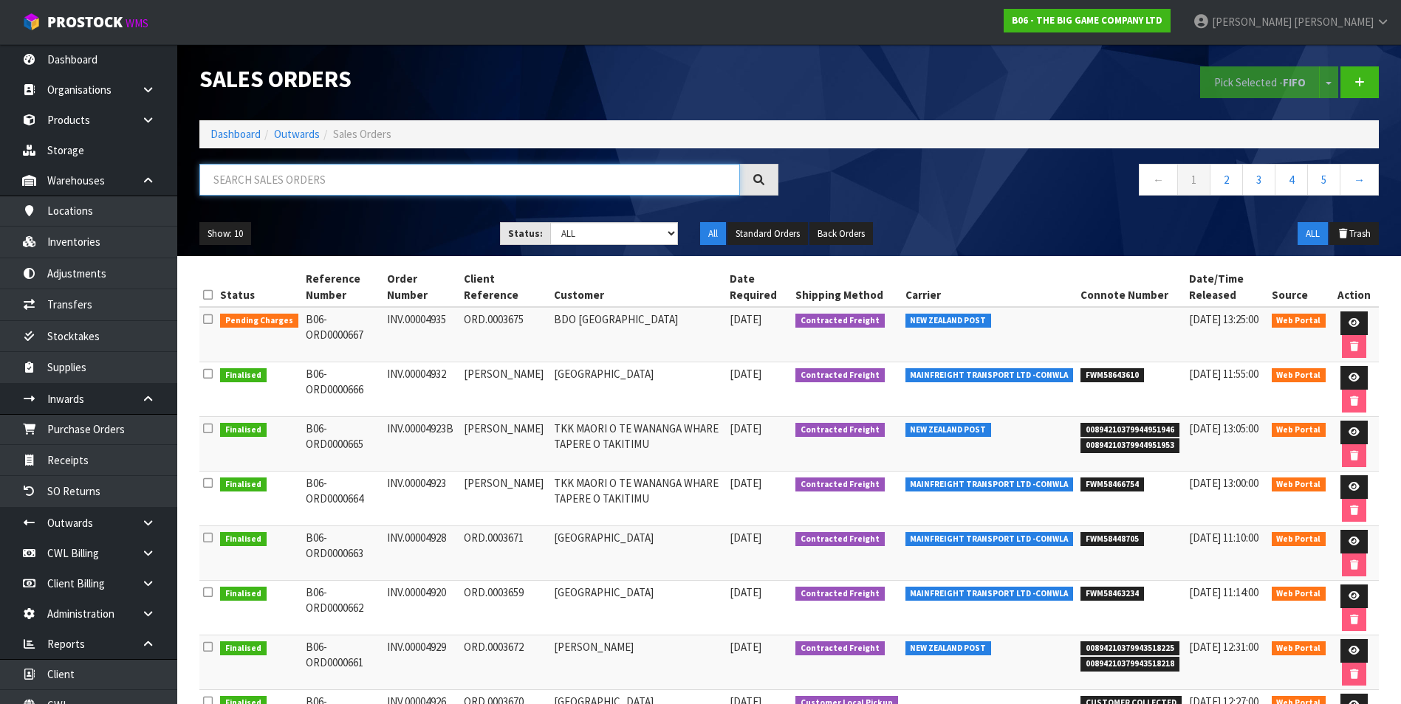
click at [303, 181] on input "text" at bounding box center [469, 180] width 540 height 32
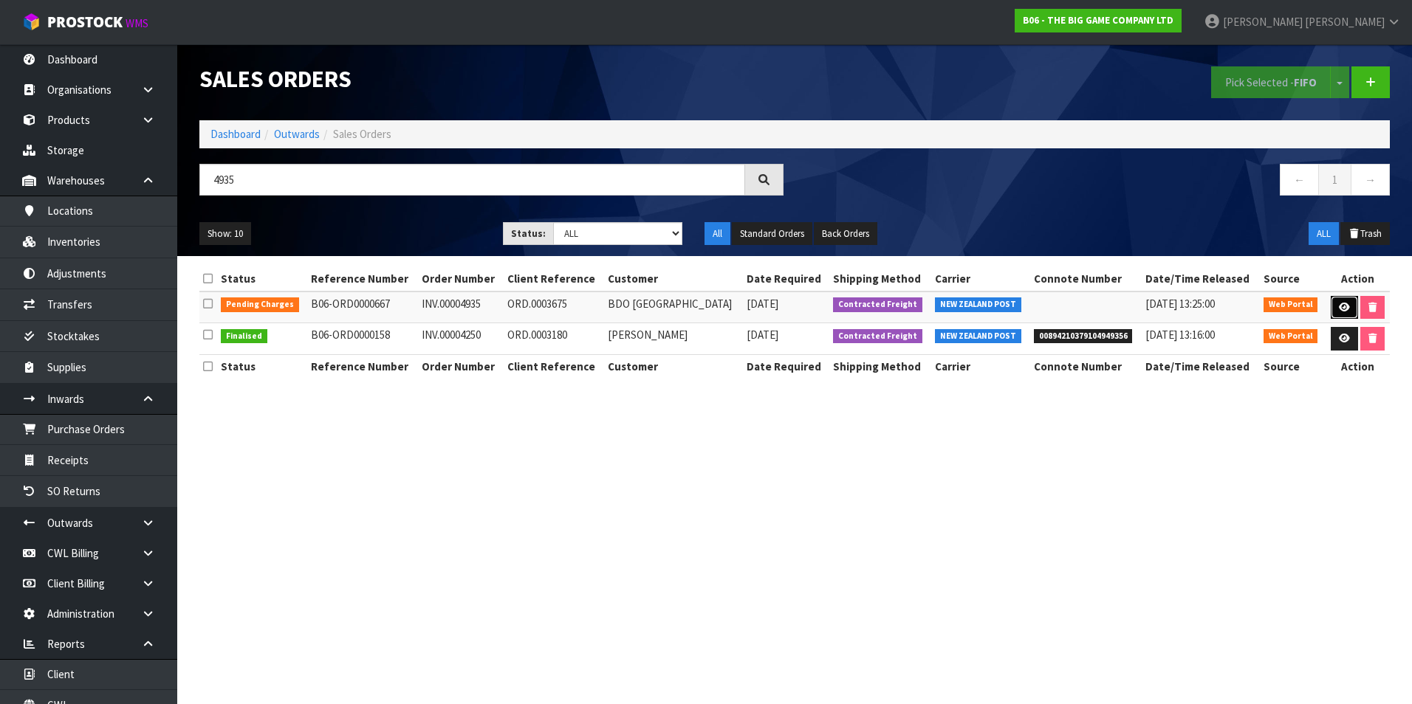
click at [1345, 304] on icon at bounding box center [1344, 308] width 11 height 10
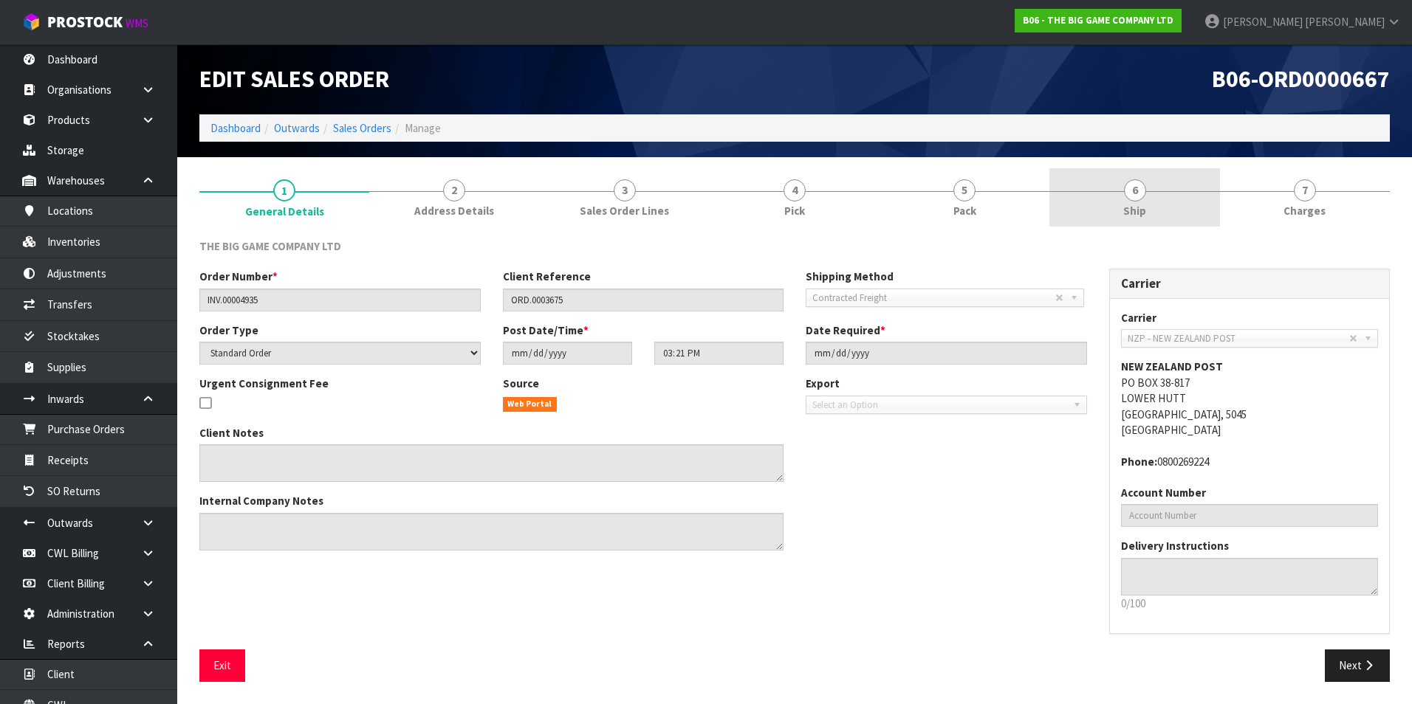
click at [1130, 191] on span "6" at bounding box center [1135, 190] width 22 height 22
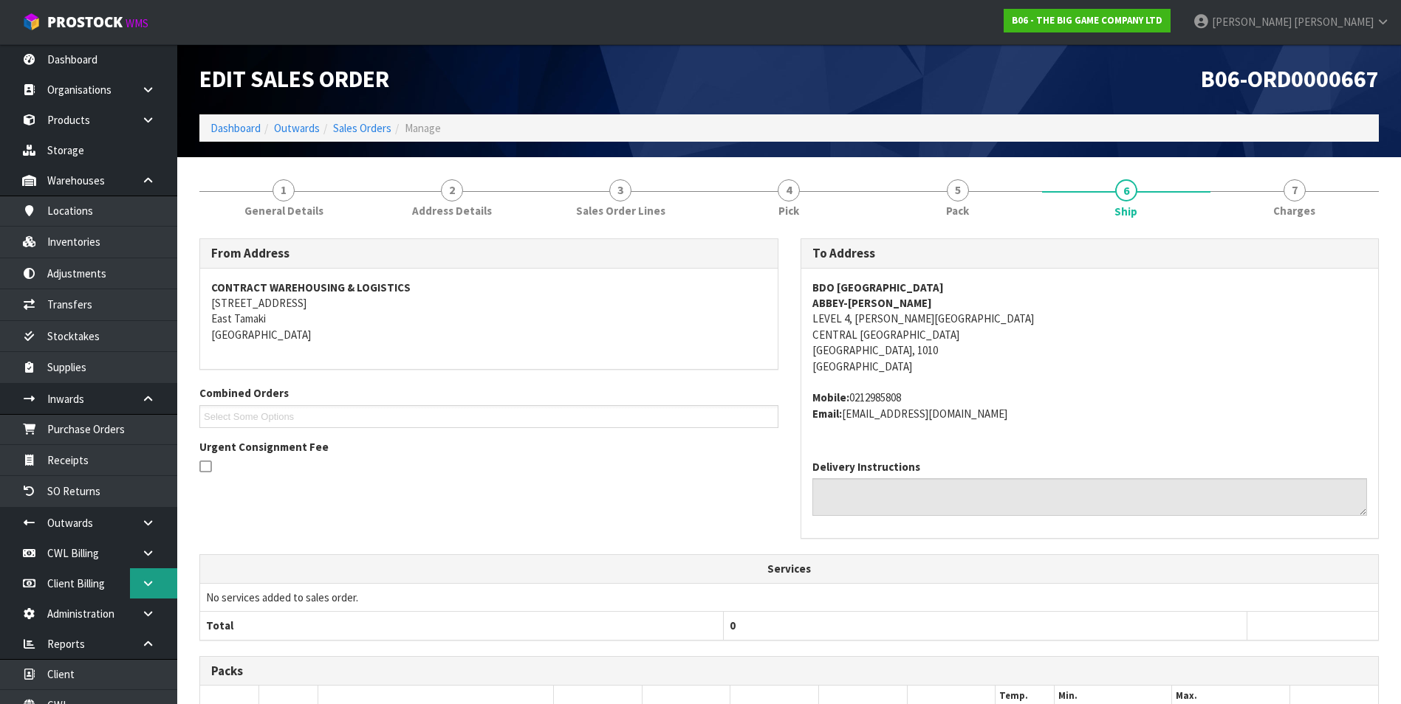
click at [142, 578] on icon at bounding box center [148, 583] width 14 height 11
click at [94, 644] on link "Invoices" at bounding box center [88, 644] width 177 height 30
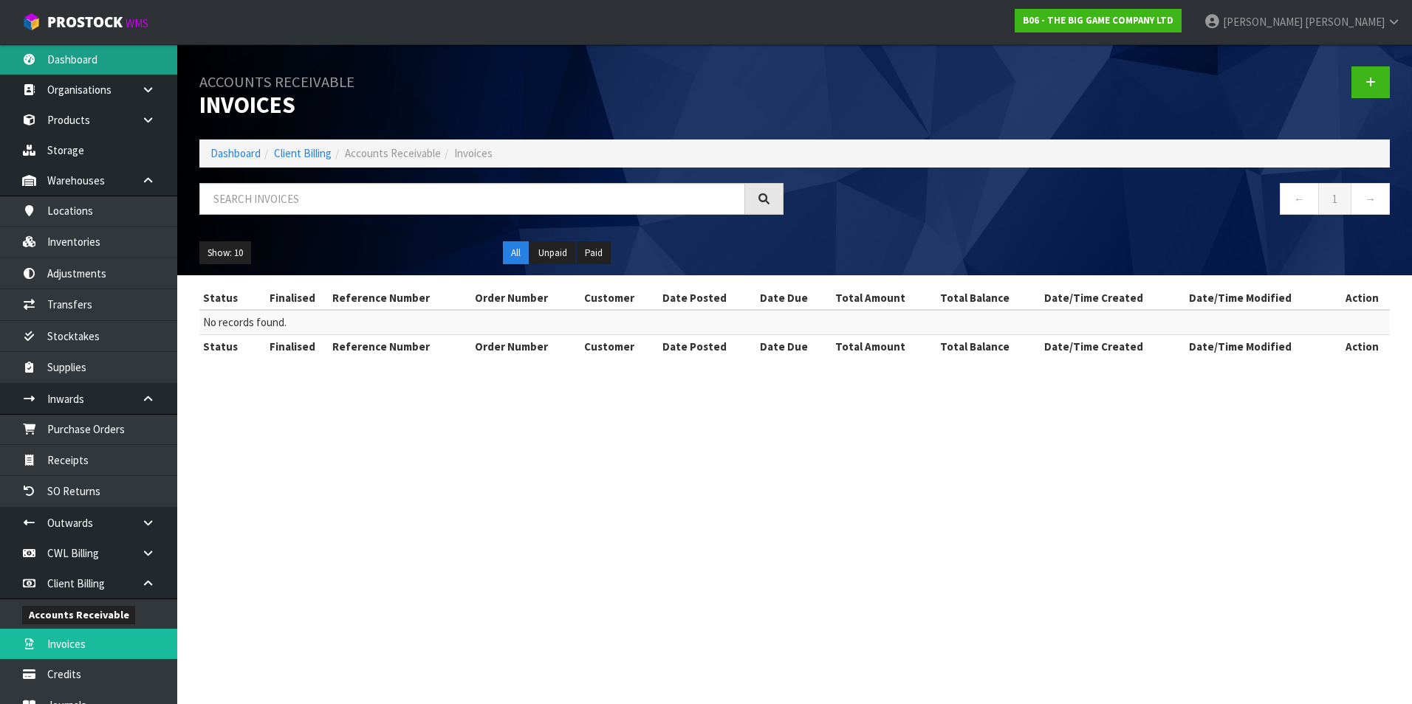
click at [89, 60] on link "Dashboard" at bounding box center [88, 59] width 177 height 30
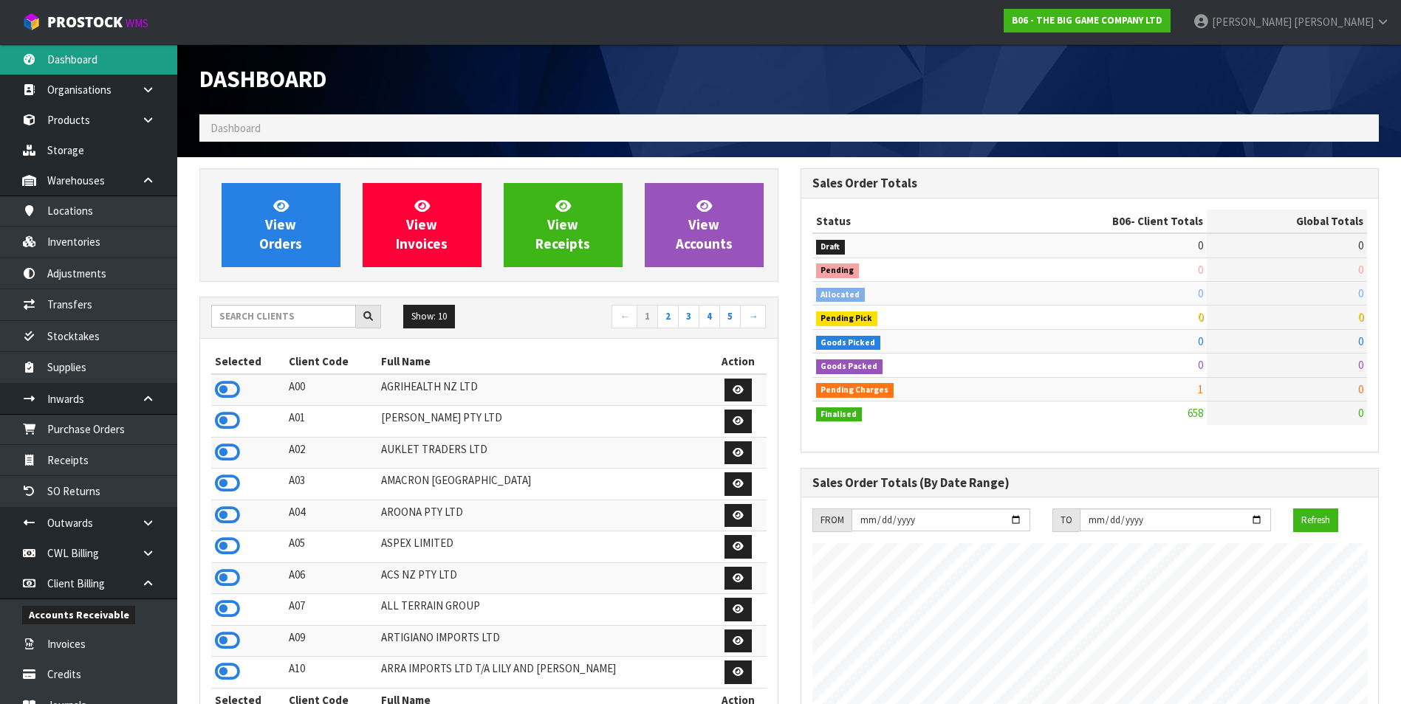
scroll to position [975, 600]
click at [245, 321] on input "text" at bounding box center [283, 316] width 145 height 23
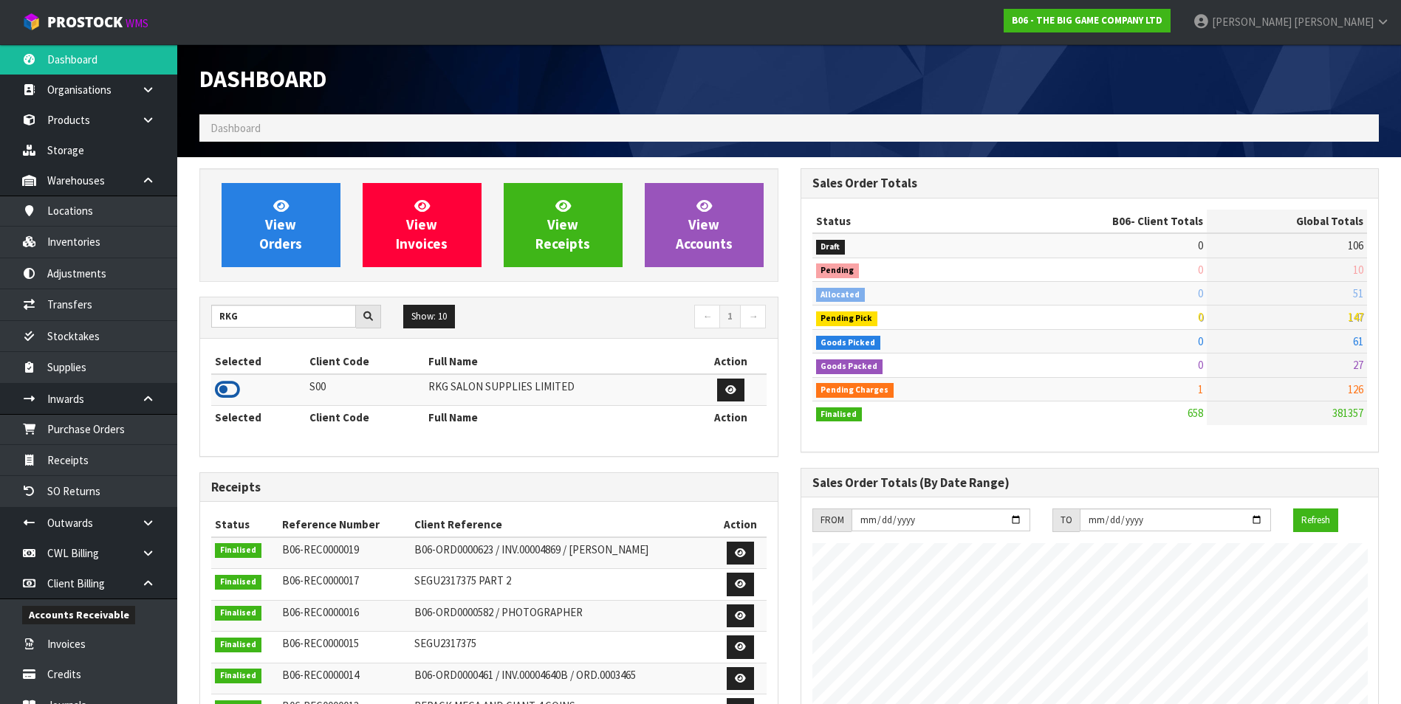
click at [227, 388] on icon at bounding box center [227, 390] width 25 height 22
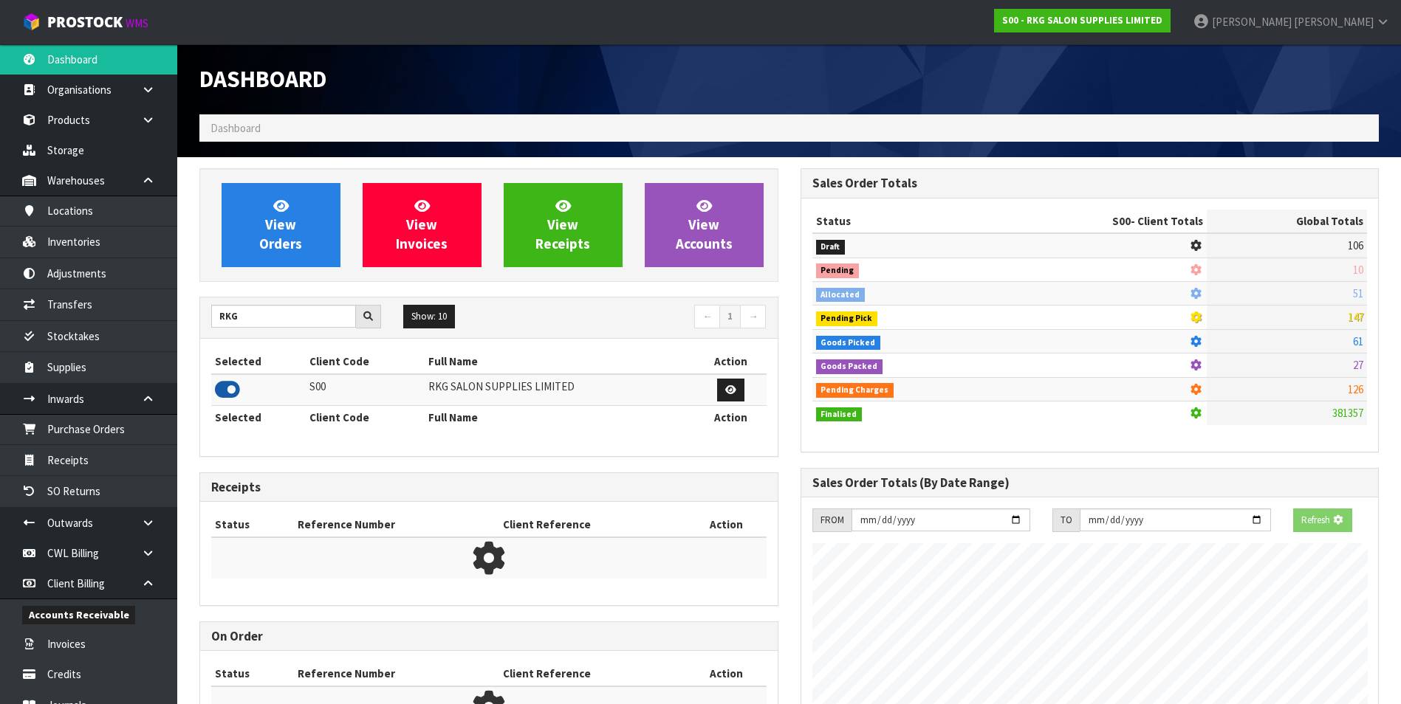
scroll to position [1119, 600]
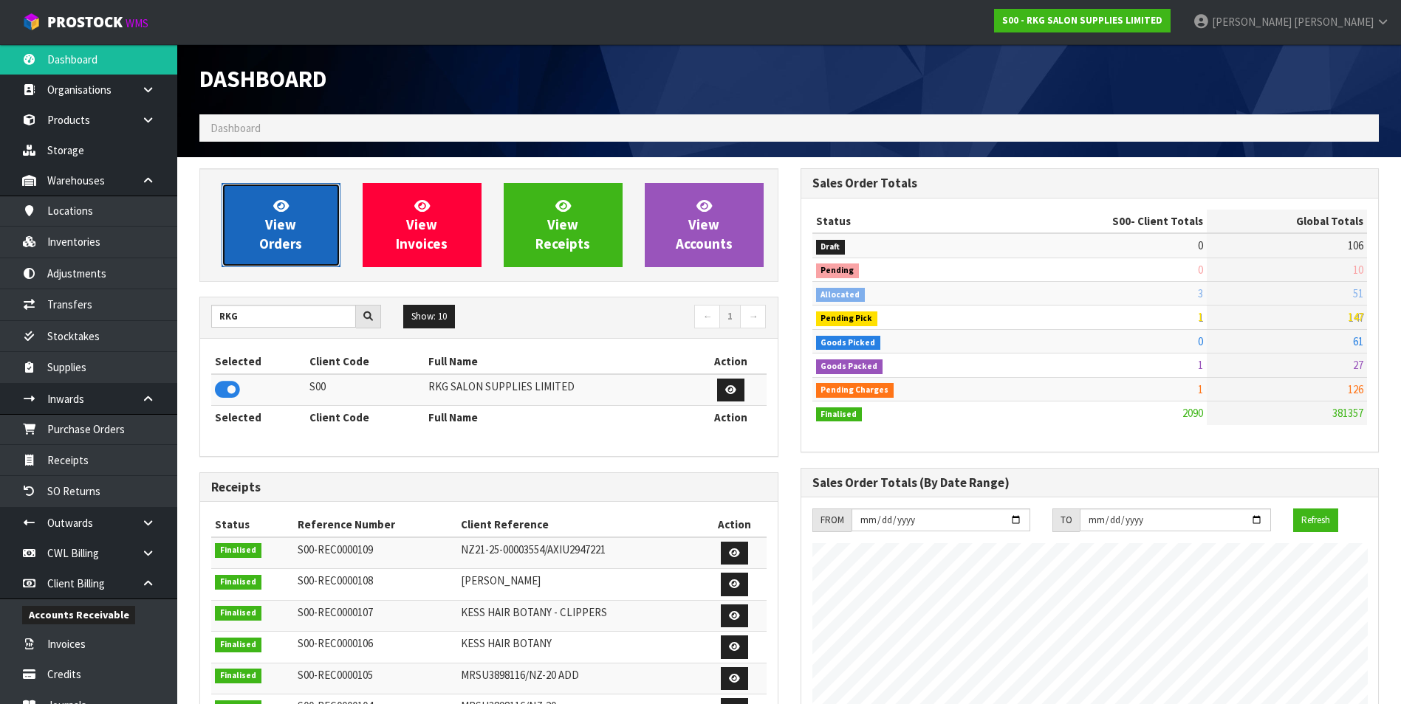
click at [267, 234] on link "View Orders" at bounding box center [281, 225] width 119 height 84
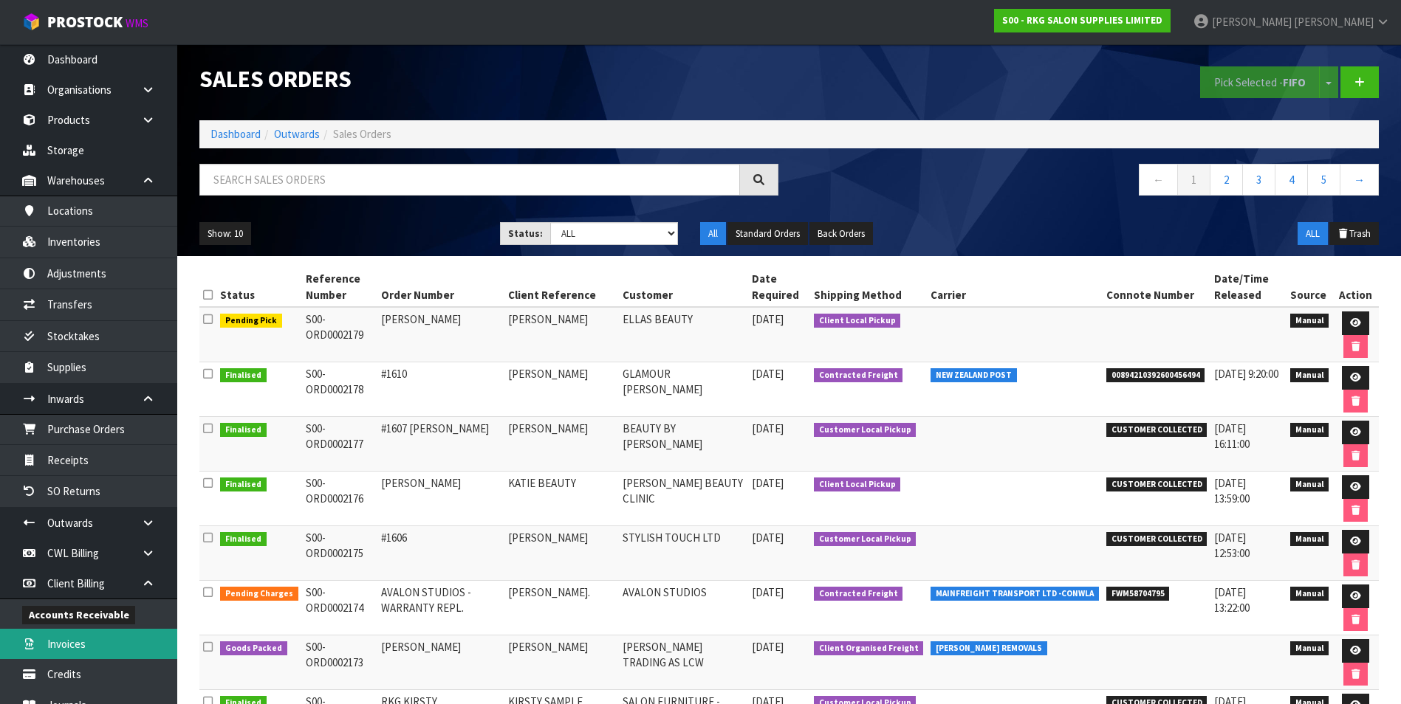
click at [108, 647] on link "Invoices" at bounding box center [88, 644] width 177 height 30
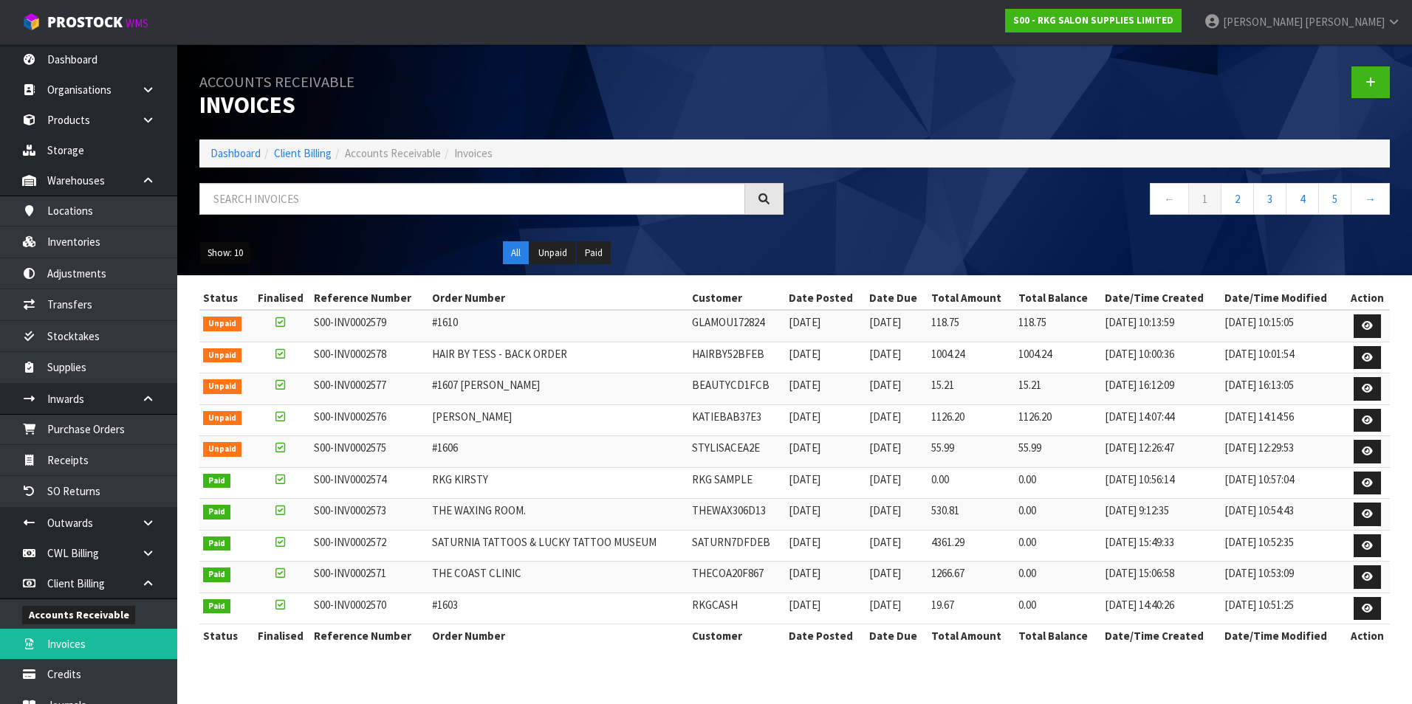
click at [227, 250] on button "Show: 10" at bounding box center [225, 253] width 52 height 24
click at [261, 339] on link "50" at bounding box center [258, 341] width 117 height 20
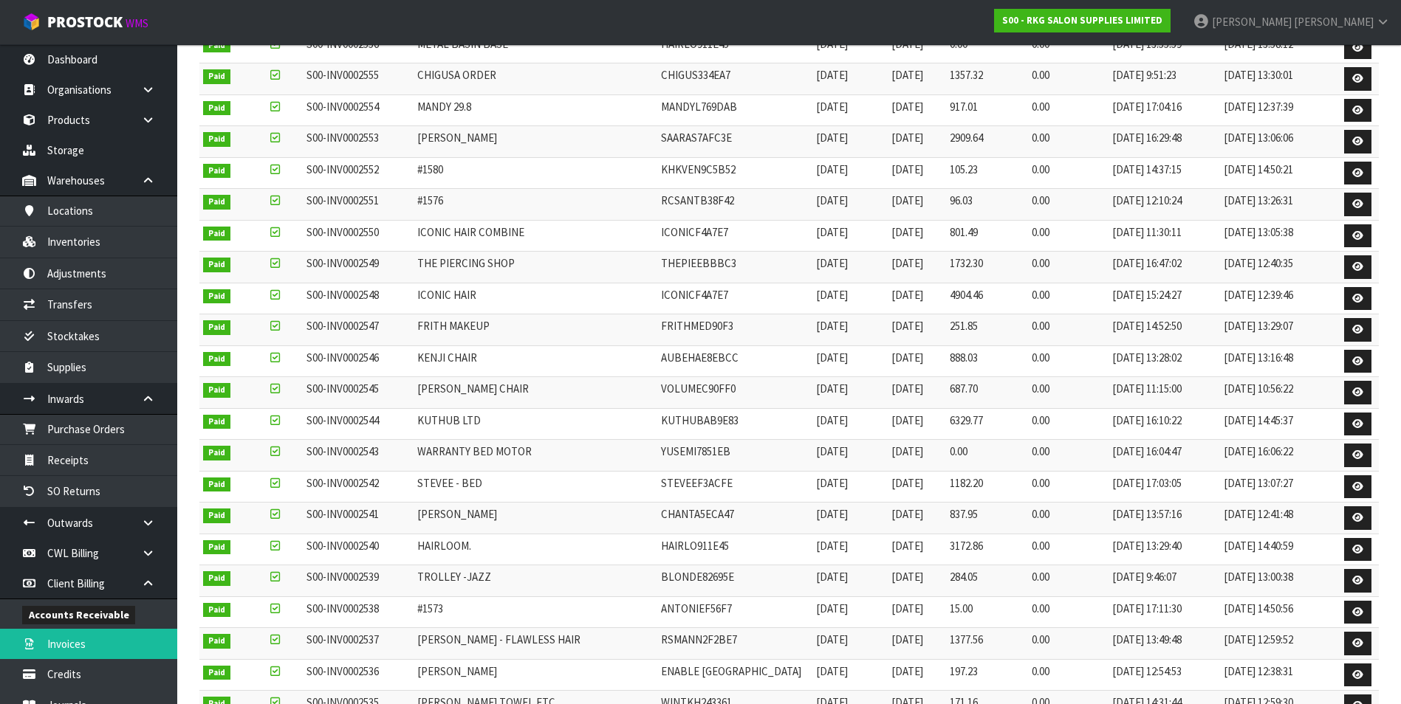
scroll to position [1034, 0]
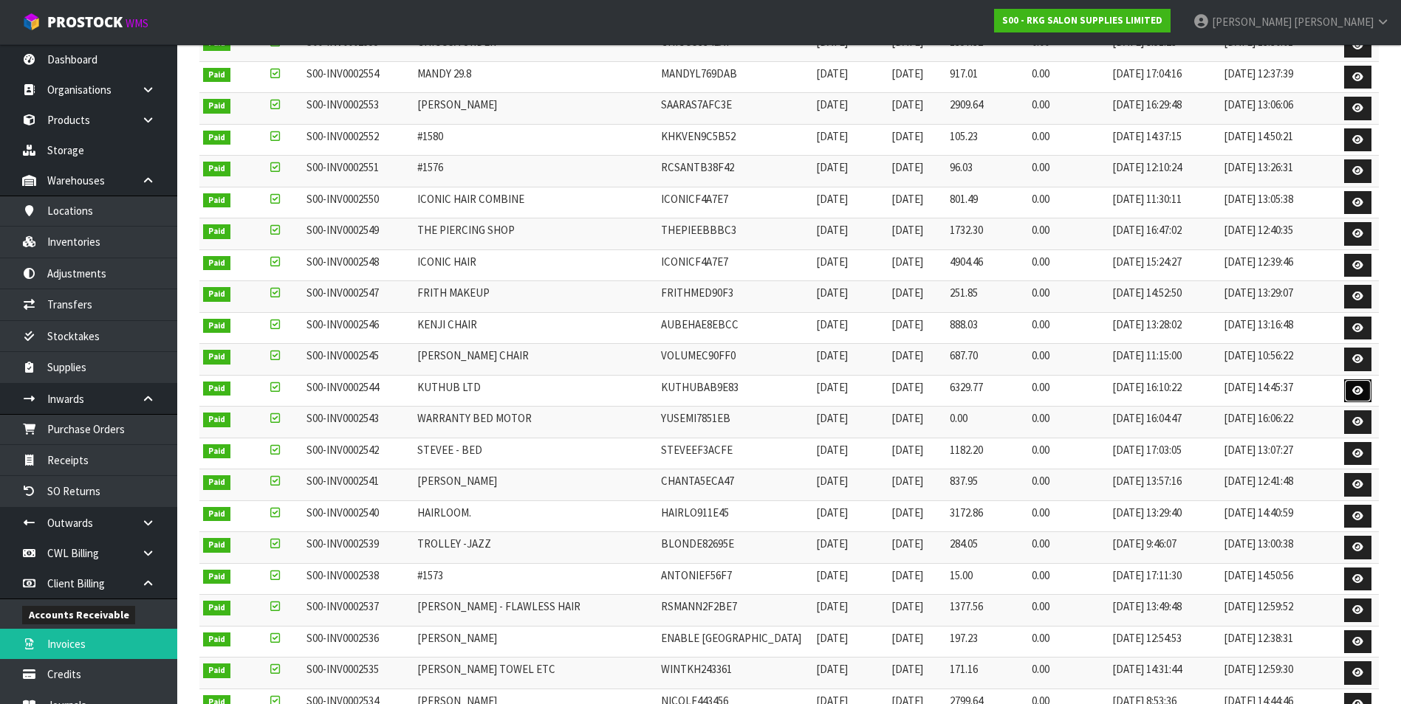
click at [1353, 388] on icon at bounding box center [1357, 391] width 11 height 10
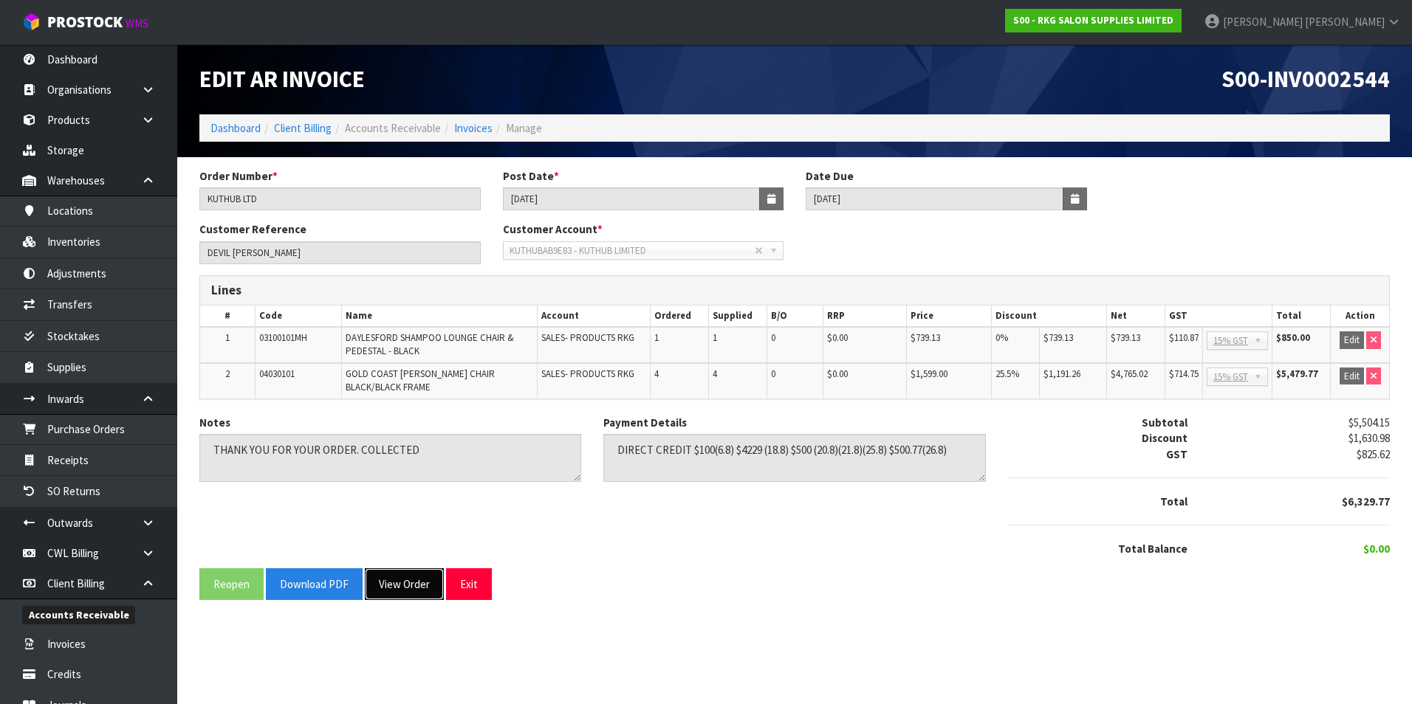
click at [417, 572] on button "View Order" at bounding box center [404, 585] width 79 height 32
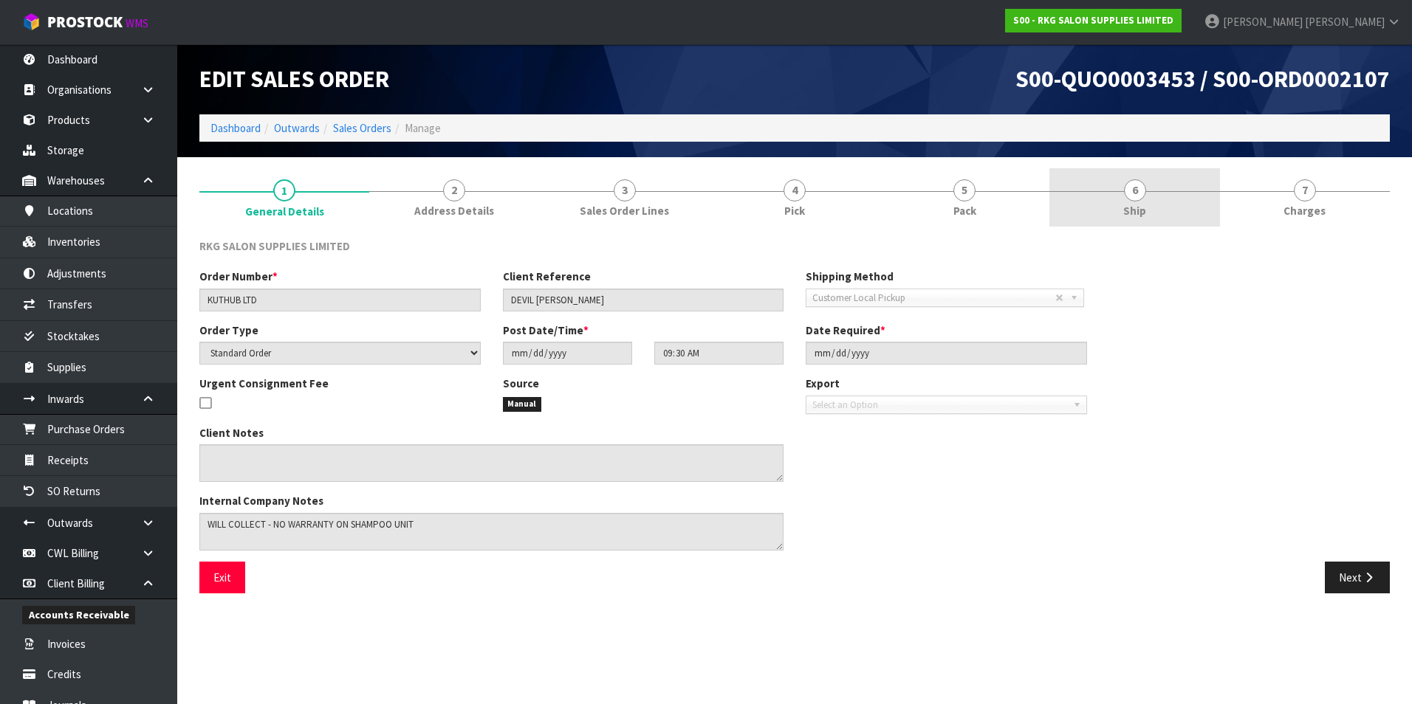
click at [1135, 204] on span "Ship" at bounding box center [1134, 211] width 23 height 16
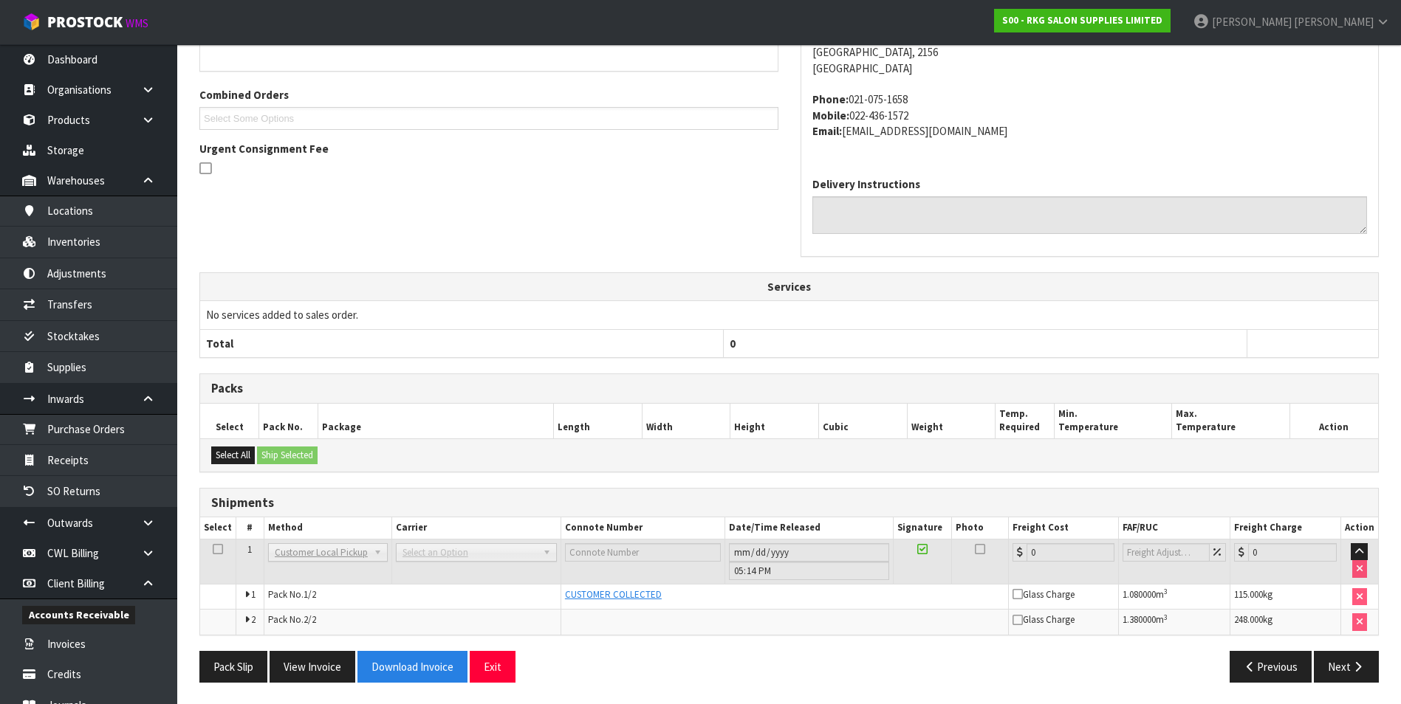
scroll to position [299, 0]
click at [495, 665] on button "Exit" at bounding box center [493, 667] width 46 height 32
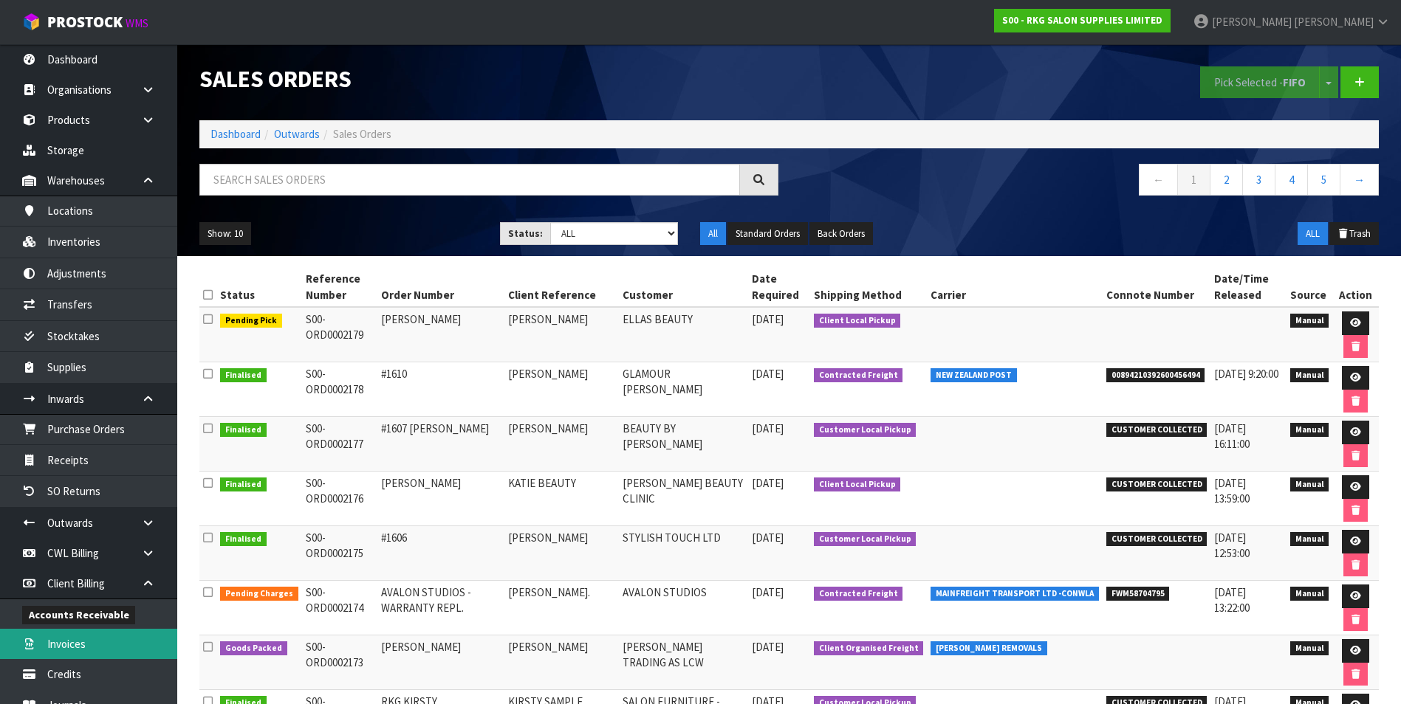
click at [111, 642] on link "Invoices" at bounding box center [88, 644] width 177 height 30
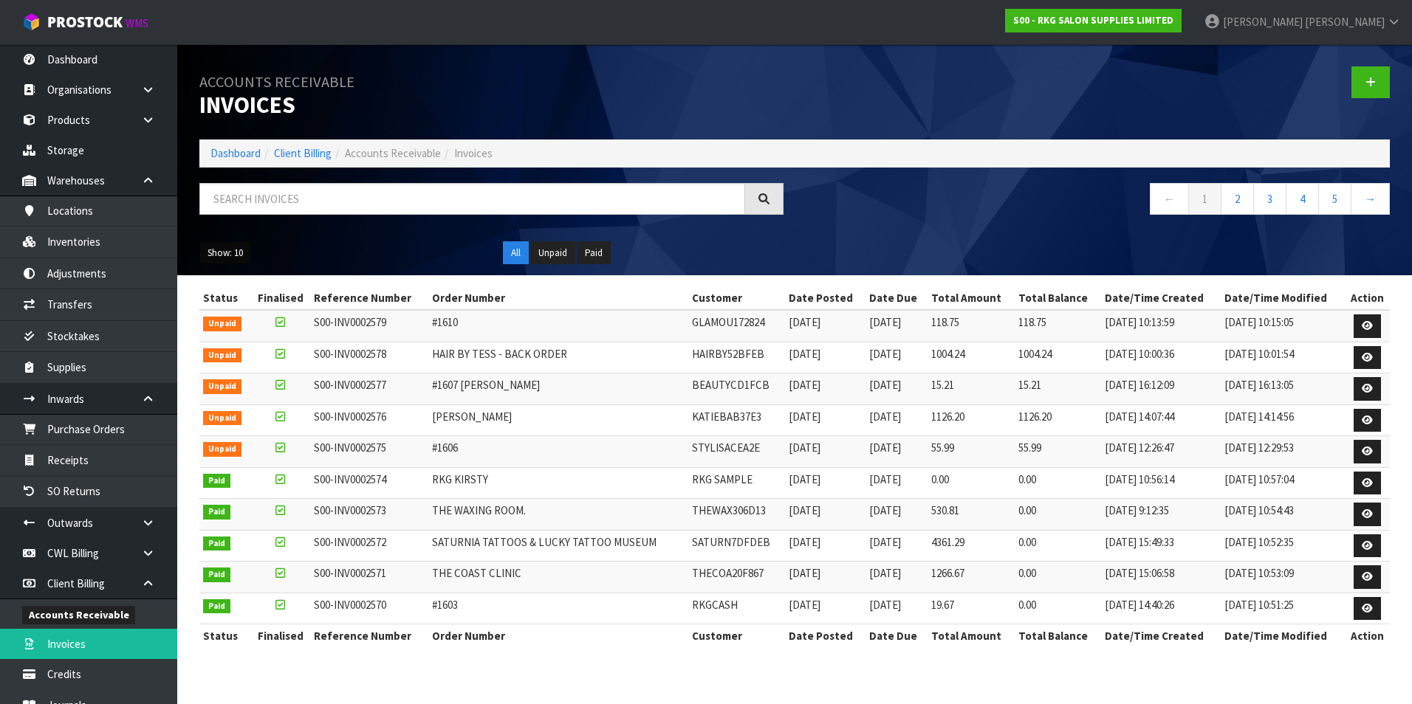
click at [222, 251] on button "Show: 10" at bounding box center [225, 253] width 52 height 24
click at [239, 338] on link "50" at bounding box center [258, 341] width 117 height 20
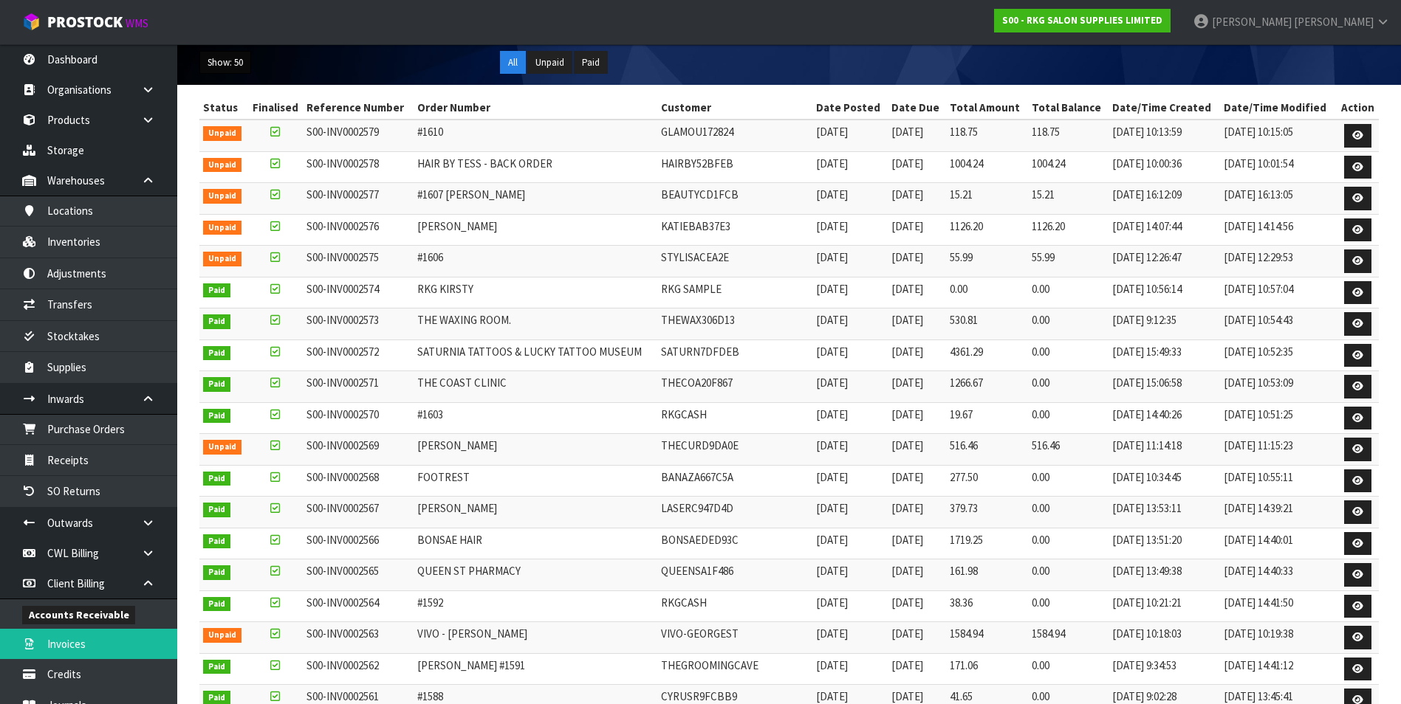
scroll to position [148, 0]
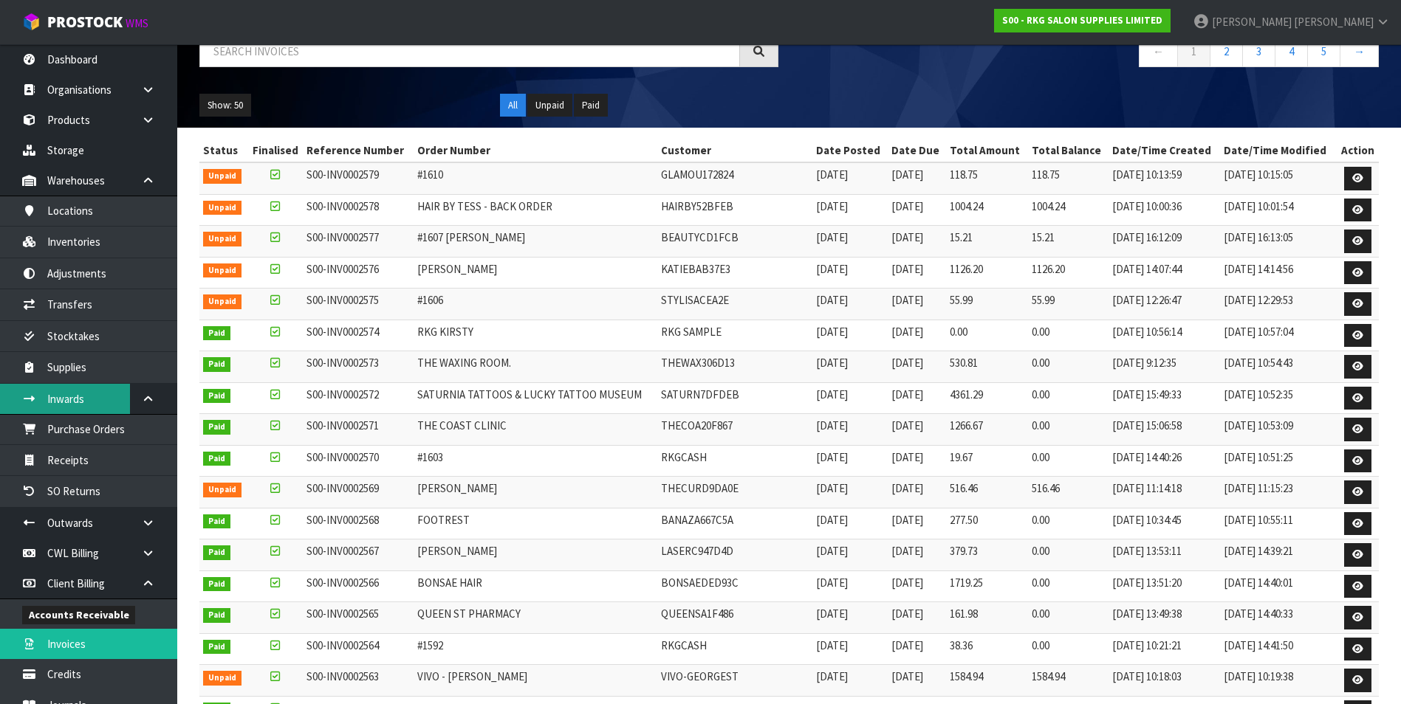
click at [97, 399] on link "Inwards" at bounding box center [88, 399] width 177 height 30
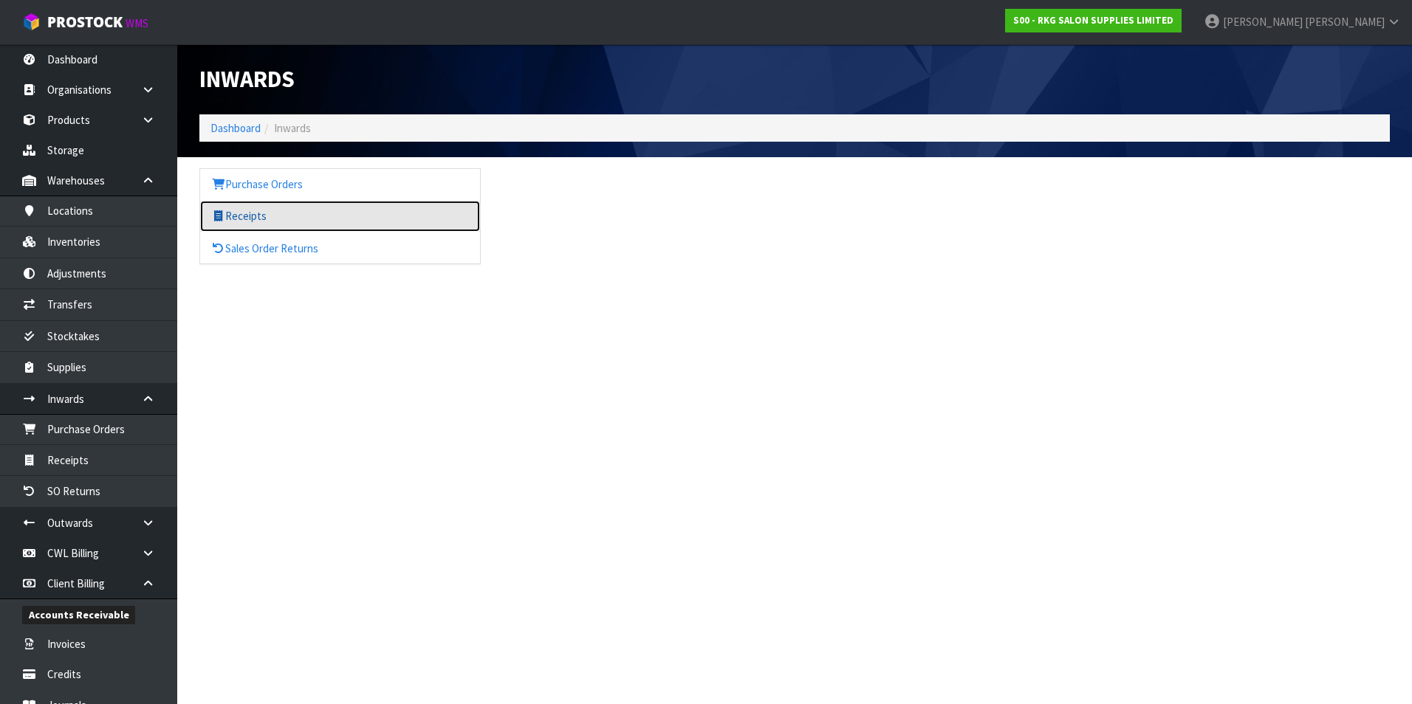
click at [272, 219] on link "Receipts" at bounding box center [340, 216] width 280 height 30
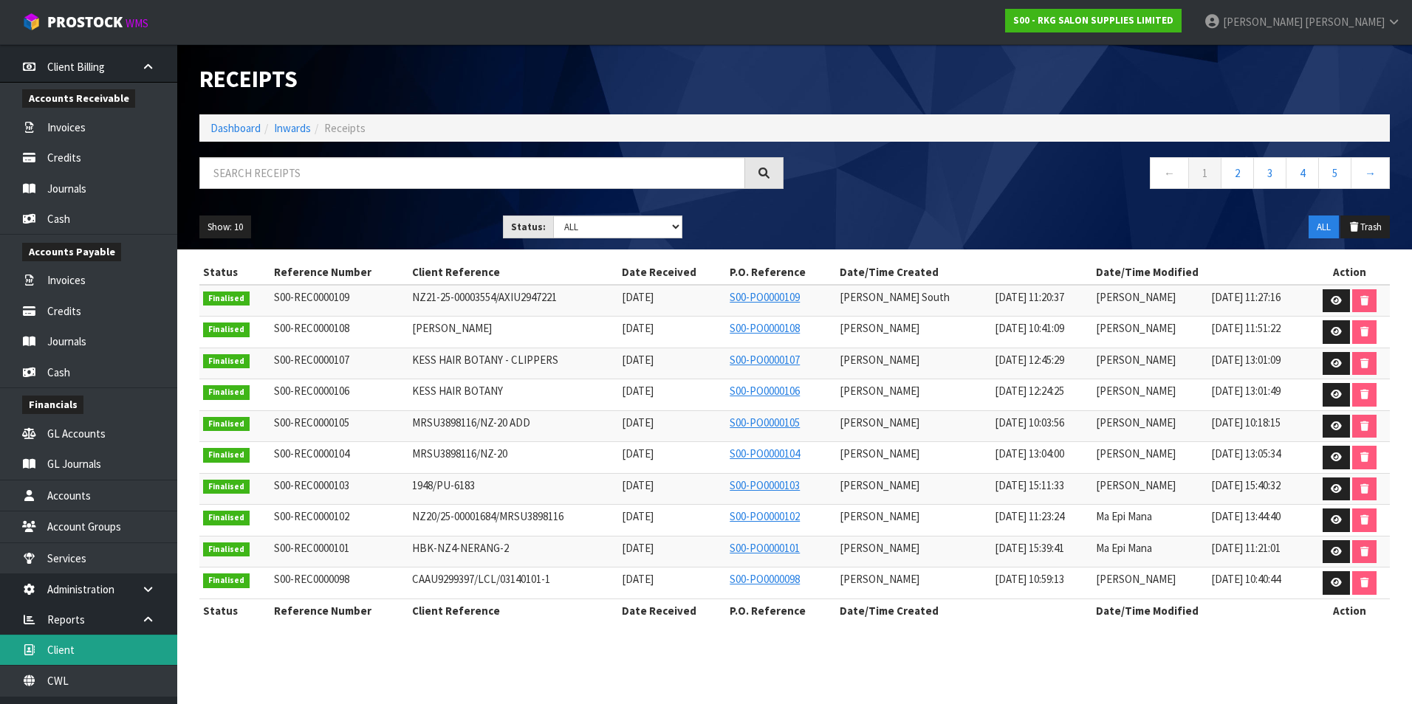
scroll to position [540, 0]
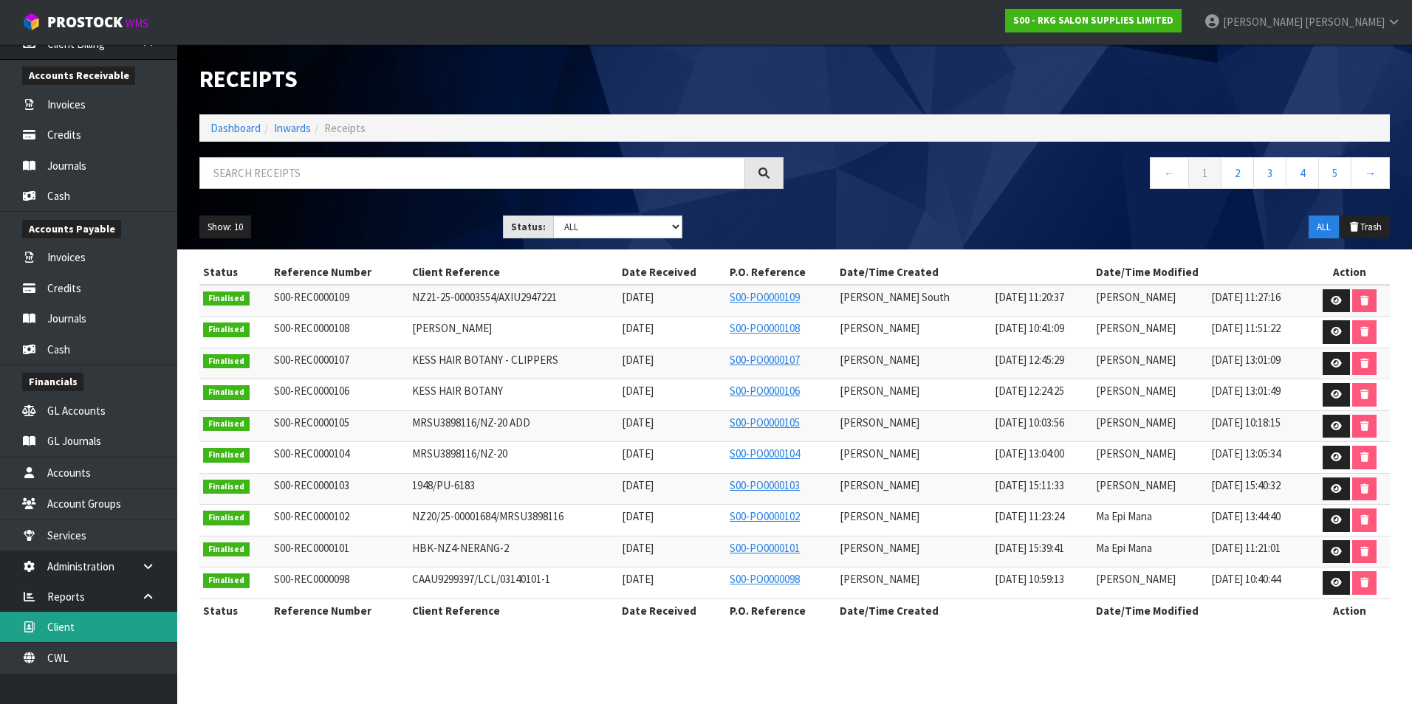
click at [114, 621] on link "Client" at bounding box center [88, 627] width 177 height 30
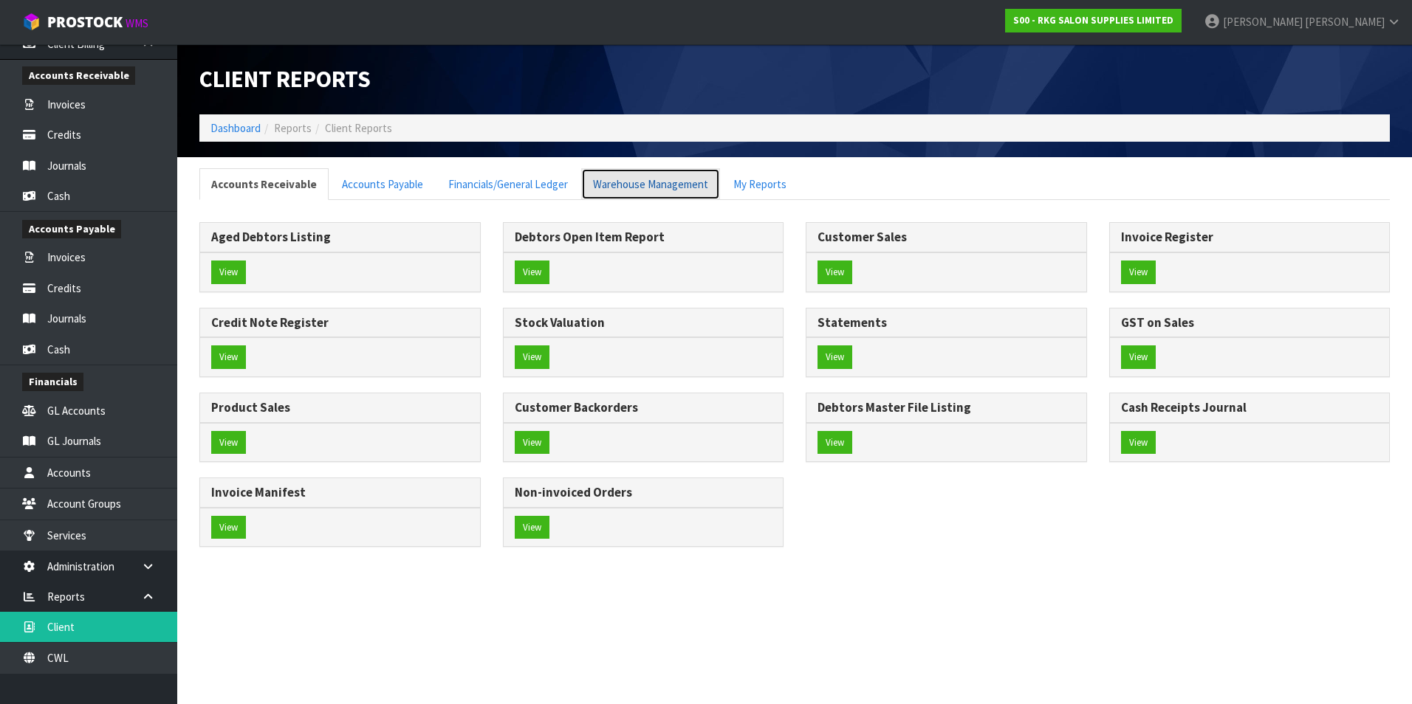
click at [651, 184] on link "Warehouse Management" at bounding box center [650, 184] width 139 height 32
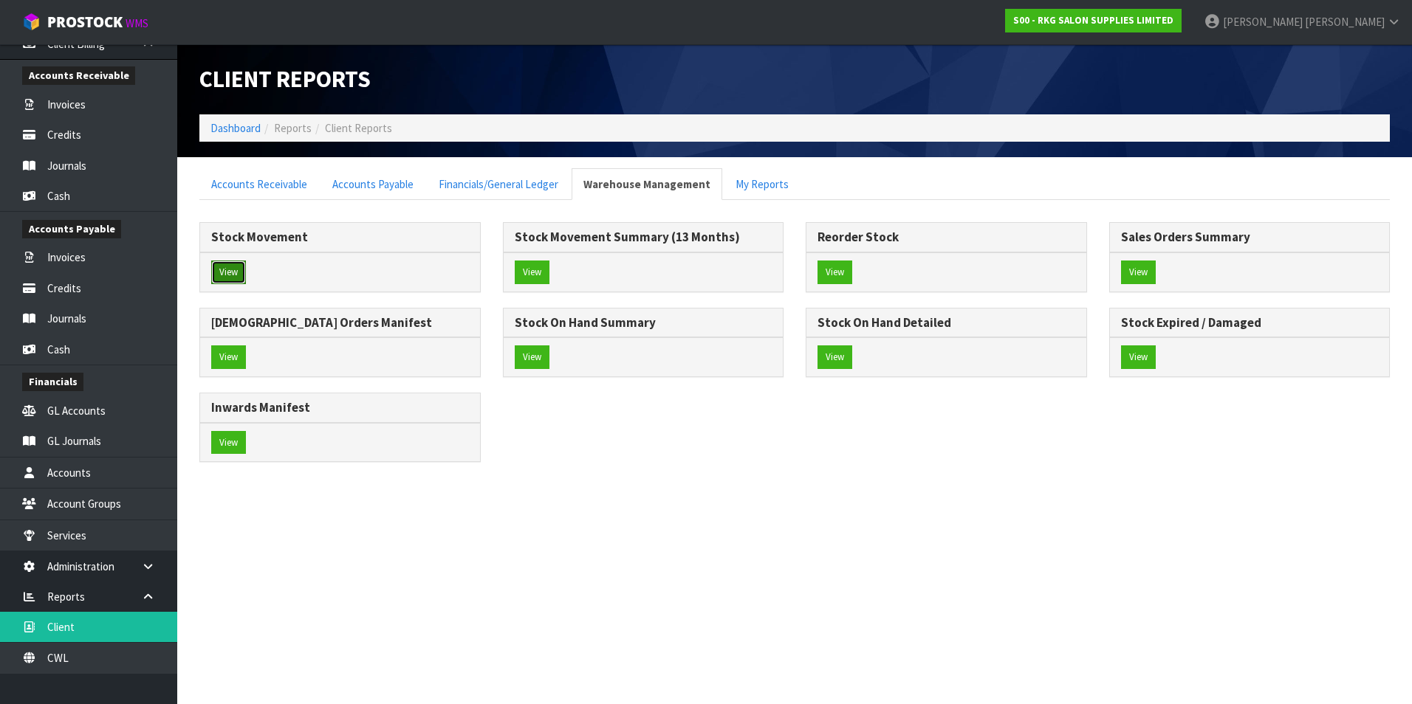
click at [227, 272] on button "View" at bounding box center [228, 273] width 35 height 24
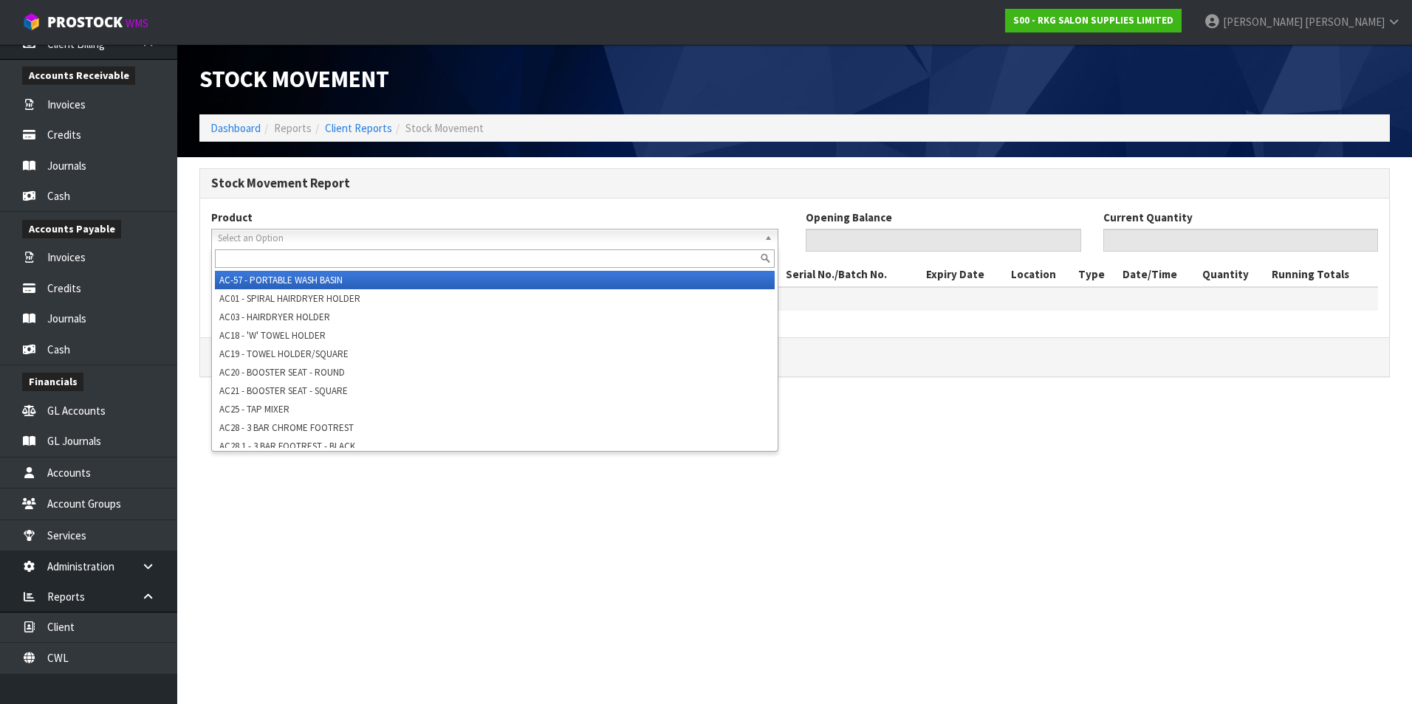
click at [246, 240] on span "Select an Option" at bounding box center [488, 239] width 540 height 18
click at [222, 250] on input "text" at bounding box center [495, 259] width 560 height 18
paste input "09120410-V2"
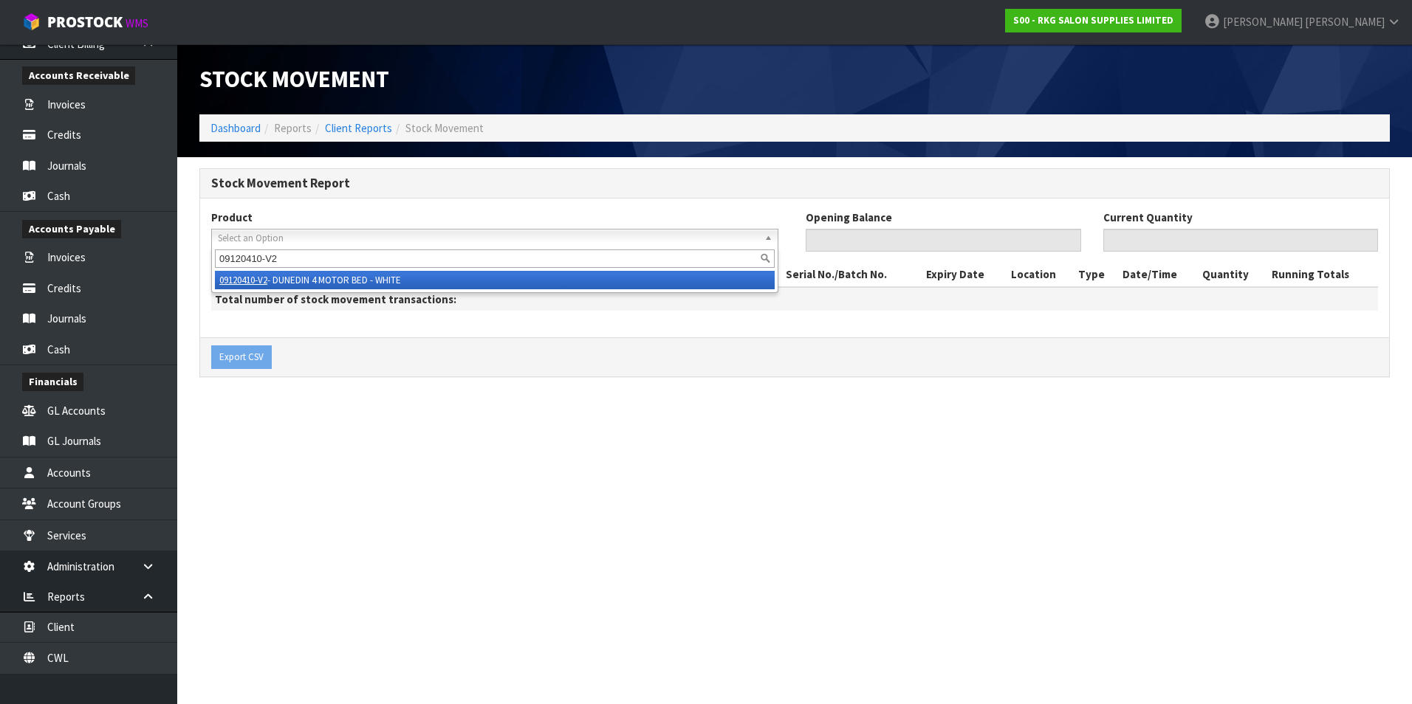
click at [336, 278] on li "09120410-V2 - DUNEDIN 4 MOTOR BED - WHITE" at bounding box center [495, 280] width 560 height 18
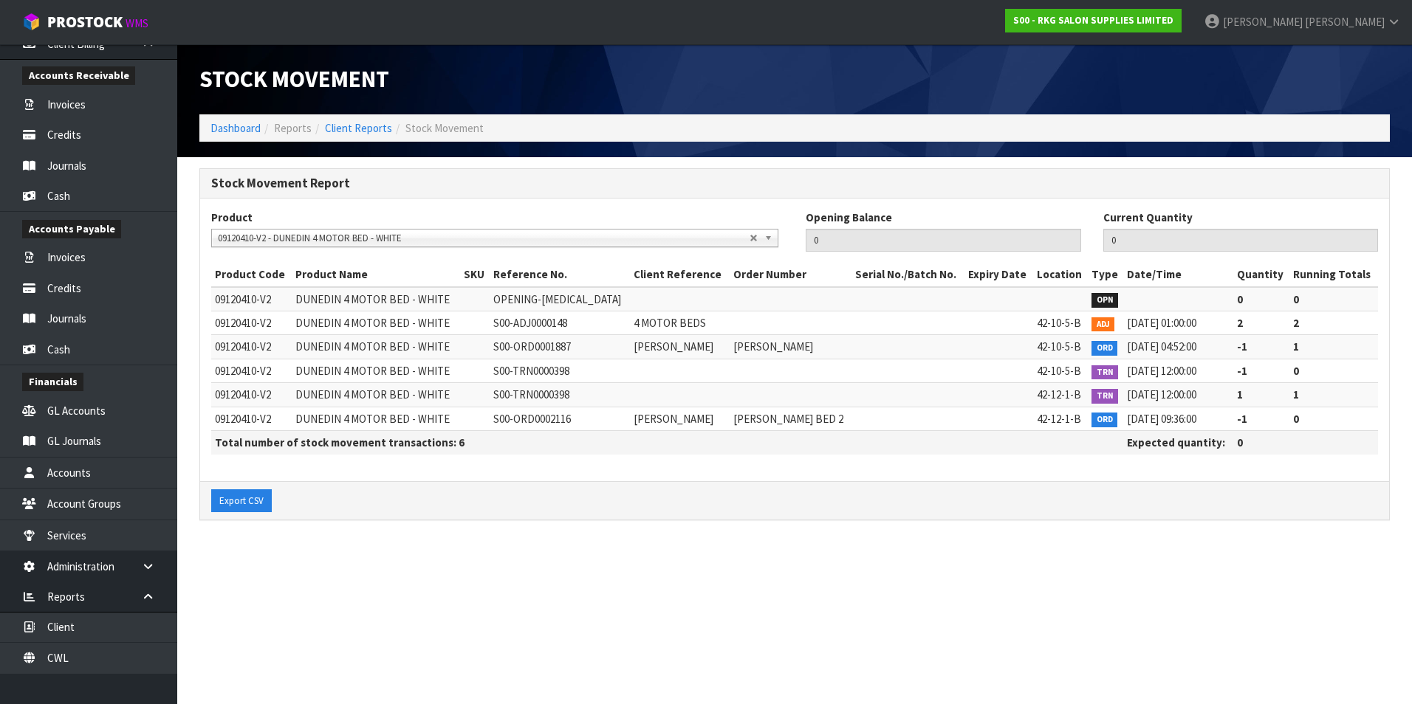
click at [236, 233] on span "09120410-V2 - DUNEDIN 4 MOTOR BED - WHITE" at bounding box center [484, 239] width 532 height 18
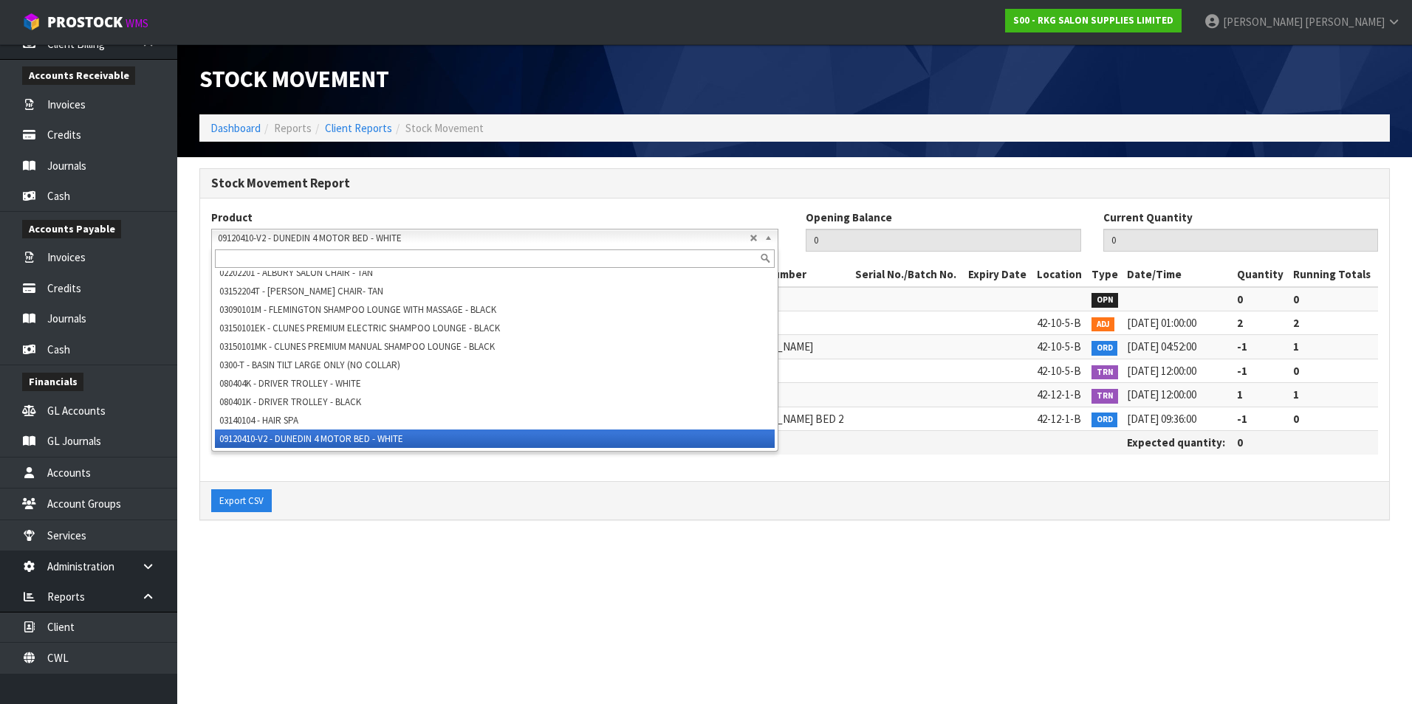
click at [232, 255] on input "text" at bounding box center [495, 259] width 560 height 18
paste input "09010410-ML"
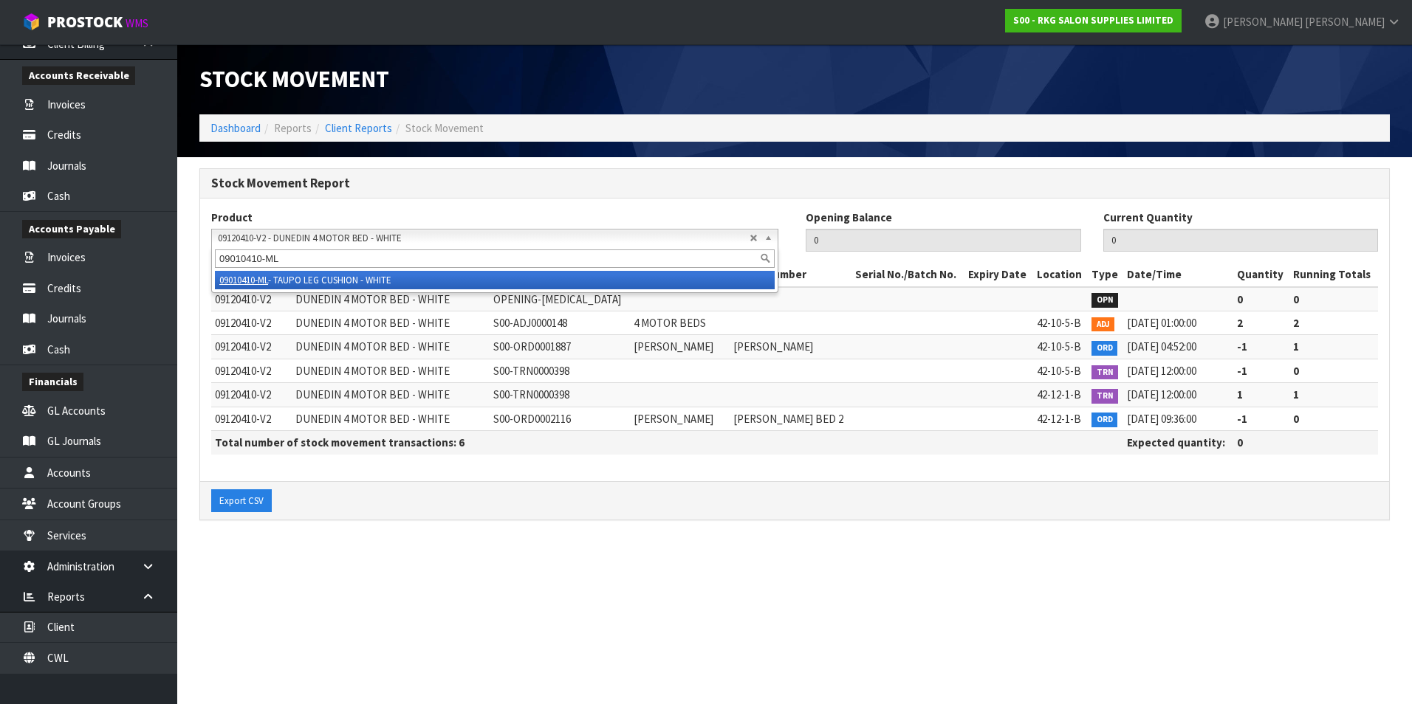
click at [332, 281] on li "09010410-ML - TAUPO LEG CUSHION - WHITE" at bounding box center [495, 280] width 560 height 18
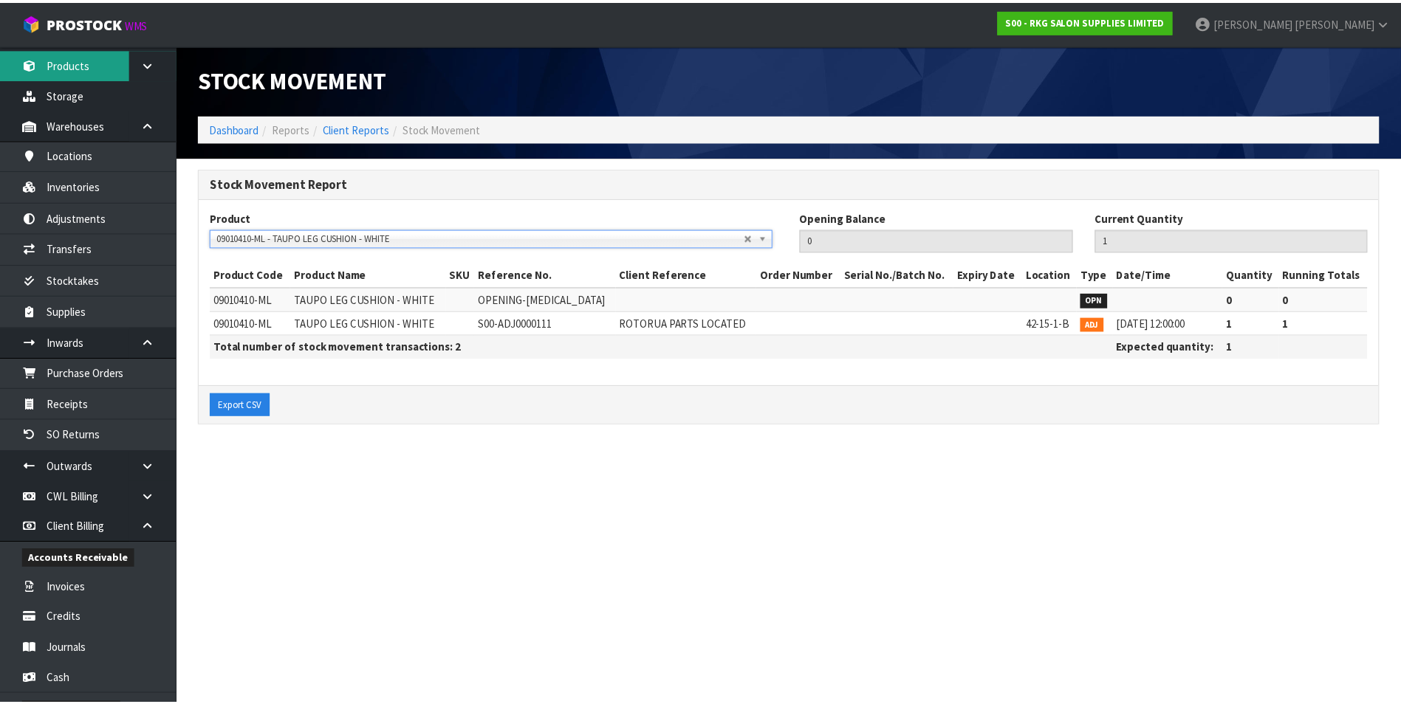
scroll to position [41, 0]
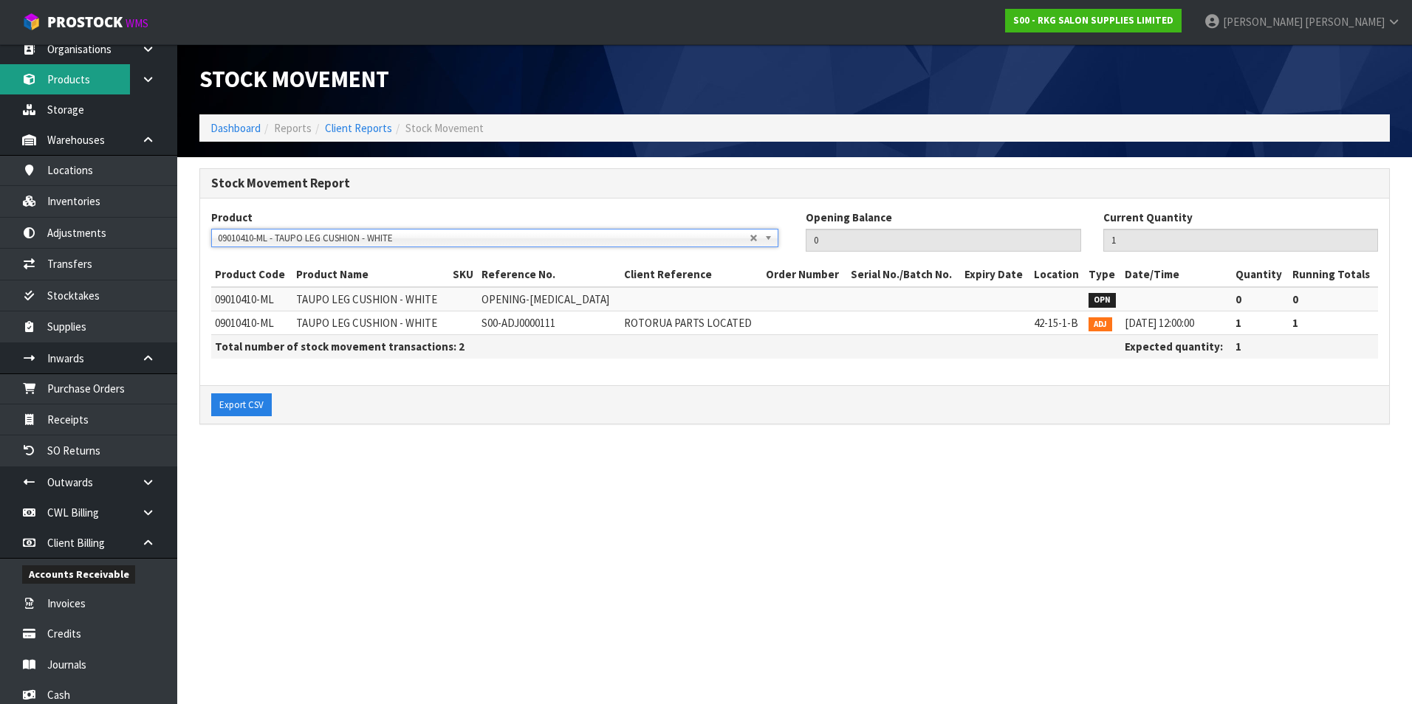
click at [96, 91] on link "Products" at bounding box center [88, 79] width 177 height 30
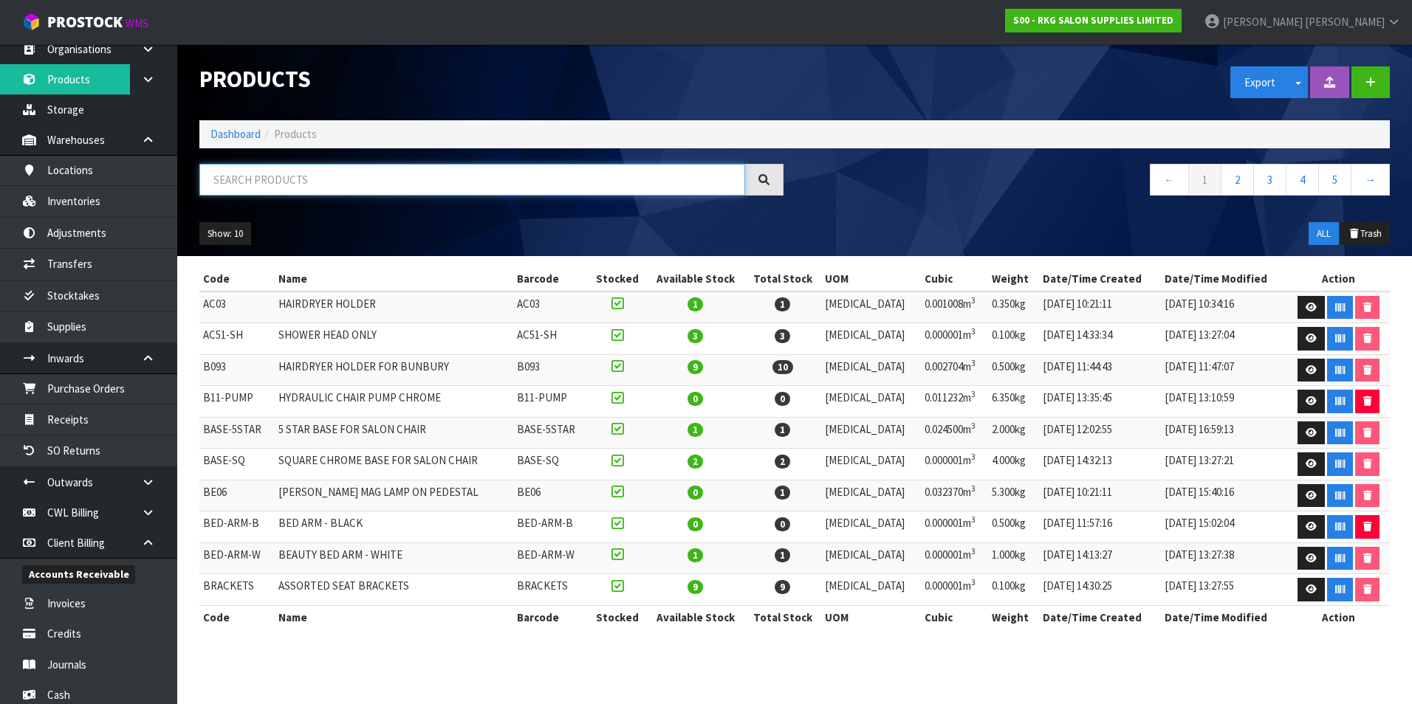
click at [246, 176] on input "text" at bounding box center [472, 180] width 546 height 32
paste input "09010410-ML"
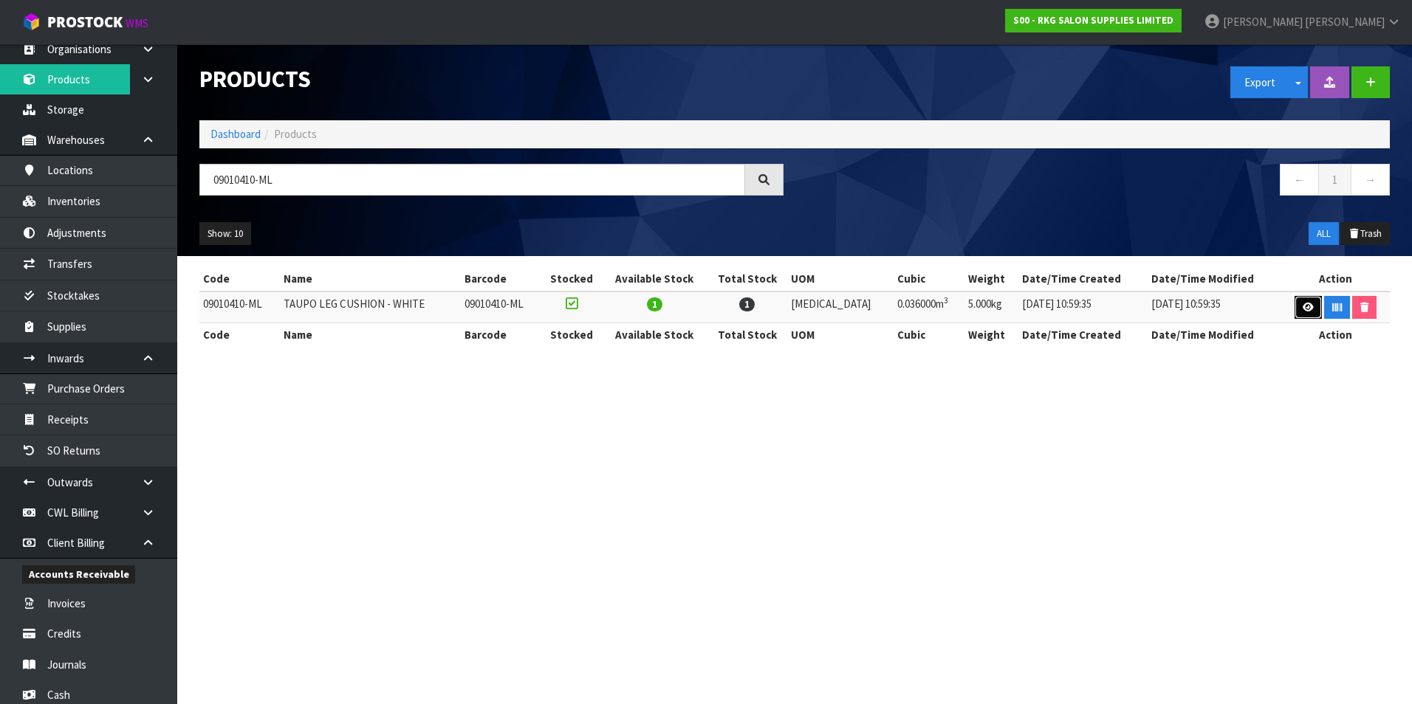
click at [1303, 303] on icon at bounding box center [1308, 308] width 11 height 10
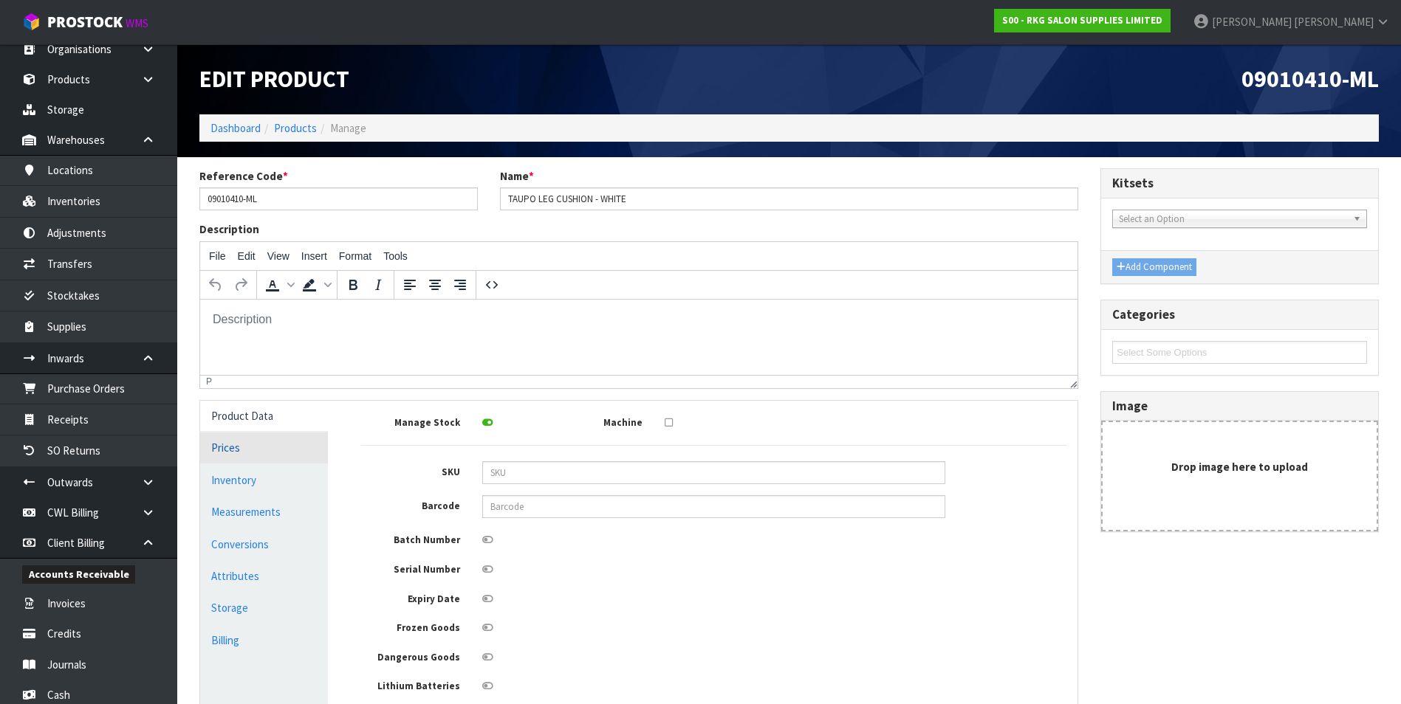
click at [244, 451] on link "Prices" at bounding box center [264, 448] width 128 height 30
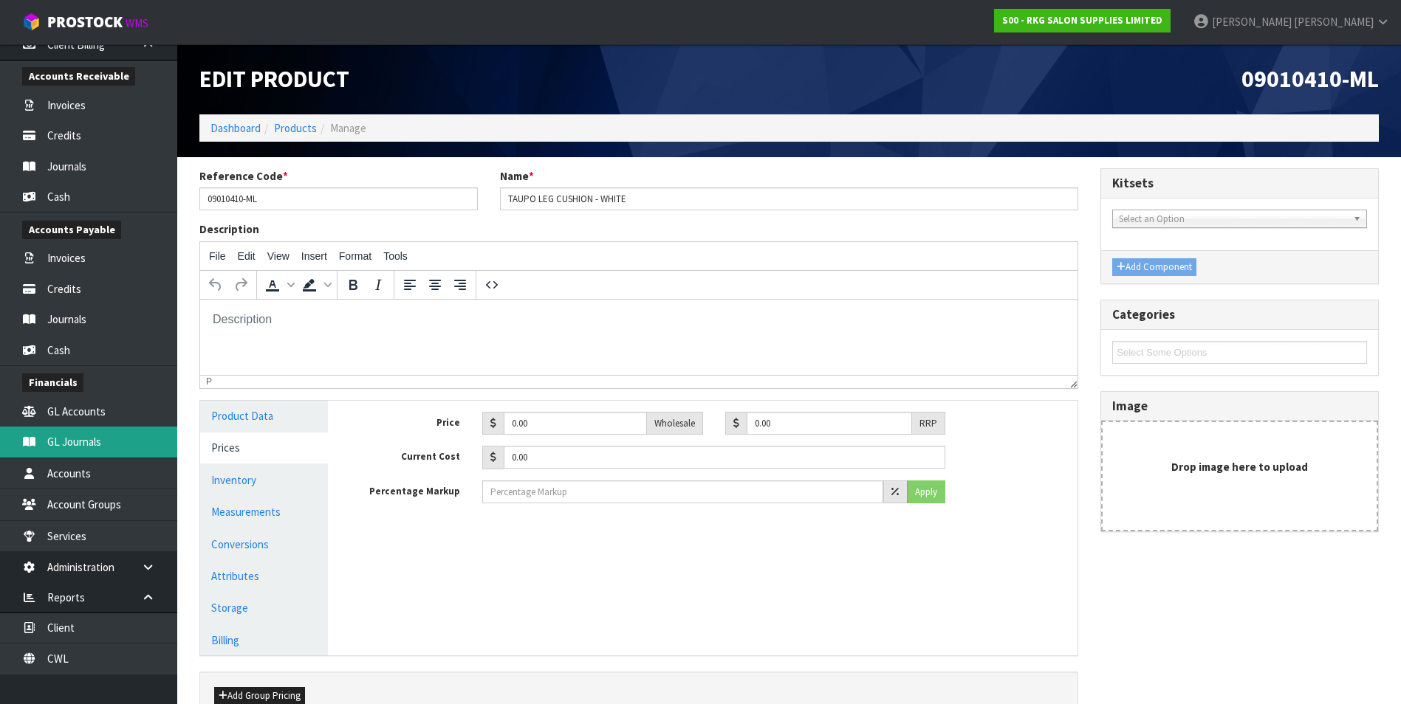
scroll to position [540, 0]
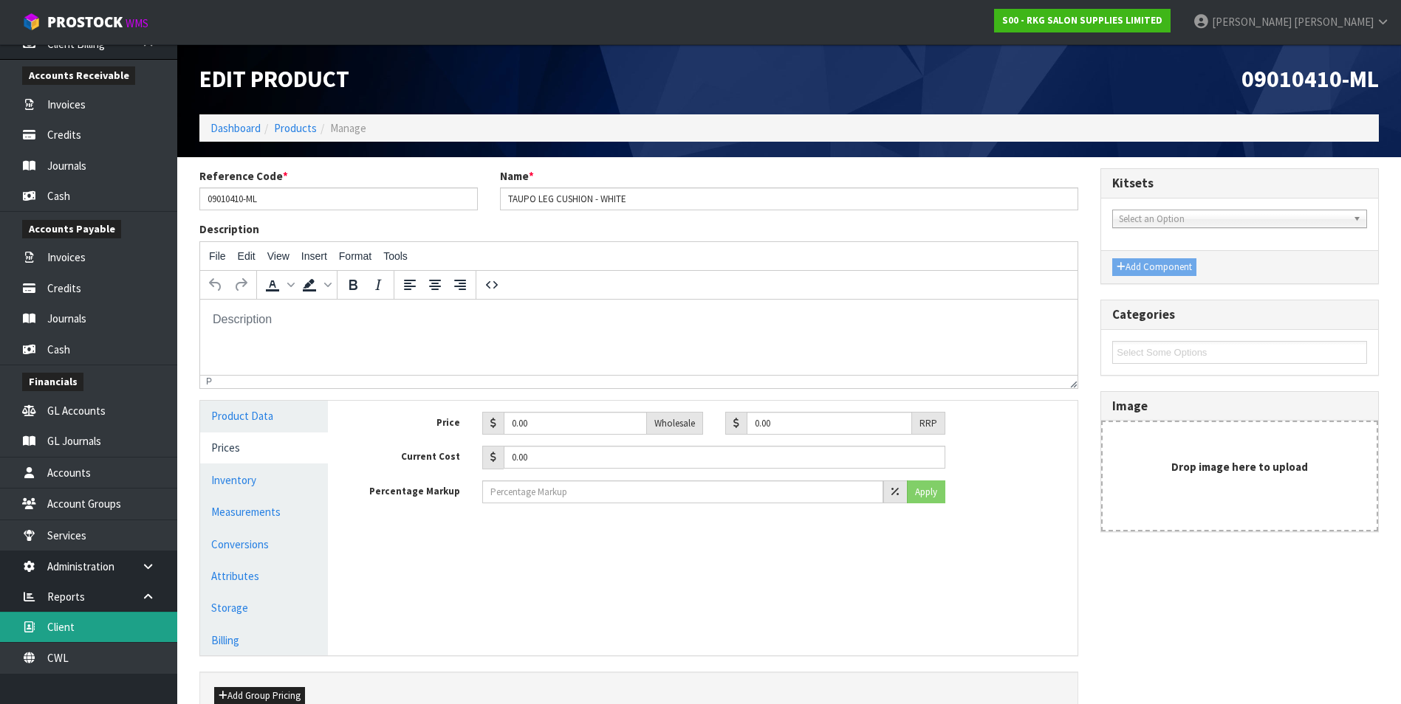
click at [105, 633] on link "Client" at bounding box center [88, 627] width 177 height 30
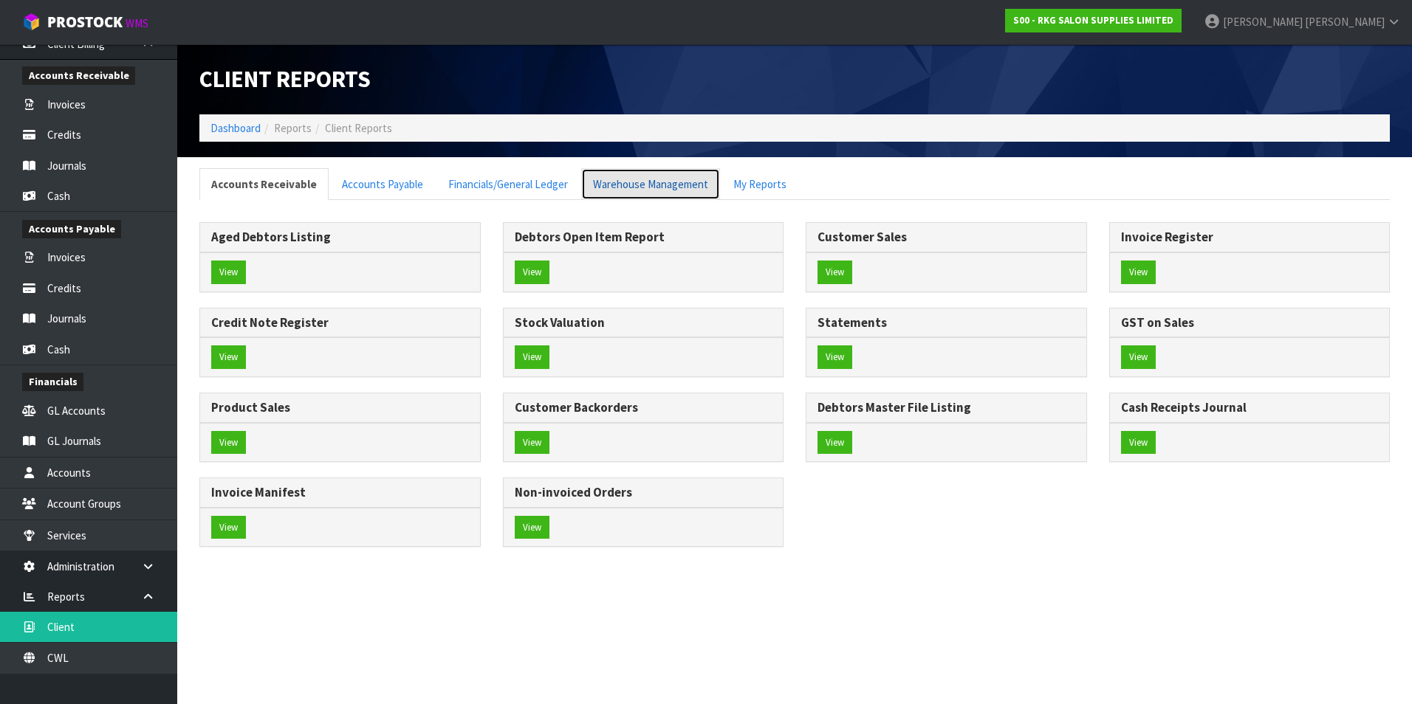
click at [677, 185] on link "Warehouse Management" at bounding box center [650, 184] width 139 height 32
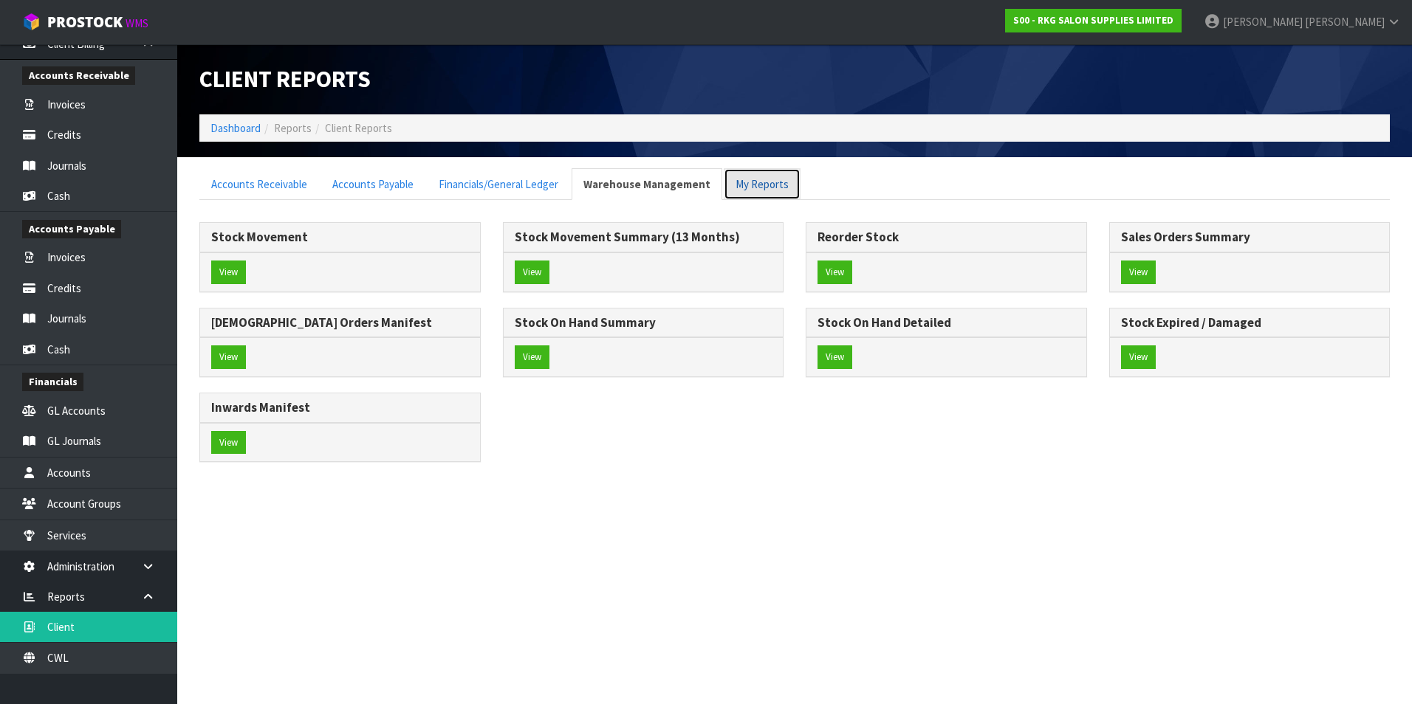
click at [780, 189] on link "My Reports" at bounding box center [762, 184] width 77 height 32
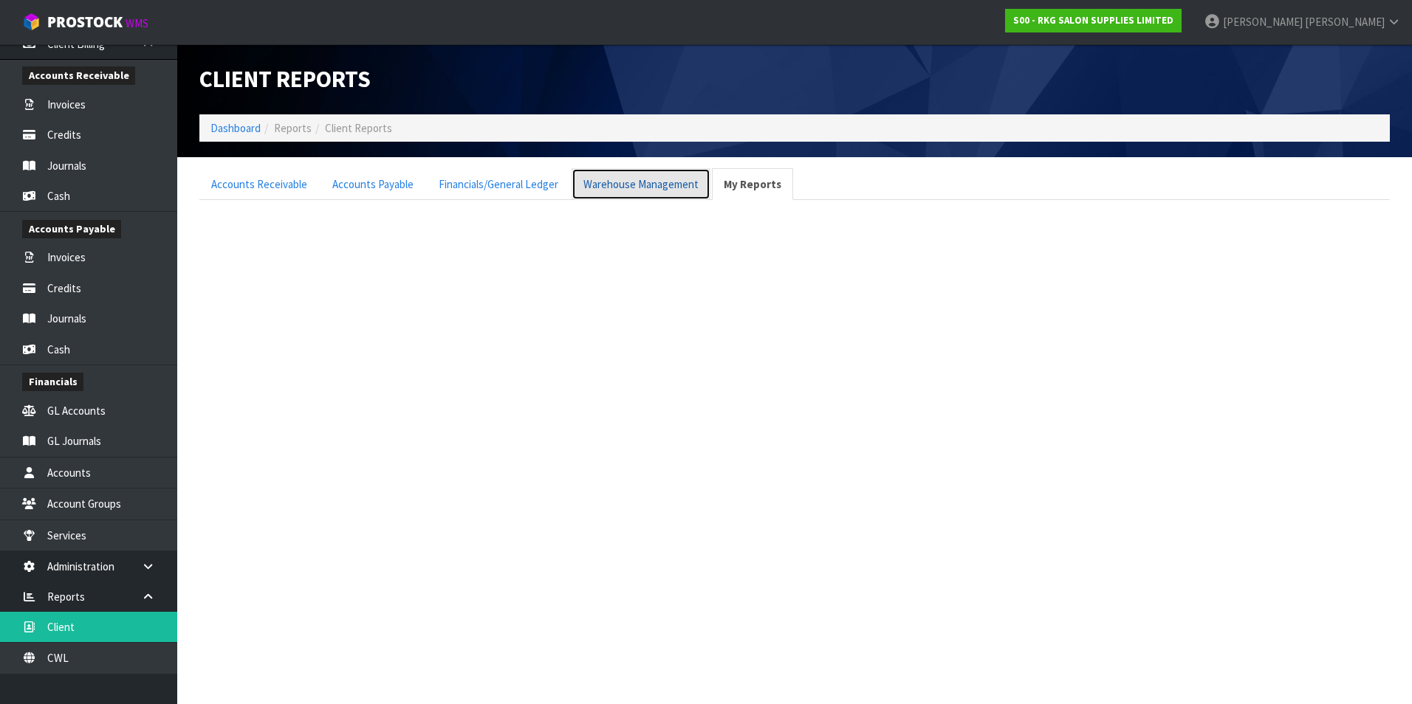
click at [605, 188] on link "Warehouse Management" at bounding box center [641, 184] width 139 height 32
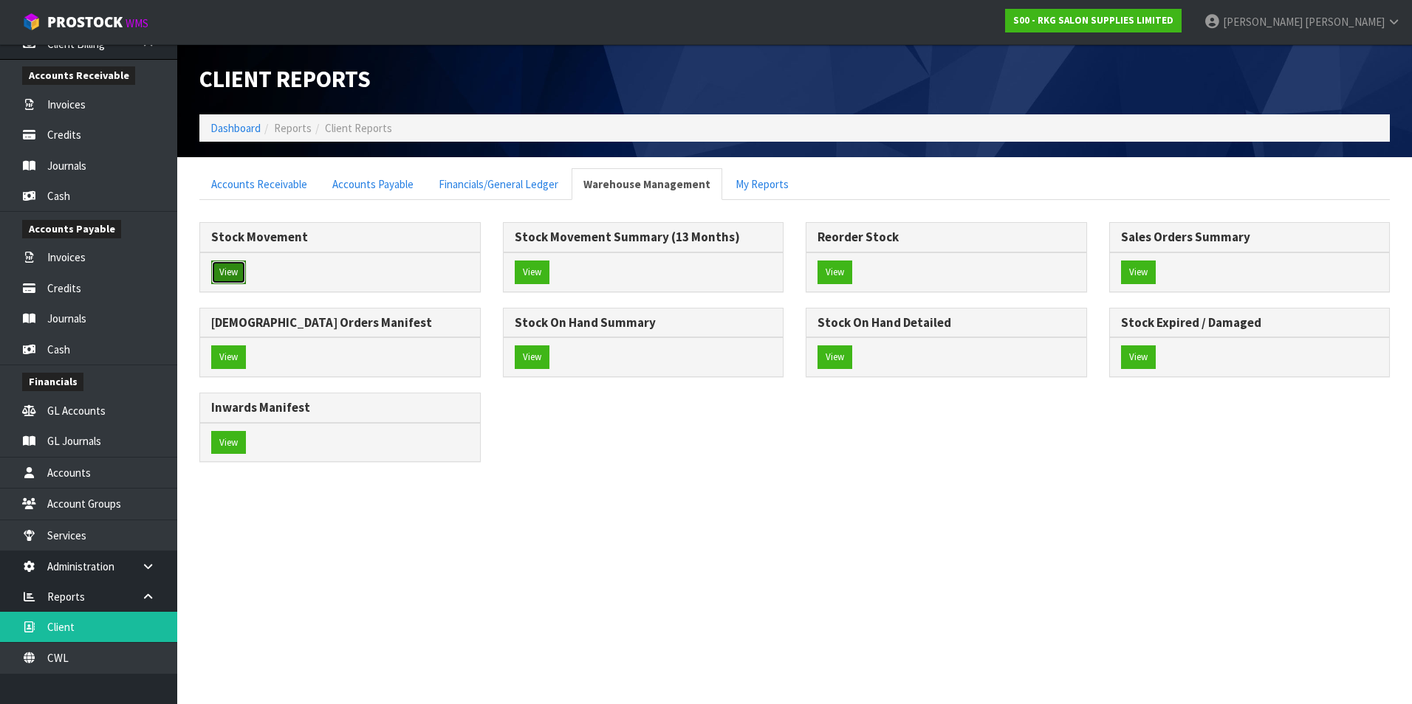
click at [230, 272] on button "View" at bounding box center [228, 273] width 35 height 24
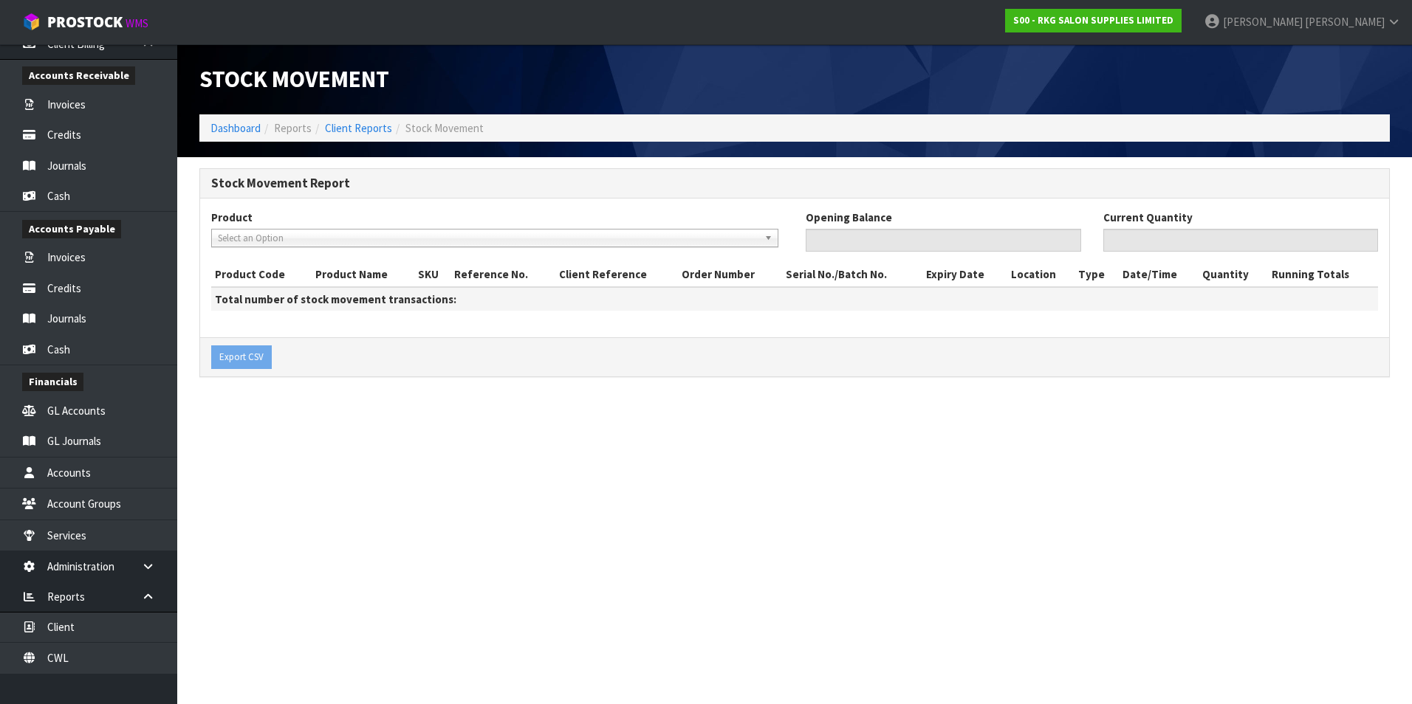
click at [234, 238] on span "Select an Option" at bounding box center [488, 239] width 540 height 18
drag, startPoint x: 234, startPoint y: 238, endPoint x: 217, endPoint y: 237, distance: 17.0
click at [217, 237] on link "Select an Option" at bounding box center [494, 238] width 567 height 18
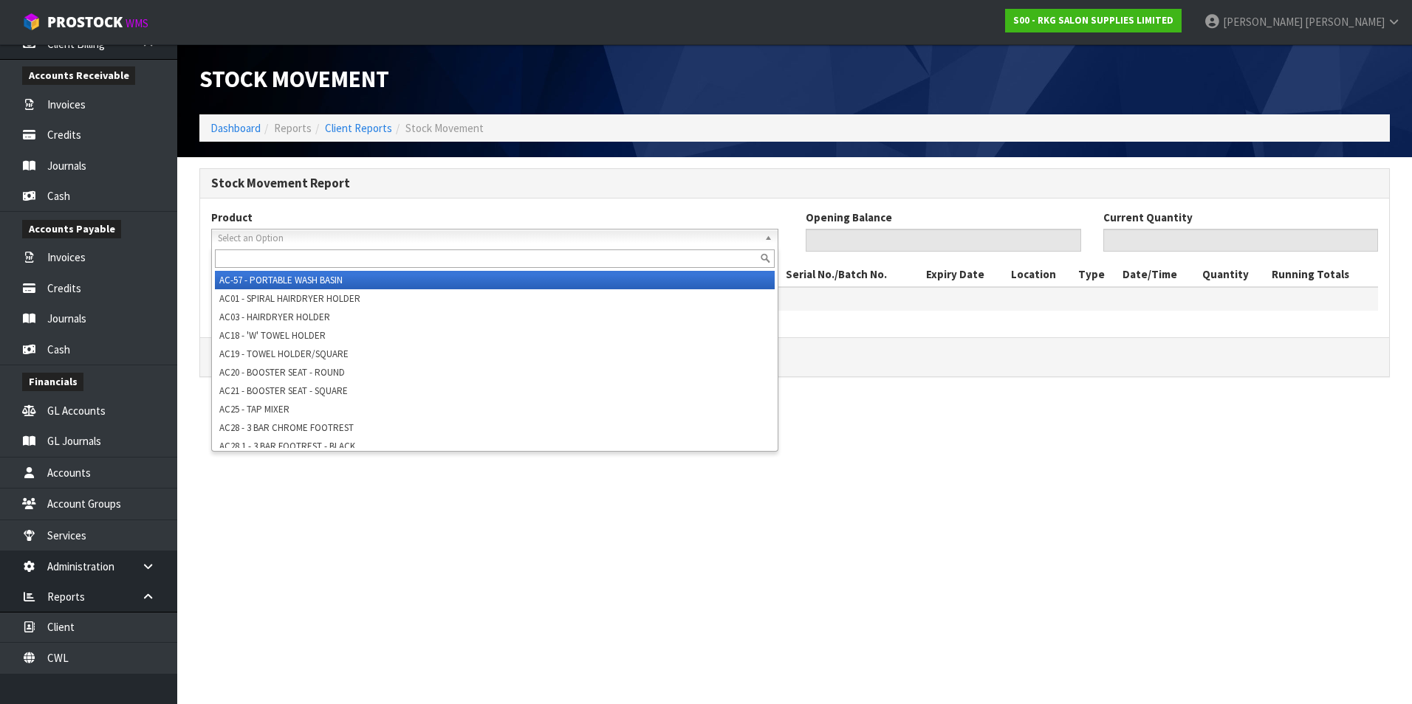
click at [222, 258] on input "text" at bounding box center [495, 259] width 560 height 18
paste input "03150101M"
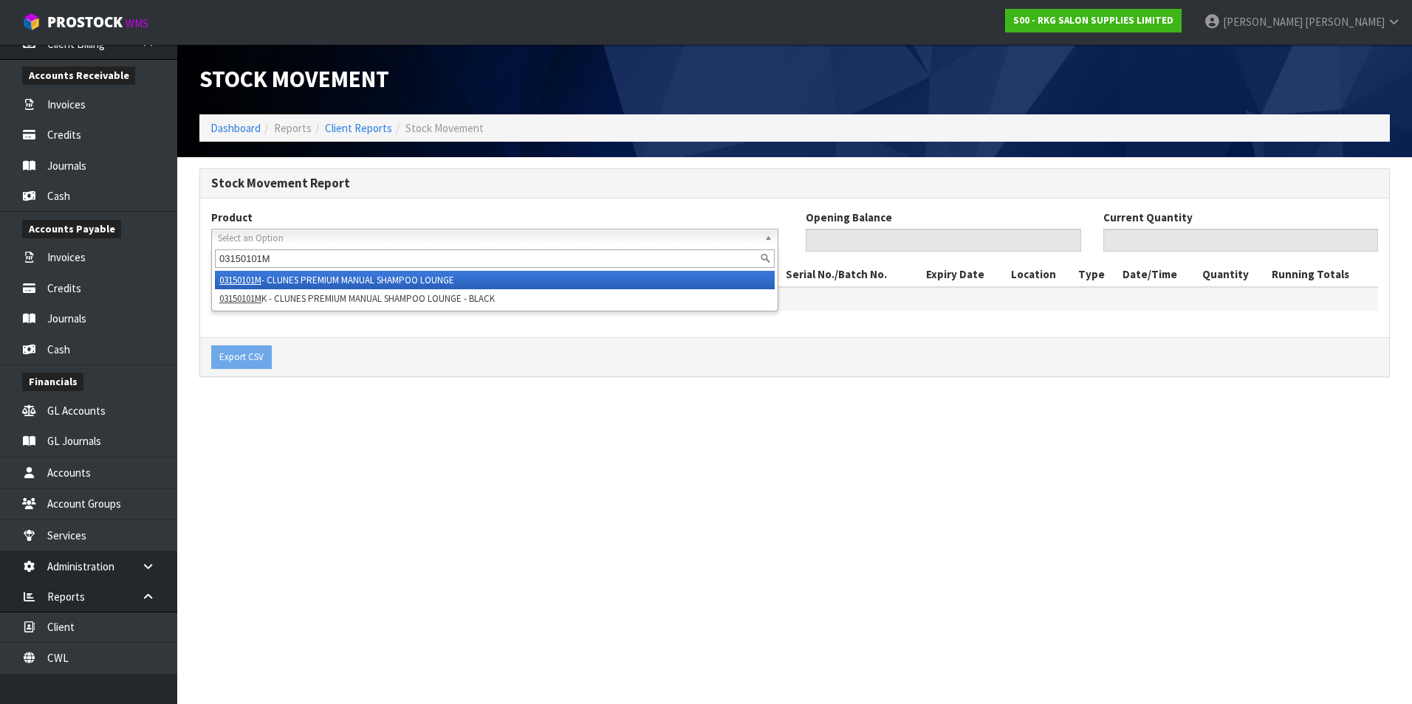
click at [323, 278] on li "03150101M - CLUNES PREMIUM MANUAL SHAMPOO LOUNGE" at bounding box center [495, 280] width 560 height 18
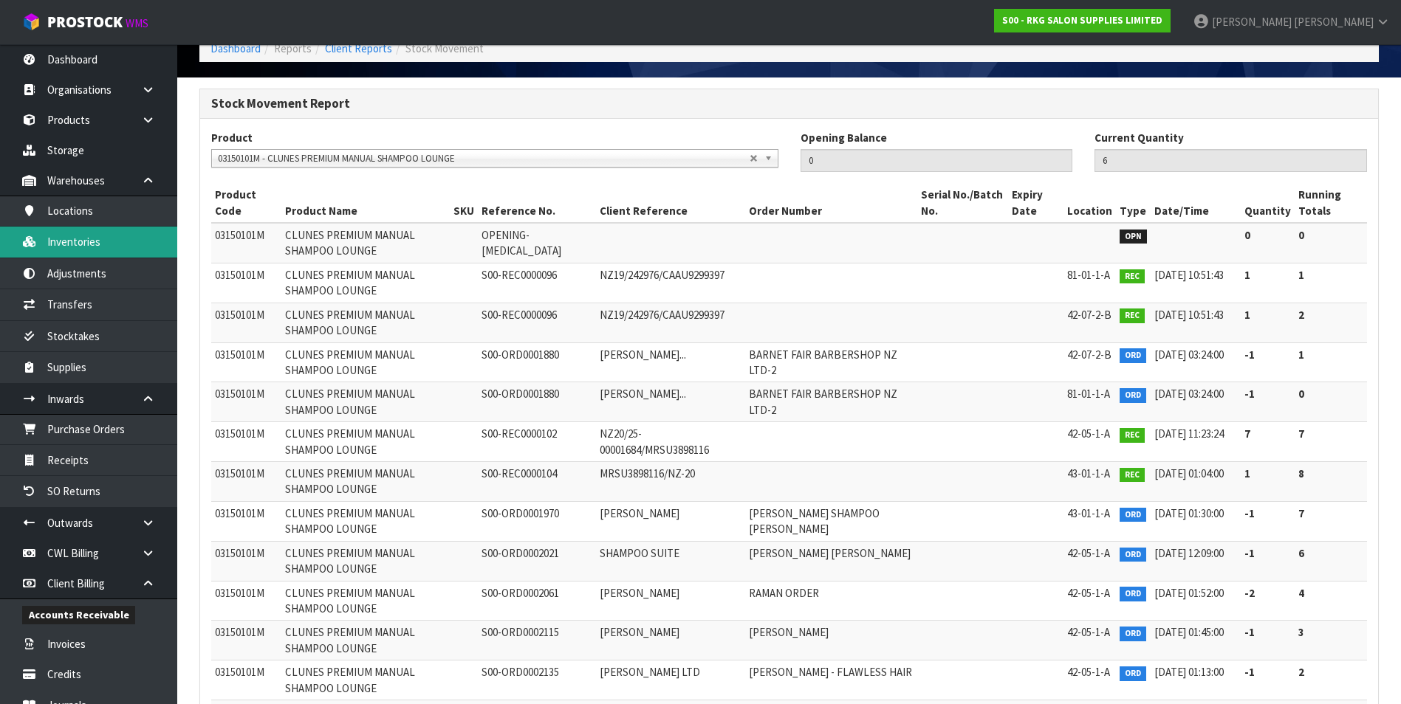
scroll to position [74, 0]
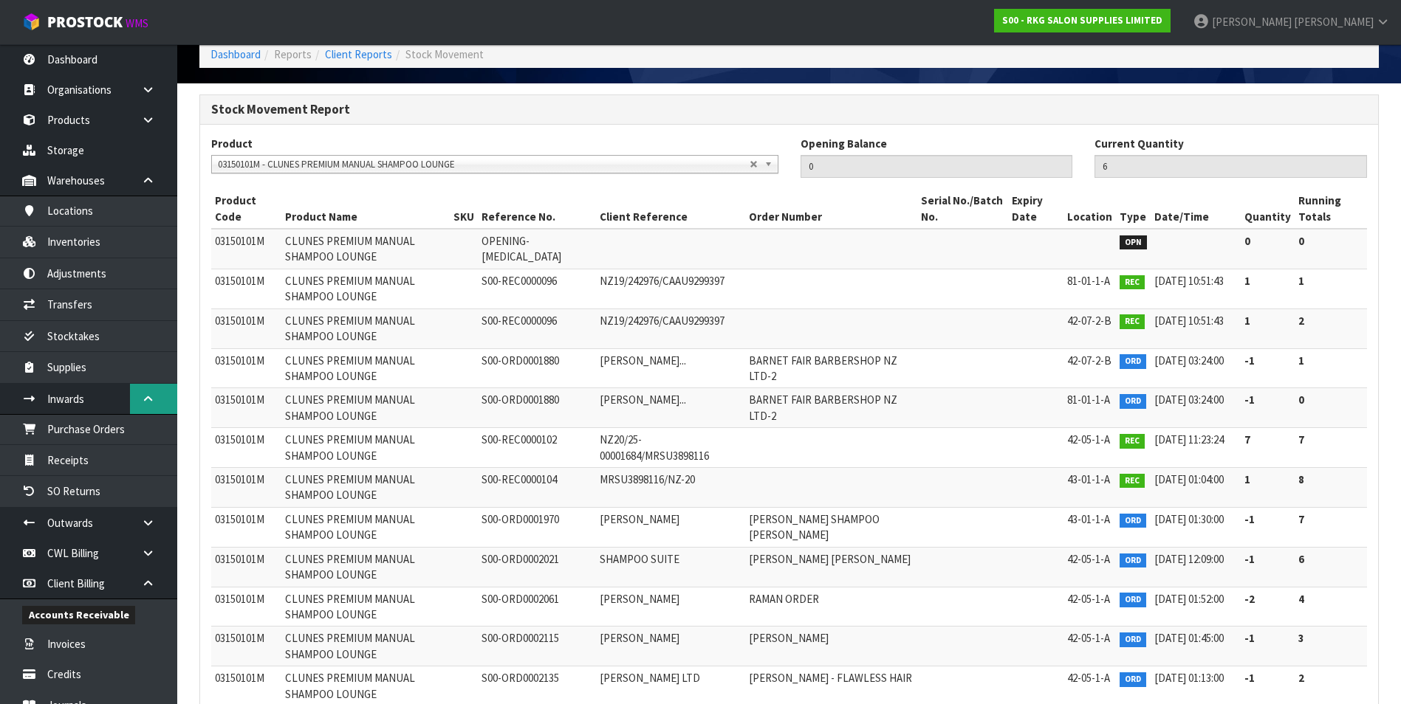
click at [151, 399] on icon at bounding box center [148, 399] width 14 height 11
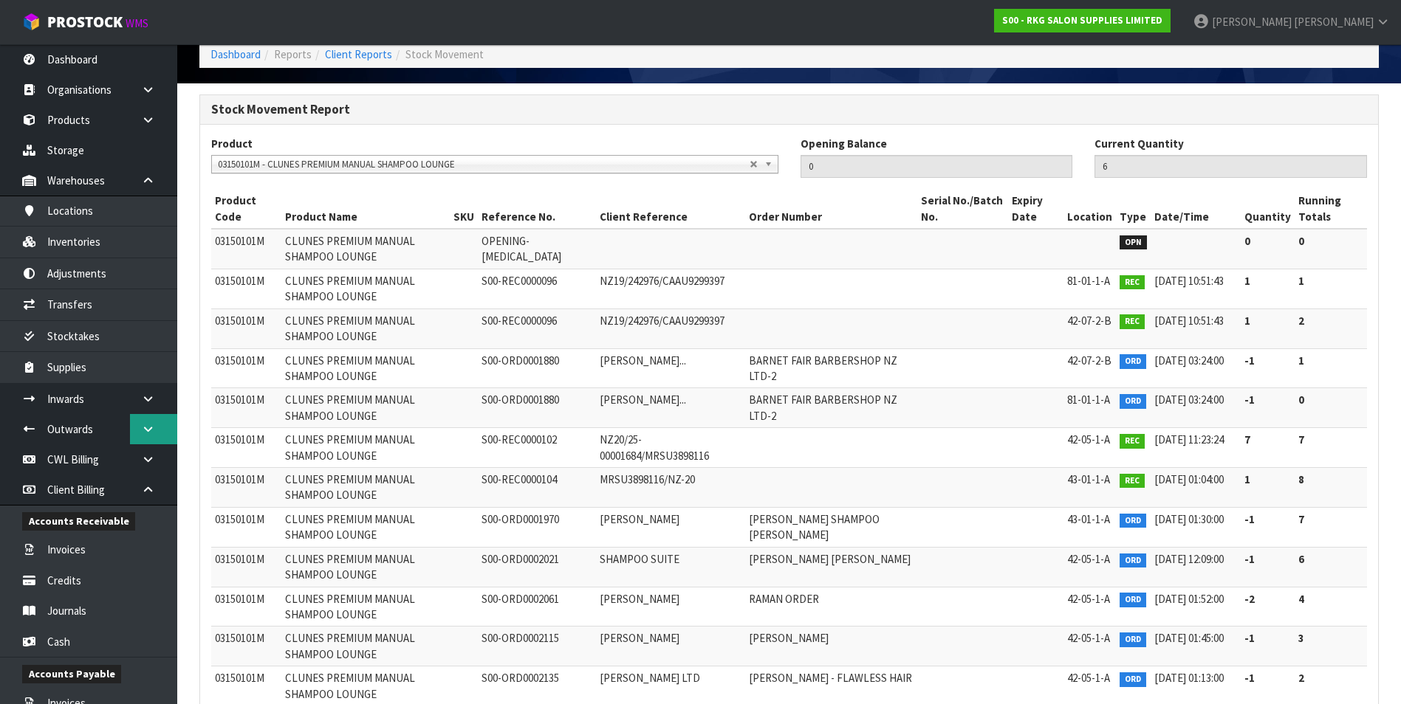
click at [143, 425] on icon at bounding box center [148, 429] width 14 height 11
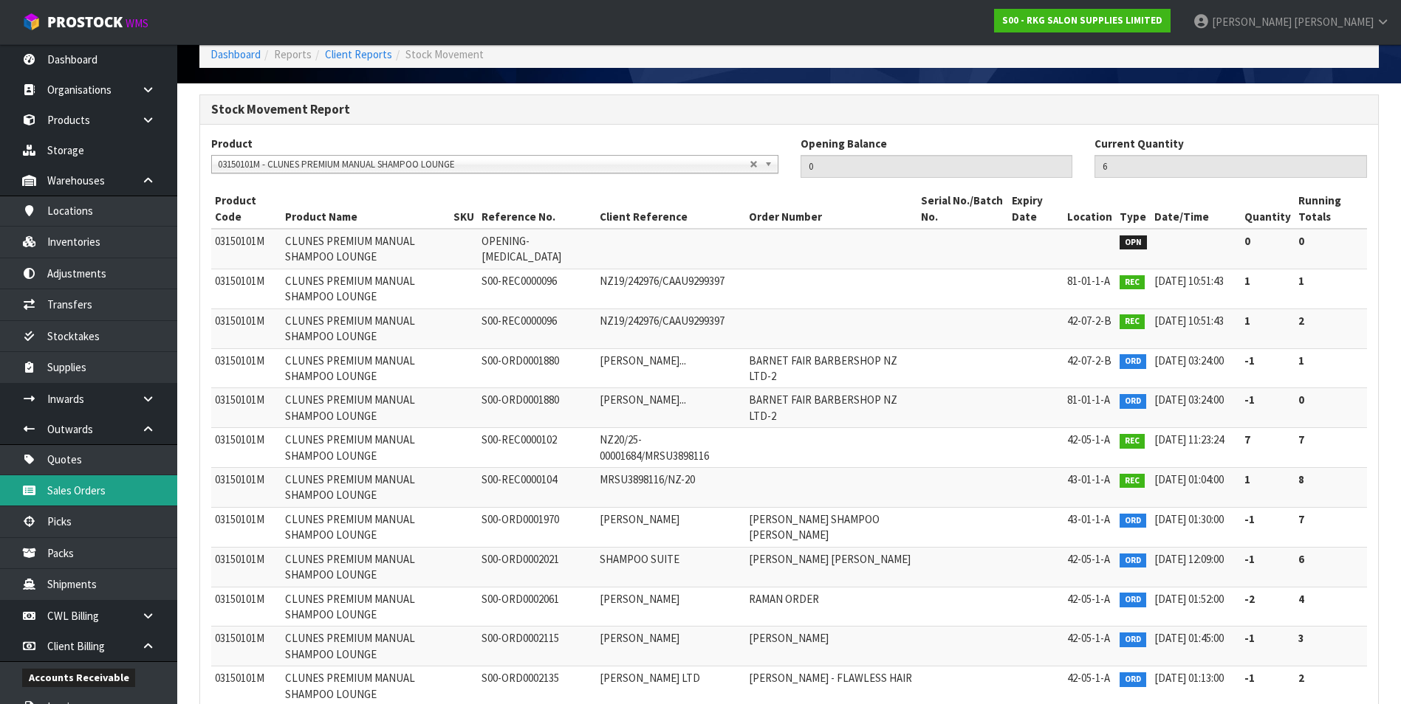
click at [106, 493] on link "Sales Orders" at bounding box center [88, 491] width 177 height 30
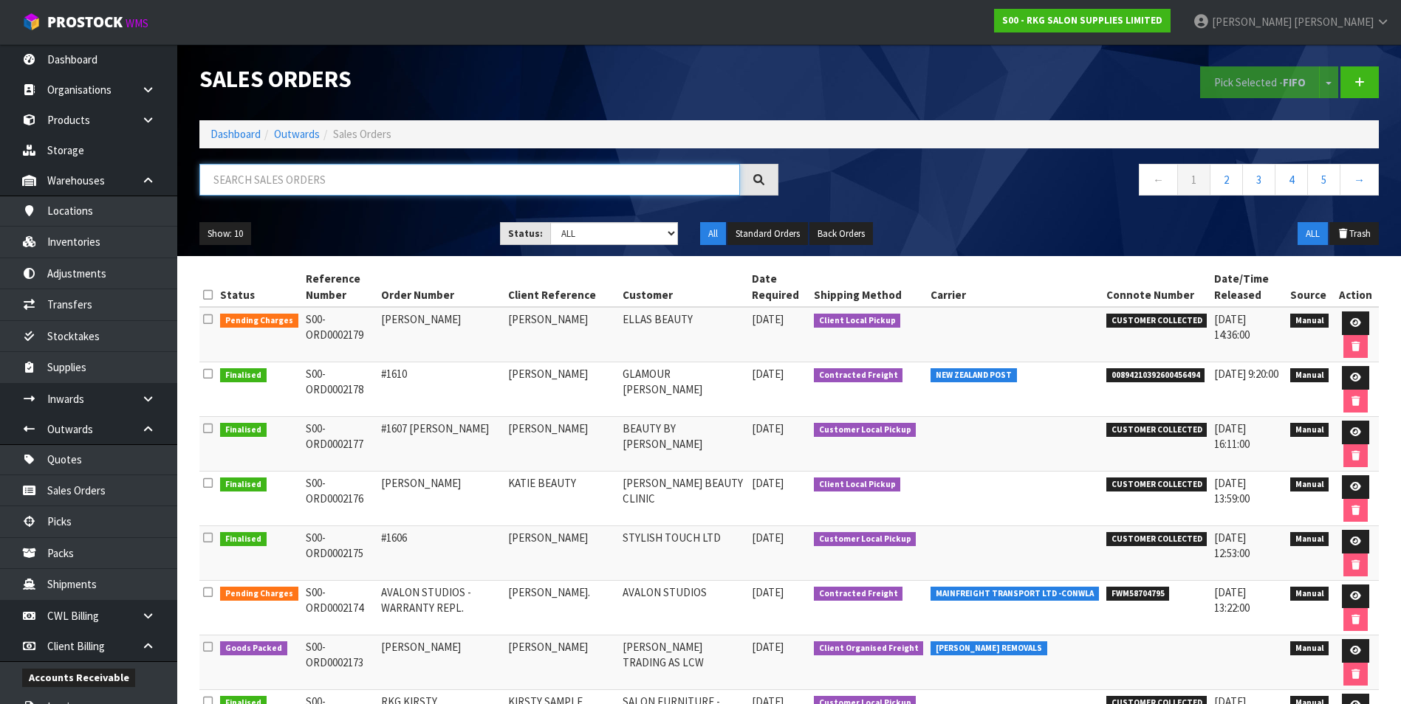
click at [275, 182] on input "text" at bounding box center [469, 180] width 540 height 32
drag, startPoint x: 270, startPoint y: 178, endPoint x: 492, endPoint y: 422, distance: 329.8
click at [489, 420] on td "#1607 ESHA" at bounding box center [440, 444] width 127 height 55
click at [240, 172] on input "text" at bounding box center [469, 180] width 540 height 32
paste input "S00-ORD0002095"
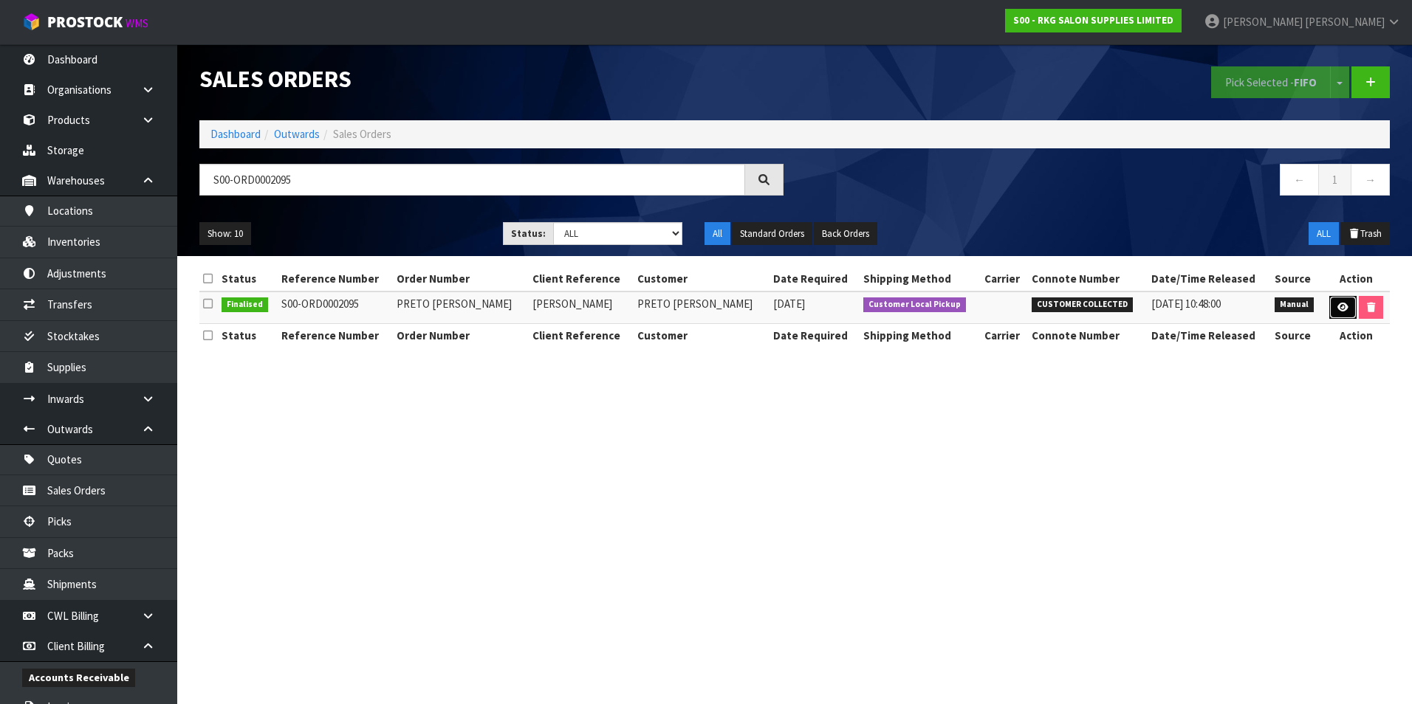
click at [1329, 302] on link at bounding box center [1342, 308] width 27 height 24
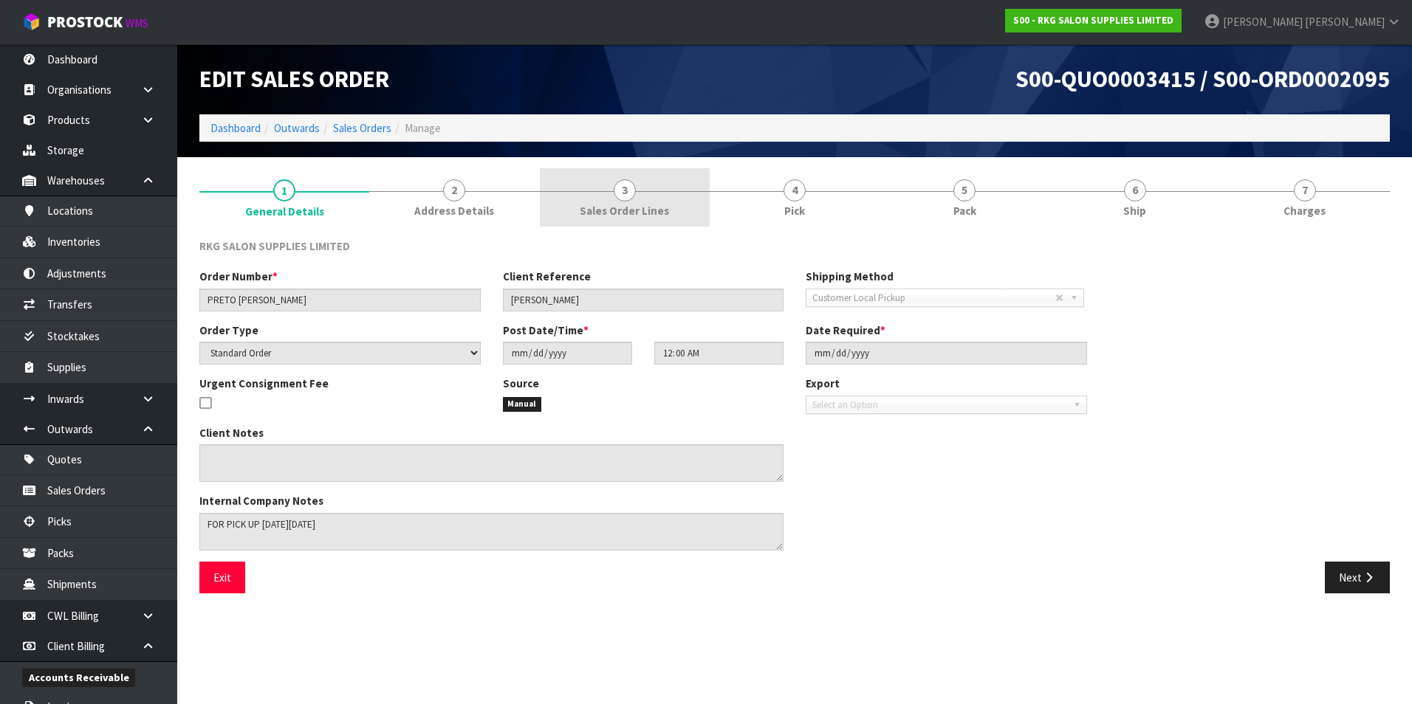
click at [633, 193] on span "3" at bounding box center [625, 190] width 22 height 22
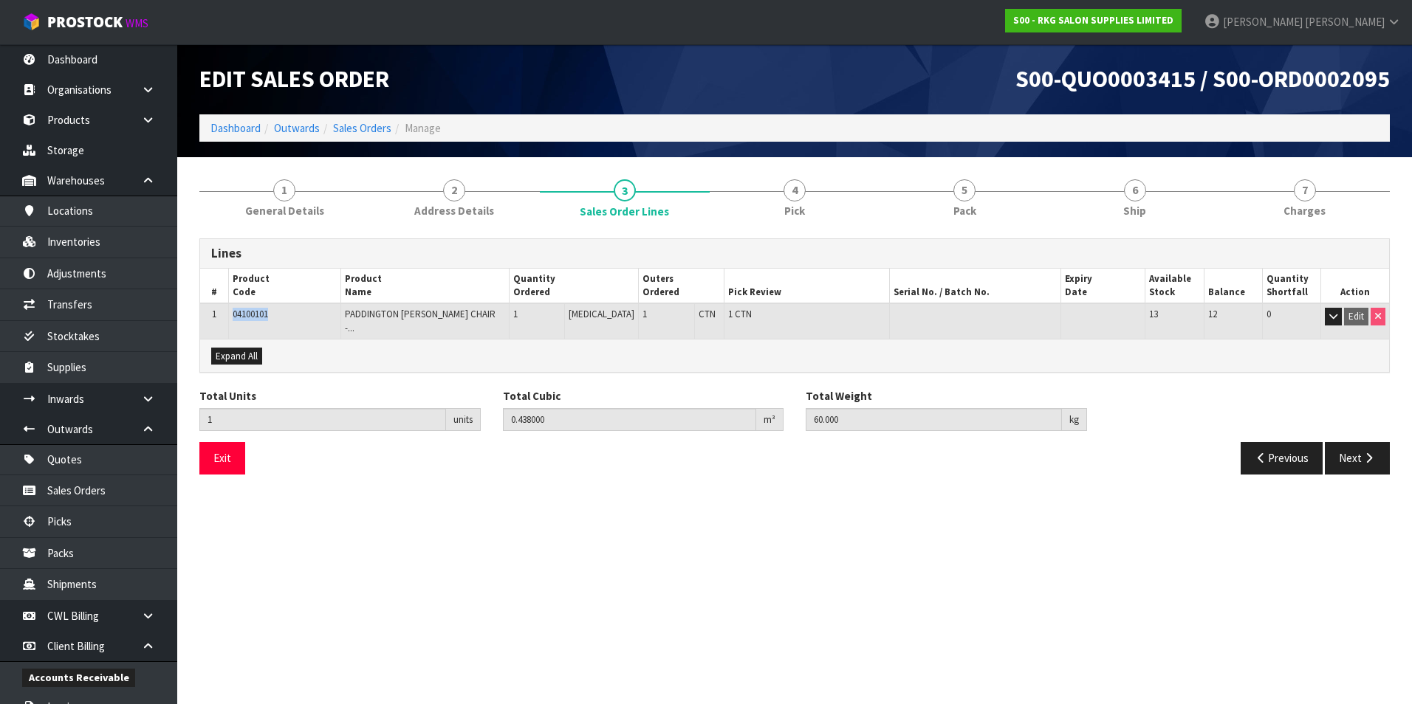
drag, startPoint x: 272, startPoint y: 318, endPoint x: 235, endPoint y: 318, distance: 37.7
click at [235, 318] on td "04100101" at bounding box center [284, 320] width 112 height 35
copy span "04100101"
click at [370, 128] on link "Sales Orders" at bounding box center [362, 128] width 58 height 14
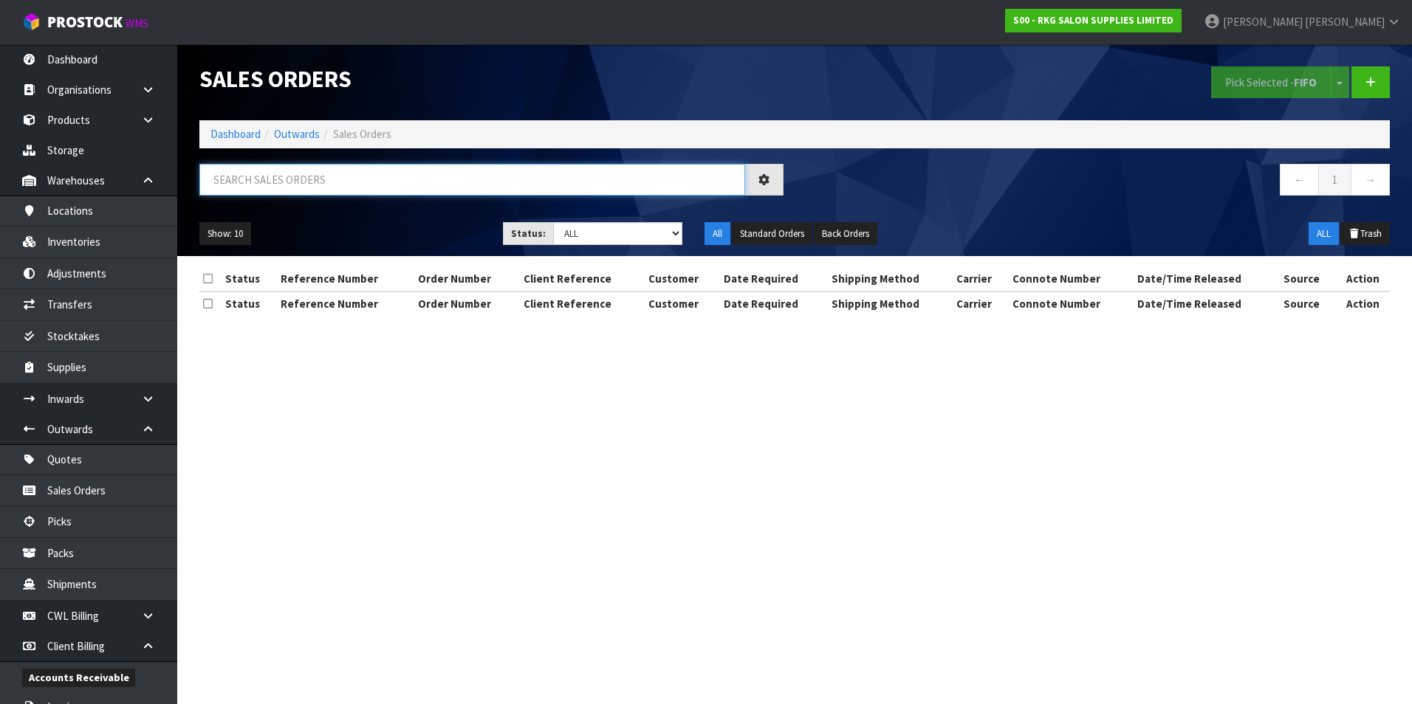
click at [272, 181] on input "text" at bounding box center [472, 180] width 546 height 32
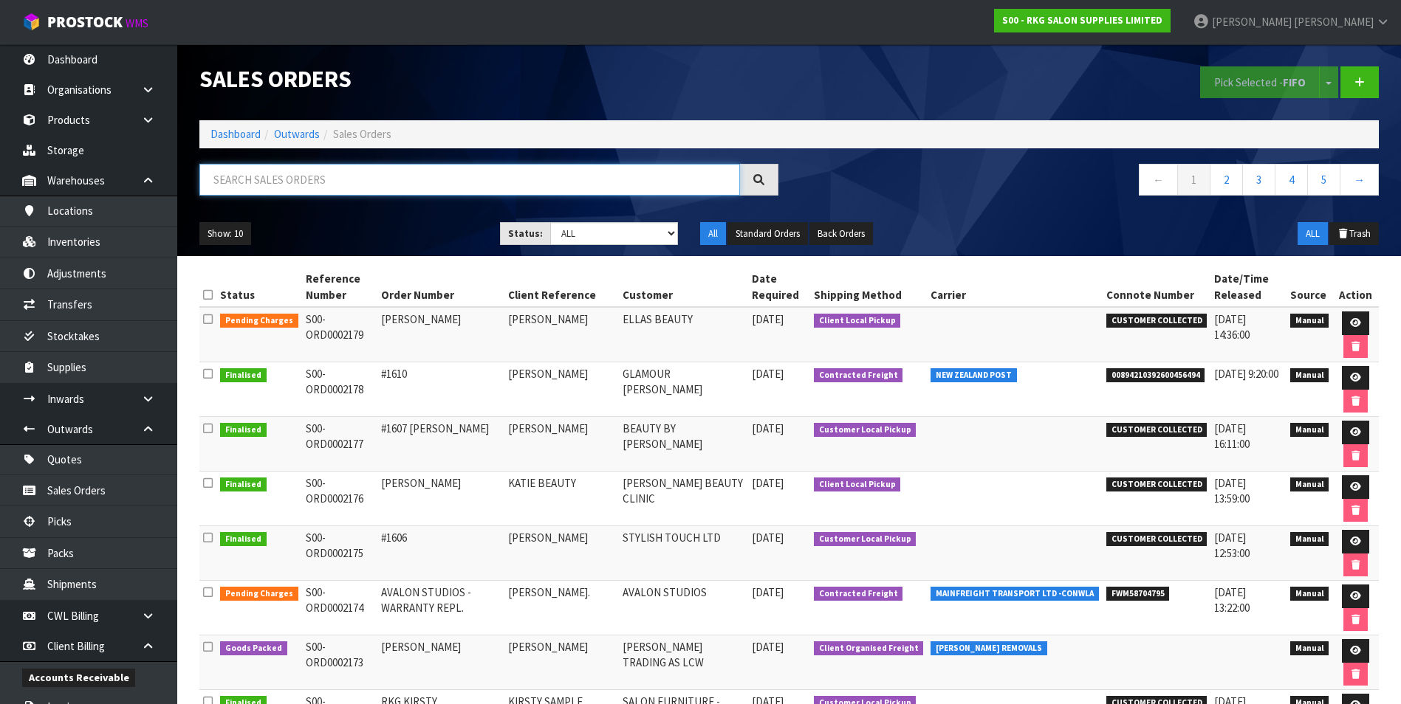
paste input "S00-ORD0002067"
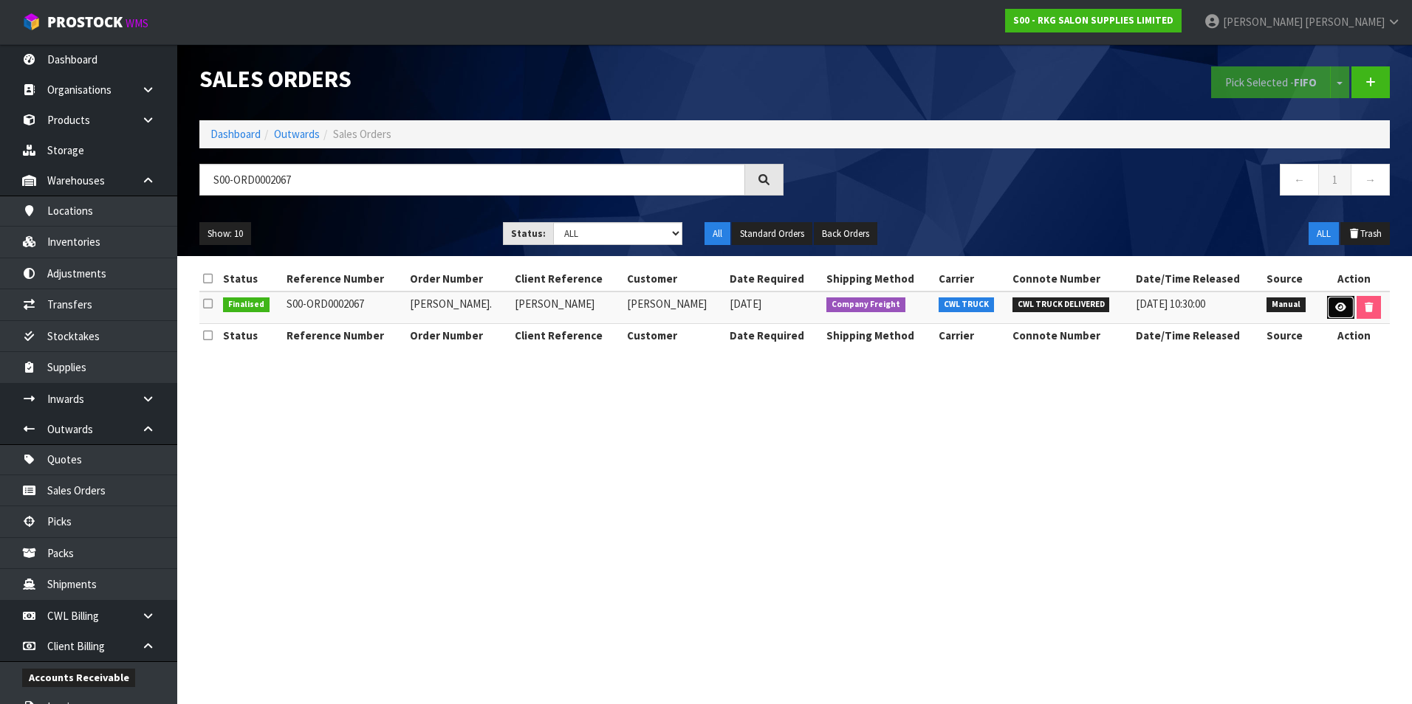
click at [1336, 306] on icon at bounding box center [1340, 308] width 11 height 10
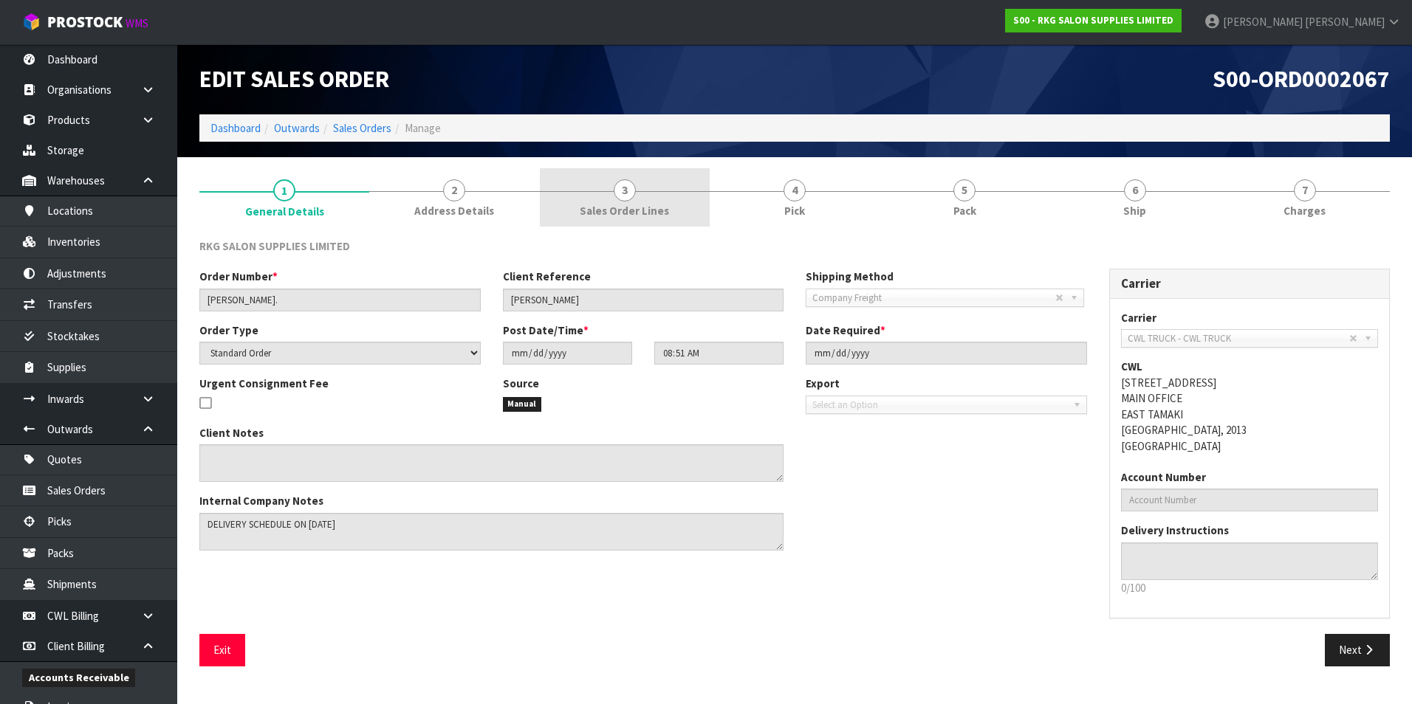
click at [624, 187] on span "3" at bounding box center [625, 190] width 22 height 22
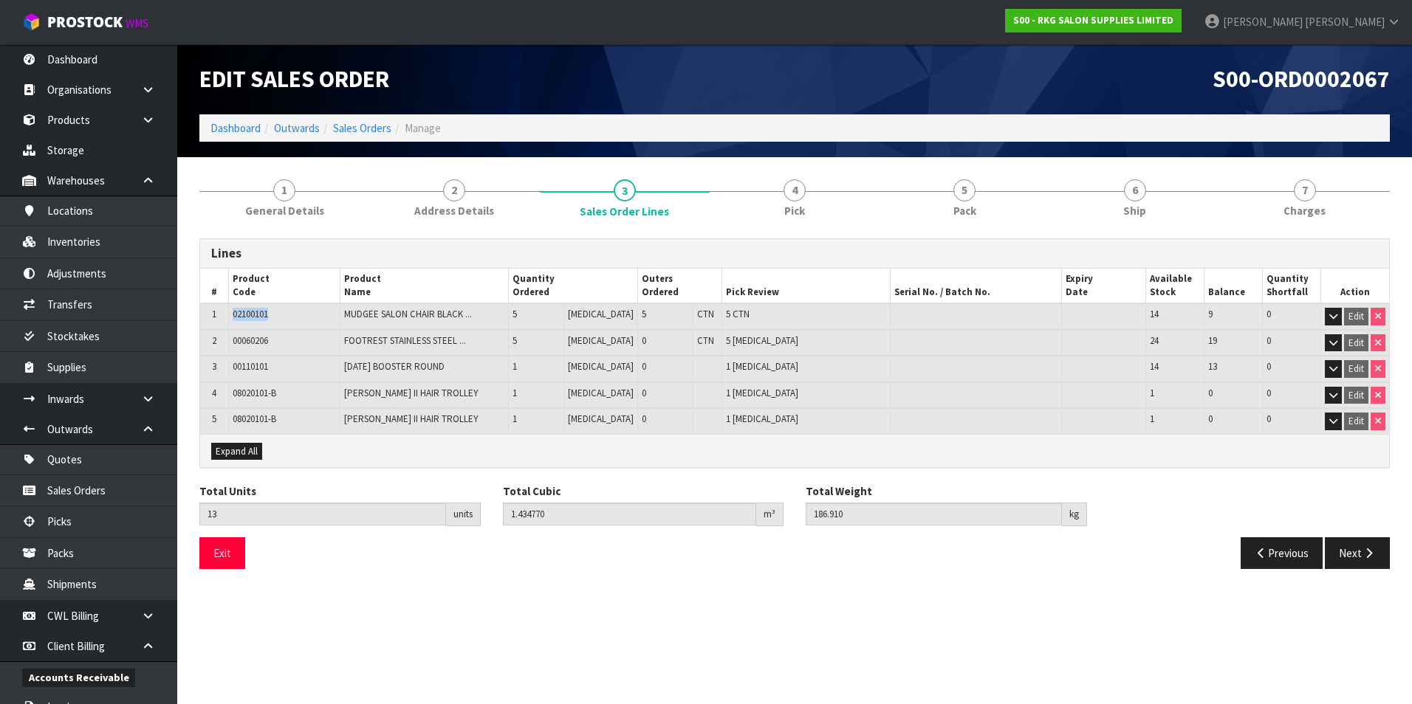
drag, startPoint x: 274, startPoint y: 316, endPoint x: 232, endPoint y: 313, distance: 42.2
click at [232, 313] on td "02100101" at bounding box center [284, 316] width 112 height 27
drag, startPoint x: 232, startPoint y: 313, endPoint x: 242, endPoint y: 313, distance: 10.3
drag, startPoint x: 272, startPoint y: 343, endPoint x: 236, endPoint y: 341, distance: 37.0
click at [236, 341] on td "00060206" at bounding box center [284, 343] width 112 height 27
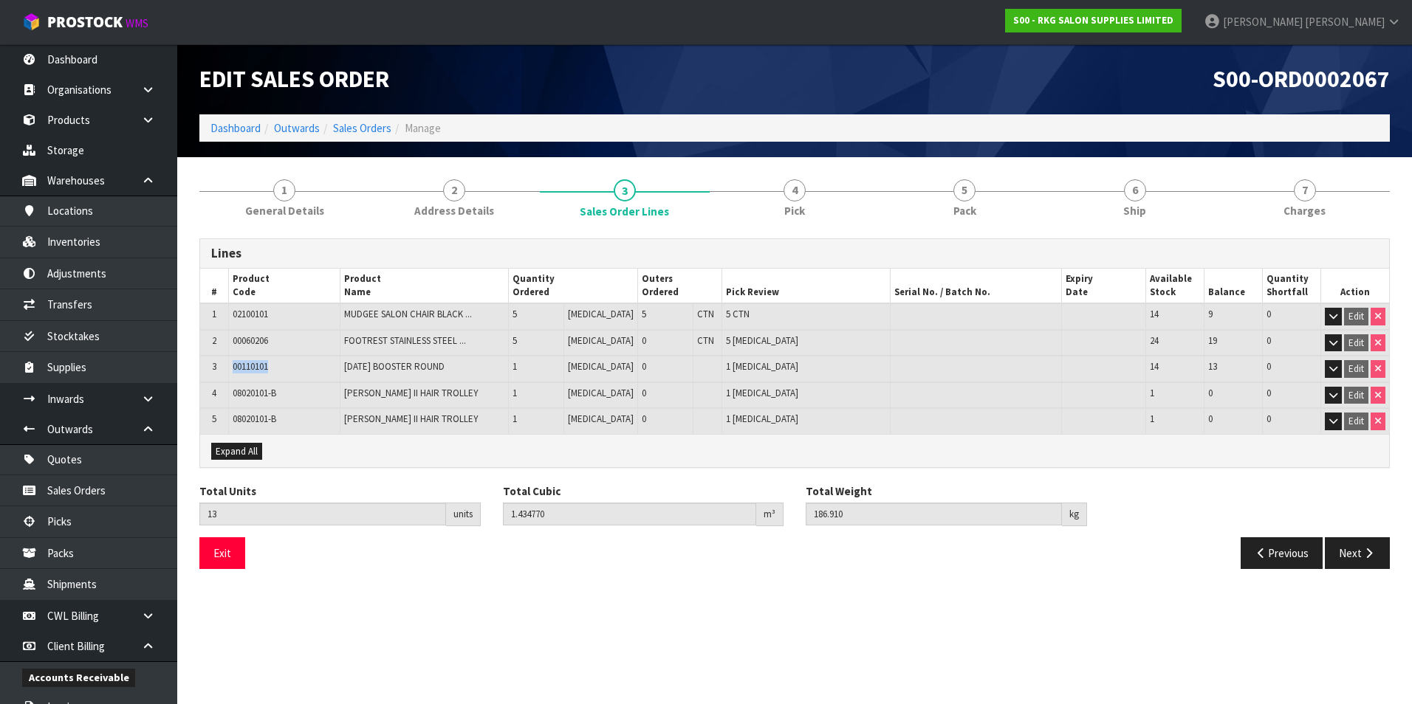
drag, startPoint x: 272, startPoint y: 369, endPoint x: 234, endPoint y: 367, distance: 37.7
click at [234, 367] on td "00110101" at bounding box center [284, 369] width 112 height 27
click at [375, 125] on link "Sales Orders" at bounding box center [362, 128] width 58 height 14
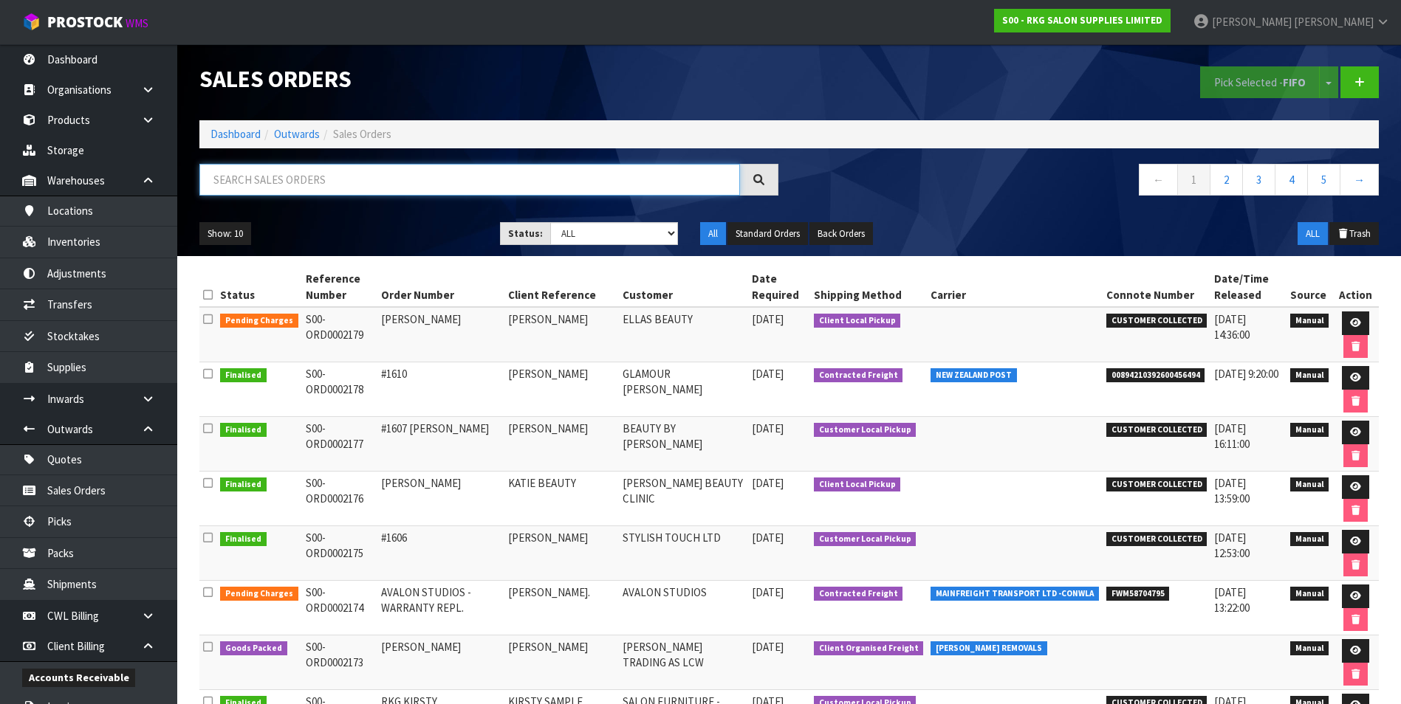
click at [284, 178] on input "text" at bounding box center [469, 180] width 540 height 32
paste input "00110101"
paste input "S00-ORD0002067"
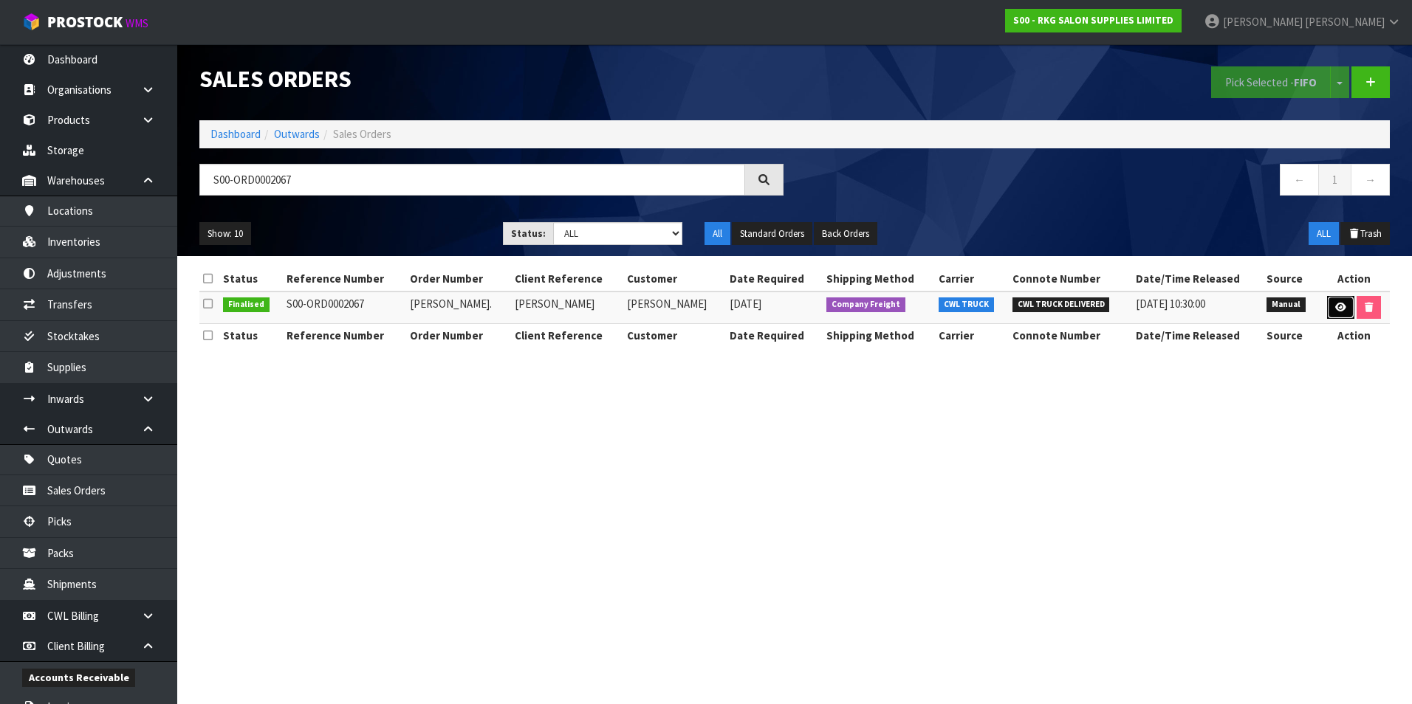
click at [1339, 308] on icon at bounding box center [1340, 308] width 11 height 10
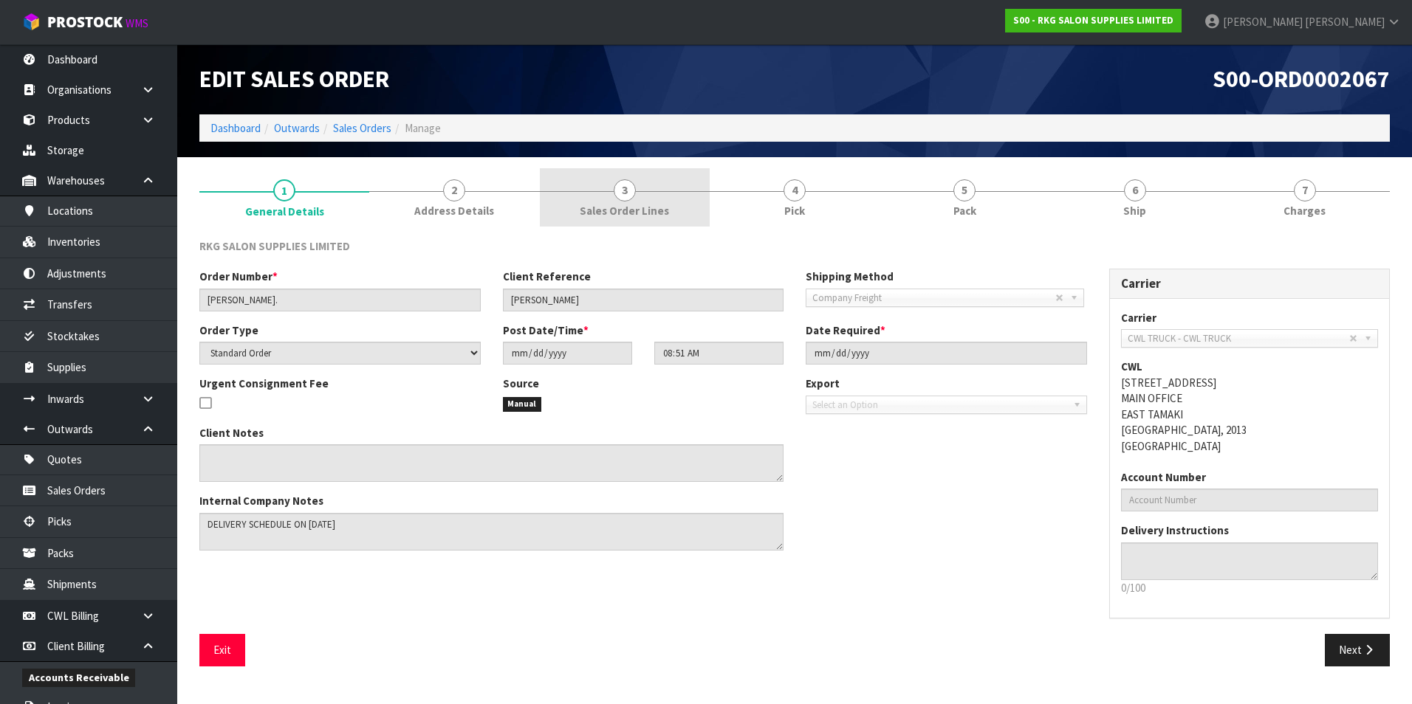
click at [631, 194] on span "3" at bounding box center [625, 190] width 22 height 22
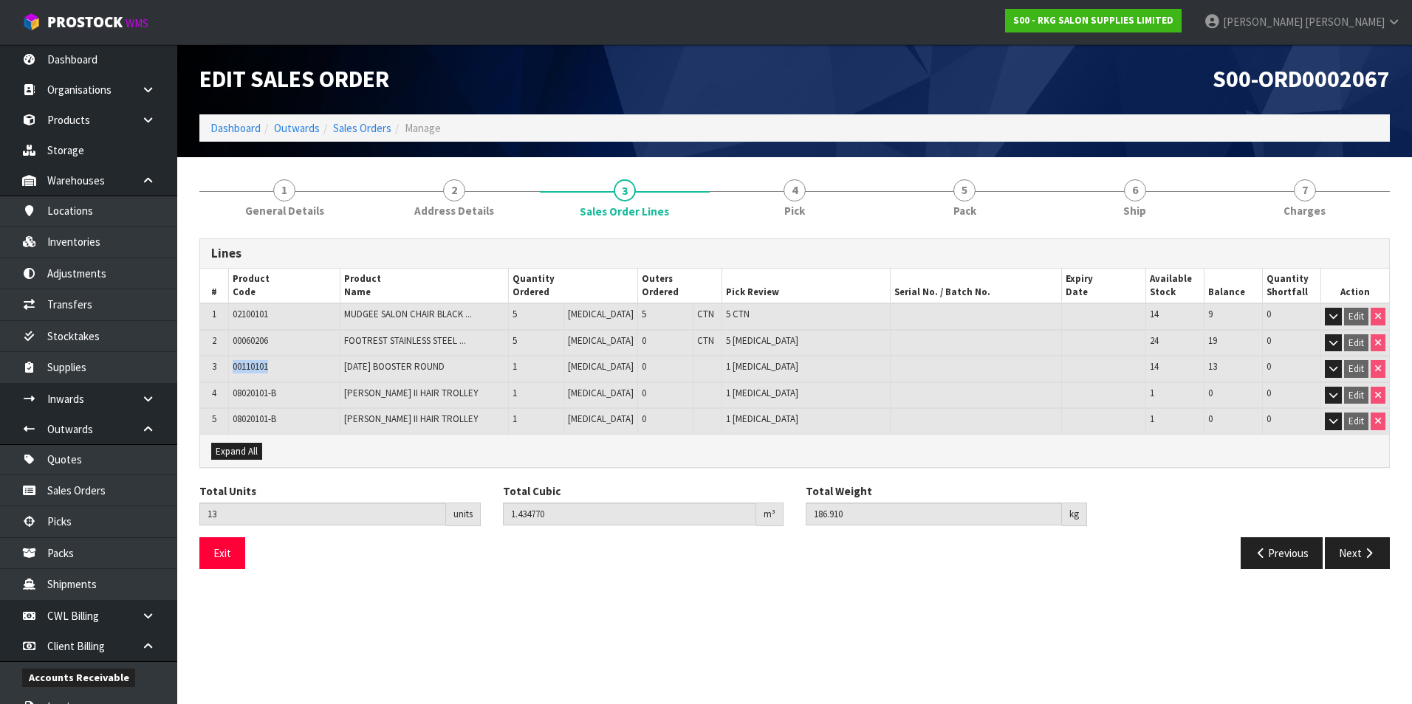
drag, startPoint x: 276, startPoint y: 366, endPoint x: 230, endPoint y: 368, distance: 46.5
click at [230, 368] on td "00110101" at bounding box center [284, 369] width 112 height 27
drag, startPoint x: 549, startPoint y: 427, endPoint x: 534, endPoint y: 420, distance: 16.2
click at [549, 428] on td "1" at bounding box center [536, 421] width 55 height 26
drag, startPoint x: 286, startPoint y: 395, endPoint x: 234, endPoint y: 394, distance: 52.4
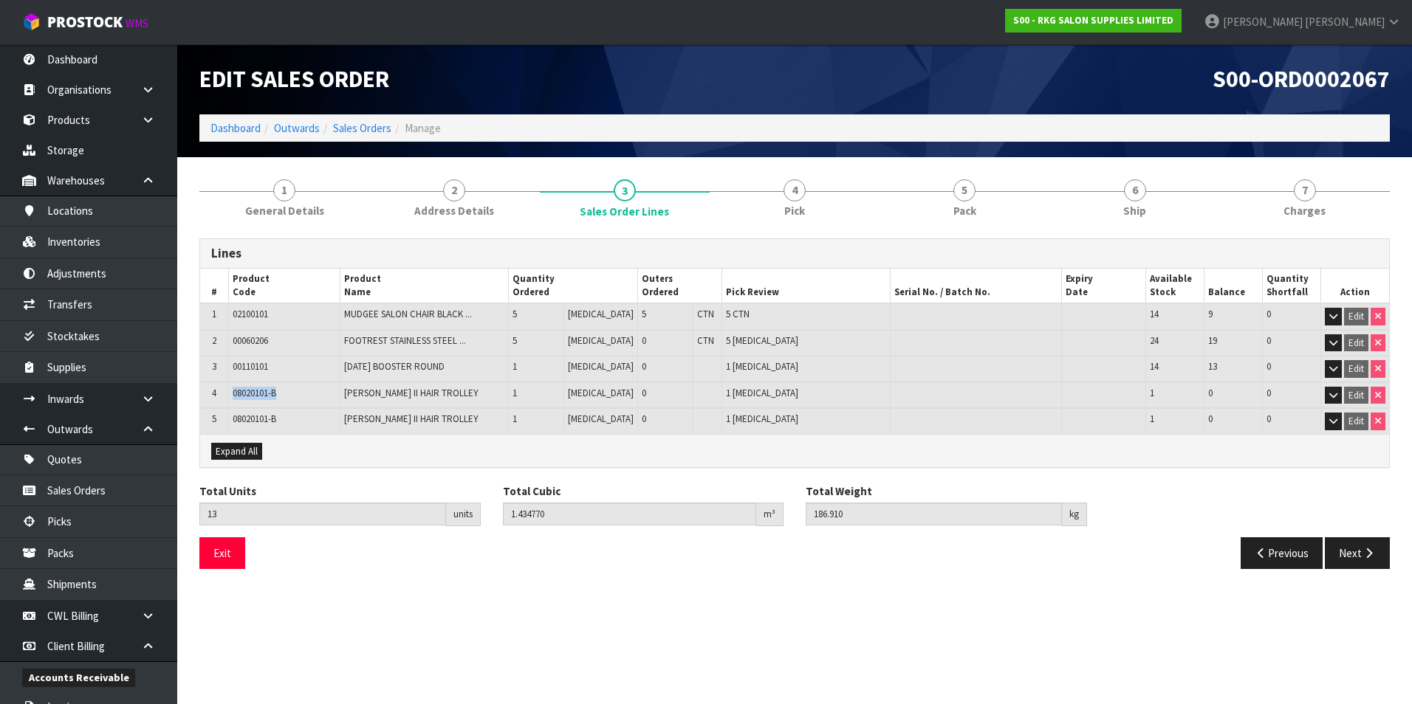
click at [234, 394] on td "08020101-B" at bounding box center [284, 395] width 112 height 27
click at [233, 556] on button "Exit" at bounding box center [222, 554] width 46 height 32
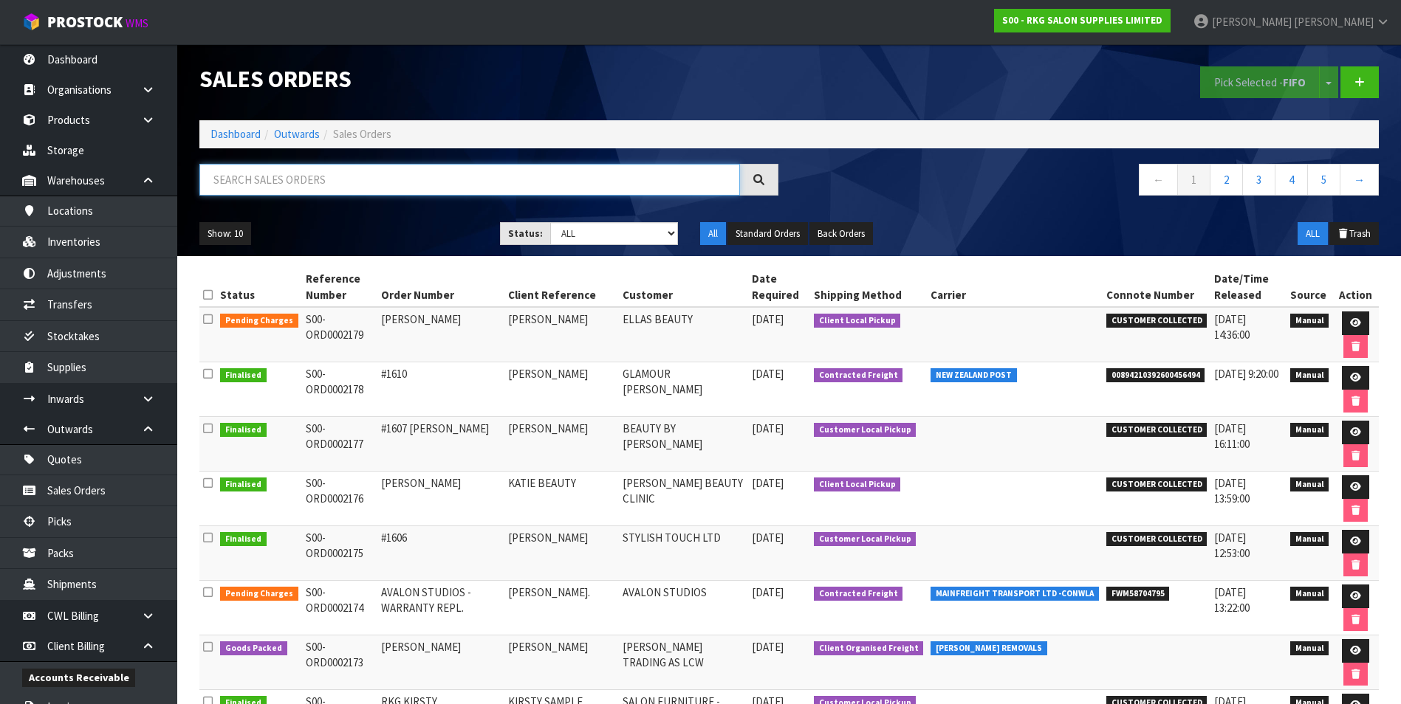
click at [267, 178] on input "text" at bounding box center [469, 180] width 540 height 32
paste input "S00-ORD0002105"
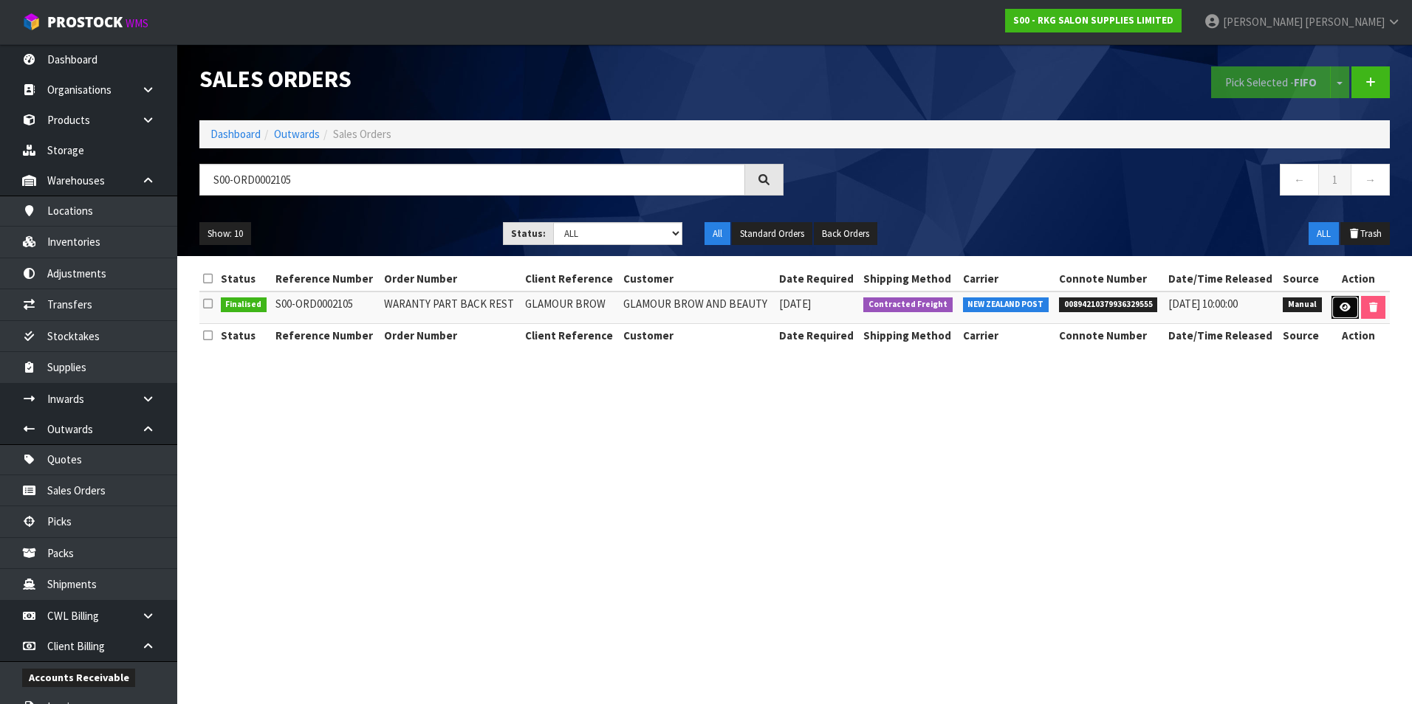
click at [1341, 309] on icon at bounding box center [1344, 308] width 11 height 10
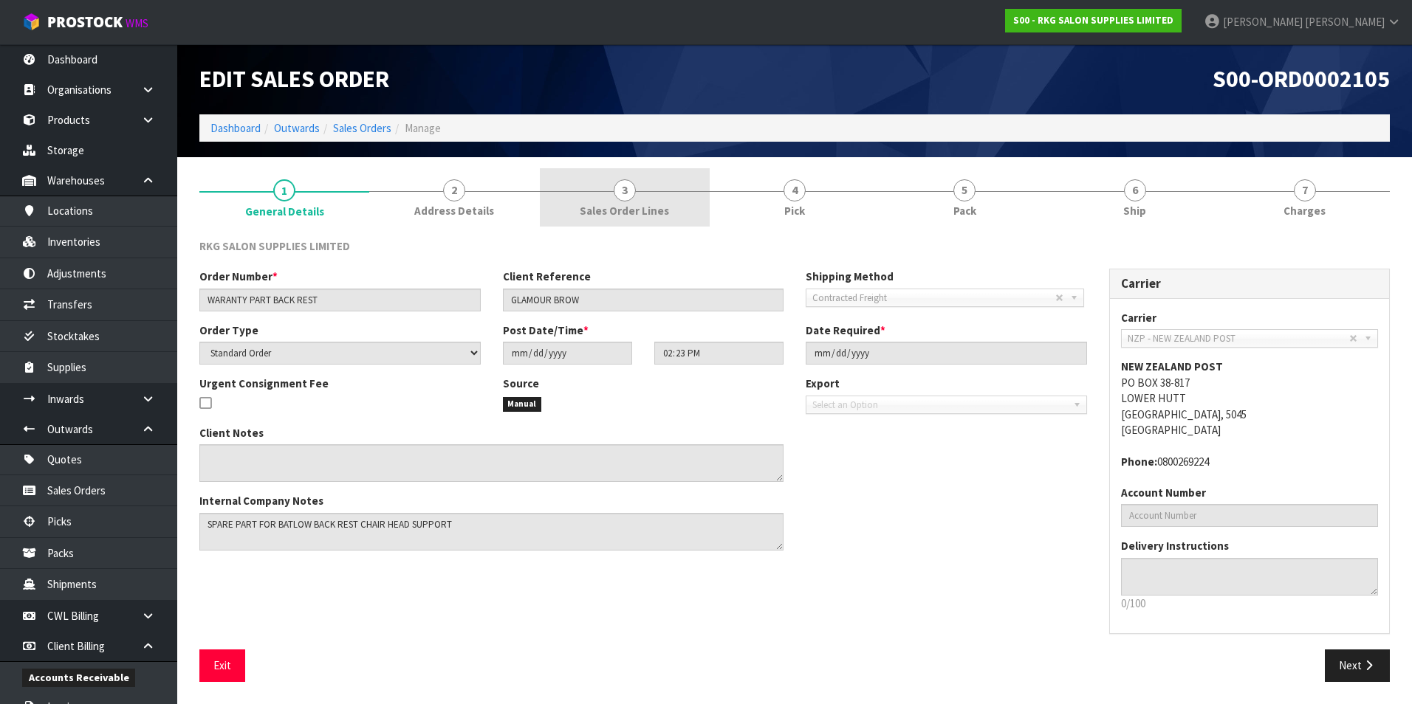
click at [623, 189] on span "3" at bounding box center [625, 190] width 22 height 22
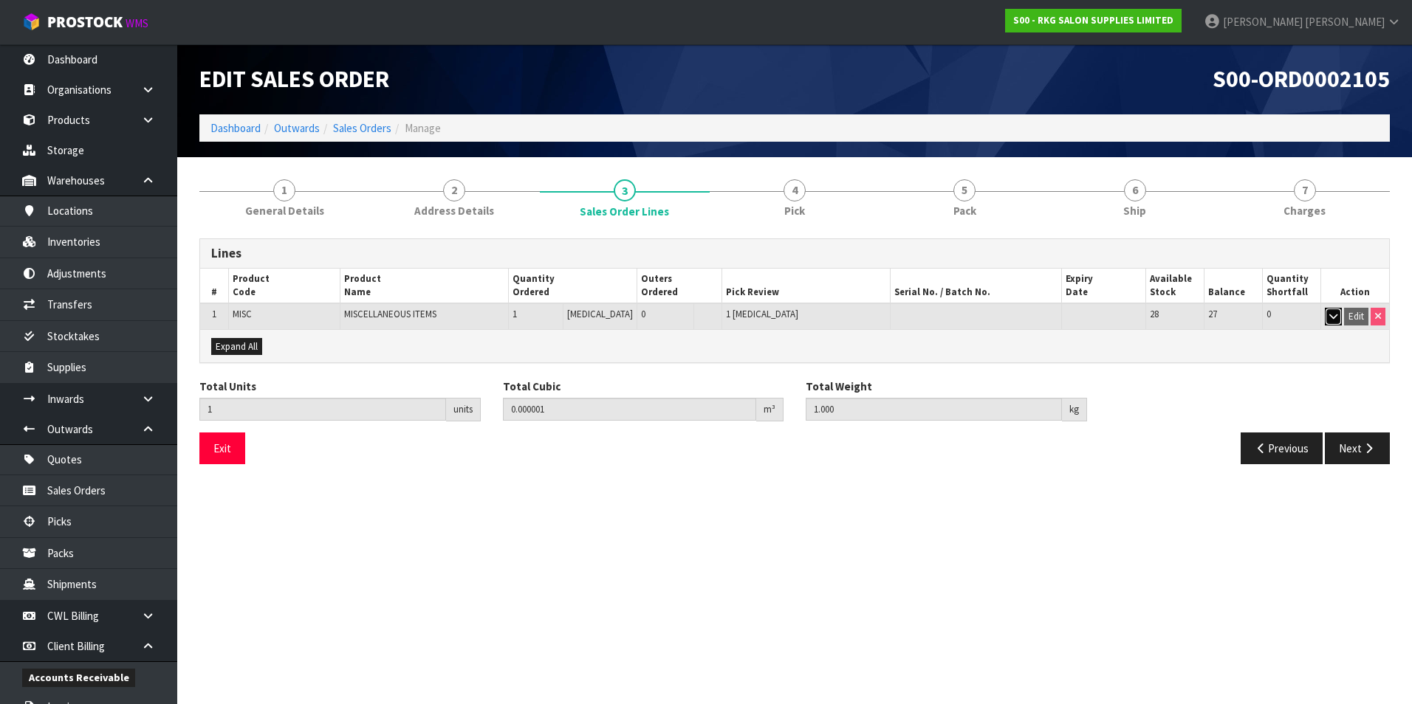
click at [1332, 312] on icon "button" at bounding box center [1333, 317] width 8 height 10
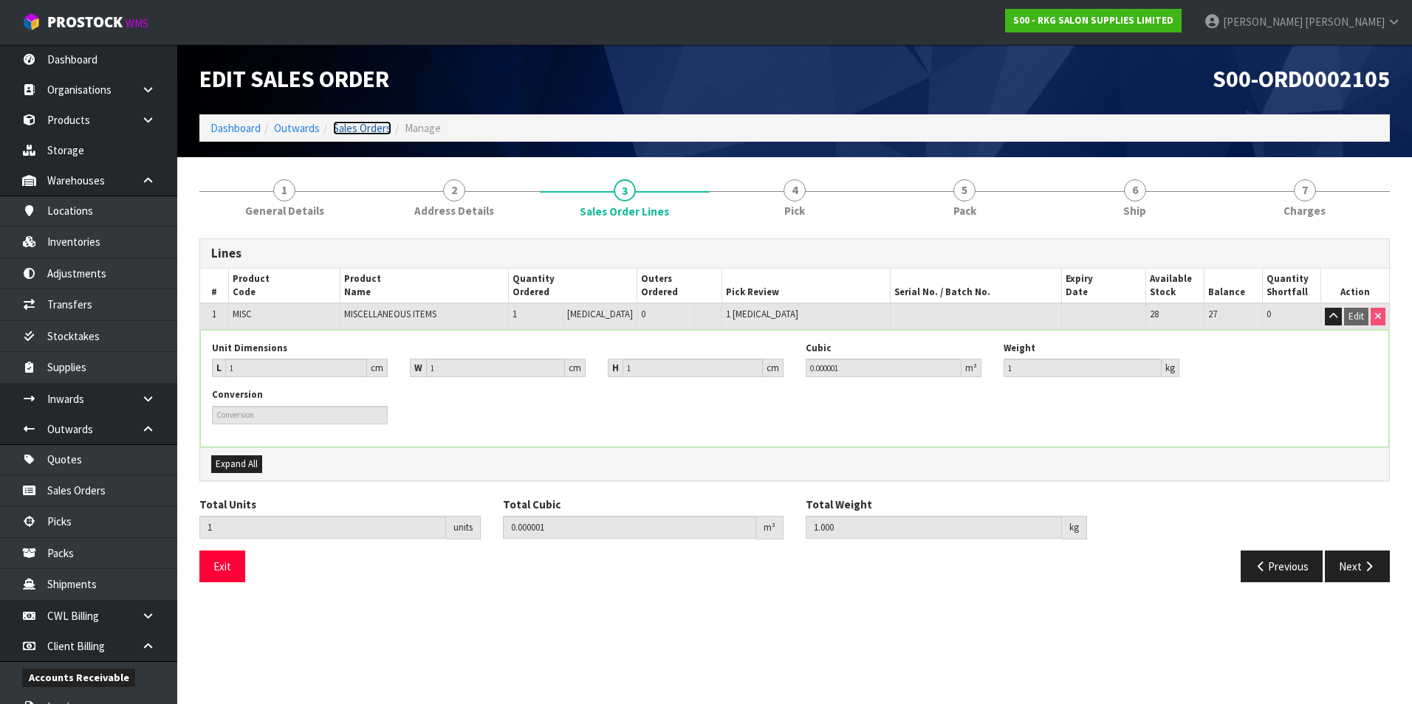
drag, startPoint x: 367, startPoint y: 129, endPoint x: 363, endPoint y: 140, distance: 11.0
click at [367, 129] on link "Sales Orders" at bounding box center [362, 128] width 58 height 14
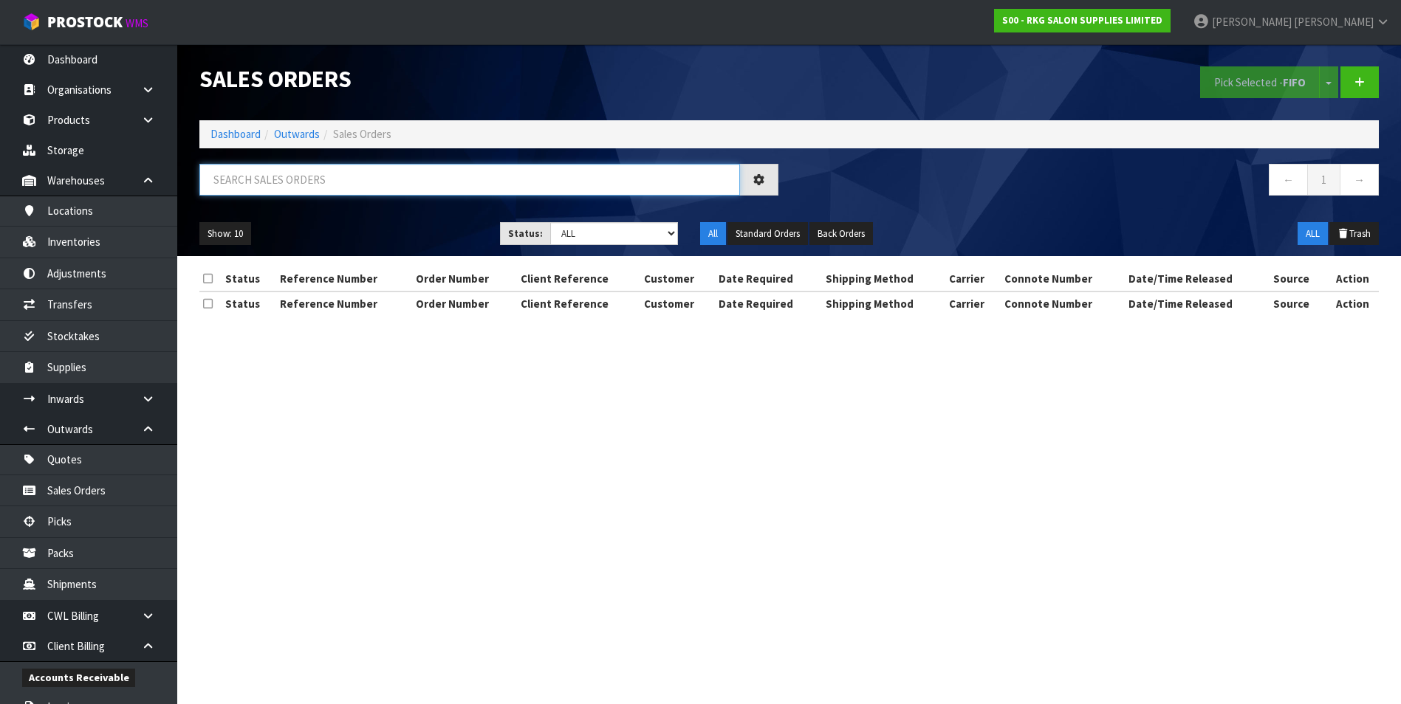
click at [249, 182] on input "text" at bounding box center [469, 180] width 540 height 32
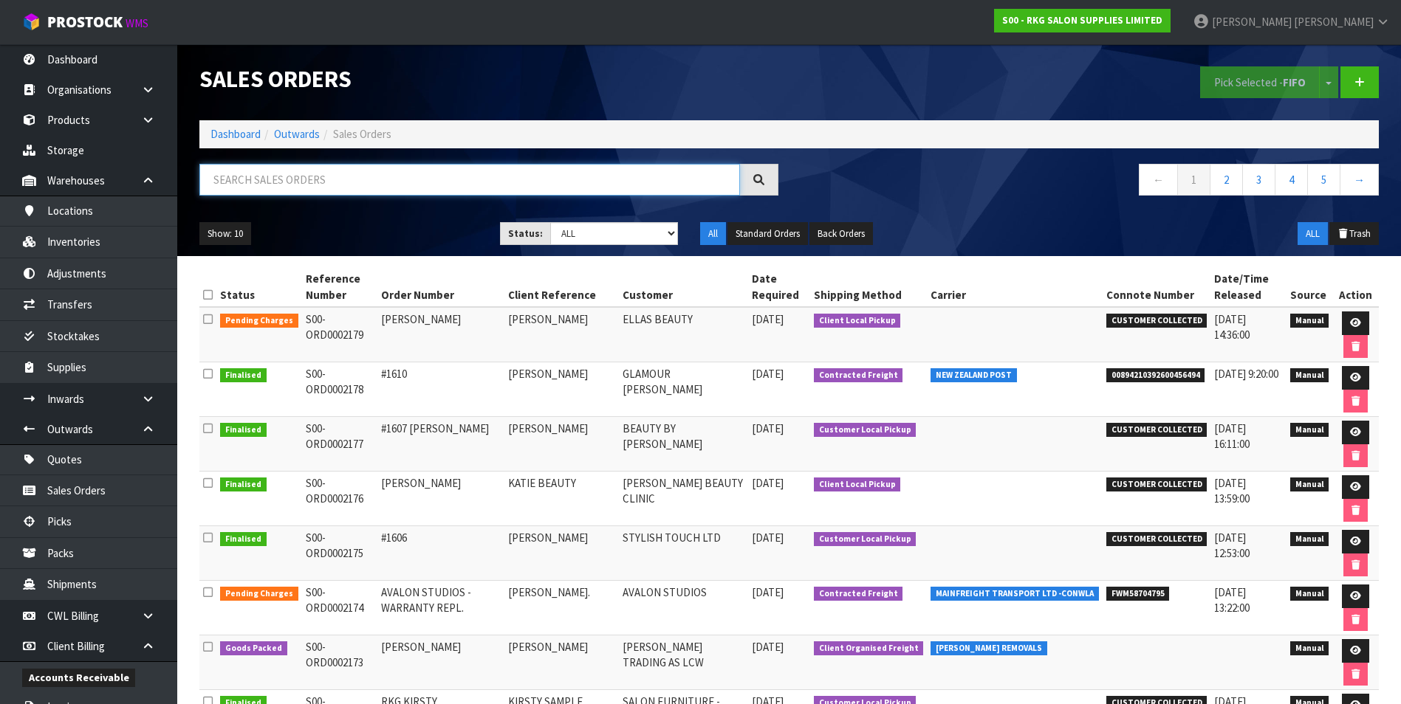
paste input "S00-ORD0002106"
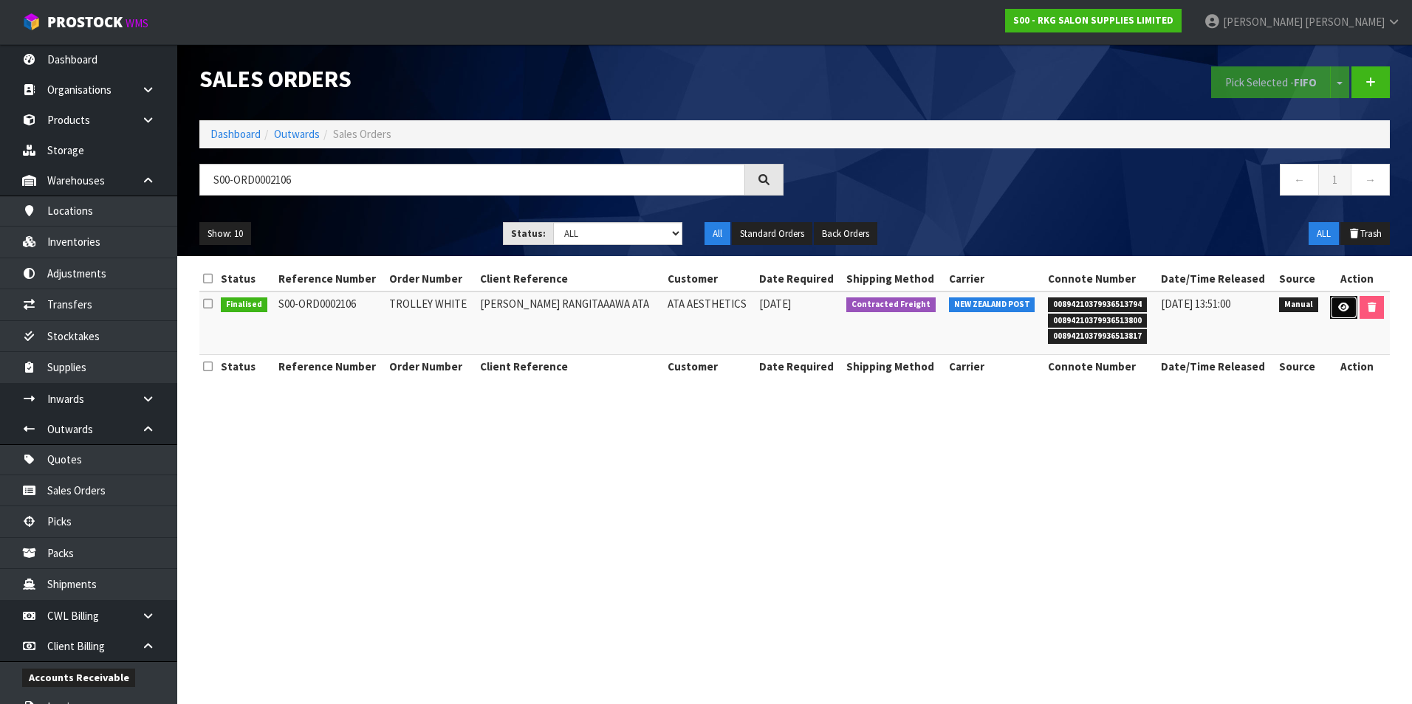
click at [1344, 307] on icon at bounding box center [1343, 308] width 11 height 10
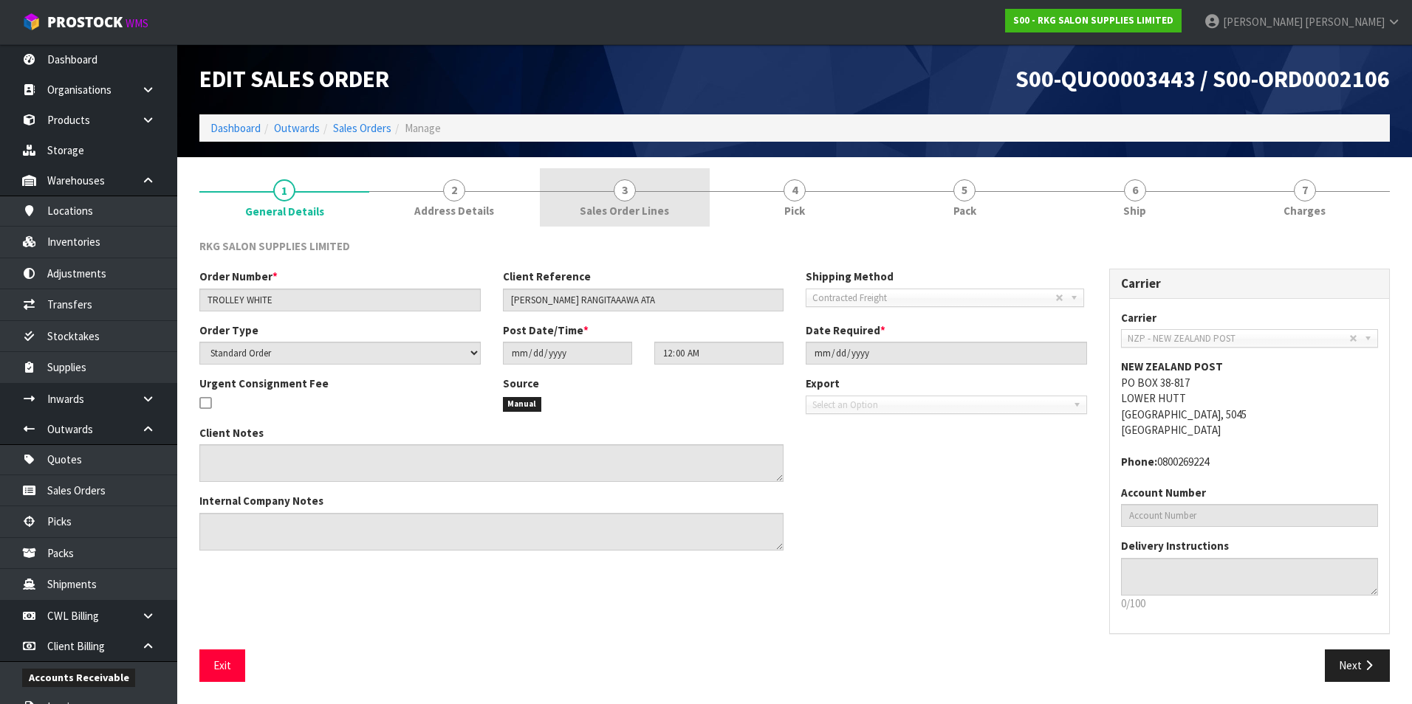
click at [624, 189] on span "3" at bounding box center [625, 190] width 22 height 22
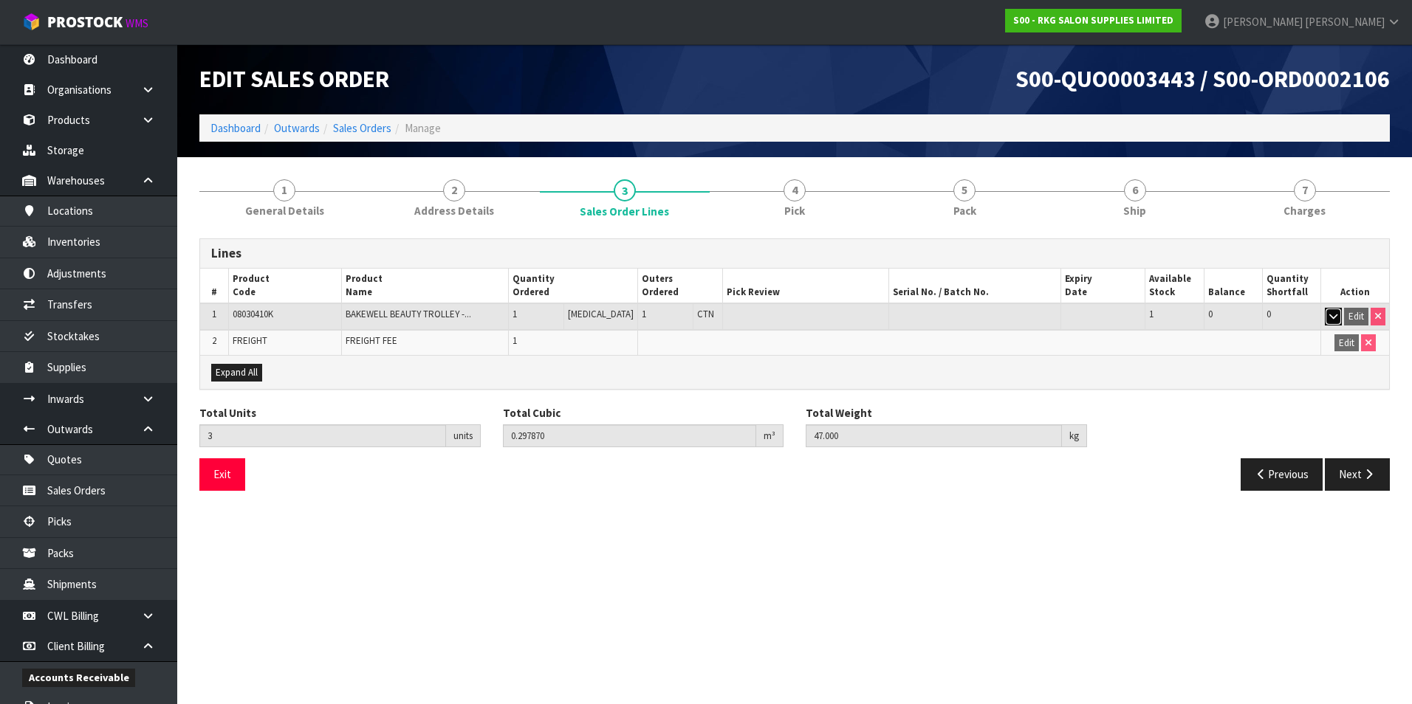
click at [1330, 317] on icon "button" at bounding box center [1333, 317] width 8 height 10
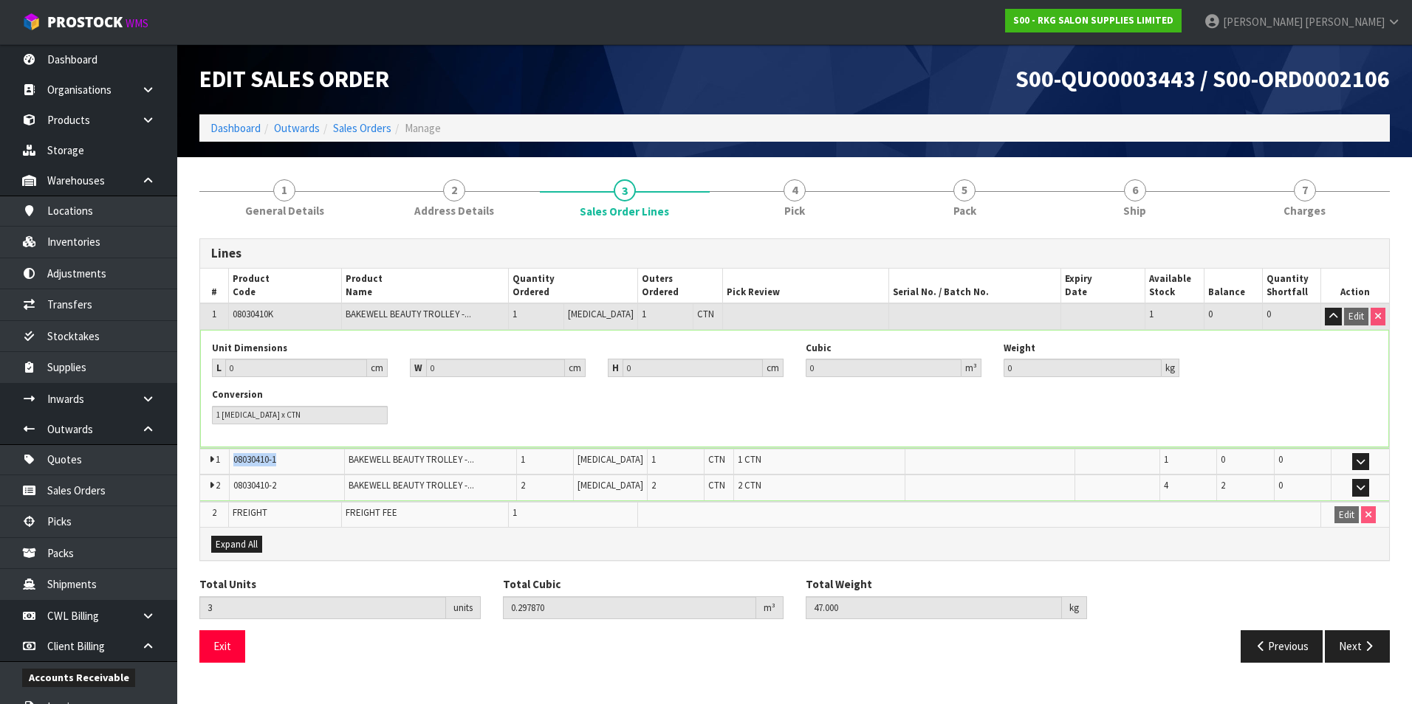
drag, startPoint x: 291, startPoint y: 465, endPoint x: 233, endPoint y: 464, distance: 58.4
click at [233, 464] on td "08030410-1" at bounding box center [286, 462] width 115 height 26
click at [344, 126] on link "Sales Orders" at bounding box center [362, 128] width 58 height 14
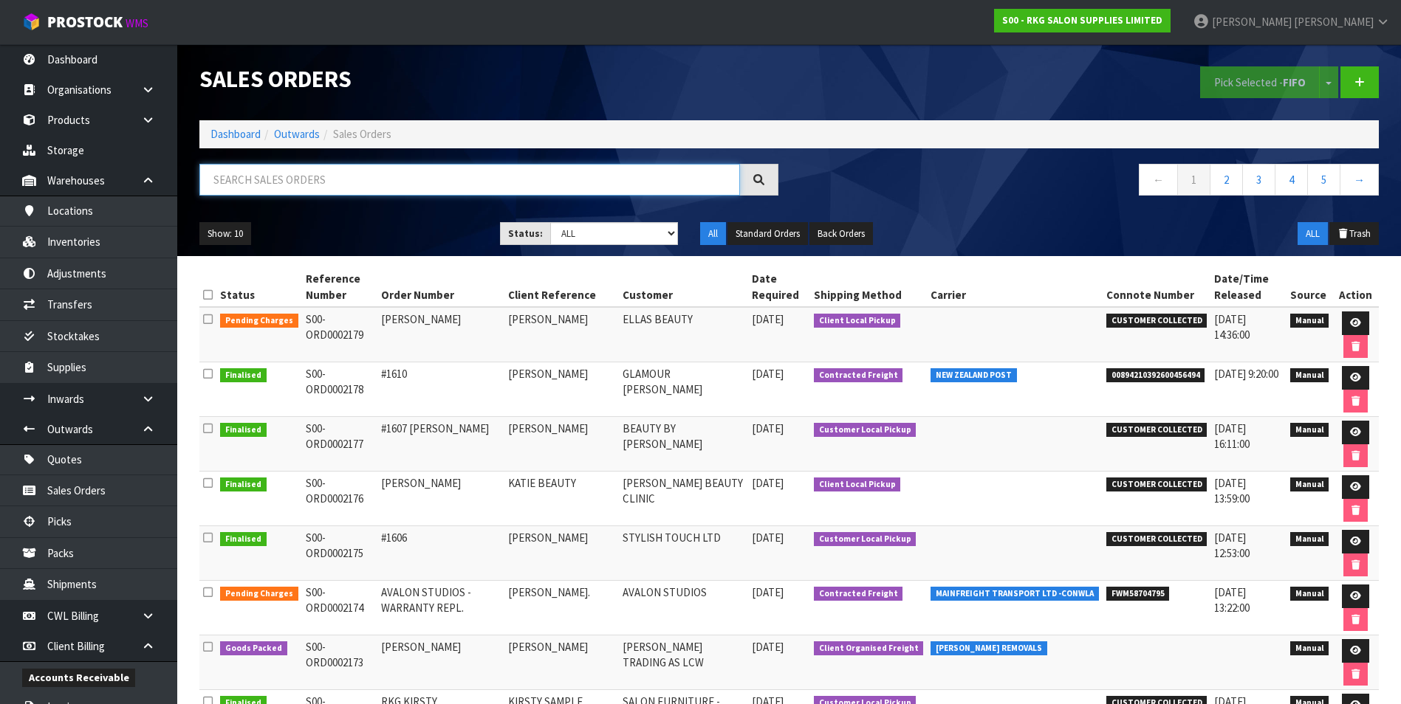
click at [251, 180] on input "text" at bounding box center [469, 180] width 540 height 32
paste input "S00-ORD0002109"
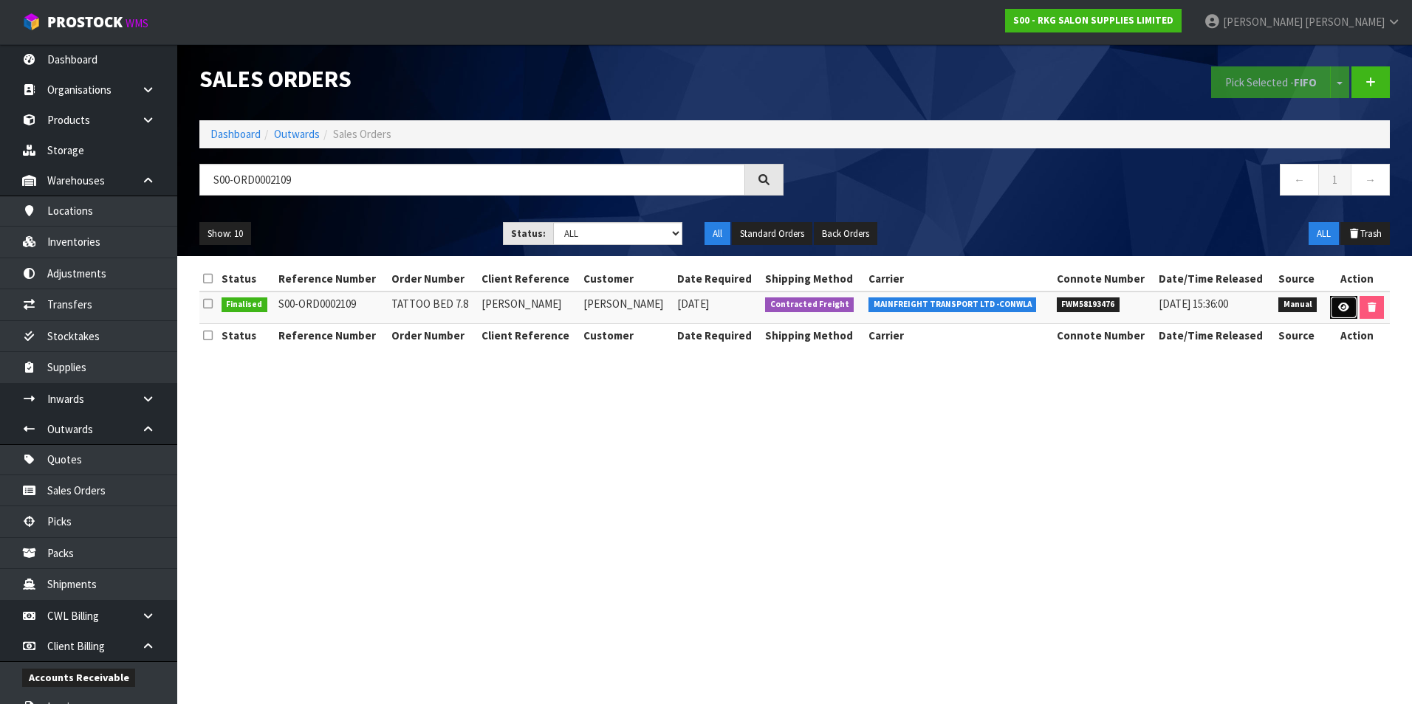
click at [1342, 304] on icon at bounding box center [1343, 308] width 11 height 10
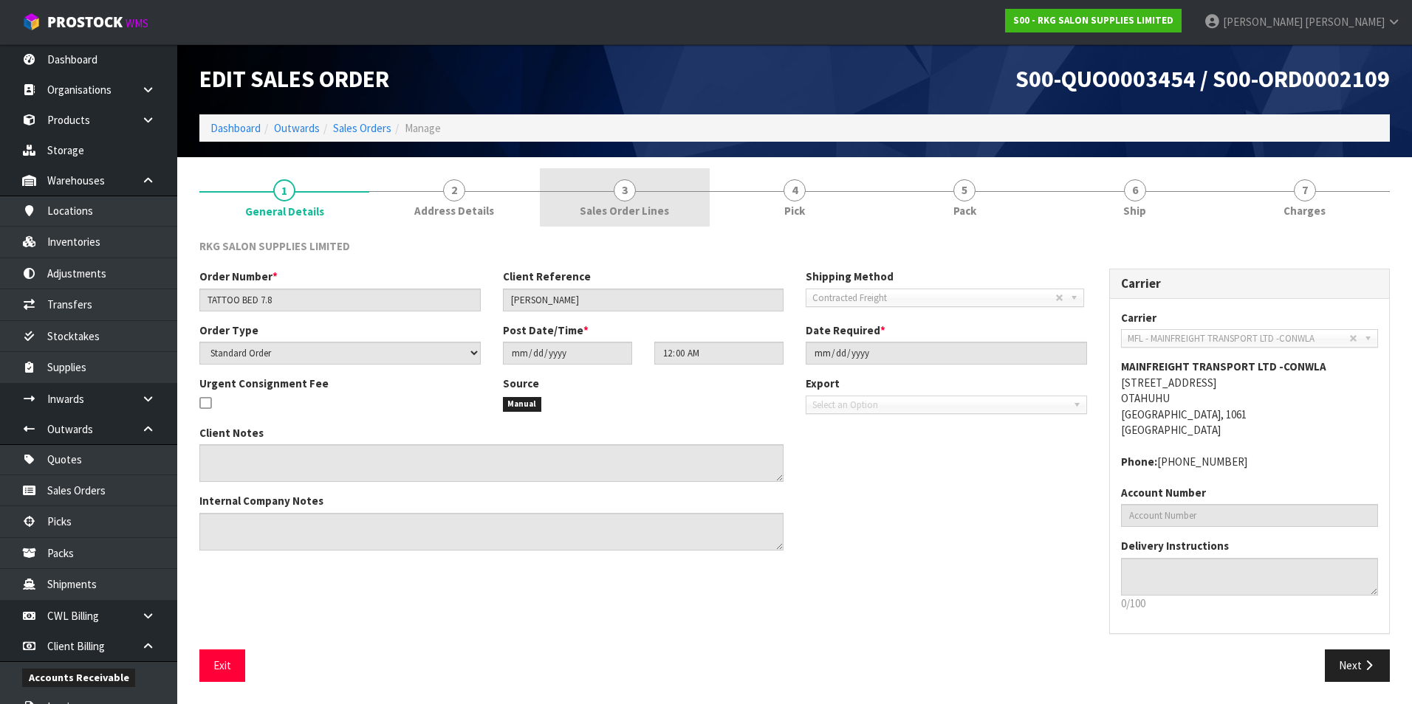
click at [624, 194] on span "3" at bounding box center [625, 190] width 22 height 22
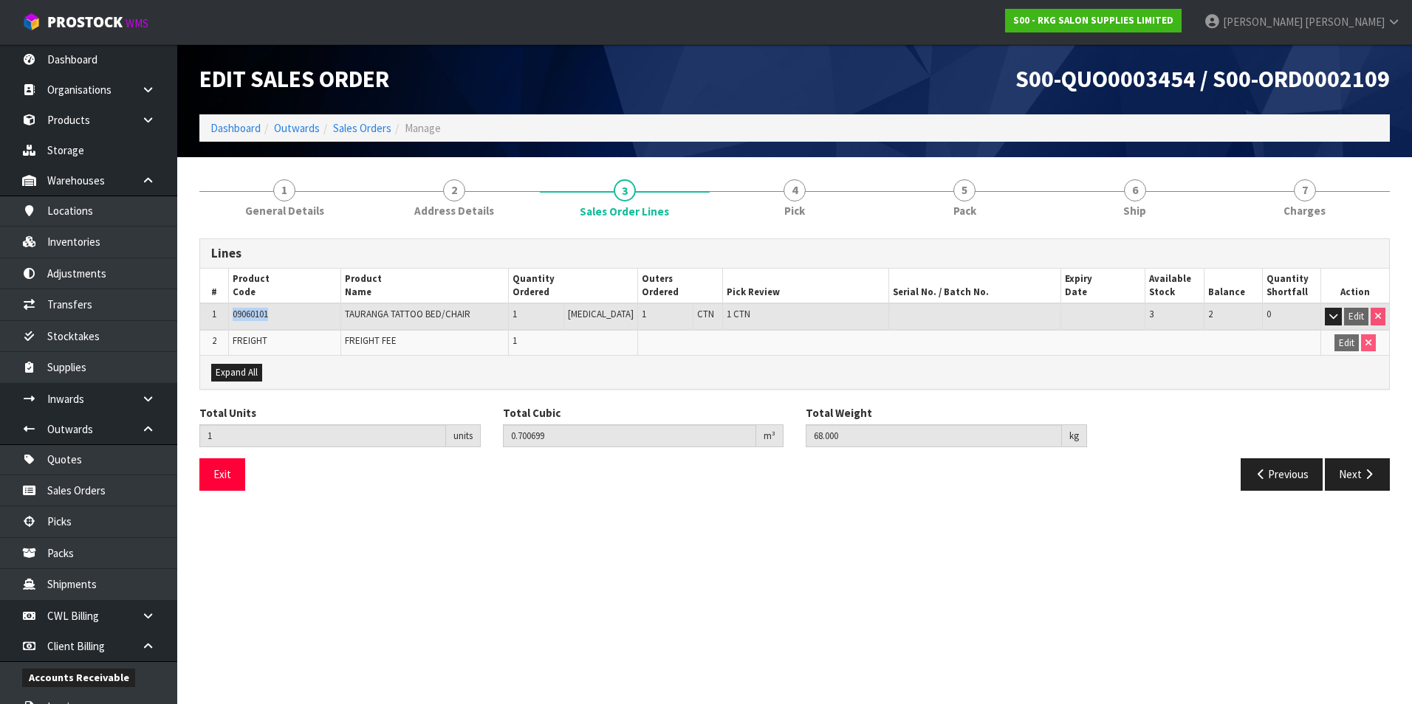
drag, startPoint x: 277, startPoint y: 316, endPoint x: 220, endPoint y: 316, distance: 56.9
click at [220, 316] on tr "1 09060101 TAURANGA TATTOO BED/CHAIR 1 PCE 1 CTN 1 CTN 3 2 0 Edit" at bounding box center [794, 316] width 1189 height 27
drag, startPoint x: 220, startPoint y: 316, endPoint x: 253, endPoint y: 316, distance: 33.2
click at [805, 509] on section "1 General Details 2 Address Details 3 Sales Order Lines 4 Pick 5 Pack 6 Ship 7 …" at bounding box center [794, 335] width 1235 height 356
click at [1332, 316] on icon "button" at bounding box center [1333, 317] width 8 height 10
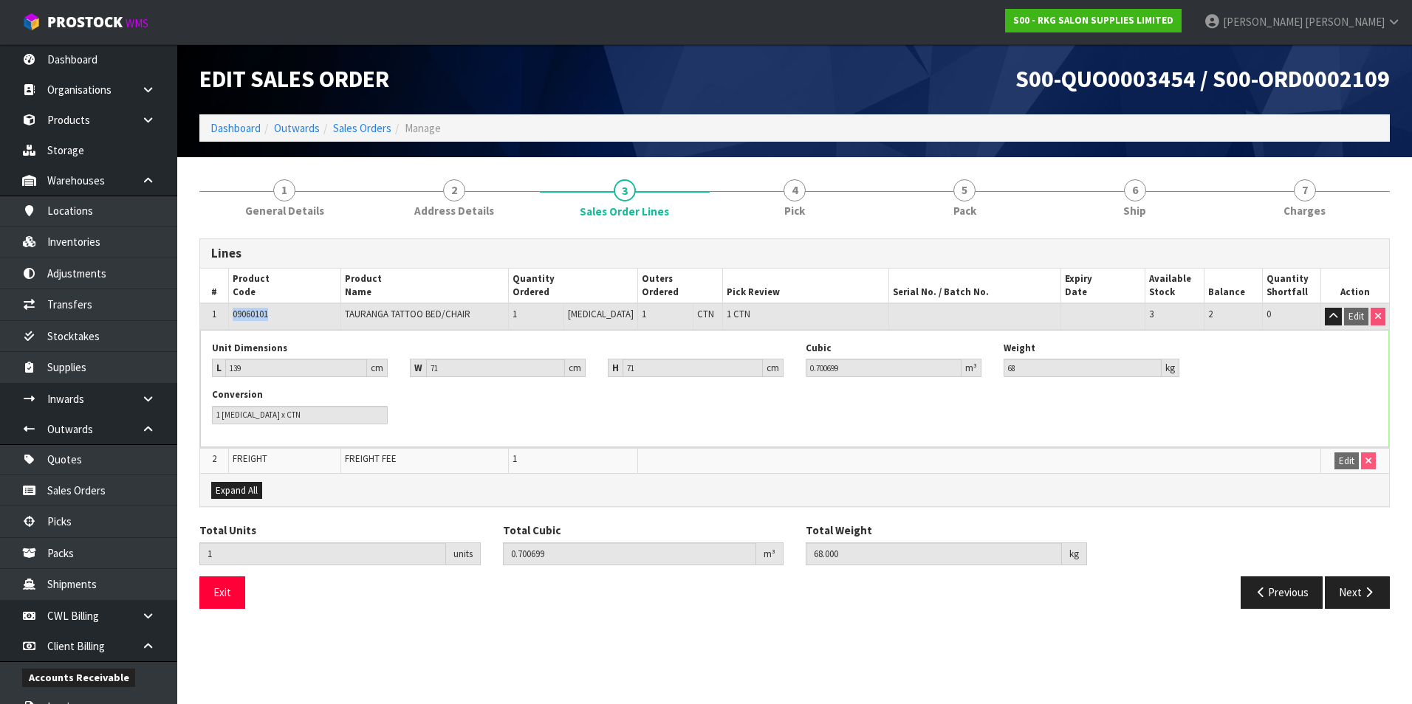
drag, startPoint x: 280, startPoint y: 318, endPoint x: 233, endPoint y: 317, distance: 47.3
click at [233, 317] on td "09060101" at bounding box center [284, 316] width 112 height 26
click at [351, 131] on link "Sales Orders" at bounding box center [362, 128] width 58 height 14
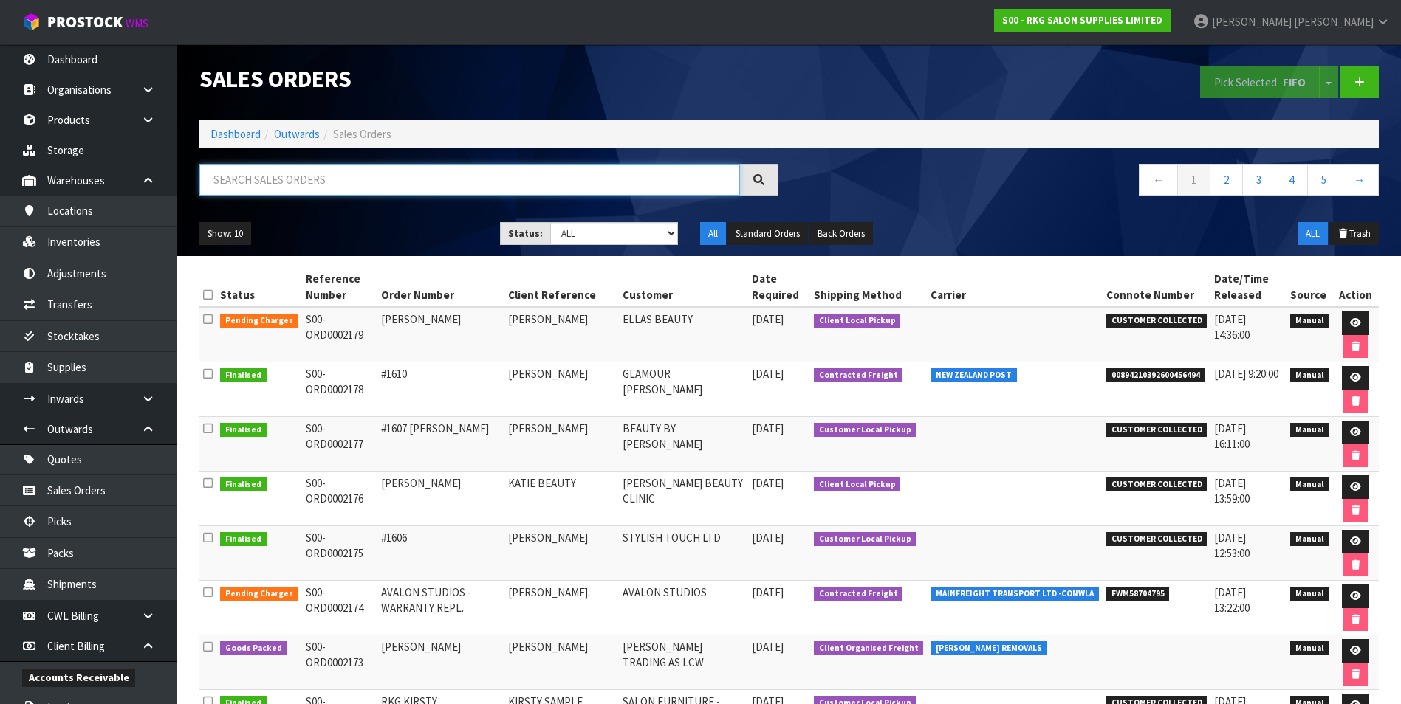
click at [259, 183] on input "text" at bounding box center [469, 180] width 540 height 32
paste input "S00-ORD0002110"
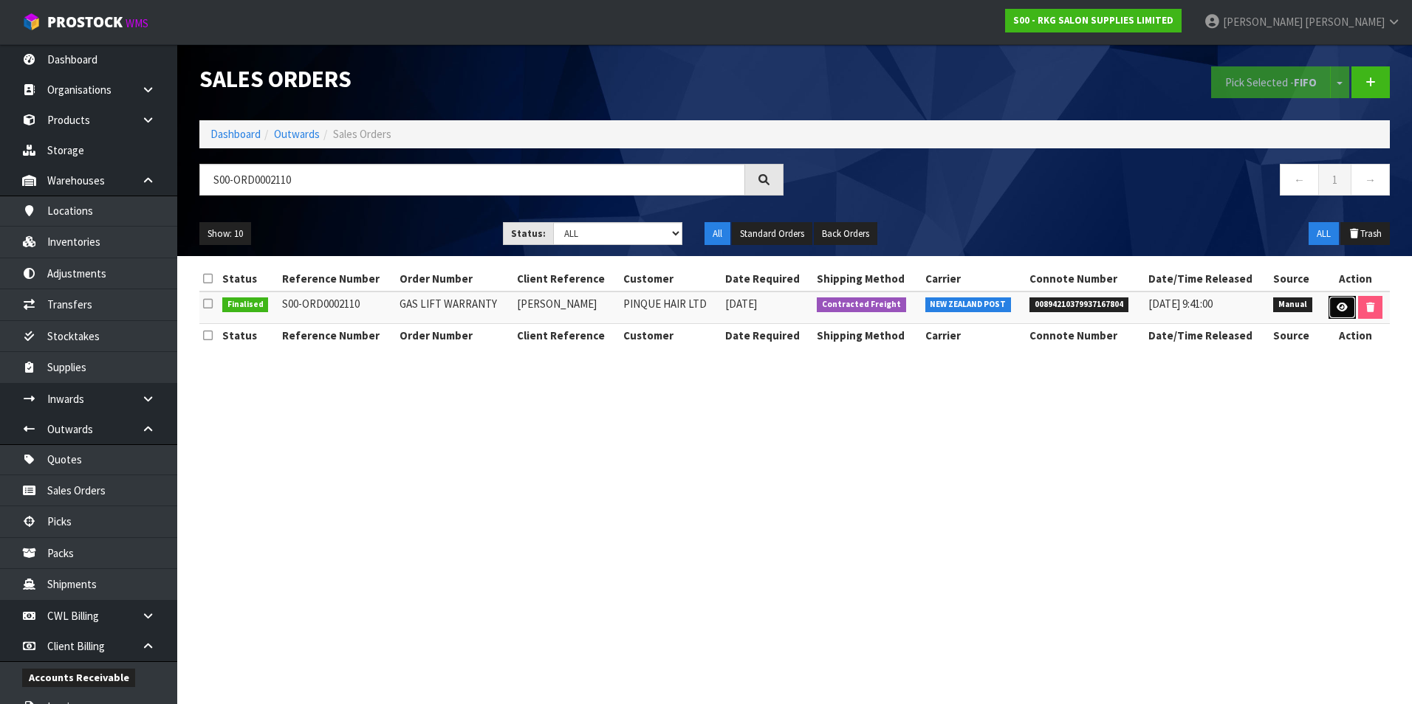
click at [1337, 306] on icon at bounding box center [1341, 308] width 11 height 10
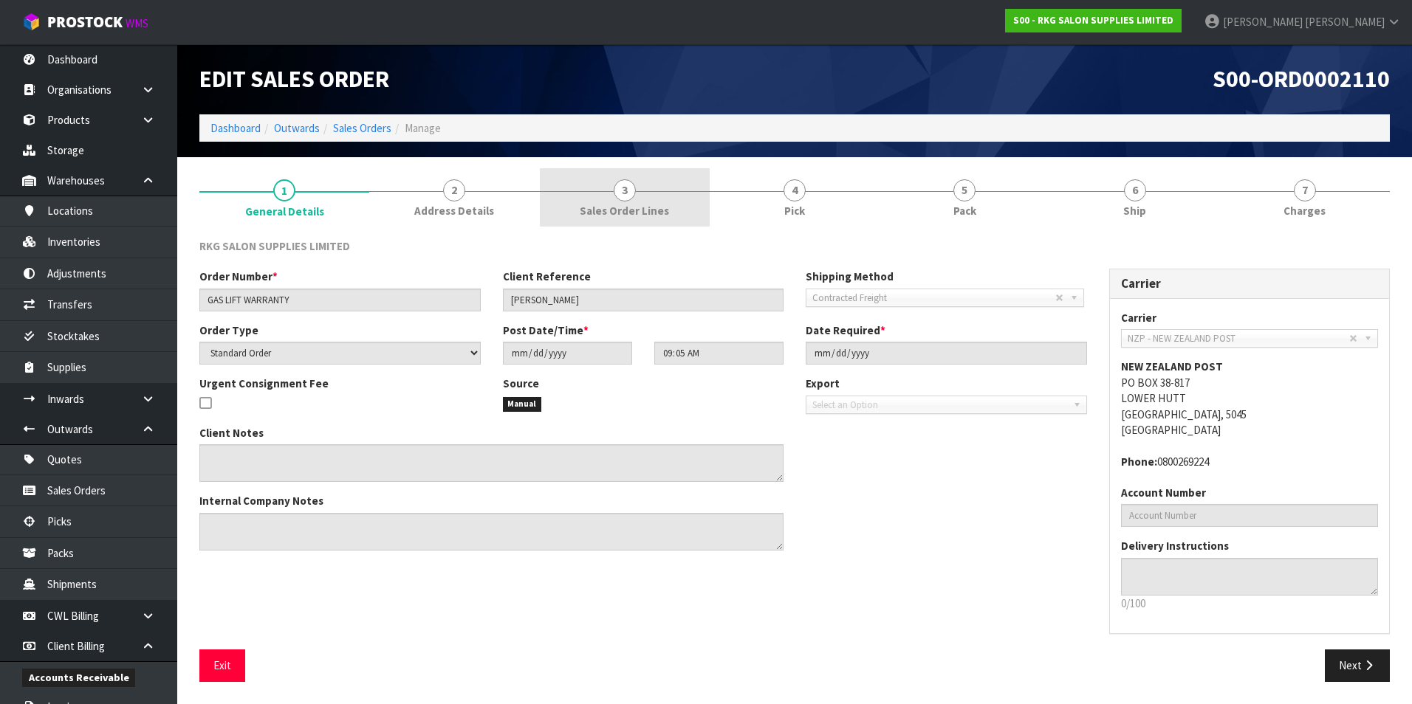
click at [615, 195] on span "3" at bounding box center [625, 190] width 22 height 22
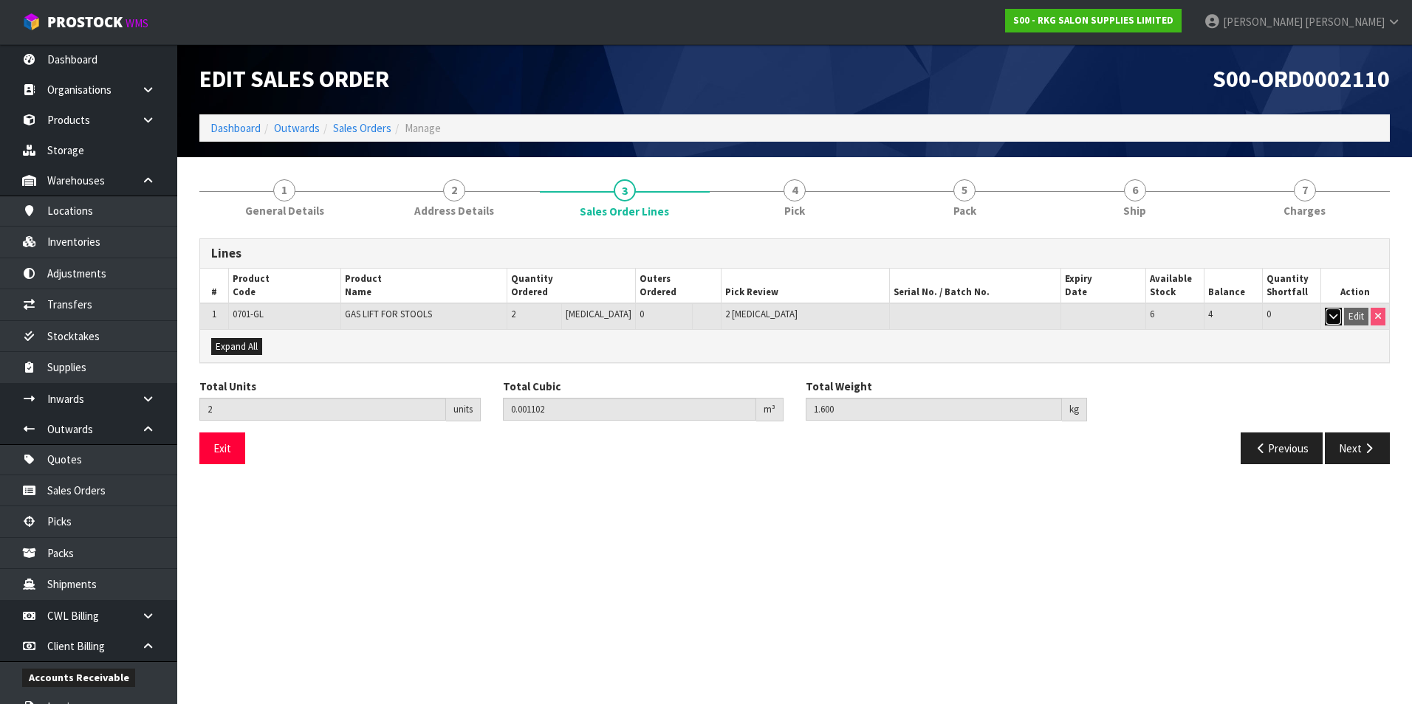
click at [1333, 318] on icon "button" at bounding box center [1333, 317] width 8 height 10
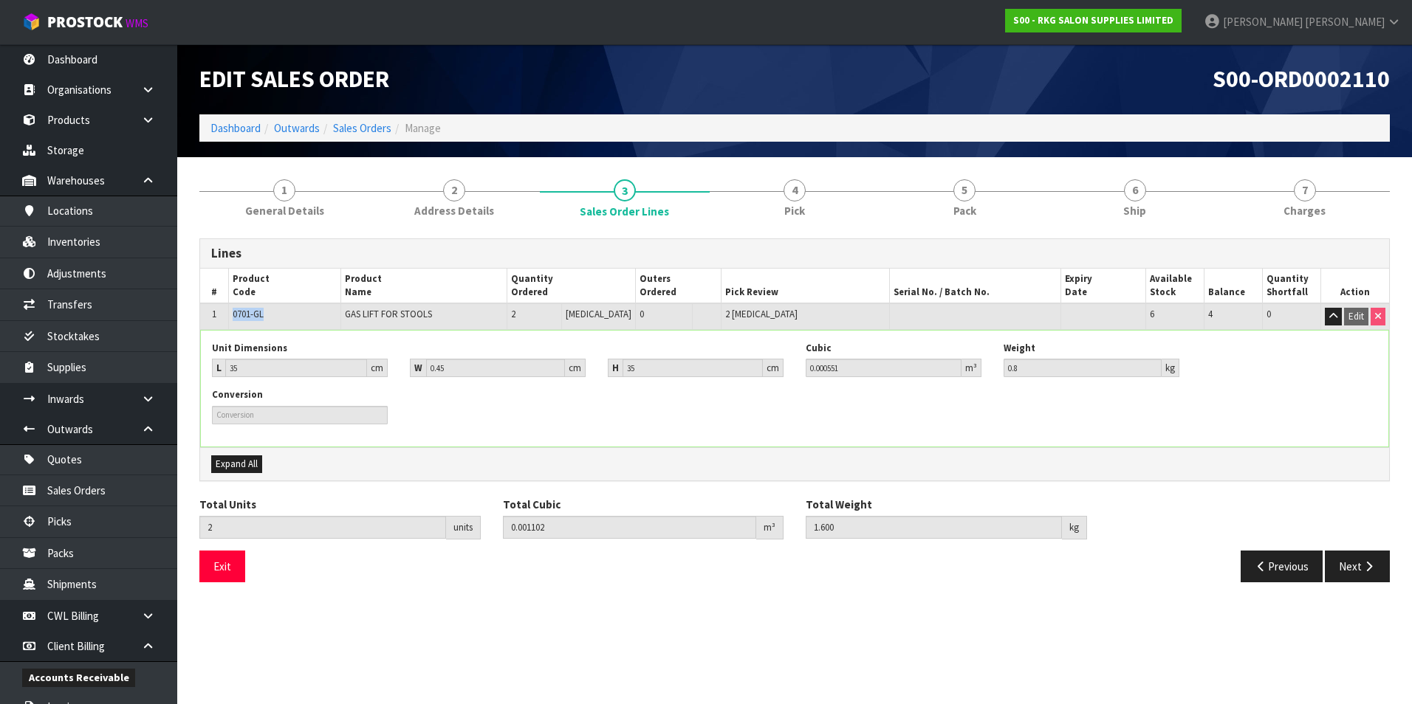
drag, startPoint x: 289, startPoint y: 321, endPoint x: 236, endPoint y: 315, distance: 54.3
click at [236, 315] on td "0701-GL" at bounding box center [284, 316] width 112 height 26
click at [361, 127] on link "Sales Orders" at bounding box center [362, 128] width 58 height 14
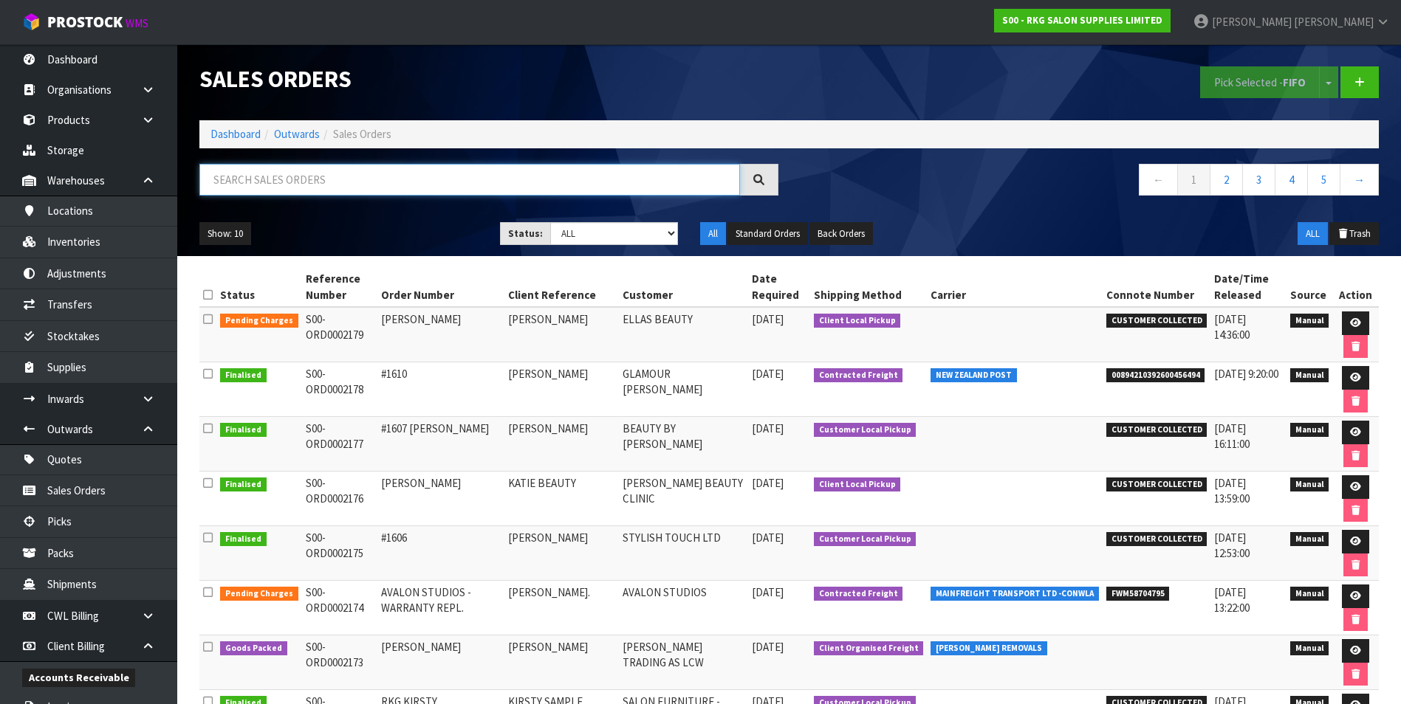
click at [258, 181] on input "text" at bounding box center [469, 180] width 540 height 32
paste input "S00-ORD0002111"
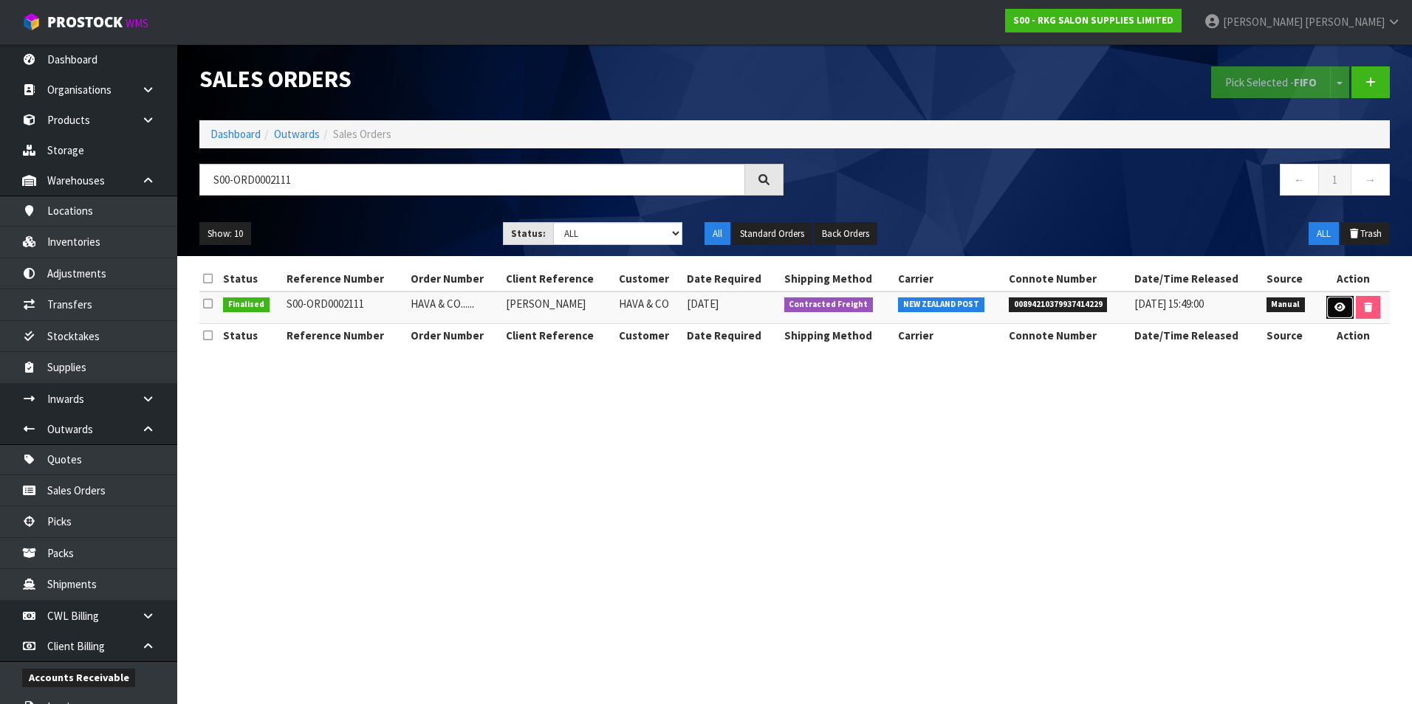
click at [1336, 303] on icon at bounding box center [1339, 308] width 11 height 10
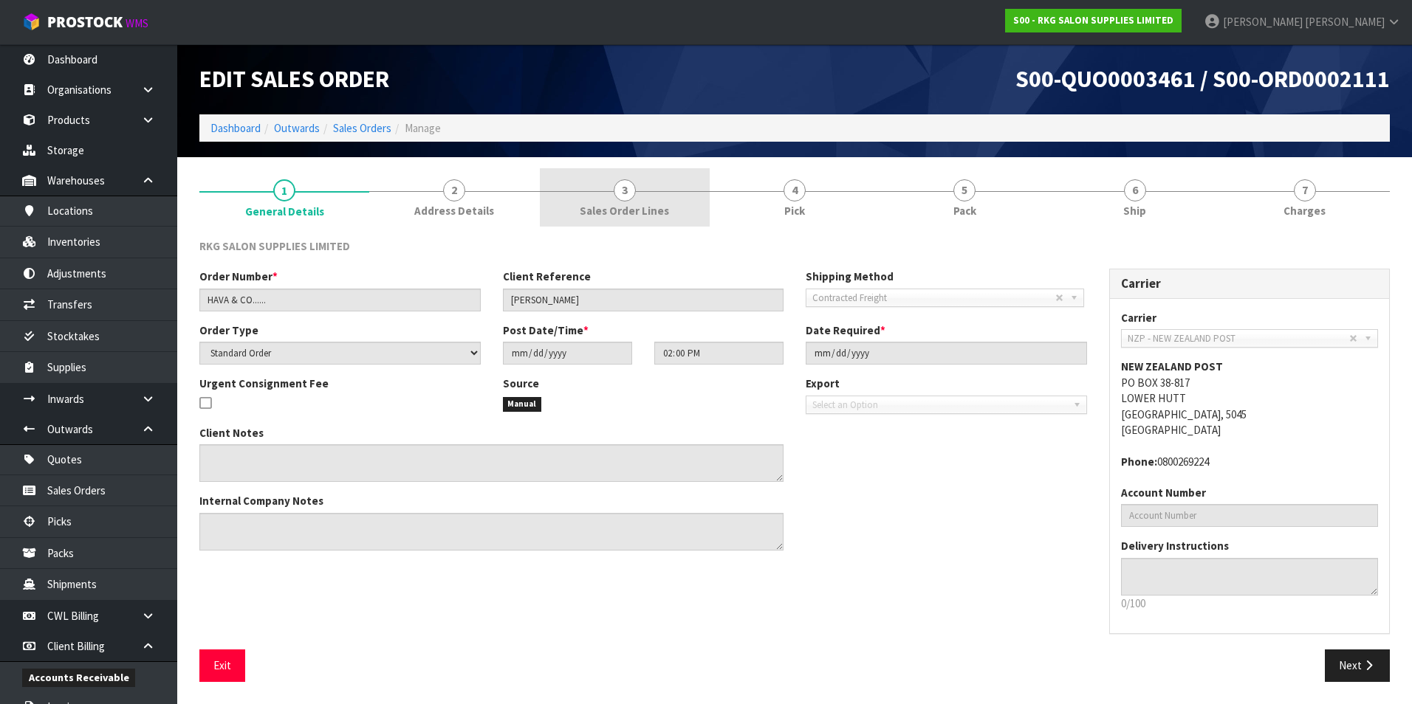
click at [626, 196] on span "3" at bounding box center [625, 190] width 22 height 22
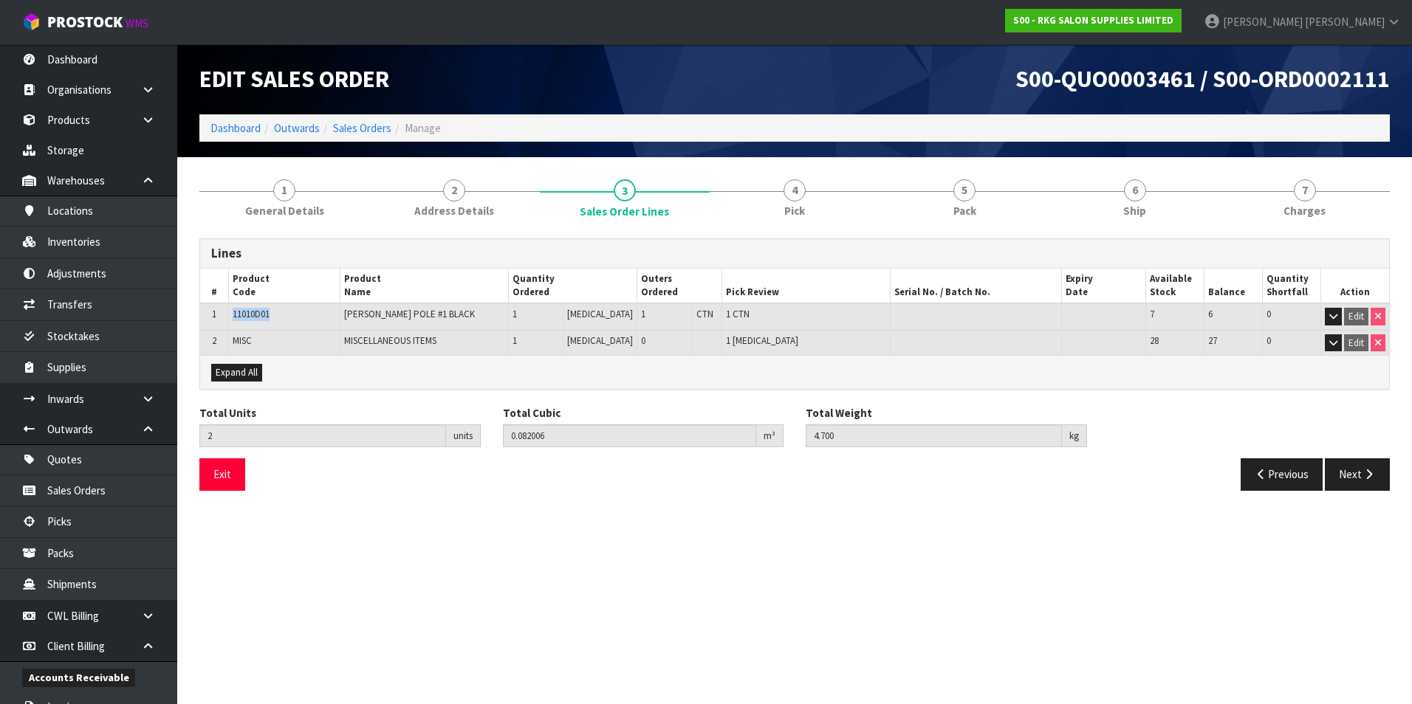
drag, startPoint x: 281, startPoint y: 315, endPoint x: 234, endPoint y: 315, distance: 46.5
click at [234, 315] on td "11010D01" at bounding box center [283, 316] width 111 height 27
click at [376, 135] on li "Sales Orders" at bounding box center [356, 128] width 72 height 16
click at [357, 131] on link "Sales Orders" at bounding box center [362, 128] width 58 height 14
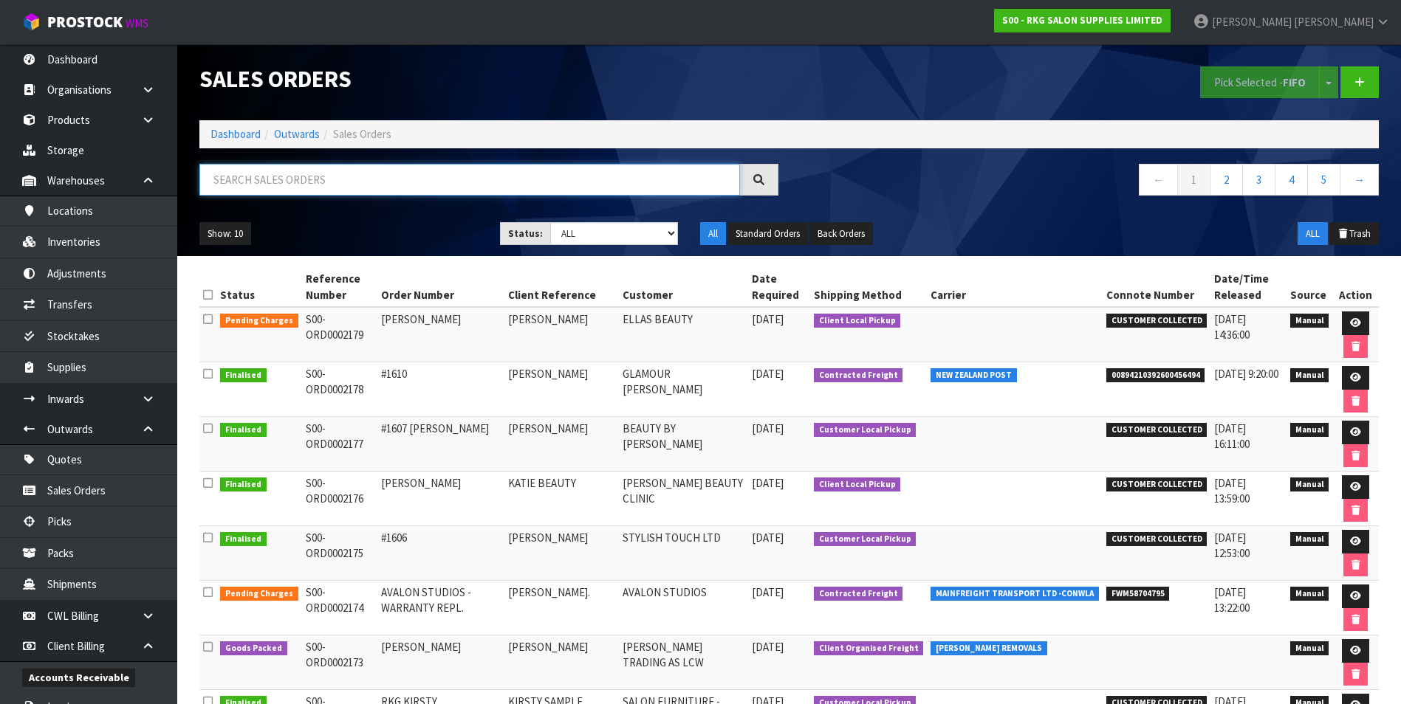
click at [278, 184] on input "text" at bounding box center [469, 180] width 540 height 32
paste input "S00-ORD0002118"
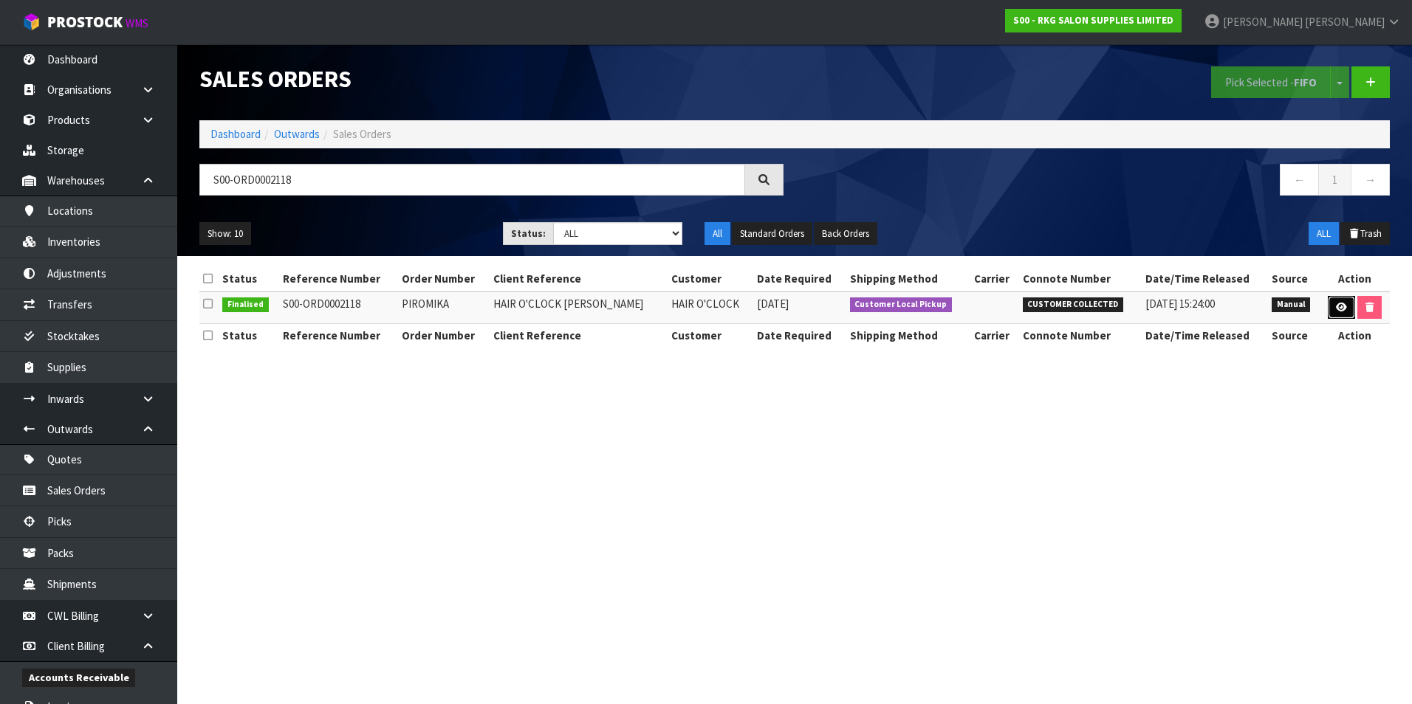
click at [1338, 309] on icon at bounding box center [1341, 308] width 11 height 10
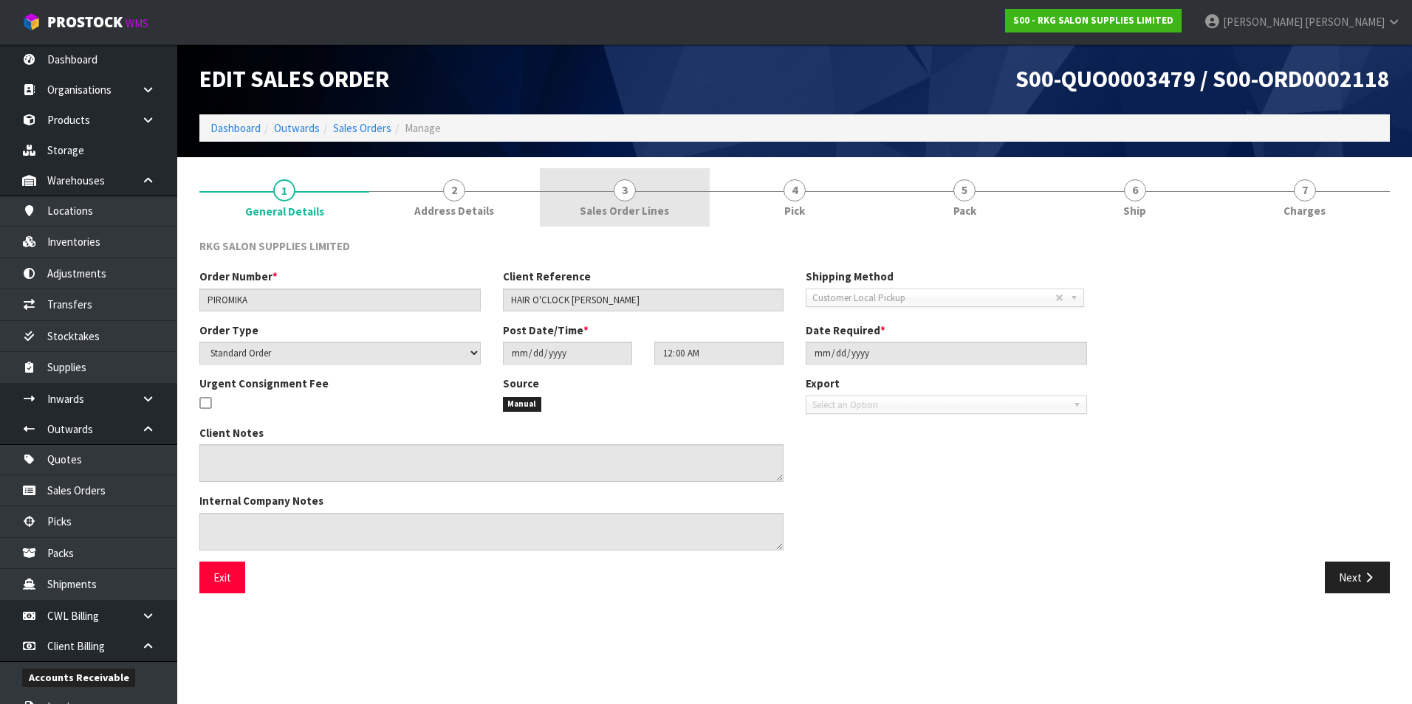
click at [629, 192] on span "3" at bounding box center [625, 190] width 22 height 22
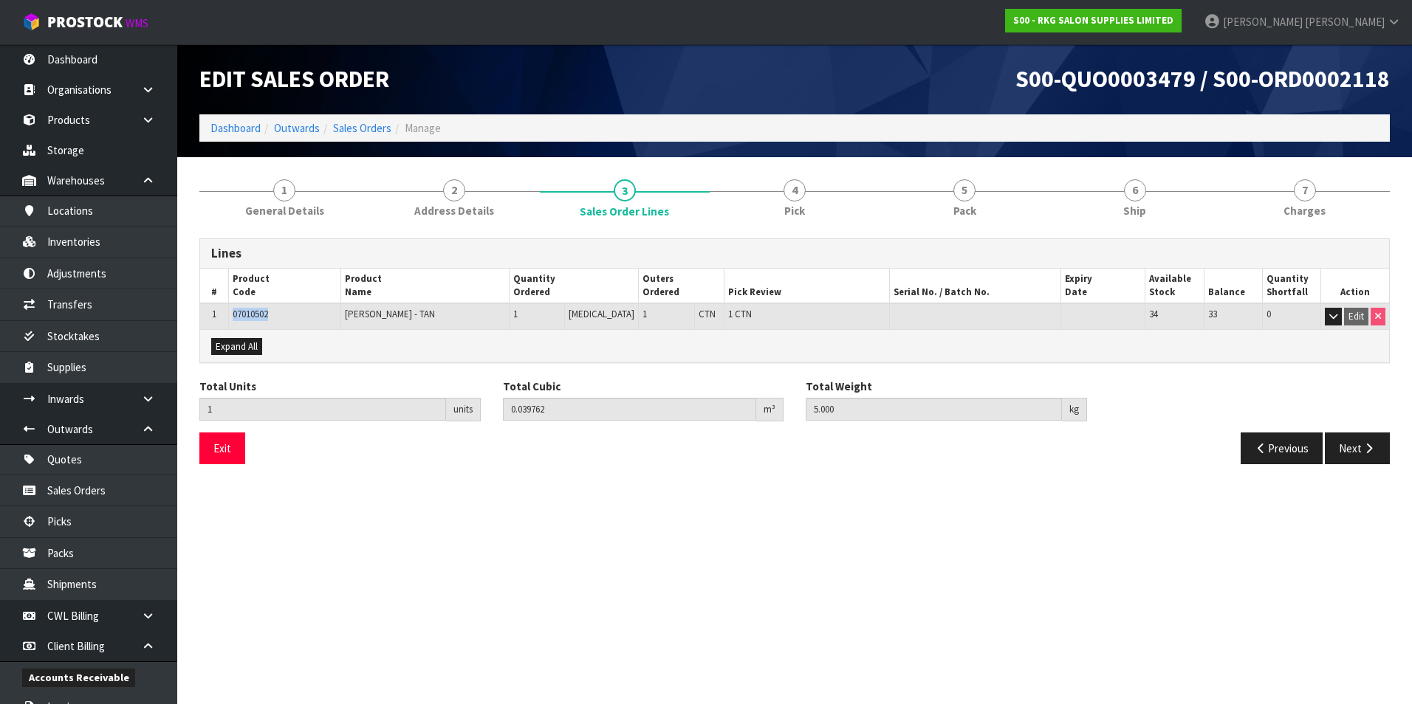
drag, startPoint x: 276, startPoint y: 318, endPoint x: 228, endPoint y: 313, distance: 48.2
click at [228, 313] on tr "1 07010502 HOBART STOOL - TAN 1 PCE 1 CTN 1 CTN 34 33 0 Edit" at bounding box center [794, 316] width 1189 height 26
drag, startPoint x: 228, startPoint y: 313, endPoint x: 241, endPoint y: 315, distance: 12.6
click at [236, 445] on button "Exit" at bounding box center [222, 449] width 46 height 32
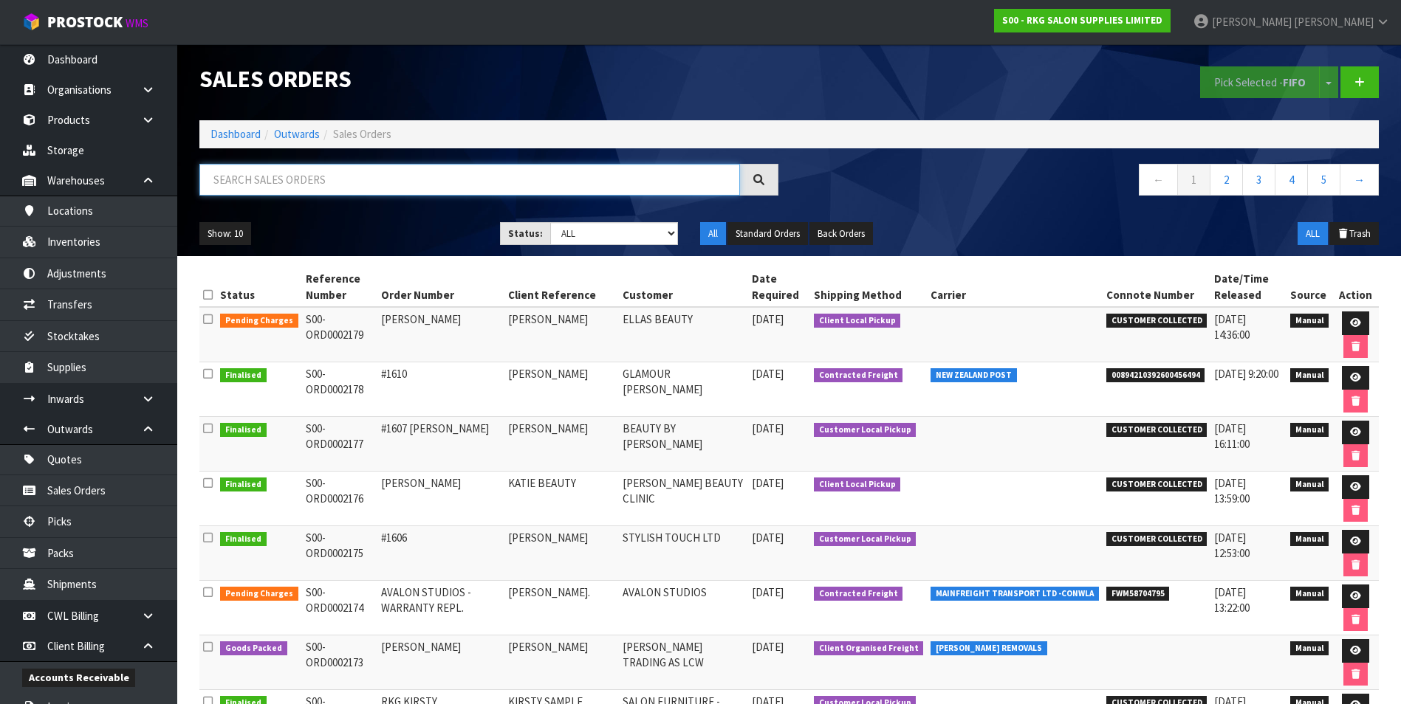
click at [334, 182] on input "text" at bounding box center [469, 180] width 540 height 32
paste input "S00-ORD0002116"
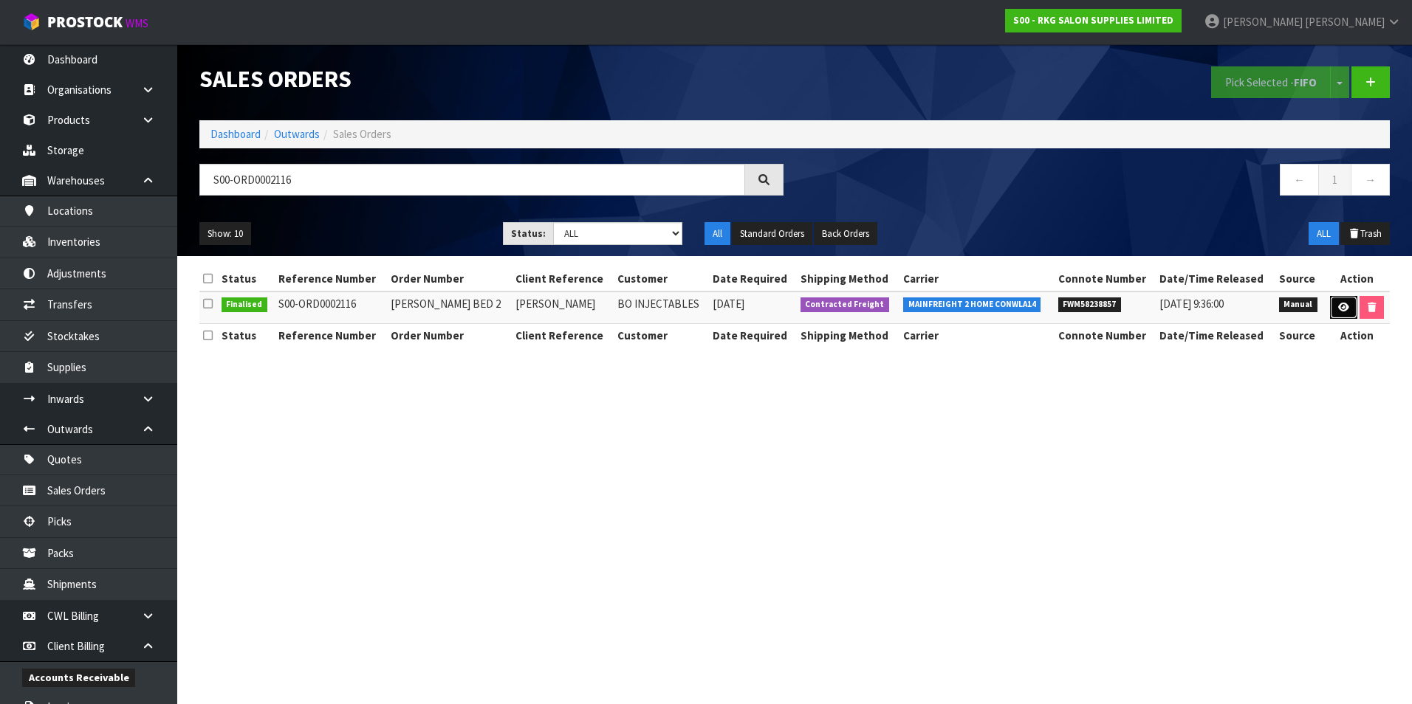
click at [1342, 306] on icon at bounding box center [1343, 308] width 11 height 10
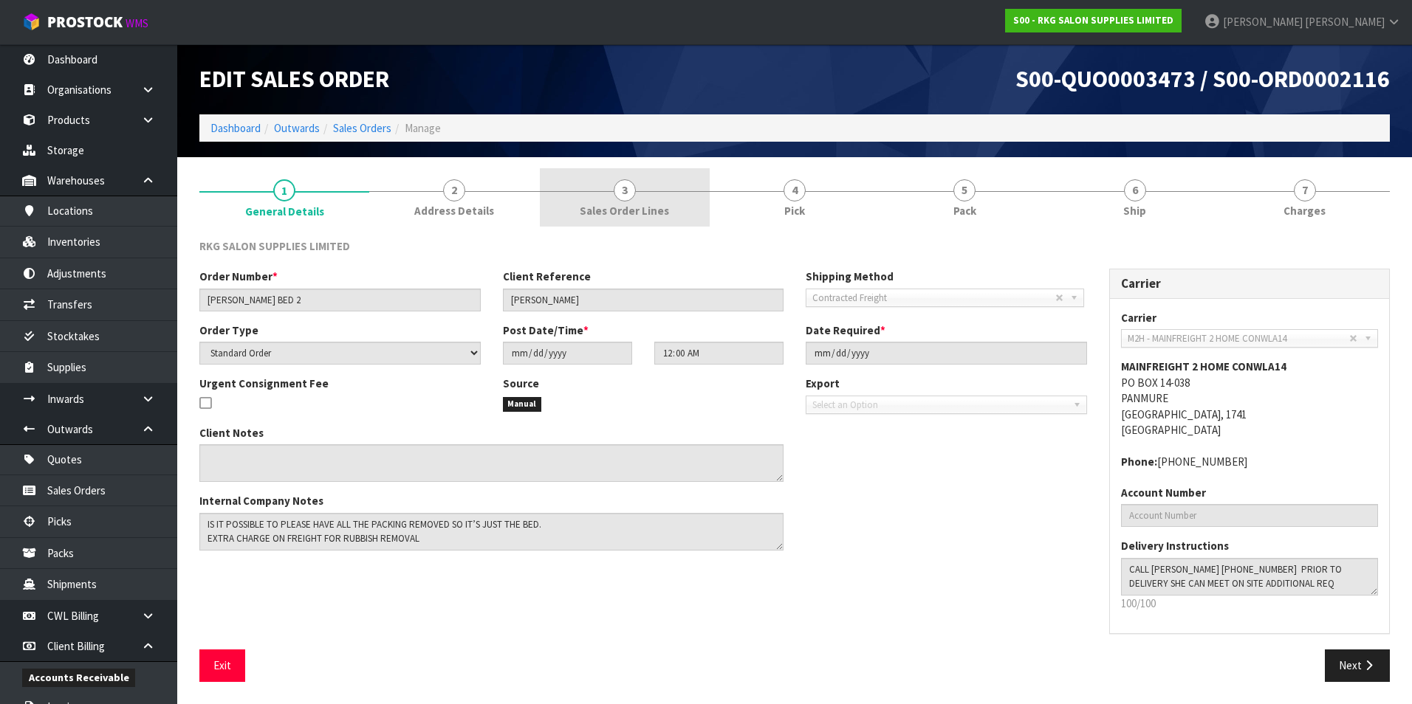
click at [625, 191] on span "3" at bounding box center [625, 190] width 22 height 22
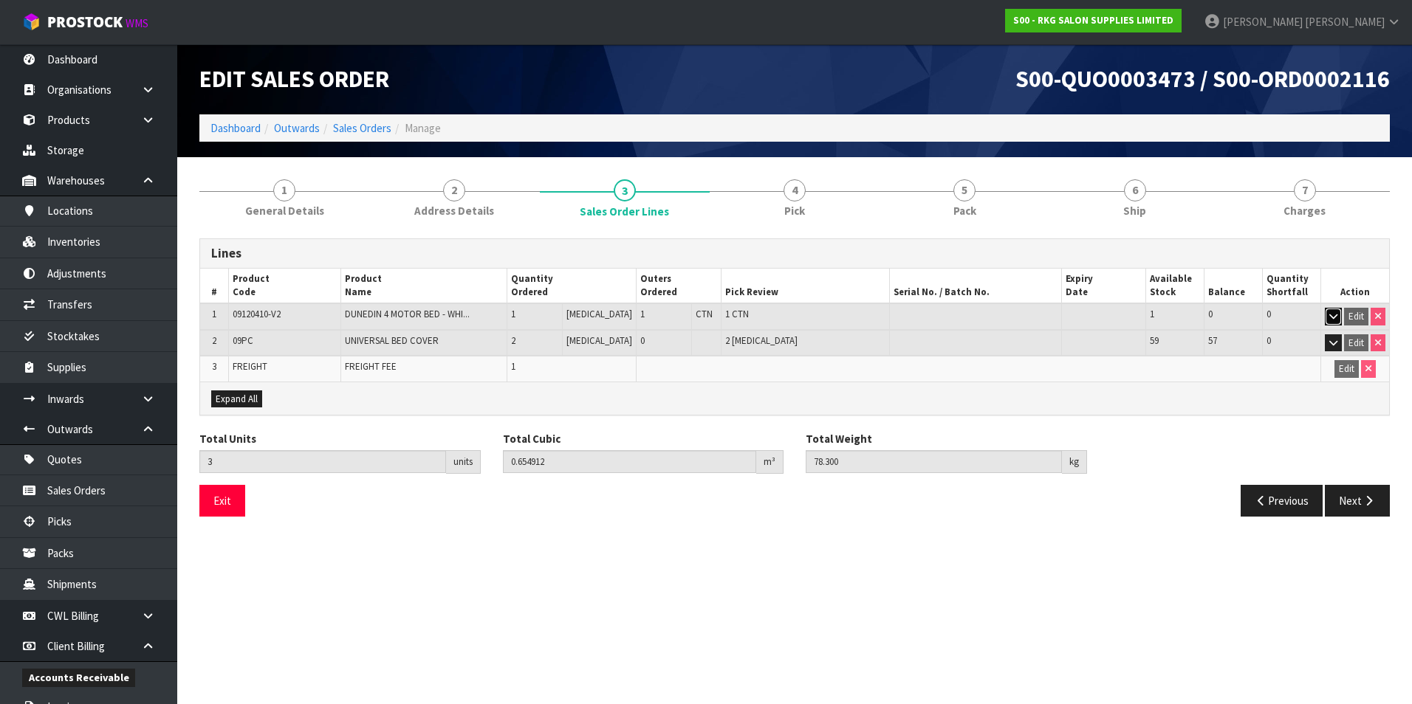
click at [1330, 317] on icon "button" at bounding box center [1333, 317] width 8 height 10
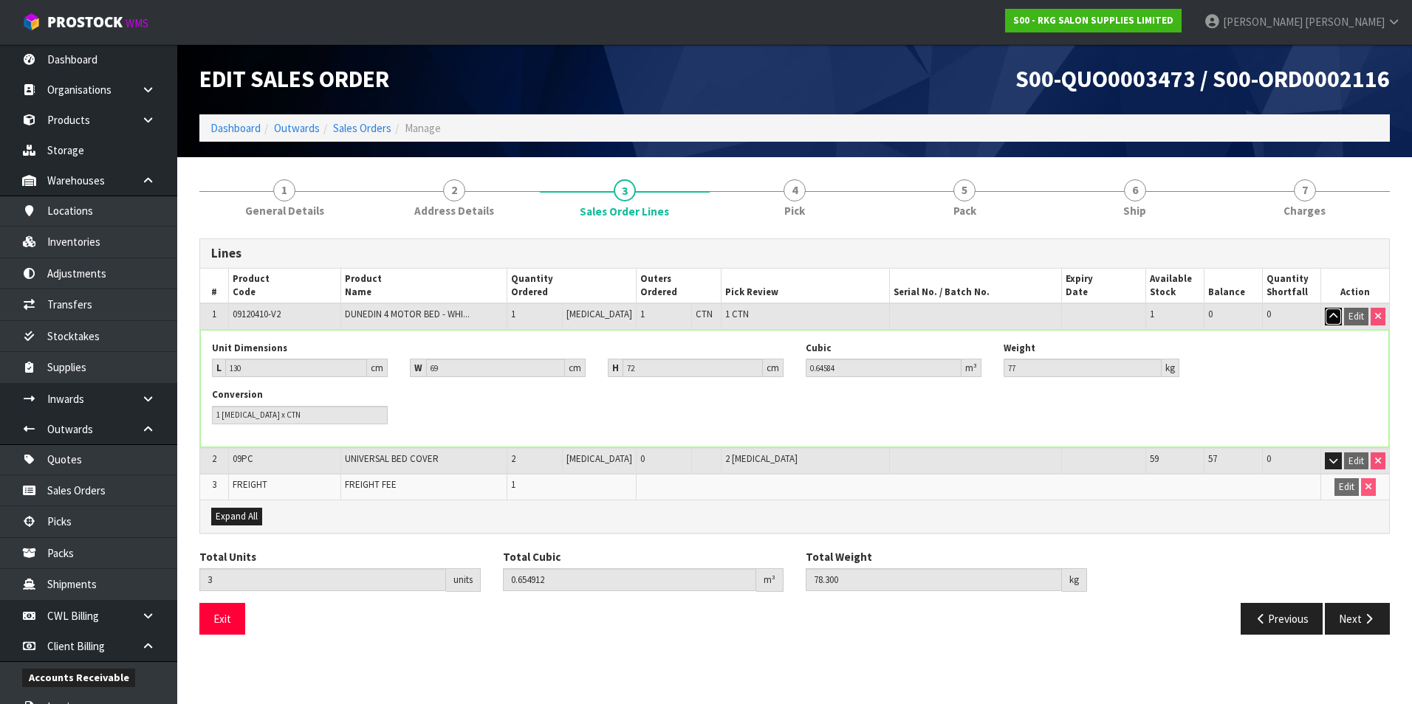
click at [1330, 317] on icon "button" at bounding box center [1333, 317] width 8 height 10
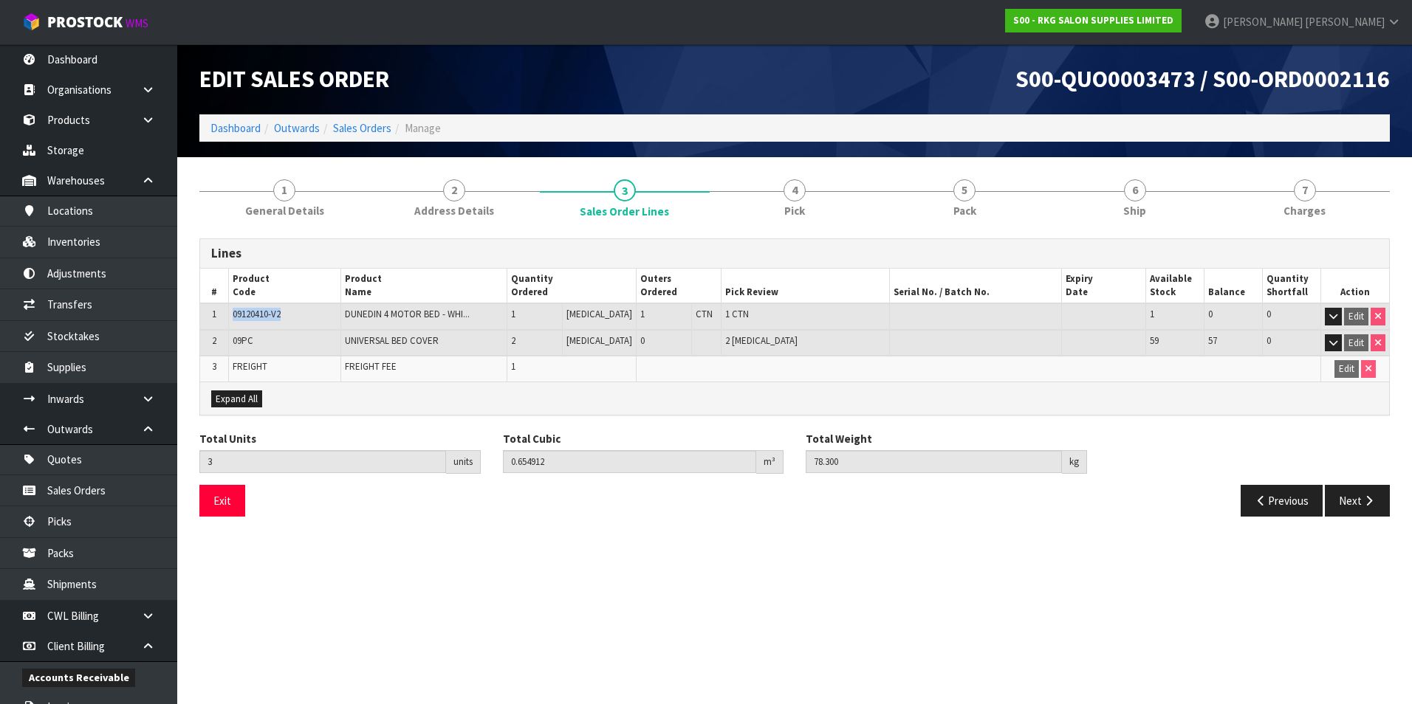
drag, startPoint x: 298, startPoint y: 320, endPoint x: 226, endPoint y: 318, distance: 71.7
click at [226, 318] on tr "1 09120410-V2 DUNEDIN 4 MOTOR BED - WHI... 1 PCE 1 CTN 1 CTN 1 0 0 Edit" at bounding box center [794, 316] width 1189 height 27
drag, startPoint x: 226, startPoint y: 318, endPoint x: 247, endPoint y: 313, distance: 22.0
click at [205, 469] on input "3" at bounding box center [322, 461] width 247 height 23
drag, startPoint x: 254, startPoint y: 344, endPoint x: 236, endPoint y: 342, distance: 18.6
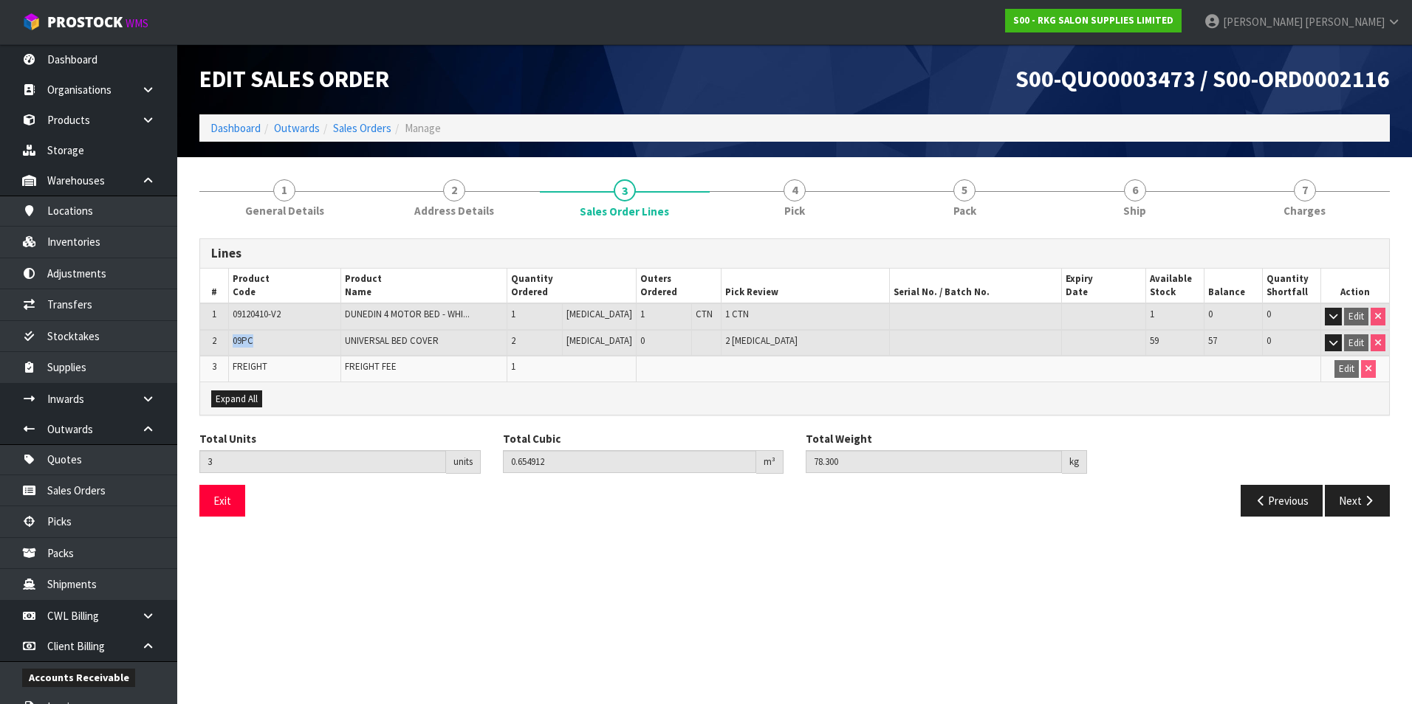
click at [236, 342] on td "09PC" at bounding box center [284, 343] width 112 height 27
click at [371, 128] on link "Sales Orders" at bounding box center [362, 128] width 58 height 14
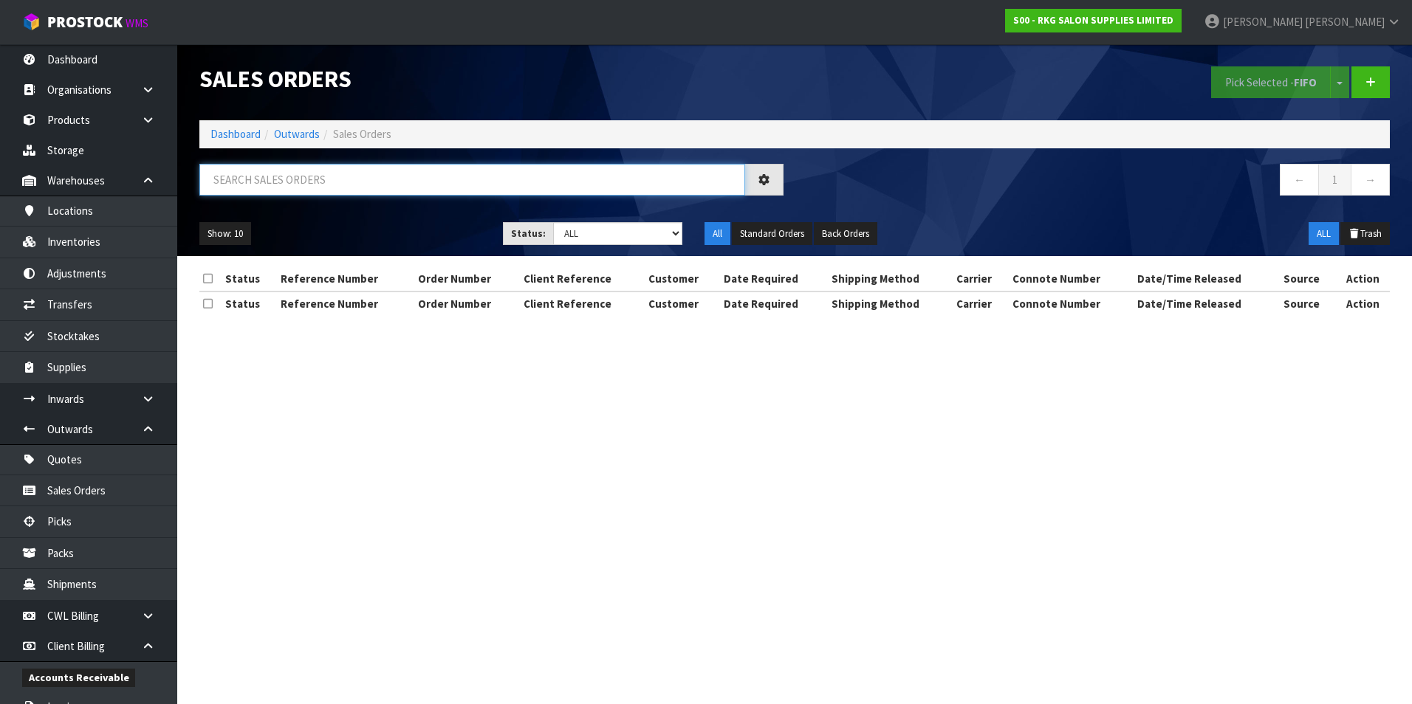
click at [261, 181] on input "text" at bounding box center [472, 180] width 546 height 32
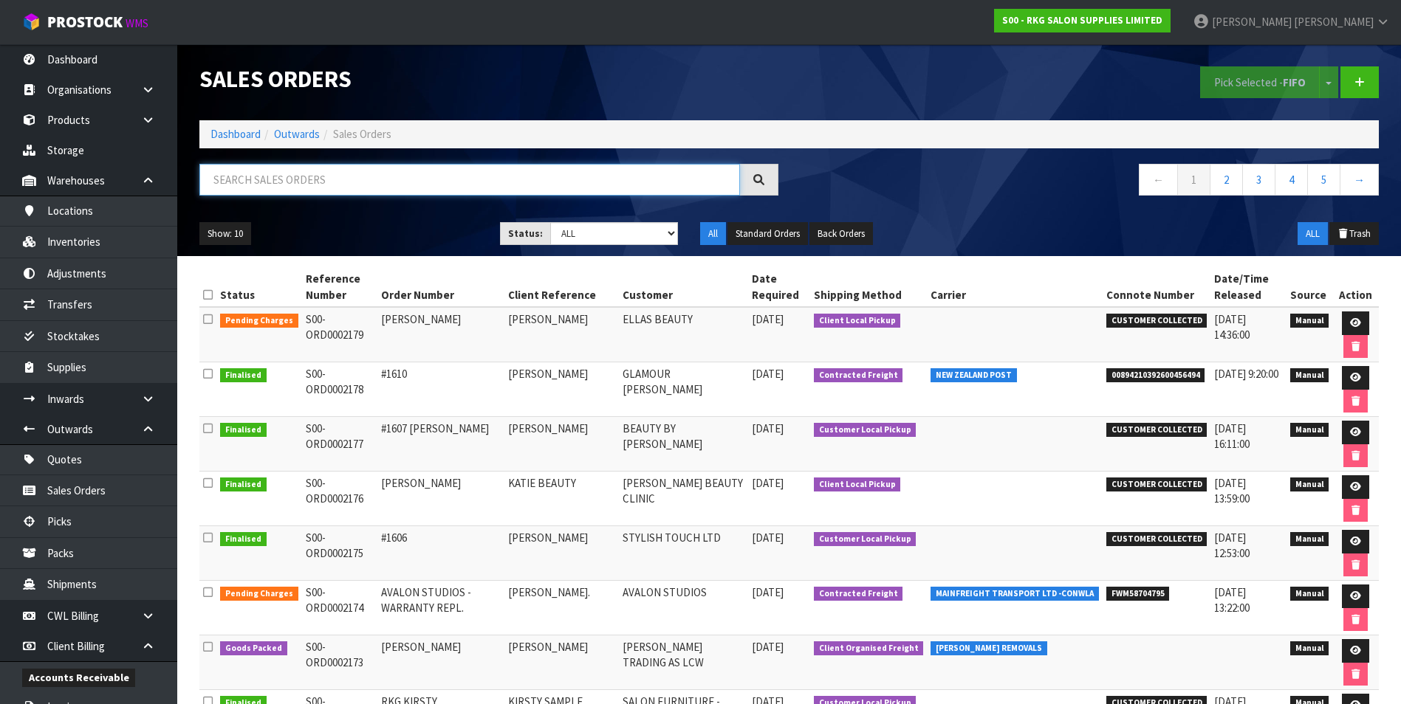
paste input "S00-ORD0002120"
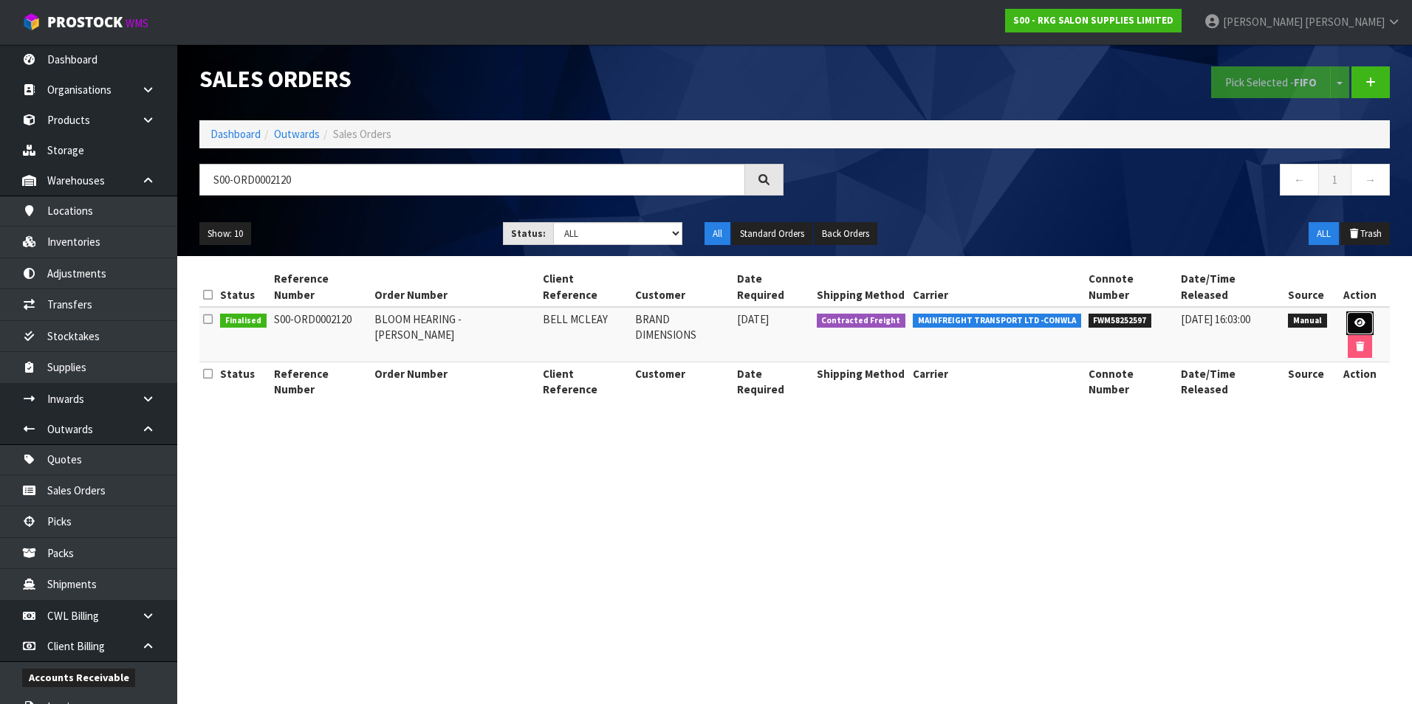
click at [1351, 312] on link at bounding box center [1359, 324] width 27 height 24
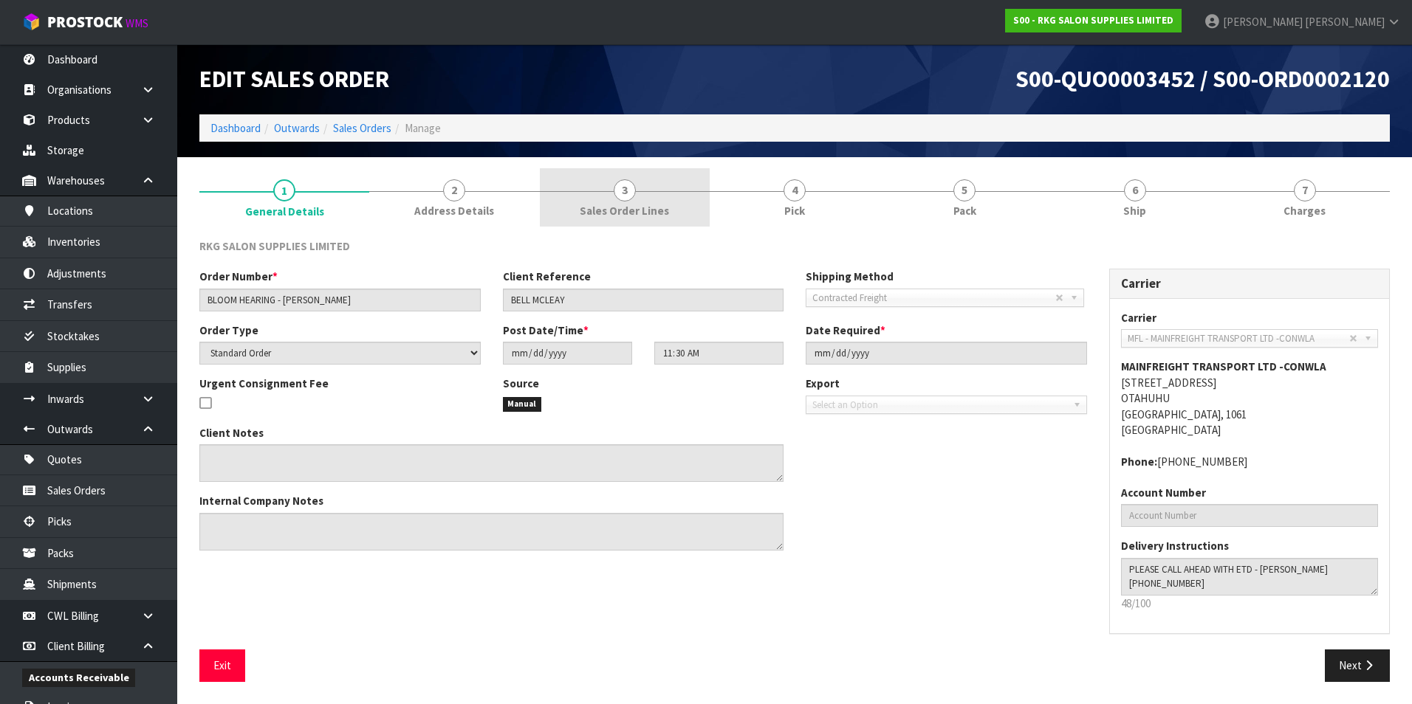
click at [628, 191] on span "3" at bounding box center [625, 190] width 22 height 22
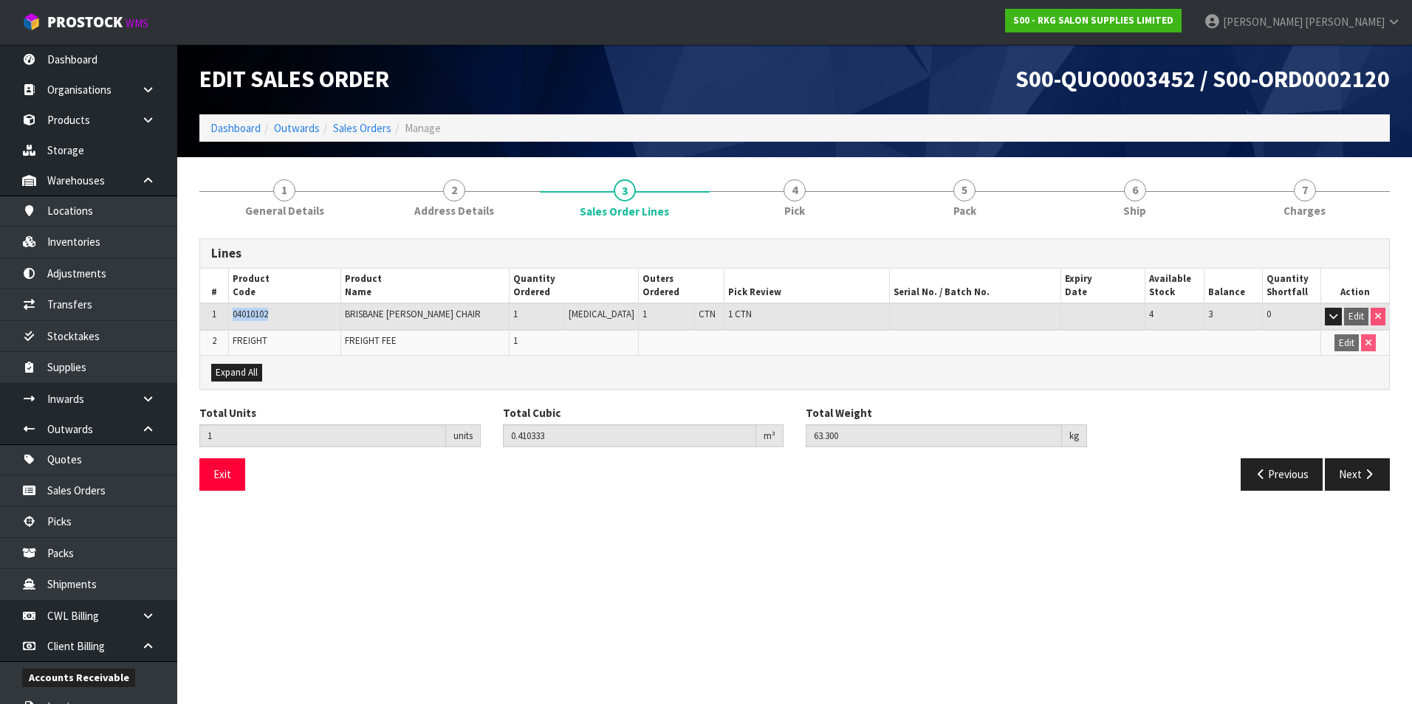
drag, startPoint x: 275, startPoint y: 314, endPoint x: 233, endPoint y: 316, distance: 42.1
click at [233, 316] on td "04010102" at bounding box center [284, 316] width 112 height 27
click at [377, 123] on link "Sales Orders" at bounding box center [362, 128] width 58 height 14
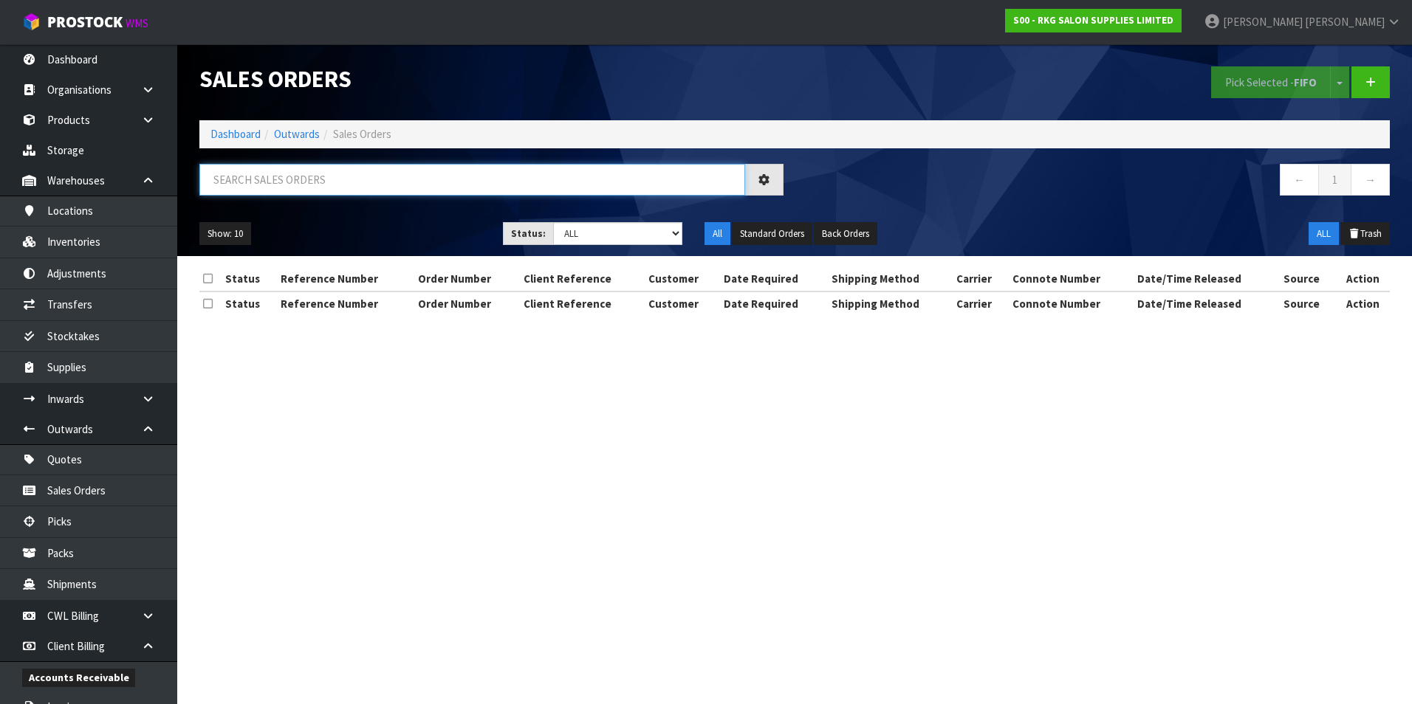
click at [264, 184] on input "text" at bounding box center [472, 180] width 546 height 32
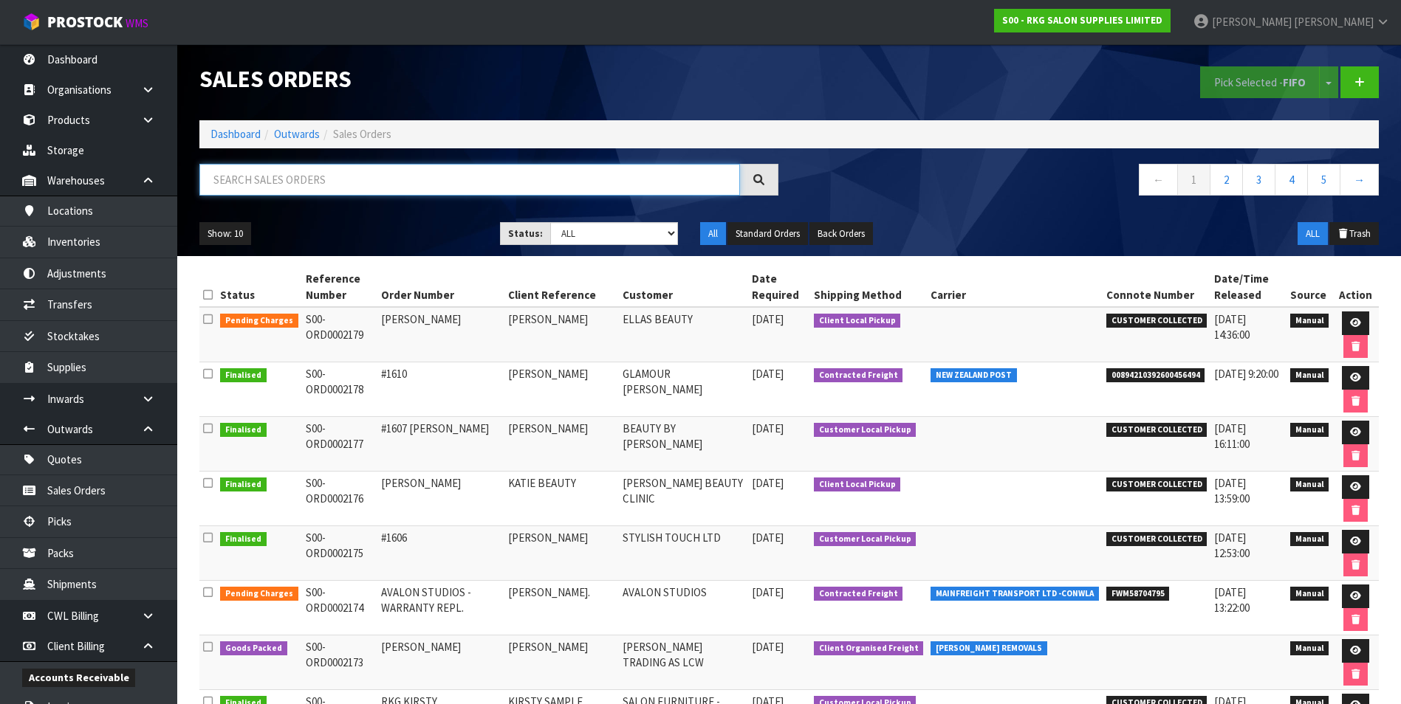
paste input "S00-ORD0002121"
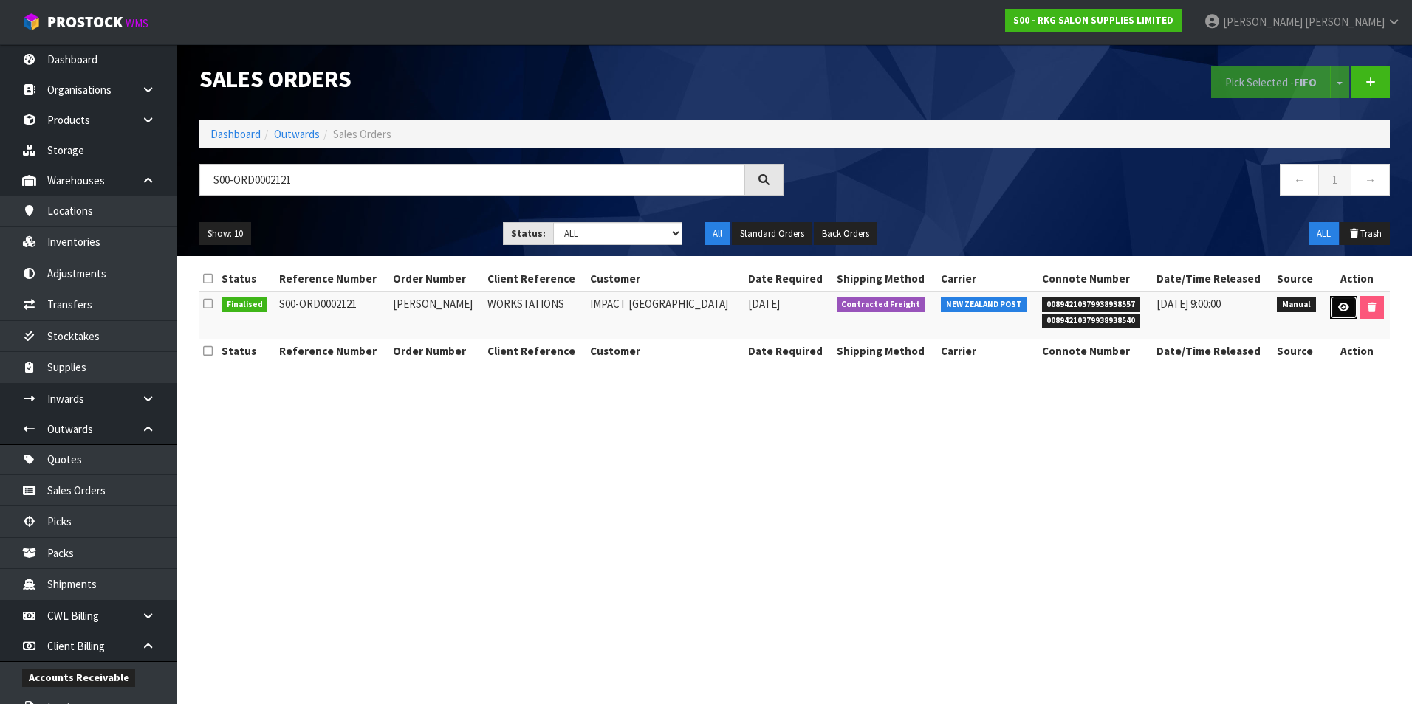
click at [1338, 306] on icon at bounding box center [1343, 308] width 11 height 10
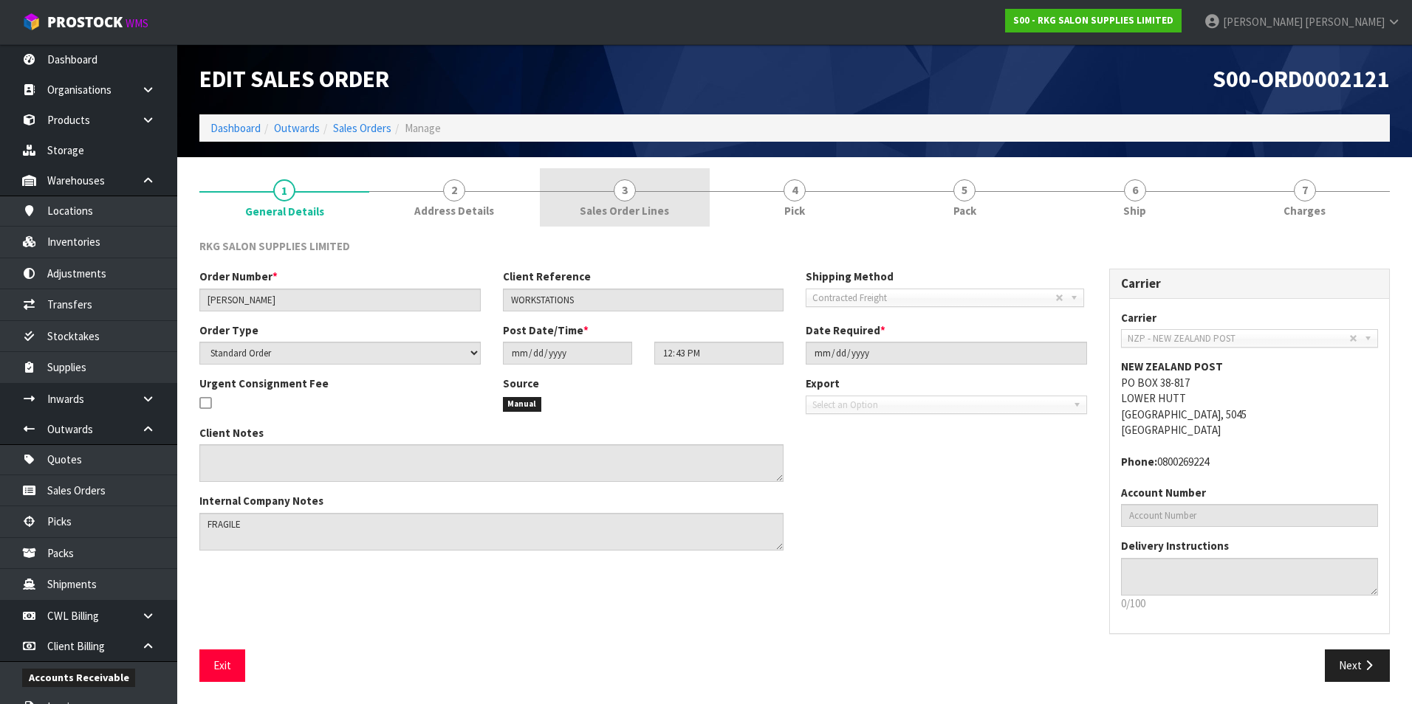
click at [625, 194] on span "3" at bounding box center [625, 190] width 22 height 22
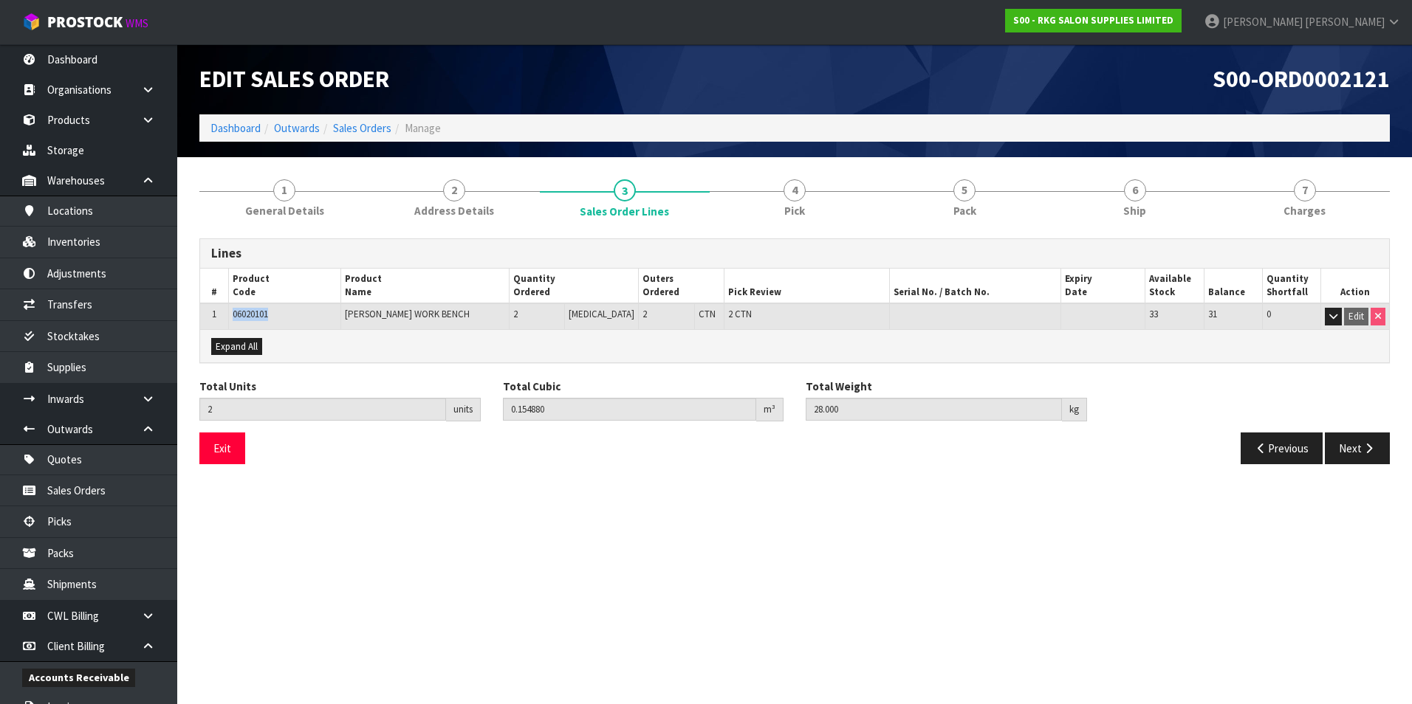
drag, startPoint x: 275, startPoint y: 318, endPoint x: 234, endPoint y: 316, distance: 40.7
click at [234, 316] on td "06020101" at bounding box center [284, 316] width 112 height 26
click at [362, 128] on link "Sales Orders" at bounding box center [362, 128] width 58 height 14
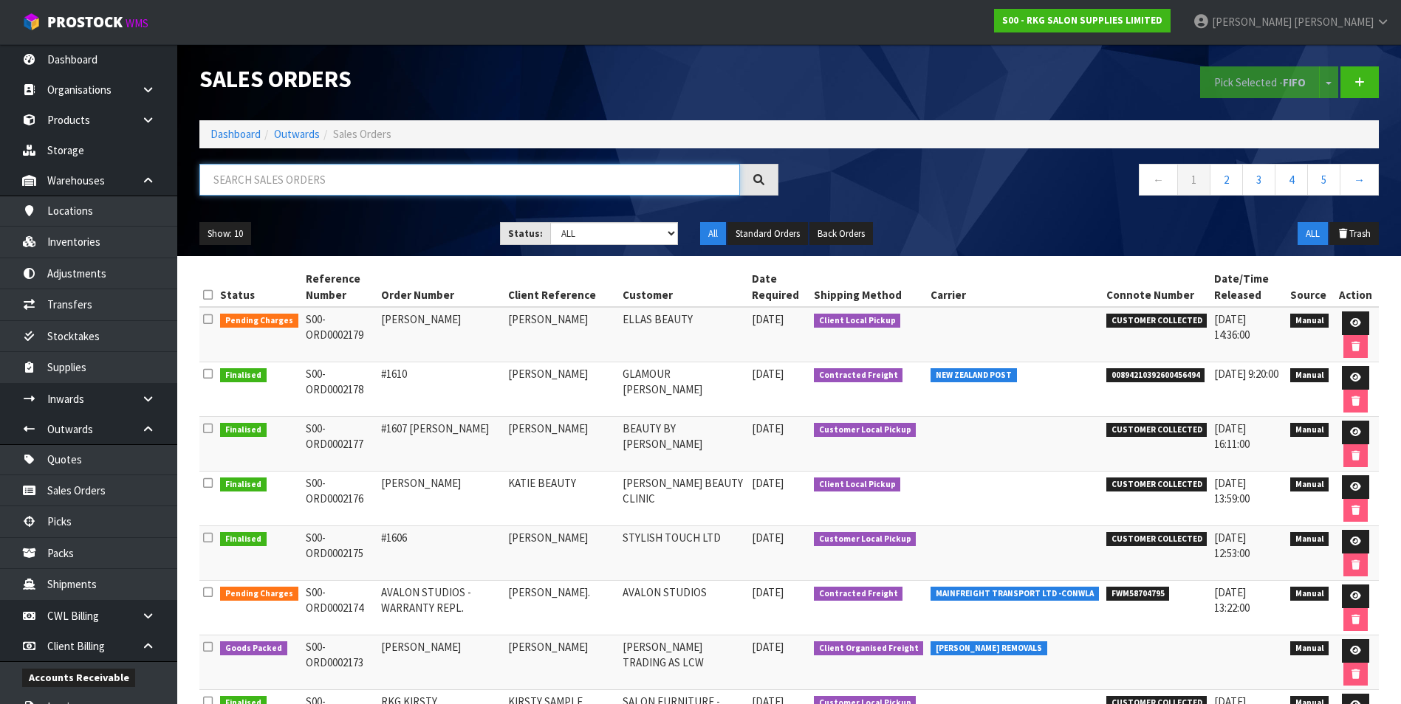
click at [247, 181] on input "text" at bounding box center [469, 180] width 540 height 32
paste input "S00-ORD0002122"
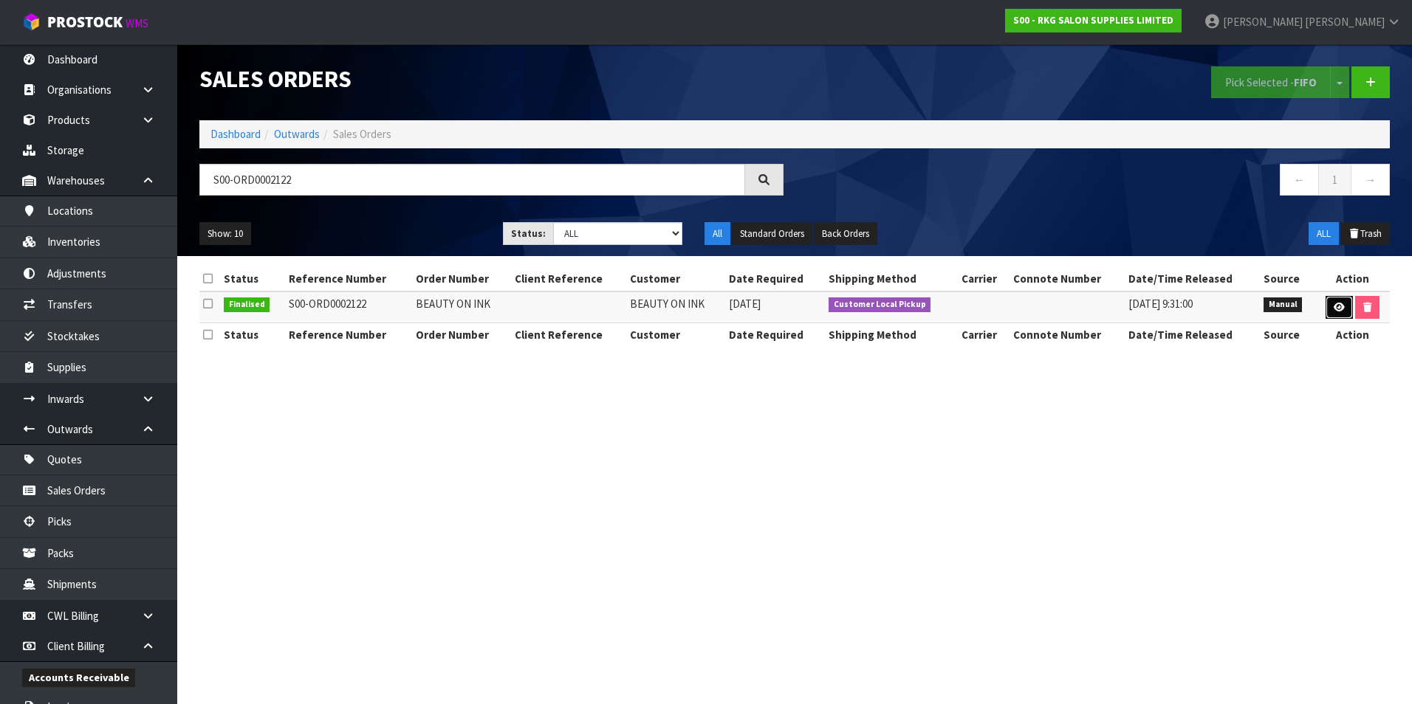
click at [1334, 307] on icon at bounding box center [1339, 308] width 11 height 10
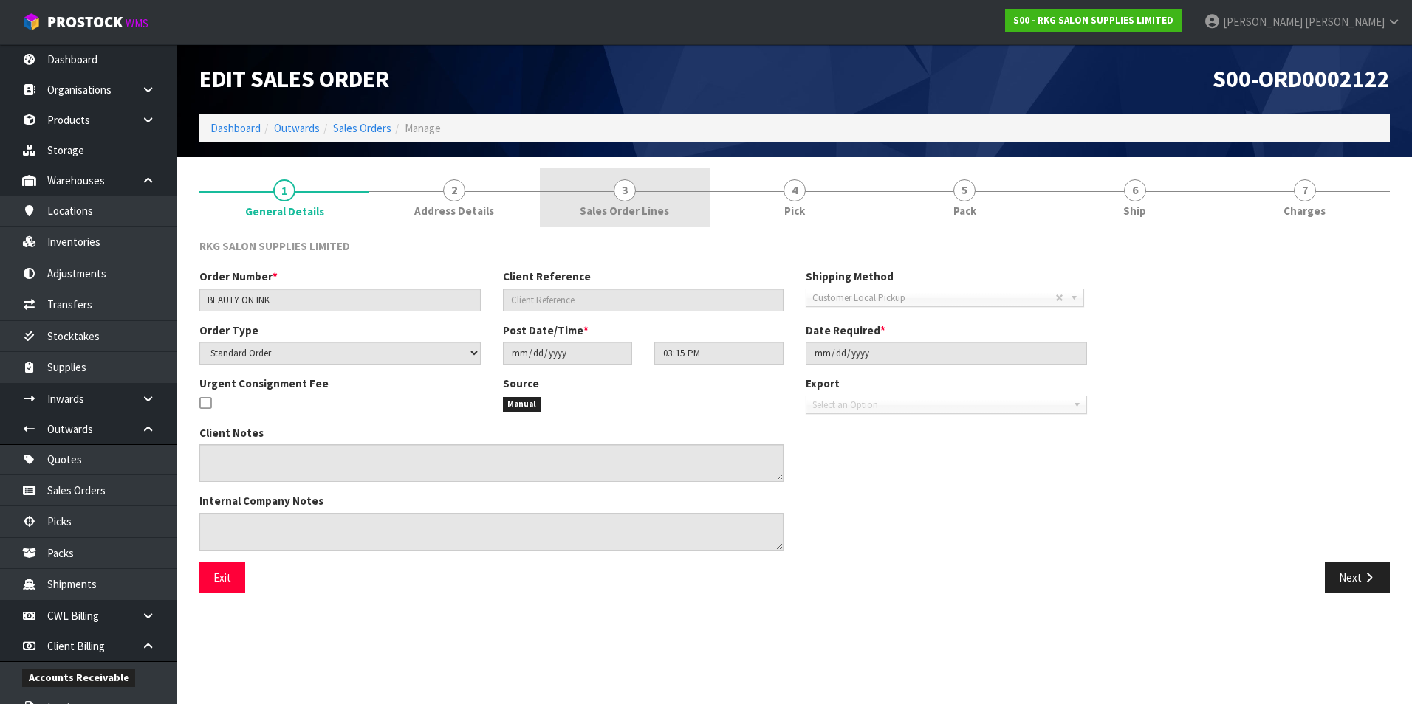
click at [628, 193] on span "3" at bounding box center [625, 190] width 22 height 22
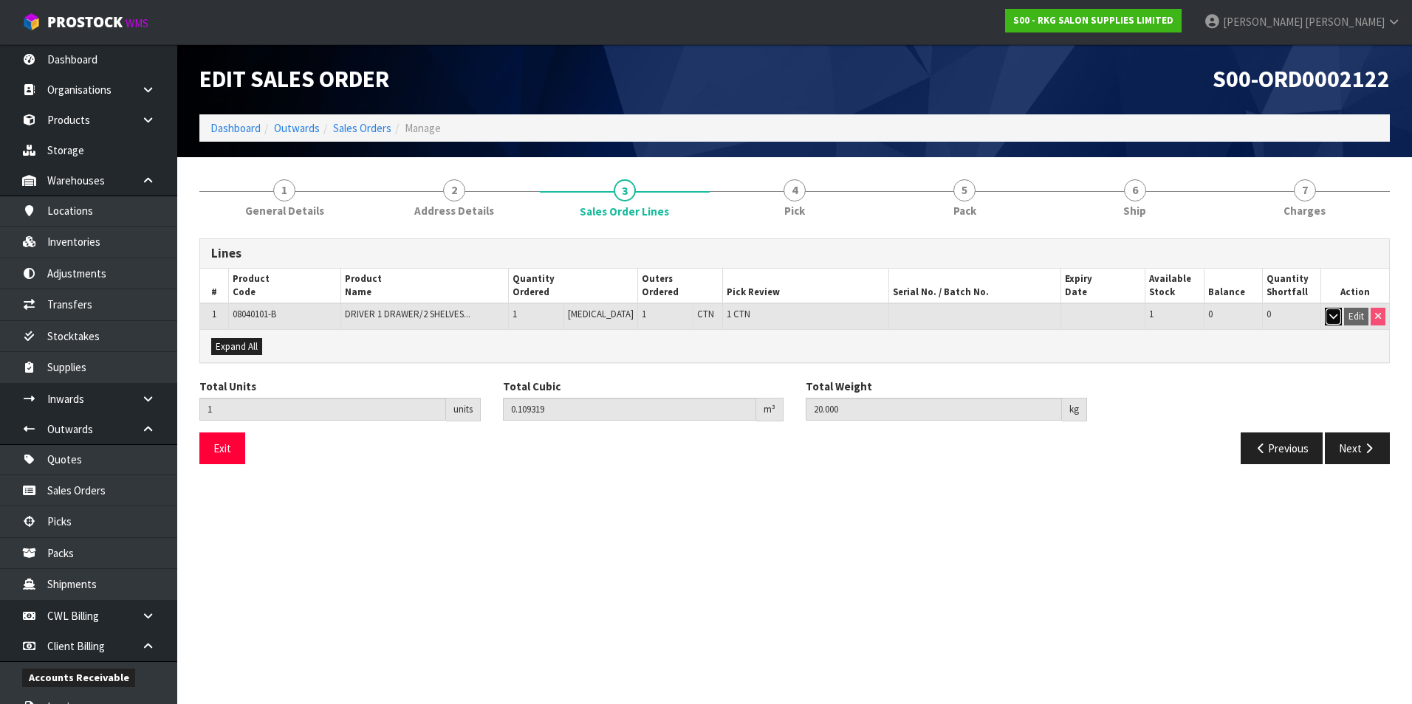
click at [1331, 320] on icon "button" at bounding box center [1333, 317] width 8 height 10
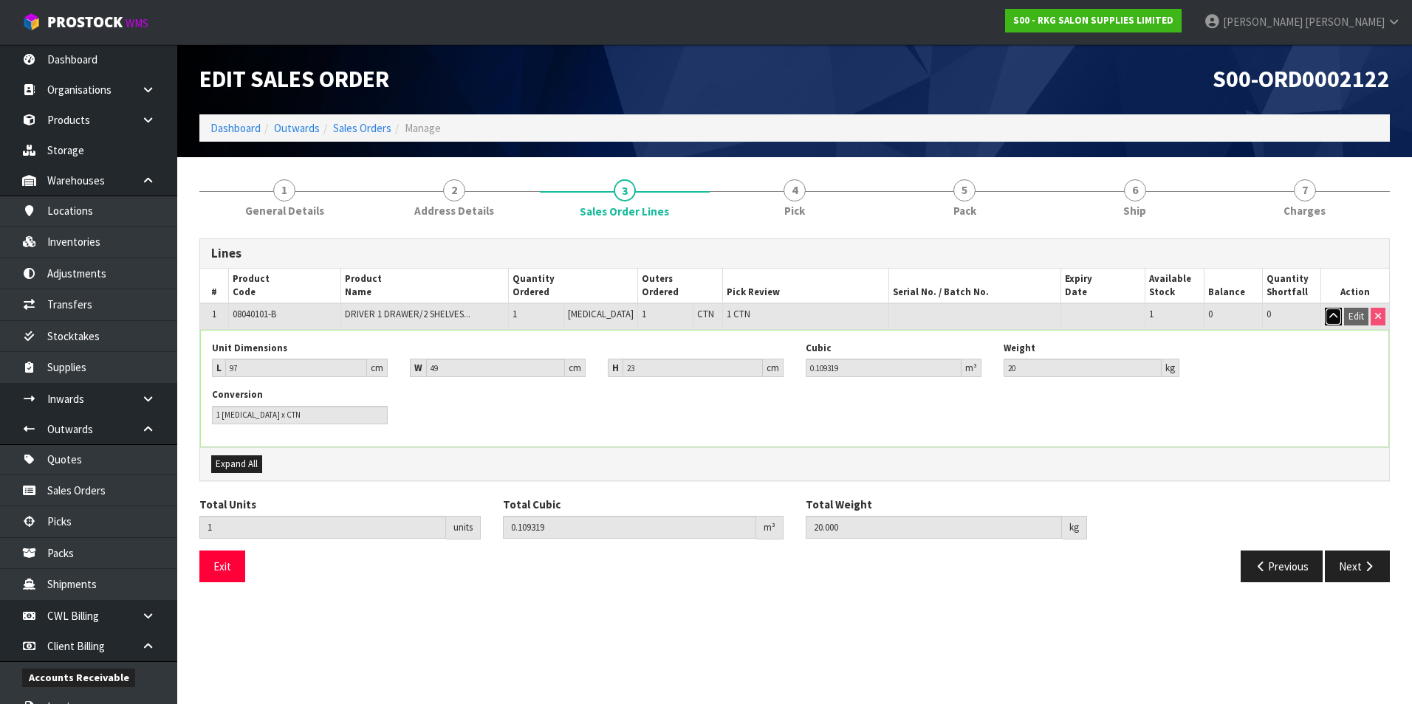
click at [1331, 320] on icon "button" at bounding box center [1333, 317] width 8 height 10
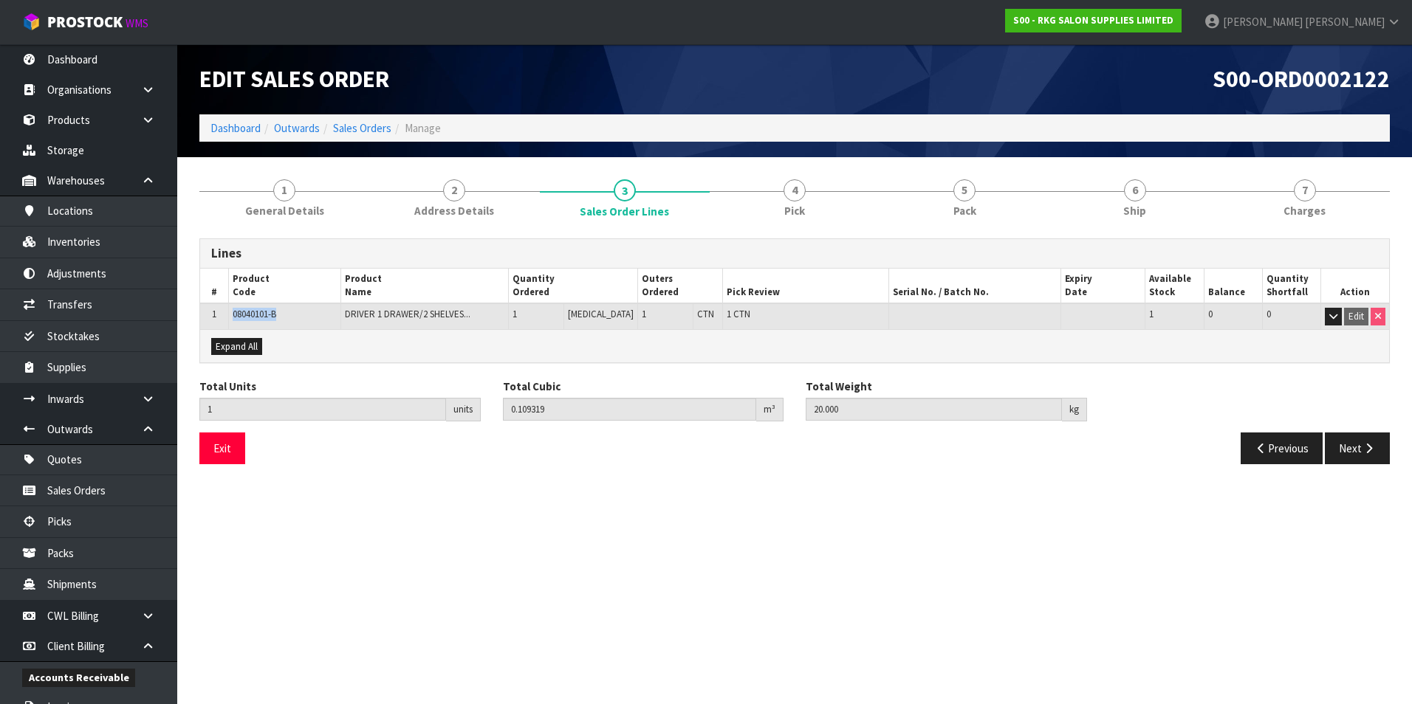
drag, startPoint x: 281, startPoint y: 316, endPoint x: 236, endPoint y: 315, distance: 45.8
click at [236, 315] on td "08040101-B" at bounding box center [284, 316] width 112 height 26
drag, startPoint x: 371, startPoint y: 128, endPoint x: 398, endPoint y: 155, distance: 38.1
click at [371, 128] on link "Sales Orders" at bounding box center [362, 128] width 58 height 14
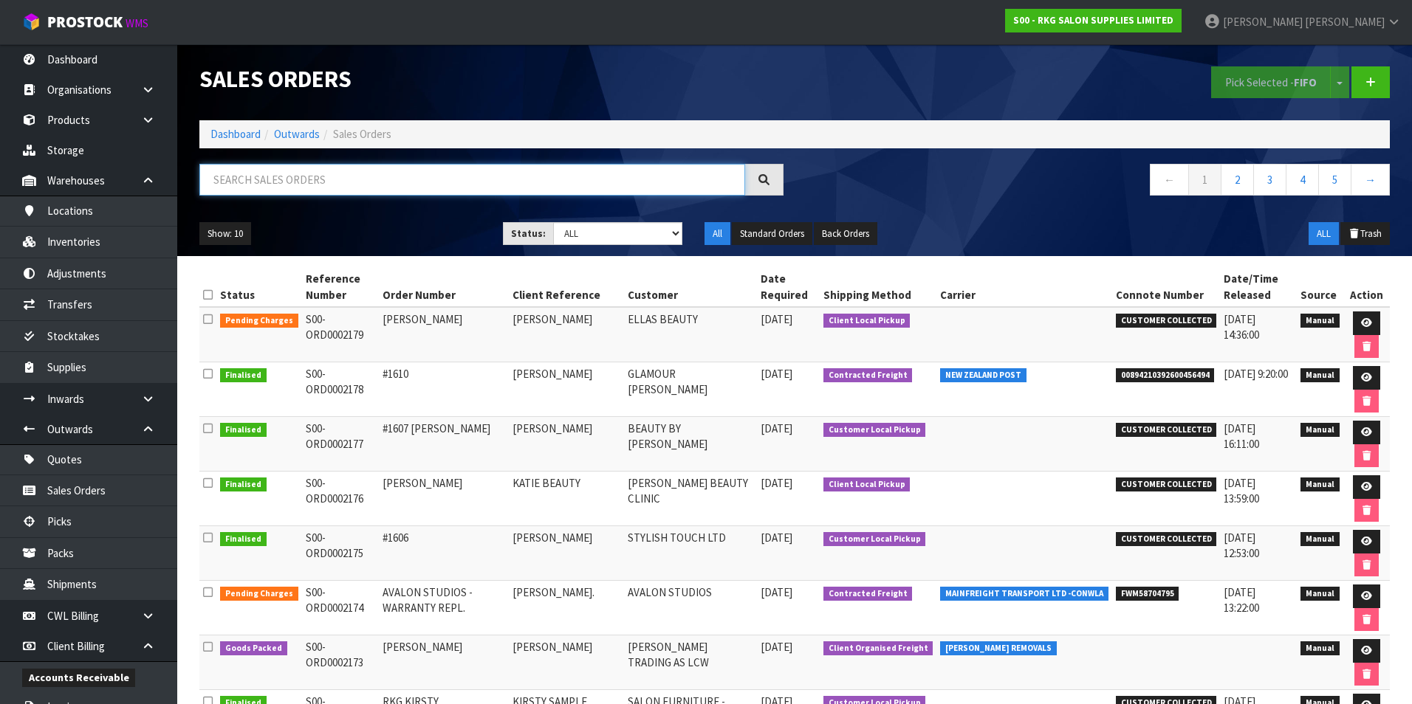
click at [256, 184] on input "text" at bounding box center [472, 180] width 546 height 32
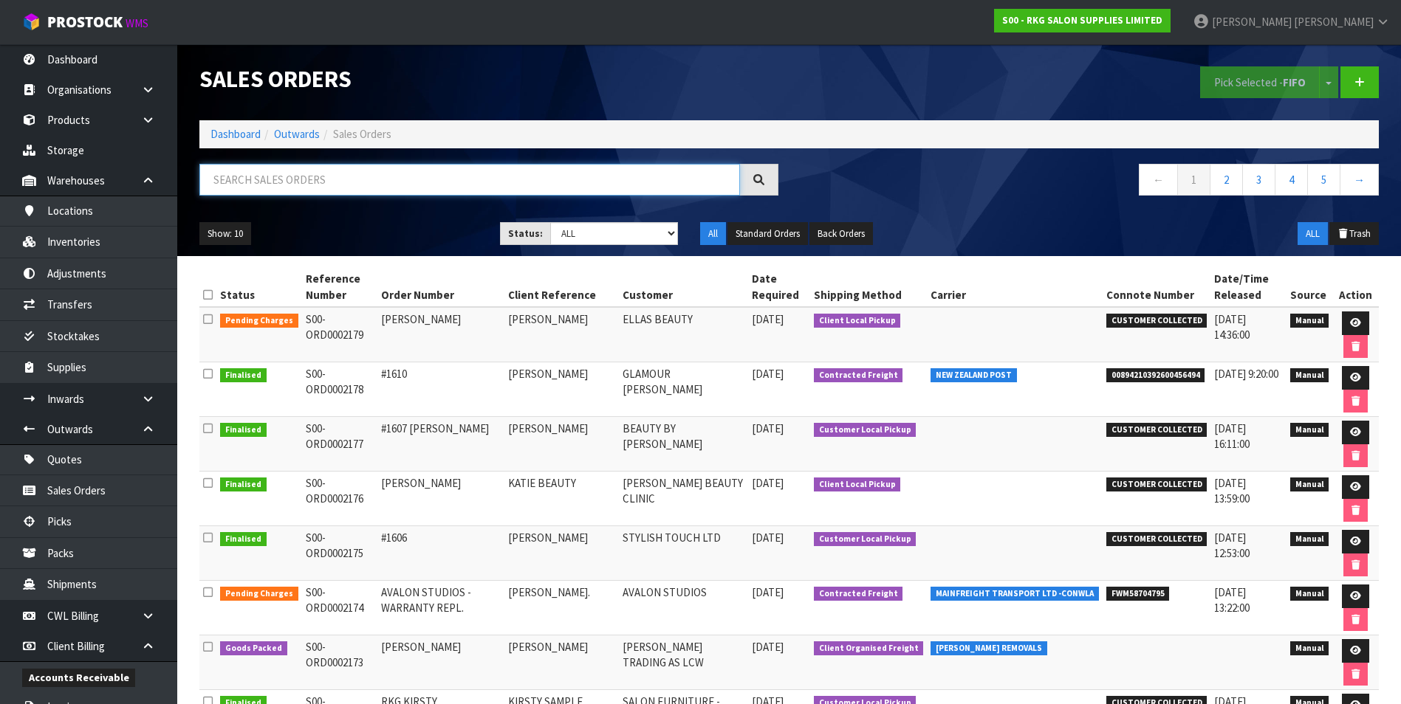
paste input "S00-ORD0002123"
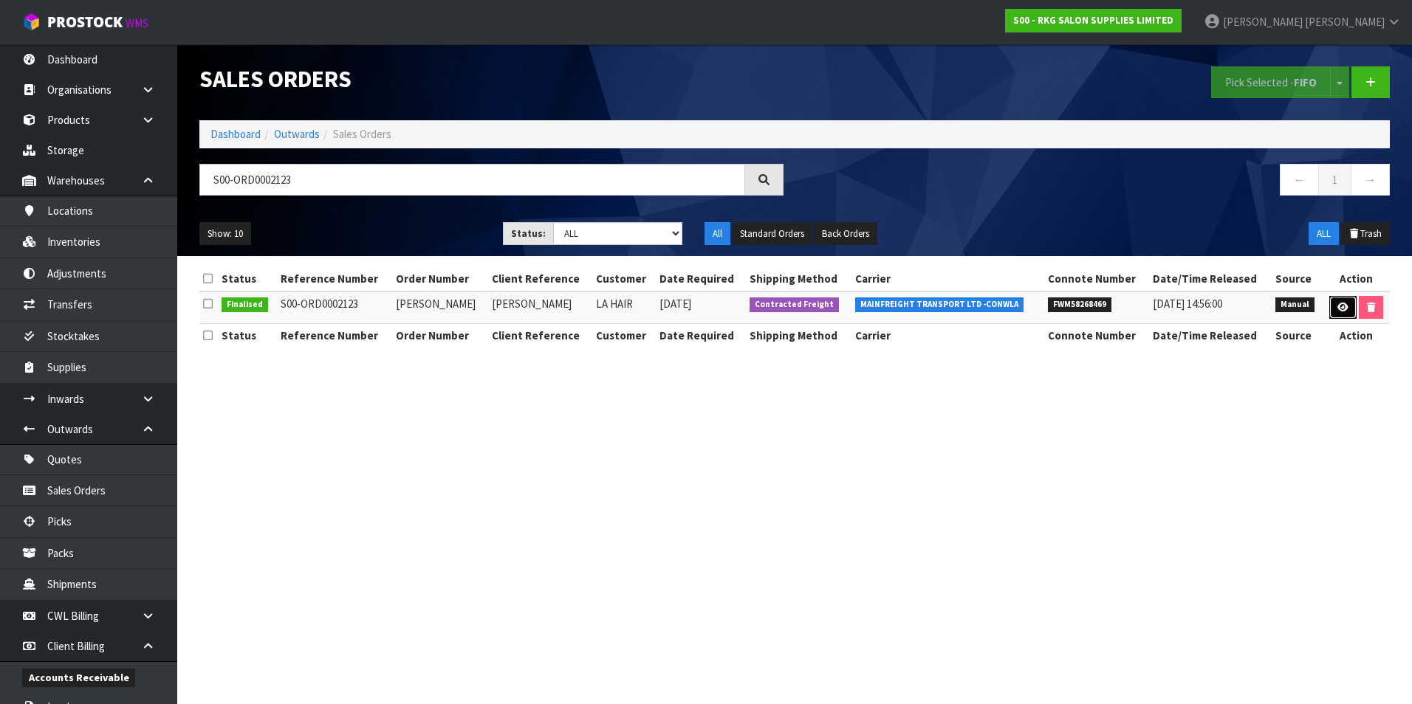
click at [1340, 309] on icon at bounding box center [1342, 308] width 11 height 10
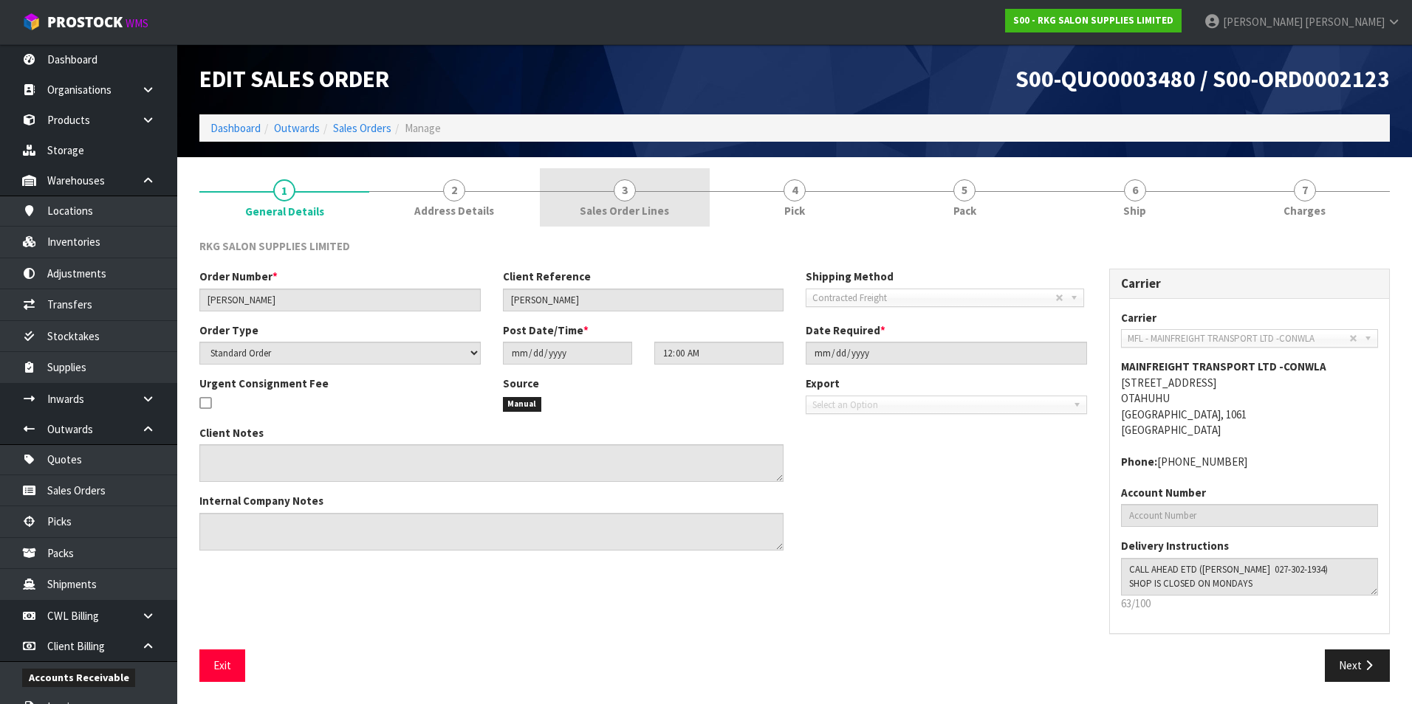
click at [625, 193] on span "3" at bounding box center [625, 190] width 22 height 22
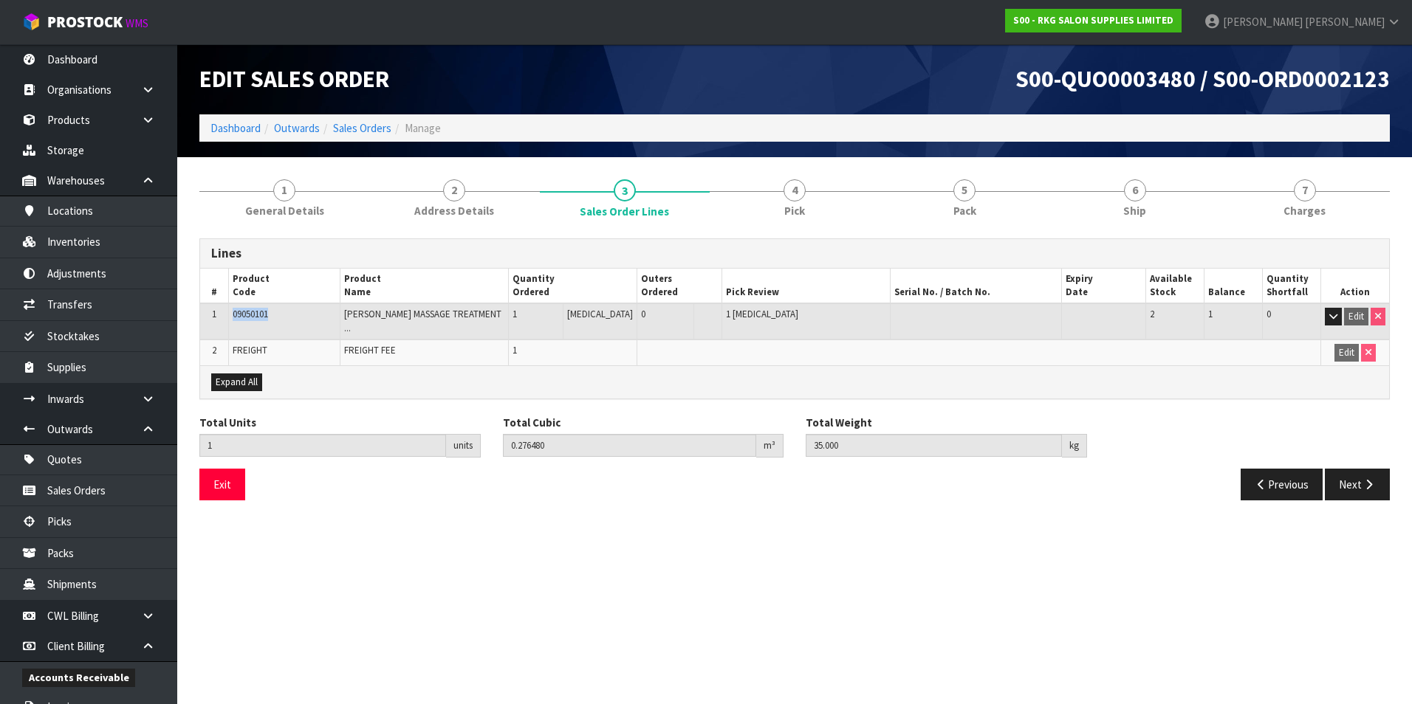
drag, startPoint x: 270, startPoint y: 317, endPoint x: 235, endPoint y: 311, distance: 35.9
click at [235, 311] on span "09050101" at bounding box center [250, 314] width 35 height 13
drag, startPoint x: 235, startPoint y: 311, endPoint x: 242, endPoint y: 316, distance: 9.0
click at [357, 131] on link "Sales Orders" at bounding box center [362, 128] width 58 height 14
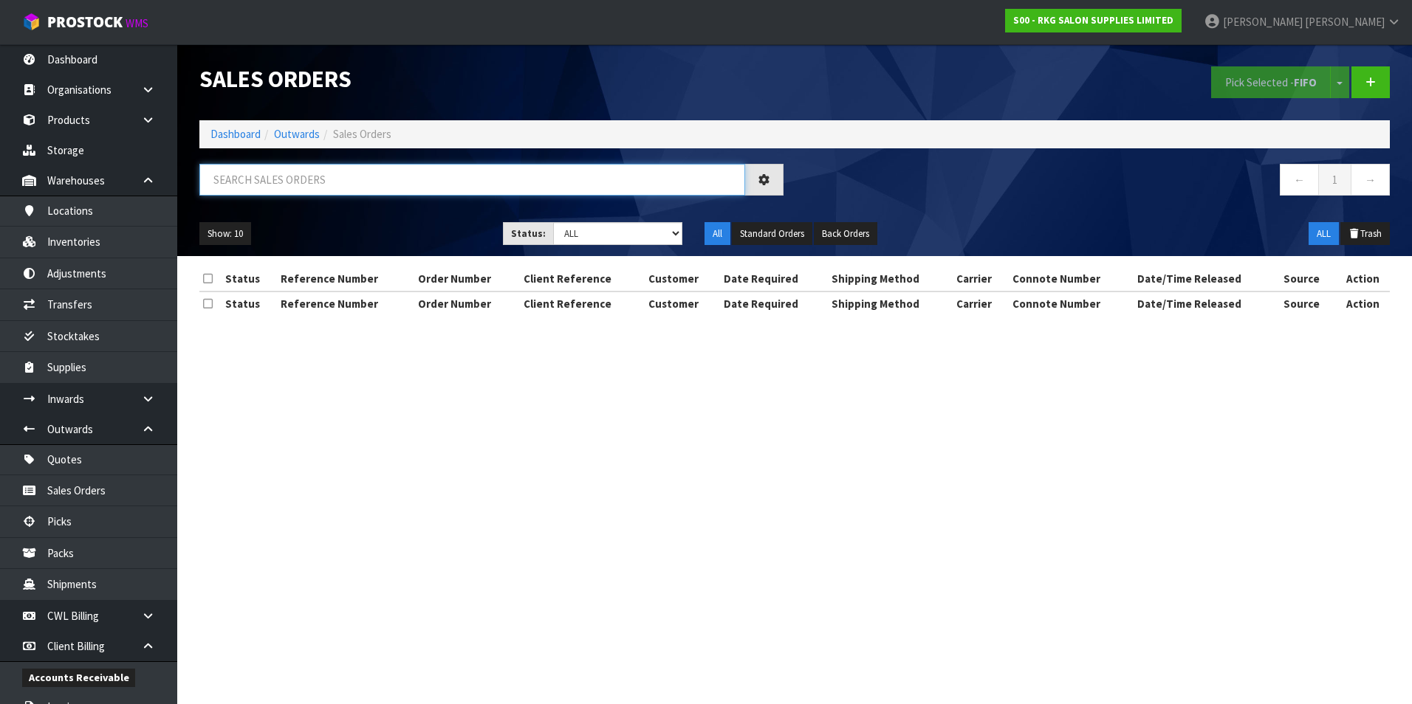
click at [254, 182] on input "text" at bounding box center [472, 180] width 546 height 32
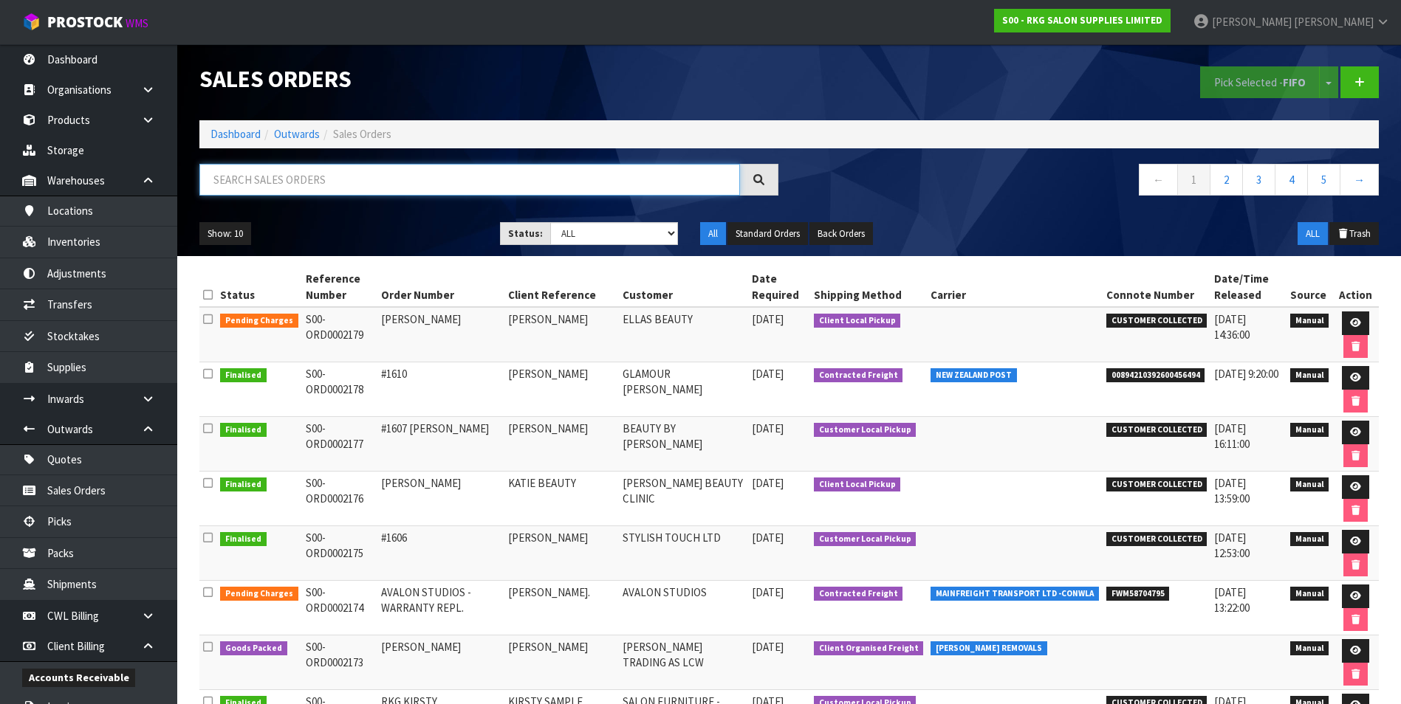
paste input "S00-ORD0002115"
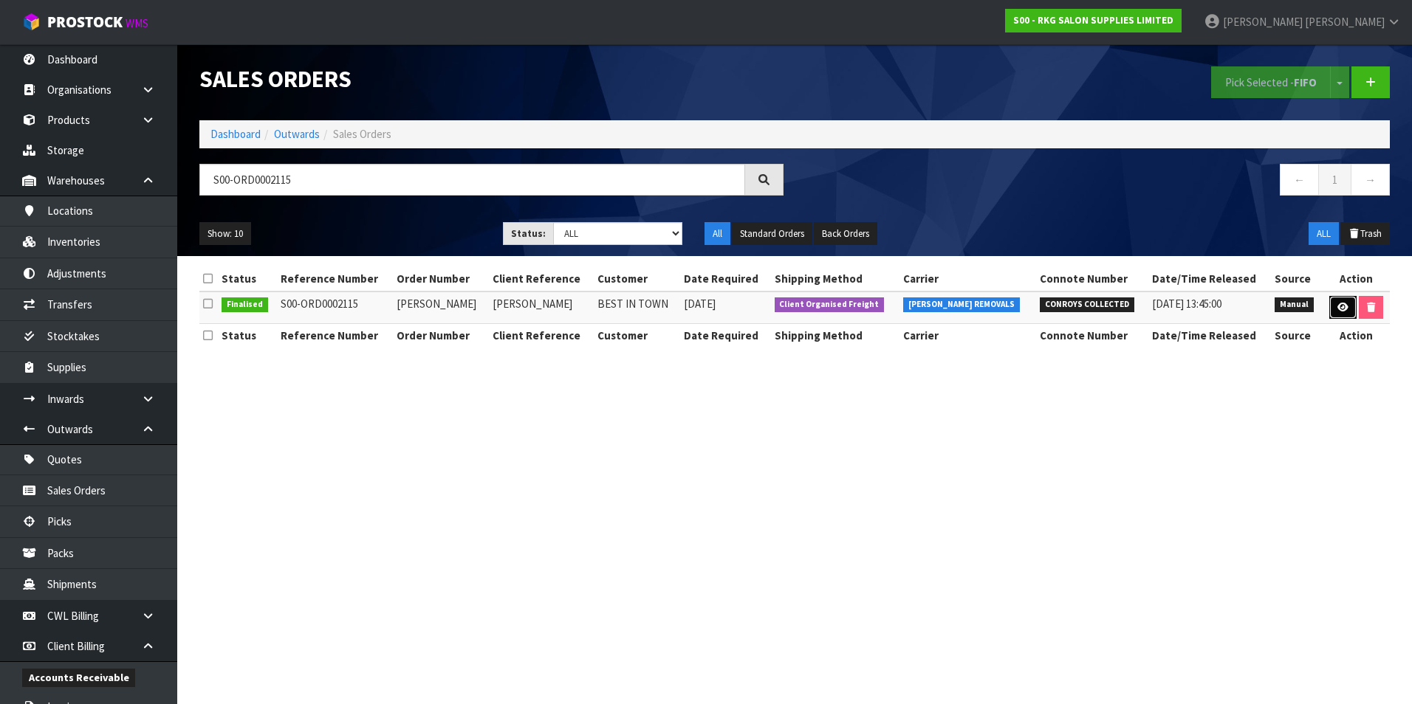
click at [1331, 307] on link at bounding box center [1342, 308] width 27 height 24
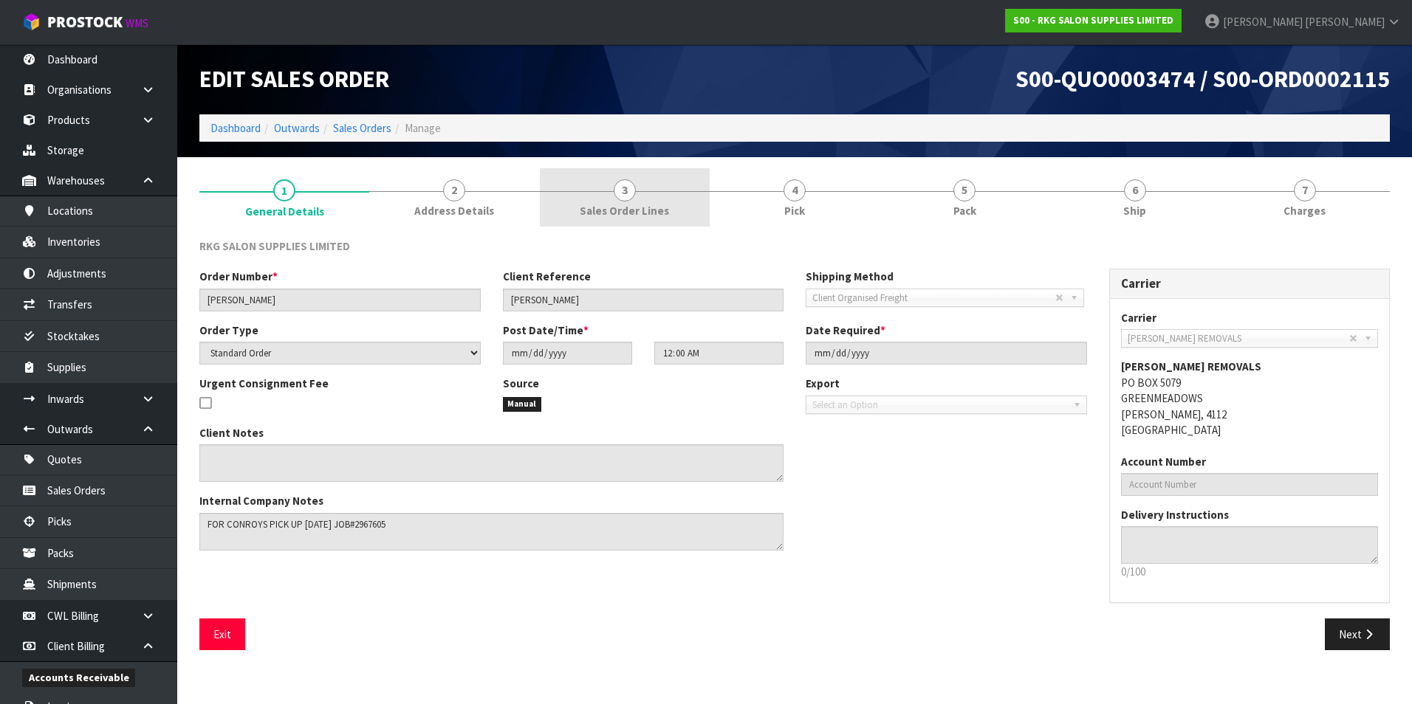
click at [631, 193] on span "3" at bounding box center [625, 190] width 22 height 22
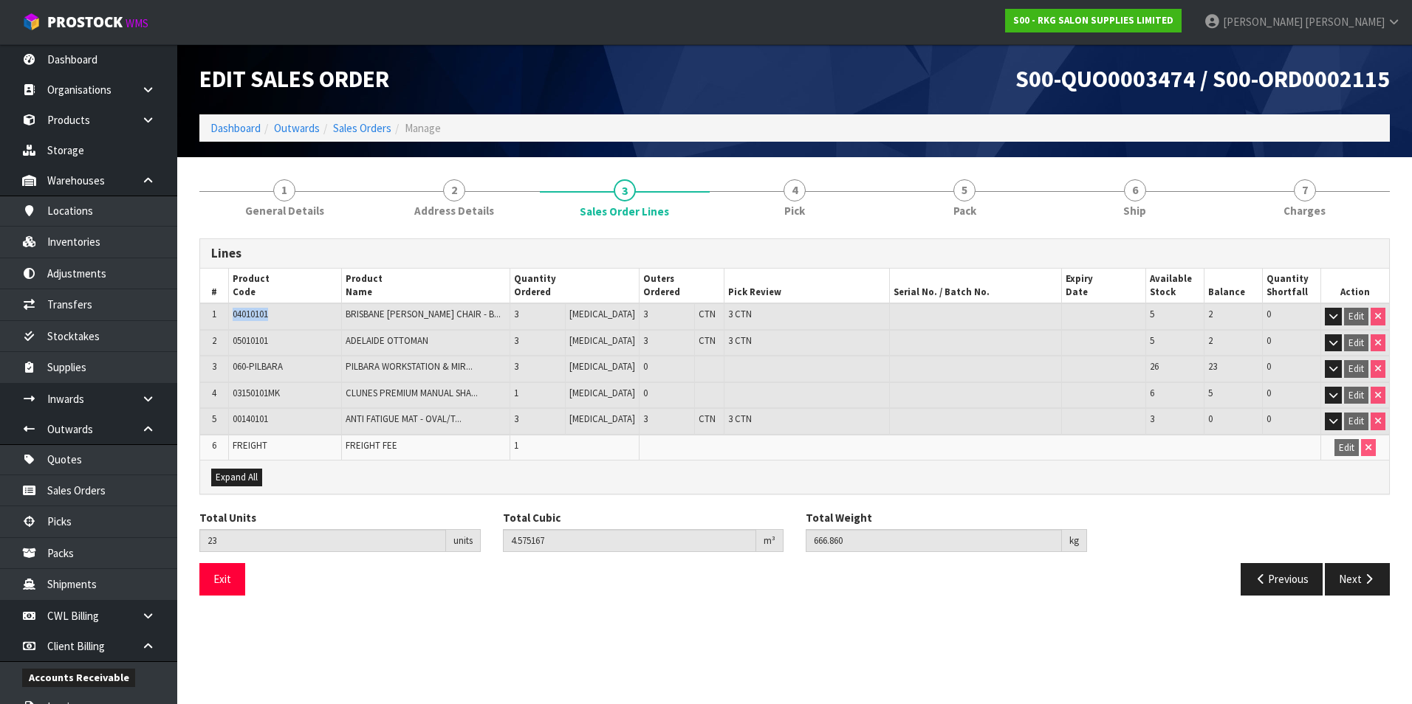
drag, startPoint x: 275, startPoint y: 317, endPoint x: 236, endPoint y: 316, distance: 39.9
click at [236, 316] on td "04010101" at bounding box center [284, 316] width 113 height 27
drag, startPoint x: 270, startPoint y: 343, endPoint x: 242, endPoint y: 342, distance: 27.4
click at [242, 342] on span "05010101" at bounding box center [250, 340] width 35 height 13
drag, startPoint x: 242, startPoint y: 342, endPoint x: 287, endPoint y: 346, distance: 45.3
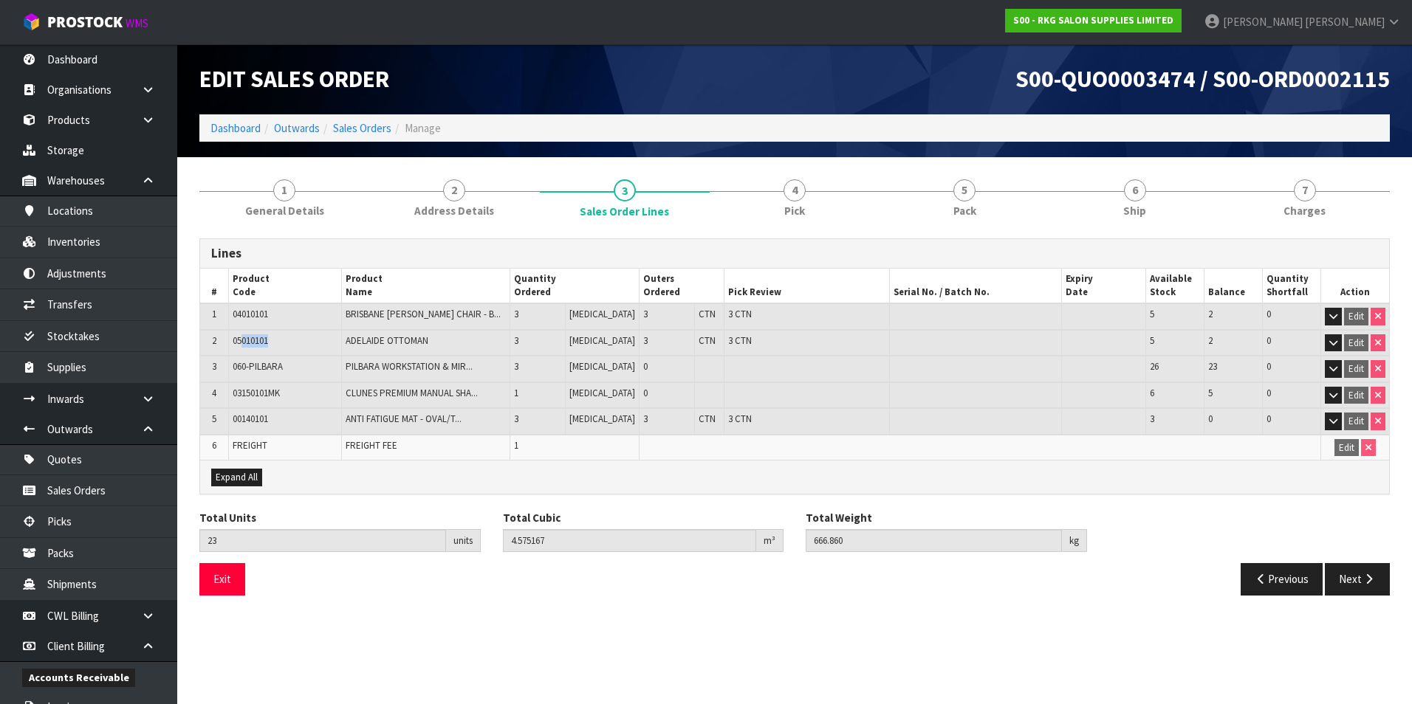
click at [289, 351] on td "05010101" at bounding box center [284, 343] width 113 height 27
drag, startPoint x: 274, startPoint y: 342, endPoint x: 233, endPoint y: 341, distance: 40.6
click at [233, 341] on td "05010101" at bounding box center [284, 343] width 113 height 27
click at [195, 433] on div "1 General Details 2 Address Details 3 Sales Order Lines 4 Pick 5 Pack 6 Ship 7 …" at bounding box center [794, 387] width 1212 height 439
drag, startPoint x: 287, startPoint y: 363, endPoint x: 235, endPoint y: 368, distance: 52.8
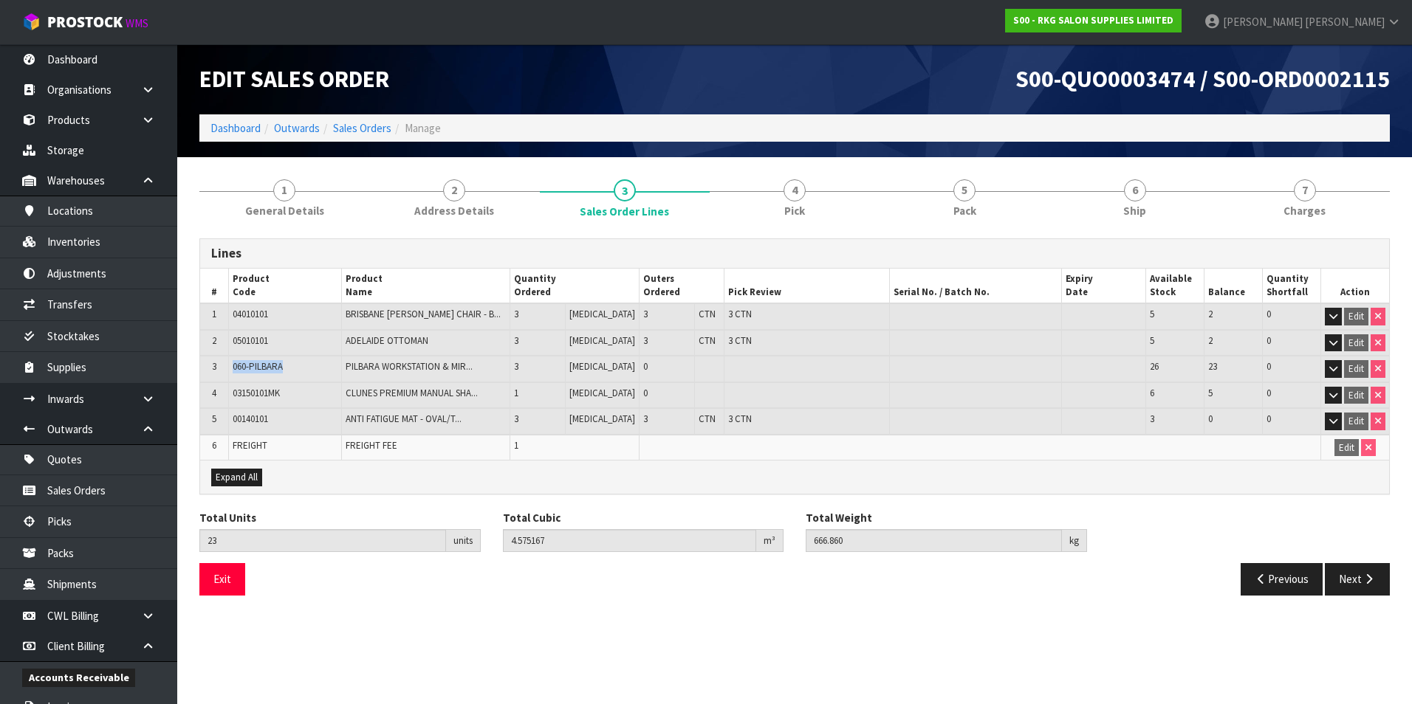
click at [235, 368] on td "060-PILBARA" at bounding box center [284, 369] width 113 height 27
drag, startPoint x: 284, startPoint y: 394, endPoint x: 235, endPoint y: 395, distance: 48.8
click at [235, 395] on span "03150101MK" at bounding box center [256, 393] width 47 height 13
click at [1331, 394] on icon "button" at bounding box center [1333, 396] width 8 height 10
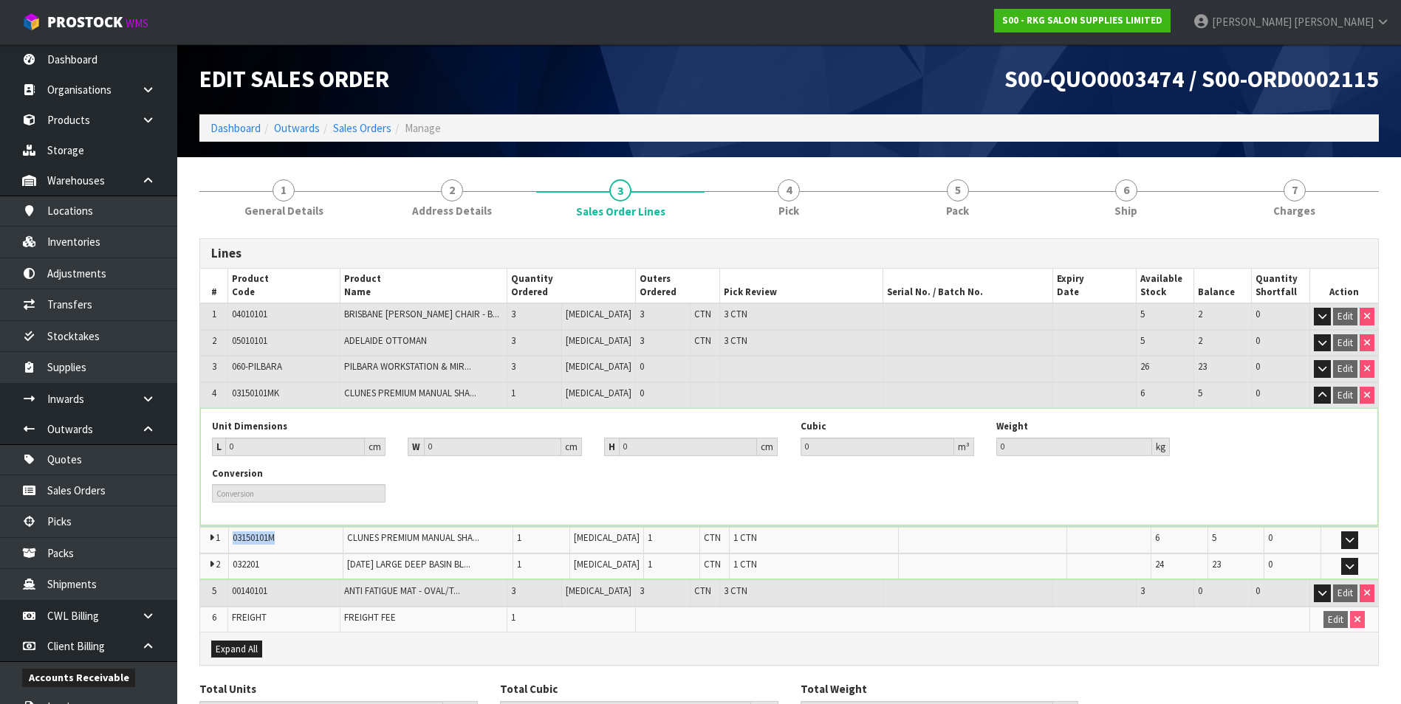
drag, startPoint x: 281, startPoint y: 537, endPoint x: 233, endPoint y: 543, distance: 48.4
click at [233, 543] on td "03150101M" at bounding box center [286, 541] width 114 height 26
drag, startPoint x: 261, startPoint y: 563, endPoint x: 234, endPoint y: 564, distance: 27.3
click at [234, 564] on span "032201" at bounding box center [246, 564] width 27 height 13
drag, startPoint x: 272, startPoint y: 591, endPoint x: 236, endPoint y: 590, distance: 36.9
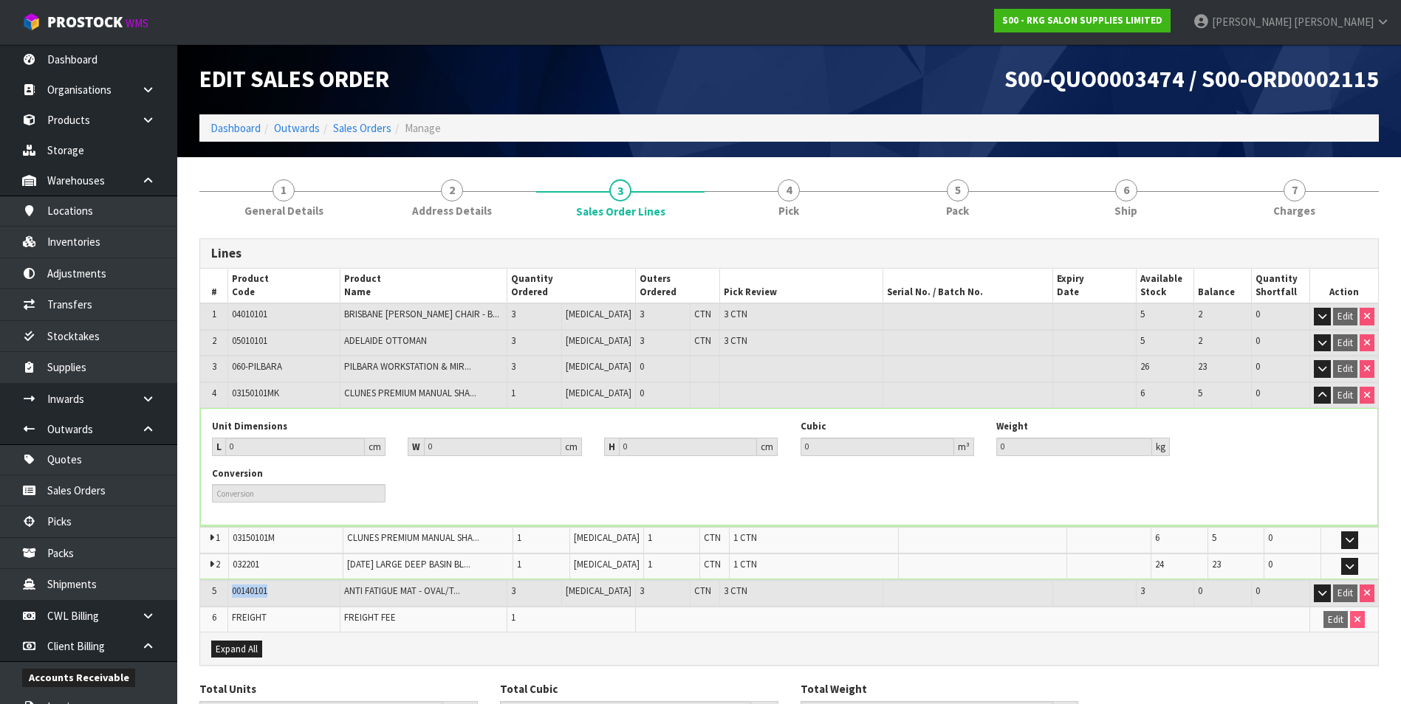
click at [236, 590] on td "00140101" at bounding box center [283, 593] width 111 height 27
click at [368, 123] on link "Sales Orders" at bounding box center [362, 128] width 58 height 14
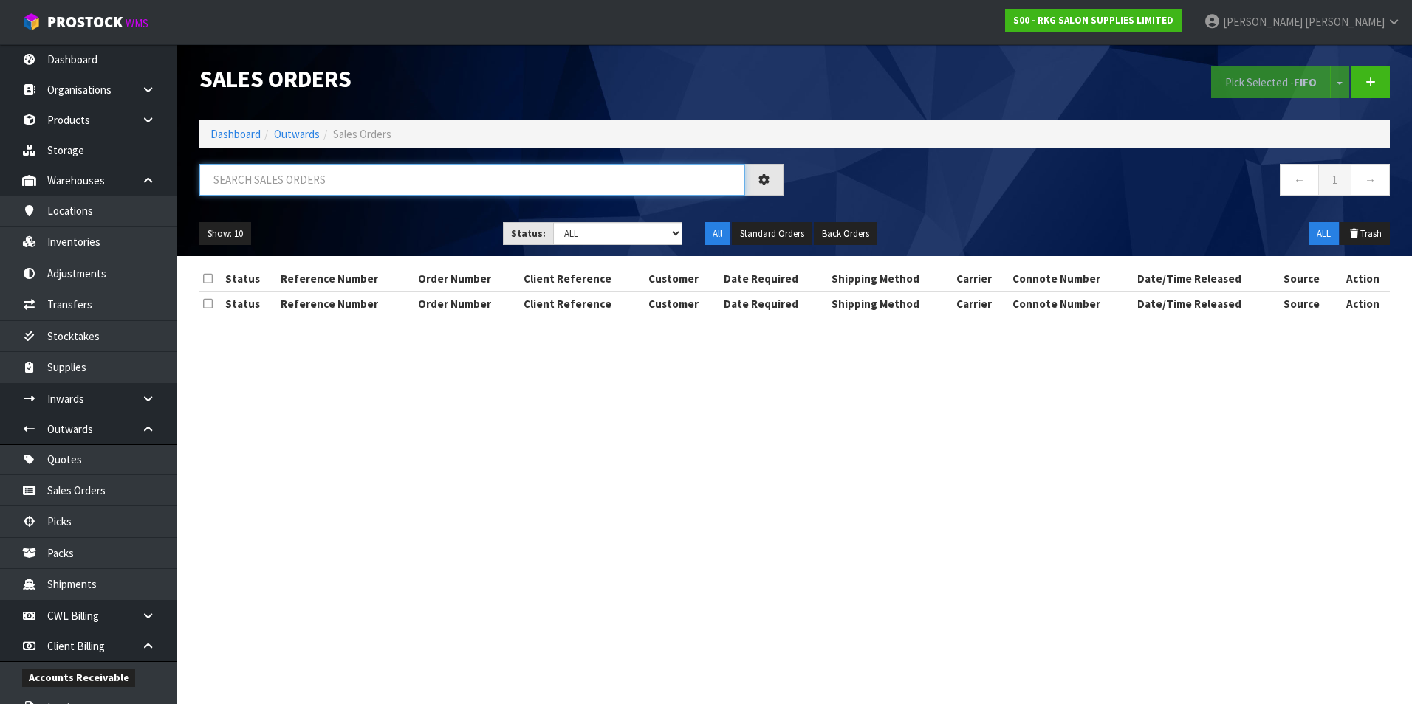
click at [261, 182] on input "text" at bounding box center [472, 180] width 546 height 32
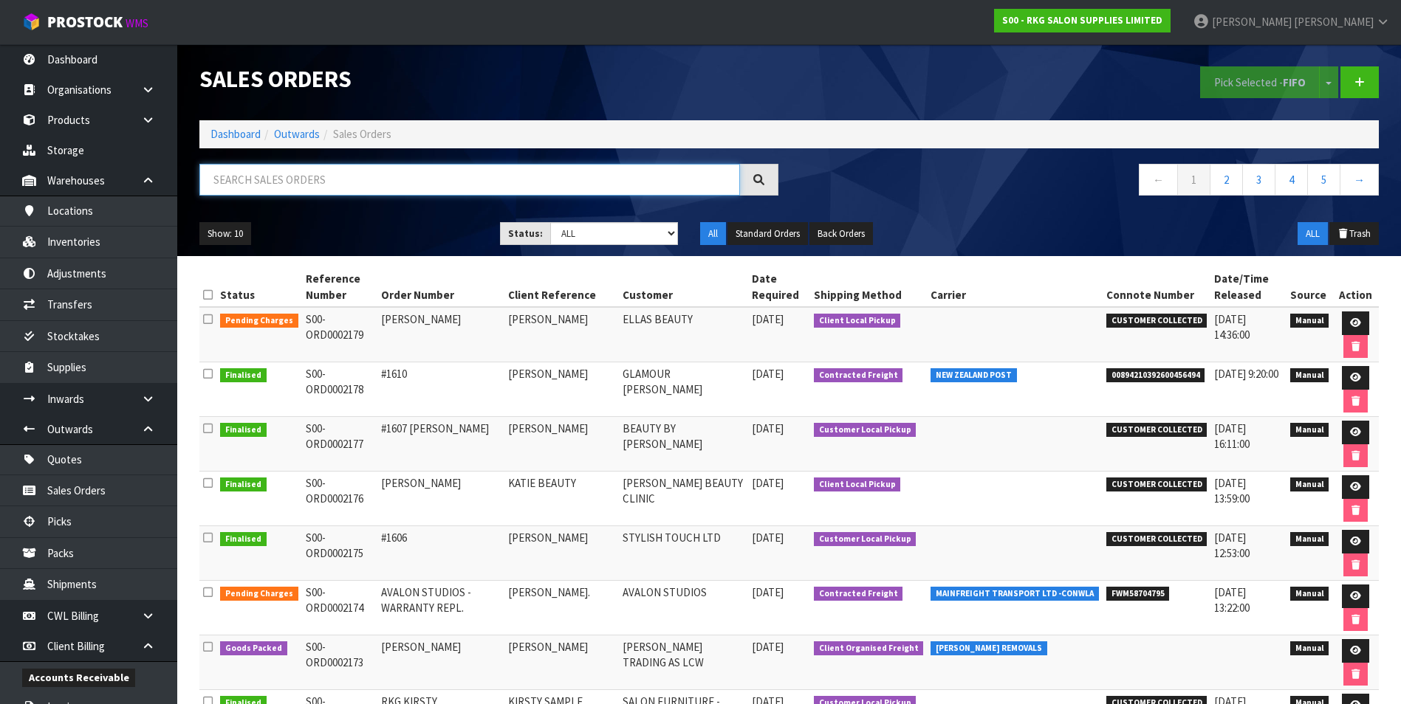
paste input "S00-ORD0002124"
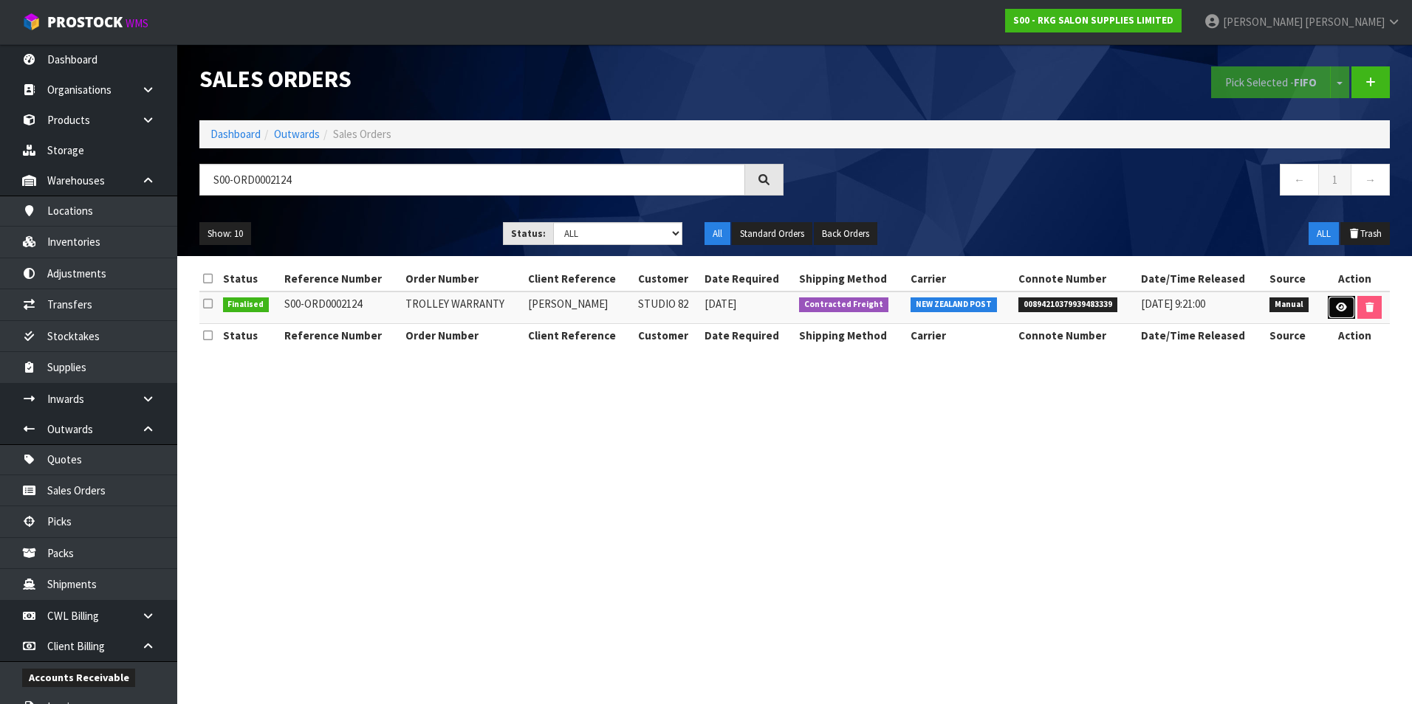
click at [1336, 311] on icon at bounding box center [1341, 308] width 11 height 10
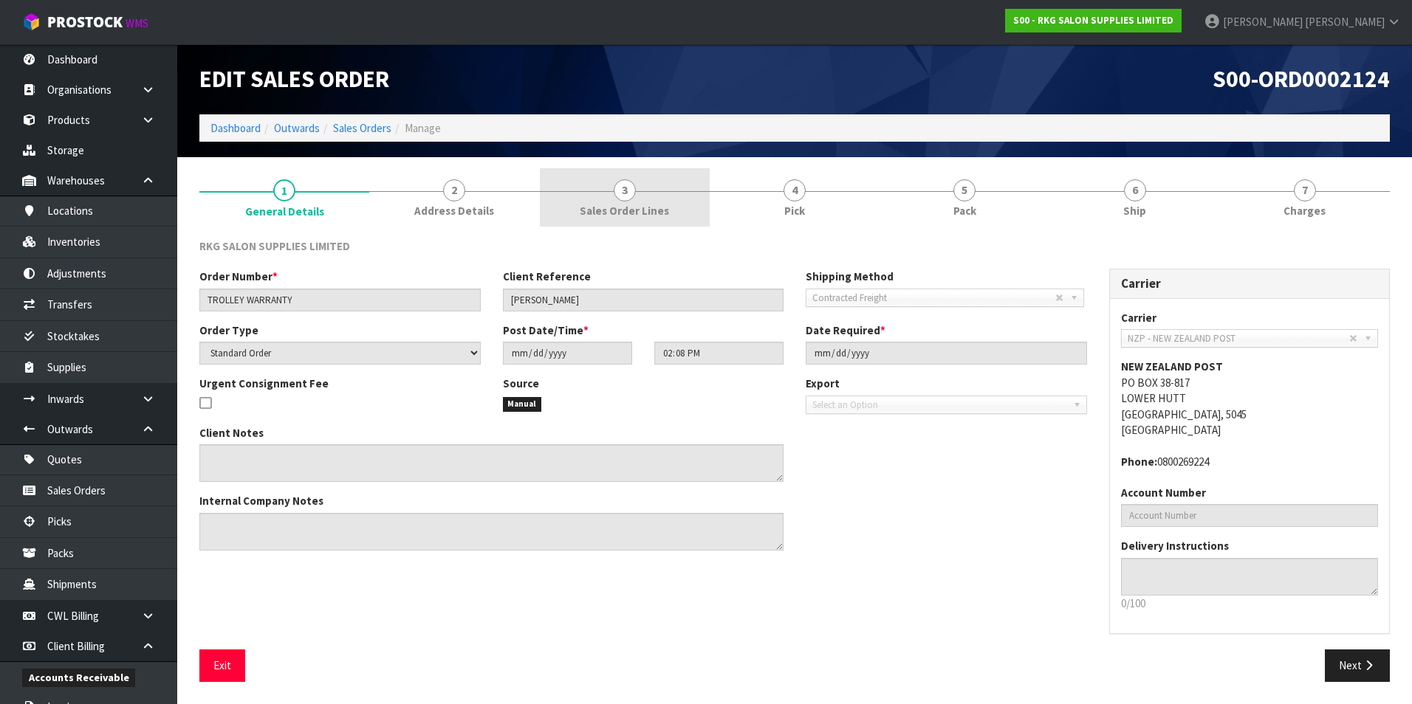
click at [623, 195] on span "3" at bounding box center [625, 190] width 22 height 22
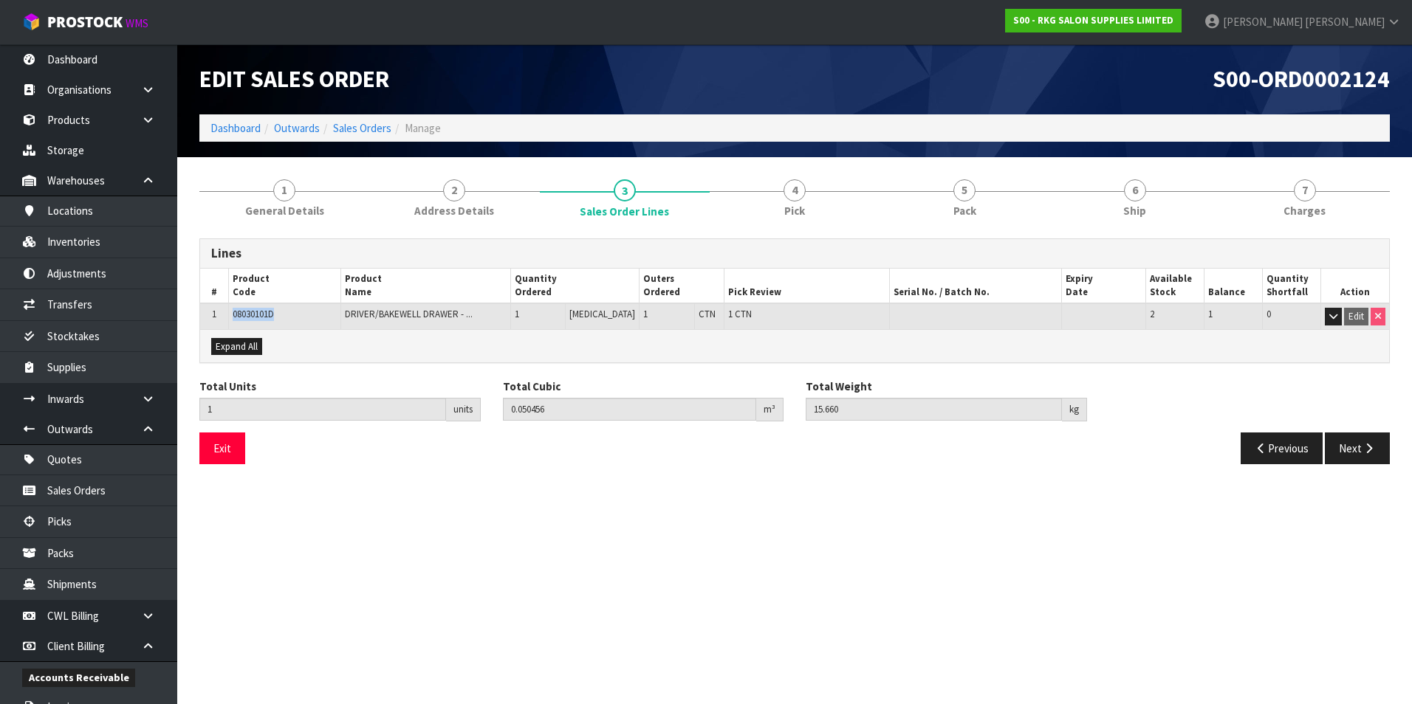
drag, startPoint x: 278, startPoint y: 315, endPoint x: 234, endPoint y: 316, distance: 43.6
click at [234, 316] on td "08030101D" at bounding box center [284, 316] width 112 height 26
drag, startPoint x: 368, startPoint y: 121, endPoint x: 366, endPoint y: 131, distance: 9.7
click at [368, 121] on link "Sales Orders" at bounding box center [362, 128] width 58 height 14
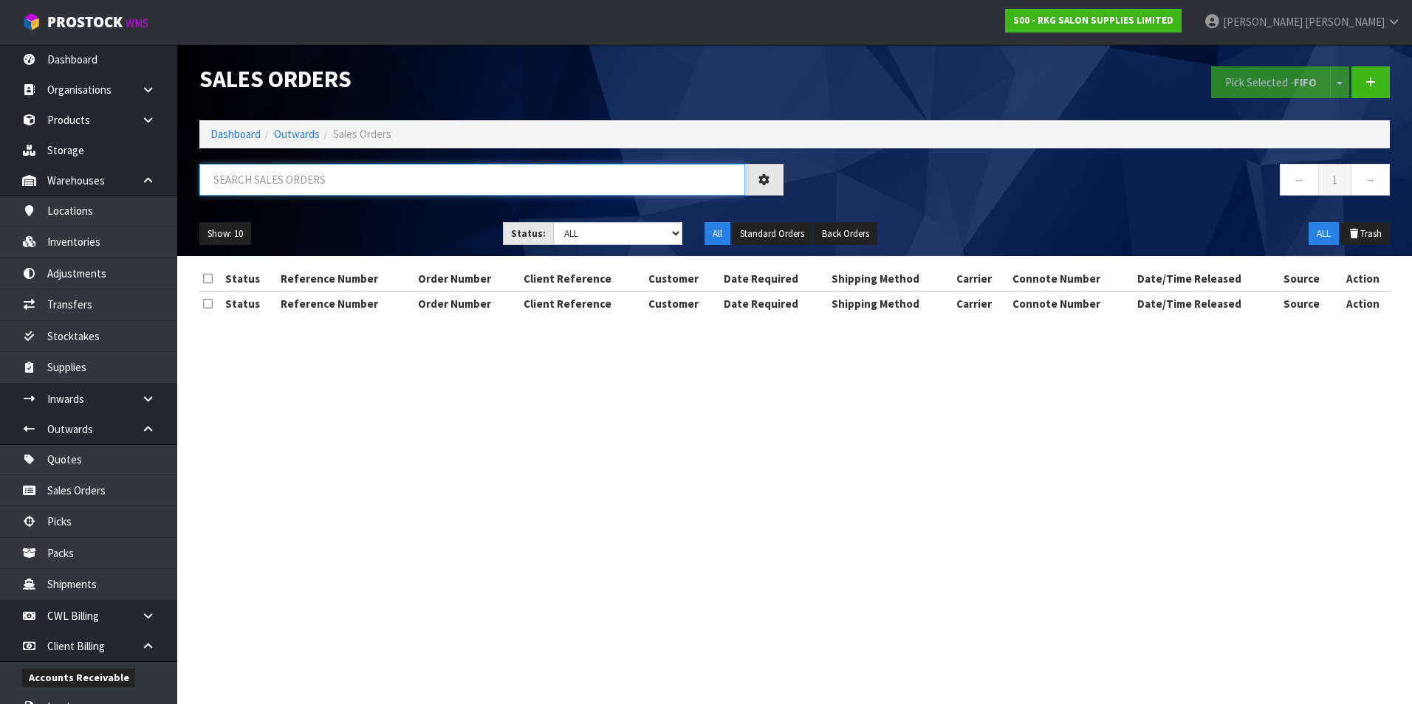
click at [245, 181] on input "text" at bounding box center [472, 180] width 546 height 32
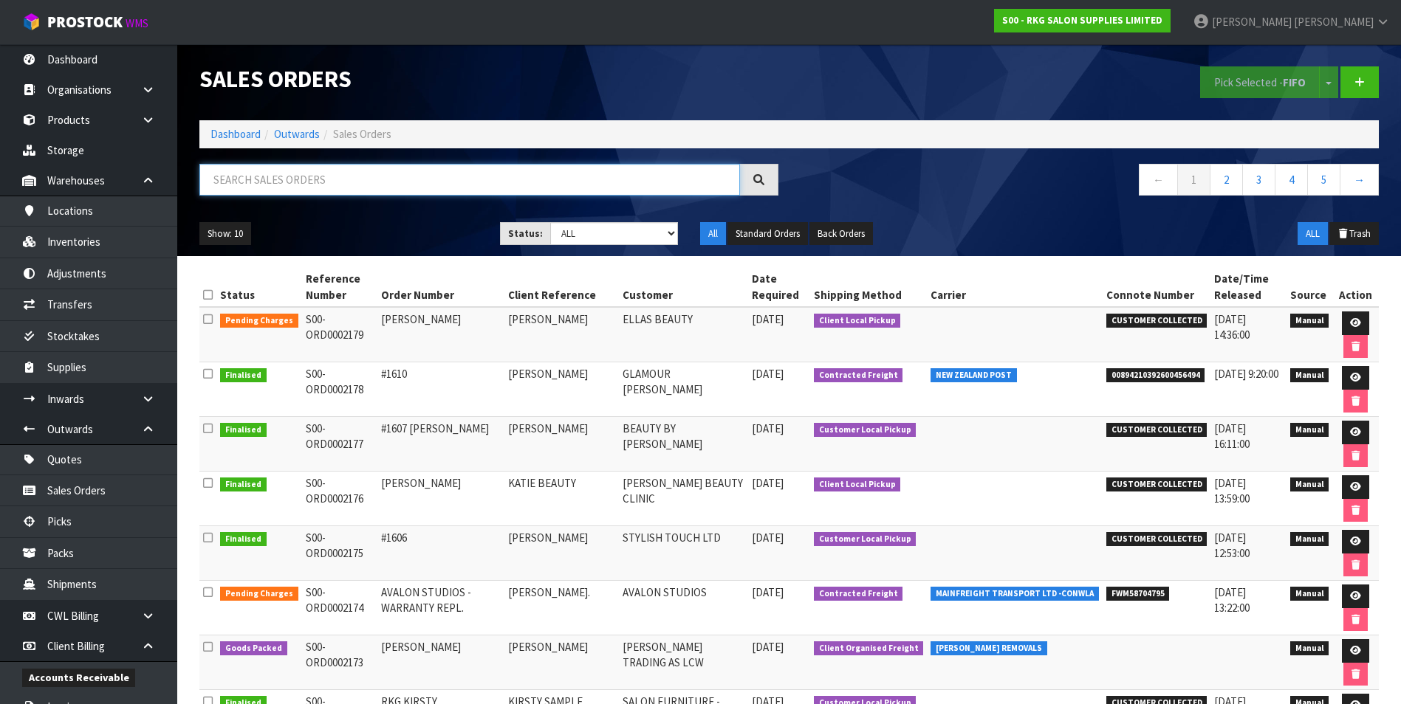
paste input "S00-ORD0002125"
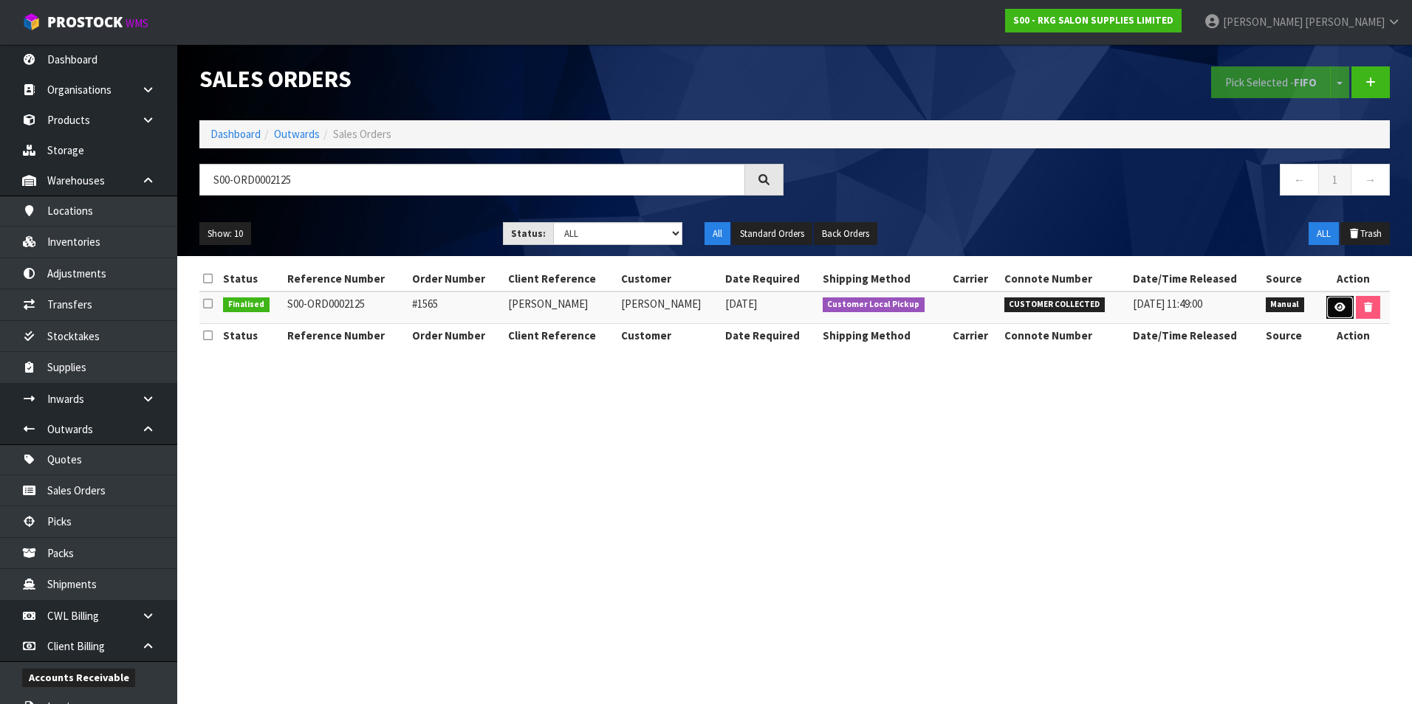
drag, startPoint x: 1336, startPoint y: 308, endPoint x: 1257, endPoint y: 292, distance: 80.7
click at [1336, 307] on icon at bounding box center [1339, 308] width 11 height 10
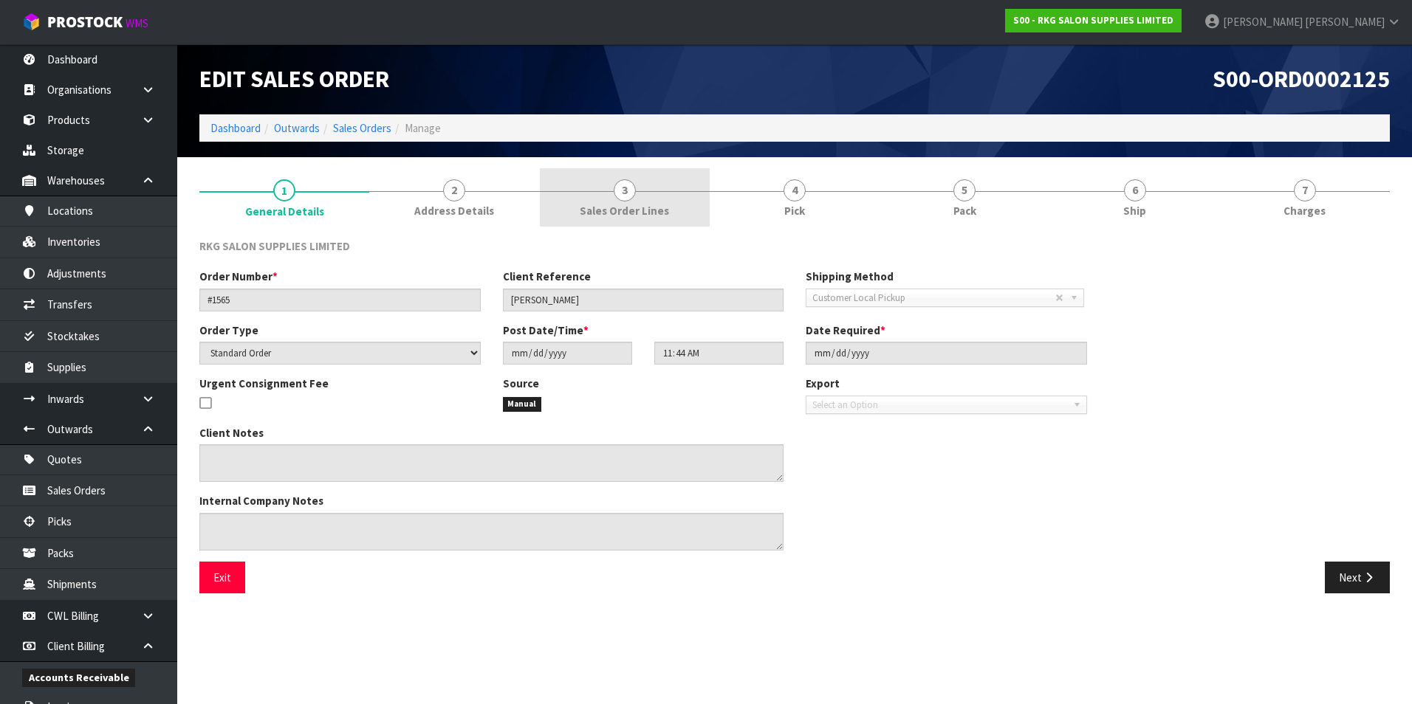
click at [620, 198] on span "3" at bounding box center [625, 190] width 22 height 22
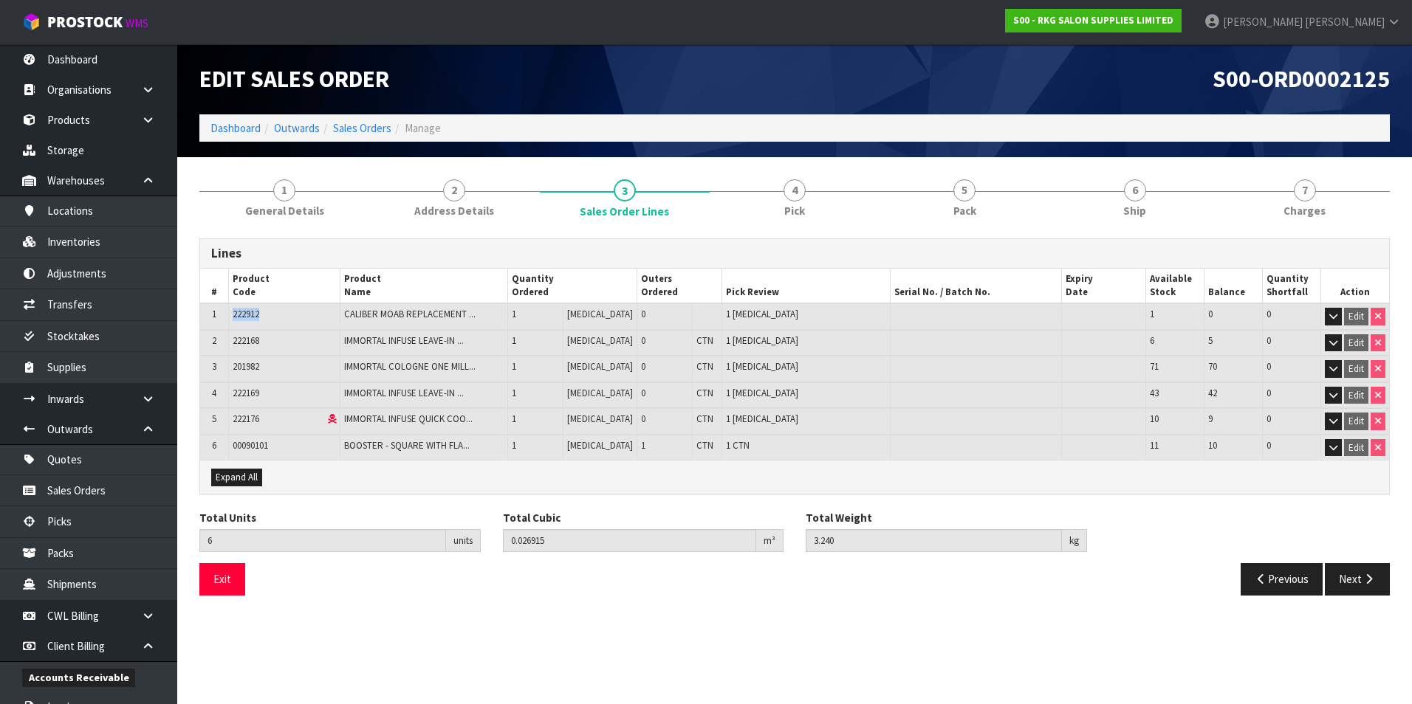
drag, startPoint x: 266, startPoint y: 314, endPoint x: 230, endPoint y: 315, distance: 35.5
click at [230, 315] on td "222912" at bounding box center [283, 316] width 111 height 27
drag, startPoint x: 230, startPoint y: 315, endPoint x: 242, endPoint y: 312, distance: 12.2
click at [302, 450] on td "00090101" at bounding box center [283, 448] width 111 height 26
drag, startPoint x: 273, startPoint y: 443, endPoint x: 235, endPoint y: 447, distance: 38.7
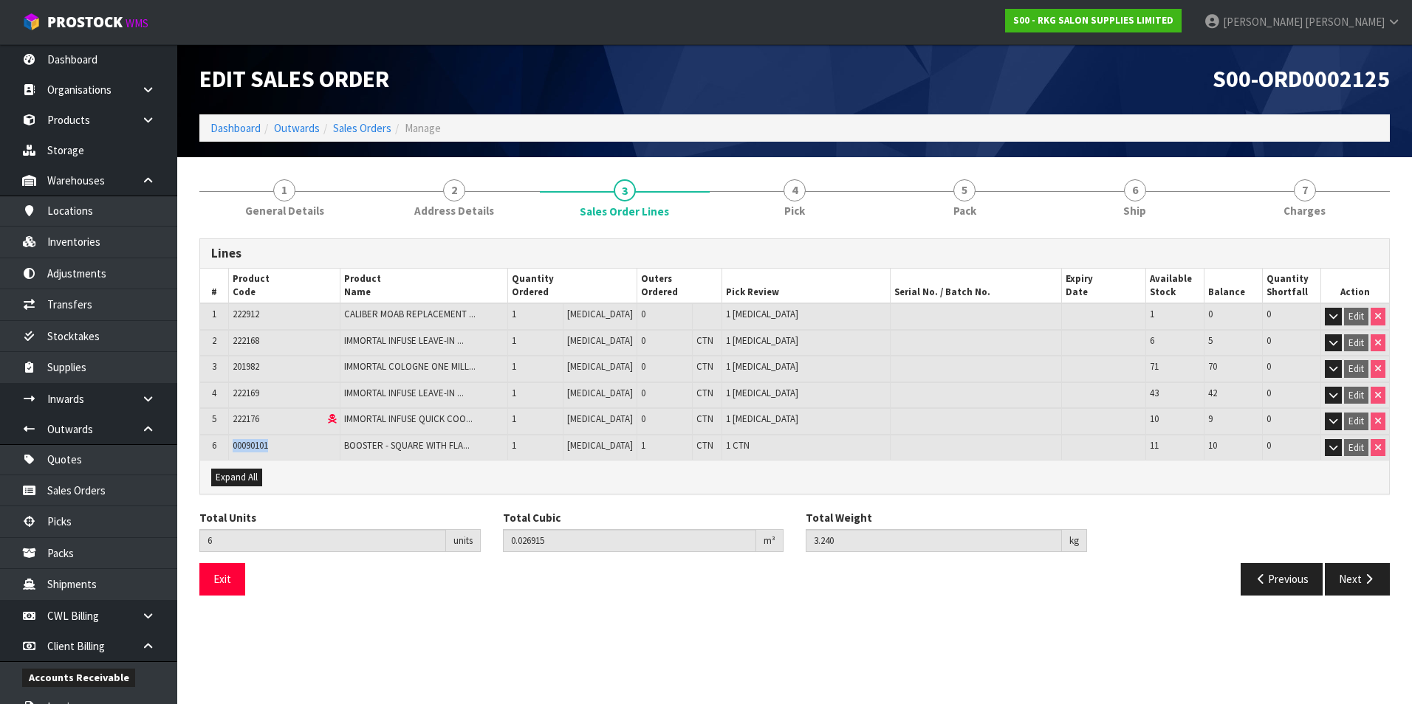
click at [235, 447] on td "00090101" at bounding box center [283, 448] width 111 height 26
click at [349, 129] on link "Sales Orders" at bounding box center [362, 128] width 58 height 14
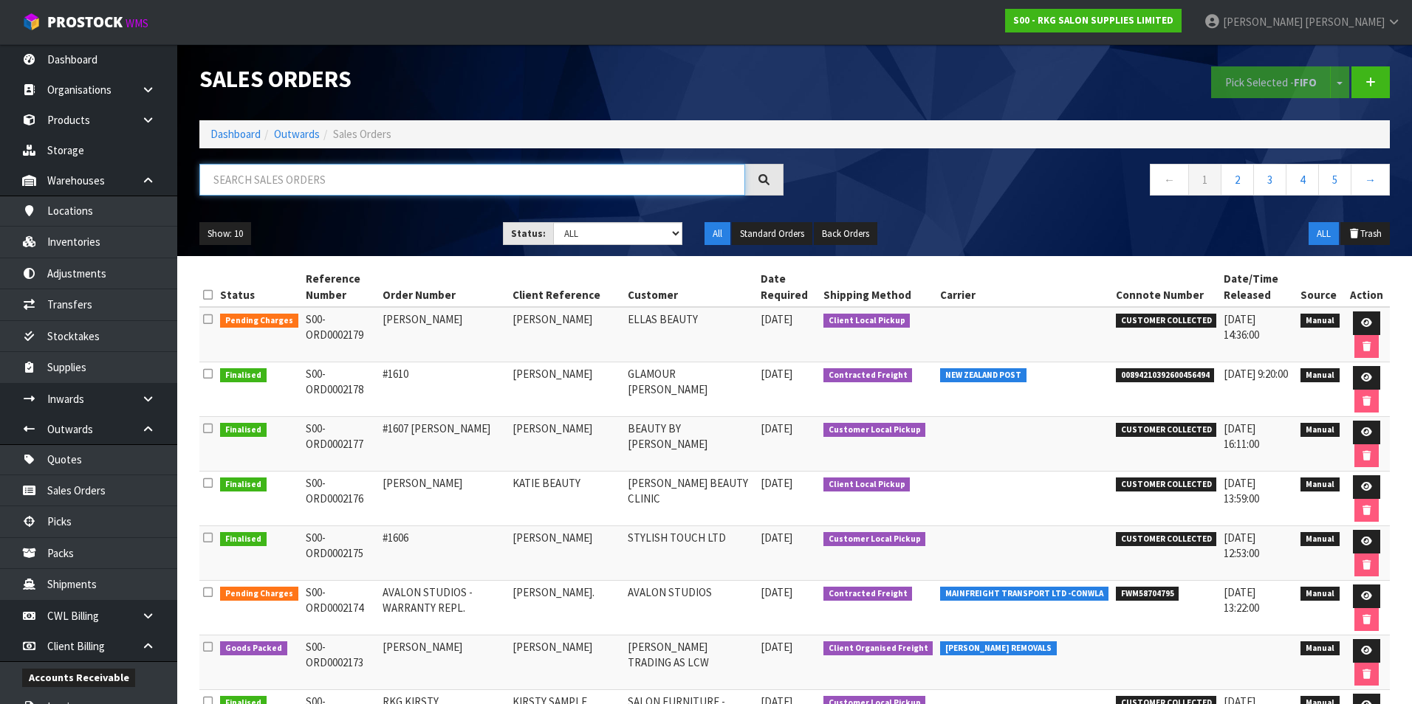
click at [277, 181] on input "text" at bounding box center [472, 180] width 546 height 32
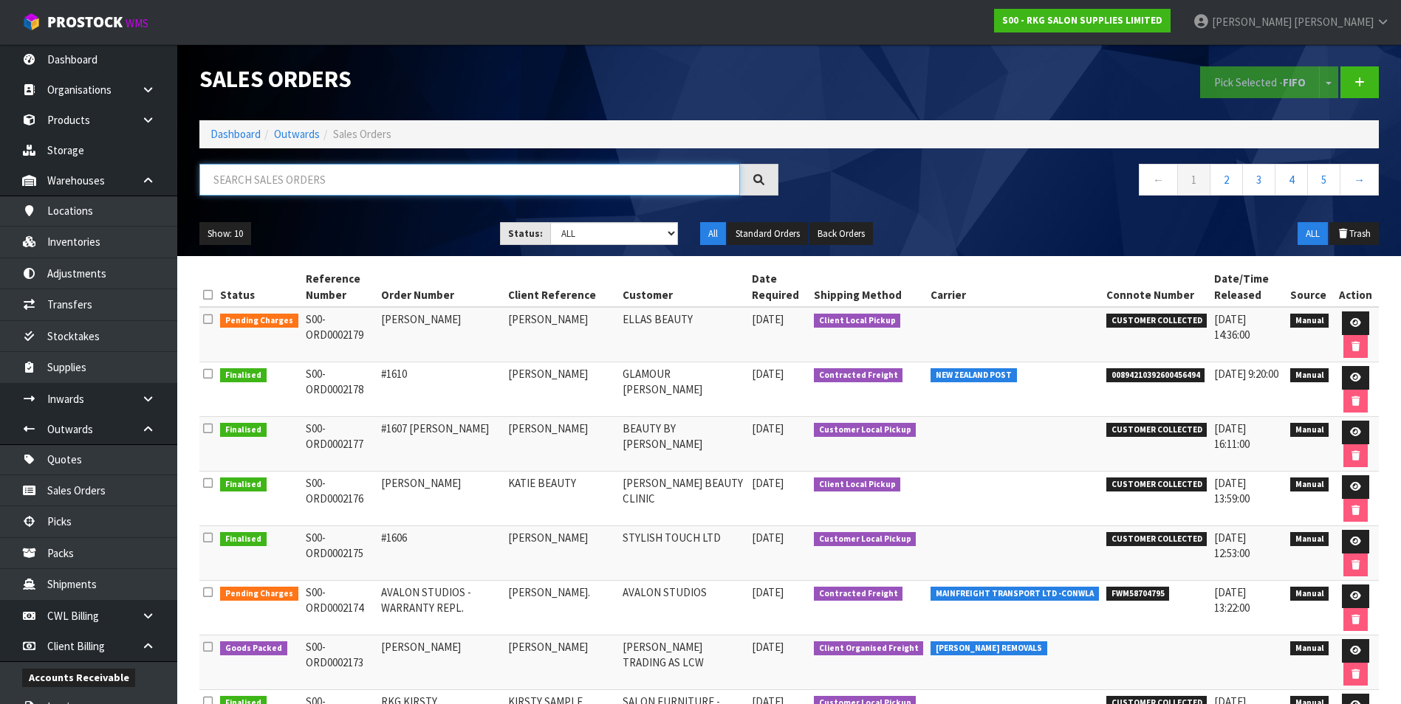
paste input "S00-ORD0002127"
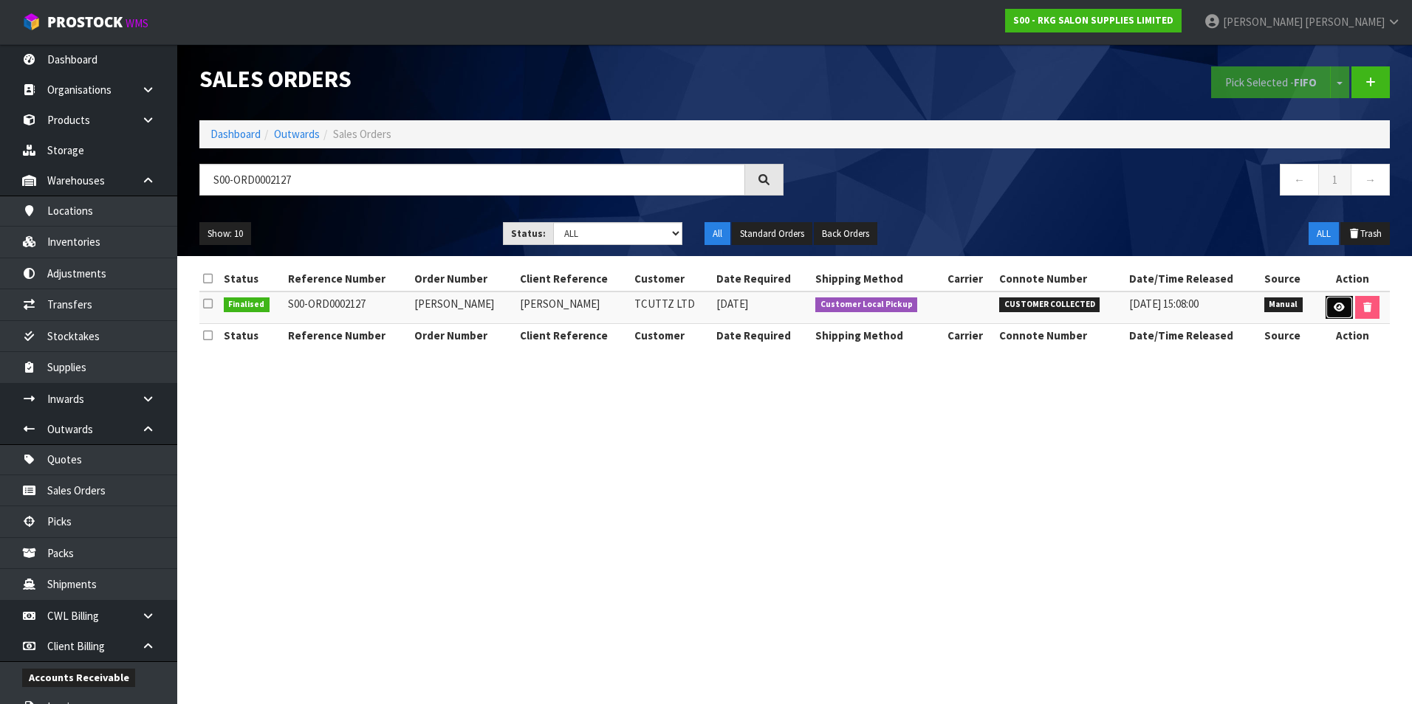
click at [1344, 308] on link at bounding box center [1338, 308] width 27 height 24
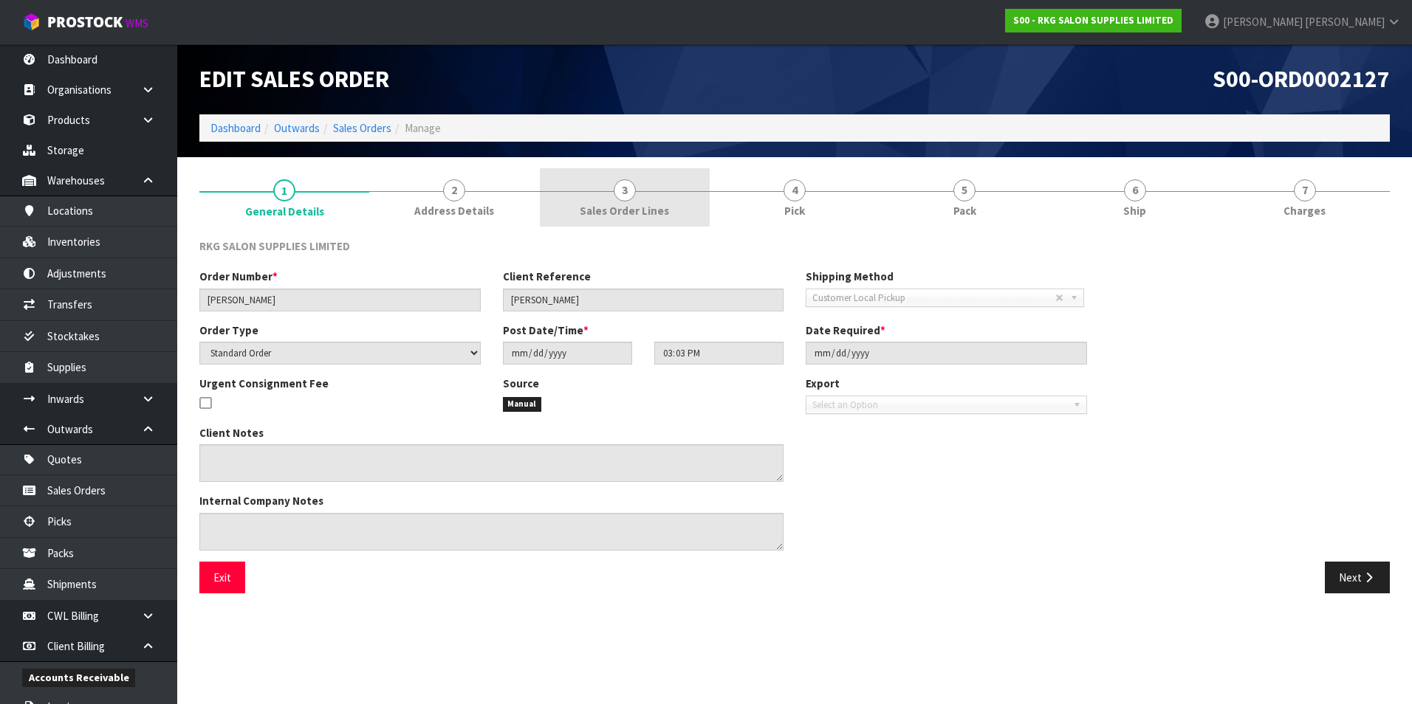
click at [620, 197] on span "3" at bounding box center [625, 190] width 22 height 22
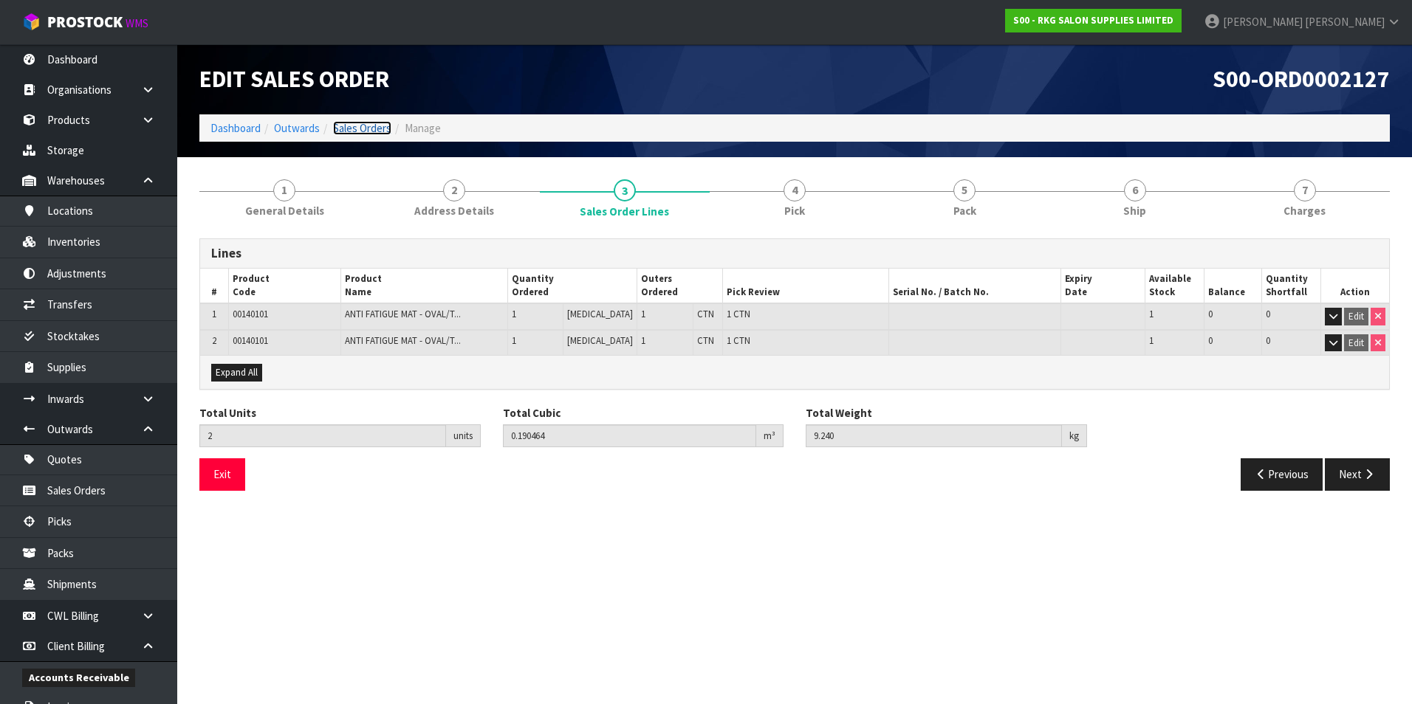
click at [380, 131] on link "Sales Orders" at bounding box center [362, 128] width 58 height 14
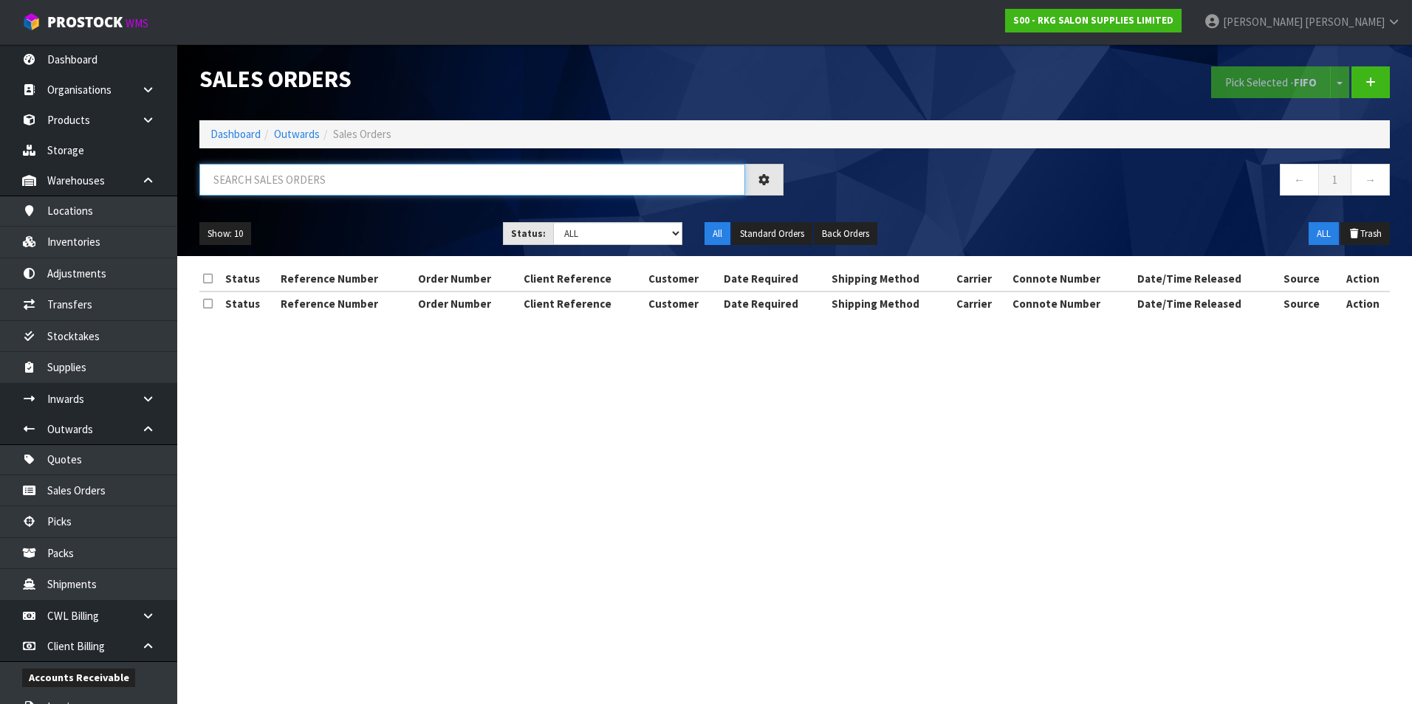
click at [304, 178] on input "text" at bounding box center [472, 180] width 546 height 32
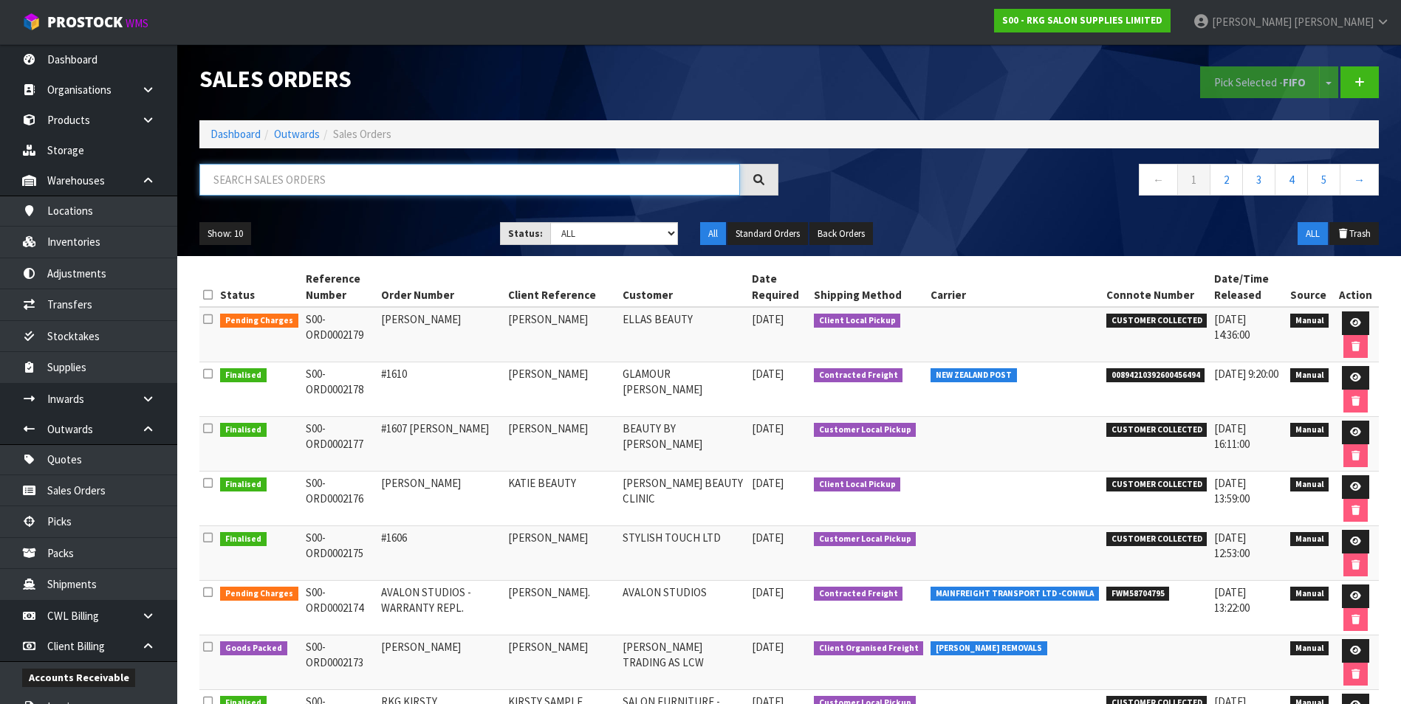
paste input "S00-ORD0002119"
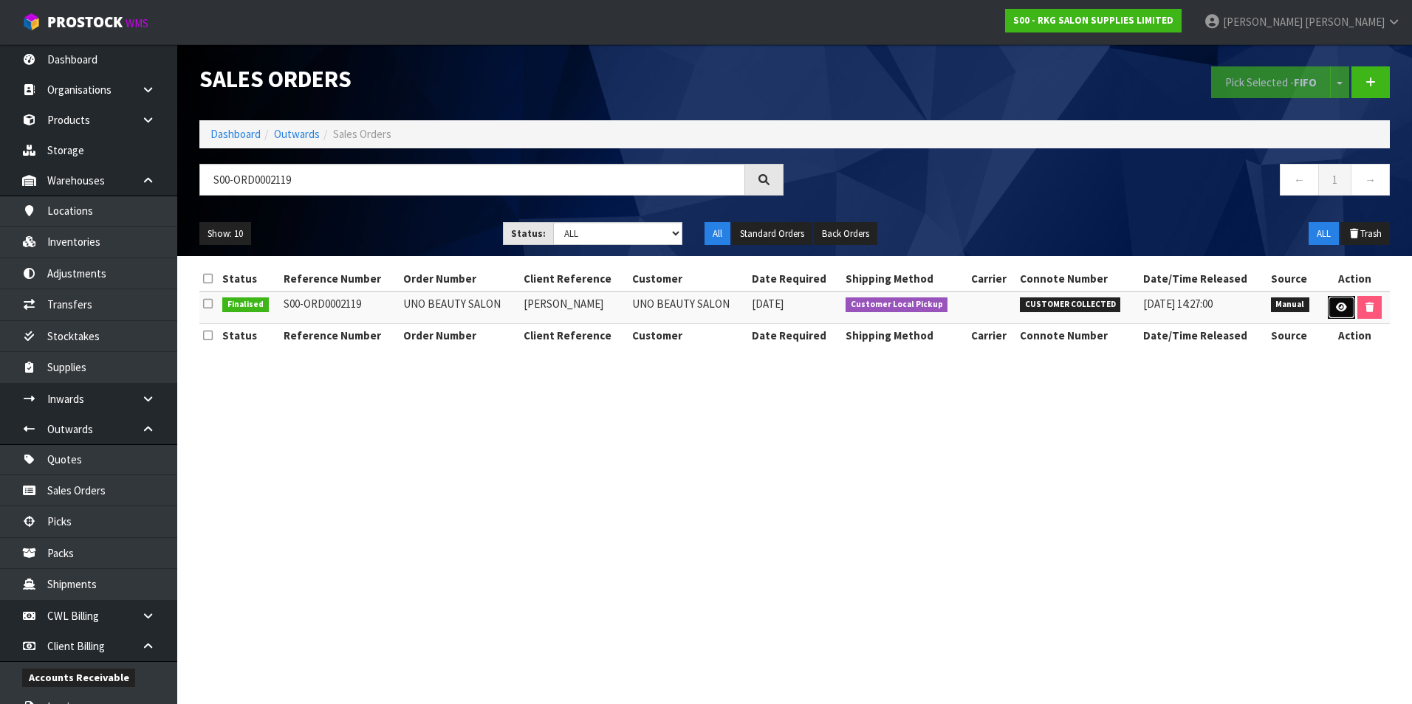
click at [1331, 309] on link at bounding box center [1341, 308] width 27 height 24
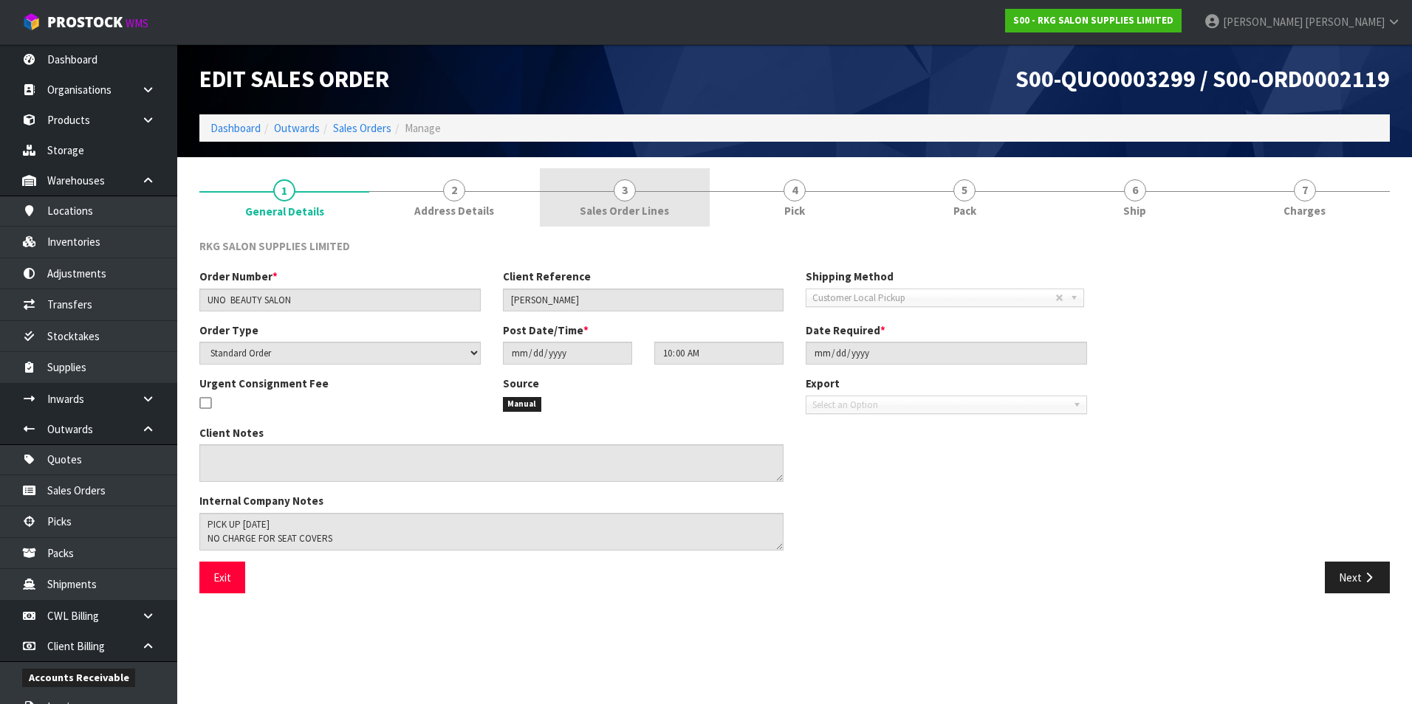
click at [626, 199] on span "3" at bounding box center [625, 190] width 22 height 22
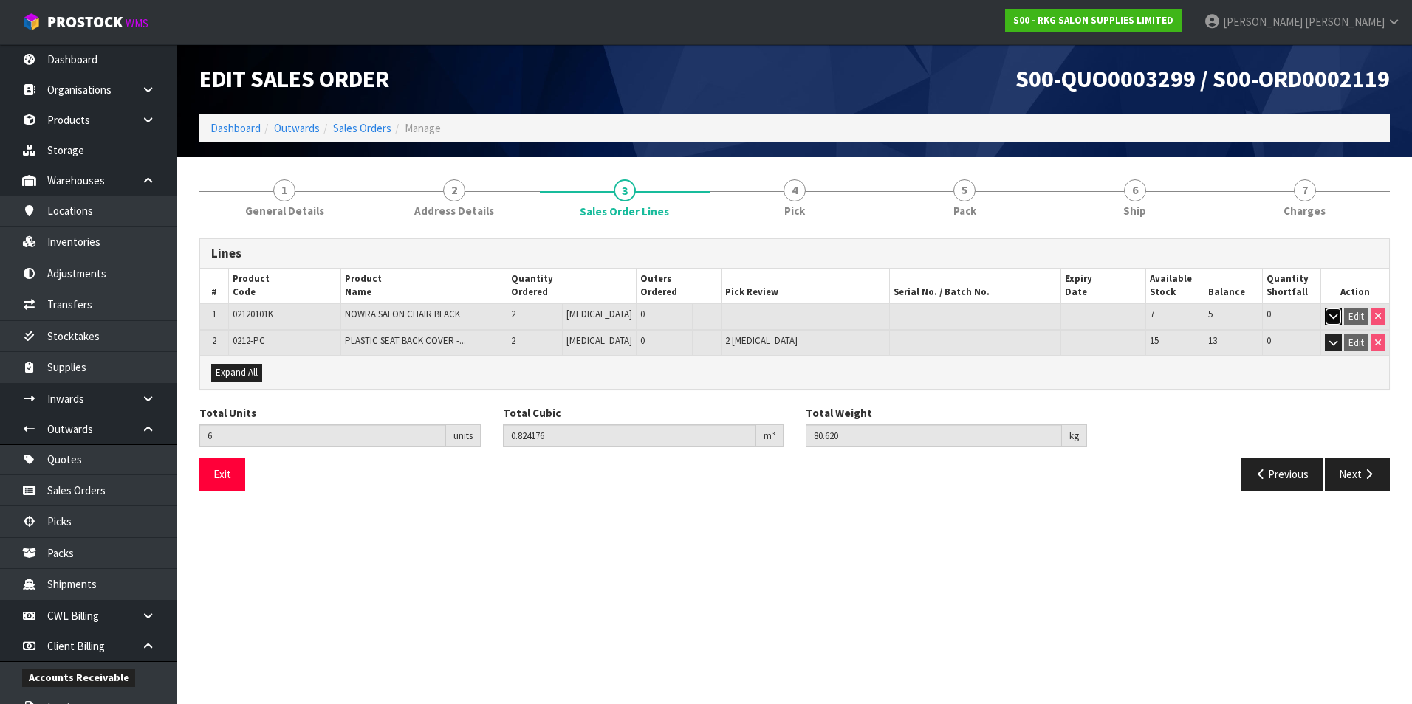
click at [1334, 318] on icon "button" at bounding box center [1333, 317] width 8 height 10
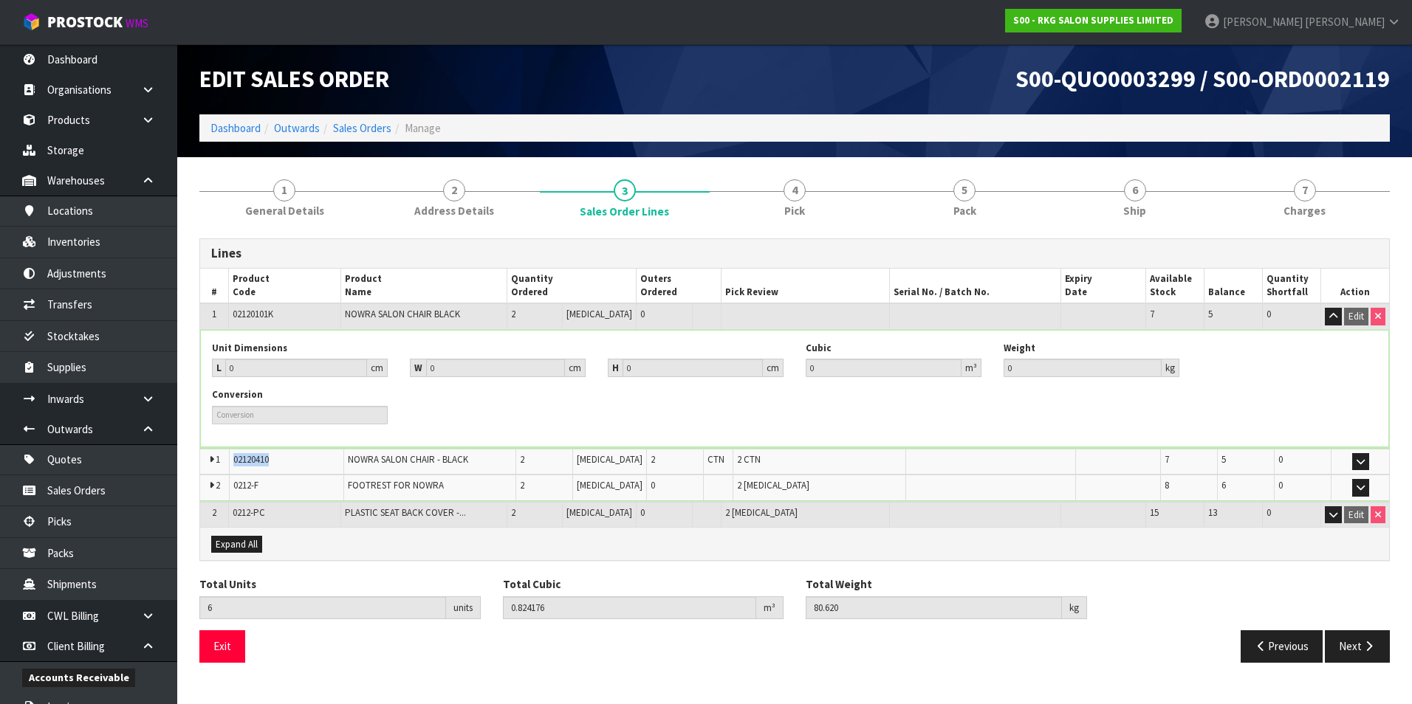
drag, startPoint x: 277, startPoint y: 460, endPoint x: 232, endPoint y: 460, distance: 45.0
click at [232, 460] on td "02120410" at bounding box center [286, 462] width 115 height 26
drag, startPoint x: 232, startPoint y: 460, endPoint x: 241, endPoint y: 457, distance: 9.3
drag, startPoint x: 261, startPoint y: 487, endPoint x: 234, endPoint y: 483, distance: 27.6
click at [234, 483] on td "0212-F" at bounding box center [286, 488] width 115 height 26
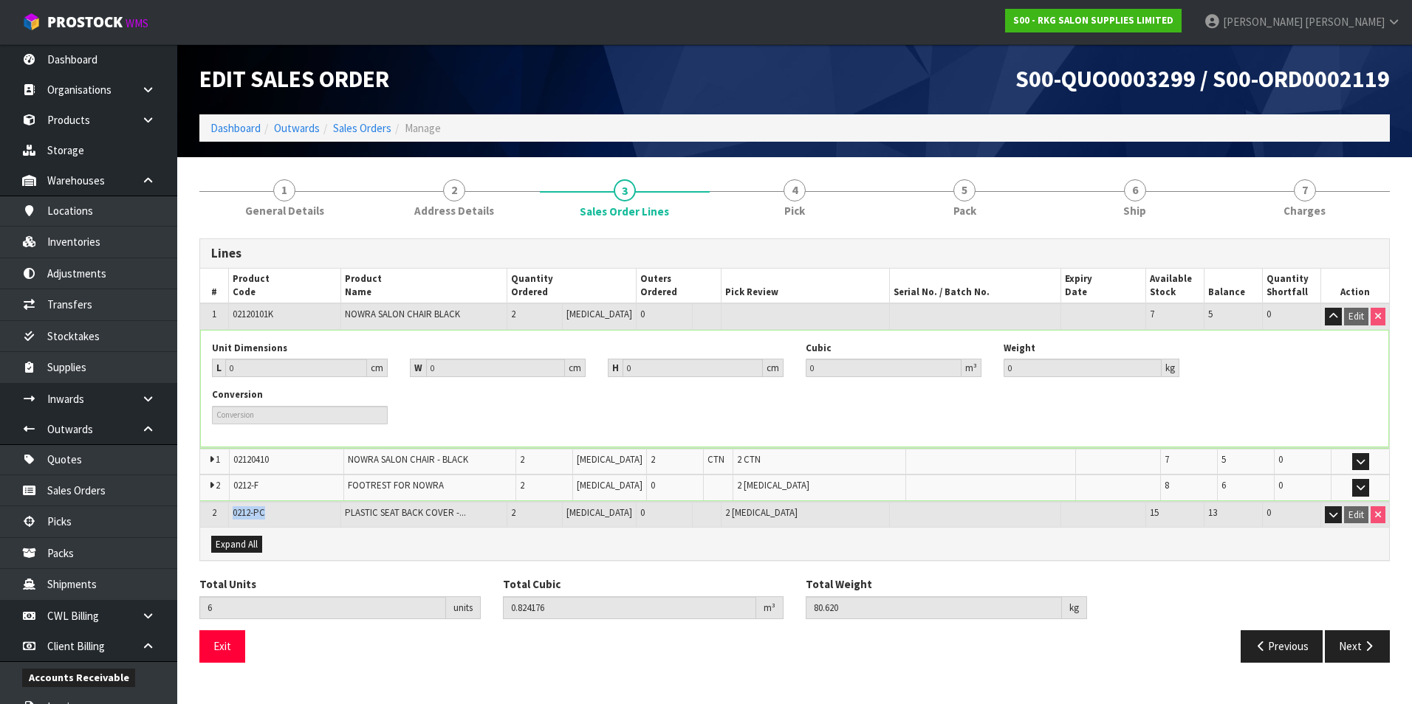
drag, startPoint x: 270, startPoint y: 514, endPoint x: 235, endPoint y: 514, distance: 34.7
click at [235, 514] on td "0212-PC" at bounding box center [284, 515] width 112 height 26
drag, startPoint x: 368, startPoint y: 129, endPoint x: 376, endPoint y: 154, distance: 25.5
click at [368, 130] on link "Sales Orders" at bounding box center [362, 128] width 58 height 14
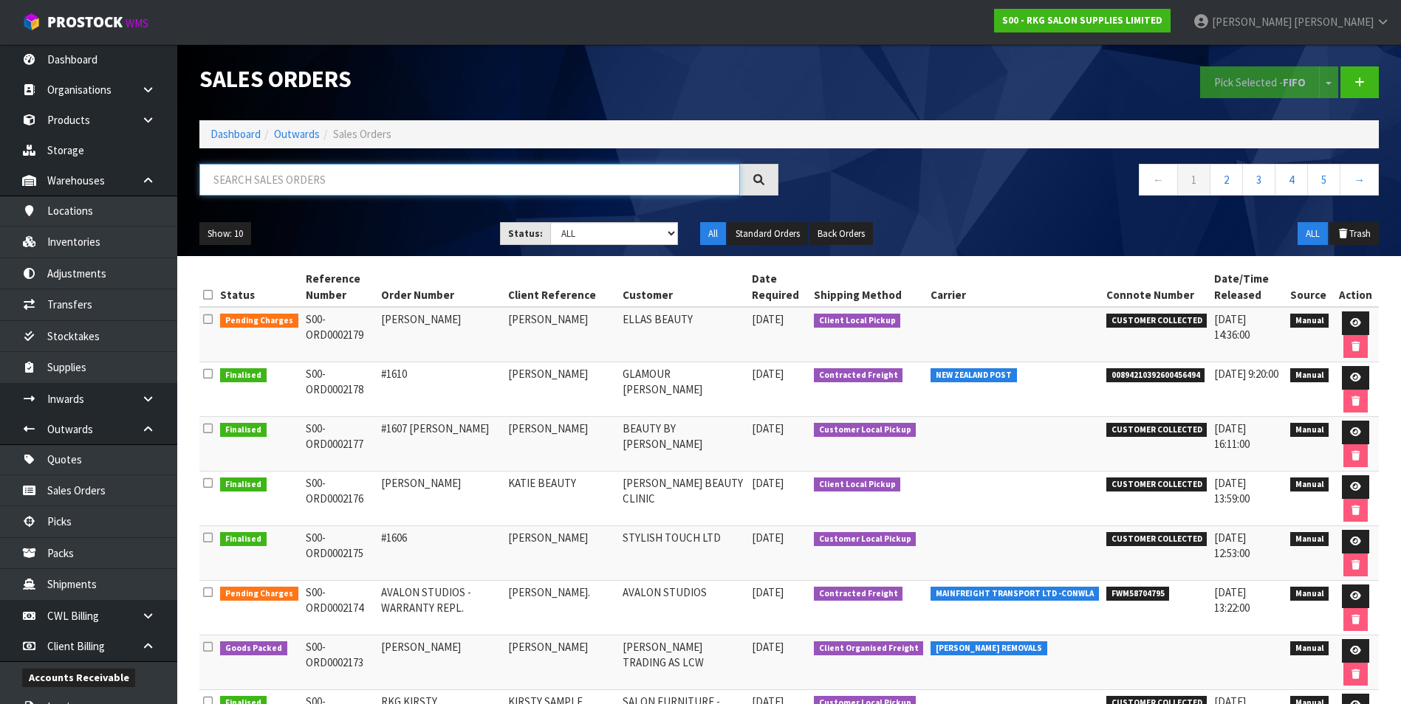
drag, startPoint x: 261, startPoint y: 172, endPoint x: 255, endPoint y: 178, distance: 7.8
click at [260, 172] on input "text" at bounding box center [469, 180] width 540 height 32
paste input "S00-ORD0002130"
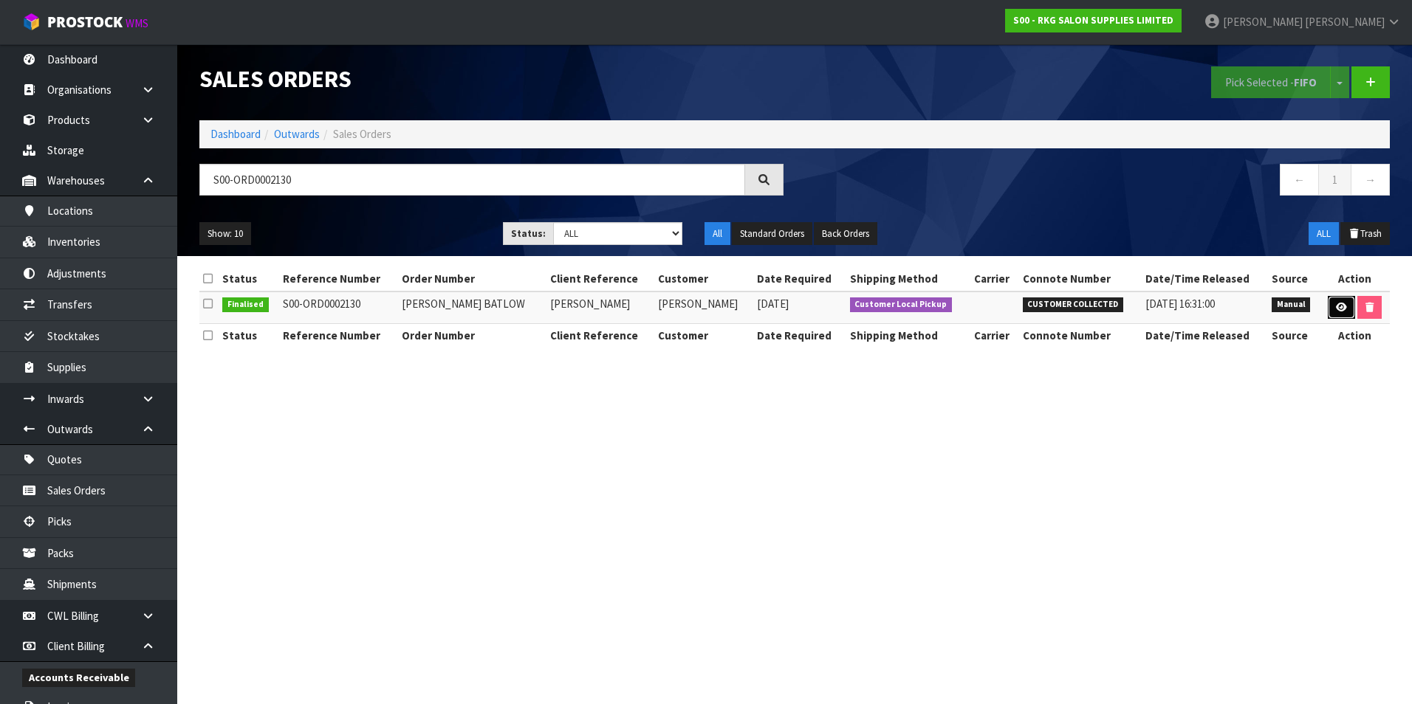
click at [1336, 312] on icon at bounding box center [1341, 308] width 11 height 10
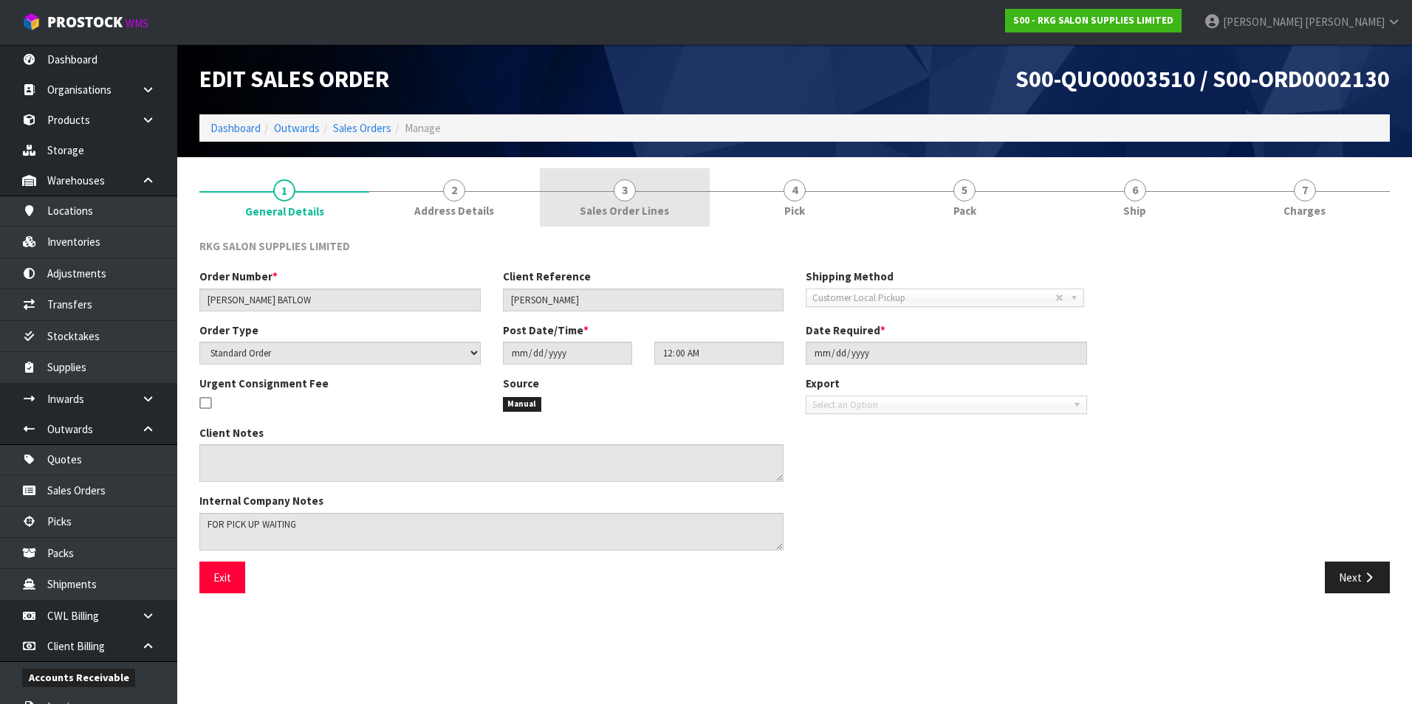
click at [620, 192] on span "3" at bounding box center [625, 190] width 22 height 22
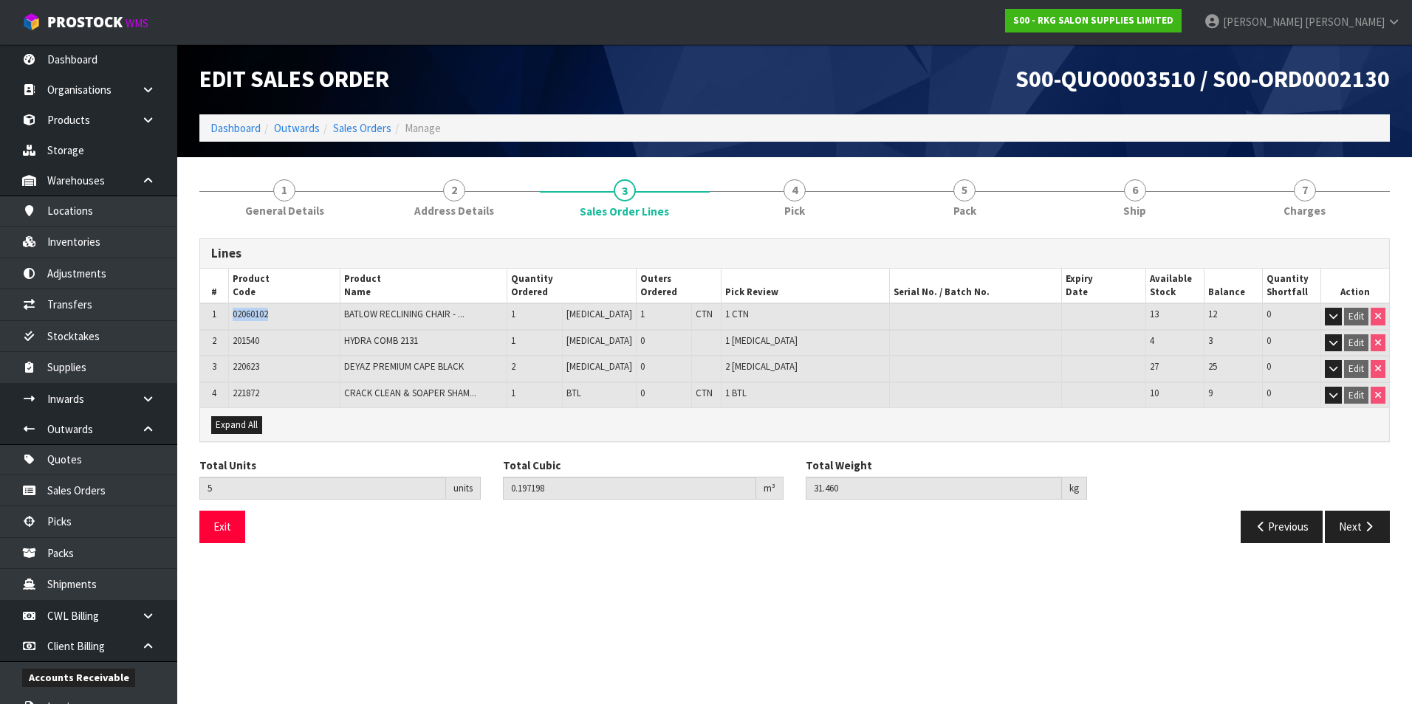
drag, startPoint x: 281, startPoint y: 311, endPoint x: 232, endPoint y: 318, distance: 49.2
click at [232, 318] on td "02060102" at bounding box center [284, 316] width 112 height 27
drag, startPoint x: 232, startPoint y: 318, endPoint x: 243, endPoint y: 314, distance: 11.7
drag, startPoint x: 1384, startPoint y: 413, endPoint x: 1409, endPoint y: 442, distance: 37.2
click at [1384, 416] on div "Expand All" at bounding box center [794, 424] width 1189 height 33
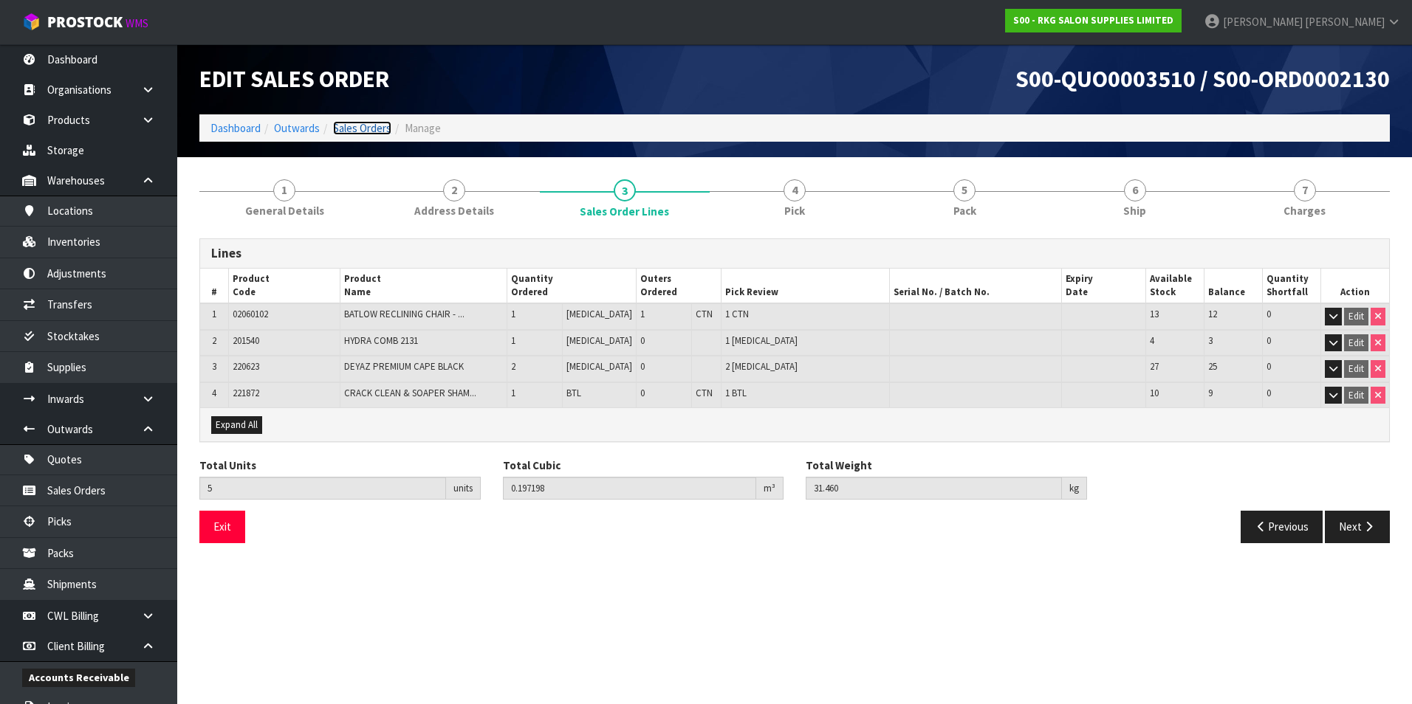
click at [365, 134] on link "Sales Orders" at bounding box center [362, 128] width 58 height 14
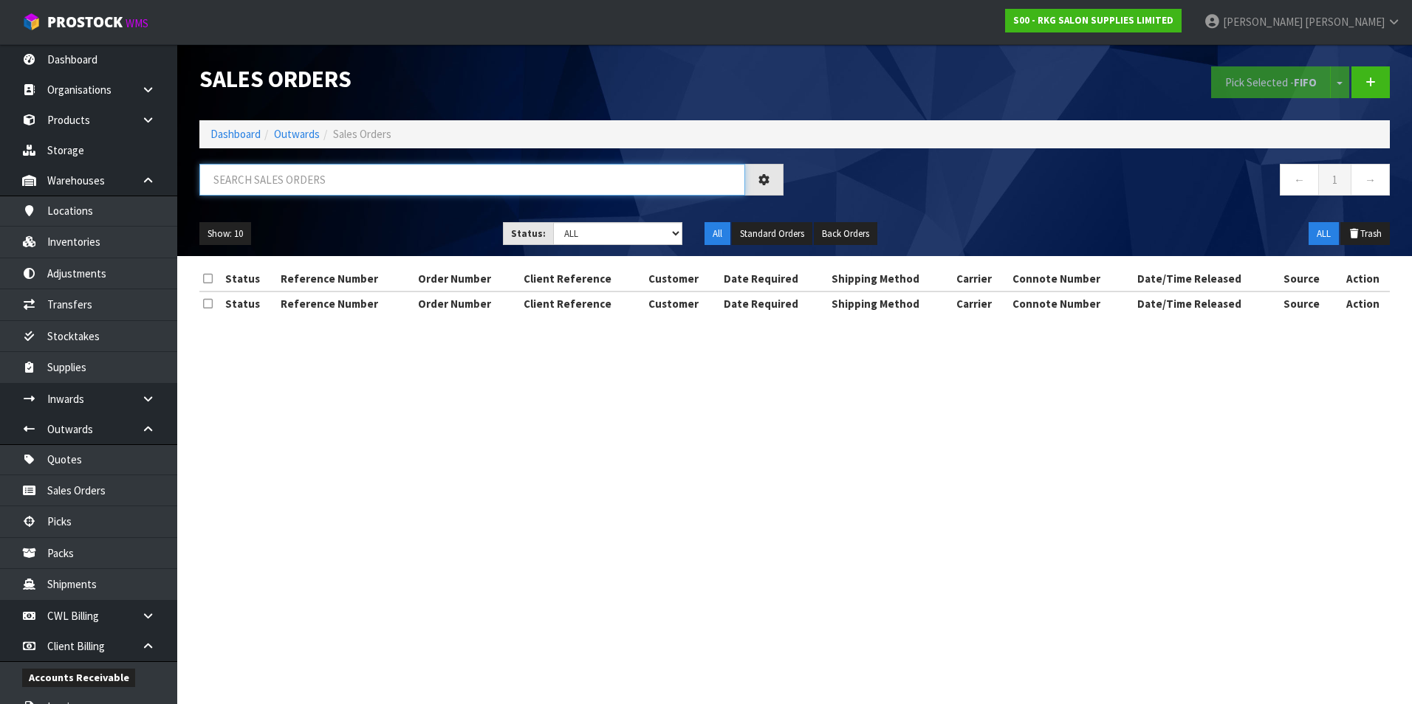
click at [261, 180] on input "text" at bounding box center [472, 180] width 546 height 32
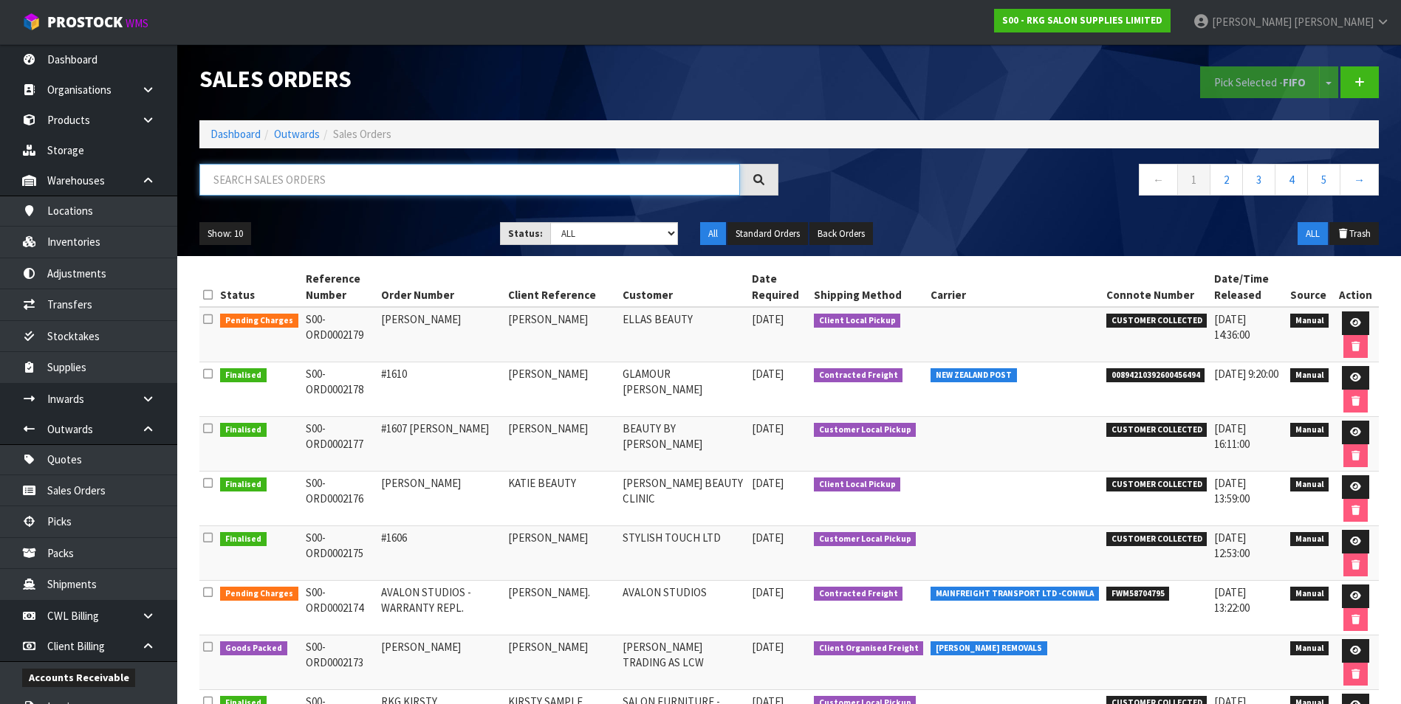
paste input "S00-ORD0002082"
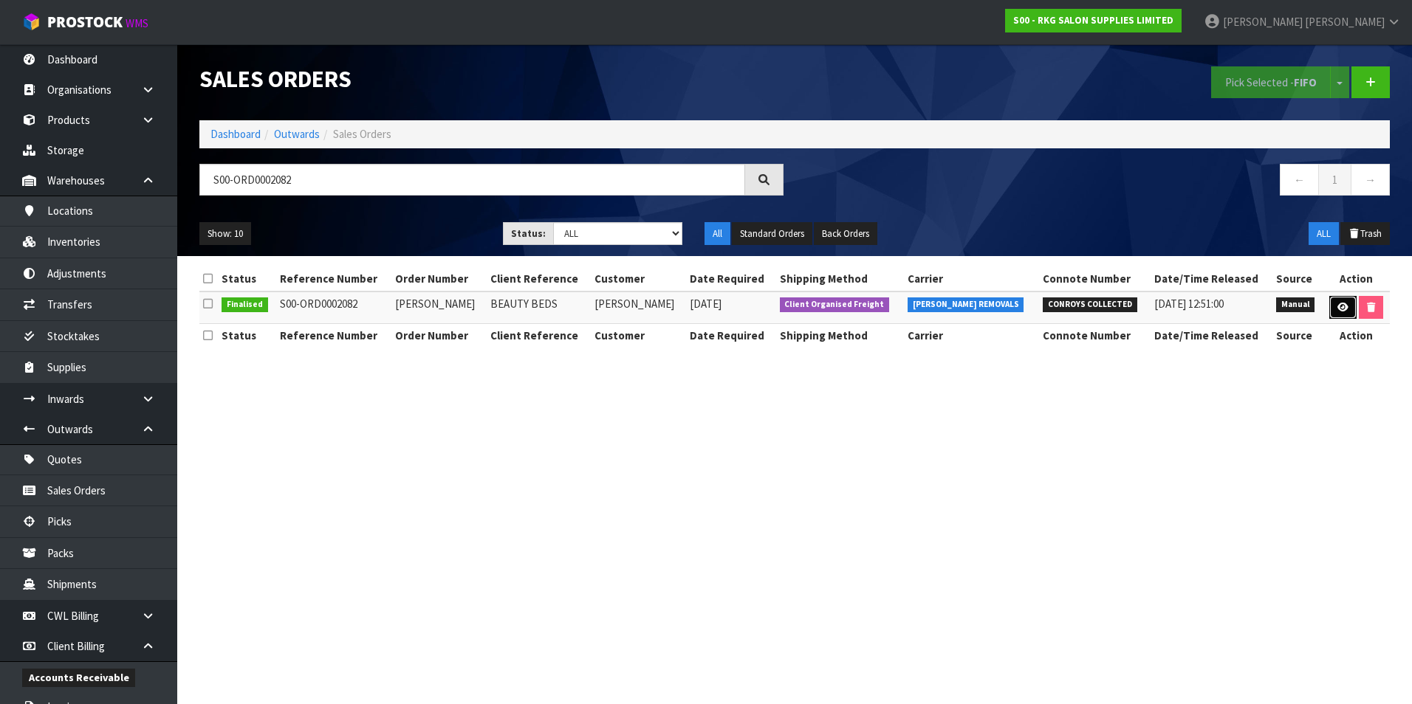
click at [1336, 301] on link at bounding box center [1342, 308] width 27 height 24
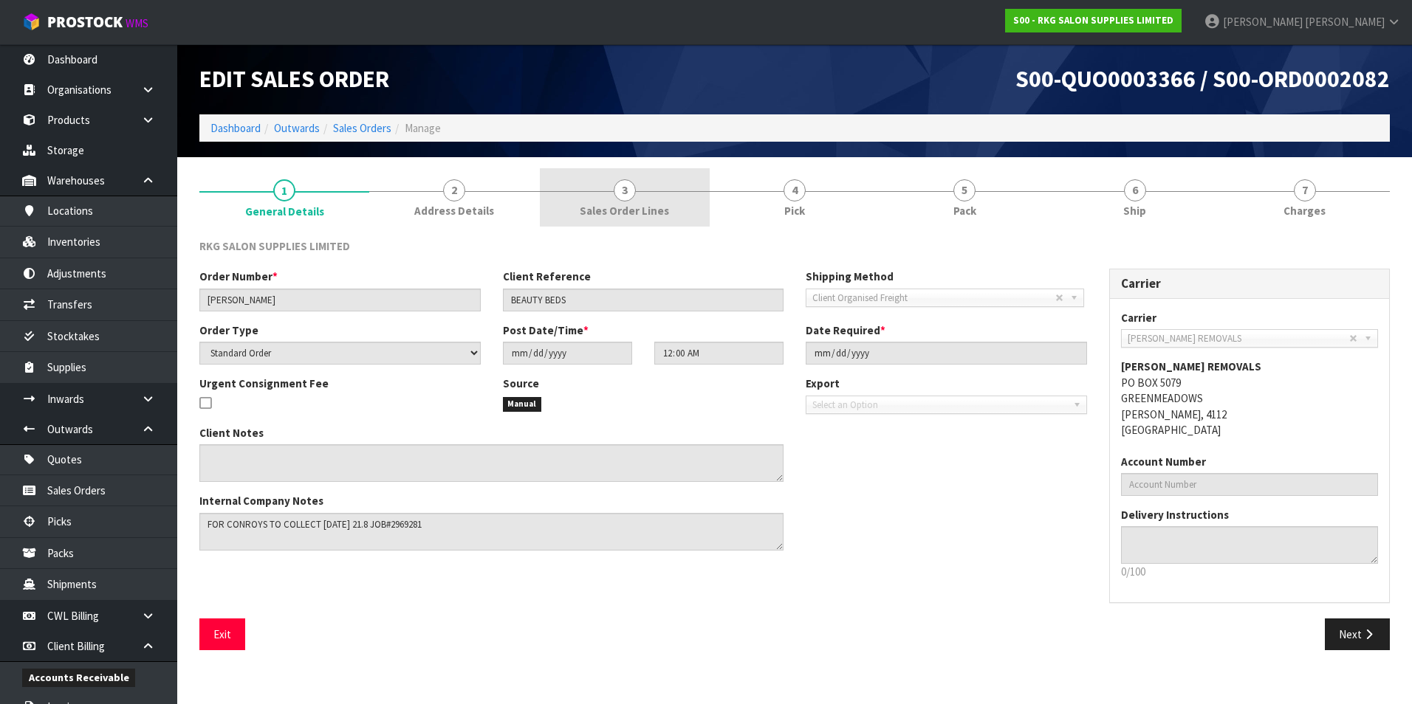
click at [628, 193] on span "3" at bounding box center [625, 190] width 22 height 22
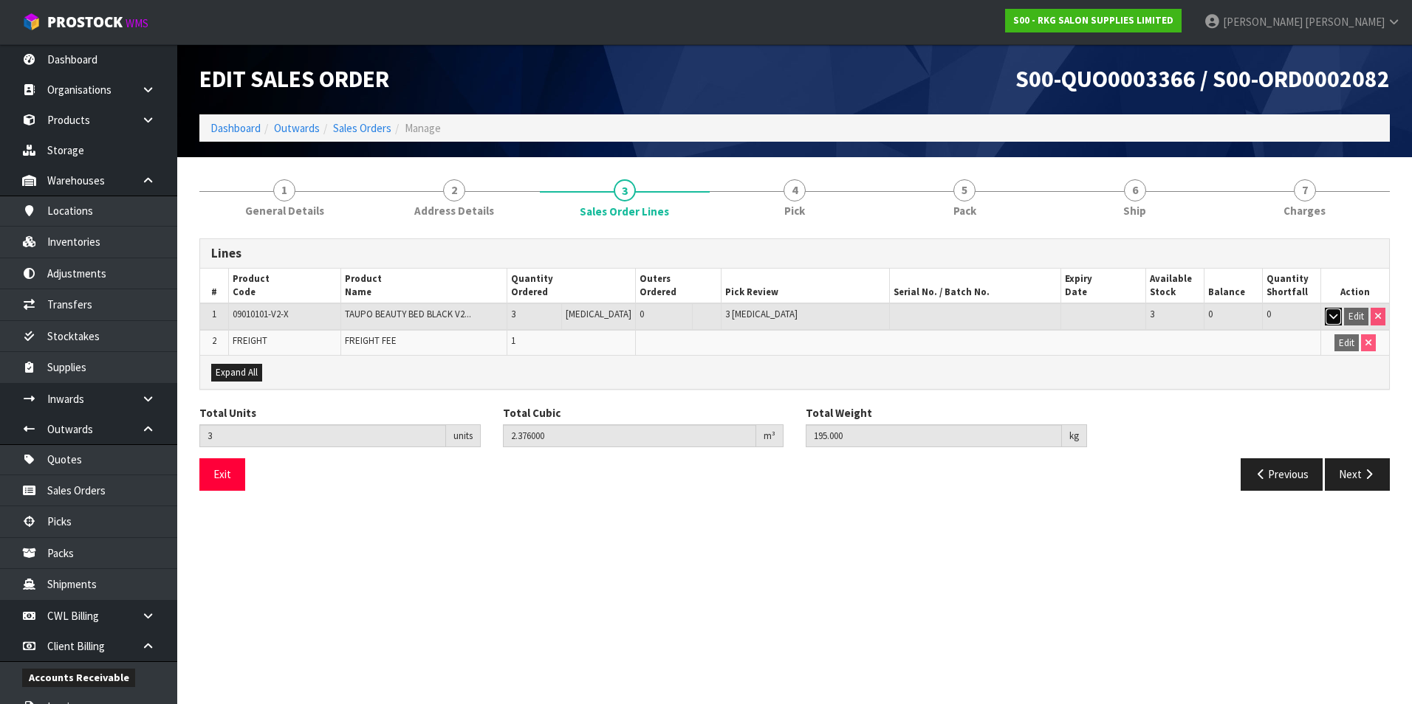
click at [1329, 318] on icon "button" at bounding box center [1333, 317] width 8 height 10
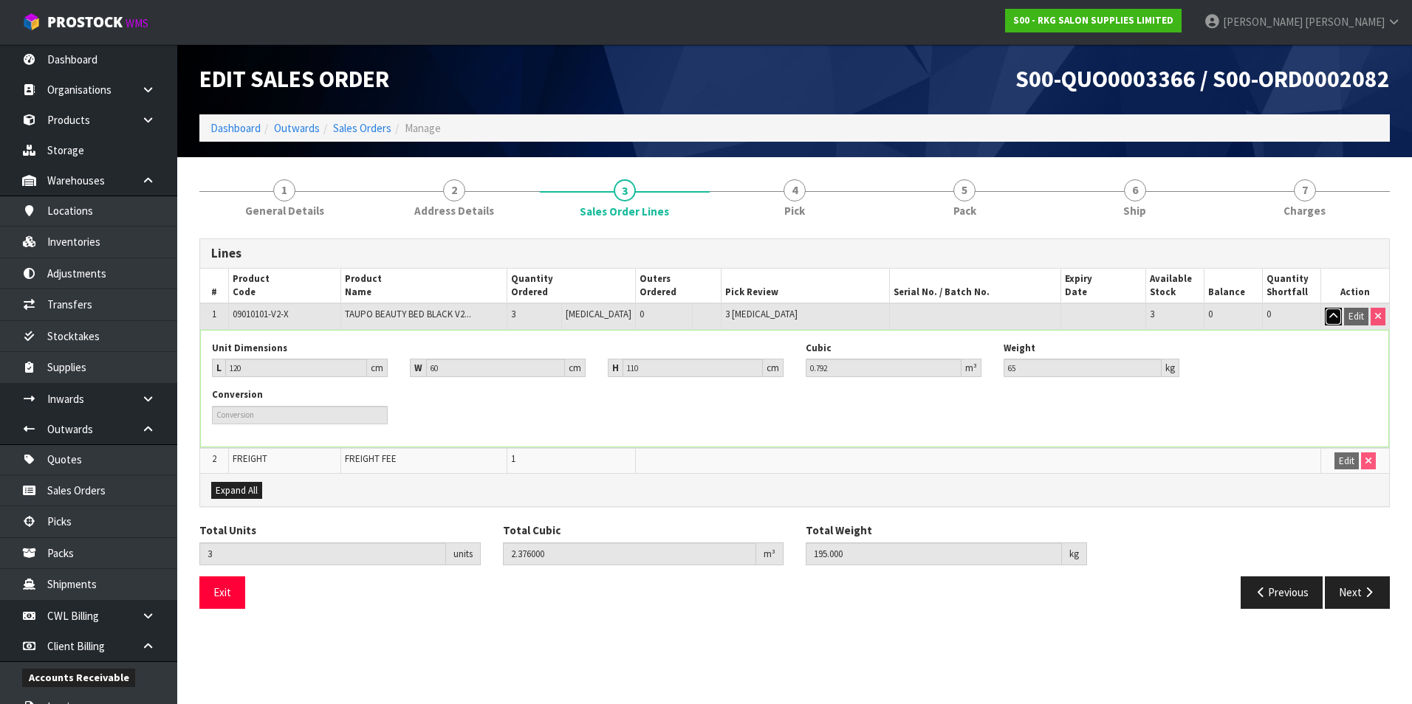
click at [1331, 318] on icon "button" at bounding box center [1333, 317] width 8 height 10
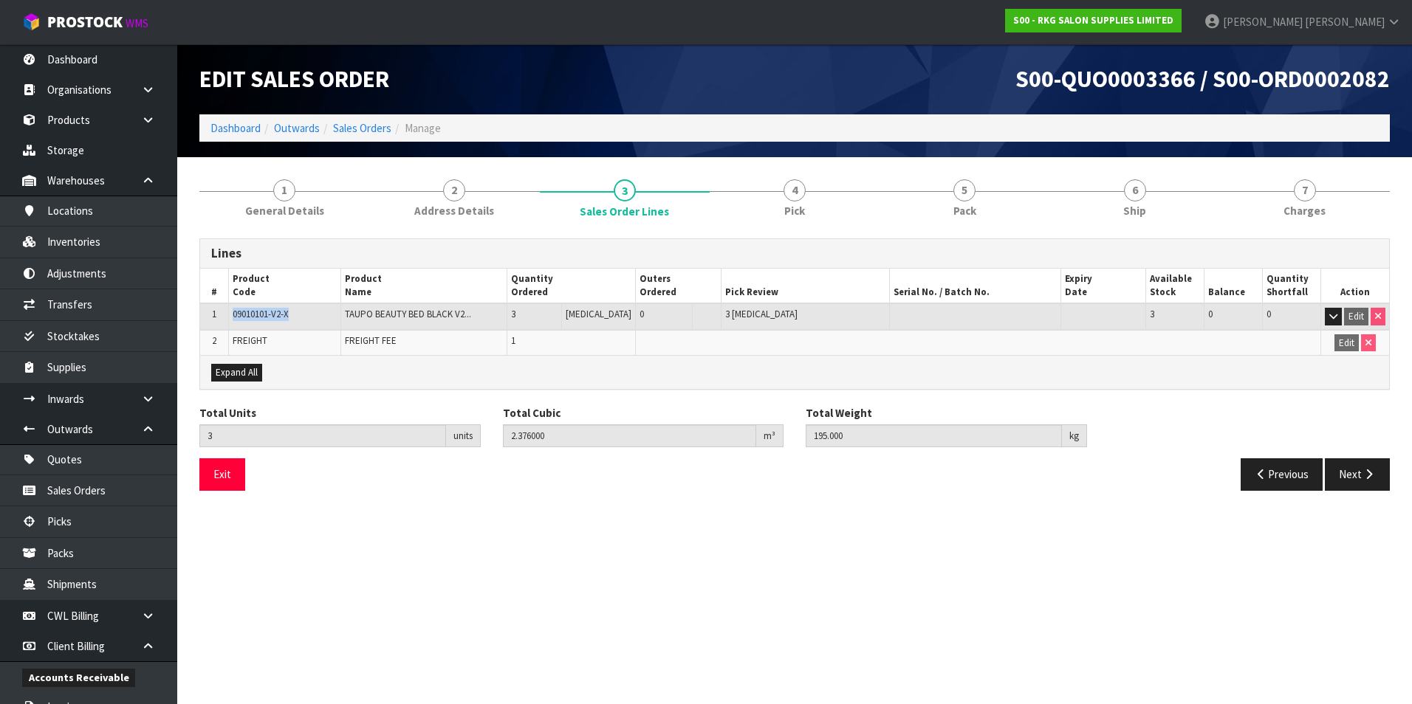
drag, startPoint x: 297, startPoint y: 312, endPoint x: 235, endPoint y: 315, distance: 62.1
click at [235, 315] on td "09010101-V2-X" at bounding box center [284, 316] width 112 height 27
click at [361, 128] on link "Sales Orders" at bounding box center [362, 128] width 58 height 14
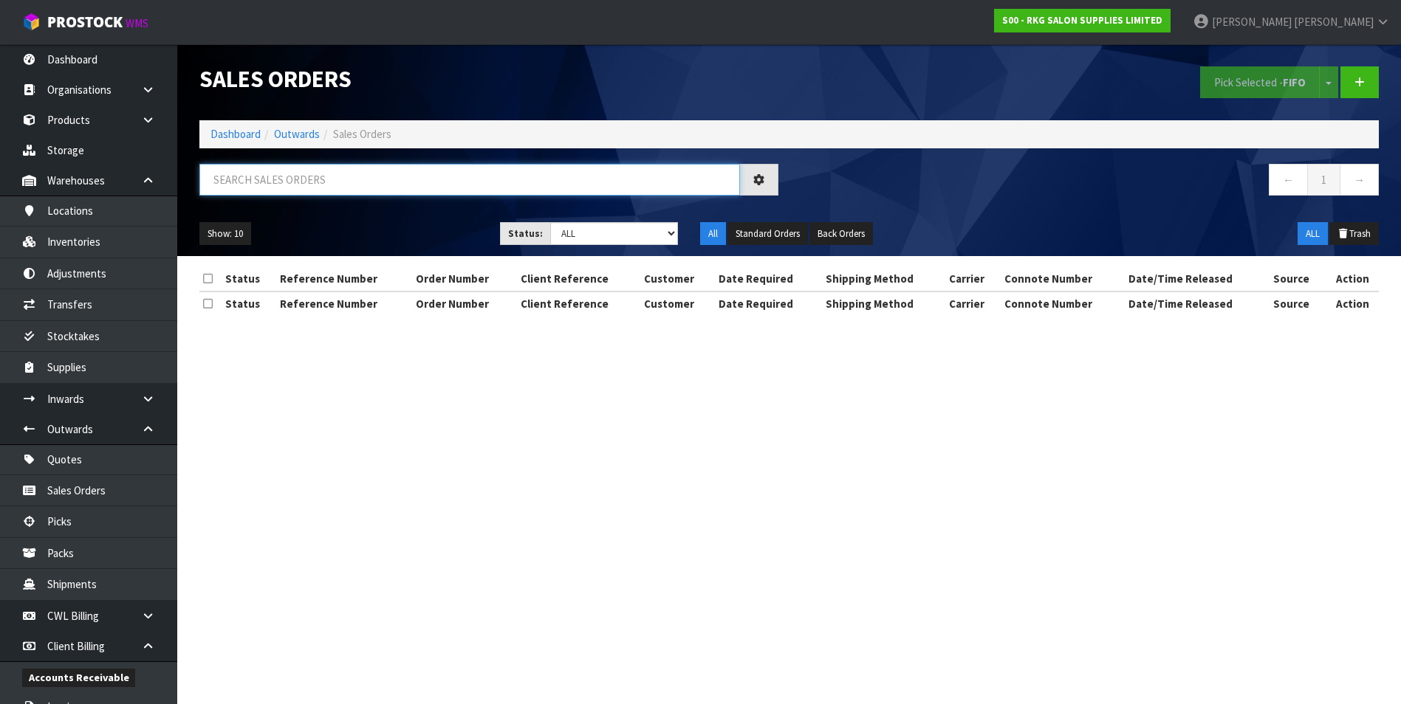
click at [235, 179] on input "text" at bounding box center [469, 180] width 540 height 32
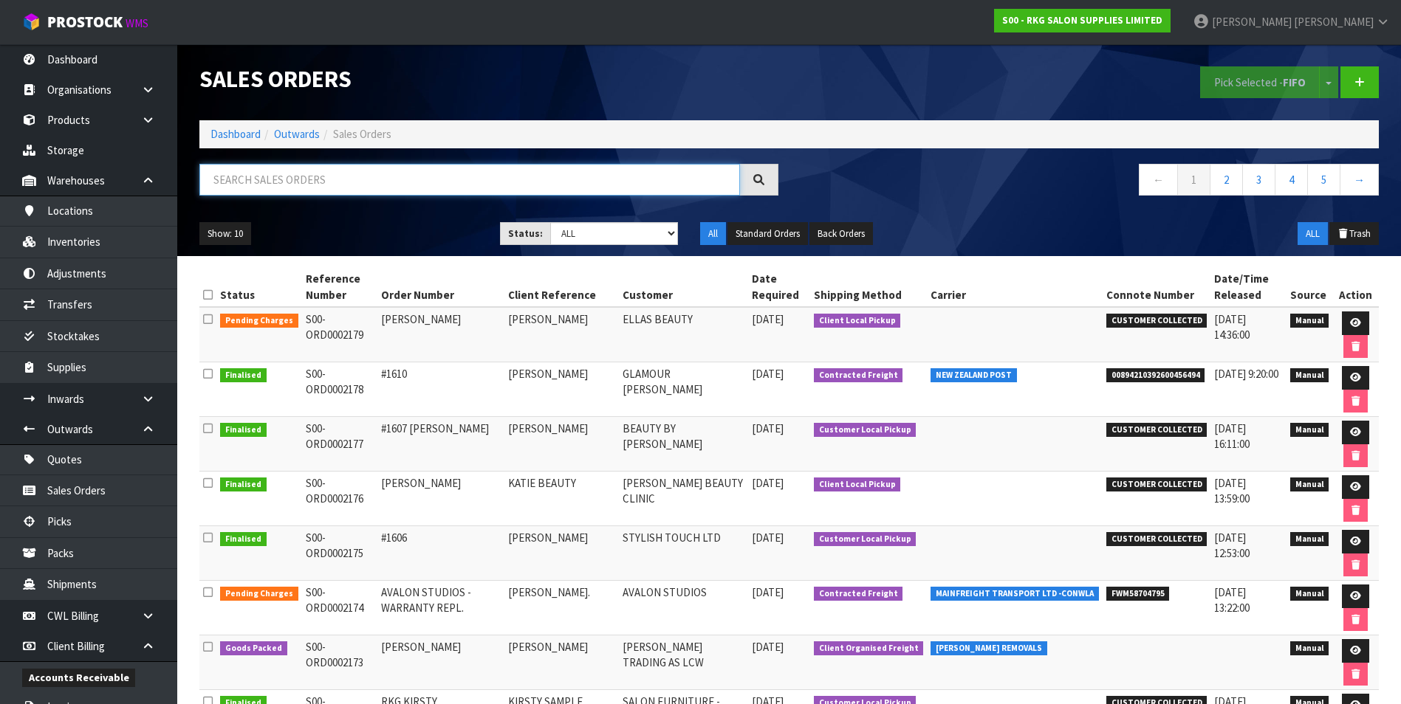
paste input "S00-ORD0002133"
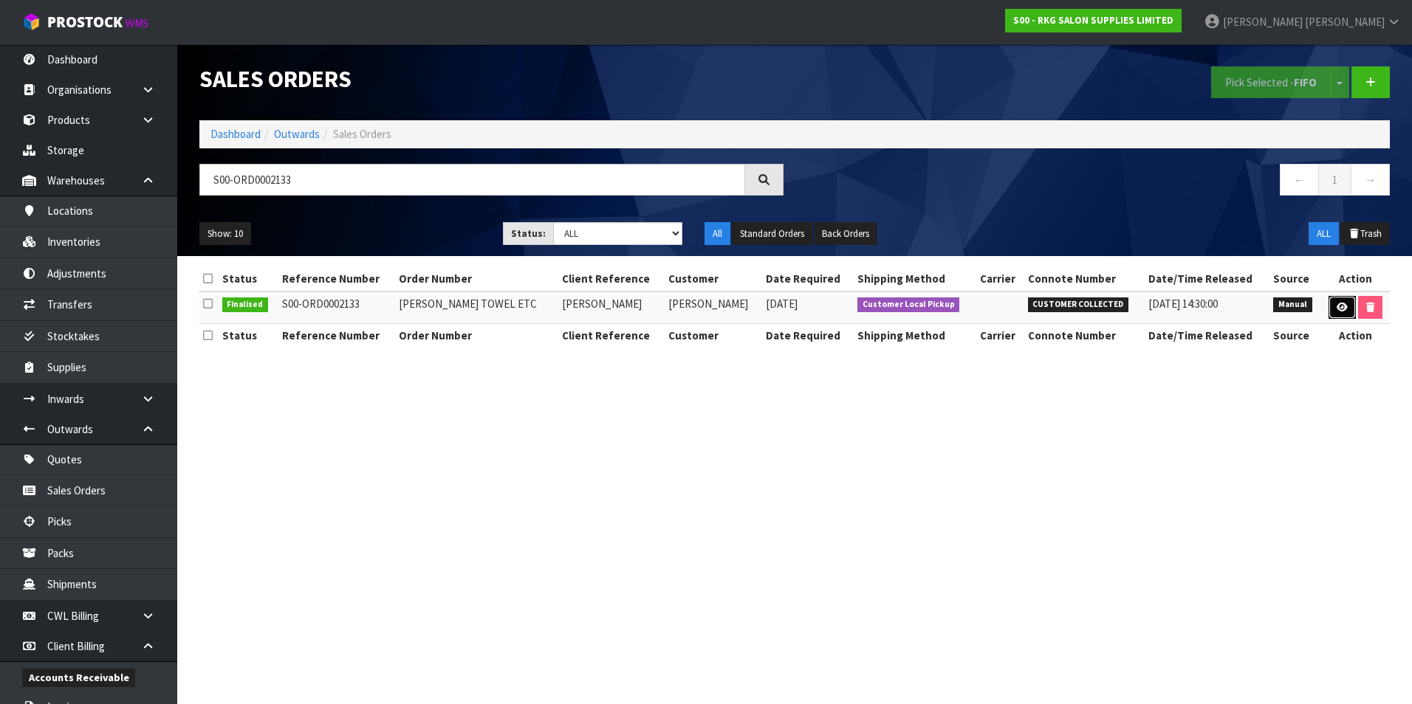
click at [1340, 304] on icon at bounding box center [1341, 308] width 11 height 10
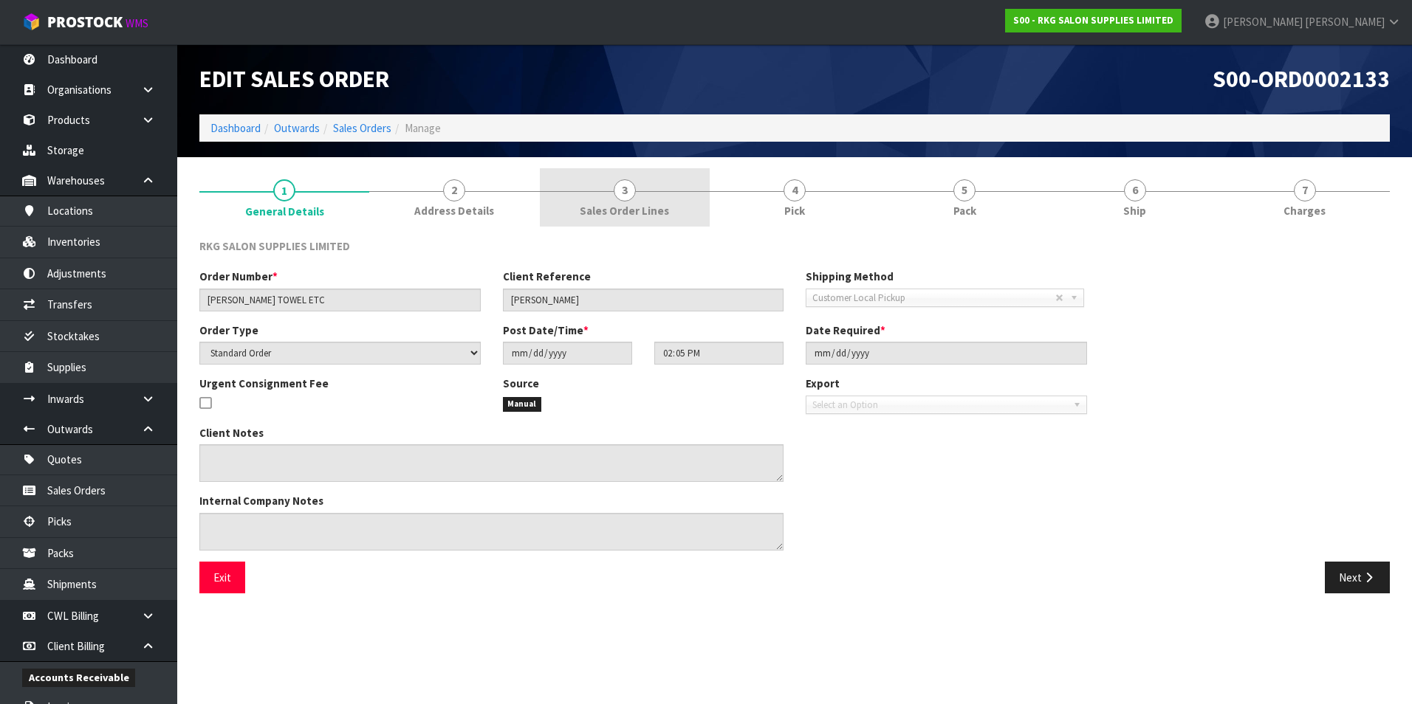
click at [628, 199] on span "3" at bounding box center [625, 190] width 22 height 22
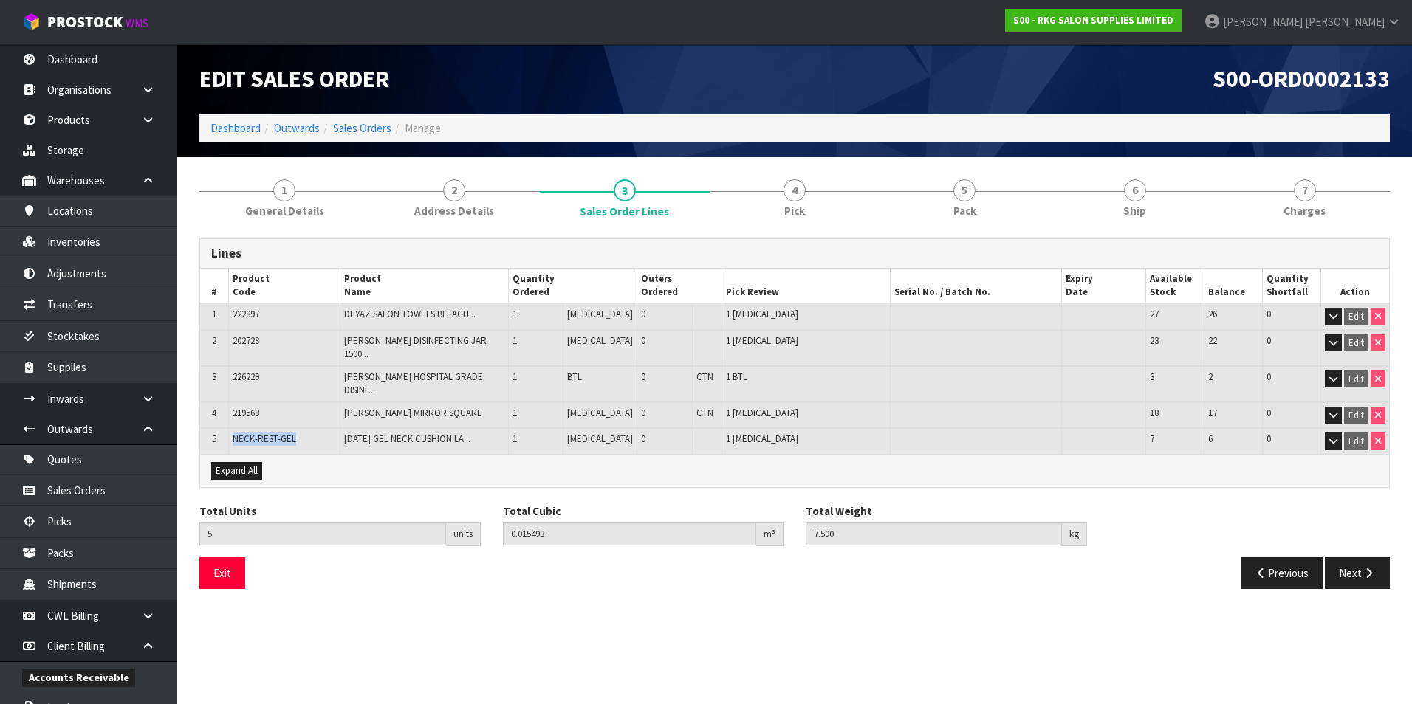
drag, startPoint x: 303, startPoint y: 423, endPoint x: 234, endPoint y: 416, distance: 69.8
click at [234, 428] on td "NECK-REST-GEL" at bounding box center [283, 441] width 111 height 26
click at [363, 128] on link "Sales Orders" at bounding box center [362, 128] width 58 height 14
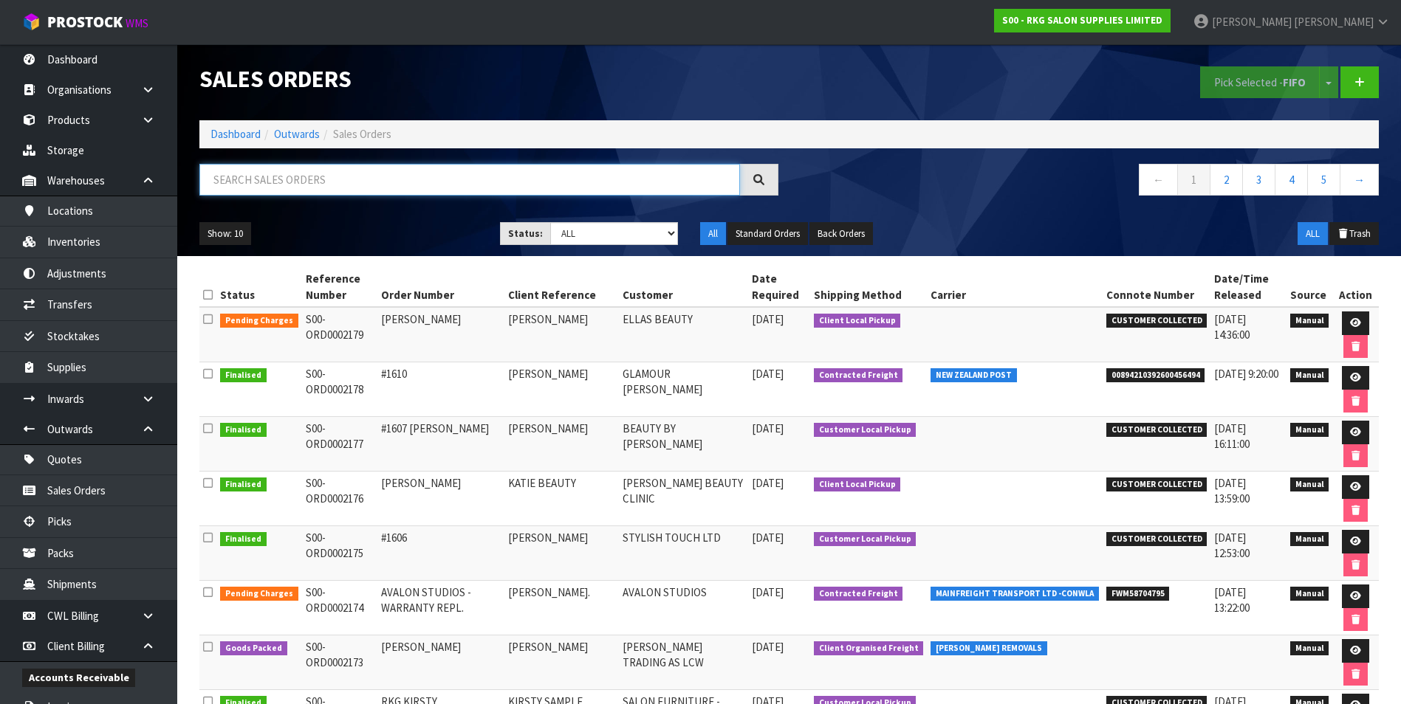
click at [248, 175] on input "text" at bounding box center [469, 180] width 540 height 32
paste input "S00-ORD0002135"
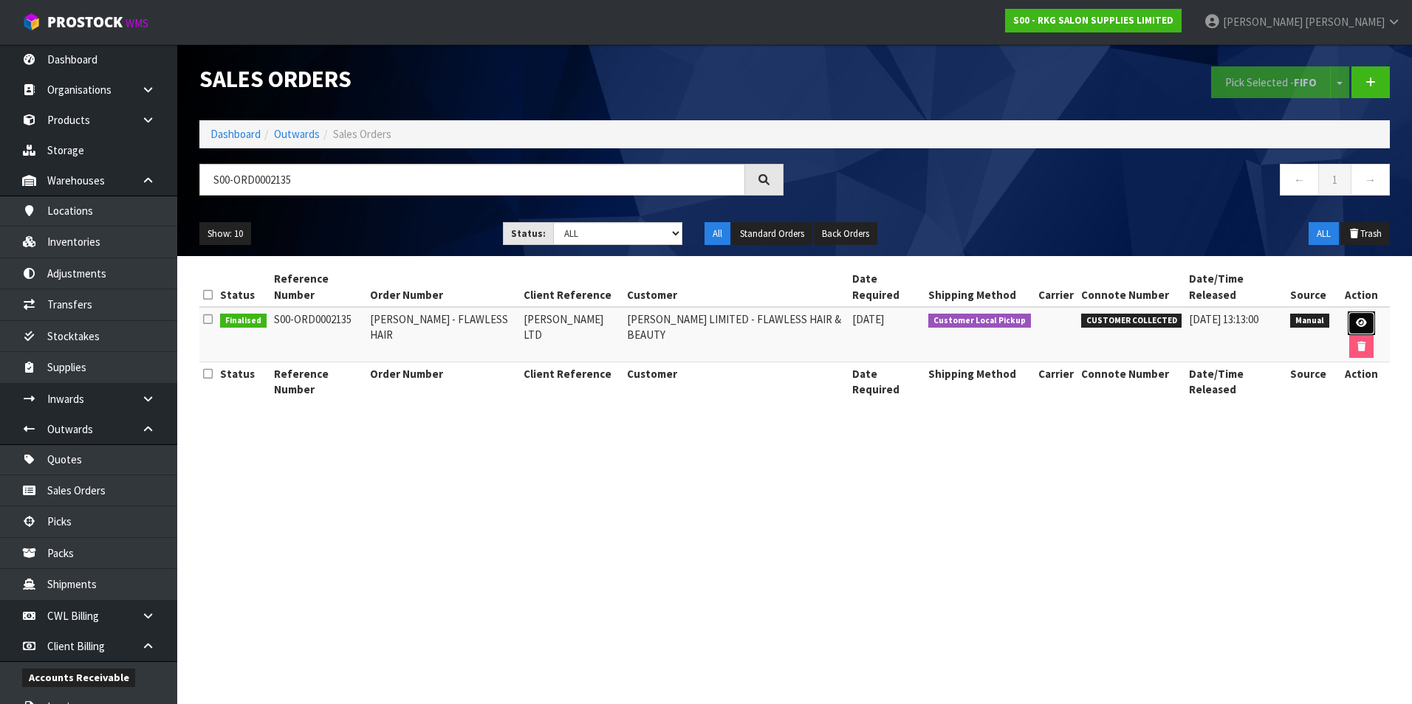
click at [1356, 318] on icon at bounding box center [1361, 323] width 11 height 10
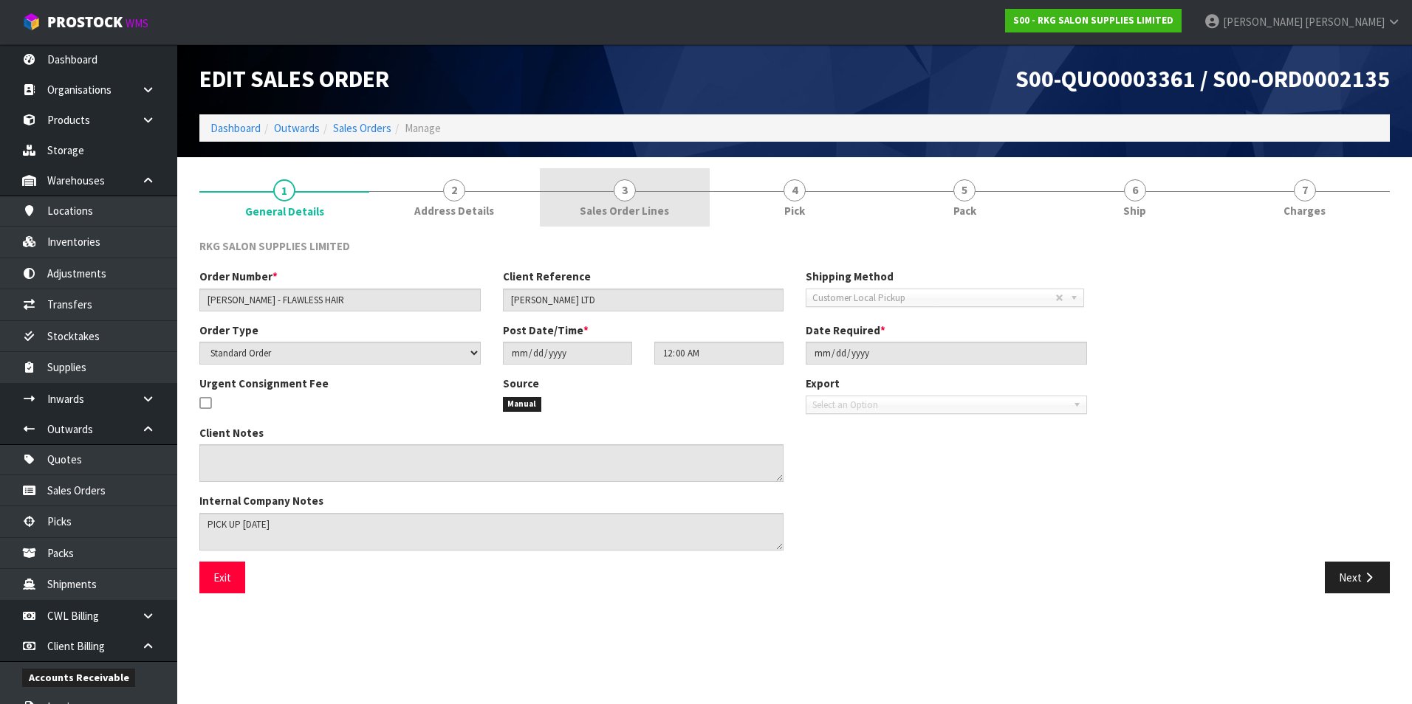
click at [623, 194] on span "3" at bounding box center [625, 190] width 22 height 22
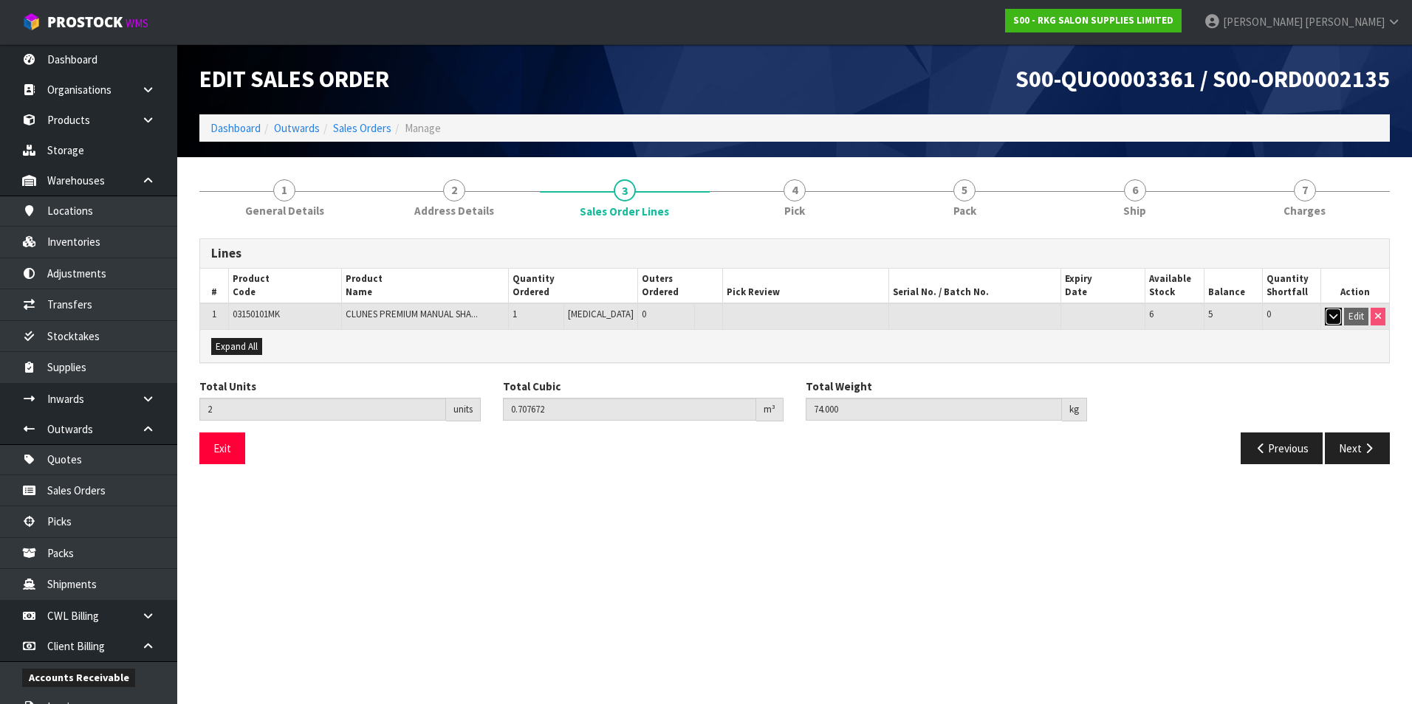
click at [1333, 320] on icon "button" at bounding box center [1333, 317] width 8 height 10
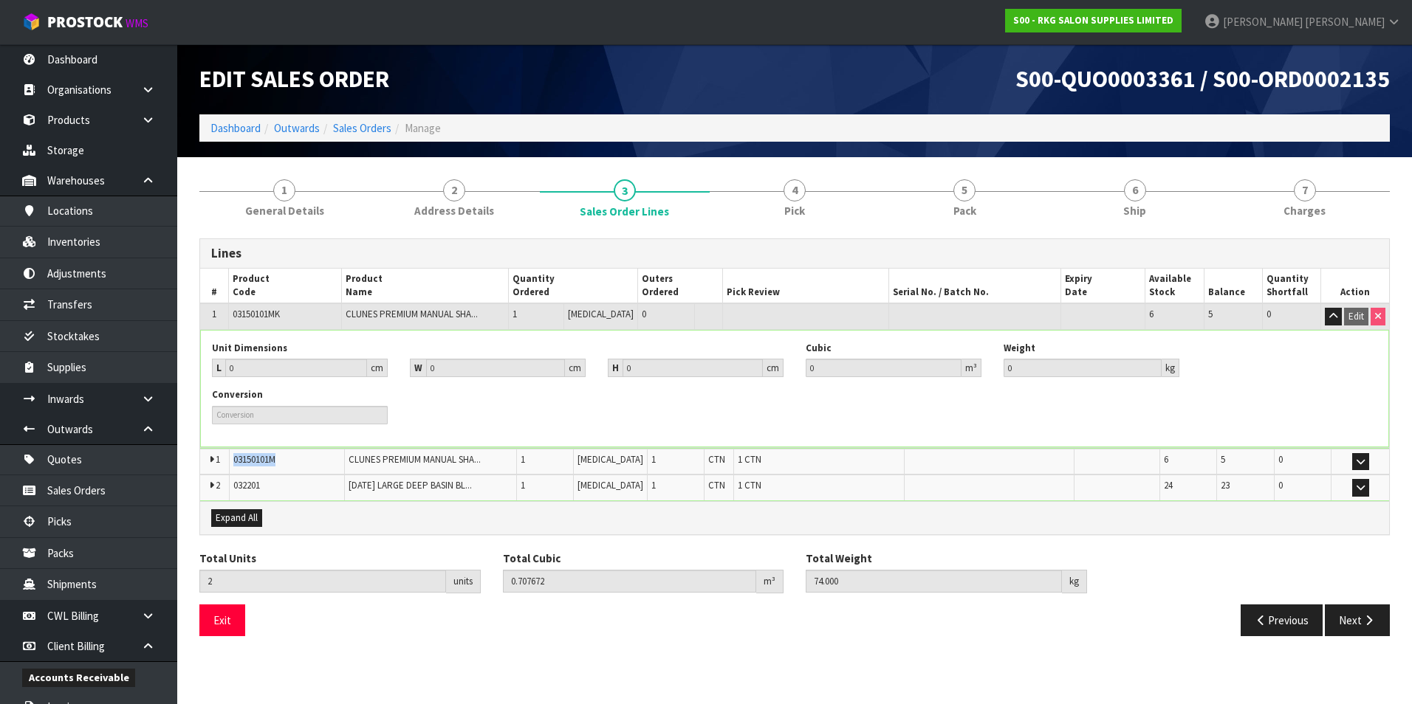
drag, startPoint x: 280, startPoint y: 459, endPoint x: 236, endPoint y: 460, distance: 43.6
click at [236, 460] on td "03150101M" at bounding box center [286, 462] width 115 height 26
drag, startPoint x: 241, startPoint y: 460, endPoint x: 350, endPoint y: 445, distance: 109.6
click at [350, 445] on div "Unit Dimensions L 0 cm W 0 cm H 0 cm Cubic 0 m³ Weight 0 kg Conversion" at bounding box center [794, 389] width 1187 height 116
drag, startPoint x: 293, startPoint y: 467, endPoint x: 231, endPoint y: 462, distance: 62.2
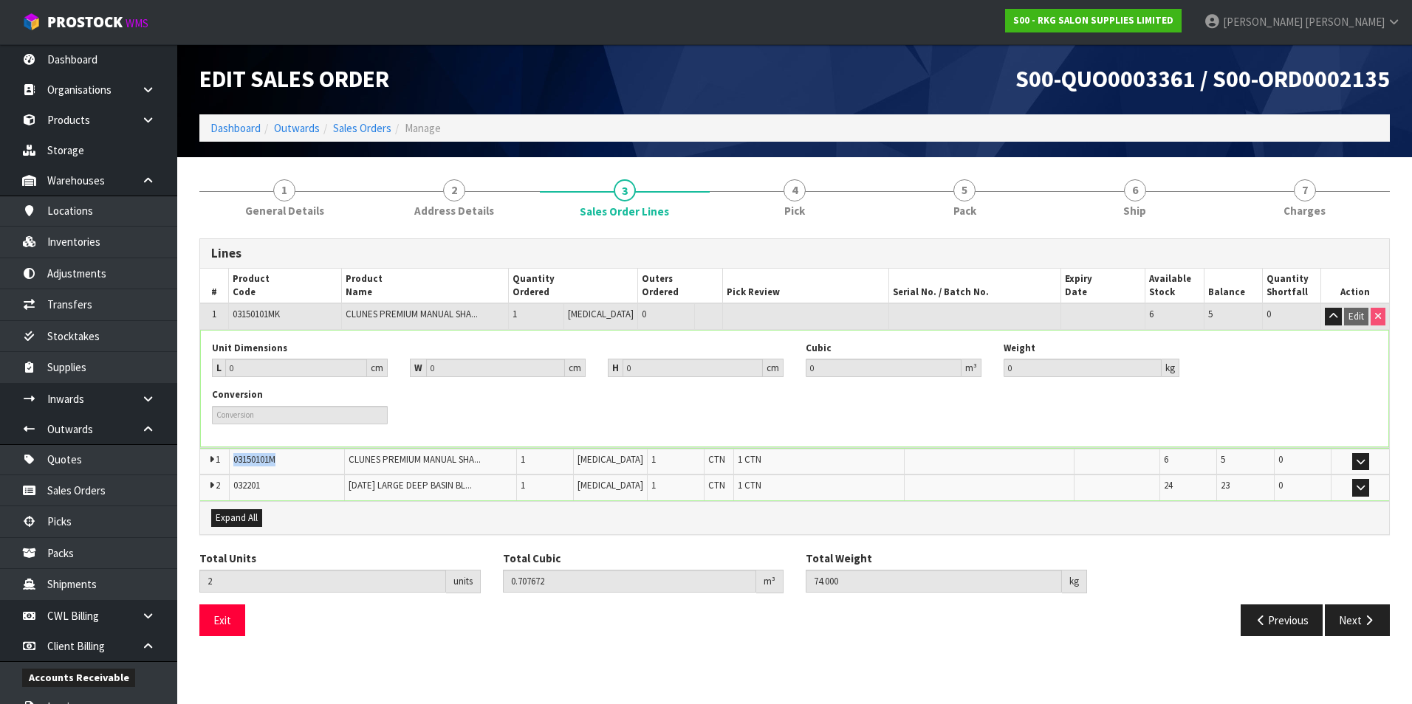
click at [231, 462] on td "03150101M" at bounding box center [286, 462] width 115 height 26
drag, startPoint x: 272, startPoint y: 489, endPoint x: 234, endPoint y: 490, distance: 37.7
click at [234, 490] on td "032201" at bounding box center [286, 488] width 115 height 26
drag, startPoint x: 234, startPoint y: 490, endPoint x: 241, endPoint y: 487, distance: 7.7
click at [368, 131] on link "Sales Orders" at bounding box center [362, 128] width 58 height 14
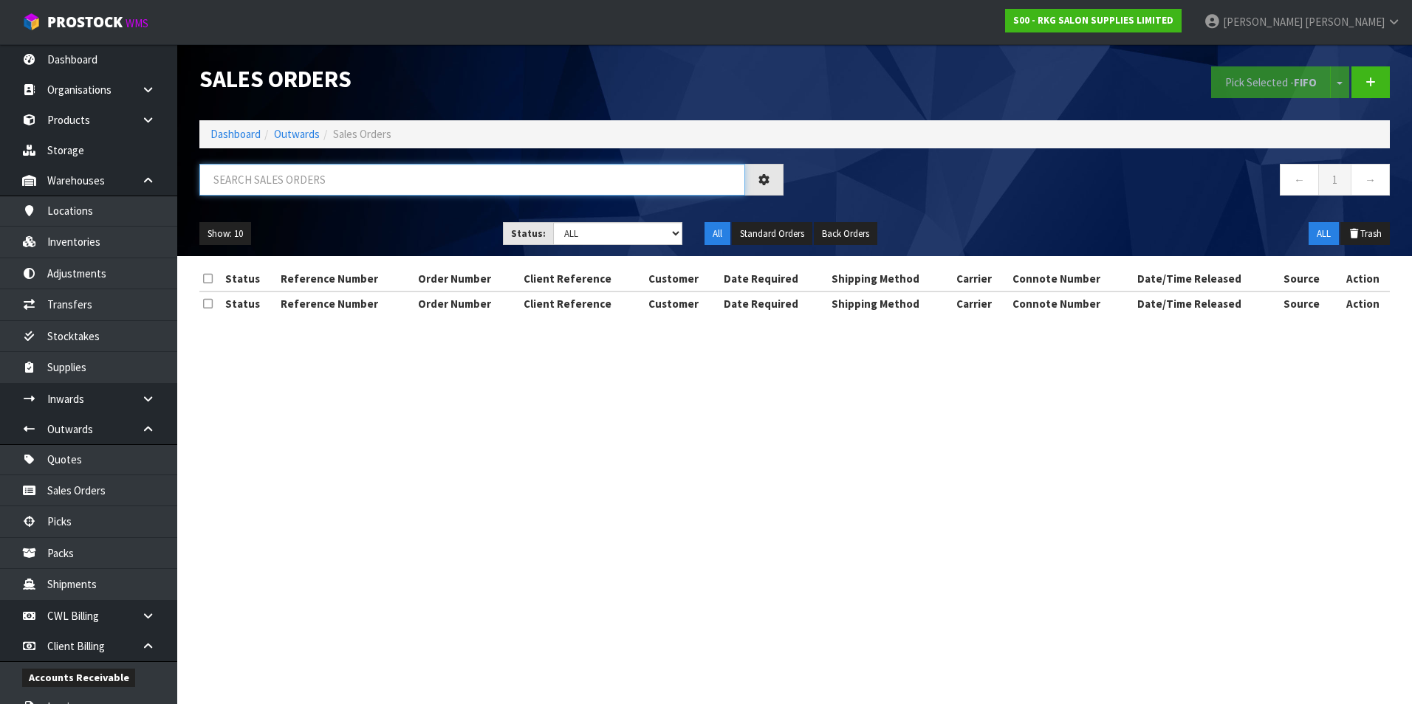
click at [244, 183] on input "text" at bounding box center [472, 180] width 546 height 32
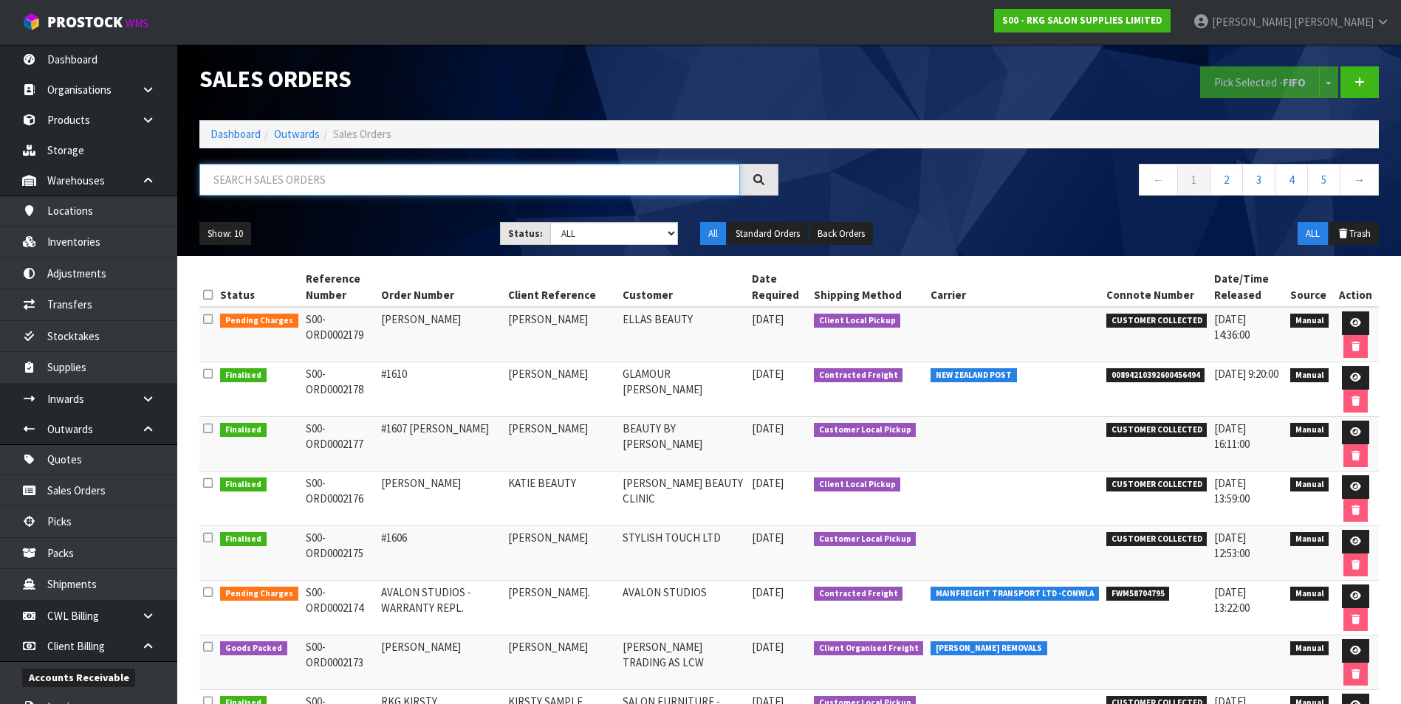
paste input "S00-ORD0002104"
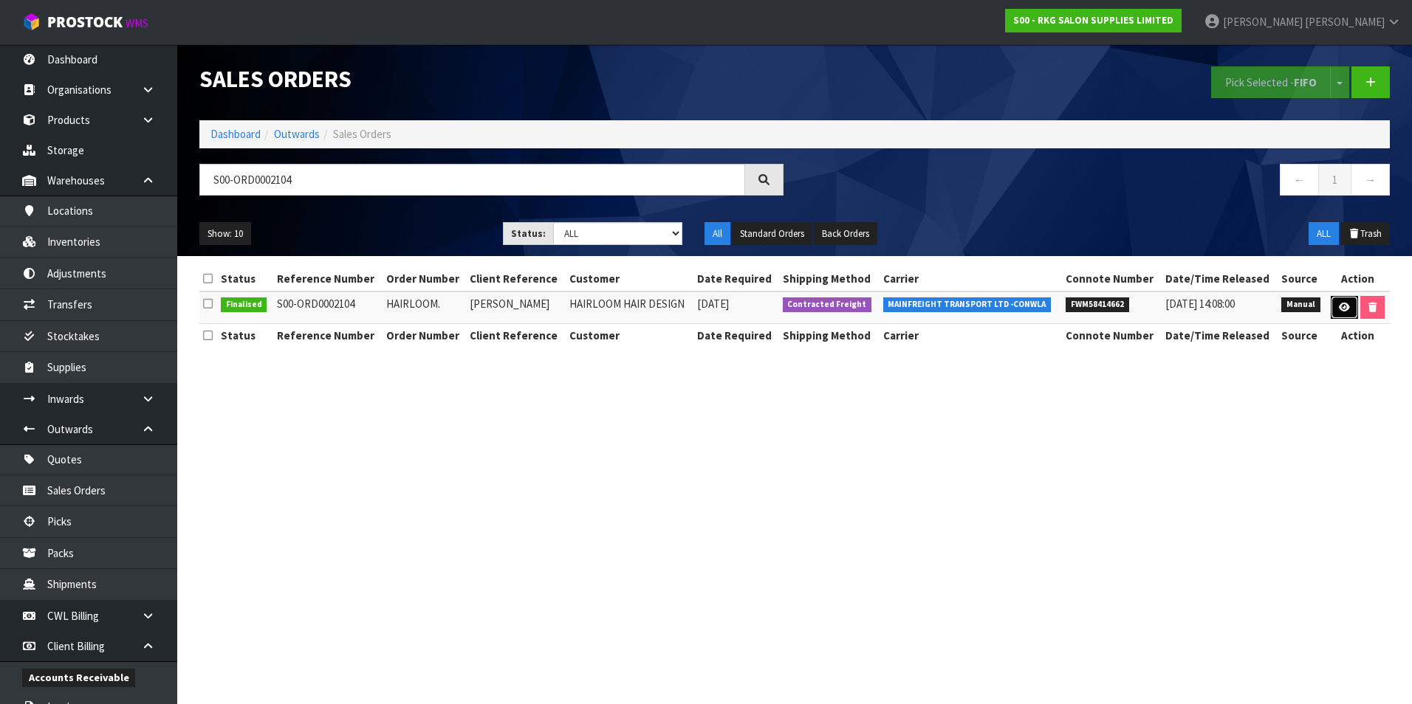
click at [1349, 305] on link at bounding box center [1344, 308] width 27 height 24
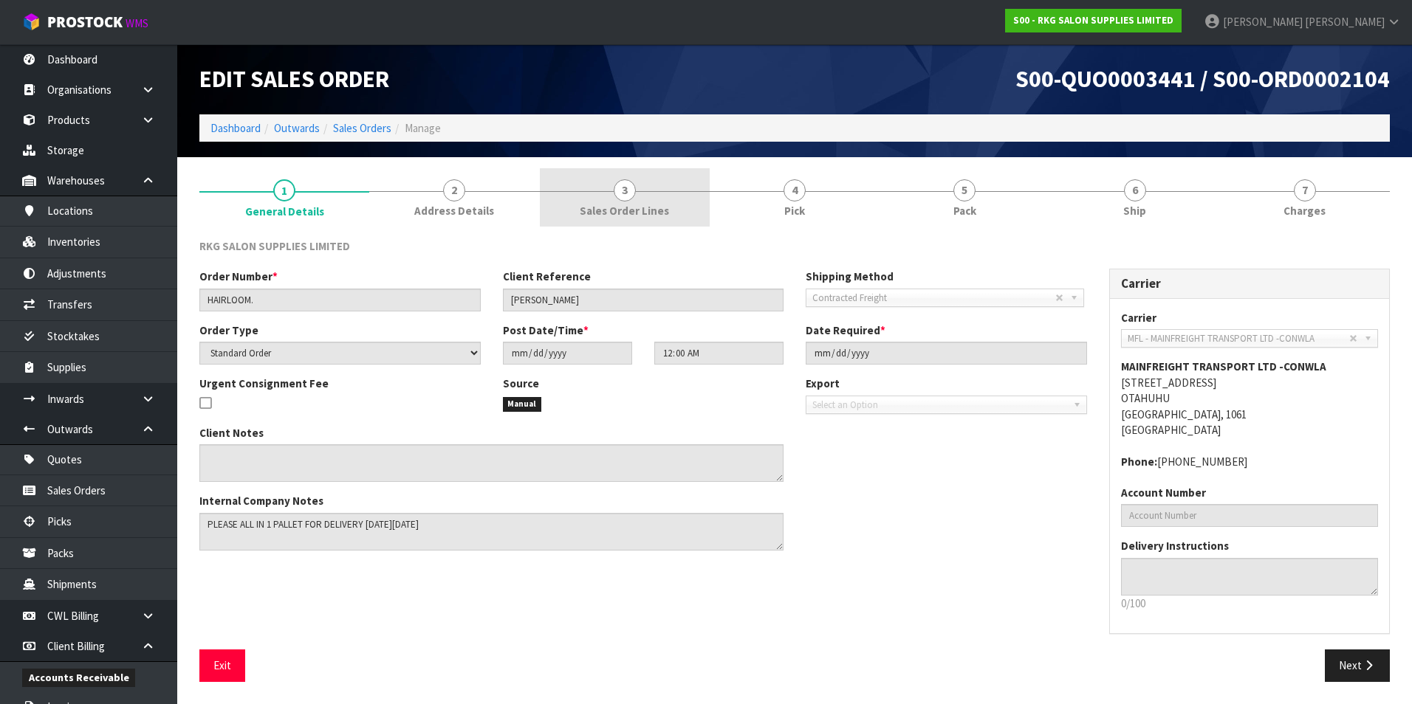
click at [626, 193] on span "3" at bounding box center [625, 190] width 22 height 22
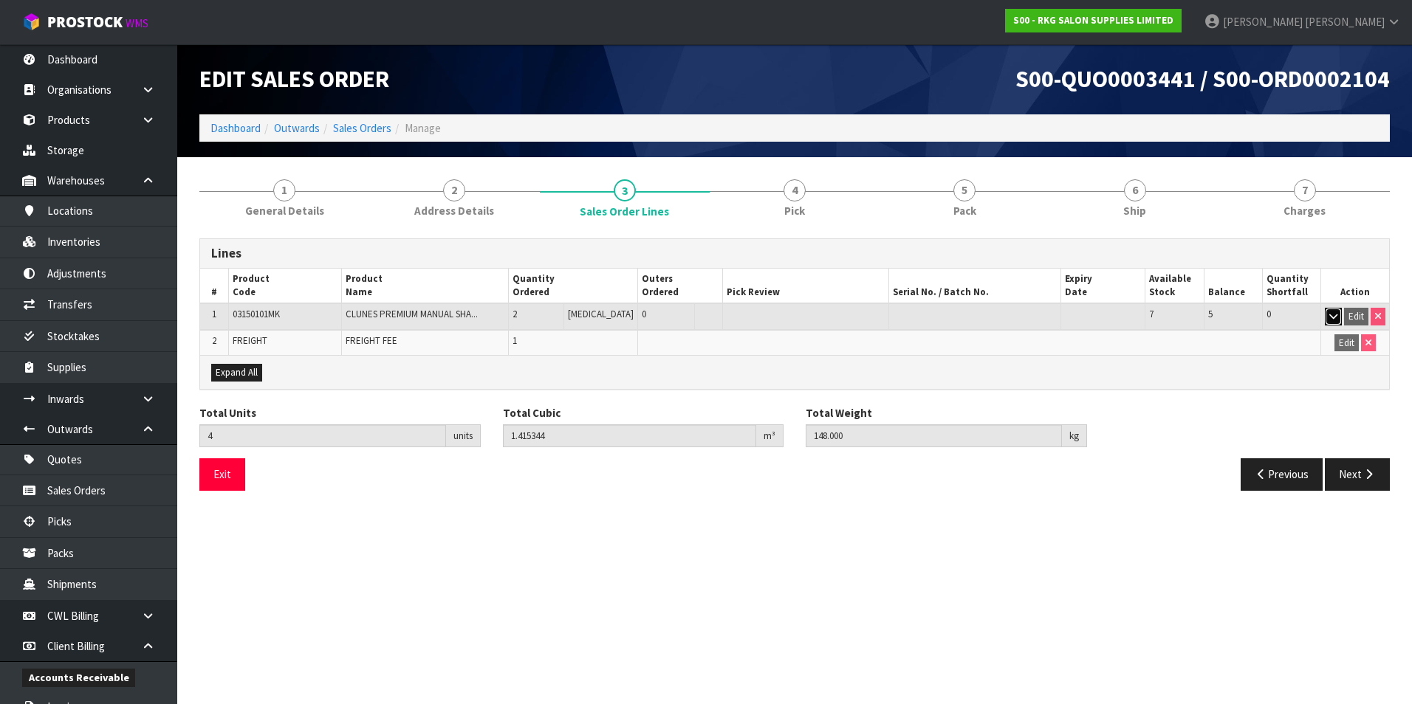
click at [1335, 317] on icon "button" at bounding box center [1333, 317] width 8 height 10
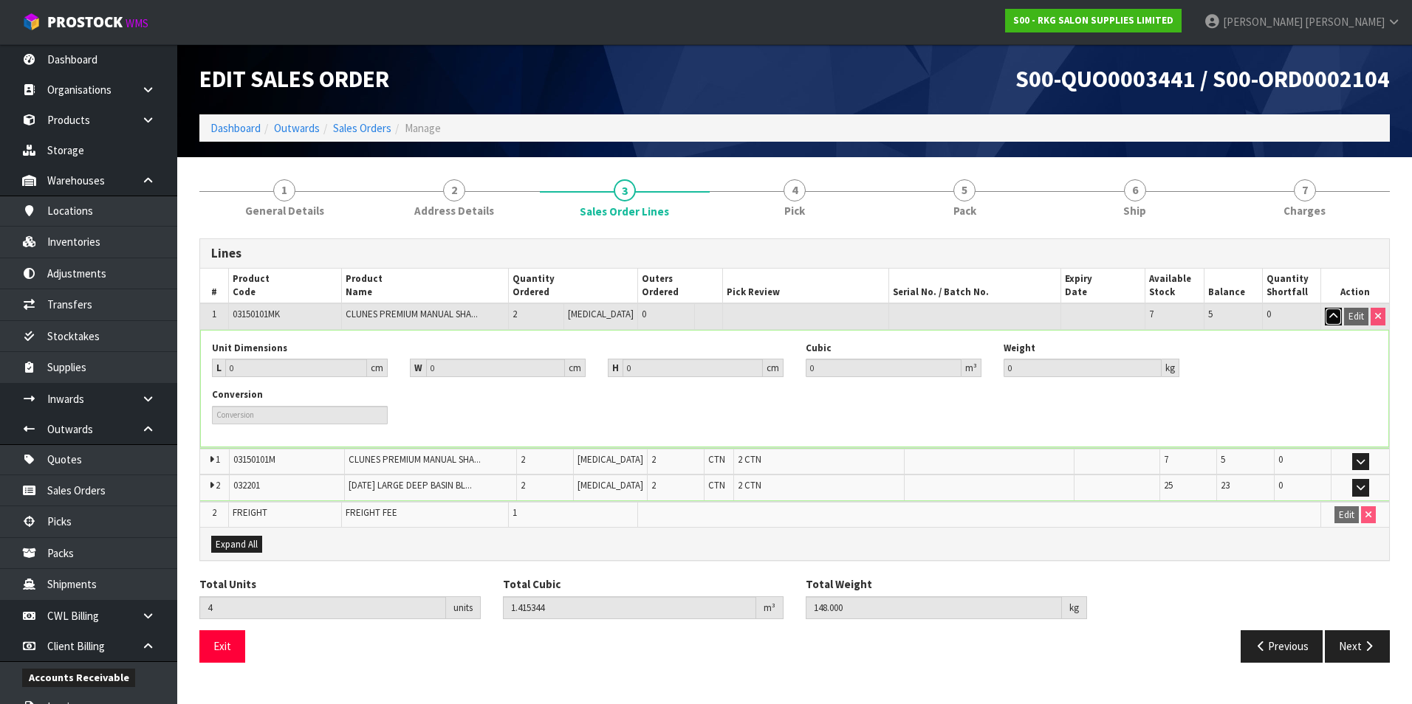
click at [1330, 317] on icon "button" at bounding box center [1333, 317] width 8 height 10
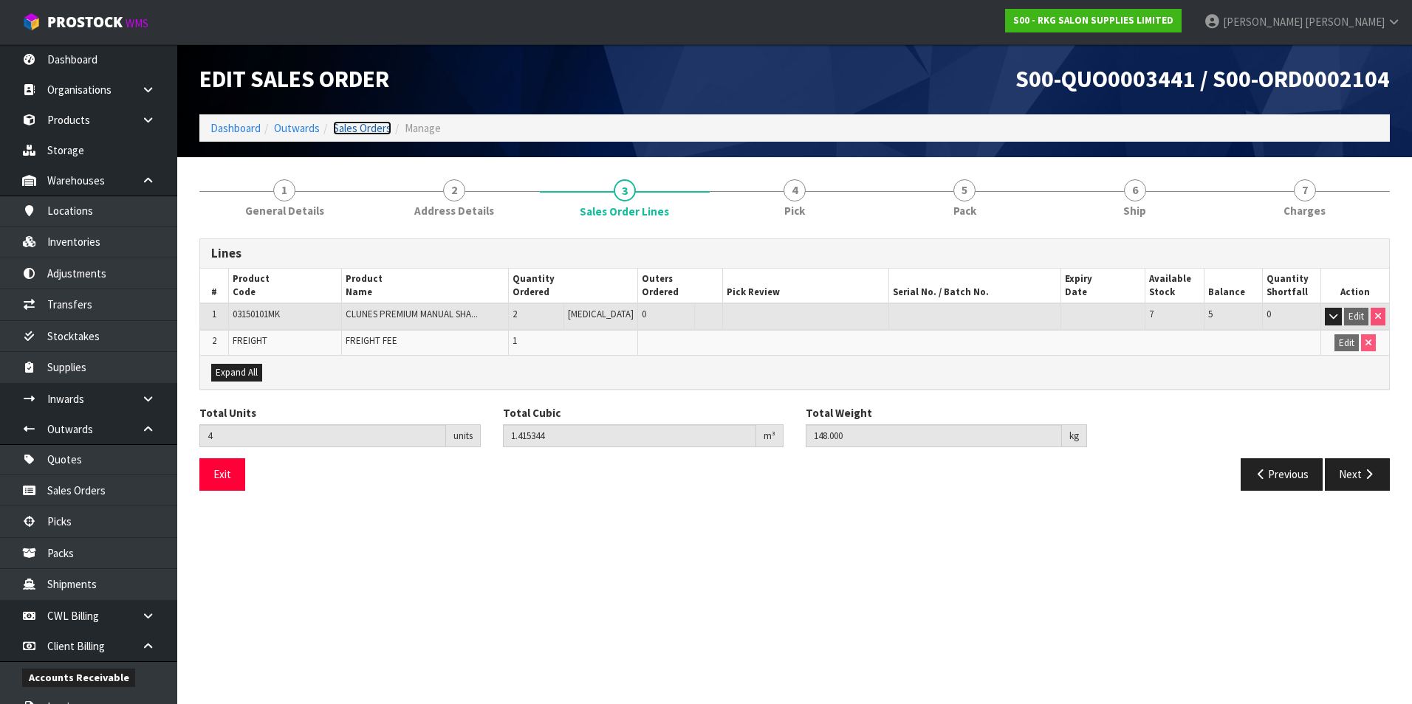
click at [371, 131] on link "Sales Orders" at bounding box center [362, 128] width 58 height 14
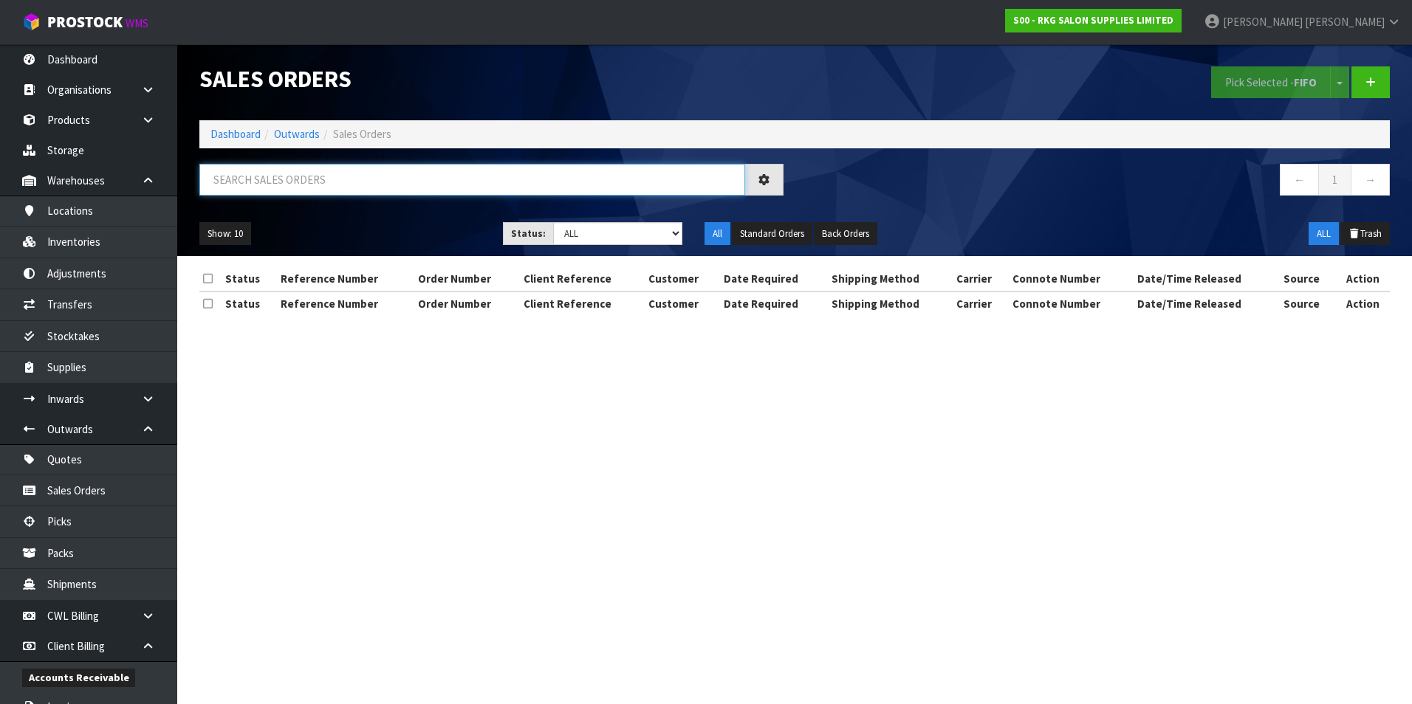
click at [284, 175] on input "text" at bounding box center [472, 180] width 546 height 32
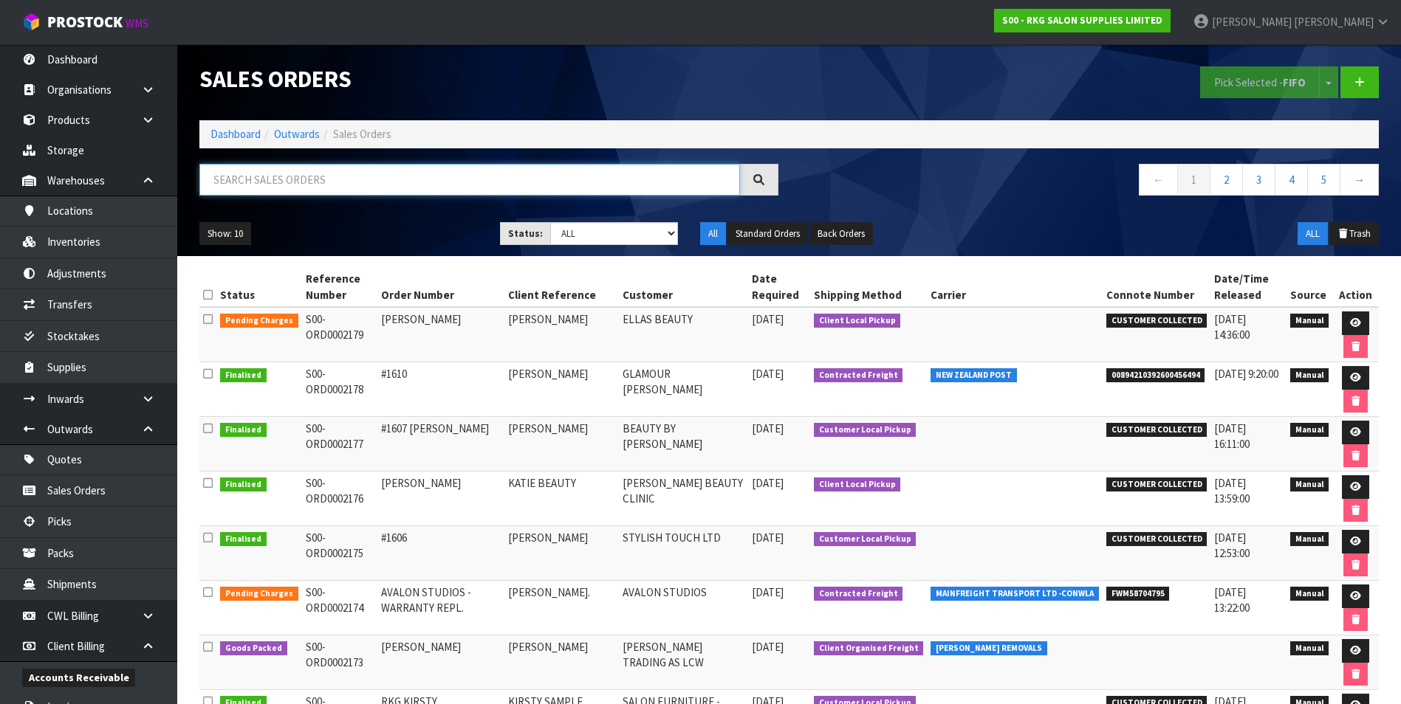
paste input "S00-ORD0002107"
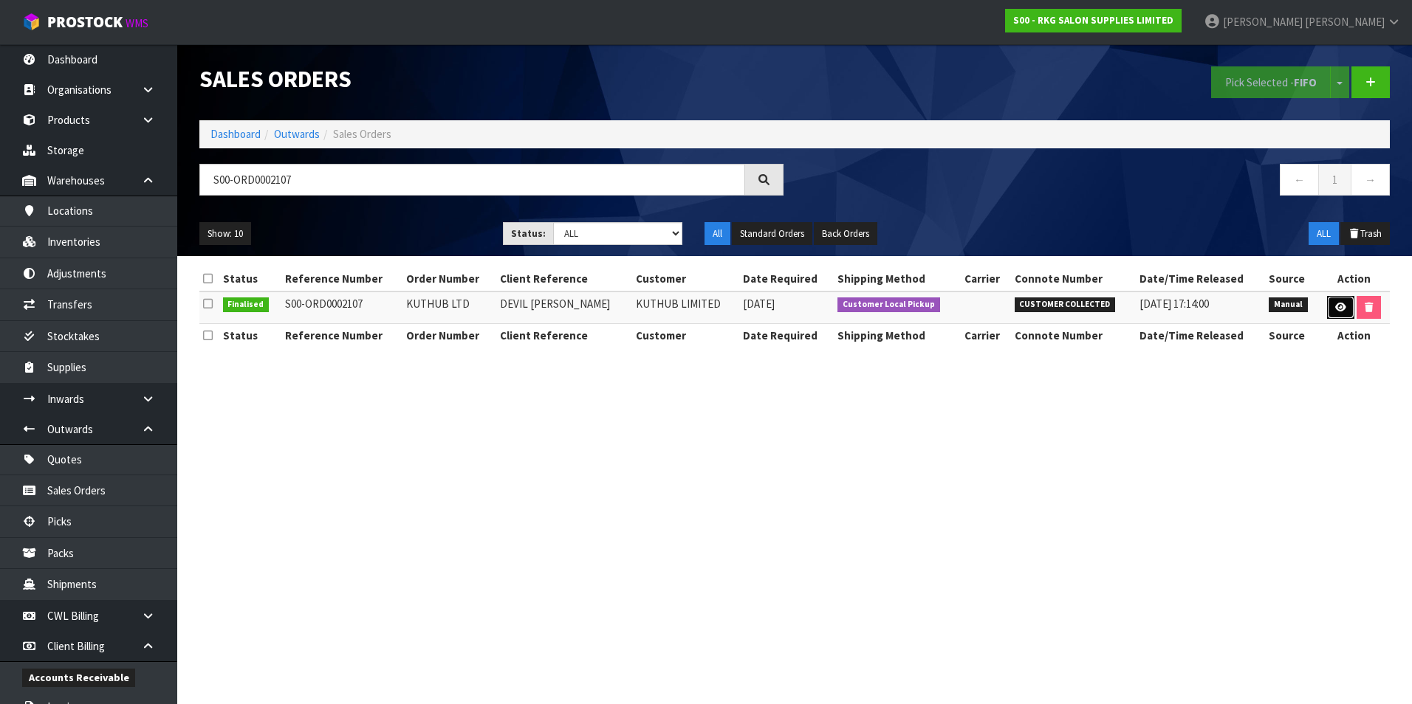
click at [1335, 312] on icon at bounding box center [1340, 308] width 11 height 10
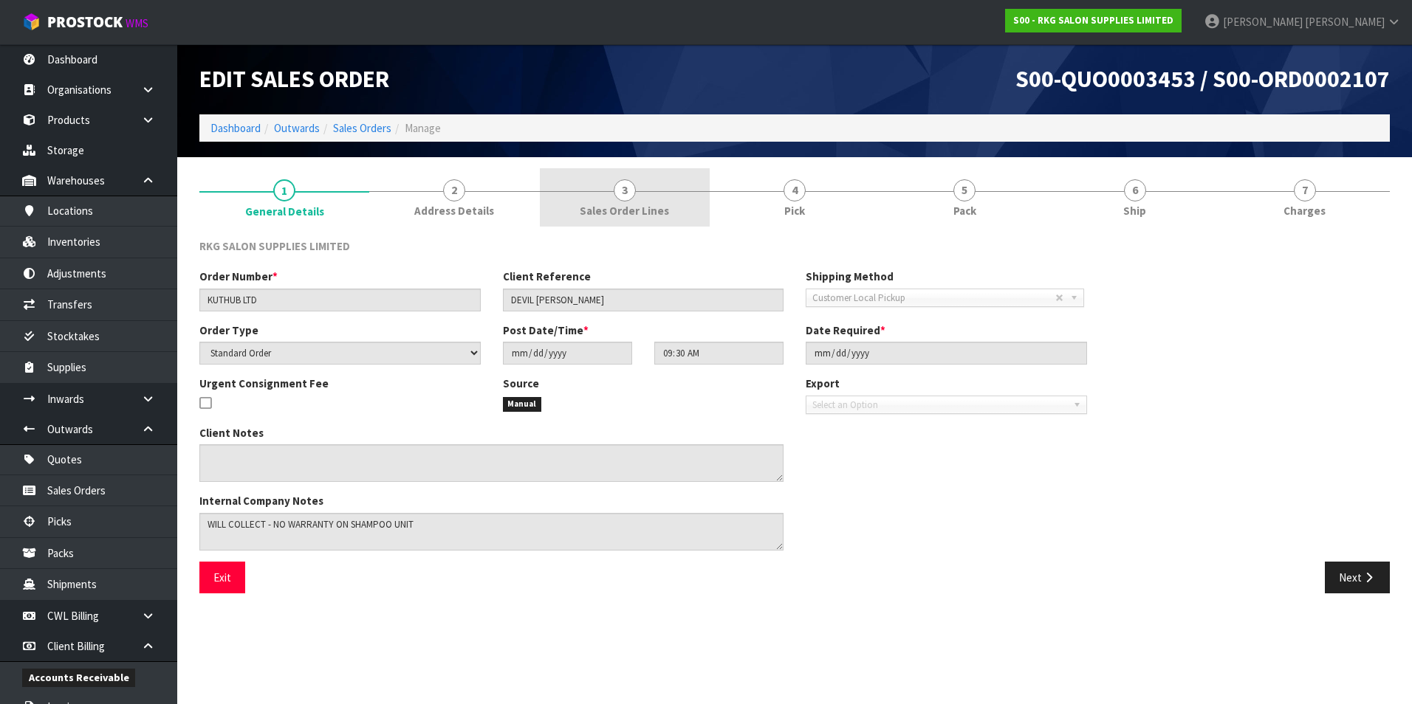
click at [611, 192] on link "3 Sales Order Lines" at bounding box center [625, 197] width 170 height 58
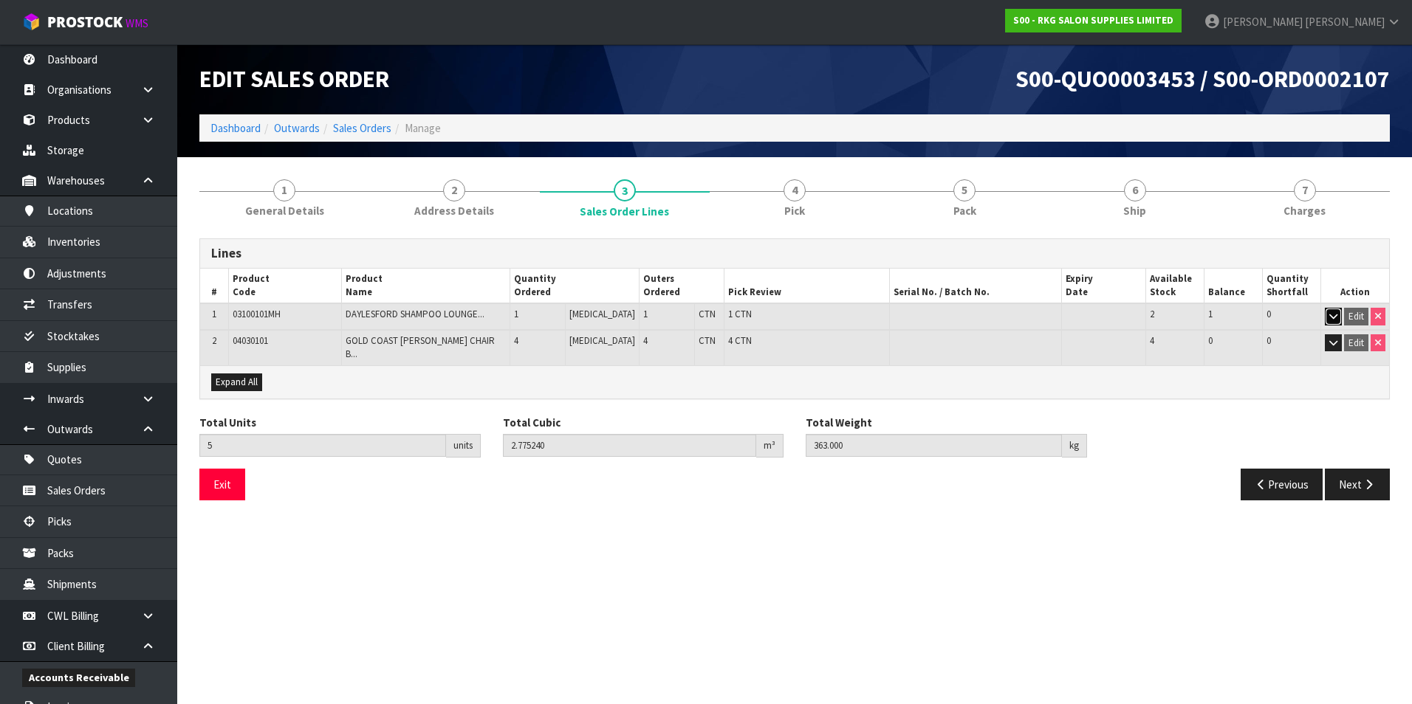
click at [1331, 315] on icon "button" at bounding box center [1333, 317] width 8 height 10
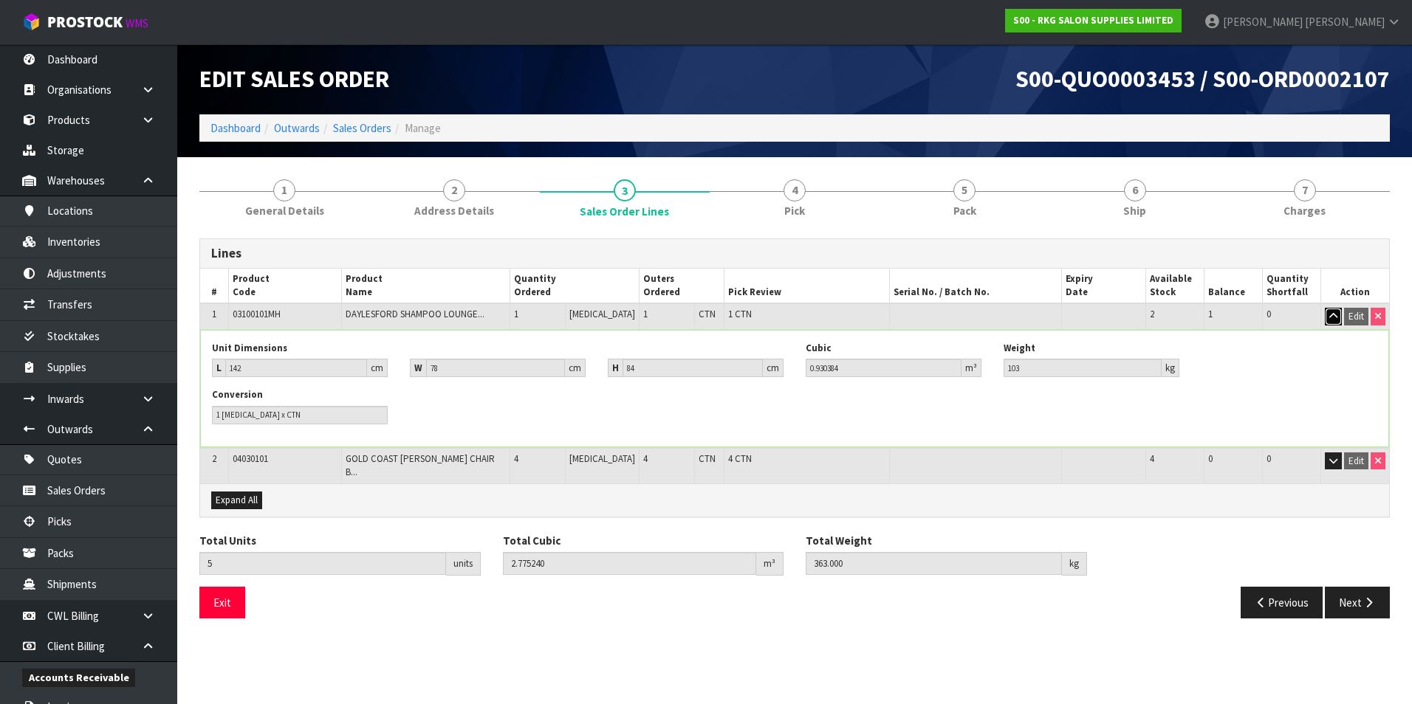
click at [1331, 318] on icon "button" at bounding box center [1333, 317] width 8 height 10
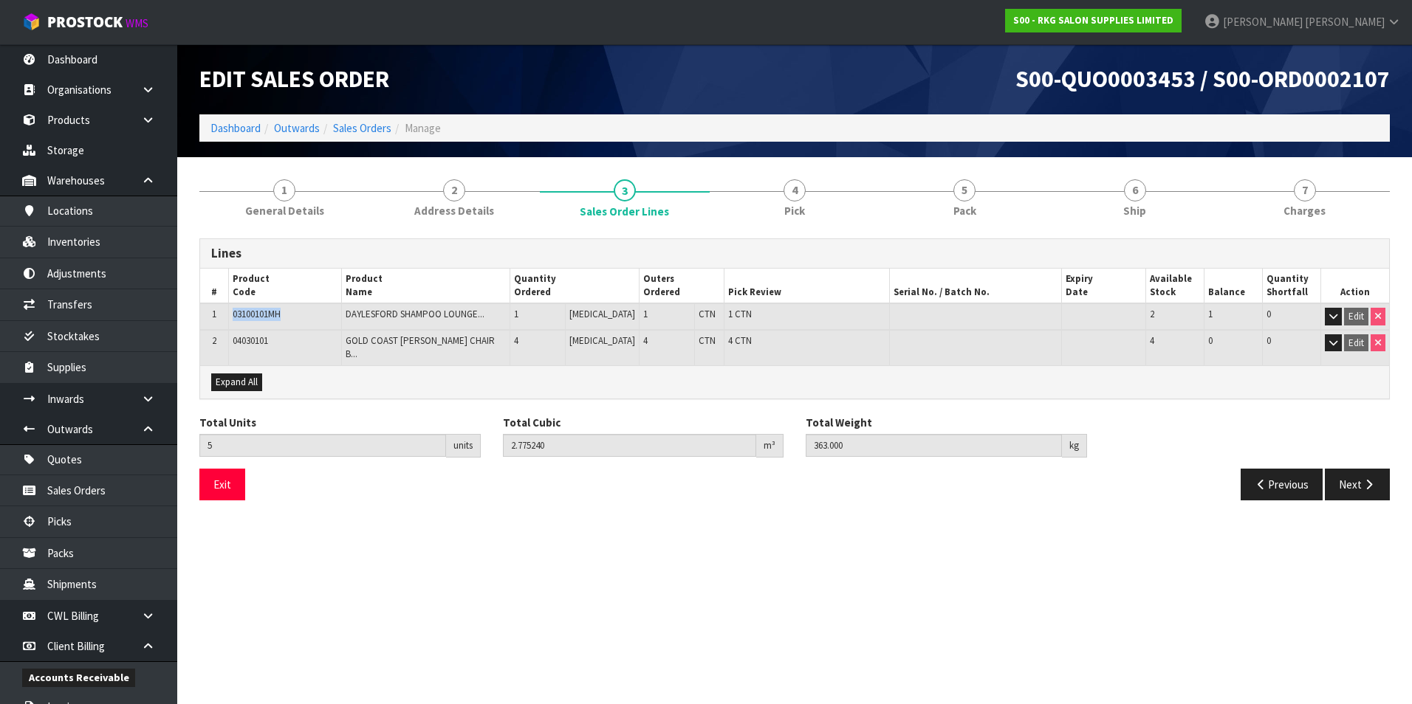
drag, startPoint x: 287, startPoint y: 318, endPoint x: 230, endPoint y: 317, distance: 57.6
click at [230, 317] on td "03100101MH" at bounding box center [284, 316] width 113 height 27
drag, startPoint x: 230, startPoint y: 317, endPoint x: 254, endPoint y: 316, distance: 24.4
drag, startPoint x: 281, startPoint y: 341, endPoint x: 235, endPoint y: 340, distance: 46.5
click at [235, 340] on td "04030101" at bounding box center [284, 347] width 113 height 35
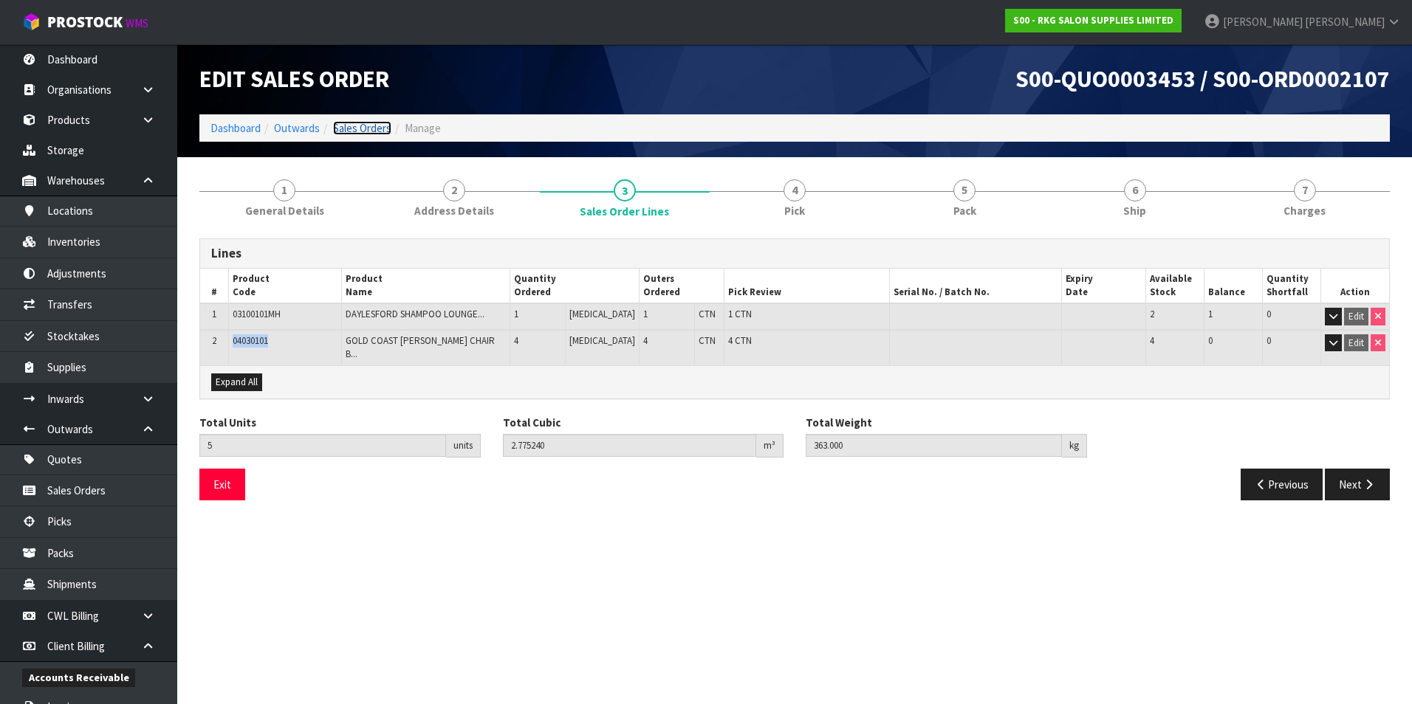
click at [366, 125] on link "Sales Orders" at bounding box center [362, 128] width 58 height 14
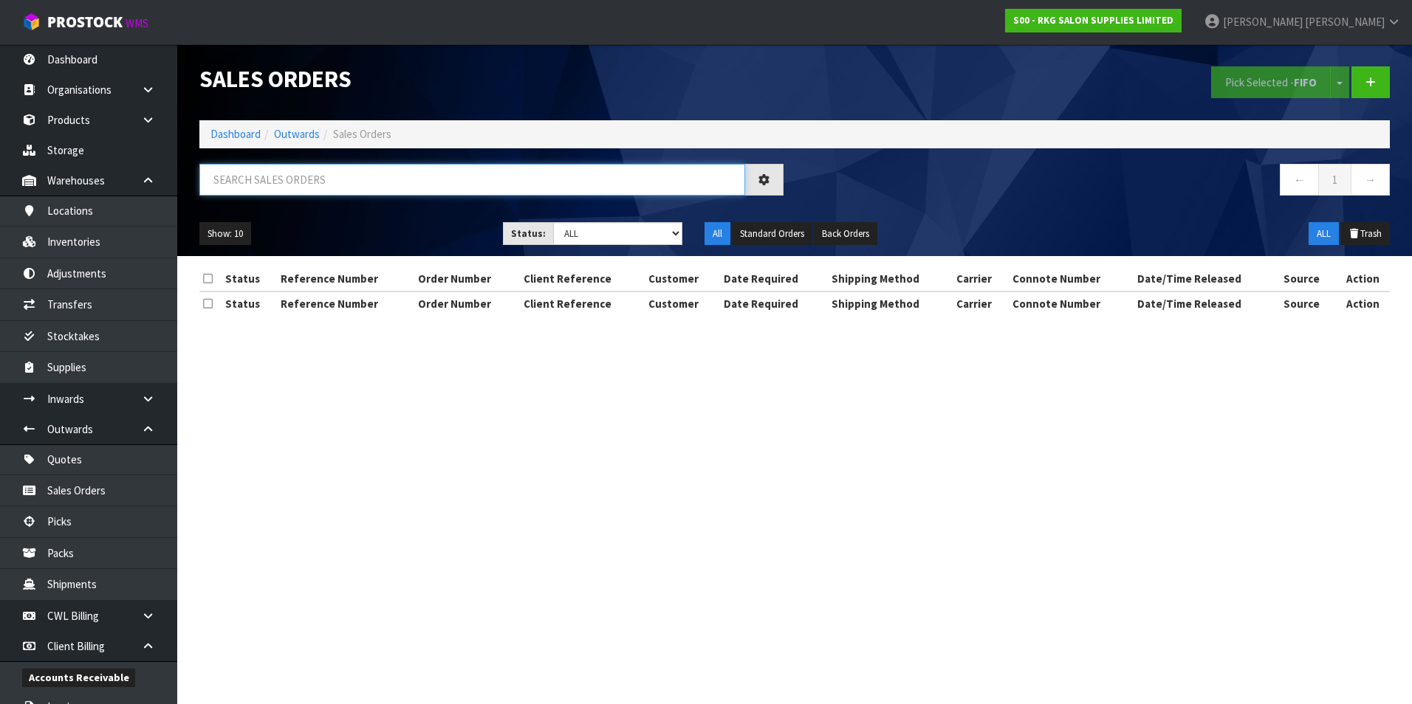
click at [304, 184] on input "text" at bounding box center [472, 180] width 546 height 32
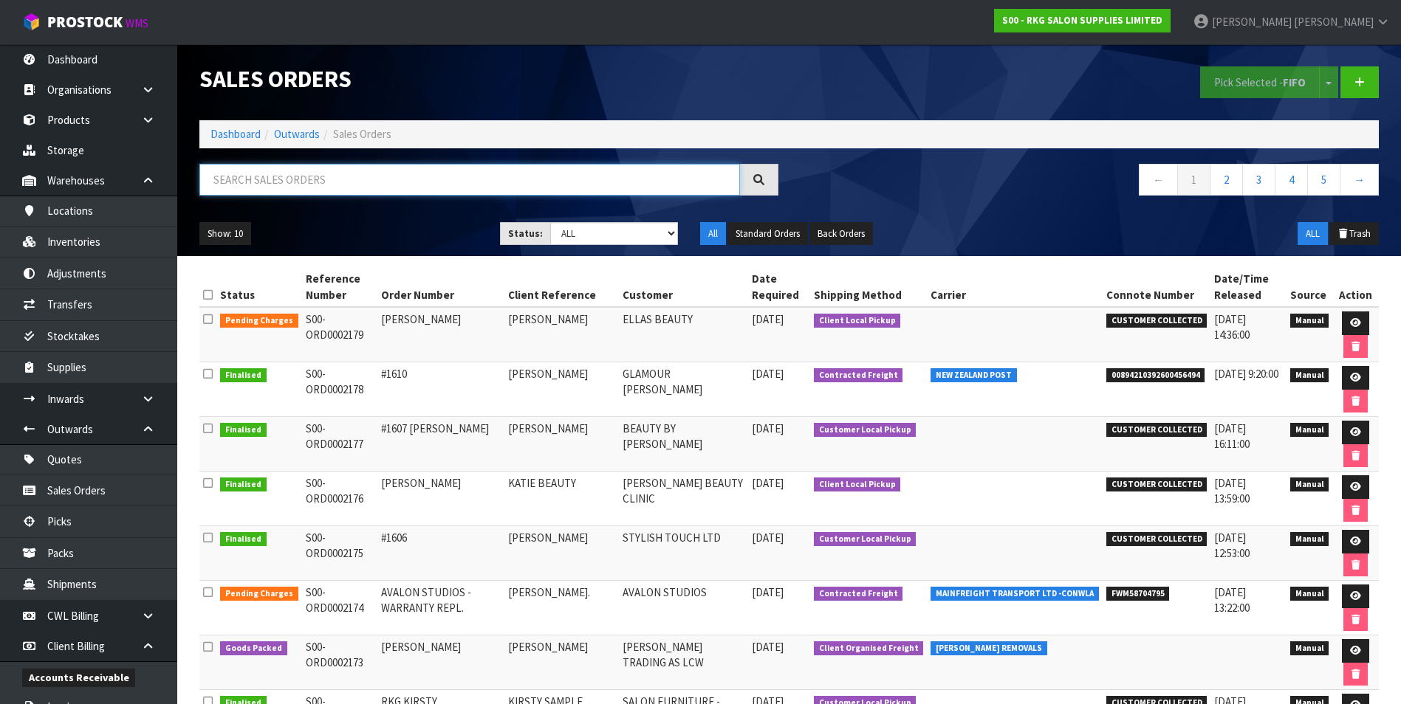
paste input "S00-ORD0002134"
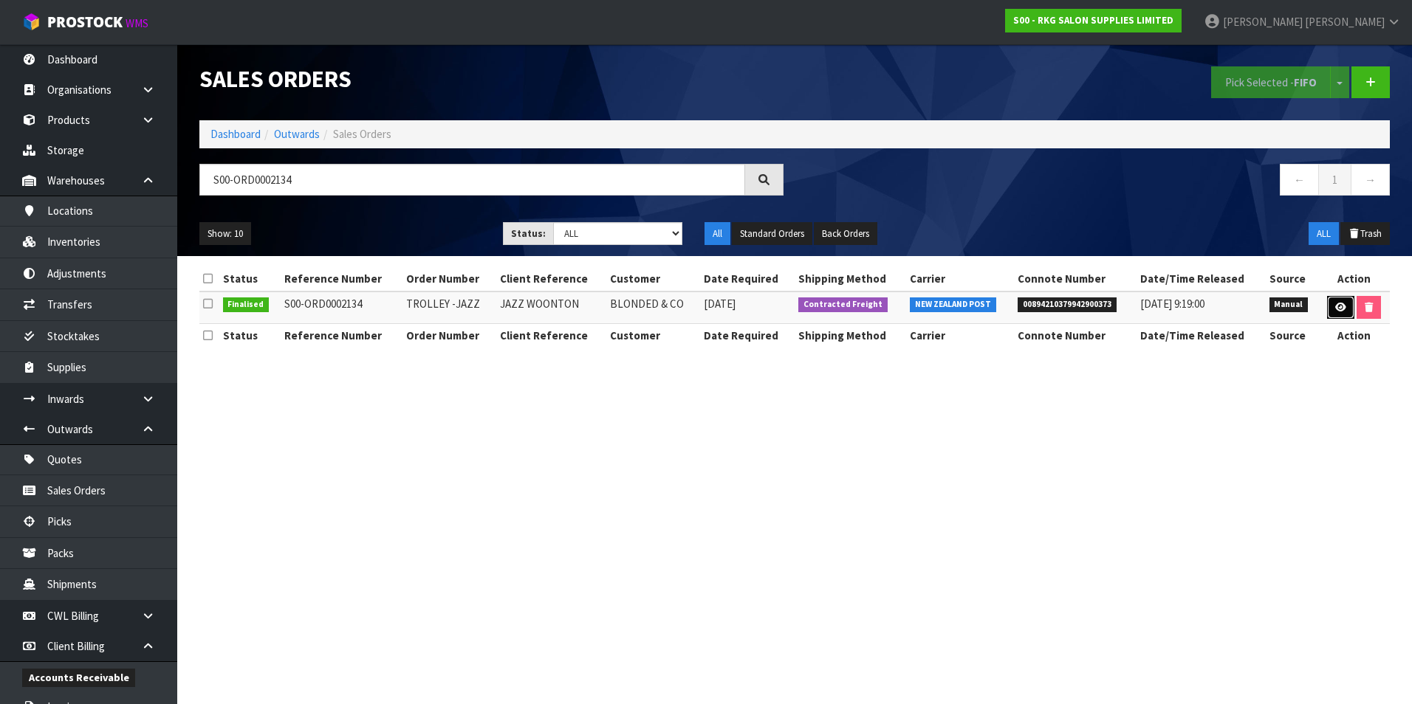
click at [1330, 306] on link at bounding box center [1340, 308] width 27 height 24
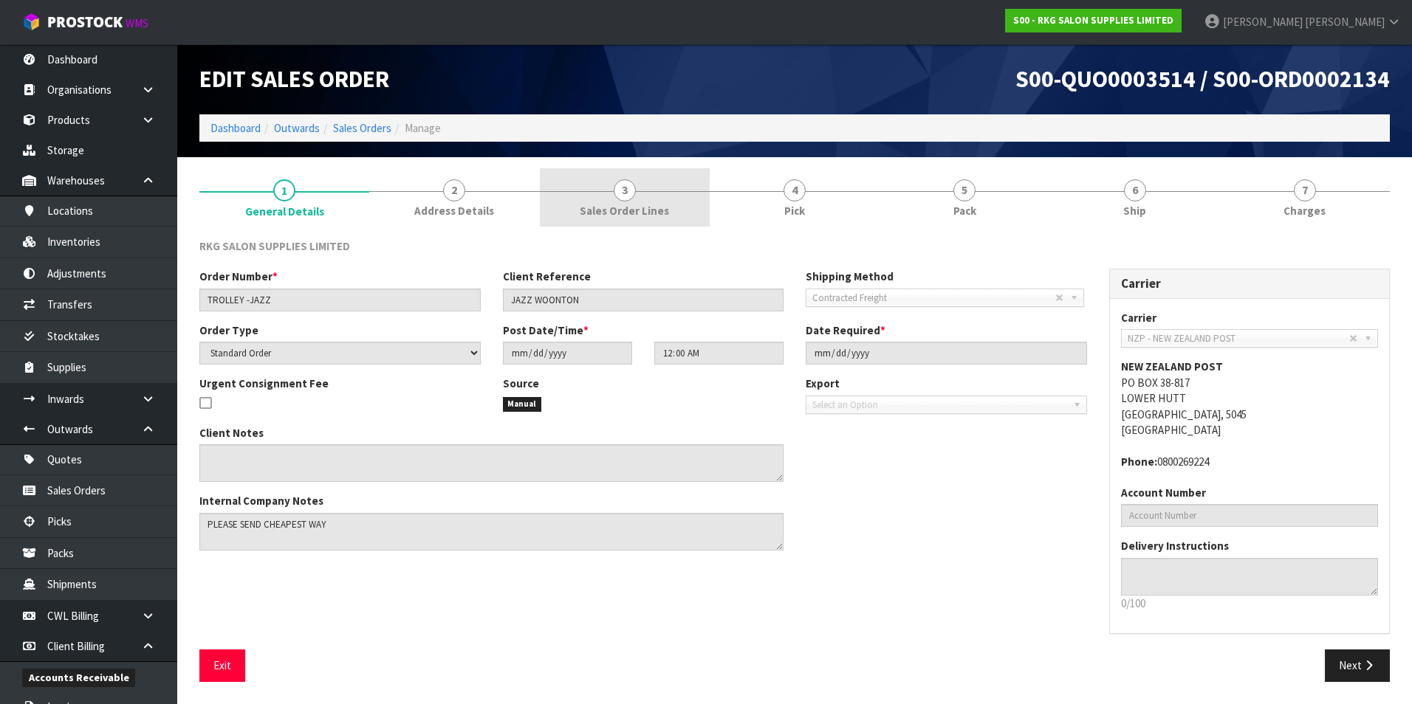
click at [626, 198] on span "3" at bounding box center [625, 190] width 22 height 22
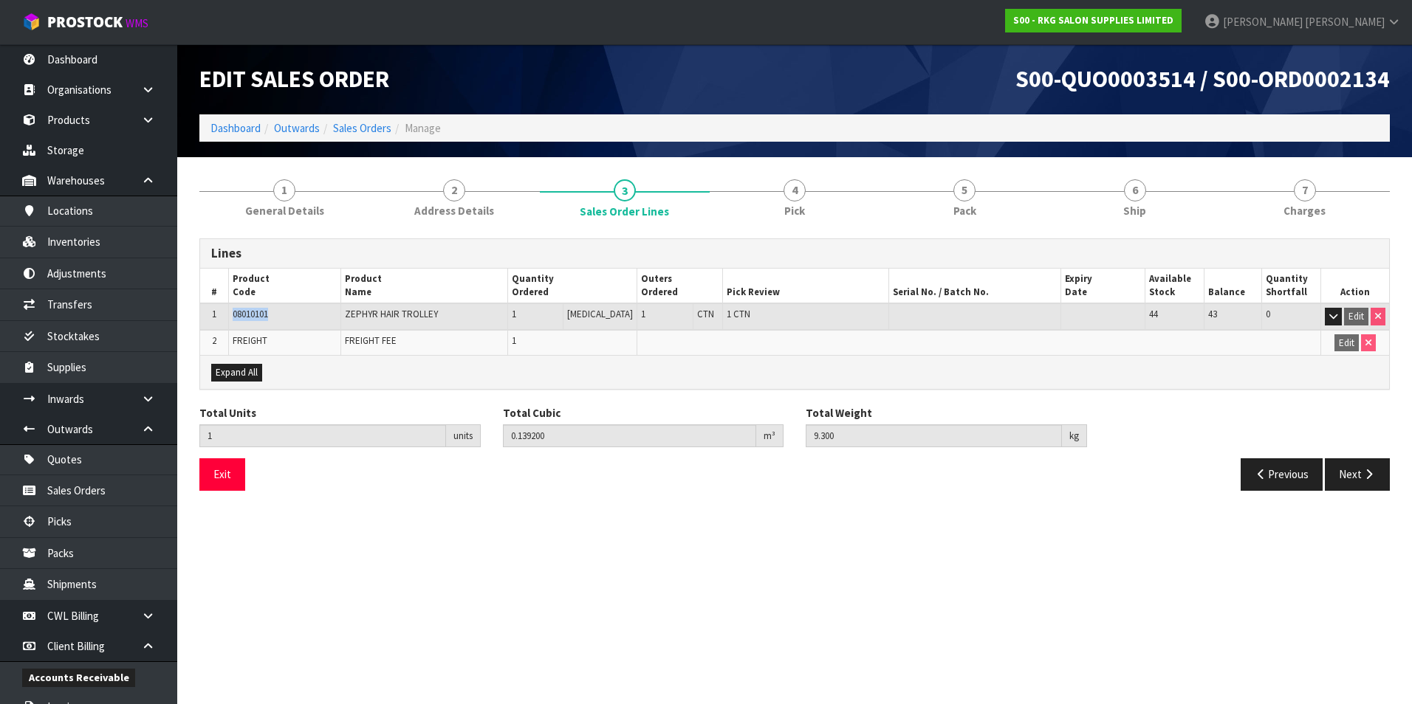
drag, startPoint x: 276, startPoint y: 317, endPoint x: 232, endPoint y: 317, distance: 44.3
click at [232, 317] on td "08010101" at bounding box center [284, 316] width 112 height 27
drag, startPoint x: 232, startPoint y: 317, endPoint x: 241, endPoint y: 315, distance: 9.1
click at [365, 122] on link "Sales Orders" at bounding box center [362, 128] width 58 height 14
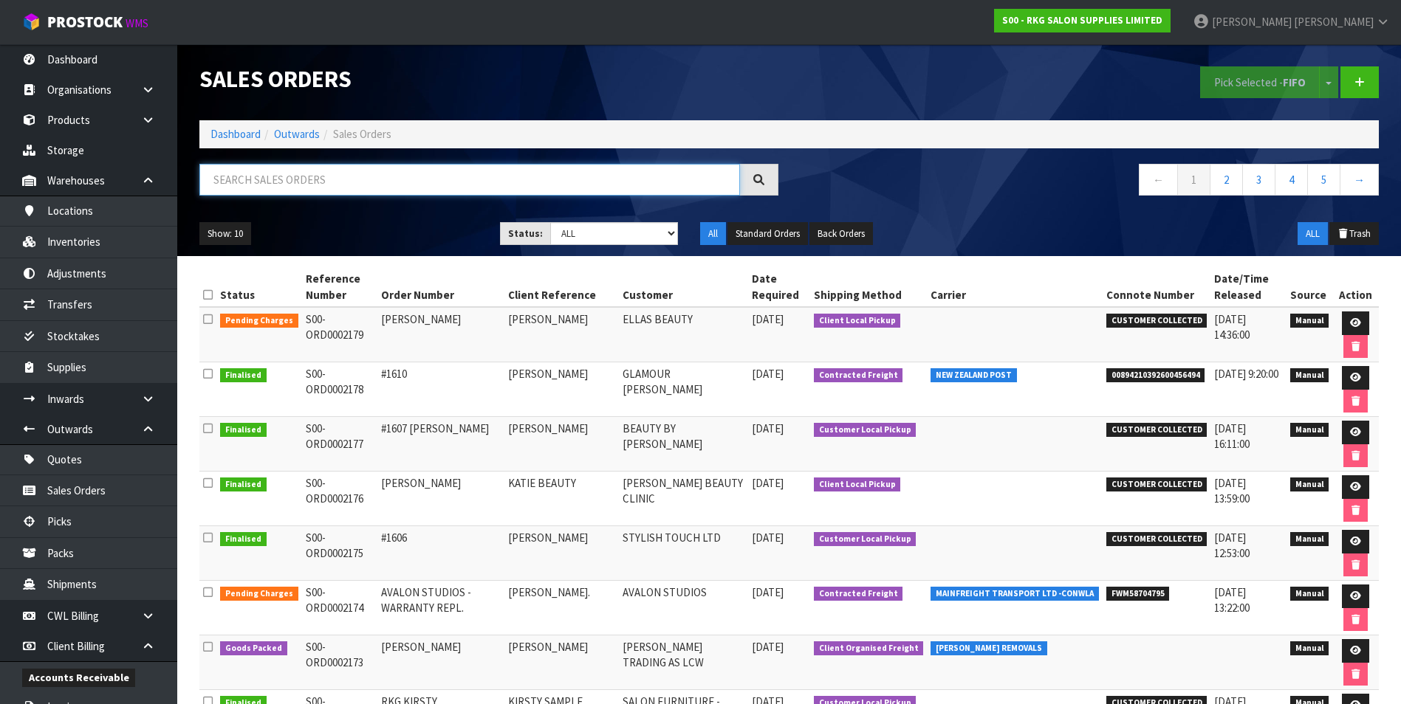
click at [245, 180] on input "text" at bounding box center [469, 180] width 540 height 32
paste input "S00-ORD0002138"
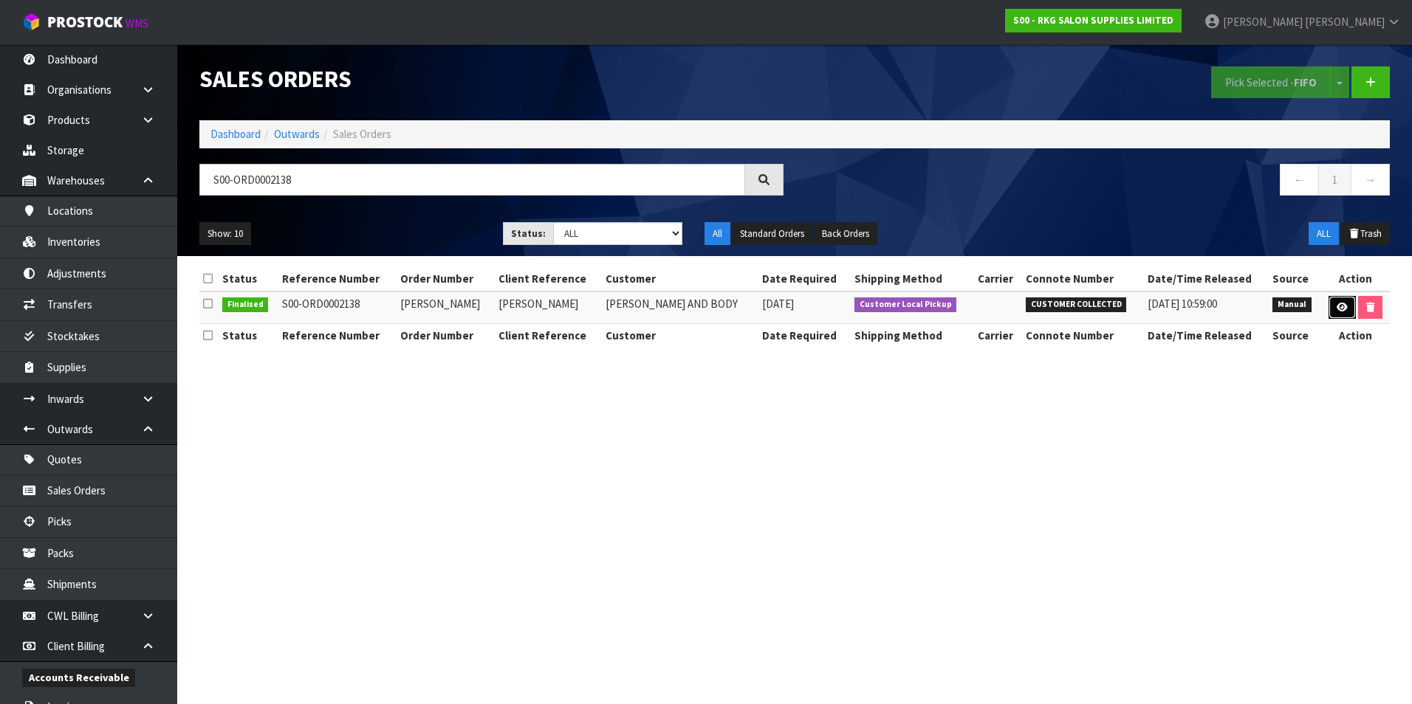
click at [1337, 306] on icon at bounding box center [1341, 308] width 11 height 10
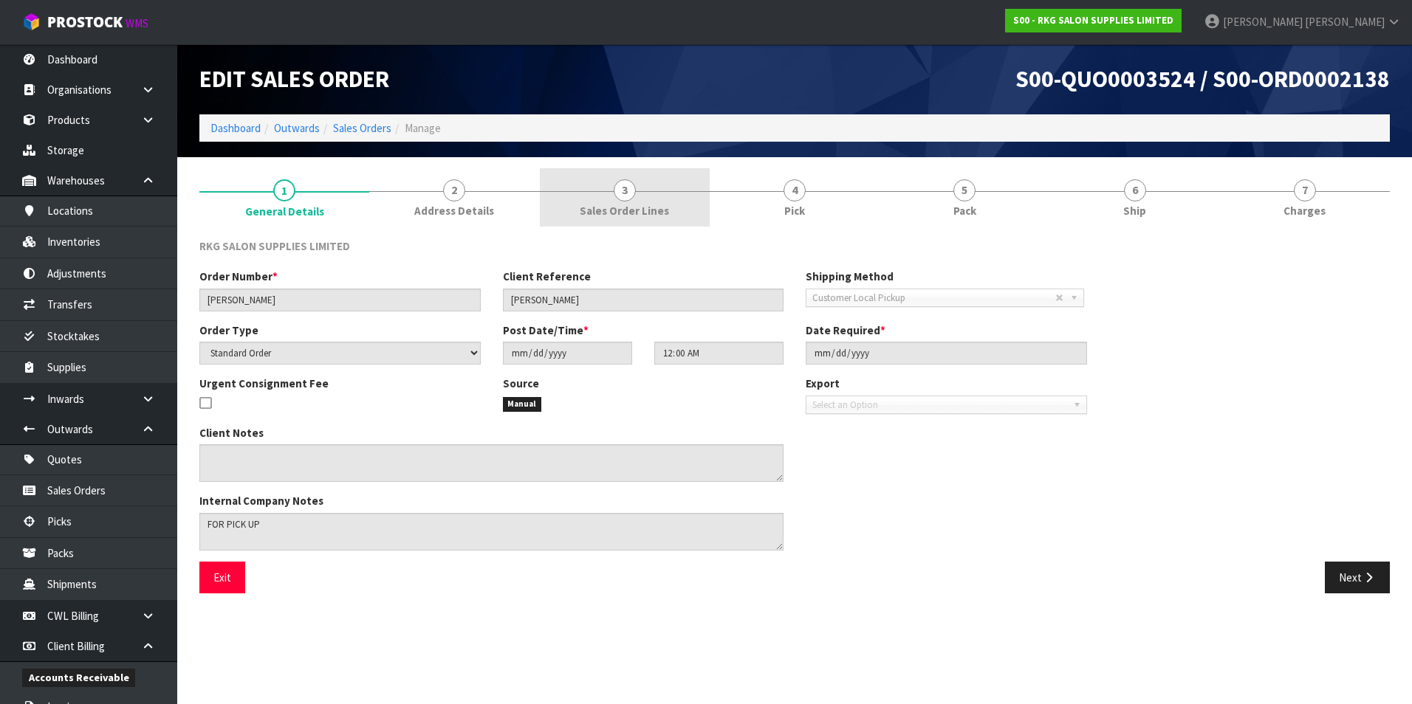
click at [620, 190] on span "3" at bounding box center [625, 190] width 22 height 22
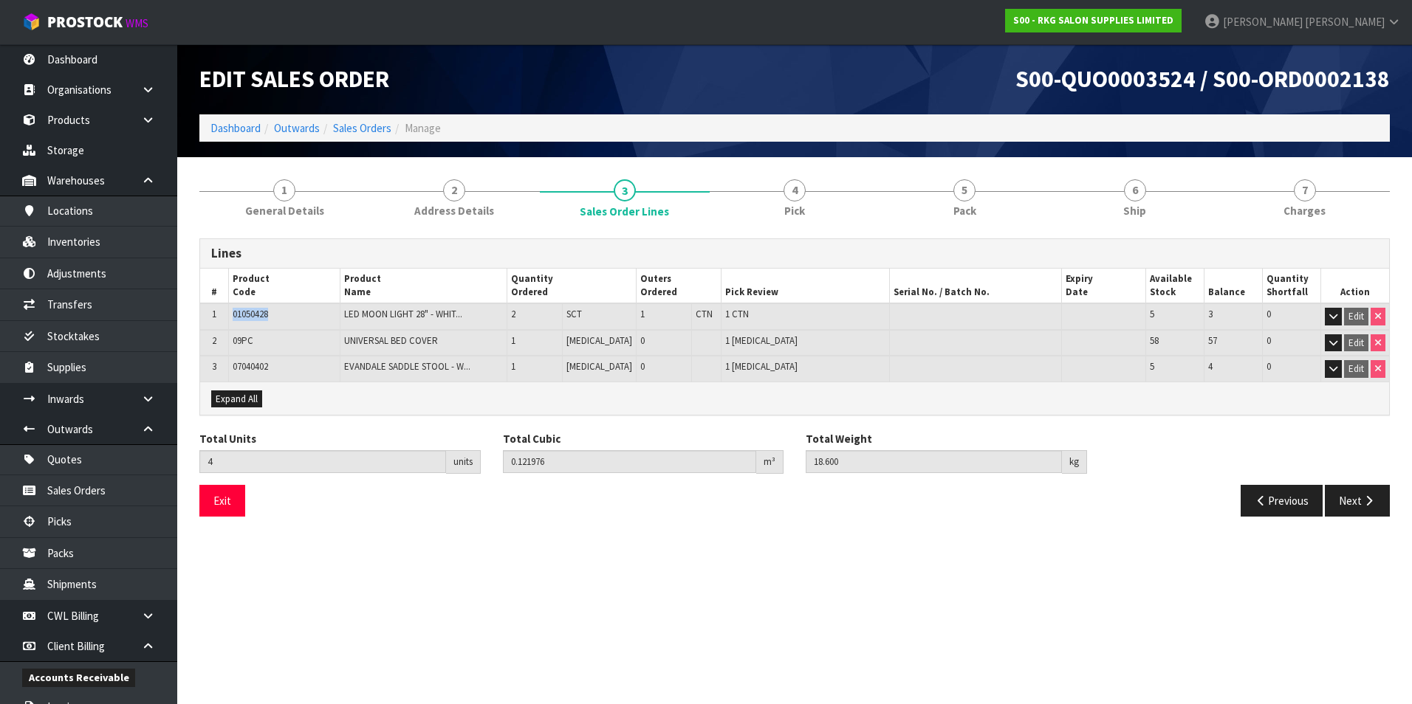
drag, startPoint x: 276, startPoint y: 315, endPoint x: 232, endPoint y: 313, distance: 44.3
click at [232, 313] on td "01050428" at bounding box center [284, 316] width 112 height 27
drag, startPoint x: 232, startPoint y: 313, endPoint x: 241, endPoint y: 313, distance: 8.9
click at [202, 370] on td "3" at bounding box center [214, 369] width 28 height 26
drag, startPoint x: 255, startPoint y: 340, endPoint x: 234, endPoint y: 340, distance: 21.4
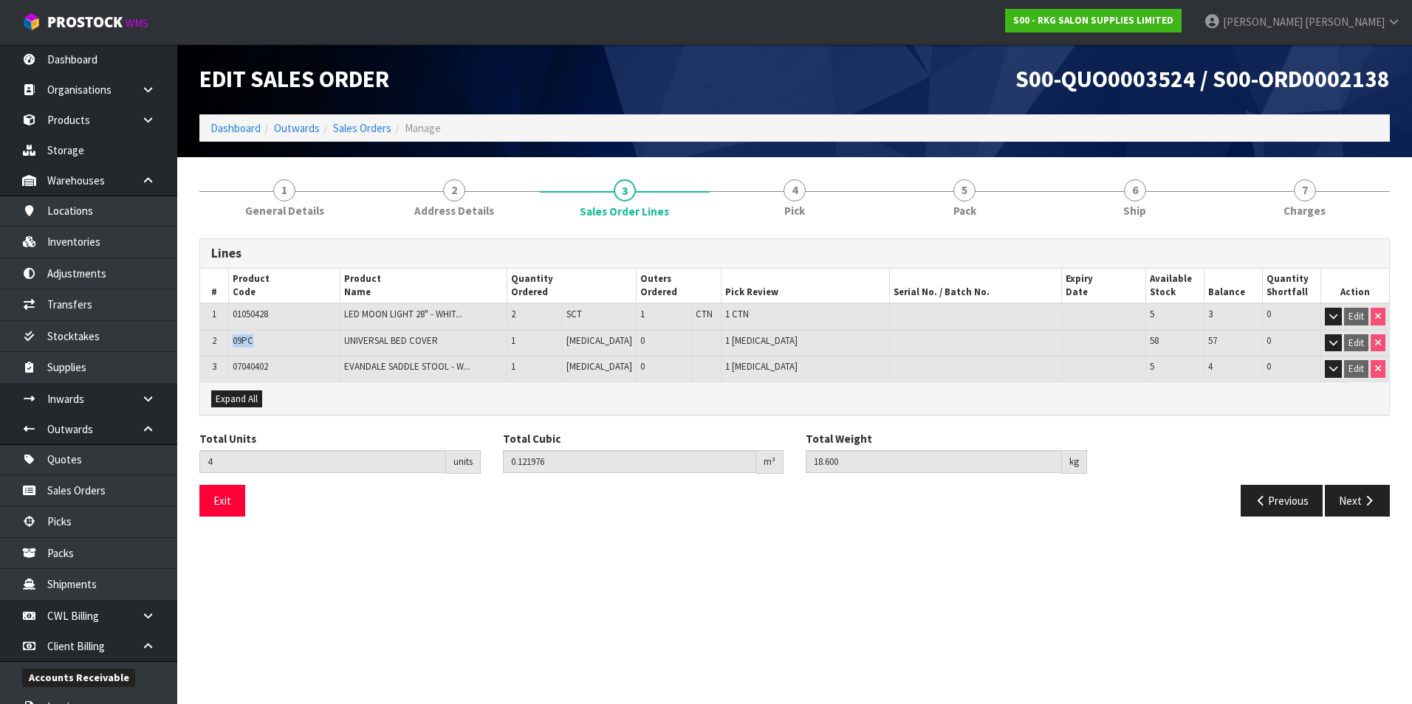
click at [234, 340] on td "09PC" at bounding box center [284, 343] width 112 height 27
drag, startPoint x: 271, startPoint y: 367, endPoint x: 234, endPoint y: 365, distance: 37.0
click at [234, 365] on span "07040402" at bounding box center [250, 366] width 35 height 13
drag, startPoint x: 368, startPoint y: 134, endPoint x: 357, endPoint y: 136, distance: 11.2
click at [367, 134] on link "Sales Orders" at bounding box center [362, 128] width 58 height 14
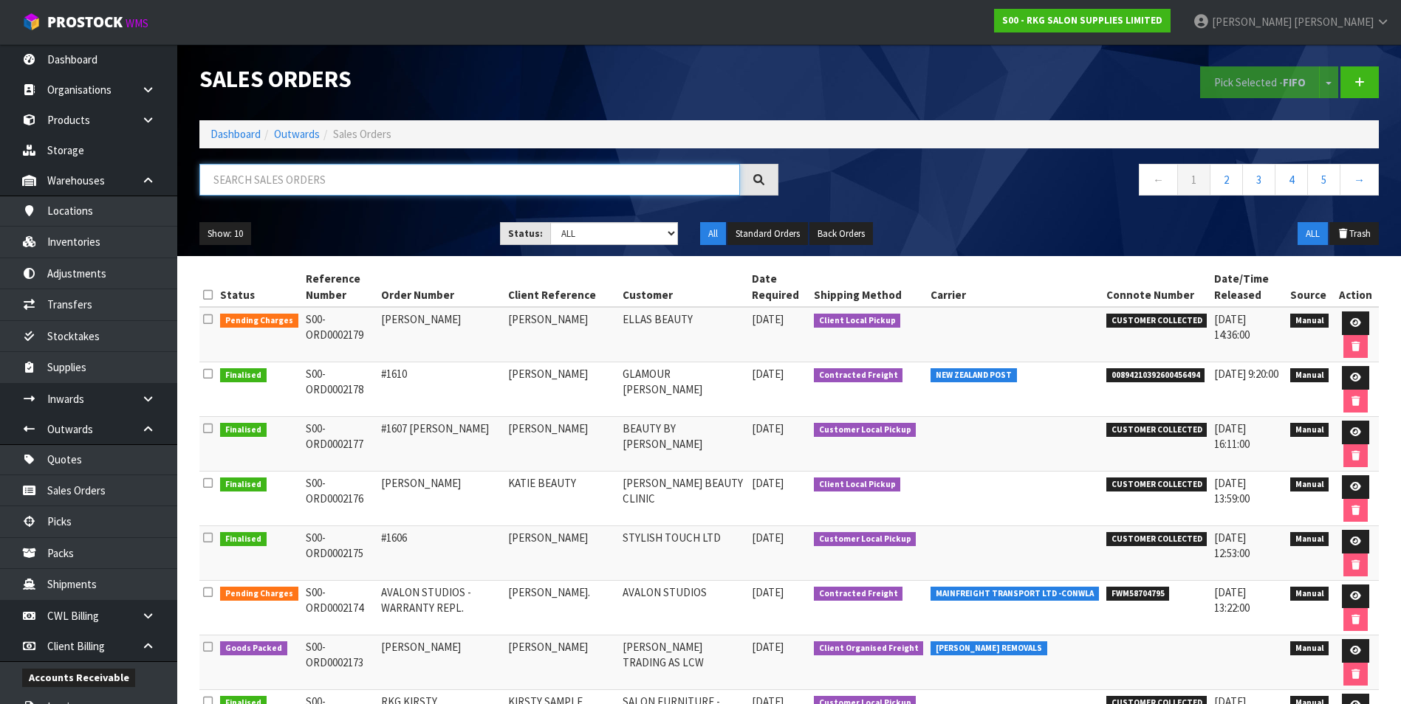
click at [256, 179] on input "text" at bounding box center [469, 180] width 540 height 32
paste input "S00-ORD0002139"
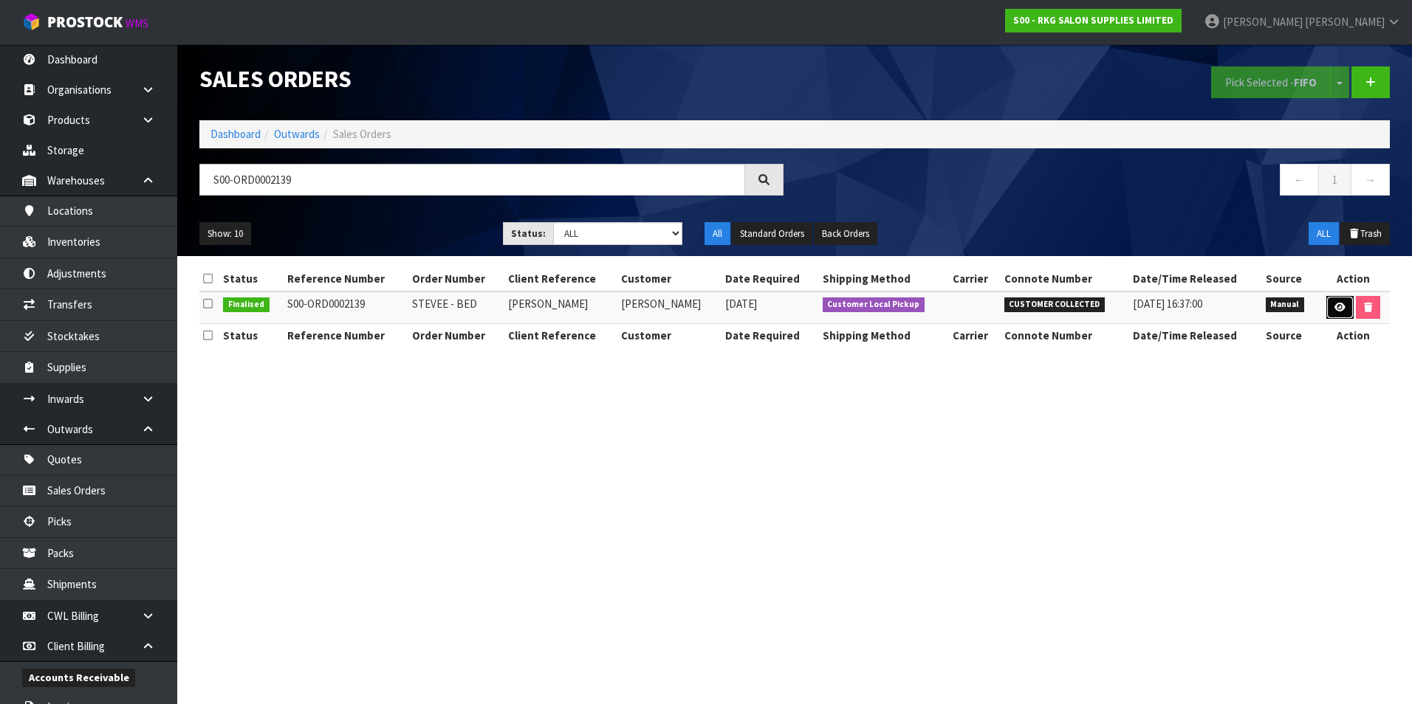
click at [1331, 306] on link at bounding box center [1339, 308] width 27 height 24
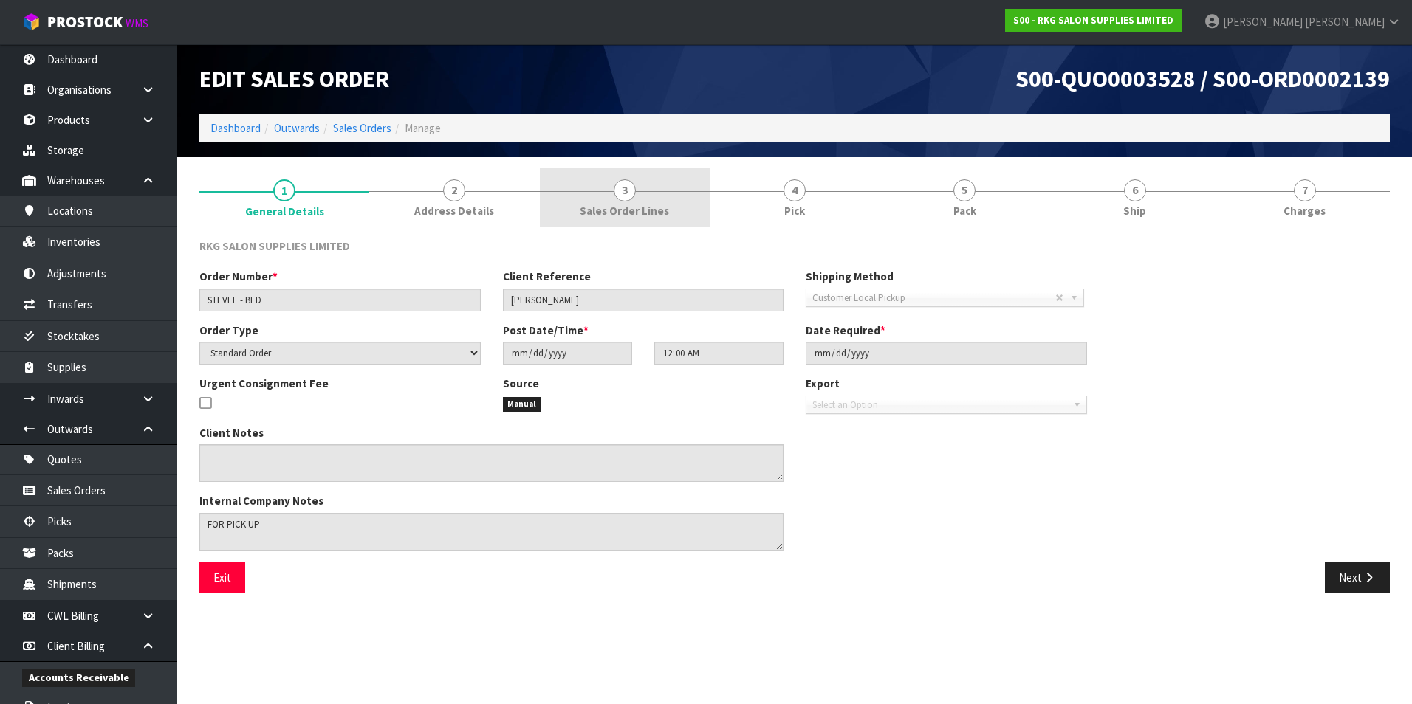
click at [628, 193] on span "3" at bounding box center [625, 190] width 22 height 22
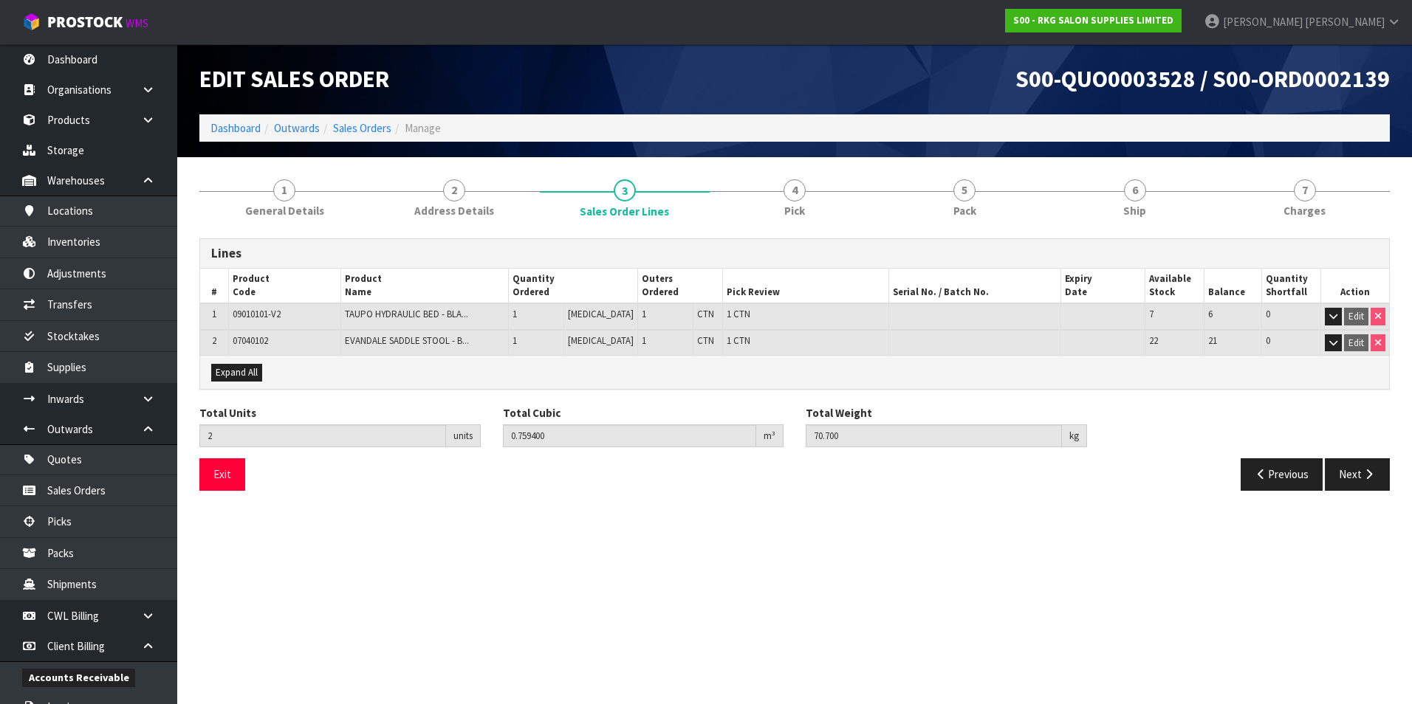
click at [300, 316] on td "09010101-V2" at bounding box center [284, 316] width 112 height 27
drag, startPoint x: 283, startPoint y: 318, endPoint x: 236, endPoint y: 312, distance: 47.5
click at [236, 312] on span "09010101-V2" at bounding box center [257, 314] width 48 height 13
drag, startPoint x: 236, startPoint y: 312, endPoint x: 246, endPoint y: 312, distance: 10.4
drag, startPoint x: 1400, startPoint y: 454, endPoint x: 1411, endPoint y: 465, distance: 15.7
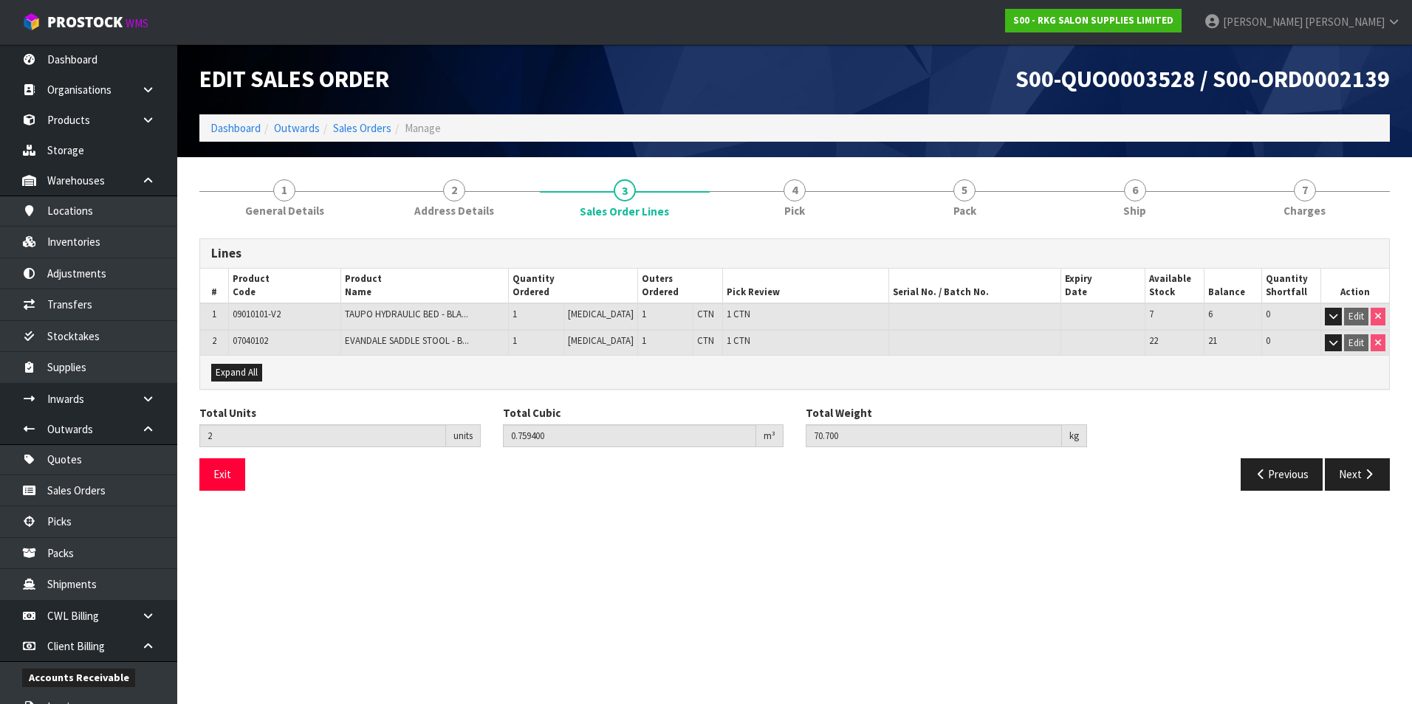
click at [1399, 455] on div "Total Units 2 units Total Cubic 0.759400 m³ Total Weight 70.700 kg" at bounding box center [794, 432] width 1212 height 54
click at [1331, 313] on icon "button" at bounding box center [1333, 317] width 8 height 10
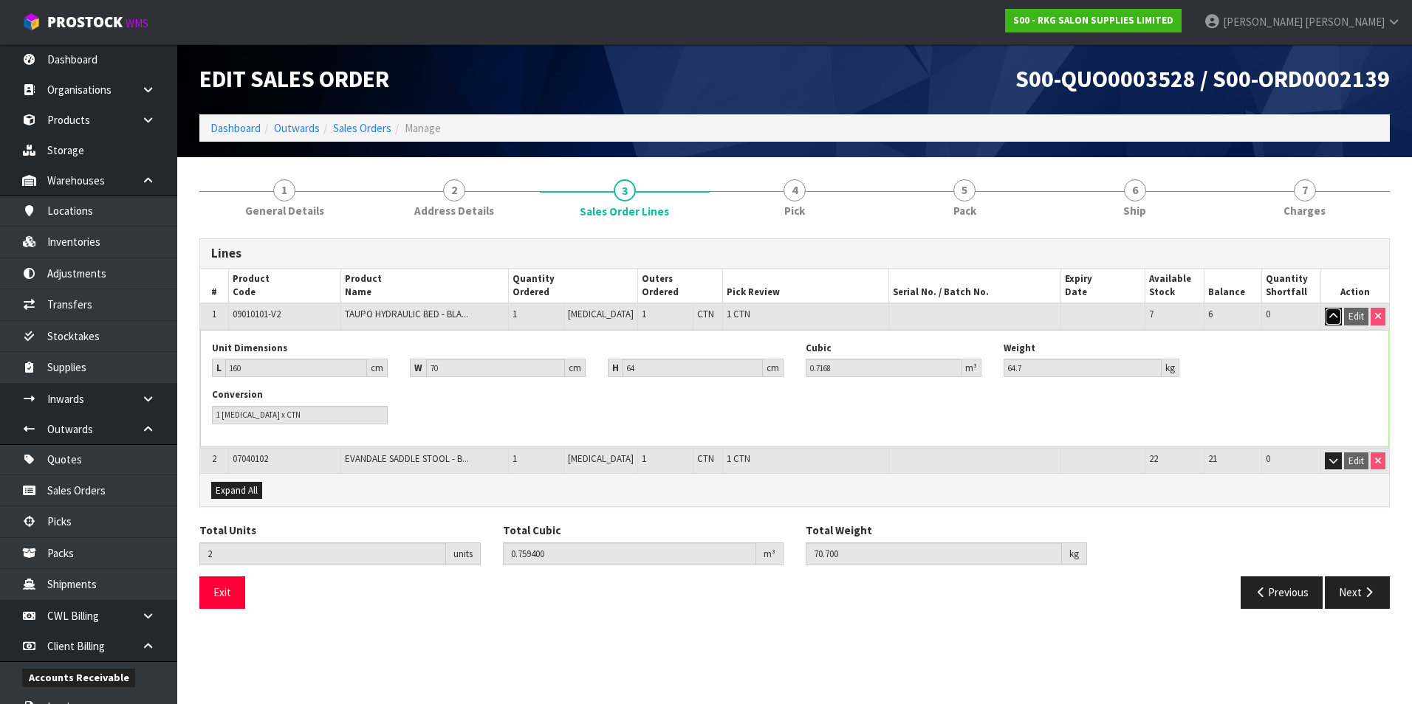
click at [1330, 315] on icon "button" at bounding box center [1333, 317] width 8 height 10
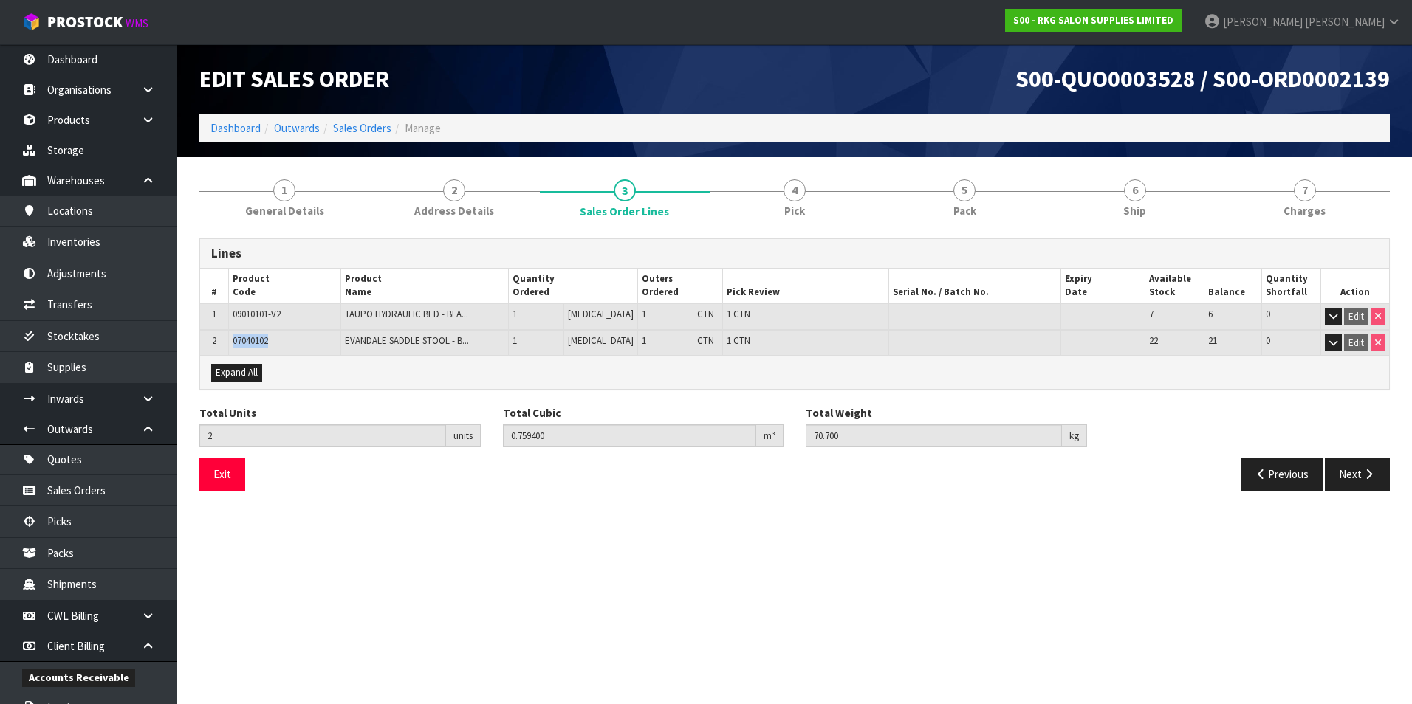
drag, startPoint x: 272, startPoint y: 341, endPoint x: 236, endPoint y: 342, distance: 36.2
click at [236, 342] on td "07040102" at bounding box center [284, 343] width 112 height 26
click at [375, 126] on link "Sales Orders" at bounding box center [362, 128] width 58 height 14
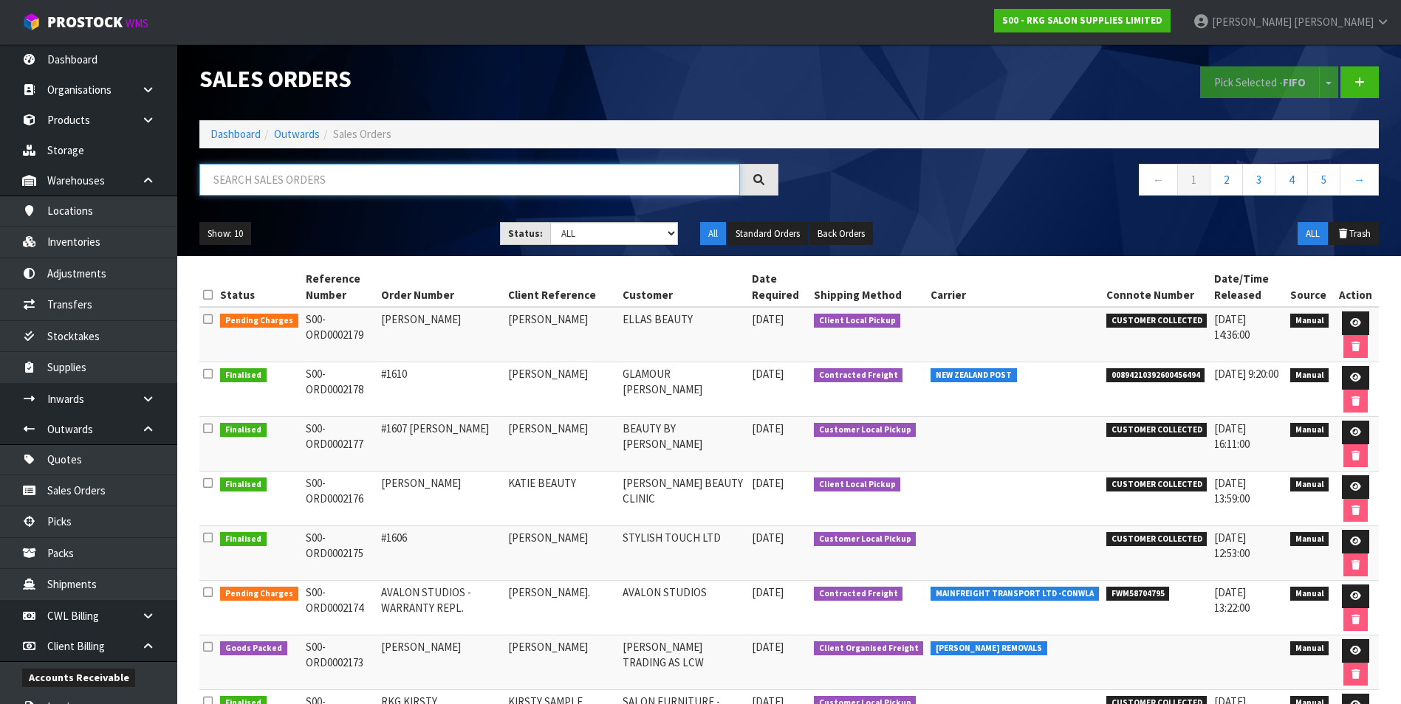
click at [244, 179] on input "text" at bounding box center [469, 180] width 540 height 32
paste input "S00-ORD0002140"
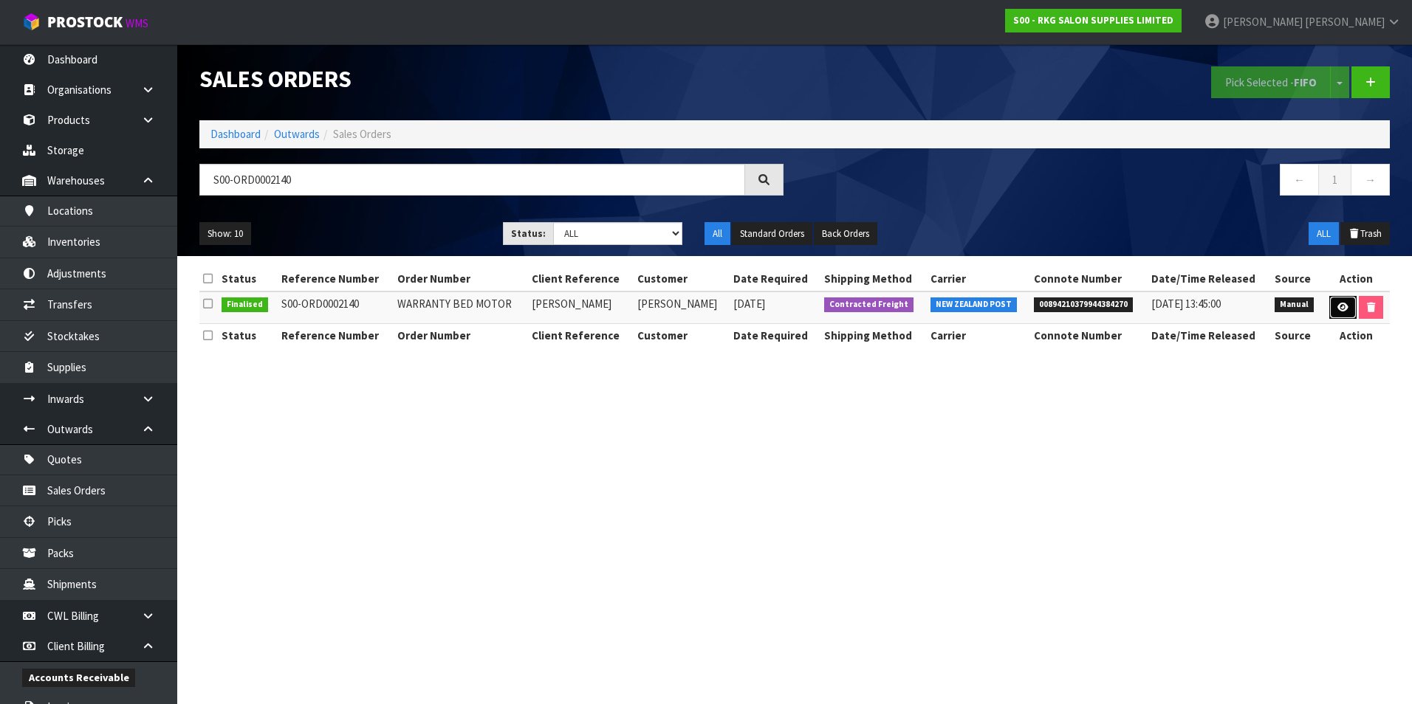
click at [1340, 311] on icon at bounding box center [1342, 308] width 11 height 10
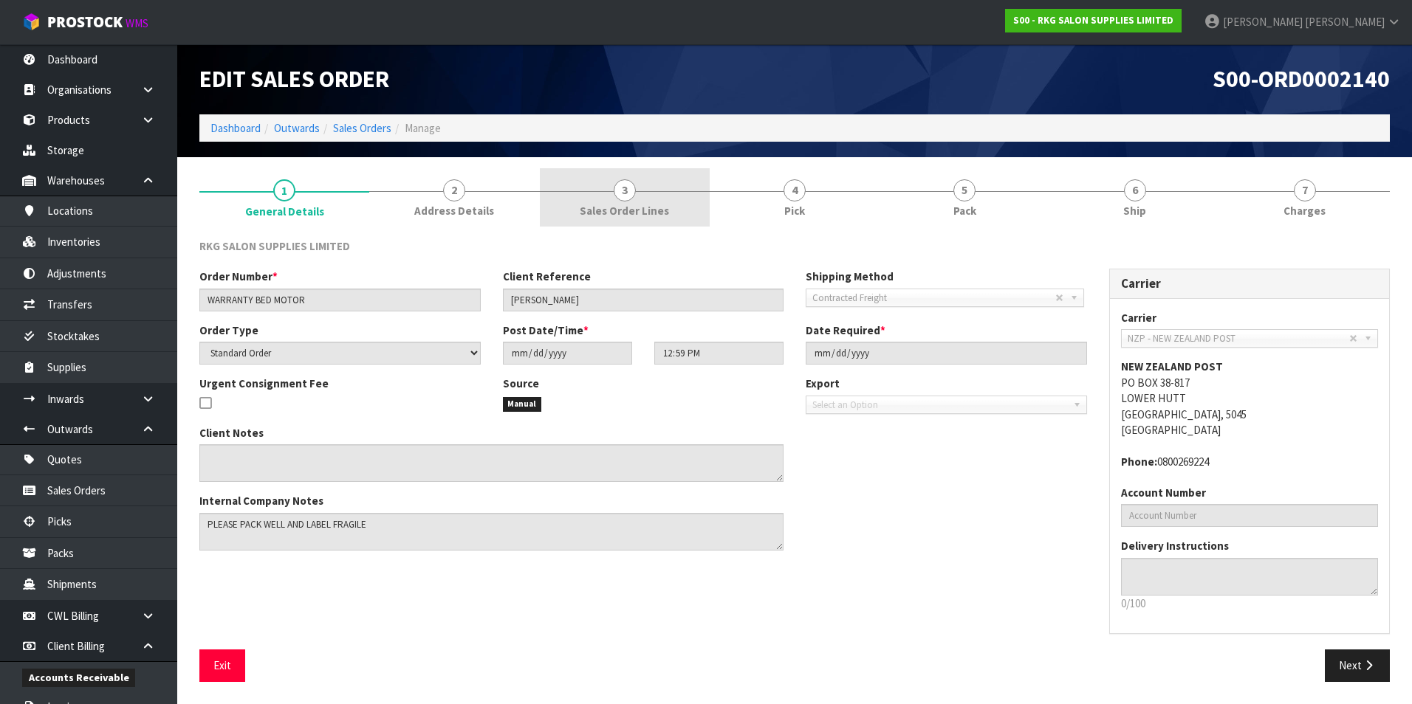
click at [631, 196] on span "3" at bounding box center [625, 190] width 22 height 22
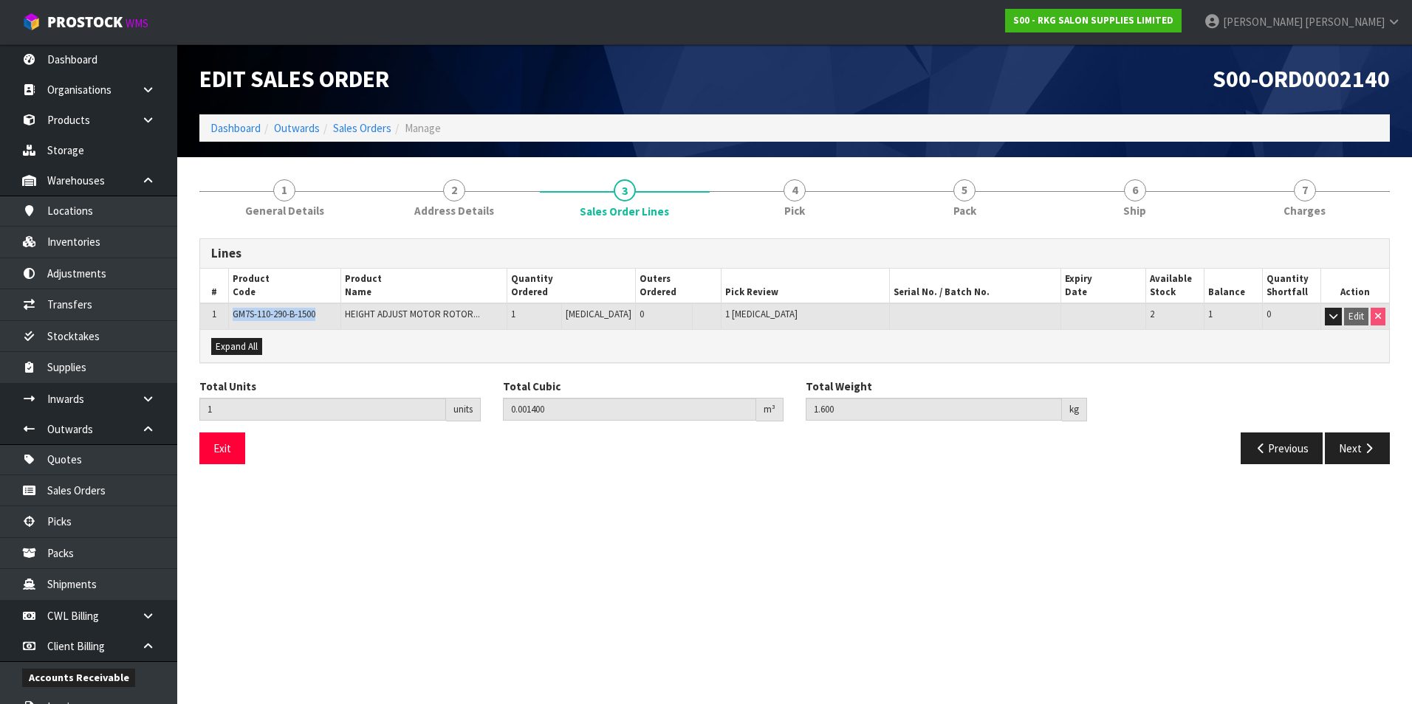
drag, startPoint x: 315, startPoint y: 316, endPoint x: 235, endPoint y: 317, distance: 79.7
click at [235, 317] on td "GM7S-110-290-B-1500" at bounding box center [284, 316] width 112 height 26
click at [377, 128] on link "Sales Orders" at bounding box center [362, 128] width 58 height 14
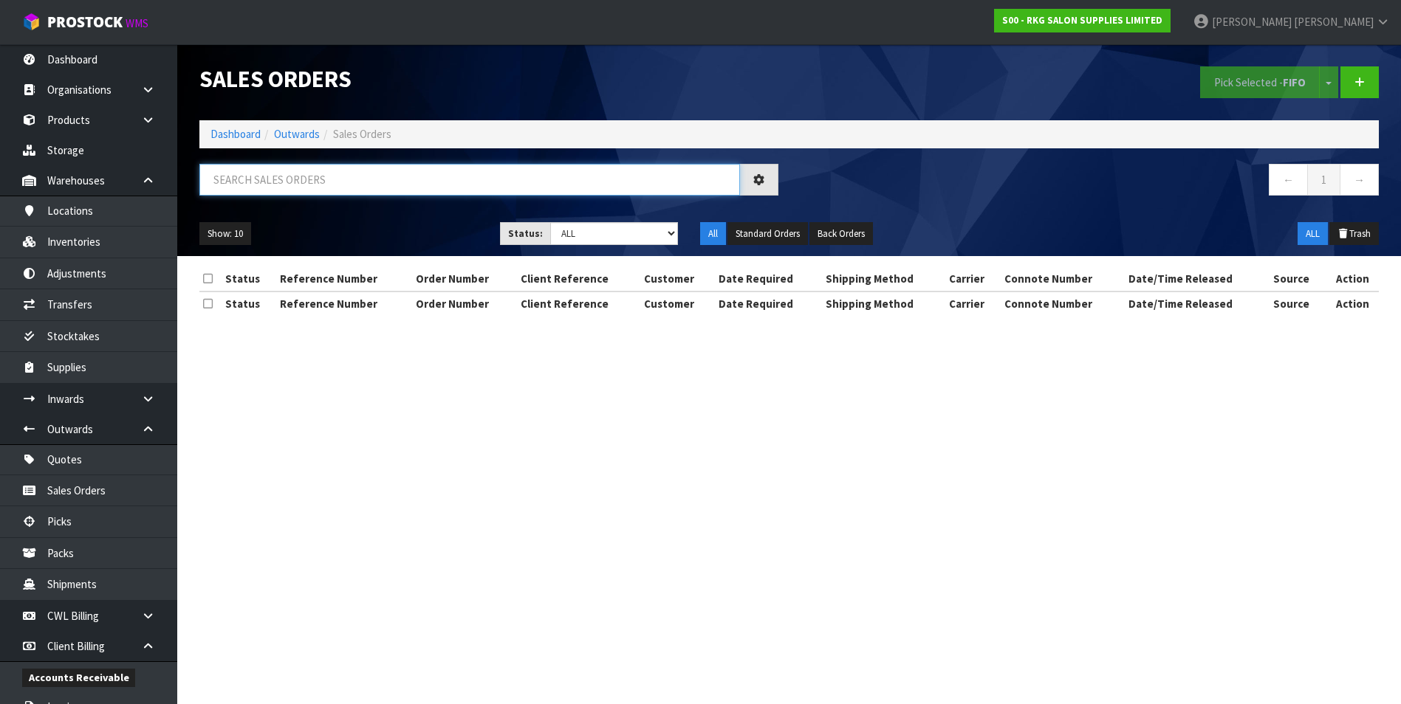
click at [311, 185] on input "text" at bounding box center [469, 180] width 540 height 32
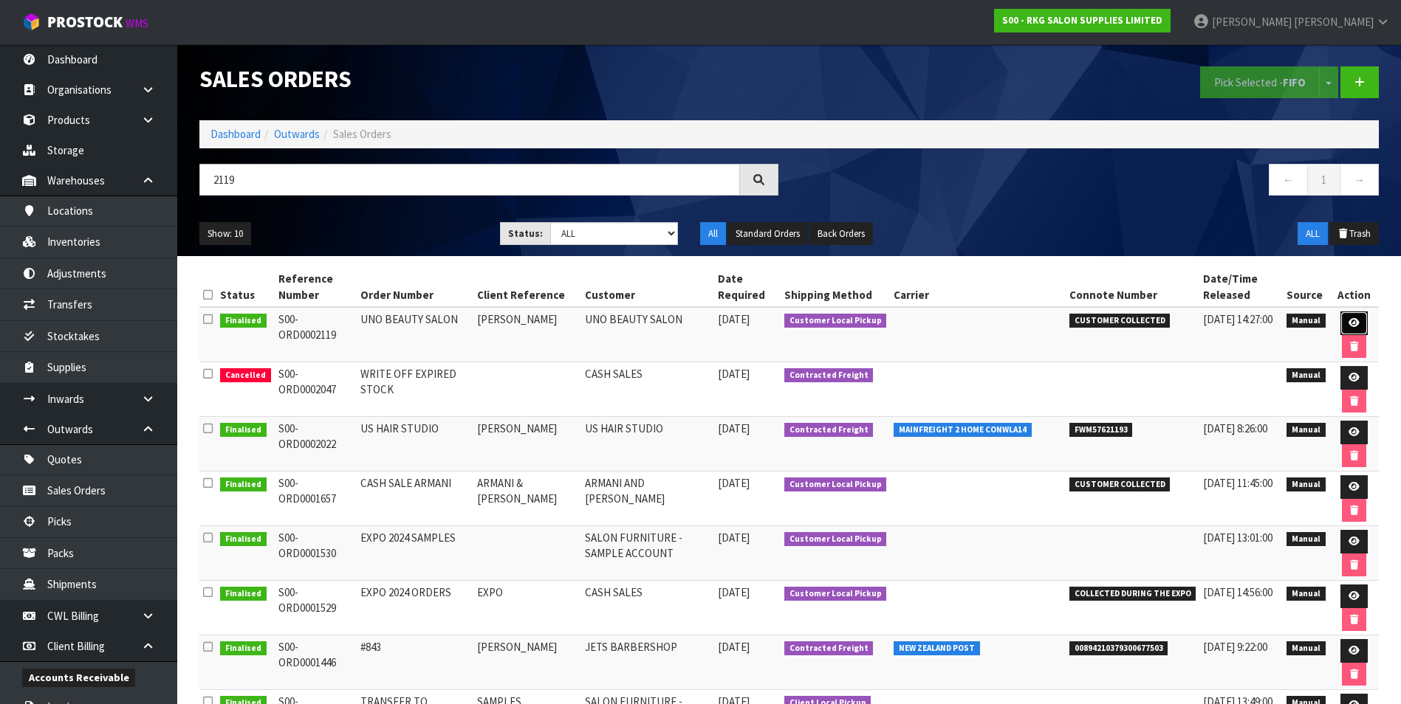
click at [1348, 321] on icon at bounding box center [1353, 323] width 11 height 10
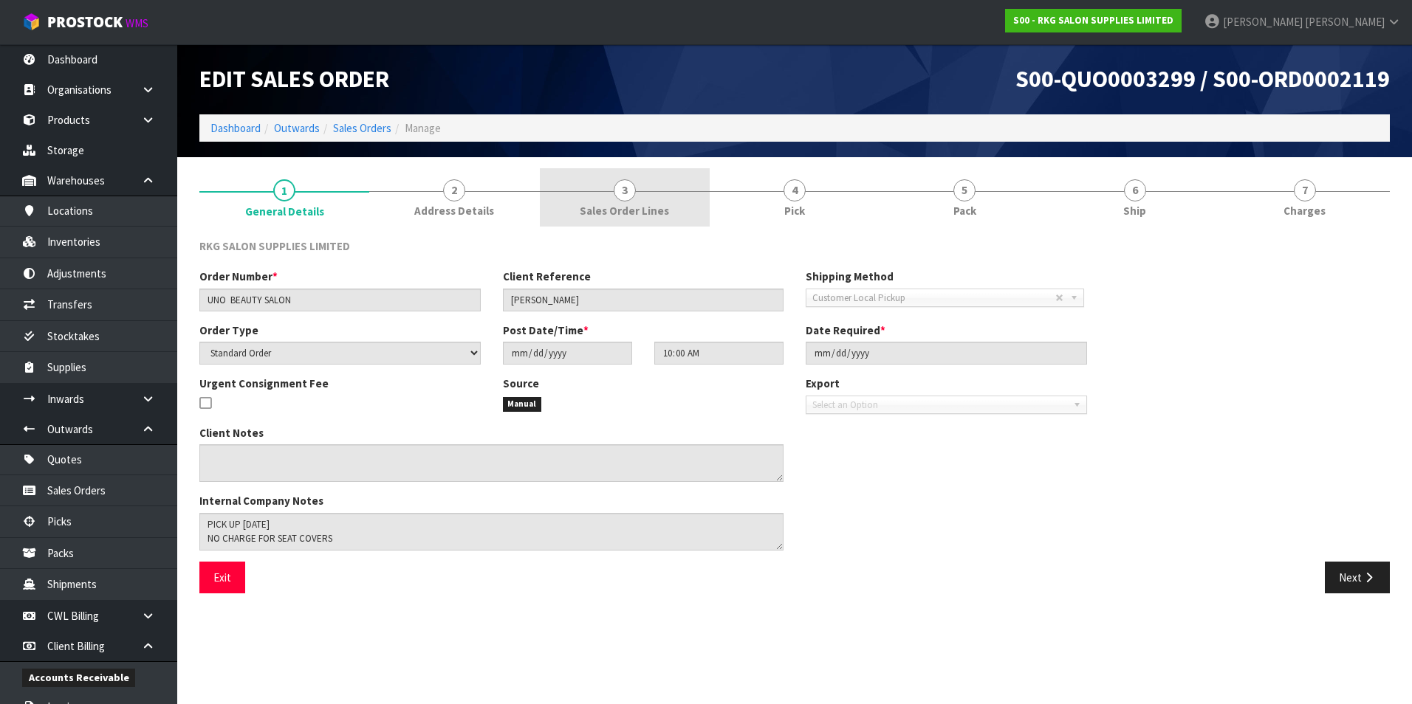
click at [625, 195] on span "3" at bounding box center [625, 190] width 22 height 22
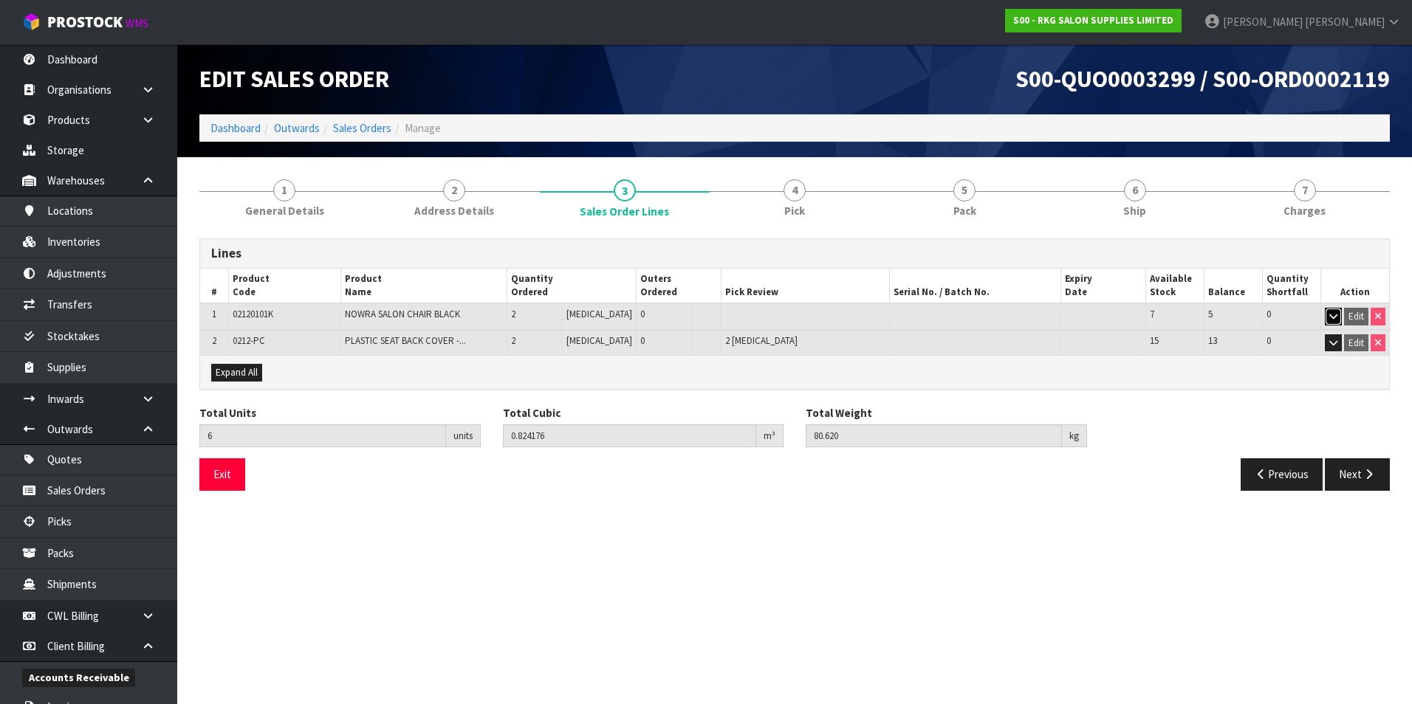
click at [1332, 315] on icon "button" at bounding box center [1333, 317] width 8 height 10
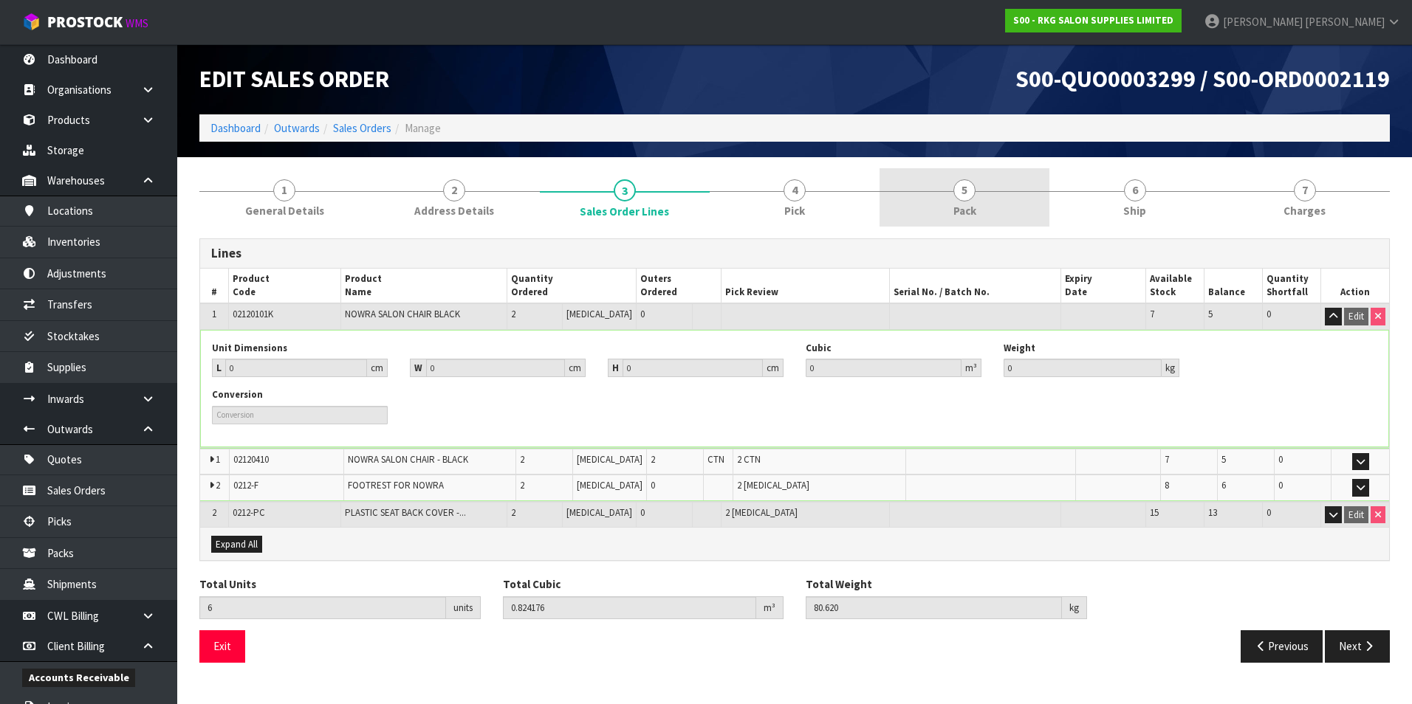
click at [970, 192] on span "5" at bounding box center [964, 190] width 22 height 22
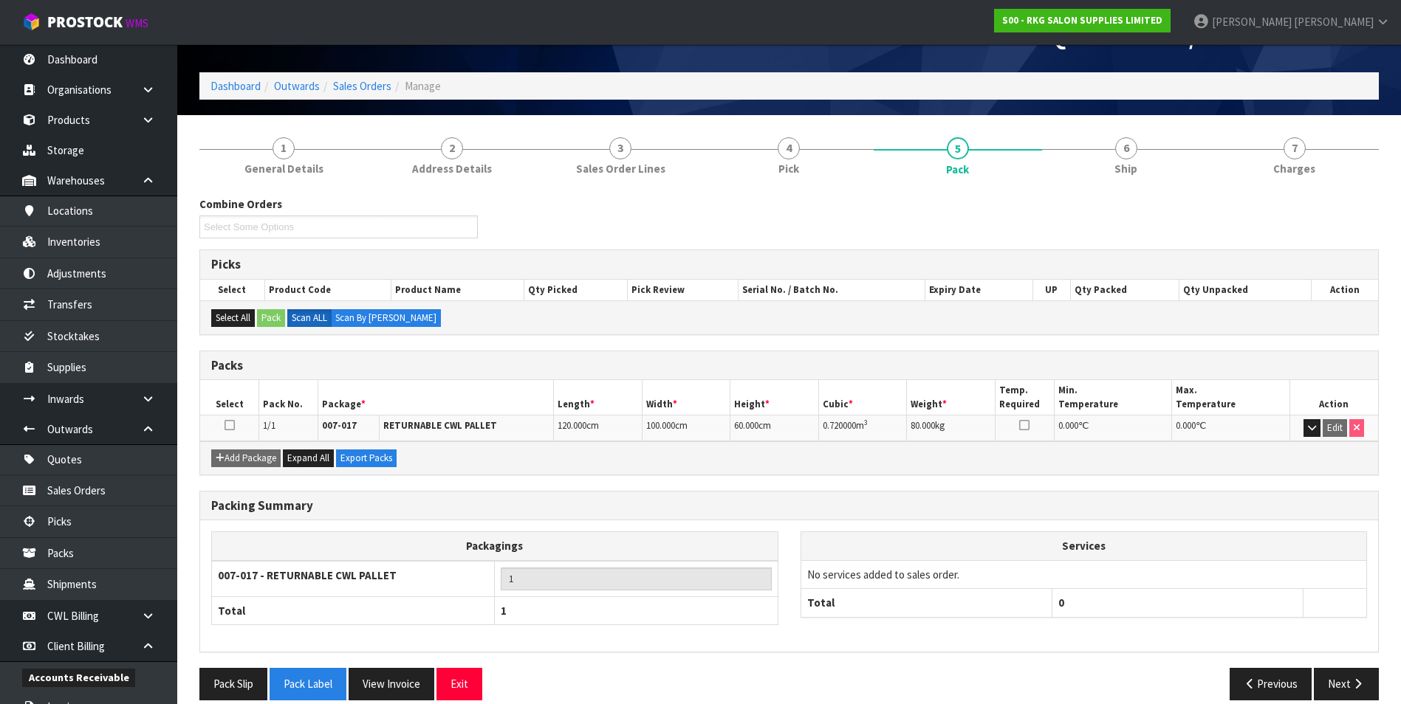
scroll to position [61, 0]
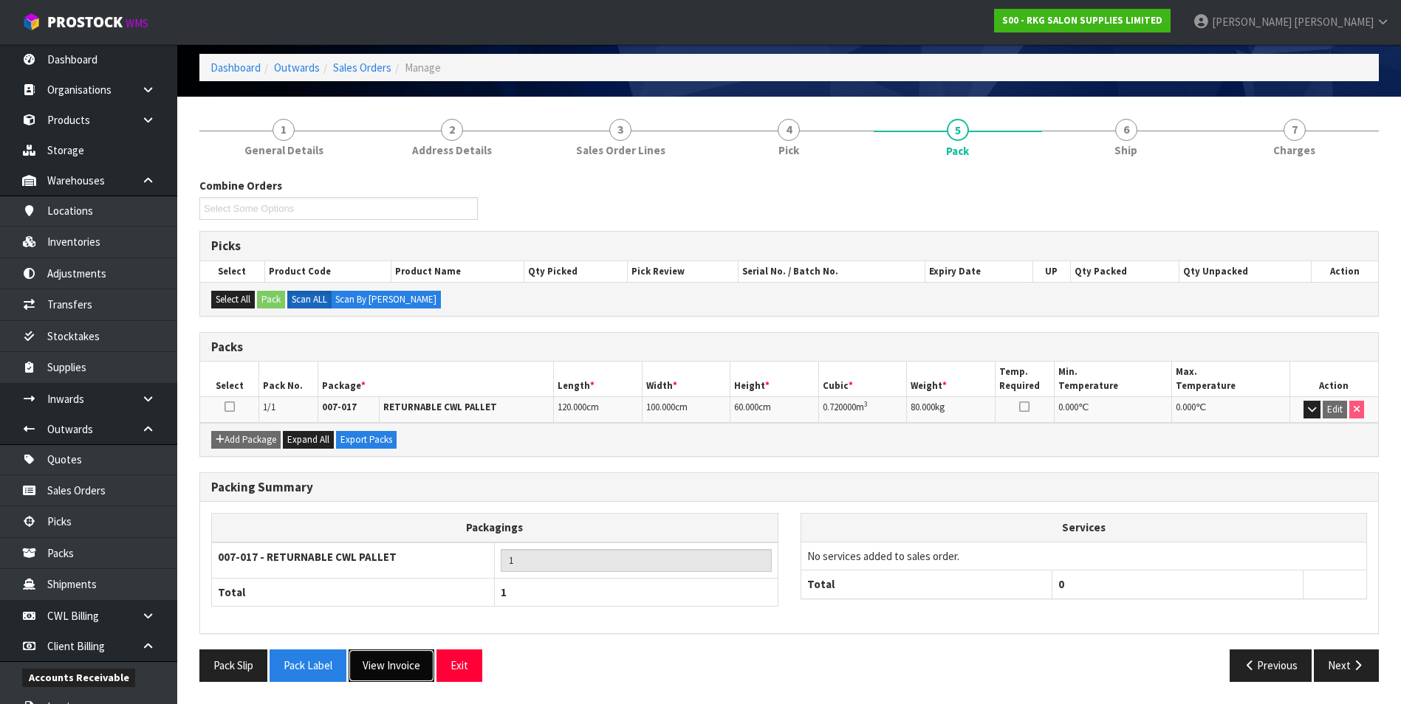
click at [407, 669] on button "View Invoice" at bounding box center [392, 666] width 86 height 32
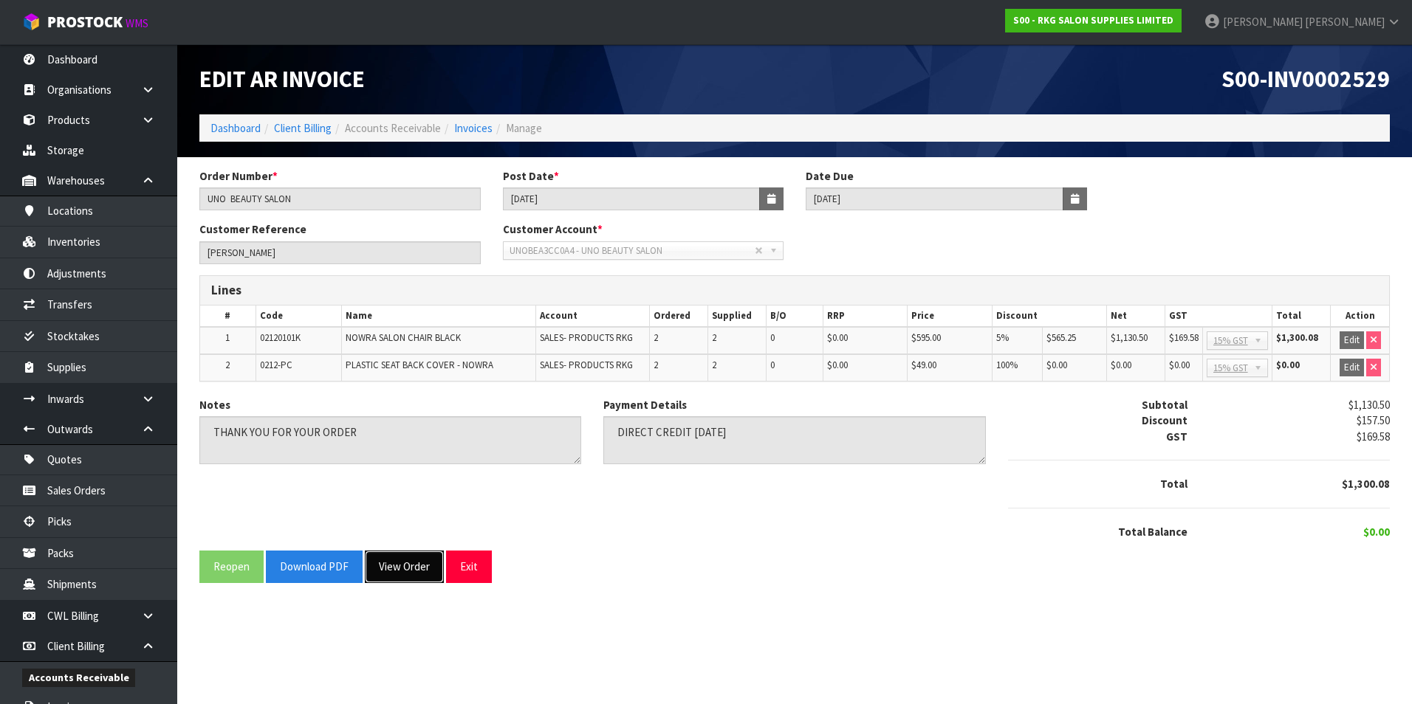
click at [405, 574] on button "View Order" at bounding box center [404, 567] width 79 height 32
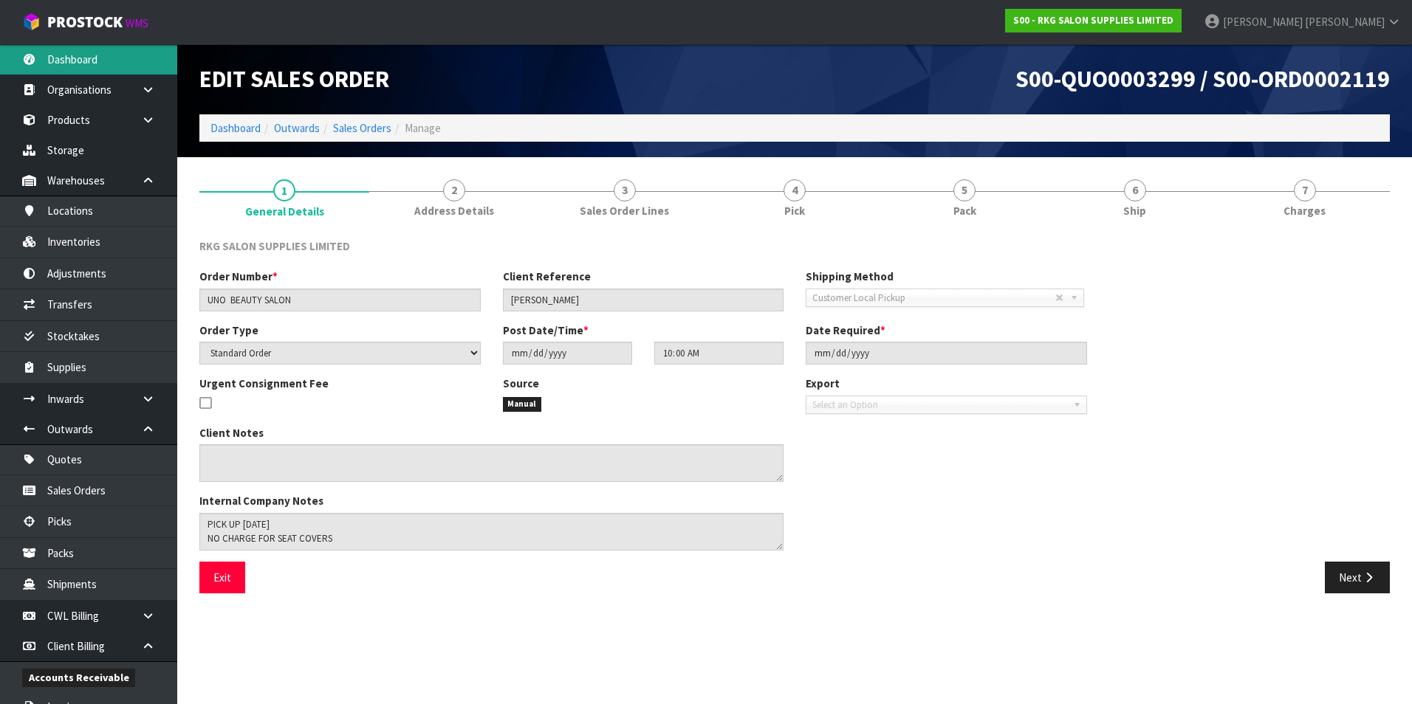
click at [90, 54] on link "Dashboard" at bounding box center [88, 59] width 177 height 30
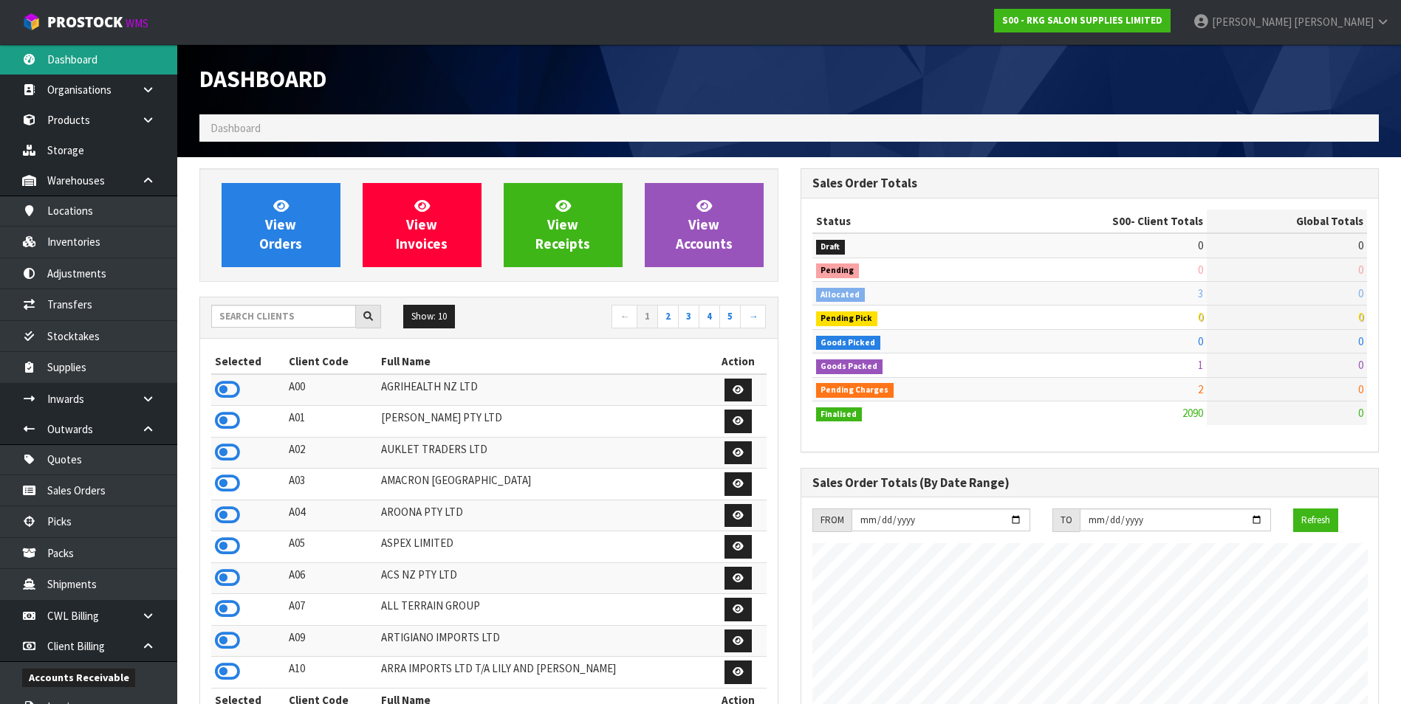
scroll to position [1119, 600]
click at [249, 310] on input "text" at bounding box center [283, 316] width 145 height 23
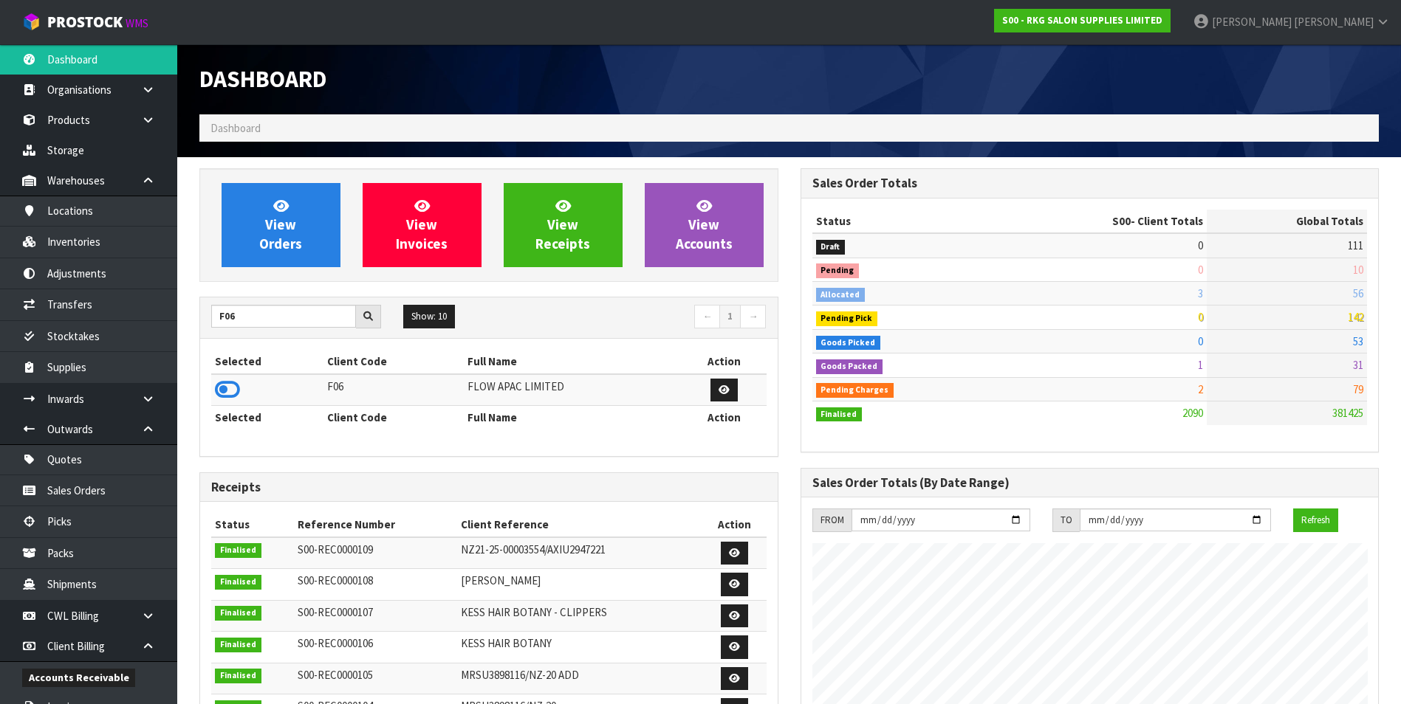
drag, startPoint x: 230, startPoint y: 386, endPoint x: 250, endPoint y: 280, distance: 108.2
click at [230, 386] on icon at bounding box center [227, 390] width 25 height 22
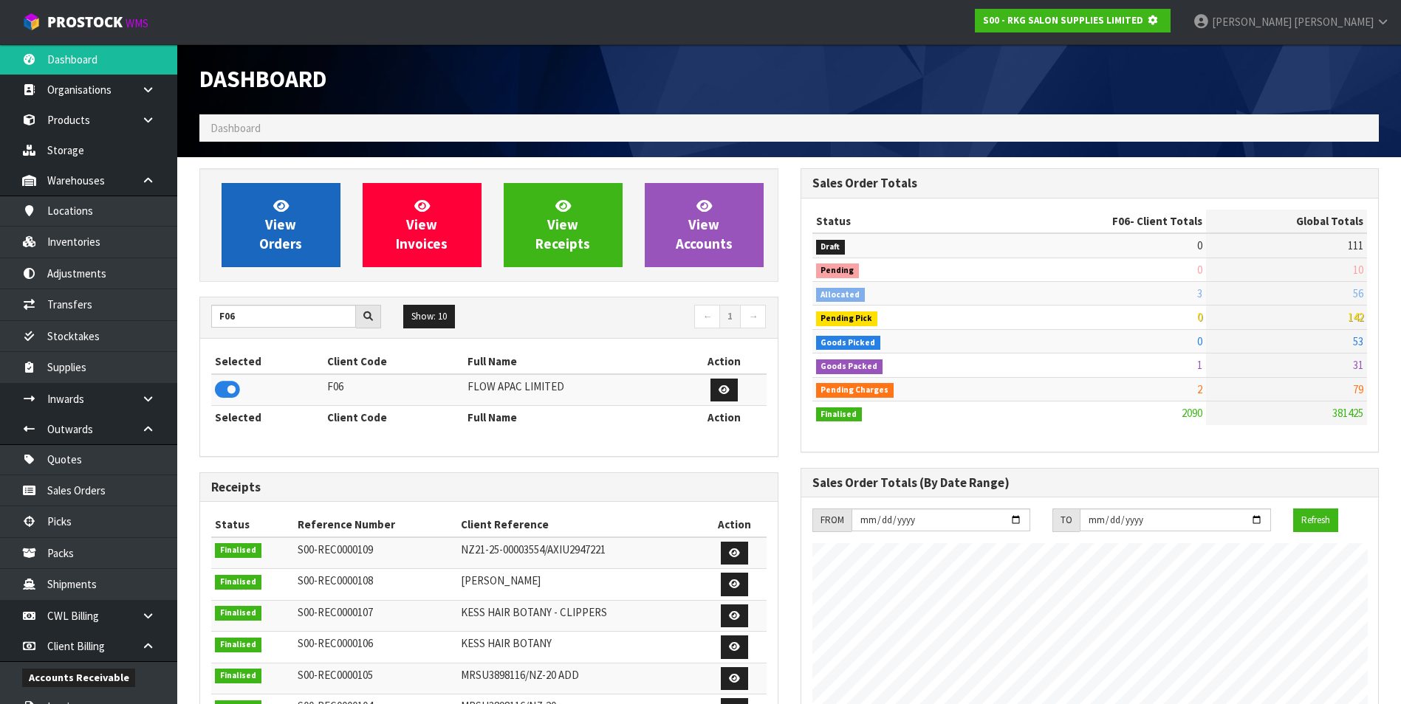
scroll to position [737465, 737784]
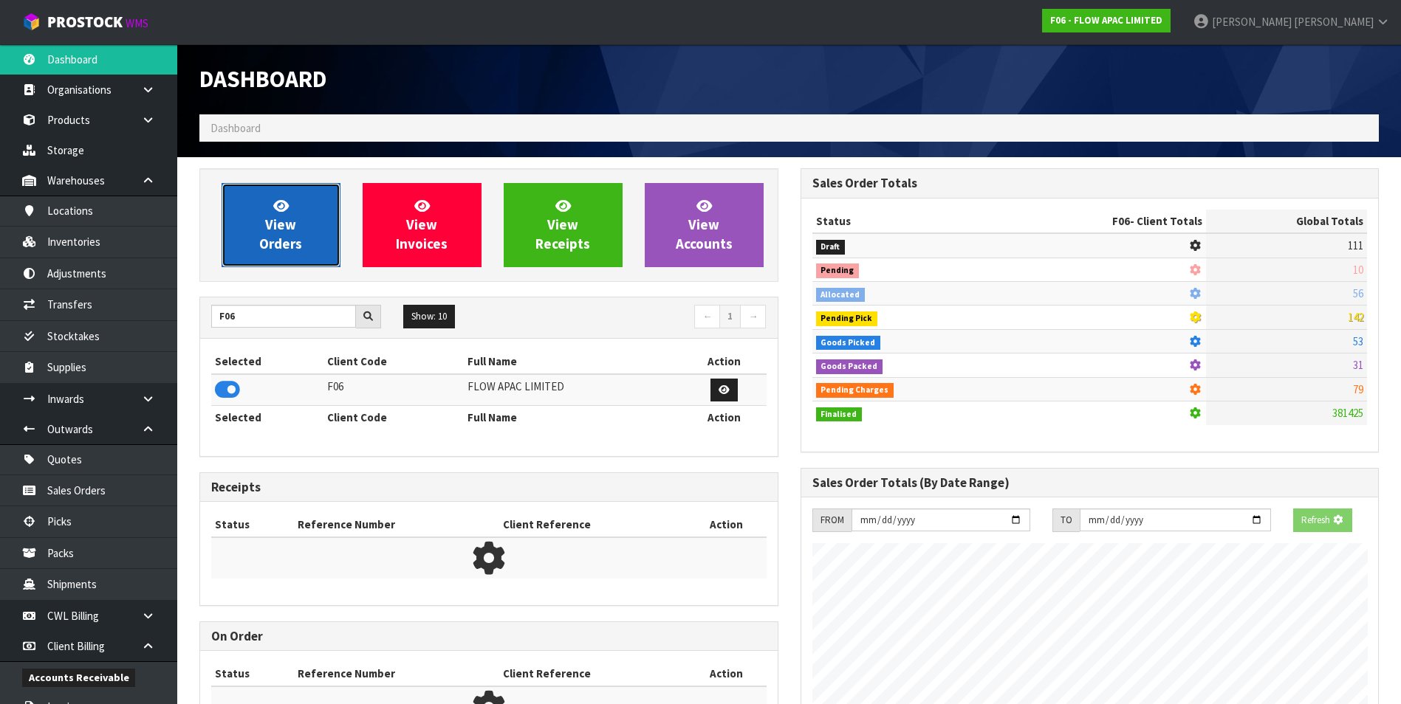
click at [264, 233] on link "View Orders" at bounding box center [281, 225] width 119 height 84
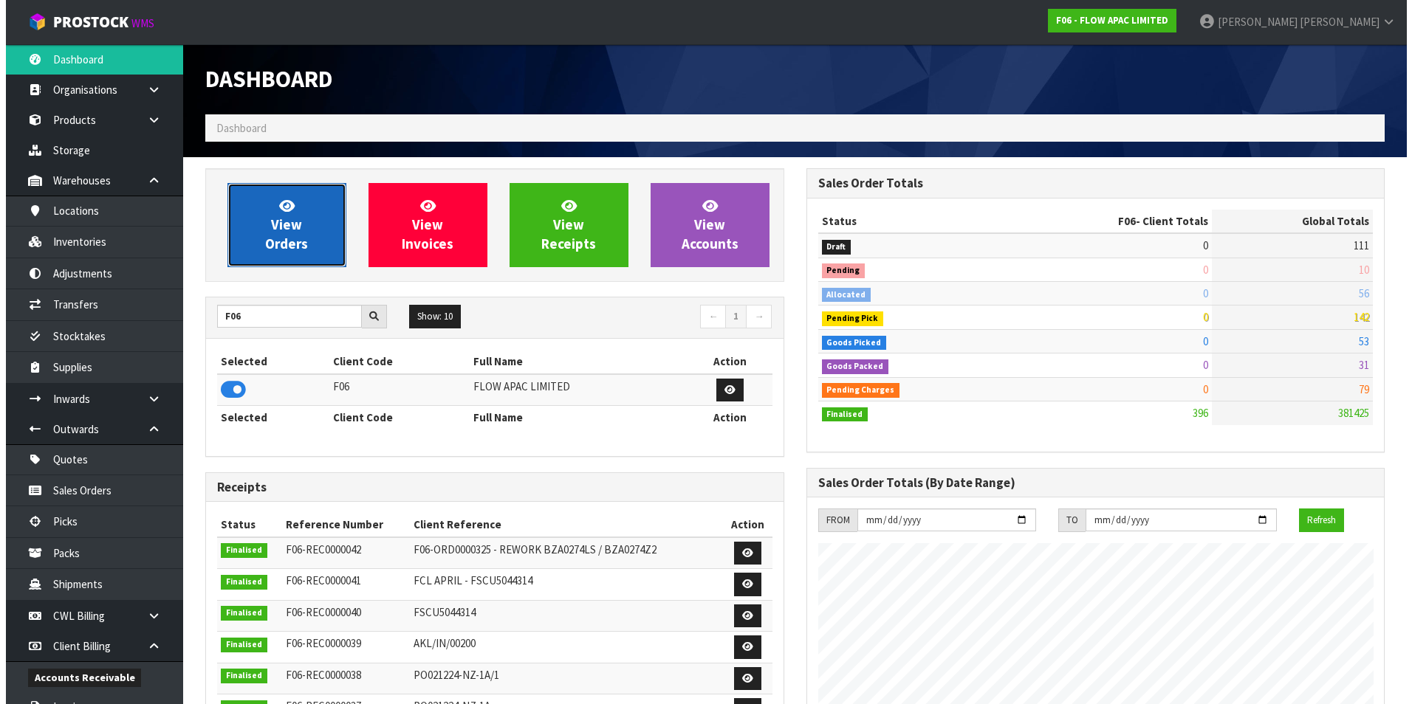
scroll to position [737482, 737784]
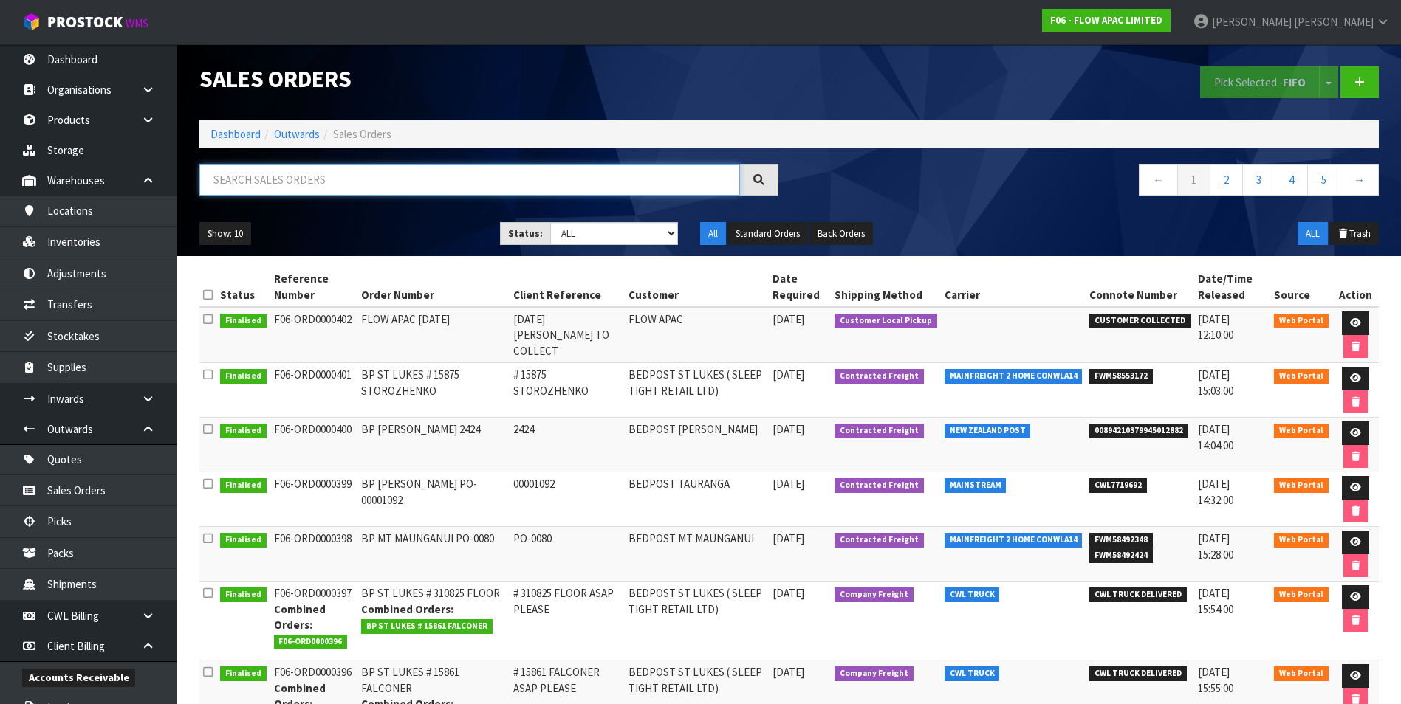
click at [233, 182] on input "text" at bounding box center [469, 180] width 540 height 32
paste input "FWM58553172"
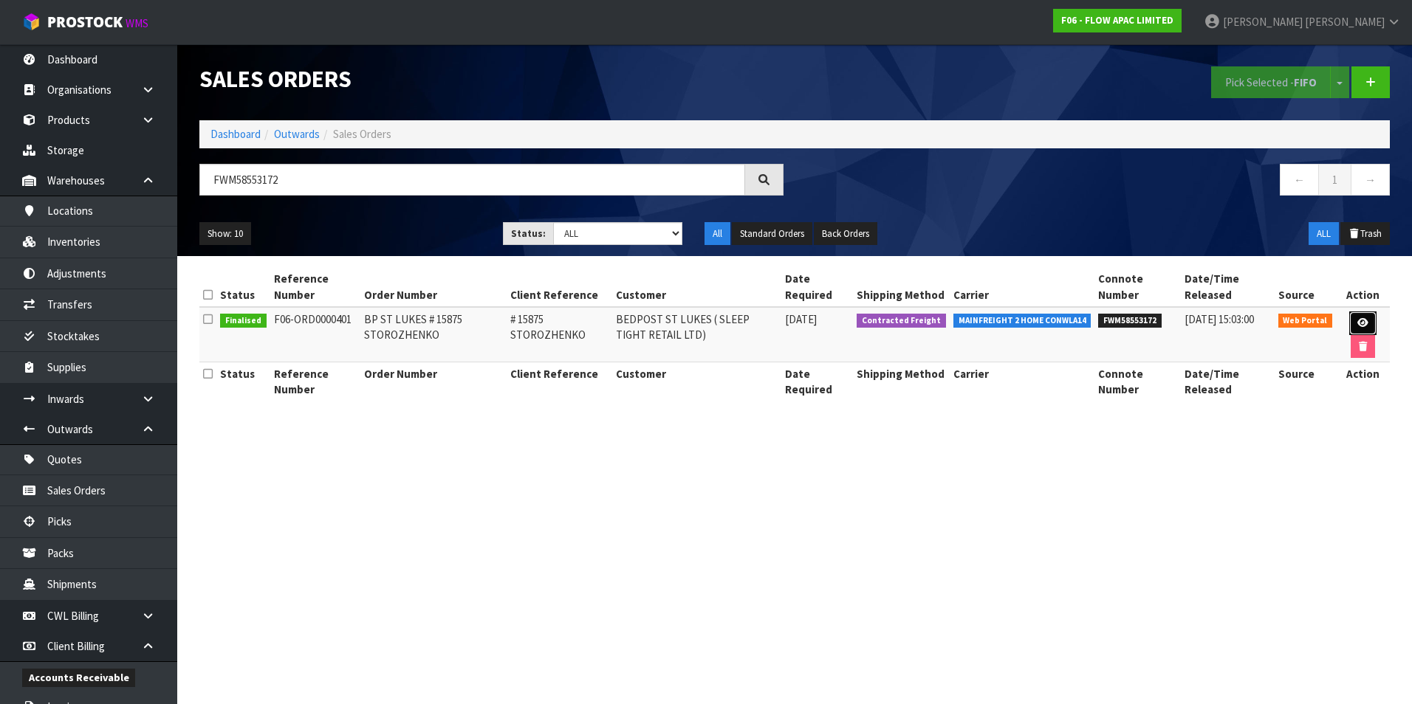
click at [1357, 324] on icon at bounding box center [1362, 323] width 11 height 10
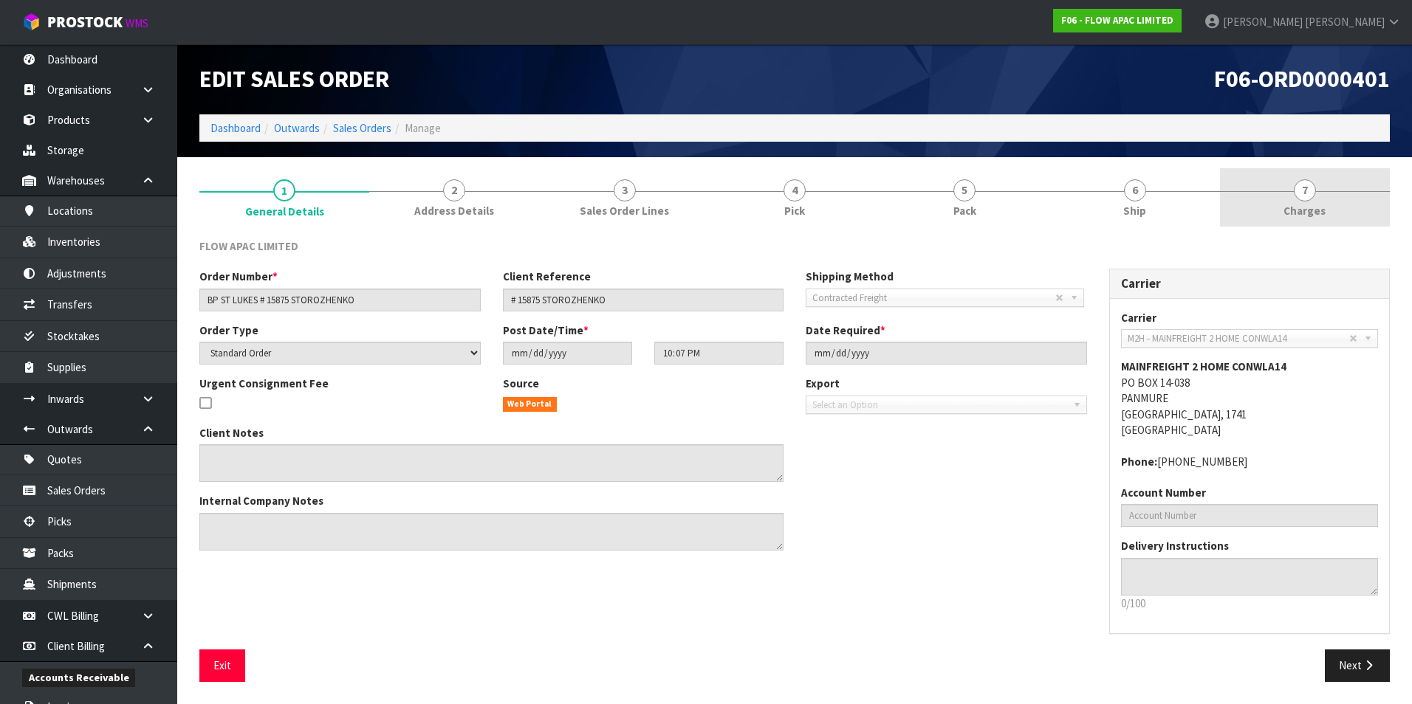
click at [1300, 189] on span "7" at bounding box center [1305, 190] width 22 height 22
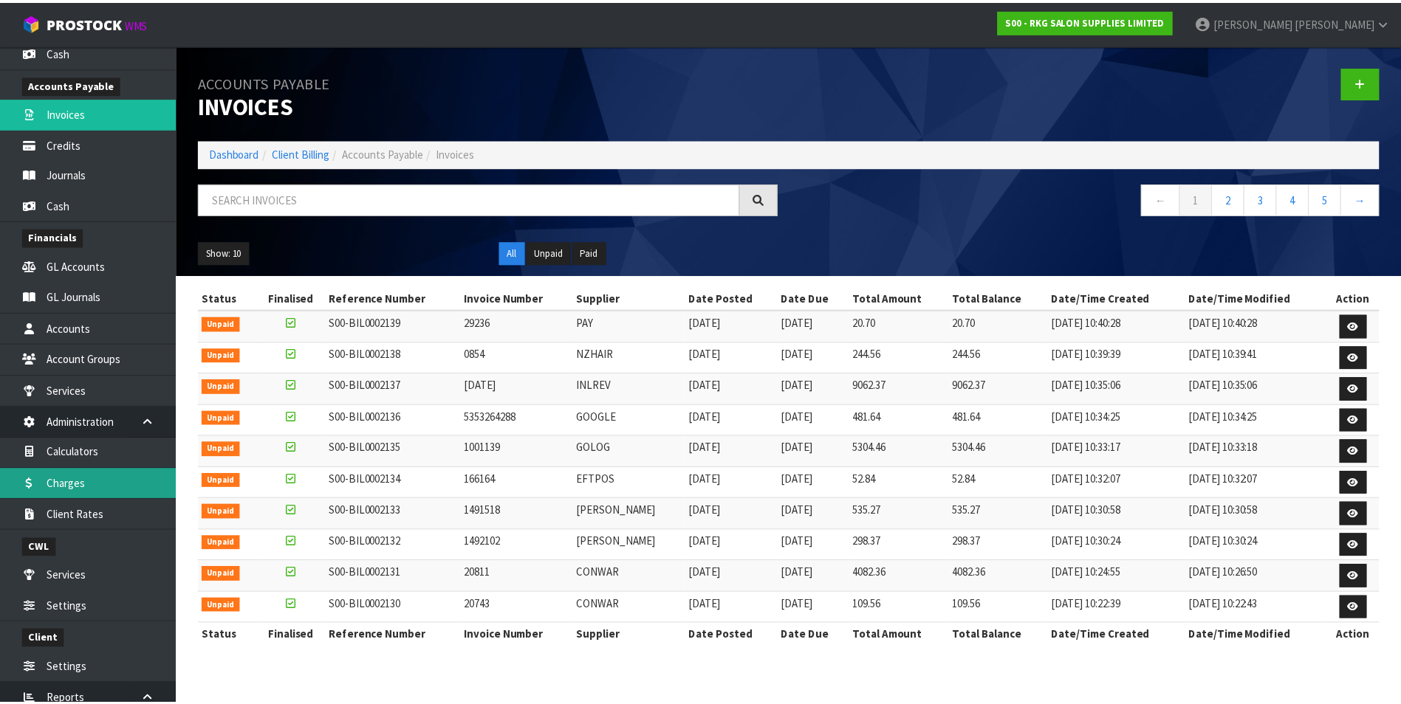
scroll to position [505, 0]
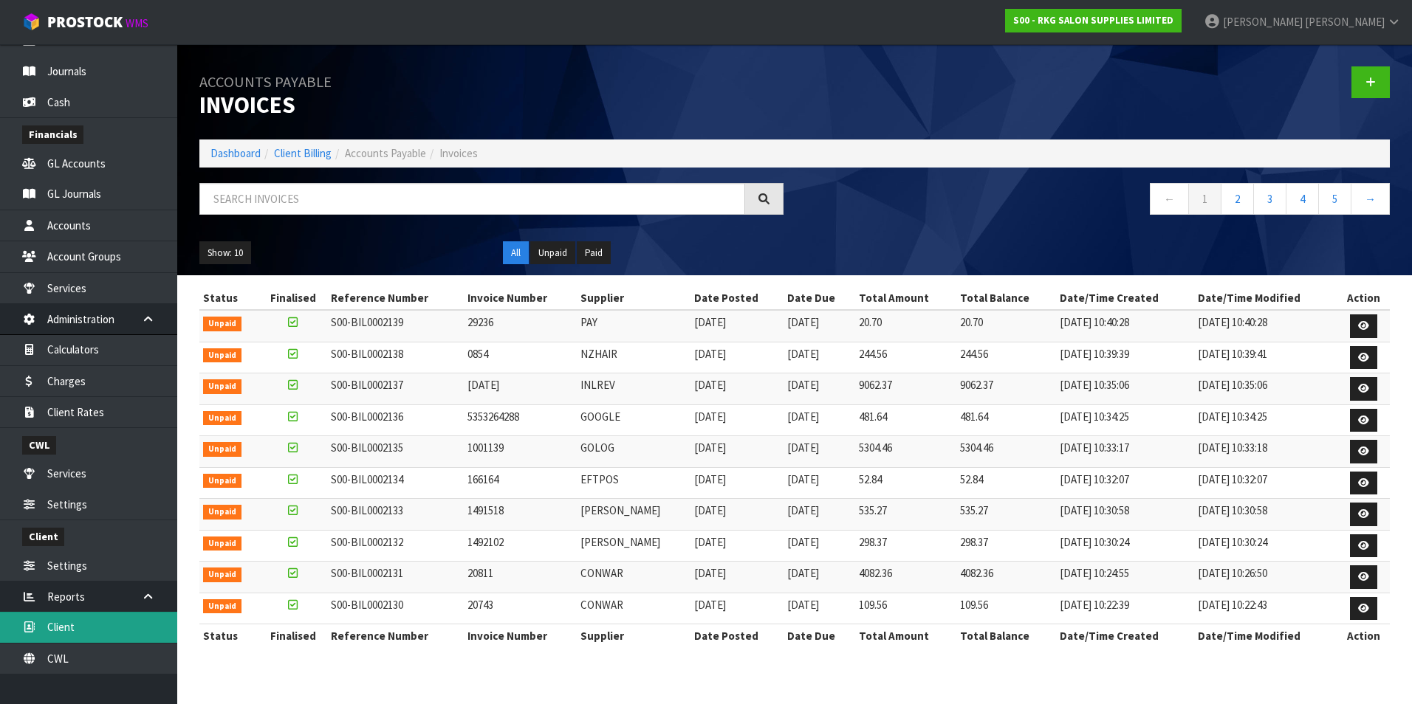
click at [74, 628] on link "Client" at bounding box center [88, 627] width 177 height 30
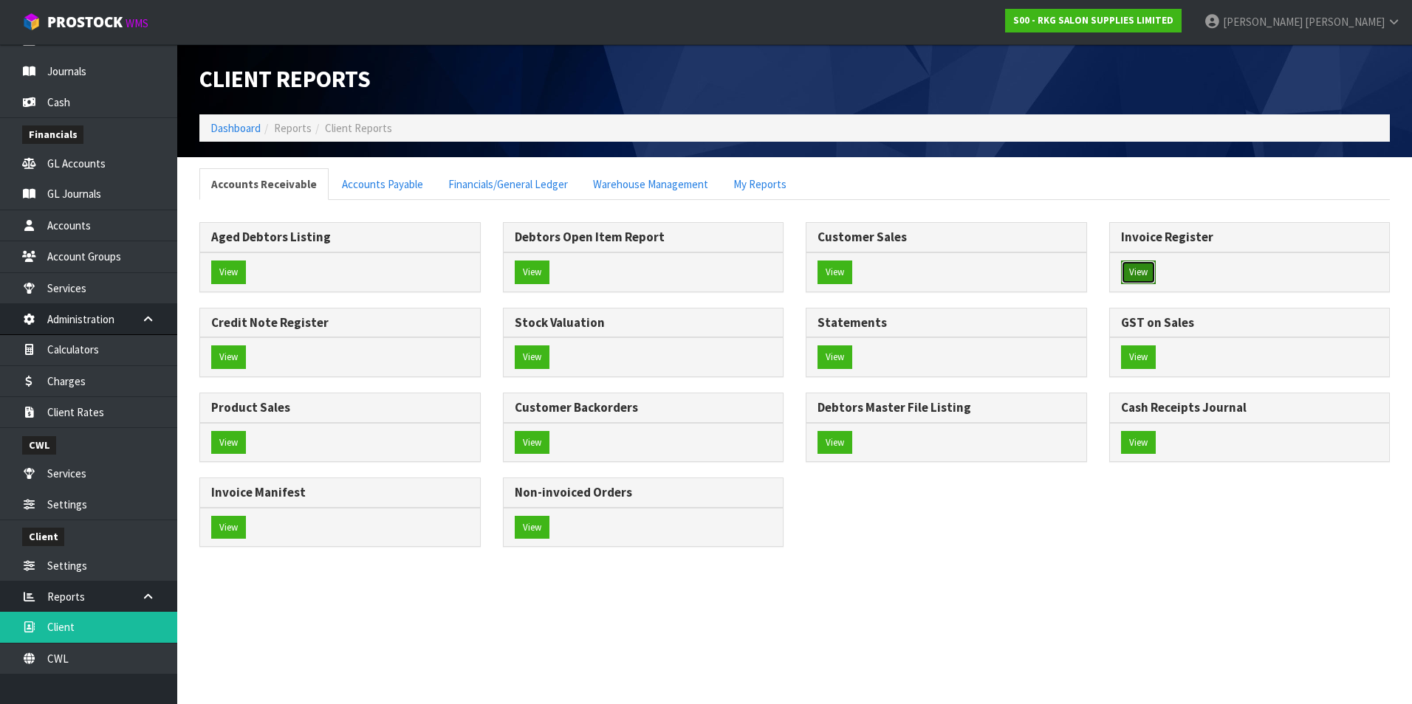
click at [1141, 272] on button "View" at bounding box center [1138, 273] width 35 height 24
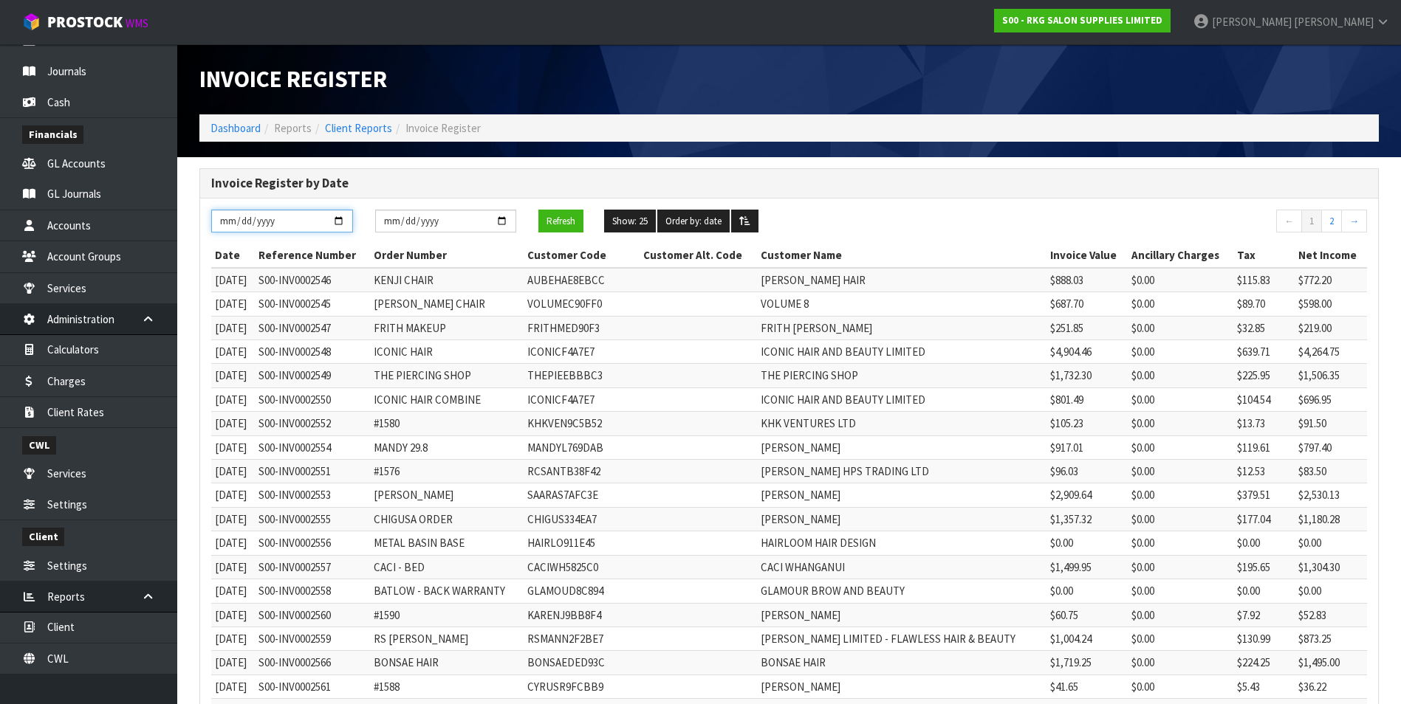
click at [340, 219] on input "[DATE]" at bounding box center [282, 221] width 142 height 23
type input "2025-08-01"
click at [499, 219] on input "[DATE]" at bounding box center [446, 221] width 142 height 23
type input "2025-08-31"
click at [560, 224] on button "Refresh" at bounding box center [560, 222] width 45 height 24
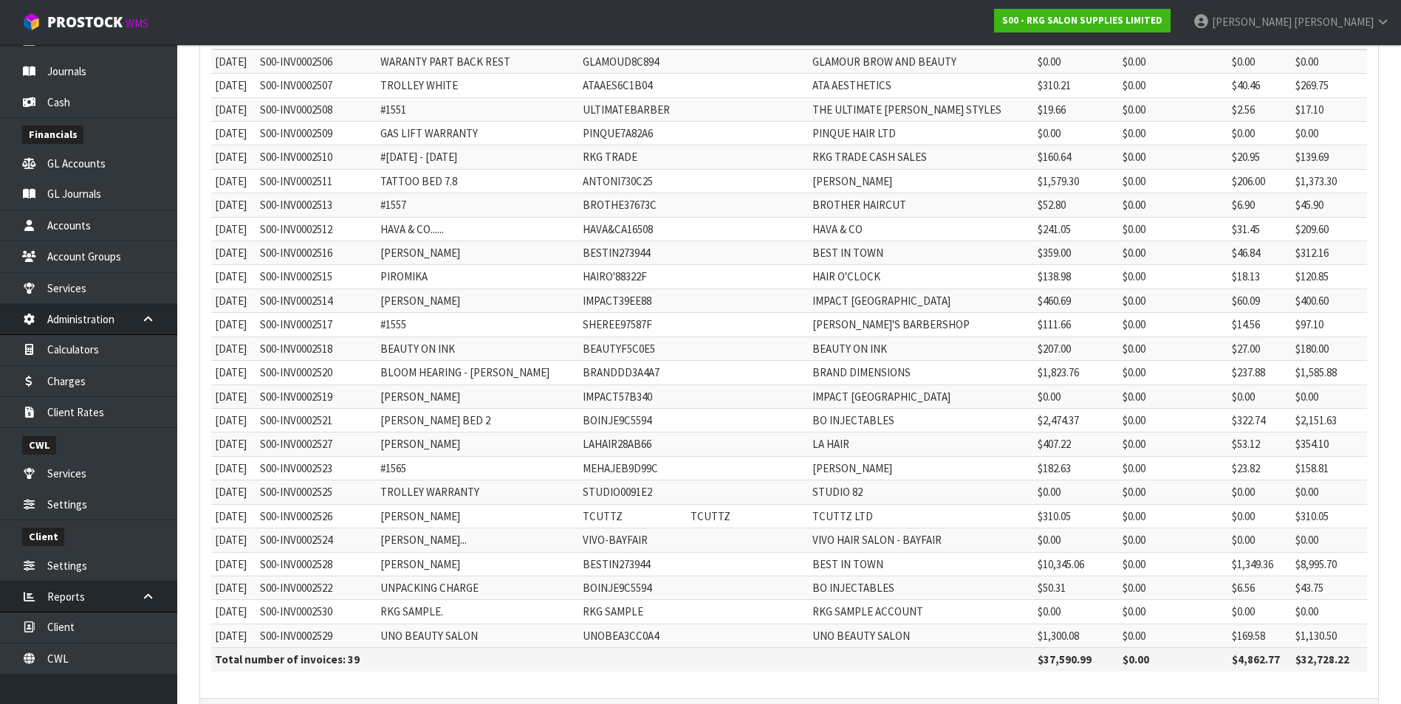
scroll to position [278, 0]
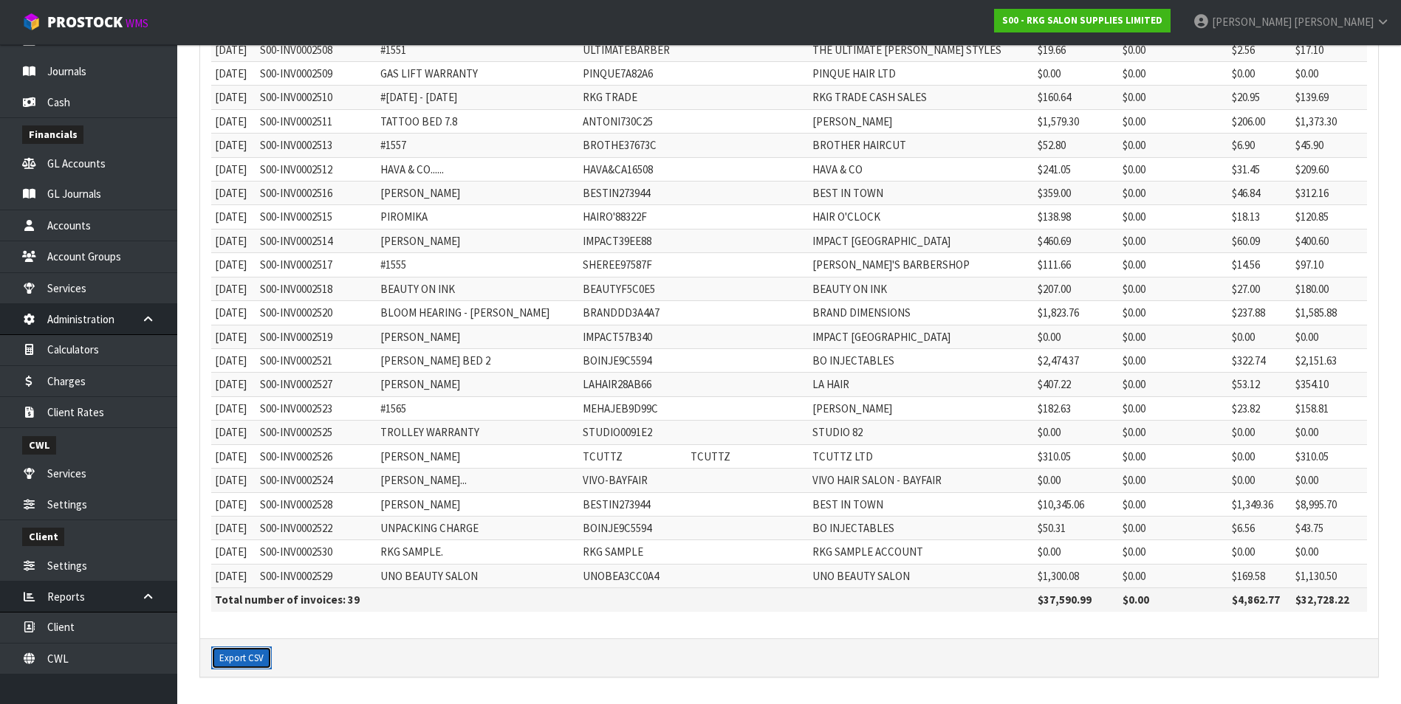
click at [250, 661] on button "Export CSV" at bounding box center [241, 659] width 61 height 24
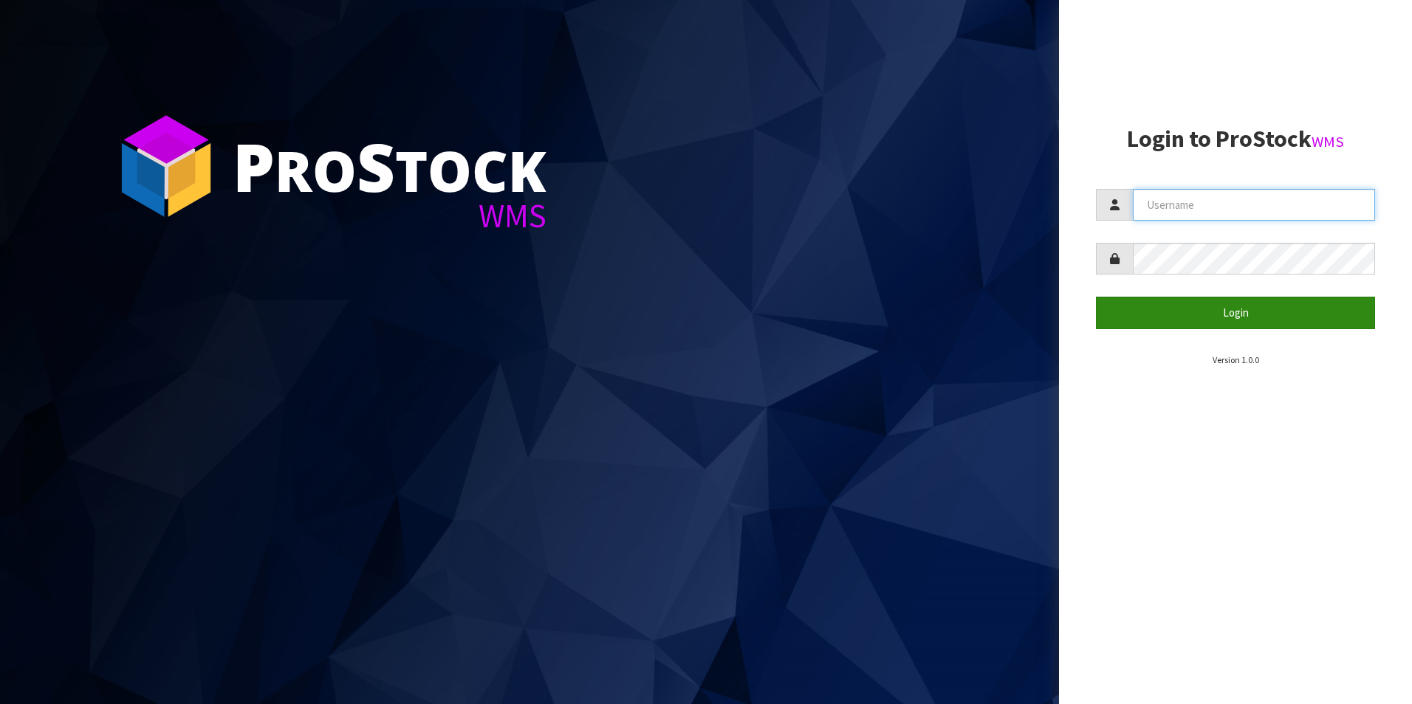
type input "TRACEY@CWL.CO.NZ"
click at [1263, 315] on button "Login" at bounding box center [1235, 313] width 279 height 32
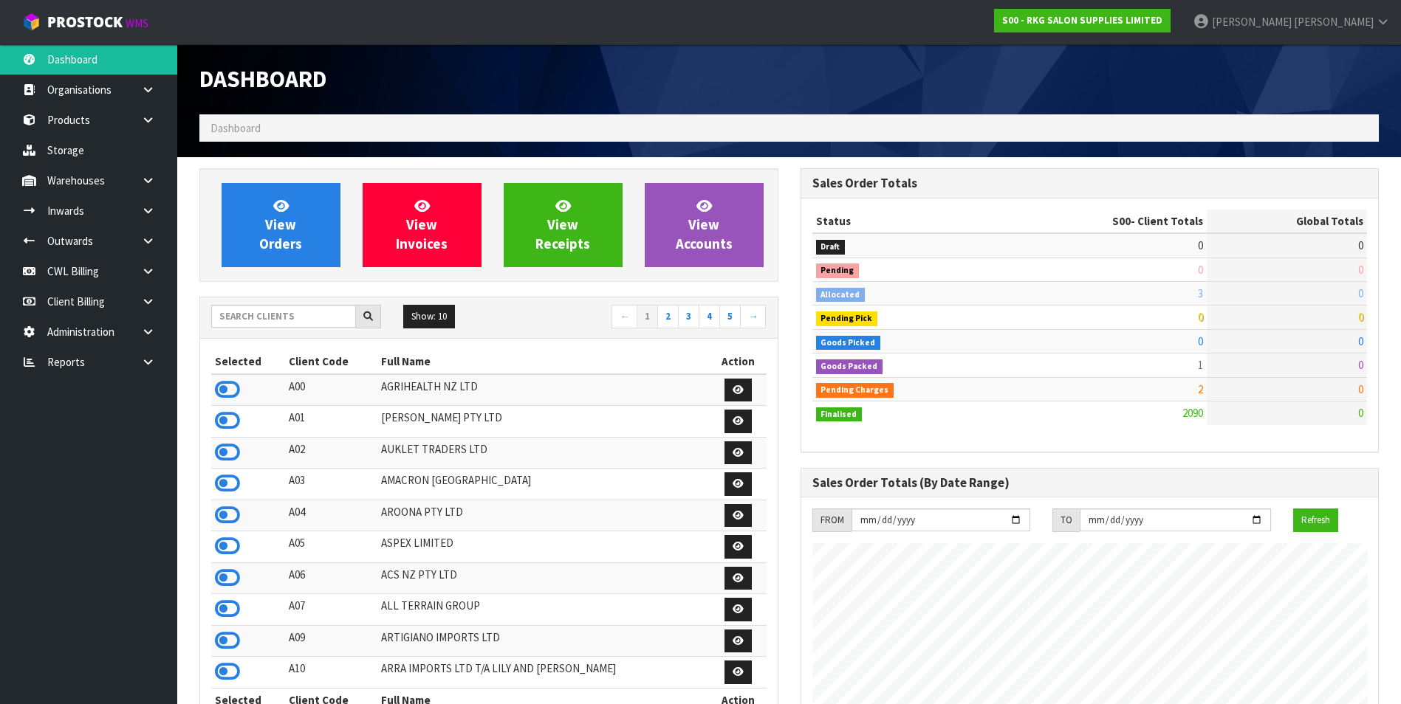
scroll to position [1119, 600]
click at [139, 363] on link at bounding box center [153, 362] width 47 height 30
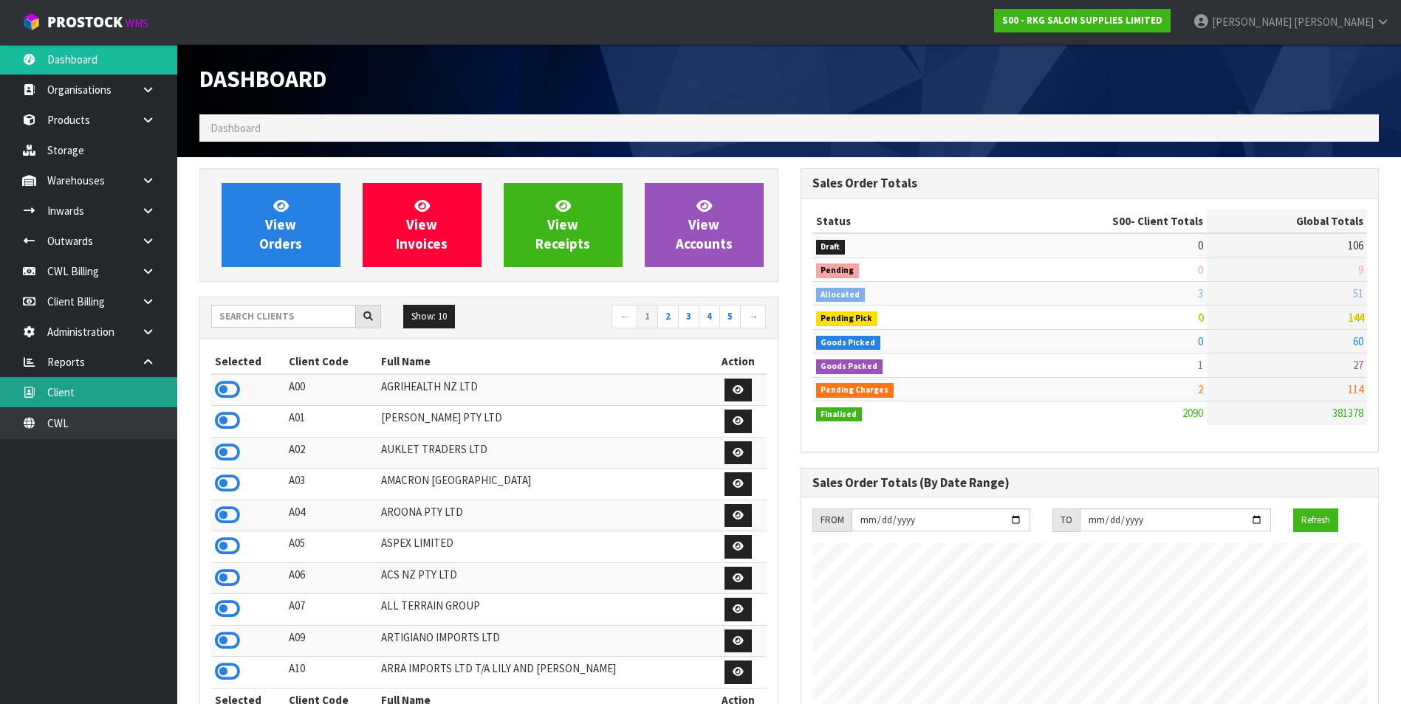
click at [115, 391] on link "Client" at bounding box center [88, 392] width 177 height 30
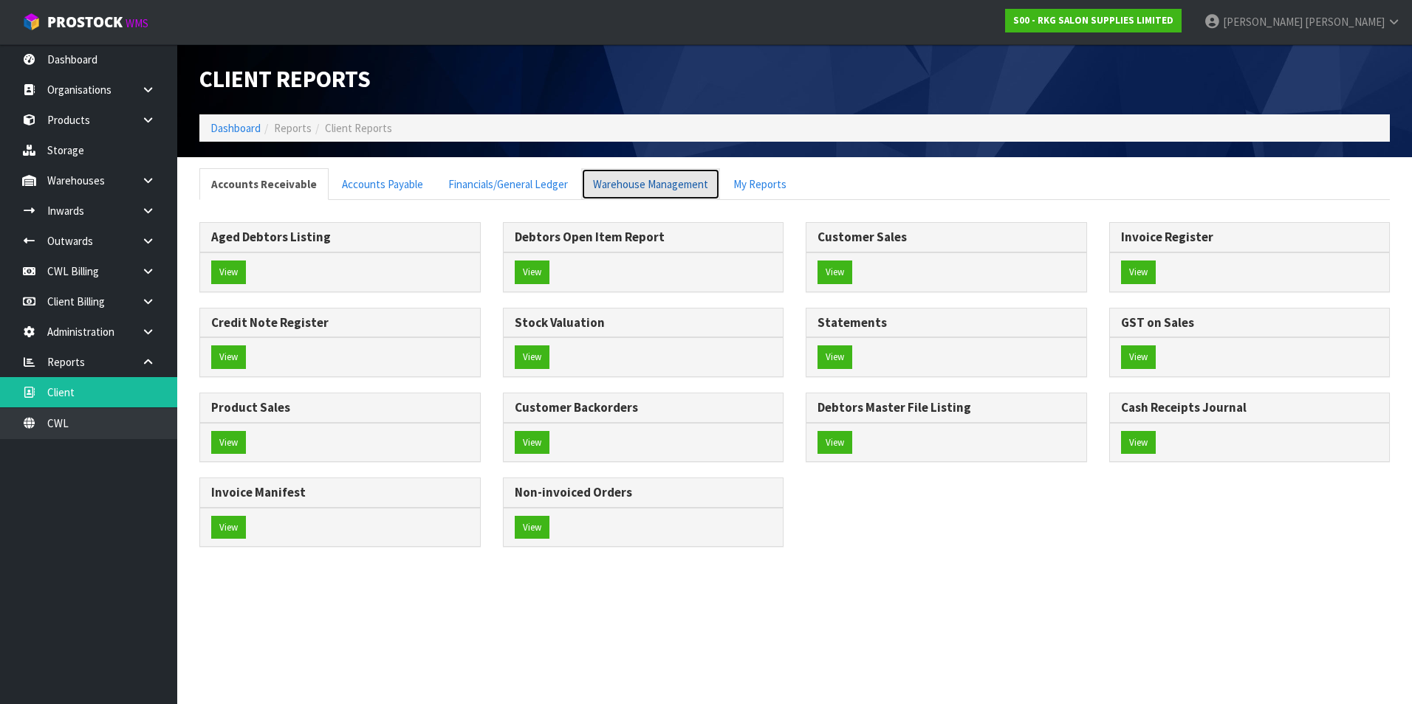
click at [653, 188] on link "Warehouse Management" at bounding box center [650, 184] width 139 height 32
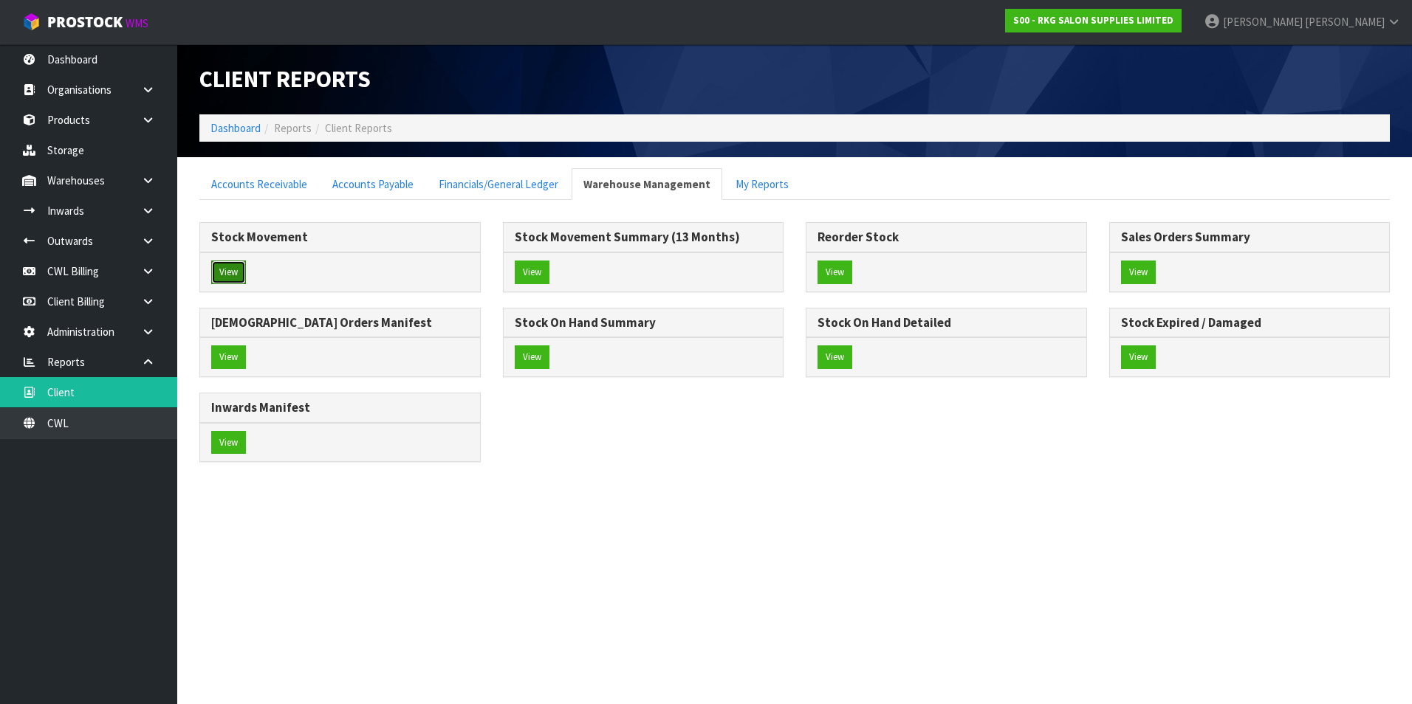
click at [233, 270] on button "View" at bounding box center [228, 273] width 35 height 24
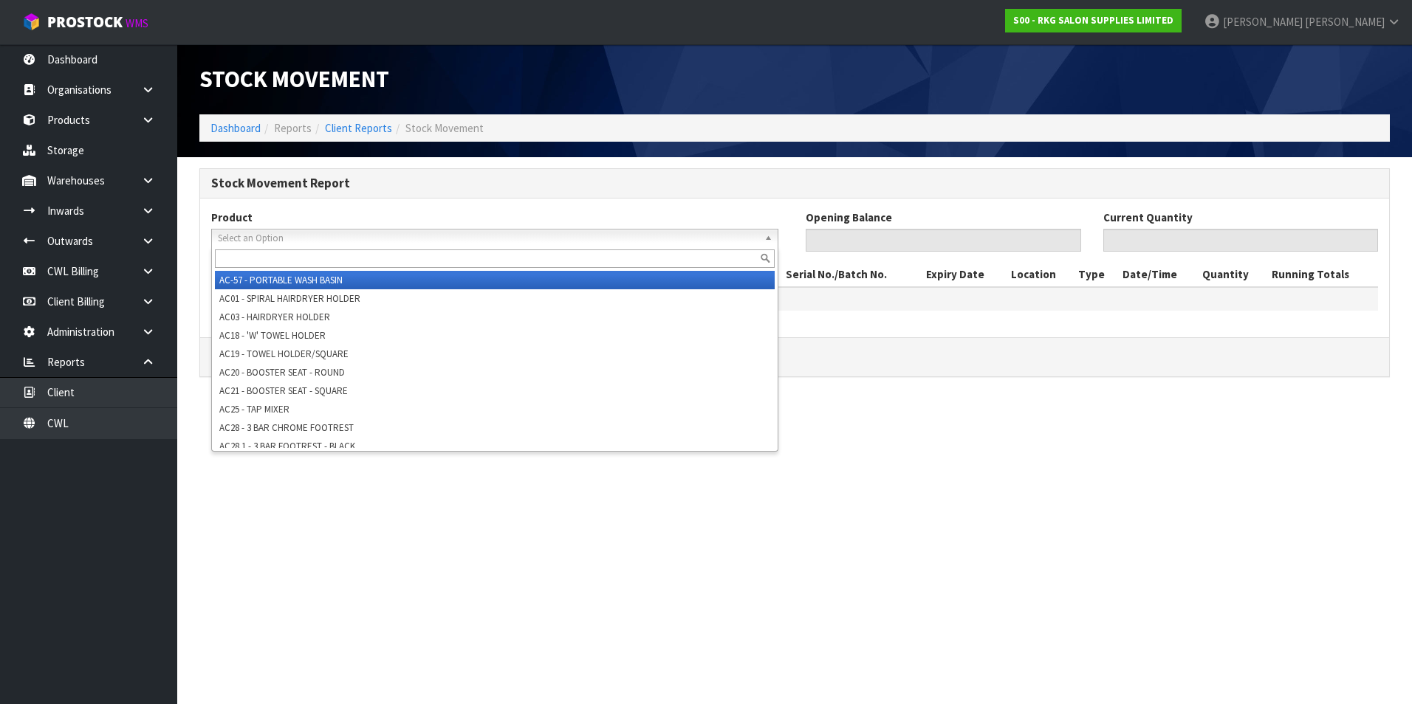
click at [241, 241] on span "Select an Option" at bounding box center [488, 239] width 540 height 18
click at [224, 254] on input "text" at bounding box center [495, 259] width 560 height 18
paste input "09060101"
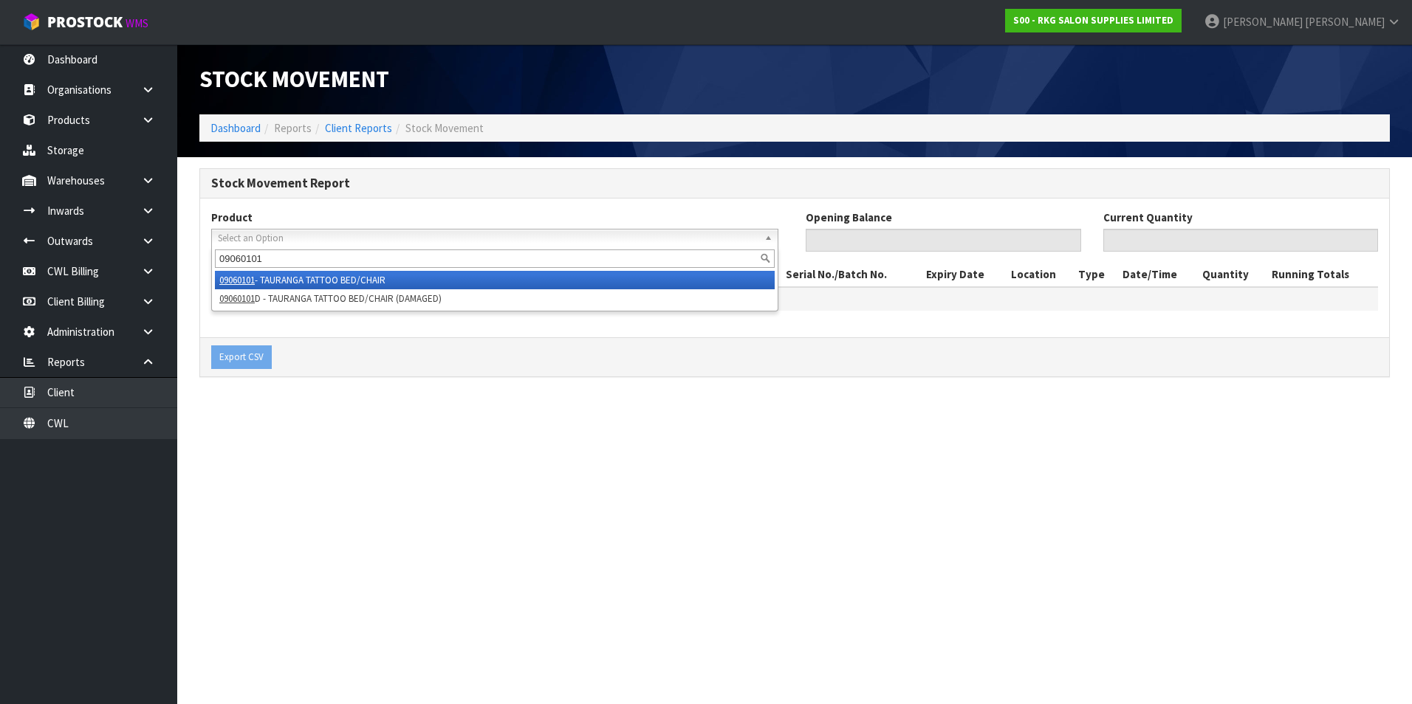
type input "09060101"
click at [375, 284] on li "09060101 - TAURANGA TATTOO BED/CHAIR" at bounding box center [495, 280] width 560 height 18
type input "0"
type input "3"
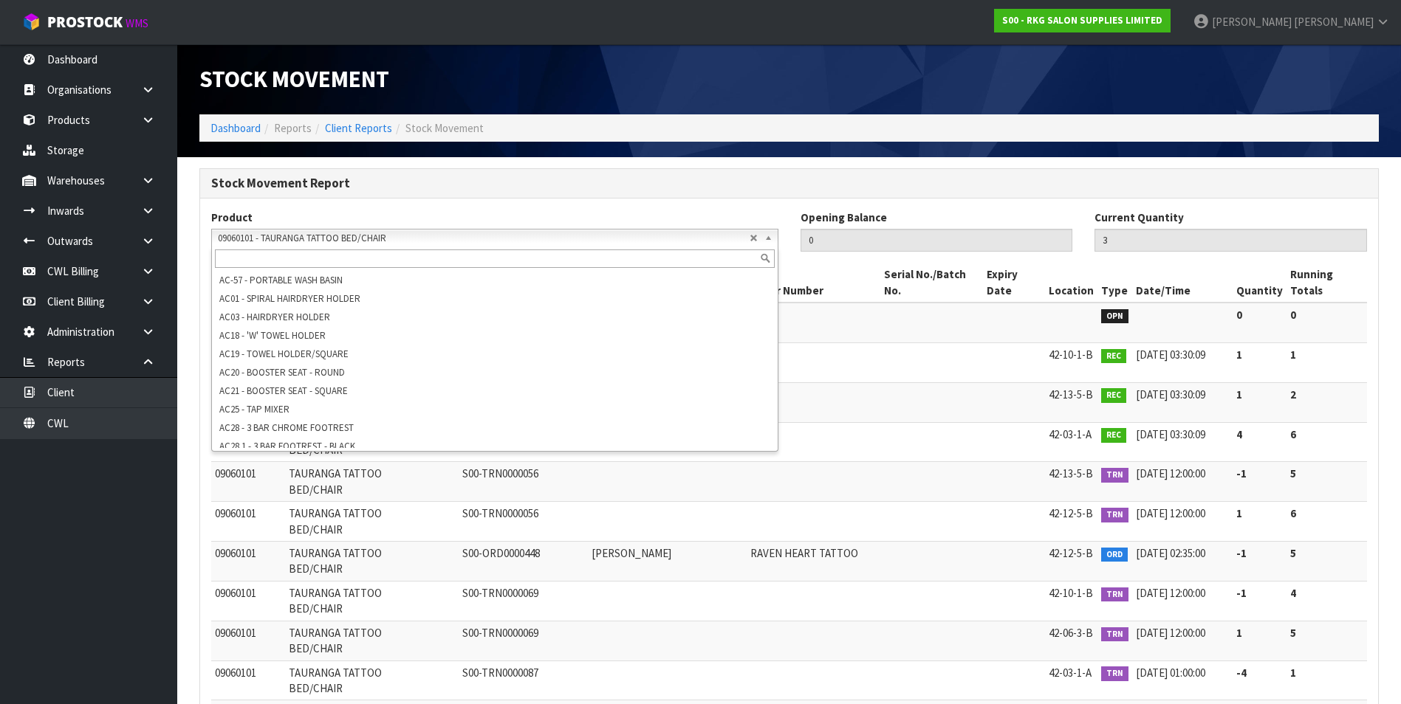
scroll to position [5195, 0]
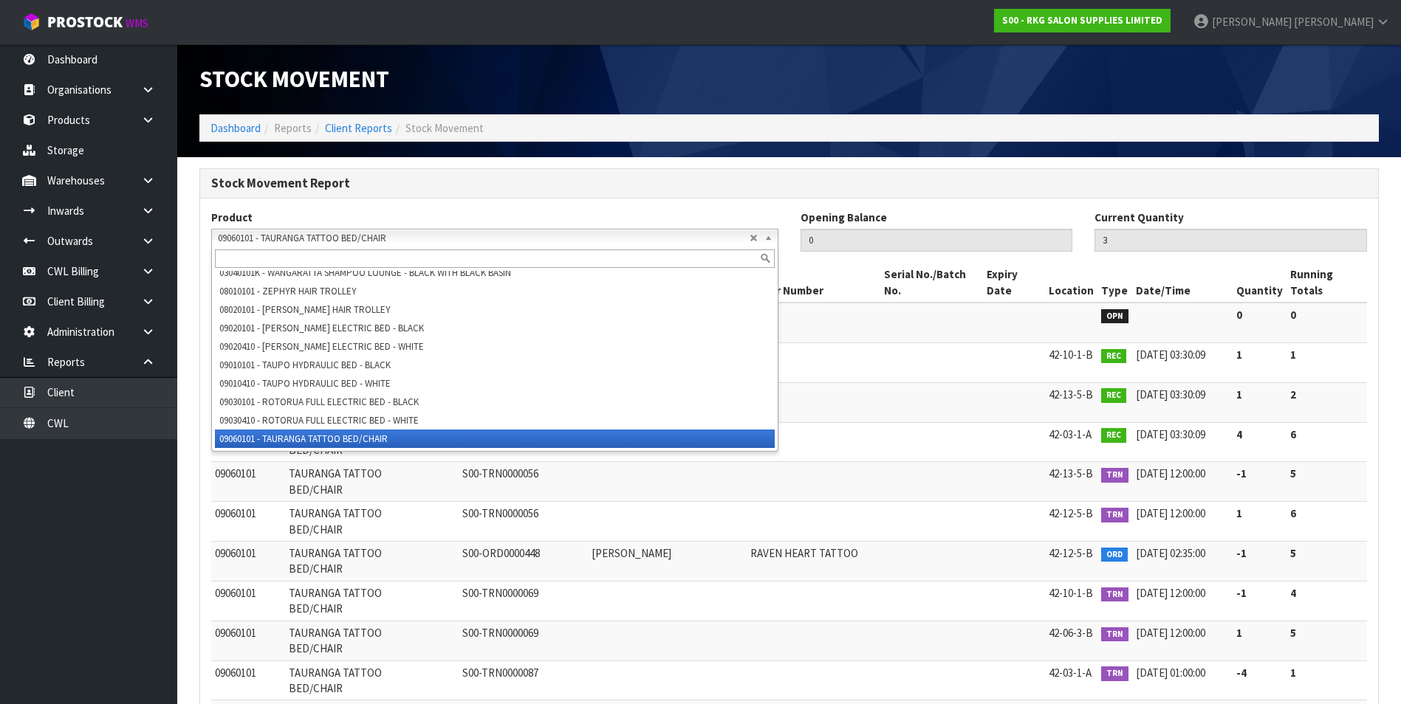
click at [269, 237] on span "09060101 - TAURANGA TATTOO BED/CHAIR" at bounding box center [484, 239] width 532 height 18
paste input "03150101M"
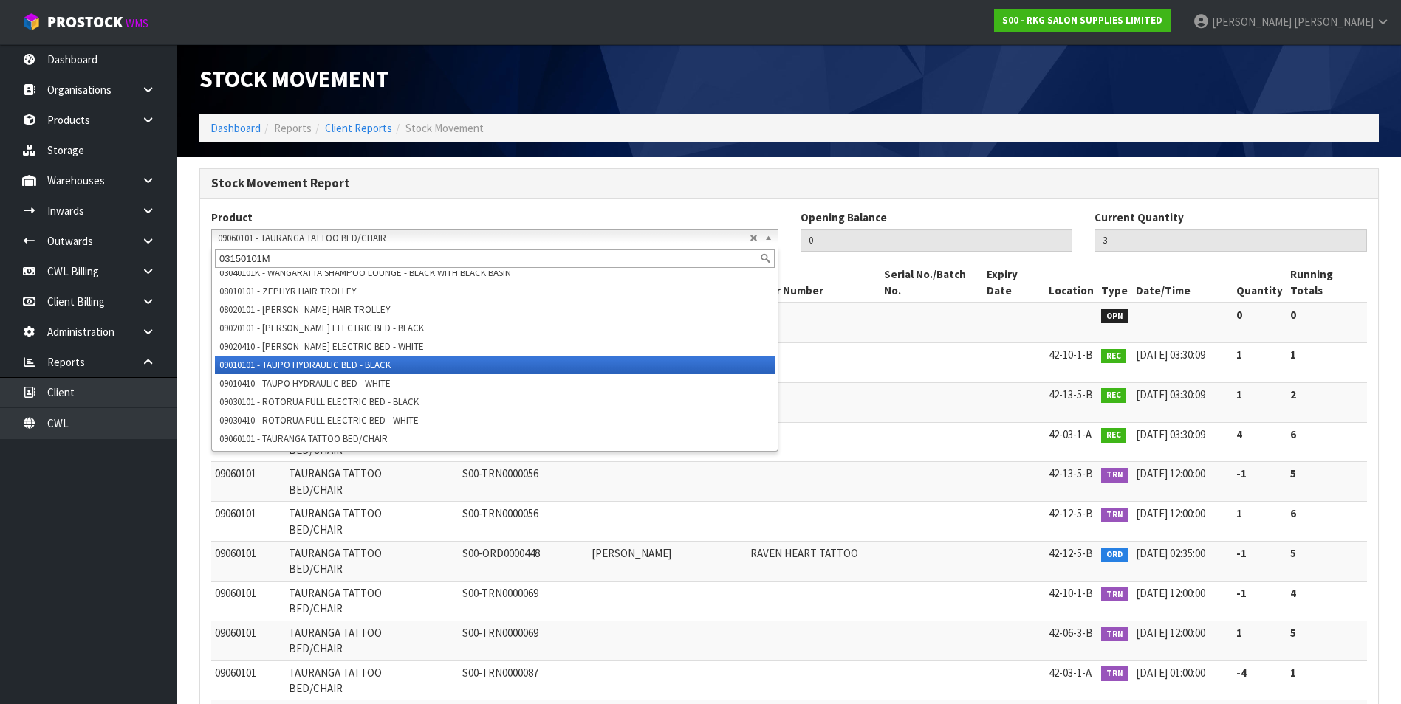
scroll to position [0, 0]
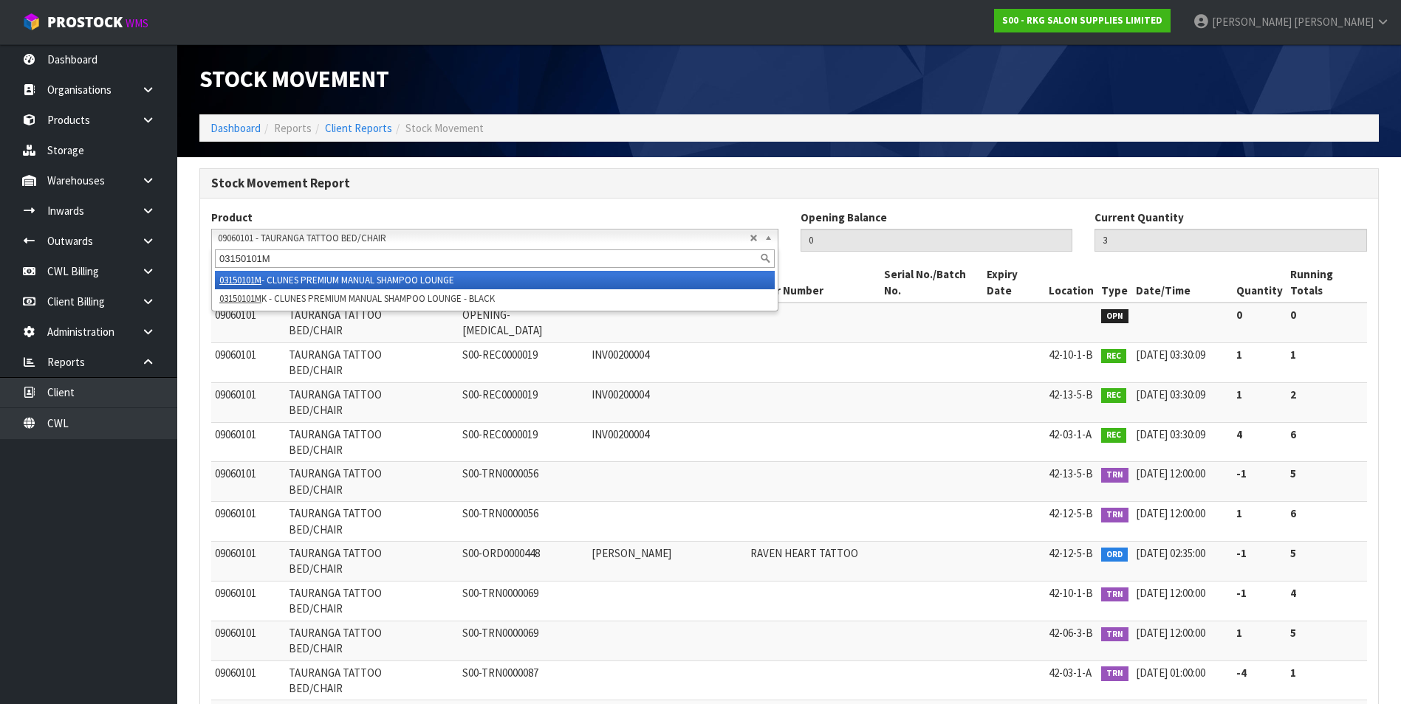
type input "03150101M"
click at [360, 284] on li "03150101M - CLUNES PREMIUM MANUAL SHAMPOO LOUNGE" at bounding box center [495, 280] width 560 height 18
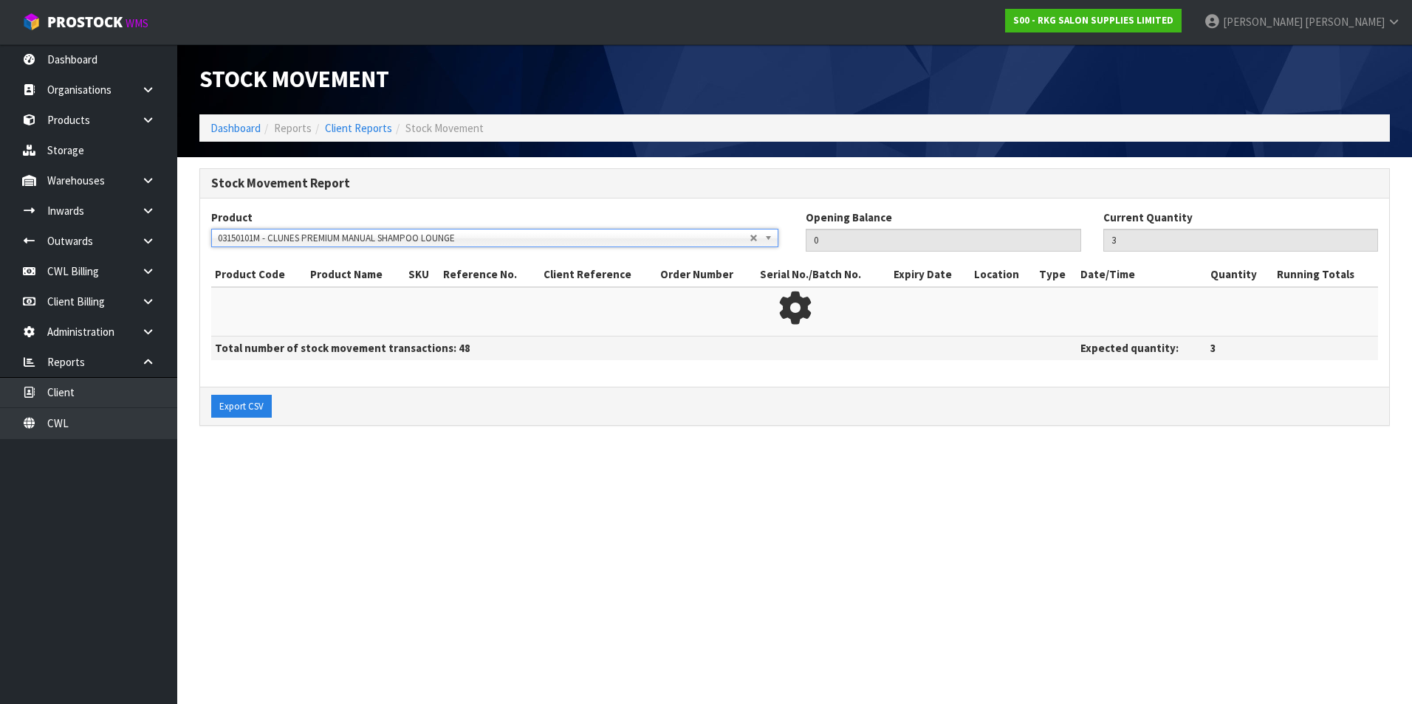
type input "6"
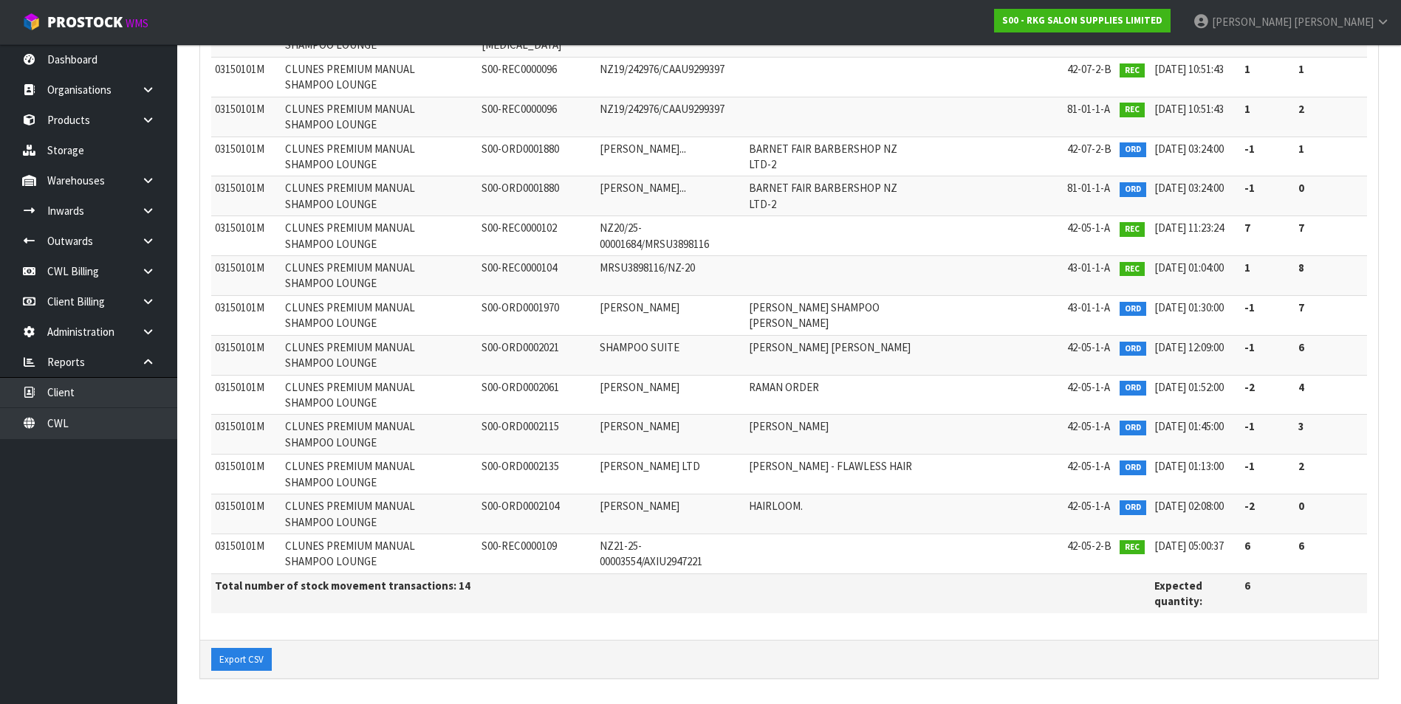
scroll to position [287, 0]
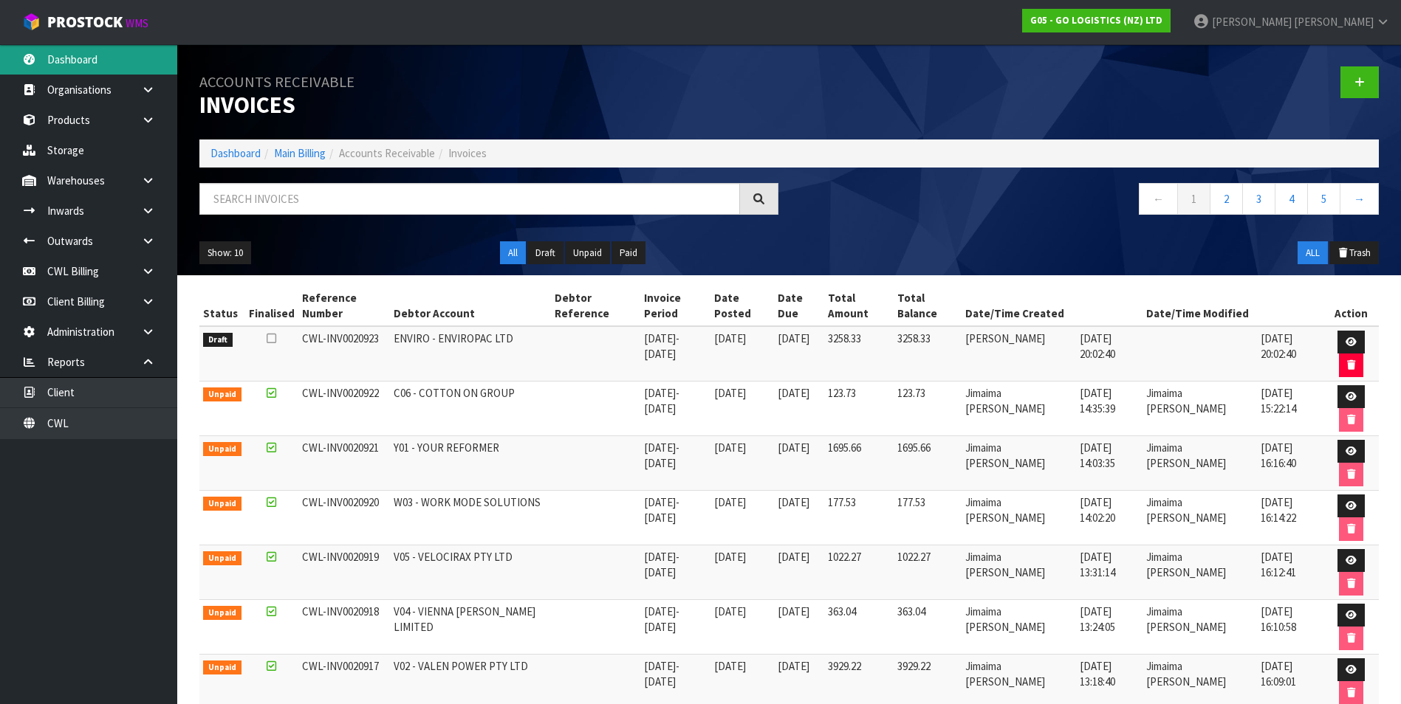
click at [96, 58] on link "Dashboard" at bounding box center [88, 59] width 177 height 30
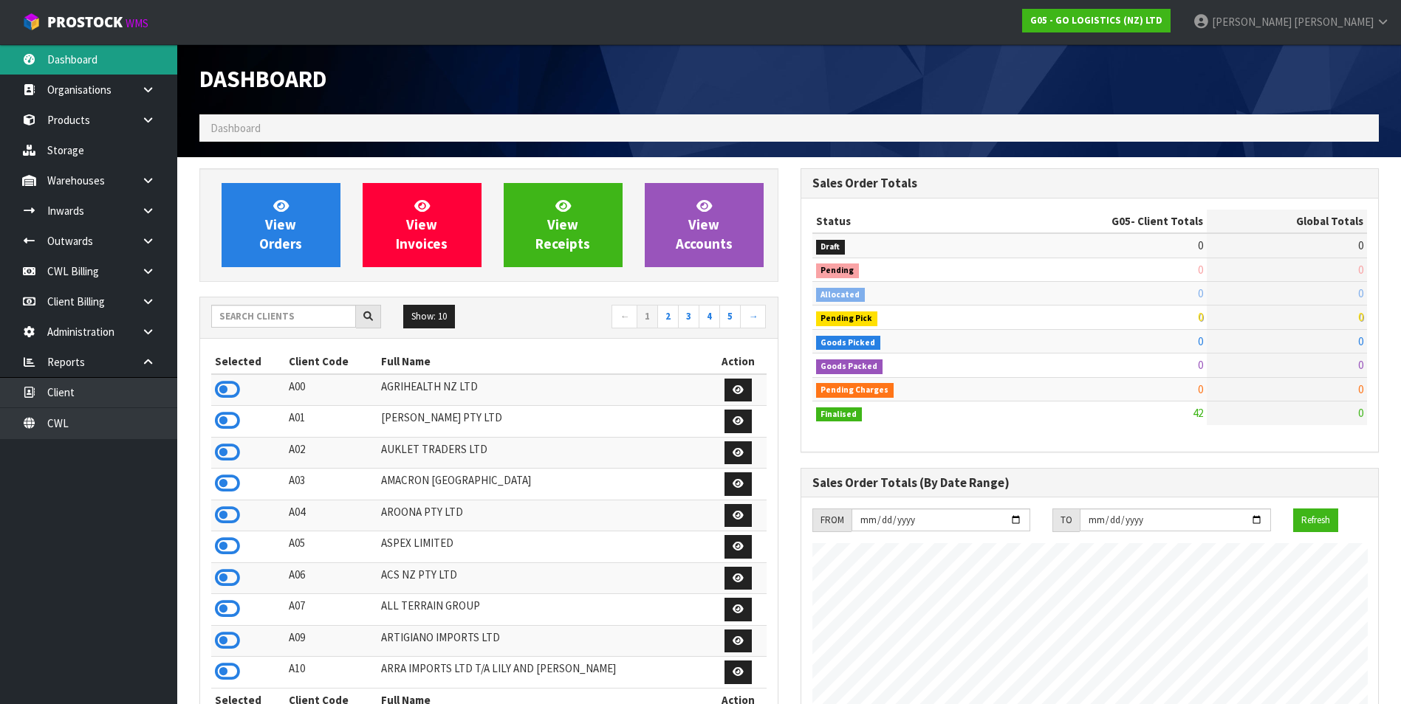
scroll to position [903, 600]
click at [253, 318] on input "text" at bounding box center [283, 316] width 145 height 23
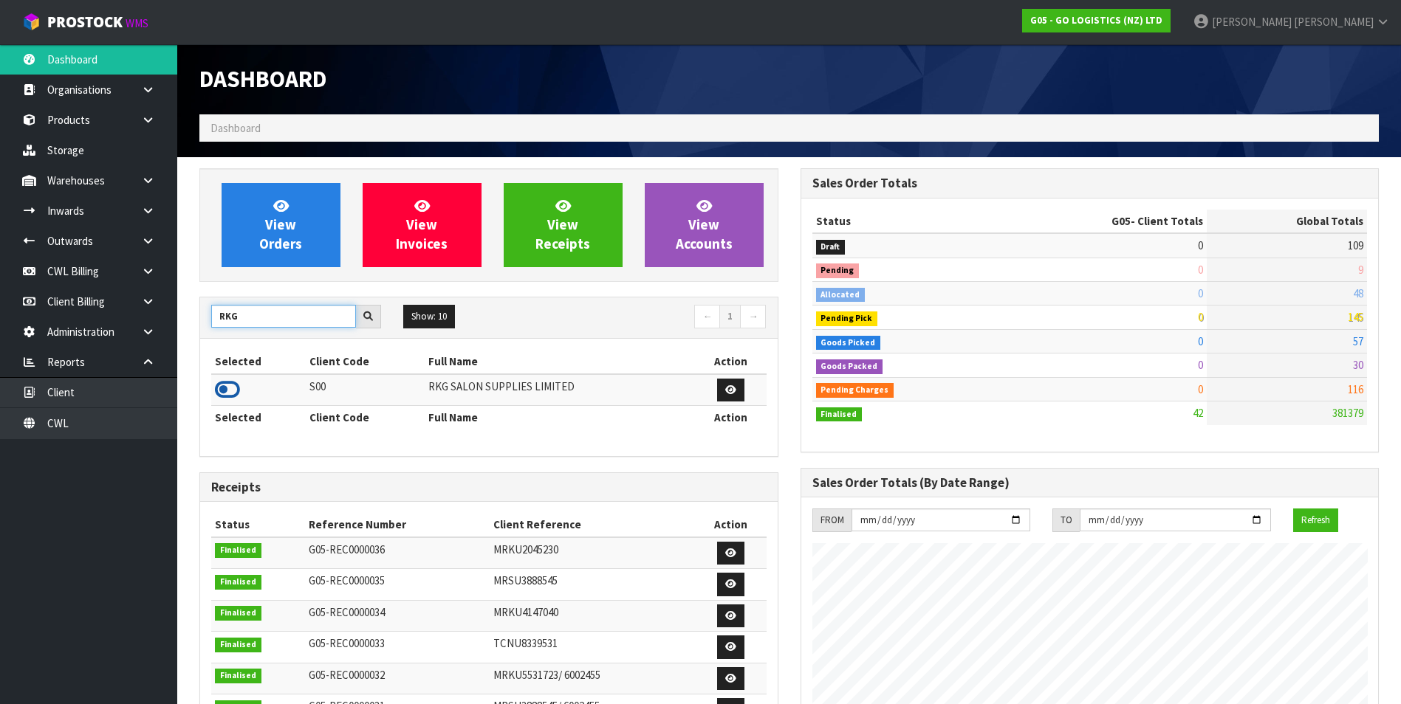
type input "RKG"
click at [224, 389] on icon at bounding box center [227, 390] width 25 height 22
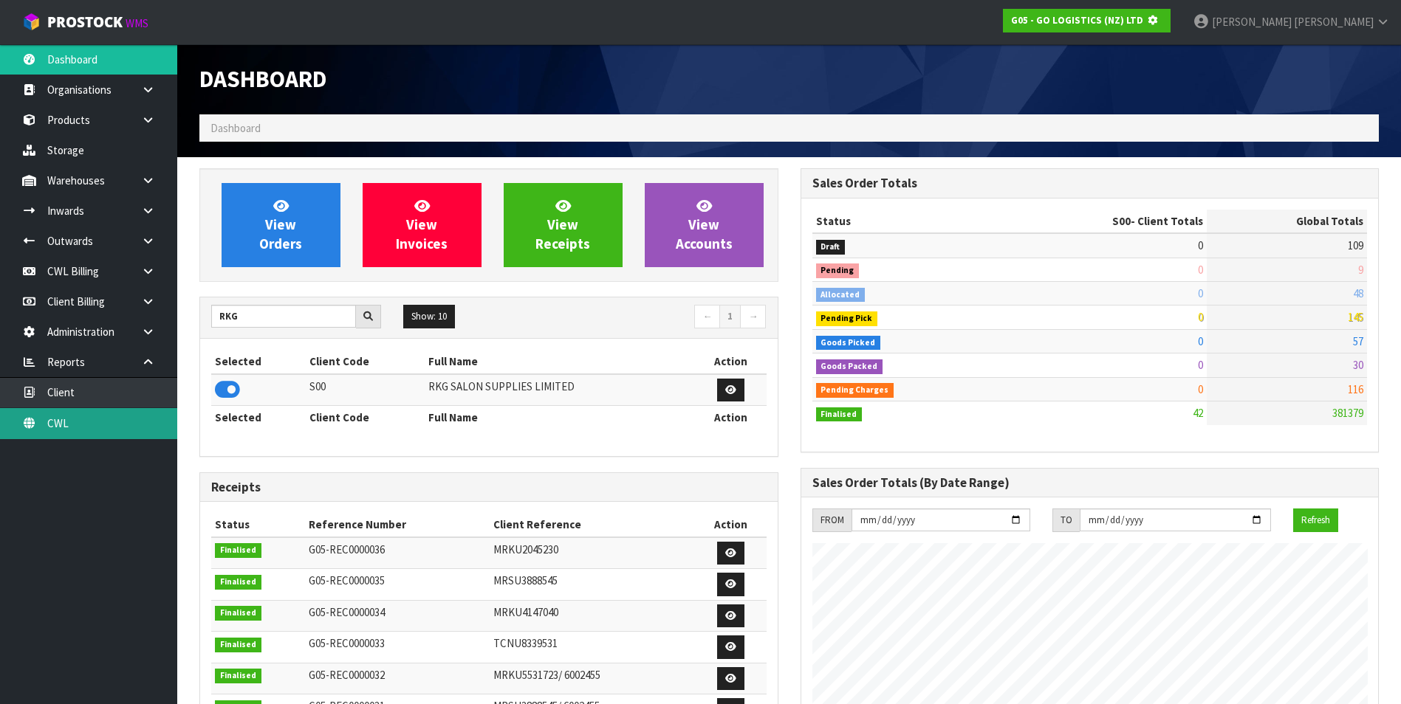
scroll to position [921, 600]
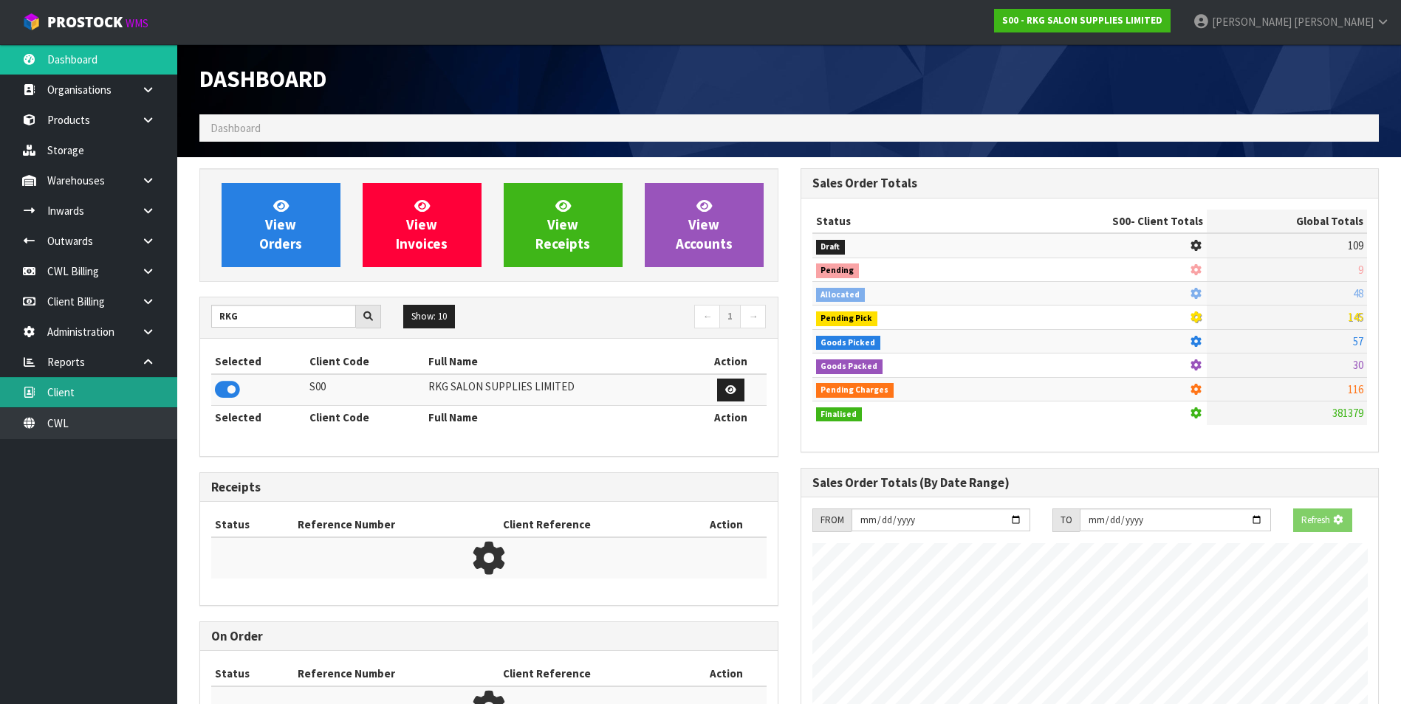
click at [80, 393] on link "Client" at bounding box center [88, 392] width 177 height 30
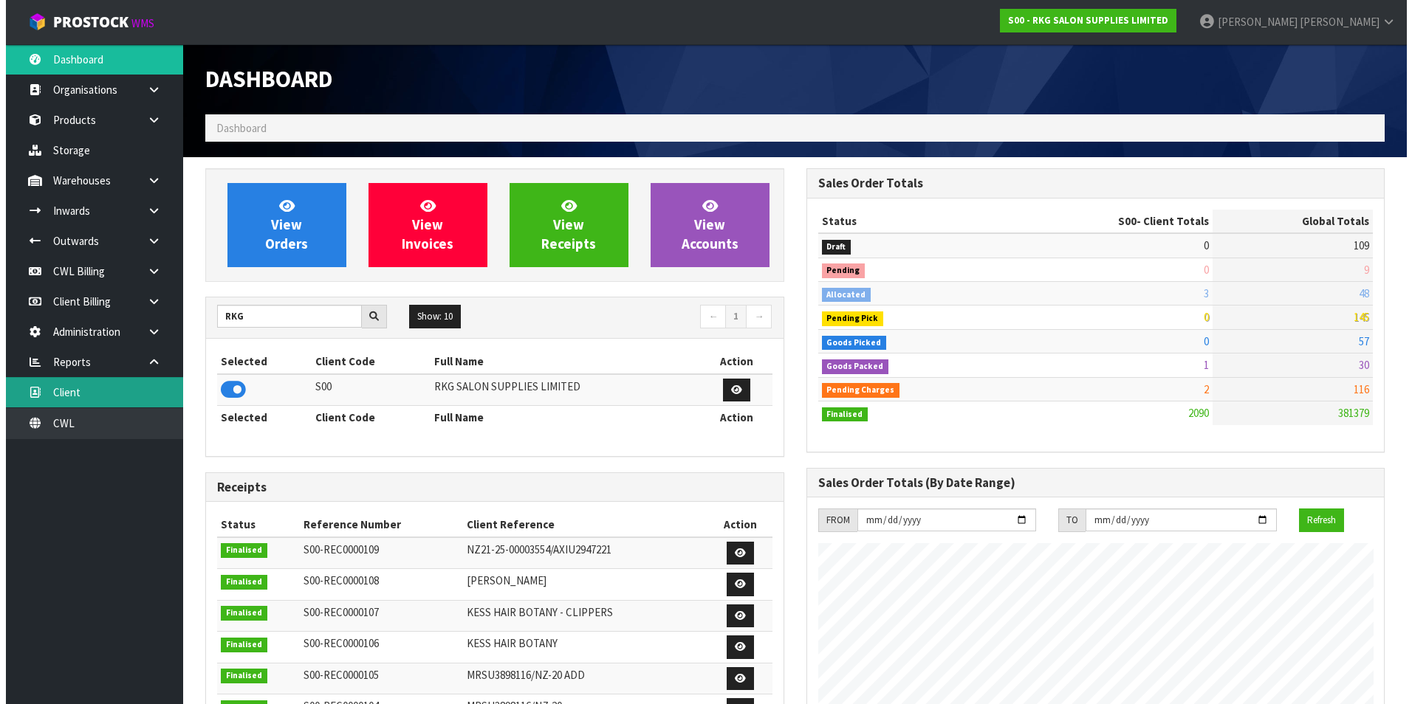
scroll to position [1167, 600]
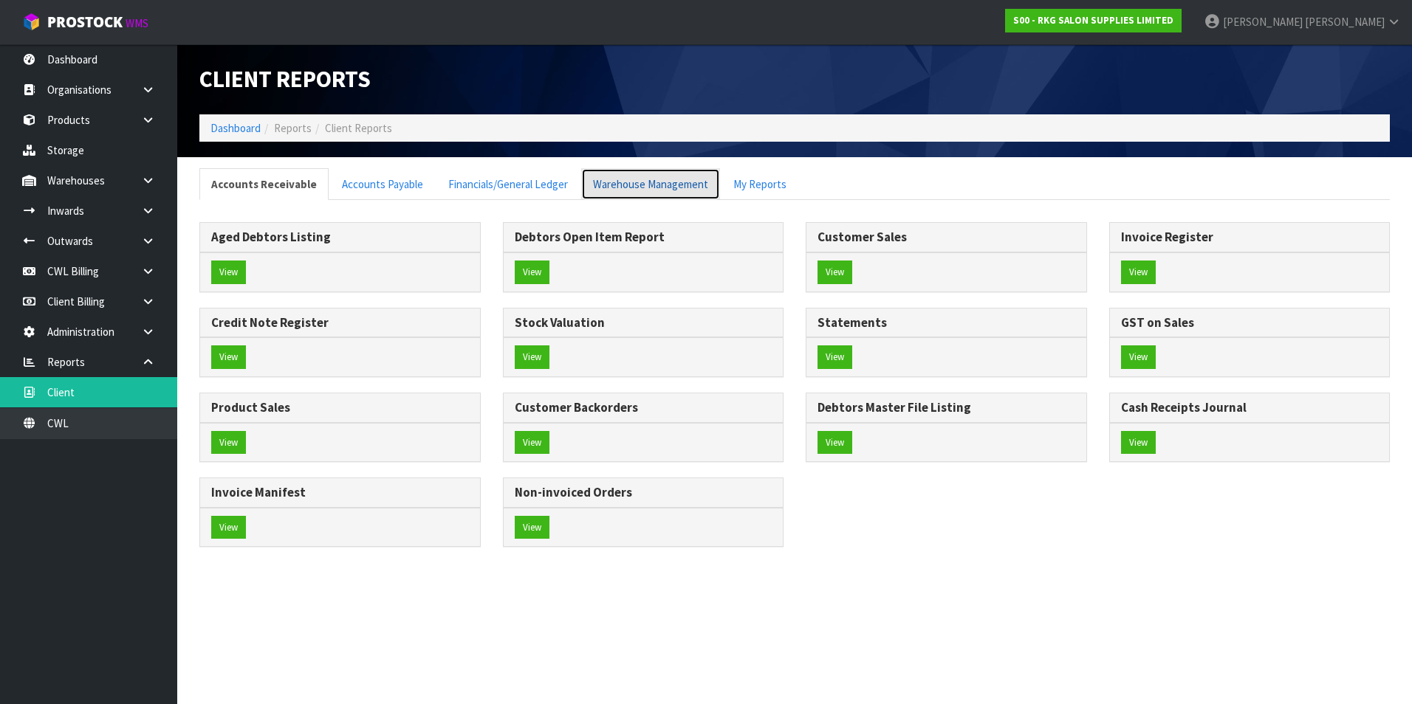
click at [625, 185] on link "Warehouse Management" at bounding box center [650, 184] width 139 height 32
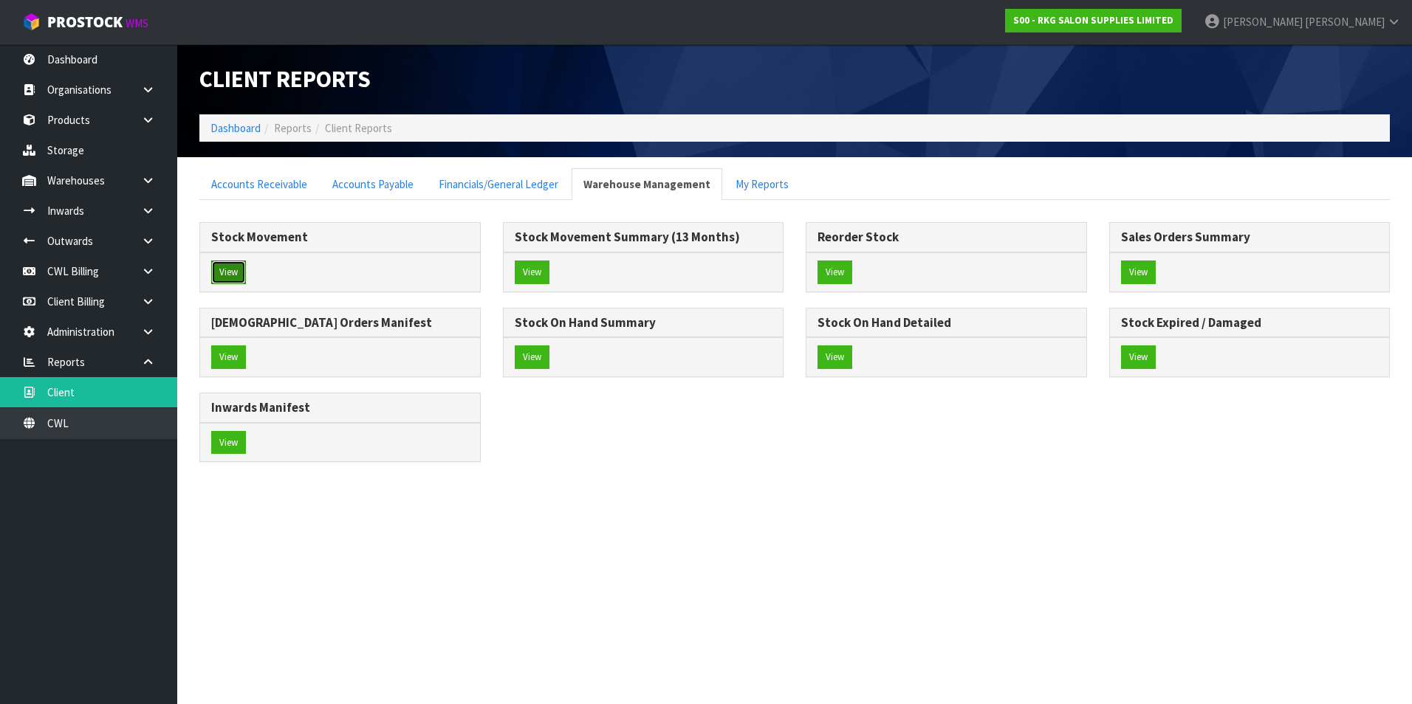
click at [232, 267] on button "View" at bounding box center [228, 273] width 35 height 24
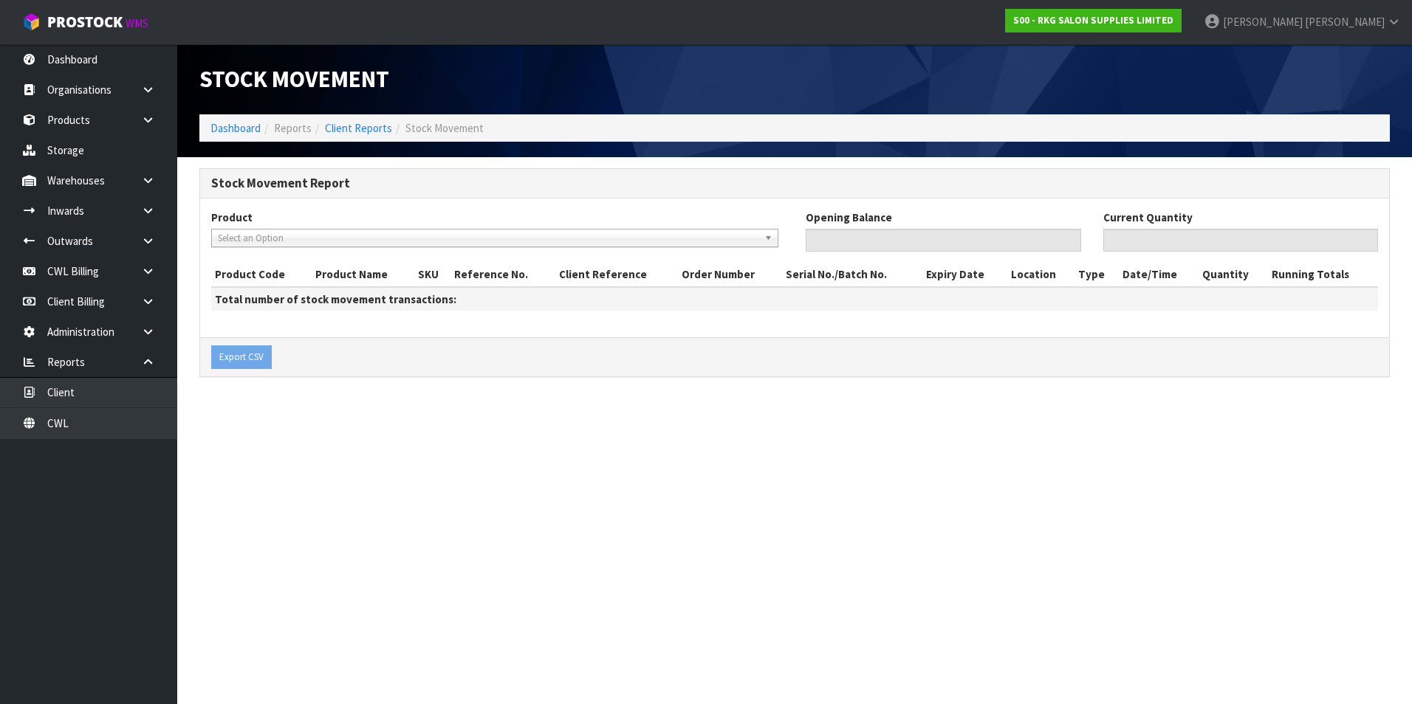
click at [236, 241] on span "Select an Option" at bounding box center [488, 239] width 540 height 18
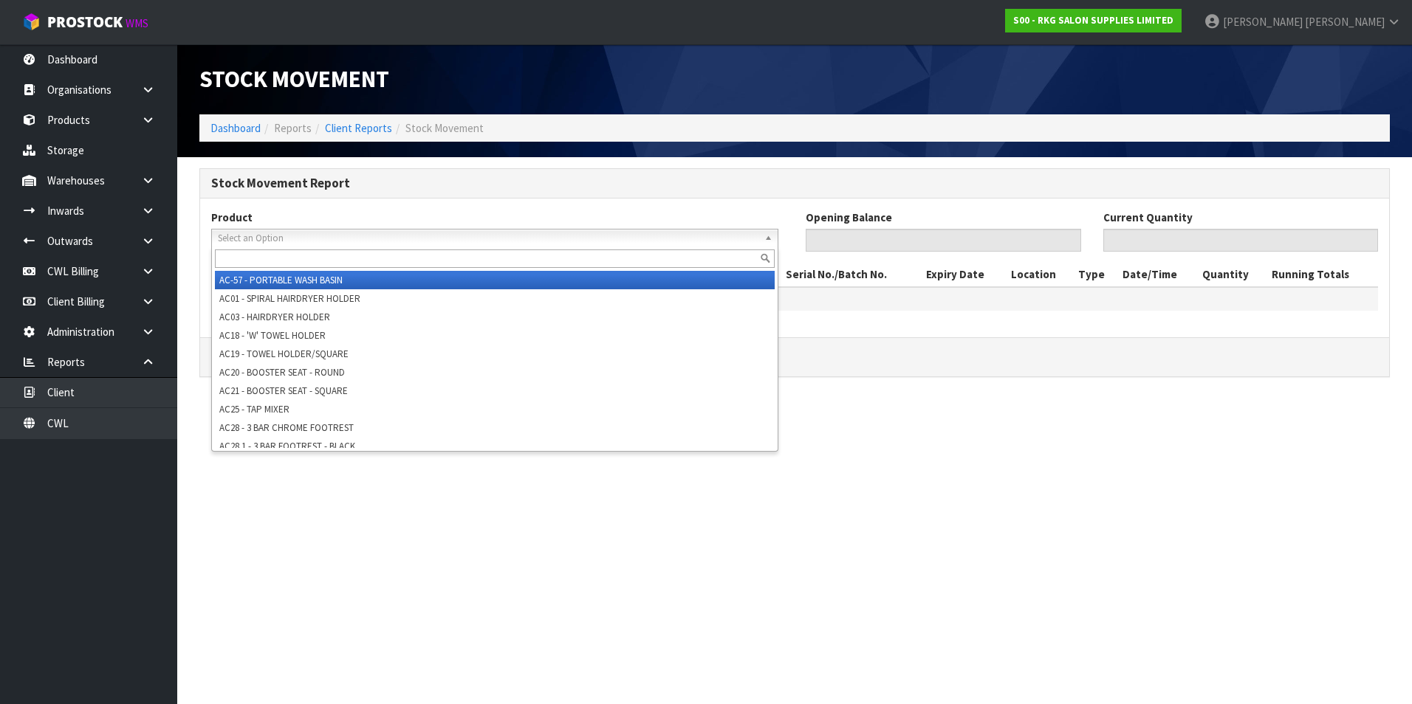
click at [224, 257] on input "text" at bounding box center [495, 259] width 560 height 18
paste input "0212-F"
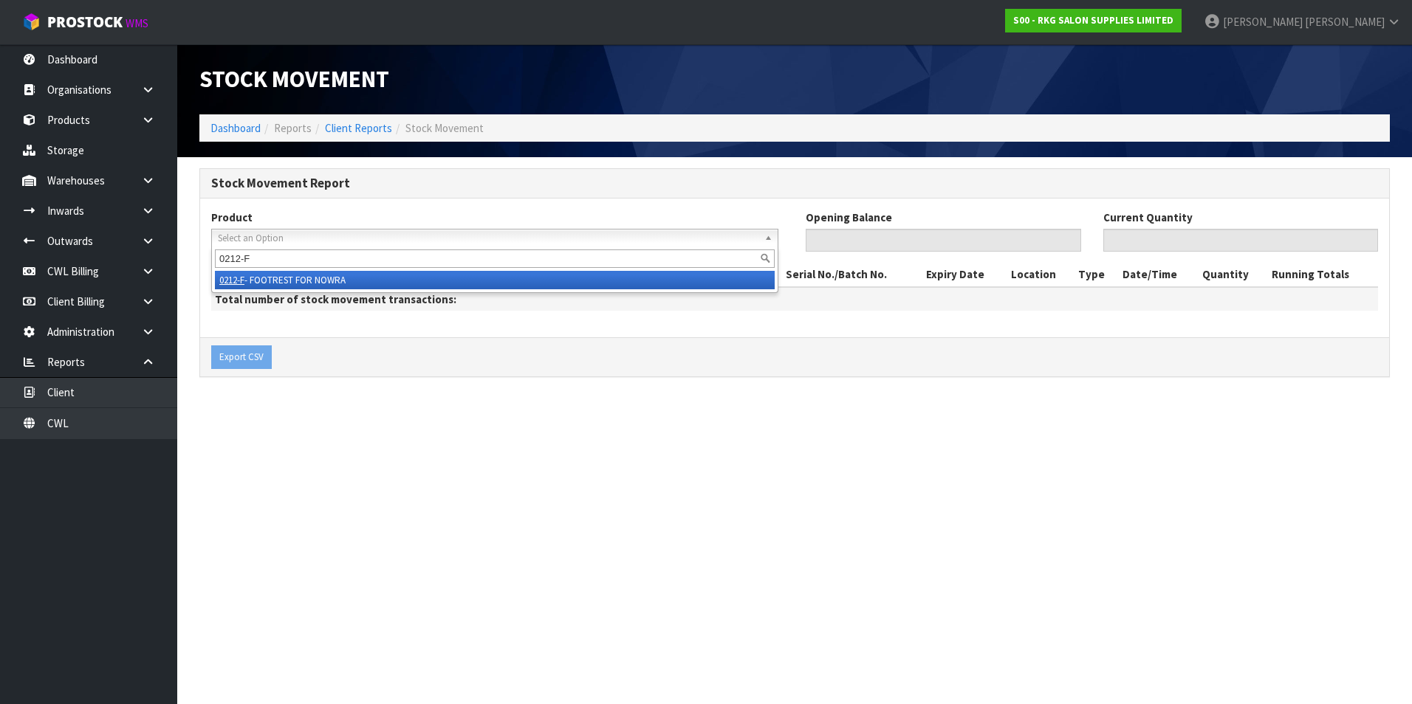
type input "0212-F"
click at [287, 279] on li "0212-F - FOOTREST FOR NOWRA" at bounding box center [495, 280] width 560 height 18
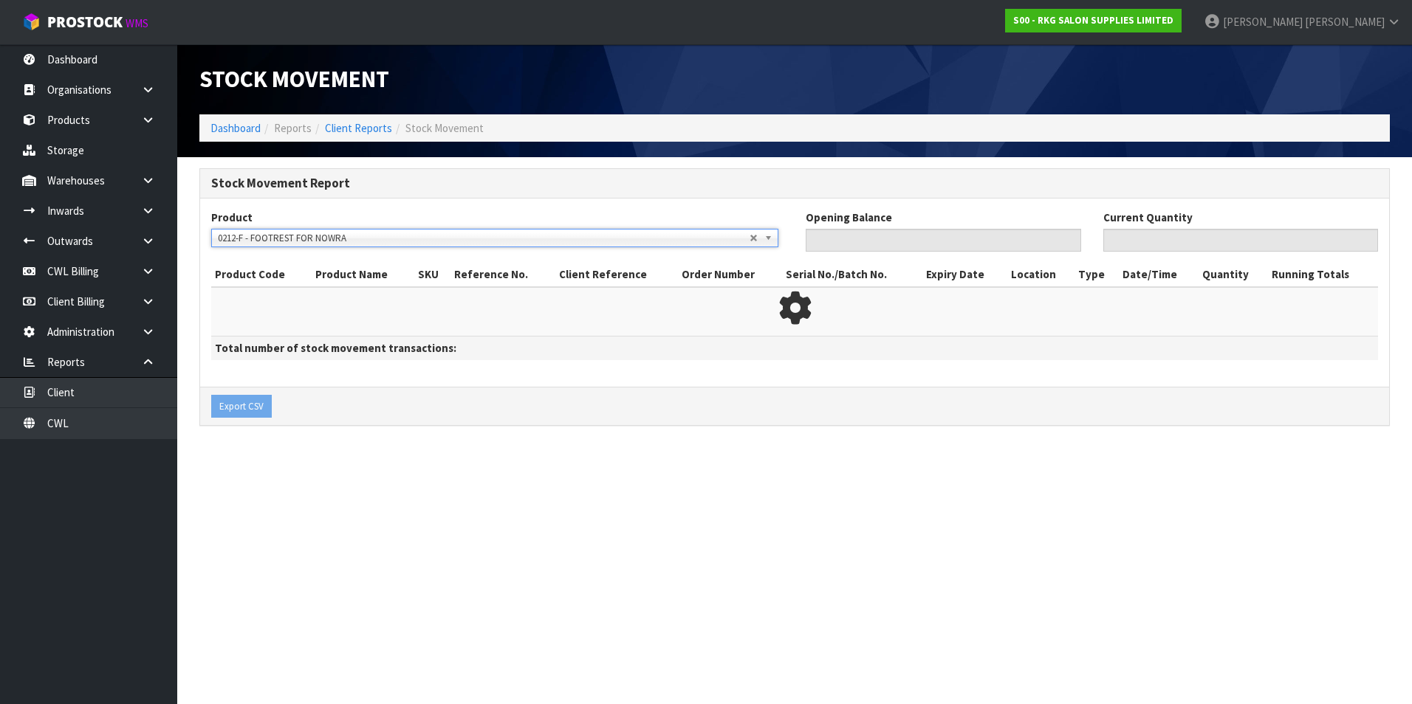
type input "0"
type input "6"
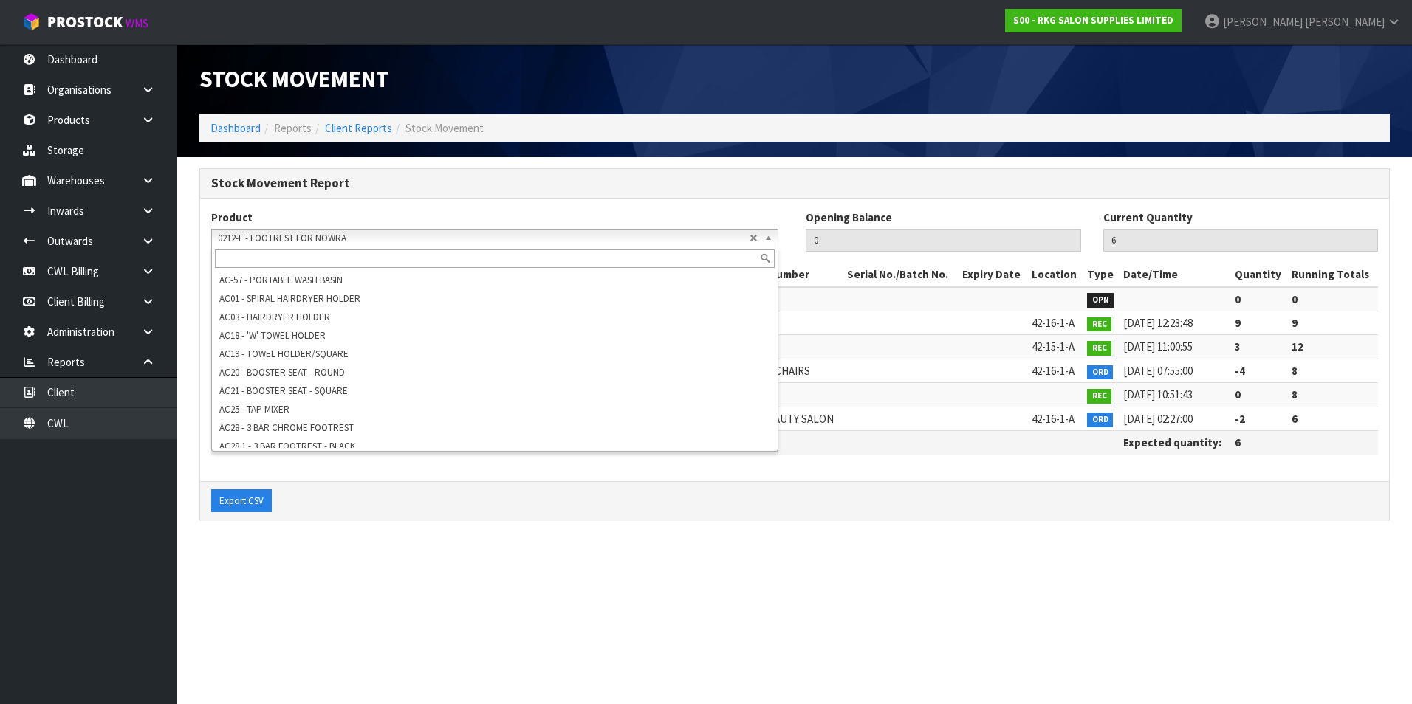
click at [254, 232] on span "0212-F - FOOTREST FOR NOWRA" at bounding box center [484, 239] width 532 height 18
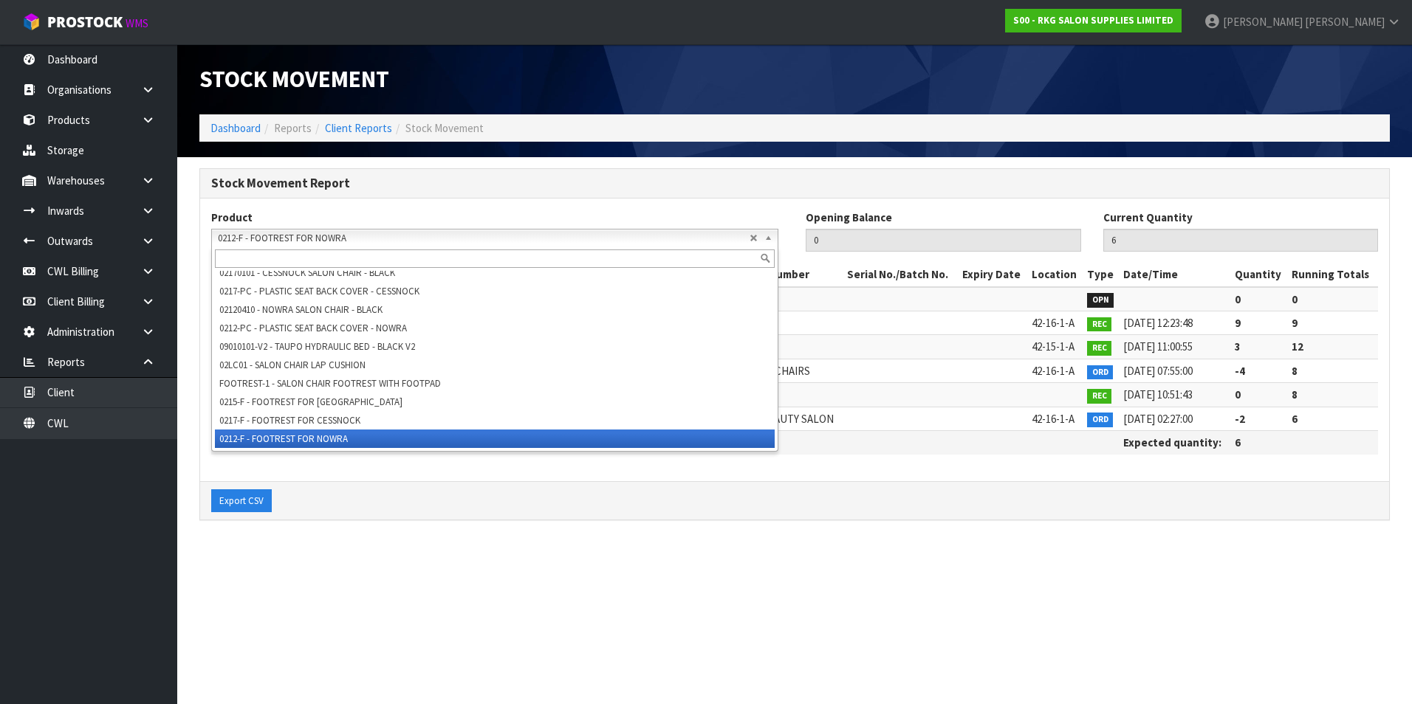
click at [234, 255] on input "text" at bounding box center [495, 259] width 560 height 18
paste input "02202201"
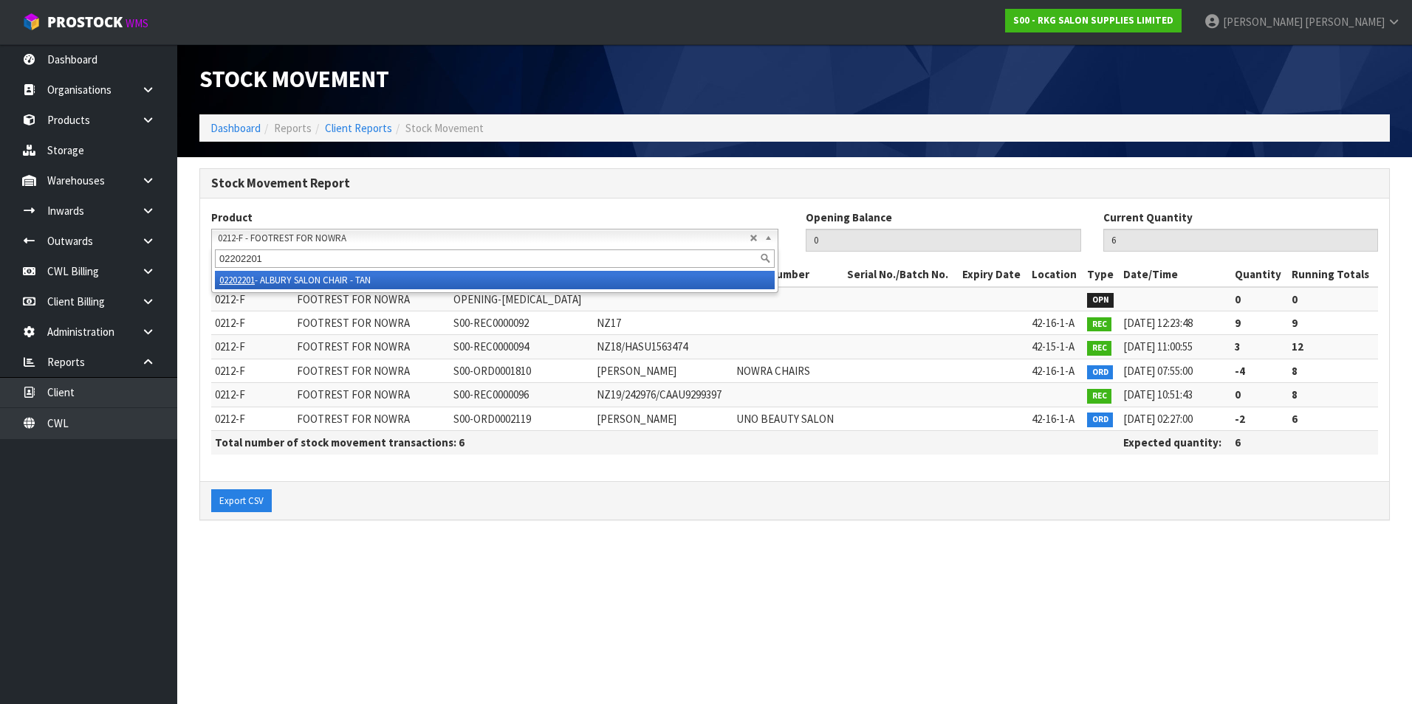
type input "02202201"
click at [317, 283] on li "02202201 - ALBURY SALON CHAIR - TAN" at bounding box center [495, 280] width 560 height 18
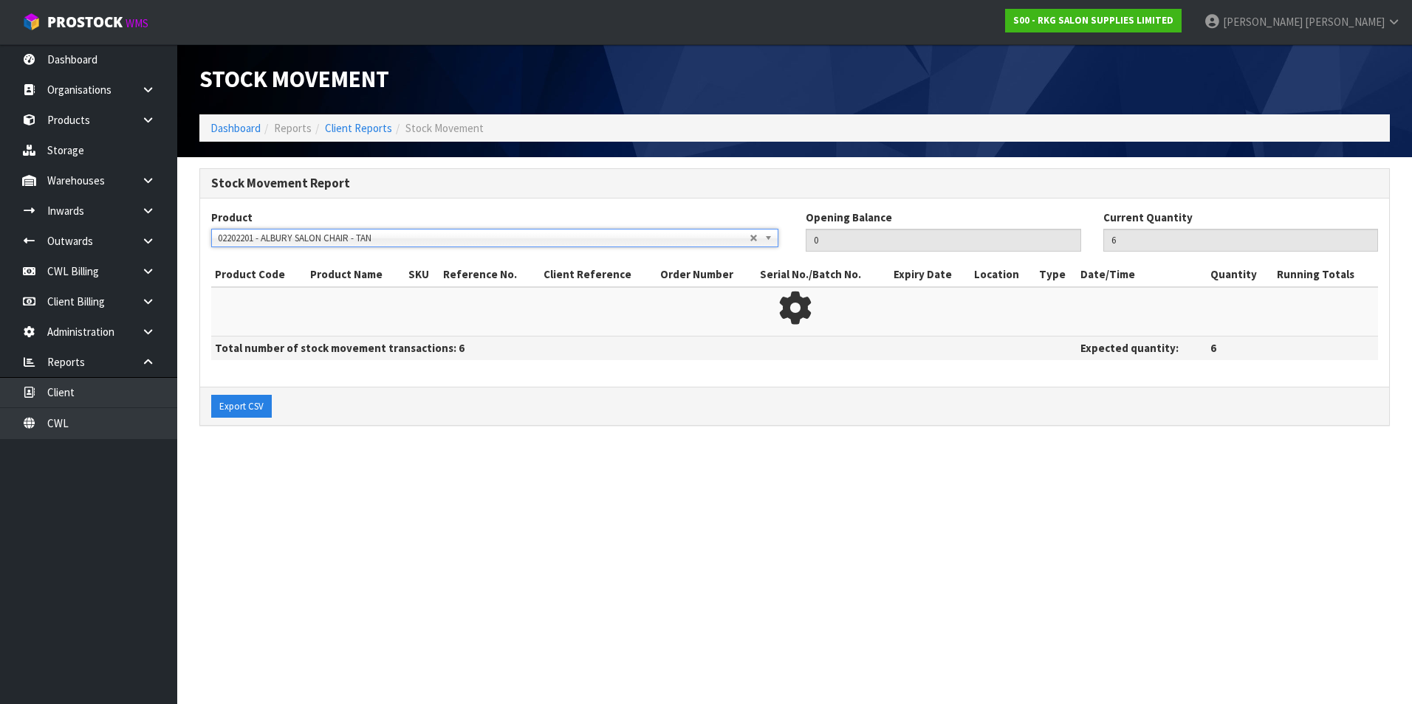
type input "1"
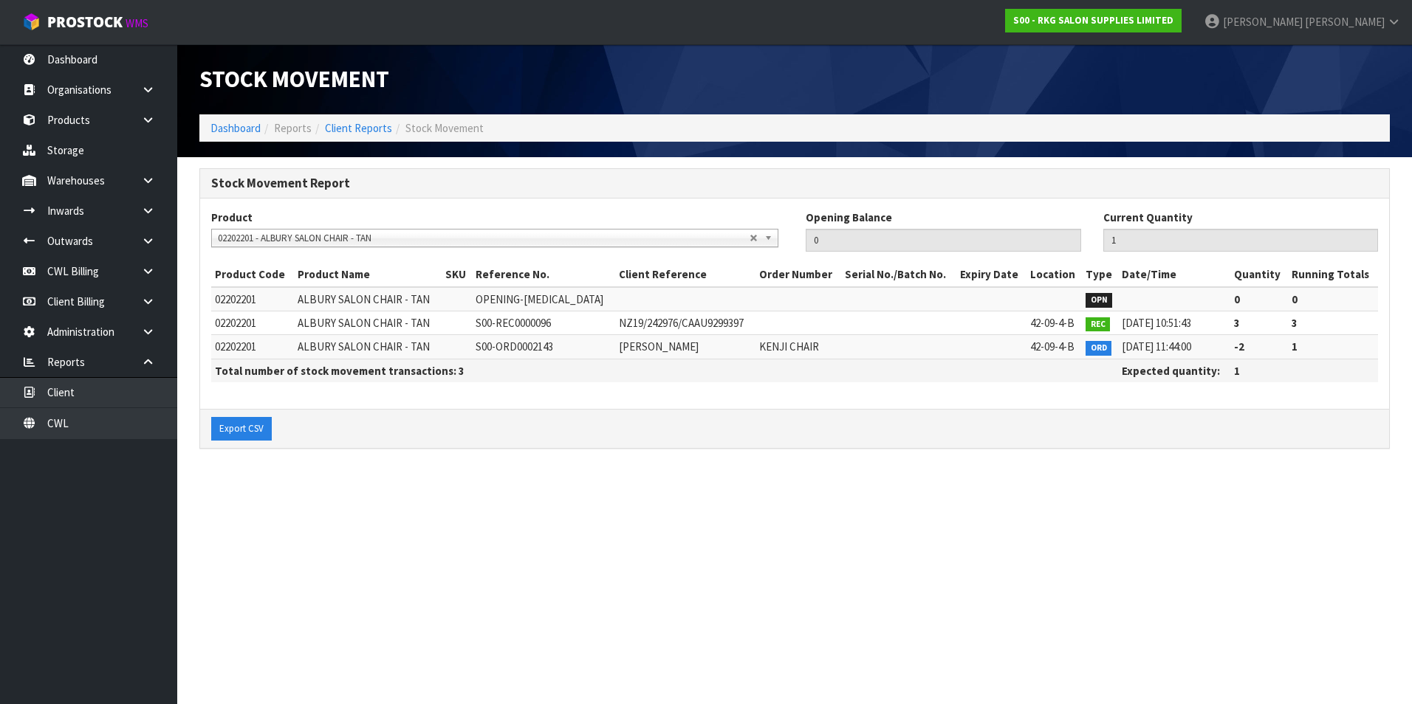
click at [256, 239] on span "02202201 - ALBURY SALON CHAIR - TAN" at bounding box center [484, 239] width 532 height 18
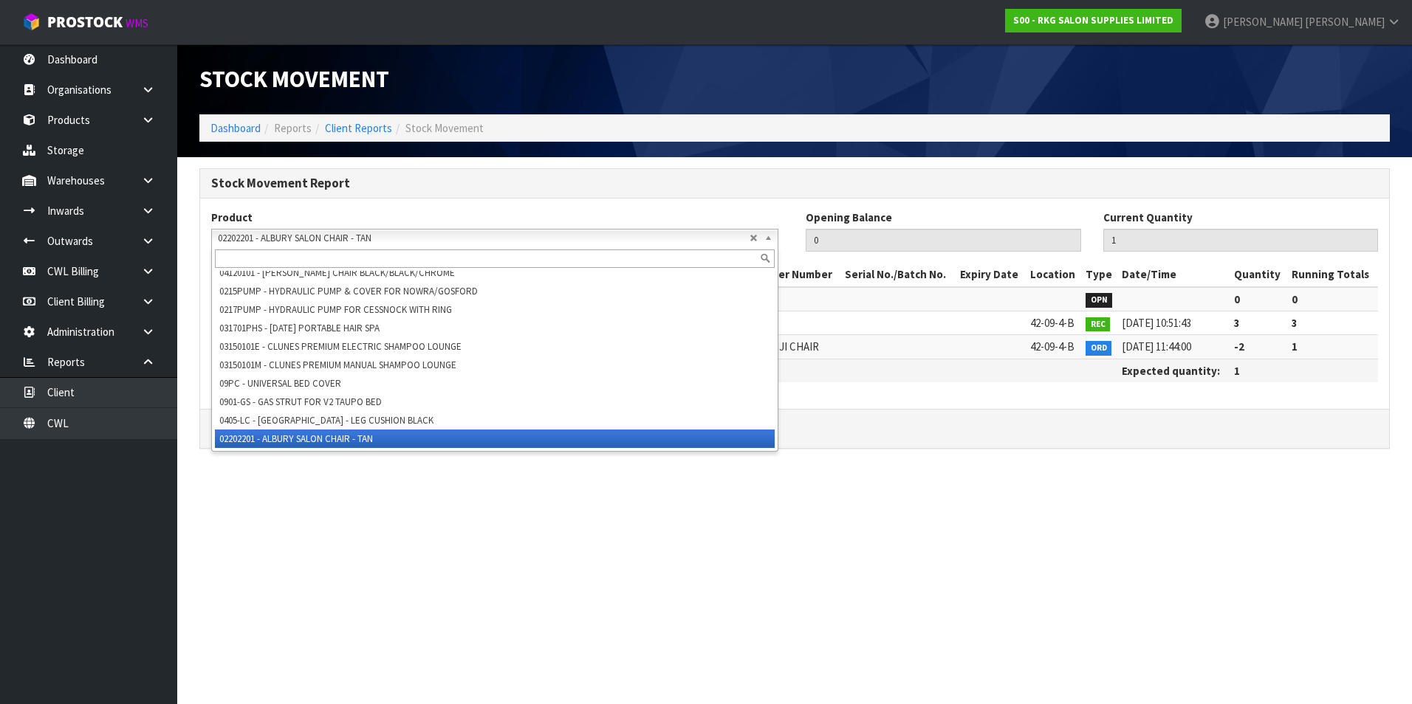
click at [237, 256] on input "text" at bounding box center [495, 259] width 560 height 18
paste input "030101"
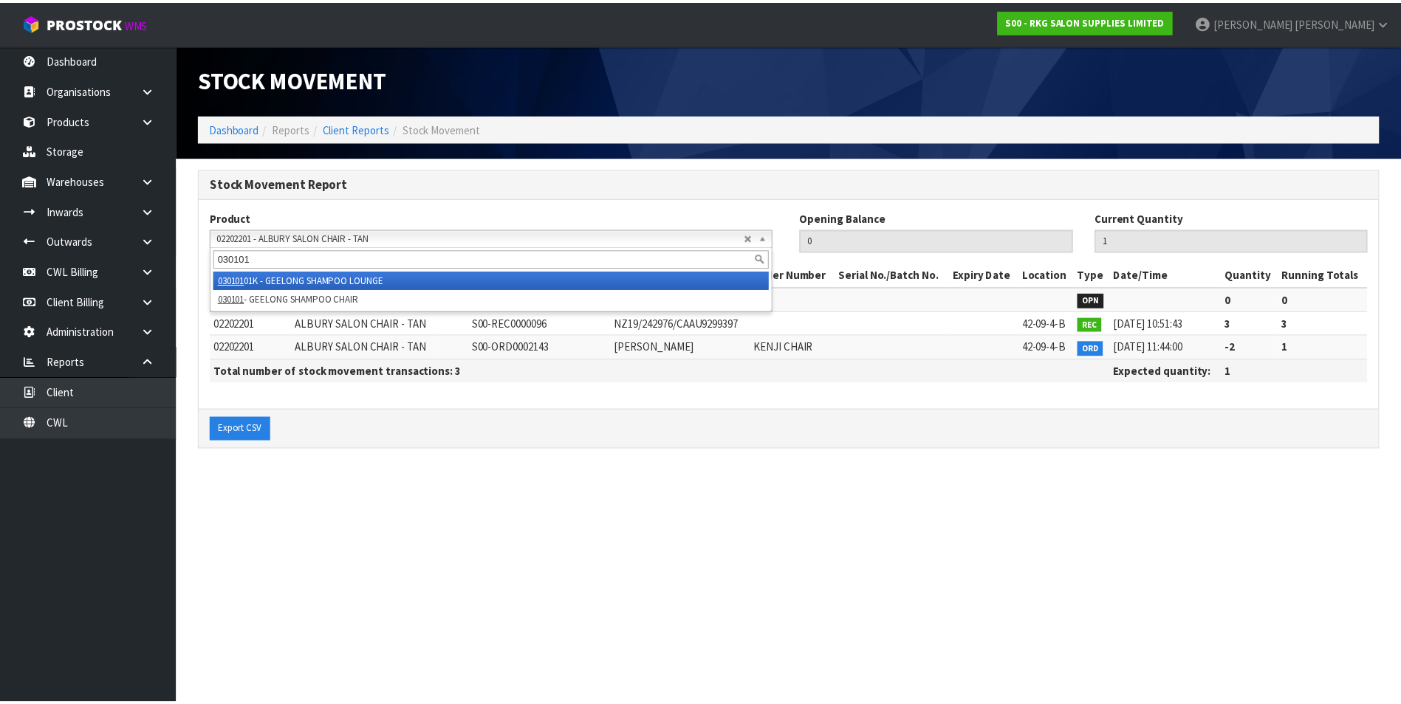
scroll to position [0, 0]
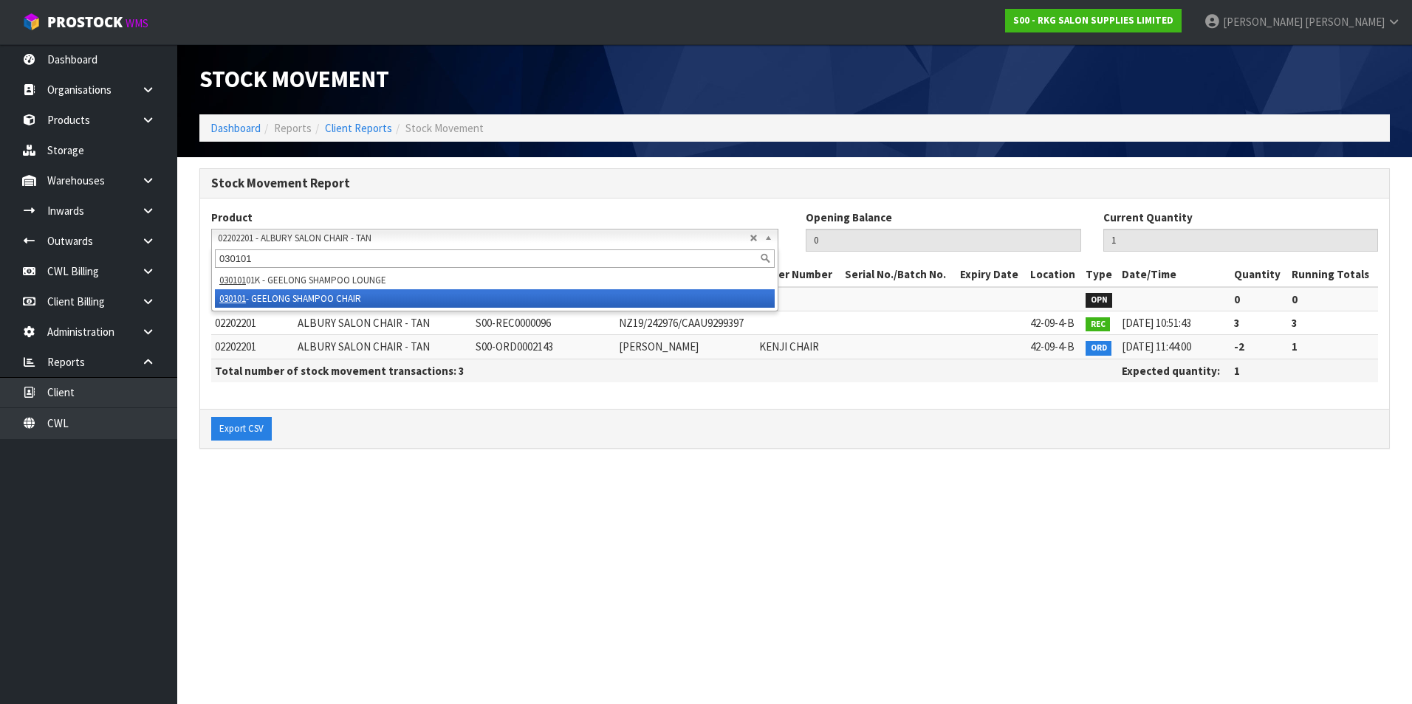
type input "030101"
click at [279, 296] on li "030101 - GEELONG SHAMPOO CHAIR" at bounding box center [495, 298] width 560 height 18
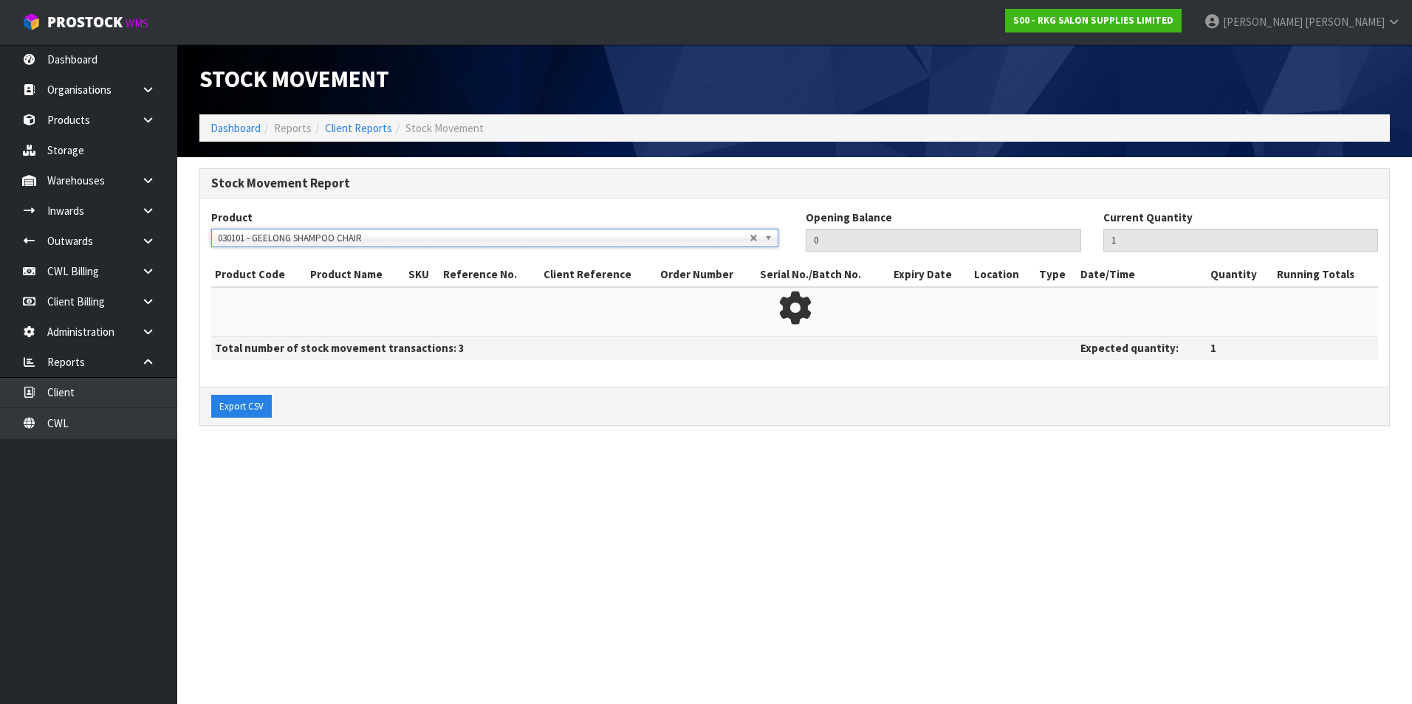
type input "2"
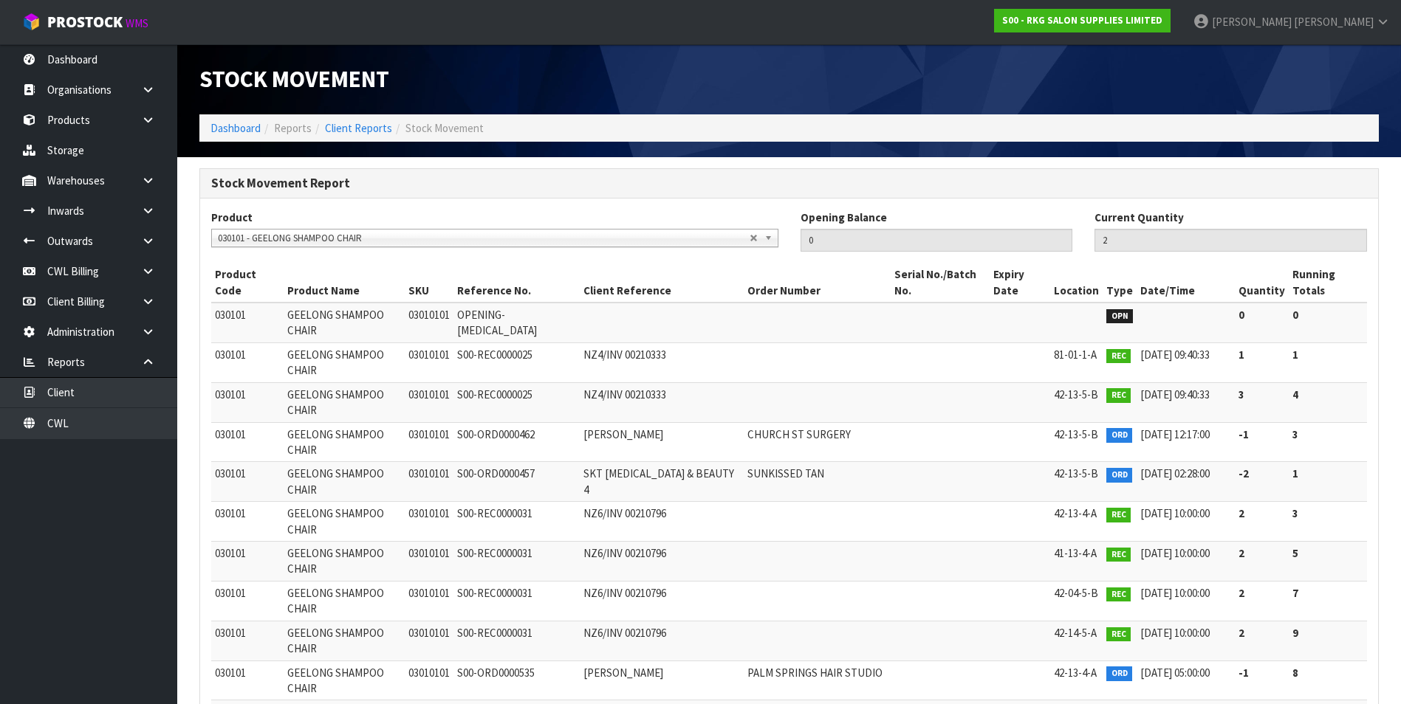
click at [274, 240] on span "030101 - GEELONG SHAMPOO CHAIR" at bounding box center [484, 239] width 532 height 18
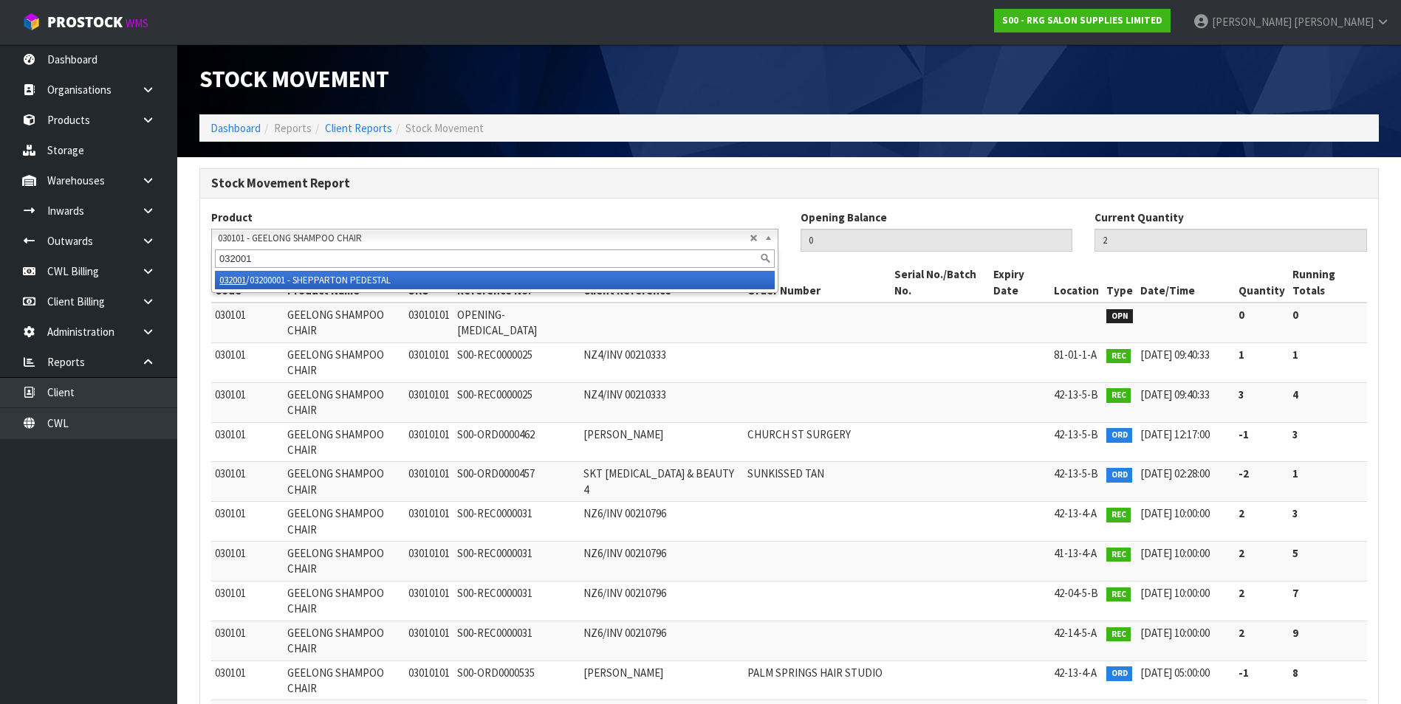
type input "032001"
click at [290, 282] on li "032001 /03200001 - SHEPPARTON PEDESTAL" at bounding box center [495, 280] width 560 height 18
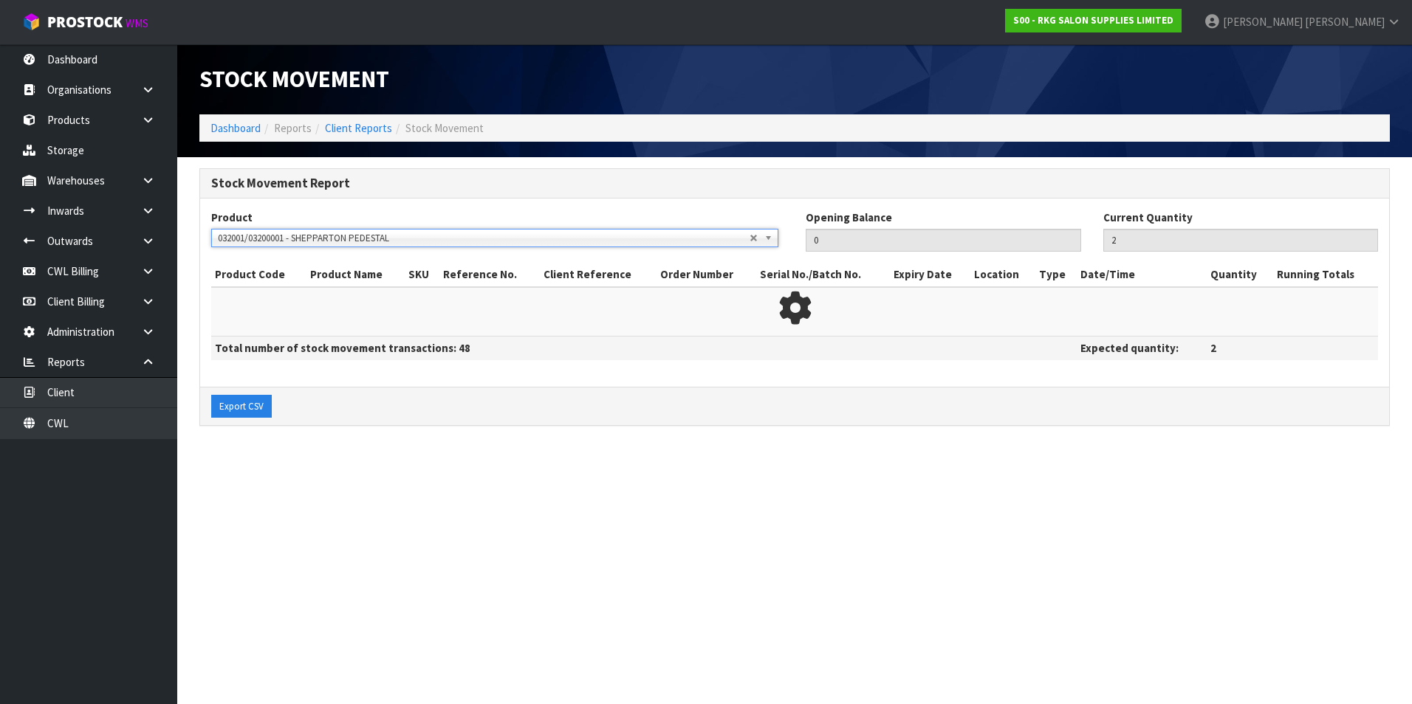
type input "17"
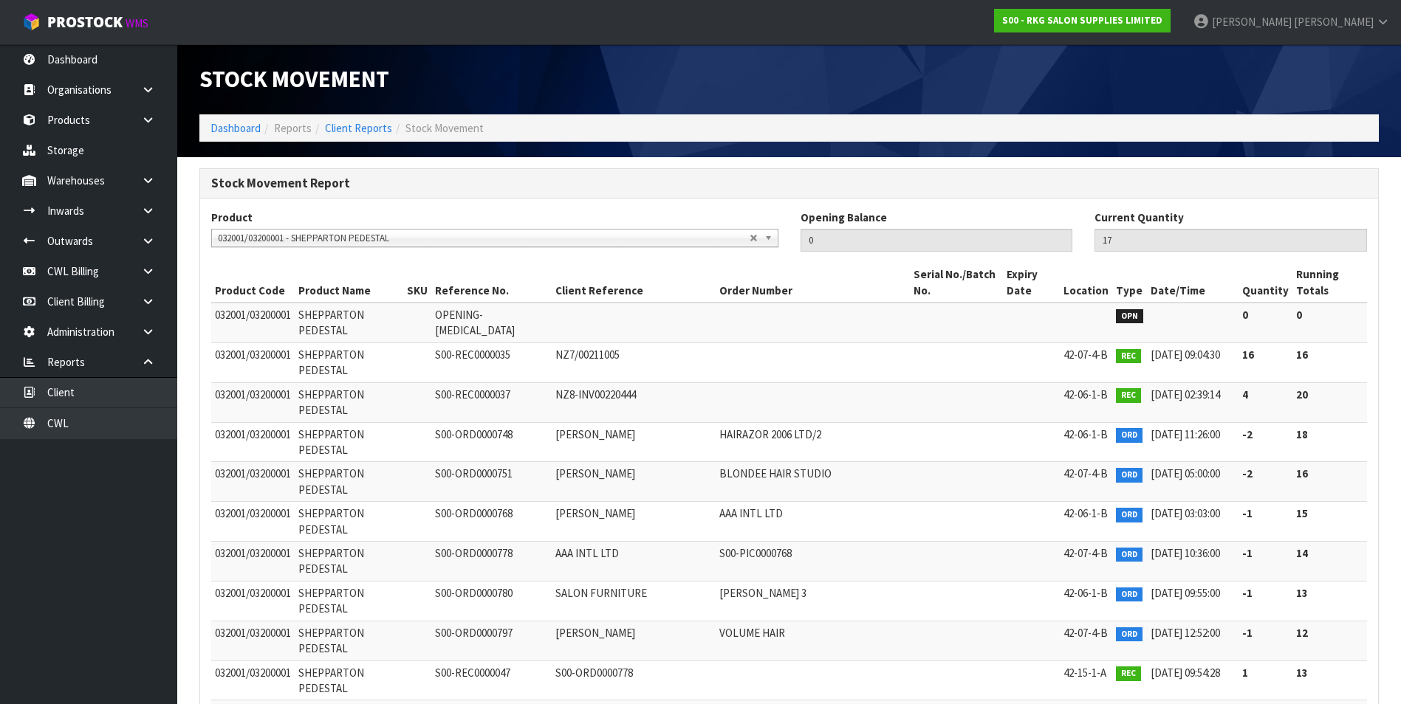
click at [306, 241] on span "032001/03200001 - SHEPPARTON PEDESTAL" at bounding box center [484, 239] width 532 height 18
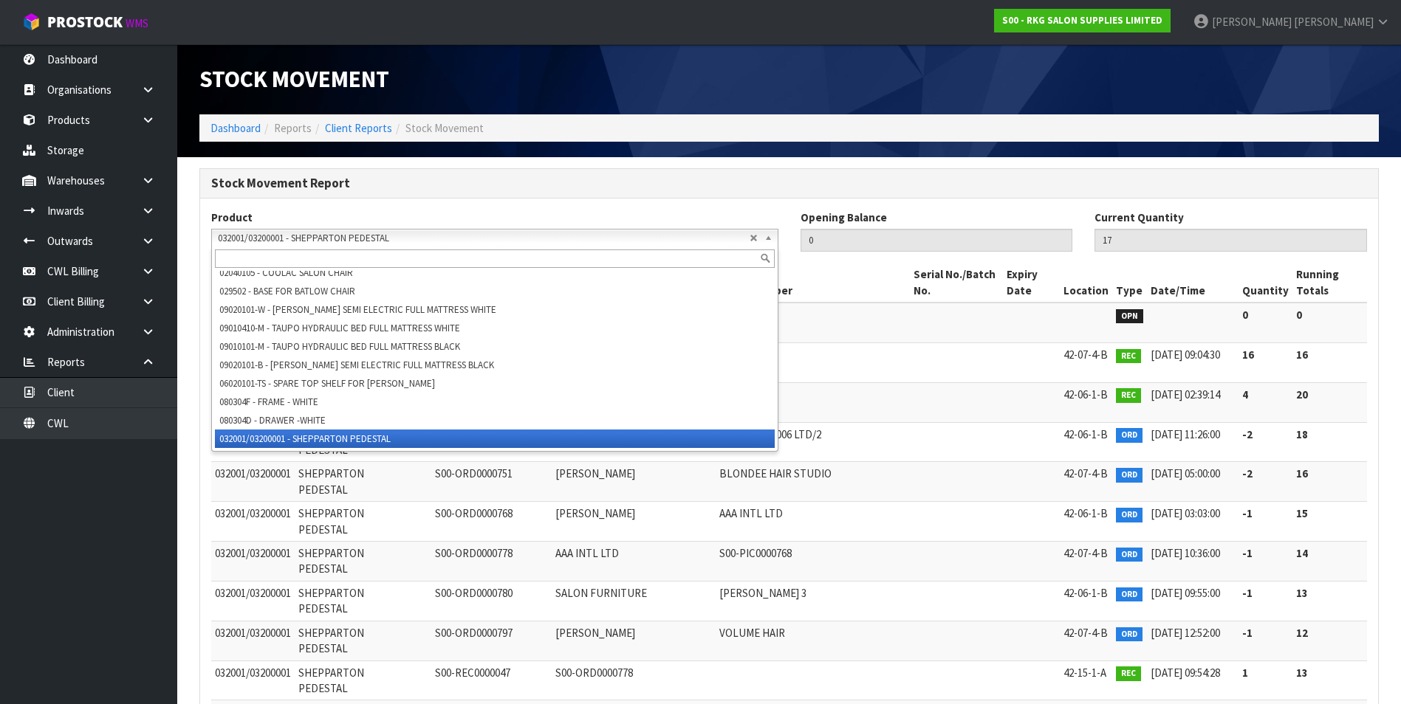
type input "3"
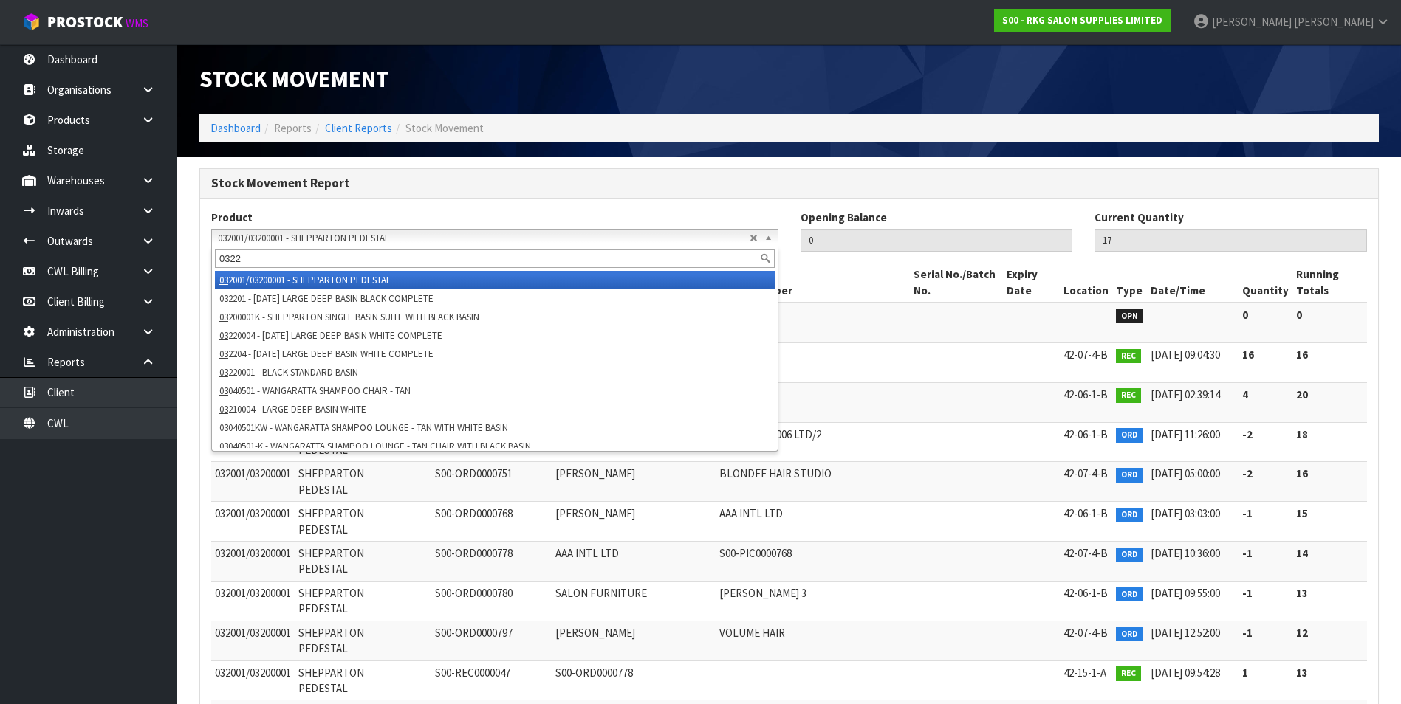
scroll to position [0, 0]
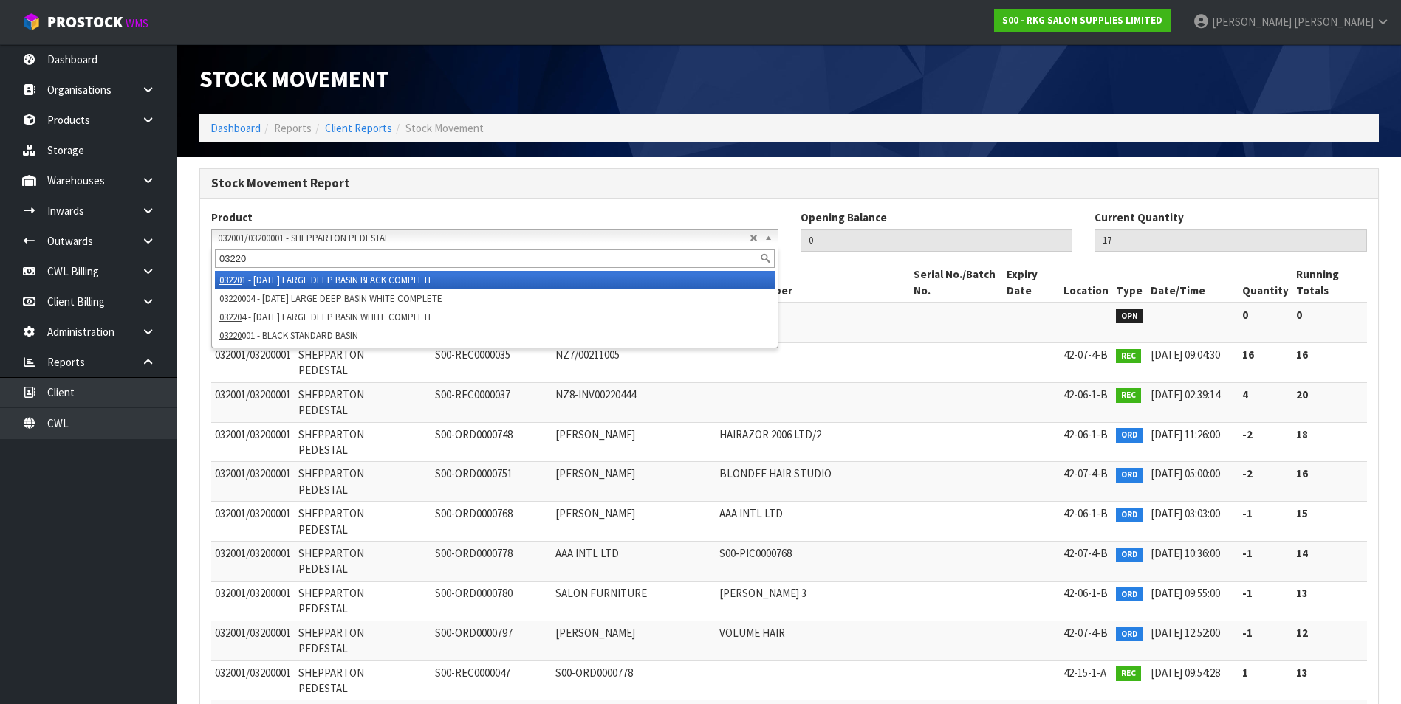
type input "032201"
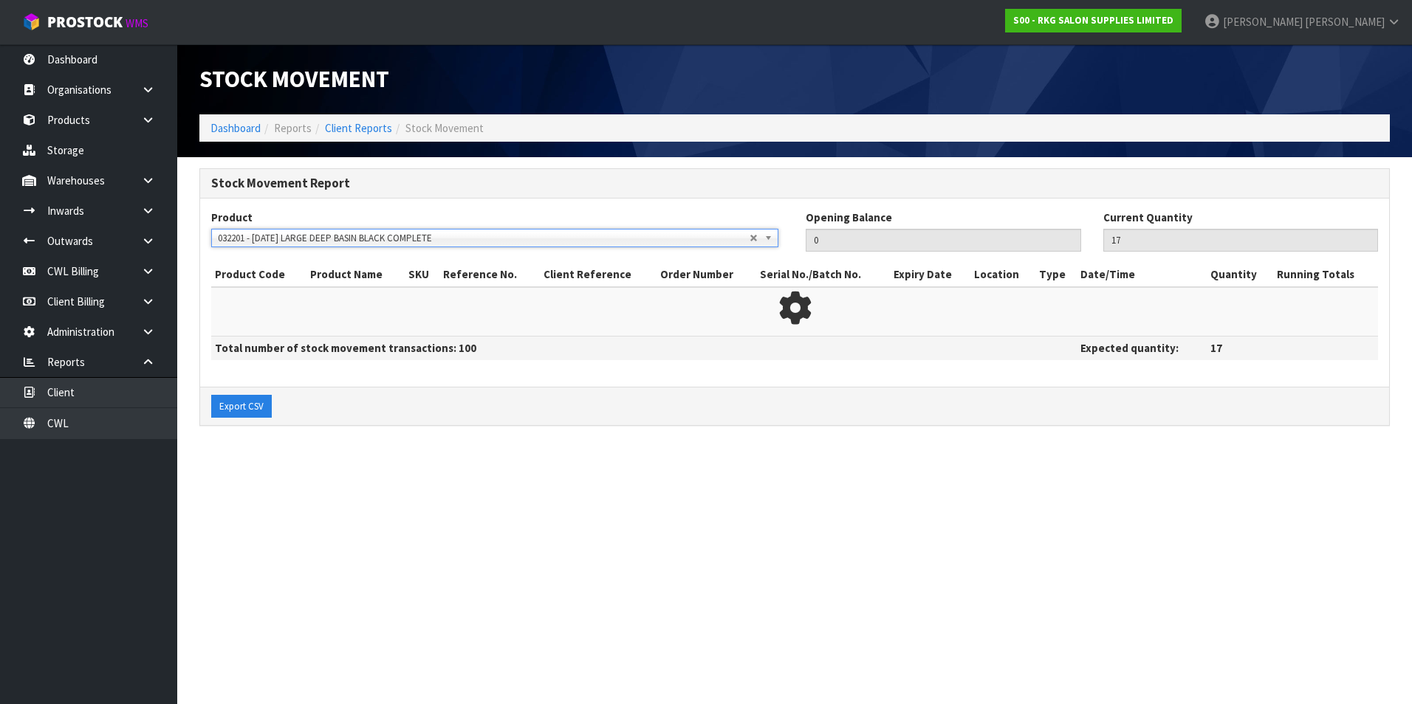
type input "24"
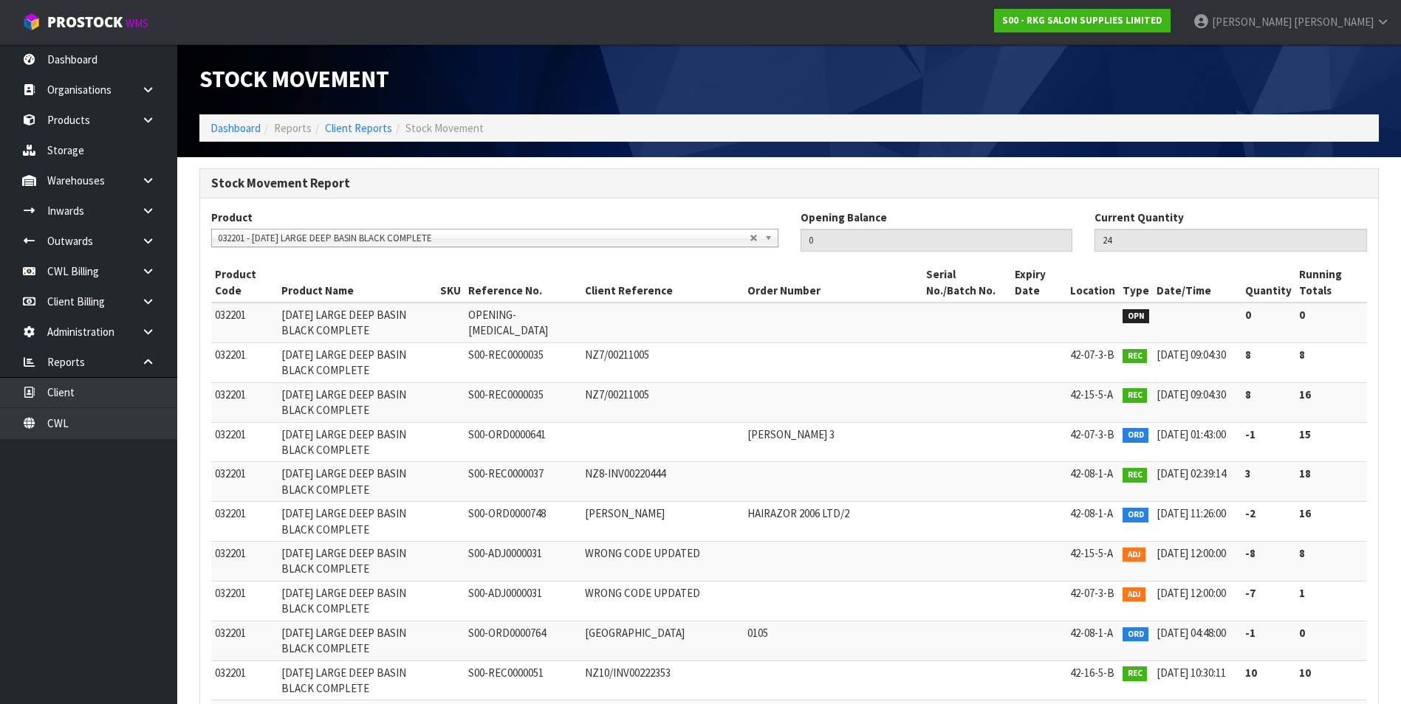
drag, startPoint x: 255, startPoint y: 234, endPoint x: 249, endPoint y: 243, distance: 10.6
click at [254, 234] on span "032201 - [DATE] LARGE DEEP BASIN BLACK COMPLETE" at bounding box center [484, 239] width 532 height 18
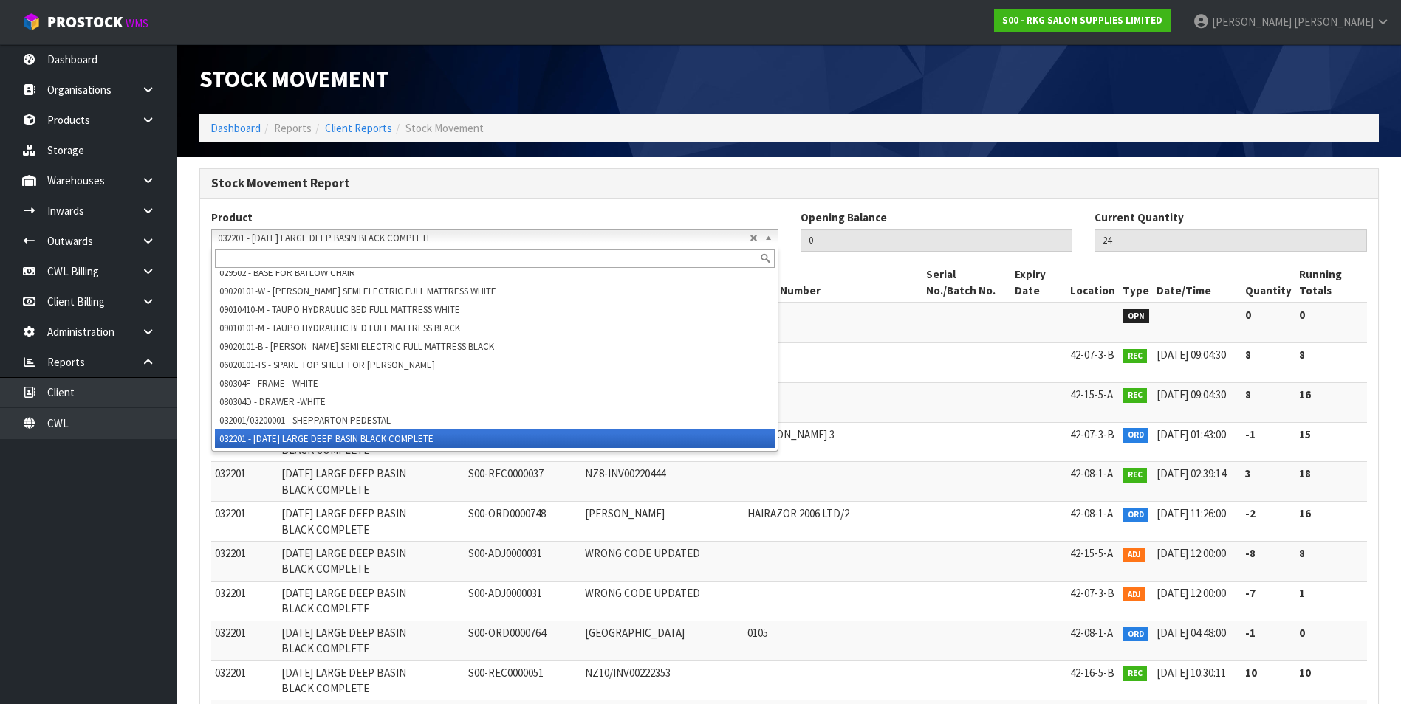
click at [225, 257] on input "text" at bounding box center [495, 259] width 560 height 18
paste input "06020101"
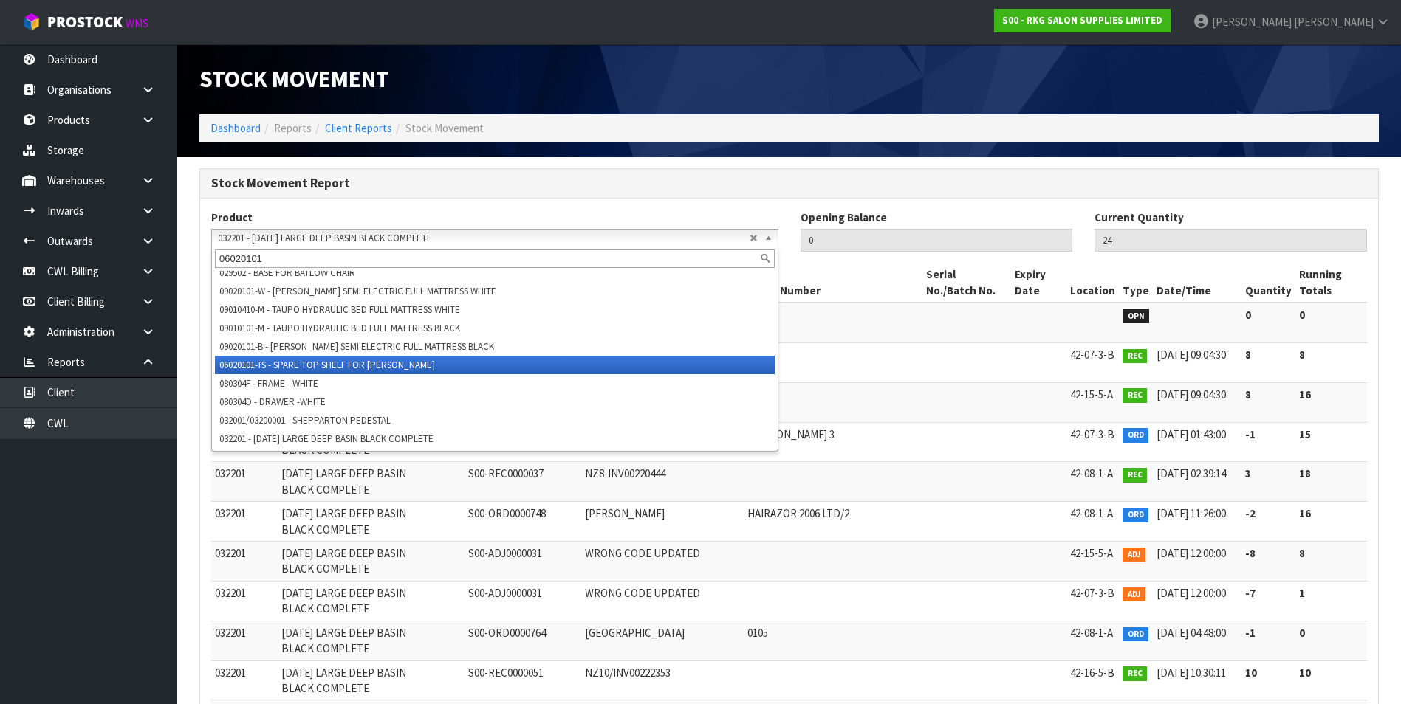
scroll to position [0, 0]
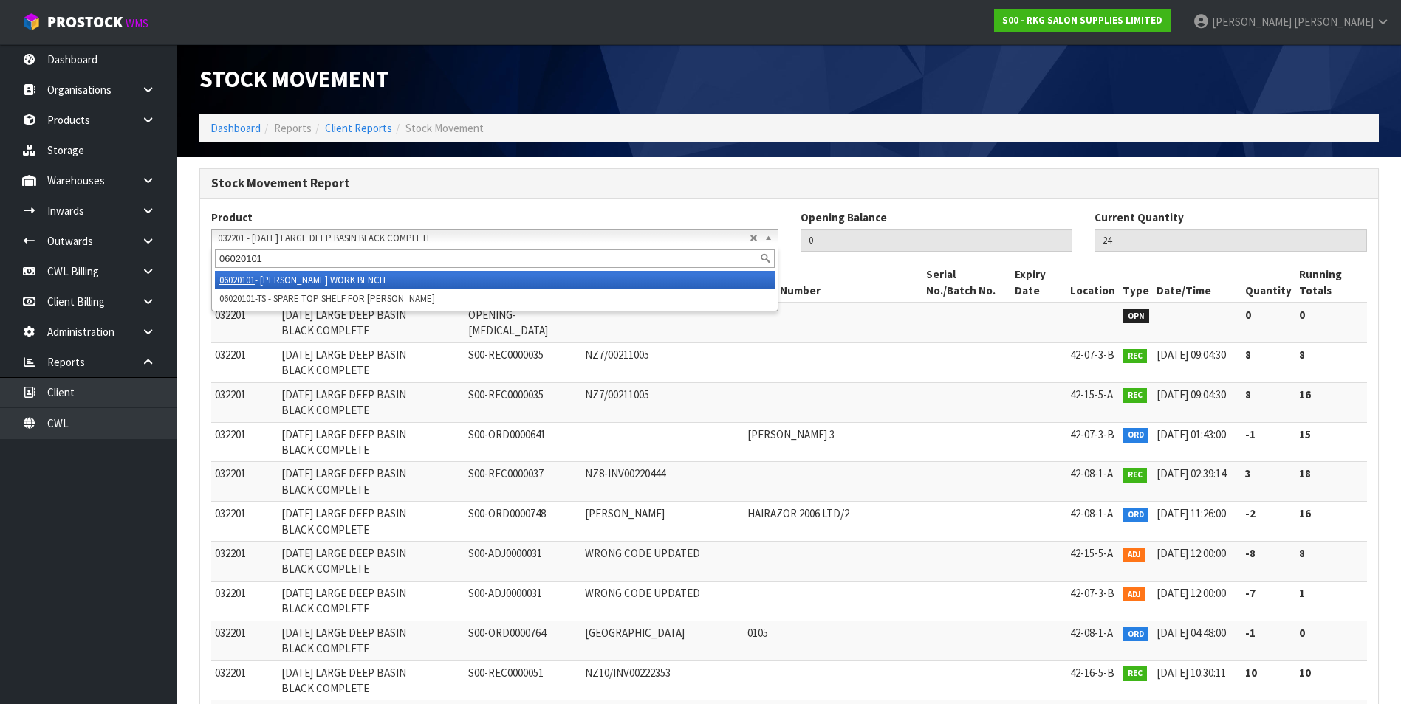
type input "06020101"
click at [291, 278] on li "06020101 - DAMPIER WORK BENCH" at bounding box center [495, 280] width 560 height 18
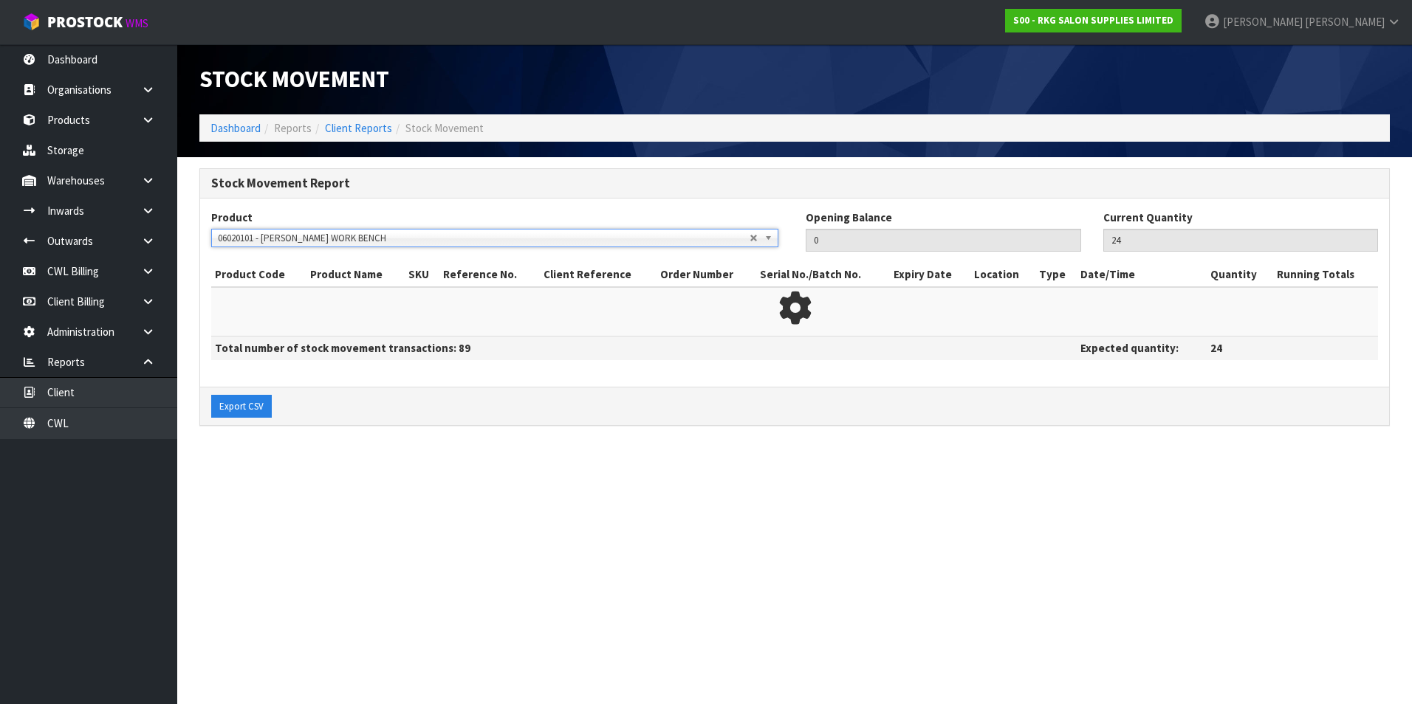
type input "32"
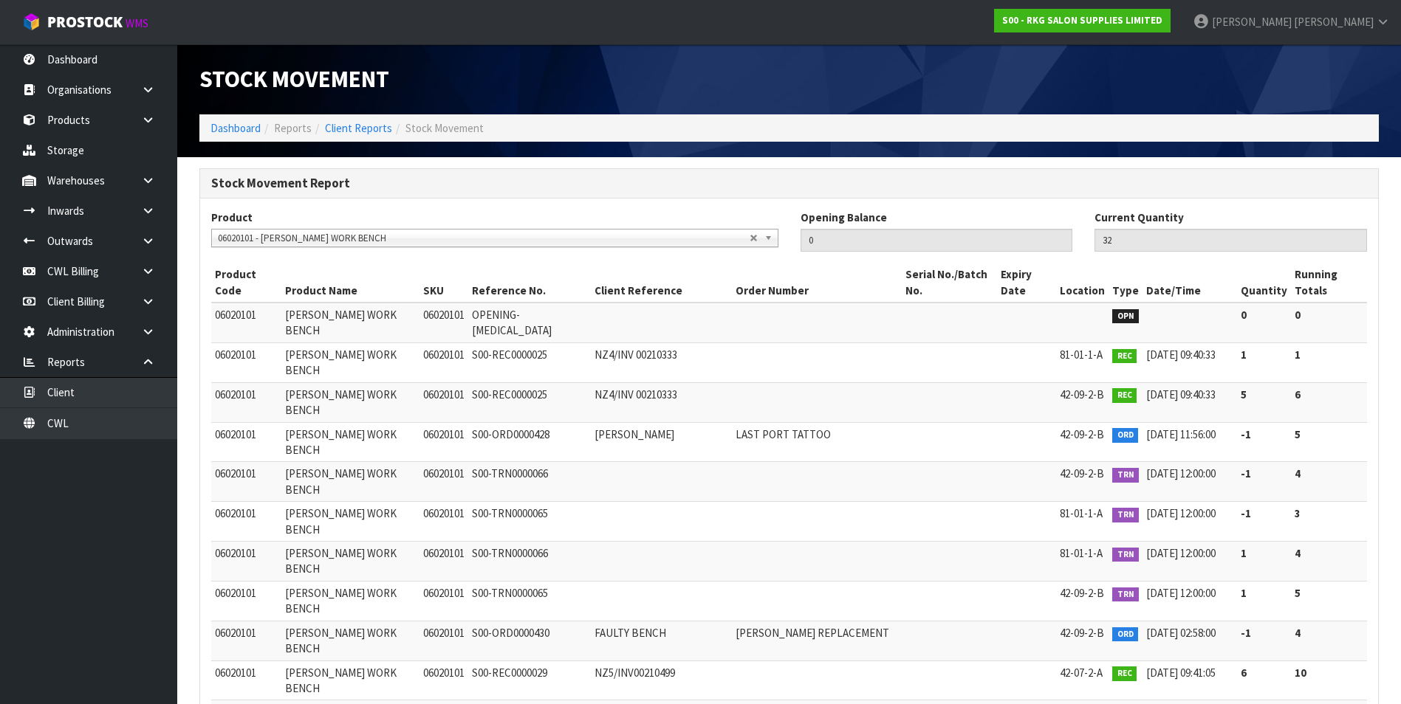
scroll to position [6044, 0]
click at [240, 240] on span "06020101 - [PERSON_NAME] WORK BENCH" at bounding box center [484, 239] width 532 height 18
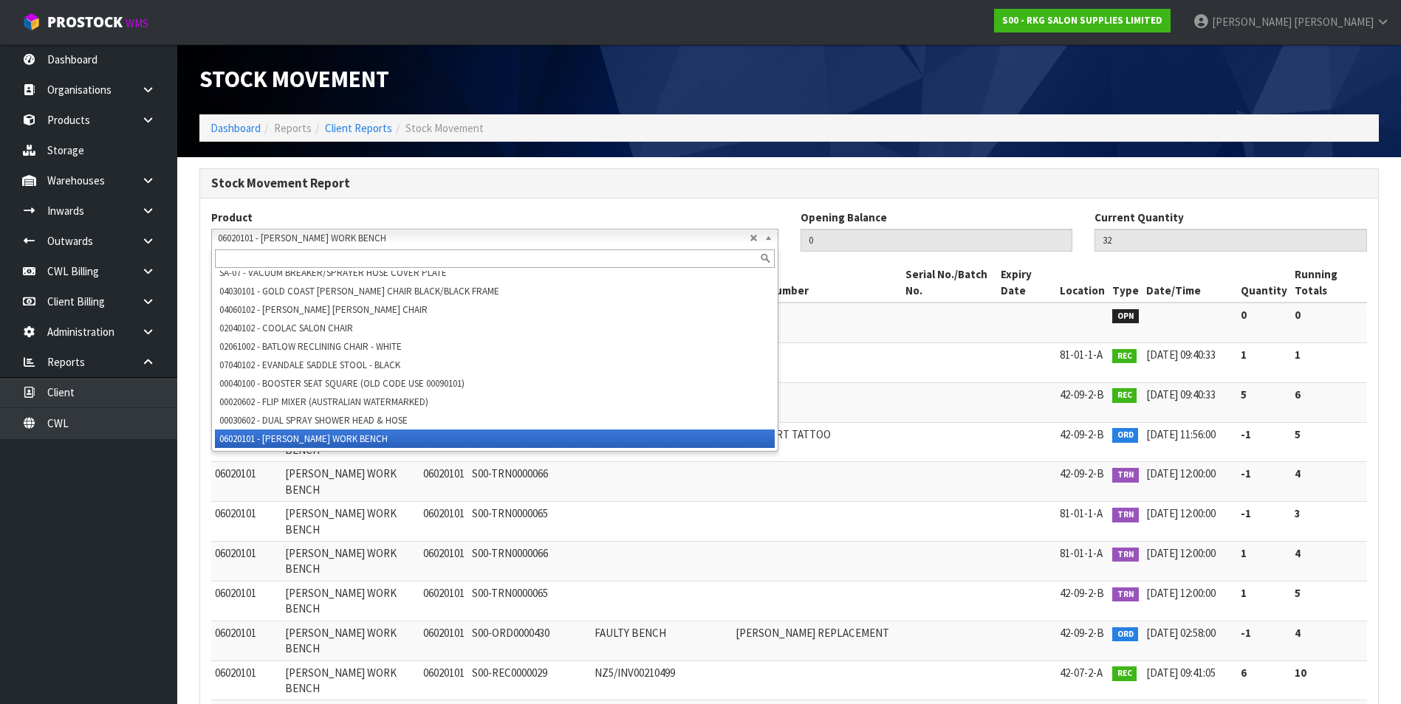
click at [224, 257] on input "text" at bounding box center [495, 259] width 560 height 18
paste input "06030101"
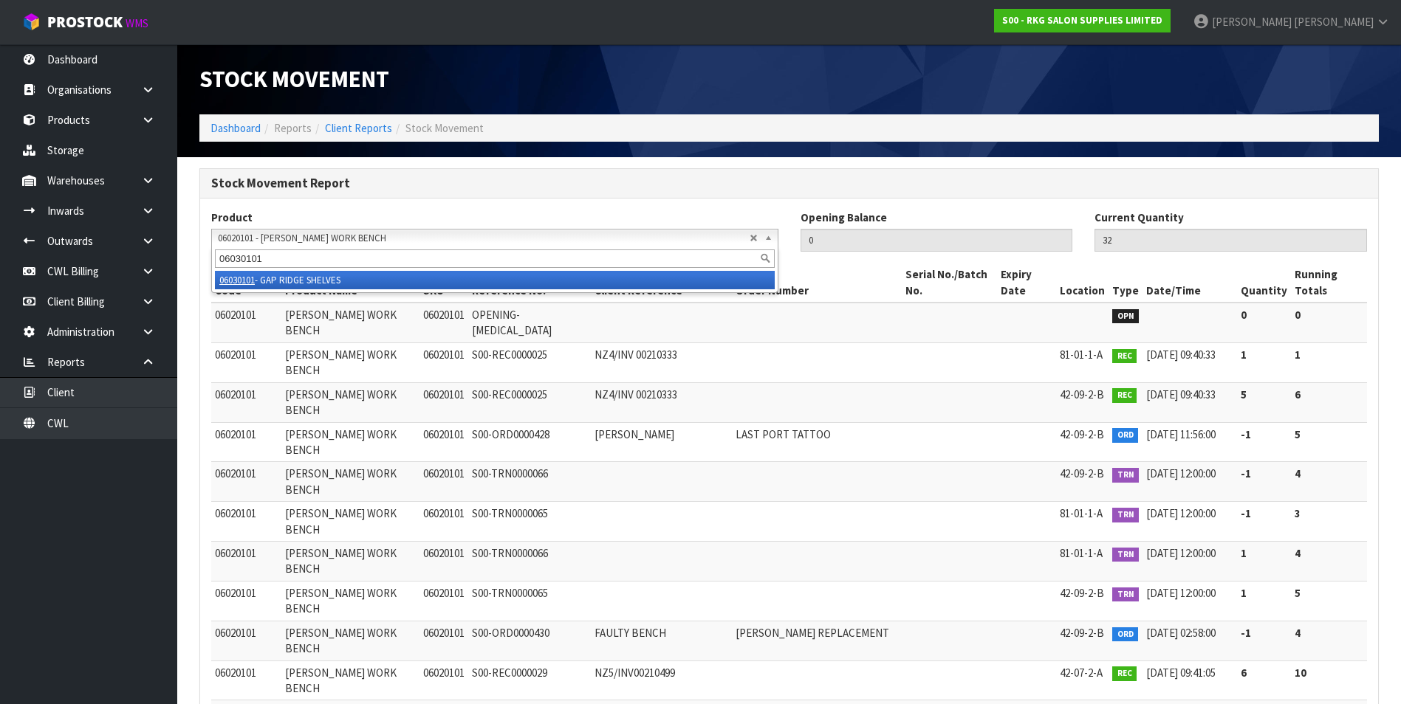
type input "06030101"
click at [265, 281] on li "06030101 - GAP RIDGE SHELVES" at bounding box center [495, 280] width 560 height 18
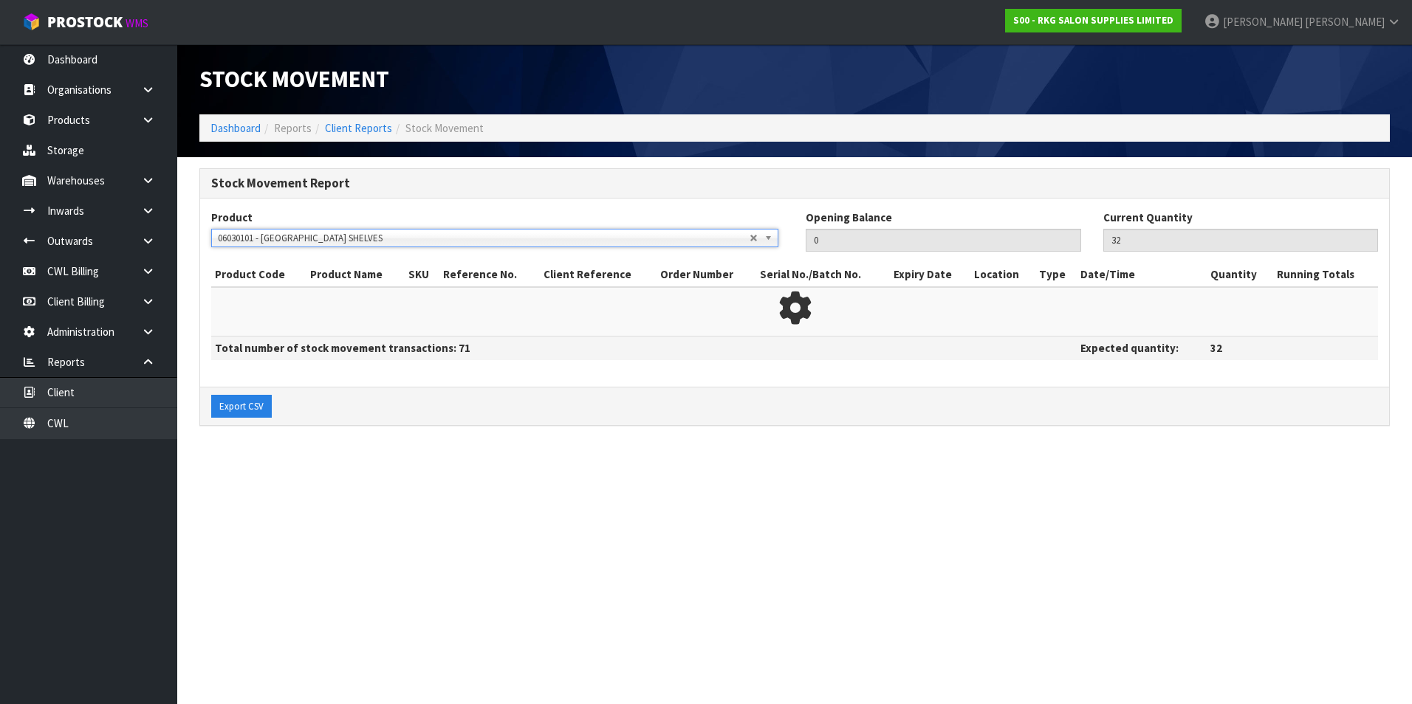
type input "29"
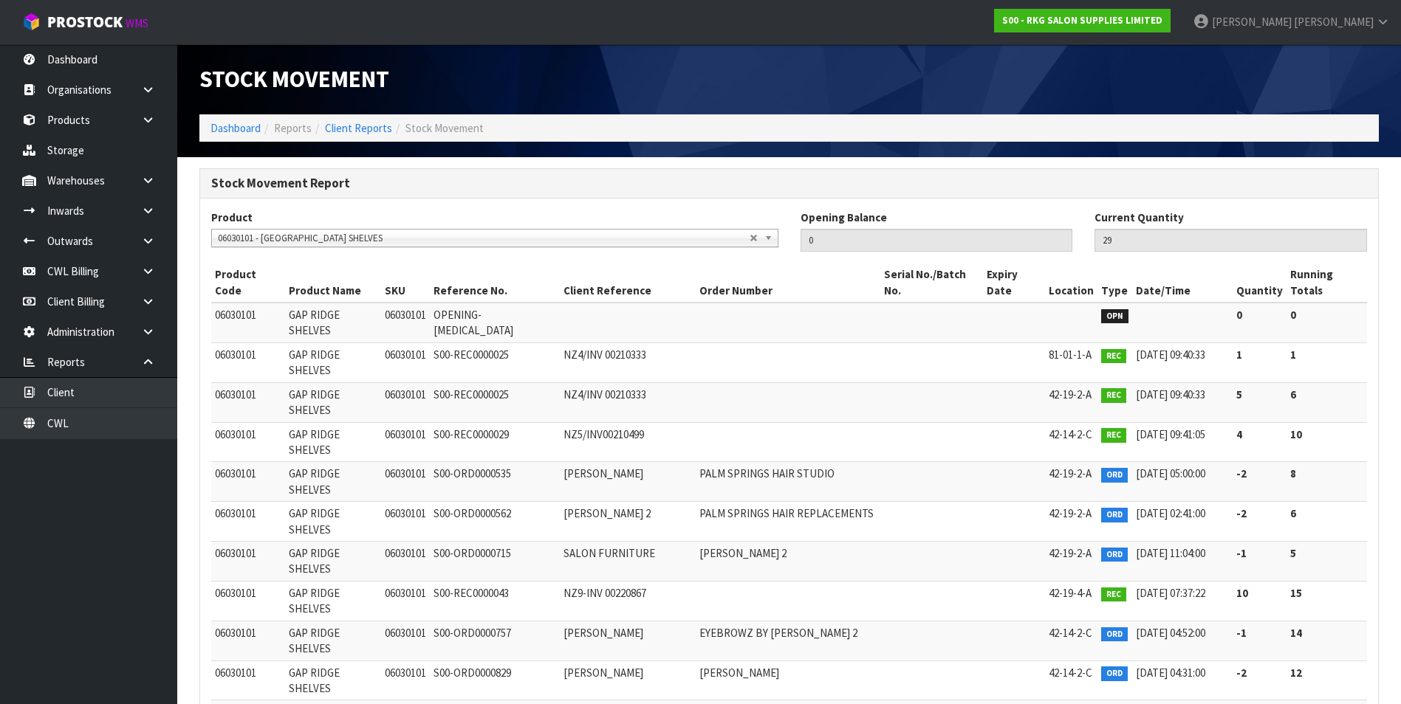
drag, startPoint x: 267, startPoint y: 237, endPoint x: 241, endPoint y: 252, distance: 29.8
click at [266, 238] on span "06030101 - [GEOGRAPHIC_DATA] SHELVES" at bounding box center [484, 239] width 532 height 18
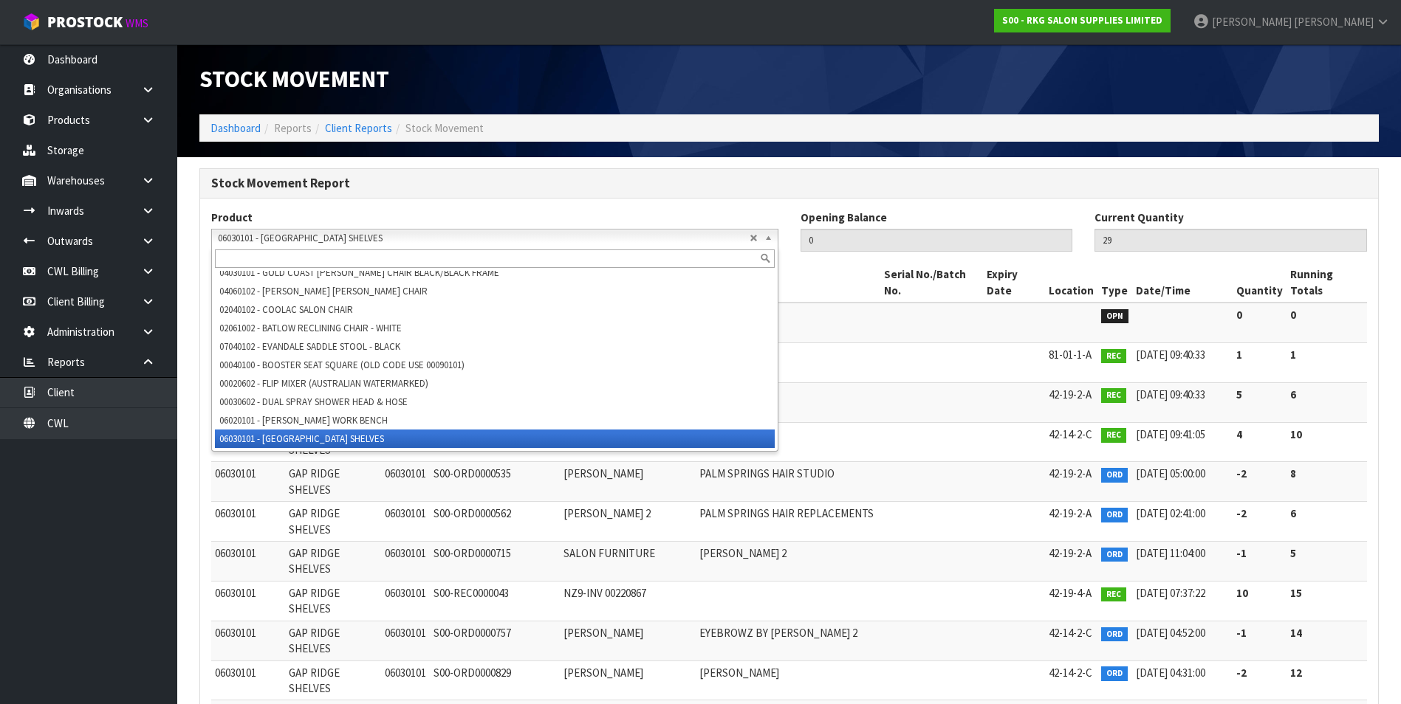
scroll to position [6055, 0]
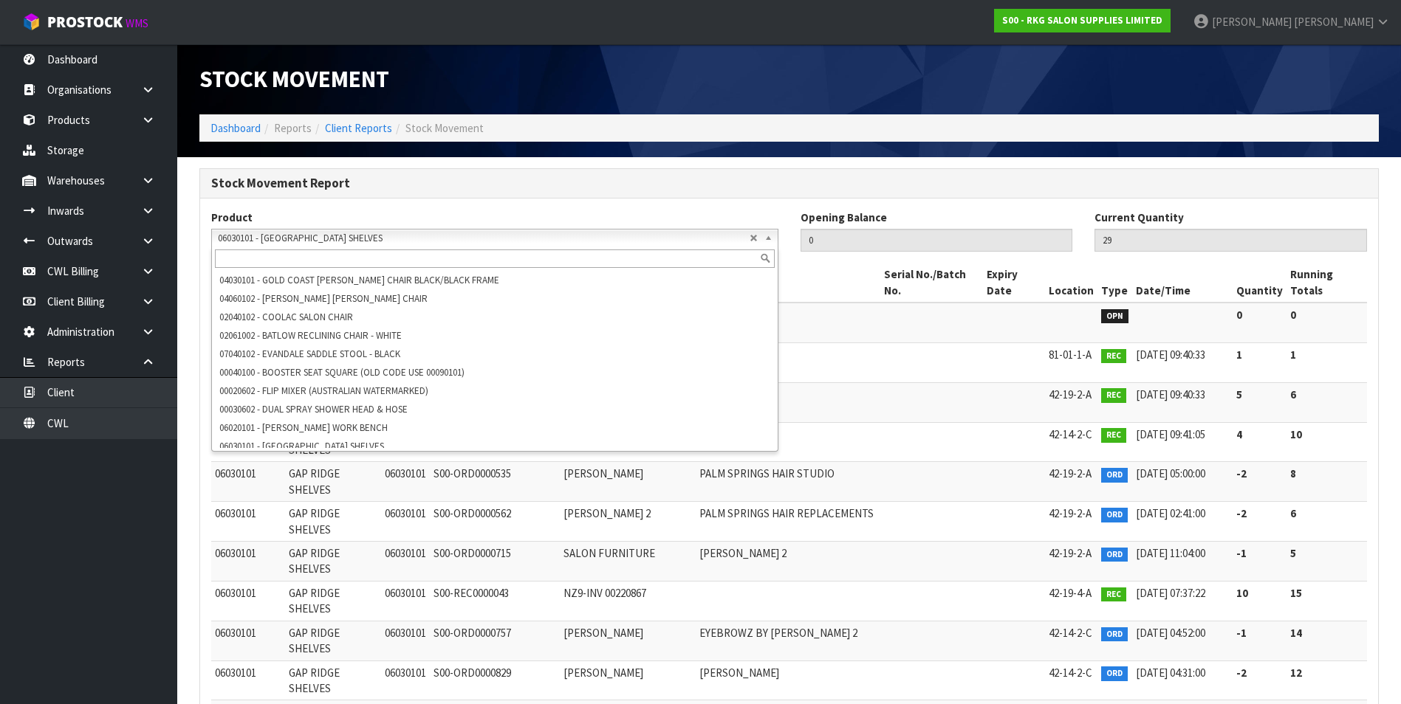
click at [238, 259] on input "text" at bounding box center [495, 259] width 560 height 18
paste input "06040101"
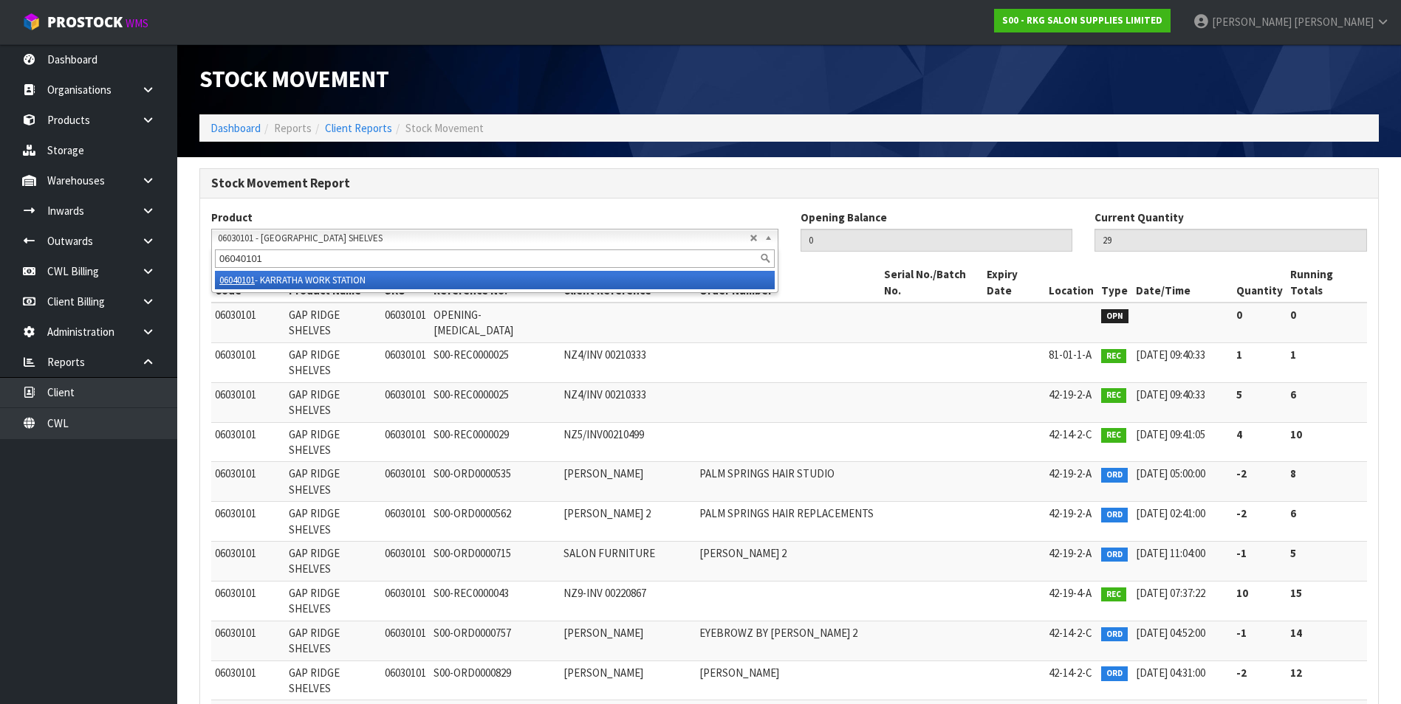
type input "06040101"
click at [277, 279] on li "06040101 - KARRATHA WORK STATION" at bounding box center [495, 280] width 560 height 18
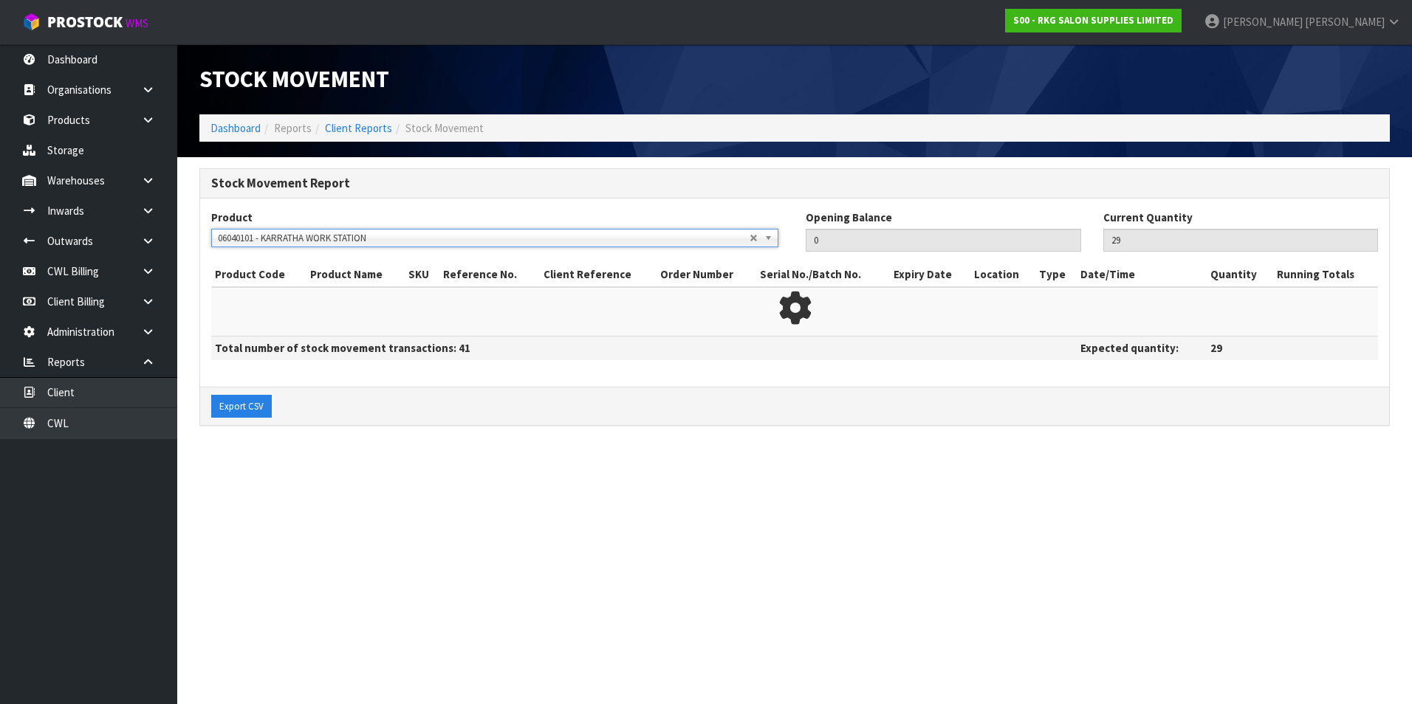
type input "24"
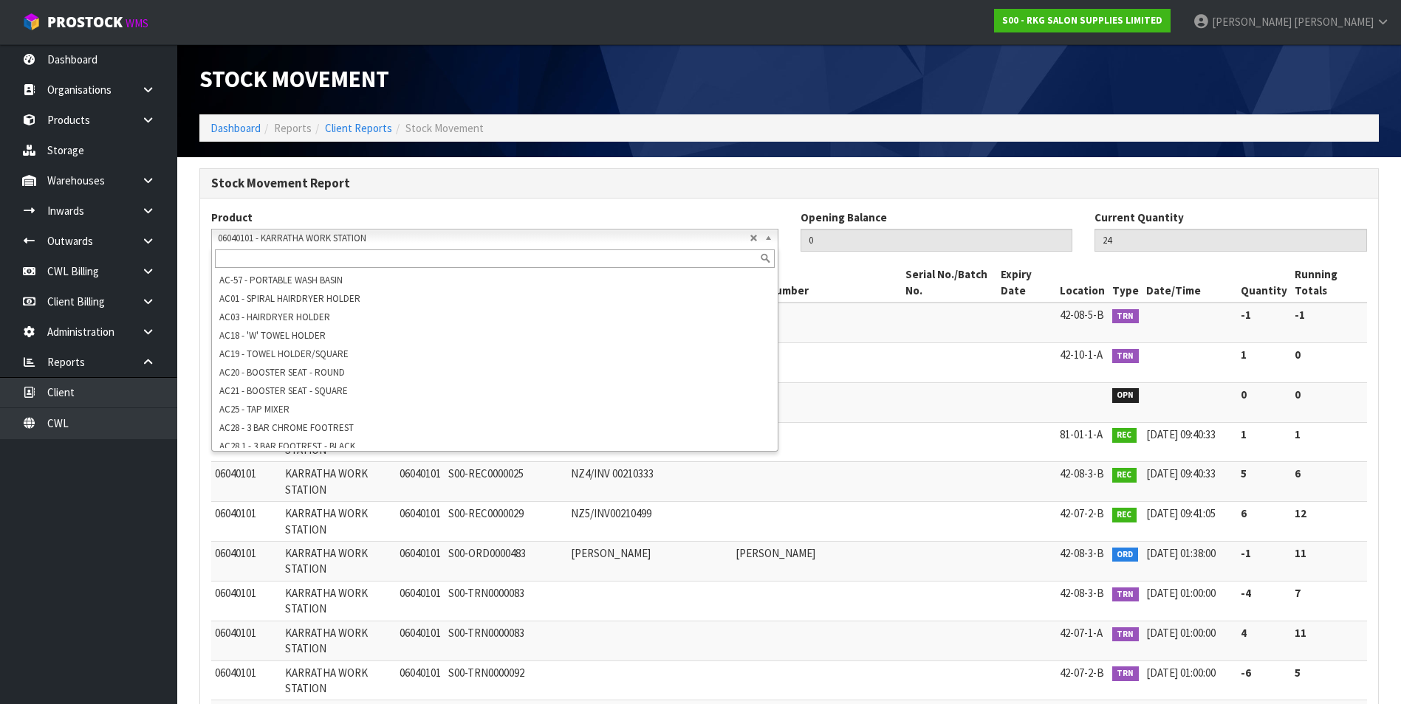
scroll to position [6081, 0]
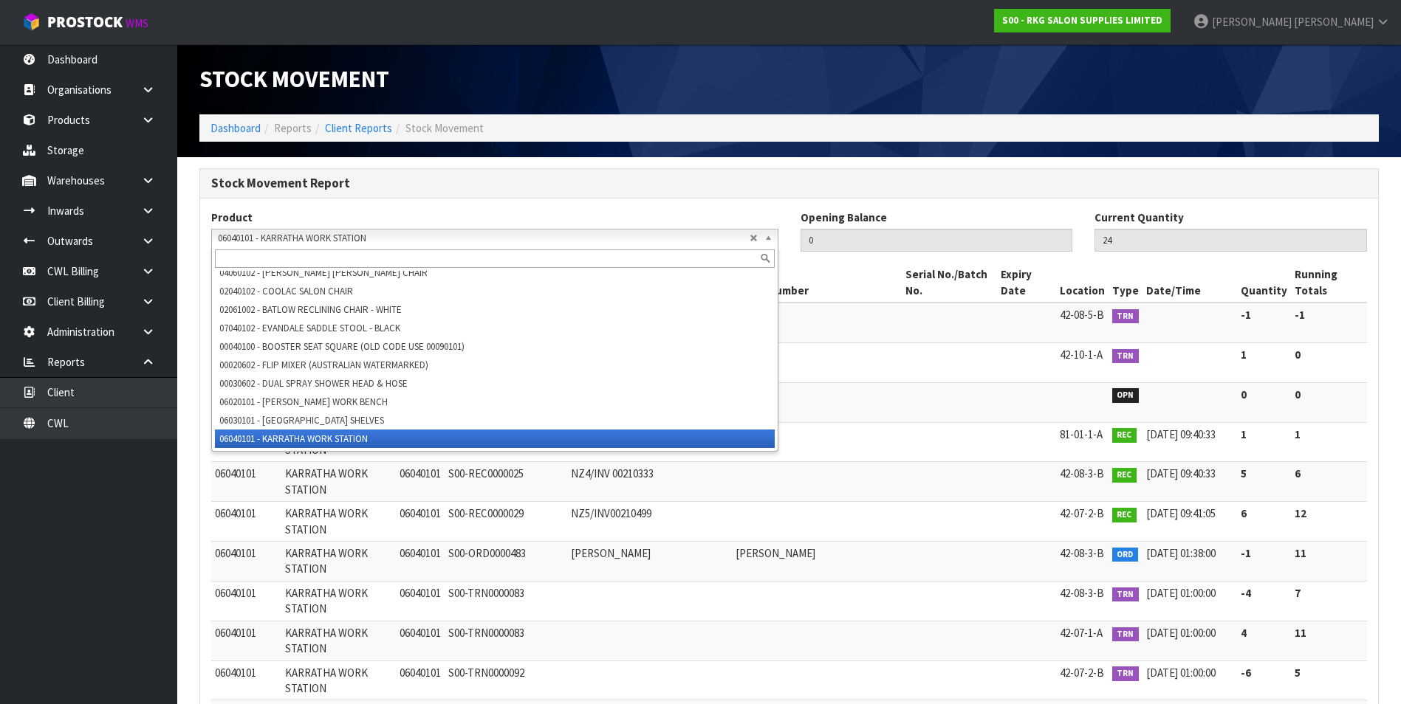
click at [232, 234] on span "06040101 - KARRATHA WORK STATION" at bounding box center [484, 239] width 532 height 18
click at [223, 253] on input "text" at bounding box center [495, 259] width 560 height 18
paste input "09010410"
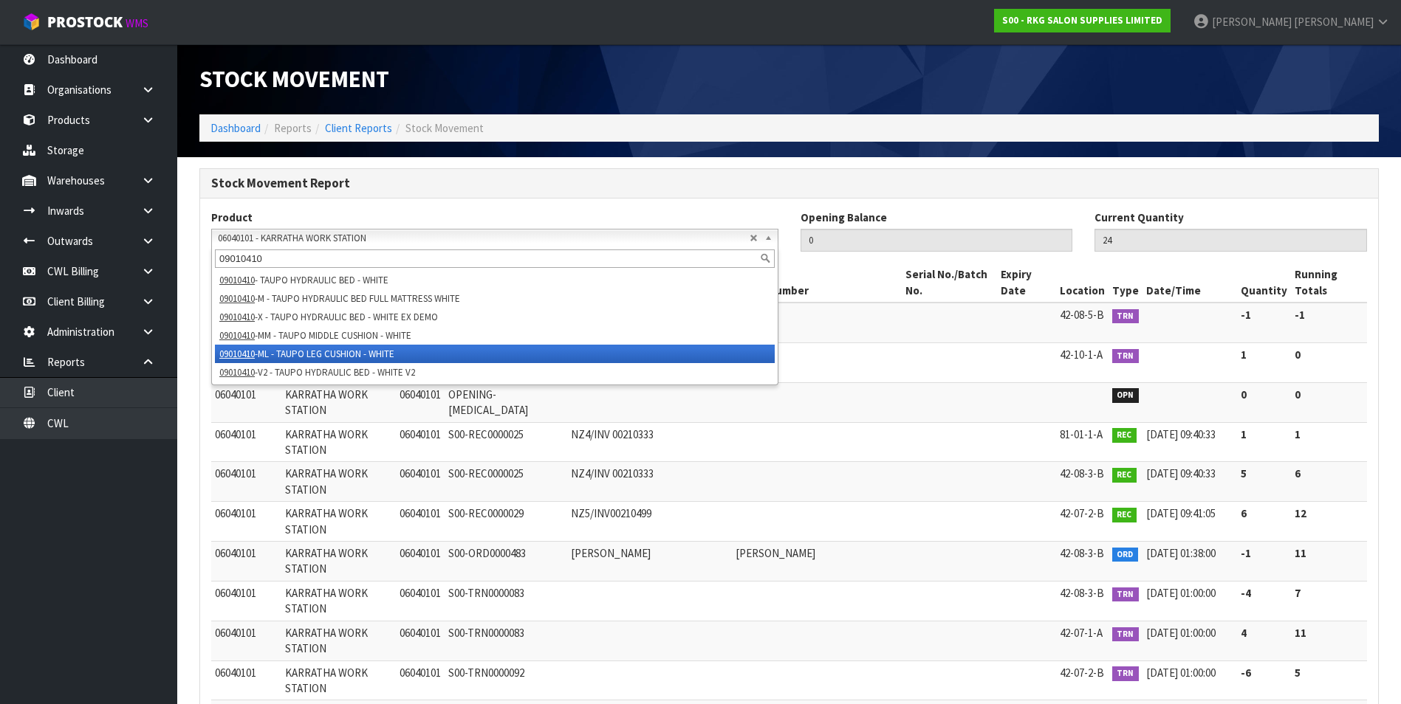
scroll to position [0, 0]
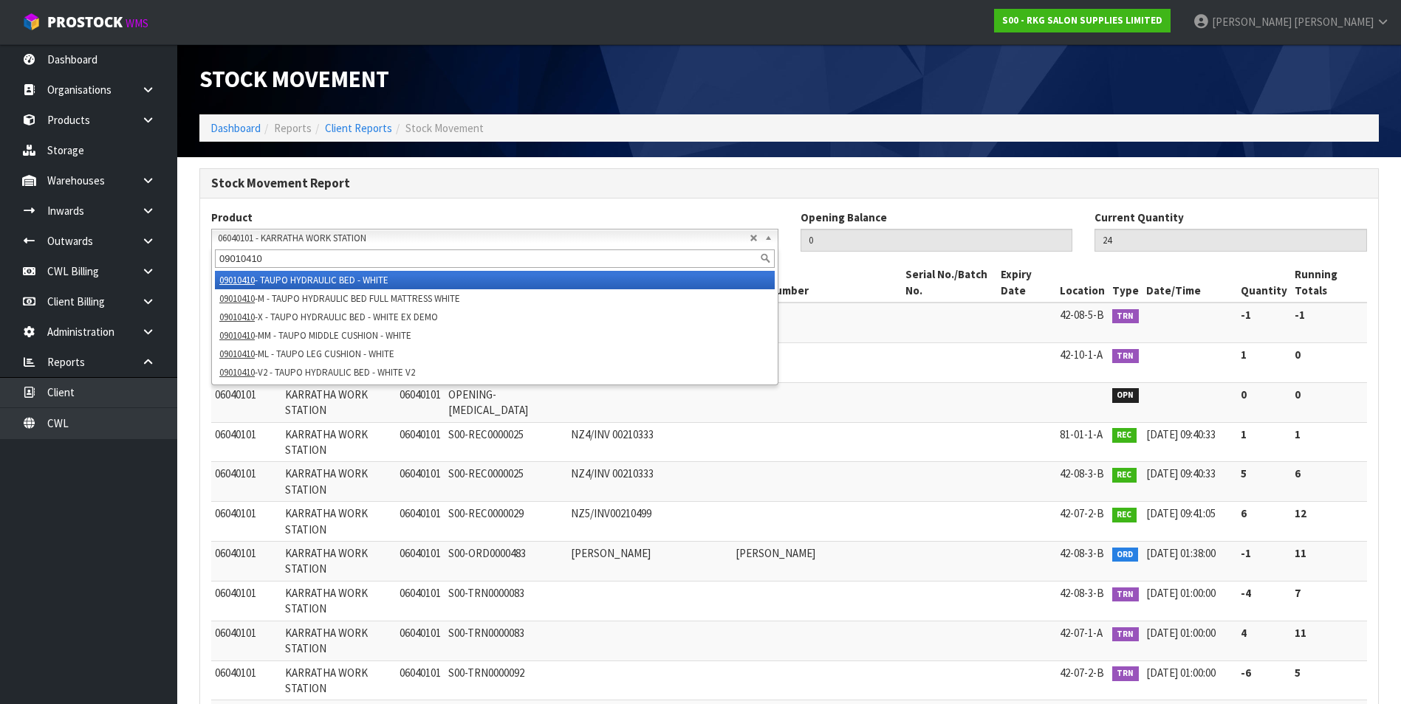
type input "09010410"
click at [258, 280] on li "09010410 - TAUPO HYDRAULIC BED - WHITE" at bounding box center [495, 280] width 560 height 18
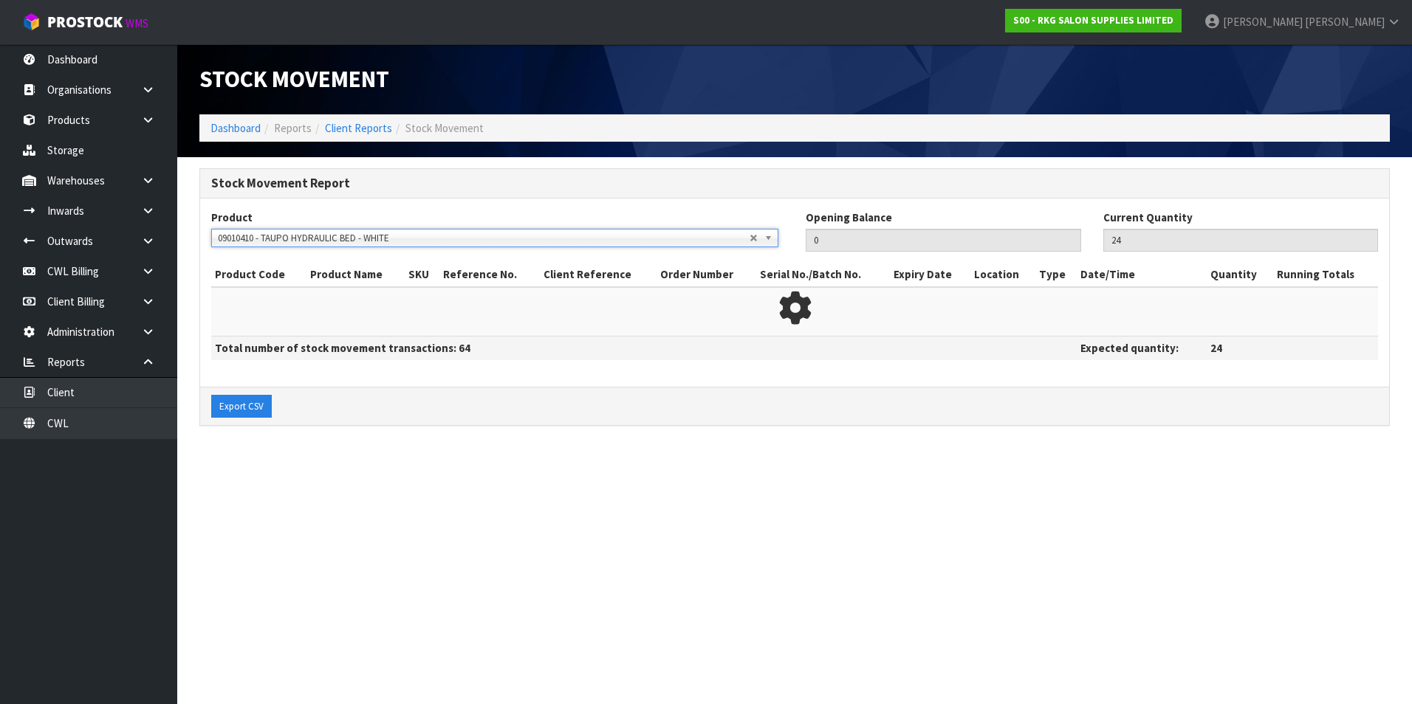
type input "0"
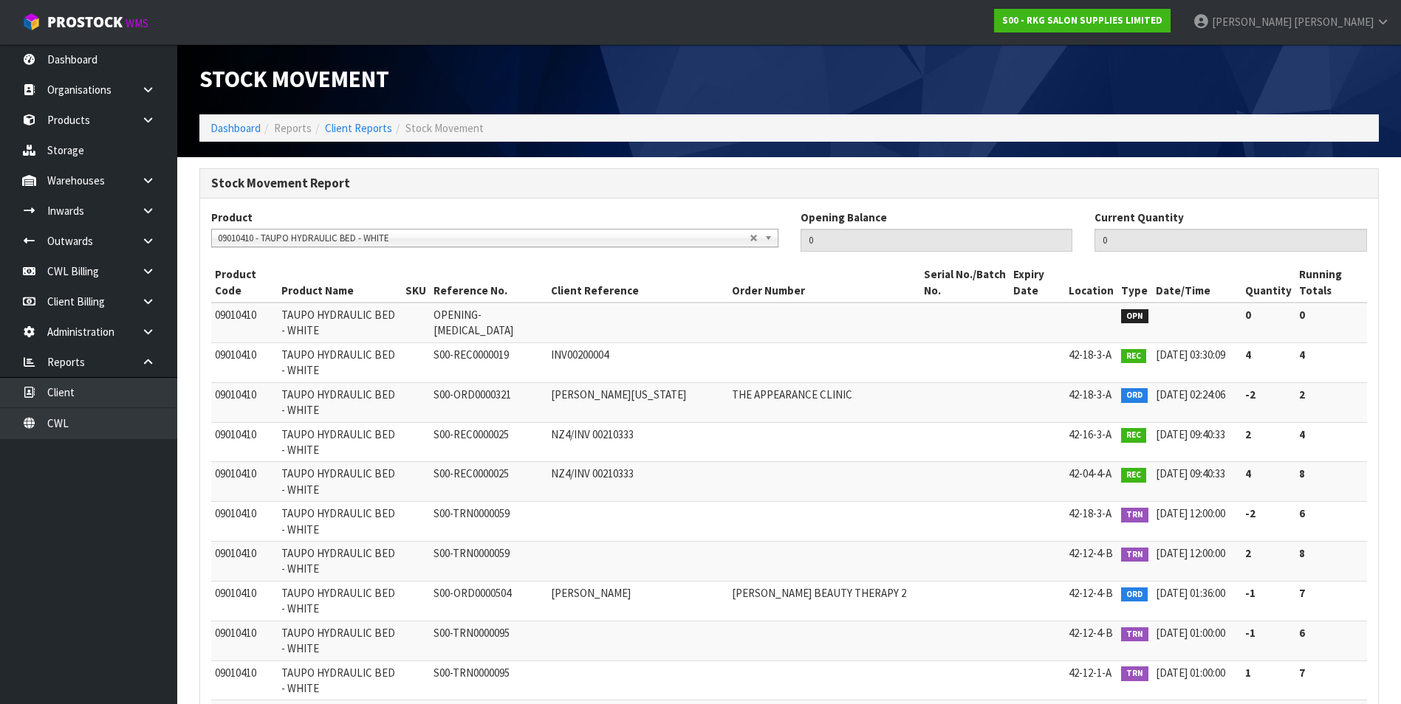
click at [264, 240] on span "09010410 - TAUPO HYDRAULIC BED - WHITE" at bounding box center [484, 239] width 532 height 18
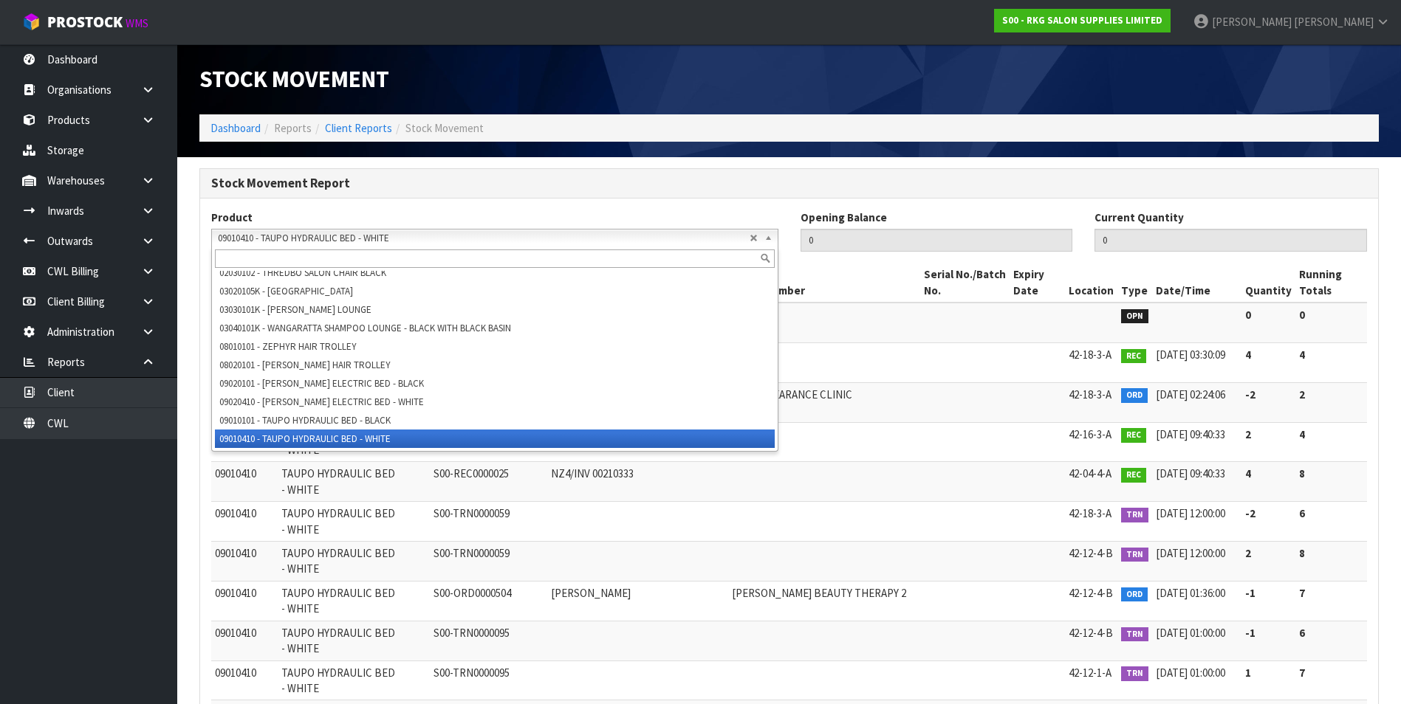
click at [226, 257] on input "text" at bounding box center [495, 259] width 560 height 18
paste input "09010410-ML"
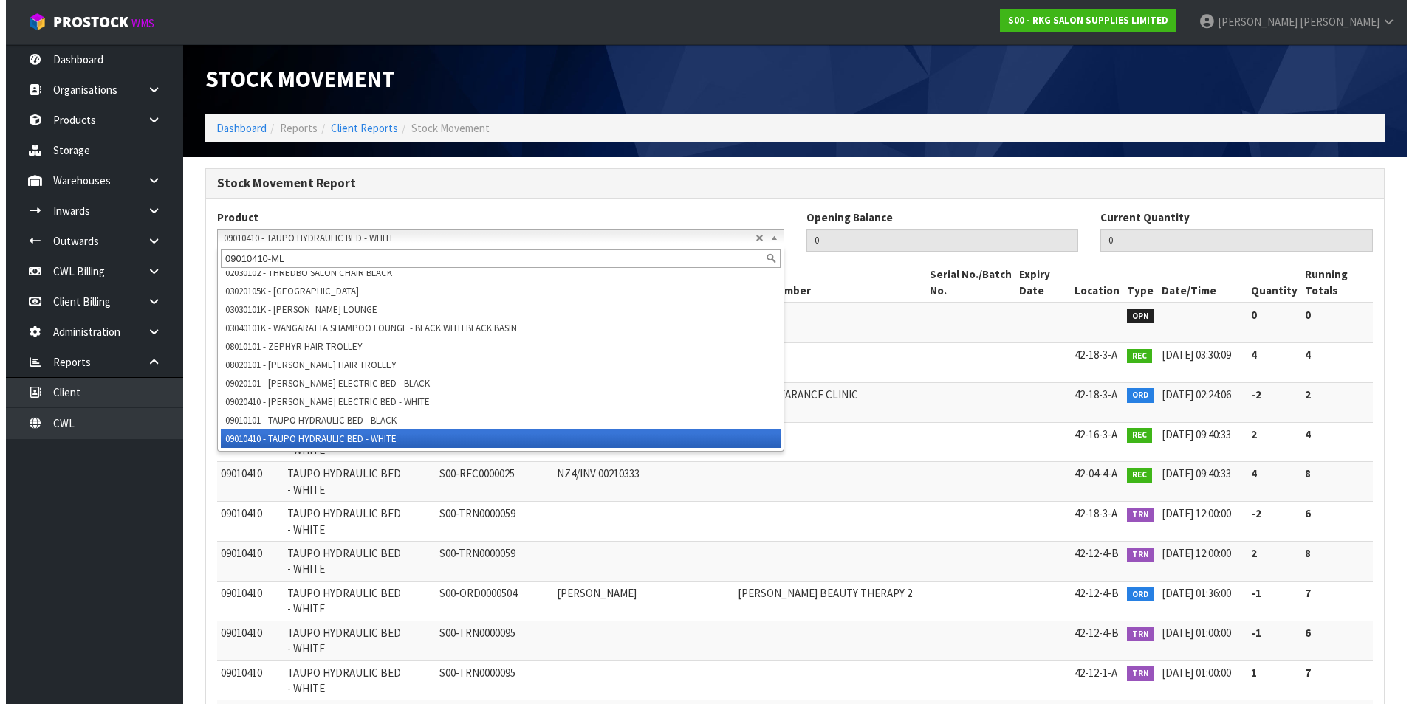
scroll to position [0, 0]
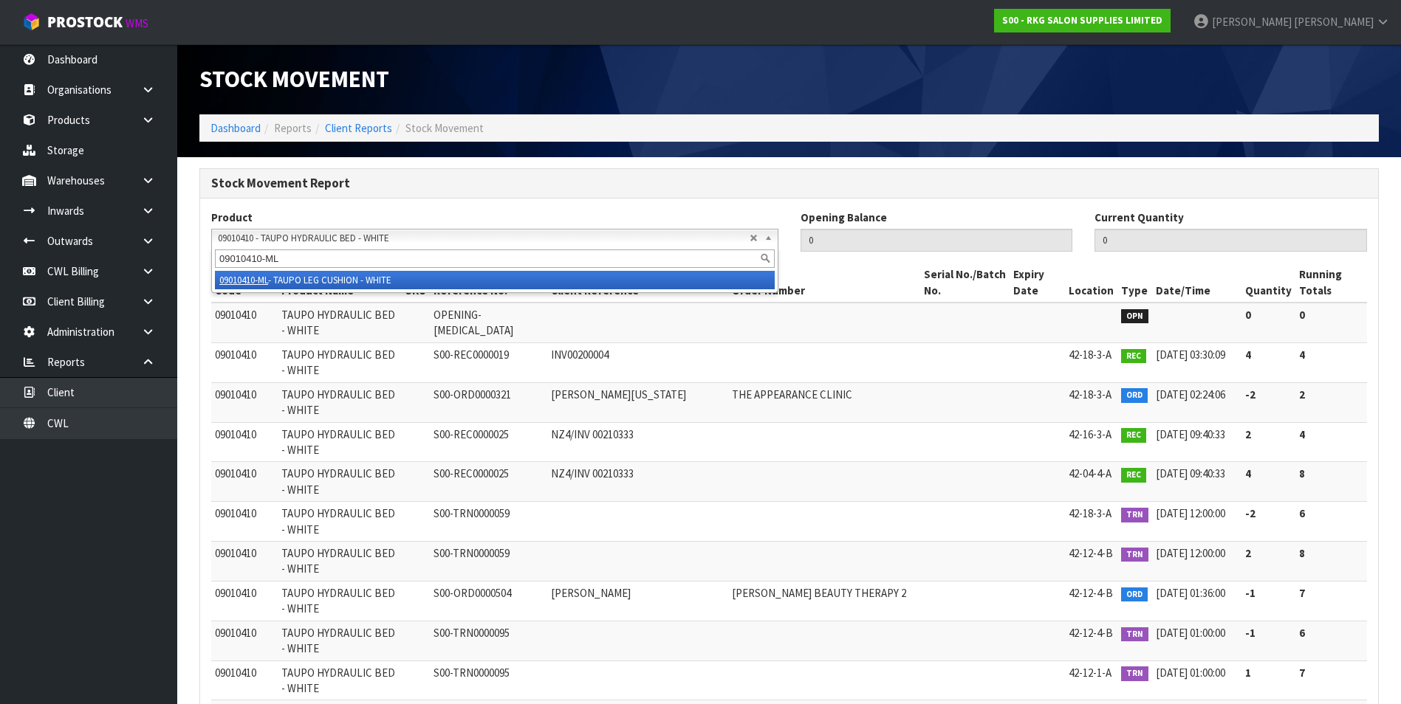
type input "09010410-ML"
click at [306, 279] on li "09010410-ML - TAUPO LEG CUSHION - WHITE" at bounding box center [495, 280] width 560 height 18
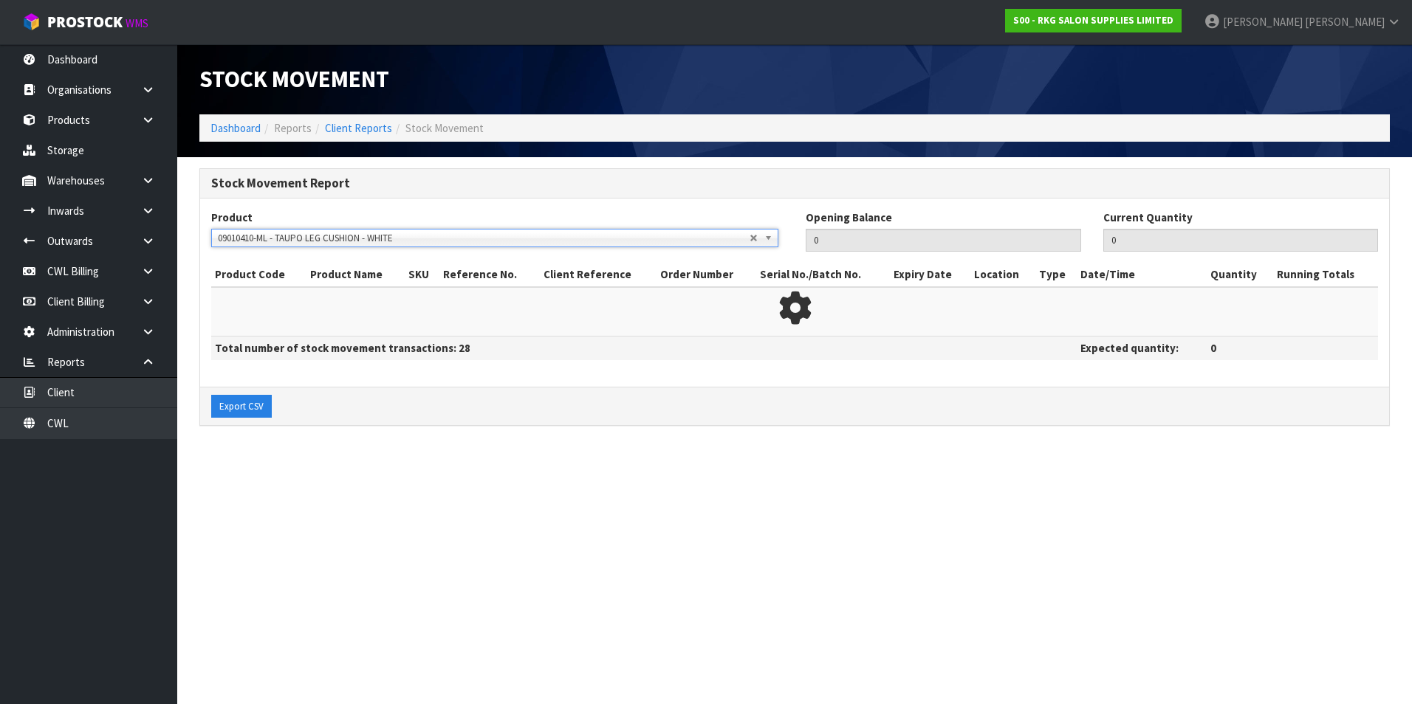
type input "1"
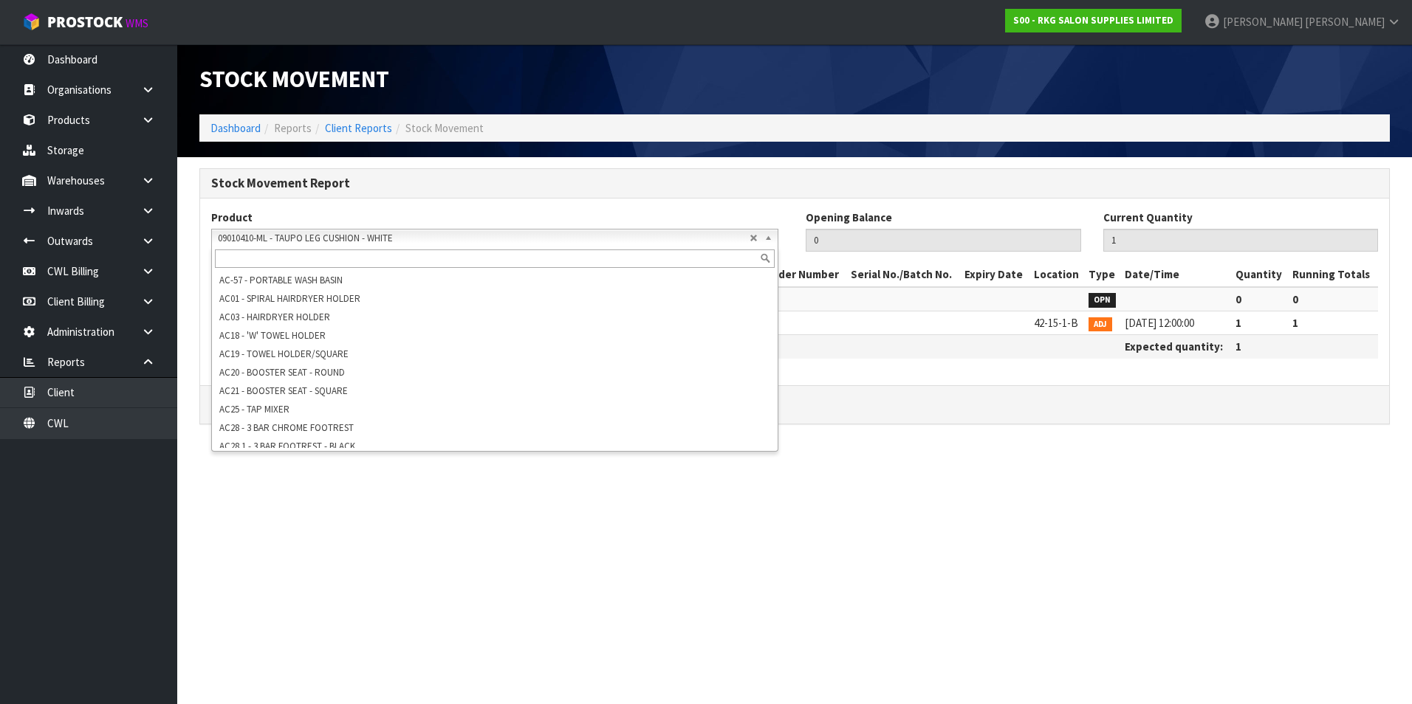
click at [294, 236] on span "09010410-ML - TAUPO LEG CUSHION - WHITE" at bounding box center [484, 239] width 532 height 18
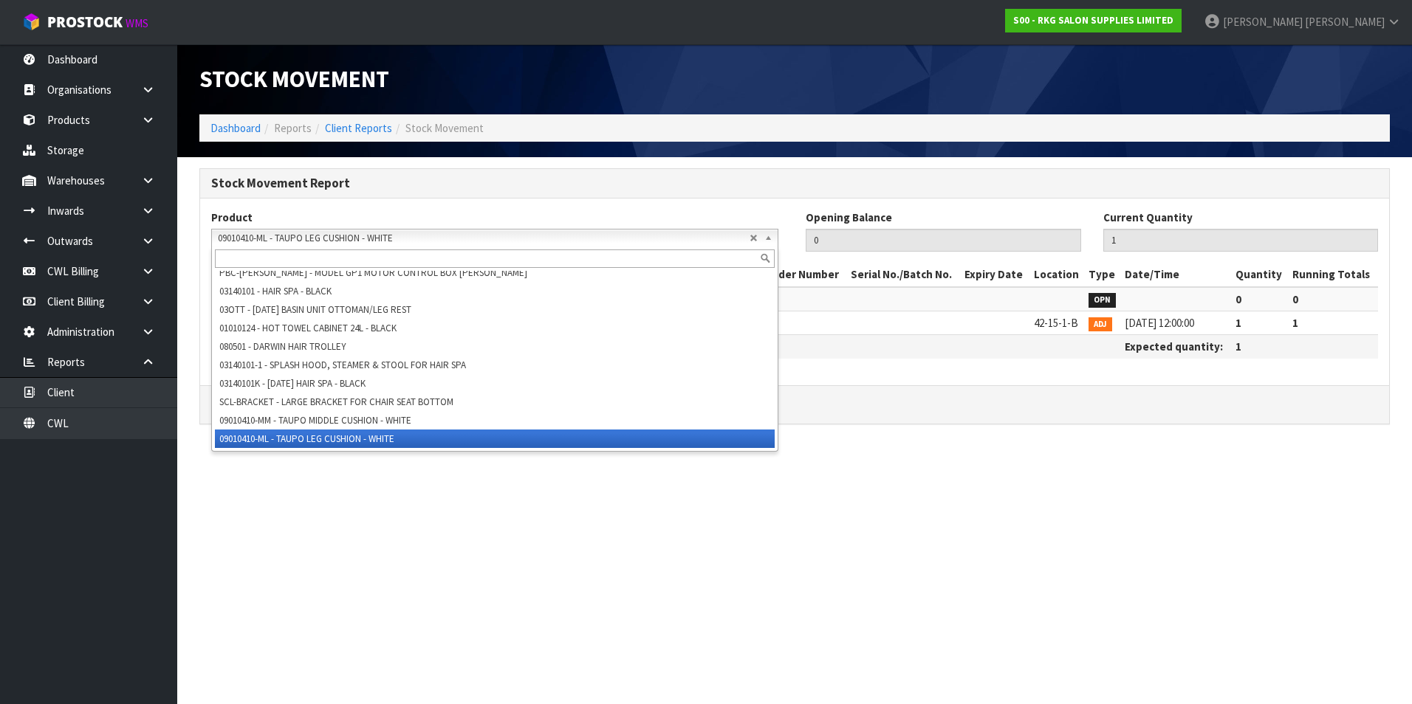
click at [235, 253] on input "text" at bounding box center [495, 259] width 560 height 18
paste input "09090101"
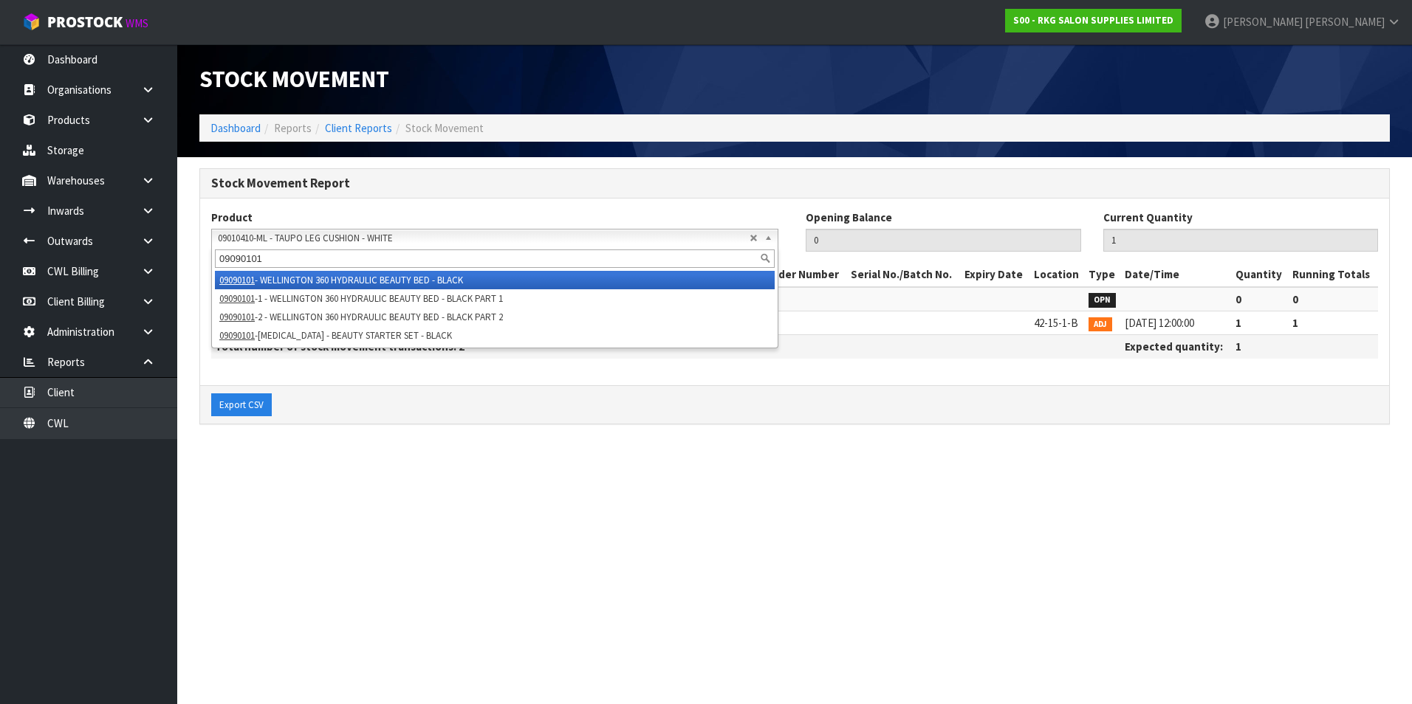
type input "09090101"
click at [248, 278] on em "09090101" at bounding box center [236, 280] width 35 height 13
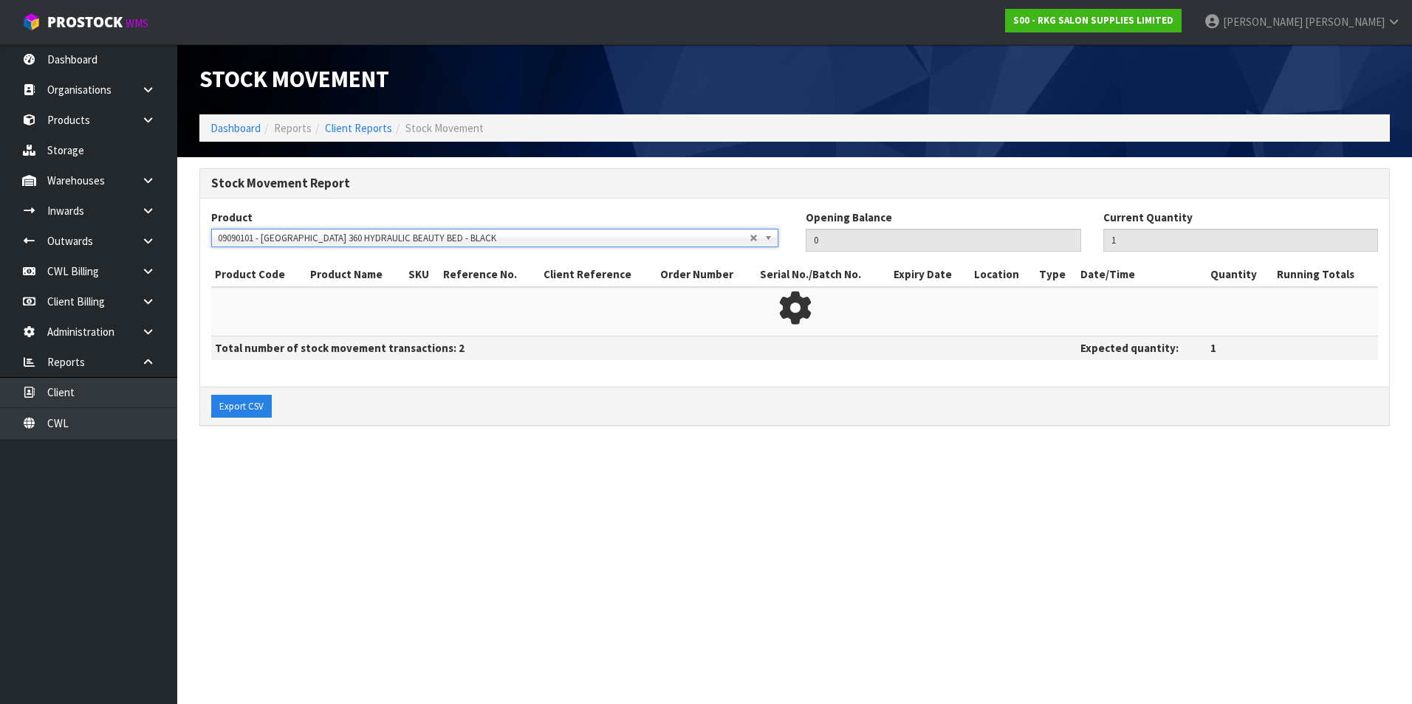
type input "2"
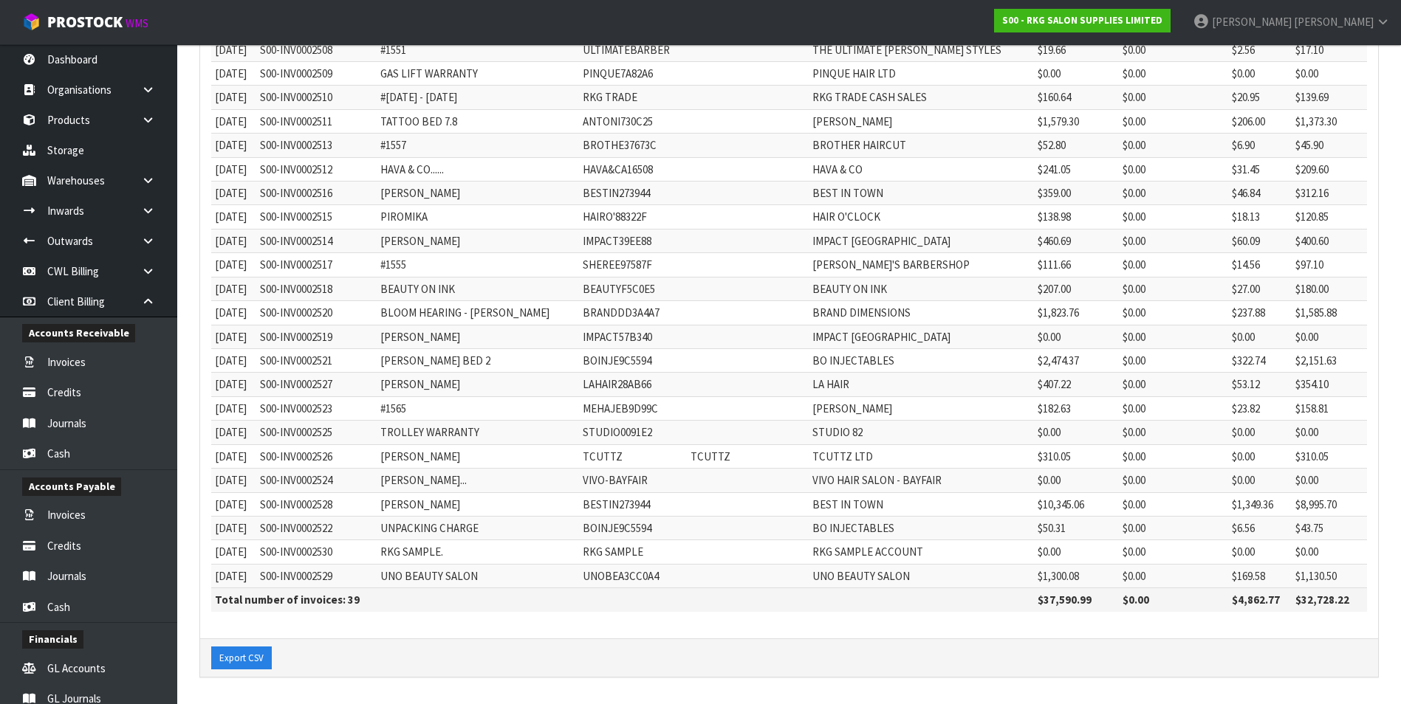
scroll to position [505, 0]
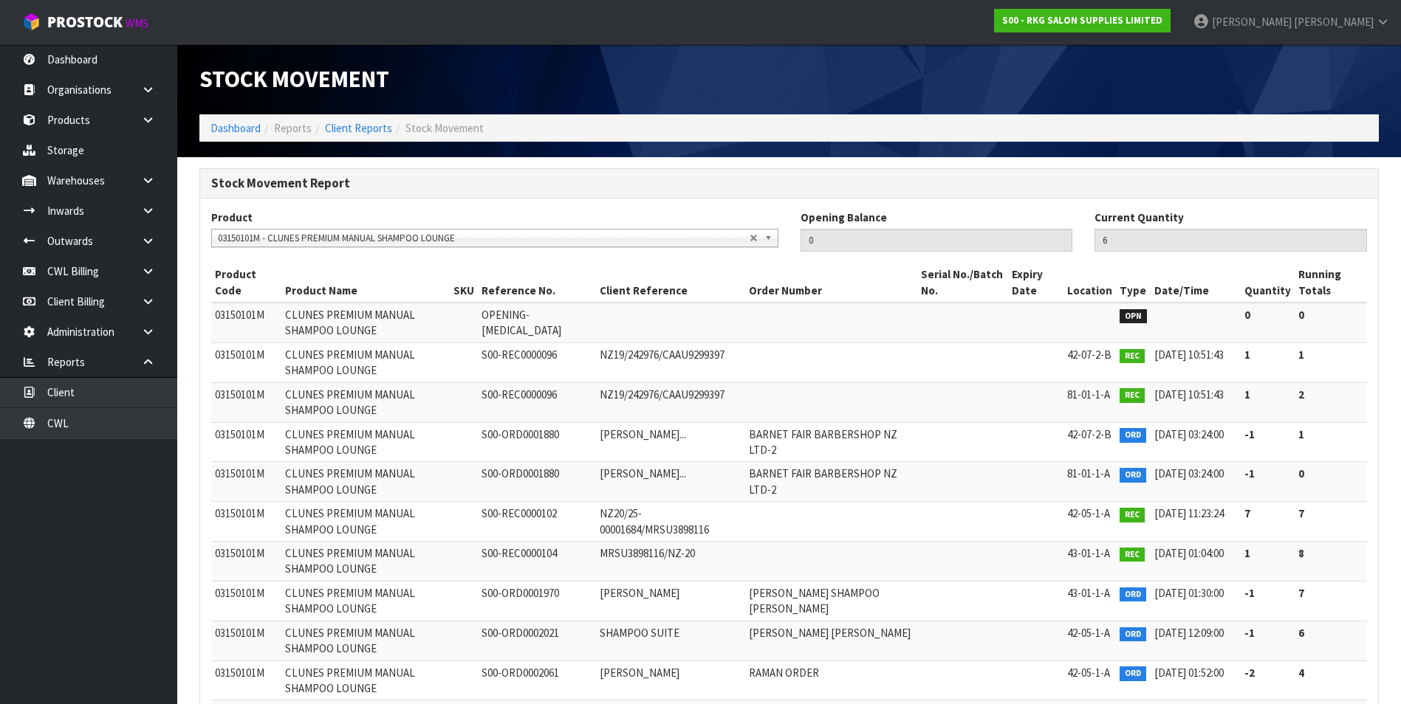
scroll to position [287, 0]
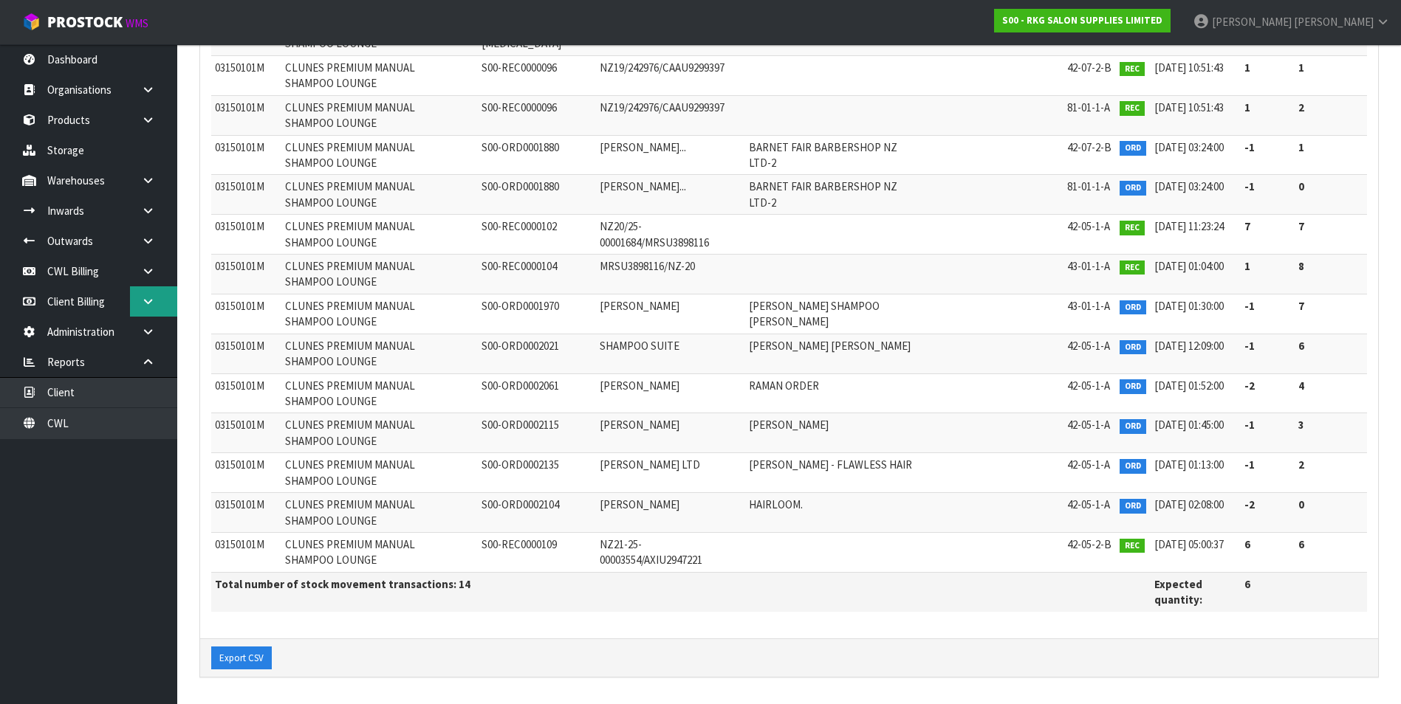
click at [159, 299] on link at bounding box center [153, 301] width 47 height 30
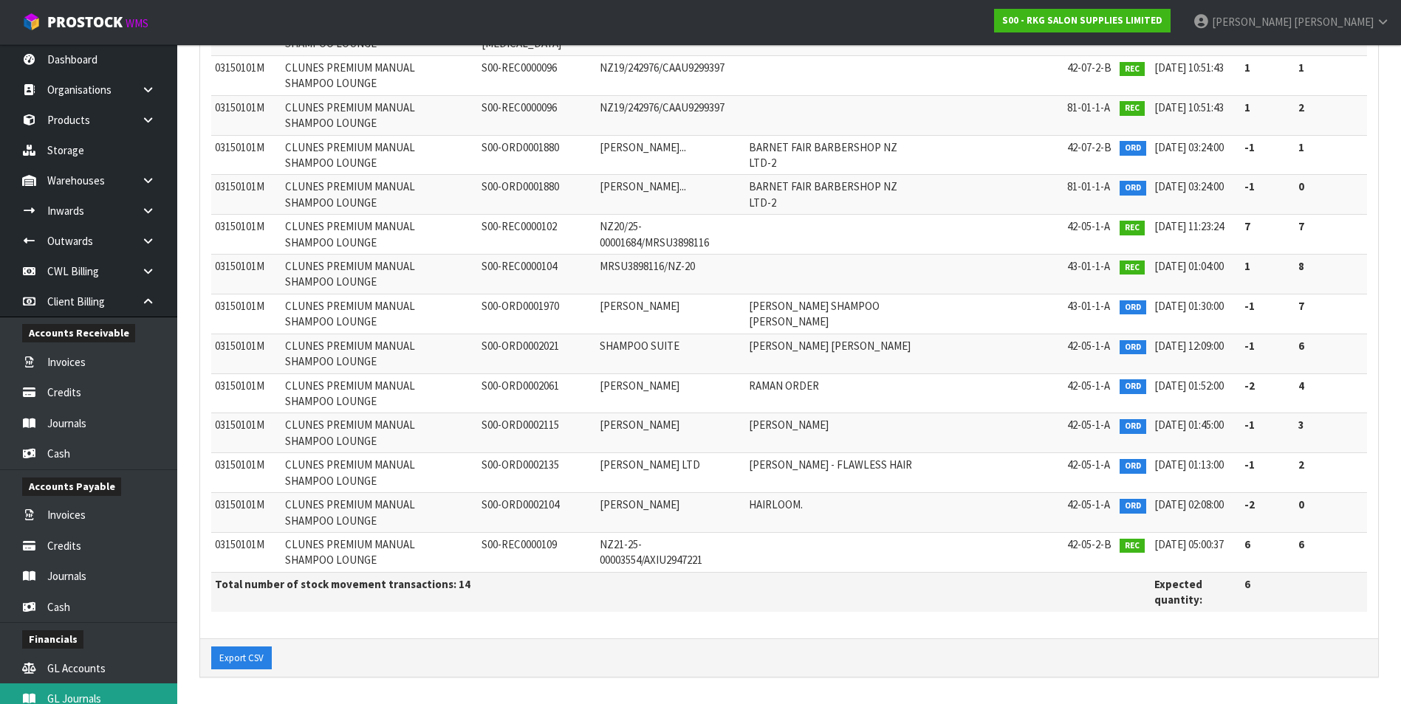
scroll to position [258, 0]
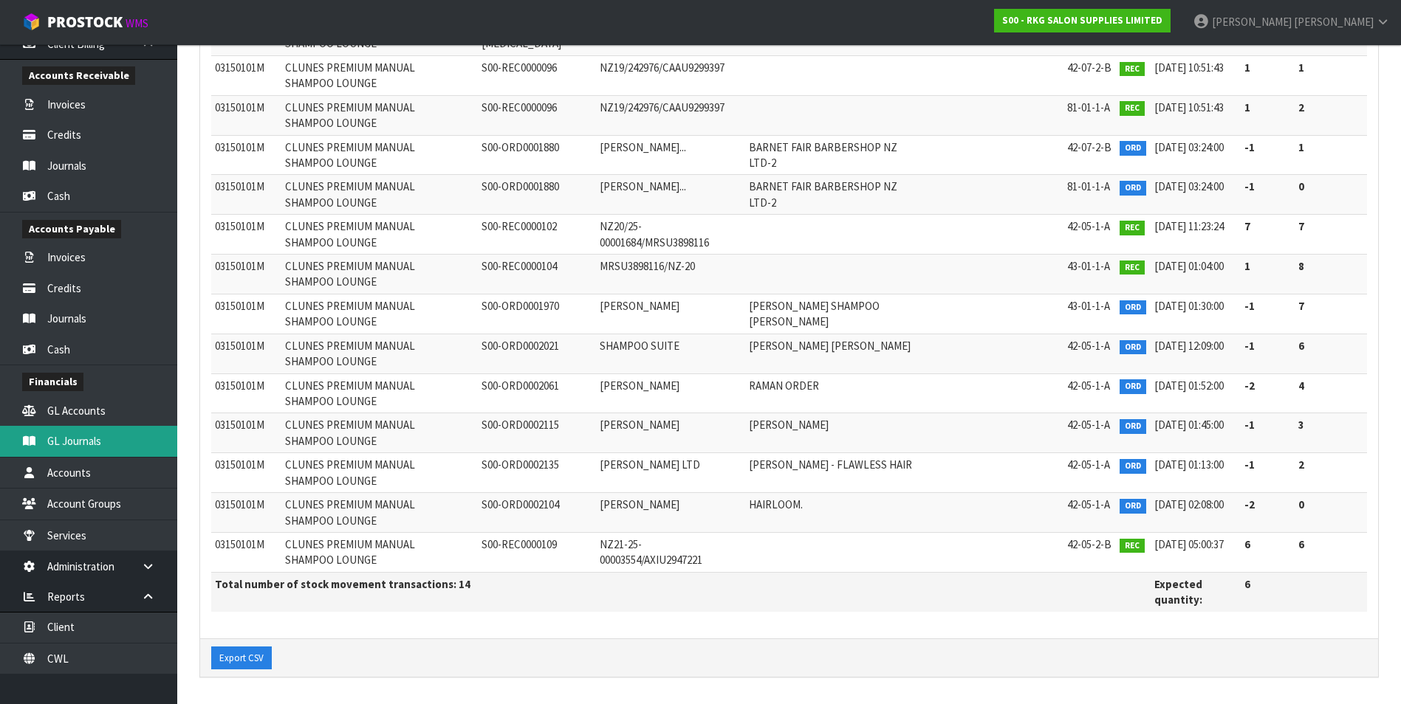
click at [106, 448] on link "GL Journals" at bounding box center [88, 441] width 177 height 30
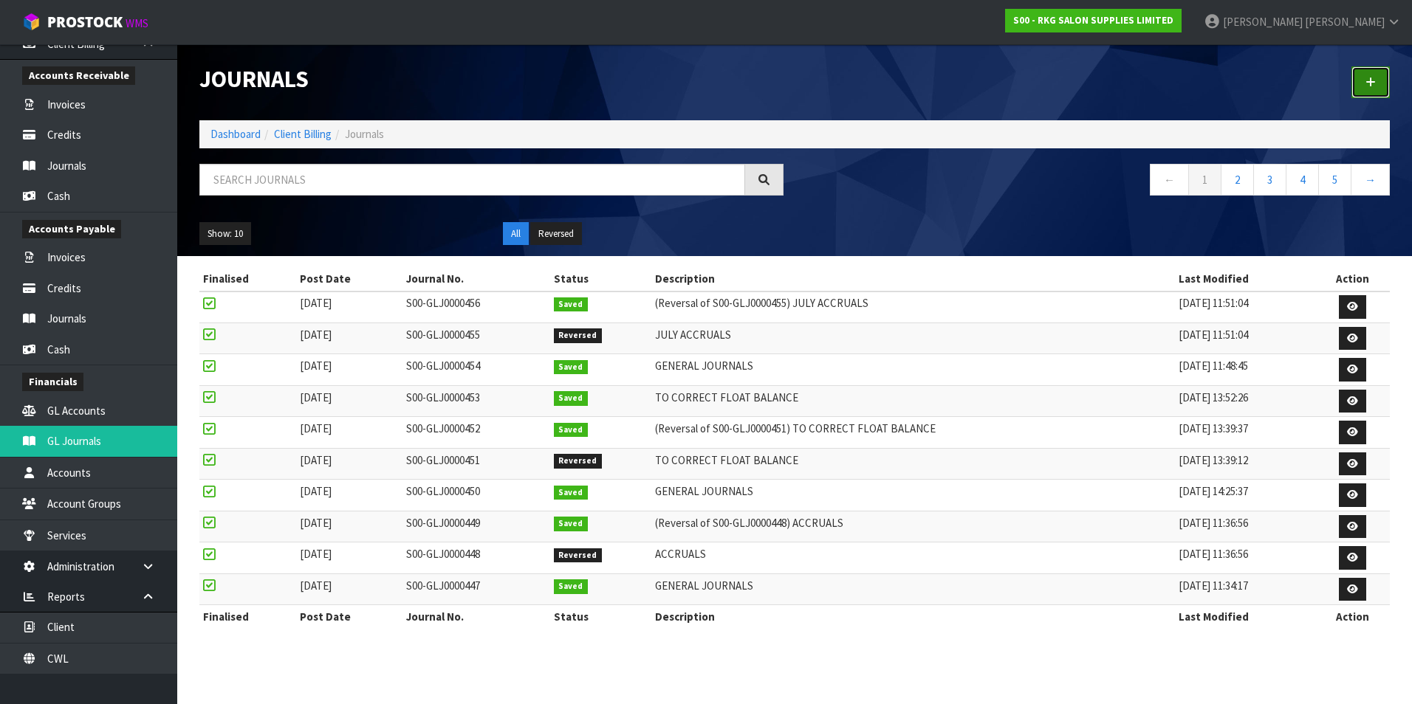
click at [1376, 82] on link at bounding box center [1370, 82] width 38 height 32
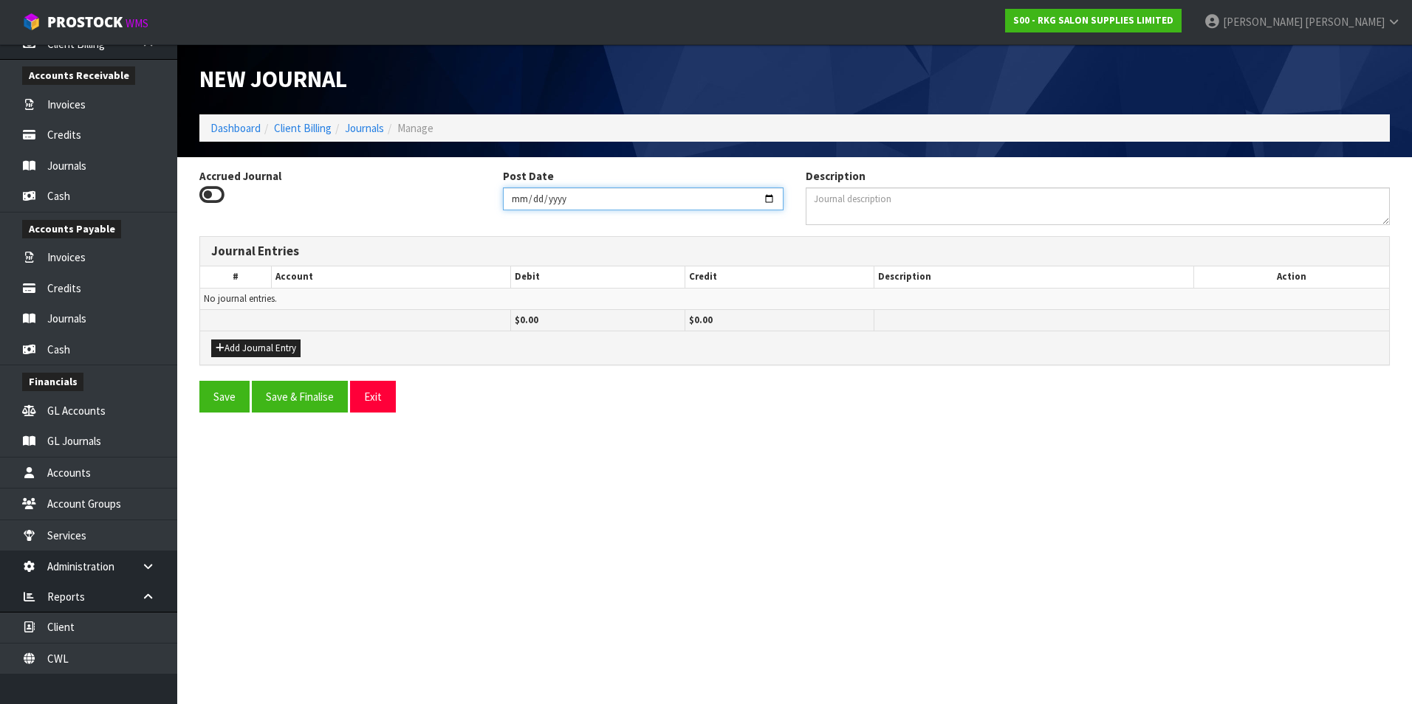
drag, startPoint x: 768, startPoint y: 196, endPoint x: 656, endPoint y: 212, distance: 113.3
click at [767, 196] on input "[DATE]" at bounding box center [643, 199] width 281 height 23
type input "[DATE]"
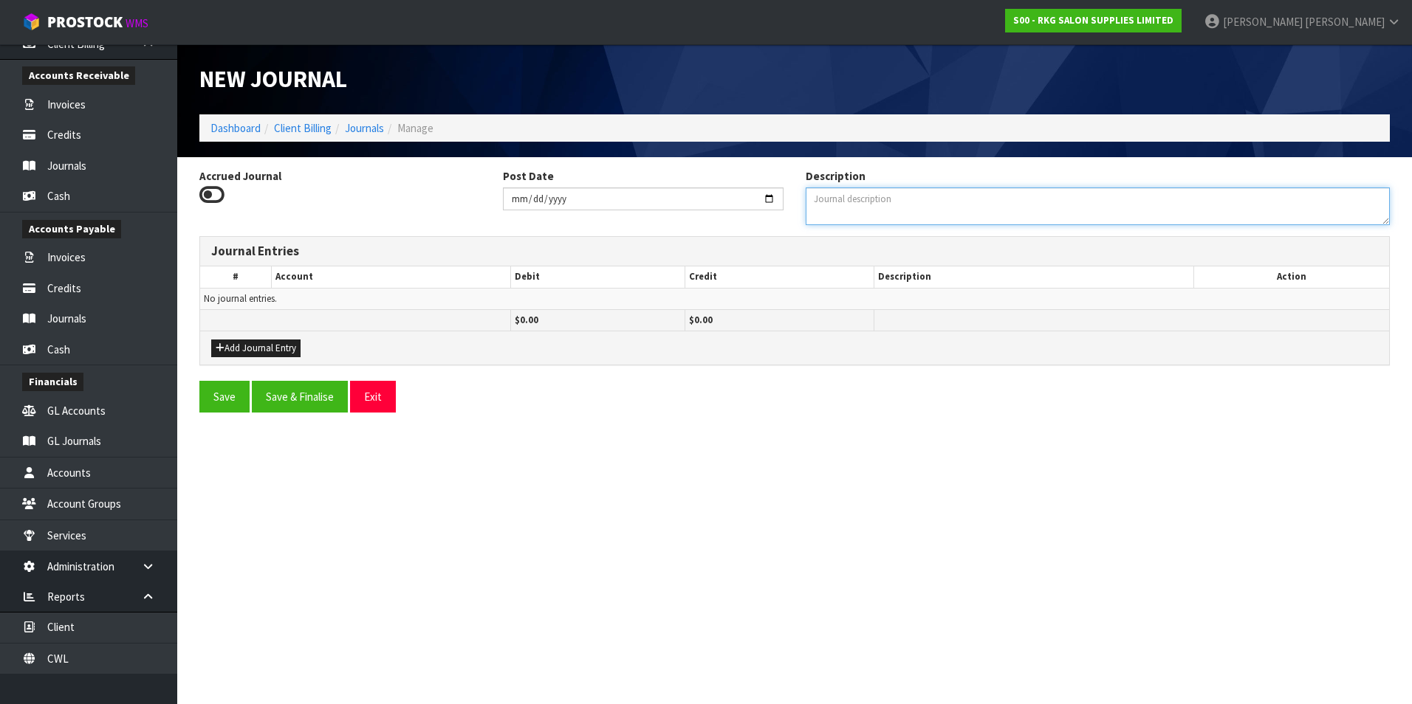
click at [836, 201] on textarea "Description" at bounding box center [1098, 207] width 584 height 38
type textarea "GENERAL JOURNALS"
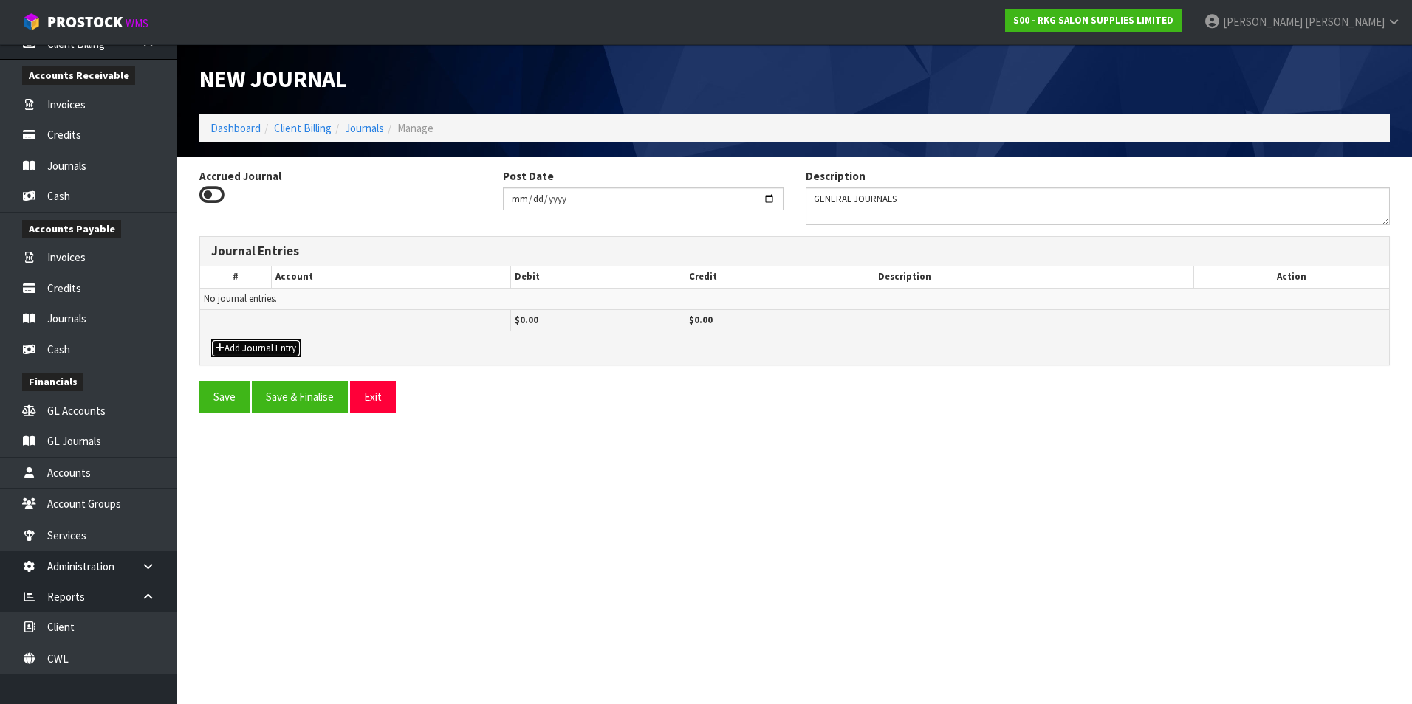
click at [270, 351] on button "Add Journal Entry" at bounding box center [255, 349] width 89 height 18
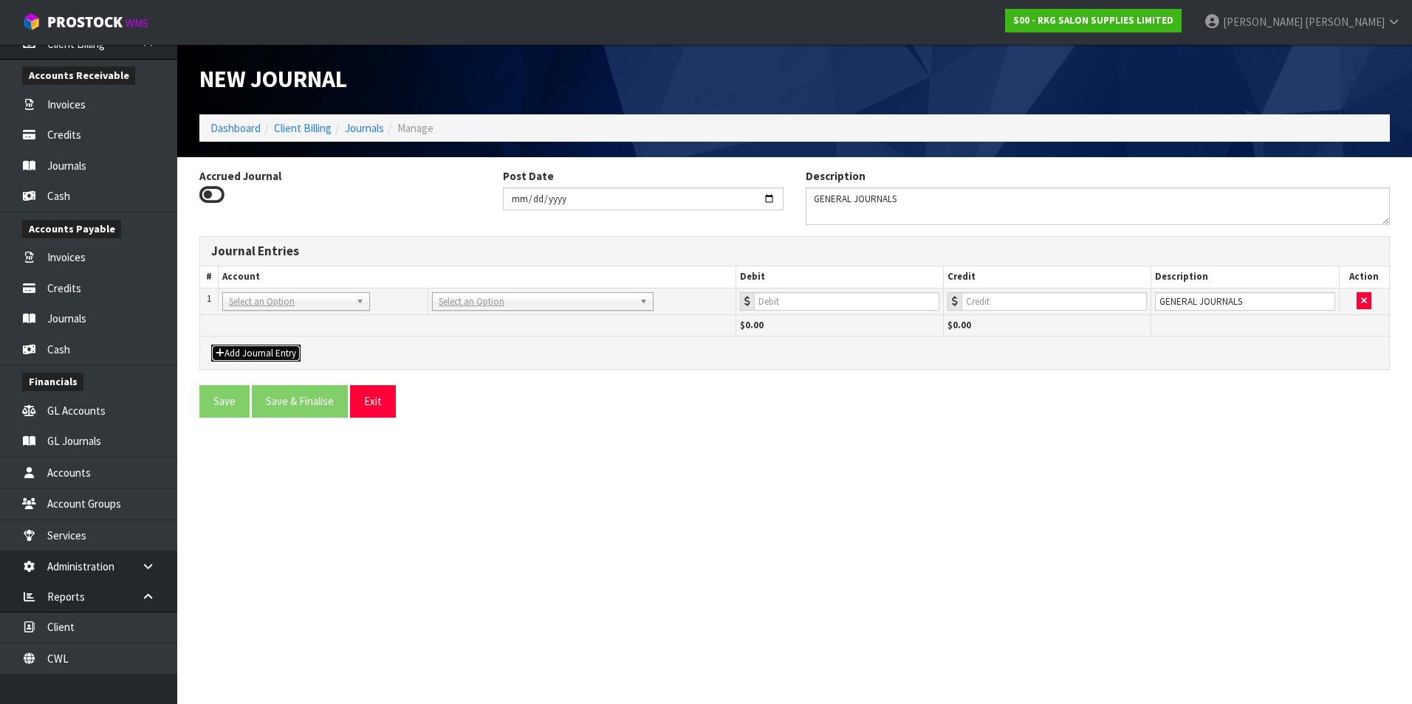
drag, startPoint x: 260, startPoint y: 298, endPoint x: 253, endPoint y: 315, distance: 19.2
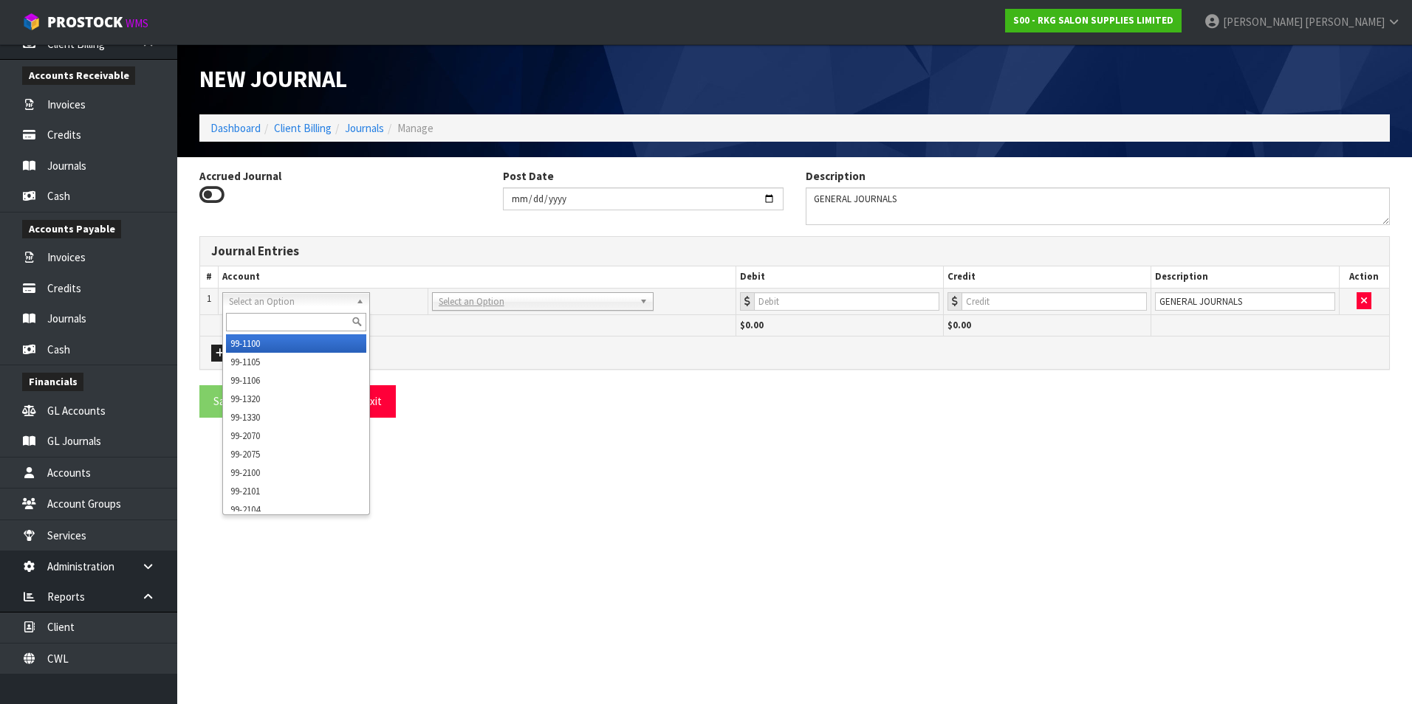
click at [250, 317] on input "text" at bounding box center [296, 322] width 140 height 18
type input "1320"
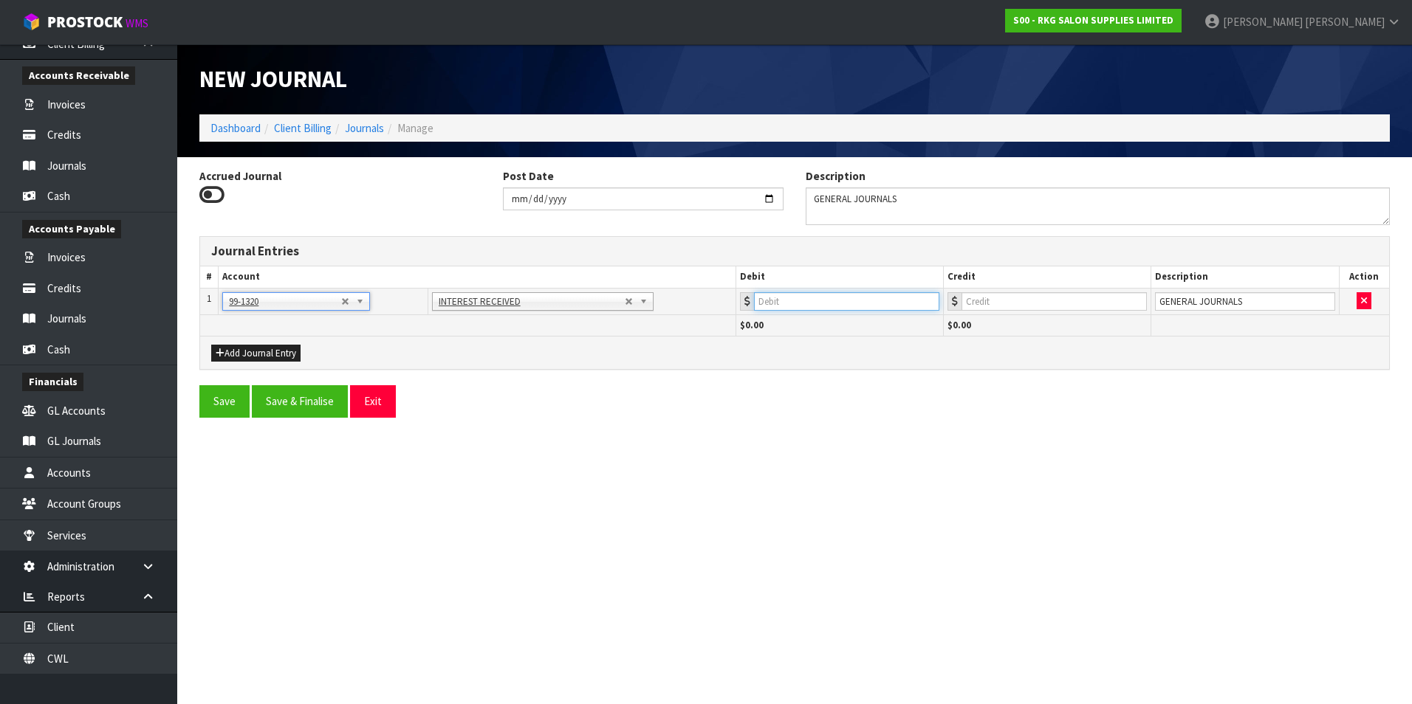
click at [871, 308] on input "number" at bounding box center [846, 301] width 185 height 18
type input "40.16"
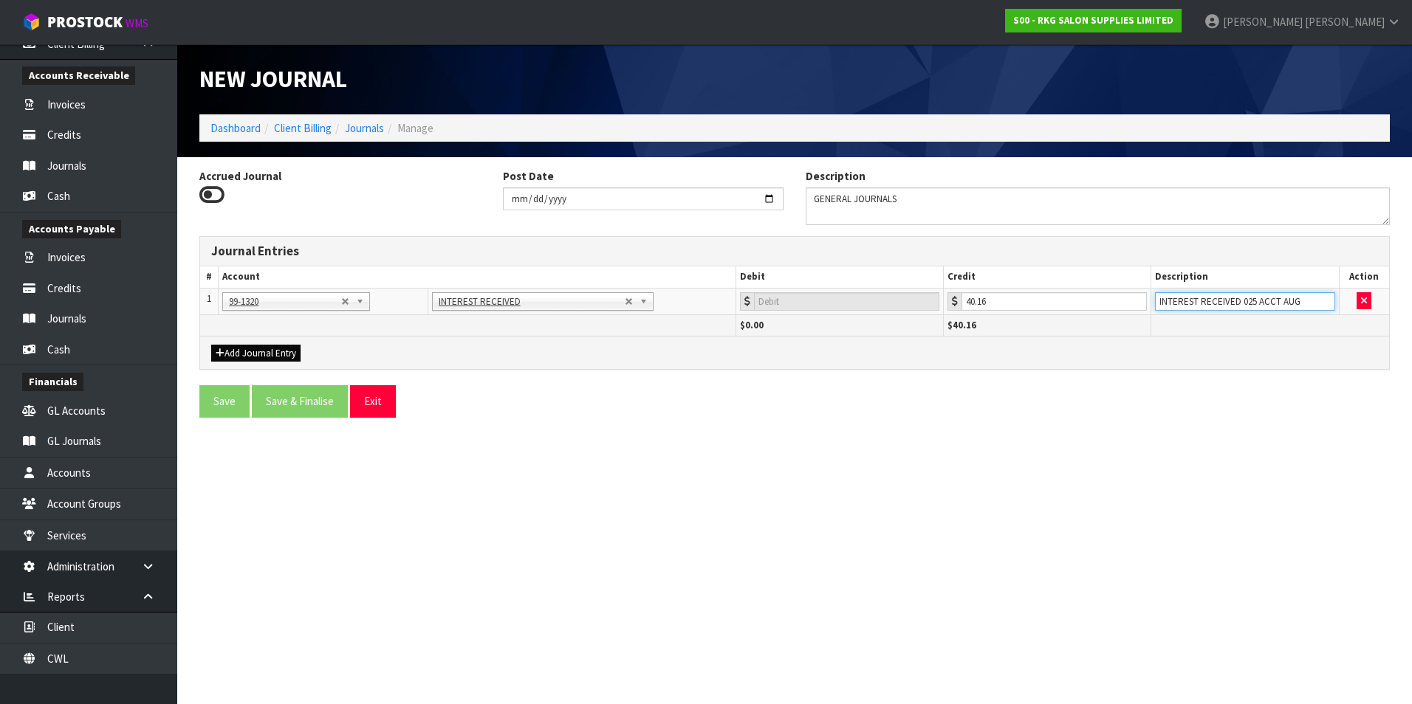
type input "INTEREST RECEIVED 025 ACCT AUG"
click at [273, 346] on button "Add Journal Entry" at bounding box center [255, 354] width 89 height 18
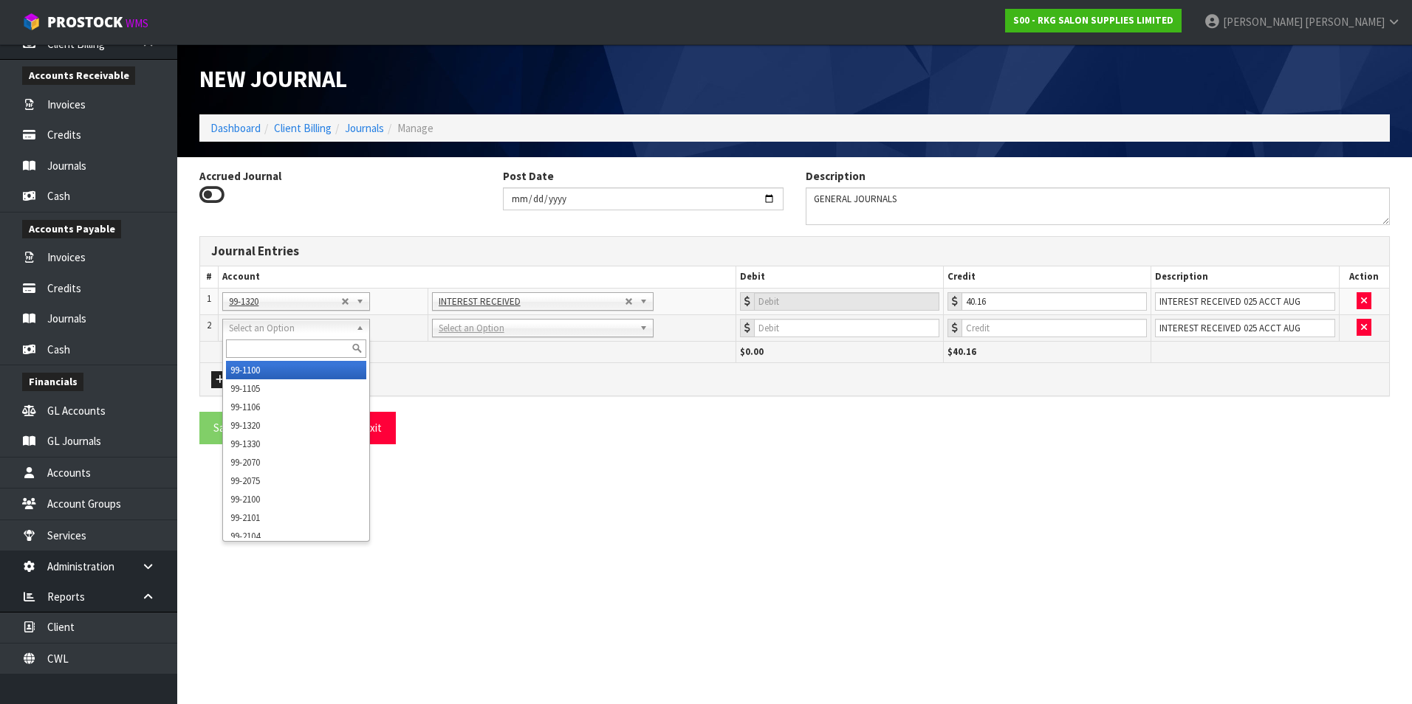
click at [254, 346] on input "text" at bounding box center [296, 349] width 140 height 18
type input "9530"
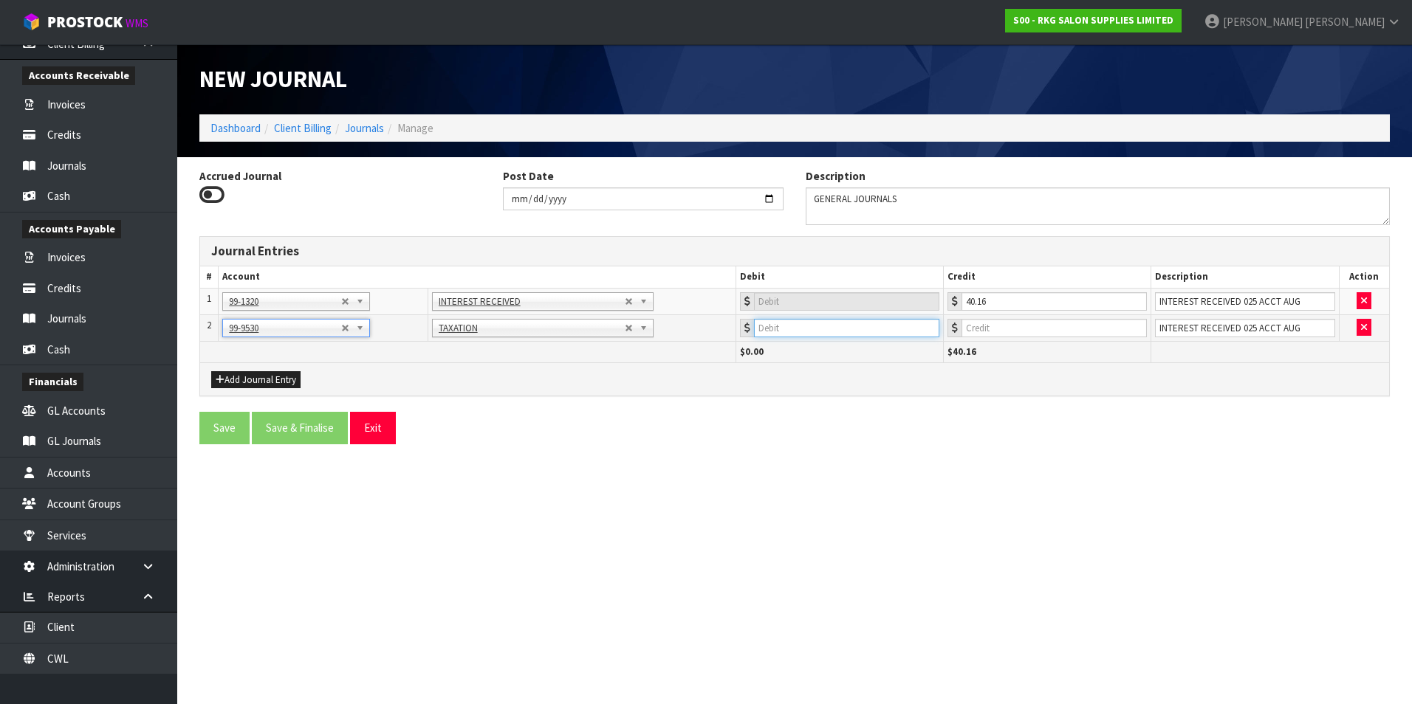
click at [868, 323] on input "number" at bounding box center [846, 328] width 185 height 18
type input "11.24"
click at [275, 374] on button "Add Journal Entry" at bounding box center [255, 380] width 89 height 18
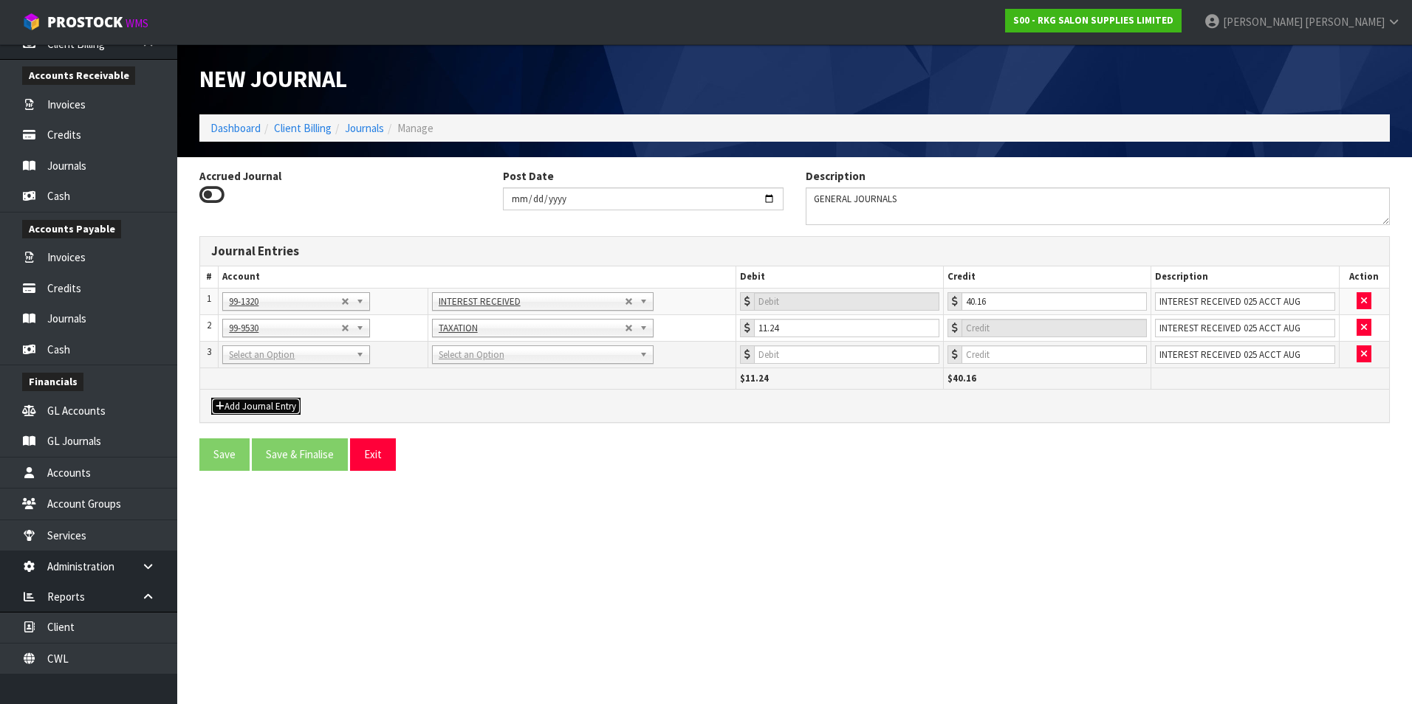
drag, startPoint x: 256, startPoint y: 355, endPoint x: 249, endPoint y: 365, distance: 12.1
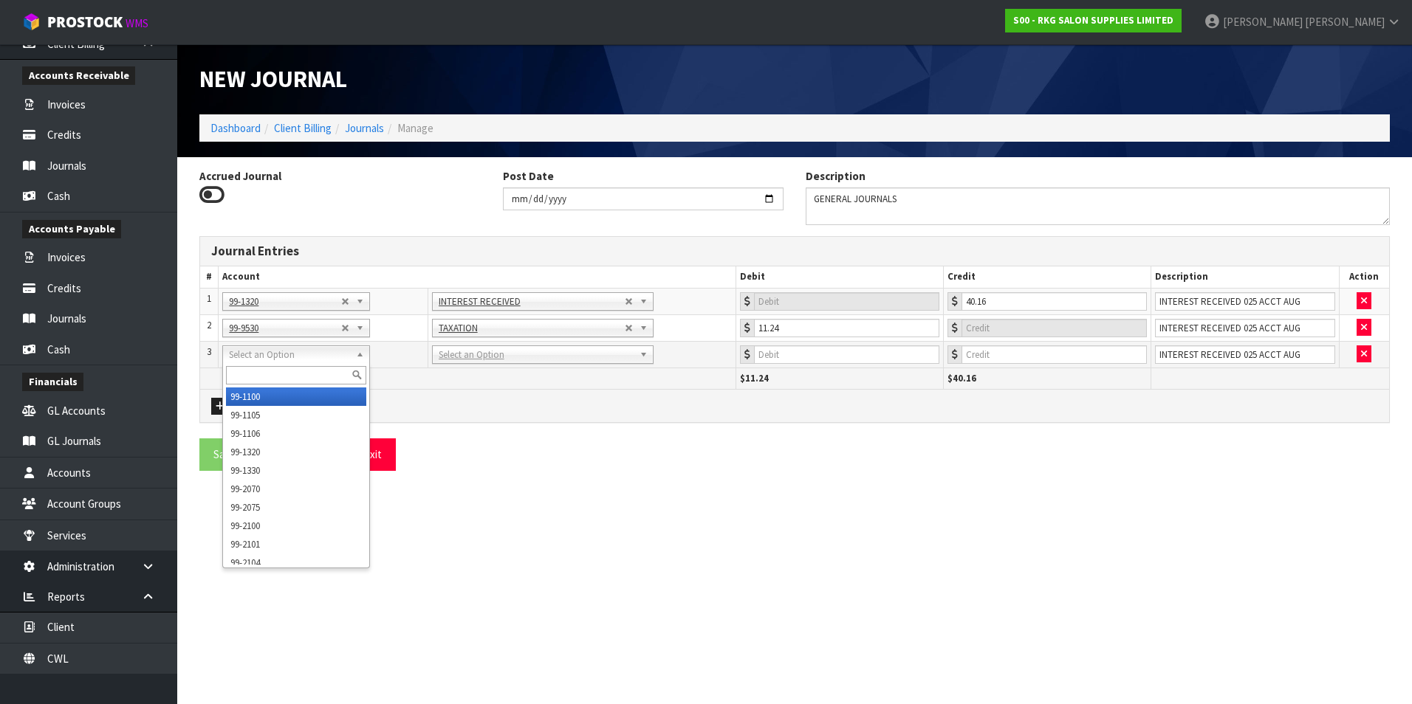
click at [243, 371] on input "text" at bounding box center [296, 375] width 140 height 18
type input "9123"
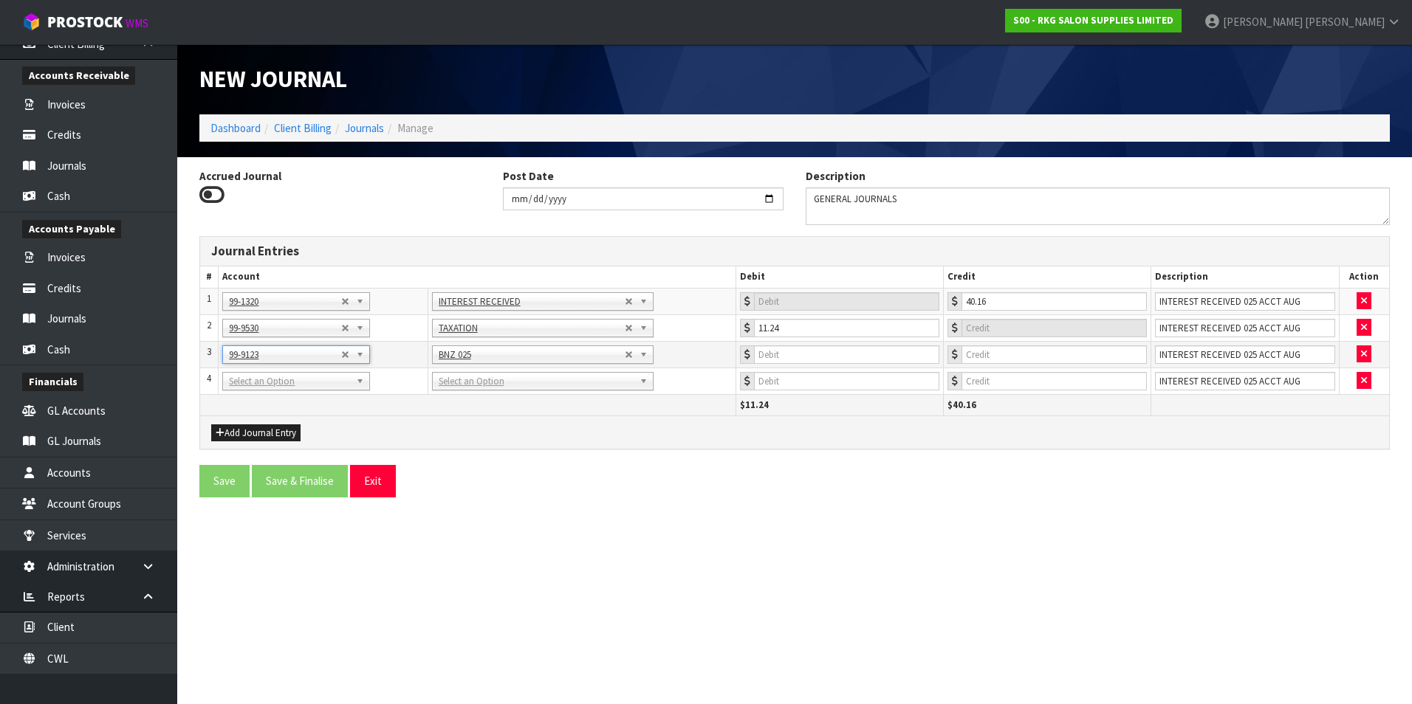
click at [851, 364] on td at bounding box center [839, 354] width 207 height 27
click at [844, 357] on input "number" at bounding box center [846, 355] width 185 height 18
type input "28.92"
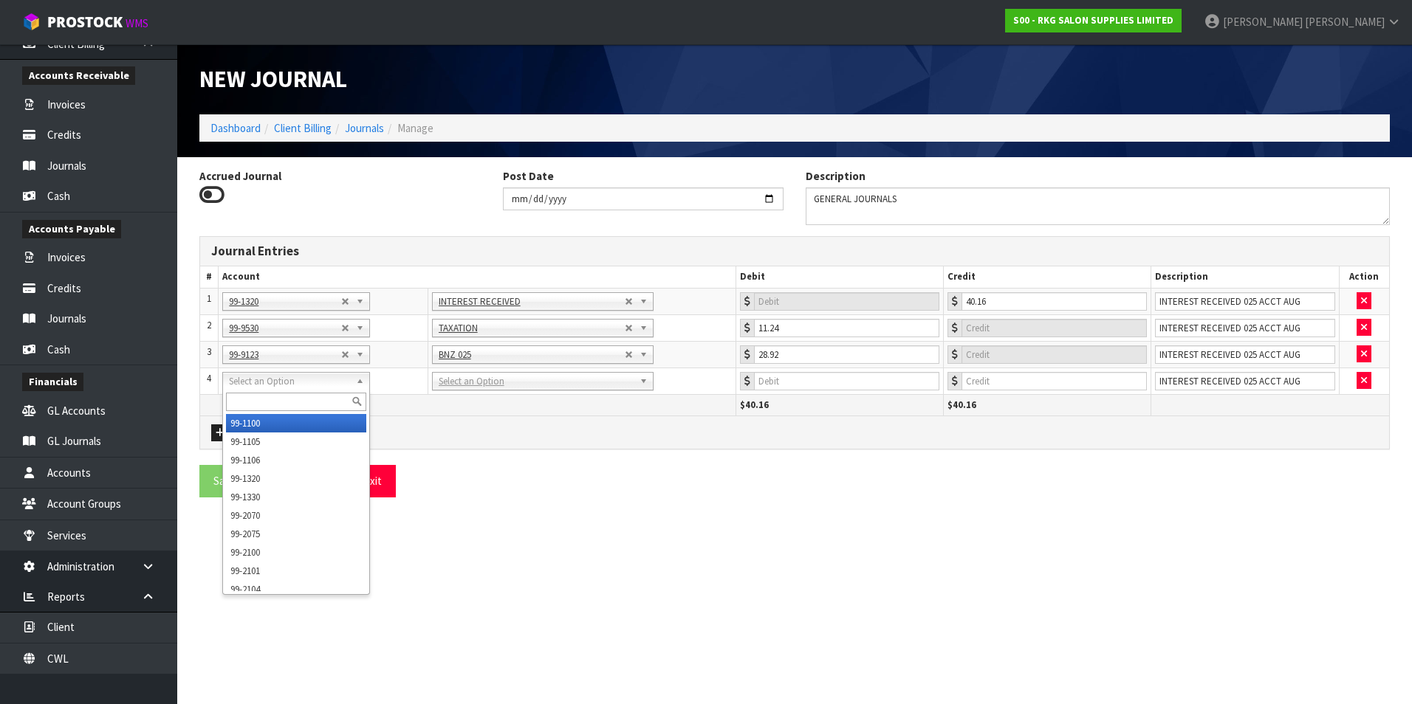
click at [261, 404] on input "text" at bounding box center [296, 402] width 140 height 18
type input "9160"
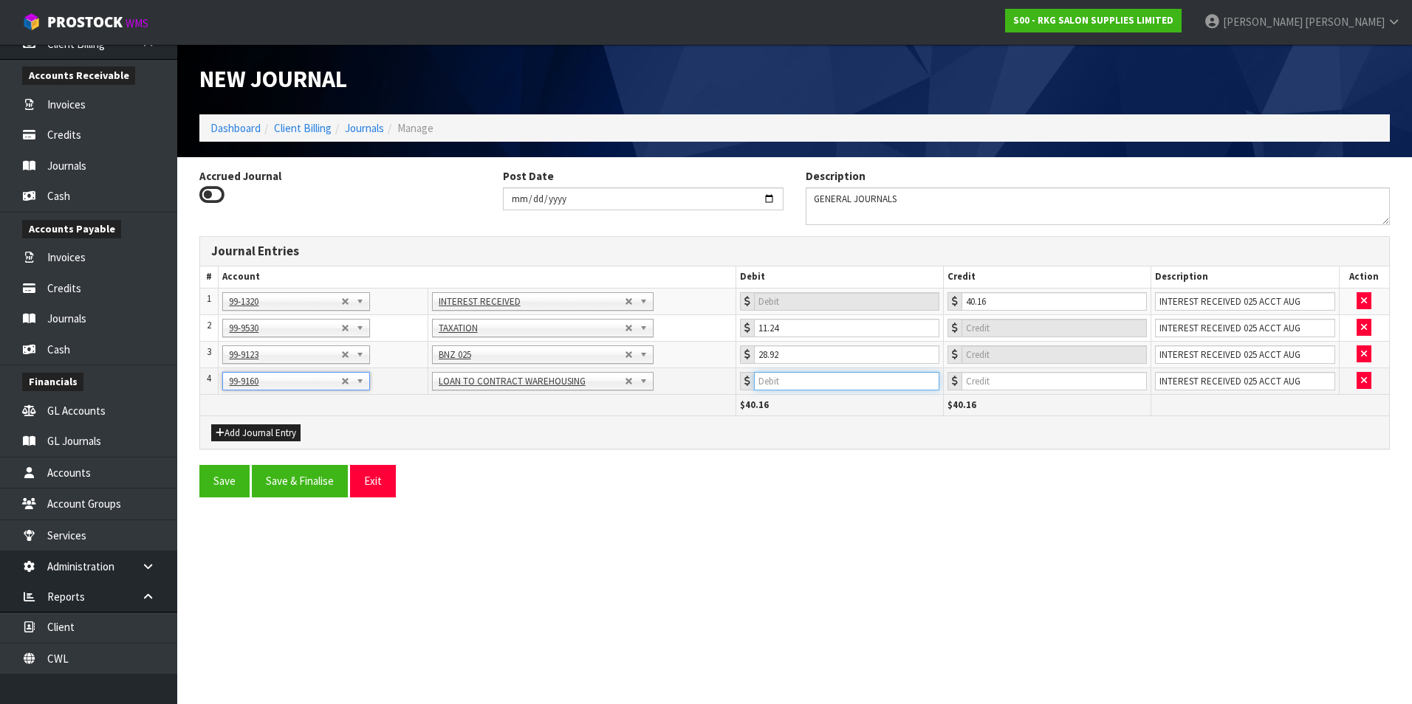
click at [823, 380] on input "number" at bounding box center [846, 381] width 185 height 18
type input "7000"
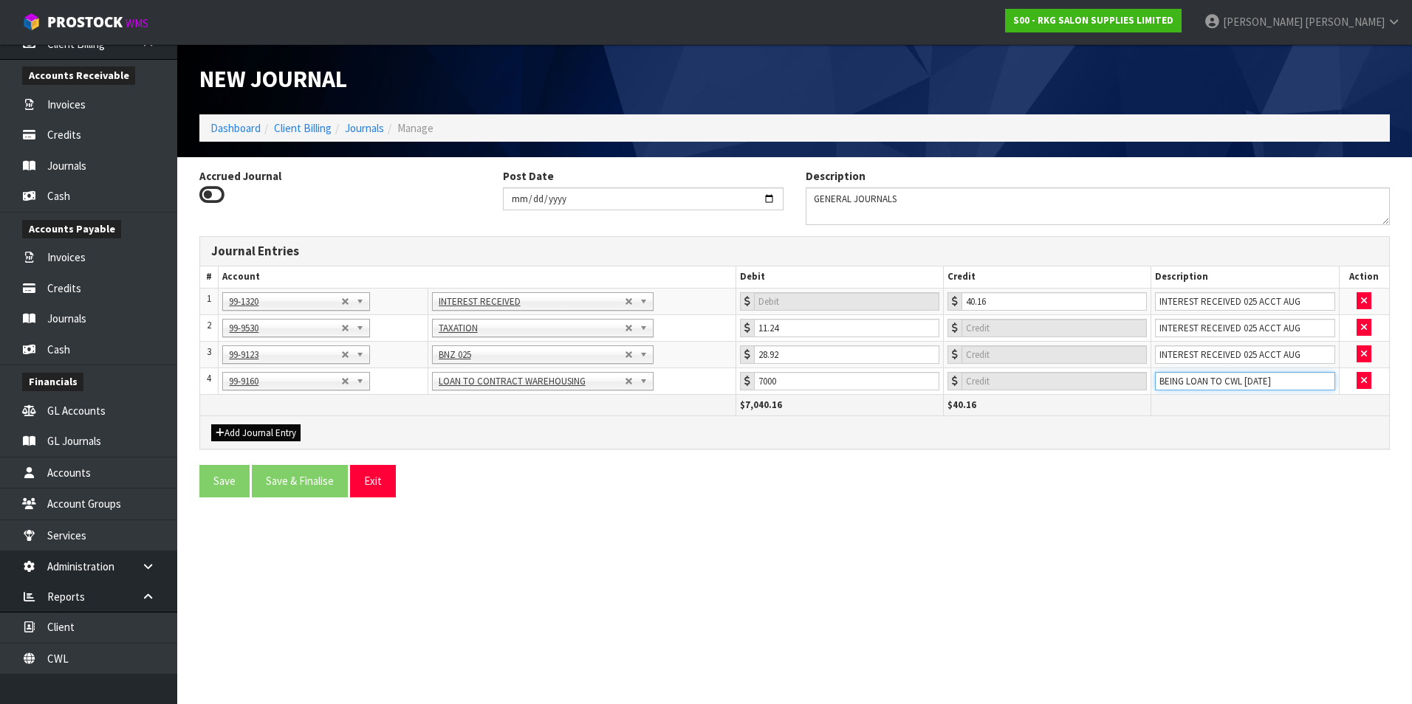
type input "BEING LOAN TO CWL [DATE]"
click at [260, 428] on button "Add Journal Entry" at bounding box center [255, 434] width 89 height 18
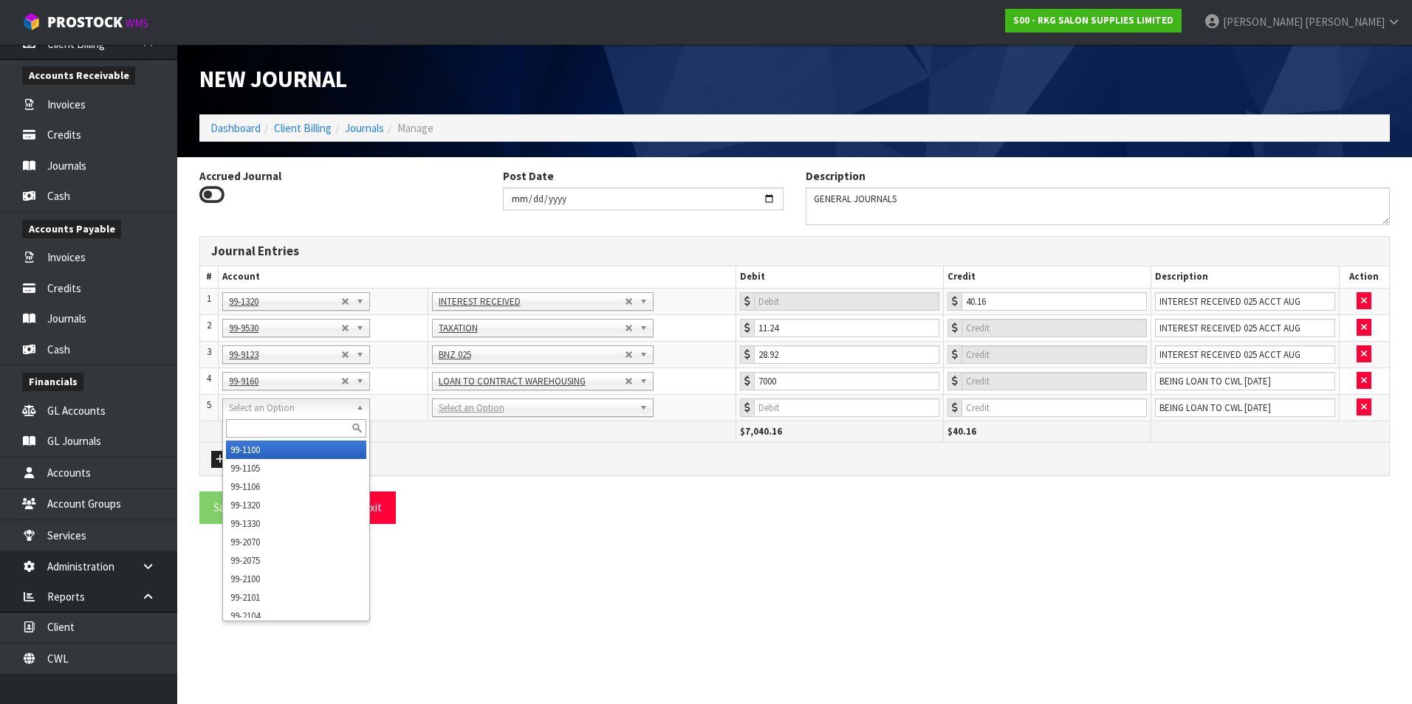
click at [250, 417] on div at bounding box center [296, 428] width 146 height 24
click at [252, 430] on input "text" at bounding box center [296, 428] width 140 height 18
type input "9122"
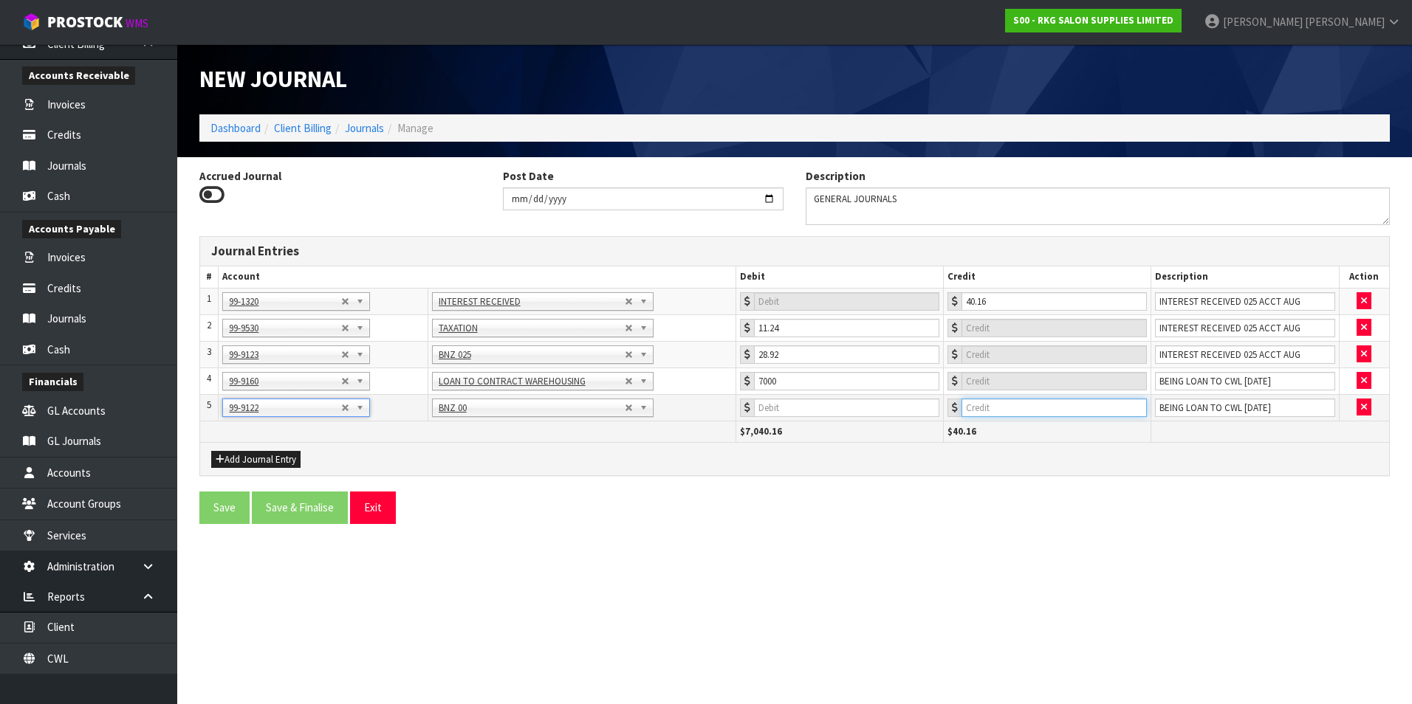
click at [995, 413] on input "number" at bounding box center [1053, 408] width 185 height 18
type input "7000"
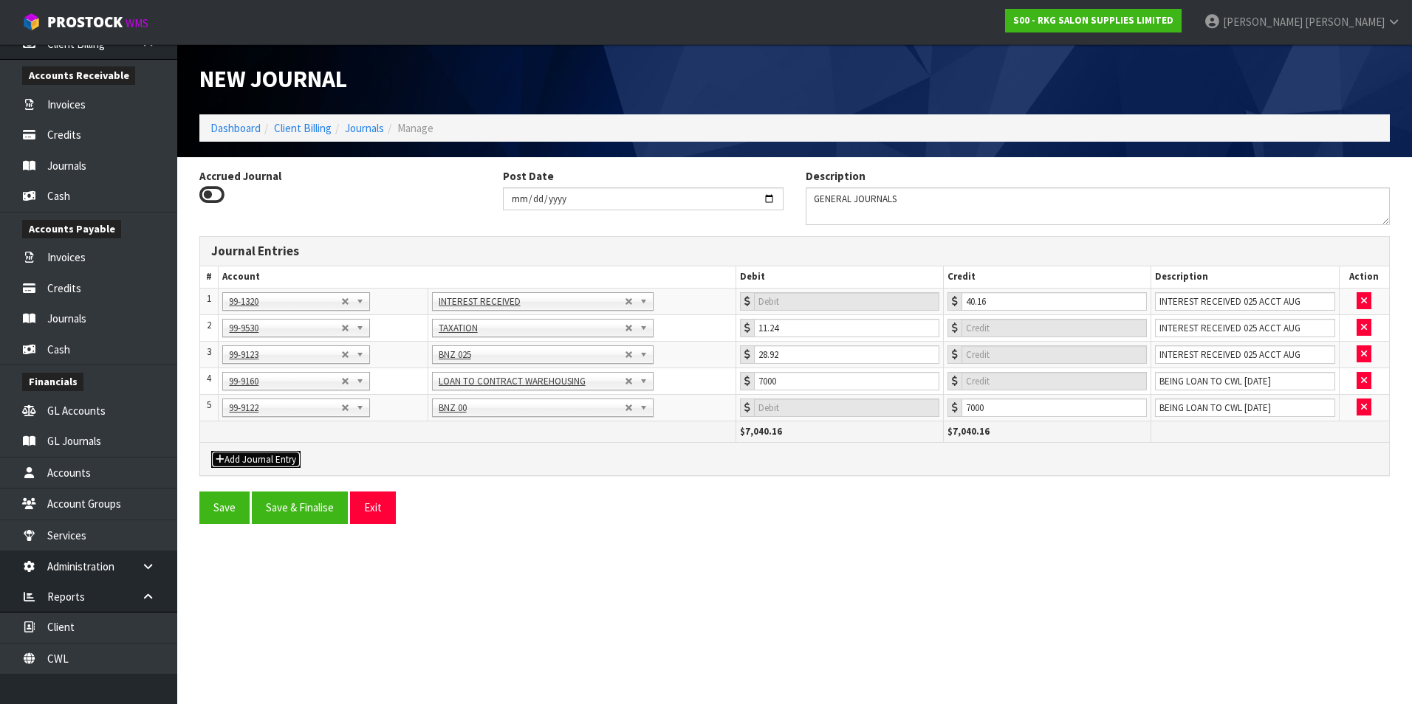
click at [274, 459] on button "Add Journal Entry" at bounding box center [255, 460] width 89 height 18
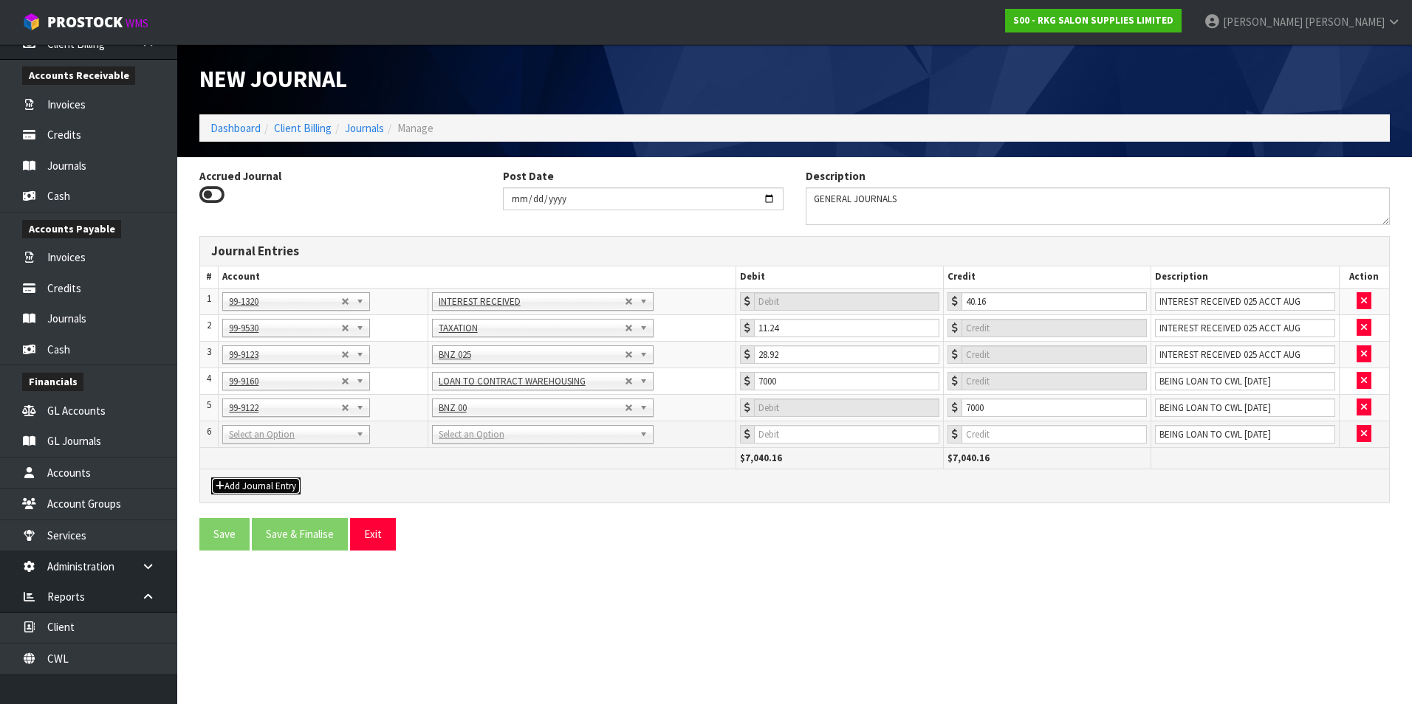
drag, startPoint x: 268, startPoint y: 436, endPoint x: 262, endPoint y: 445, distance: 10.6
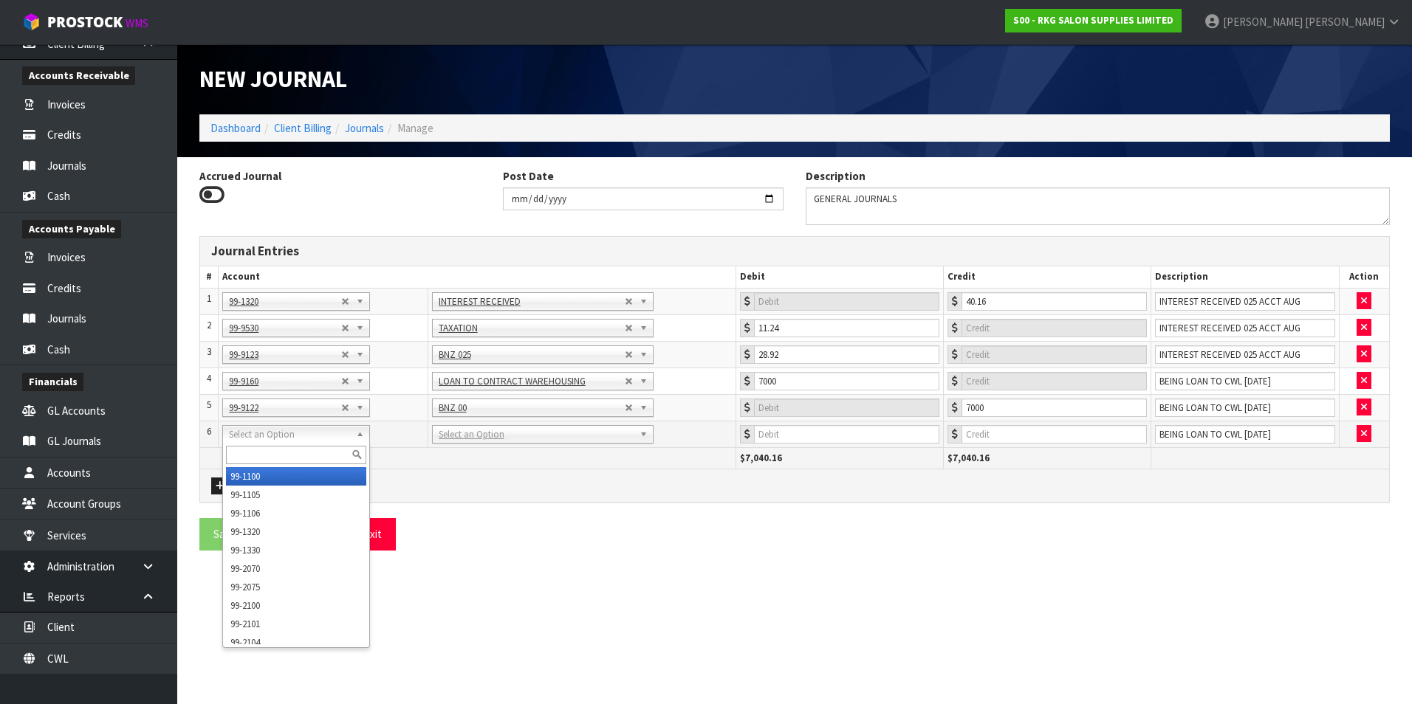
click at [249, 450] on input "text" at bounding box center [296, 455] width 140 height 18
type input "3530"
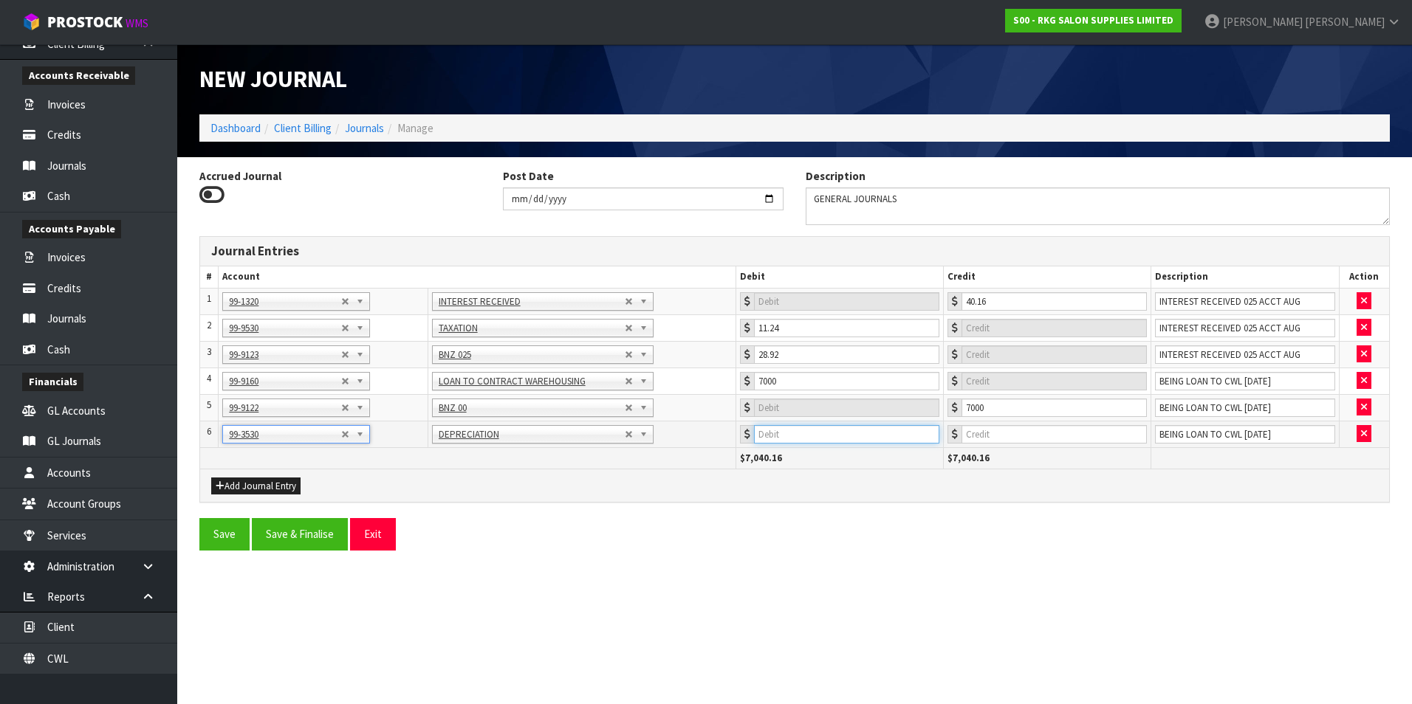
click at [818, 439] on input "number" at bounding box center [846, 434] width 185 height 18
type input "387"
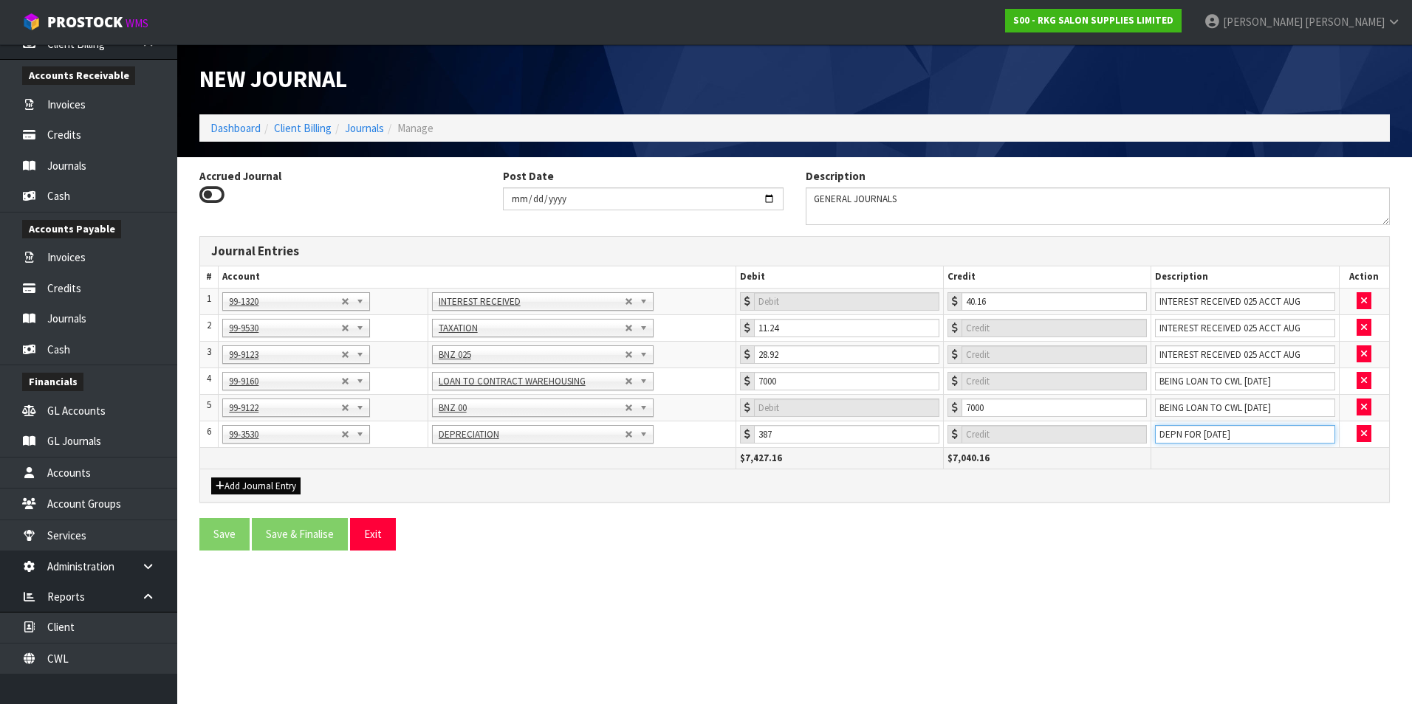
type input "DEPN FOR [DATE]"
click at [261, 479] on button "Add Journal Entry" at bounding box center [255, 487] width 89 height 18
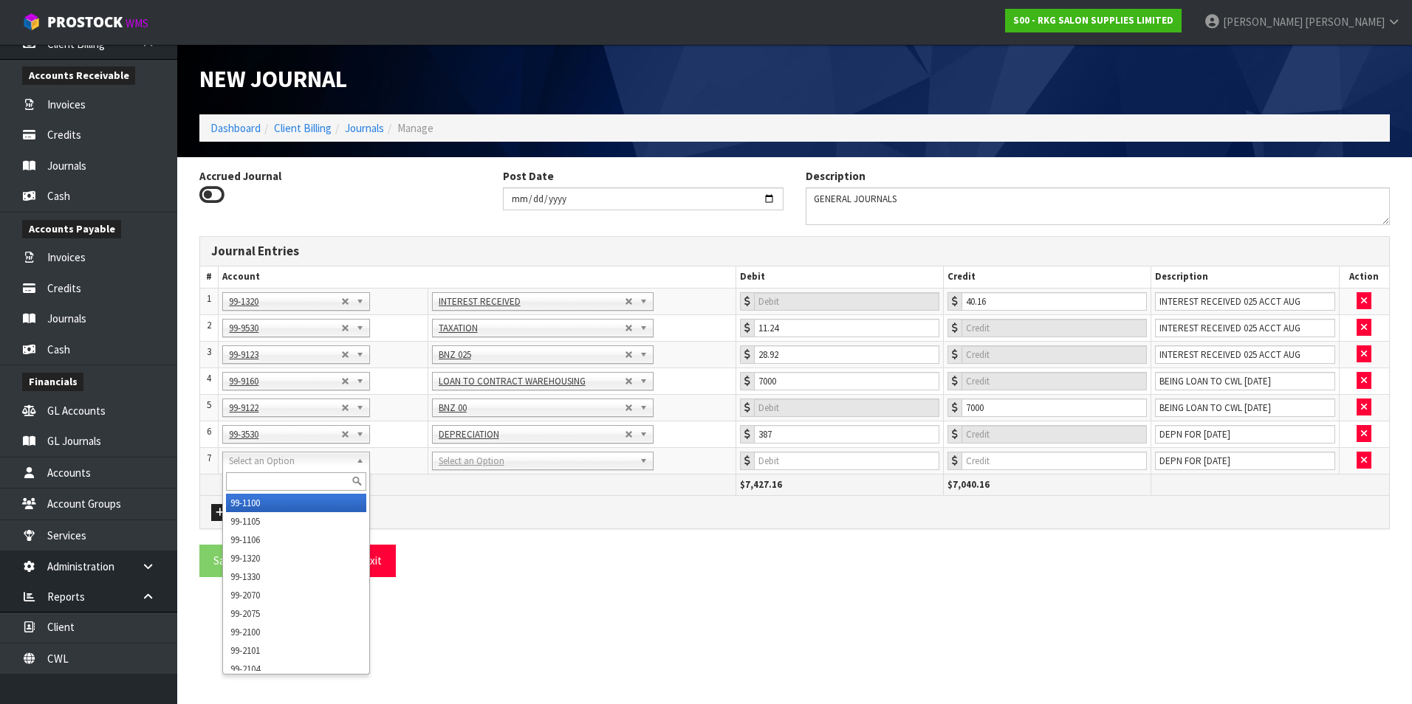
click at [258, 476] on input "text" at bounding box center [296, 482] width 140 height 18
type input "9210"
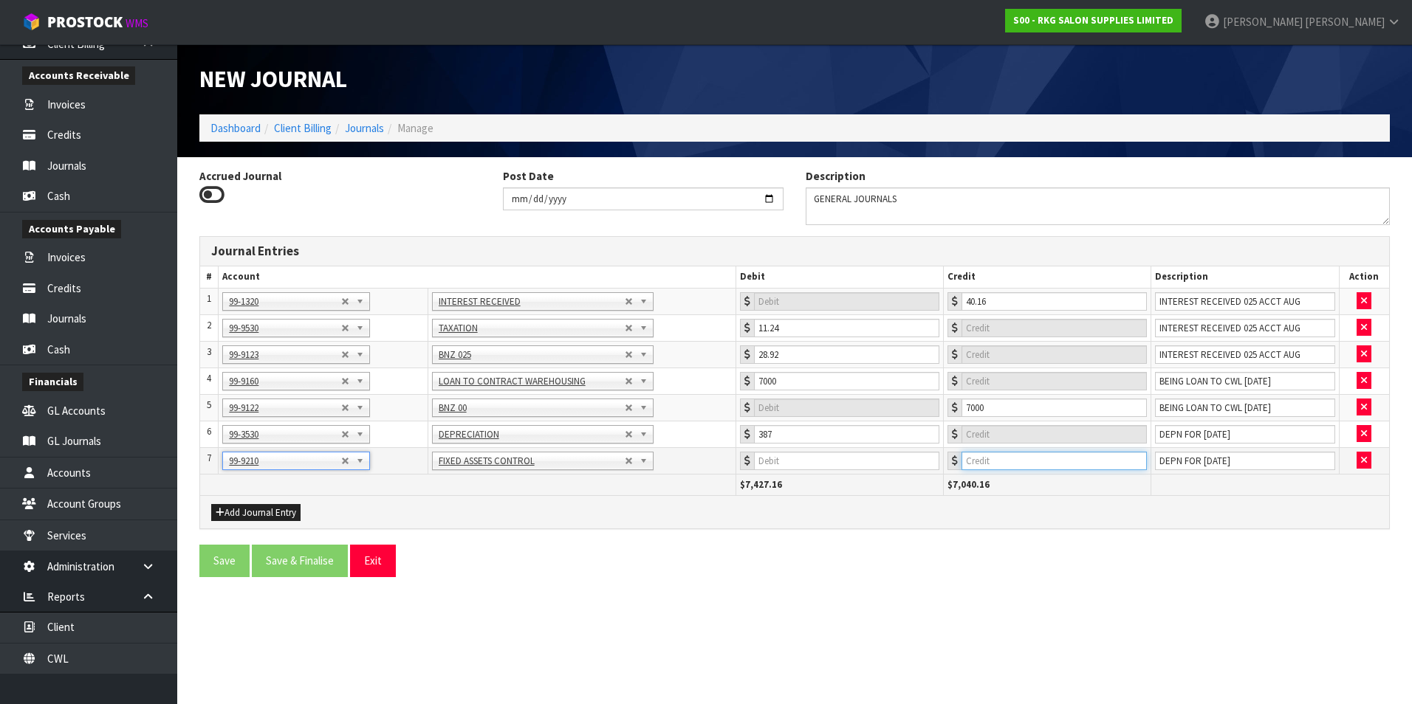
click at [1072, 464] on input "number" at bounding box center [1053, 461] width 185 height 18
type input "387"
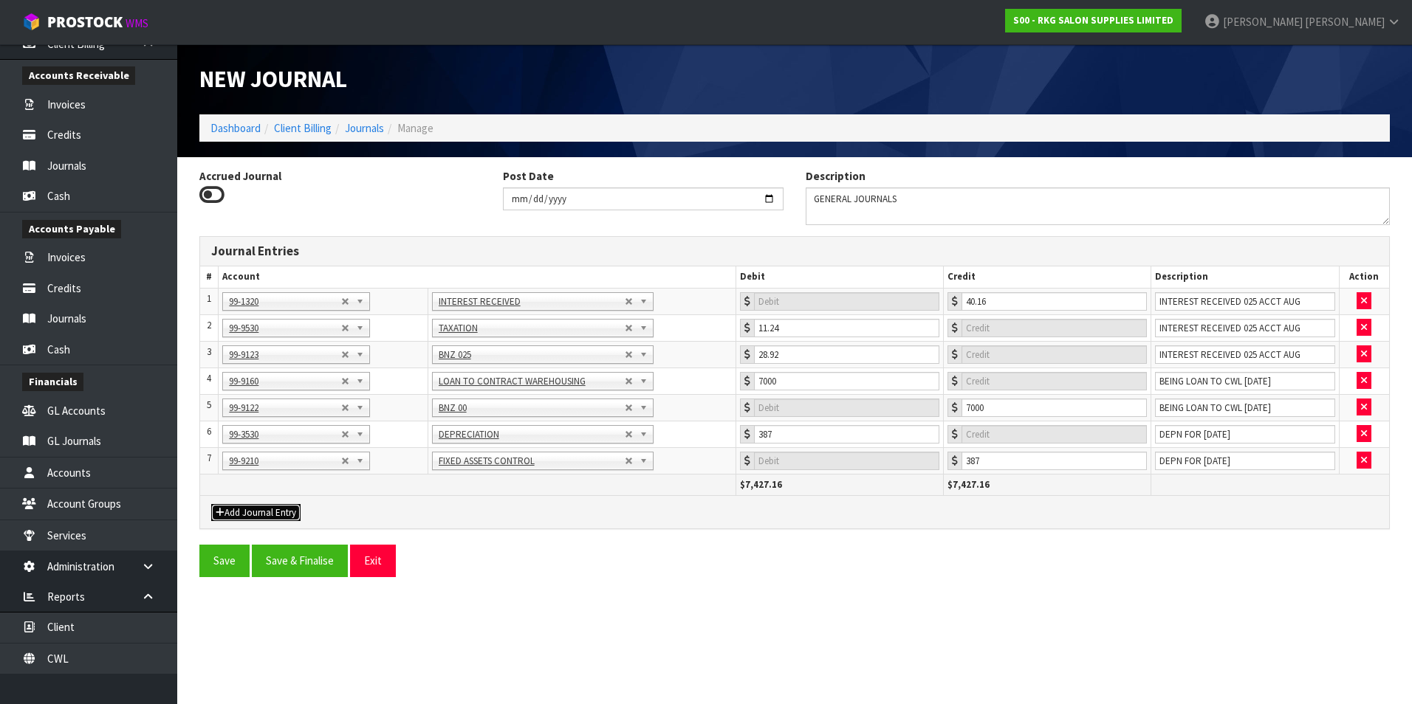
click at [252, 509] on button "Add Journal Entry" at bounding box center [255, 513] width 89 height 18
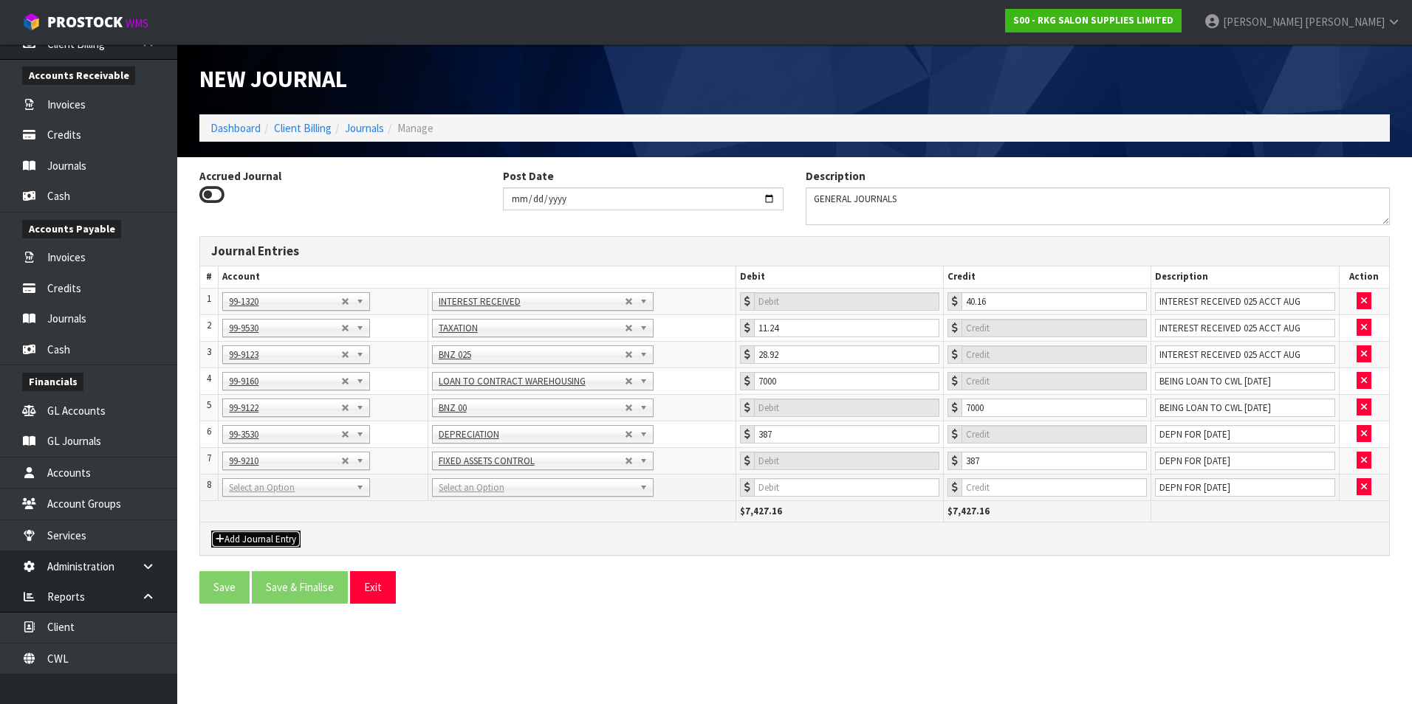
drag, startPoint x: 253, startPoint y: 491, endPoint x: 248, endPoint y: 498, distance: 9.0
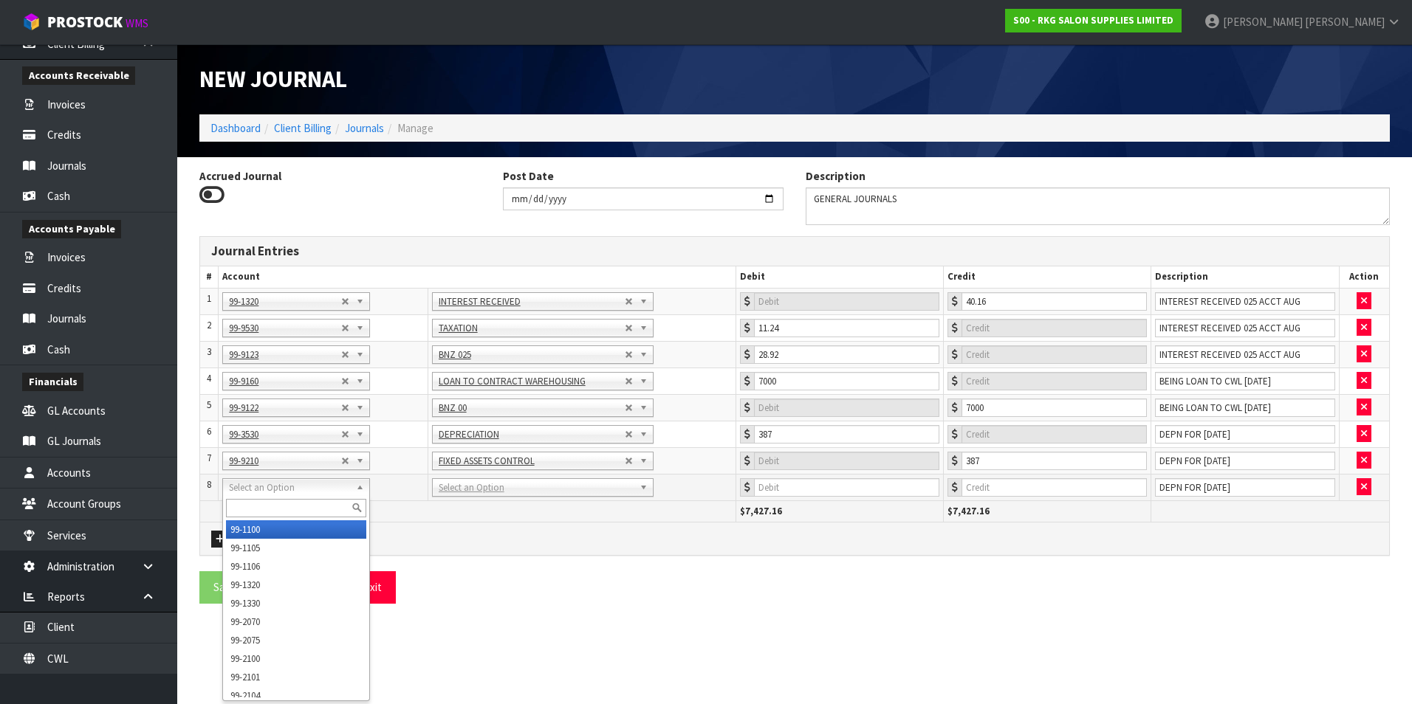
click at [241, 507] on input "text" at bounding box center [296, 508] width 140 height 18
type input "9150"
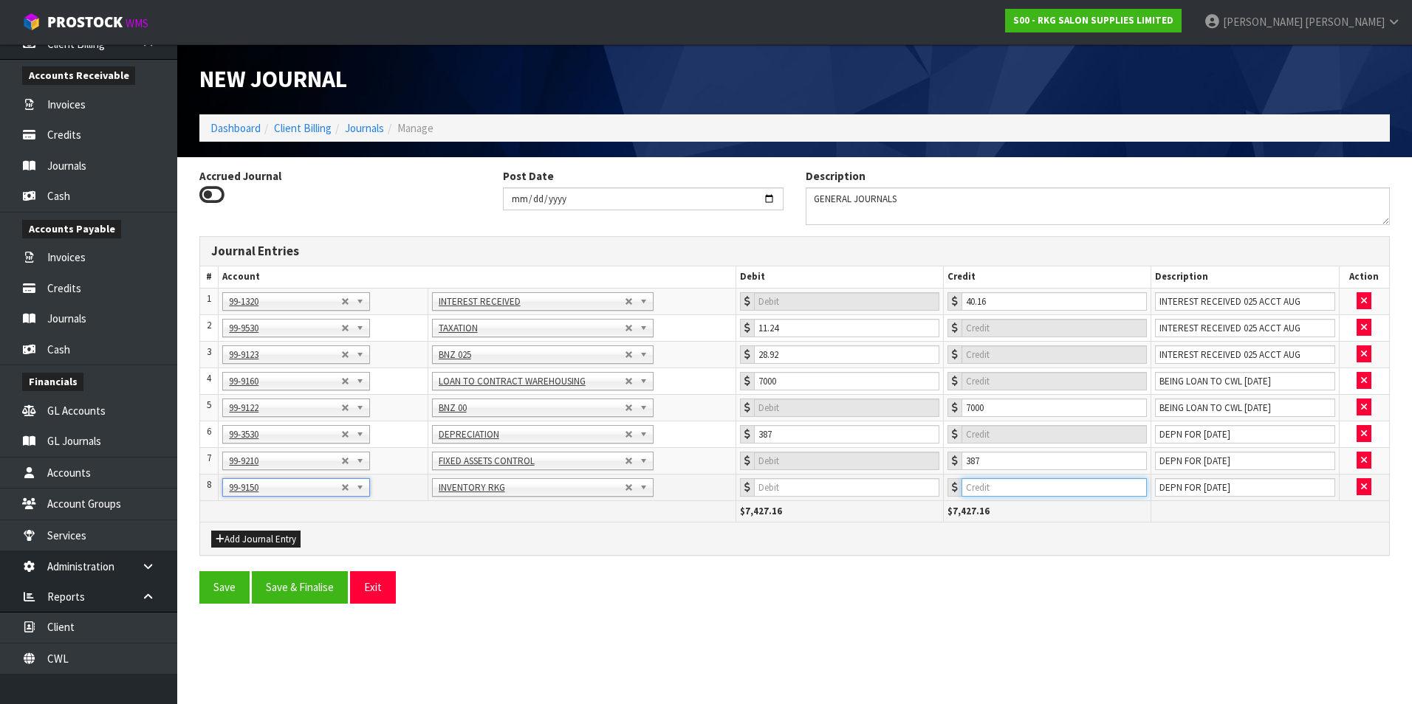
click at [993, 485] on input "number" at bounding box center [1053, 487] width 185 height 18
type input "6392.05"
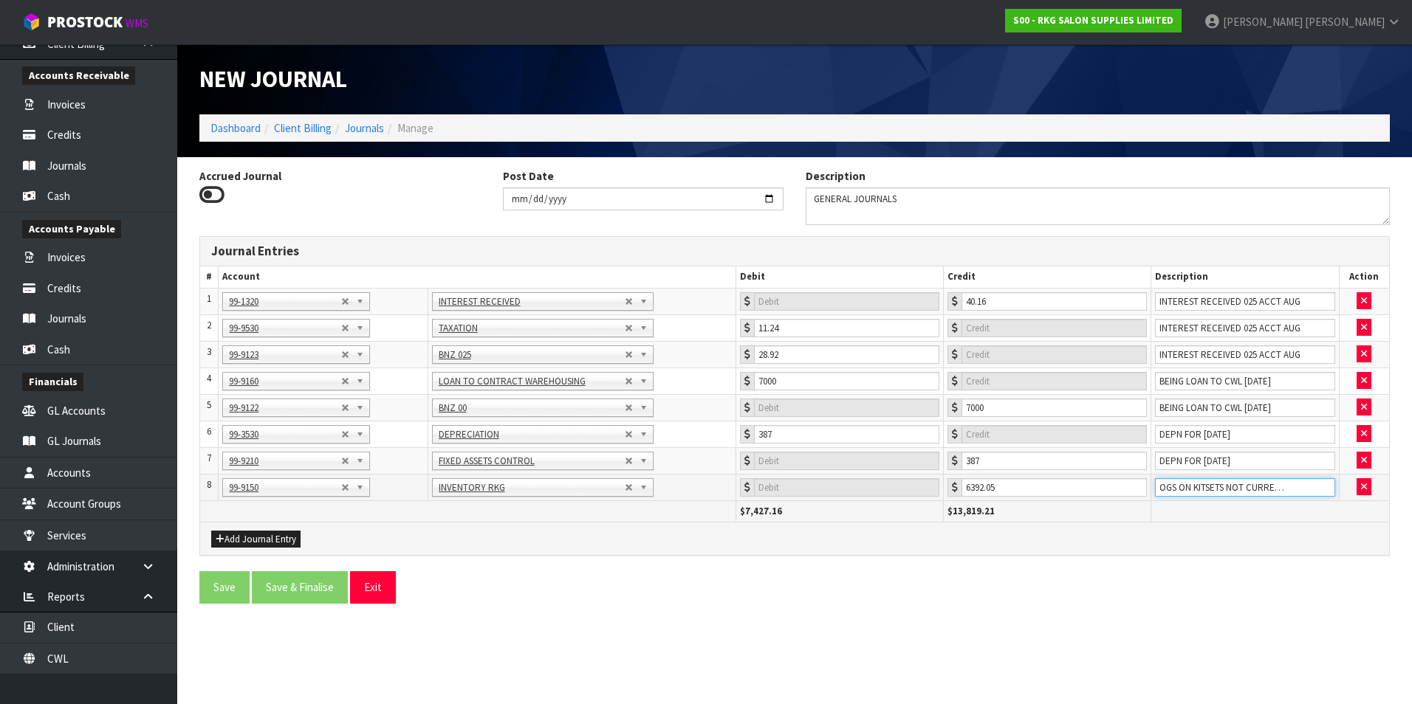
scroll to position [0, 64]
type input "RECORD COGS ON KITSETS NOT CURRENTLY RECORDING"
click at [258, 536] on button "Add Journal Entry" at bounding box center [255, 540] width 89 height 18
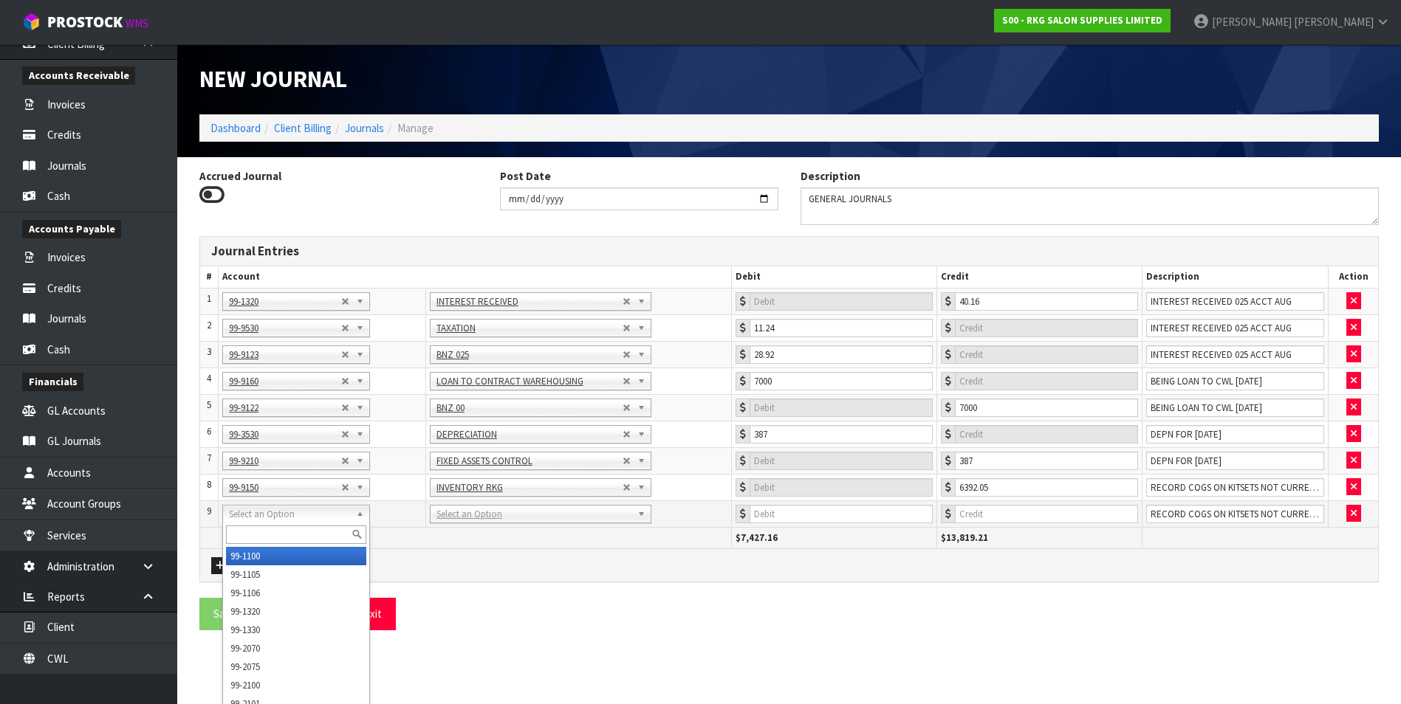
click at [244, 526] on input "text" at bounding box center [296, 535] width 140 height 18
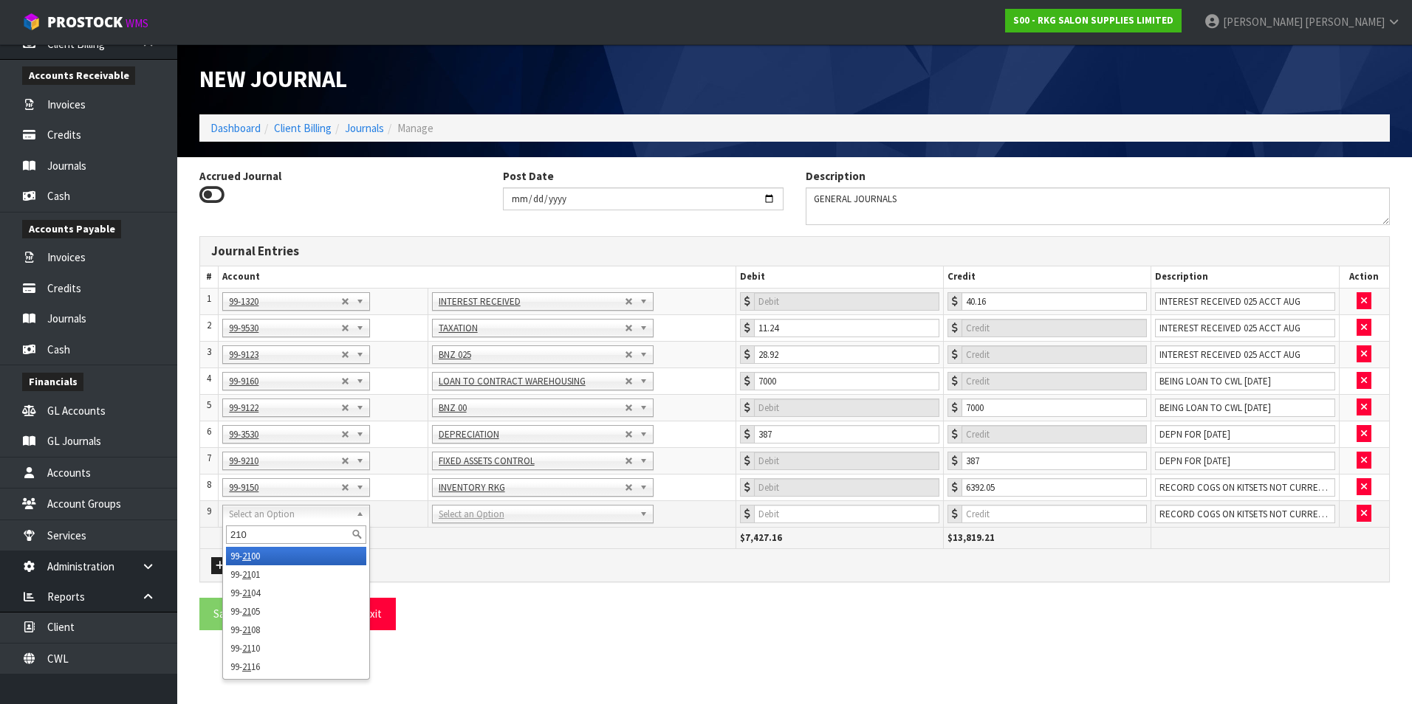
type input "2104"
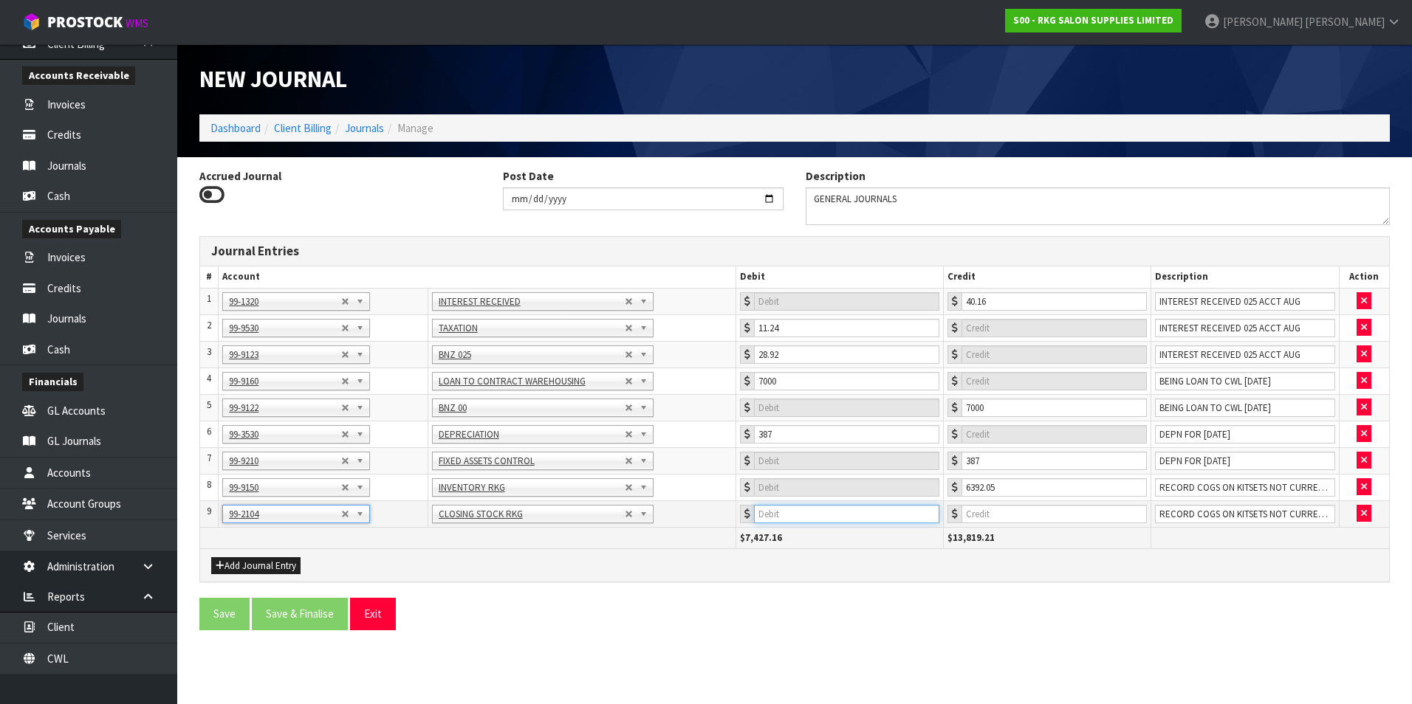
click at [858, 520] on input "number" at bounding box center [846, 514] width 185 height 18
type input "6392.05"
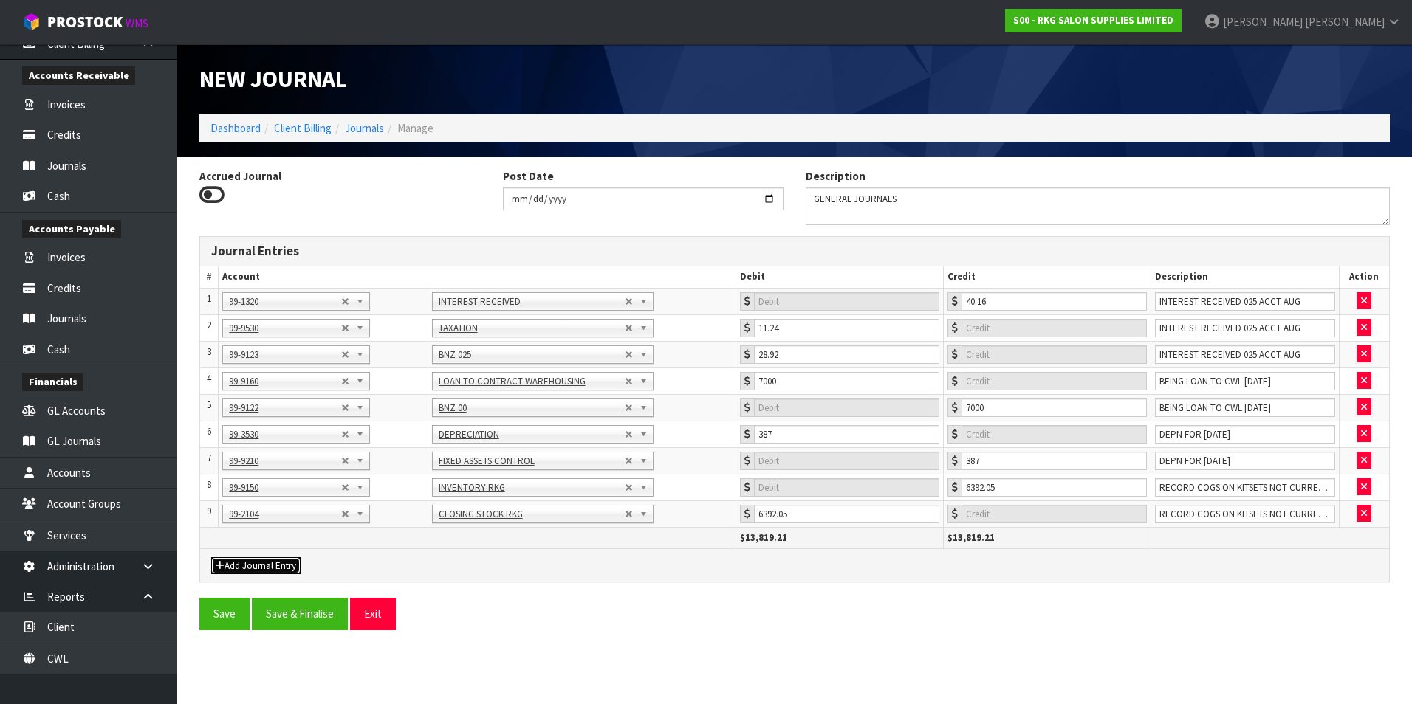
click at [248, 564] on button "Add Journal Entry" at bounding box center [255, 566] width 89 height 18
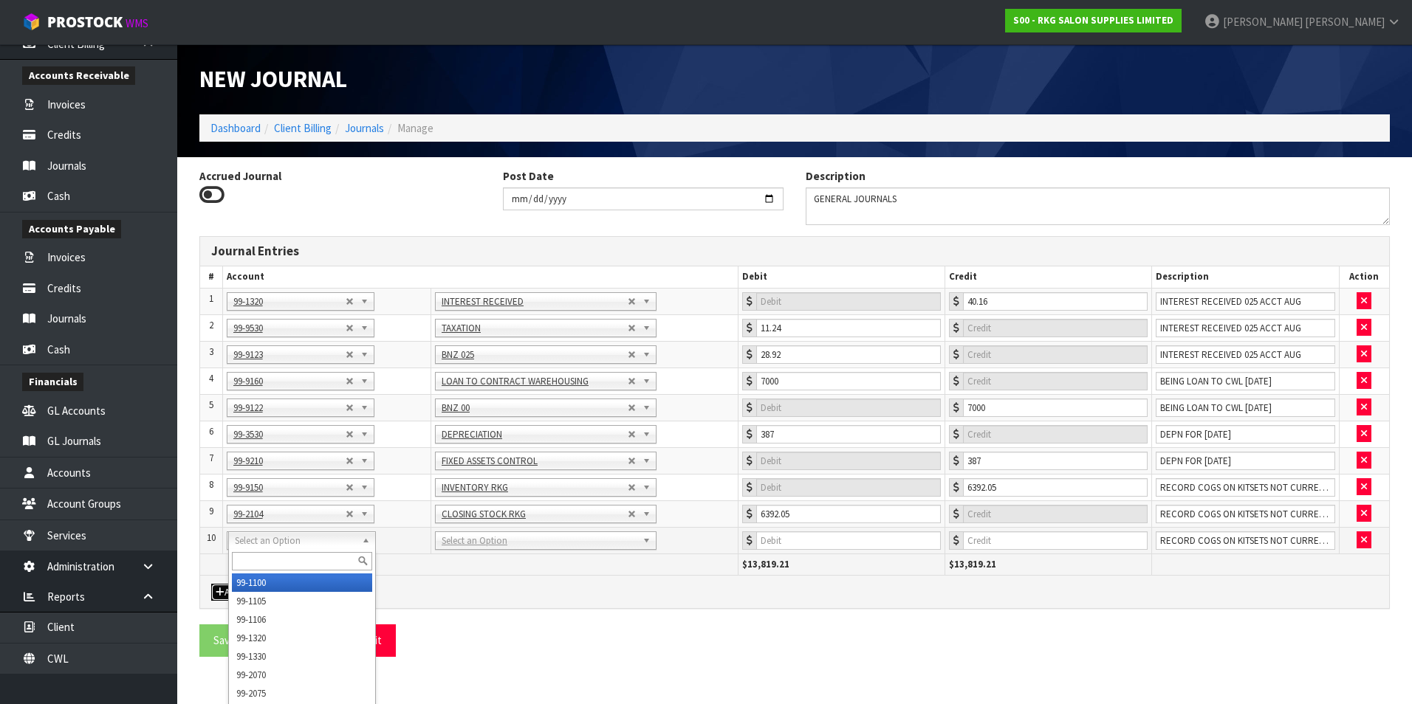
drag, startPoint x: 250, startPoint y: 543, endPoint x: 246, endPoint y: 553, distance: 10.6
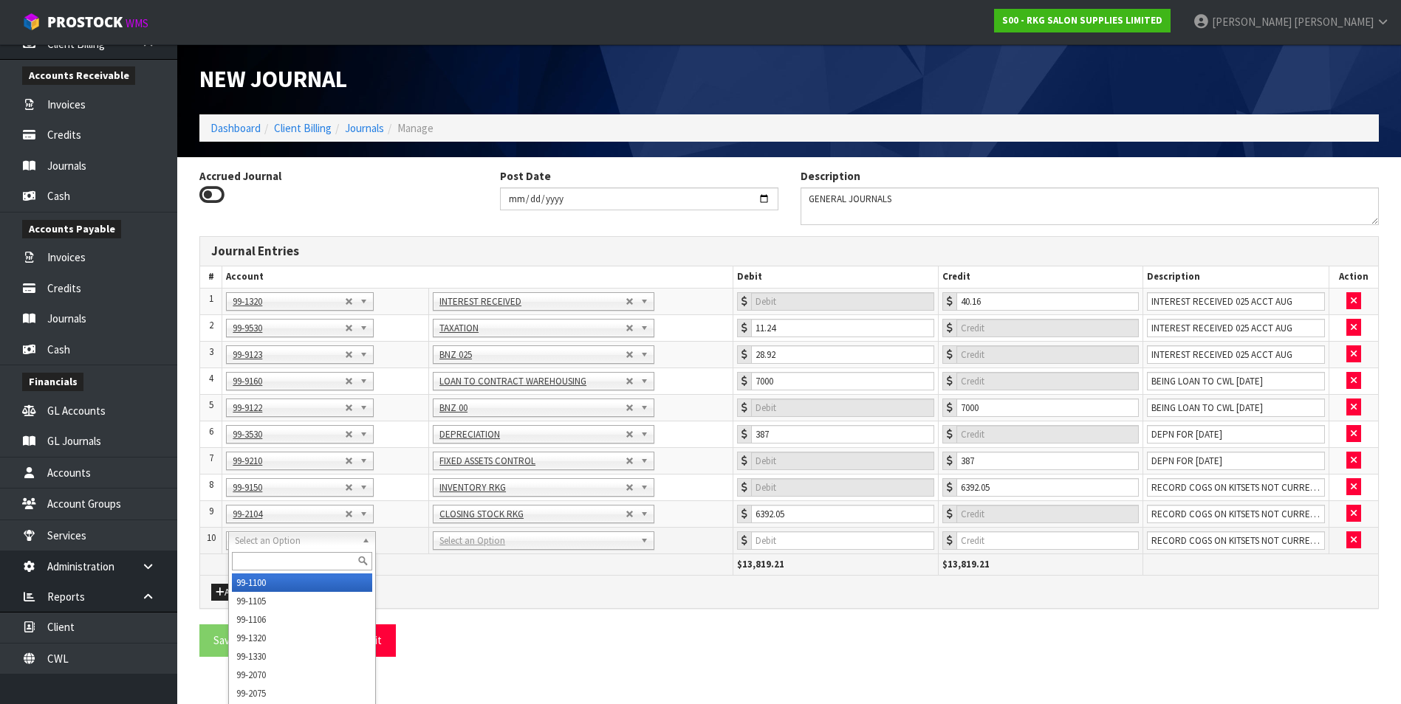
click at [246, 553] on input "text" at bounding box center [302, 561] width 140 height 18
type input "2104"
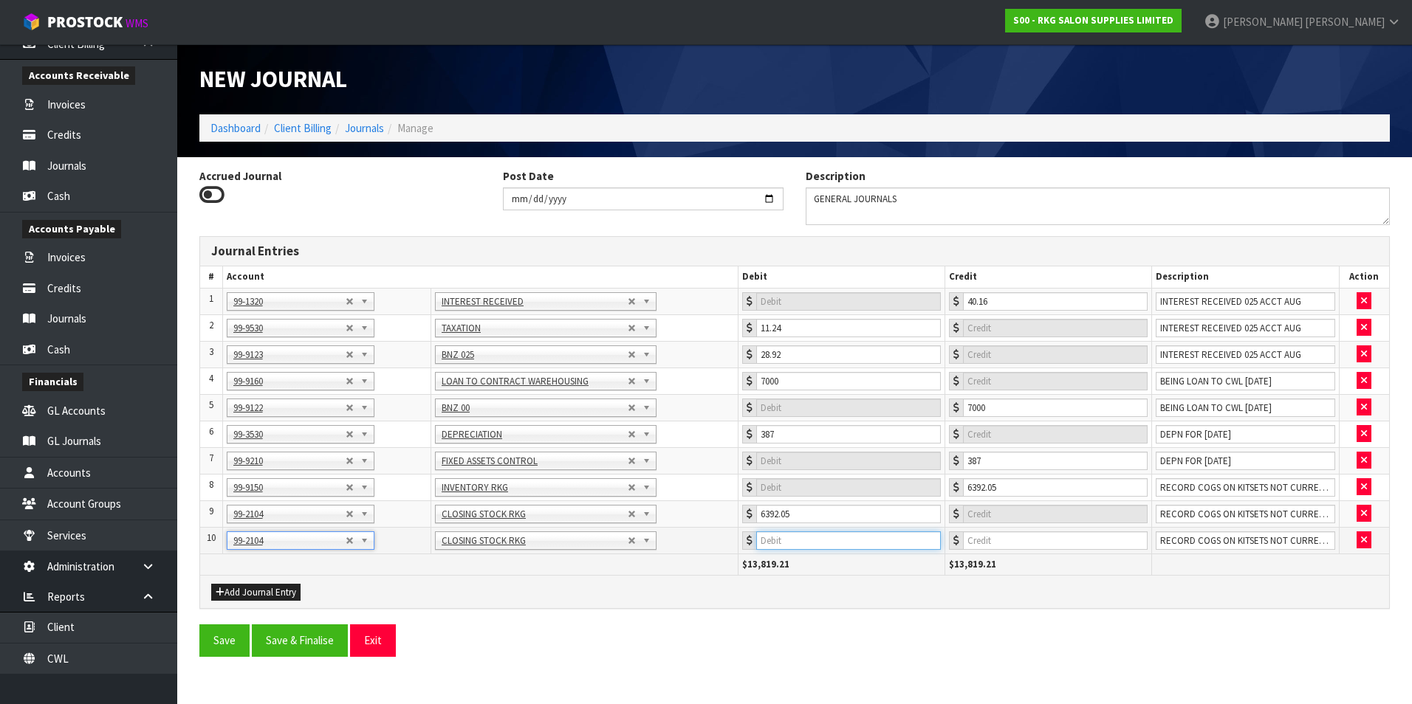
click at [871, 547] on input "number" at bounding box center [848, 541] width 185 height 18
type input "1050"
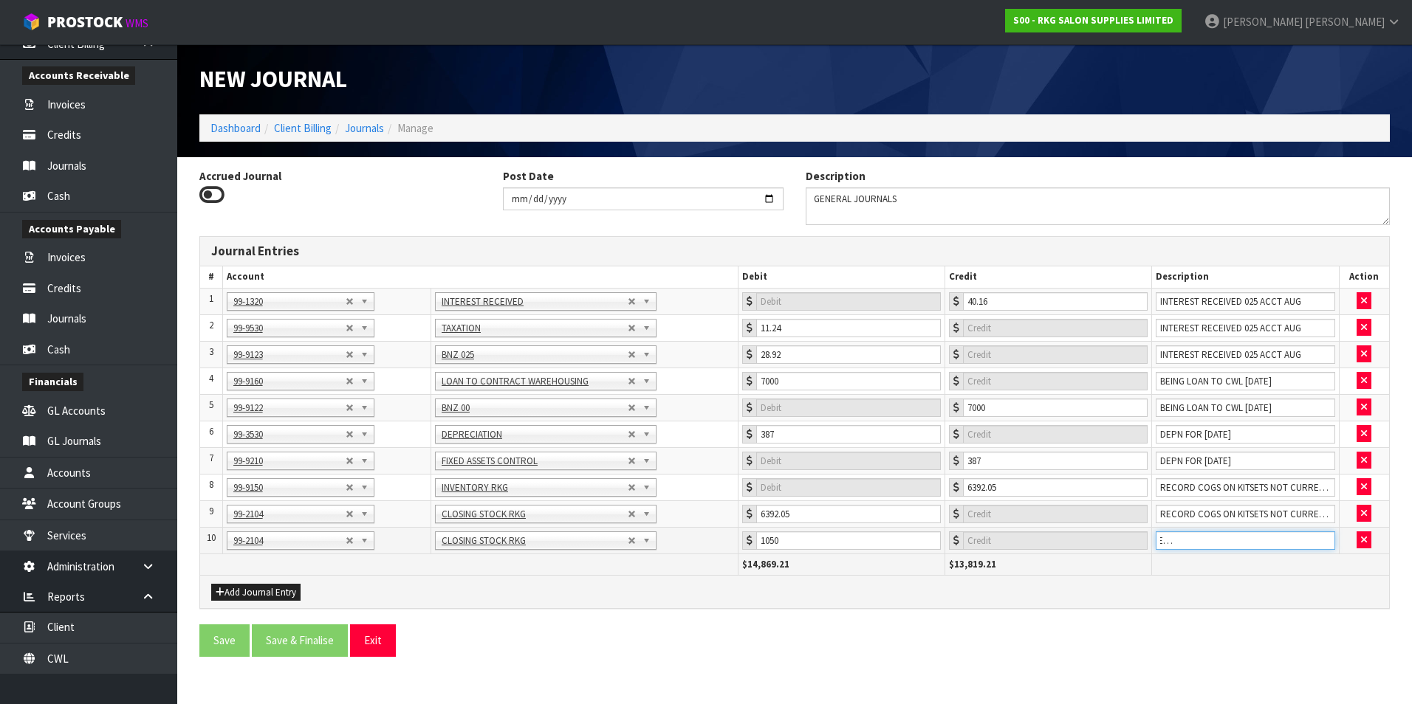
scroll to position [0, 164]
type input "TO REVERSE ADJ0000171 AS NO COST EFFECT SINCE JUST TRANSFERRING CODES"
drag, startPoint x: 246, startPoint y: 589, endPoint x: 247, endPoint y: 581, distance: 8.3
click at [246, 588] on button "Add Journal Entry" at bounding box center [255, 593] width 89 height 18
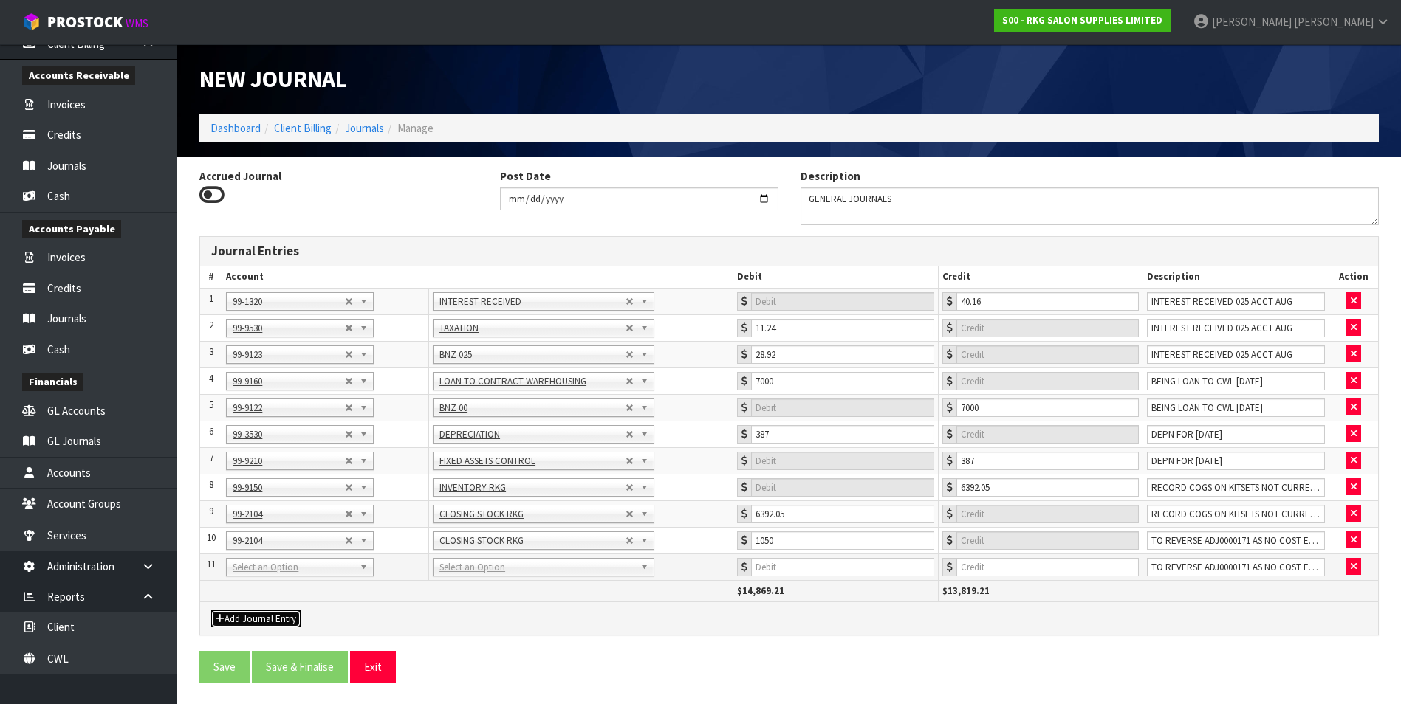
drag, startPoint x: 252, startPoint y: 566, endPoint x: 236, endPoint y: 586, distance: 25.7
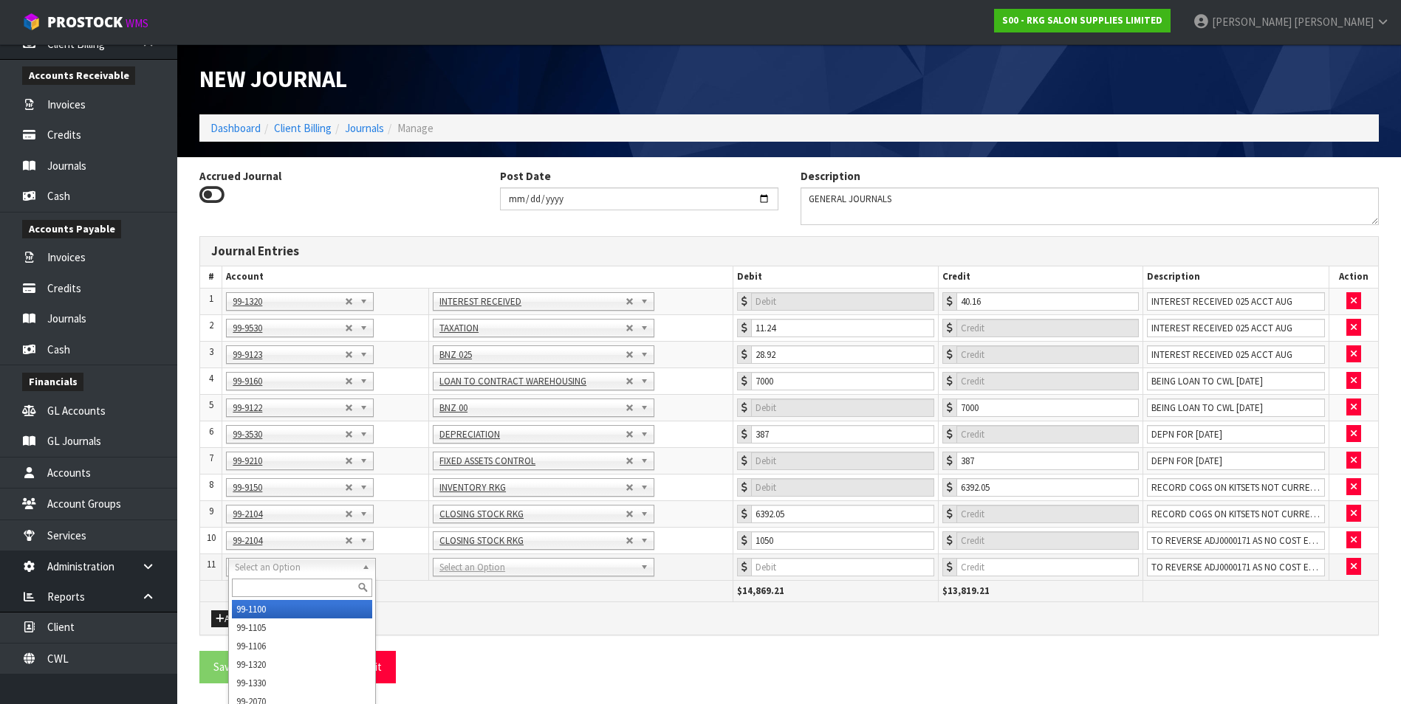
click at [235, 585] on input "text" at bounding box center [302, 588] width 140 height 18
type input "9150"
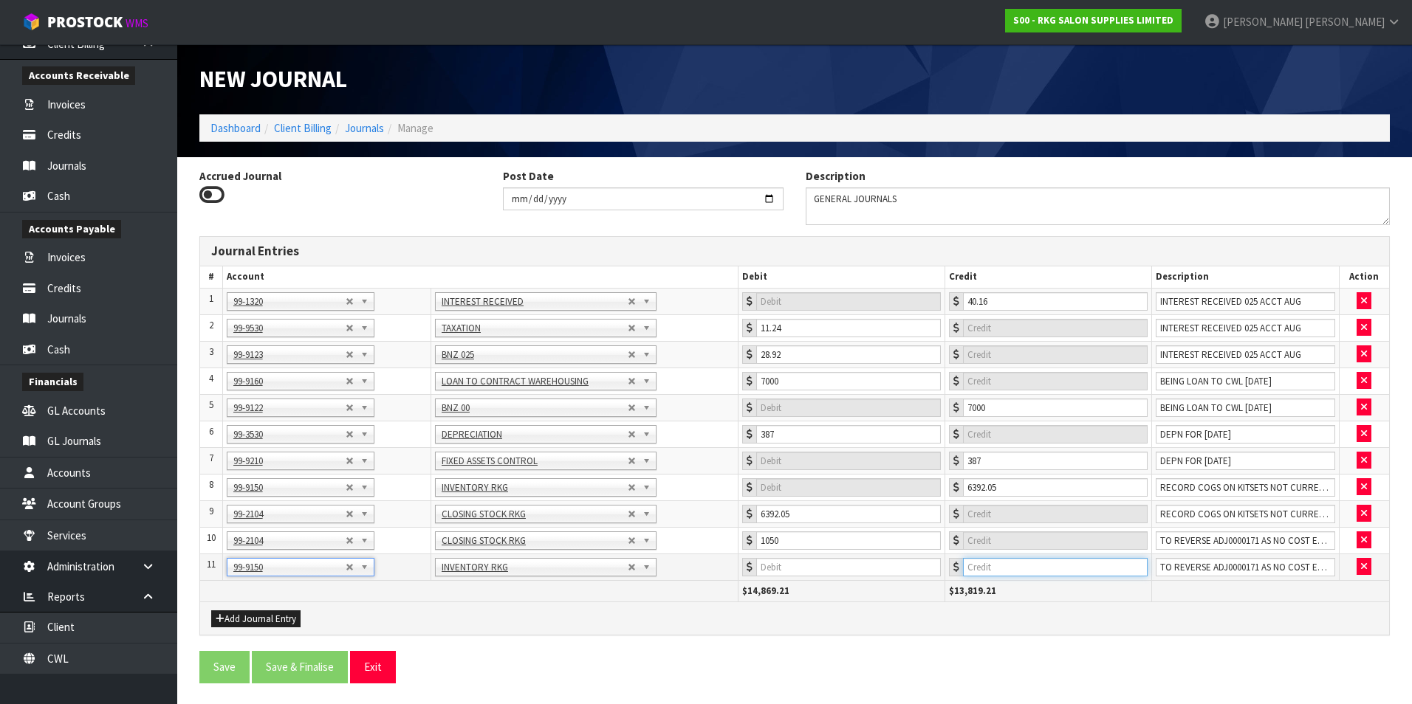
click at [1034, 568] on input "number" at bounding box center [1055, 567] width 185 height 18
type input "1050"
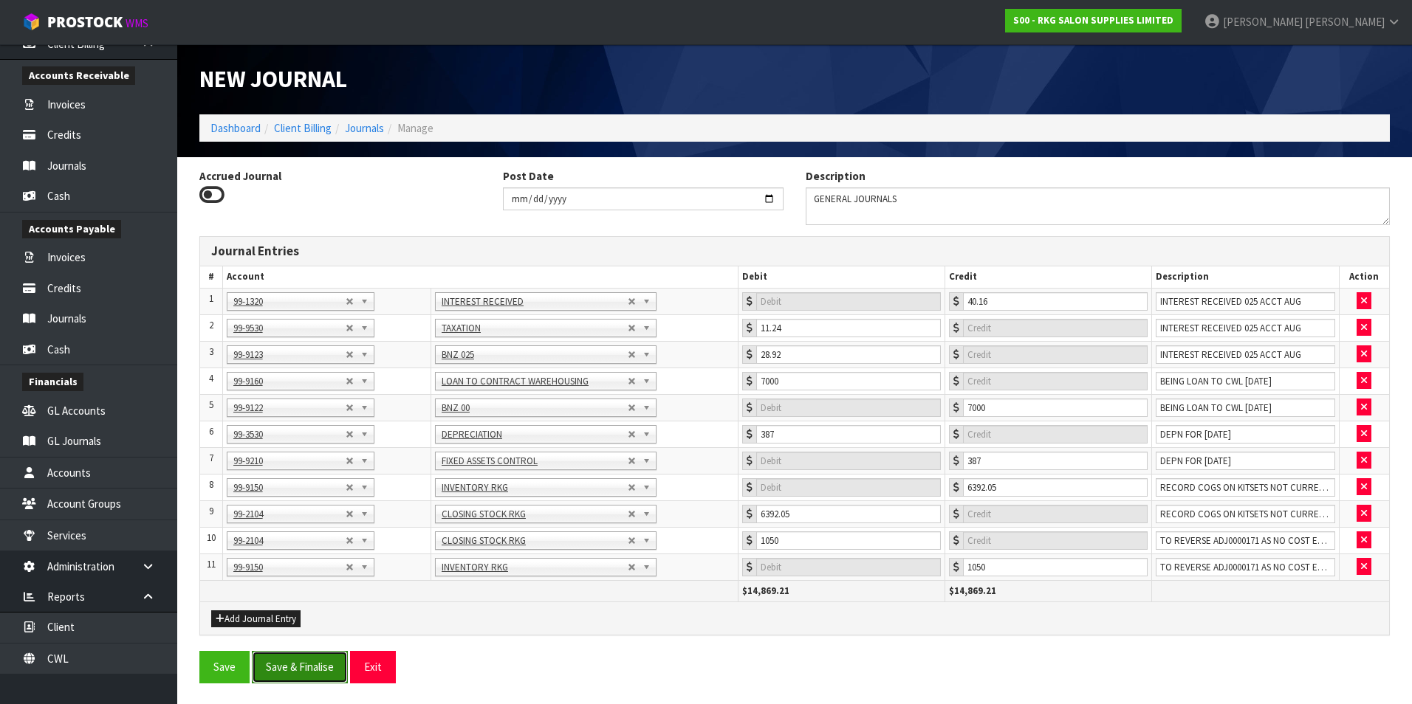
click at [323, 664] on button "Save & Finalise" at bounding box center [300, 667] width 96 height 32
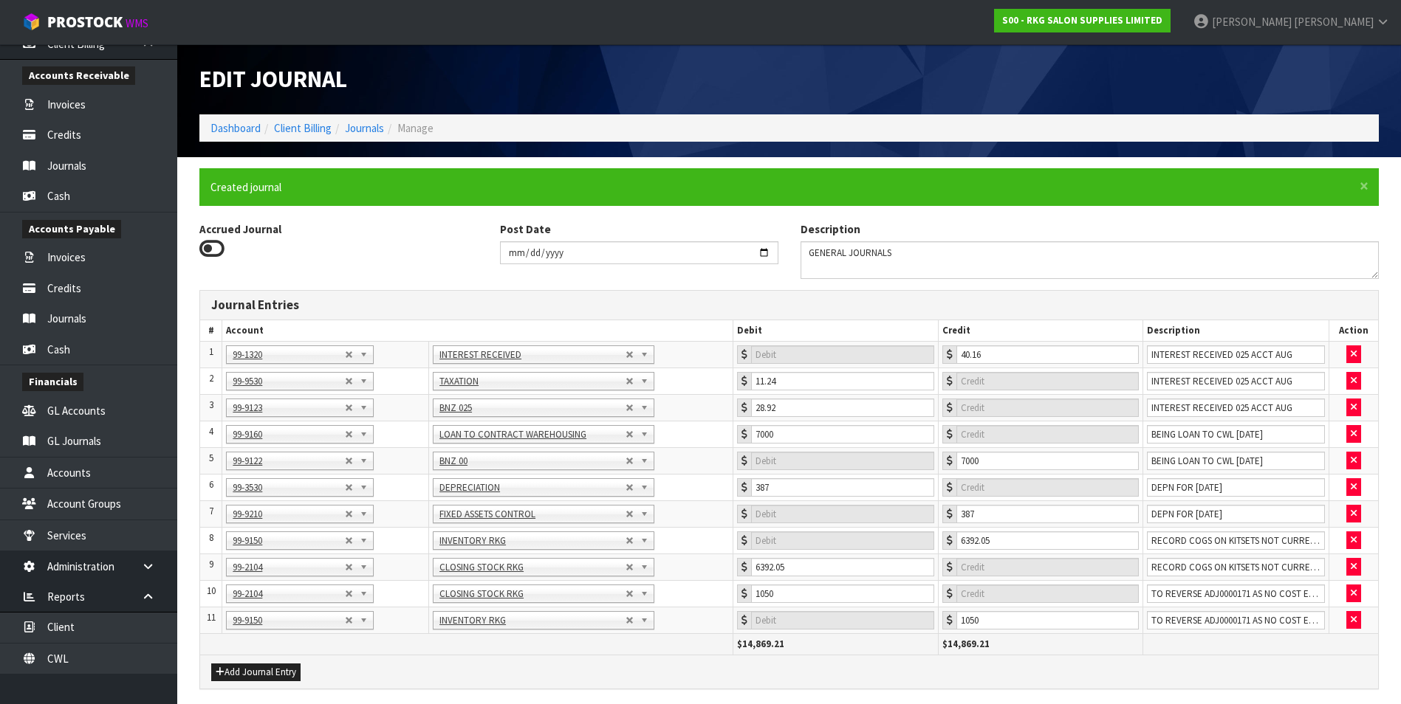
type input "0"
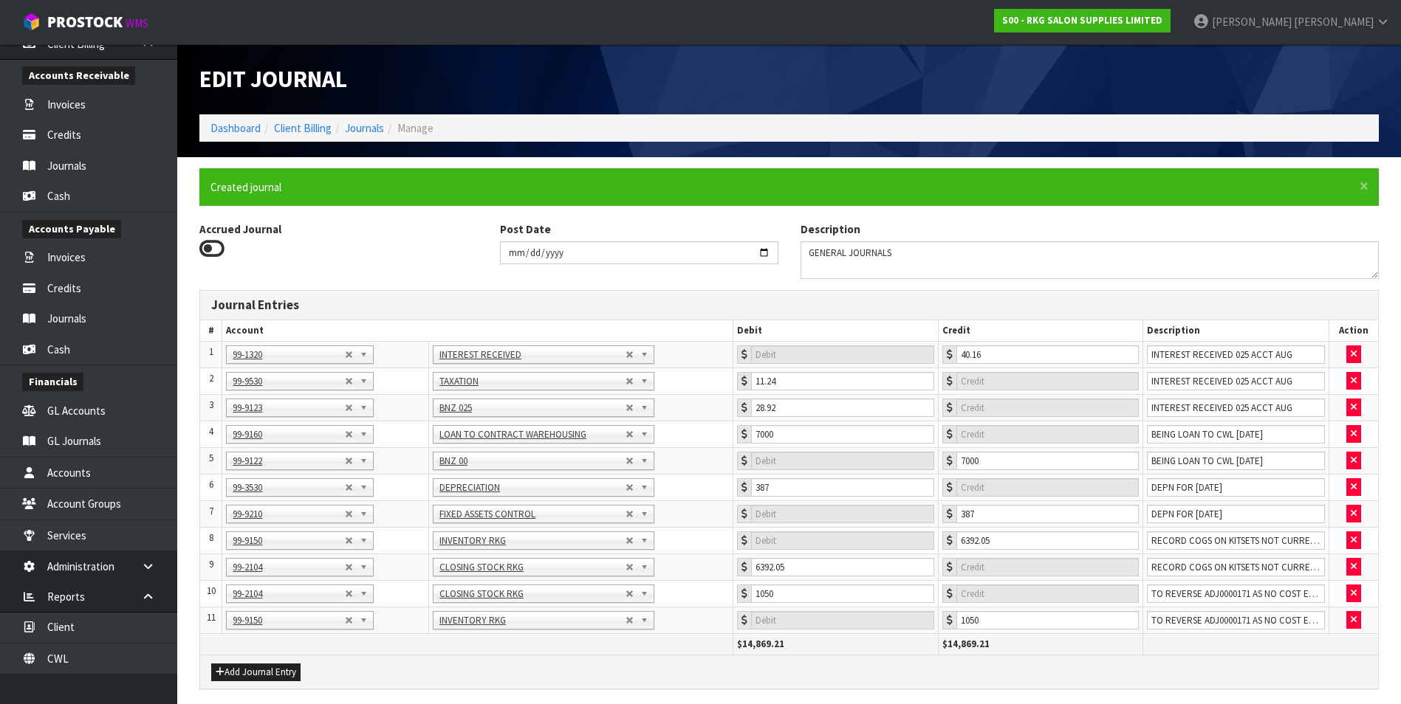
type input "0"
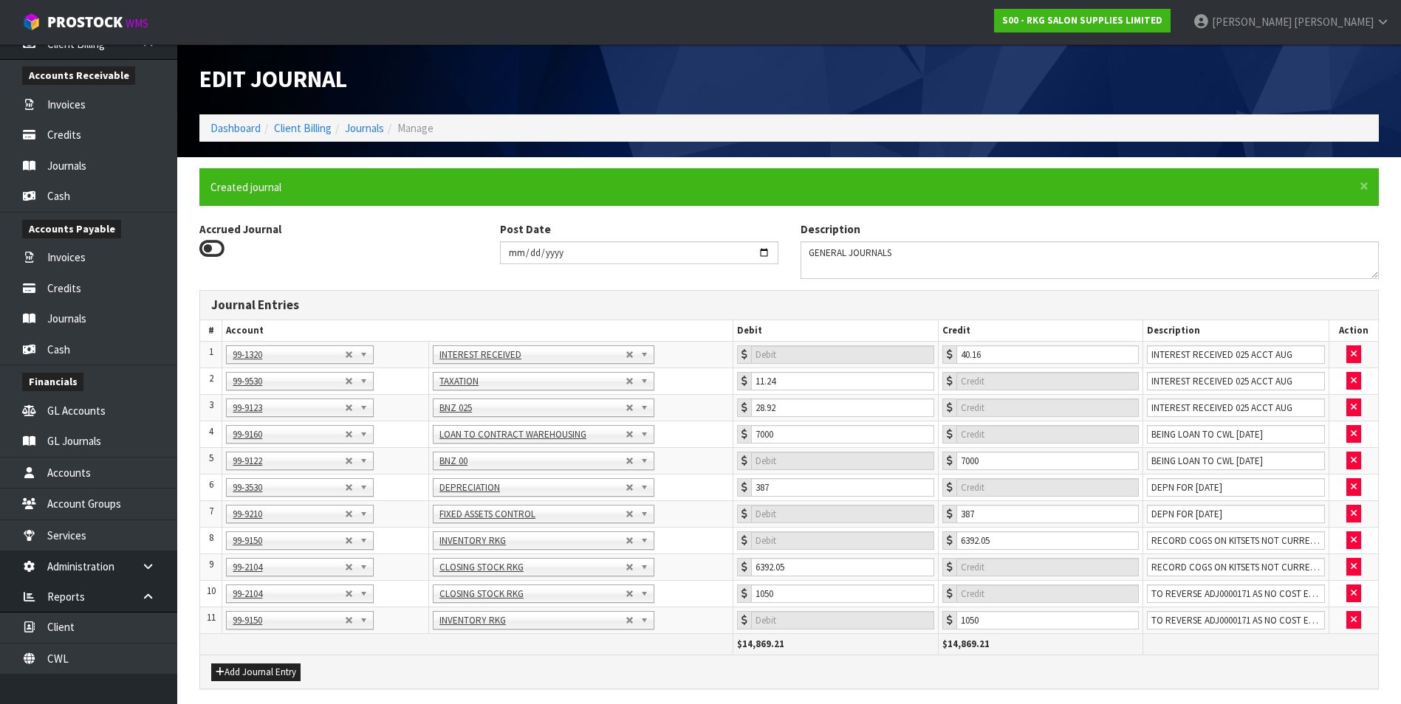
type input "0"
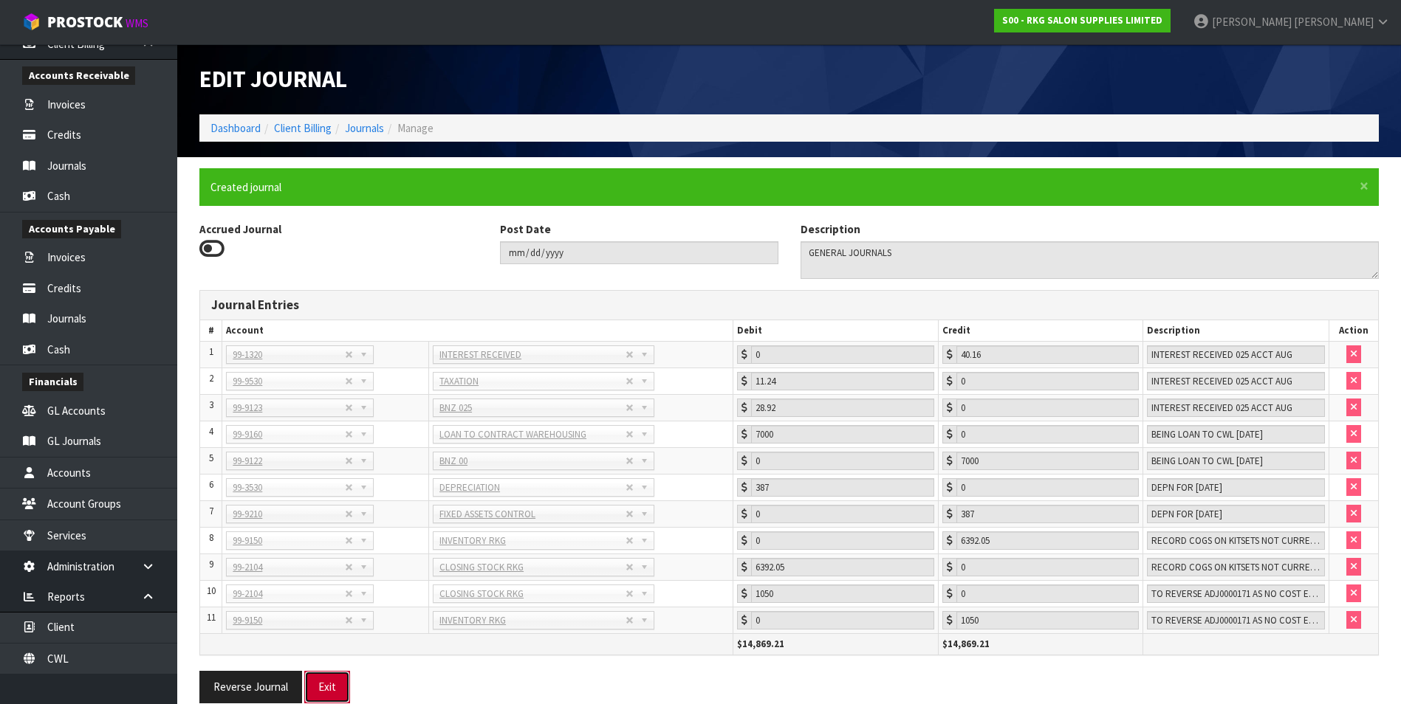
click at [332, 679] on button "Exit" at bounding box center [327, 687] width 46 height 32
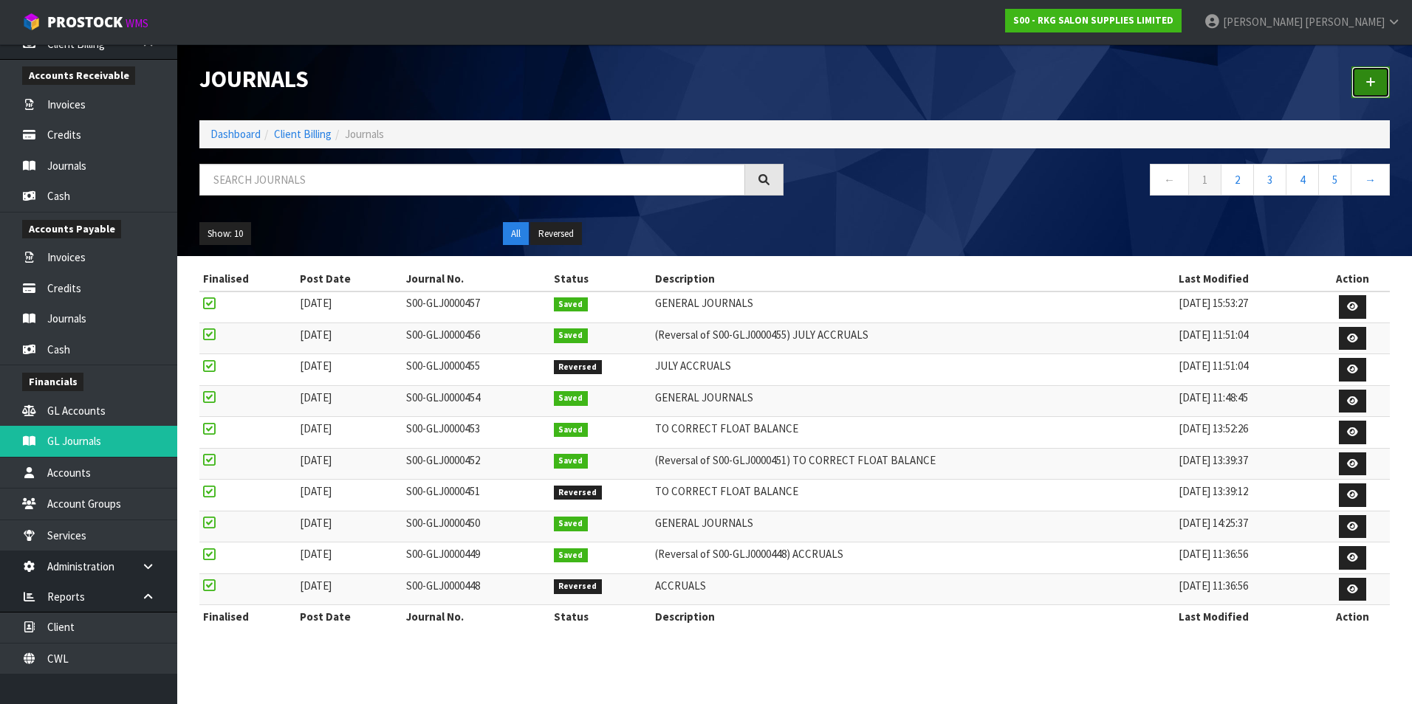
click at [1376, 78] on link at bounding box center [1370, 82] width 38 height 32
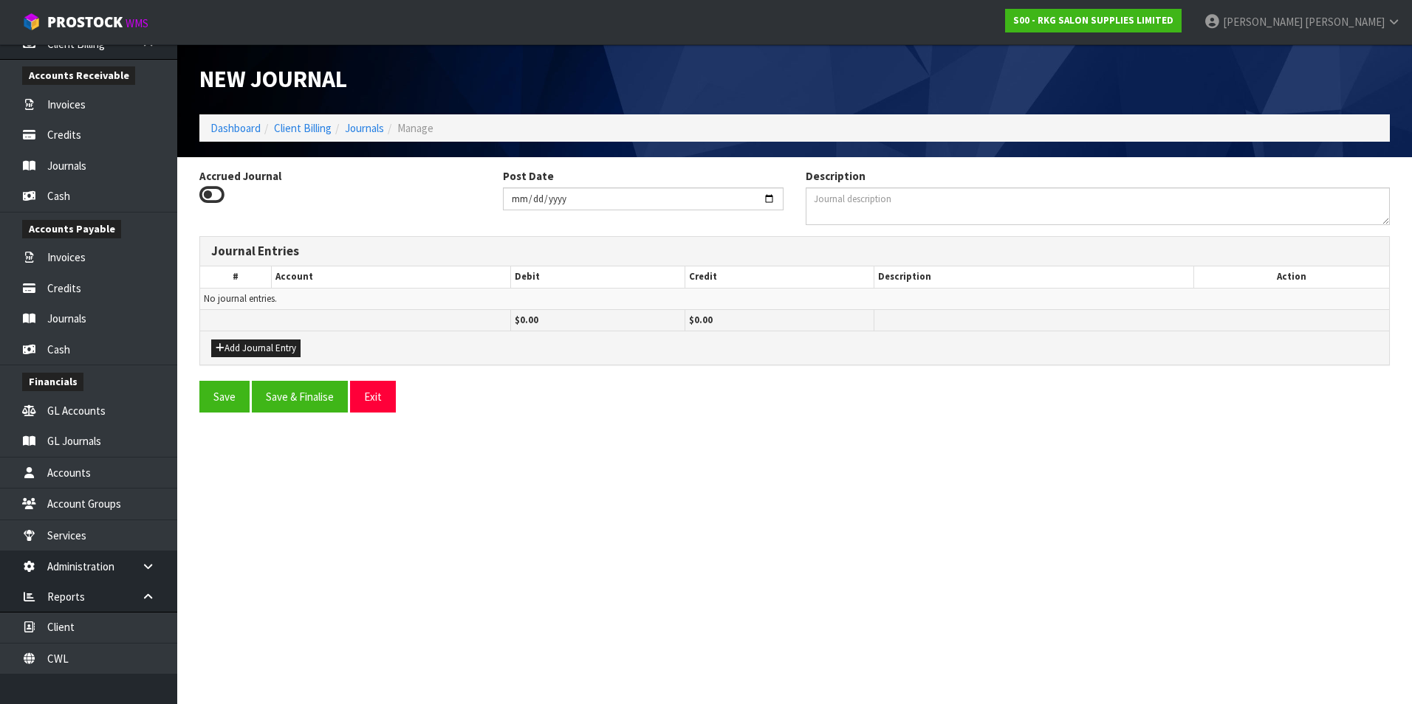
click at [213, 192] on icon at bounding box center [211, 195] width 25 height 22
click at [0, 0] on input "Accrued Journal" at bounding box center [0, 0] width 0 height 0
click at [772, 202] on input "[DATE]" at bounding box center [643, 199] width 281 height 23
type input "[DATE]"
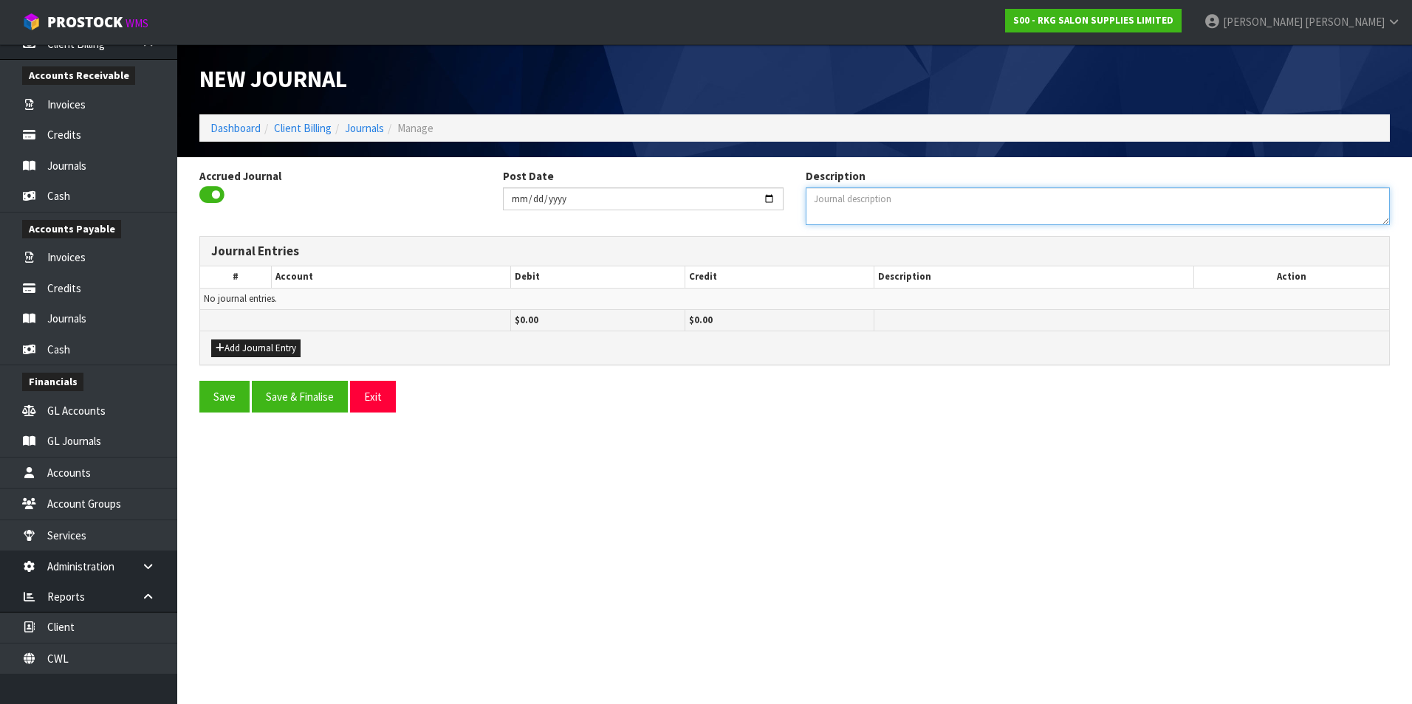
click at [824, 225] on textarea "Description" at bounding box center [1098, 207] width 584 height 38
type textarea "ACCRUALS"
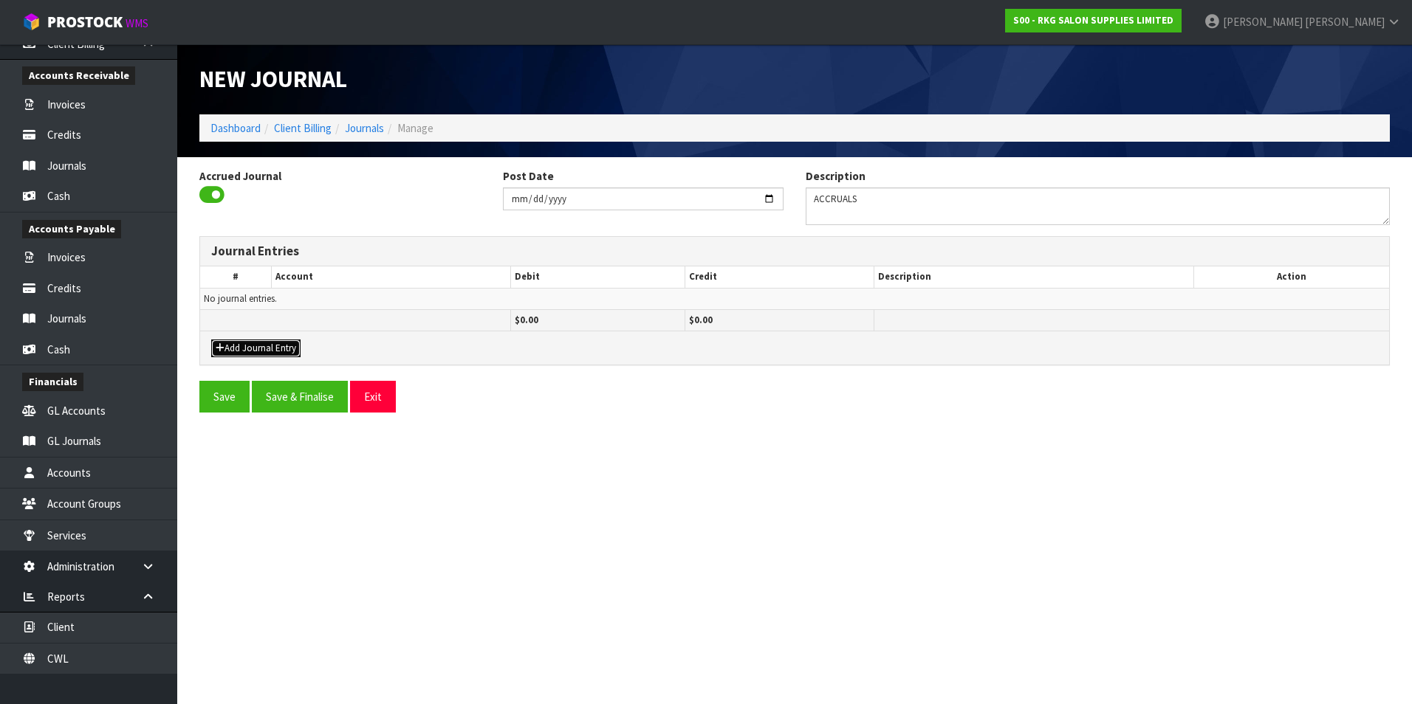
click at [244, 346] on button "Add Journal Entry" at bounding box center [255, 349] width 89 height 18
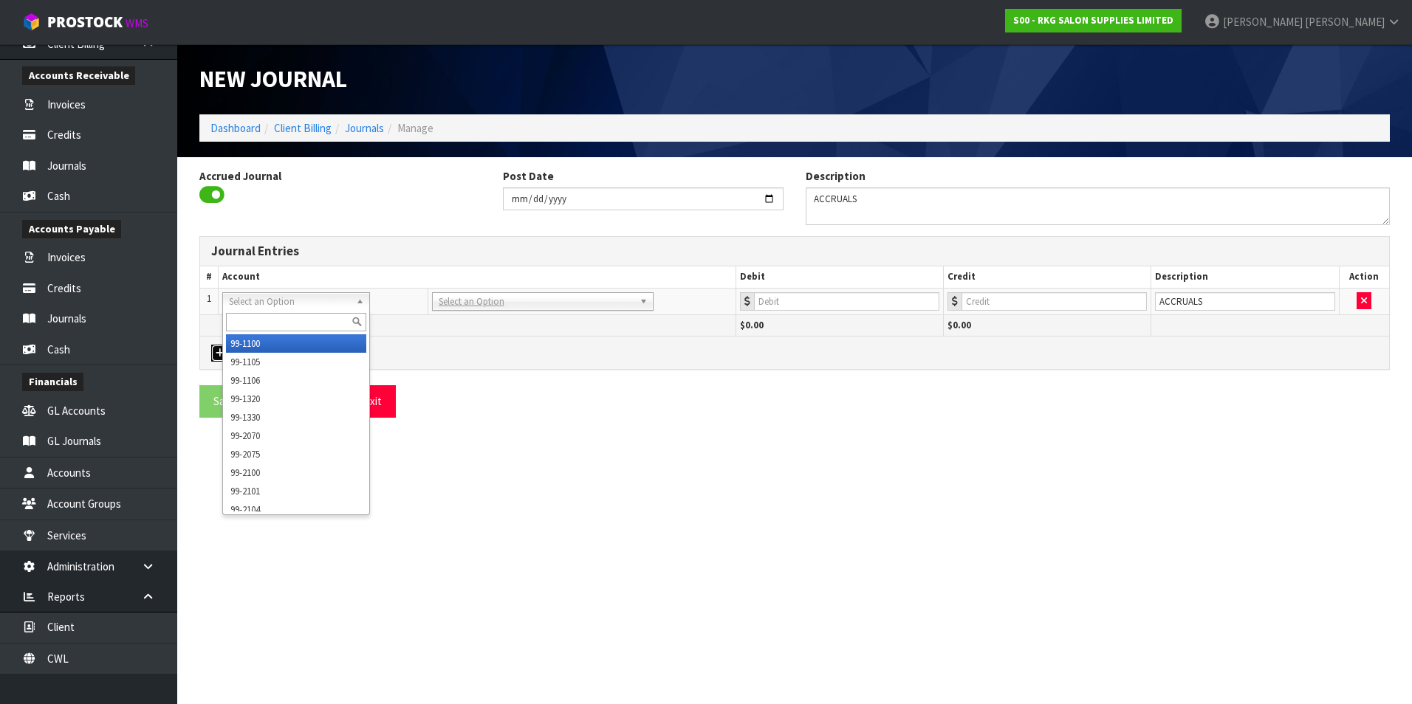
drag, startPoint x: 250, startPoint y: 295, endPoint x: 242, endPoint y: 312, distance: 17.8
click at [239, 318] on input "text" at bounding box center [296, 322] width 140 height 18
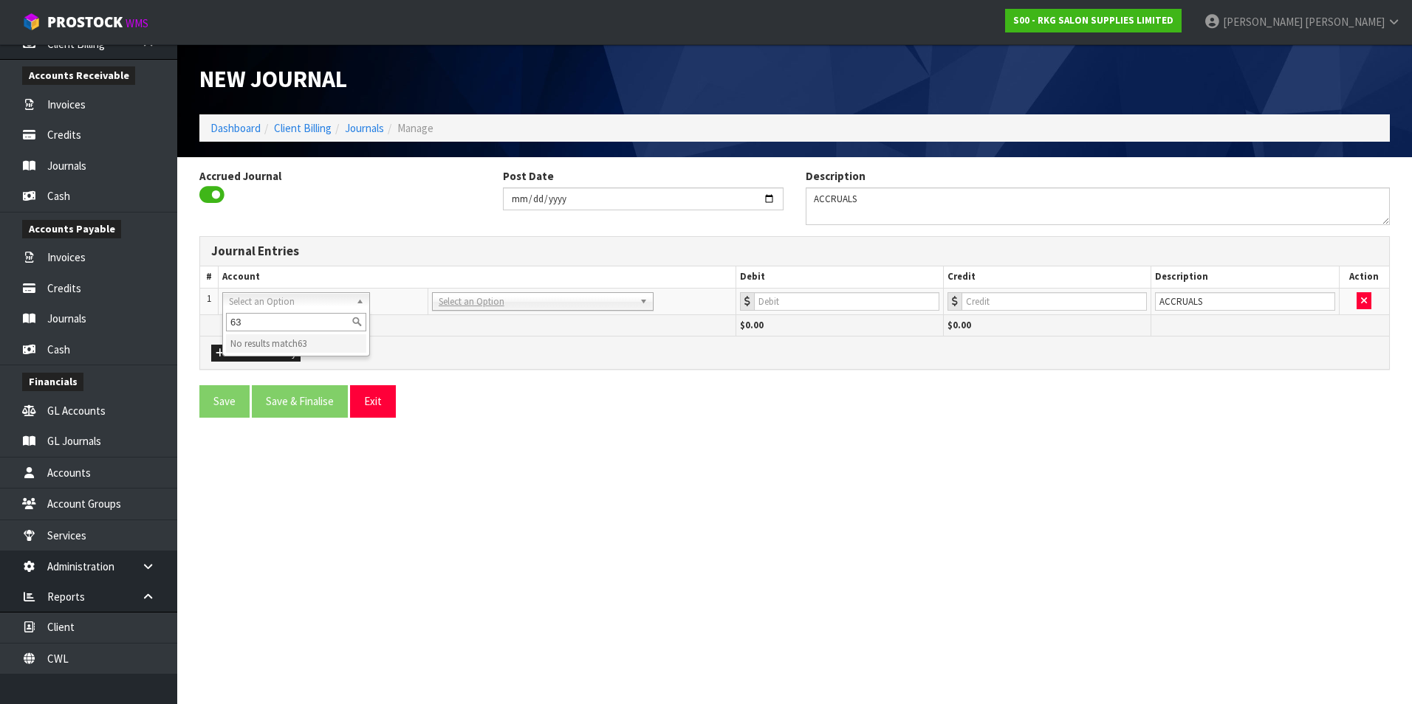
type input "6"
type input "3120"
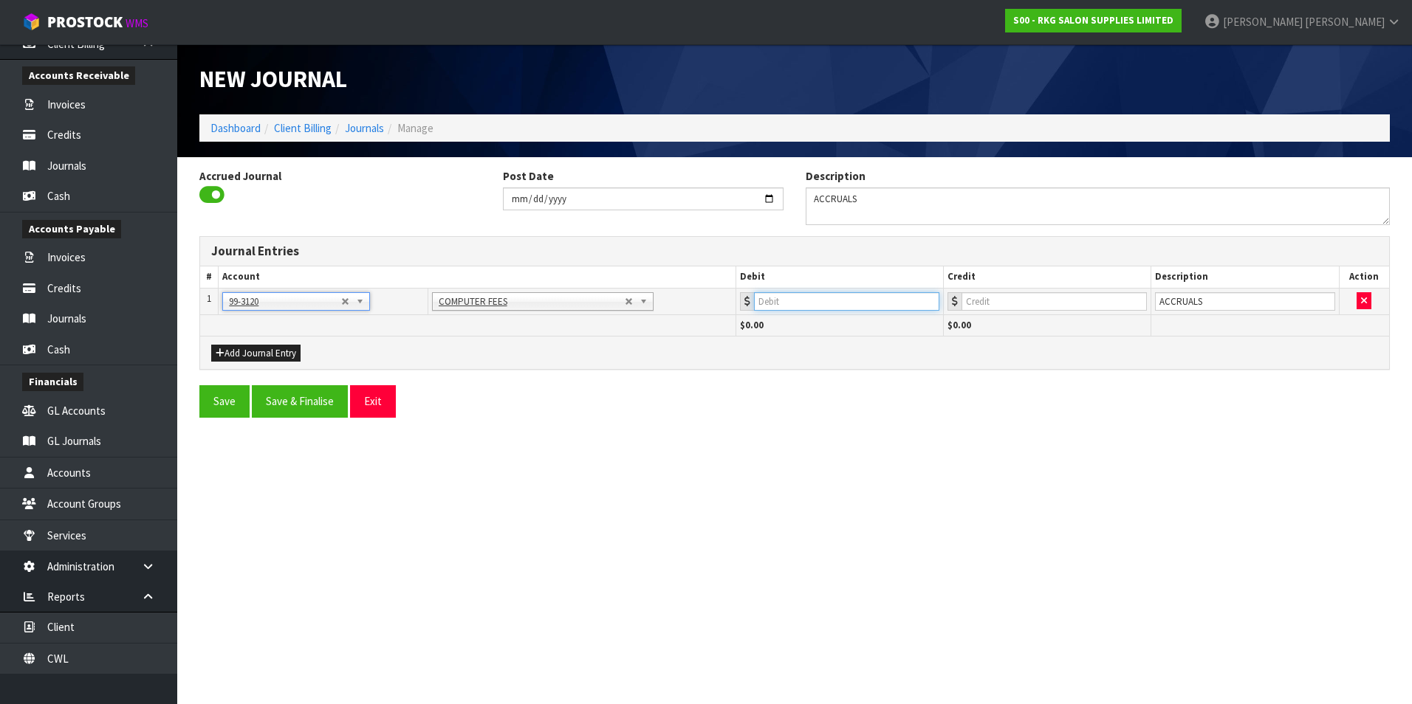
click at [828, 303] on input "number" at bounding box center [846, 301] width 185 height 18
type input "251"
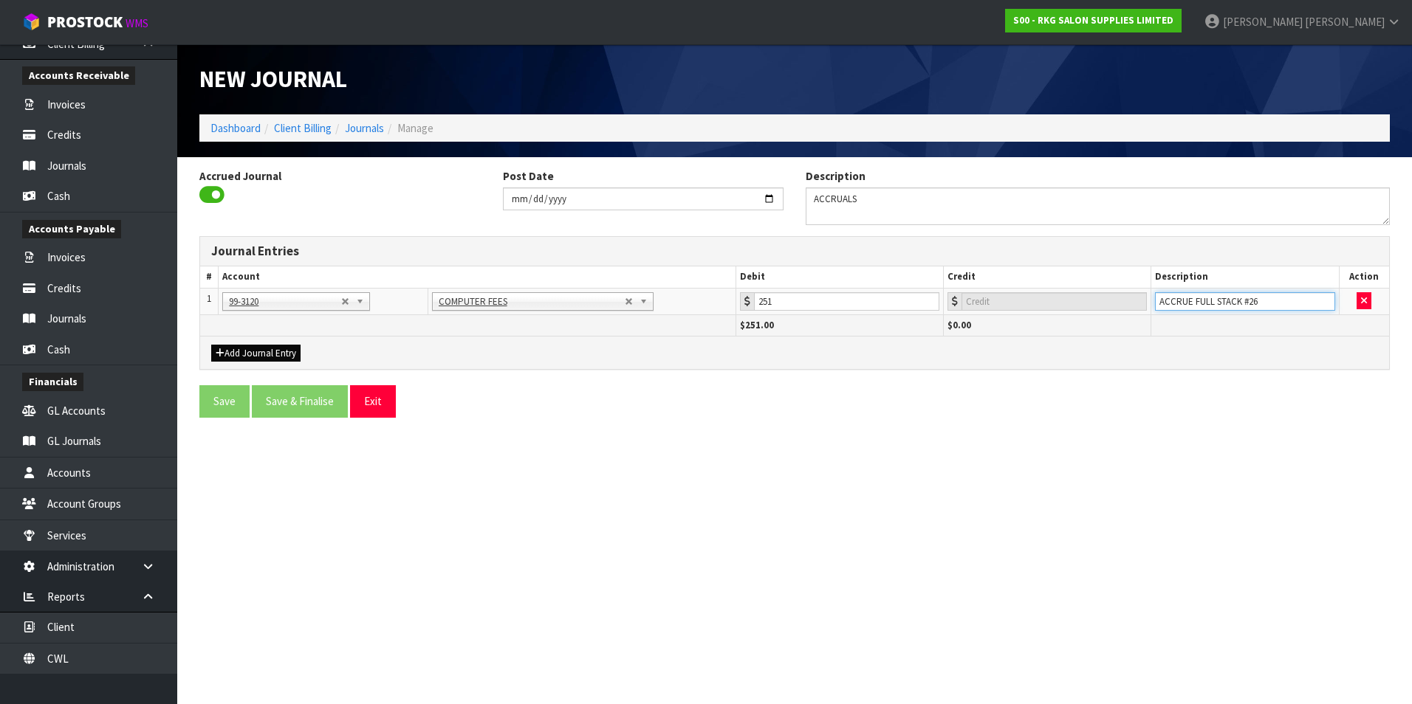
type input "ACCRUE FULL STACK #26"
click at [247, 351] on button "Add Journal Entry" at bounding box center [255, 354] width 89 height 18
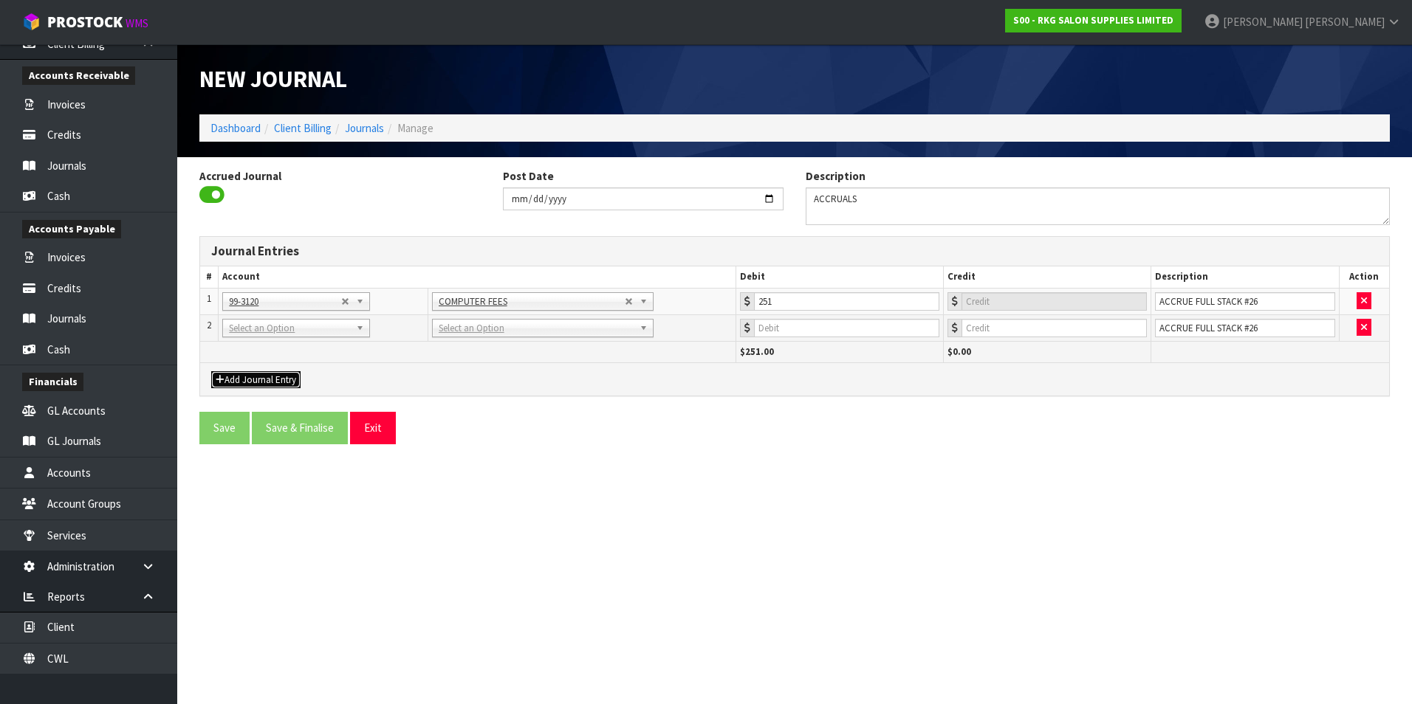
drag, startPoint x: 246, startPoint y: 330, endPoint x: 246, endPoint y: 346, distance: 16.2
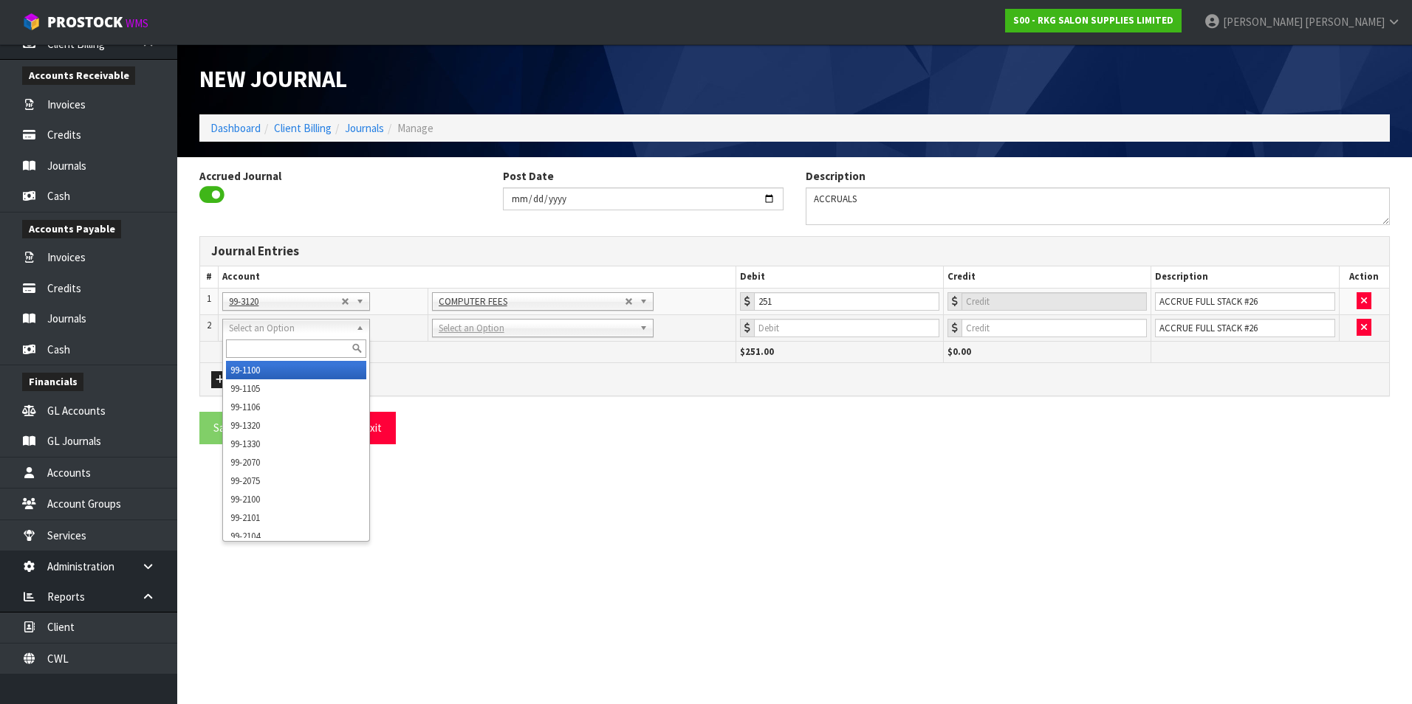
click at [246, 346] on input "text" at bounding box center [296, 349] width 140 height 18
type input "9521"
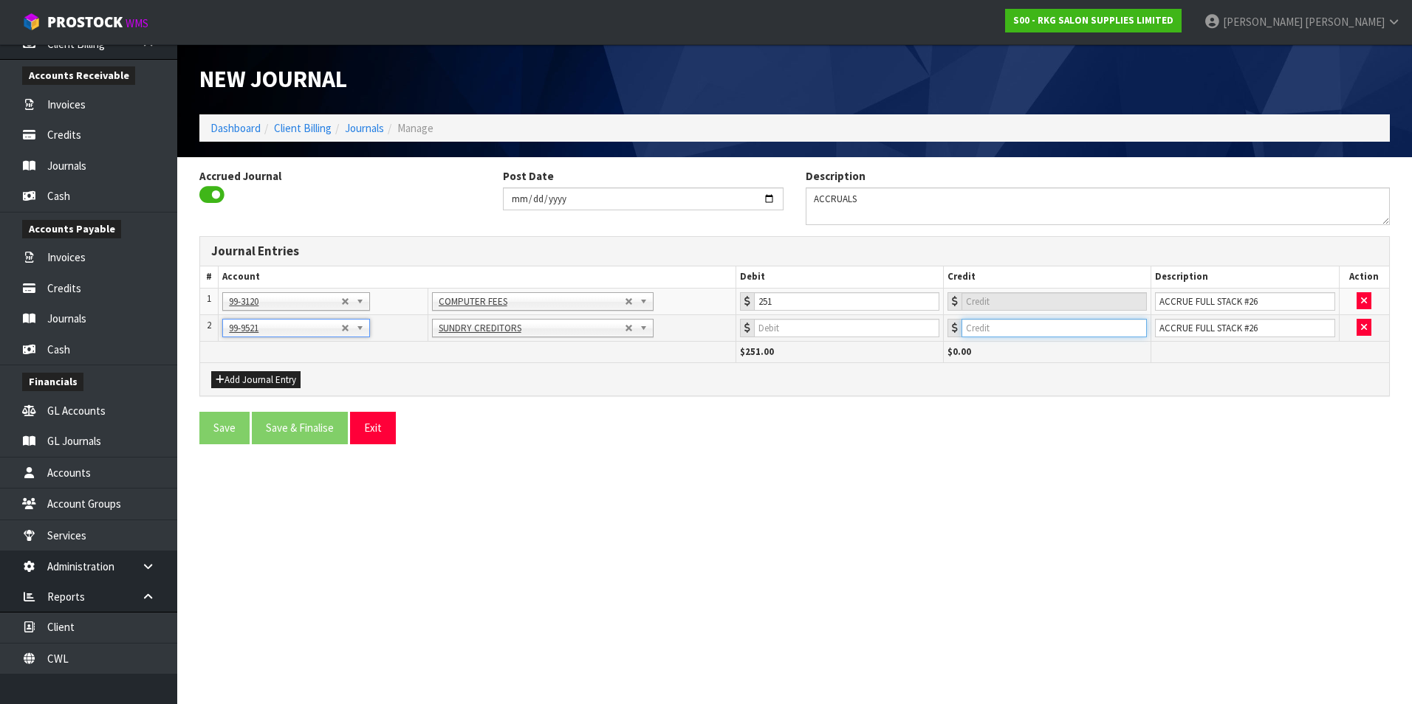
click at [1018, 329] on input "number" at bounding box center [1053, 328] width 185 height 18
type input "251"
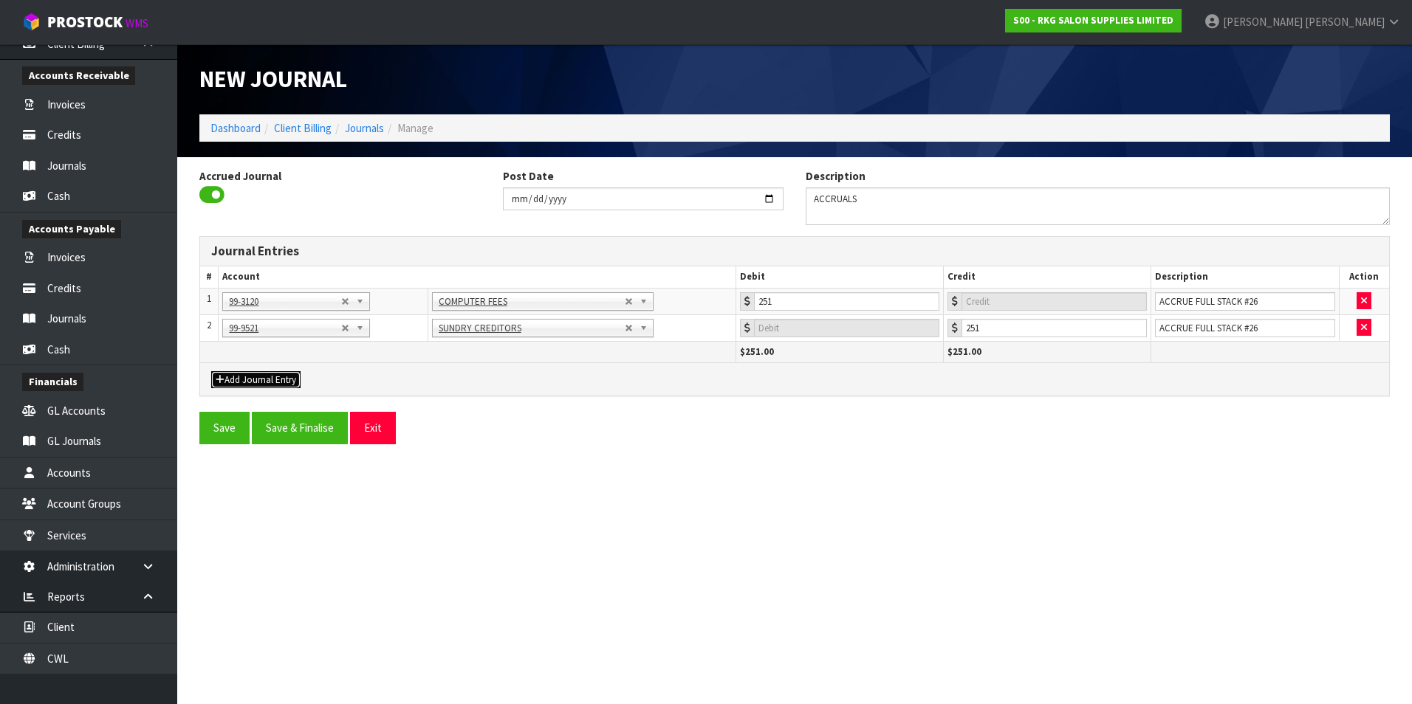
click at [257, 374] on button "Add Journal Entry" at bounding box center [255, 380] width 89 height 18
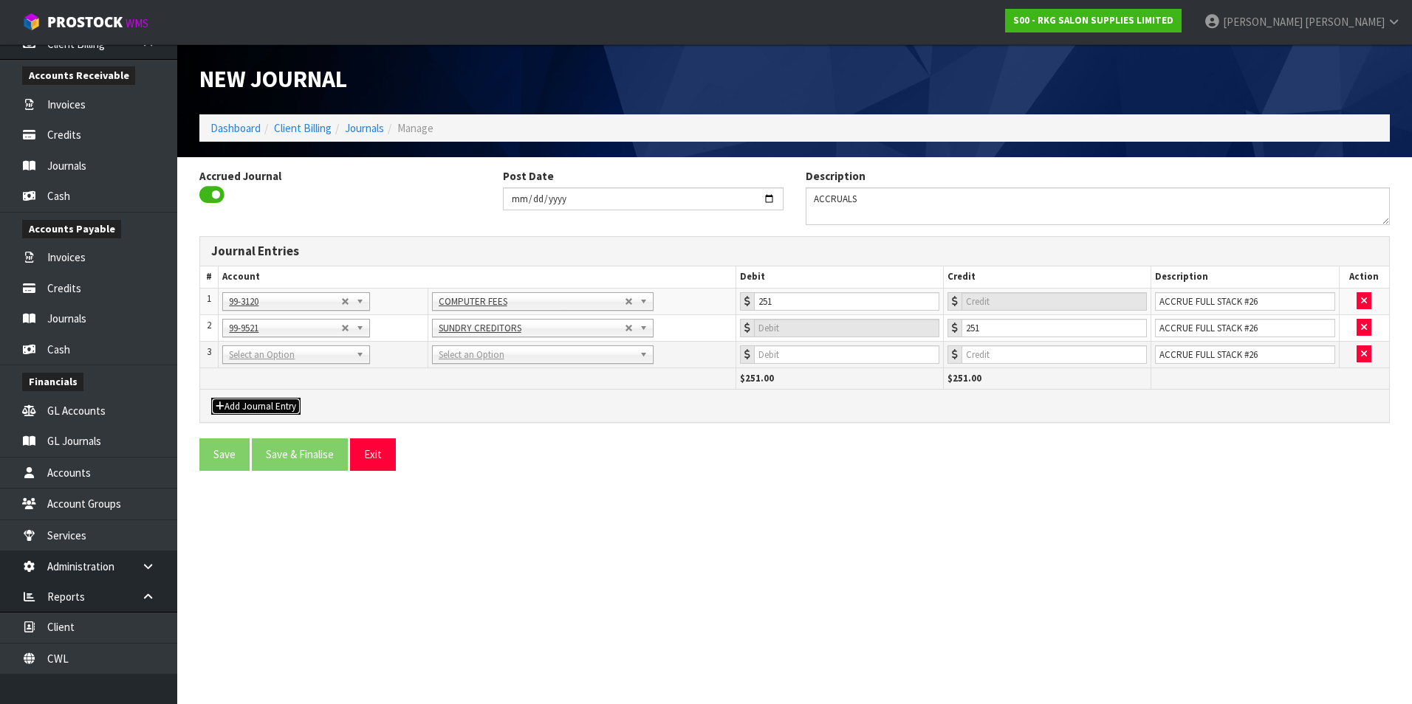
drag, startPoint x: 259, startPoint y: 359, endPoint x: 259, endPoint y: 369, distance: 10.3
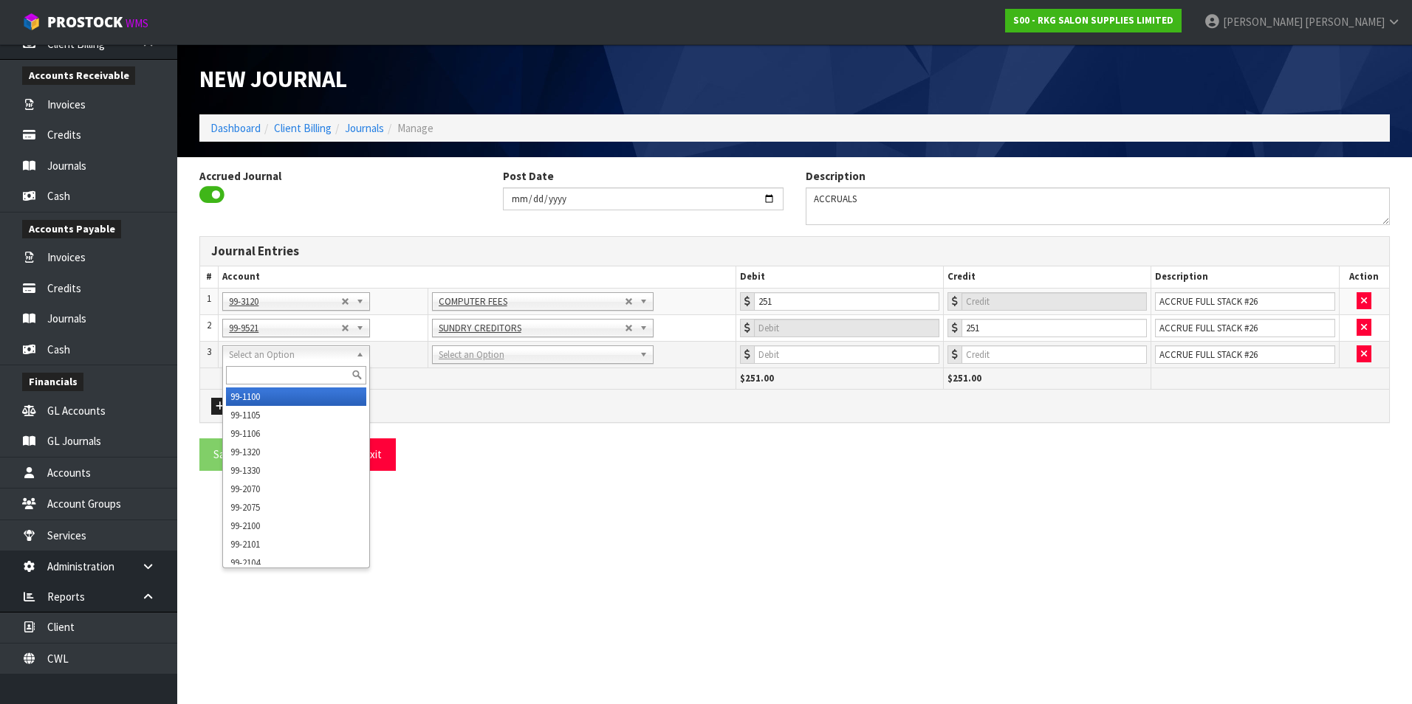
click at [254, 375] on input "text" at bounding box center [296, 375] width 140 height 18
type input "3510"
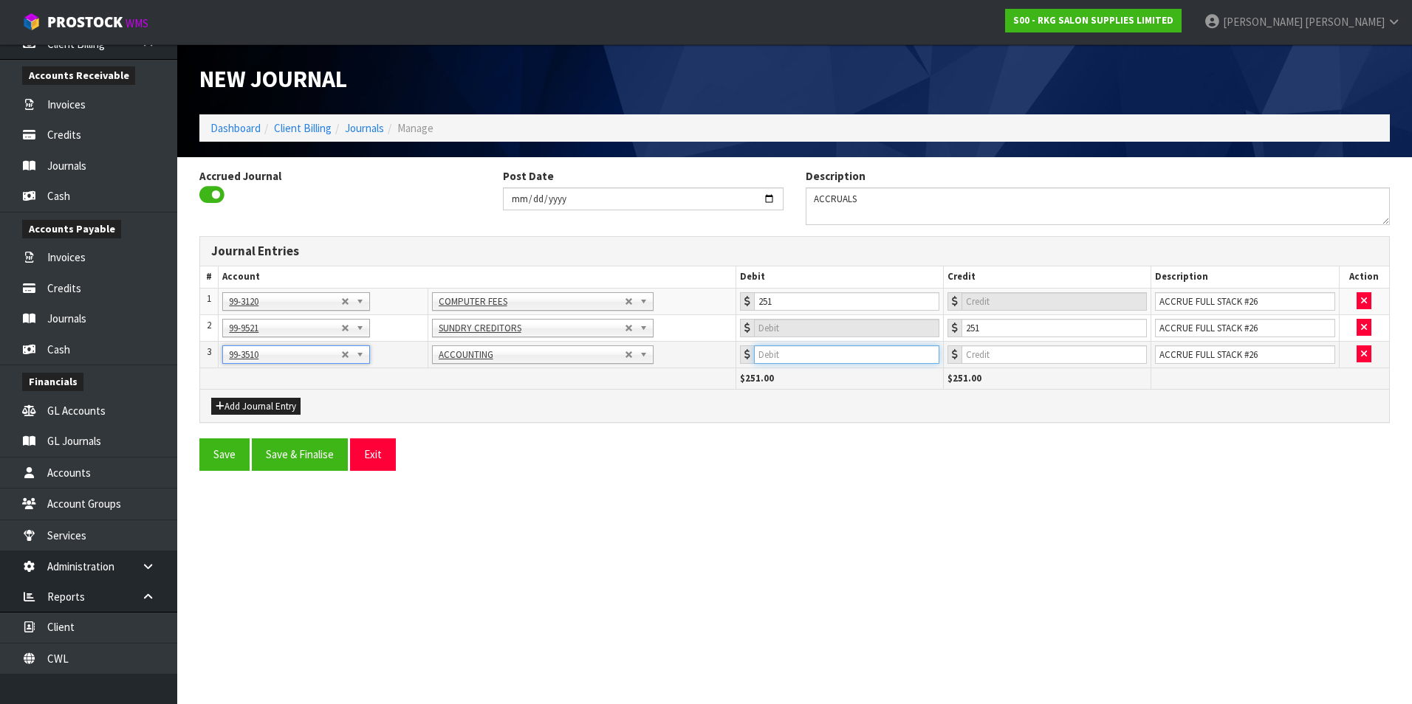
click at [808, 349] on input "number" at bounding box center [846, 355] width 185 height 18
type input "2250"
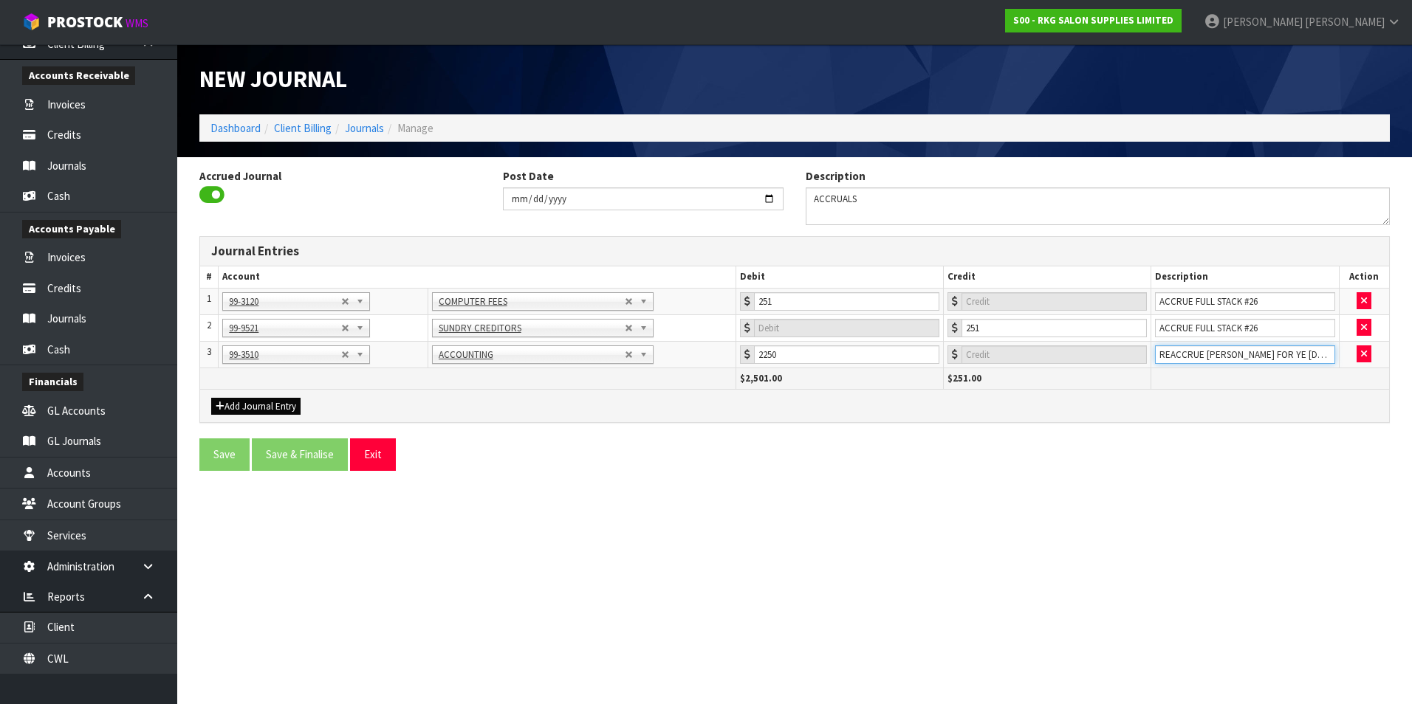
type input "REACCRUE [PERSON_NAME] FOR YE [DATE]"
click at [248, 400] on button "Add Journal Entry" at bounding box center [255, 407] width 89 height 18
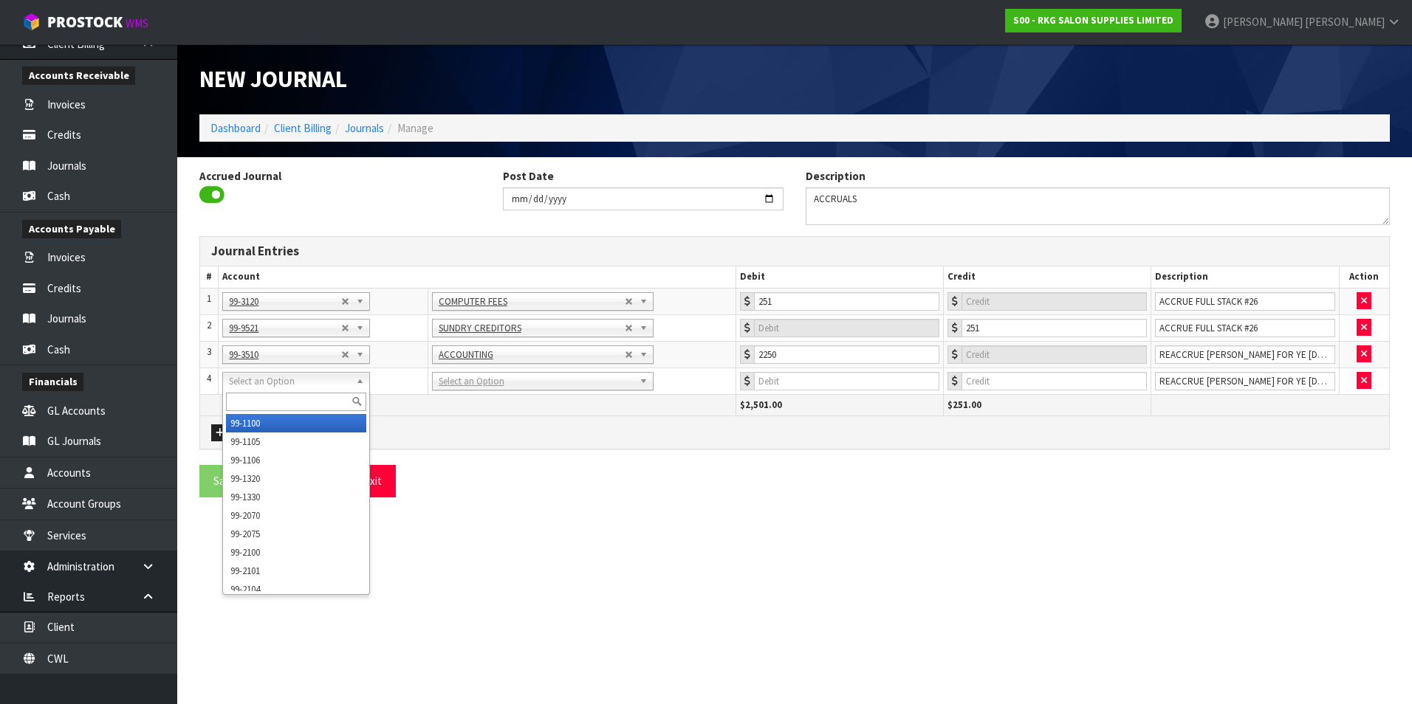
click at [247, 400] on input "text" at bounding box center [296, 402] width 140 height 18
type input "9521"
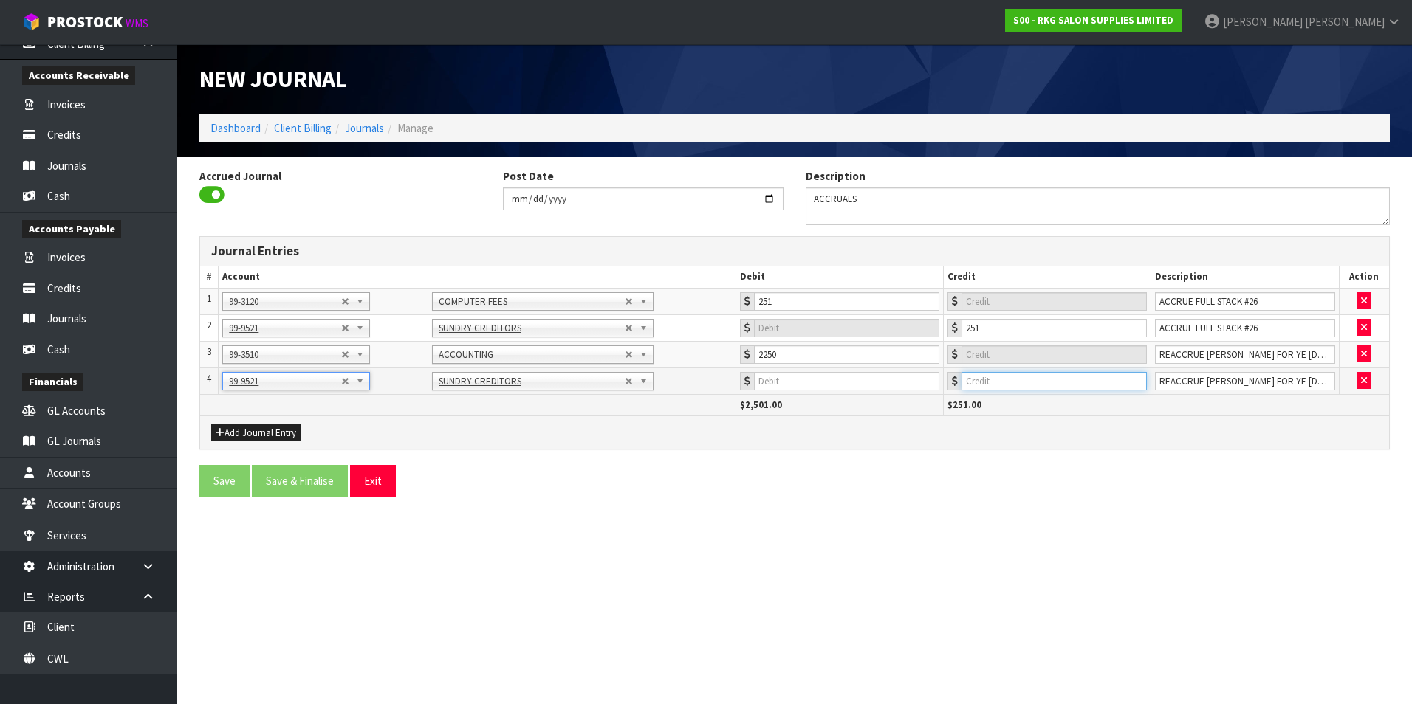
click input "number"
type input "2250"
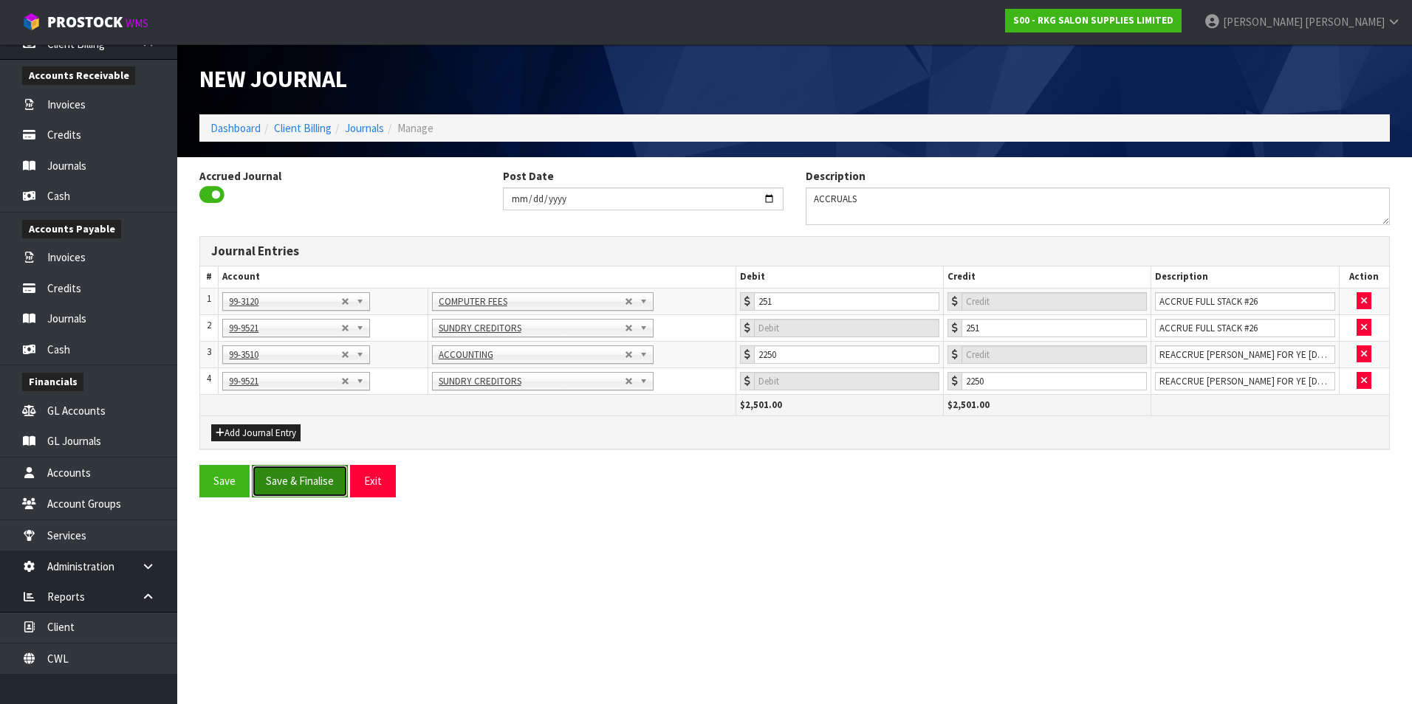
click button "Save & Finalise"
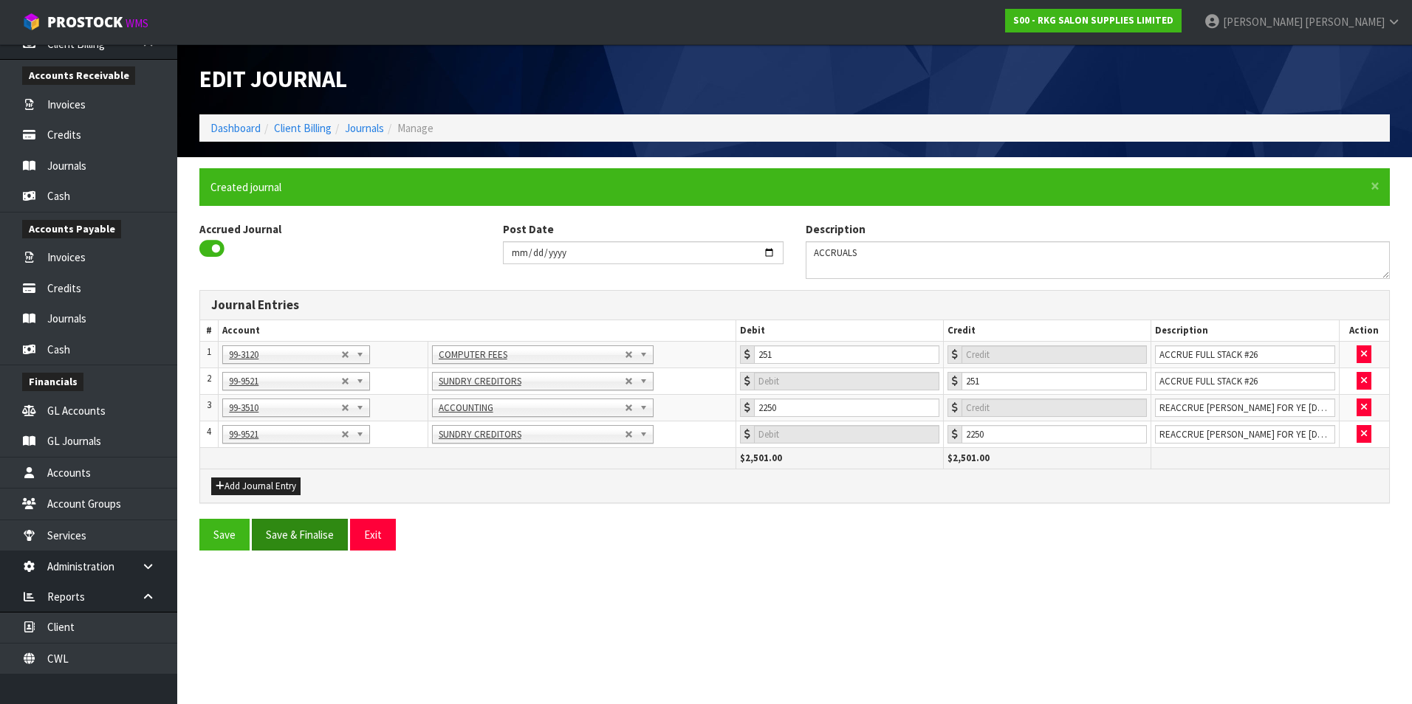
type input "0"
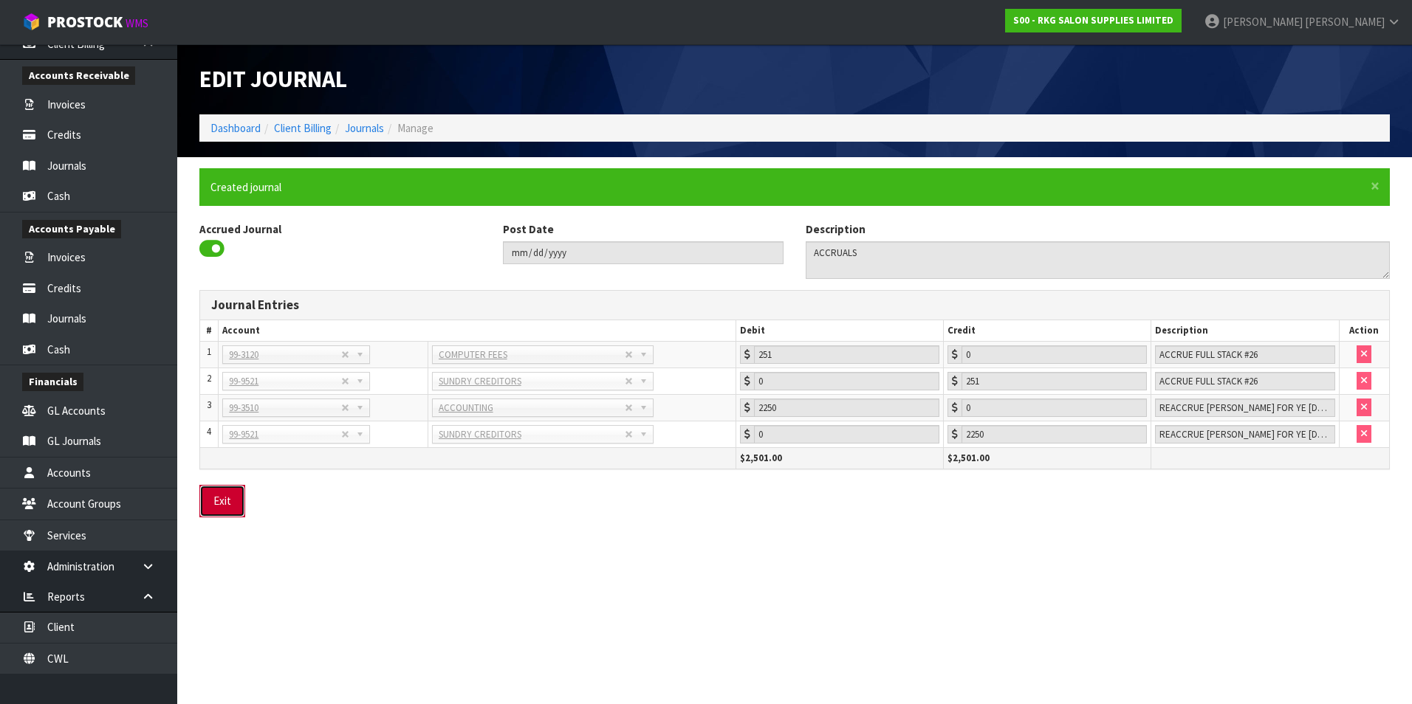
click button "Exit"
